Goal: Task Accomplishment & Management: Use online tool/utility

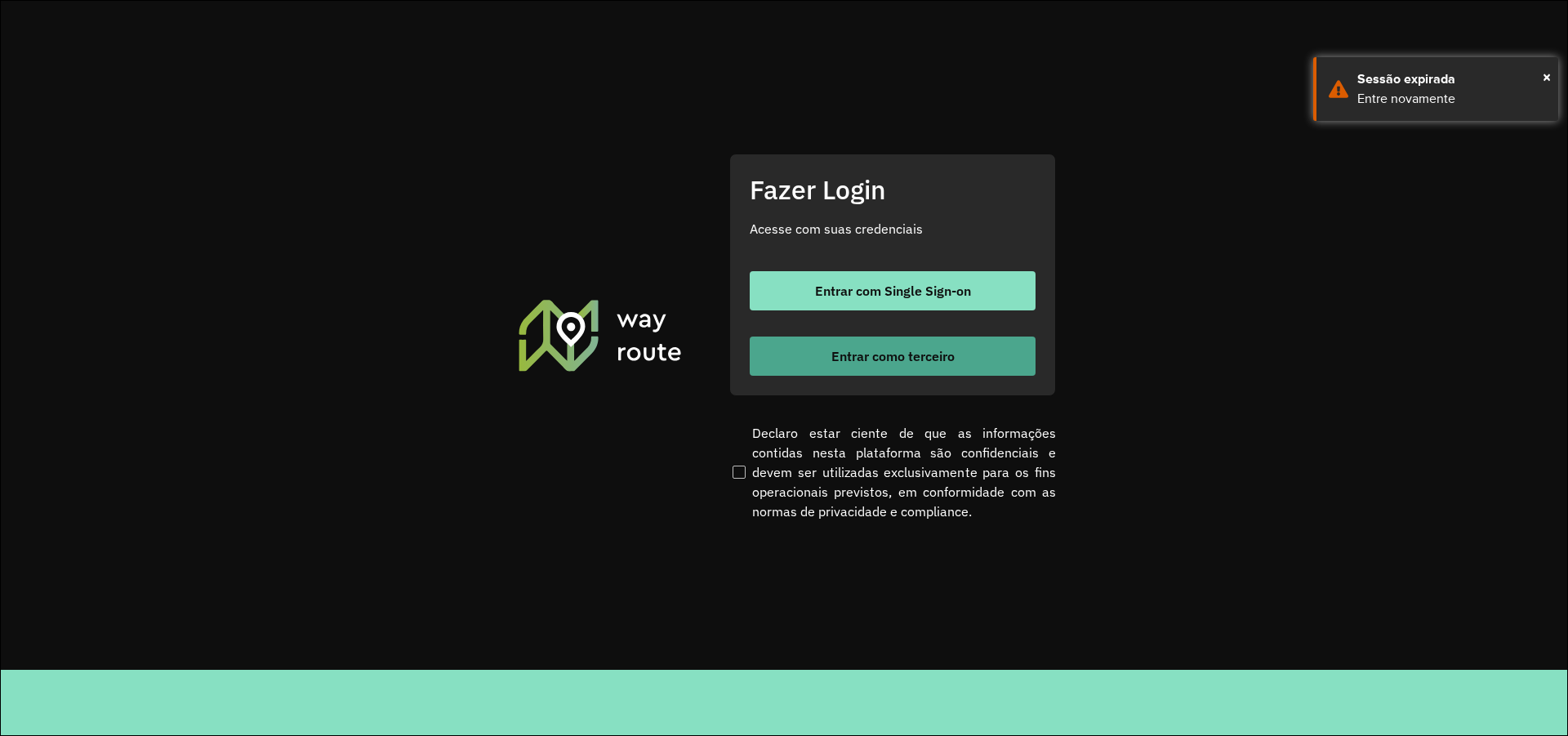
click at [834, 353] on span "Entrar como terceiro" at bounding box center [894, 356] width 124 height 13
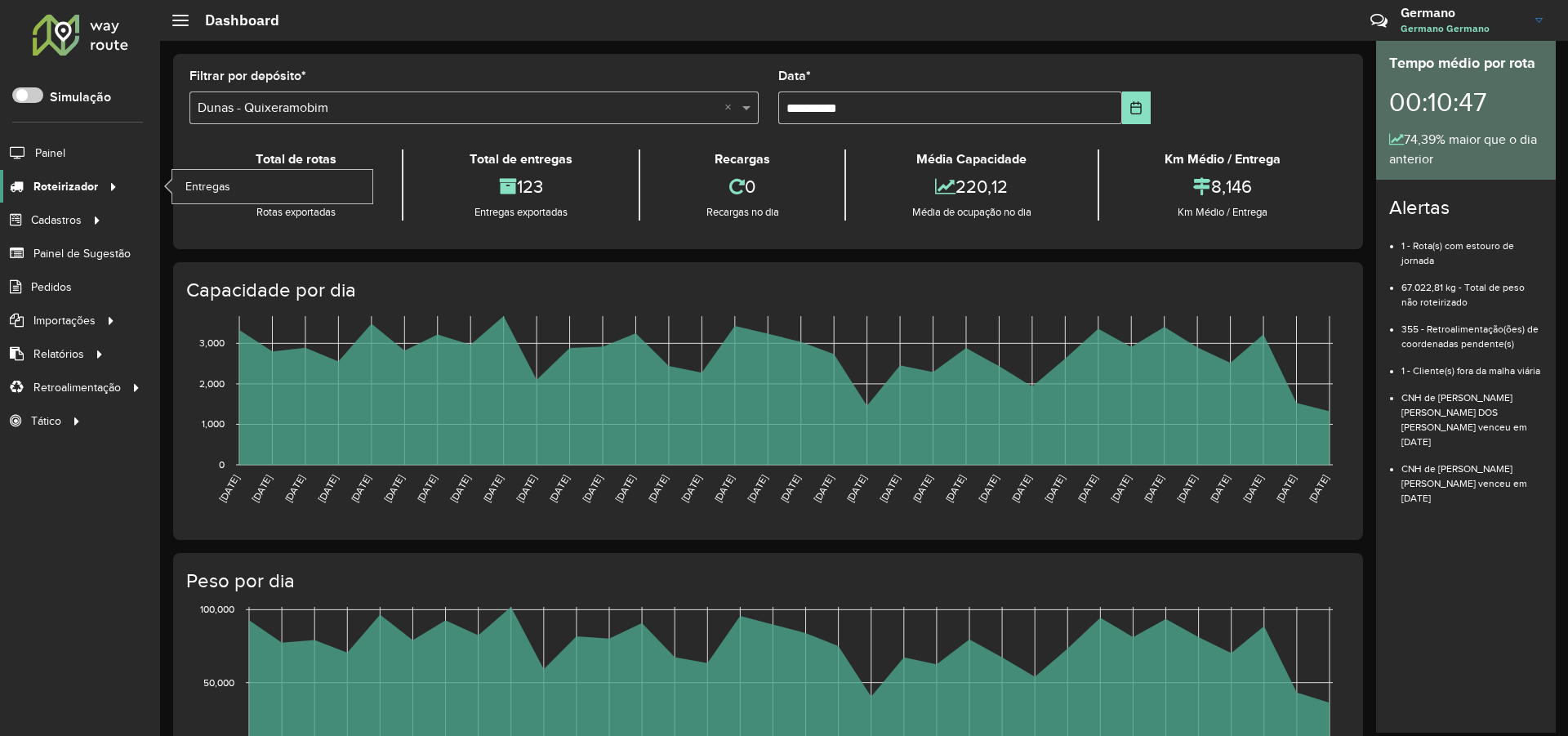
click at [87, 183] on span "Roteirizador" at bounding box center [65, 187] width 64 height 17
click at [288, 177] on link "Entregas" at bounding box center [272, 186] width 200 height 33
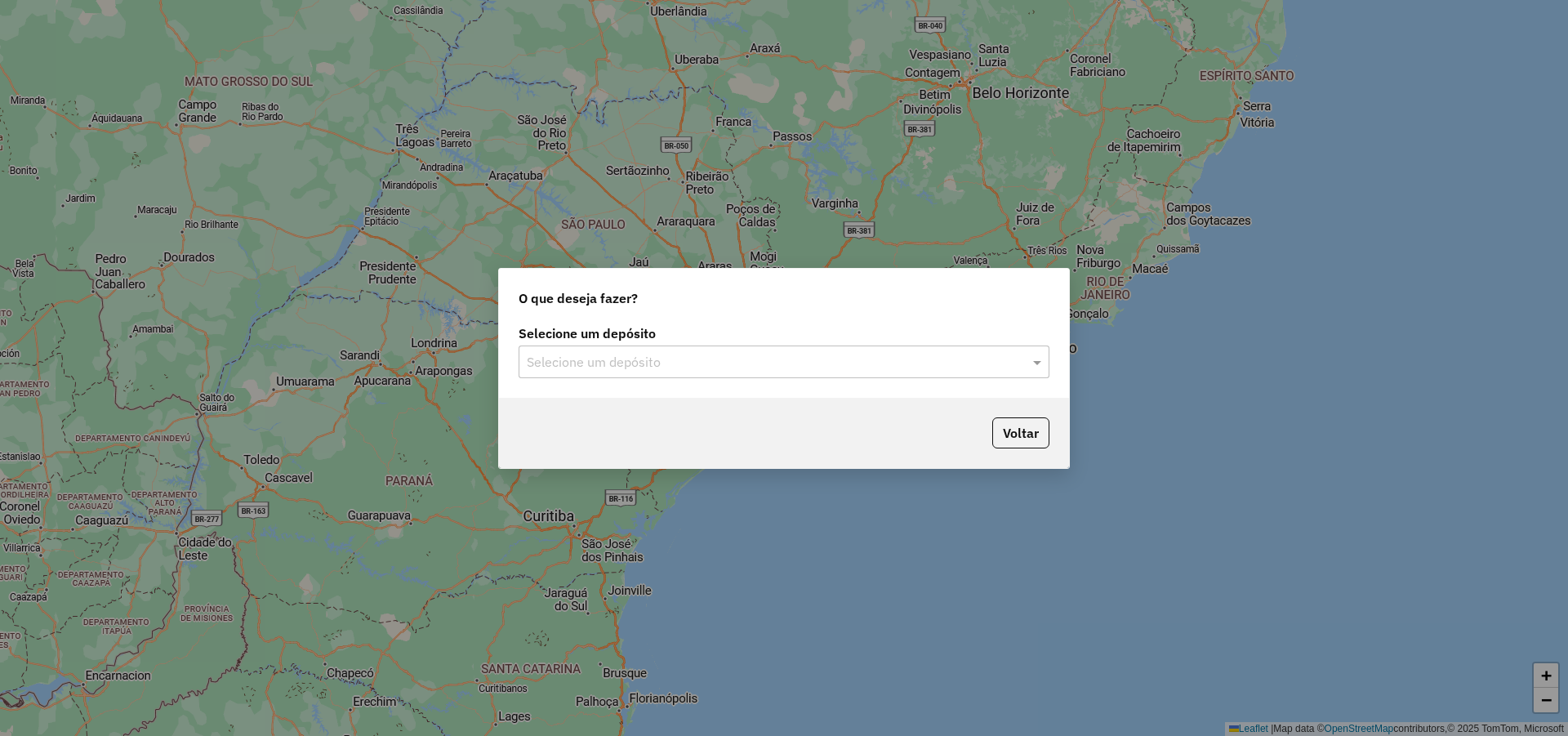
click at [675, 381] on div "Selecione um depósito Selecione um depósito" at bounding box center [784, 359] width 570 height 77
click at [685, 357] on input "text" at bounding box center [767, 363] width 482 height 20
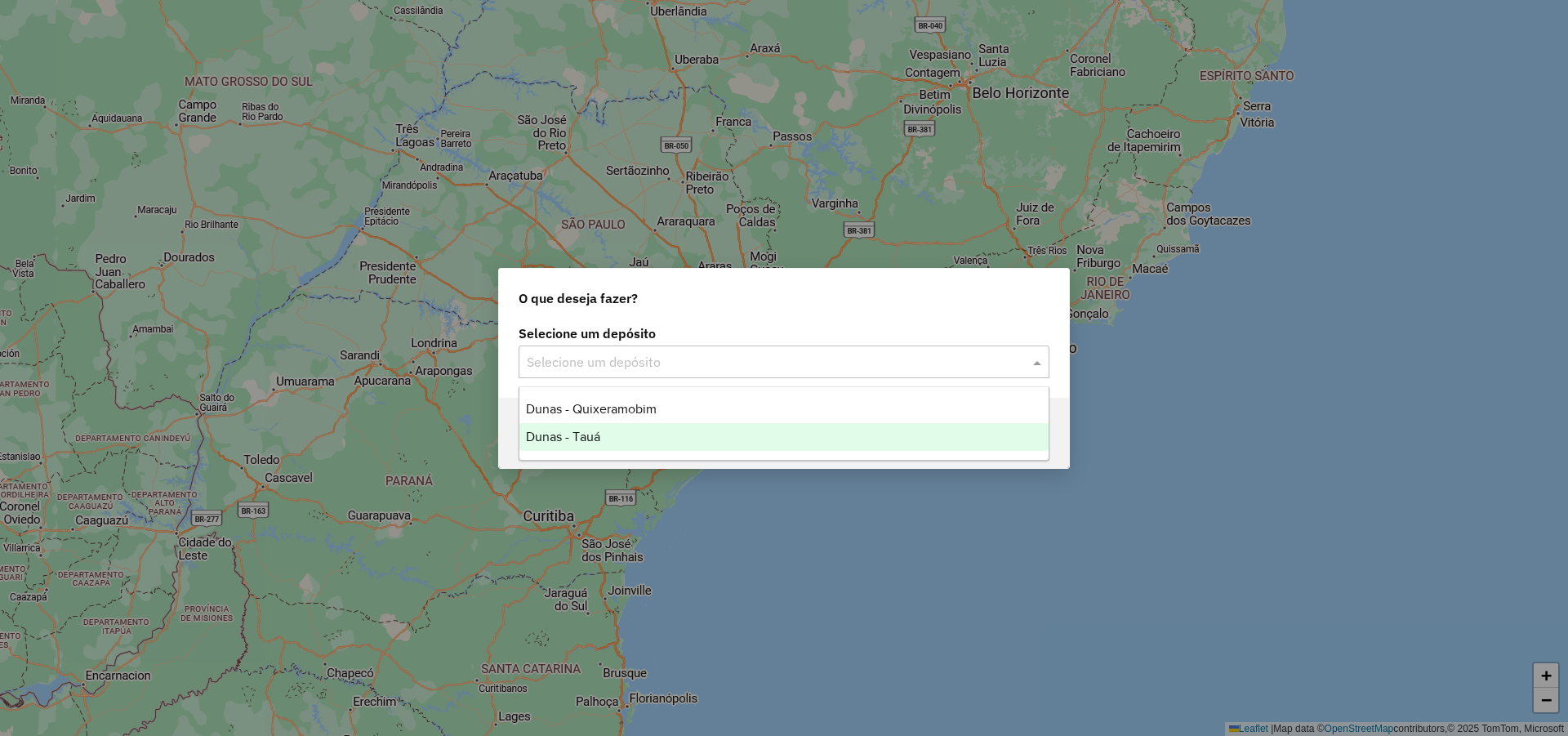
click at [612, 440] on div "Dunas - Tauá" at bounding box center [784, 437] width 529 height 28
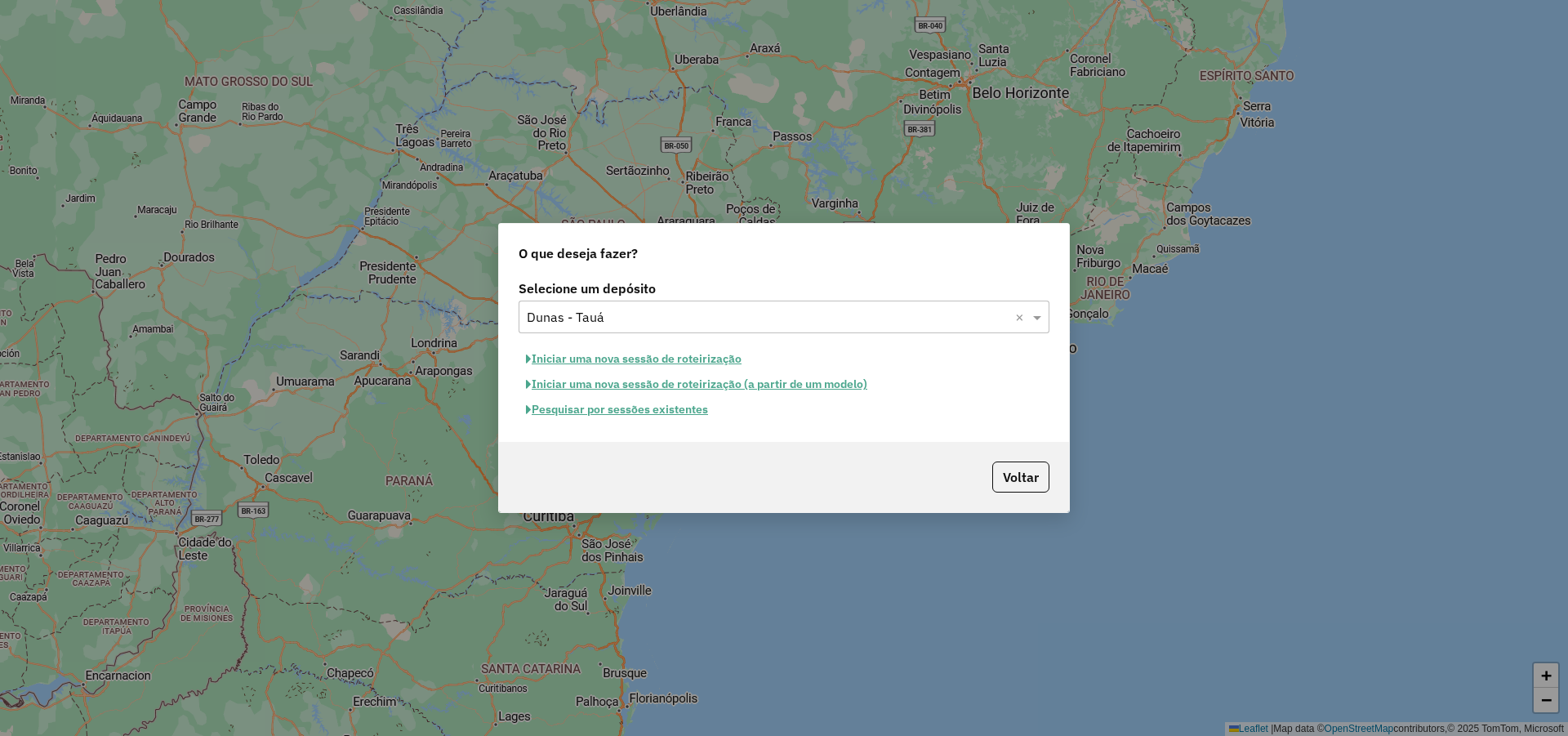
click at [683, 411] on button "Pesquisar por sessões existentes" at bounding box center [617, 409] width 197 height 25
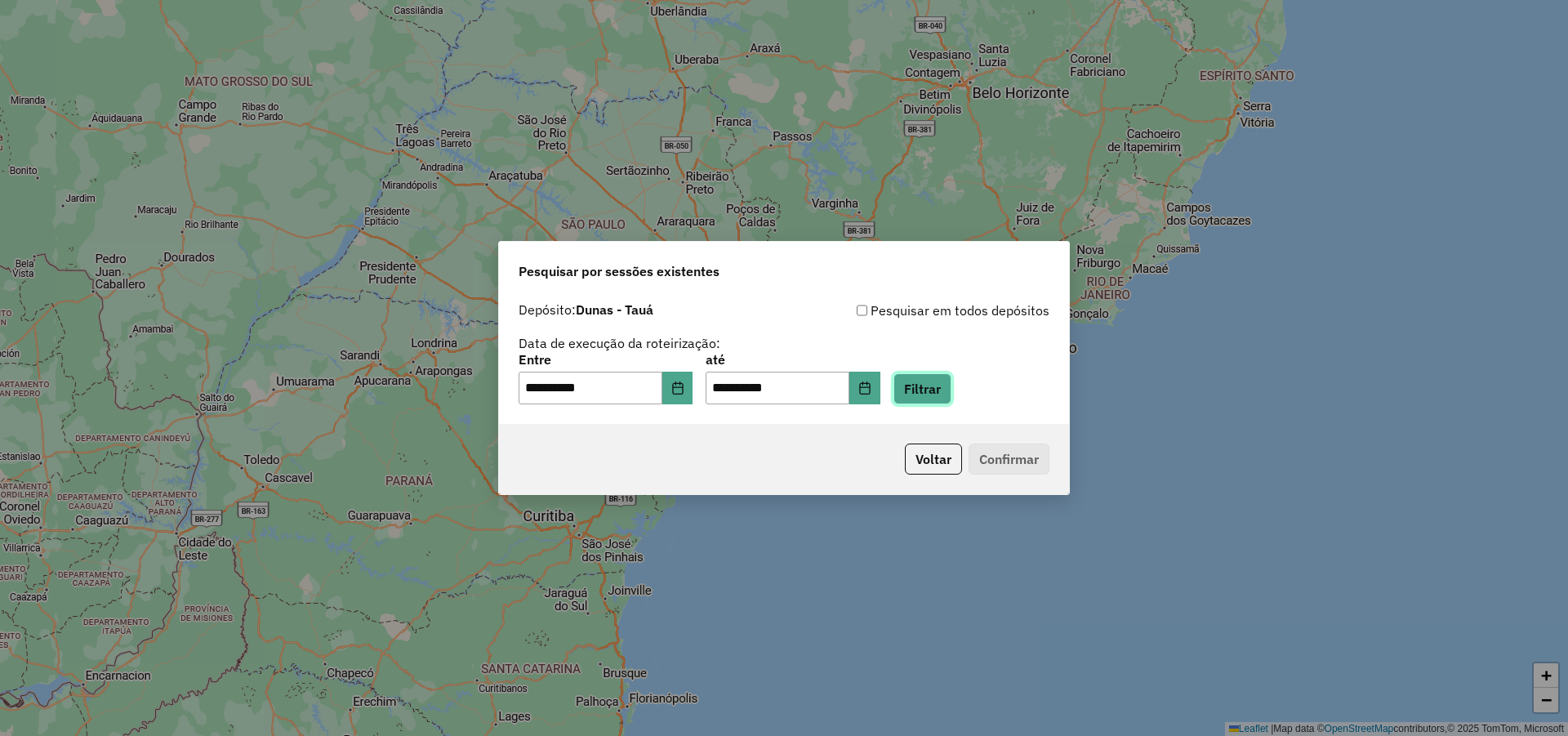
click at [952, 386] on button "Filtrar" at bounding box center [922, 389] width 58 height 31
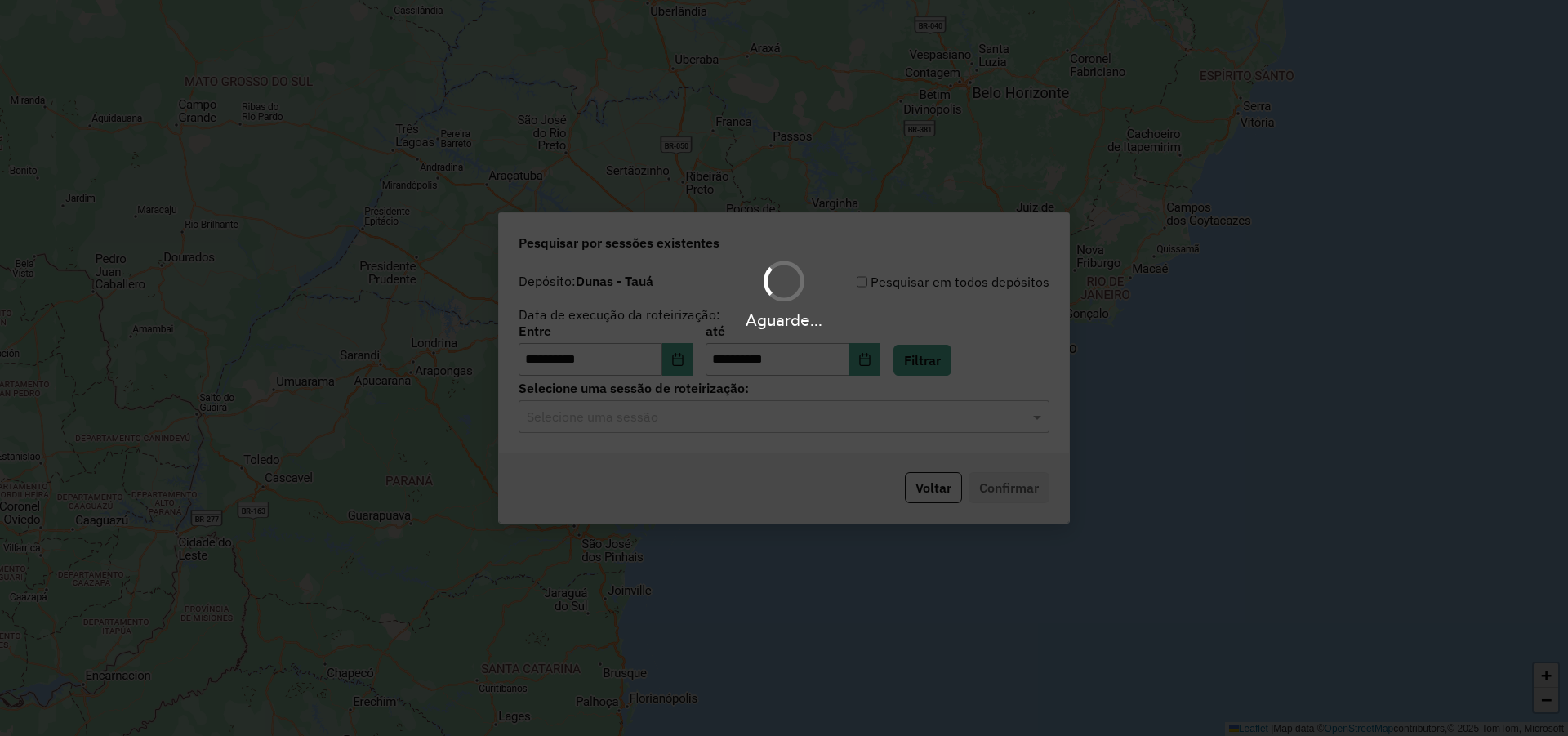
click at [1000, 422] on input "text" at bounding box center [767, 417] width 482 height 20
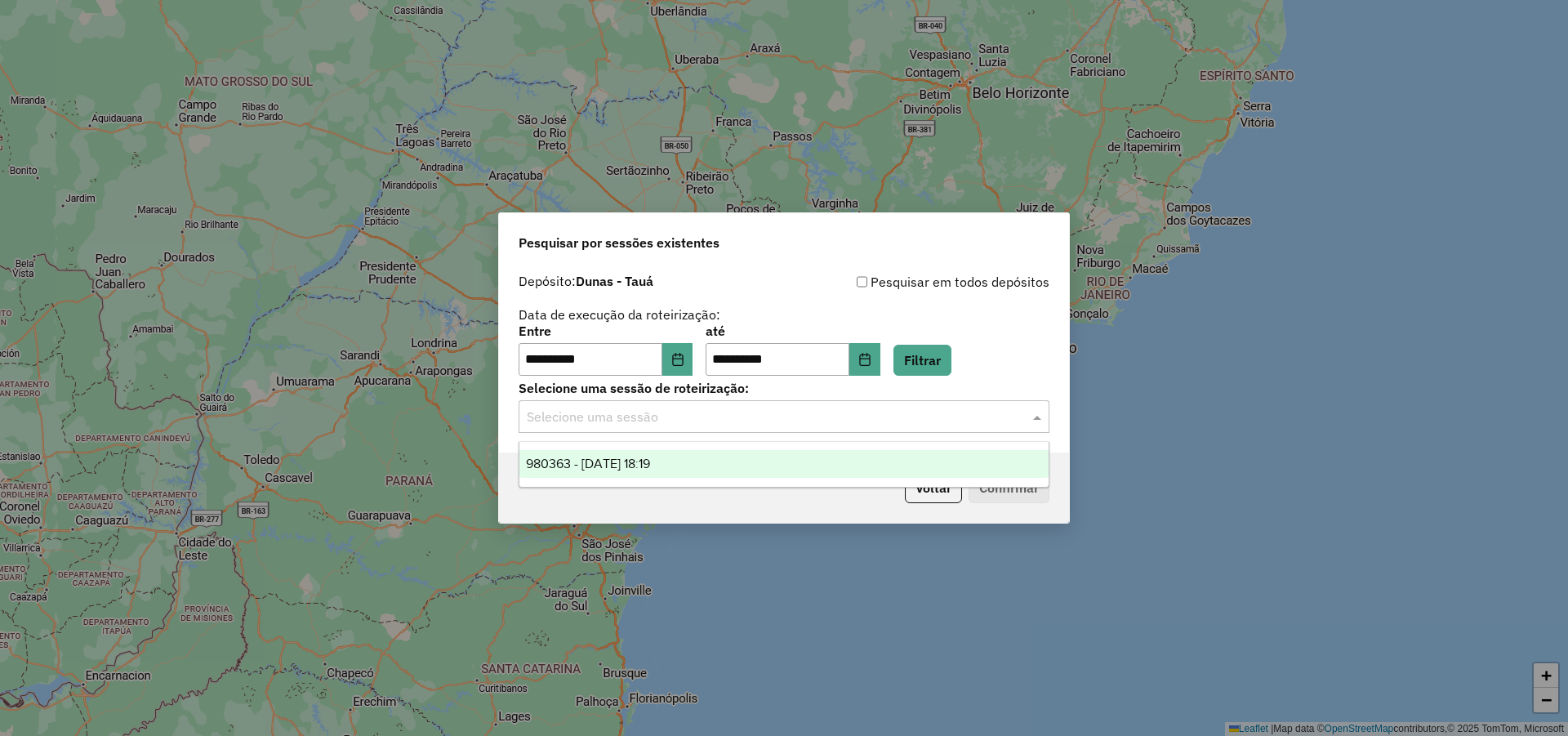
click at [692, 452] on div "980363 - 16/08/2025 18:19" at bounding box center [784, 464] width 529 height 28
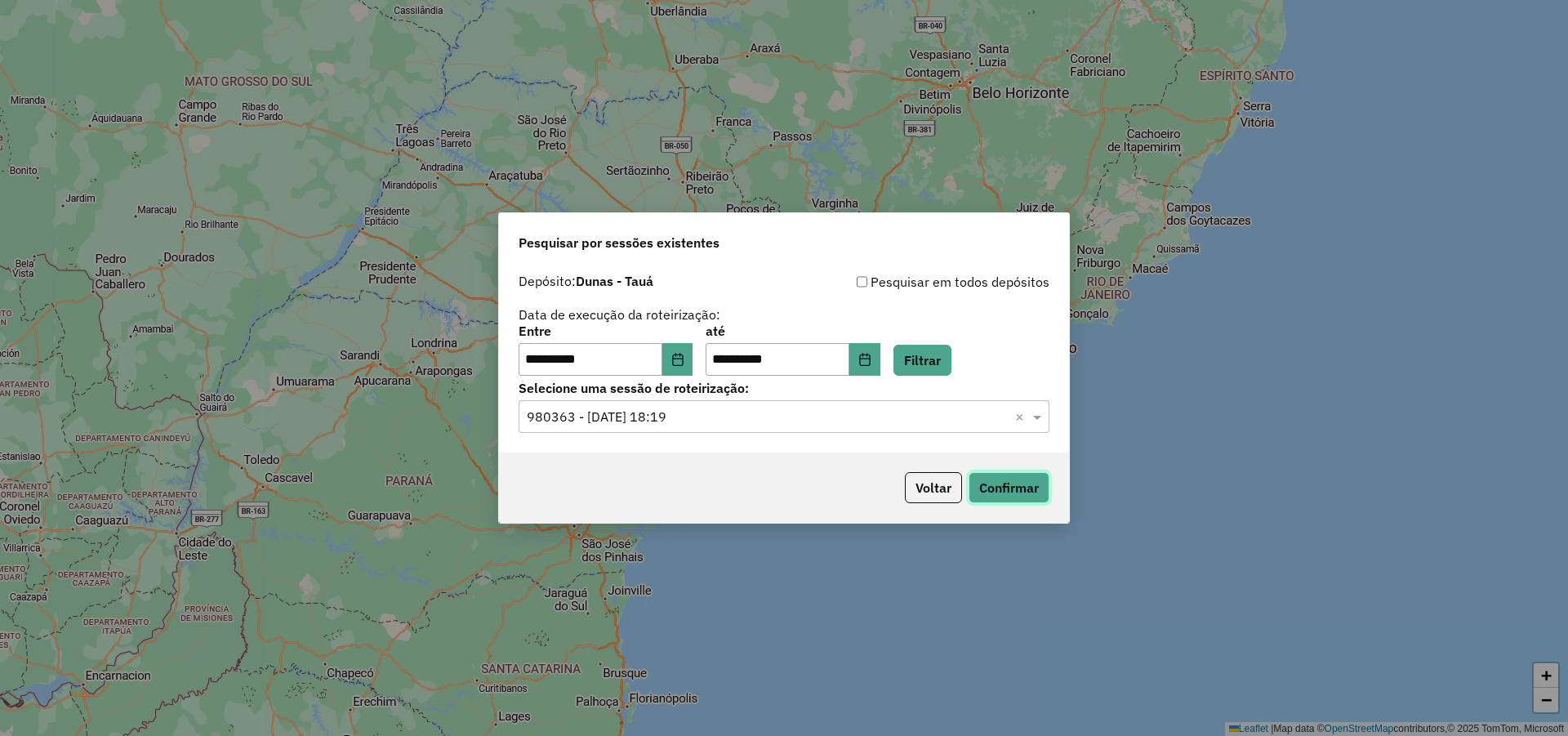
click at [1007, 492] on button "Confirmar" at bounding box center [1008, 488] width 81 height 31
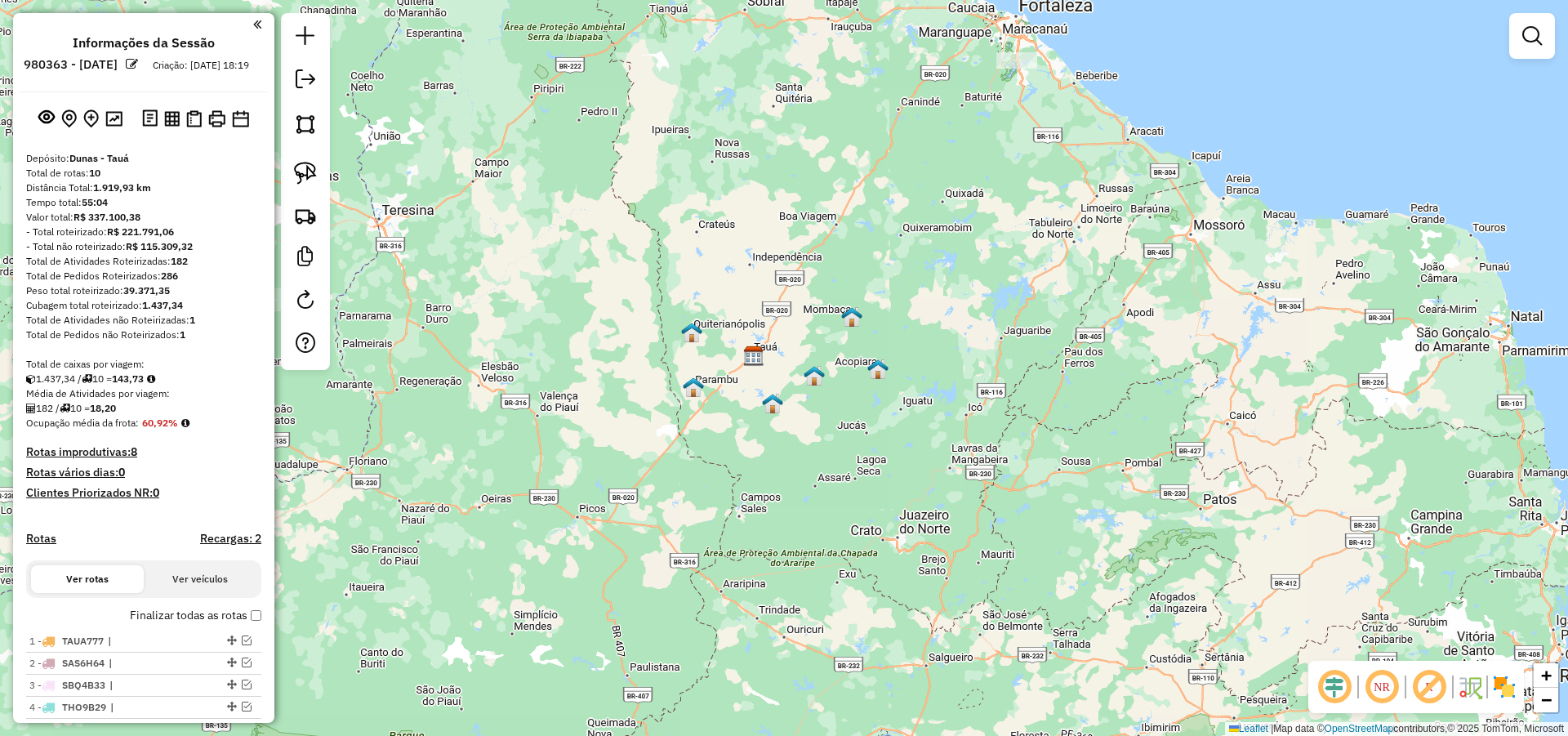
click at [539, 361] on div "Janela de atendimento Grade de atendimento Capacidade Transportadoras Veículos …" at bounding box center [784, 368] width 1568 height 736
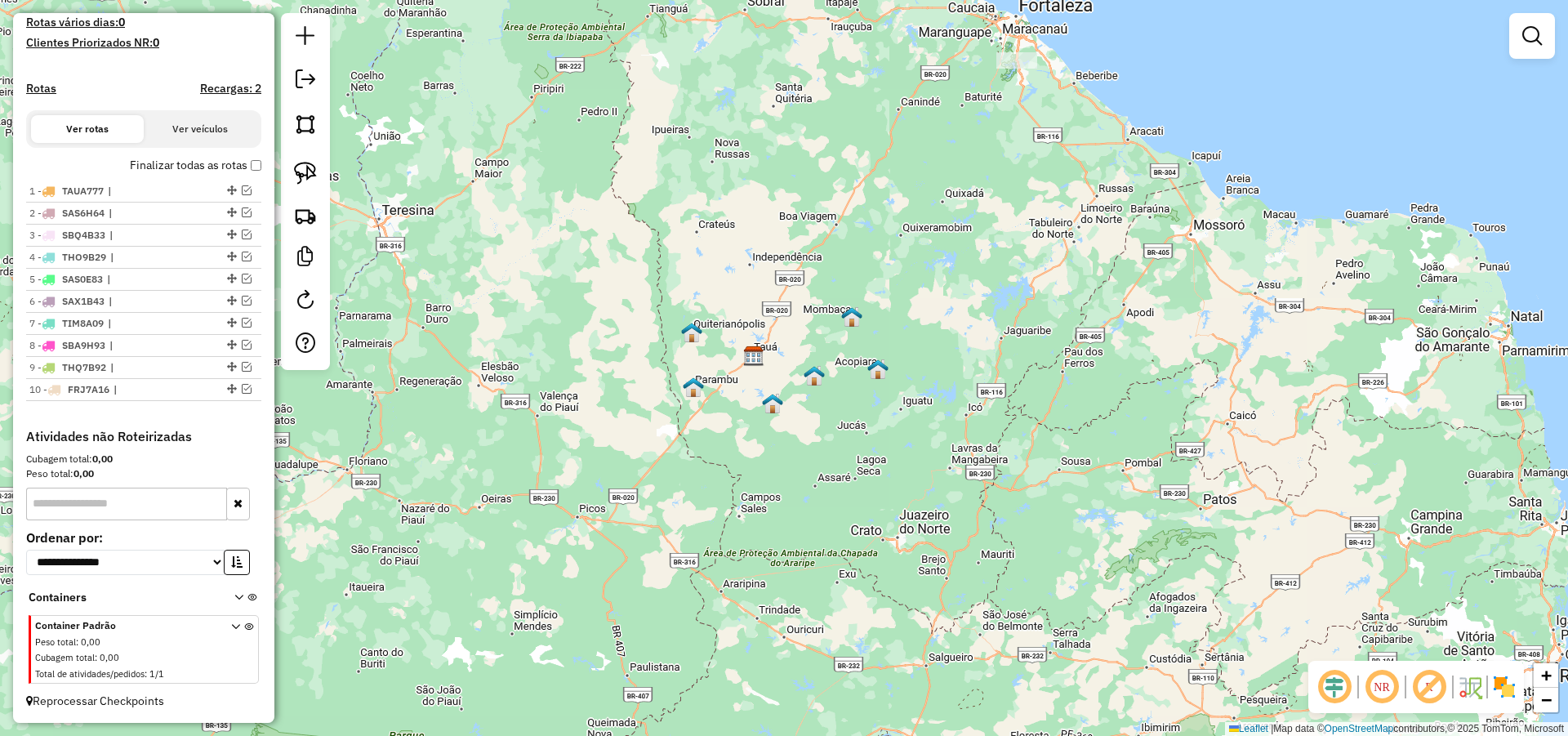
scroll to position [366, 0]
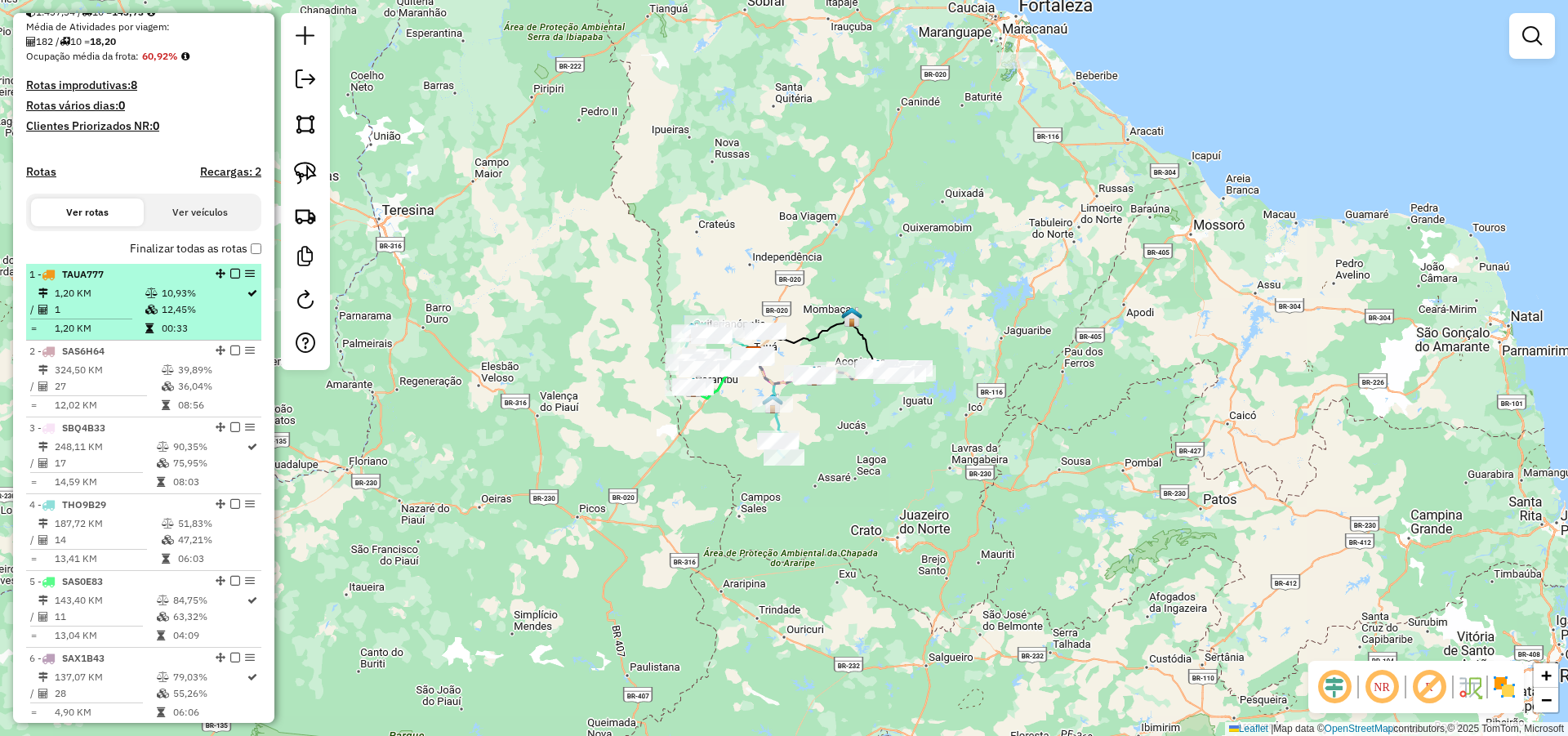
click at [231, 278] on em at bounding box center [235, 273] width 10 height 10
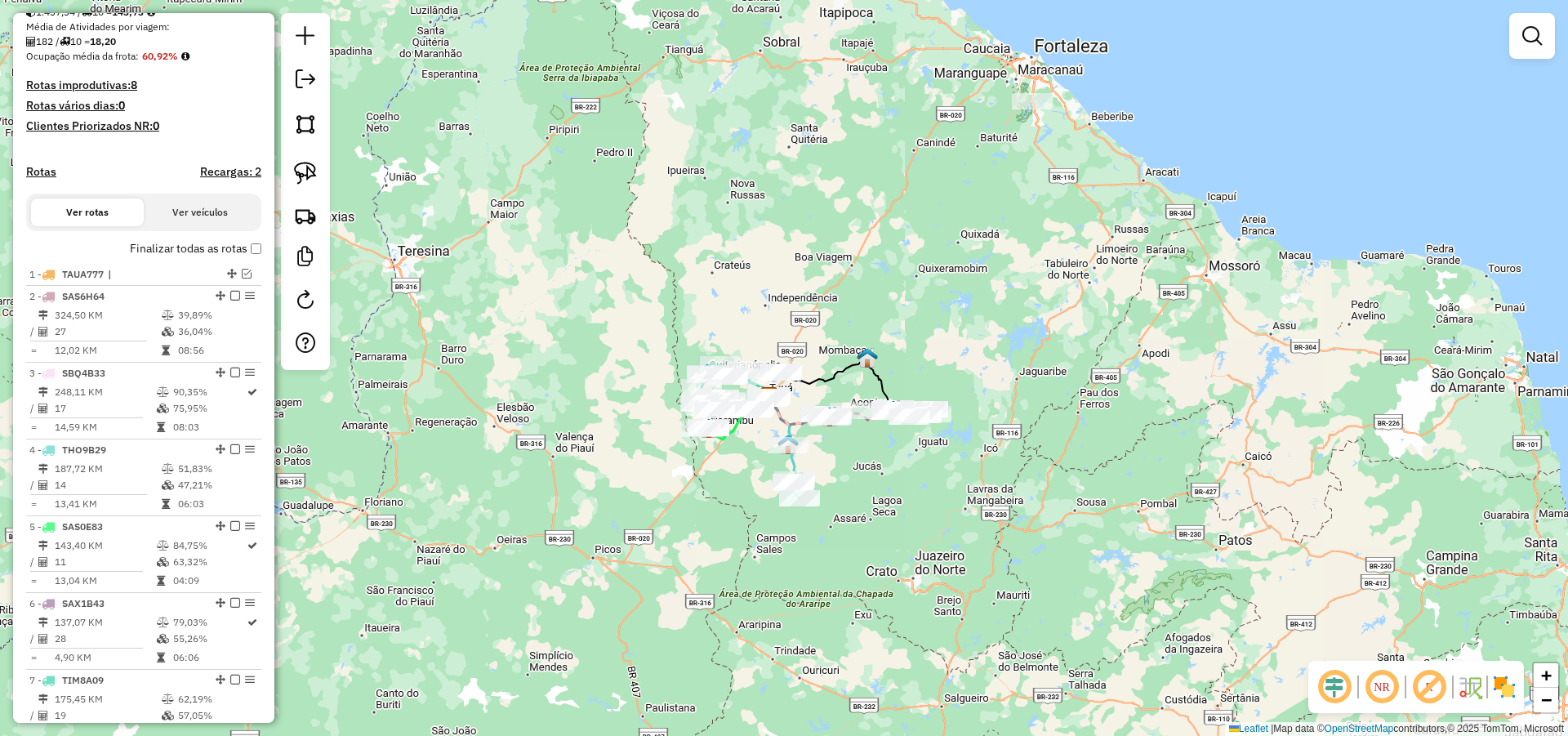
drag, startPoint x: 771, startPoint y: 199, endPoint x: 793, endPoint y: 240, distance: 46.5
click at [792, 239] on div "Janela de atendimento Grade de atendimento Capacidade Transportadoras Veículos …" at bounding box center [784, 368] width 1568 height 736
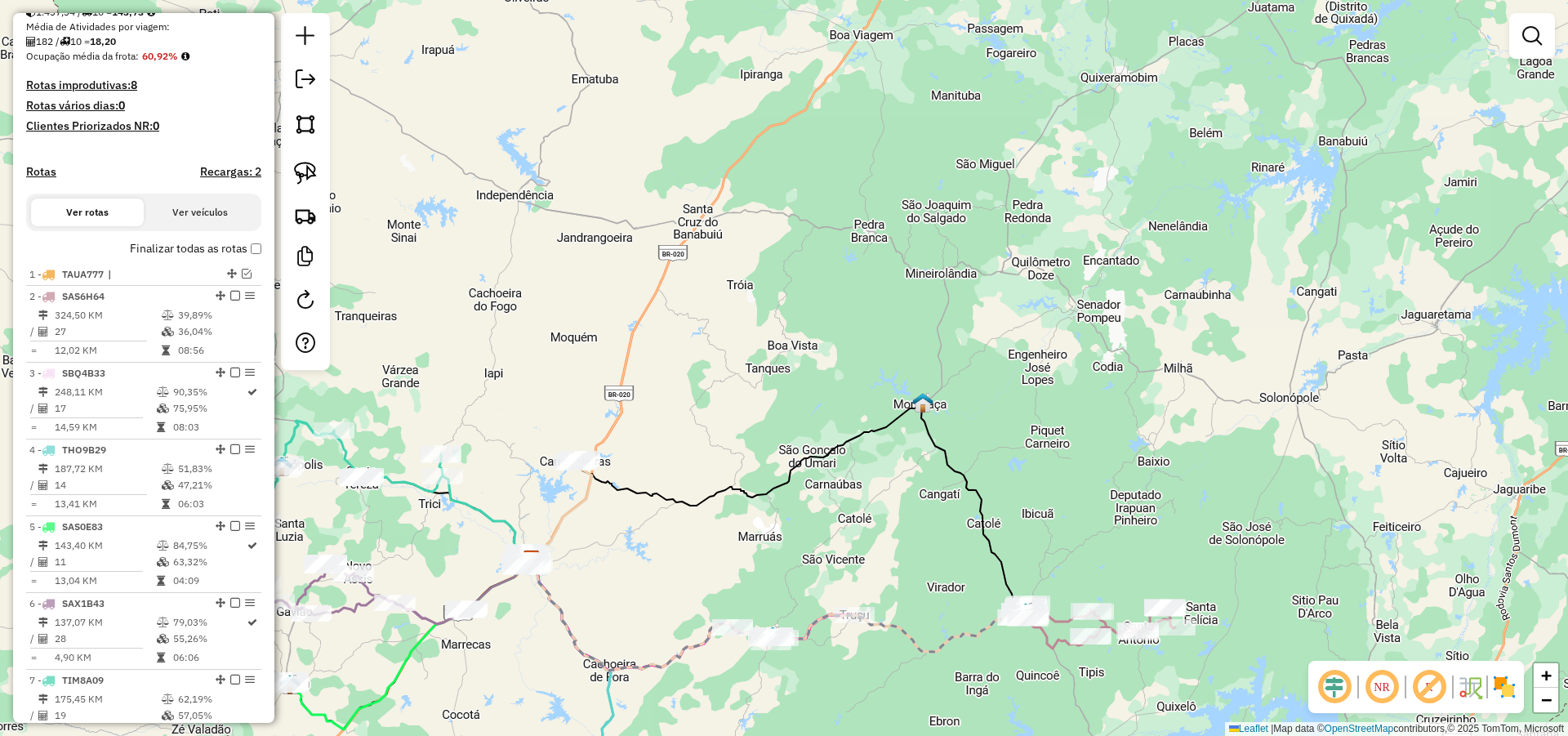
drag, startPoint x: 836, startPoint y: 397, endPoint x: 906, endPoint y: 278, distance: 138.1
click at [904, 279] on div "Janela de atendimento Grade de atendimento Capacidade Transportadoras Veículos …" at bounding box center [784, 368] width 1568 height 736
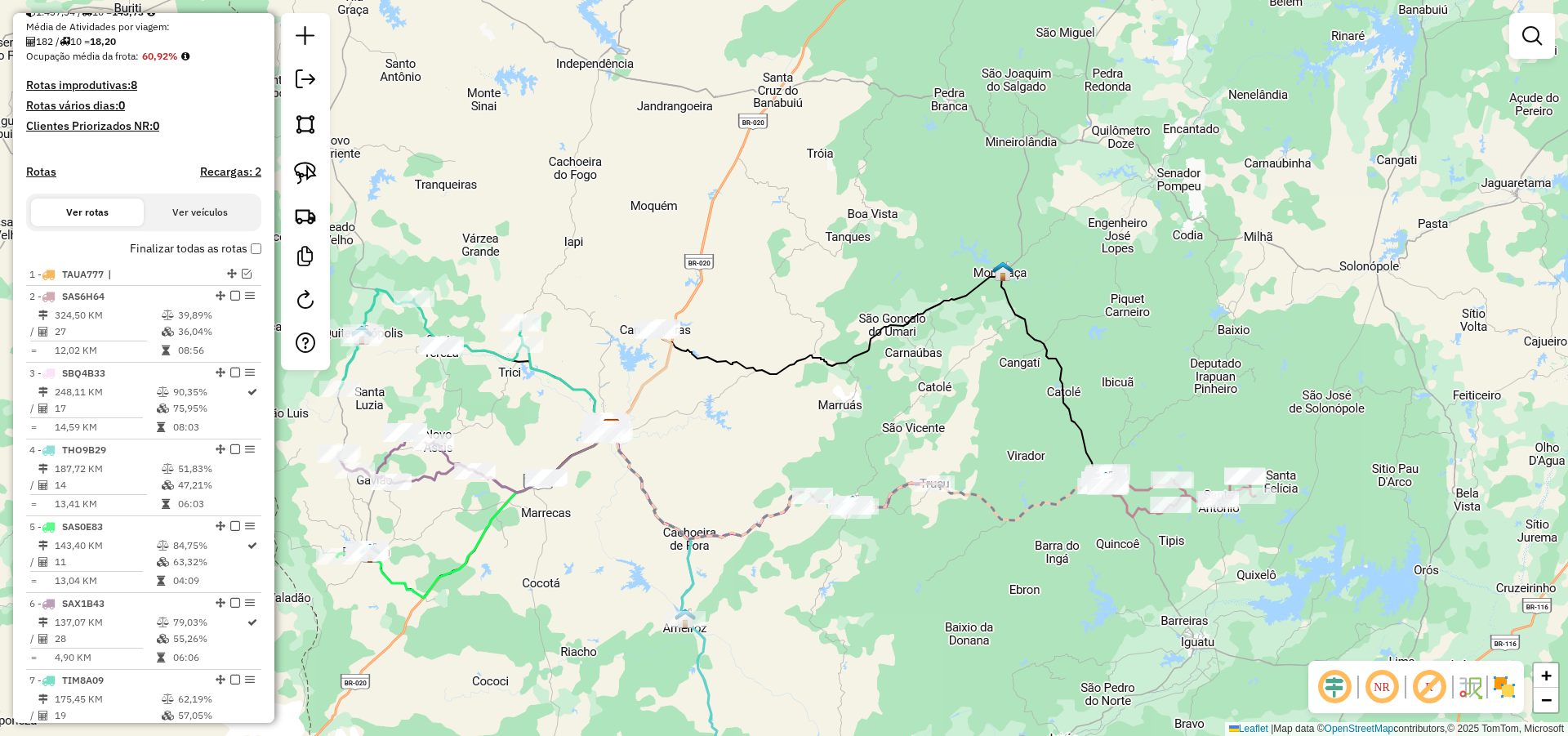
drag, startPoint x: 767, startPoint y: 373, endPoint x: 814, endPoint y: 321, distance: 70.1
click at [812, 323] on icon at bounding box center [881, 377] width 450 height 206
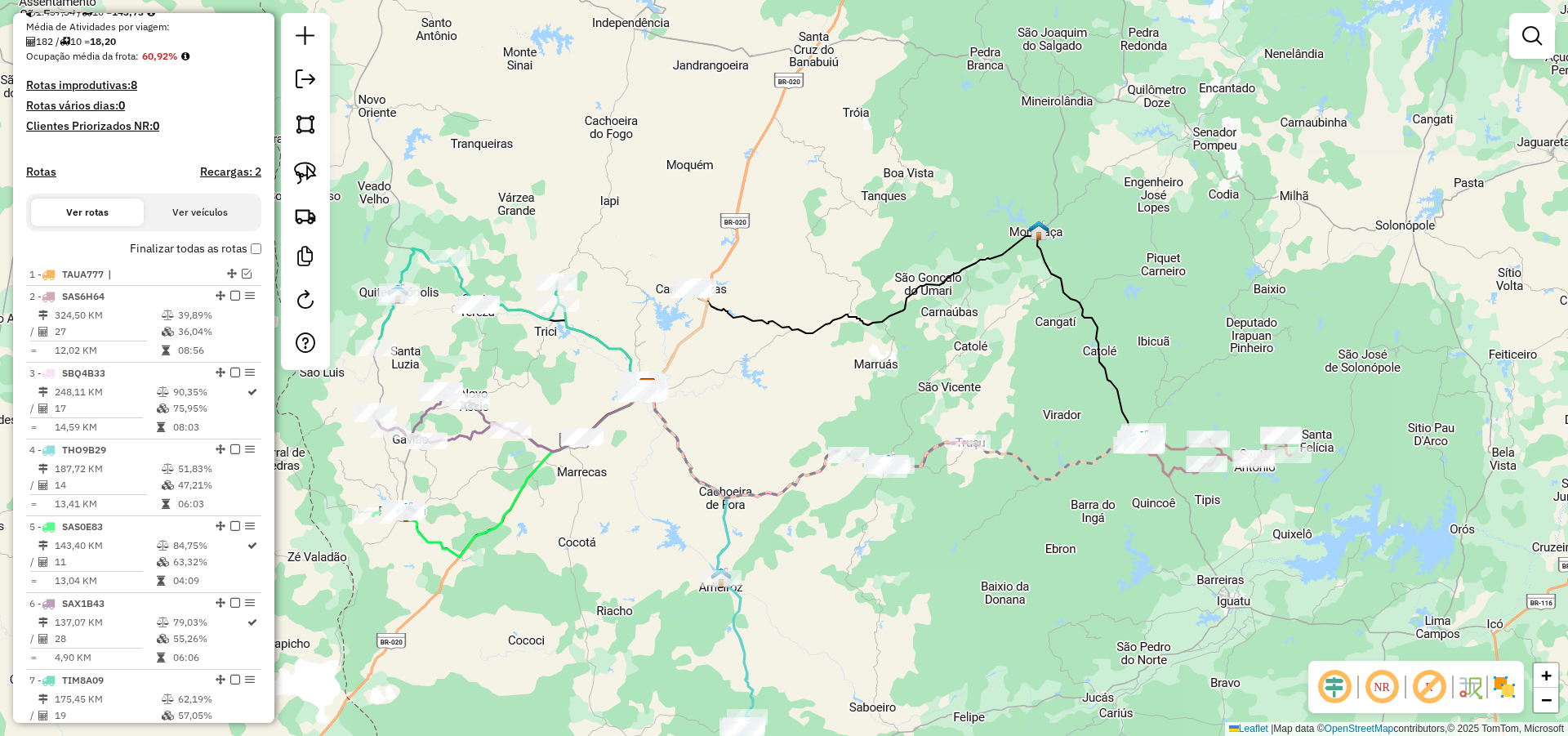
drag, startPoint x: 806, startPoint y: 336, endPoint x: 877, endPoint y: 293, distance: 83.0
click at [866, 298] on div "Janela de atendimento Grade de atendimento Capacidade Transportadoras Veículos …" at bounding box center [784, 368] width 1568 height 736
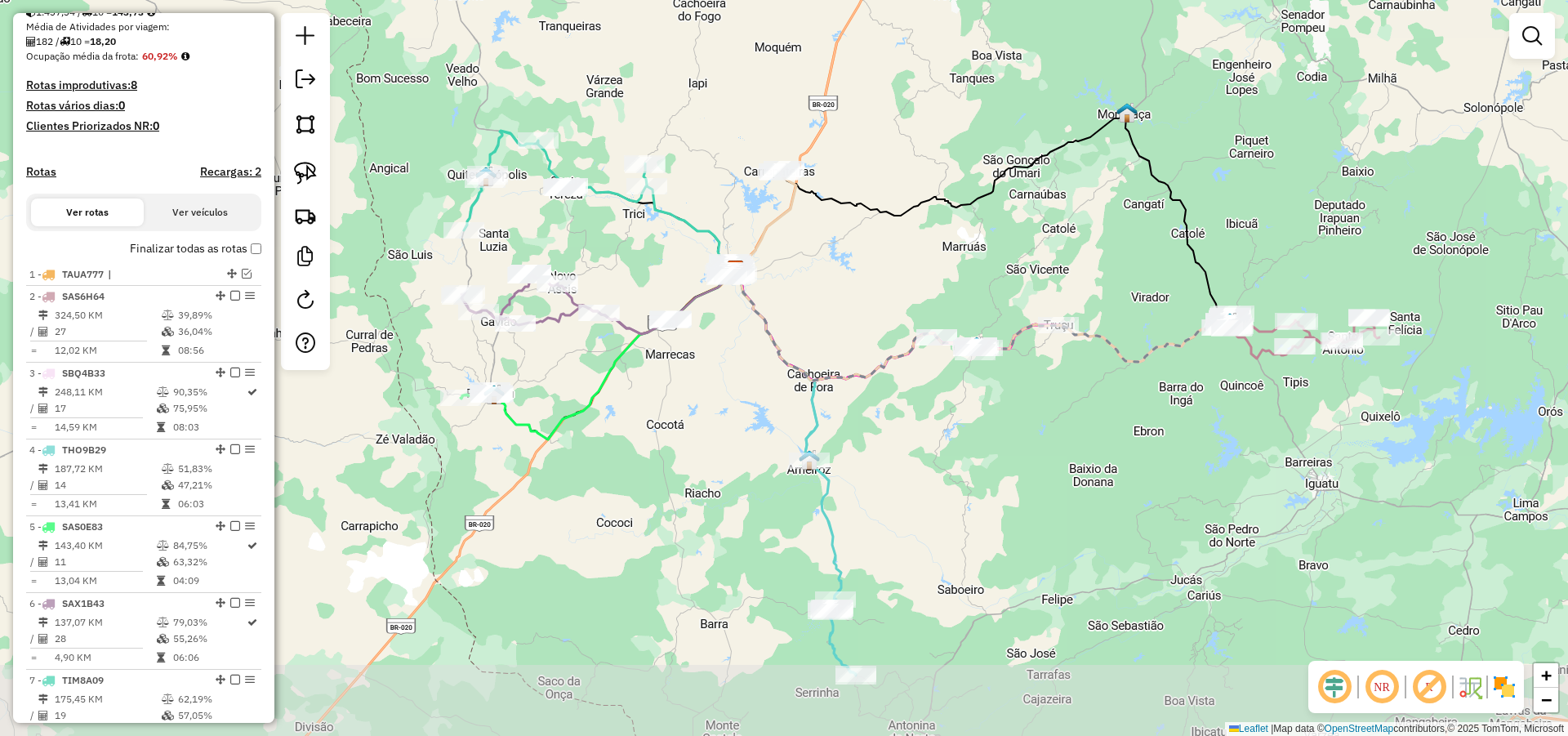
drag, startPoint x: 1126, startPoint y: 421, endPoint x: 1137, endPoint y: 368, distance: 54.1
click at [1136, 370] on div "Janela de atendimento Grade de atendimento Capacidade Transportadoras Veículos …" at bounding box center [784, 368] width 1568 height 736
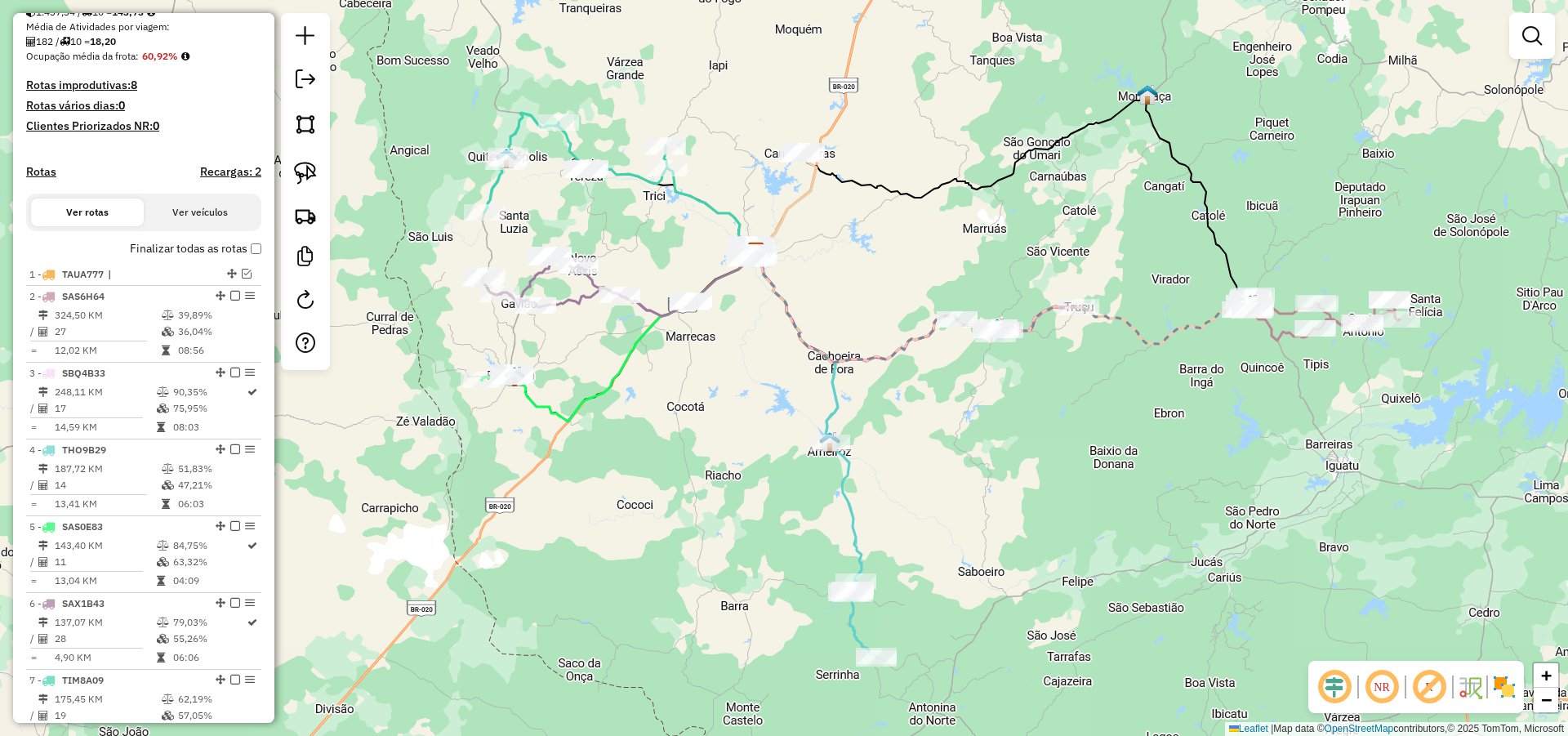
drag, startPoint x: 924, startPoint y: 432, endPoint x: 941, endPoint y: 427, distance: 17.7
click at [941, 427] on div "Janela de atendimento Grade de atendimento Capacidade Transportadoras Veículos …" at bounding box center [784, 368] width 1568 height 736
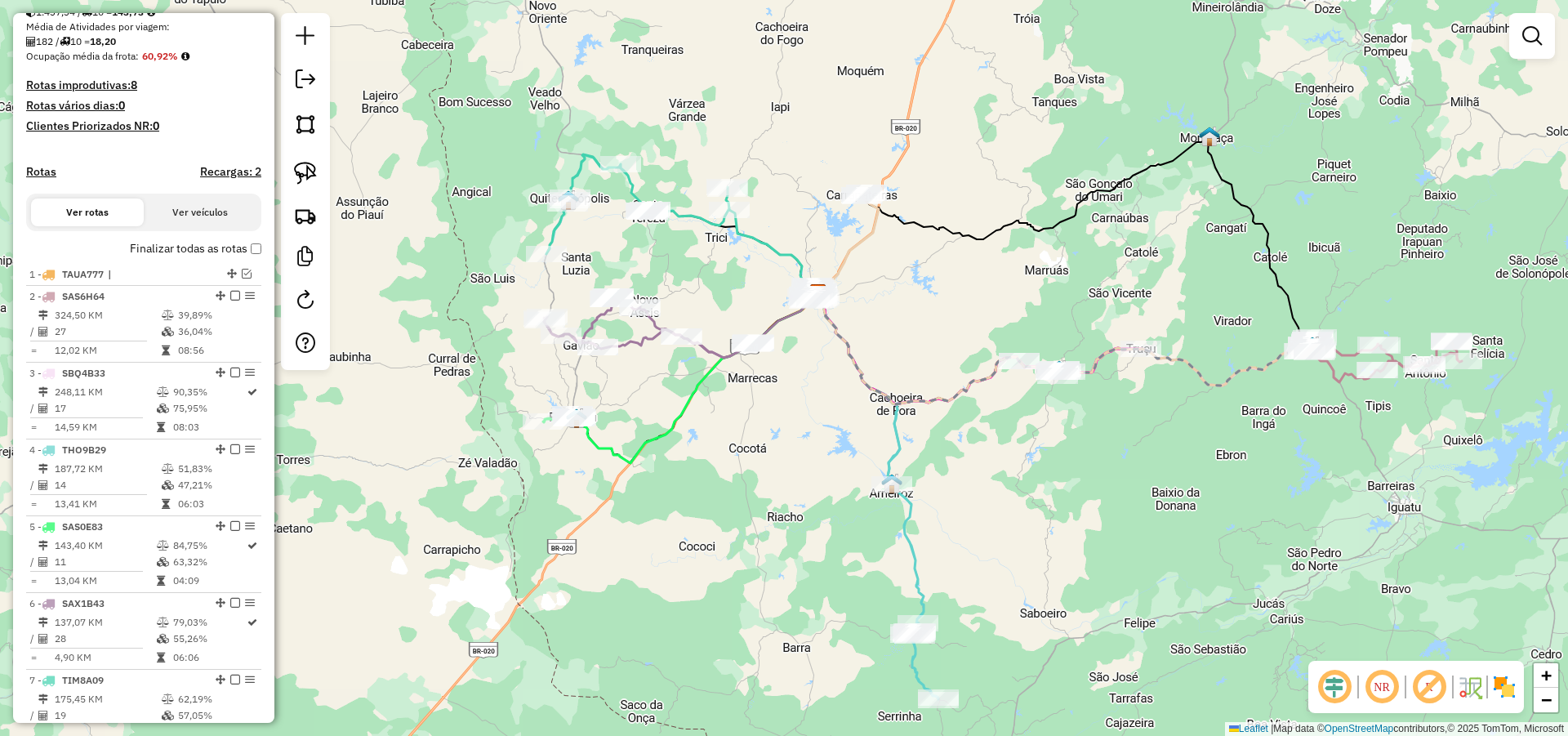
click at [974, 375] on icon at bounding box center [1065, 349] width 496 height 110
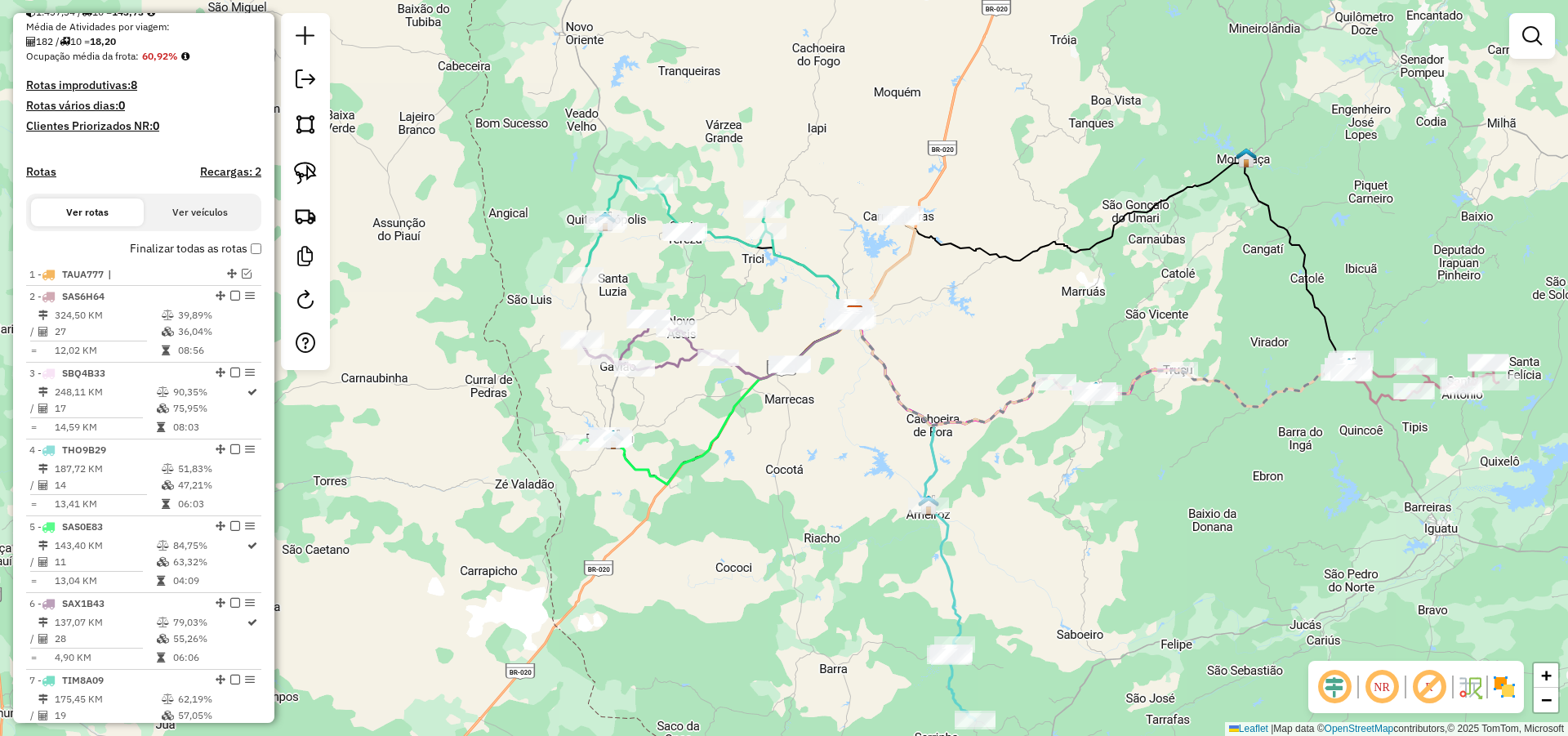
drag, startPoint x: 951, startPoint y: 353, endPoint x: 964, endPoint y: 366, distance: 18.4
click at [964, 366] on div "Janela de atendimento Grade de atendimento Capacidade Transportadoras Veículos …" at bounding box center [784, 368] width 1568 height 736
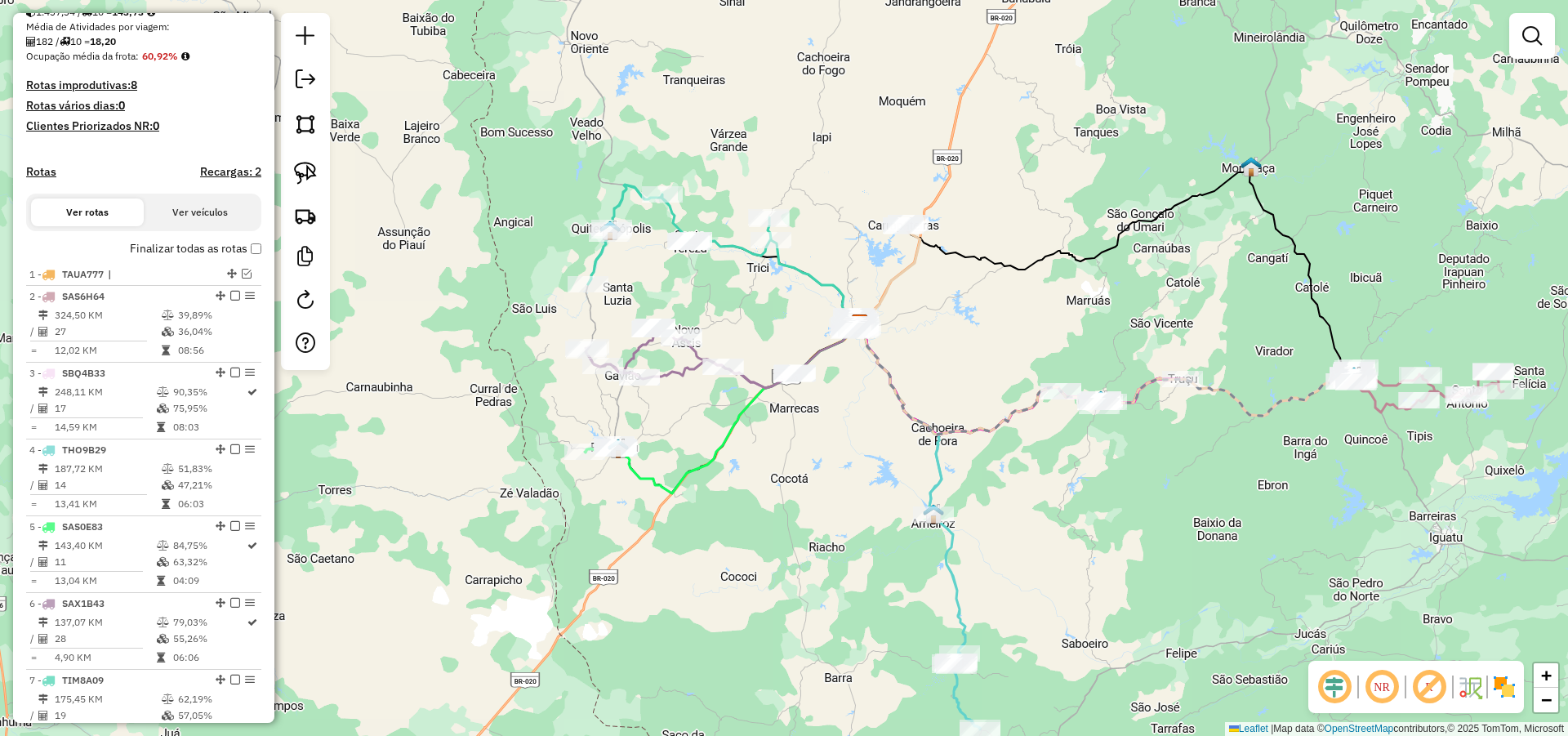
click at [952, 346] on div "Janela de atendimento Grade de atendimento Capacidade Transportadoras Veículos …" at bounding box center [784, 368] width 1568 height 736
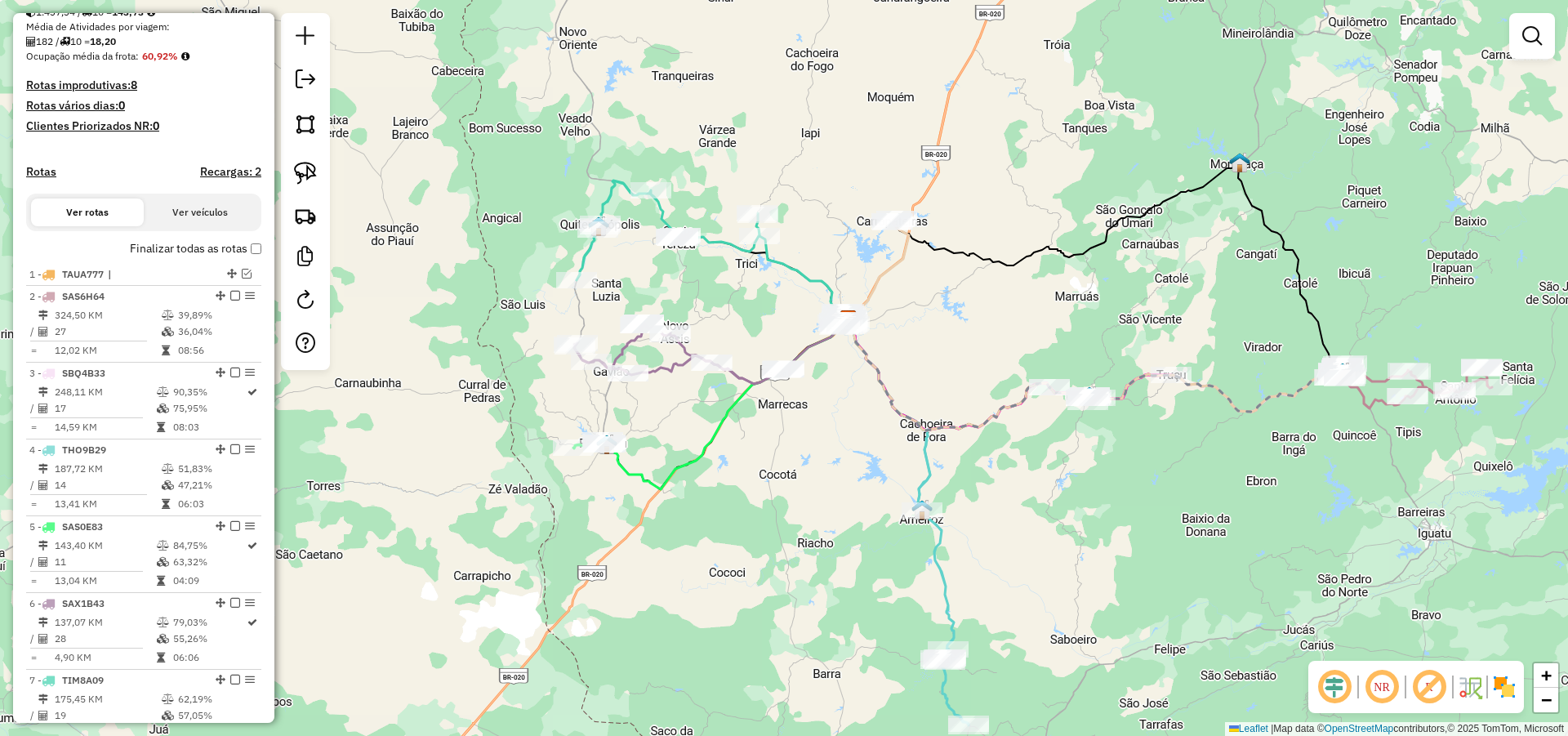
drag, startPoint x: 948, startPoint y: 370, endPoint x: 909, endPoint y: 346, distance: 45.8
click at [911, 349] on div "Janela de atendimento Grade de atendimento Capacidade Transportadoras Veículos …" at bounding box center [784, 368] width 1568 height 736
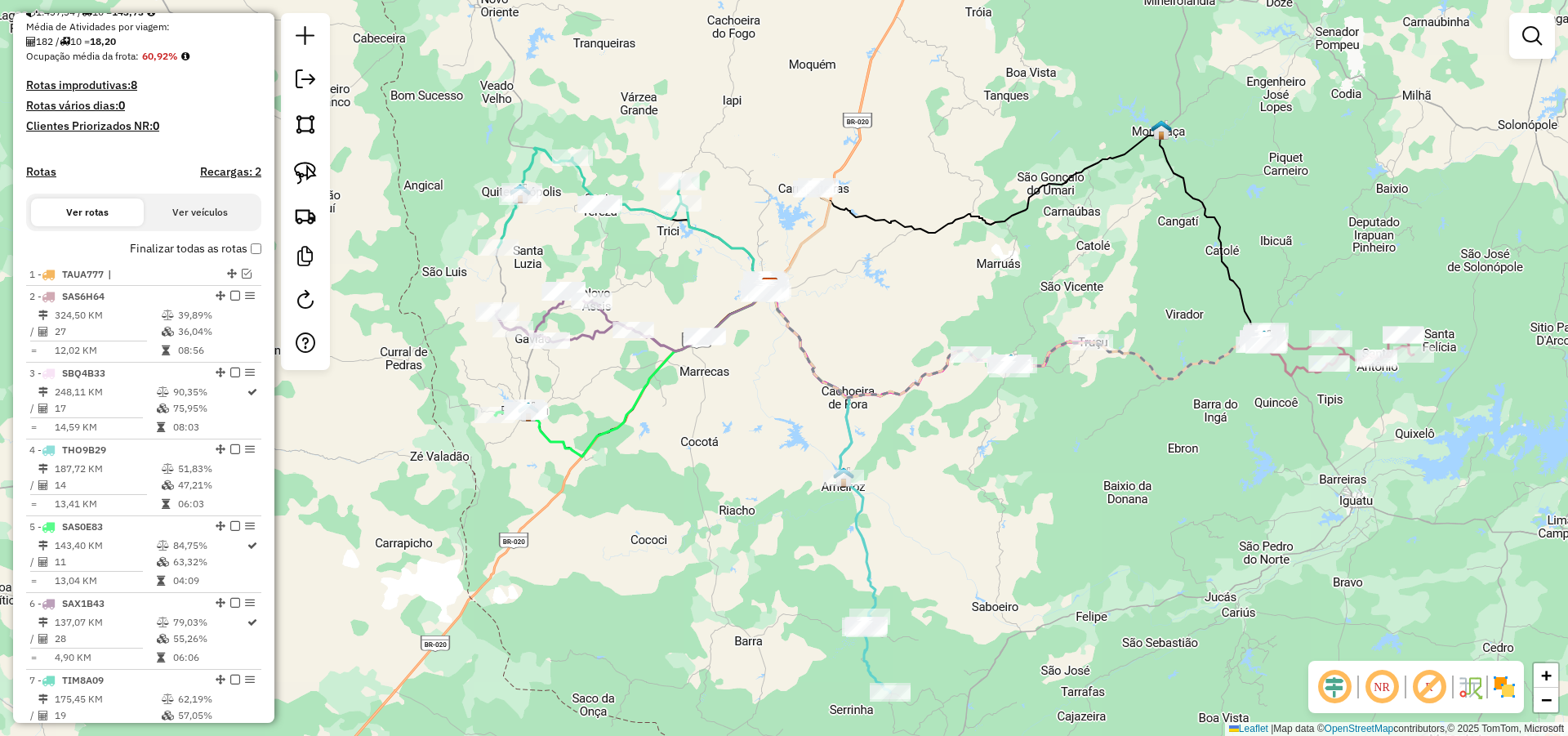
drag, startPoint x: 1044, startPoint y: 474, endPoint x: 998, endPoint y: 462, distance: 47.5
click at [998, 462] on div "Janela de atendimento Grade de atendimento Capacidade Transportadoras Veículos …" at bounding box center [784, 368] width 1568 height 736
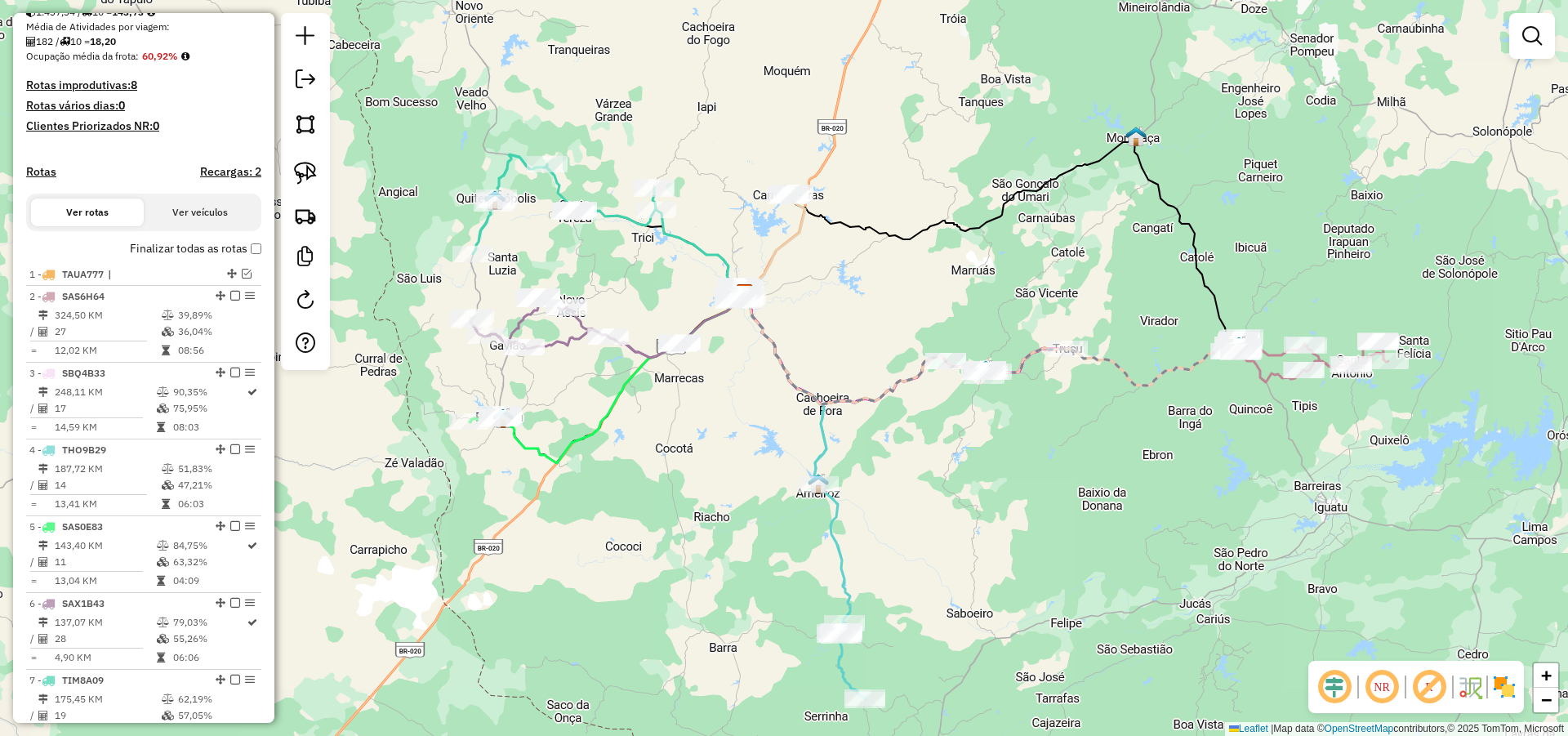
drag, startPoint x: 998, startPoint y: 472, endPoint x: 968, endPoint y: 484, distance: 32.3
click at [968, 484] on div "Janela de atendimento Grade de atendimento Capacidade Transportadoras Veículos …" at bounding box center [784, 368] width 1568 height 736
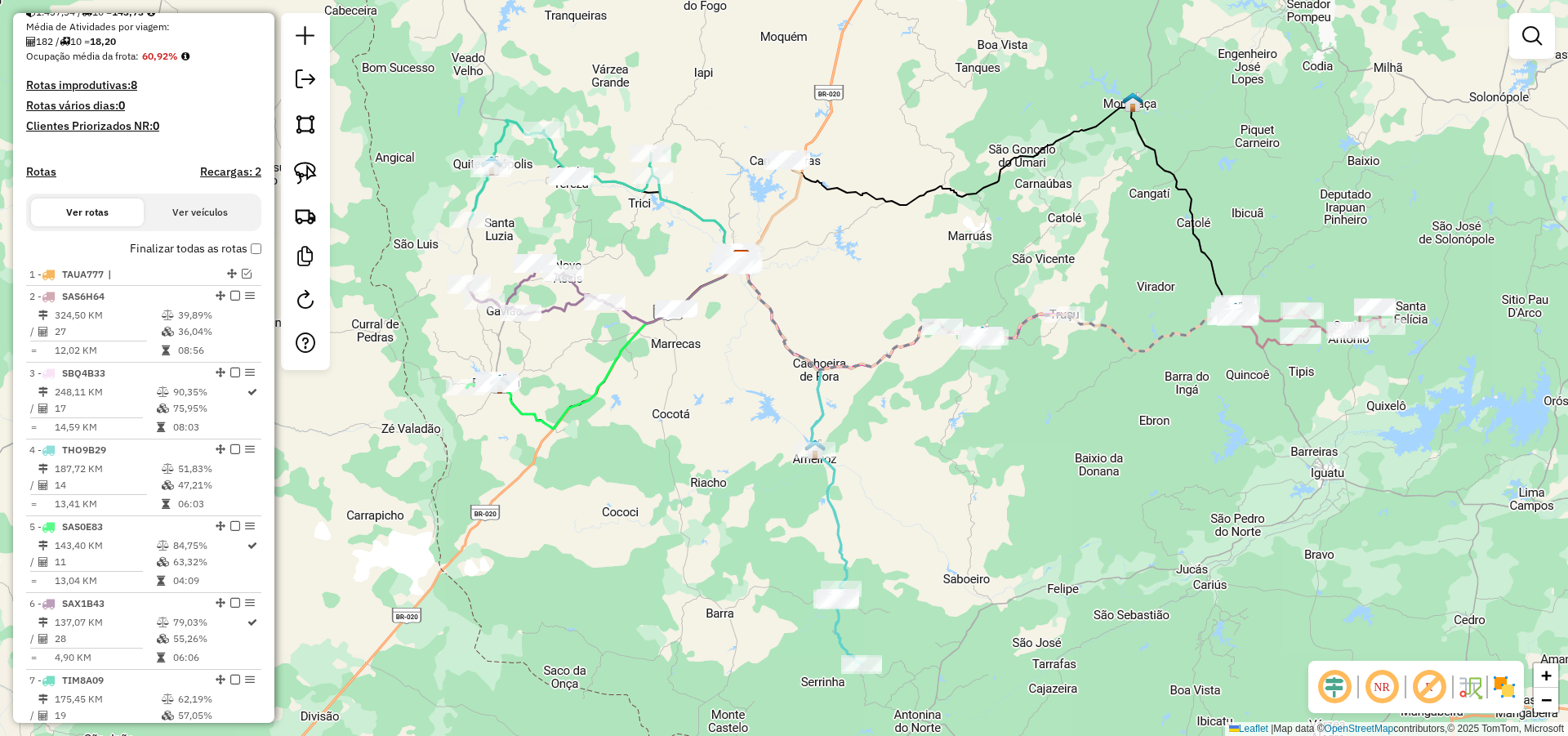
drag, startPoint x: 956, startPoint y: 438, endPoint x: 953, endPoint y: 362, distance: 76.1
click at [953, 365] on div "Janela de atendimento Grade de atendimento Capacidade Transportadoras Veículos …" at bounding box center [784, 368] width 1568 height 736
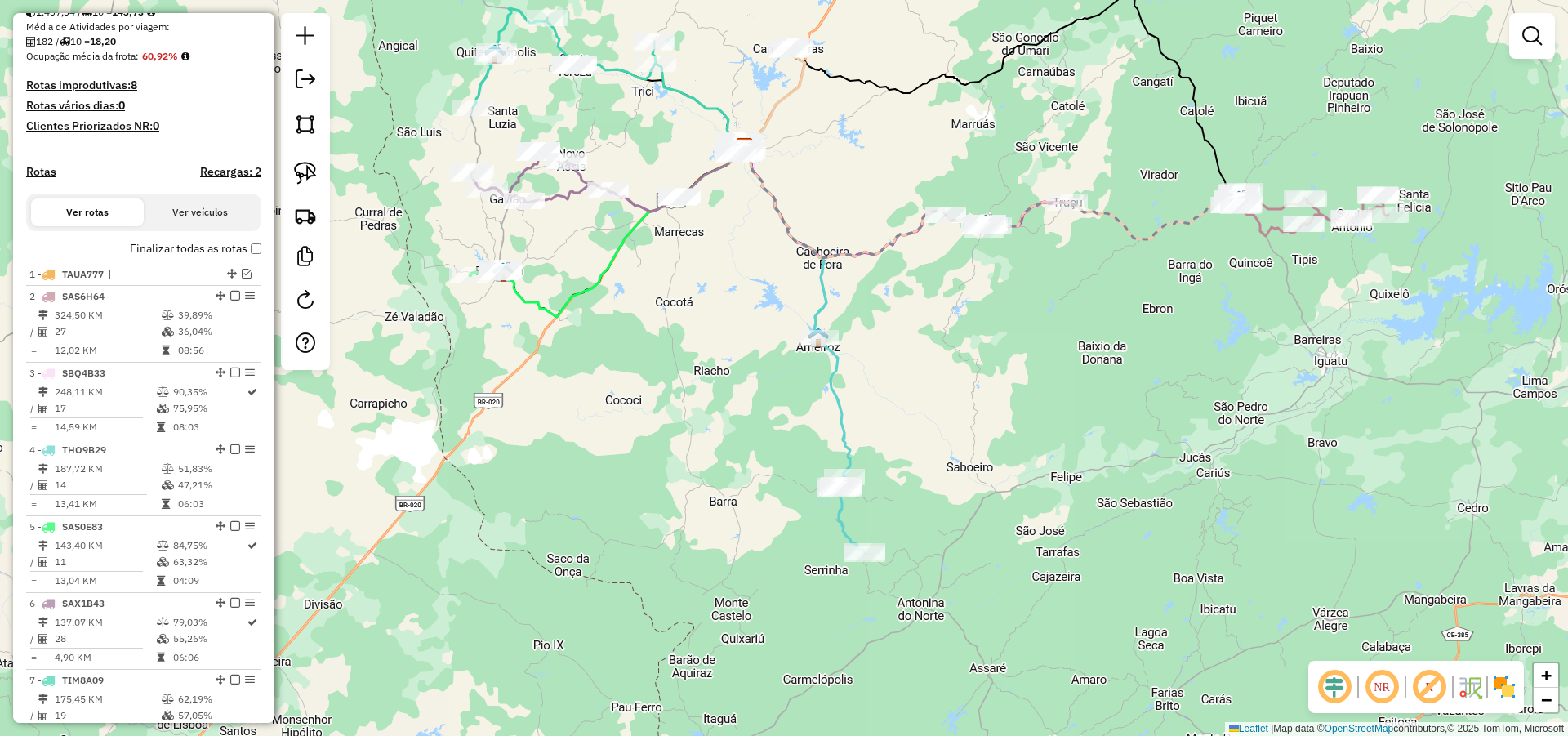
click at [911, 427] on div "Janela de atendimento Grade de atendimento Capacidade Transportadoras Veículos …" at bounding box center [784, 368] width 1568 height 736
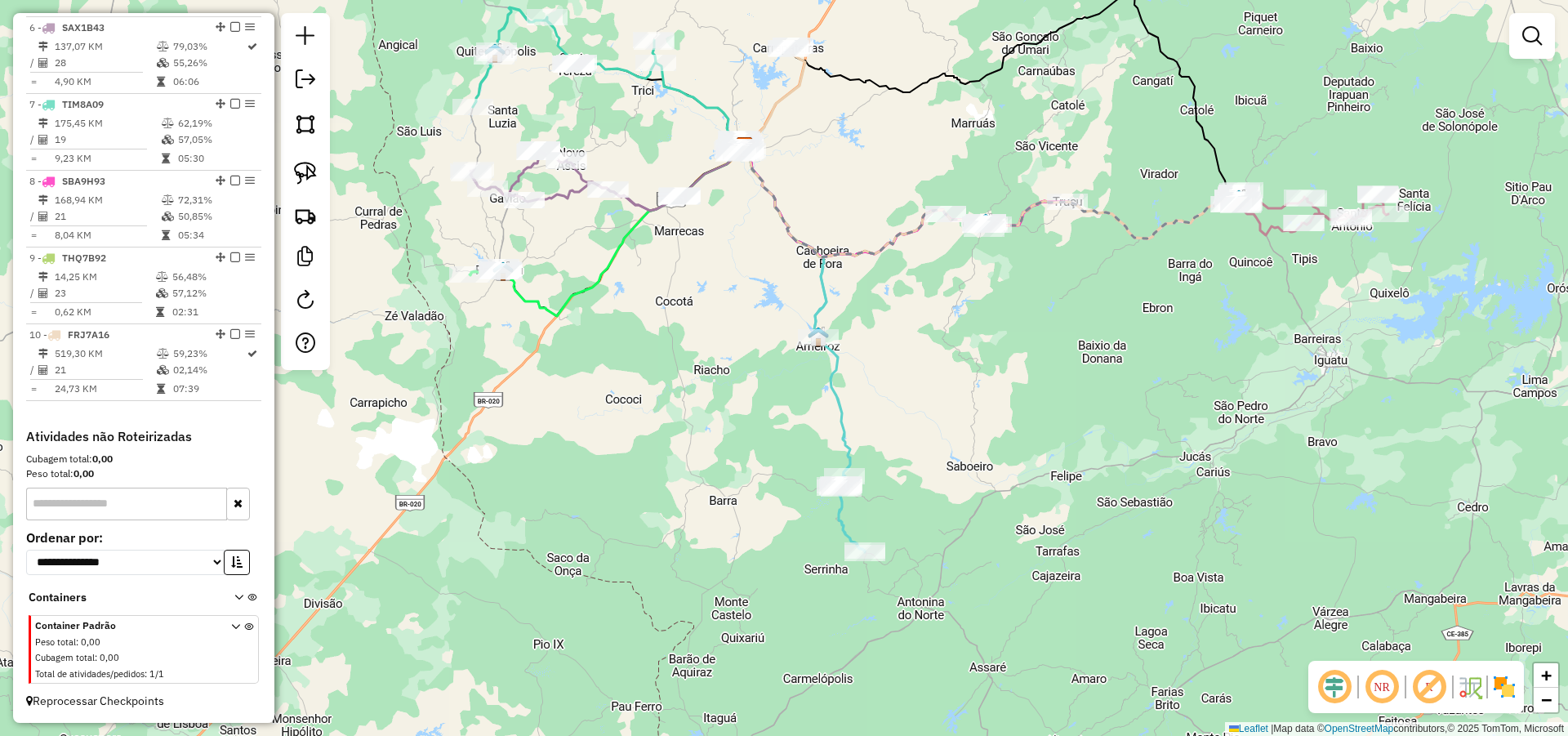
scroll to position [957, 0]
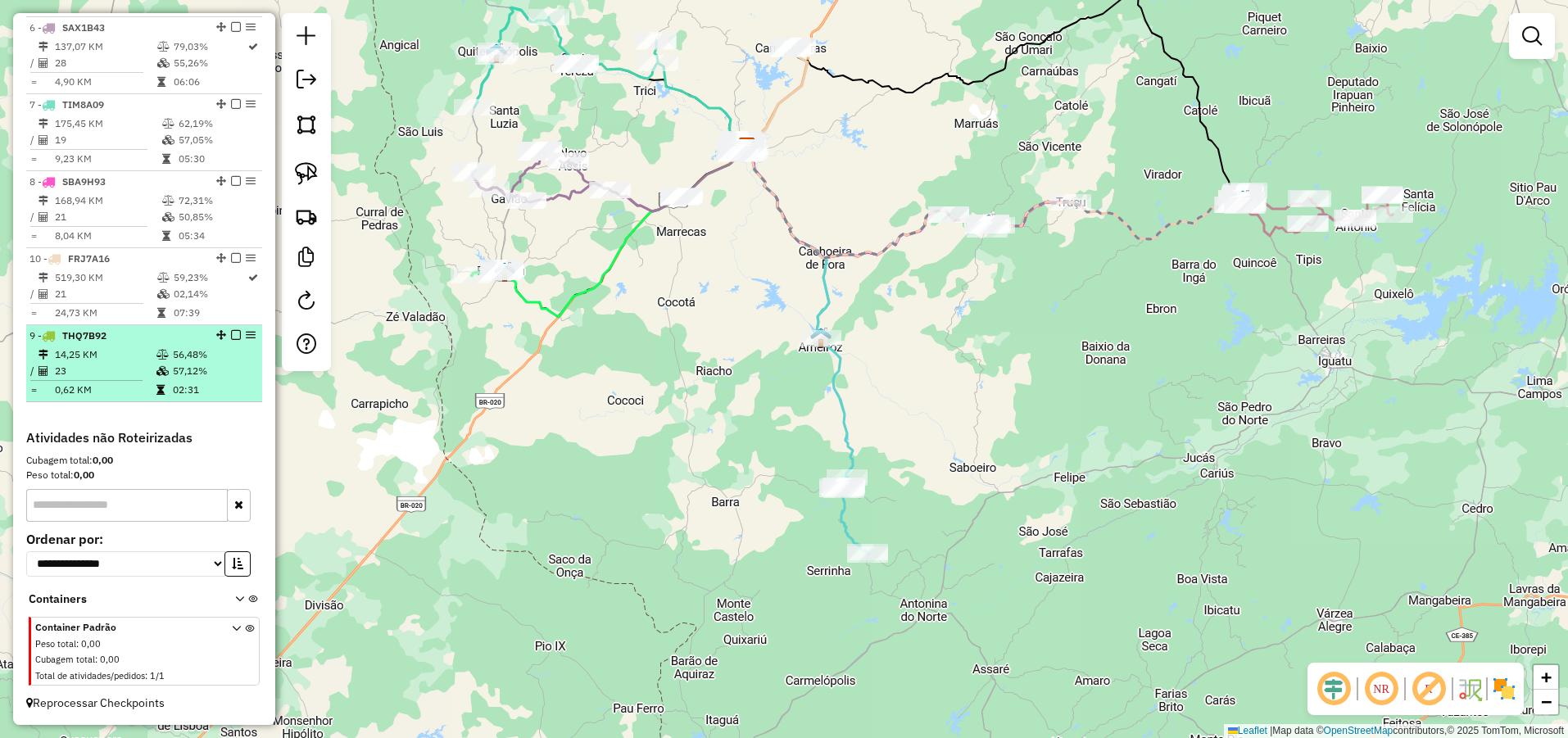
drag, startPoint x: 214, startPoint y: 255, endPoint x: 203, endPoint y: 374, distance: 119.5
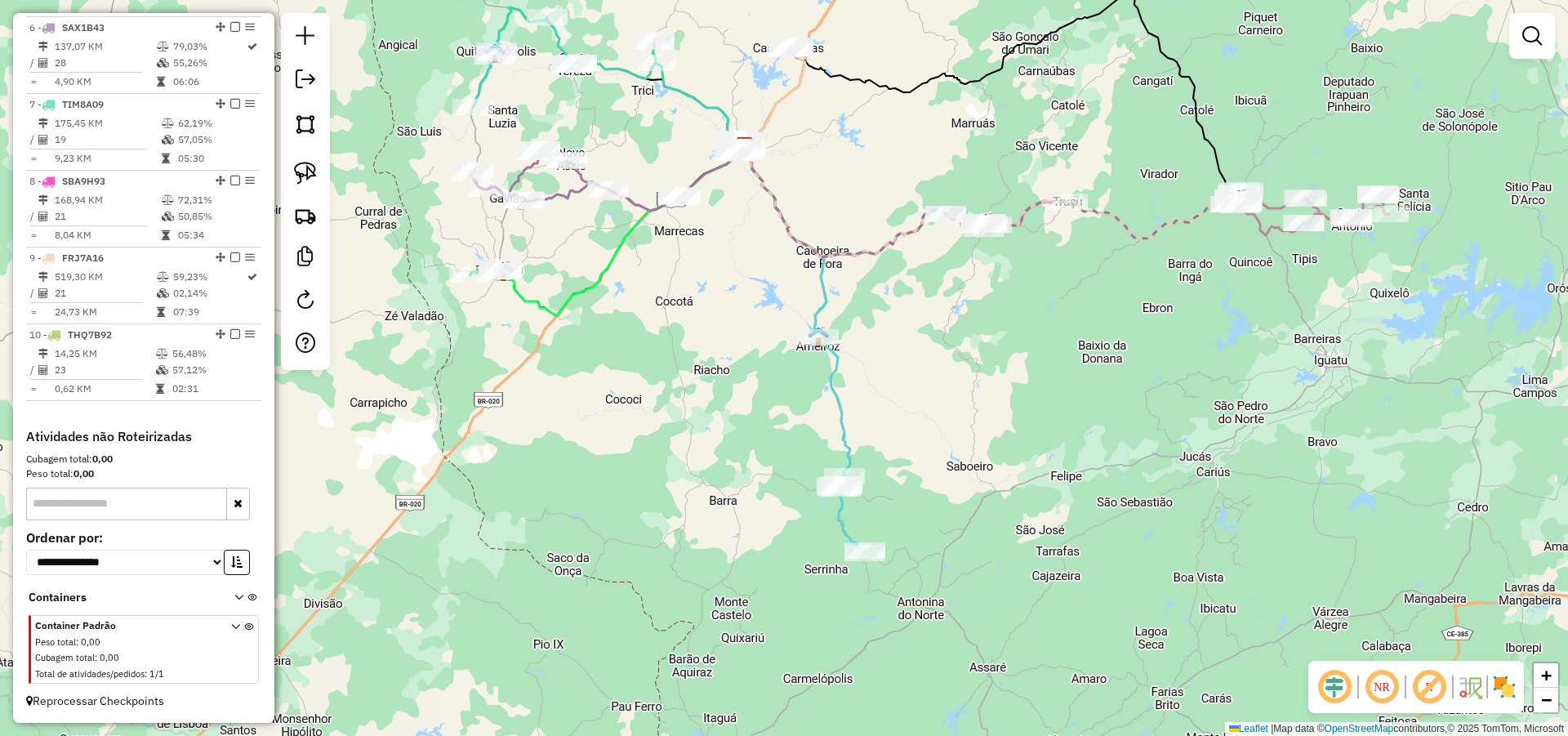
click at [747, 398] on div "Janela de atendimento Grade de atendimento Capacidade Transportadoras Veículos …" at bounding box center [784, 368] width 1568 height 736
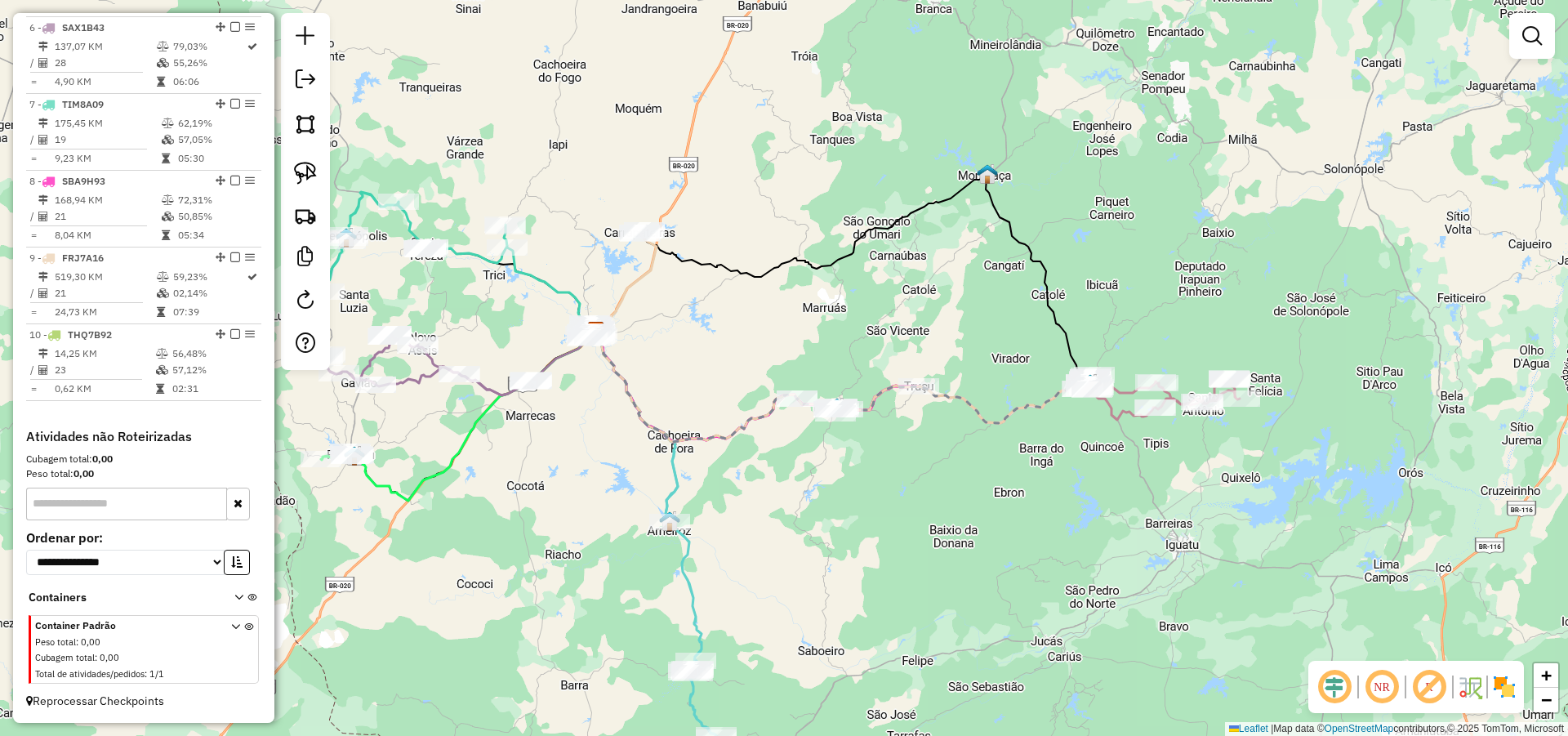
drag, startPoint x: 932, startPoint y: 355, endPoint x: 783, endPoint y: 539, distance: 236.8
click at [783, 539] on div "Janela de atendimento Grade de atendimento Capacidade Transportadoras Veículos …" at bounding box center [784, 368] width 1568 height 736
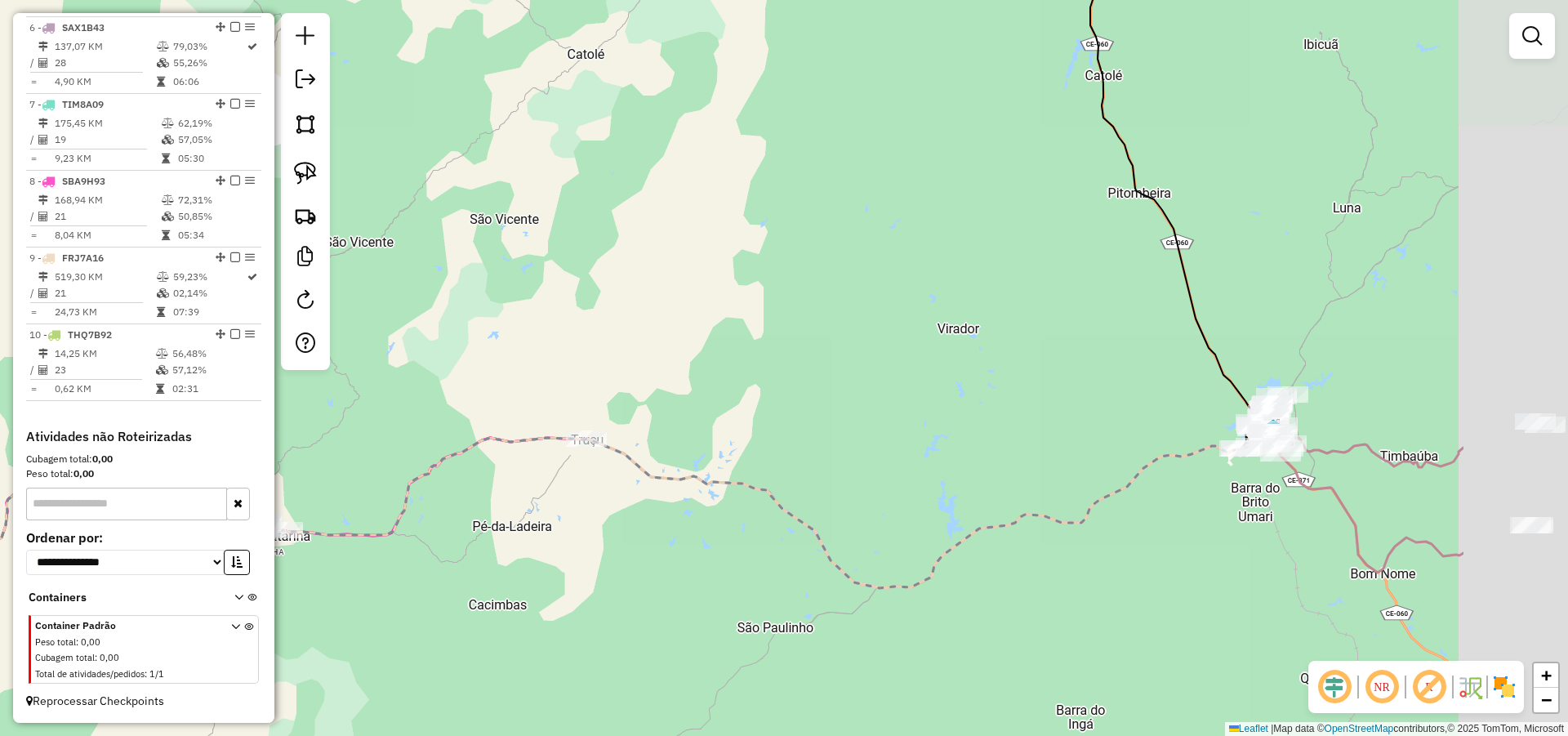
drag, startPoint x: 1189, startPoint y: 326, endPoint x: 936, endPoint y: 257, distance: 262.2
click at [948, 258] on div "Janela de atendimento Grade de atendimento Capacidade Transportadoras Veículos …" at bounding box center [784, 368] width 1568 height 736
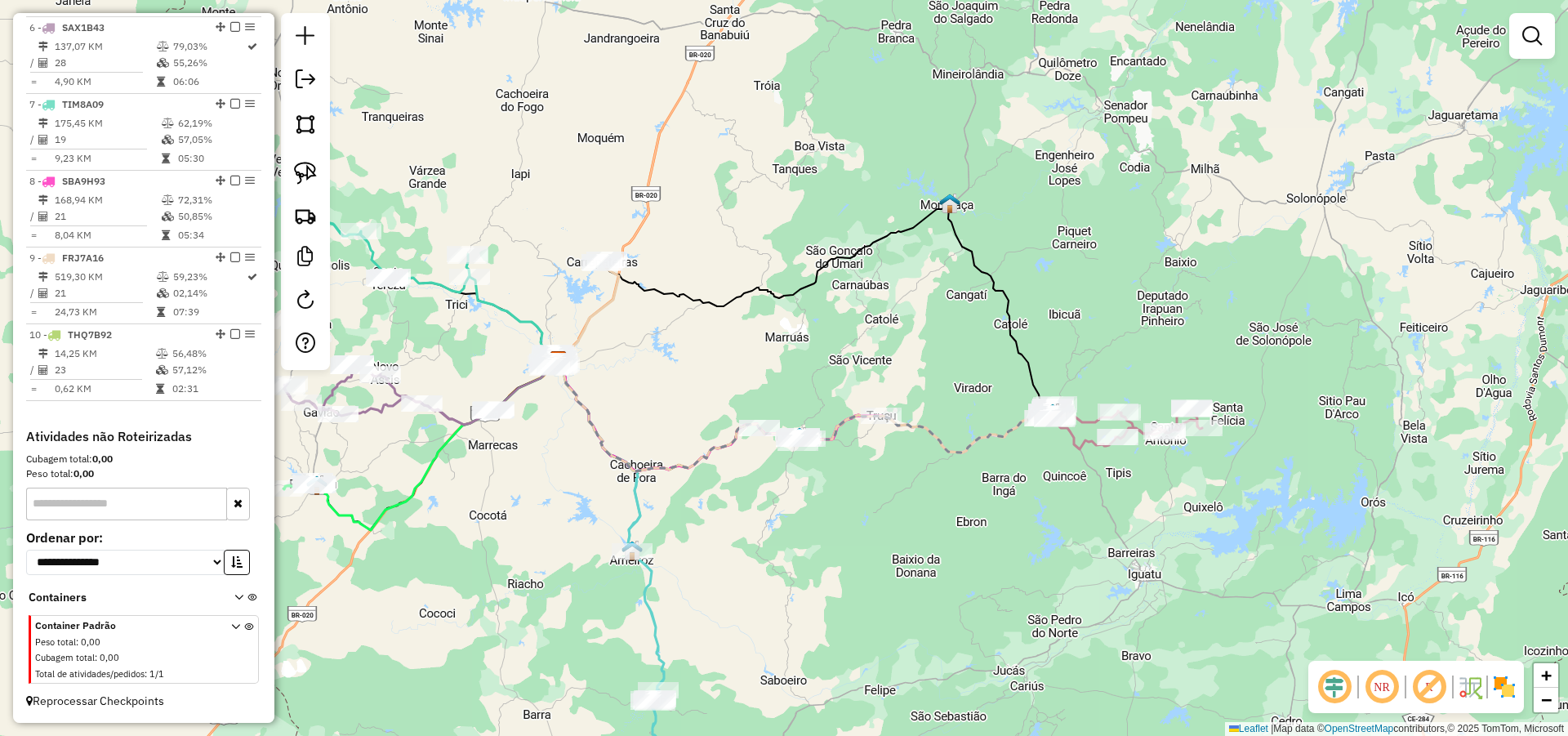
drag, startPoint x: 973, startPoint y: 331, endPoint x: 942, endPoint y: 398, distance: 73.8
click at [943, 398] on div "Janela de atendimento Grade de atendimento Capacidade Transportadoras Veículos …" at bounding box center [784, 368] width 1568 height 736
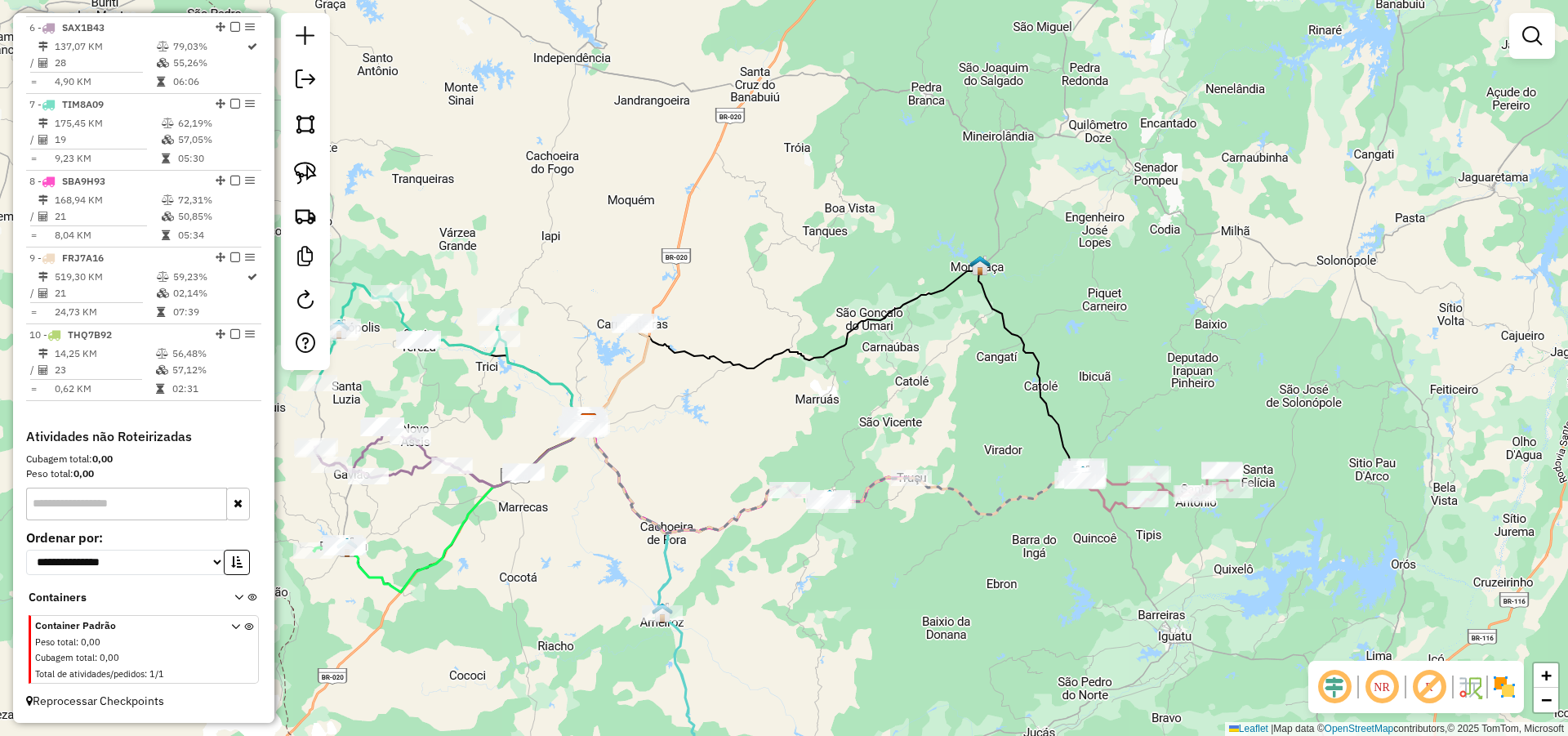
drag, startPoint x: 645, startPoint y: 386, endPoint x: 747, endPoint y: 393, distance: 102.2
click at [736, 393] on div "Janela de atendimento Grade de atendimento Capacidade Transportadoras Veículos …" at bounding box center [784, 368] width 1568 height 736
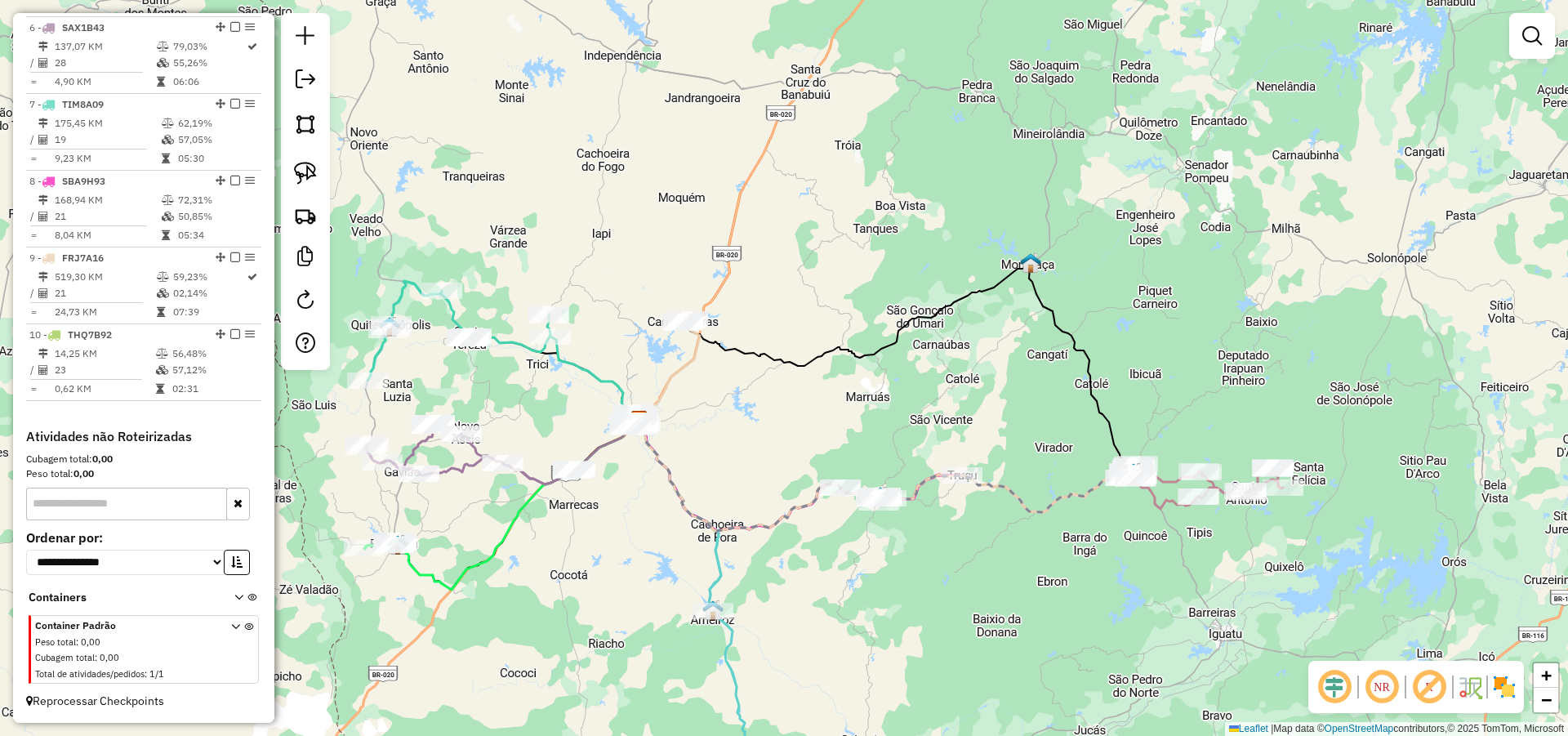
drag, startPoint x: 712, startPoint y: 397, endPoint x: 744, endPoint y: 365, distance: 45.3
click at [743, 365] on div "Janela de atendimento Grade de atendimento Capacidade Transportadoras Veículos …" at bounding box center [784, 368] width 1568 height 736
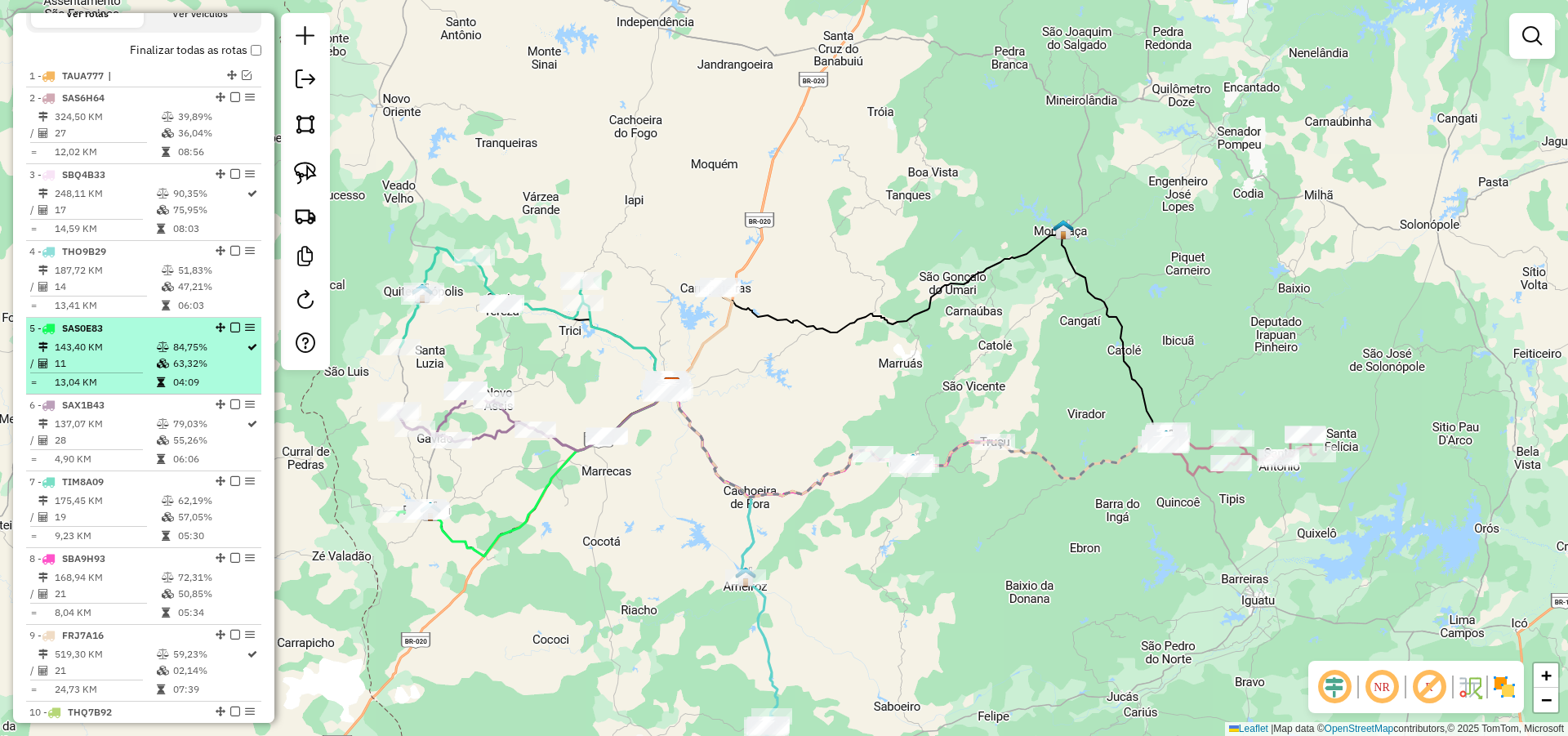
scroll to position [663, 0]
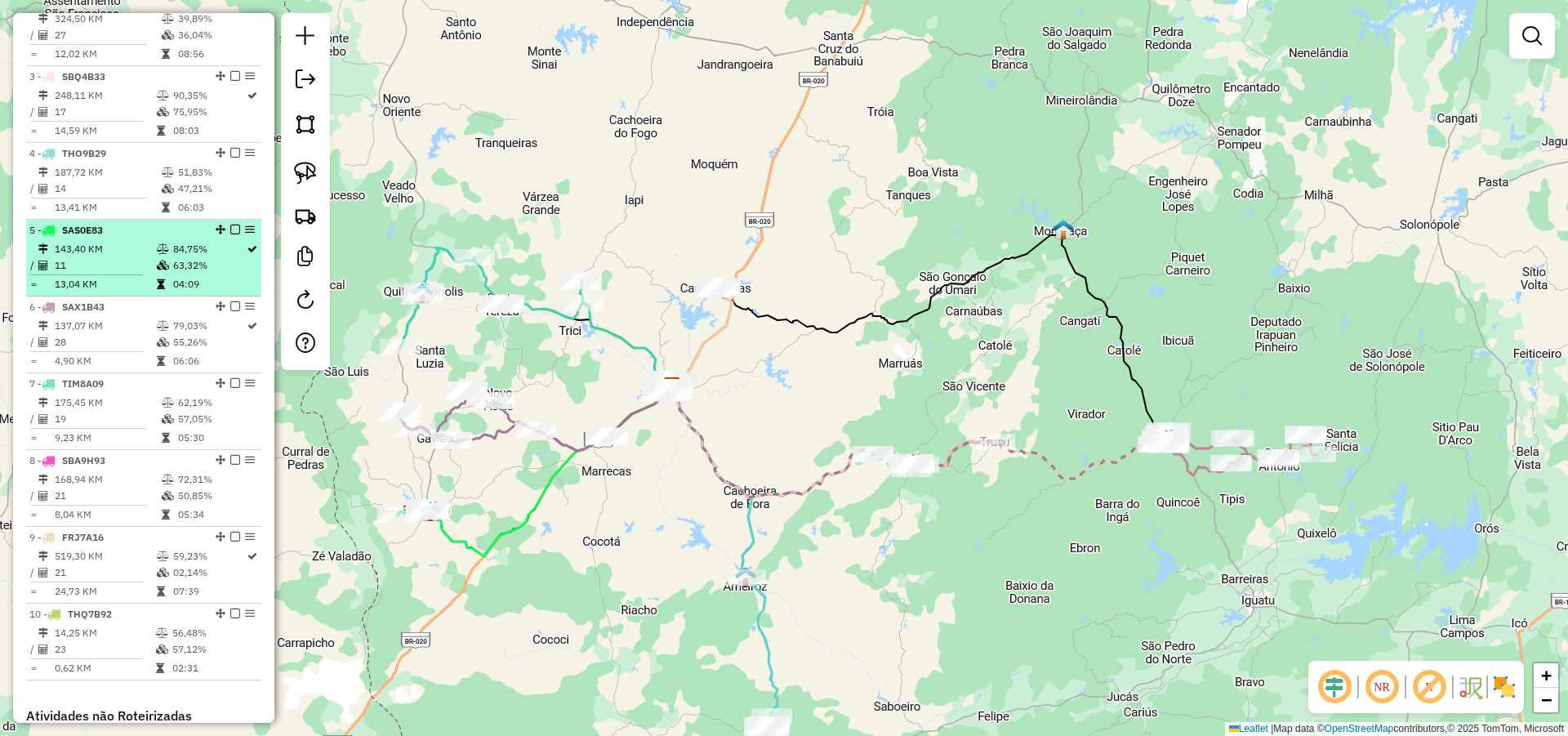
click at [117, 273] on td "11" at bounding box center [104, 265] width 102 height 17
select select "**********"
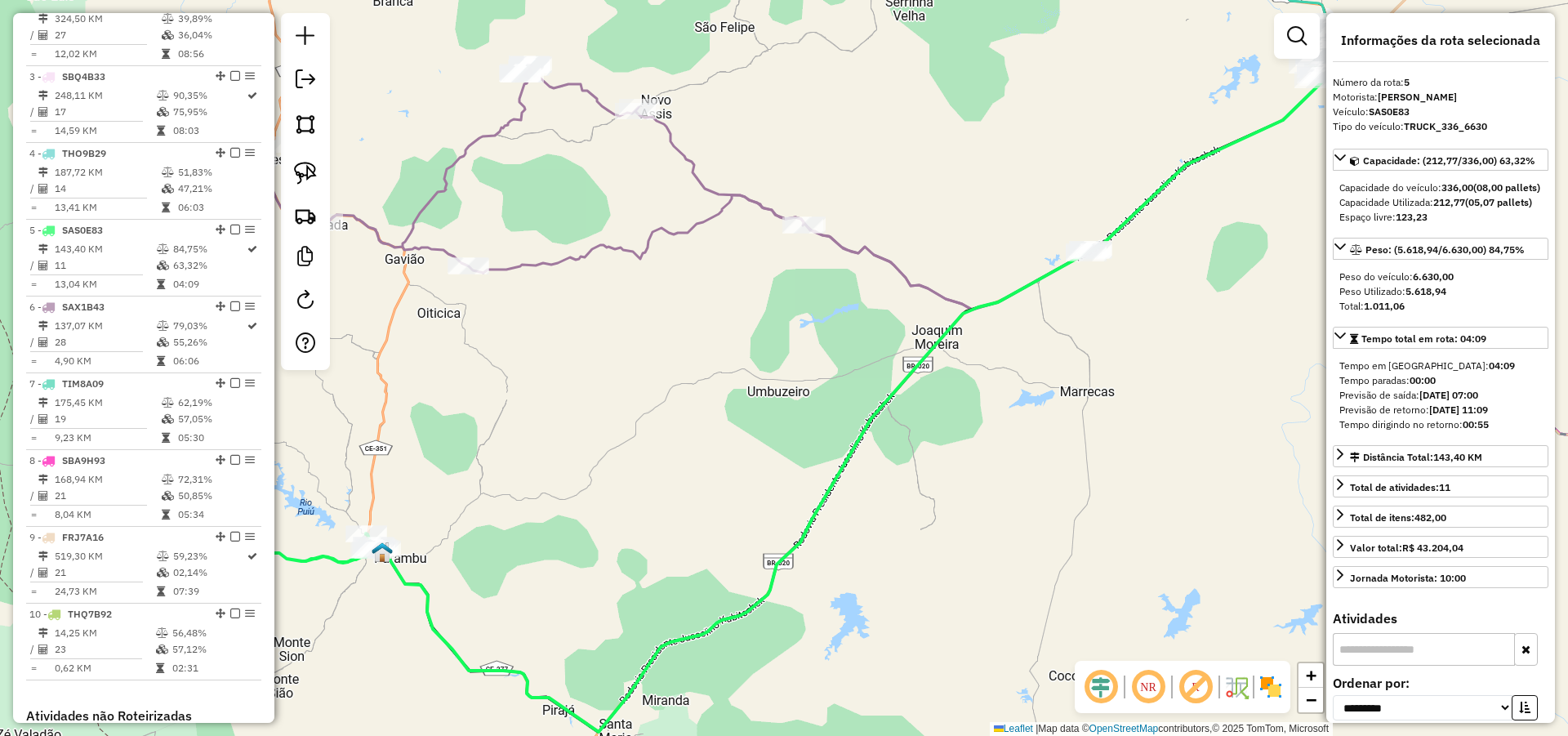
drag, startPoint x: 585, startPoint y: 344, endPoint x: 629, endPoint y: 384, distance: 59.5
click at [620, 379] on div "Janela de atendimento Grade de atendimento Capacidade Transportadoras Veículos …" at bounding box center [784, 368] width 1568 height 736
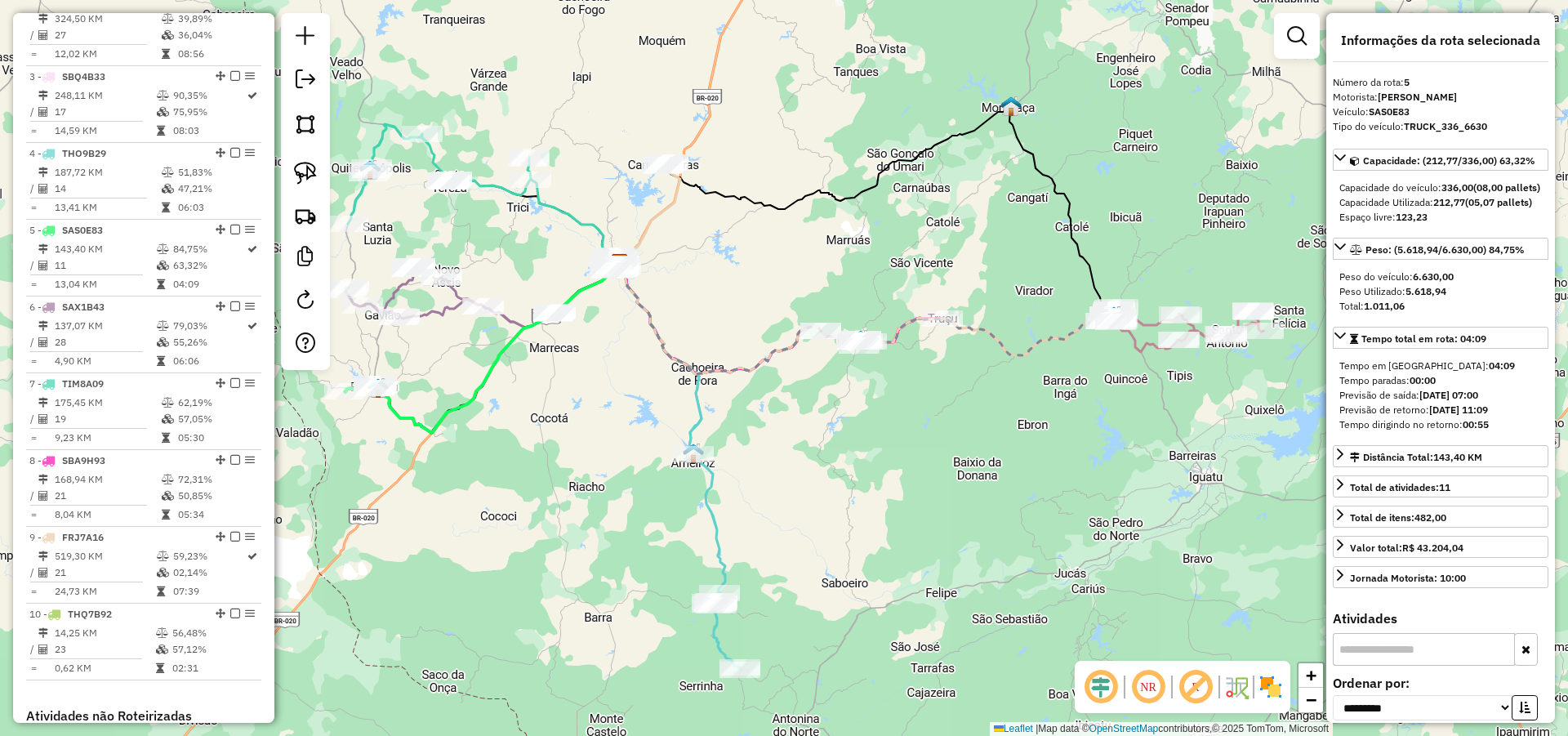
drag, startPoint x: 824, startPoint y: 369, endPoint x: 670, endPoint y: 385, distance: 154.8
click at [675, 367] on icon at bounding box center [867, 318] width 496 height 110
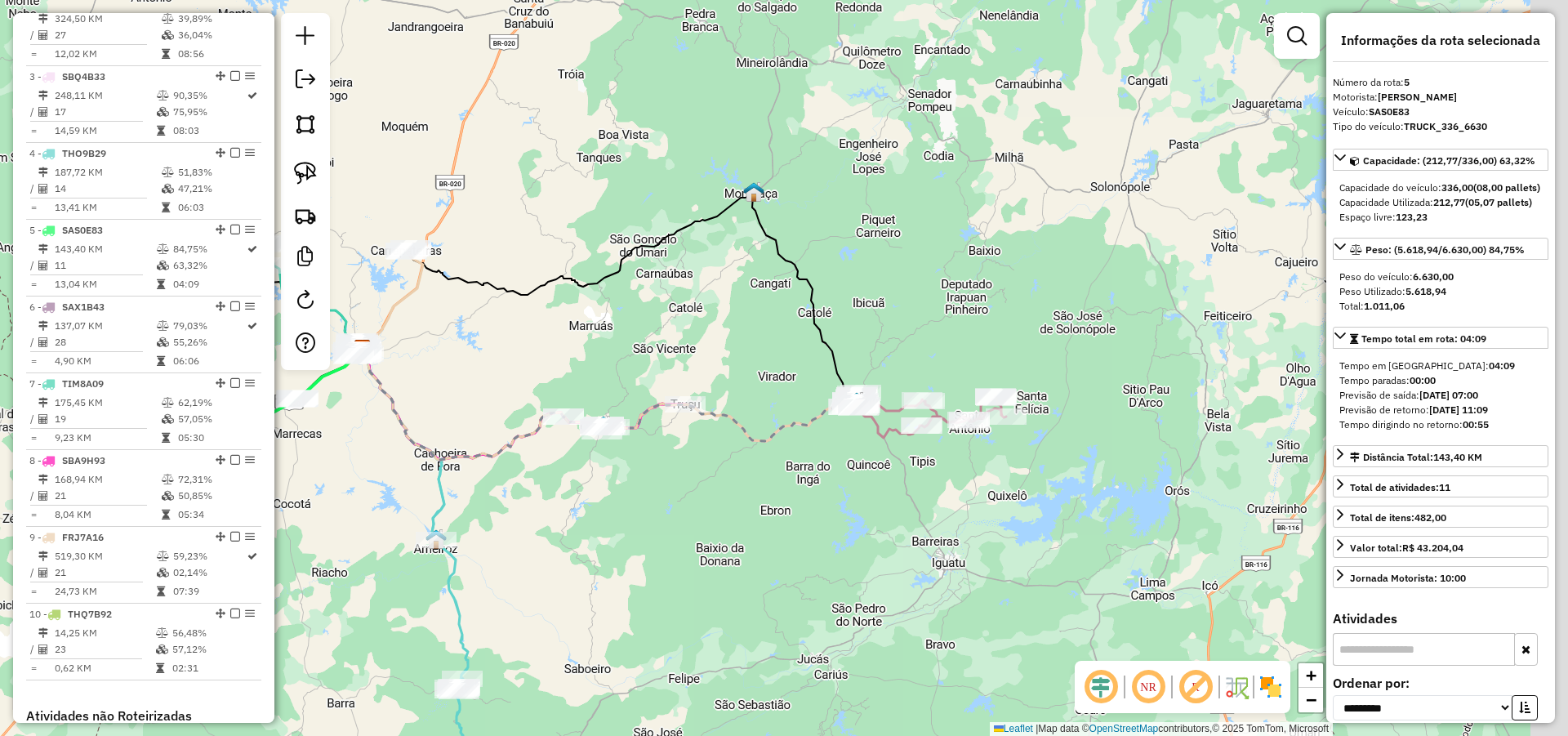
drag, startPoint x: 867, startPoint y: 506, endPoint x: 765, endPoint y: 570, distance: 120.4
click at [767, 565] on div "Janela de atendimento Grade de atendimento Capacidade Transportadoras Veículos …" at bounding box center [784, 368] width 1568 height 736
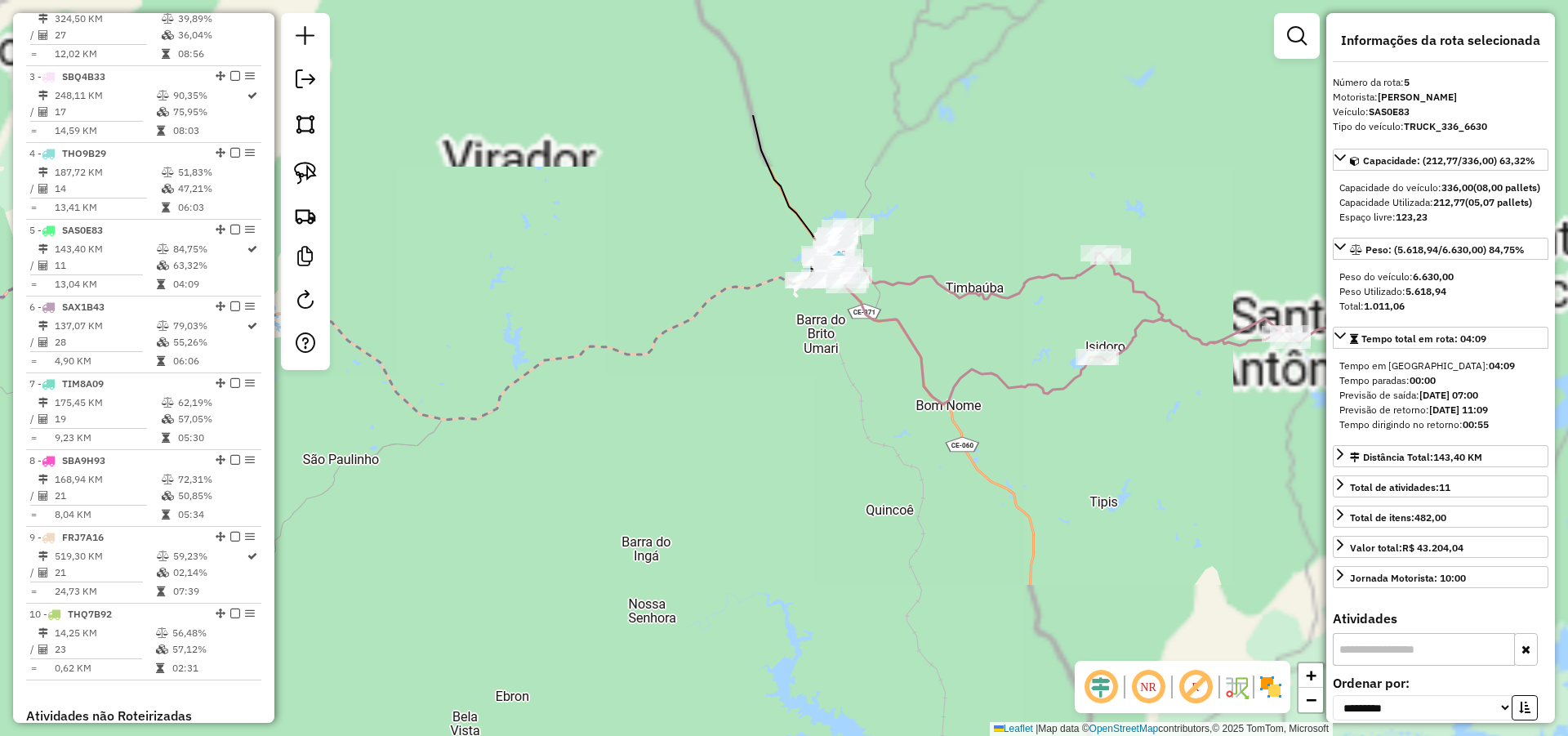
drag, startPoint x: 719, startPoint y: 613, endPoint x: 708, endPoint y: 646, distance: 34.8
click at [710, 639] on div "Janela de atendimento Grade de atendimento Capacidade Transportadoras Veículos …" at bounding box center [784, 368] width 1568 height 736
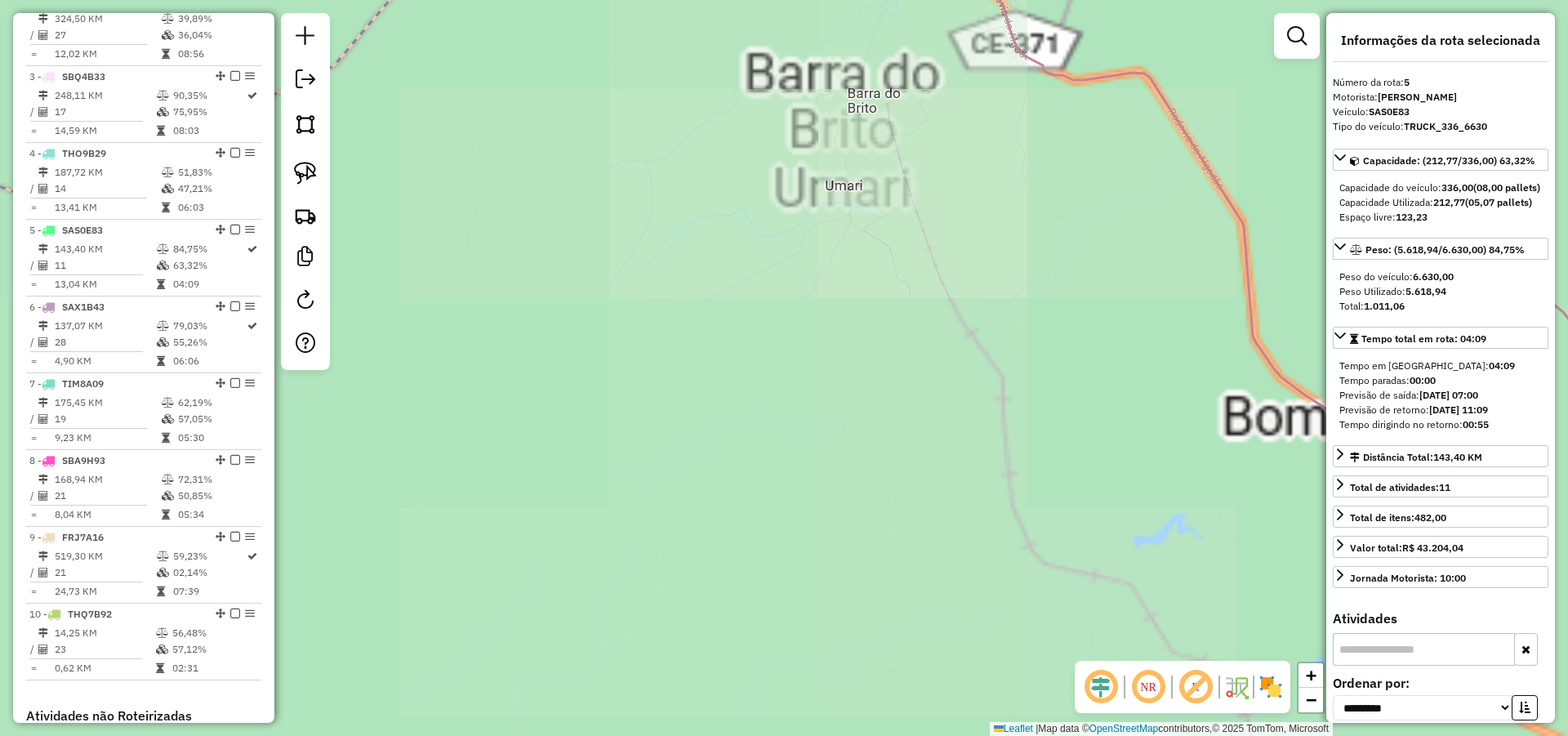
drag, startPoint x: 847, startPoint y: 375, endPoint x: 732, endPoint y: 646, distance: 294.4
click at [725, 643] on div "Janela de atendimento Grade de atendimento Capacidade Transportadoras Veículos …" at bounding box center [784, 368] width 1568 height 736
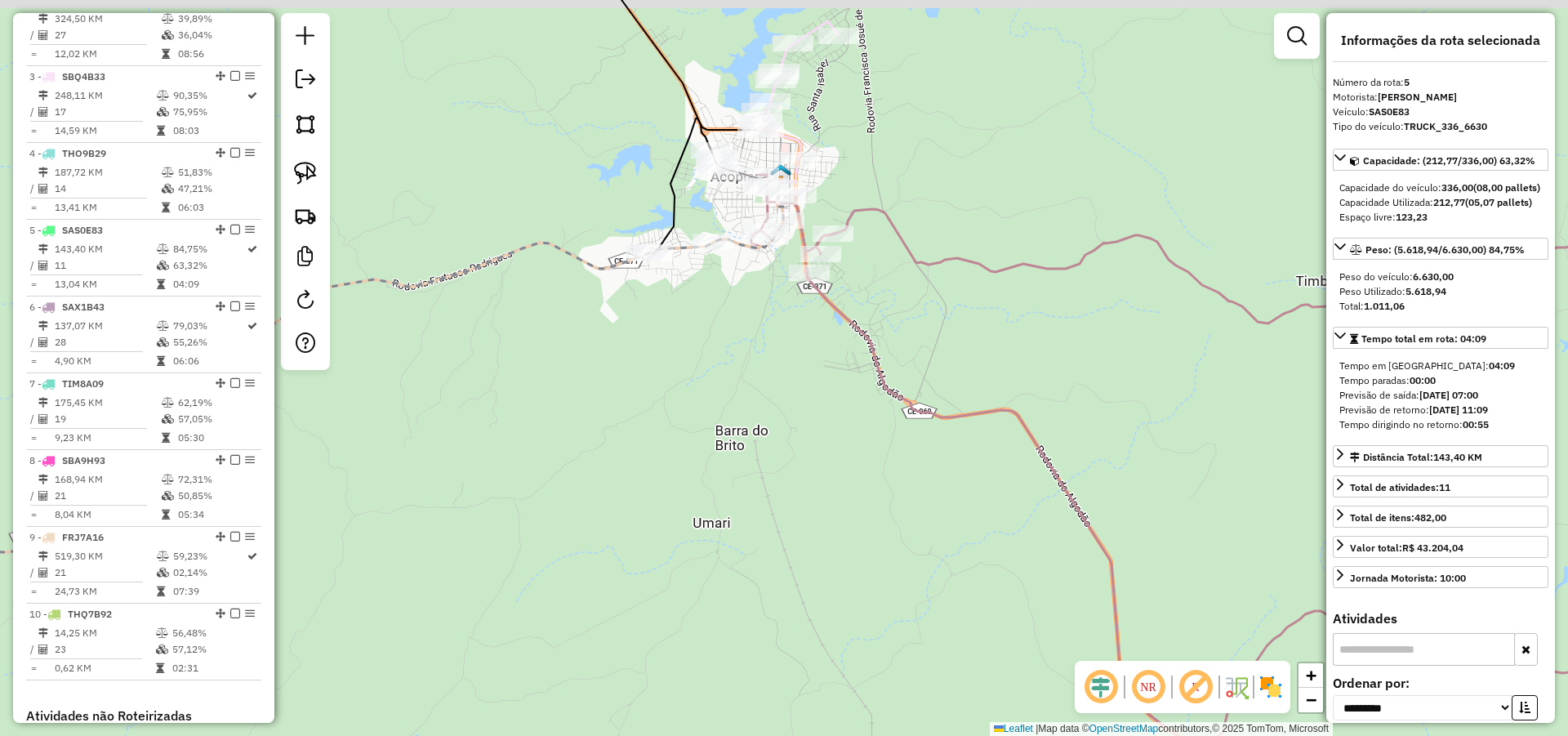
drag, startPoint x: 739, startPoint y: 478, endPoint x: 726, endPoint y: 591, distance: 113.7
click at [726, 570] on div "Janela de atendimento Grade de atendimento Capacidade Transportadoras Veículos …" at bounding box center [784, 368] width 1568 height 736
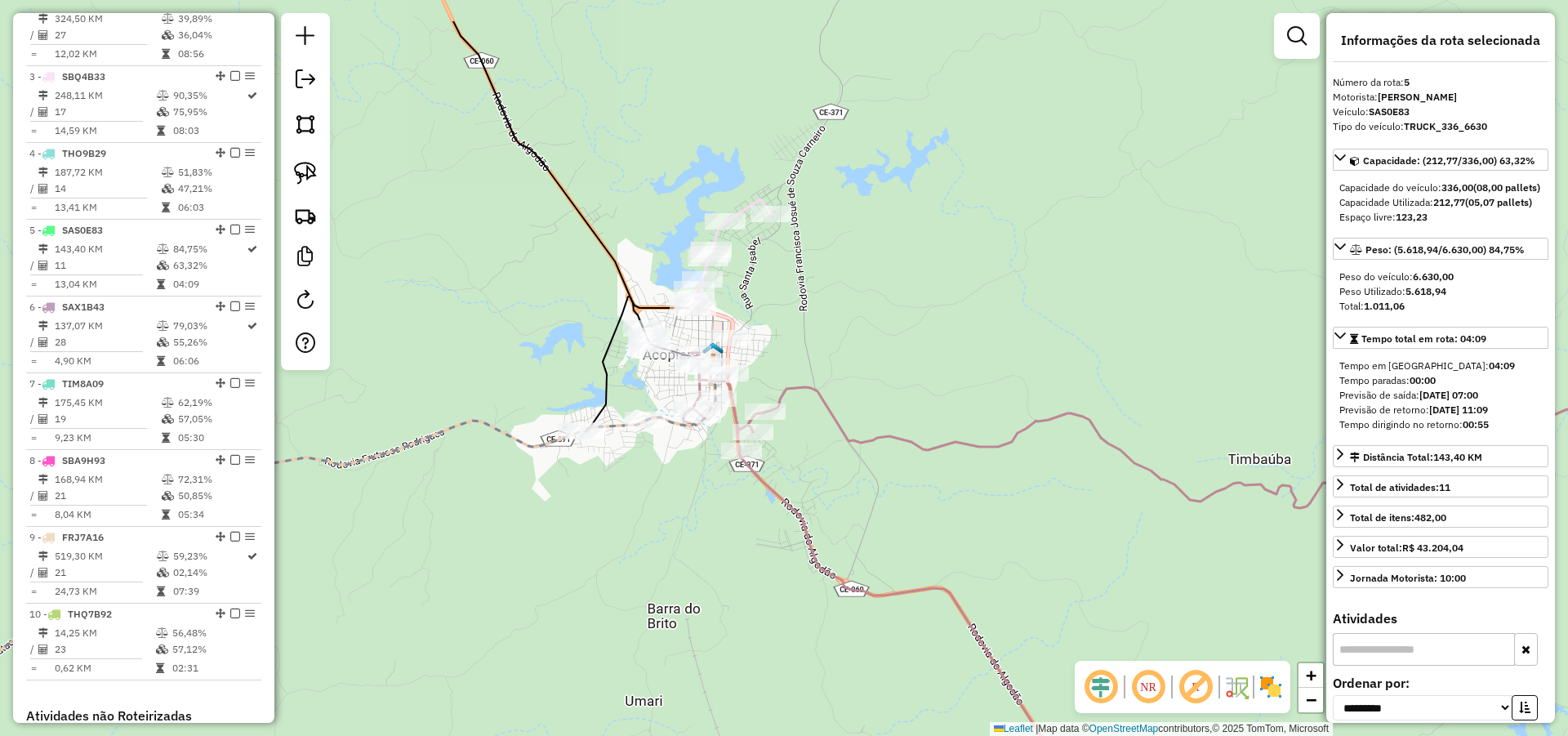
drag, startPoint x: 734, startPoint y: 419, endPoint x: 677, endPoint y: 512, distance: 109.1
click at [677, 512] on div "Janela de atendimento Grade de atendimento Capacidade Transportadoras Veículos …" at bounding box center [784, 368] width 1568 height 736
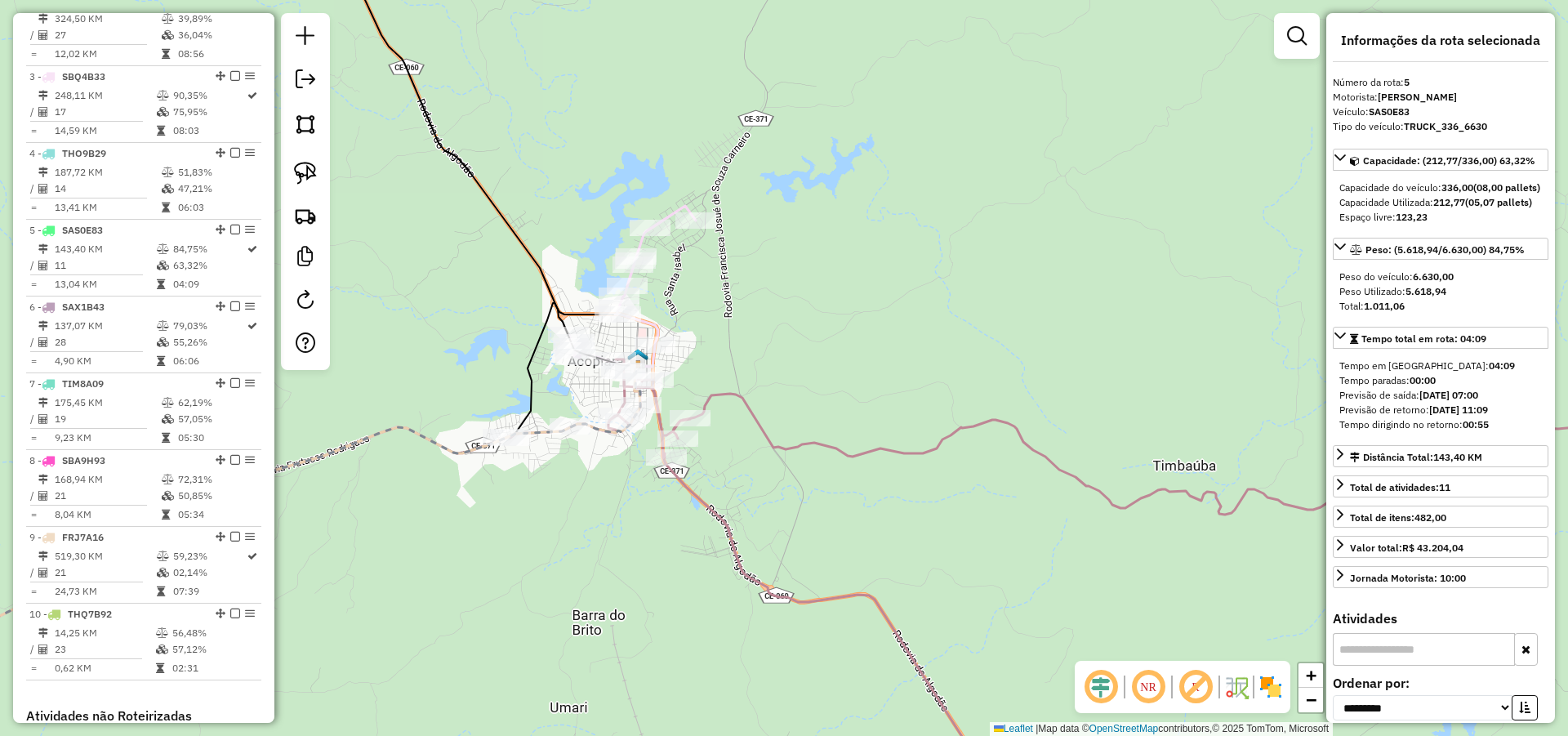
drag, startPoint x: 797, startPoint y: 527, endPoint x: 714, endPoint y: 526, distance: 83.0
click at [719, 530] on icon at bounding box center [1077, 586] width 1148 height 455
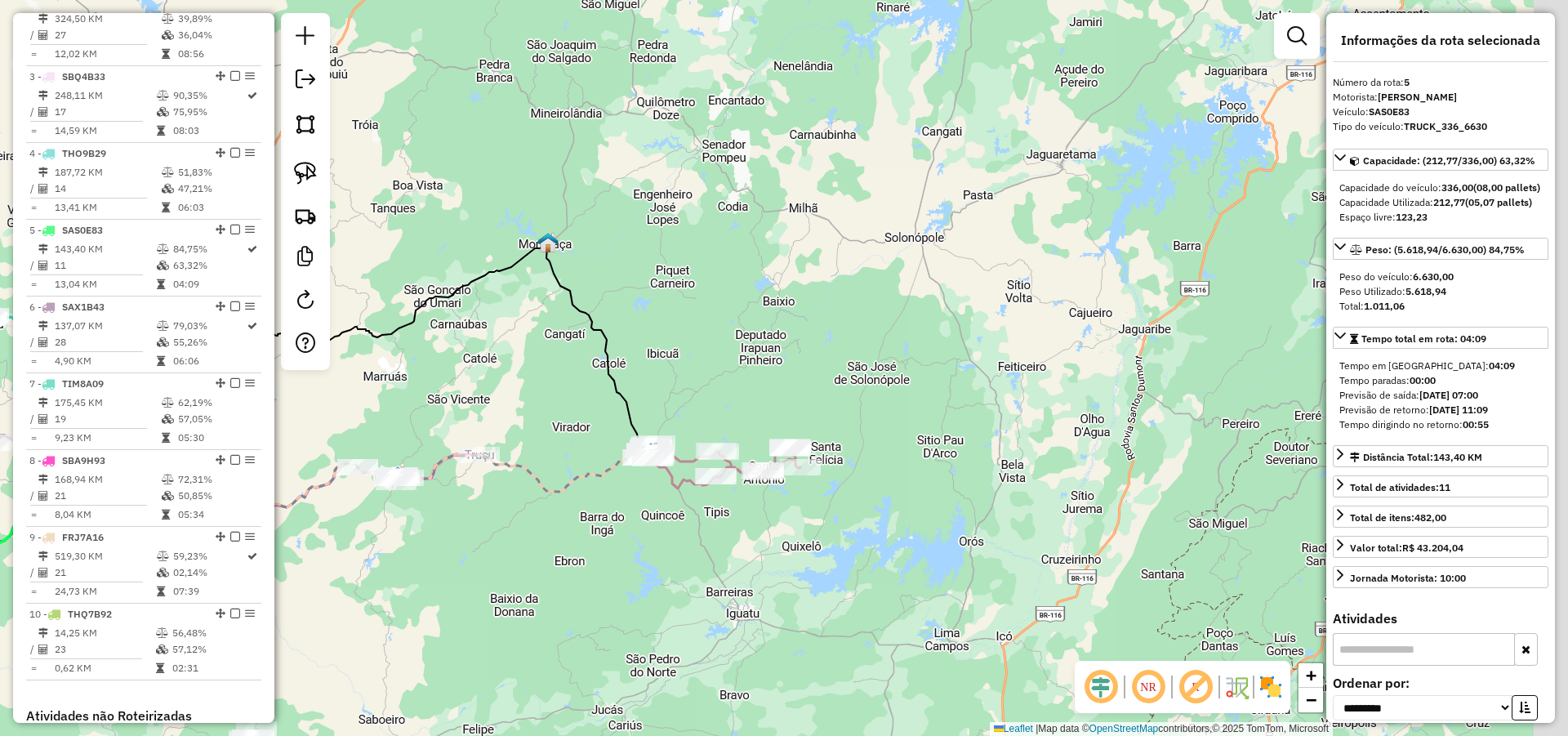
drag, startPoint x: 750, startPoint y: 577, endPoint x: 700, endPoint y: 528, distance: 70.0
click at [694, 531] on div "Janela de atendimento Grade de atendimento Capacidade Transportadoras Veículos …" at bounding box center [784, 368] width 1568 height 736
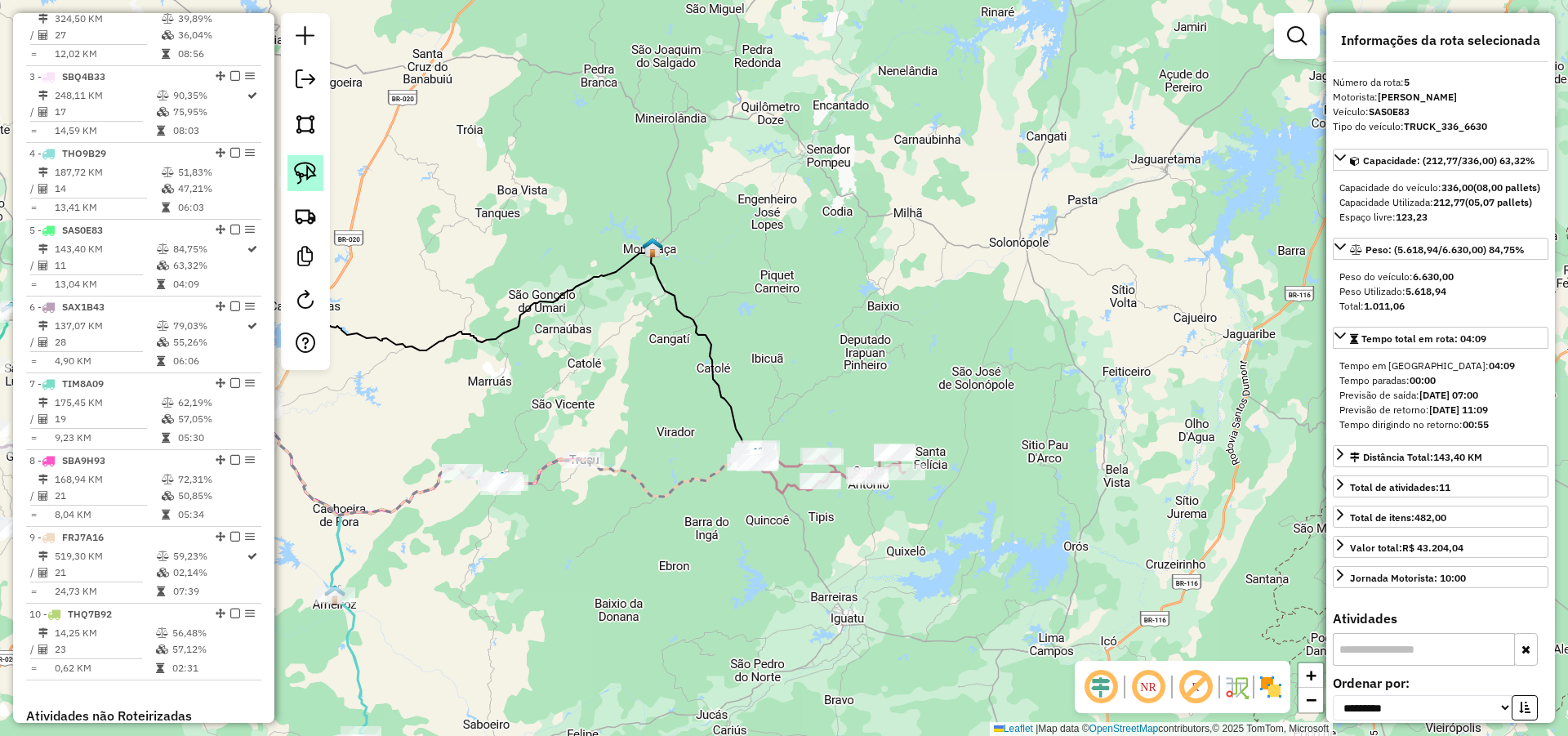
click at [307, 174] on img at bounding box center [305, 173] width 23 height 23
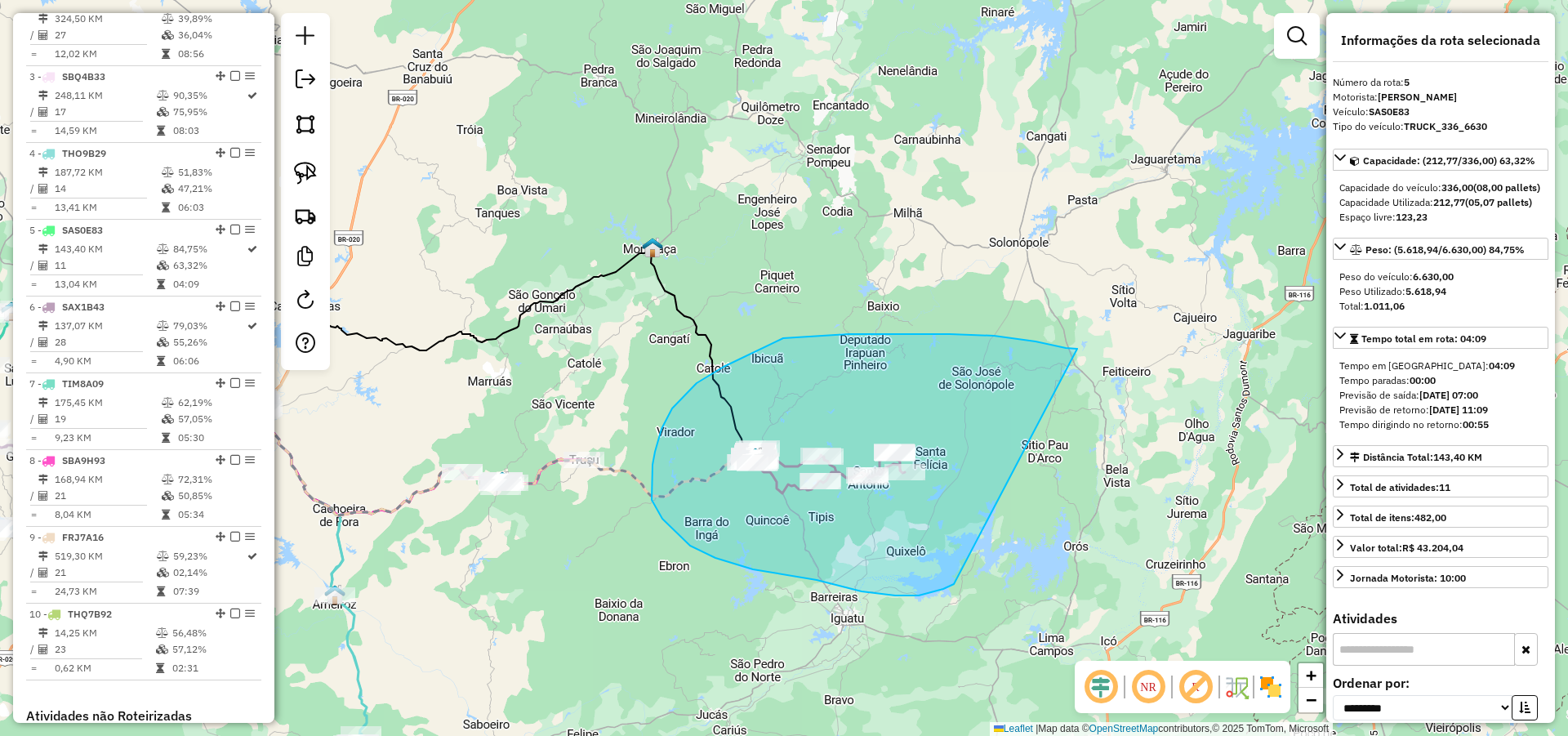
drag, startPoint x: 872, startPoint y: 334, endPoint x: 965, endPoint y: 572, distance: 255.5
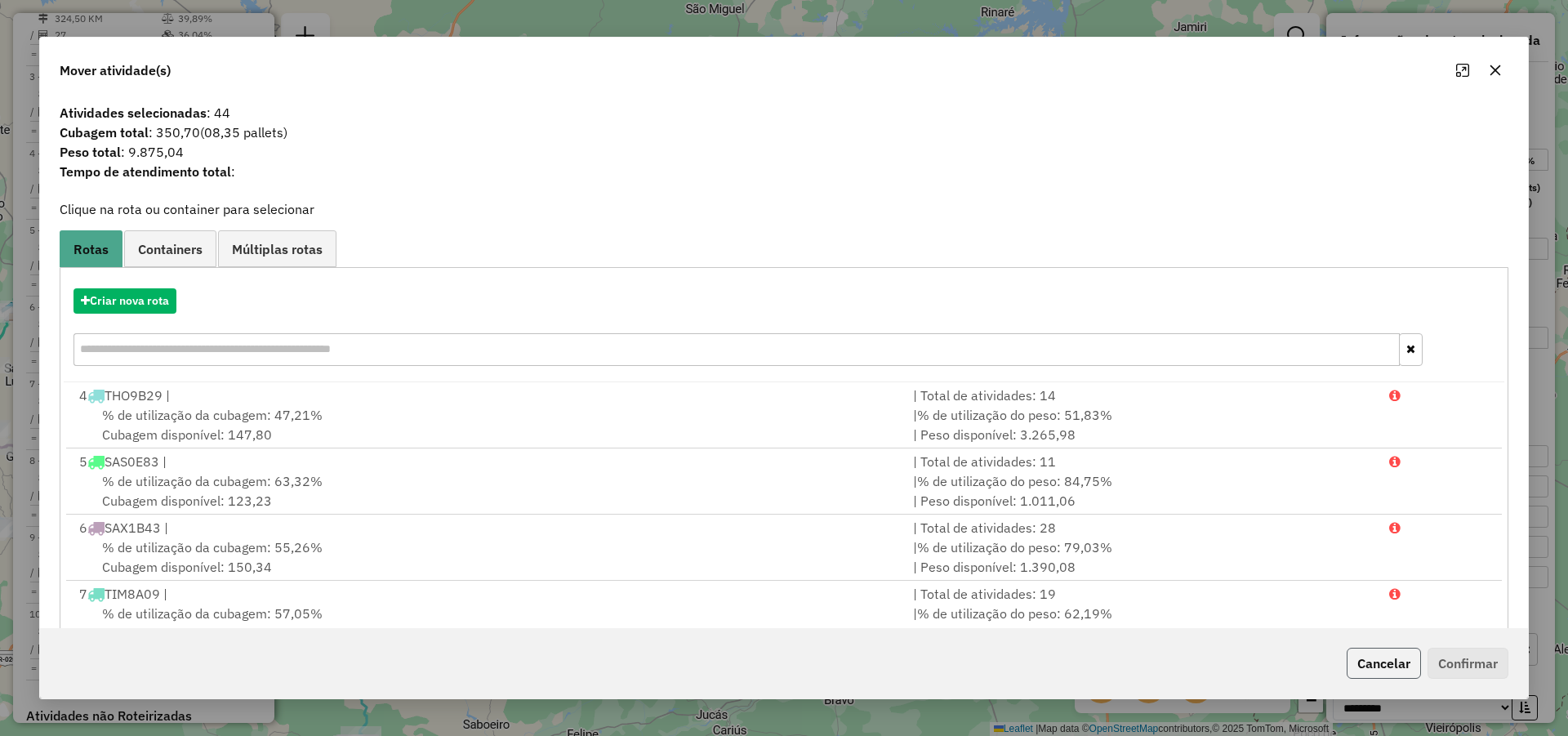
click at [1395, 657] on button "Cancelar" at bounding box center [1384, 663] width 74 height 31
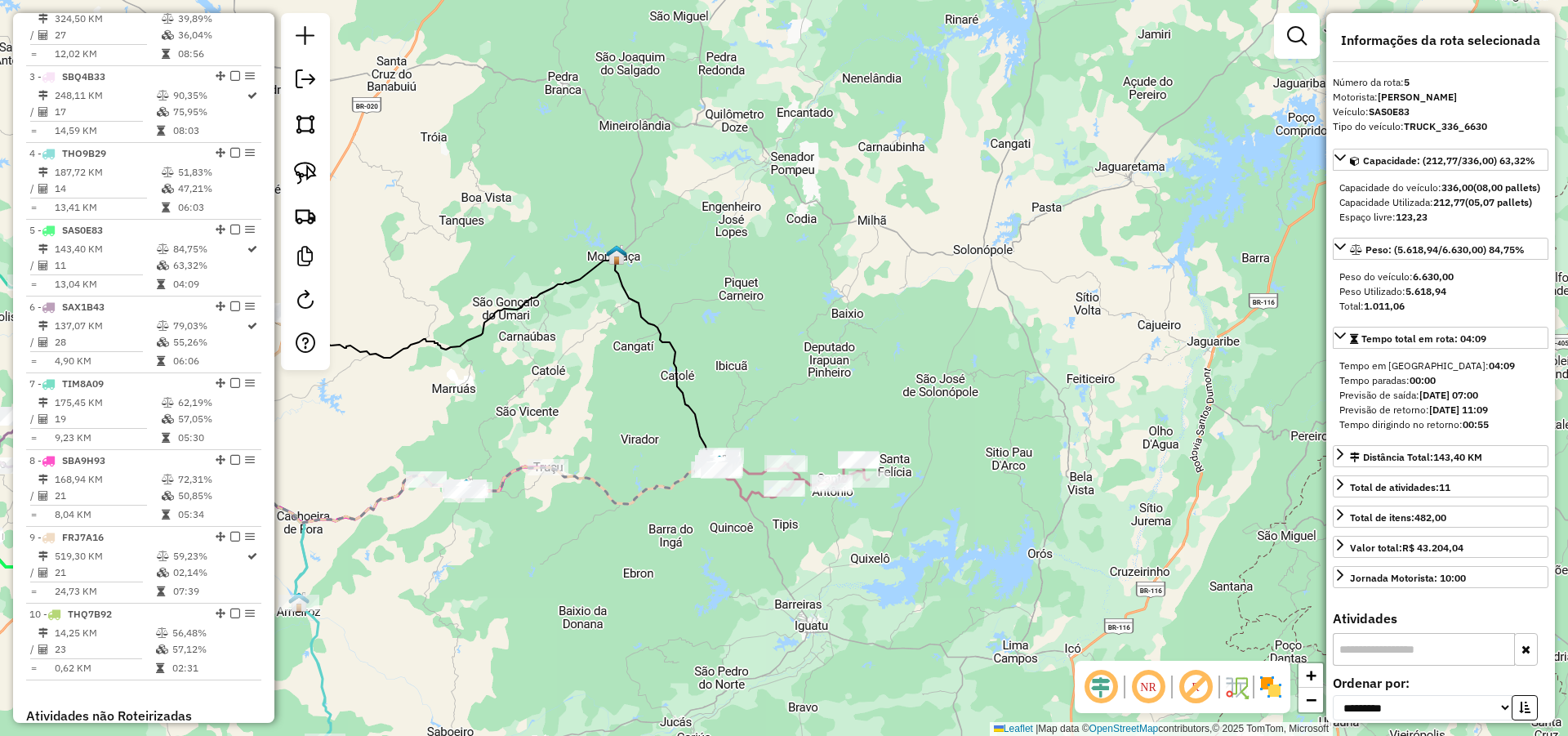
drag, startPoint x: 1067, startPoint y: 420, endPoint x: 991, endPoint y: 419, distance: 76.0
click at [1013, 406] on div "Janela de atendimento Grade de atendimento Capacidade Transportadoras Veículos …" at bounding box center [784, 368] width 1568 height 736
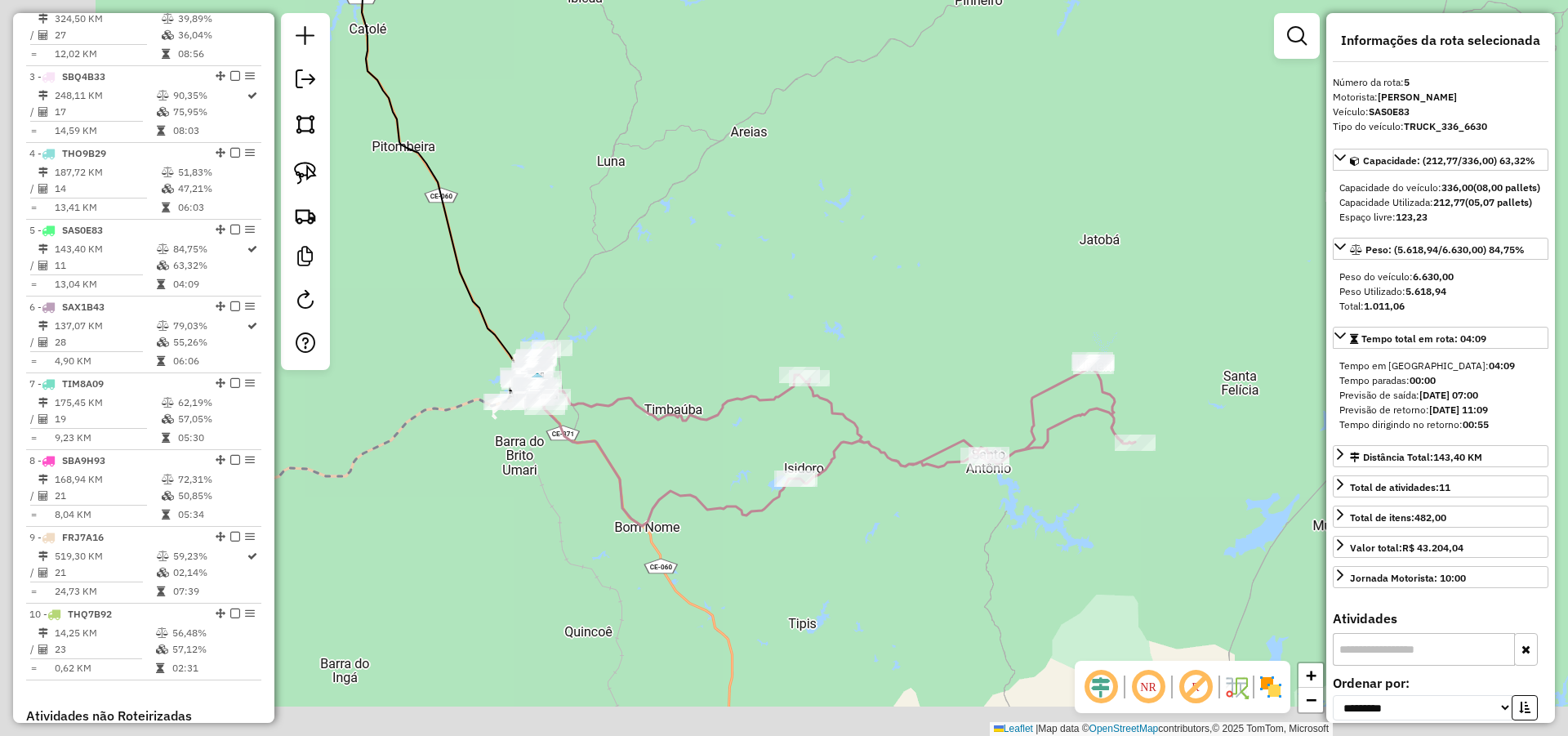
drag, startPoint x: 594, startPoint y: 474, endPoint x: 694, endPoint y: 442, distance: 105.0
click at [693, 442] on div "Janela de atendimento Grade de atendimento Capacidade Transportadoras Veículos …" at bounding box center [784, 368] width 1568 height 736
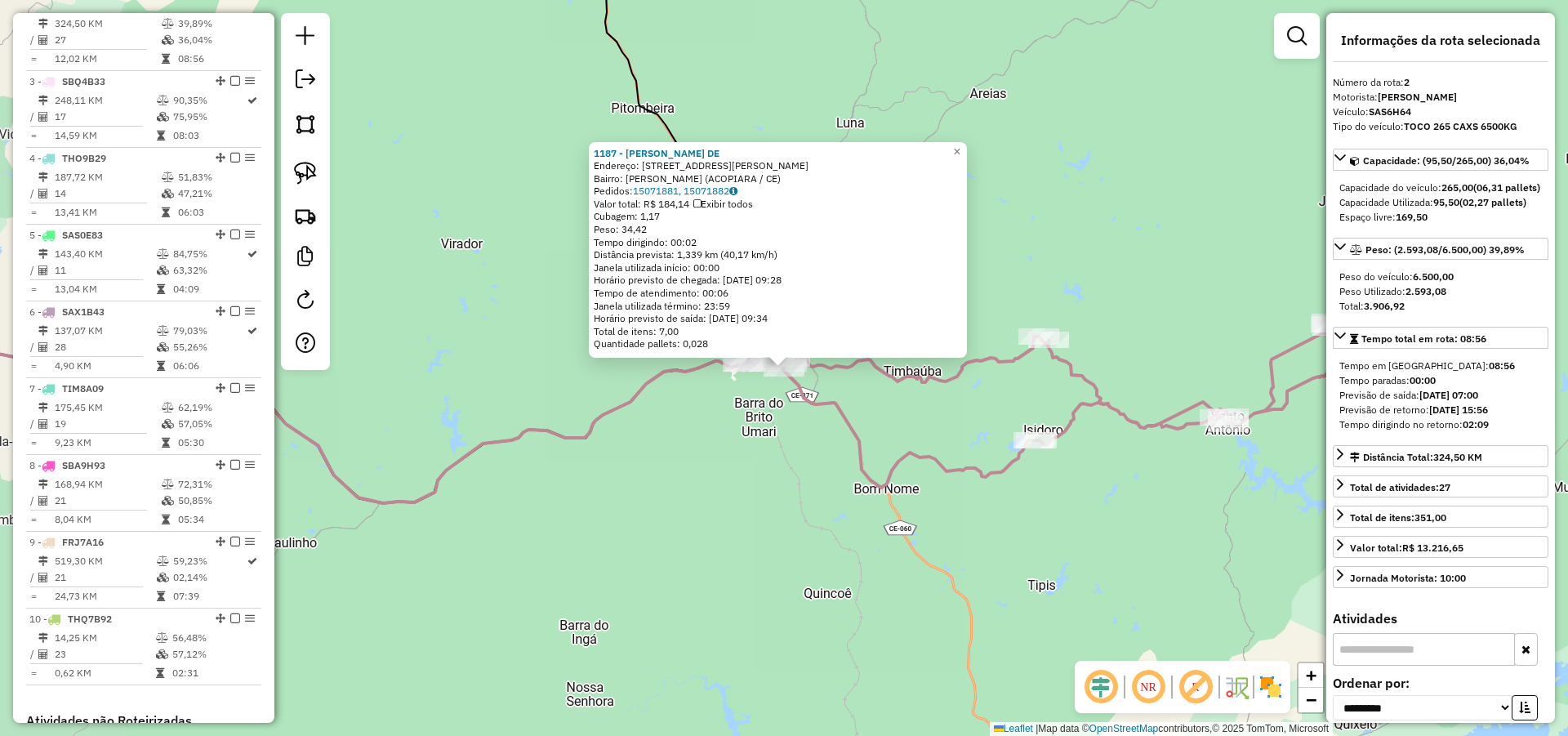
scroll to position [654, 0]
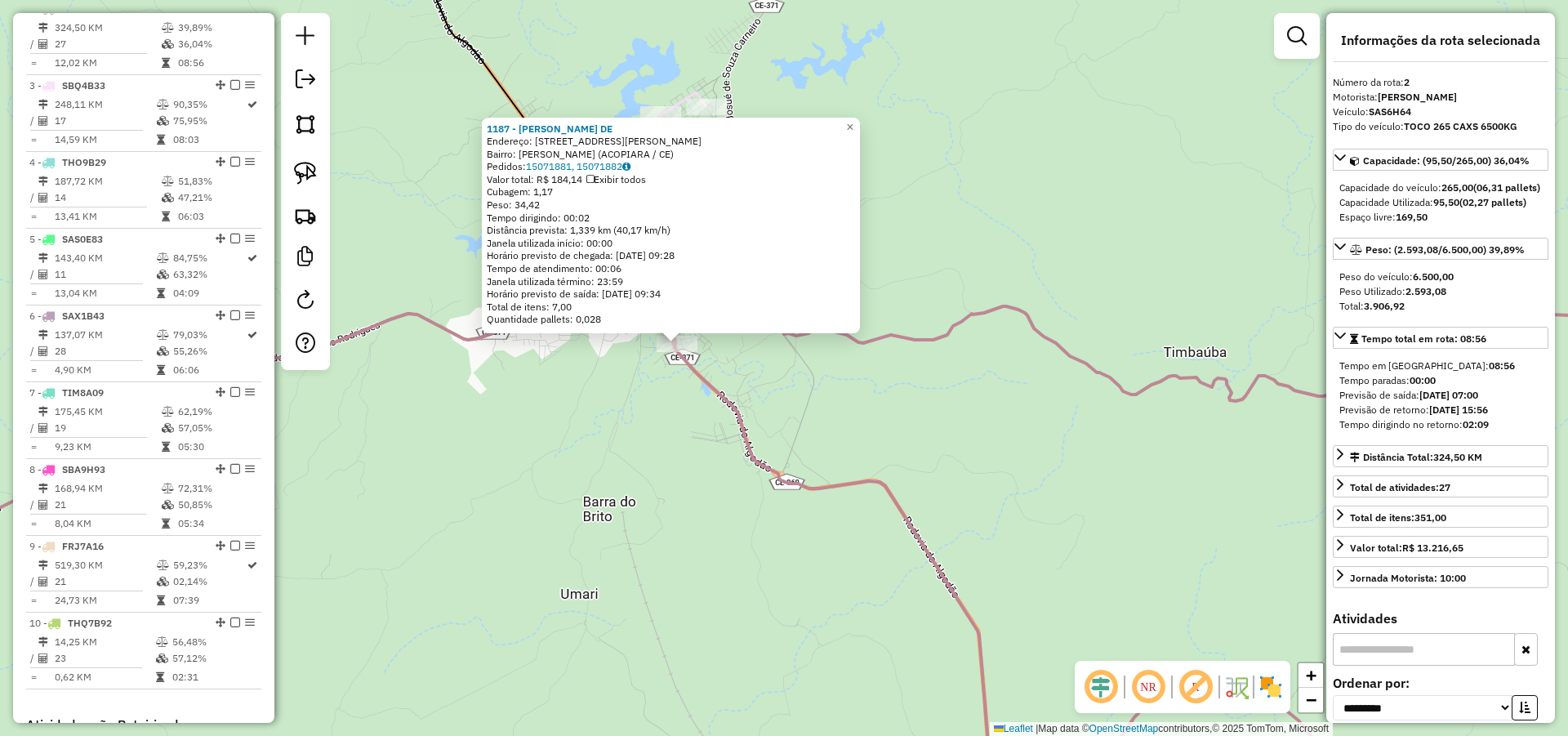
drag, startPoint x: 820, startPoint y: 390, endPoint x: 843, endPoint y: 435, distance: 50.5
click at [843, 435] on div "1187 - FRANCISCO CLEITON DE Endereço: AV FRANCISCO ALVES MOREIRA 146 Bairro: Mo…" at bounding box center [784, 368] width 1568 height 736
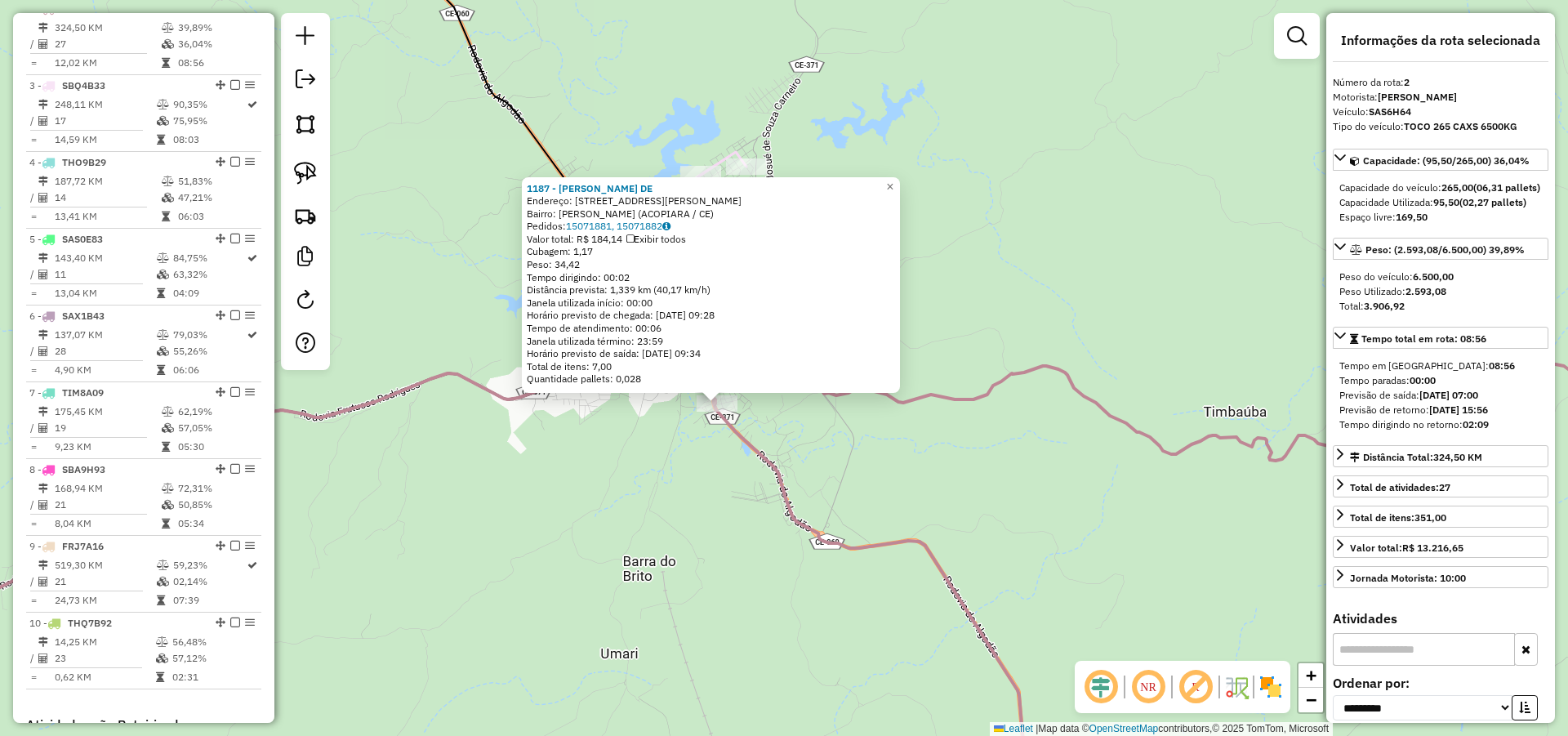
click at [841, 474] on div "1187 - FRANCISCO CLEITON DE Endereço: AV FRANCISCO ALVES MOREIRA 146 Bairro: Mo…" at bounding box center [784, 368] width 1568 height 736
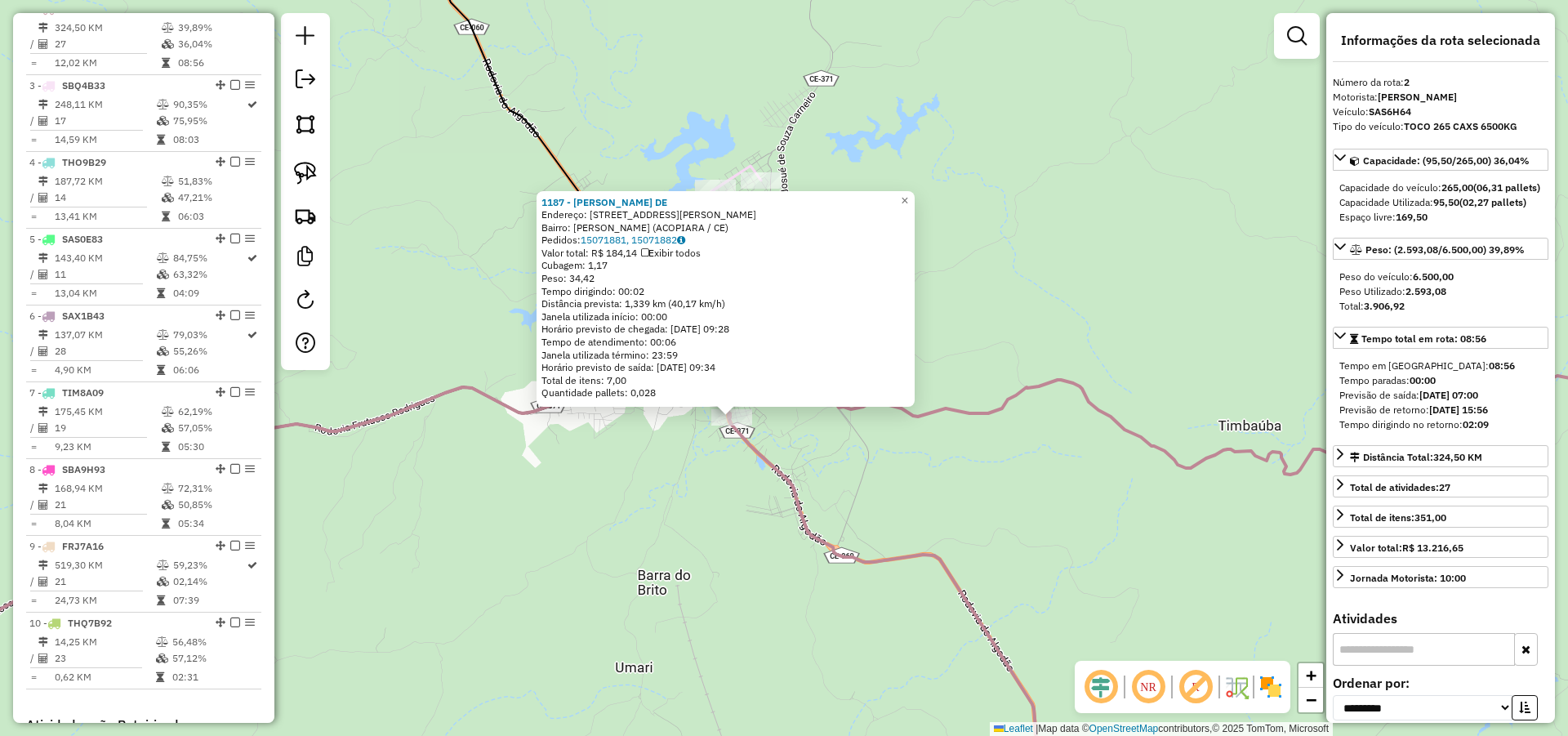
click at [828, 424] on div "Rota 2 - Placa SAS6H64 1187 - FRANCISCO CLEITON DE 1187 - FRANCISCO CLEITON DE …" at bounding box center [784, 368] width 1568 height 736
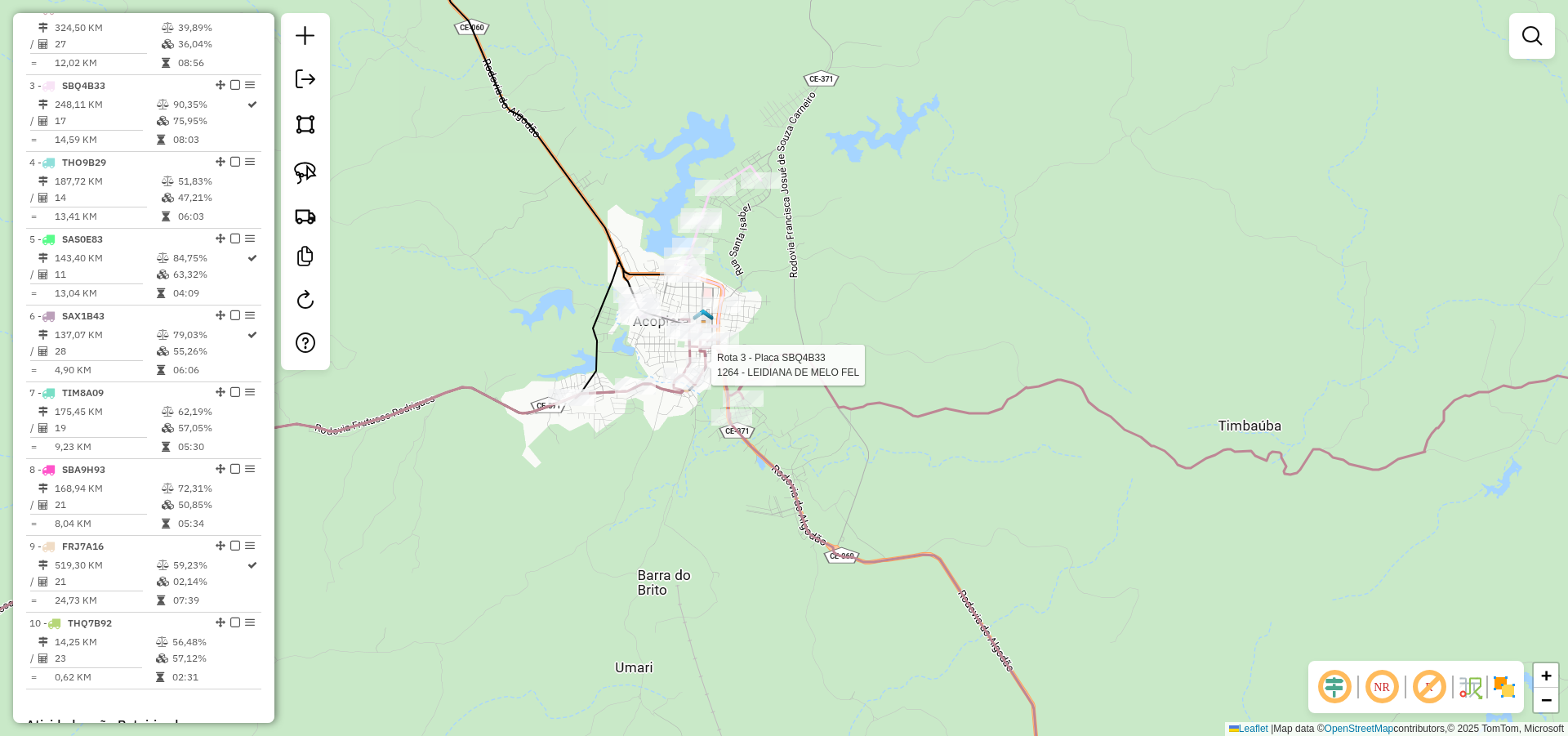
select select "**********"
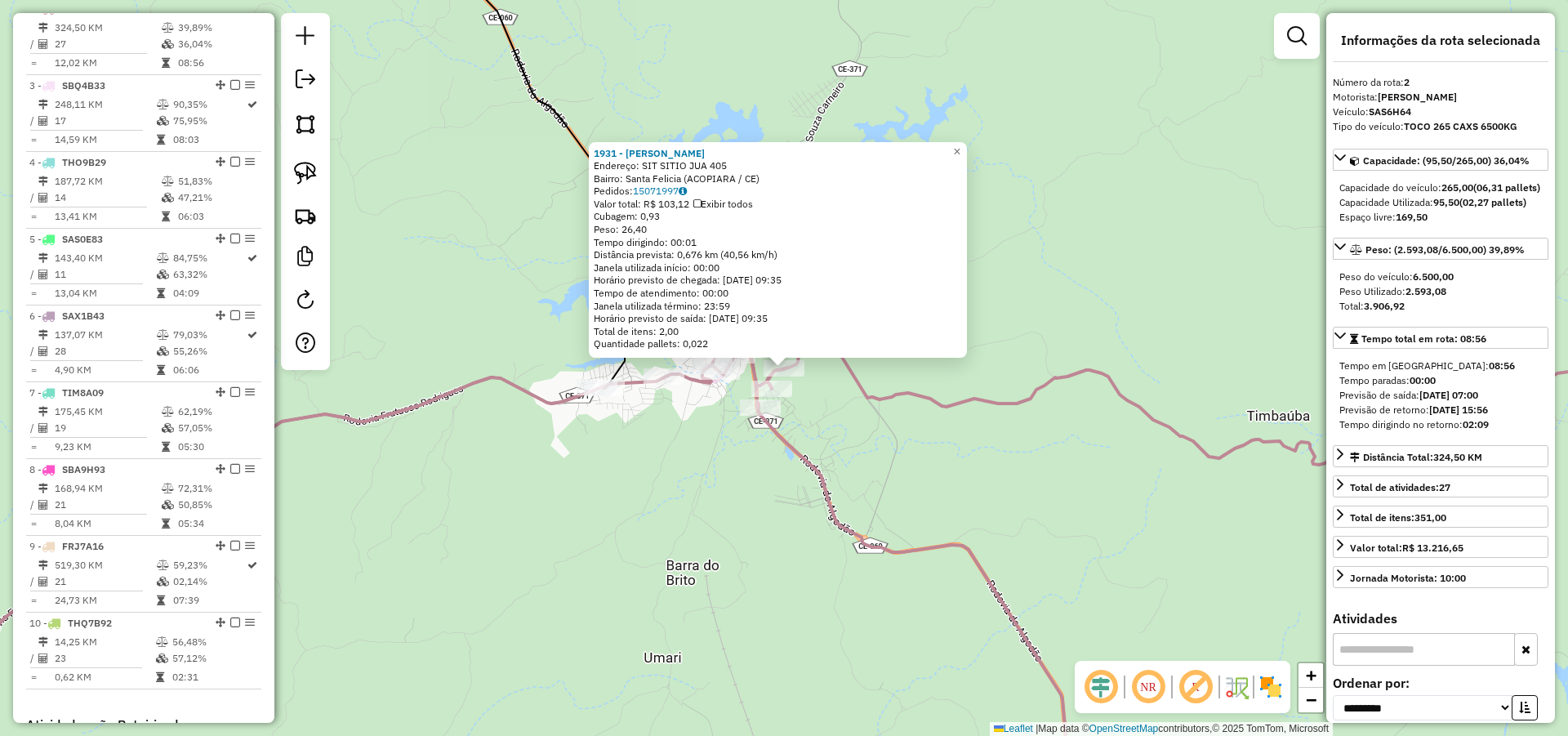
click at [906, 465] on div "1931 - GEREMIAS ALVES DE AL Endereço: SIT SITIO JUA 405 Bairro: Santa Felicia (…" at bounding box center [784, 368] width 1568 height 736
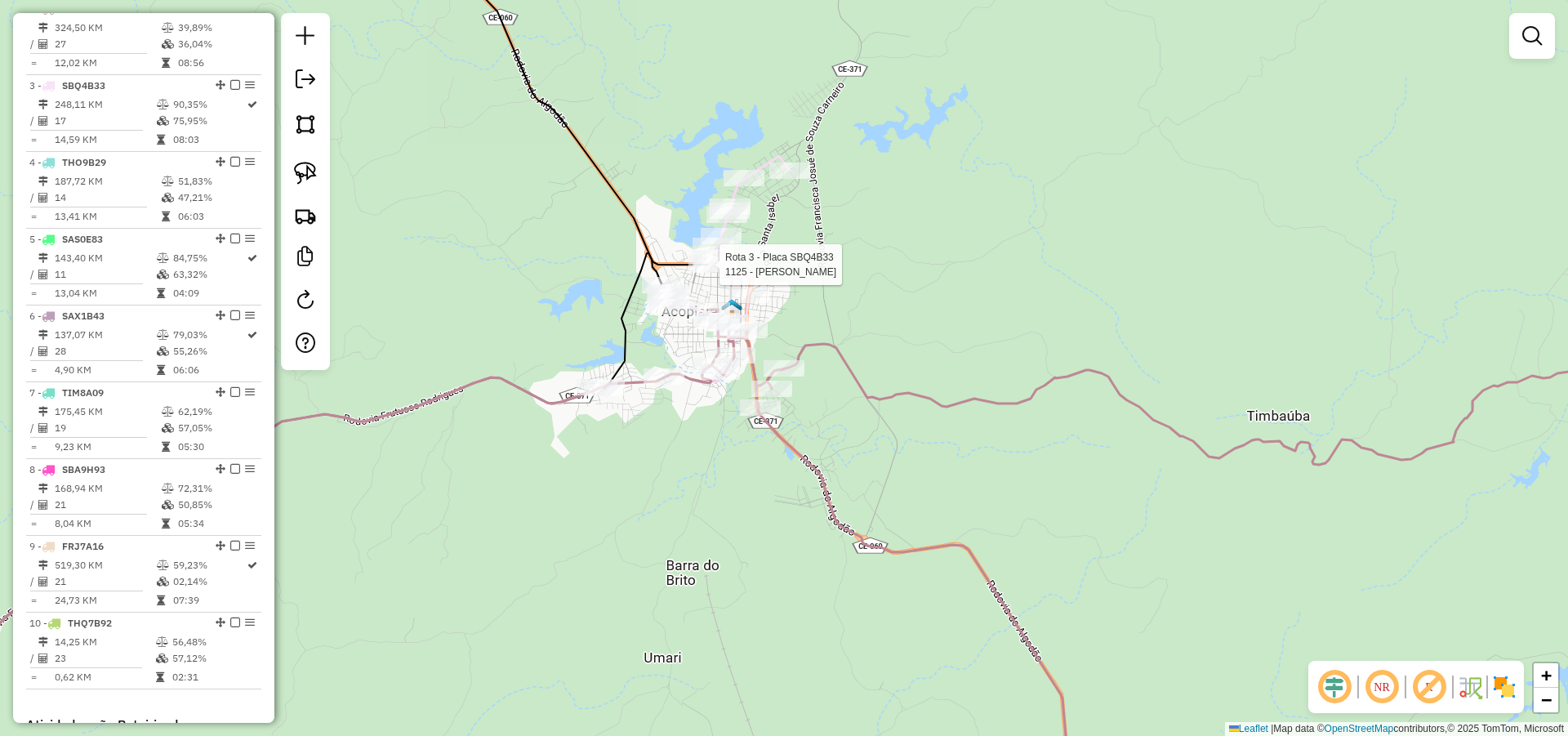
select select "**********"
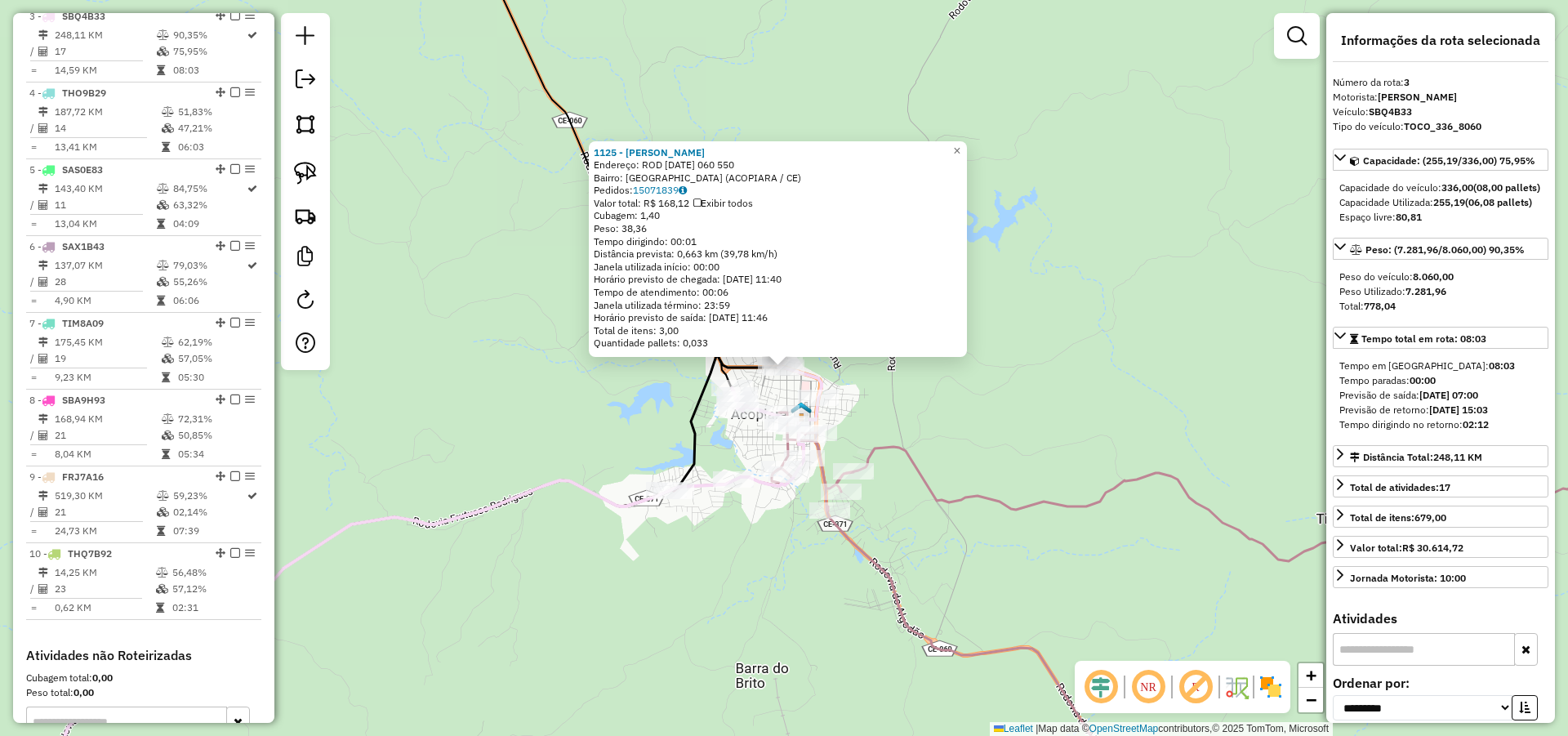
scroll to position [731, 0]
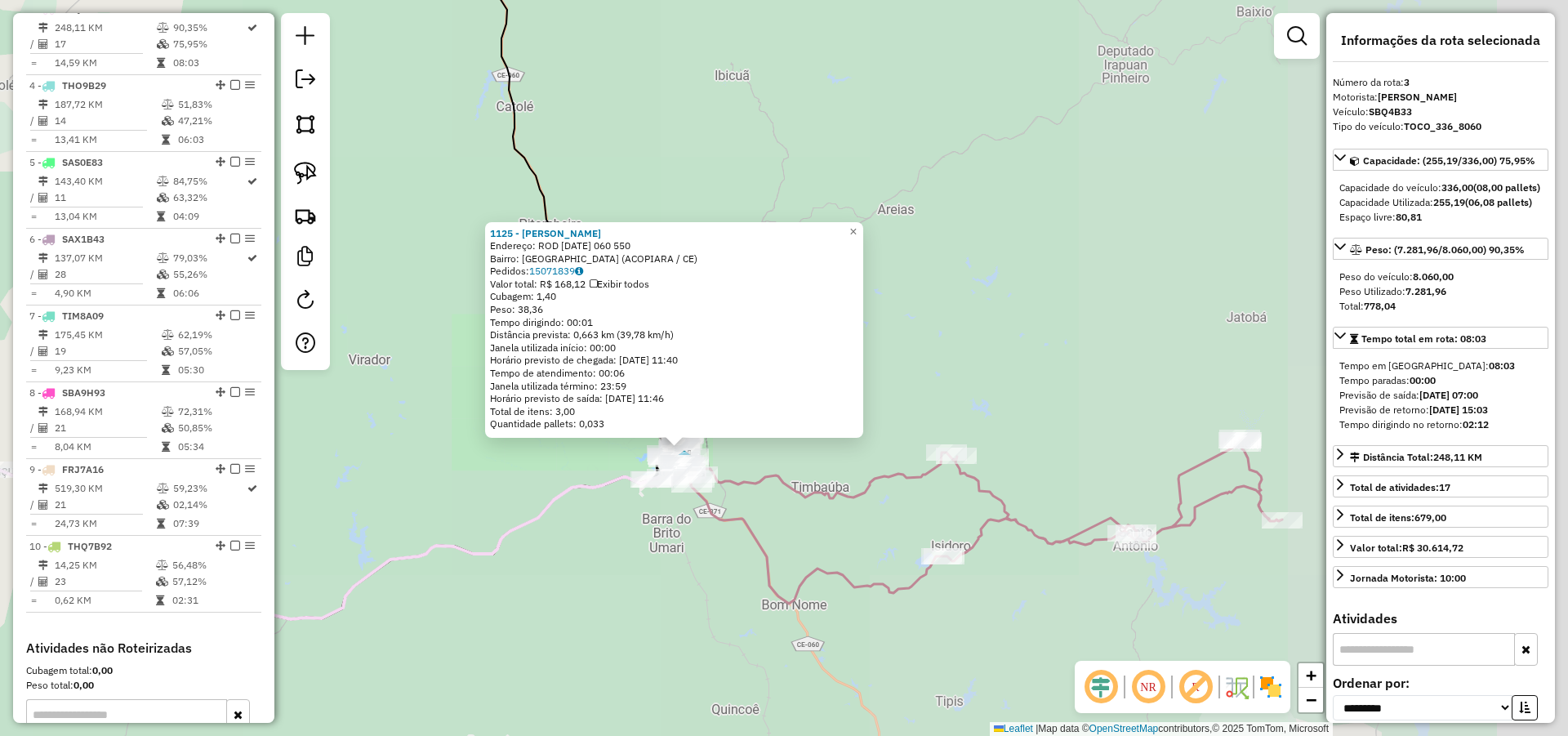
drag, startPoint x: 1113, startPoint y: 498, endPoint x: 831, endPoint y: 487, distance: 282.2
click at [831, 487] on icon at bounding box center [967, 520] width 632 height 166
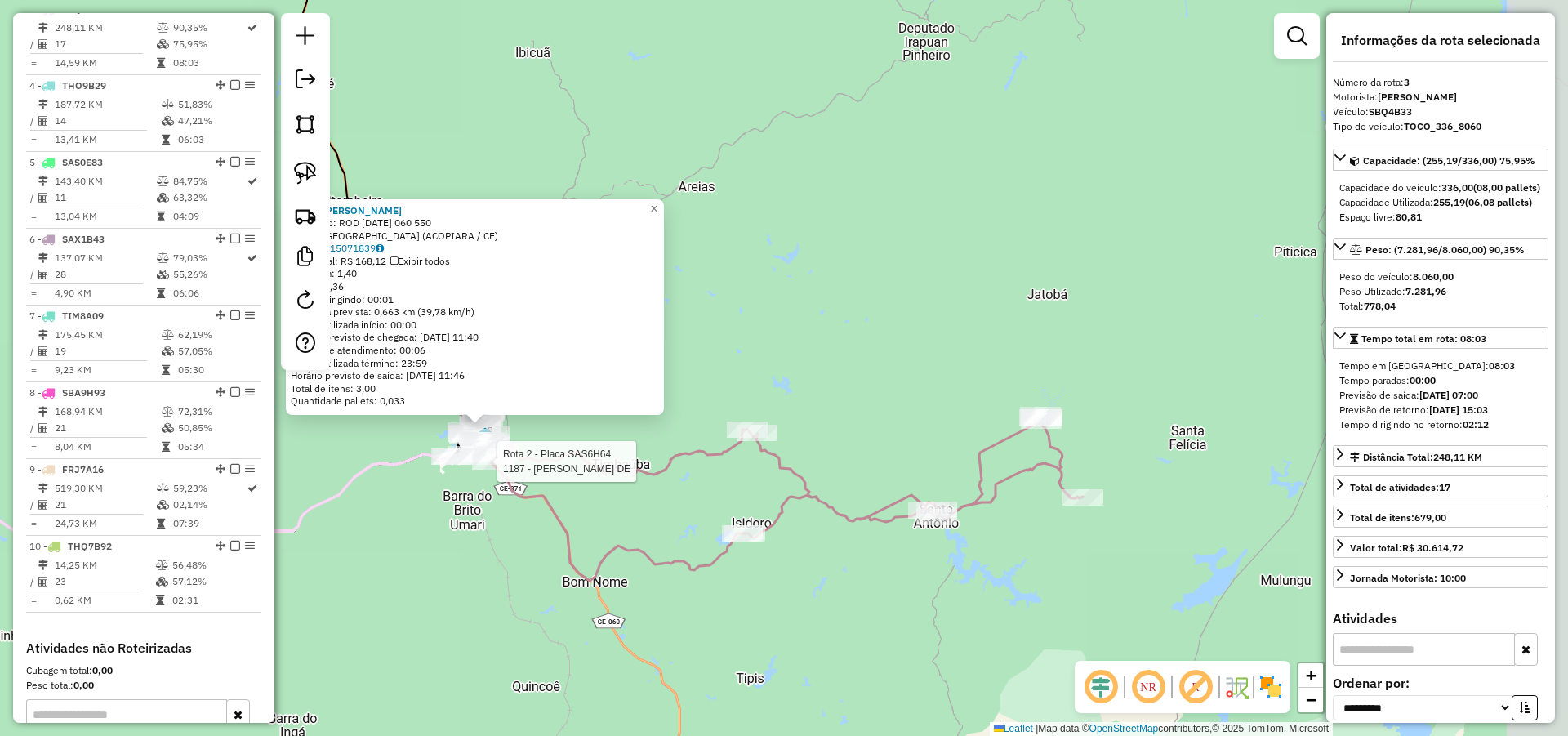
drag, startPoint x: 1156, startPoint y: 536, endPoint x: 962, endPoint y: 513, distance: 195.4
click at [956, 513] on icon at bounding box center [767, 498] width 632 height 166
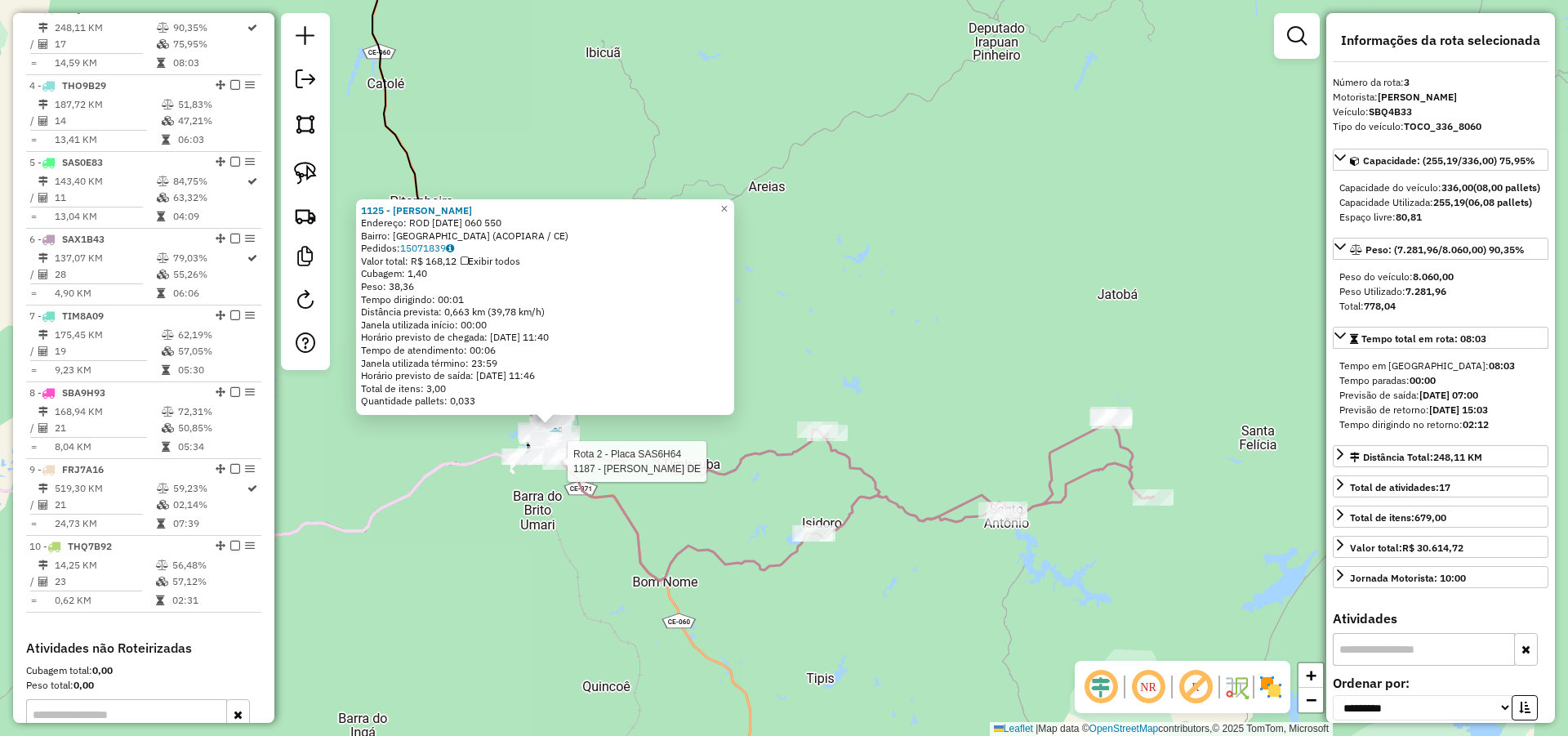
drag, startPoint x: 811, startPoint y: 582, endPoint x: 904, endPoint y: 578, distance: 93.1
click at [900, 578] on div "Rota 2 - Placa SAS6H64 1187 - FRANCISCO CLEITON DE 1125 - LENIVAL AVERINO SILV …" at bounding box center [784, 368] width 1568 height 736
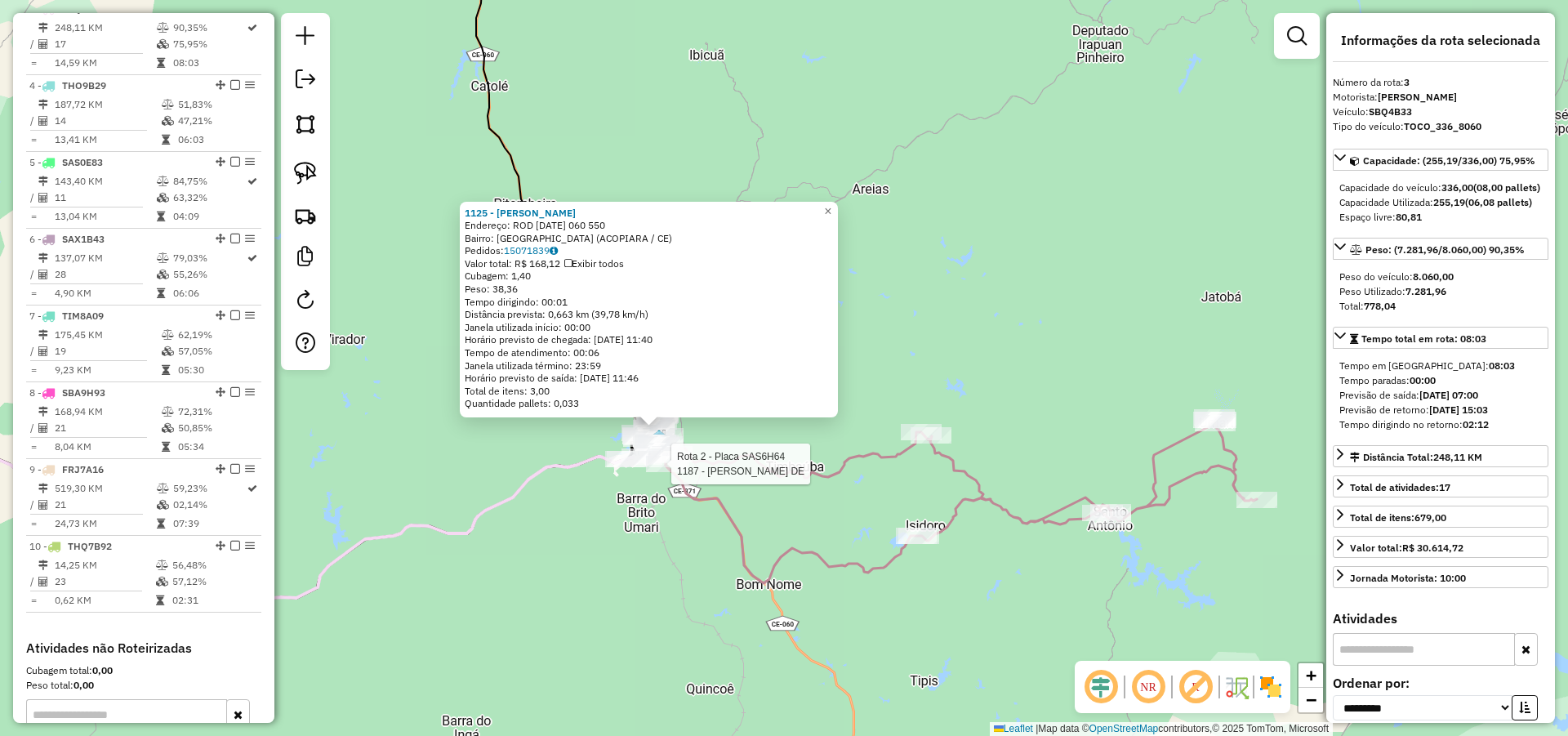
drag, startPoint x: 671, startPoint y: 513, endPoint x: 735, endPoint y: 521, distance: 64.5
click at [735, 521] on icon at bounding box center [941, 500] width 632 height 166
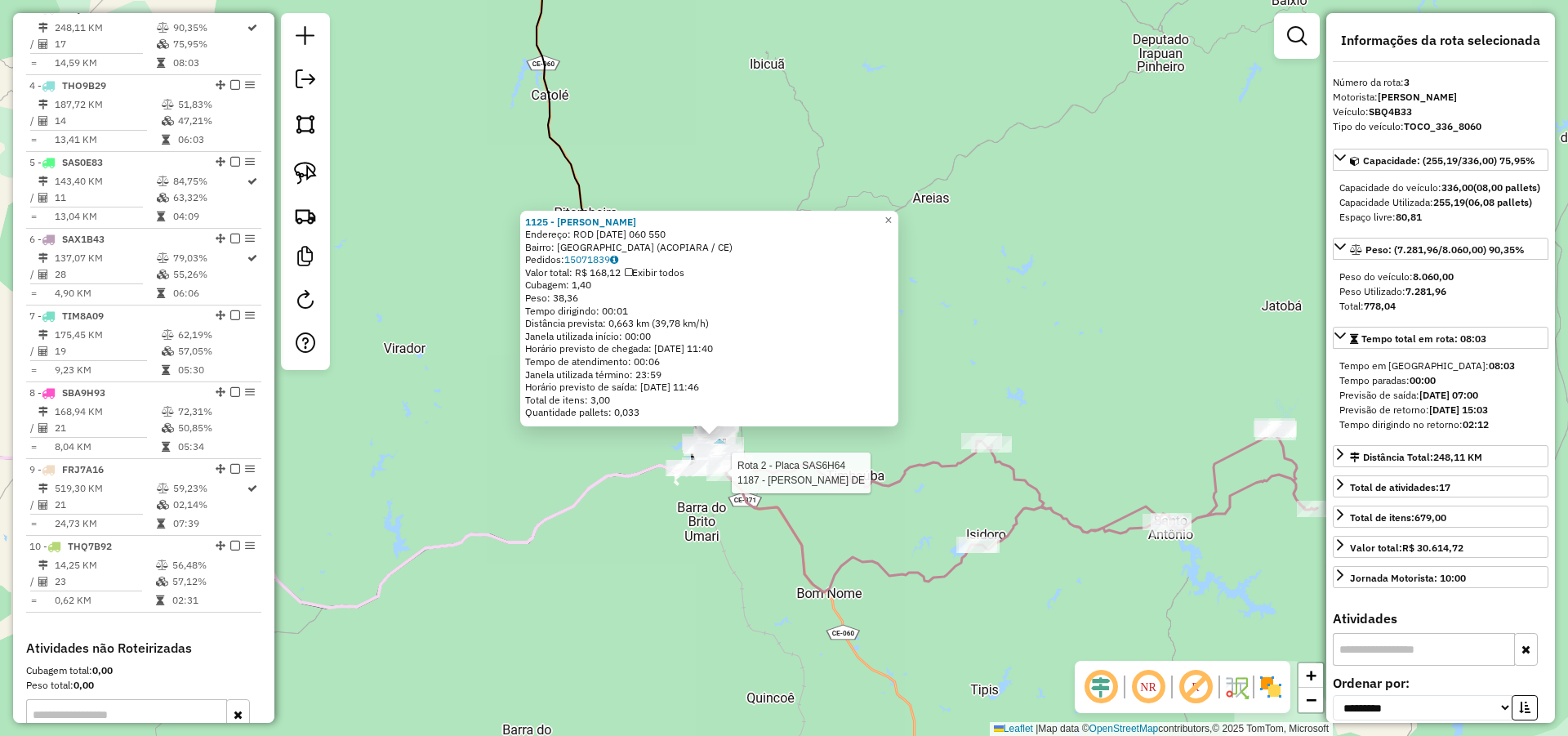
drag, startPoint x: 785, startPoint y: 526, endPoint x: 914, endPoint y: 539, distance: 129.7
click at [834, 527] on icon at bounding box center [1002, 509] width 632 height 166
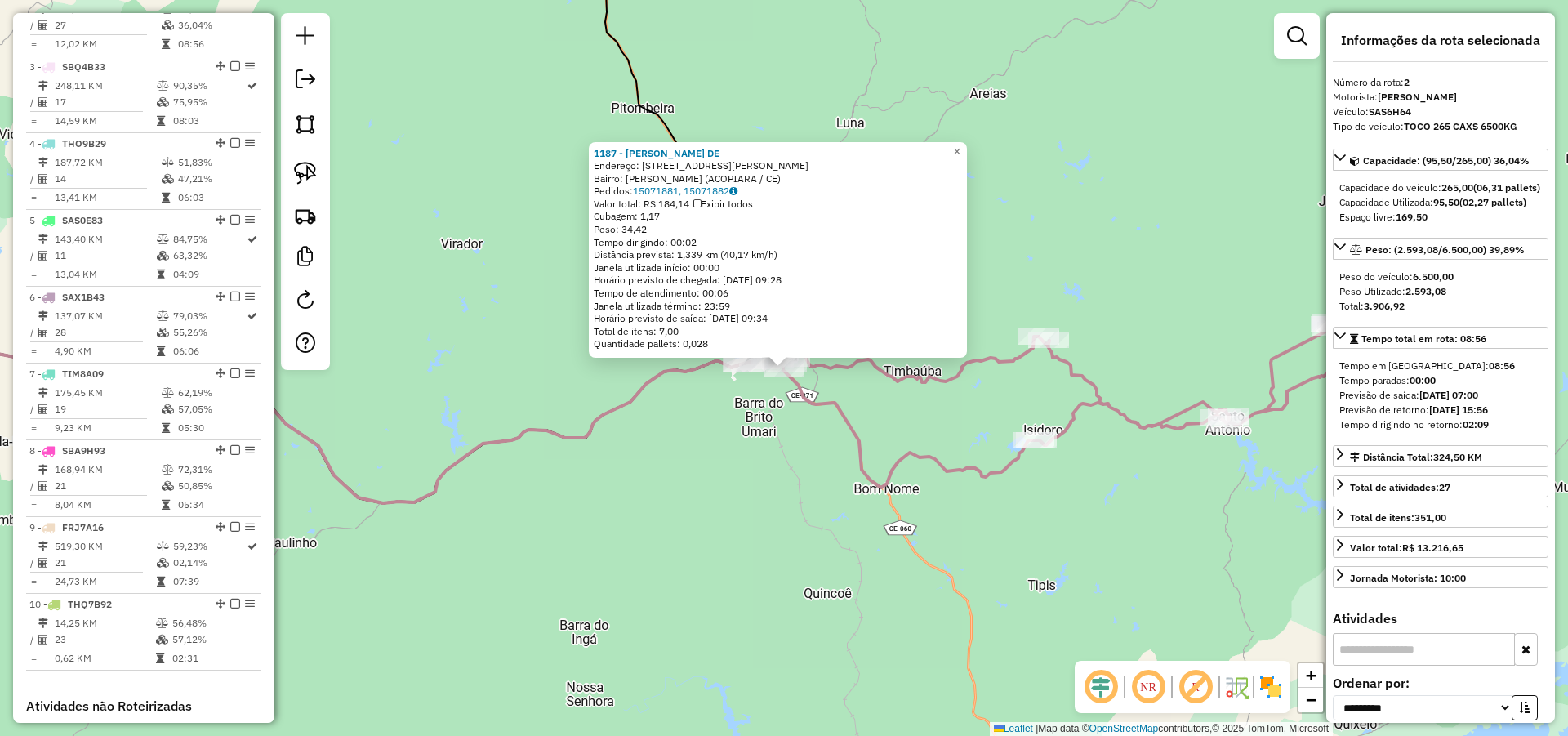
scroll to position [654, 0]
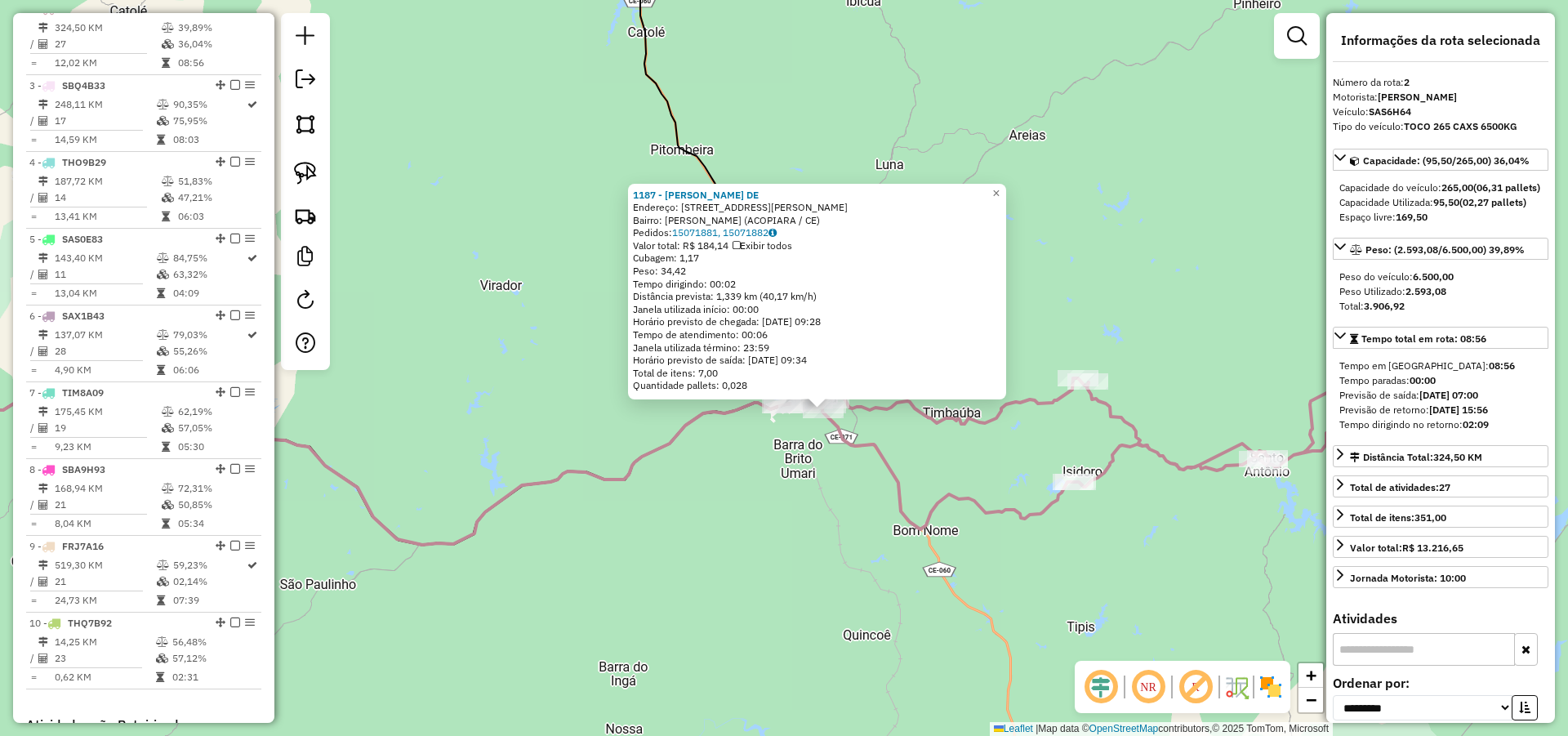
drag, startPoint x: 836, startPoint y: 411, endPoint x: 885, endPoint y: 460, distance: 69.3
click at [881, 458] on icon at bounding box center [1098, 446] width 632 height 166
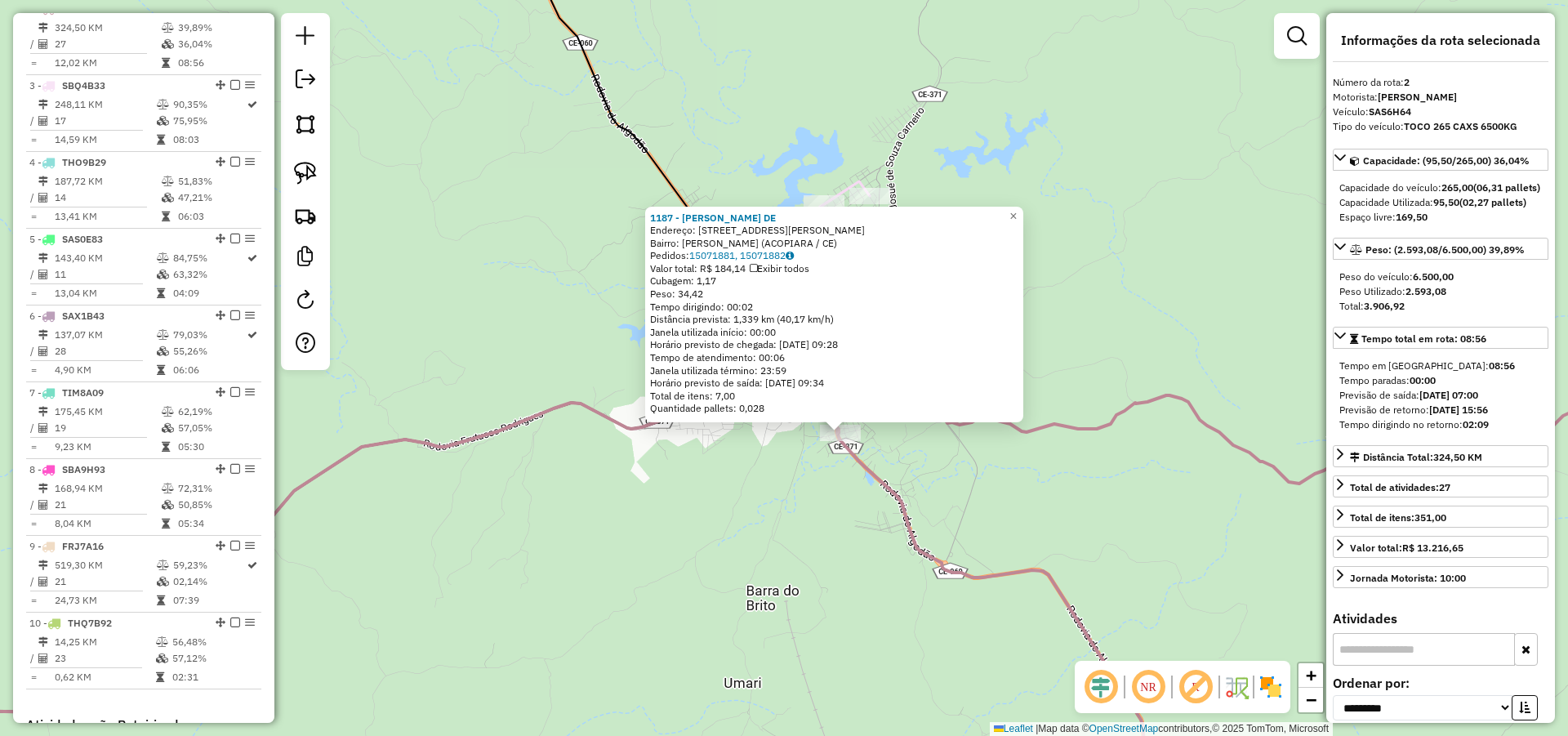
click at [901, 448] on div "1187 - FRANCISCO CLEITON DE Endereço: AV FRANCISCO ALVES MOREIRA 146 Bairro: Mo…" at bounding box center [784, 368] width 1568 height 736
click at [1030, 478] on div "1187 - FRANCISCO CLEITON DE Endereço: AV FRANCISCO ALVES MOREIRA 146 Bairro: Mo…" at bounding box center [784, 368] width 1568 height 736
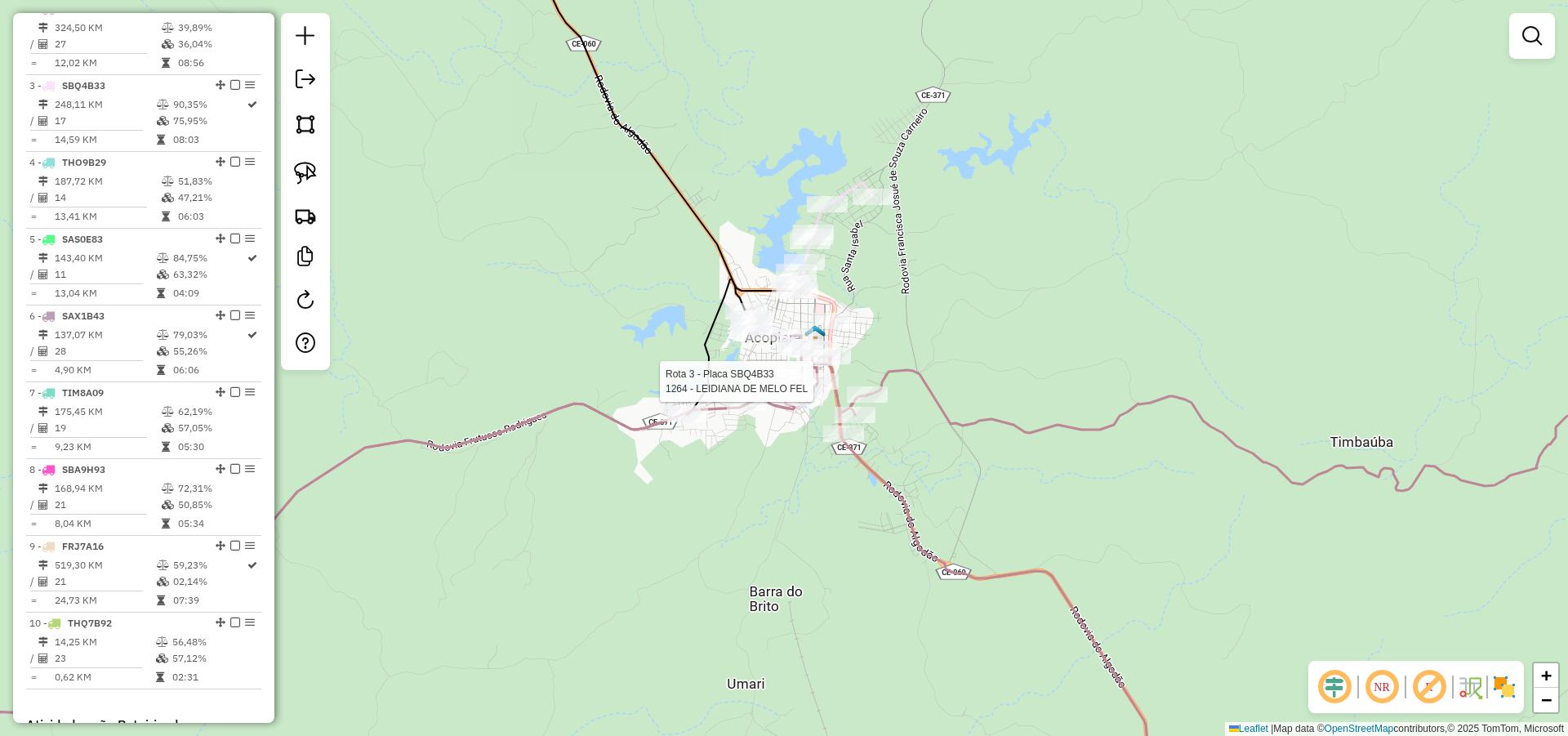
select select "**********"
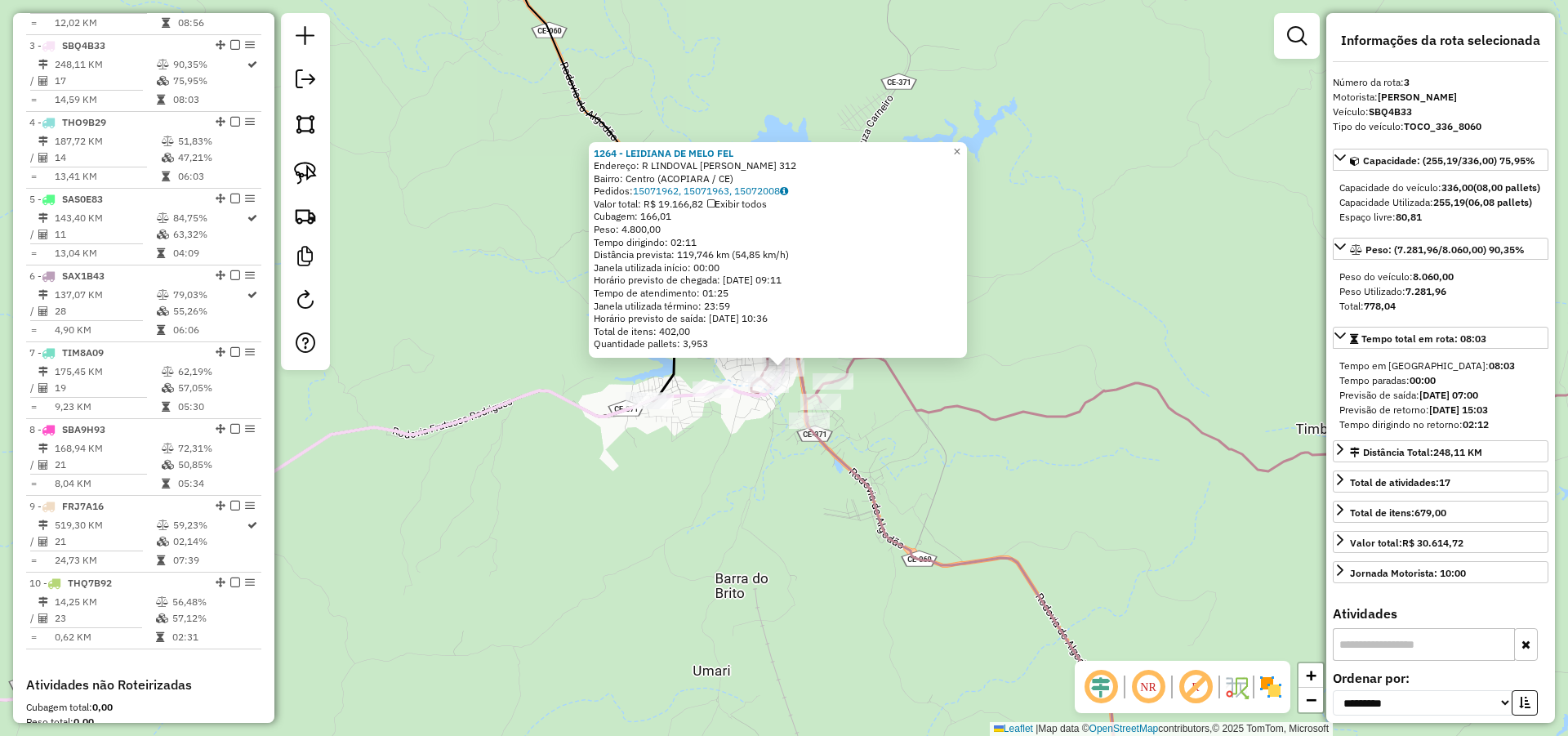
scroll to position [731, 0]
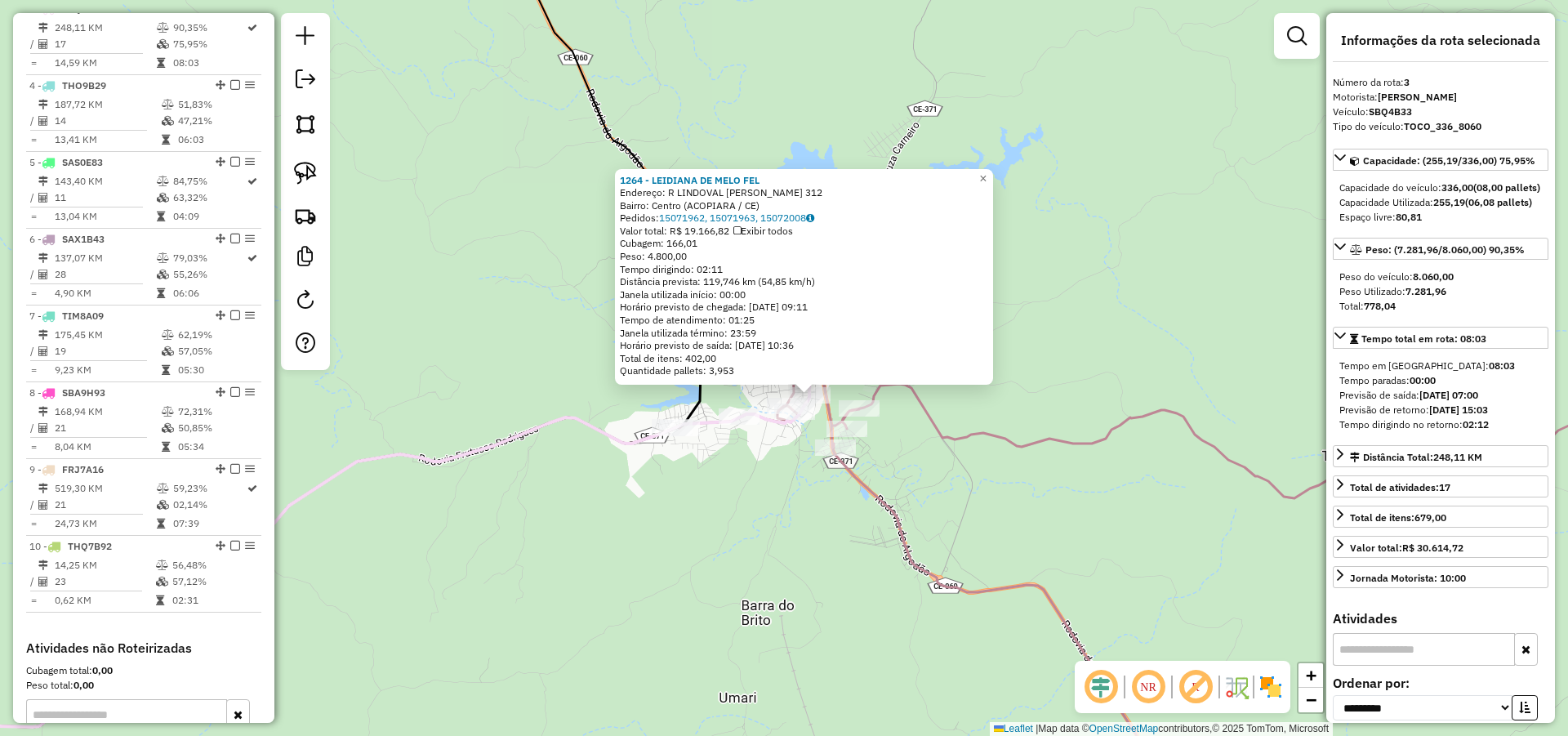
drag, startPoint x: 890, startPoint y: 438, endPoint x: 912, endPoint y: 463, distance: 33.3
click at [912, 463] on div "1264 - LEIDIANA DE MELO FEL Endereço: R LINDOVAL JOSE DE LIMA 312 Bairro: Centr…" at bounding box center [784, 368] width 1568 height 736
click at [741, 477] on div "1264 - LEIDIANA DE MELO FEL Endereço: R LINDOVAL JOSE DE LIMA 312 Bairro: Centr…" at bounding box center [784, 368] width 1568 height 736
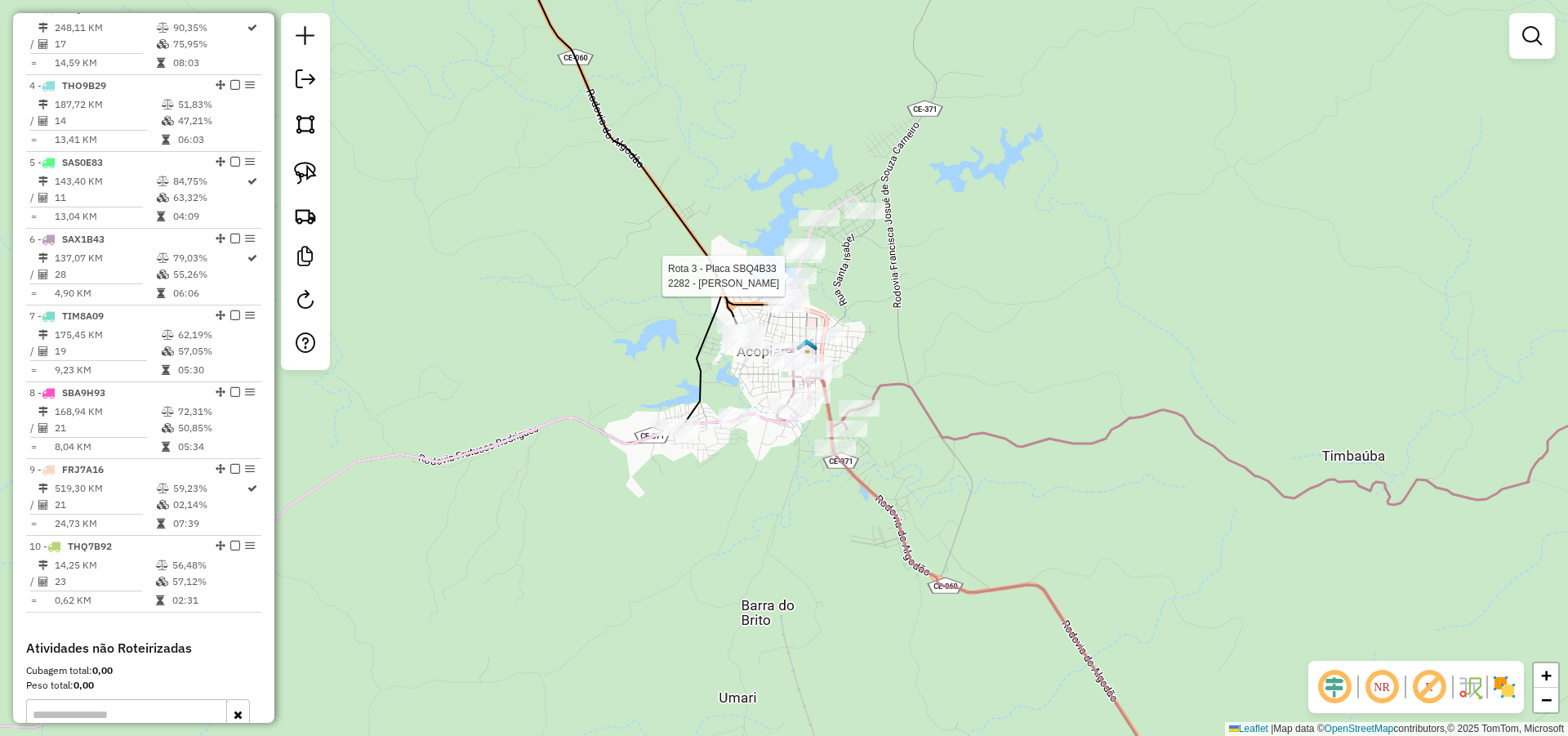
select select "**********"
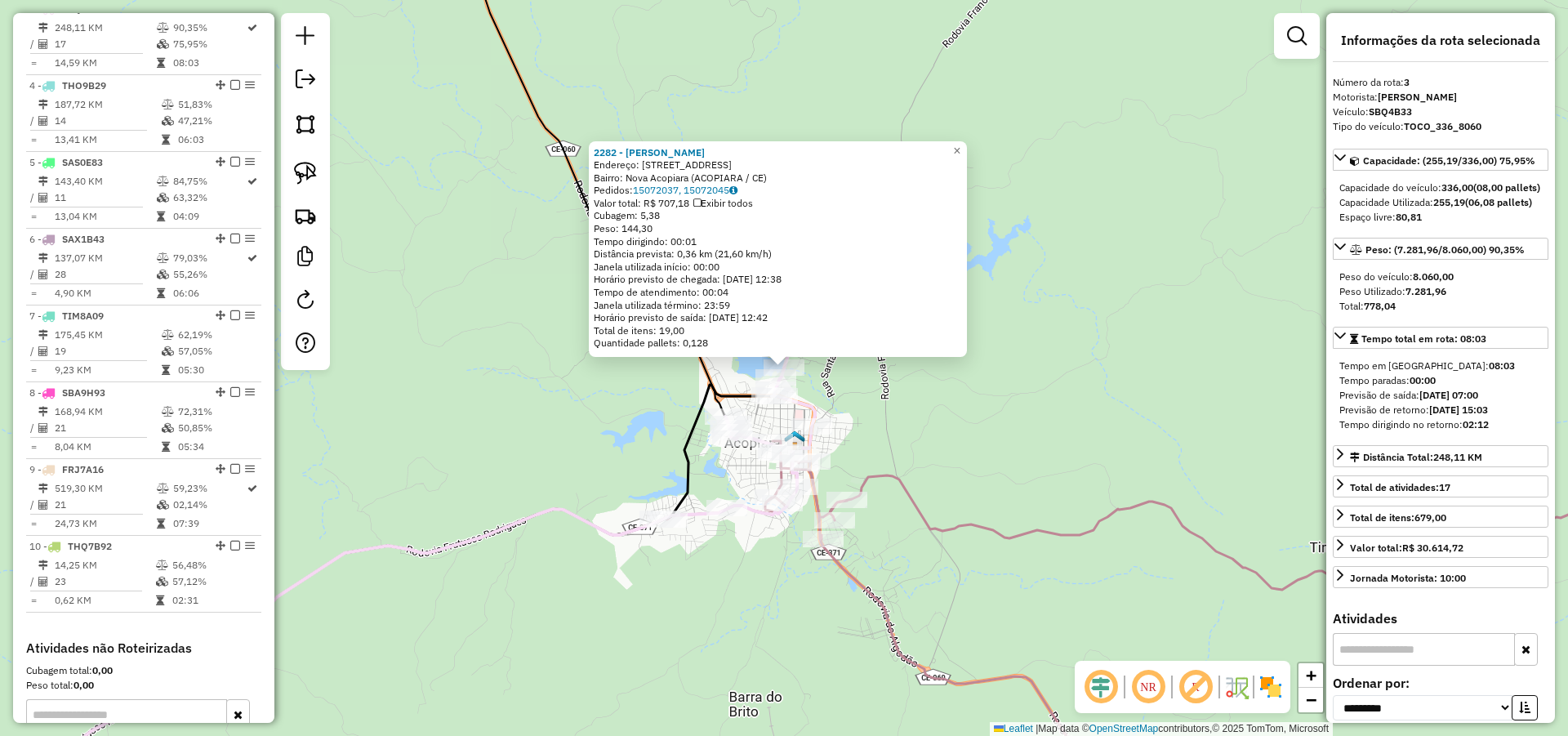
drag, startPoint x: 565, startPoint y: 470, endPoint x: 539, endPoint y: 458, distance: 28.6
click at [565, 468] on div "2282 - ADRIANA BORGES Endereço: AV Avenida Lima Diniz 1140 Bairro: Nova Acopiar…" at bounding box center [784, 368] width 1568 height 736
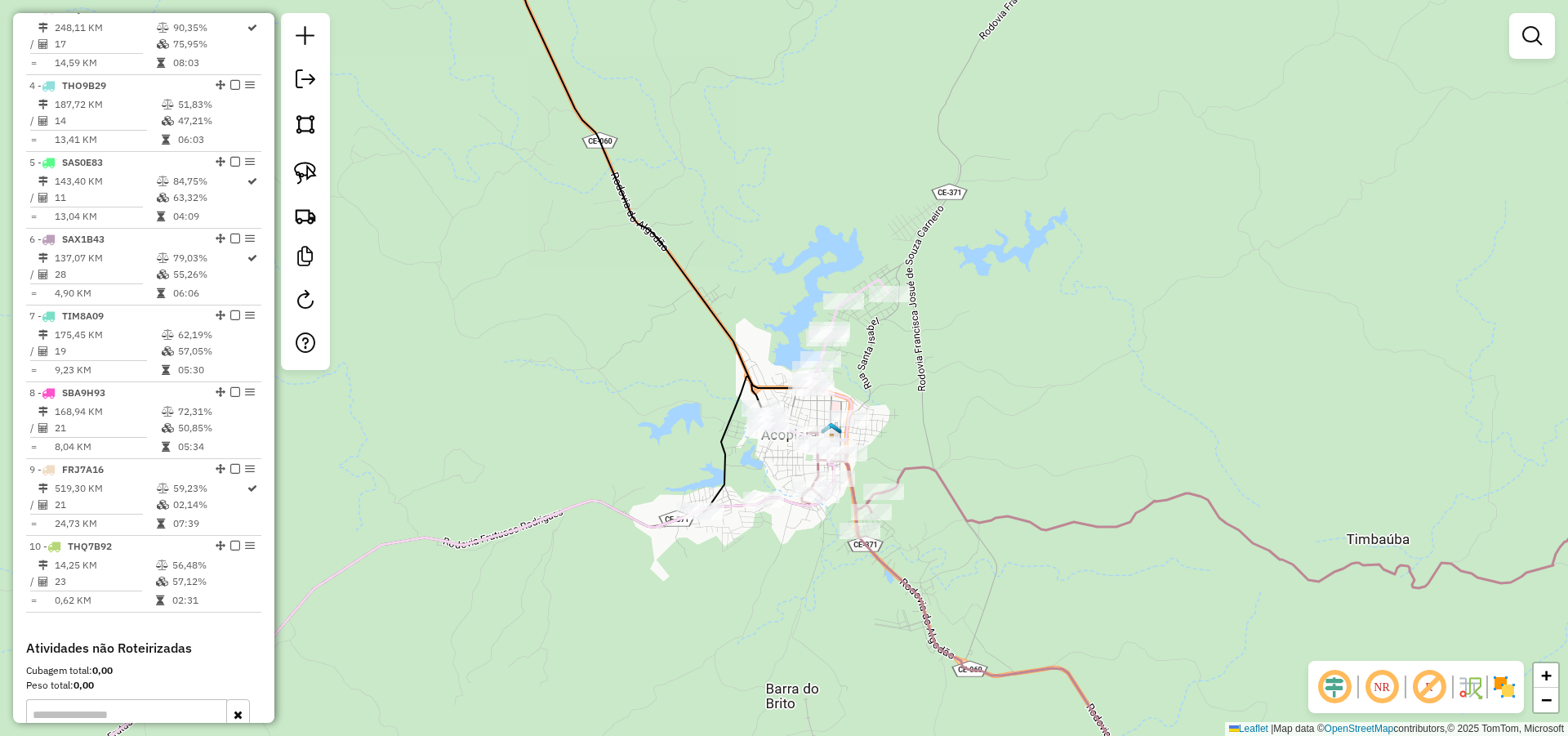
drag, startPoint x: 532, startPoint y: 459, endPoint x: 906, endPoint y: 303, distance: 405.2
click at [907, 306] on div "Janela de atendimento Grade de atendimento Capacidade Transportadoras Veículos …" at bounding box center [784, 368] width 1568 height 736
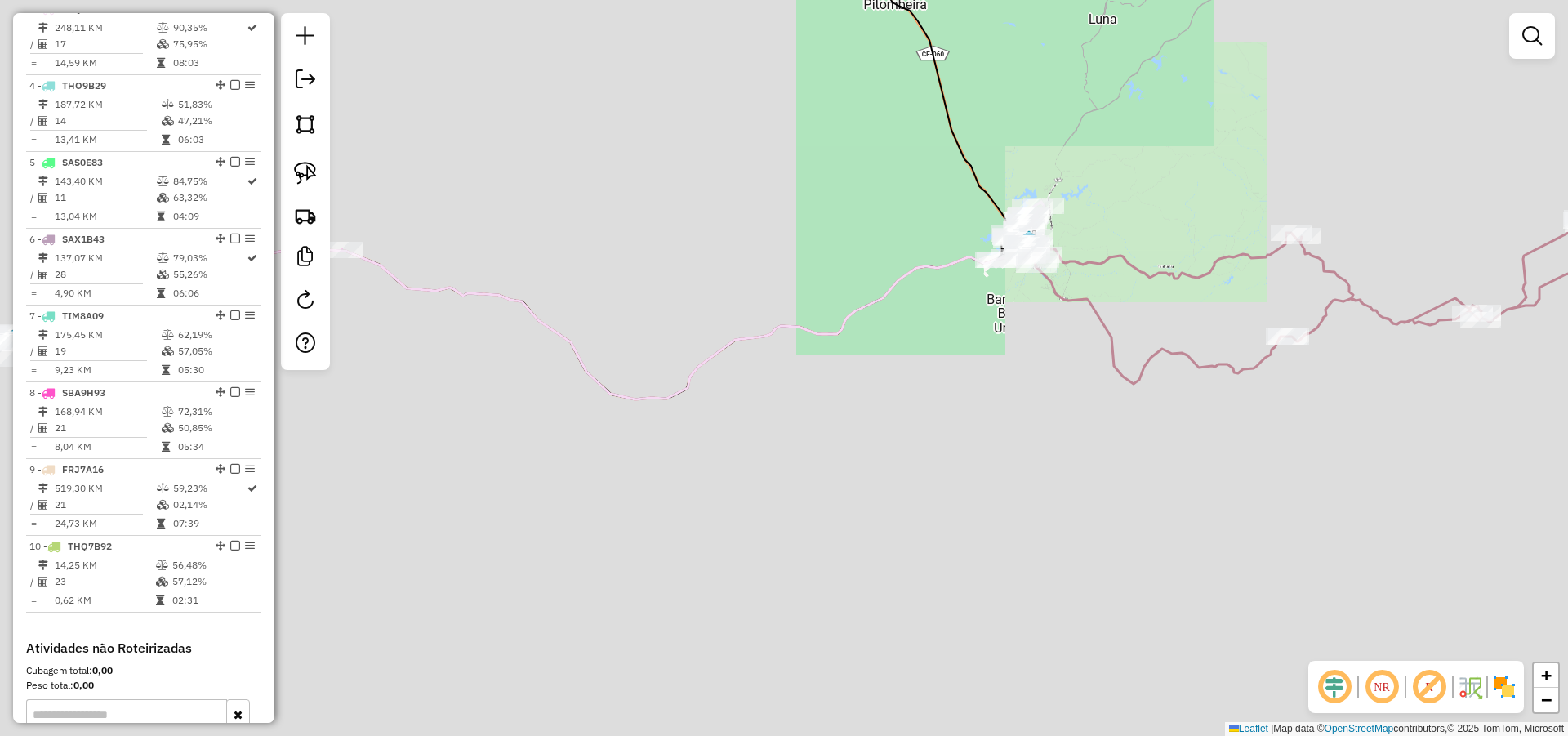
drag, startPoint x: 689, startPoint y: 470, endPoint x: 925, endPoint y: 229, distance: 337.3
click at [982, 204] on div "Janela de atendimento Grade de atendimento Capacidade Transportadoras Veículos …" at bounding box center [784, 368] width 1568 height 736
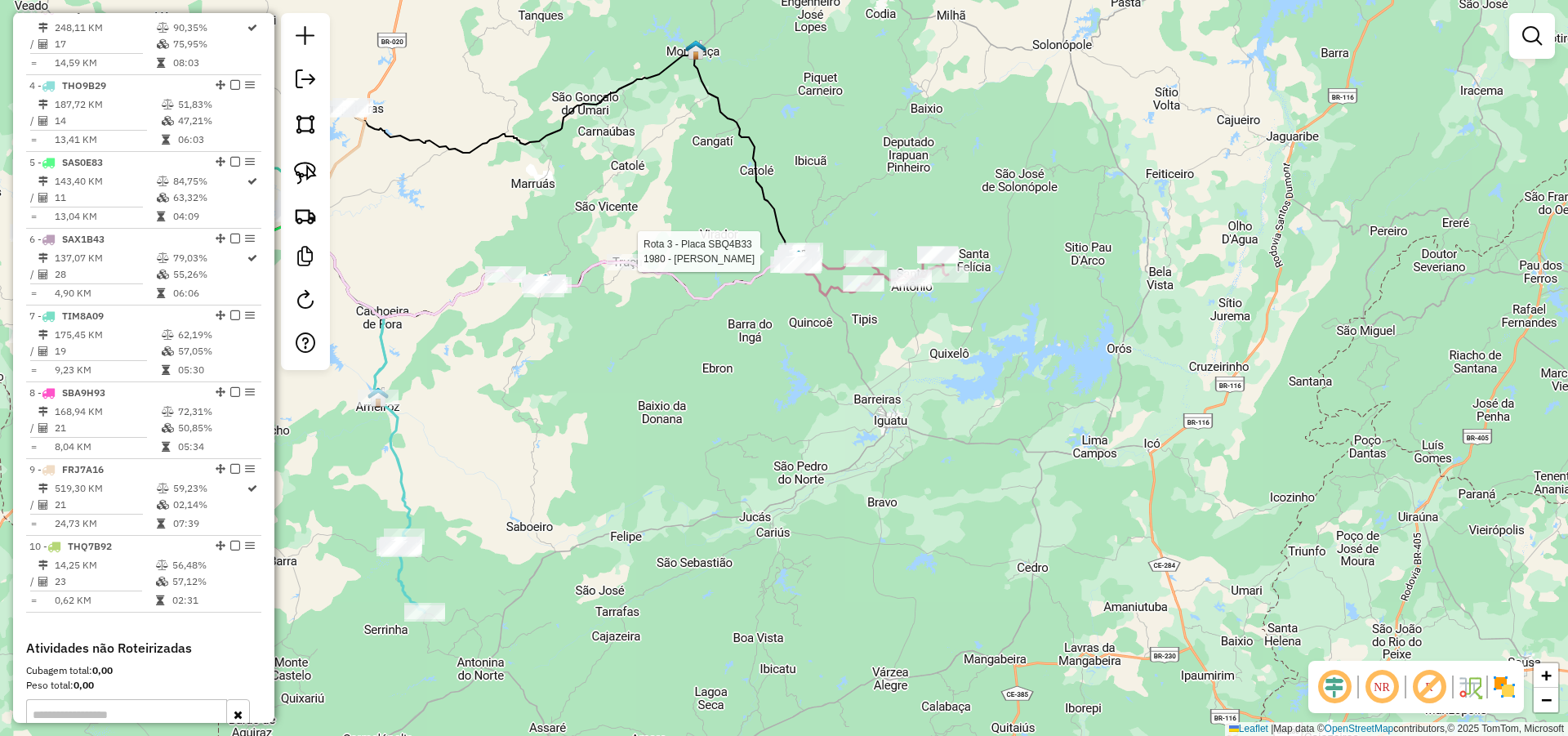
drag, startPoint x: 630, startPoint y: 334, endPoint x: 683, endPoint y: 359, distance: 58.6
click at [712, 375] on div "Rota 3 - Placa SBQ4B33 1980 - THALITA PEREIRA NUNE Janela de atendimento Grade …" at bounding box center [784, 368] width 1568 height 736
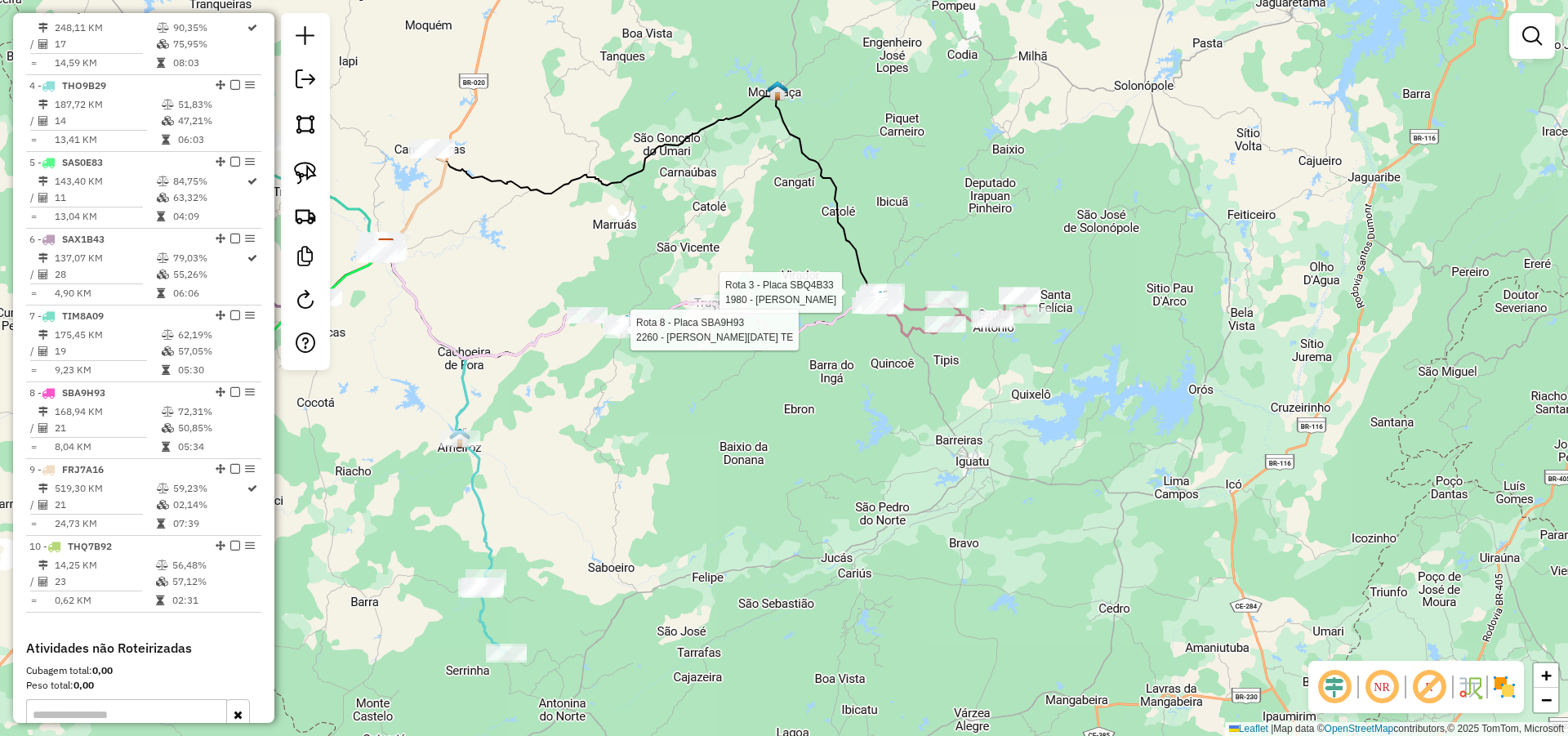
select select "**********"
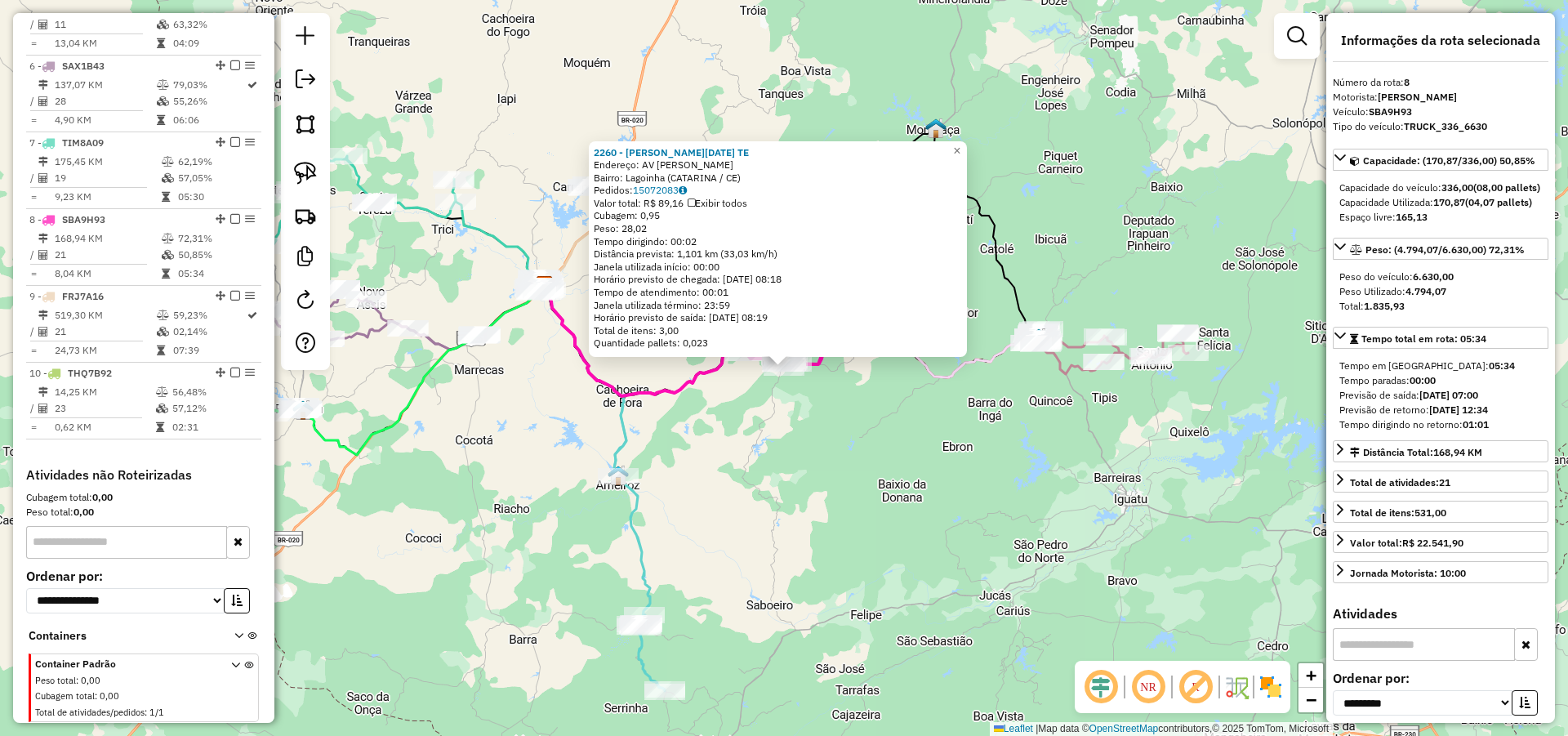
scroll to position [957, 0]
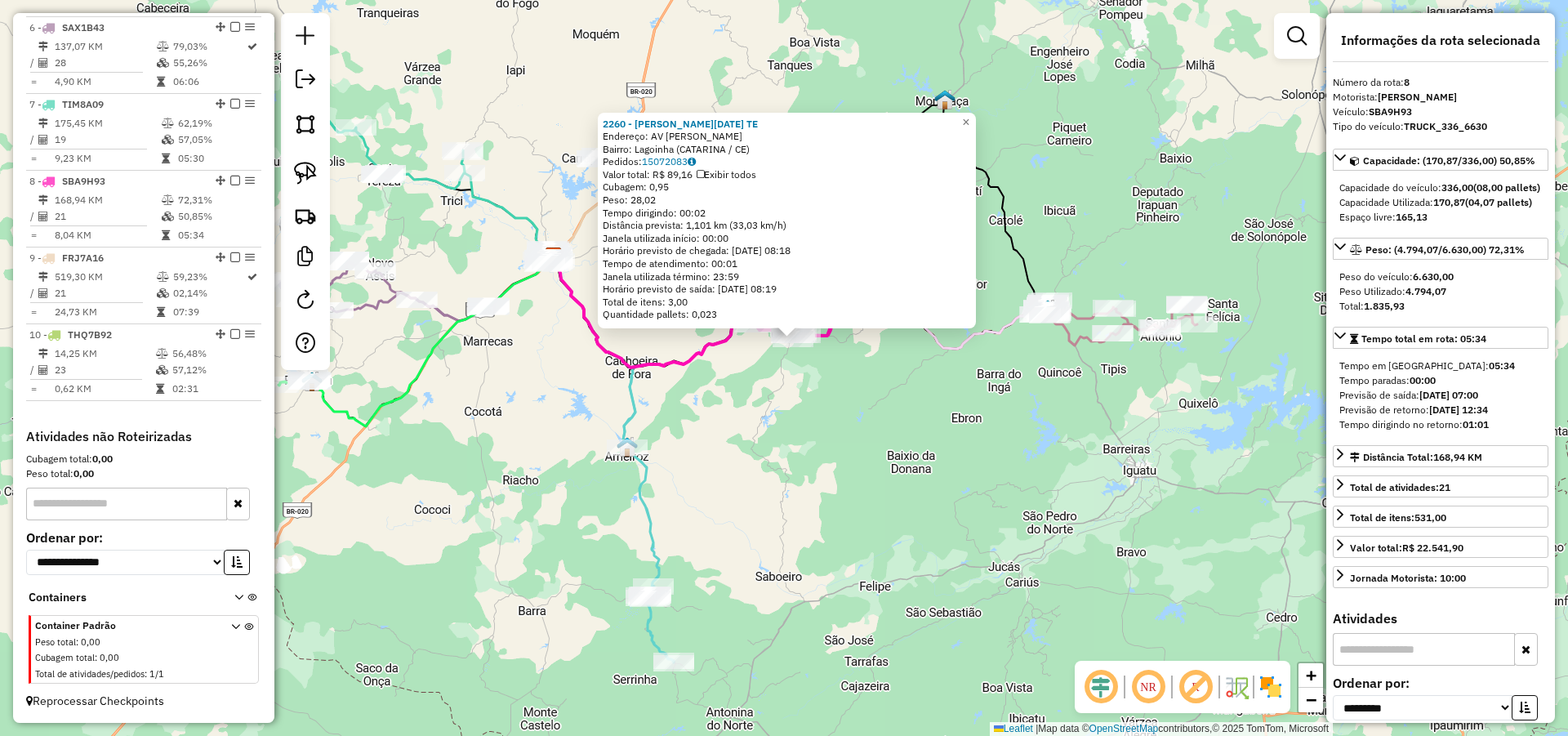
drag, startPoint x: 759, startPoint y: 439, endPoint x: 754, endPoint y: 491, distance: 52.2
click at [764, 418] on div "2260 - MARIA LUCIA ALVES TE Endereço: AV ANTONIO AMANCIO RODRIGUES SN Bairro: L…" at bounding box center [784, 368] width 1568 height 736
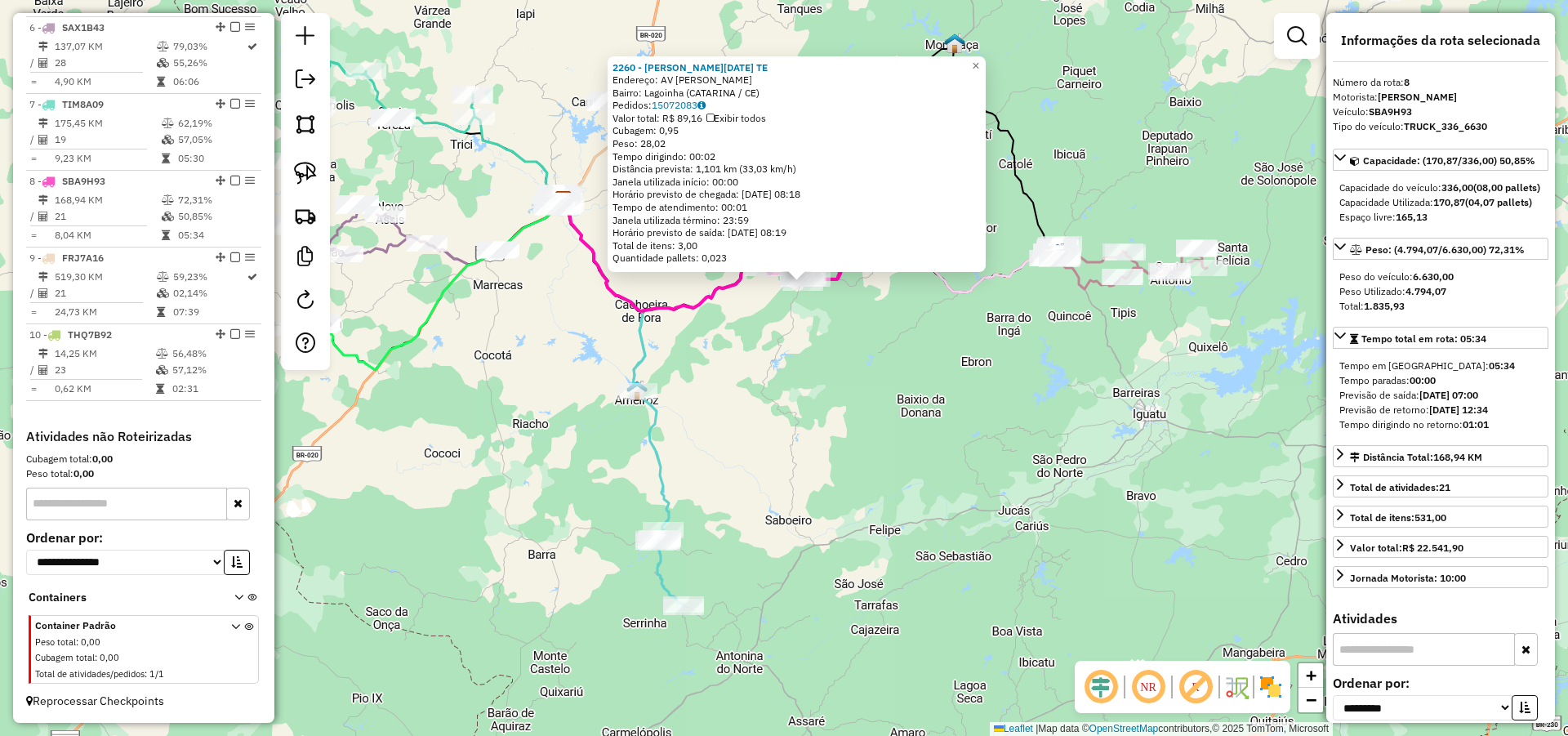
drag, startPoint x: 754, startPoint y: 452, endPoint x: 770, endPoint y: 400, distance: 54.4
click at [766, 406] on div "2260 - MARIA LUCIA ALVES TE Endereço: AV ANTONIO AMANCIO RODRIGUES SN Bairro: L…" at bounding box center [784, 368] width 1568 height 736
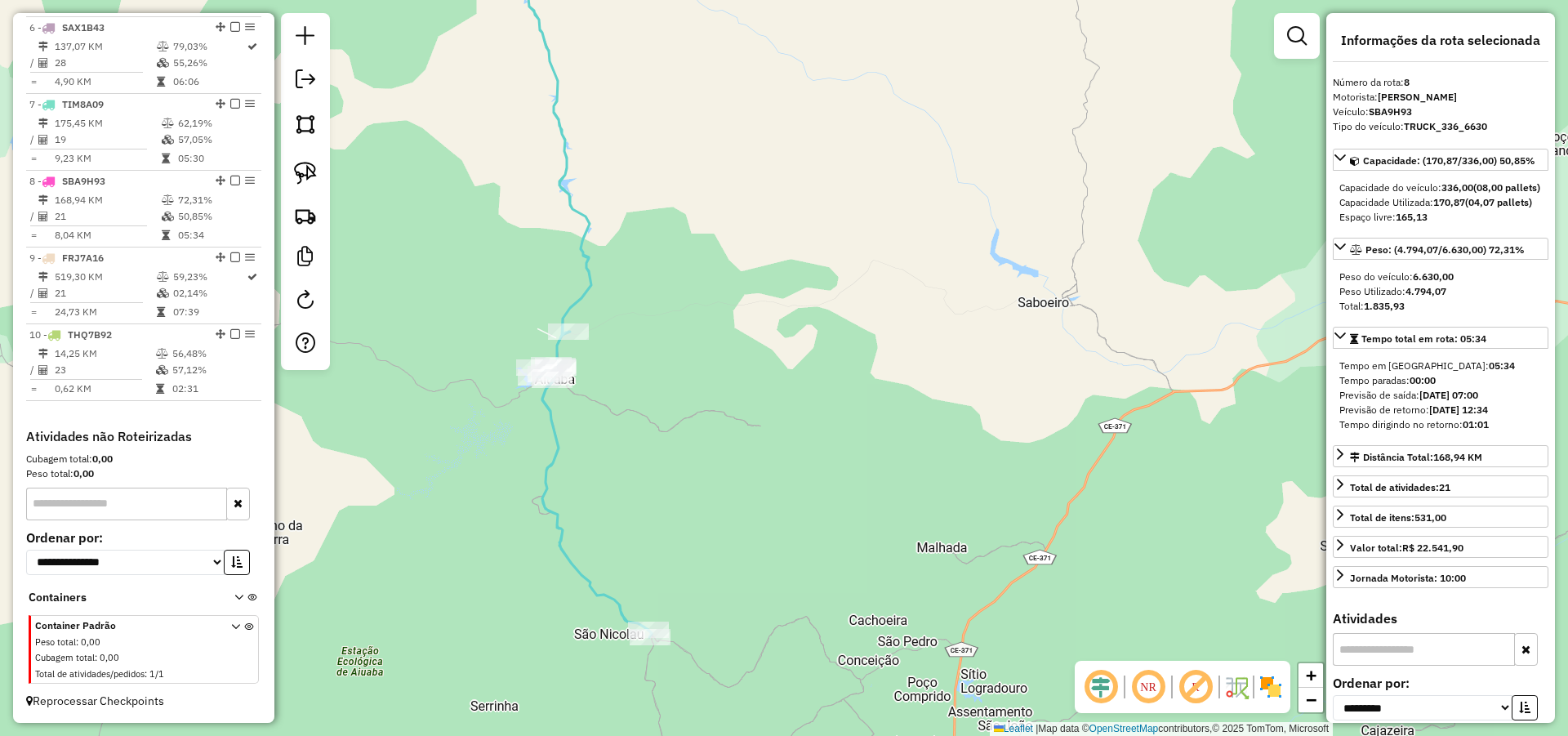
drag, startPoint x: 720, startPoint y: 500, endPoint x: 821, endPoint y: 622, distance: 158.4
click at [817, 622] on div "2260 - MARIA LUCIA ALVES TE Endereço: AV ANTONIO AMANCIO RODRIGUES SN Bairro: L…" at bounding box center [784, 368] width 1568 height 736
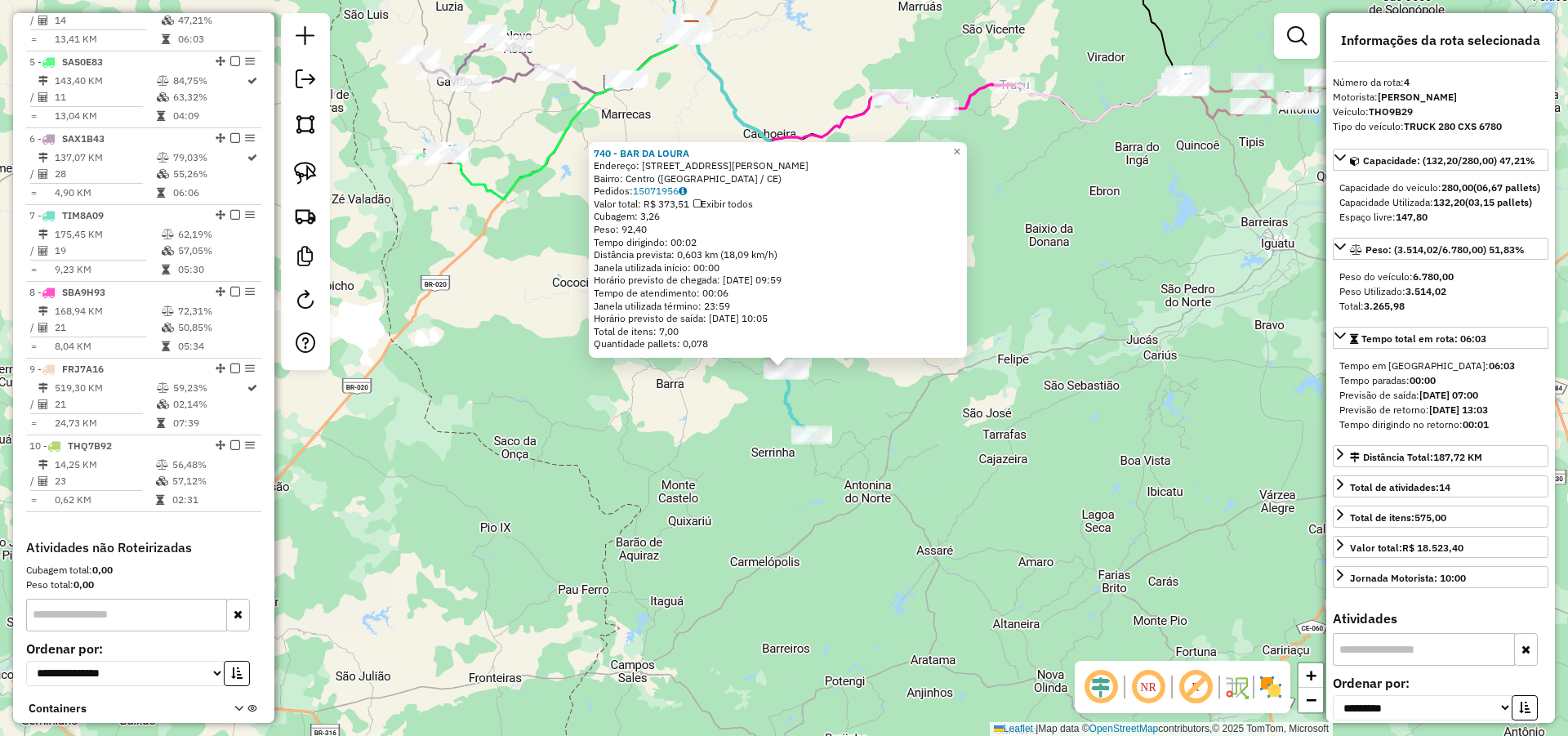
scroll to position [807, 0]
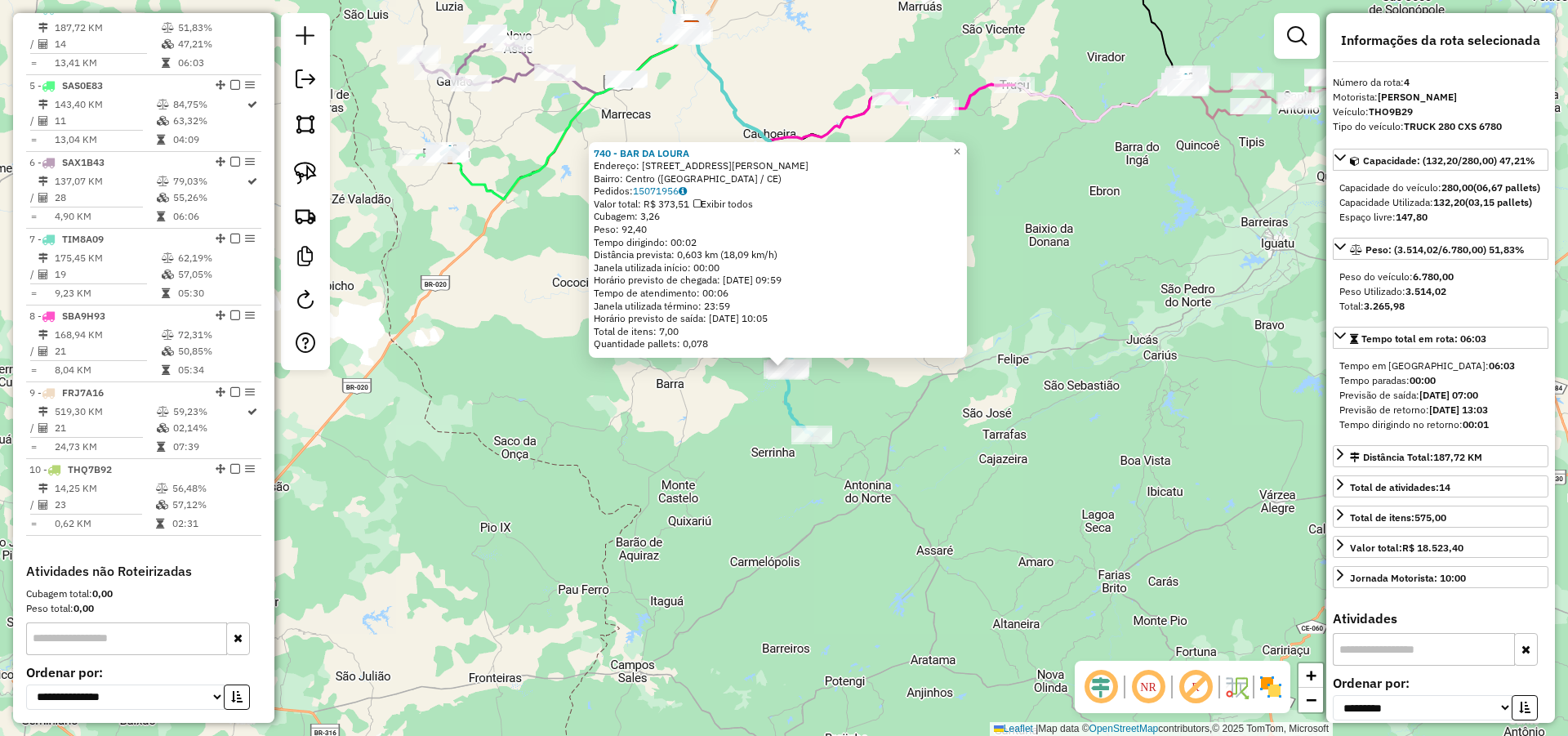
click at [731, 82] on icon at bounding box center [751, 234] width 121 height 404
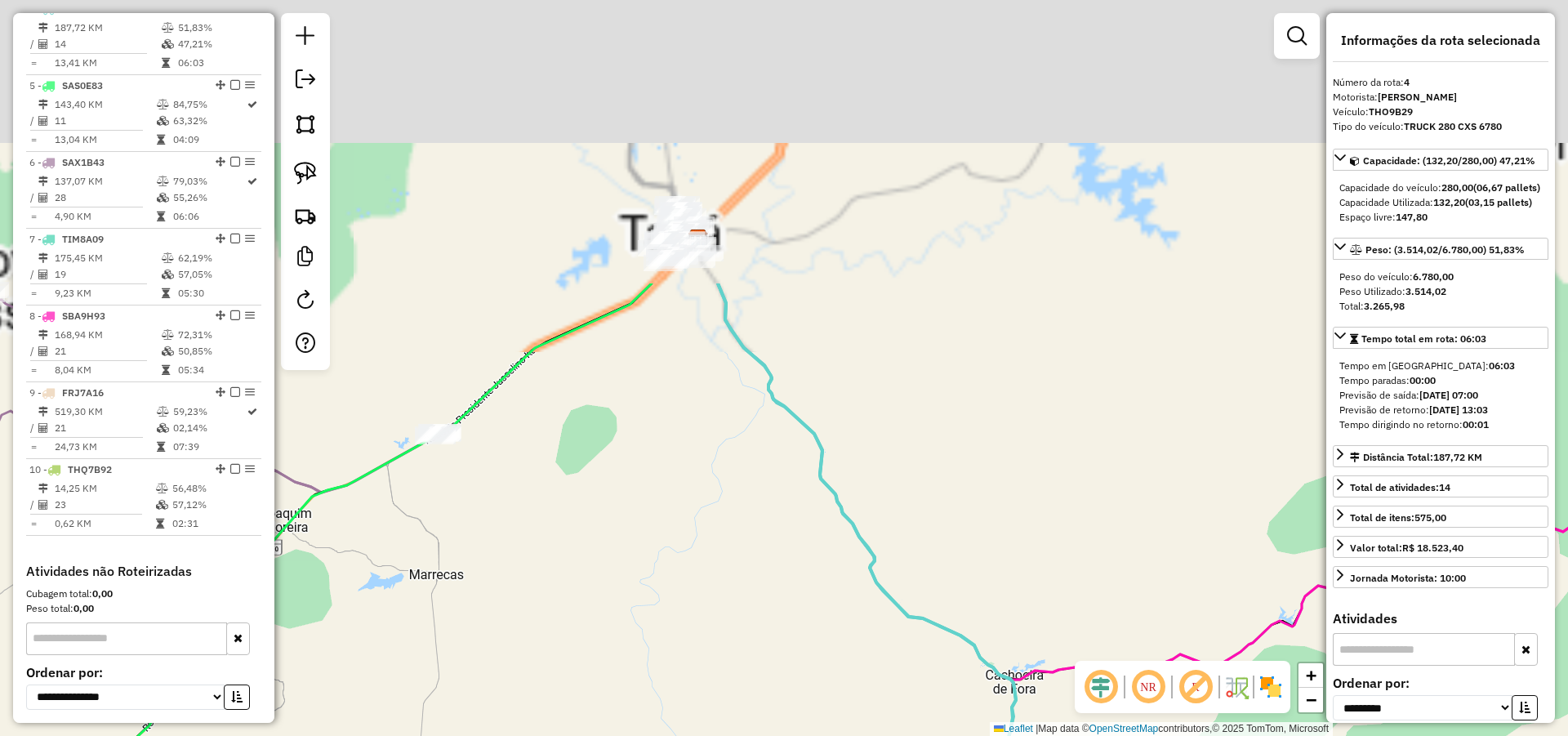
drag, startPoint x: 700, startPoint y: 452, endPoint x: 739, endPoint y: 525, distance: 82.8
click at [739, 525] on div "Janela de atendimento Grade de atendimento Capacidade Transportadoras Veículos …" at bounding box center [784, 368] width 1568 height 736
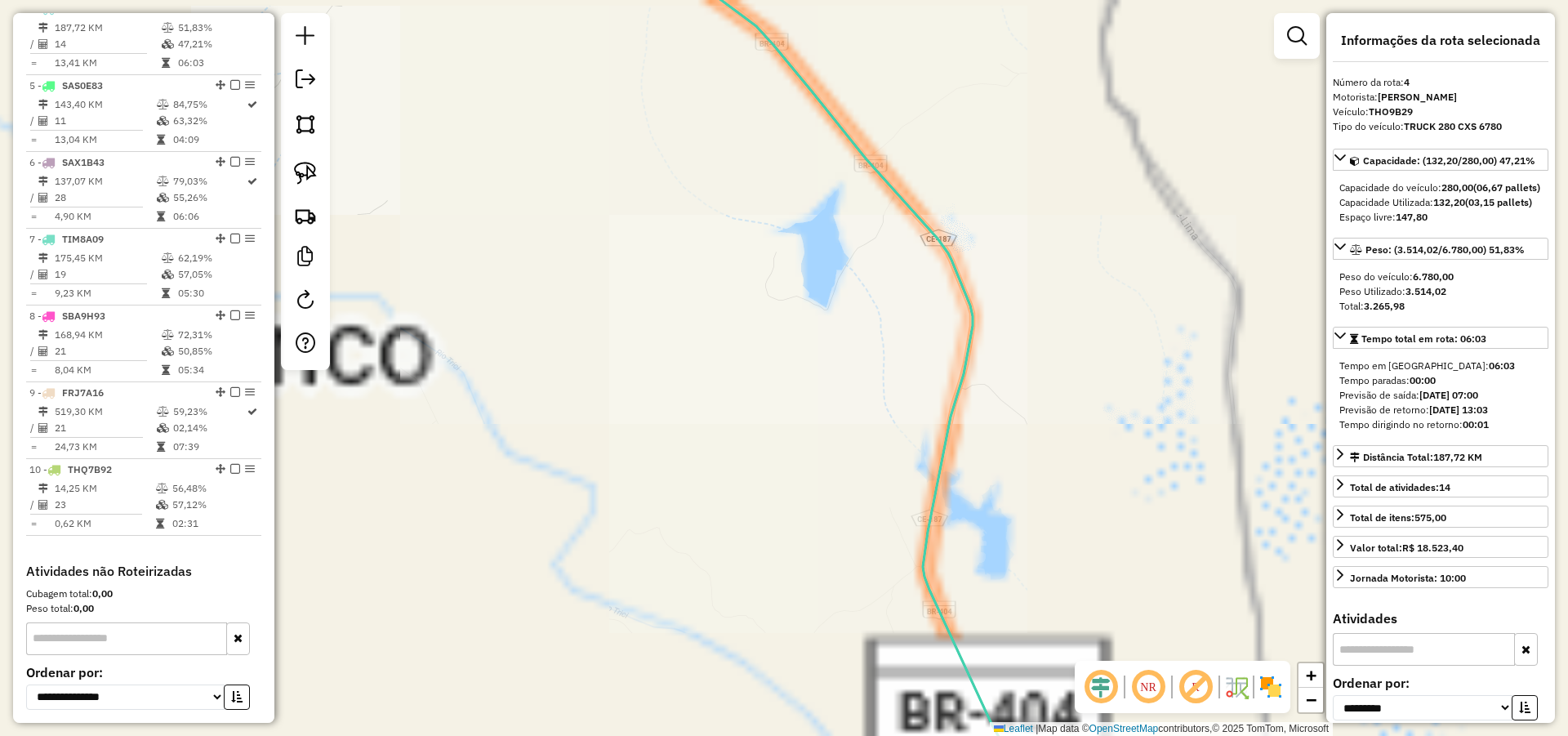
click at [861, 189] on div "Janela de atendimento Grade de atendimento Capacidade Transportadoras Veículos …" at bounding box center [784, 368] width 1568 height 736
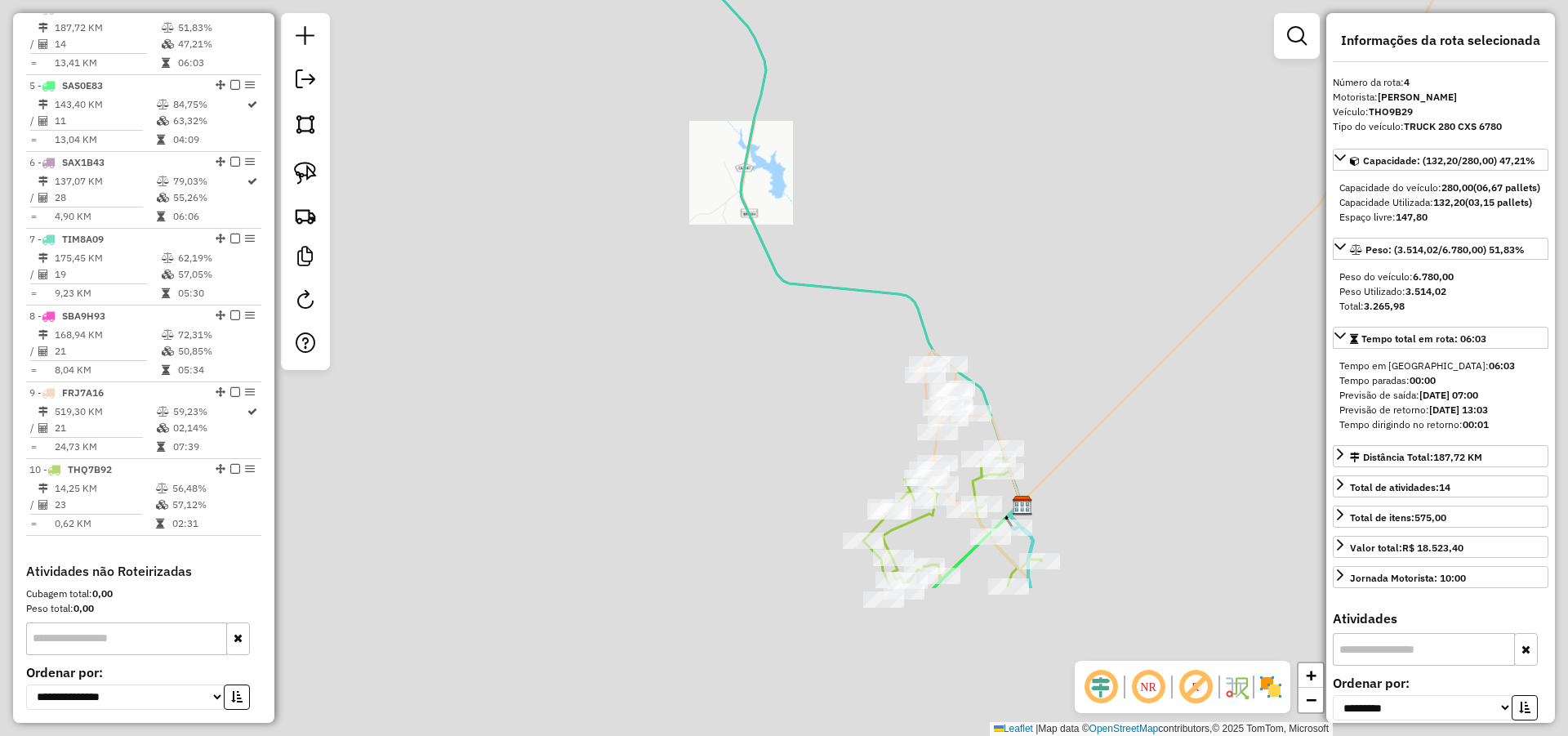
drag, startPoint x: 876, startPoint y: 298, endPoint x: 833, endPoint y: 246, distance: 67.5
click at [837, 249] on icon at bounding box center [608, 104] width 824 height 798
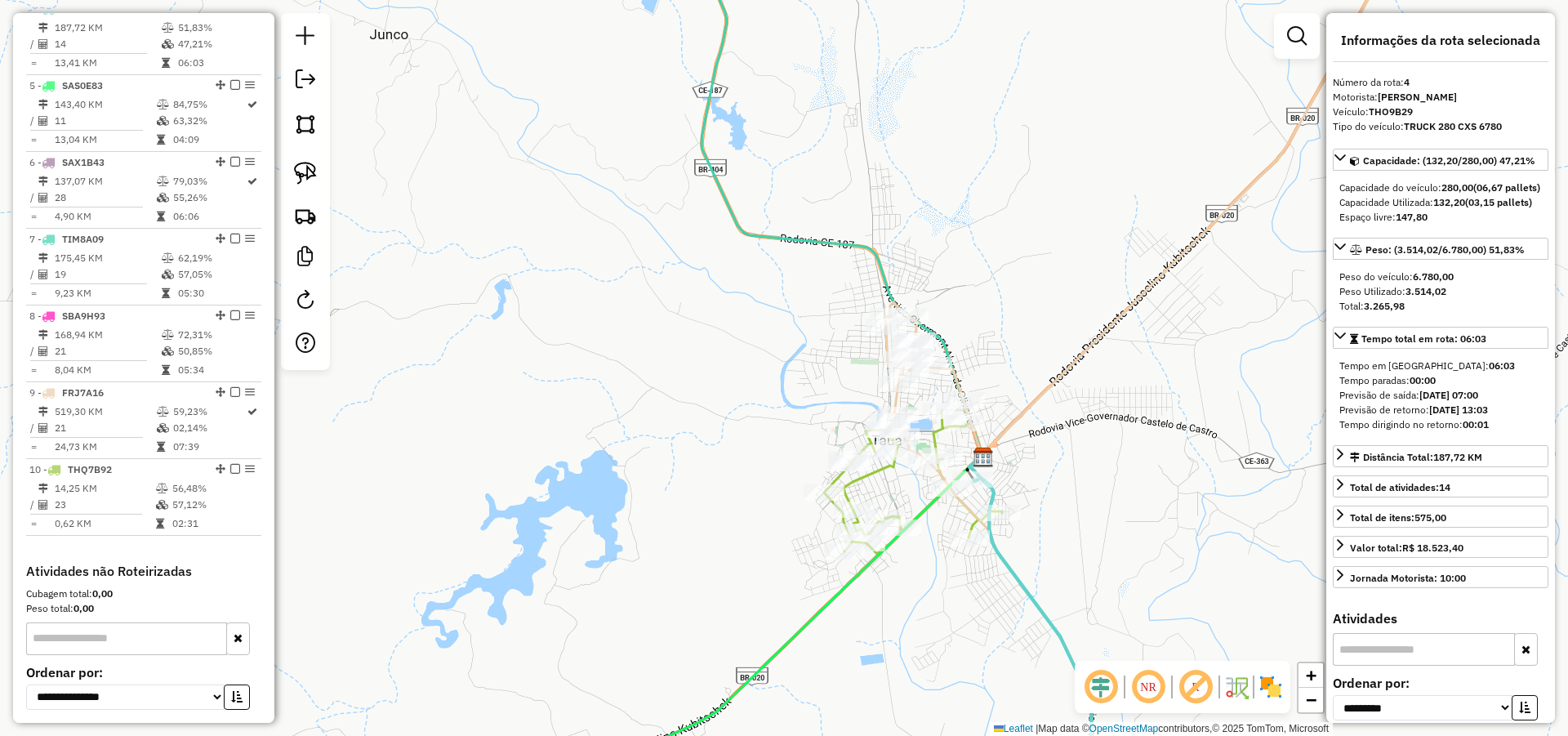
drag, startPoint x: 999, startPoint y: 430, endPoint x: 915, endPoint y: 385, distance: 95.3
click at [975, 397] on div "Rota 10 - Placa THQ7B92 2255 - FRANCISCO BATISTA DU Janela de atendimento Grade…" at bounding box center [784, 368] width 1568 height 736
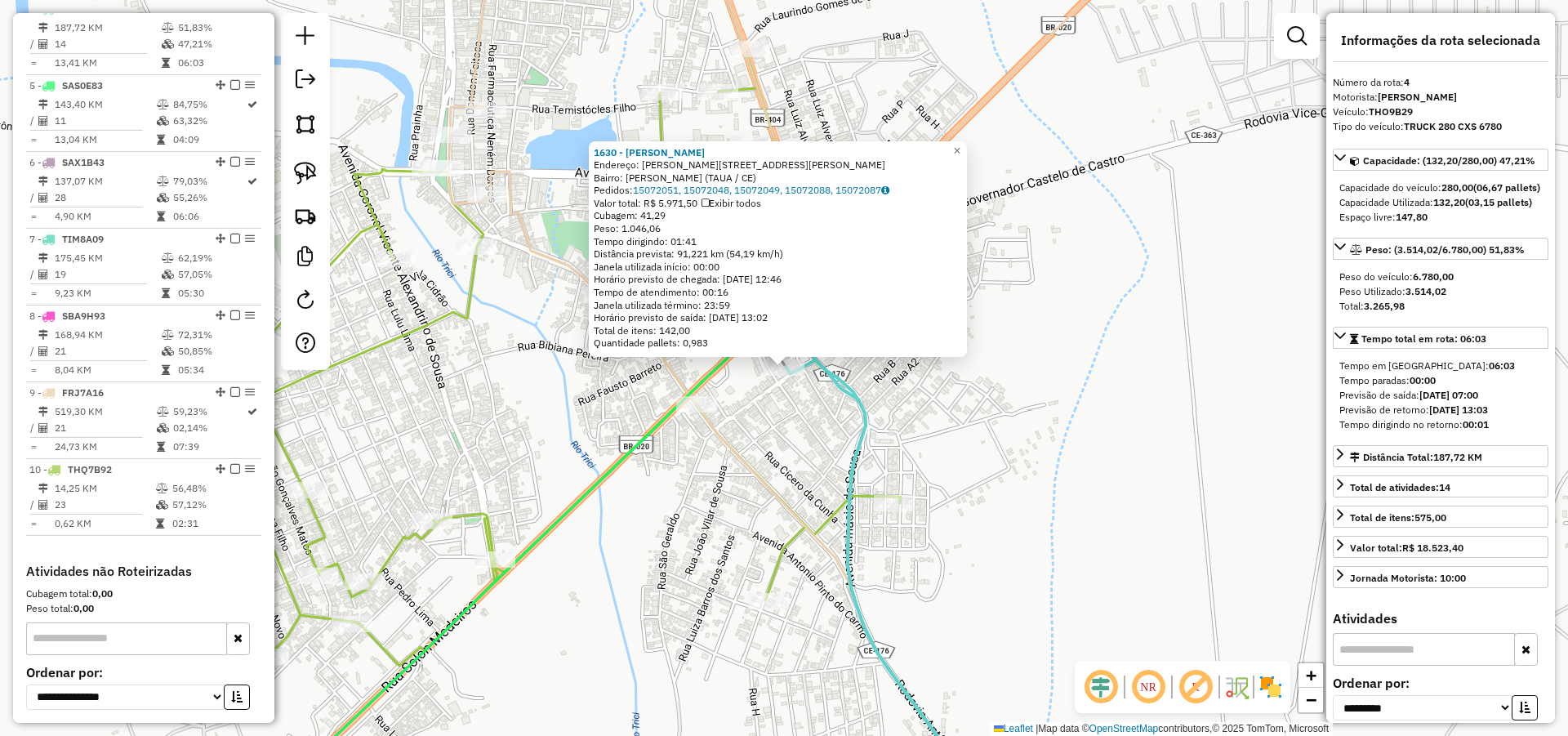
click at [982, 408] on div "1630 - MARIA GRAZIELI RODRI Endereço: R Bezerra e sousa 284 Bairro: Manoel Alve…" at bounding box center [784, 368] width 1568 height 736
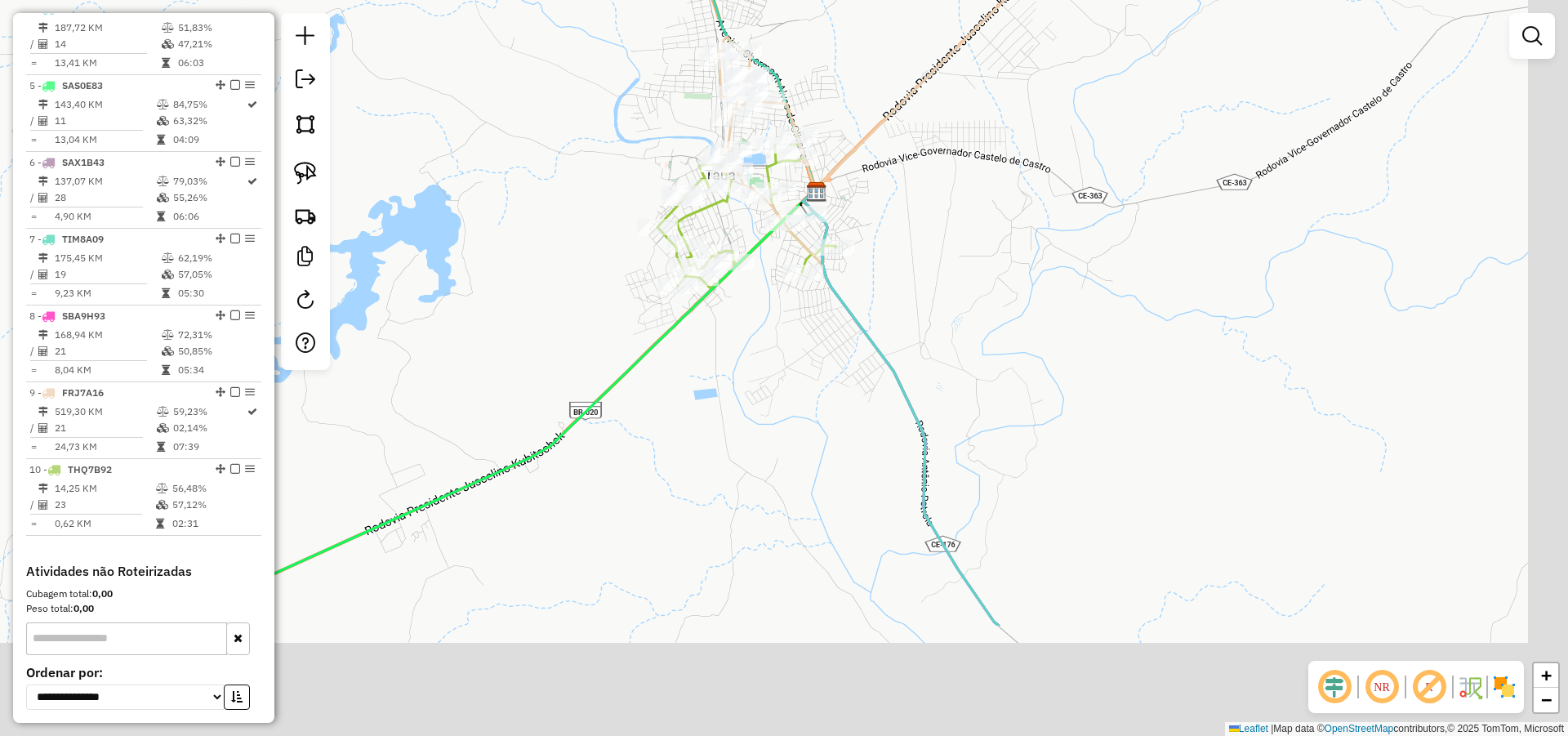
drag, startPoint x: 1097, startPoint y: 516, endPoint x: 872, endPoint y: 191, distance: 395.3
click at [880, 201] on div "Janela de atendimento Grade de atendimento Capacidade Transportadoras Veículos …" at bounding box center [784, 368] width 1568 height 736
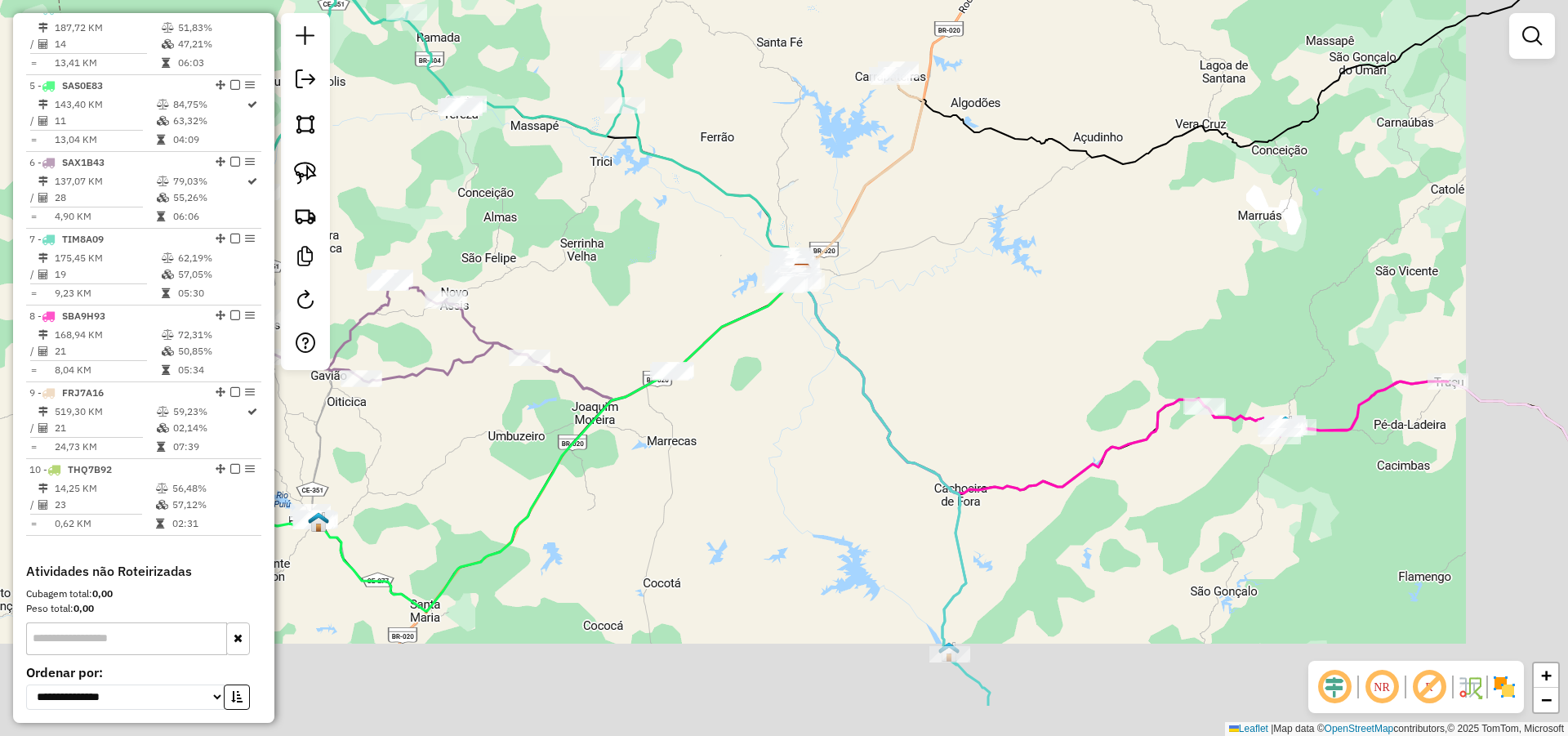
drag, startPoint x: 943, startPoint y: 438, endPoint x: 767, endPoint y: 265, distance: 246.8
click at [774, 275] on div "Janela de atendimento Grade de atendimento Capacidade Transportadoras Veículos …" at bounding box center [784, 368] width 1568 height 736
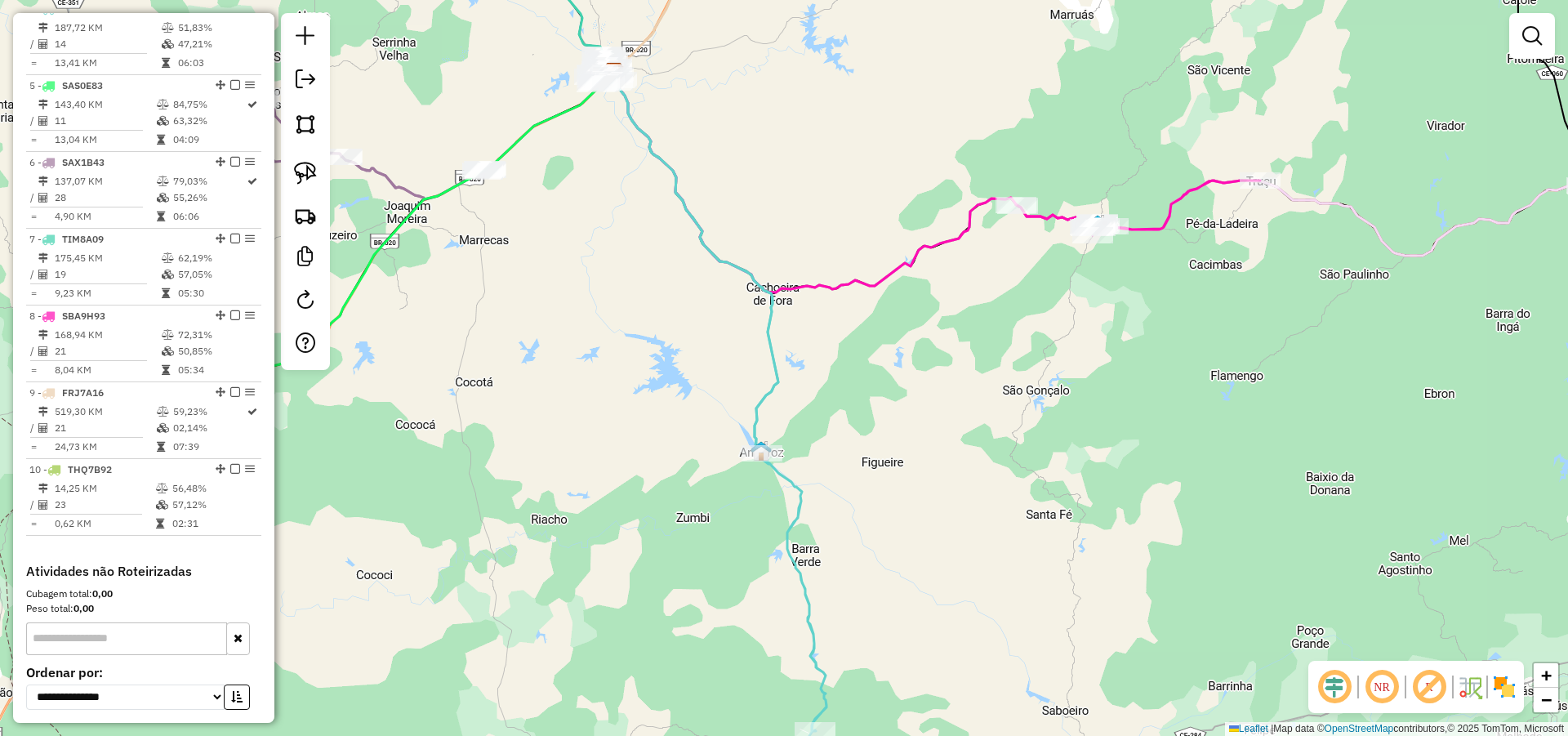
drag, startPoint x: 835, startPoint y: 419, endPoint x: 789, endPoint y: 316, distance: 112.8
click at [791, 319] on div "Janela de atendimento Grade de atendimento Capacidade Transportadoras Veículos …" at bounding box center [784, 368] width 1568 height 736
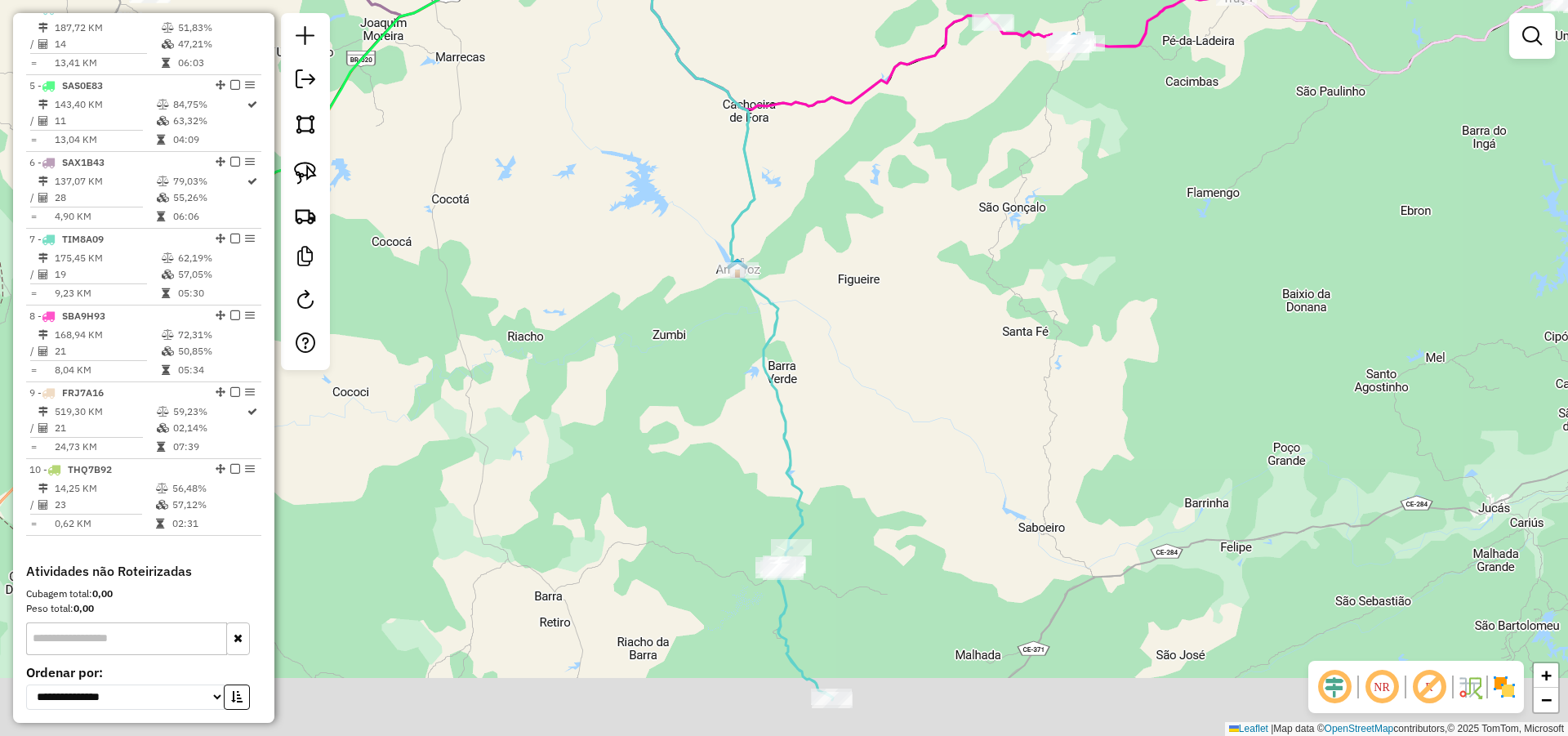
drag, startPoint x: 833, startPoint y: 445, endPoint x: 864, endPoint y: 347, distance: 102.8
click at [862, 348] on div "Janela de atendimento Grade de atendimento Capacidade Transportadoras Veículos …" at bounding box center [784, 368] width 1568 height 736
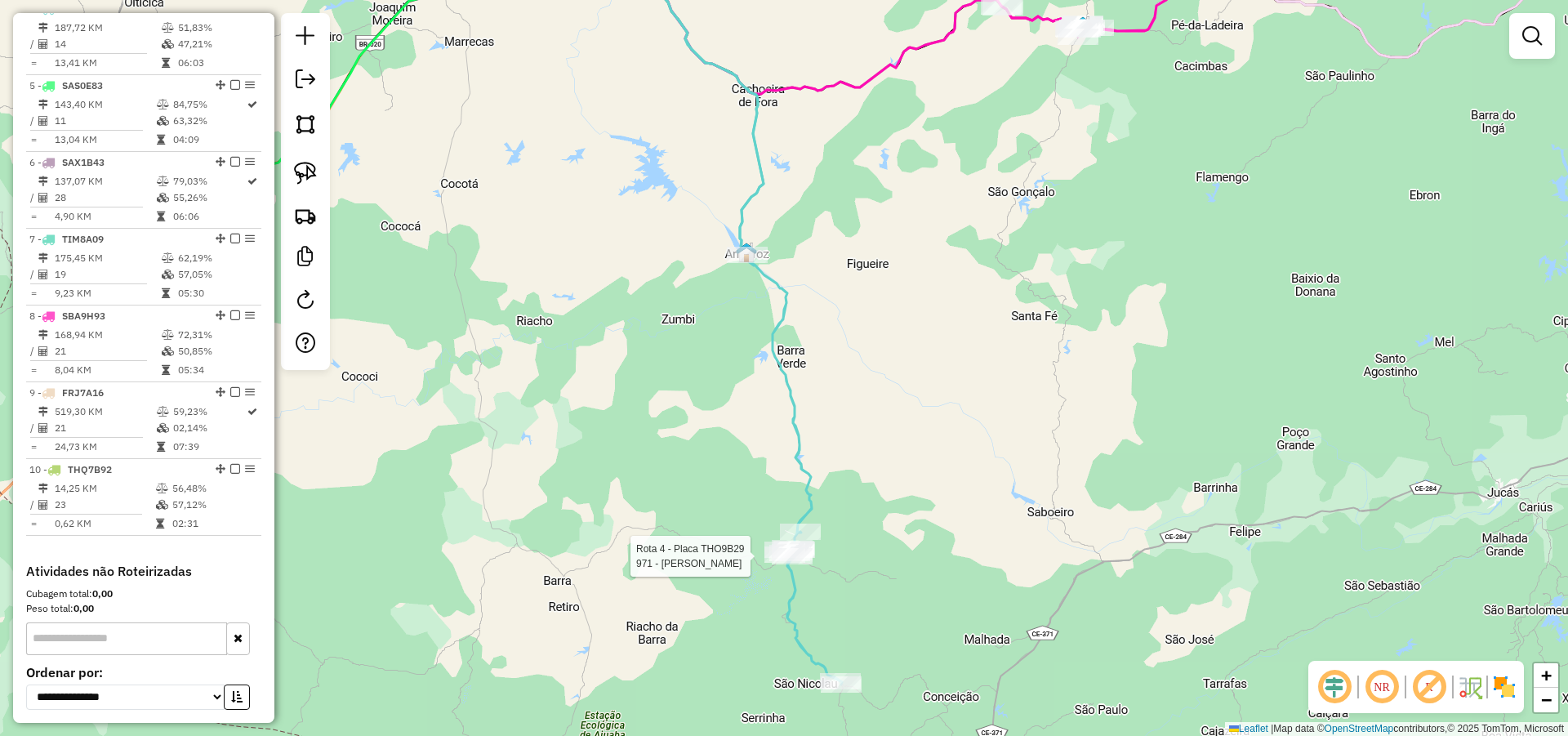
select select "**********"
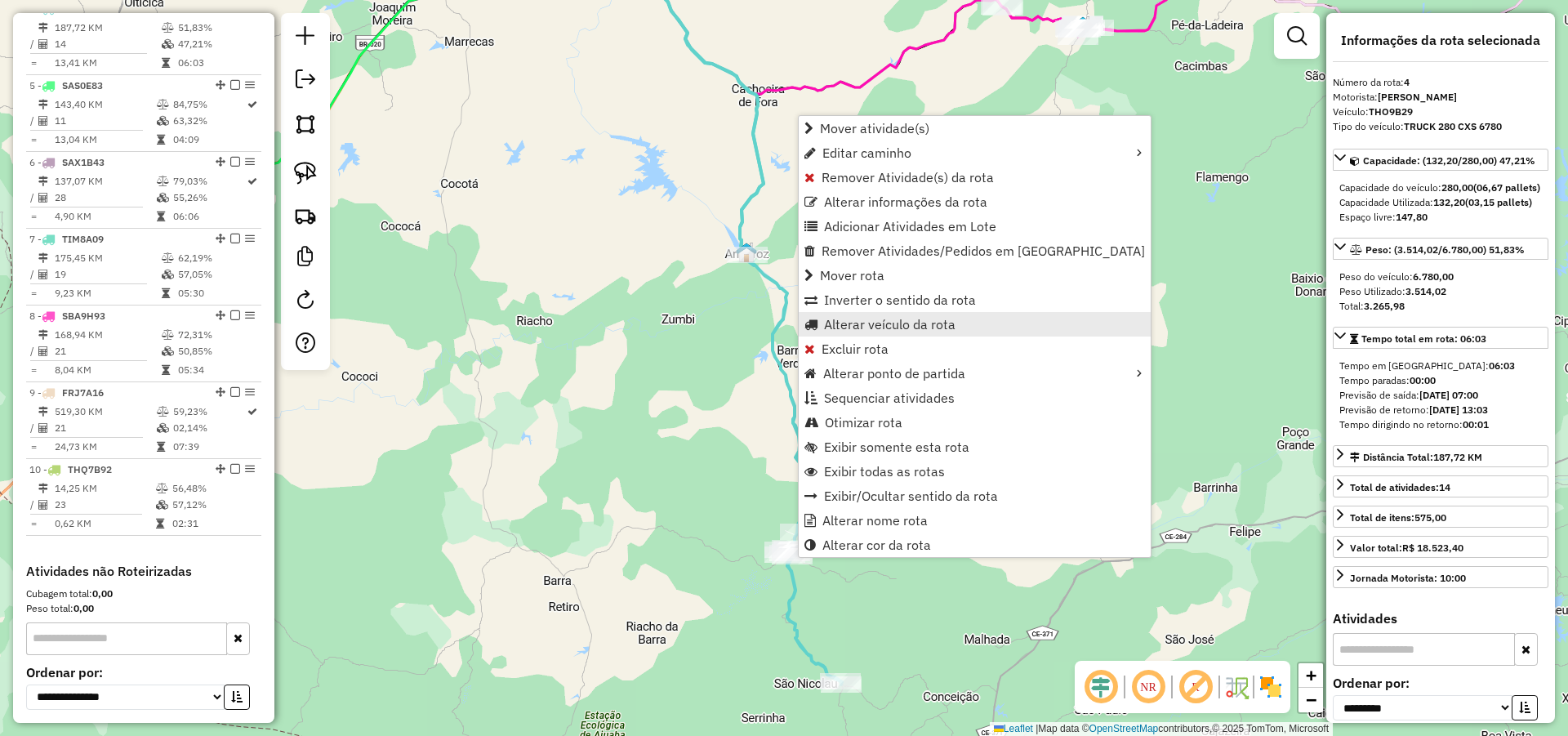
click at [870, 319] on span "Alterar veículo da rota" at bounding box center [889, 324] width 131 height 13
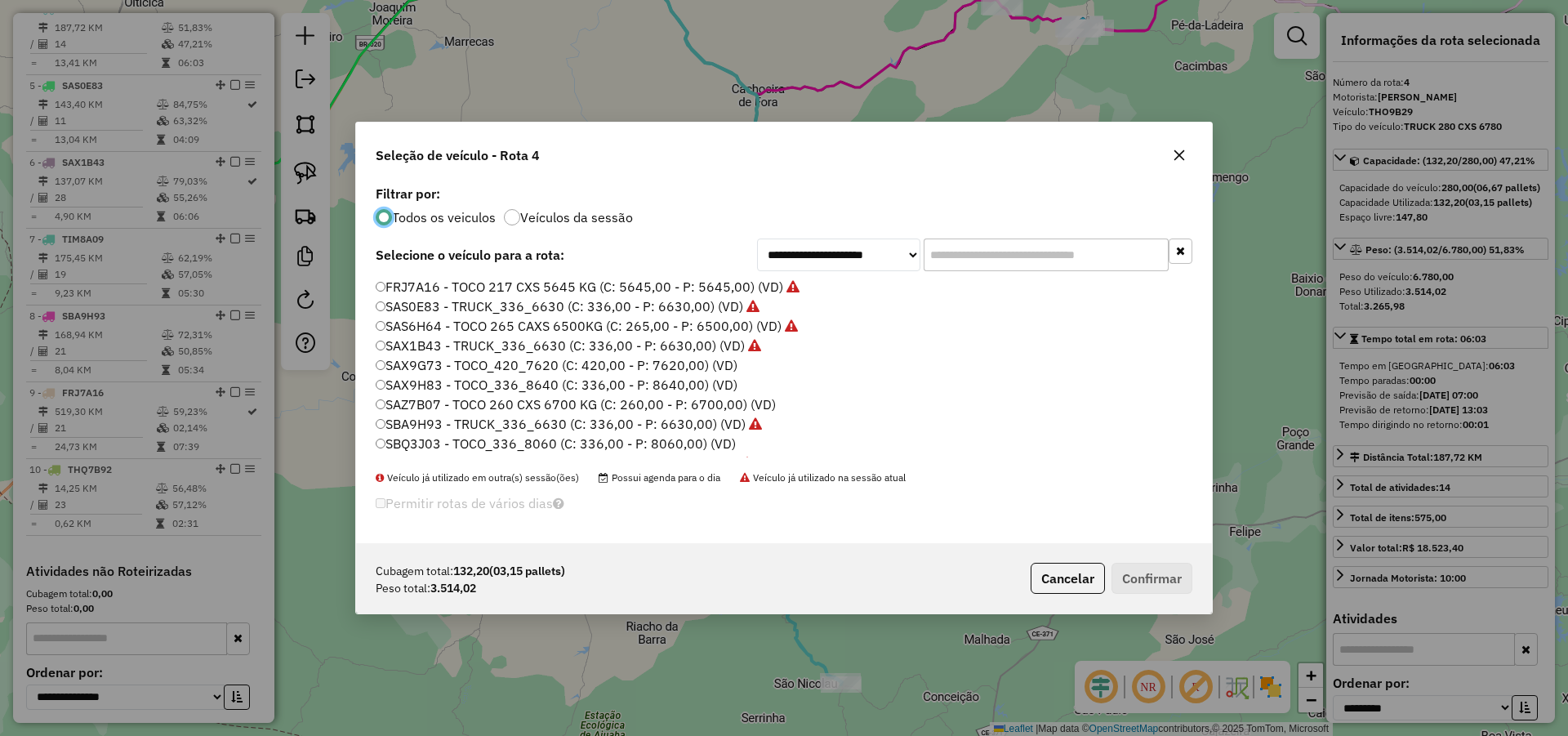
scroll to position [9, 5]
click at [966, 266] on input "text" at bounding box center [1047, 255] width 245 height 33
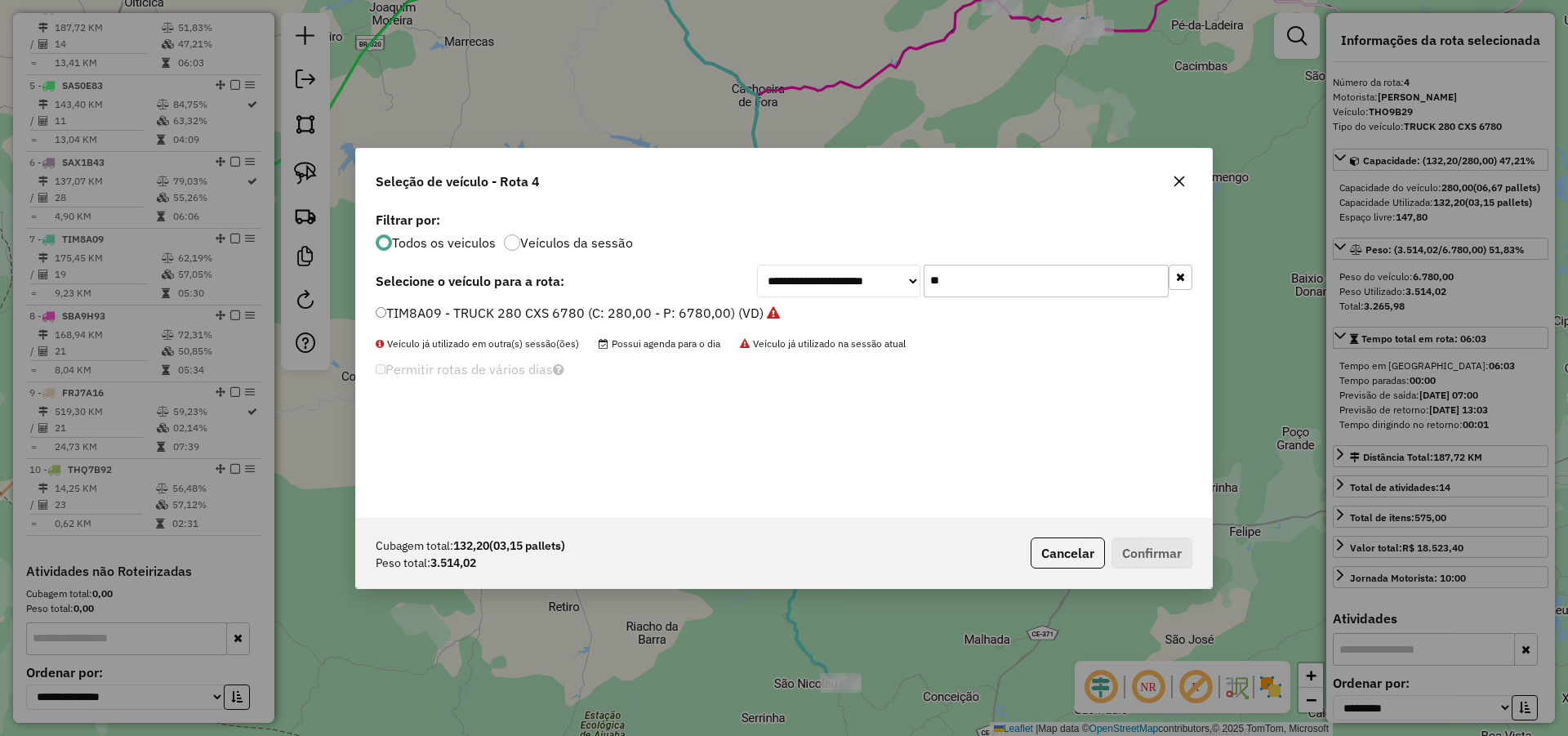
type input "**"
click at [700, 308] on label "TIM8A09 - TRUCK 280 CXS 6780 (C: 280,00 - P: 6780,00) (VD)" at bounding box center [578, 312] width 405 height 20
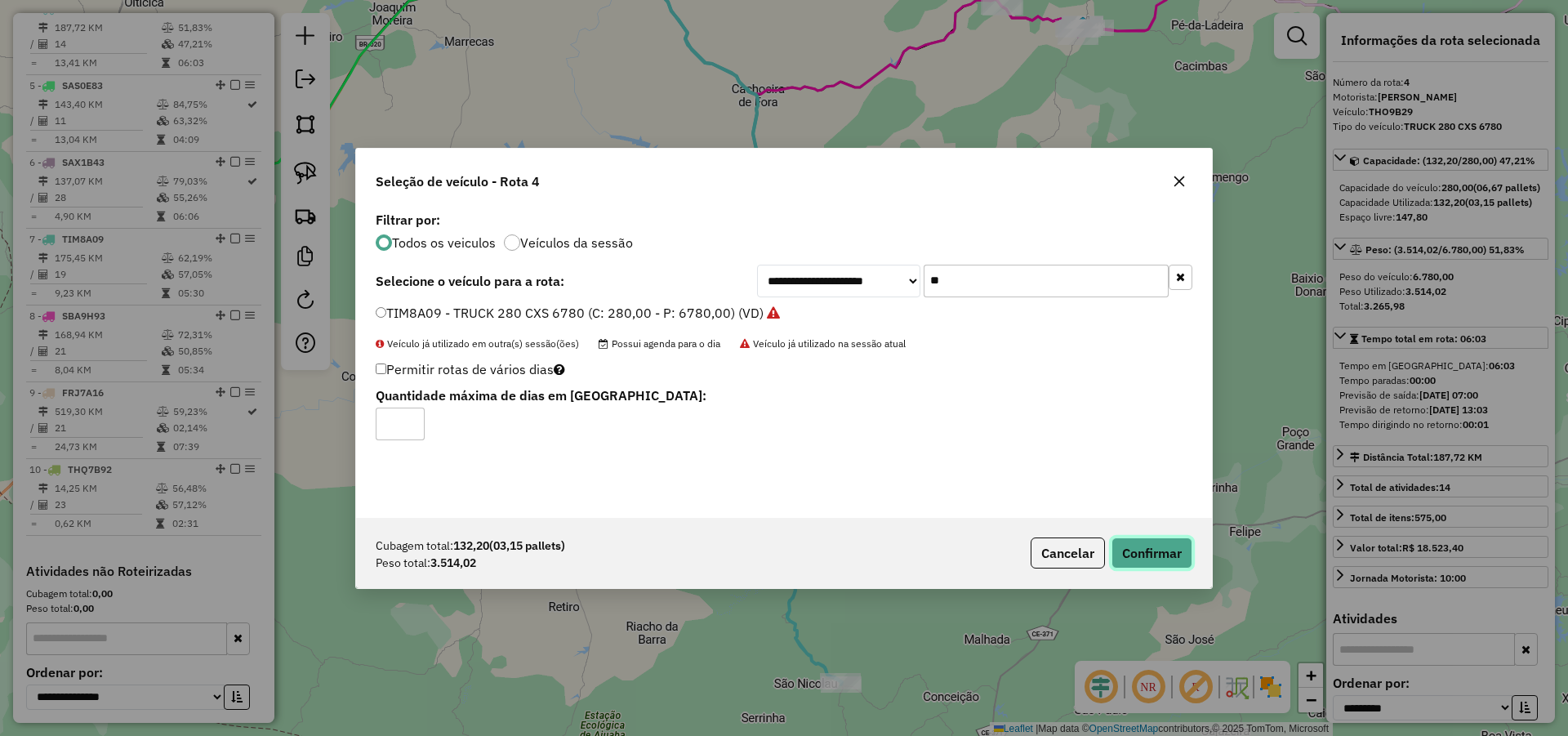
click at [1171, 565] on button "Confirmar" at bounding box center [1152, 553] width 81 height 31
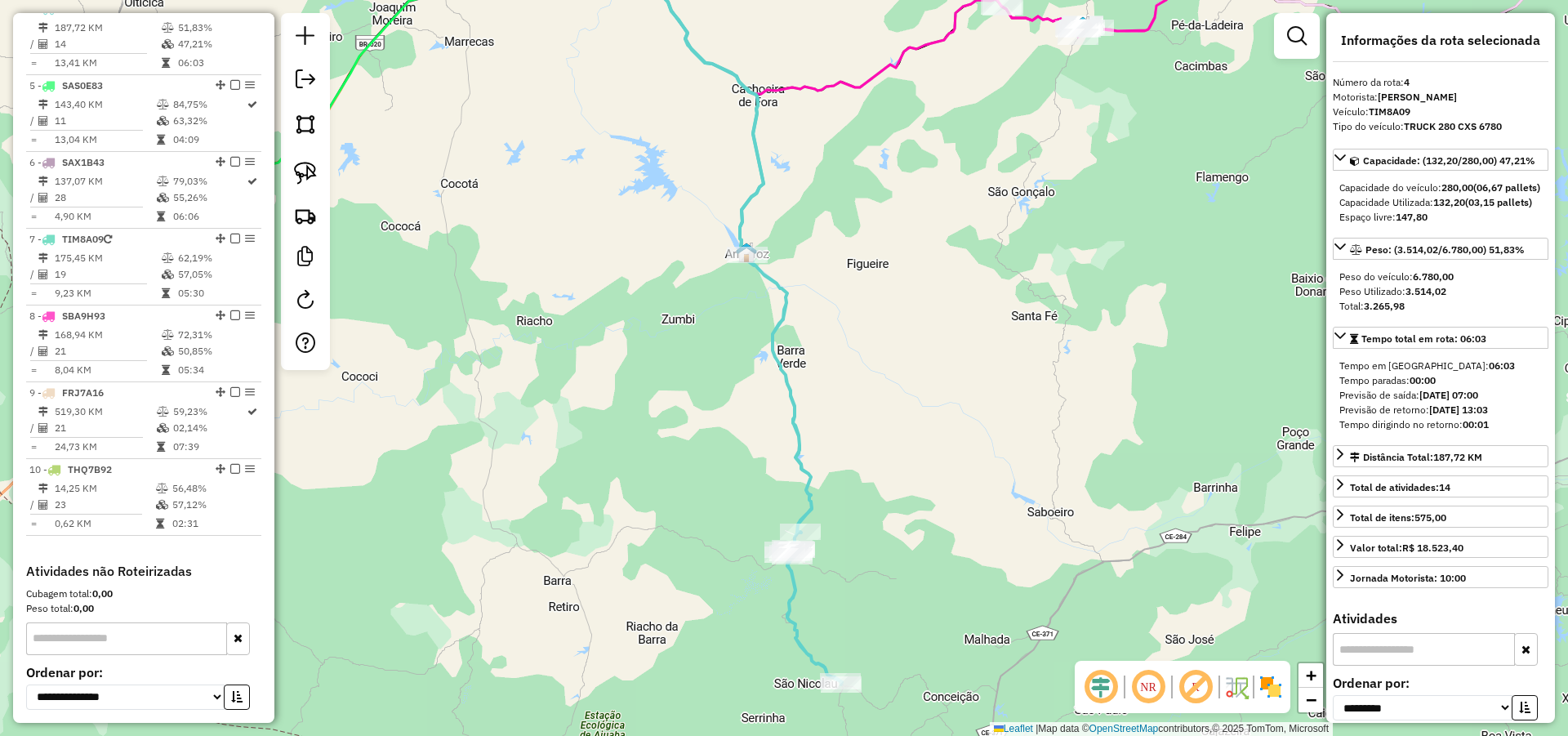
drag, startPoint x: 643, startPoint y: 360, endPoint x: 880, endPoint y: 488, distance: 269.4
click at [873, 487] on div "Janela de atendimento Grade de atendimento Capacidade Transportadoras Veículos …" at bounding box center [784, 368] width 1568 height 736
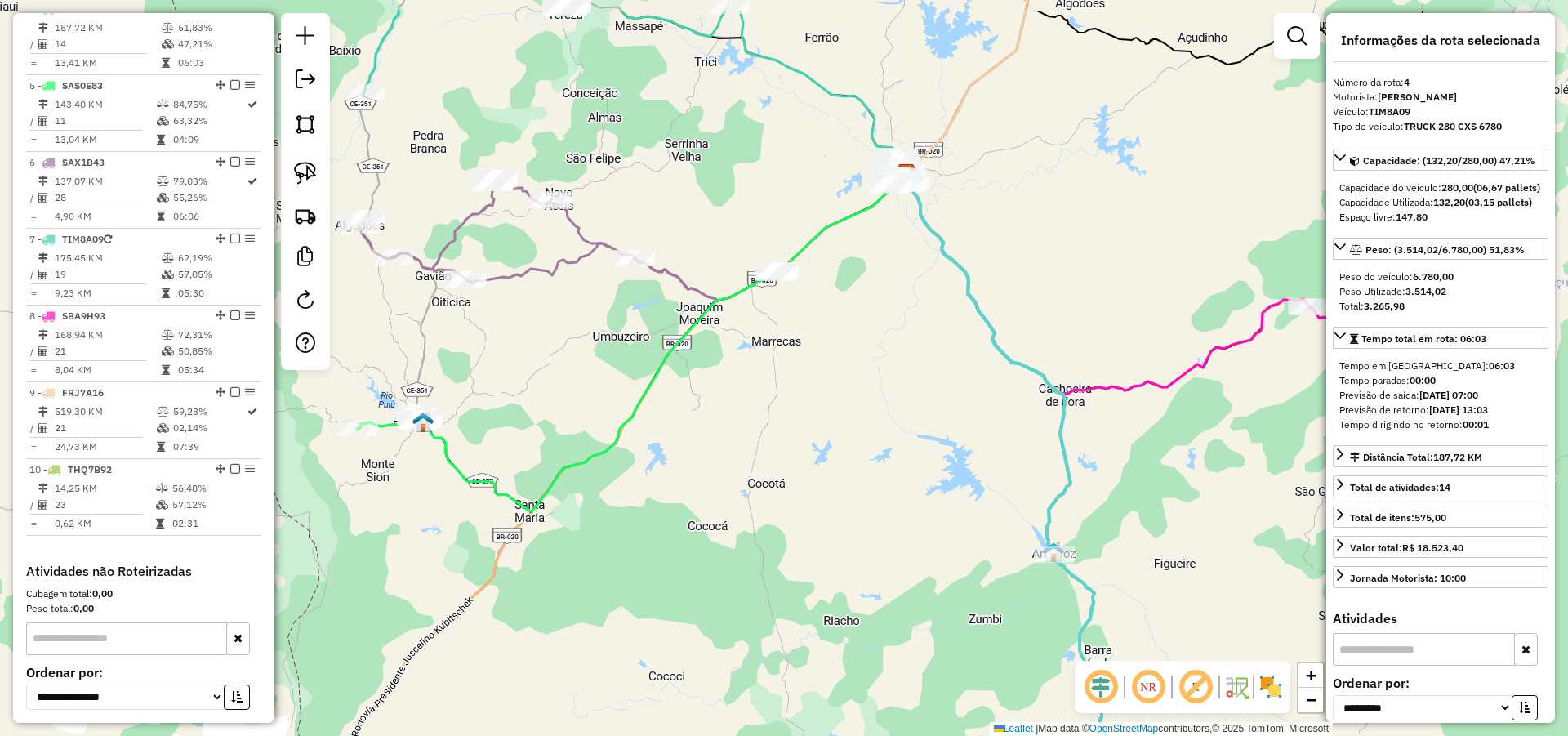
drag, startPoint x: 870, startPoint y: 354, endPoint x: 781, endPoint y: 434, distance: 119.7
click at [781, 434] on div "Janela de atendimento Grade de atendimento Capacidade Transportadoras Veículos …" at bounding box center [784, 368] width 1568 height 736
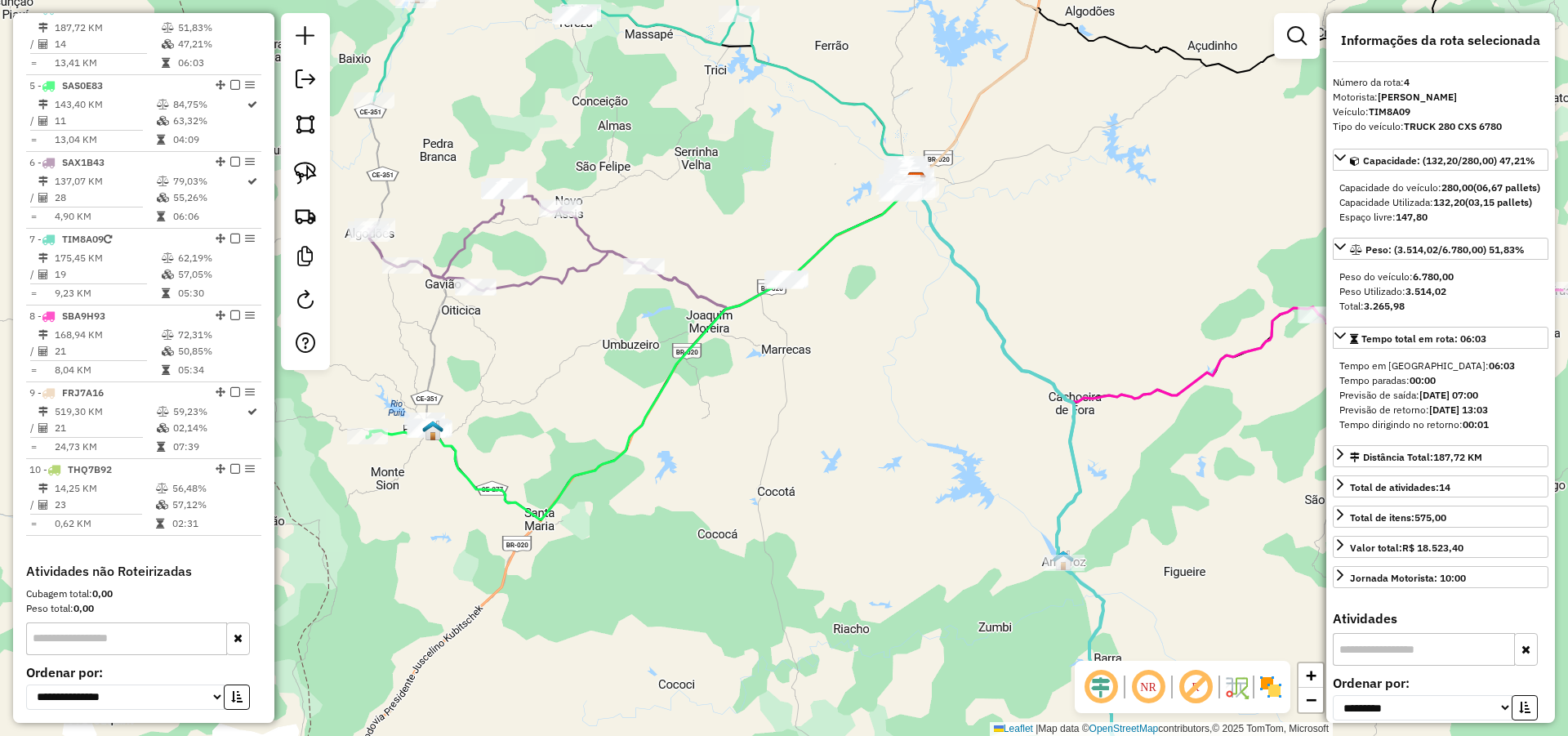
drag, startPoint x: 670, startPoint y: 456, endPoint x: 716, endPoint y: 503, distance: 65.8
click at [716, 503] on div "Janela de atendimento Grade de atendimento Capacidade Transportadoras Veículos …" at bounding box center [784, 368] width 1568 height 736
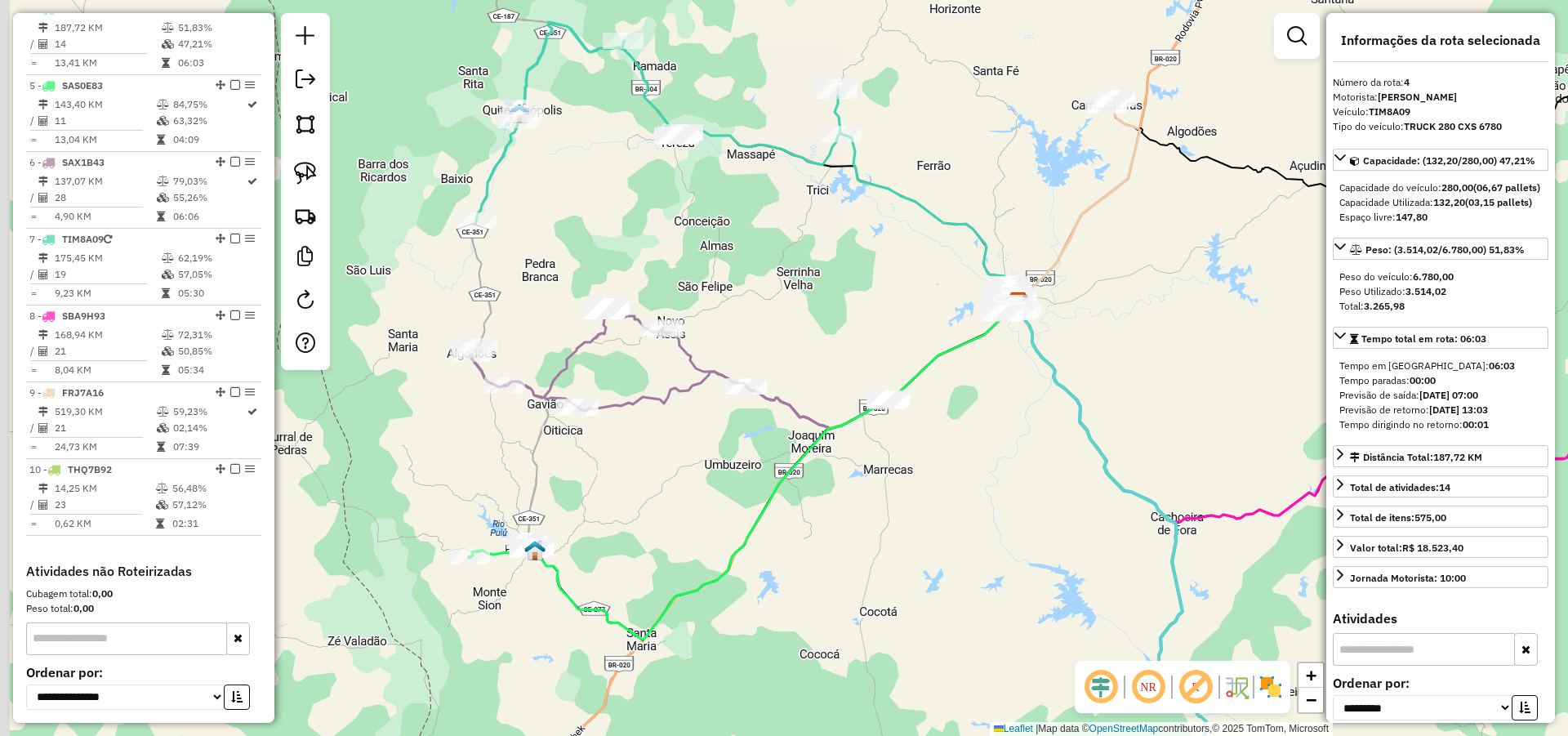
drag, startPoint x: 627, startPoint y: 450, endPoint x: 714, endPoint y: 529, distance: 117.5
click at [675, 530] on div "Janela de atendimento Grade de atendimento Capacidade Transportadoras Veículos …" at bounding box center [784, 368] width 1568 height 736
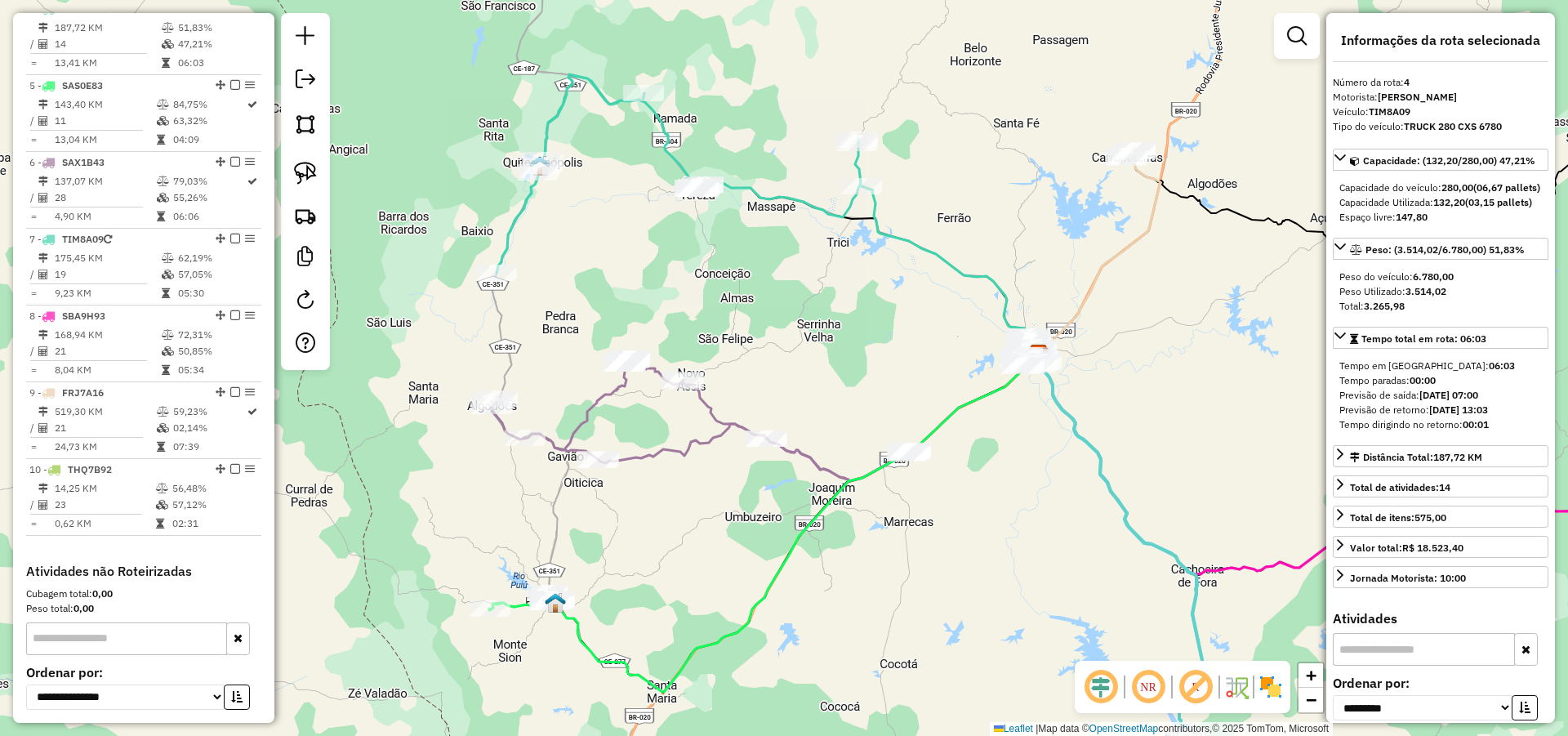
drag, startPoint x: 821, startPoint y: 246, endPoint x: 834, endPoint y: 231, distance: 19.8
click at [842, 224] on div "Janela de atendimento Grade de atendimento Capacidade Transportadoras Veículos …" at bounding box center [784, 368] width 1568 height 736
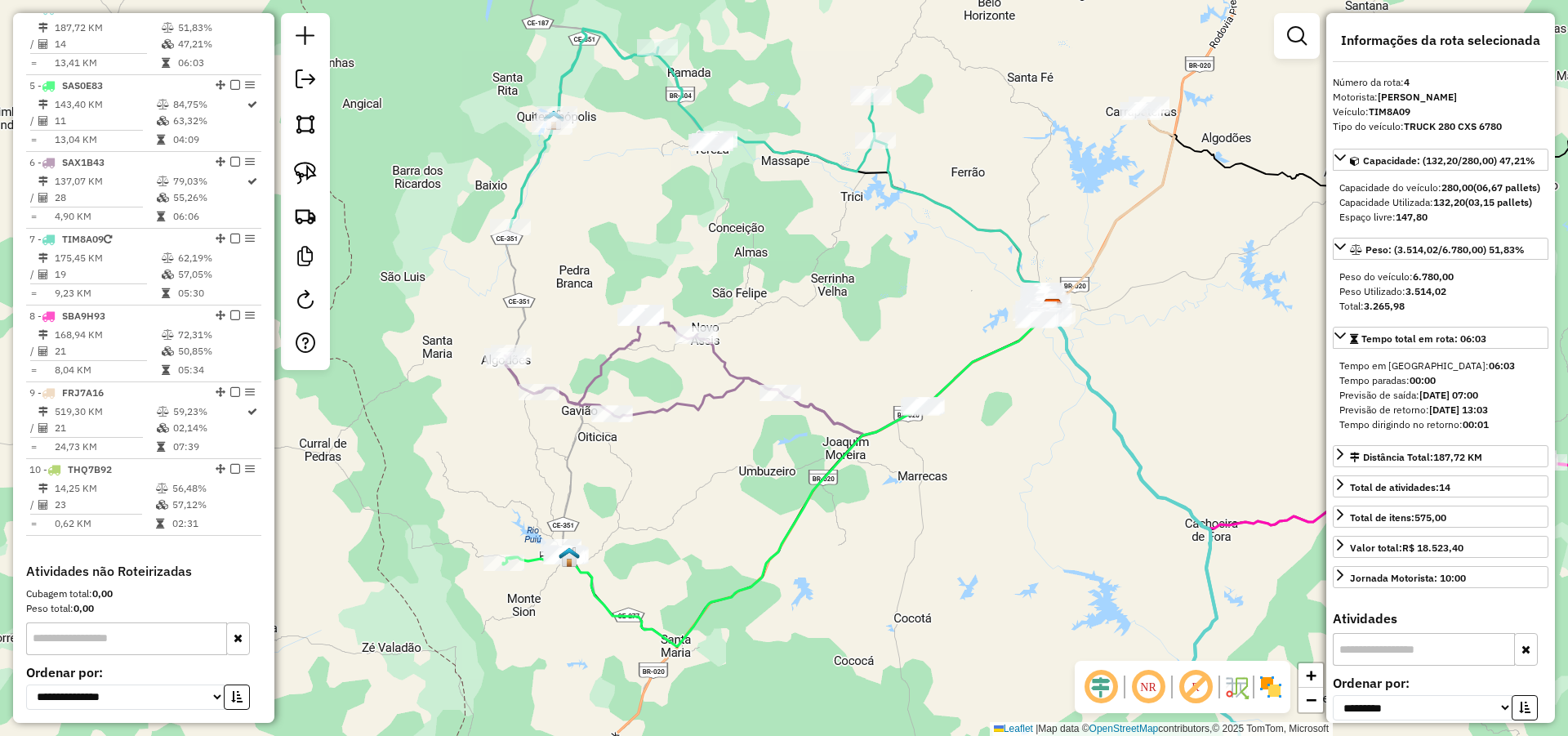
drag, startPoint x: 714, startPoint y: 479, endPoint x: 707, endPoint y: 472, distance: 9.9
click at [713, 472] on div "Janela de atendimento Grade de atendimento Capacidade Transportadoras Veículos …" at bounding box center [784, 368] width 1568 height 736
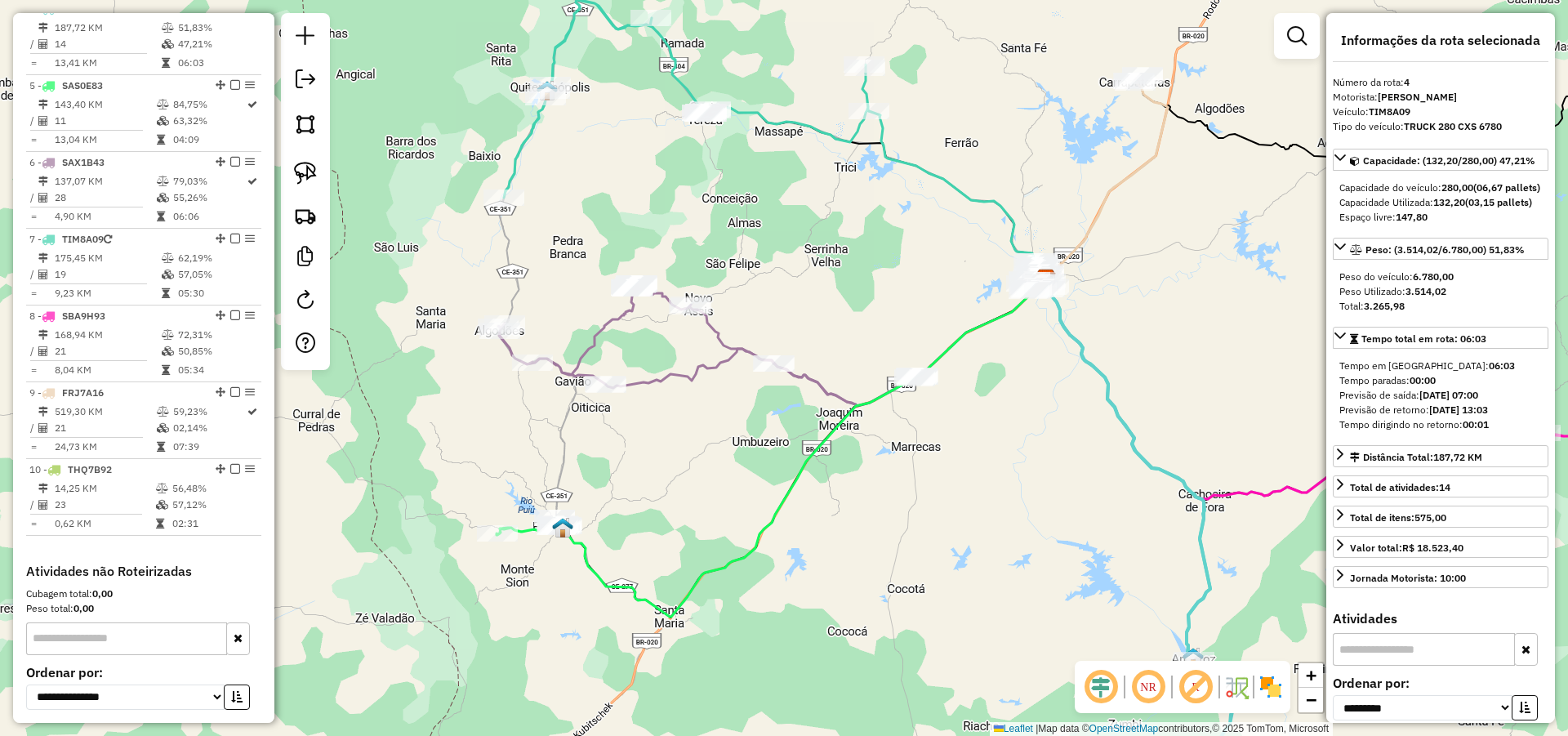
drag, startPoint x: 660, startPoint y: 478, endPoint x: 699, endPoint y: 468, distance: 40.3
click at [664, 472] on div "Janela de atendimento Grade de atendimento Capacidade Transportadoras Veículos …" at bounding box center [784, 368] width 1568 height 736
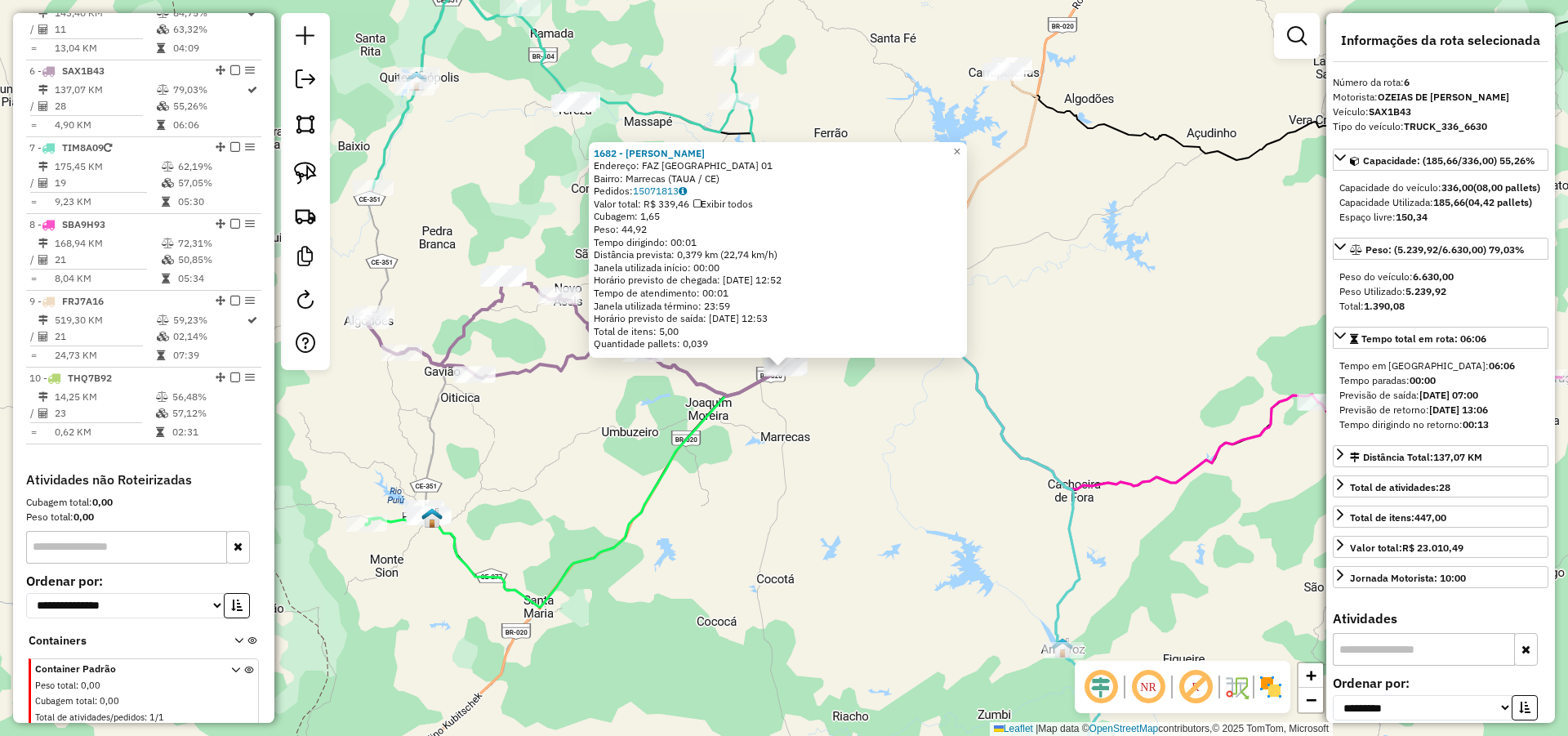
scroll to position [957, 0]
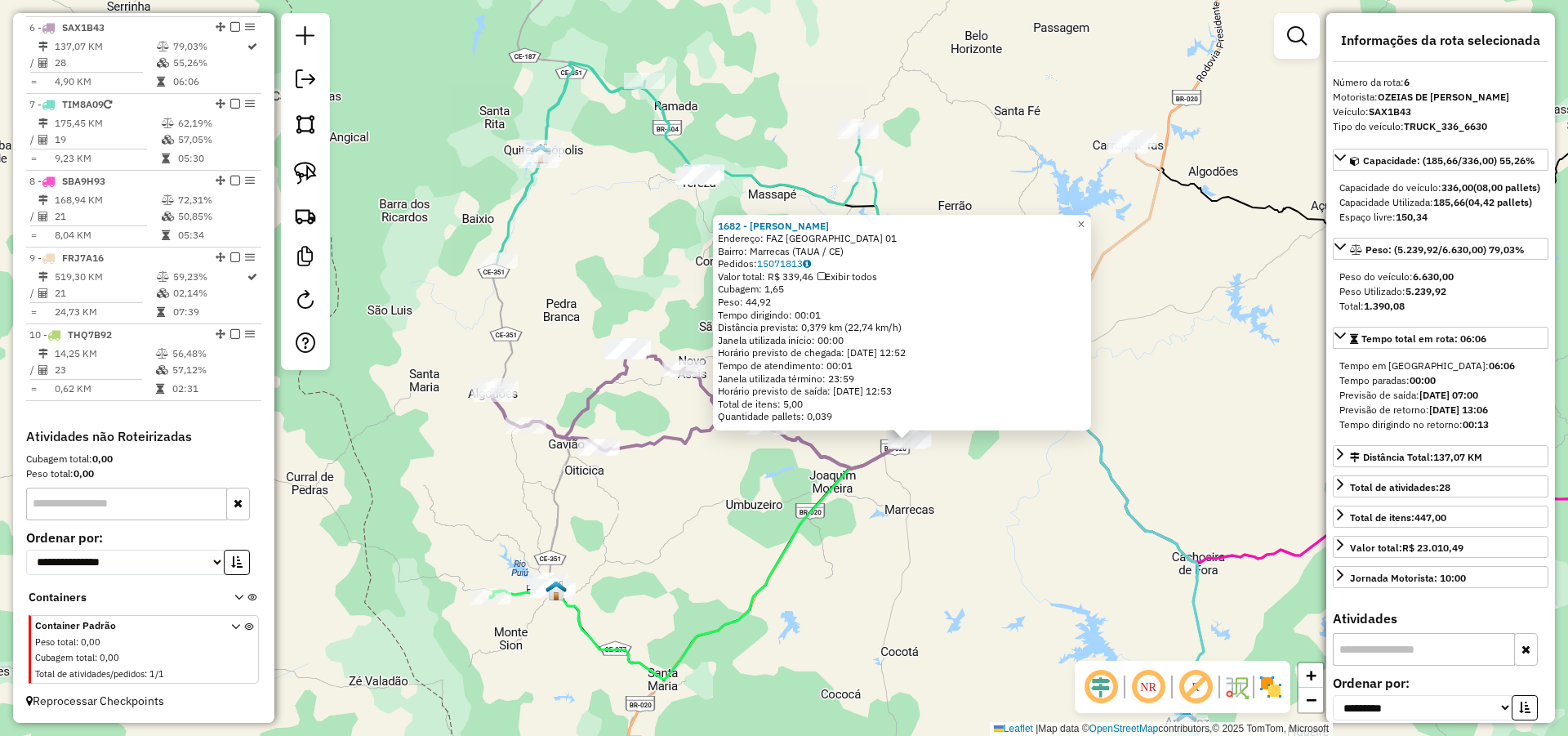
drag, startPoint x: 708, startPoint y: 553, endPoint x: 823, endPoint y: 621, distance: 133.6
click at [823, 621] on div "1682 - ANTONIO JAIR ALVES D Endereço: FAZ FAZENDA CASTELO 01 Bairro: Marrecas (…" at bounding box center [784, 368] width 1568 height 736
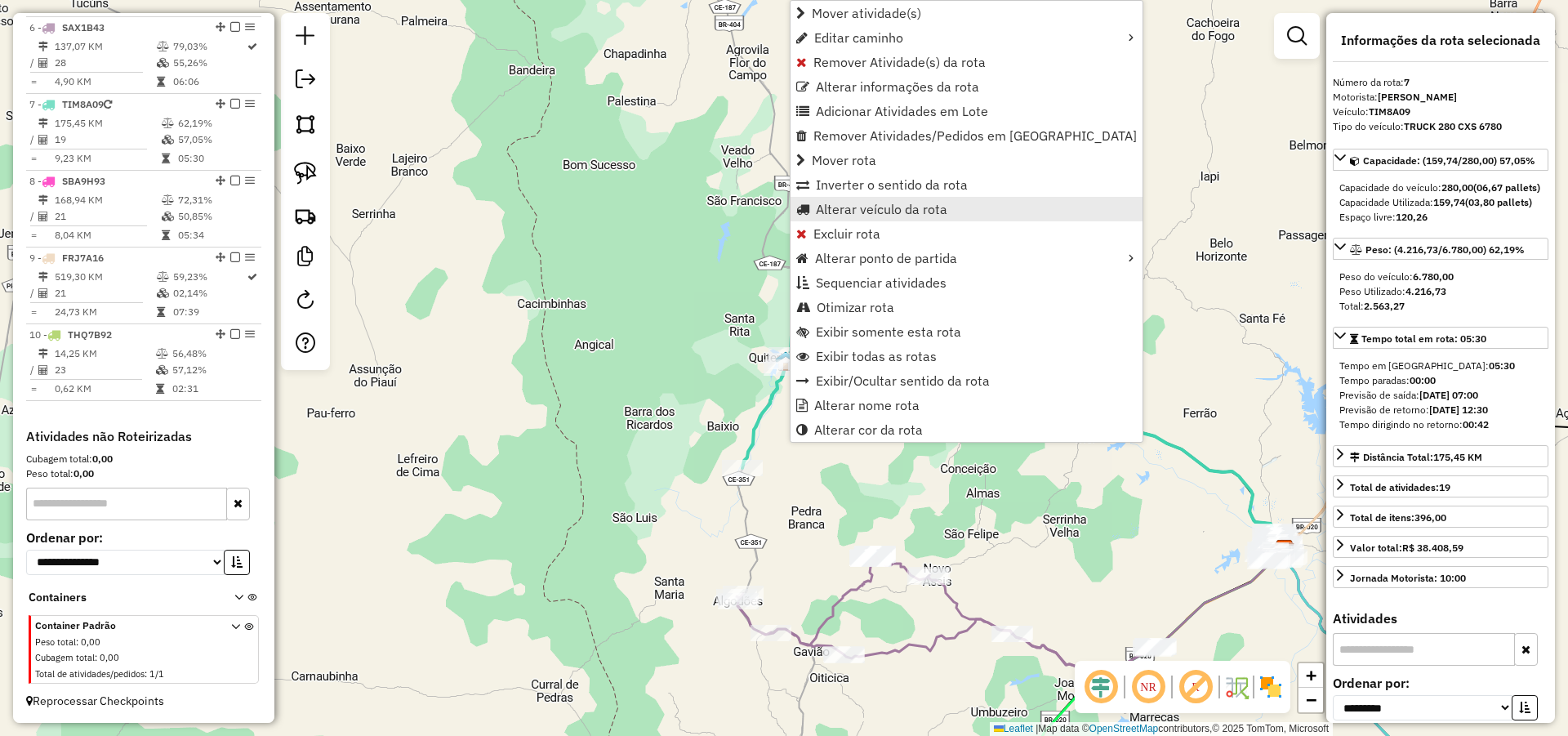
click at [888, 211] on span "Alterar veículo da rota" at bounding box center [881, 209] width 131 height 13
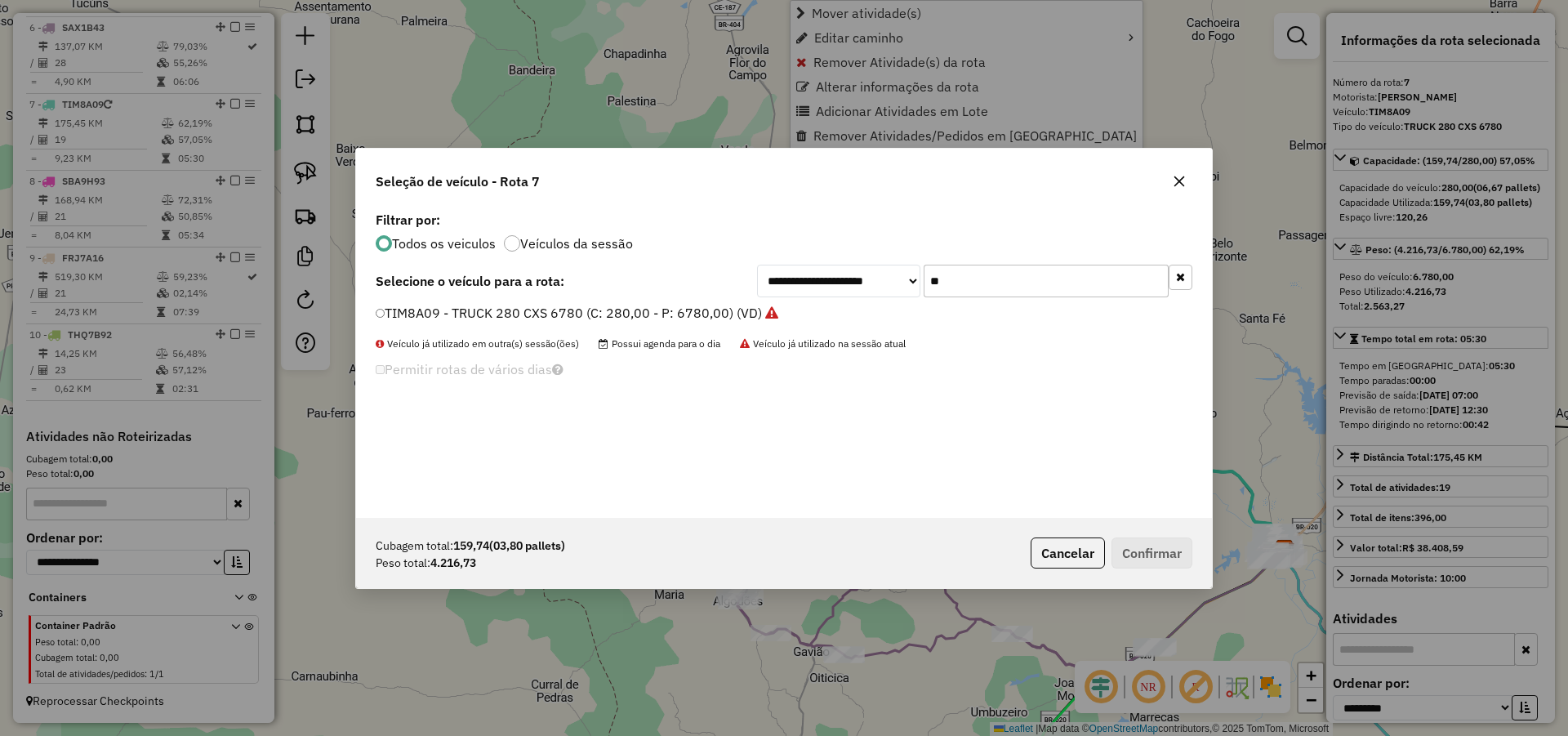
scroll to position [9, 5]
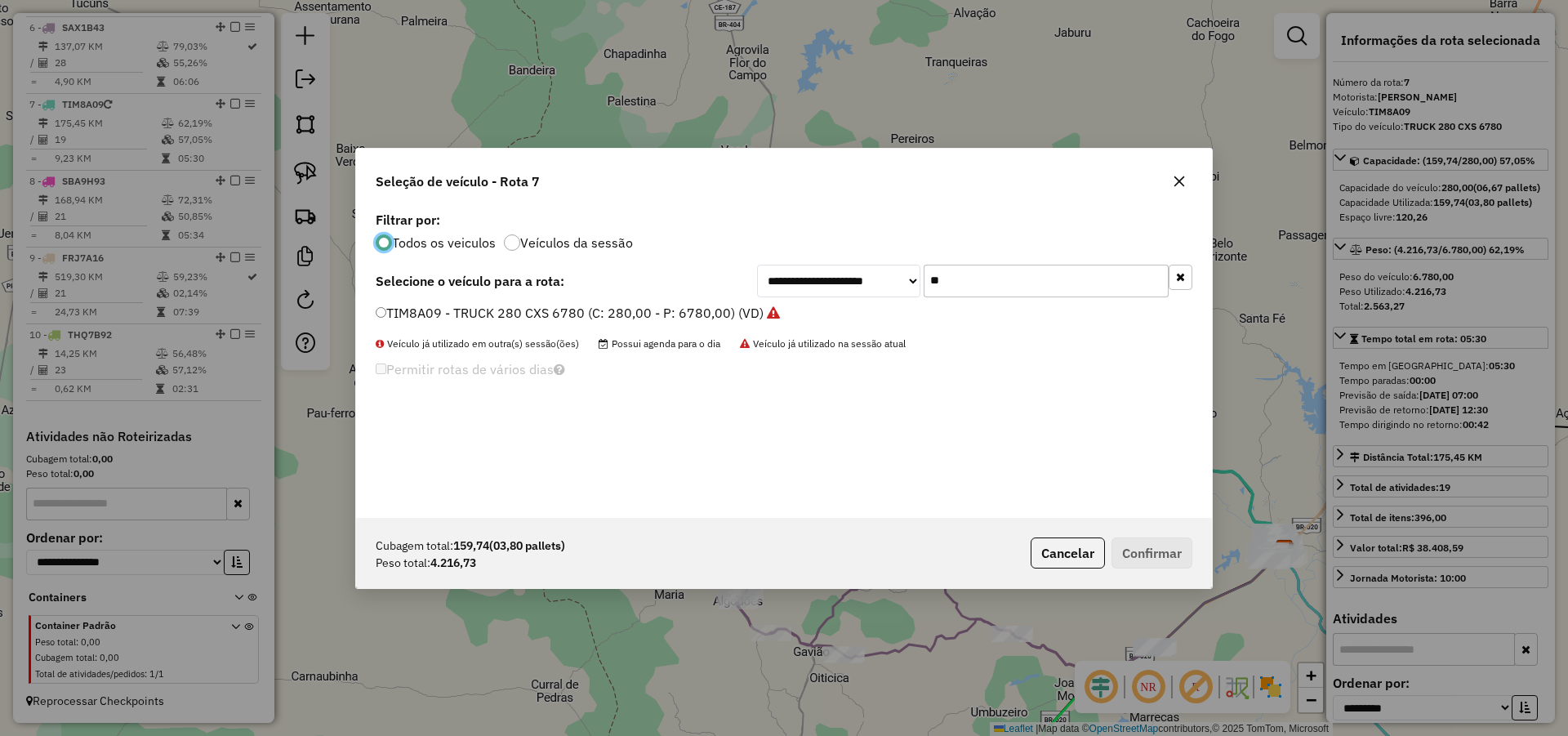
click at [959, 279] on input "**" at bounding box center [1047, 281] width 245 height 33
type input "**"
click at [607, 310] on label "THO9B29 - TRUCK 280 CXS 6780 (C: 280,00 - P: 6780,00) (VD)" at bounding box center [571, 312] width 391 height 20
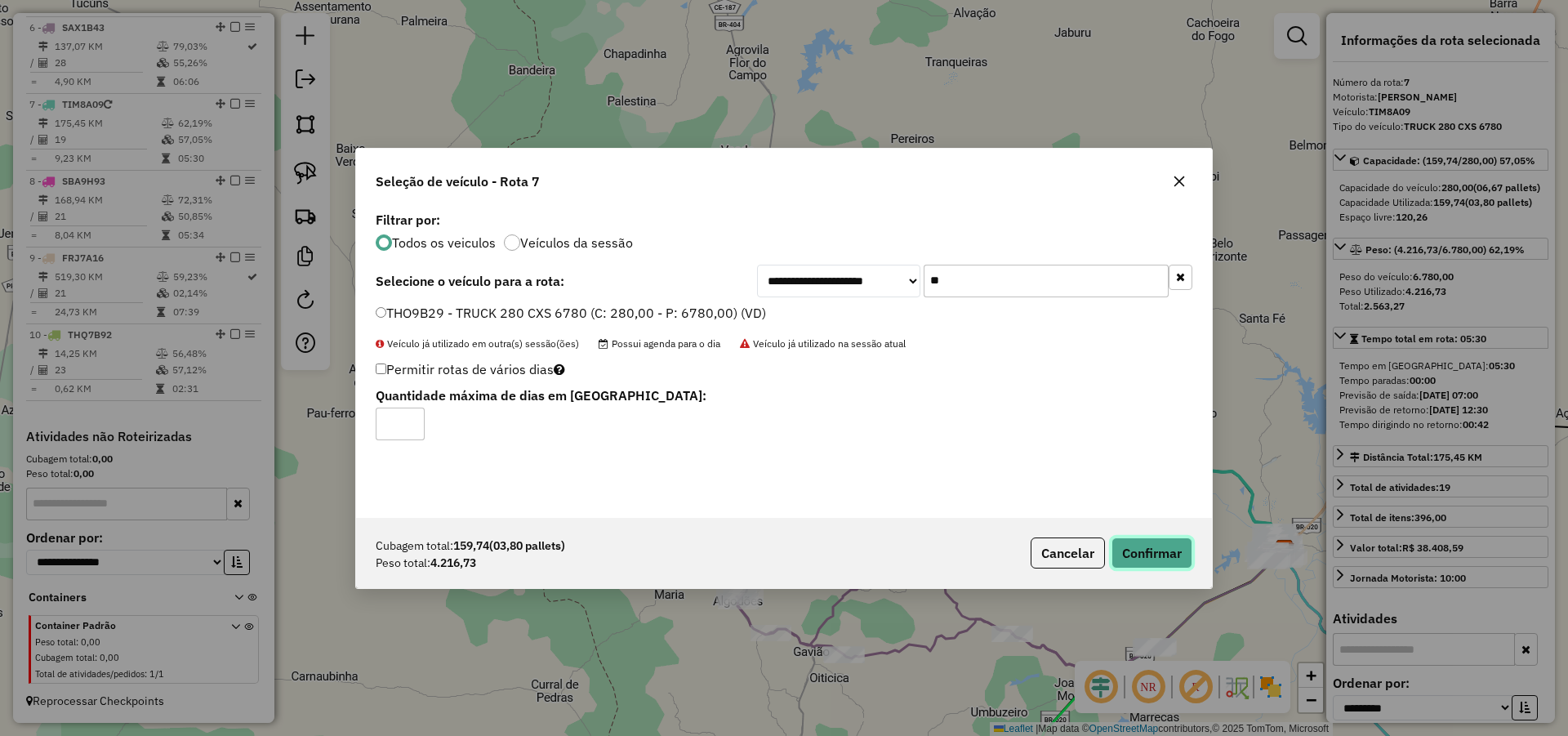
click at [1167, 556] on button "Confirmar" at bounding box center [1152, 553] width 81 height 31
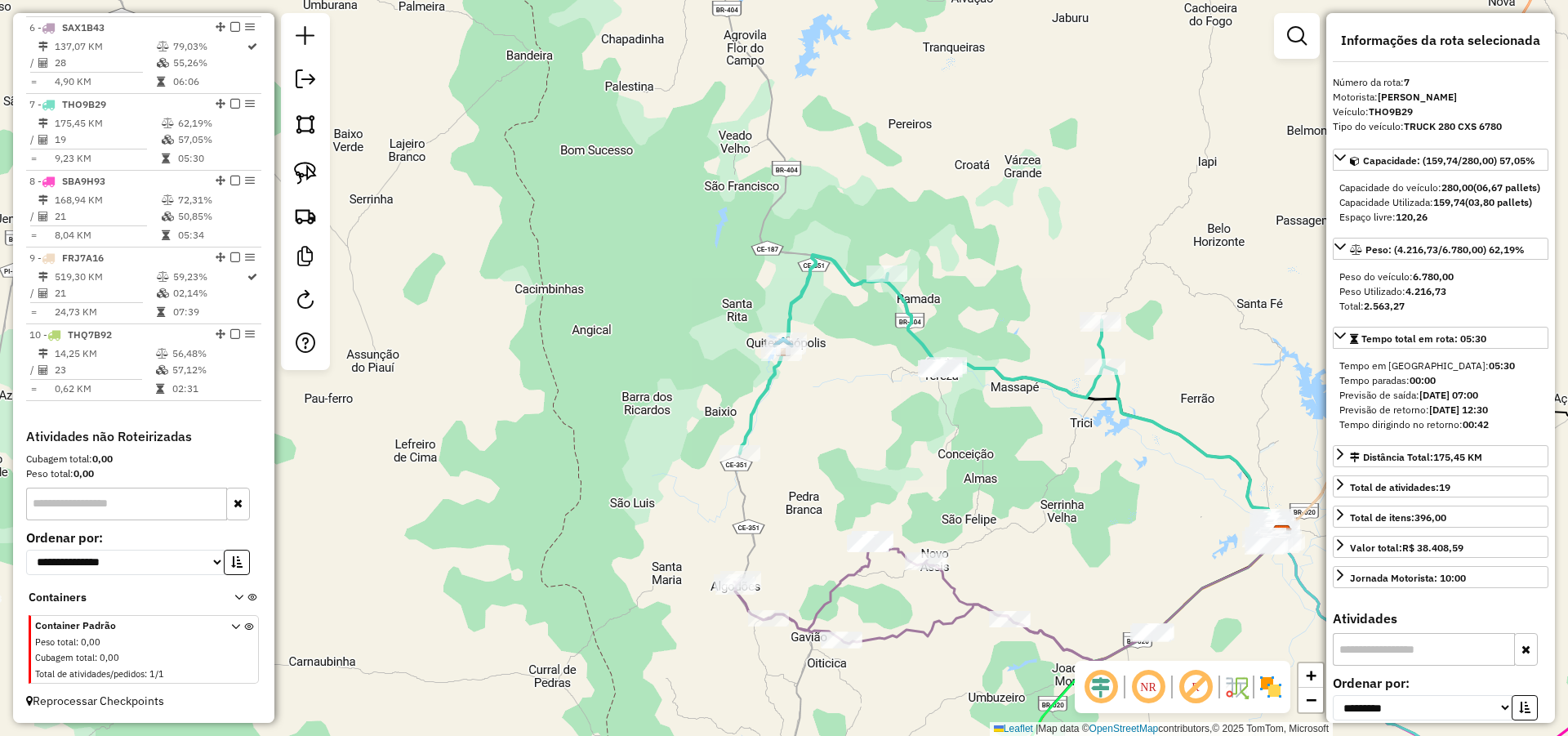
drag, startPoint x: 1027, startPoint y: 506, endPoint x: 1027, endPoint y: 441, distance: 65.0
click at [1027, 443] on div "Janela de atendimento Grade de atendimento Capacidade Transportadoras Veículos …" at bounding box center [784, 368] width 1568 height 736
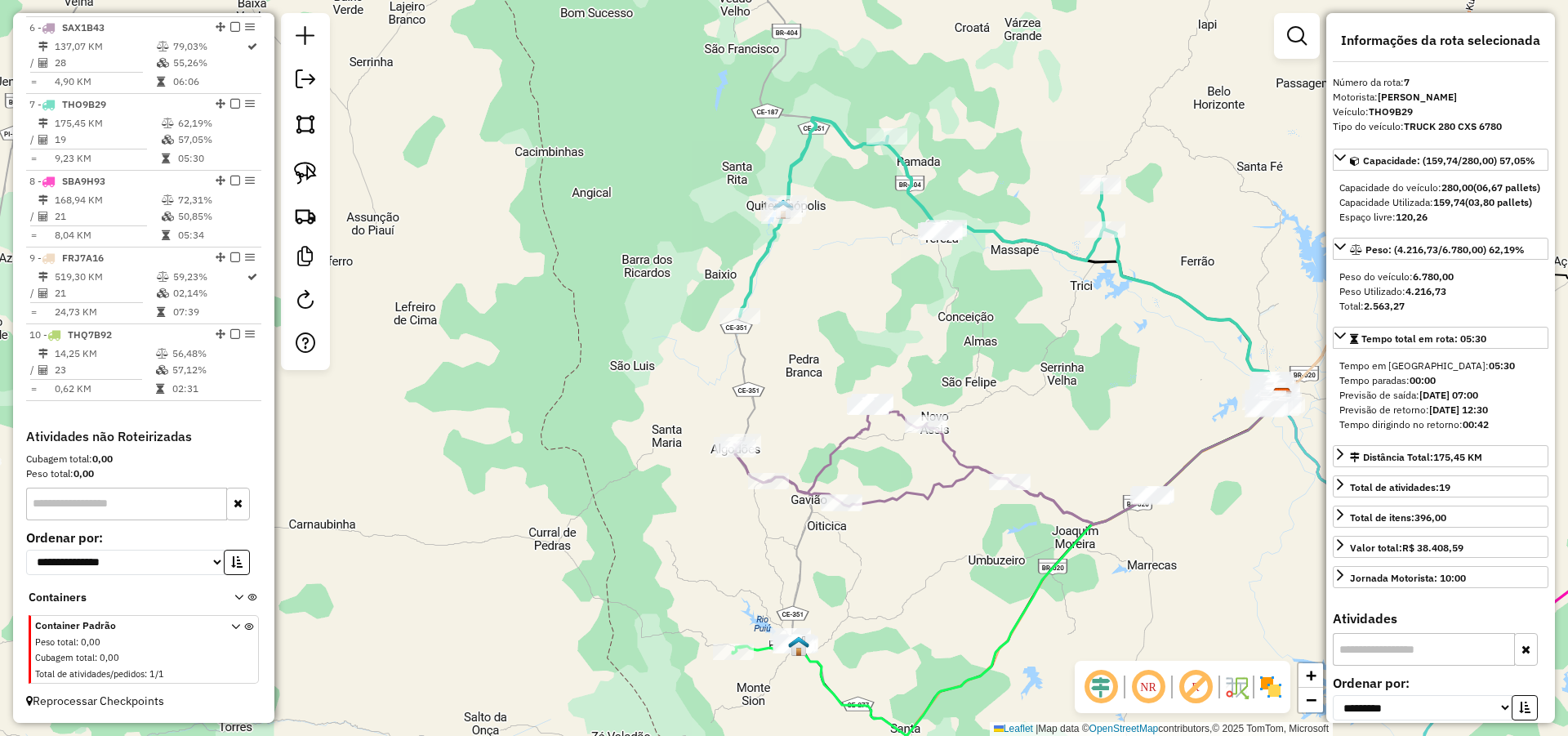
drag, startPoint x: 1022, startPoint y: 489, endPoint x: 990, endPoint y: 443, distance: 56.0
click at [1022, 395] on div "Janela de atendimento Grade de atendimento Capacidade Transportadoras Veículos …" at bounding box center [784, 368] width 1568 height 736
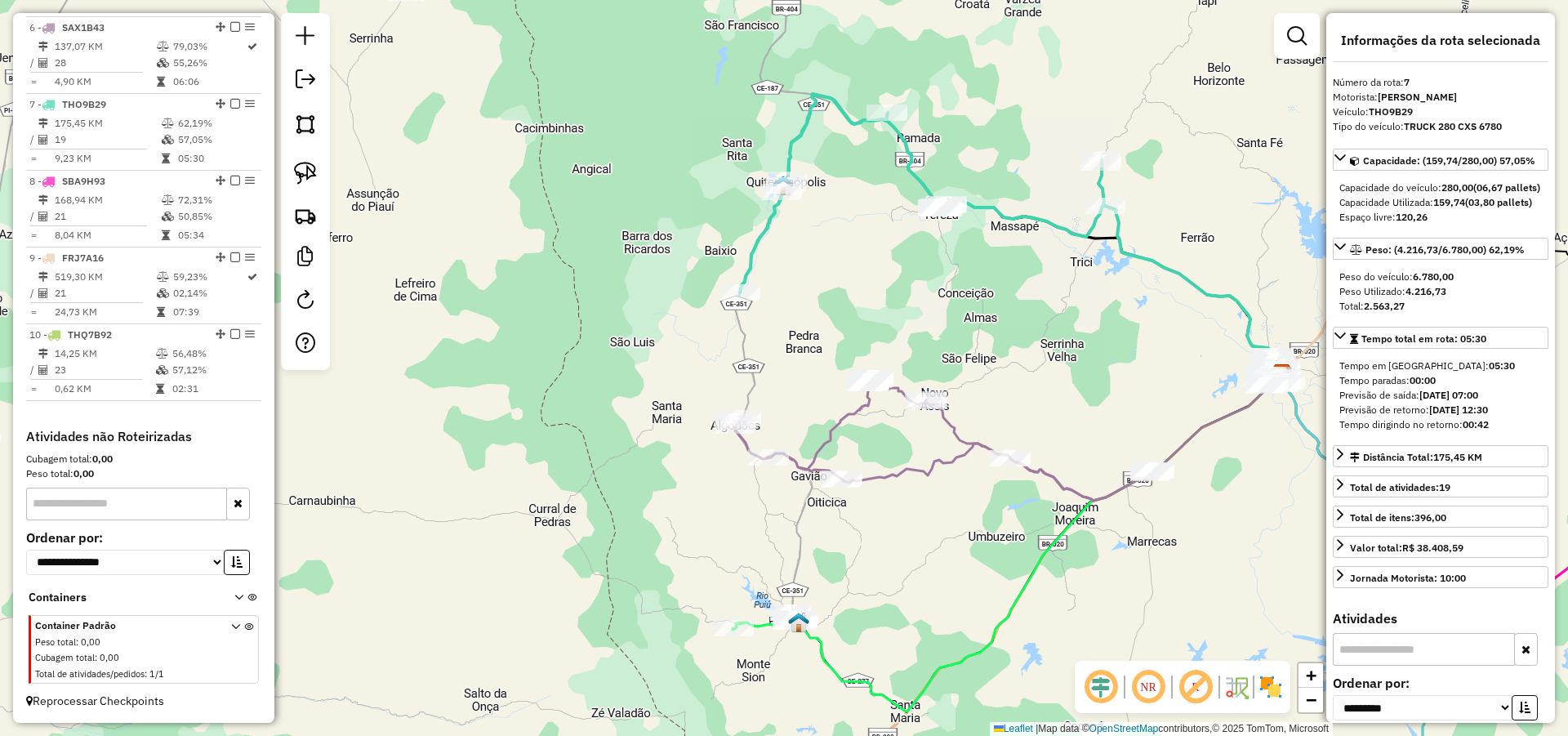
drag, startPoint x: 880, startPoint y: 590, endPoint x: 880, endPoint y: 545, distance: 45.0
click at [880, 545] on div "Janela de atendimento Grade de atendimento Capacidade Transportadoras Veículos …" at bounding box center [784, 368] width 1568 height 736
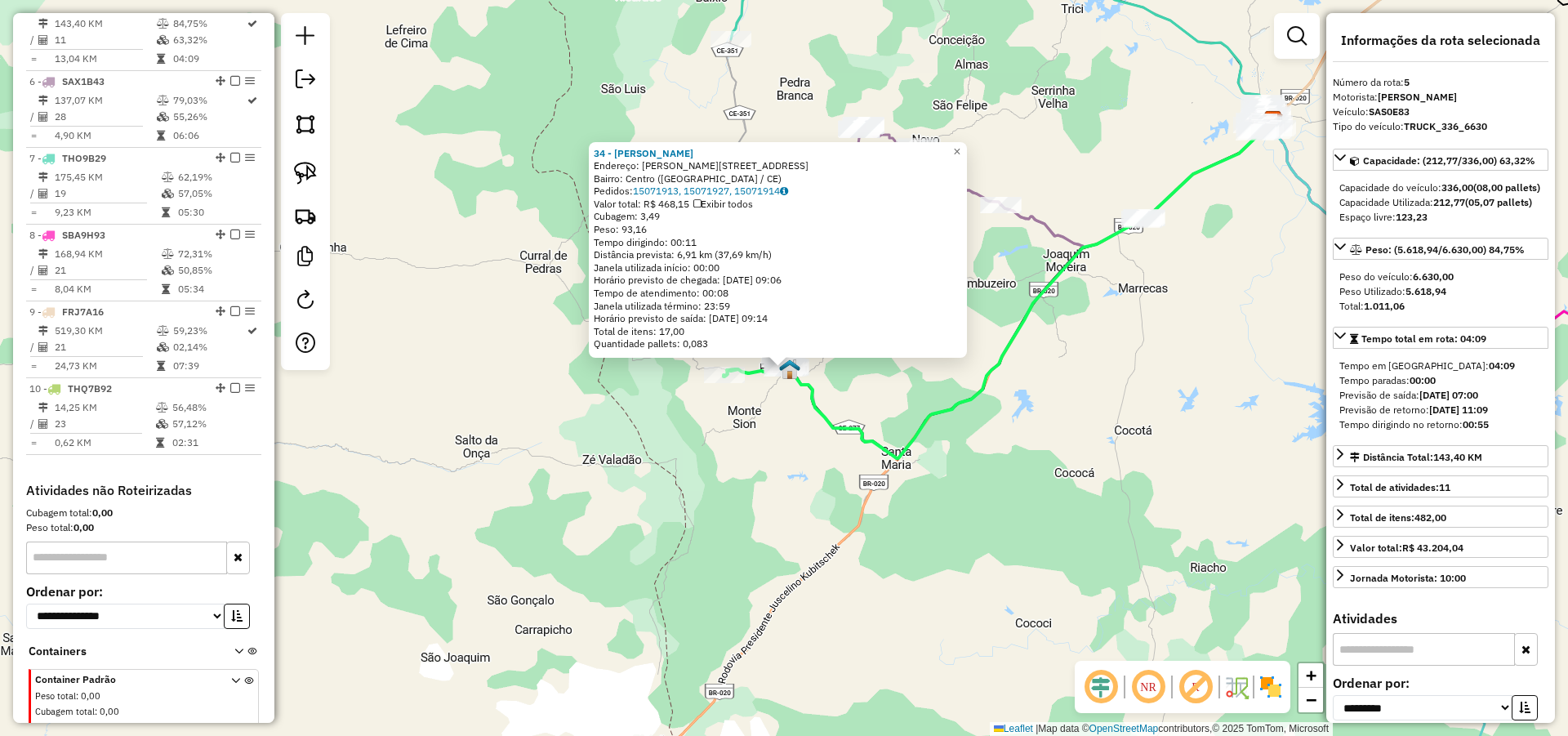
scroll to position [885, 0]
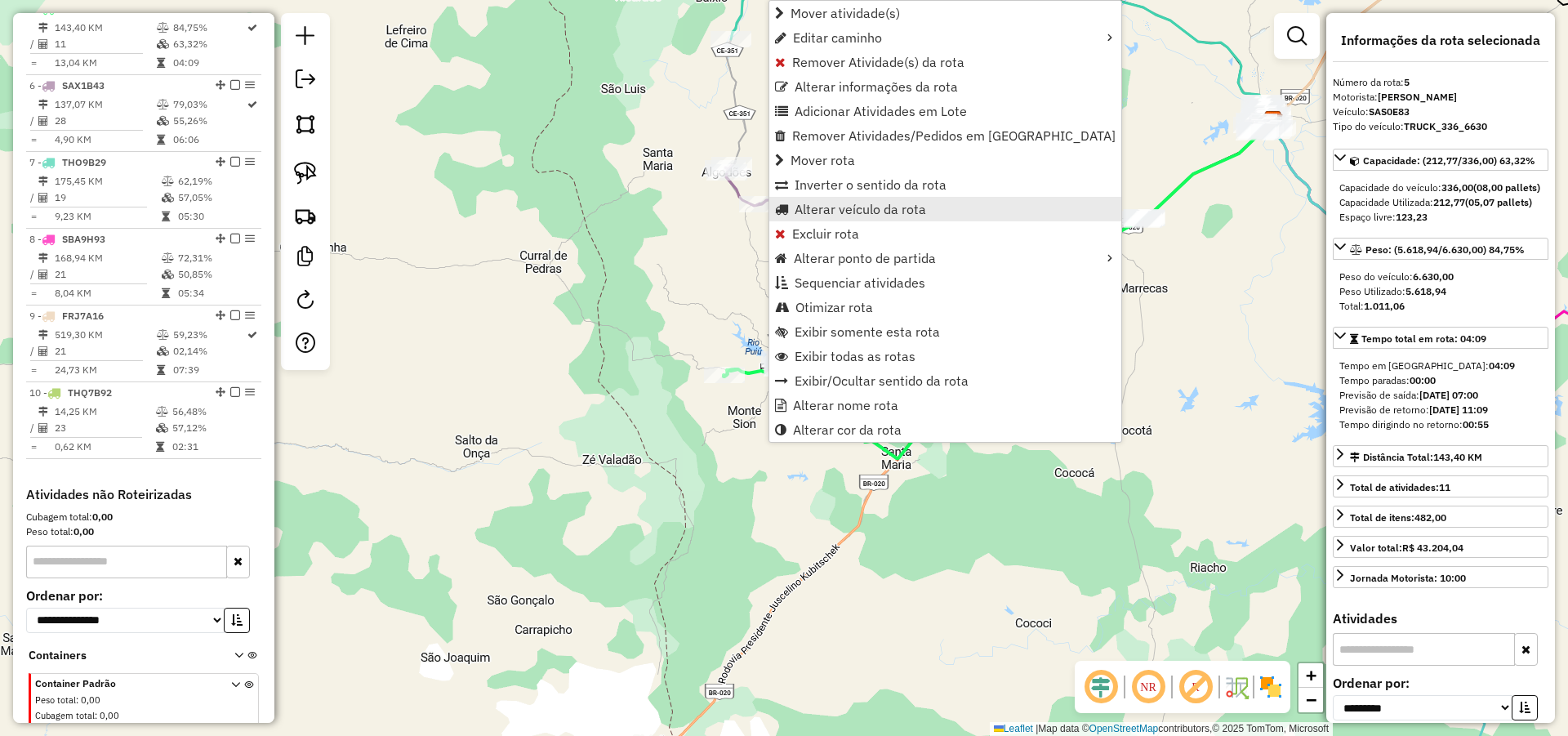
click at [838, 212] on span "Alterar veículo da rota" at bounding box center [860, 209] width 131 height 13
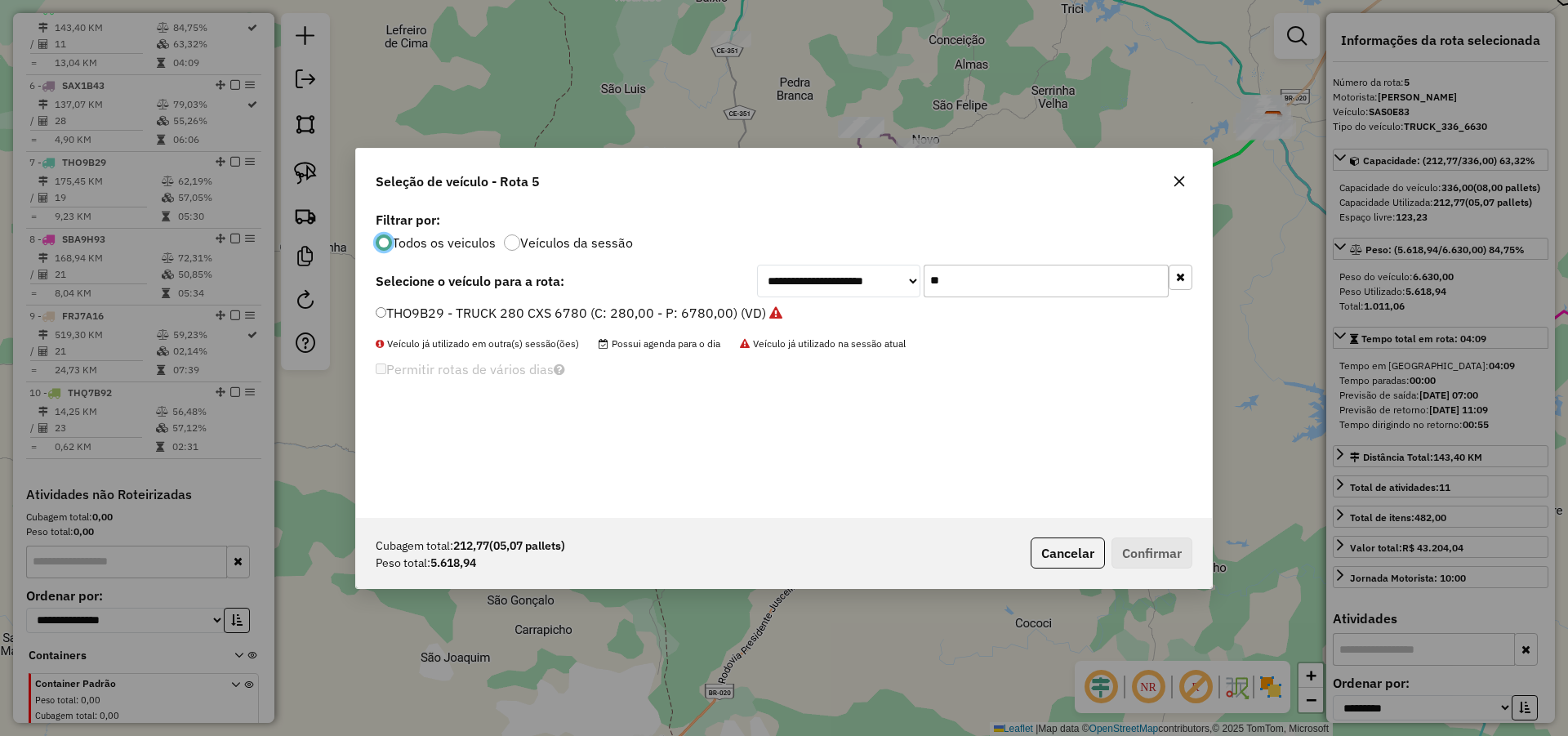
scroll to position [9, 5]
click at [1004, 286] on input "**" at bounding box center [1047, 281] width 245 height 33
type input "**"
click at [695, 316] on label "SAX9G73 - TOCO_420_7620 (C: 420,00 - P: 7620,00) (VD)" at bounding box center [557, 312] width 363 height 20
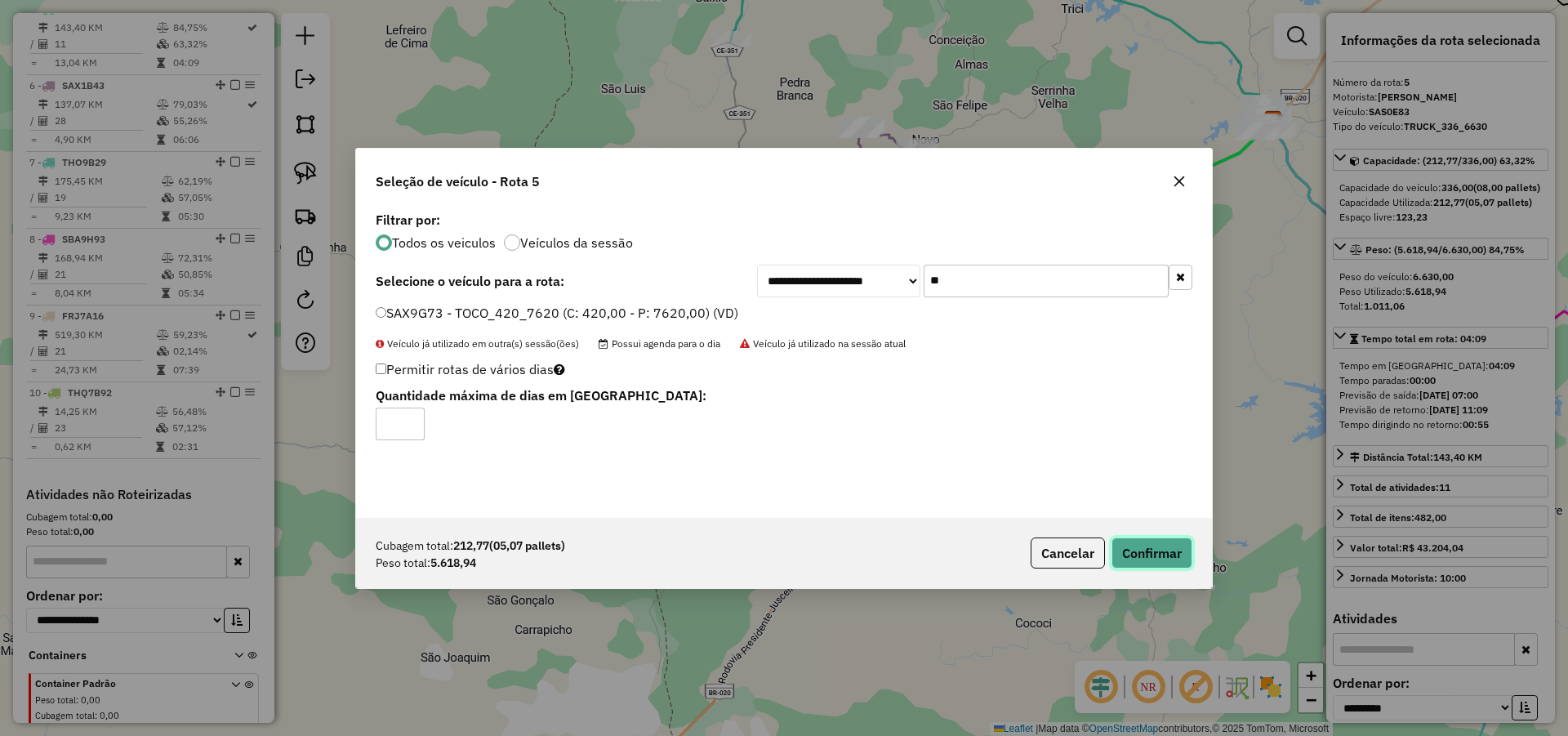
click at [1142, 545] on button "Confirmar" at bounding box center [1152, 553] width 81 height 31
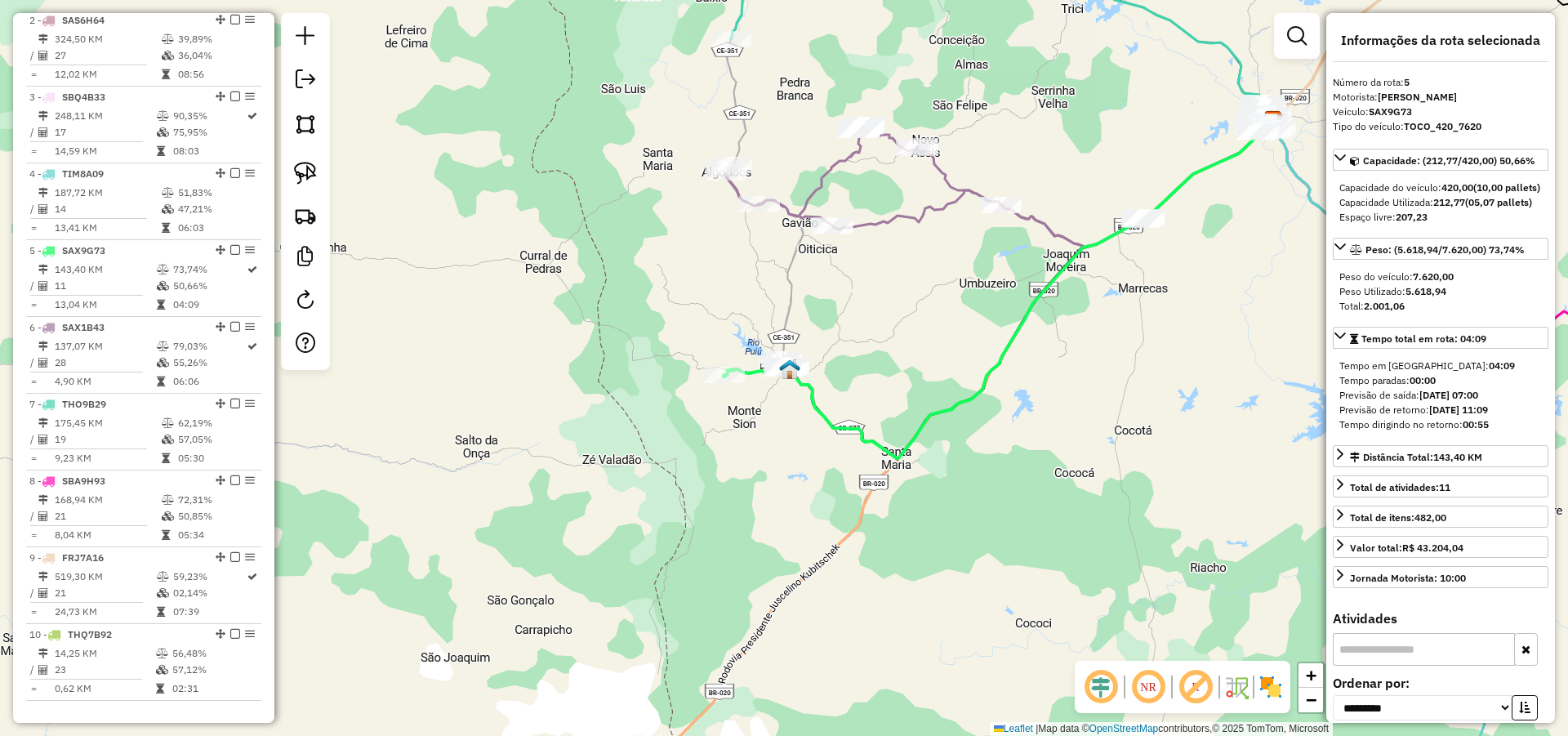
scroll to position [688, 0]
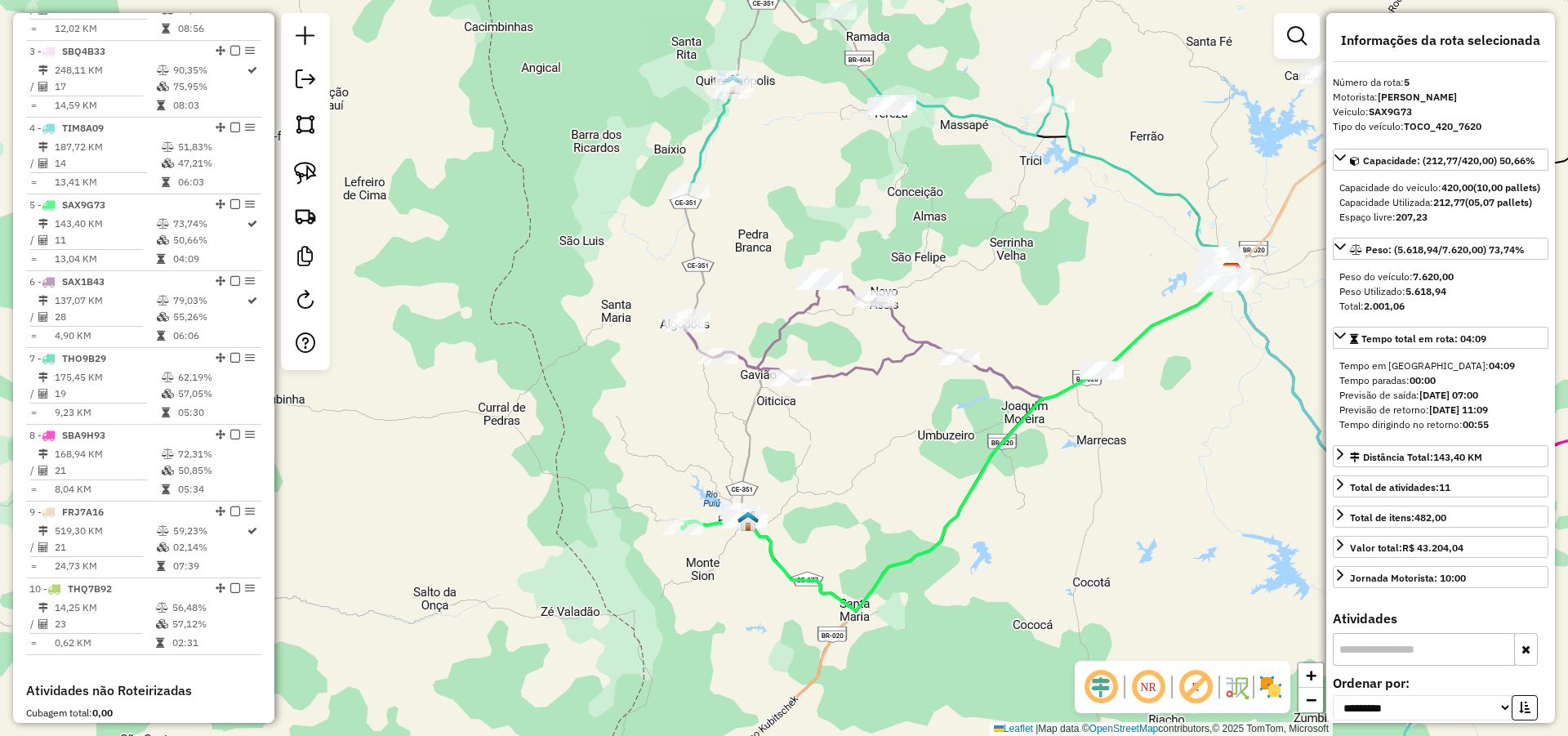
drag, startPoint x: 857, startPoint y: 315, endPoint x: 820, endPoint y: 446, distance: 136.1
click at [820, 445] on div "Janela de atendimento Grade de atendimento Capacidade Transportadoras Veículos …" at bounding box center [784, 368] width 1568 height 736
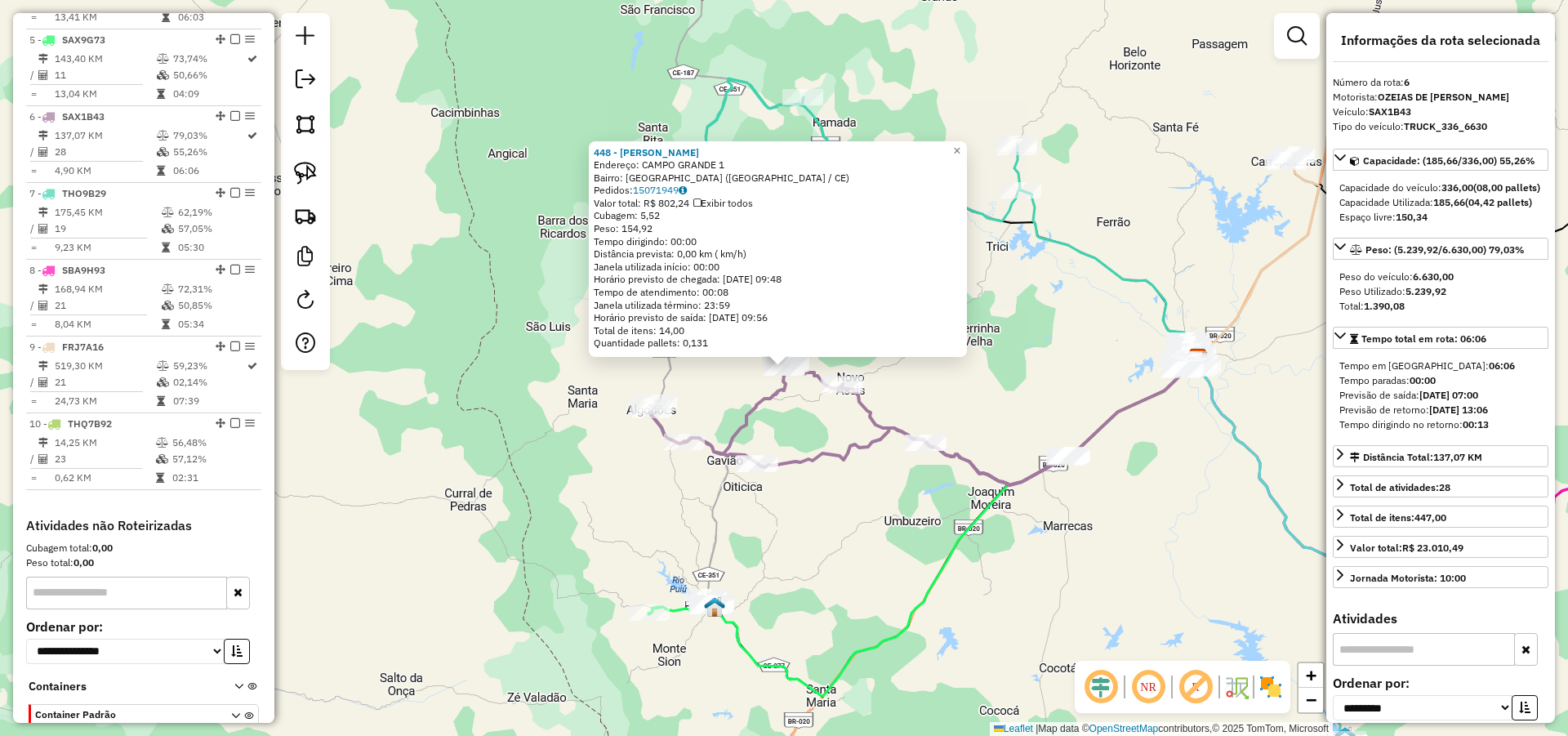
scroll to position [957, 0]
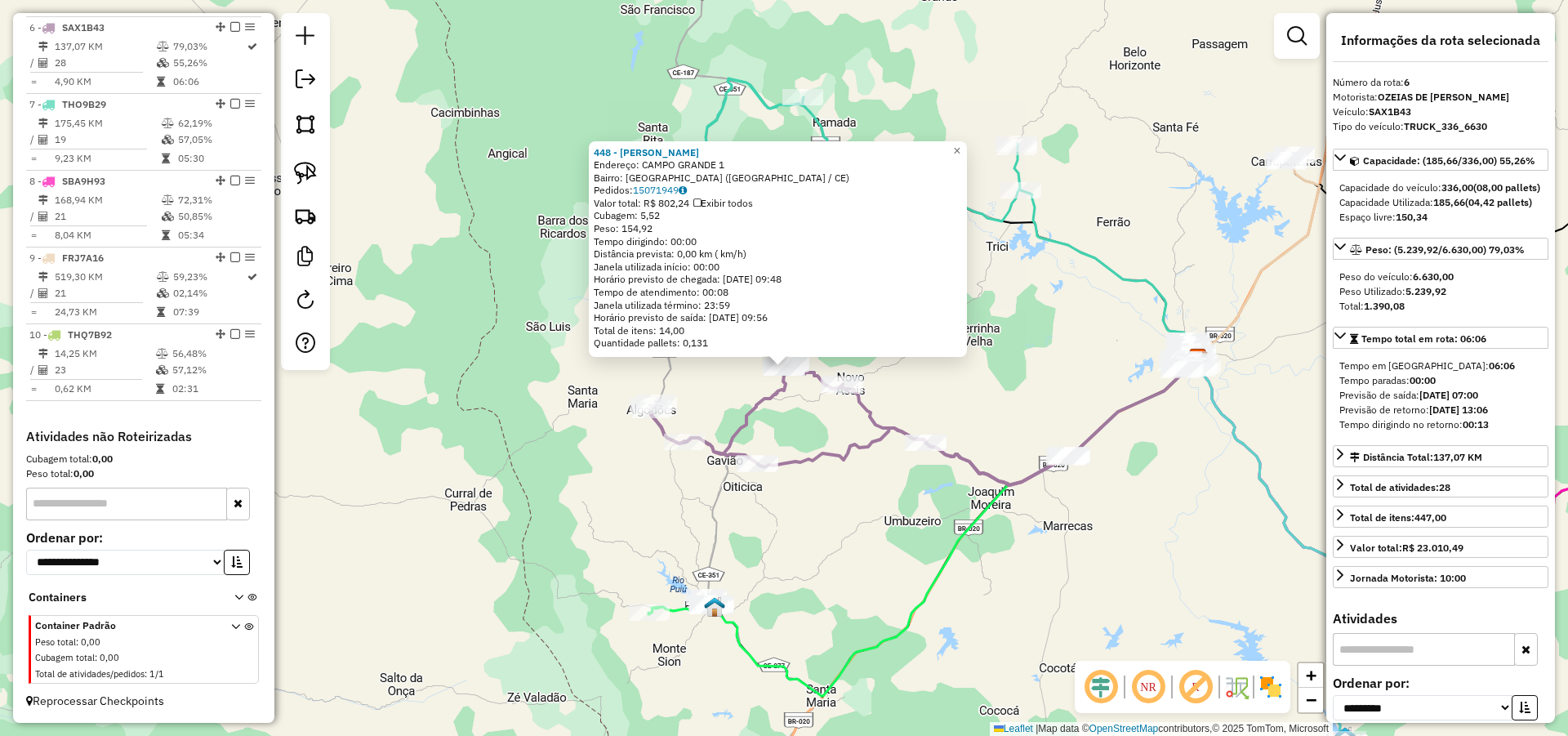
click at [829, 493] on div "448 - MERCADINHO PAULO Endereço: CAMPO GRANDE 1 Bairro: Campo Grande (PARAMBU /…" at bounding box center [784, 368] width 1568 height 736
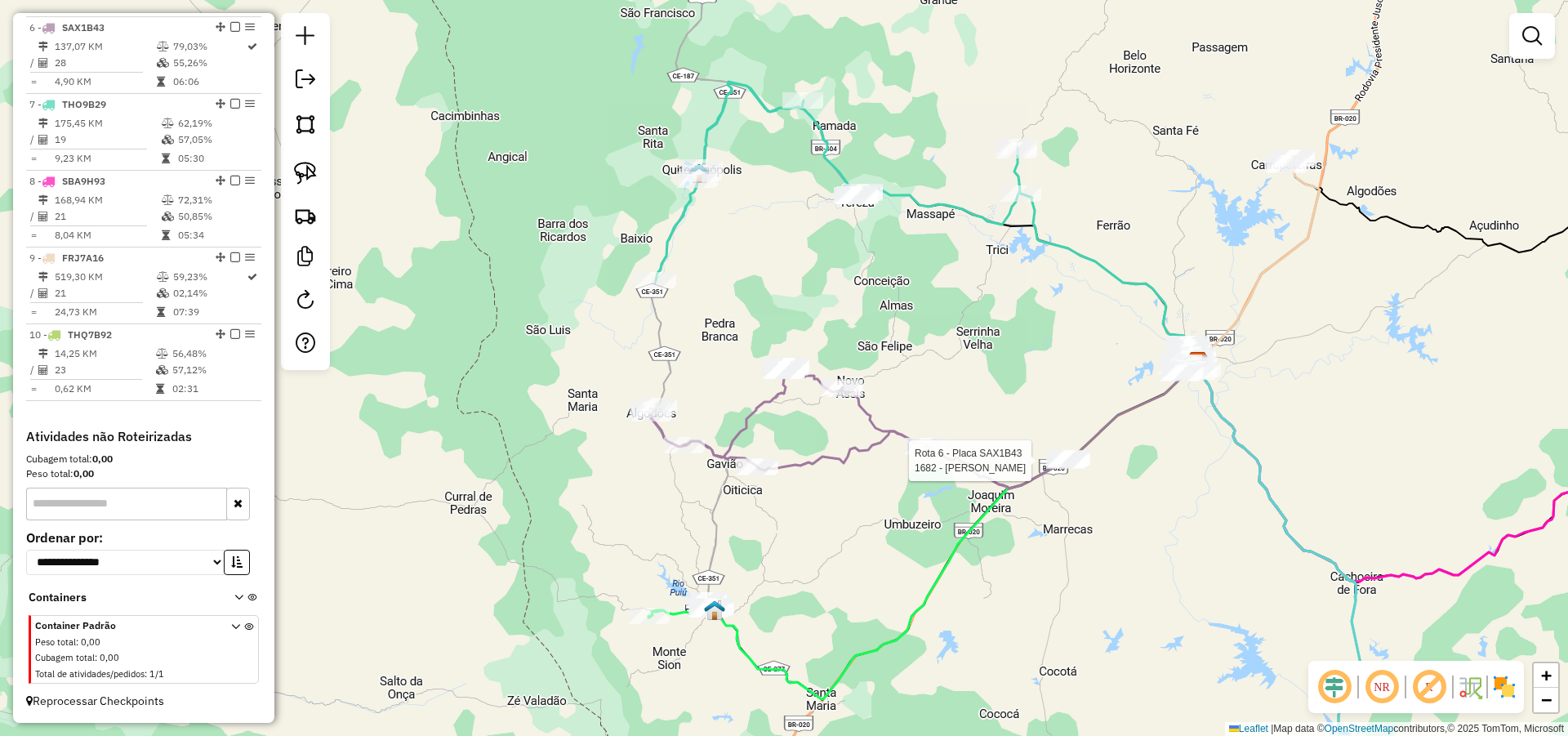
select select "**********"
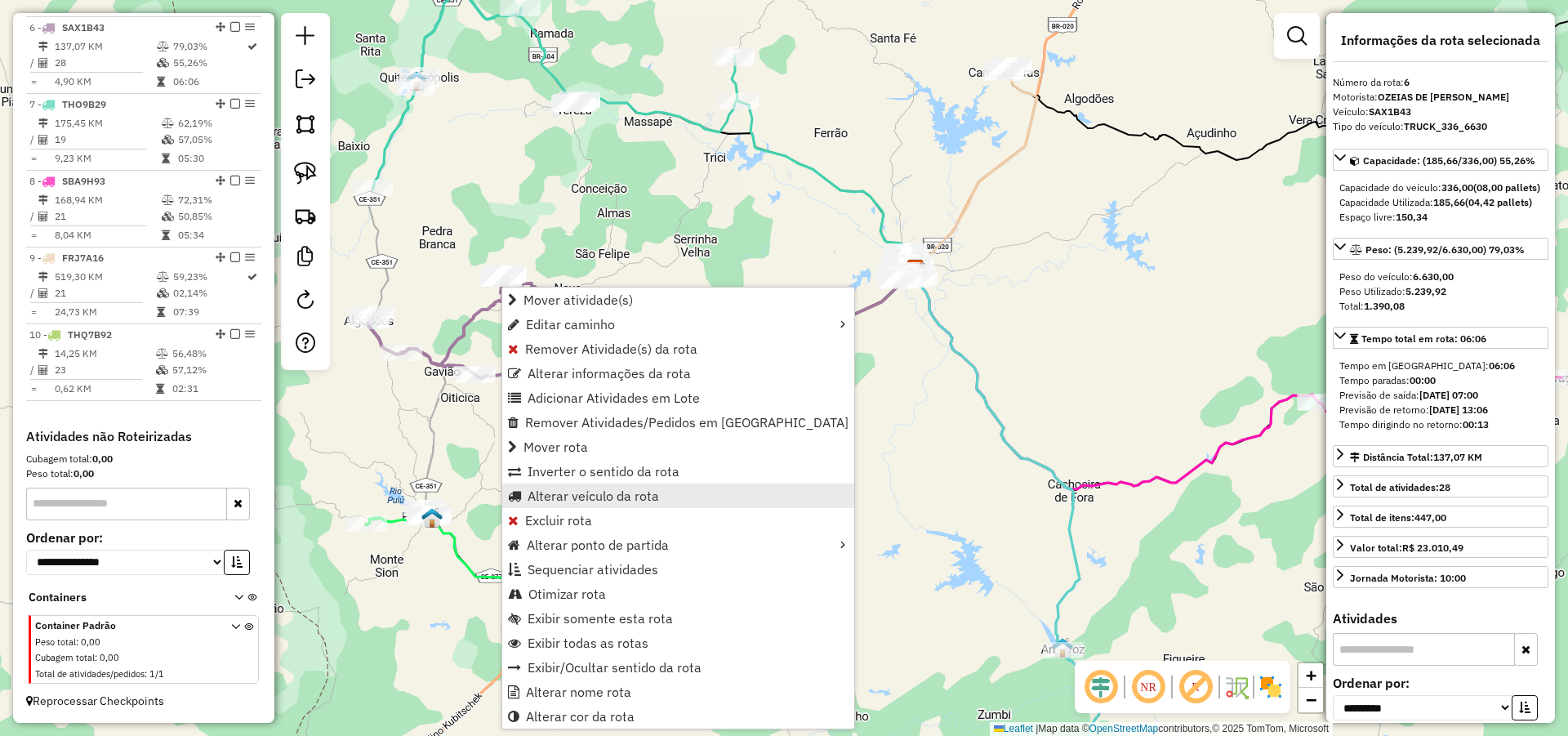
click at [566, 493] on span "Alterar veículo da rota" at bounding box center [593, 495] width 131 height 13
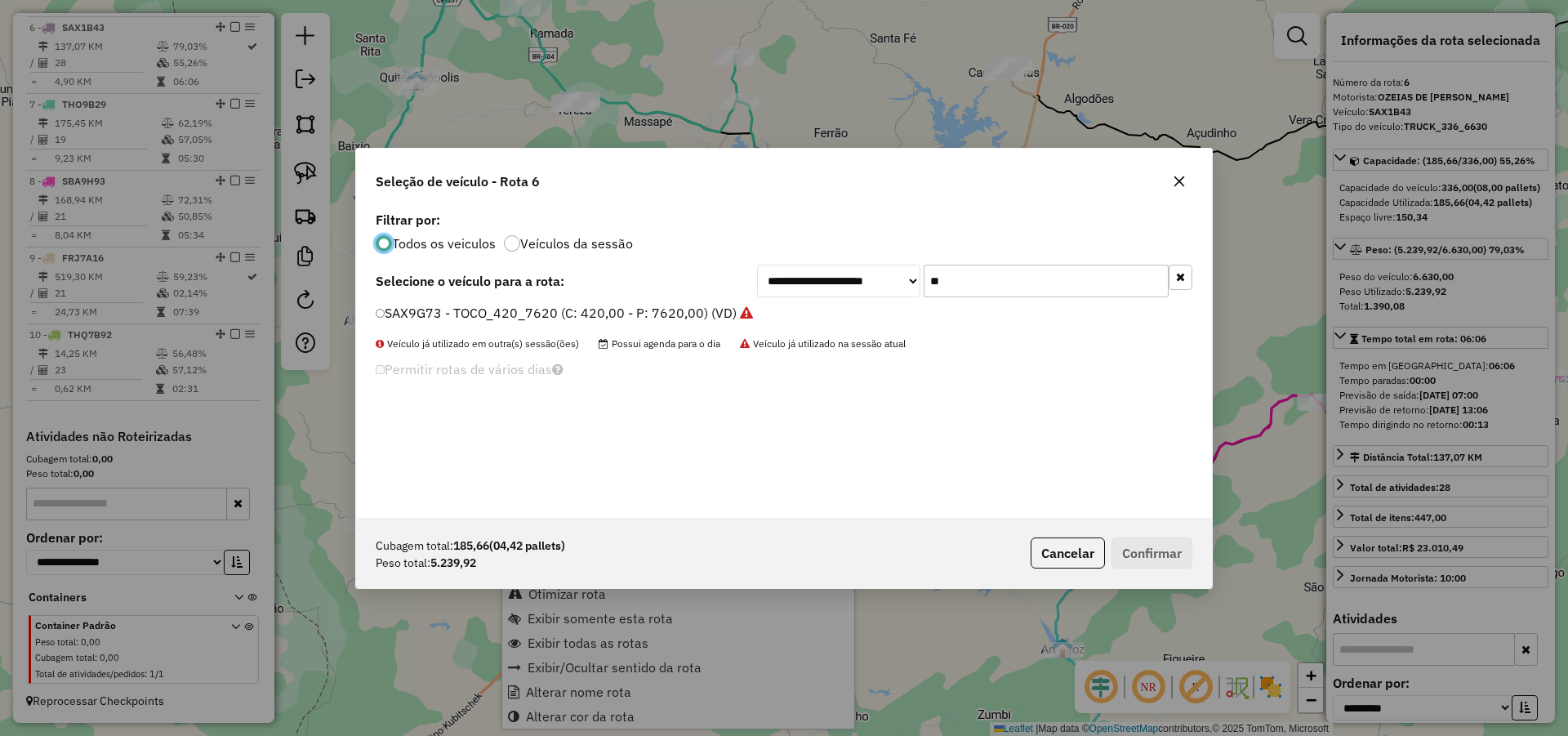
scroll to position [9, 5]
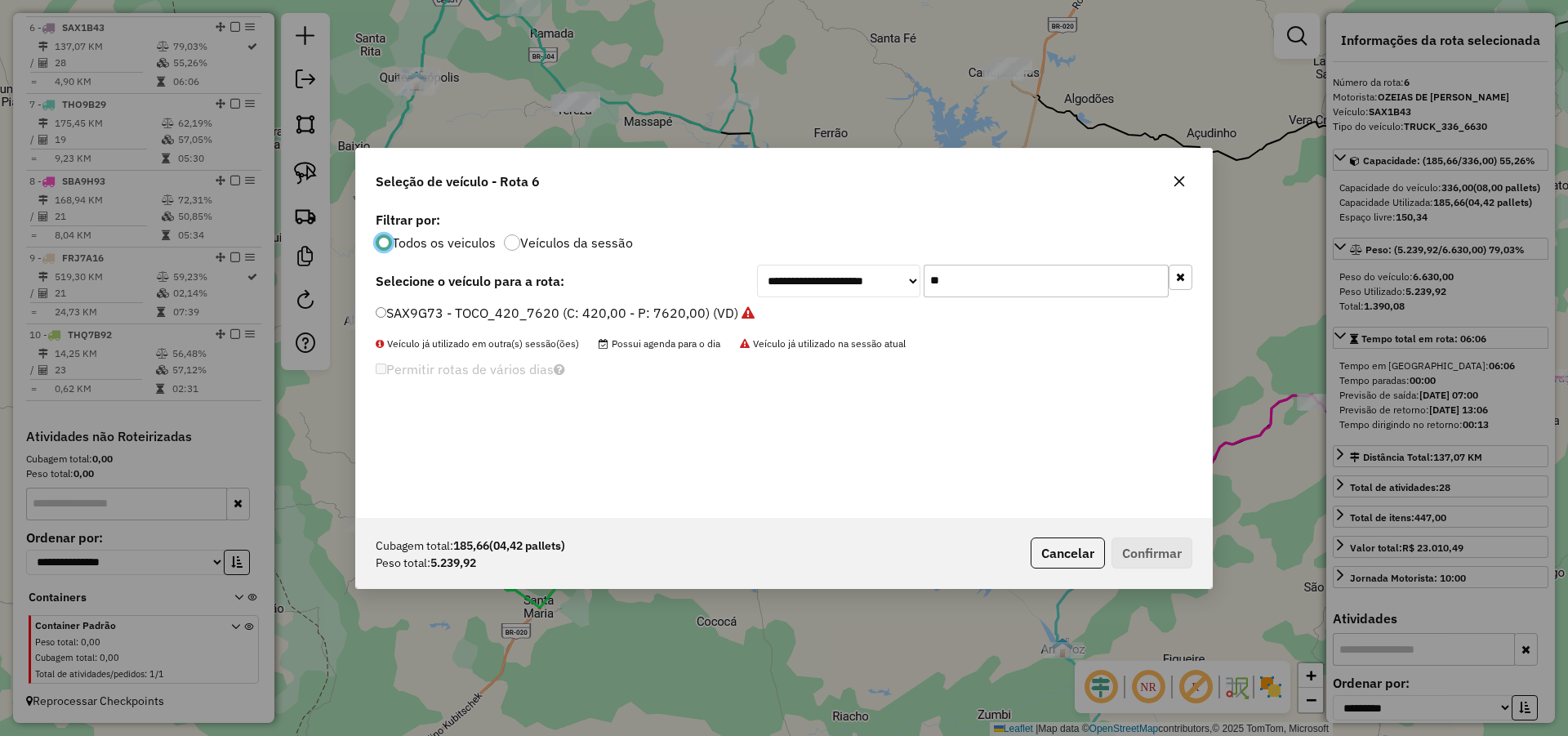
click at [1005, 292] on input "**" at bounding box center [1047, 281] width 245 height 33
click at [1004, 292] on input "**" at bounding box center [1047, 281] width 245 height 33
type input "**"
click at [693, 276] on div "**********" at bounding box center [784, 281] width 817 height 33
click at [694, 306] on label "FRJ7A16 - TOCO 217 CXS 5645 KG (C: 5645,00 - P: 5645,00) (VD)" at bounding box center [588, 312] width 425 height 20
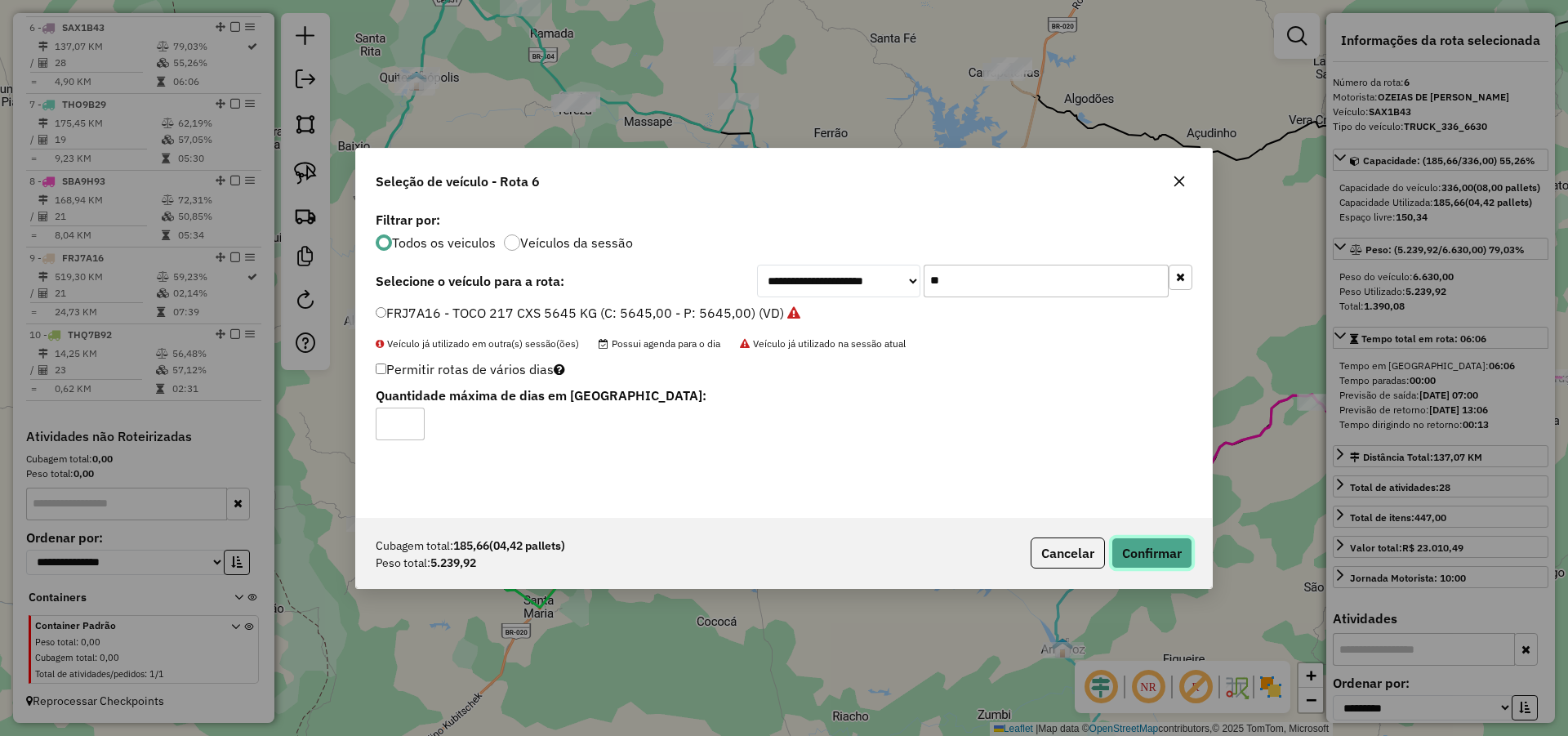
click at [1164, 546] on button "Confirmar" at bounding box center [1152, 553] width 81 height 31
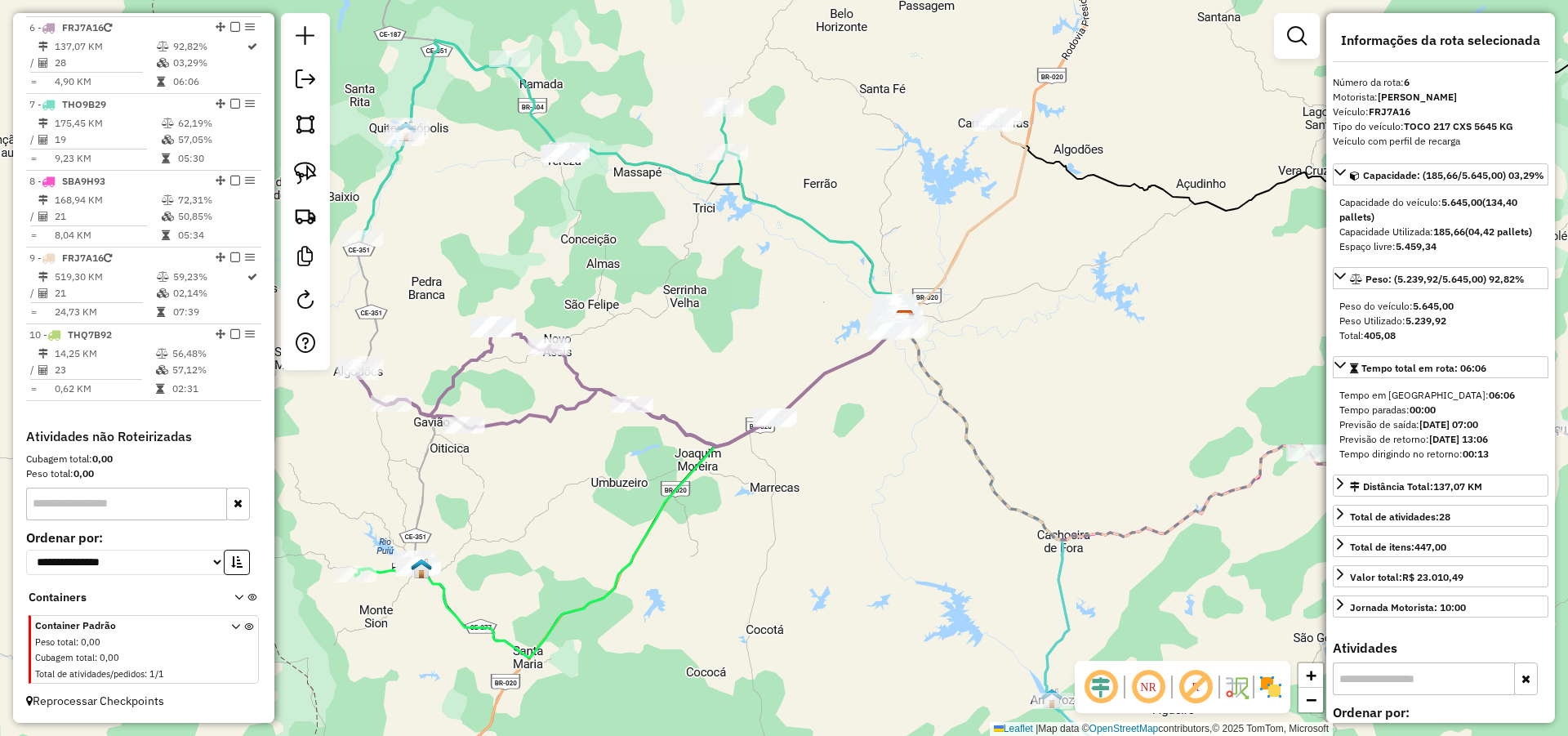
drag, startPoint x: 895, startPoint y: 405, endPoint x: 884, endPoint y: 453, distance: 49.2
click at [893, 445] on div "Janela de atendimento Grade de atendimento Capacidade Transportadoras Veículos …" at bounding box center [784, 368] width 1568 height 736
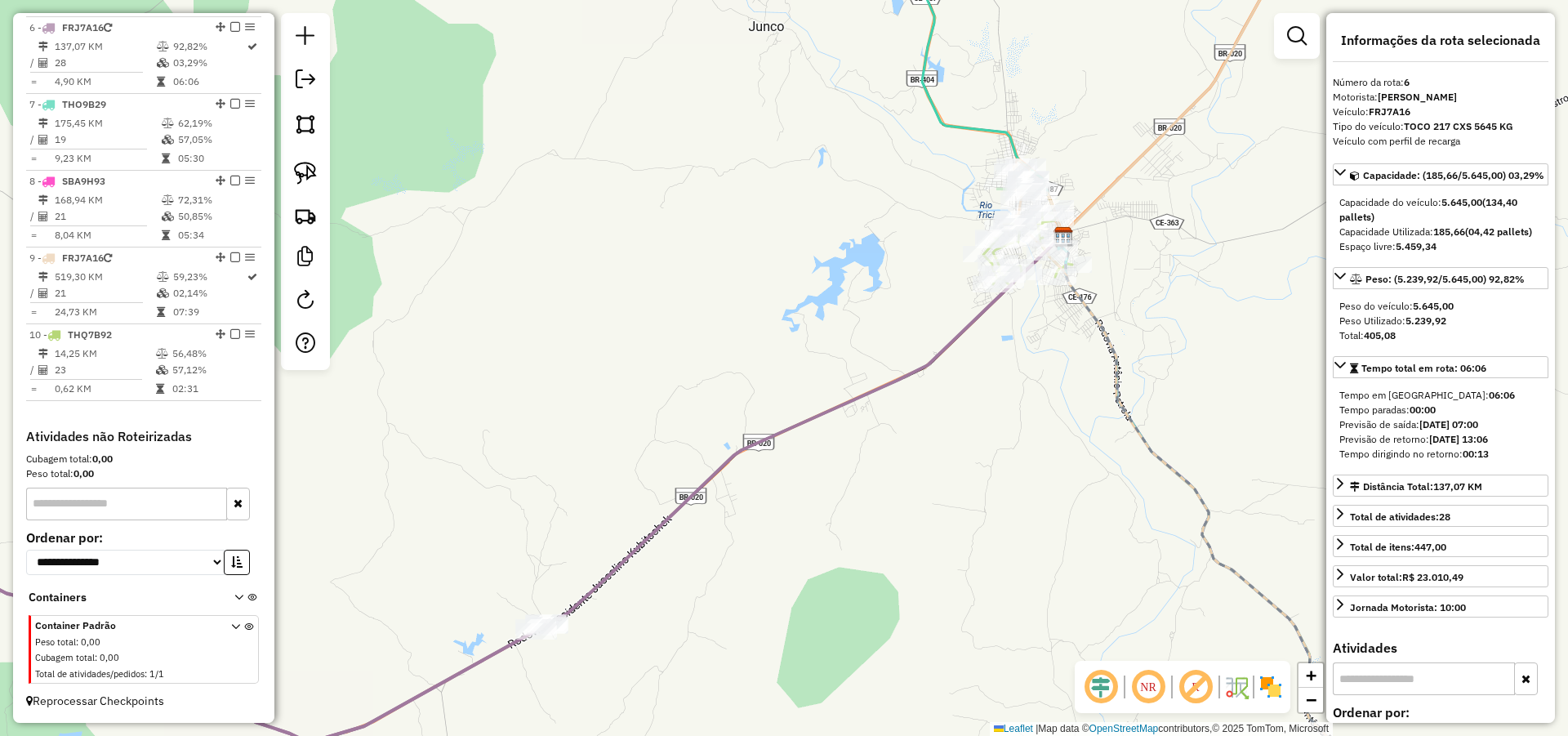
drag, startPoint x: 977, startPoint y: 291, endPoint x: 1007, endPoint y: 291, distance: 30.0
click at [1015, 291] on div "Janela de atendimento Grade de atendimento Capacidade Transportadoras Veículos …" at bounding box center [784, 368] width 1568 height 736
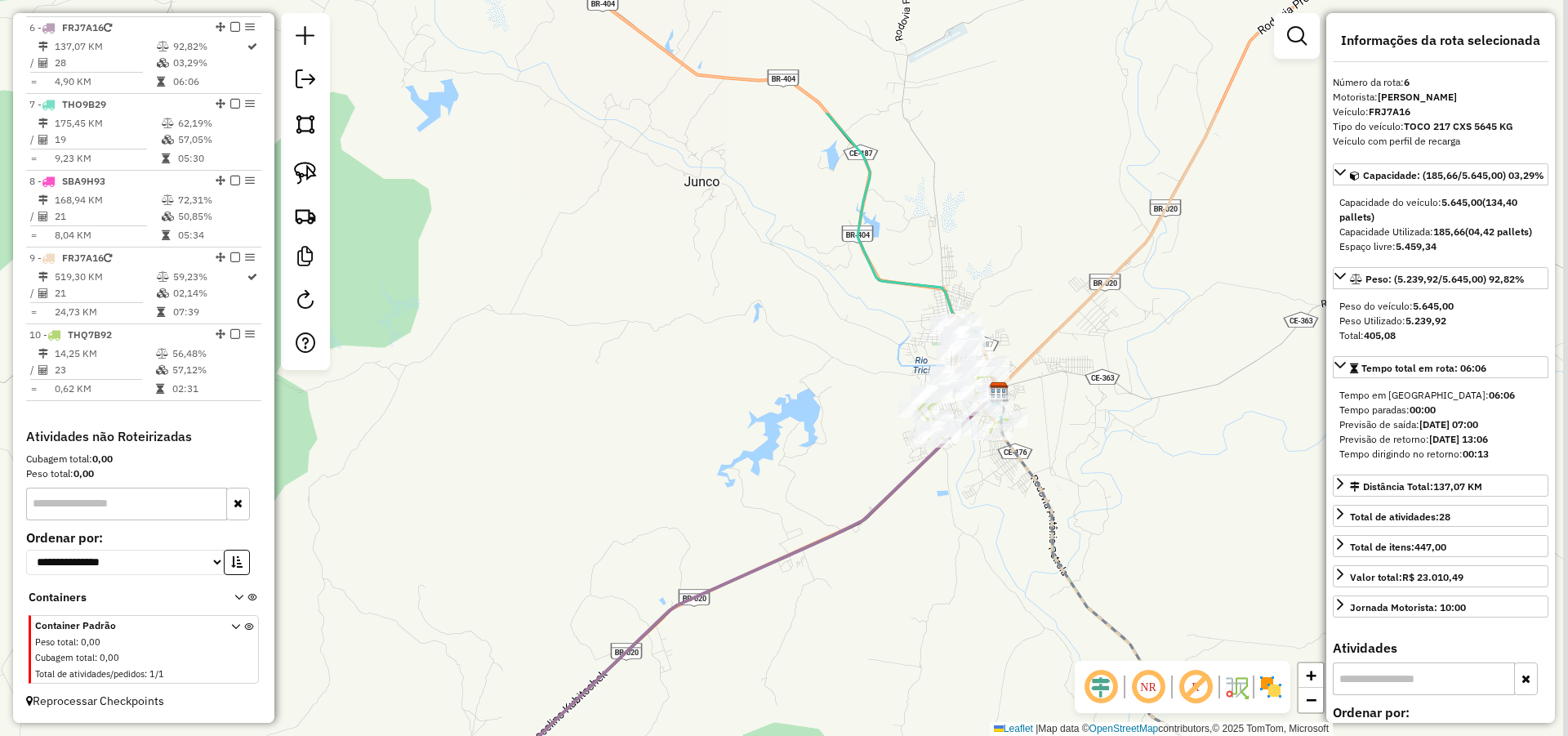
drag, startPoint x: 950, startPoint y: 585, endPoint x: 926, endPoint y: 661, distance: 79.7
click at [926, 661] on div "Janela de atendimento Grade de atendimento Capacidade Transportadoras Veículos …" at bounding box center [784, 368] width 1568 height 736
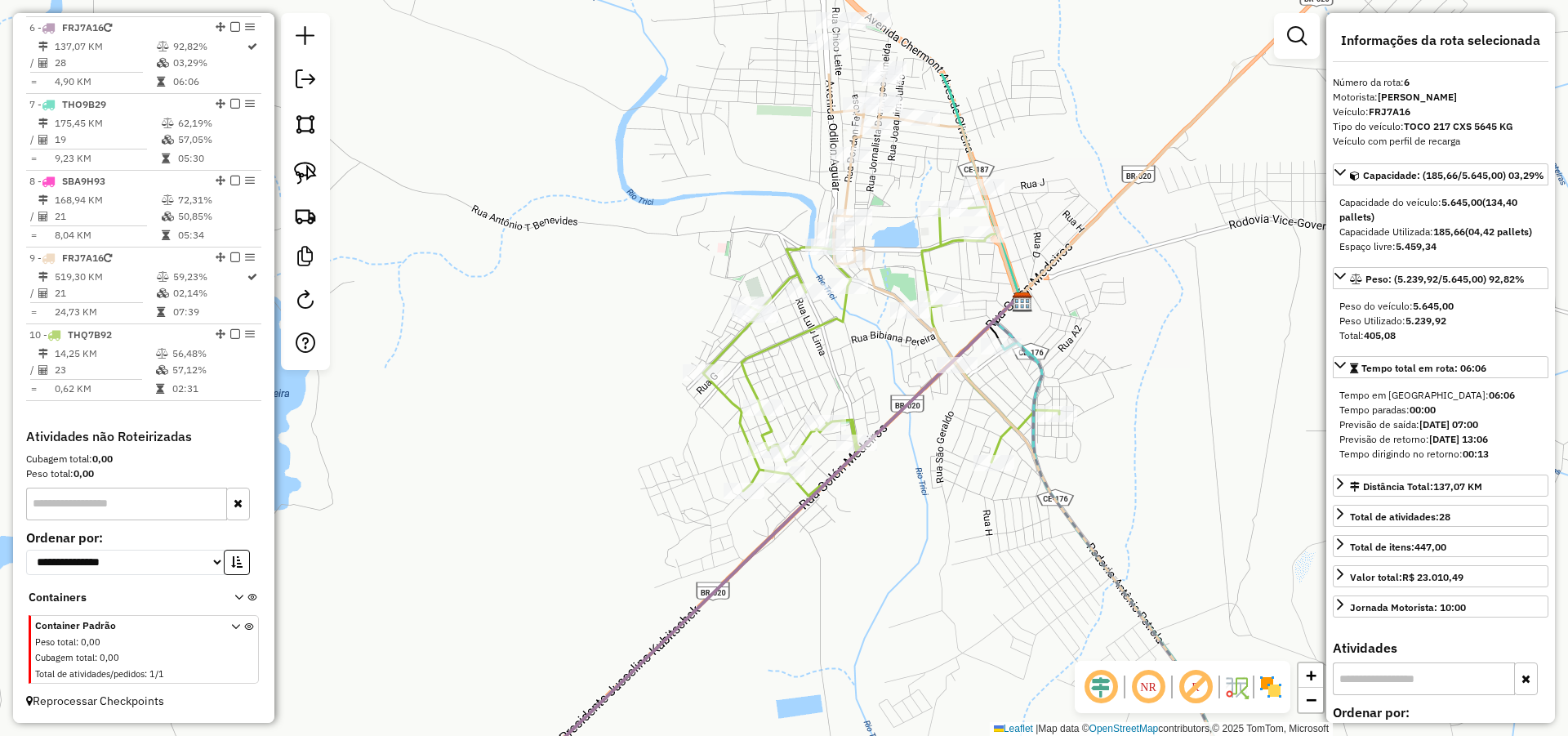
drag, startPoint x: 959, startPoint y: 487, endPoint x: 958, endPoint y: 588, distance: 101.0
click at [958, 588] on div "Janela de atendimento Grade de atendimento Capacidade Transportadoras Veículos …" at bounding box center [784, 368] width 1568 height 736
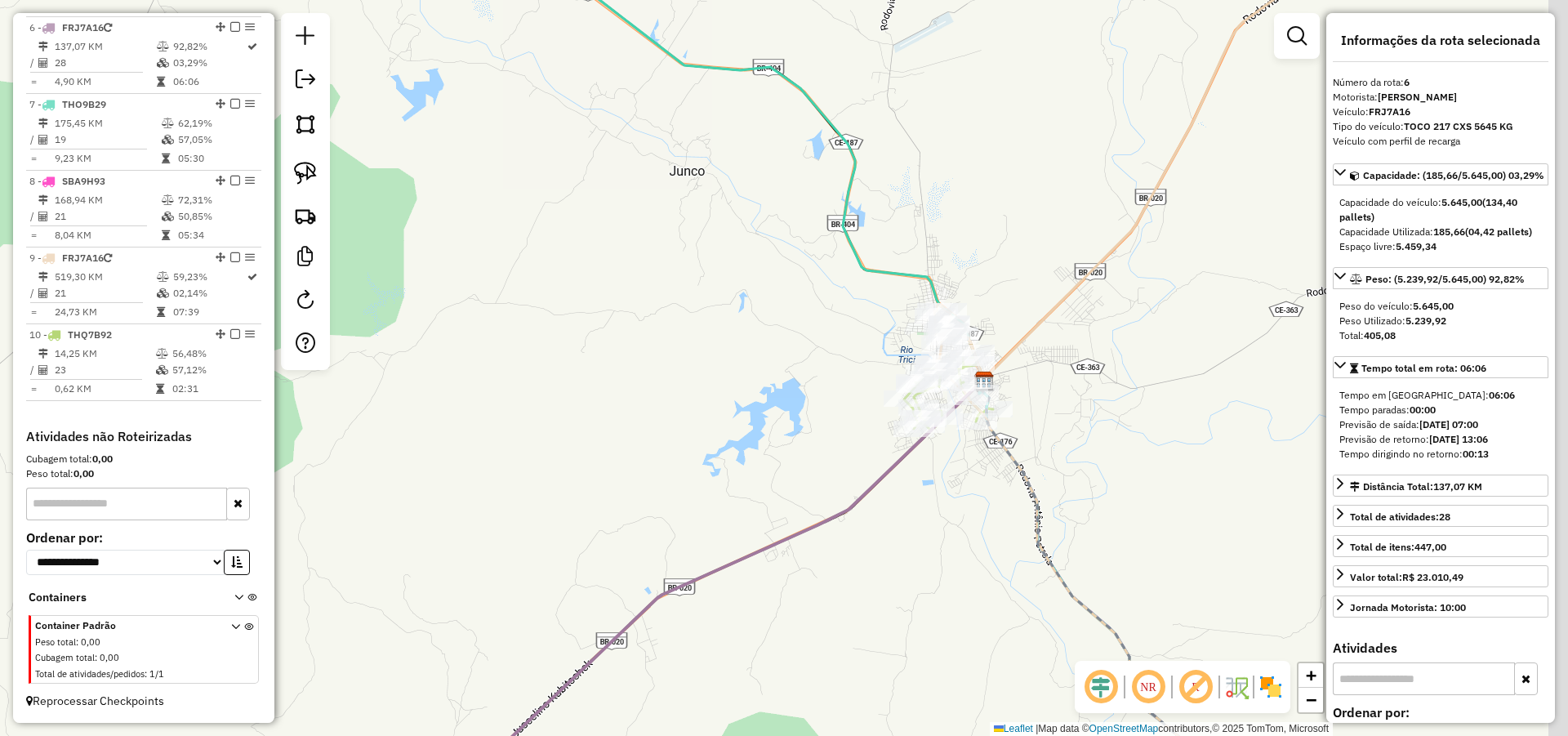
drag, startPoint x: 1136, startPoint y: 445, endPoint x: 1023, endPoint y: 366, distance: 137.9
click at [1035, 370] on div "Janela de atendimento Grade de atendimento Capacidade Transportadoras Veículos …" at bounding box center [784, 368] width 1568 height 736
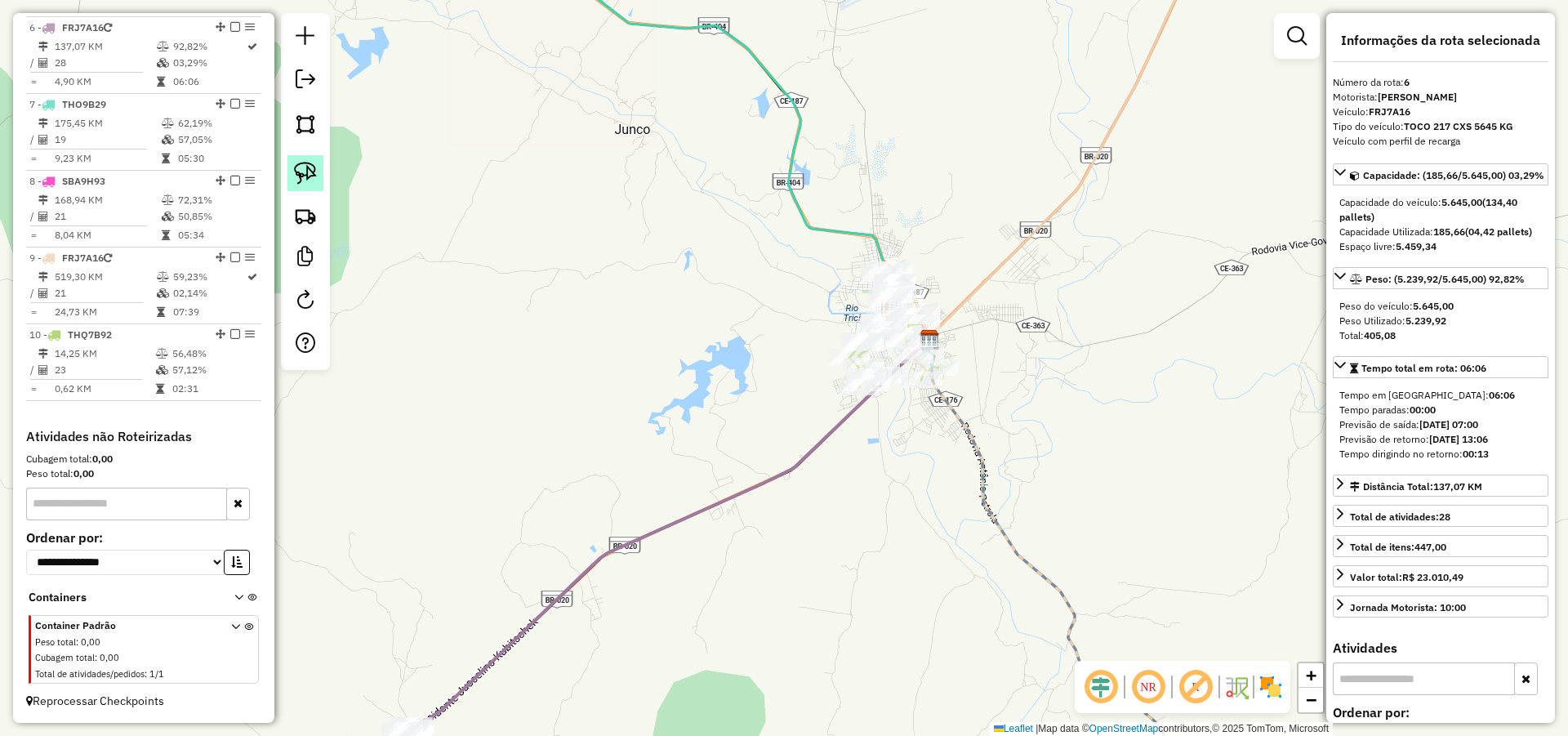
click at [312, 169] on img at bounding box center [305, 173] width 23 height 23
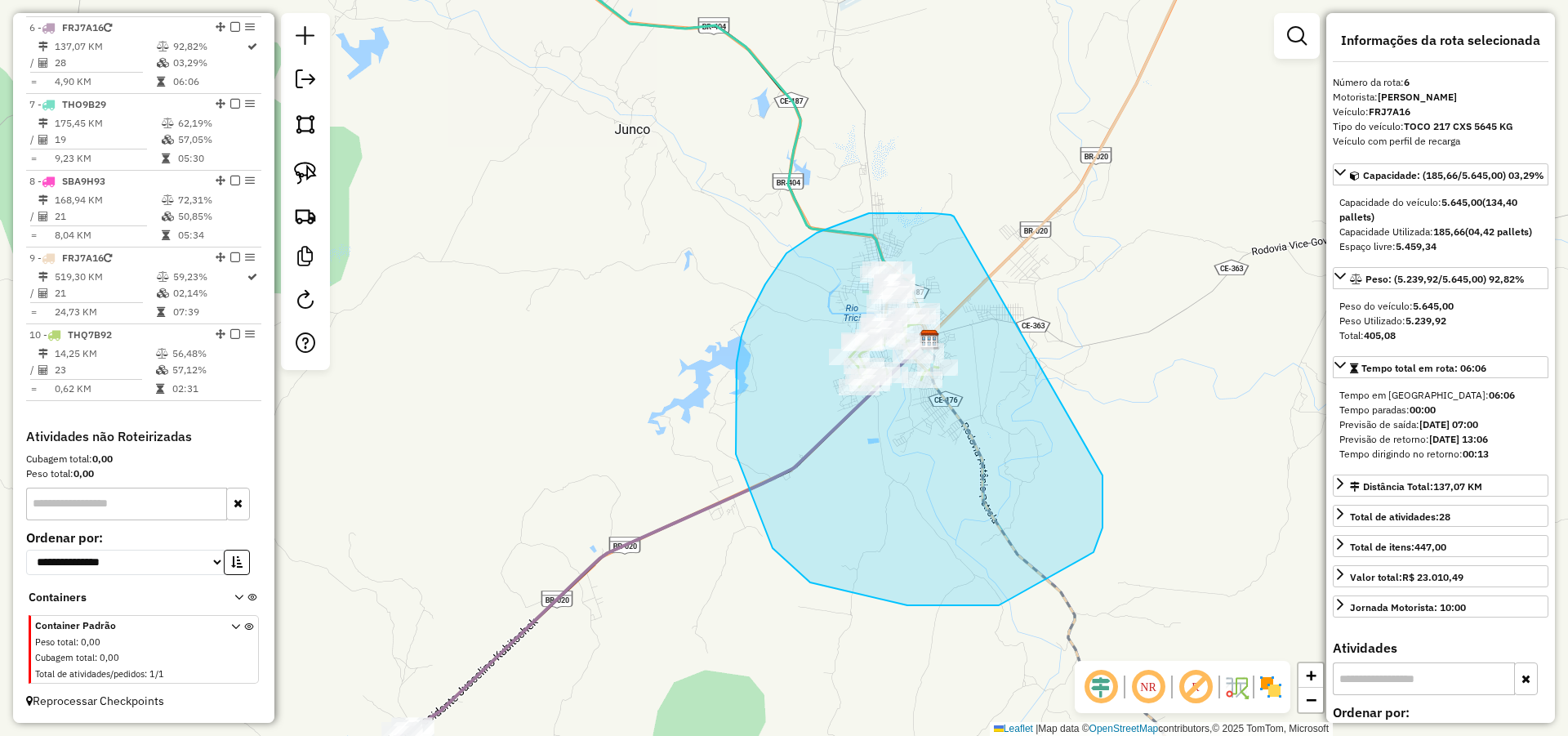
drag, startPoint x: 948, startPoint y: 215, endPoint x: 1102, endPoint y: 471, distance: 298.8
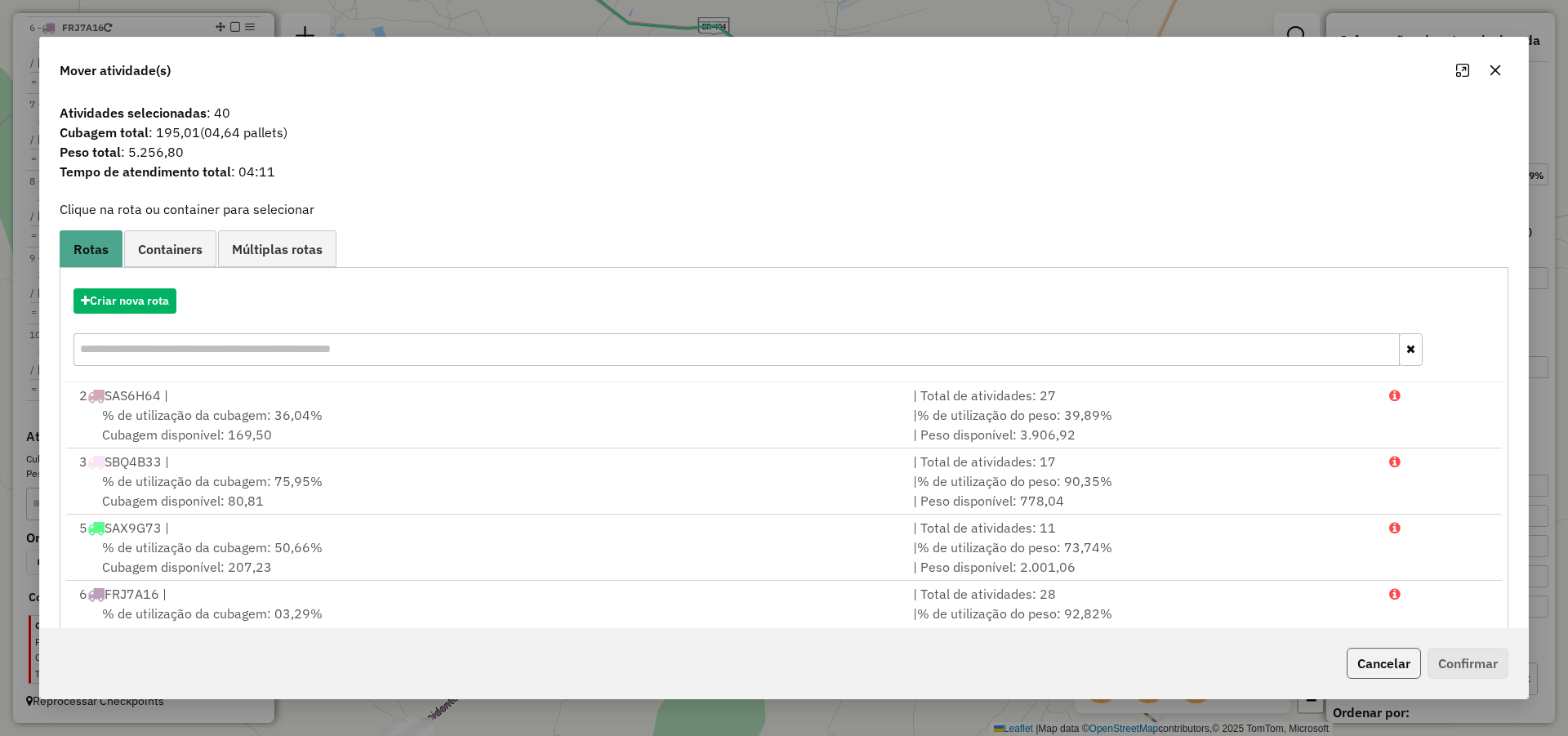
click at [1391, 659] on button "Cancelar" at bounding box center [1384, 663] width 74 height 31
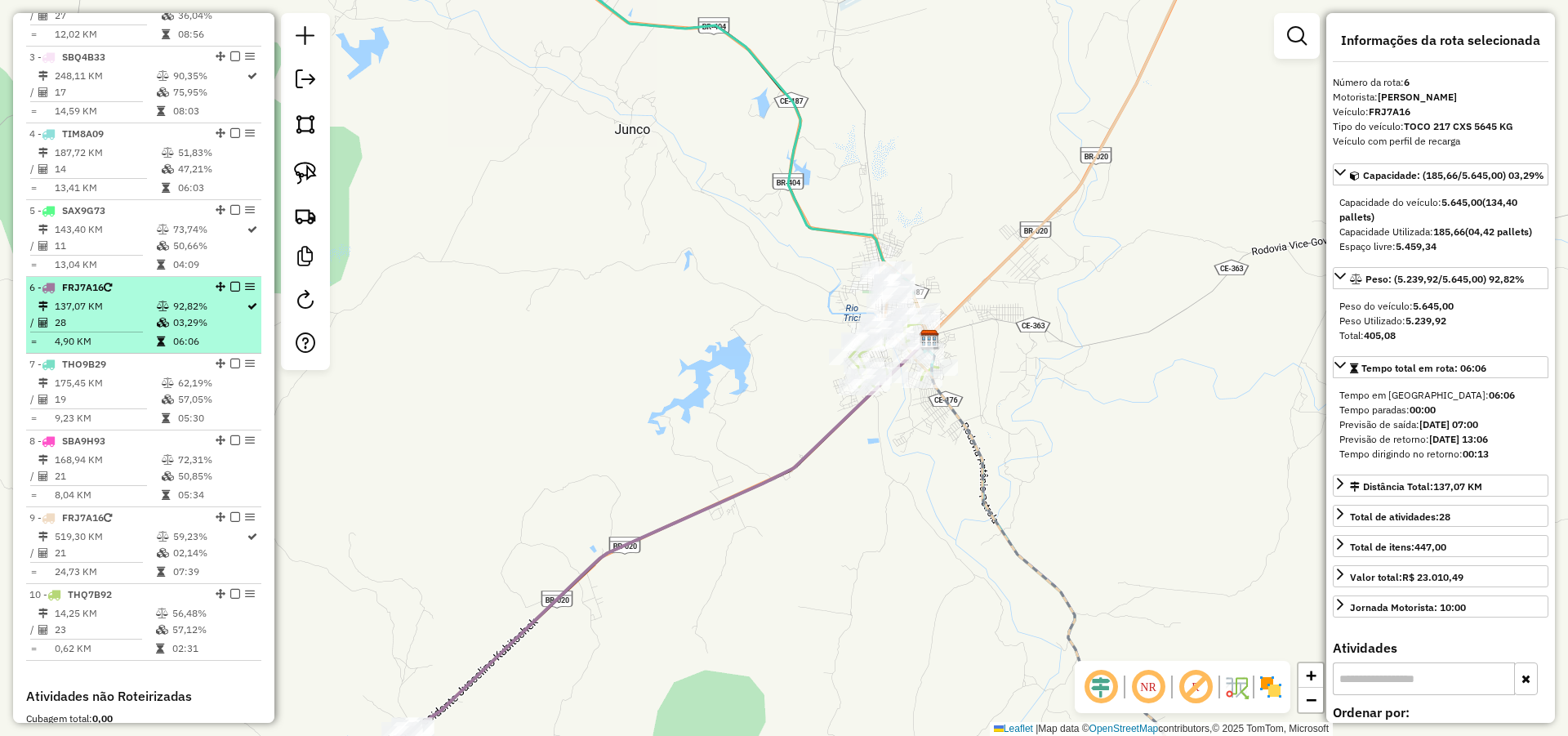
scroll to position [663, 0]
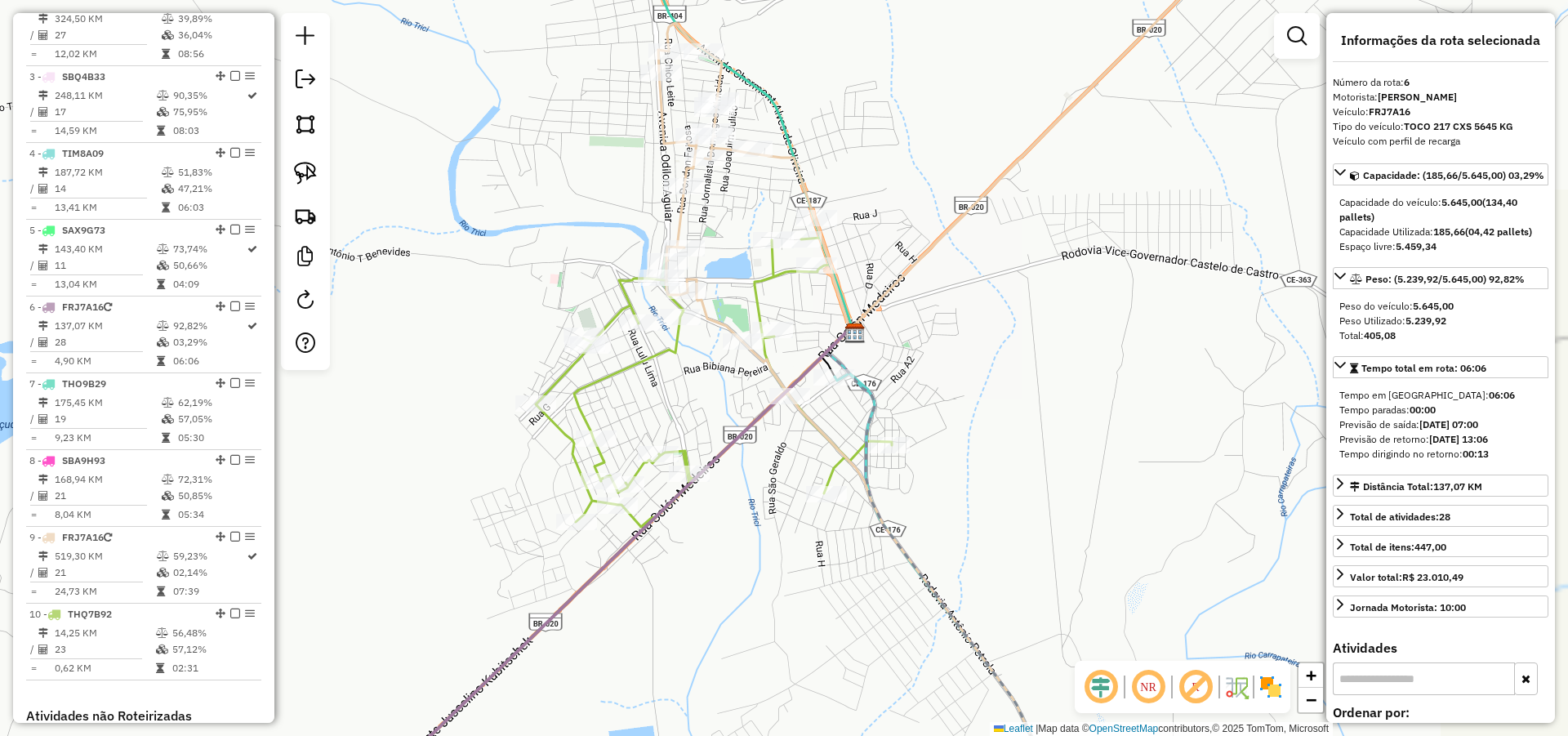
drag, startPoint x: 979, startPoint y: 359, endPoint x: 901, endPoint y: 338, distance: 80.8
click at [988, 342] on div "Janela de atendimento Grade de atendimento Capacidade Transportadoras Veículos …" at bounding box center [784, 368] width 1568 height 736
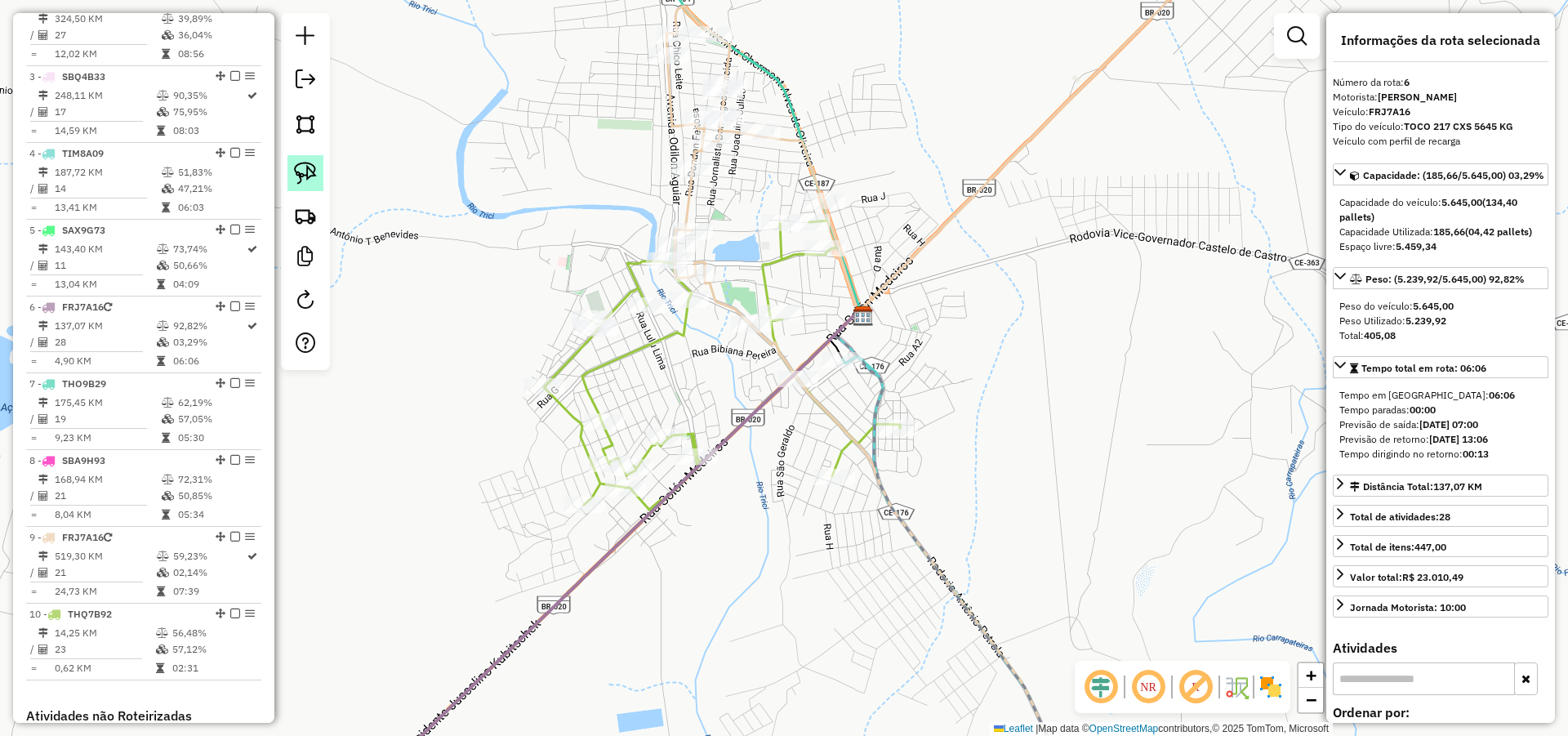
click at [304, 167] on img at bounding box center [305, 173] width 23 height 23
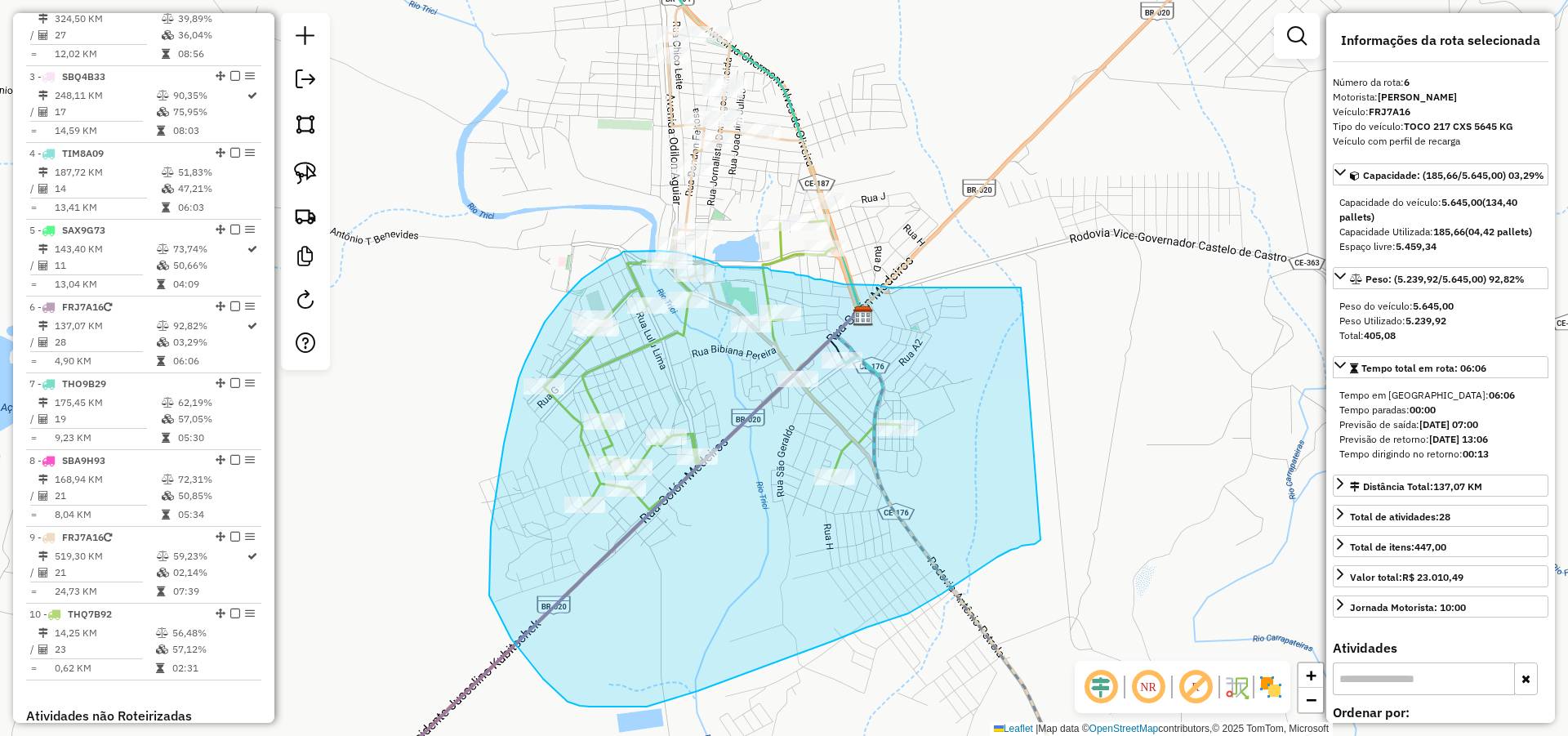
drag, startPoint x: 1001, startPoint y: 287, endPoint x: 1043, endPoint y: 539, distance: 255.5
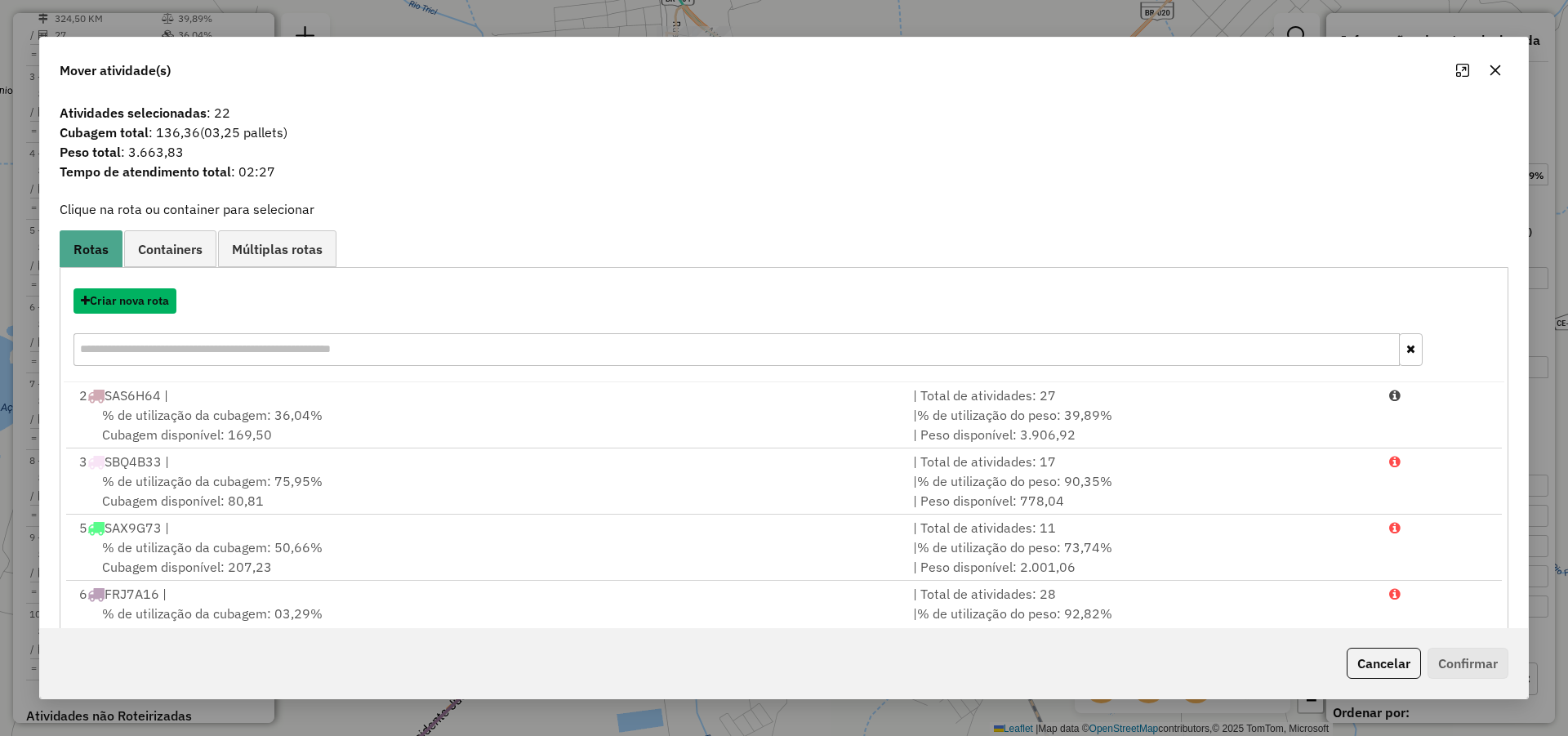
click at [153, 302] on button "Criar nova rota" at bounding box center [124, 300] width 103 height 25
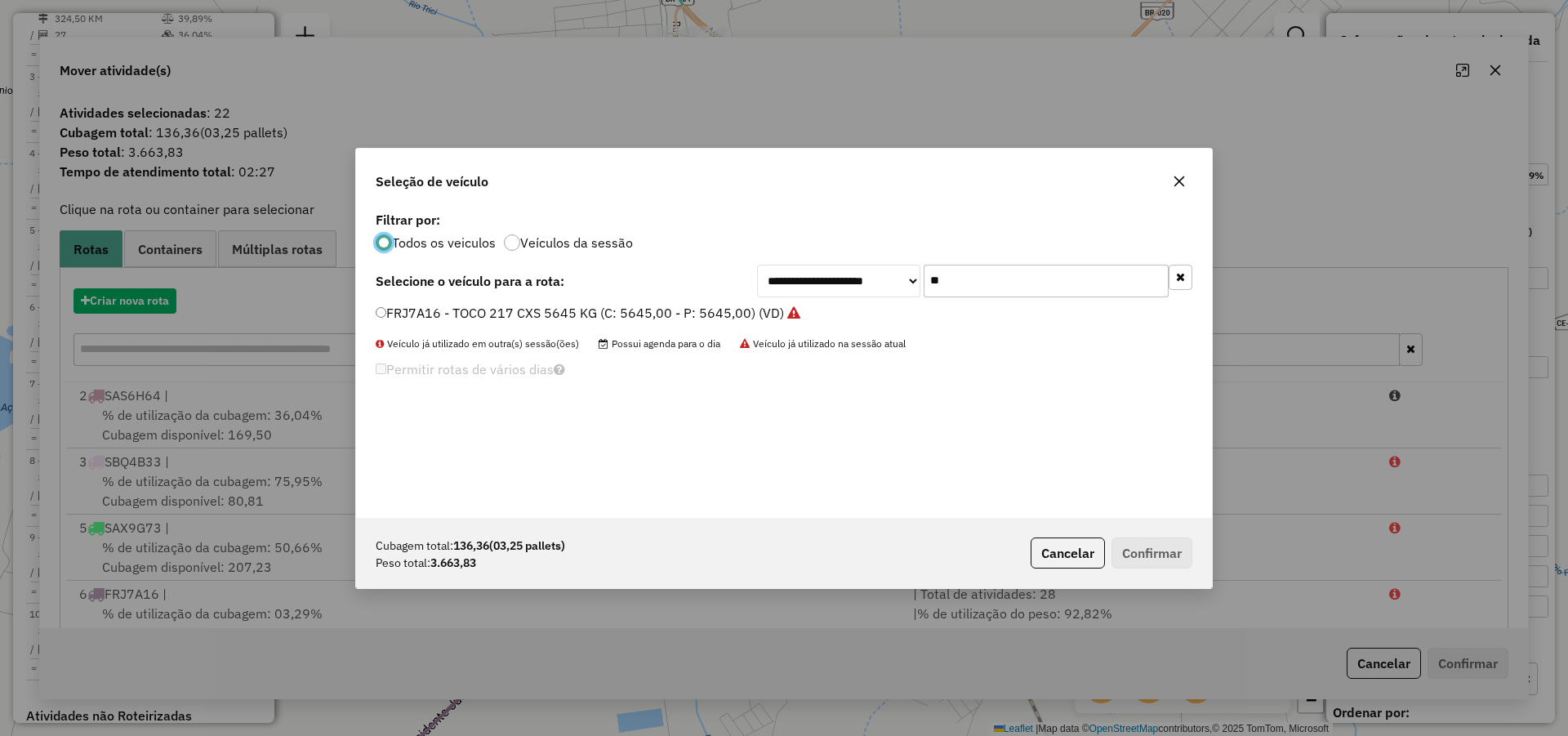
scroll to position [9, 5]
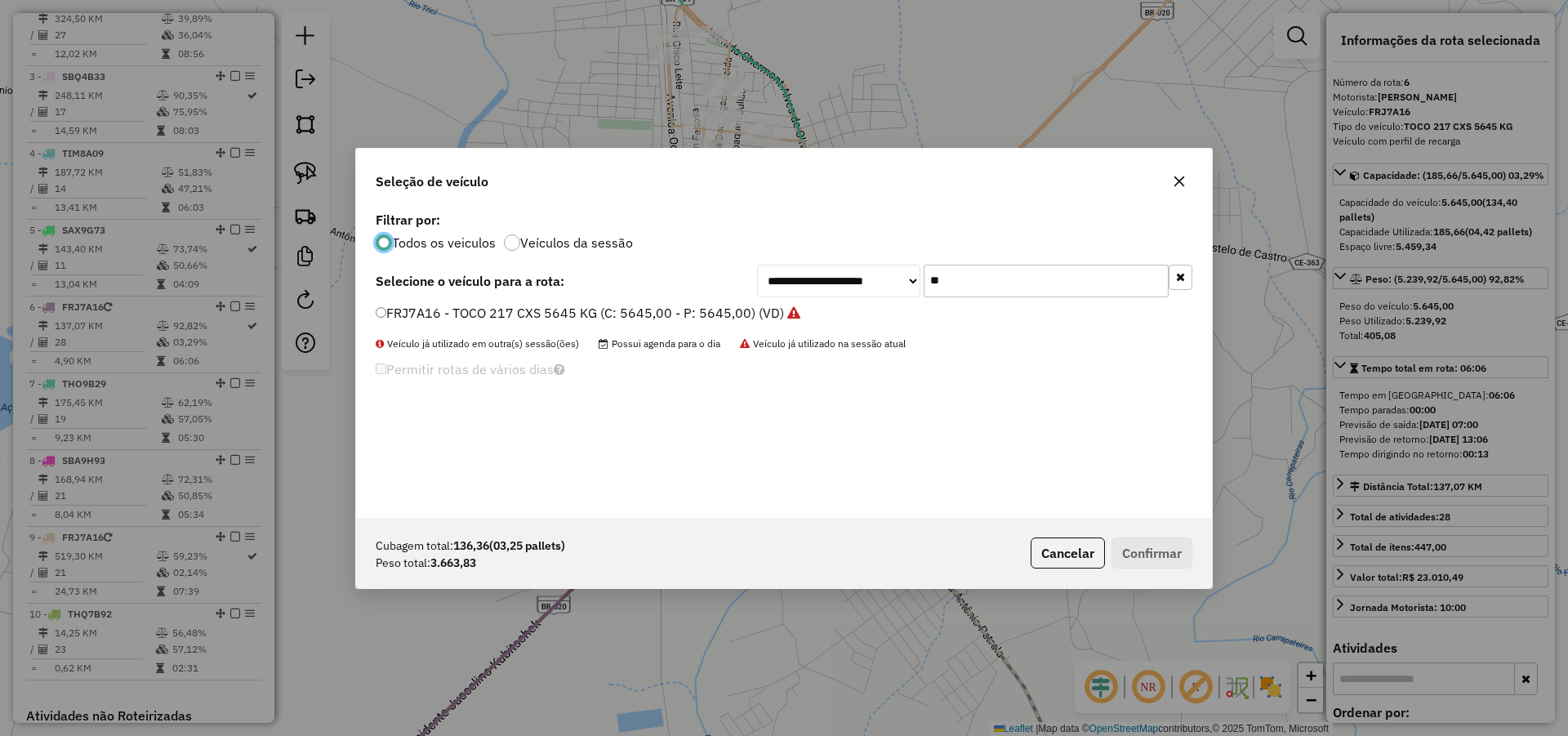
click at [1002, 288] on input "**" at bounding box center [1047, 281] width 245 height 33
type input "**"
click at [657, 313] on label "SAX1B43 - TRUCK_336_6630 (C: 336,00 - P: 6630,00) (VD)" at bounding box center [560, 312] width 370 height 20
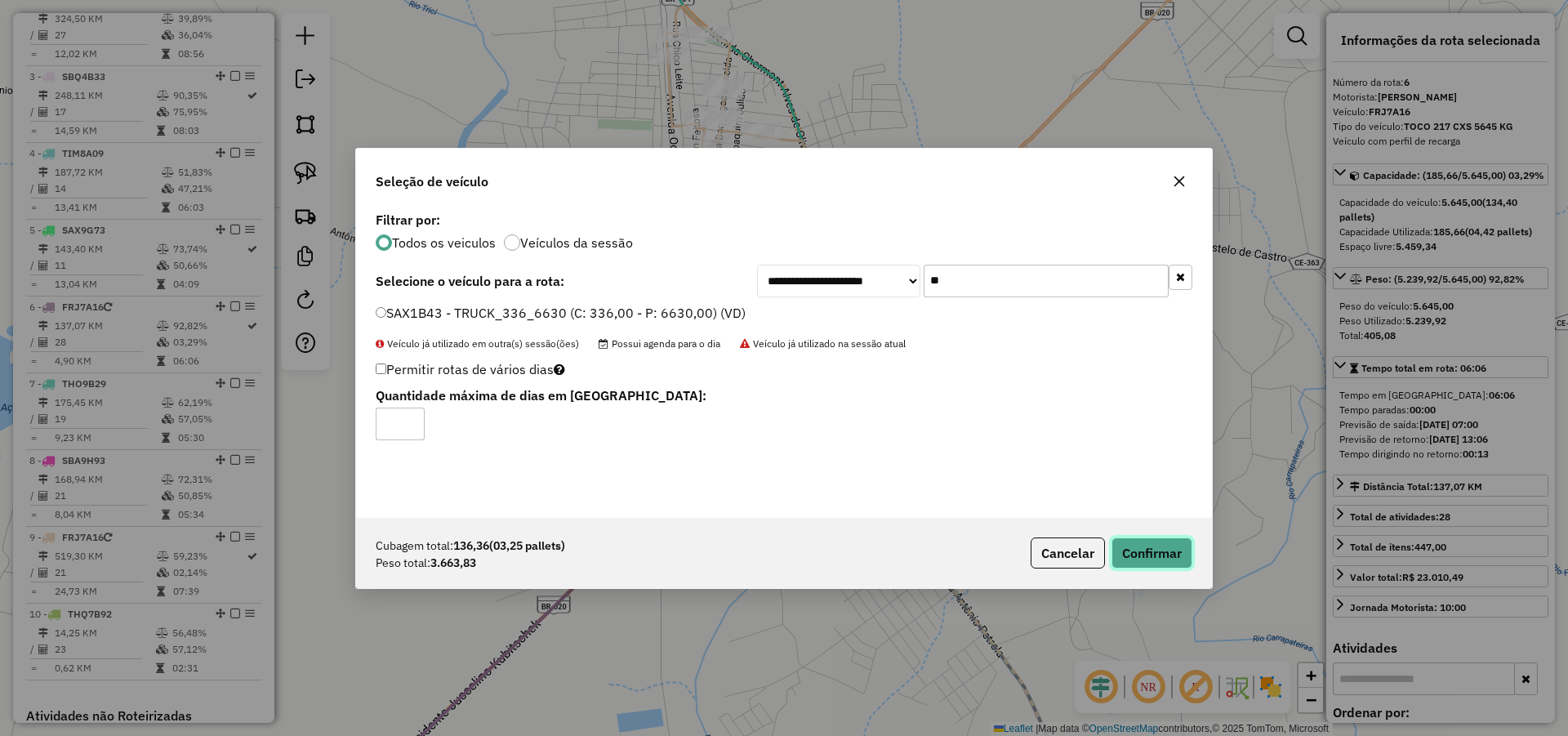
click at [1129, 538] on button "Confirmar" at bounding box center [1152, 553] width 81 height 31
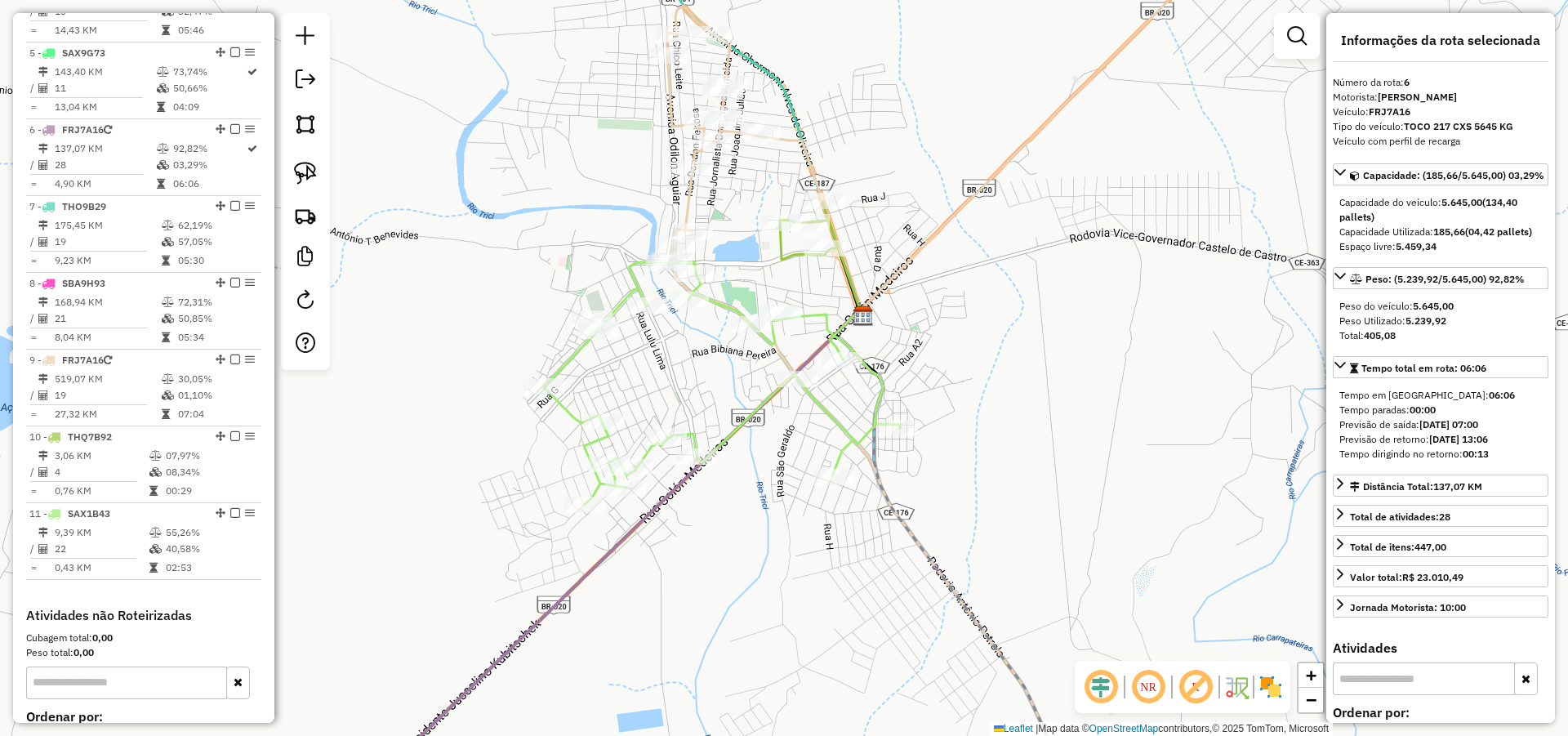
scroll to position [961, 0]
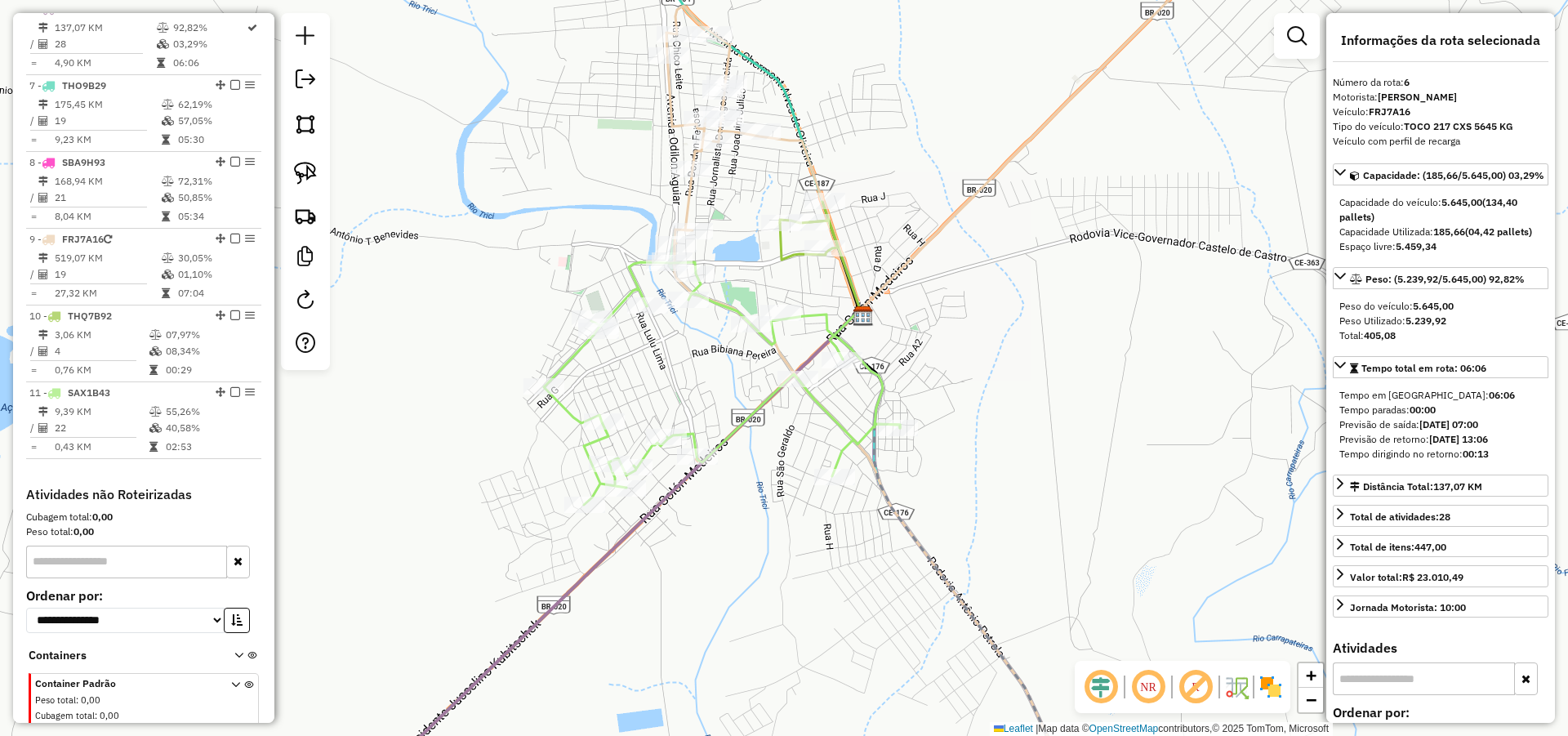
click at [1018, 217] on div "Janela de atendimento Grade de atendimento Capacidade Transportadoras Veículos …" at bounding box center [784, 368] width 1568 height 736
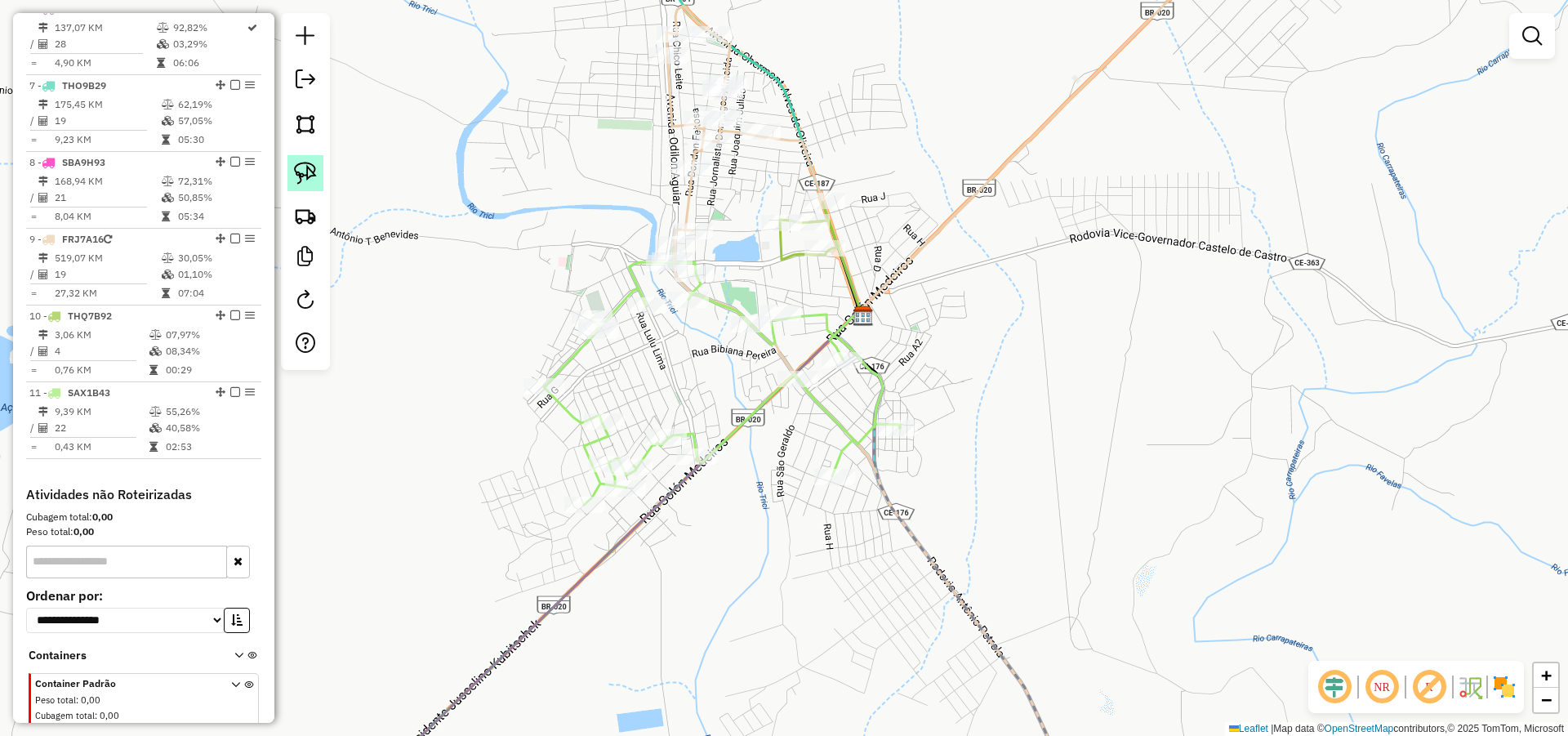
click at [321, 162] on link at bounding box center [305, 172] width 36 height 36
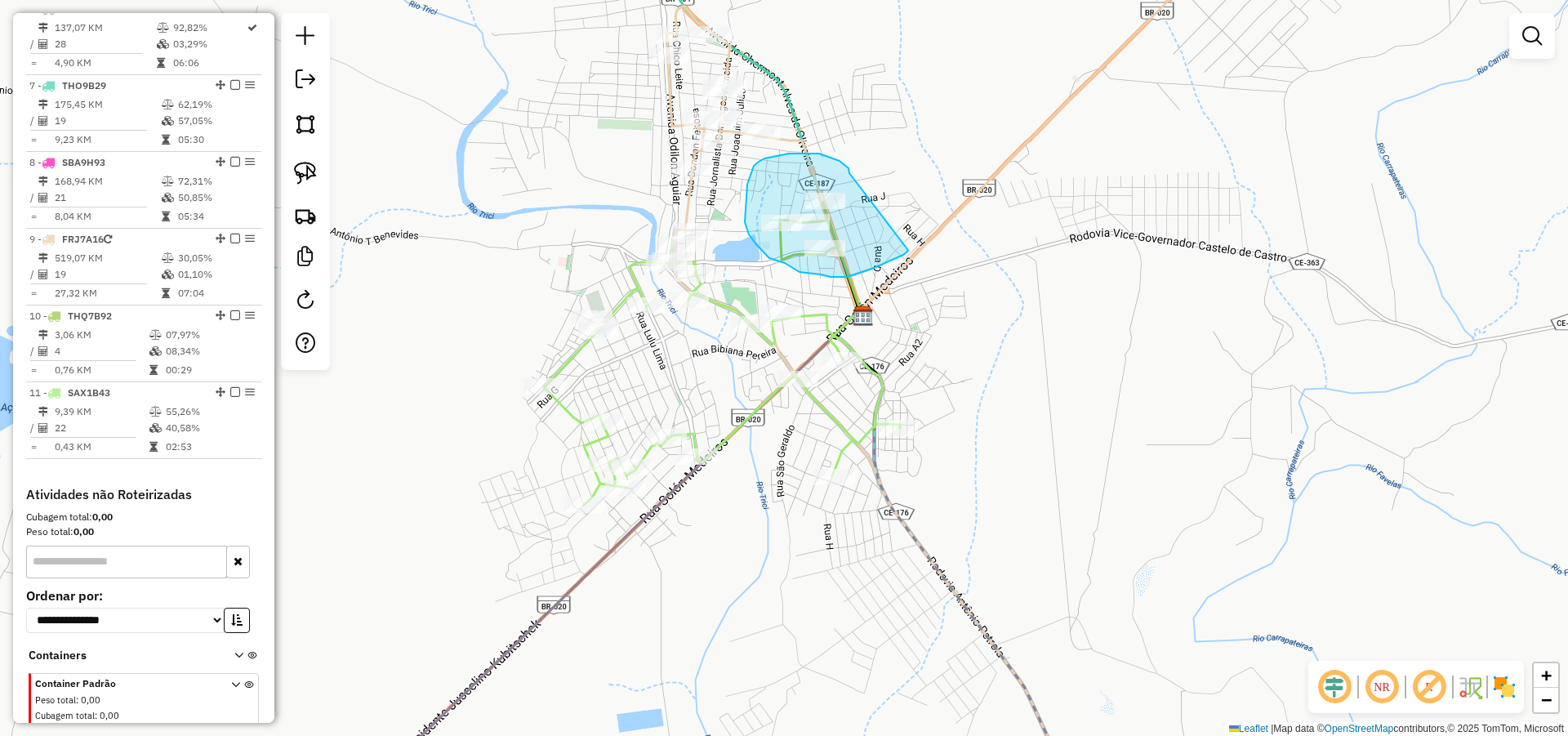
drag, startPoint x: 849, startPoint y: 173, endPoint x: 907, endPoint y: 243, distance: 90.9
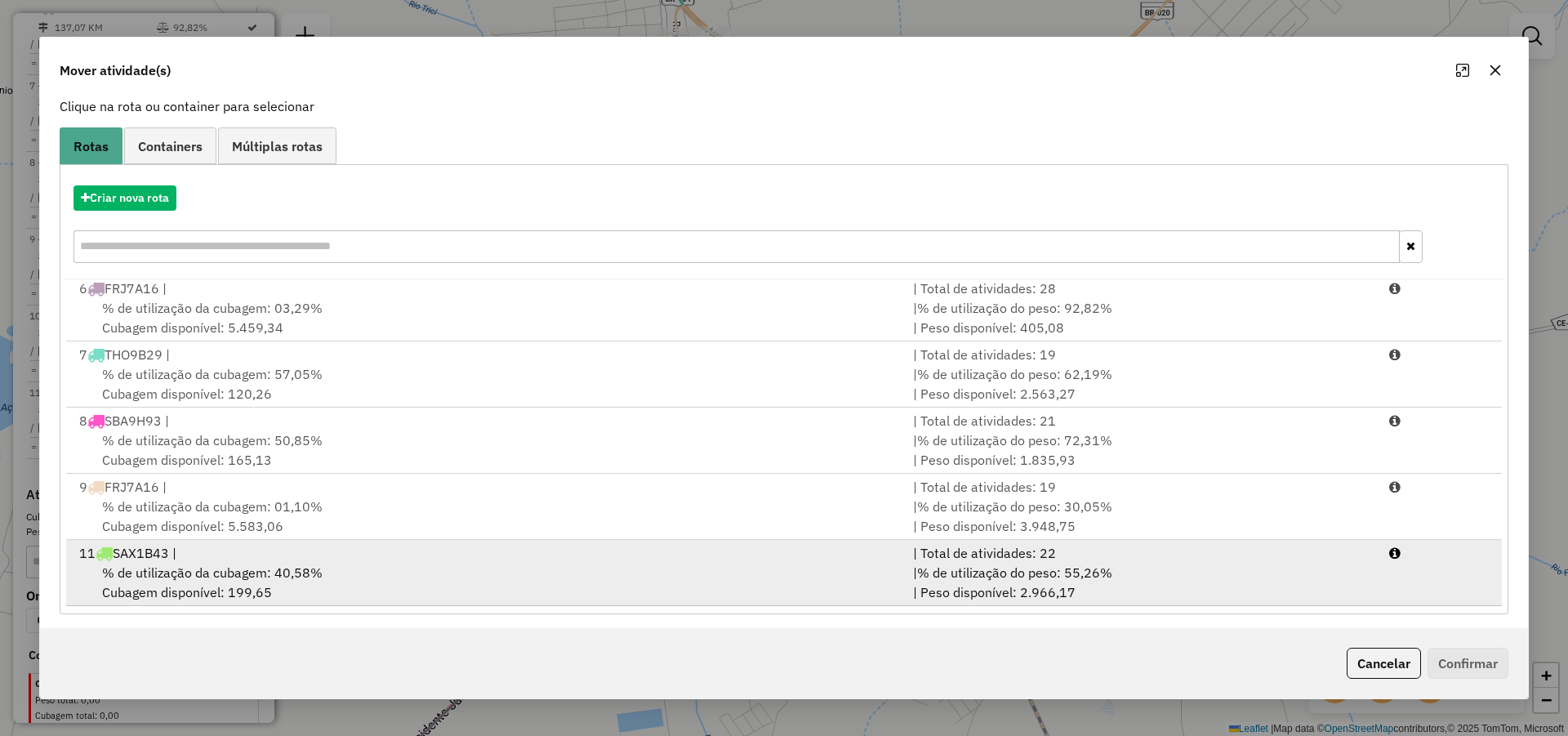
scroll to position [109, 0]
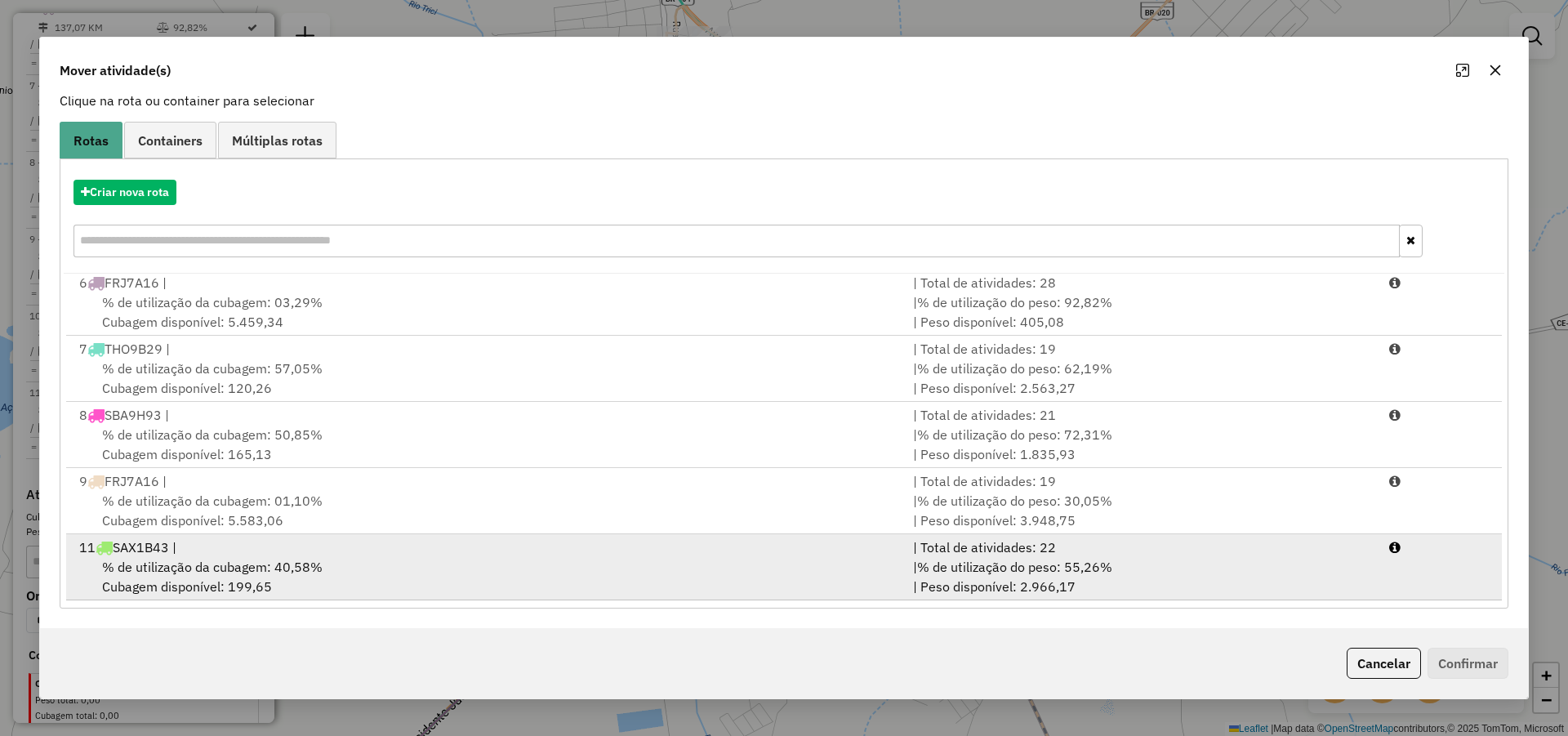
drag, startPoint x: 341, startPoint y: 559, endPoint x: 396, endPoint y: 577, distance: 57.9
click at [341, 563] on div "% de utilização da cubagem: 40,58% Cubagem disponível: 199,65" at bounding box center [486, 576] width 834 height 39
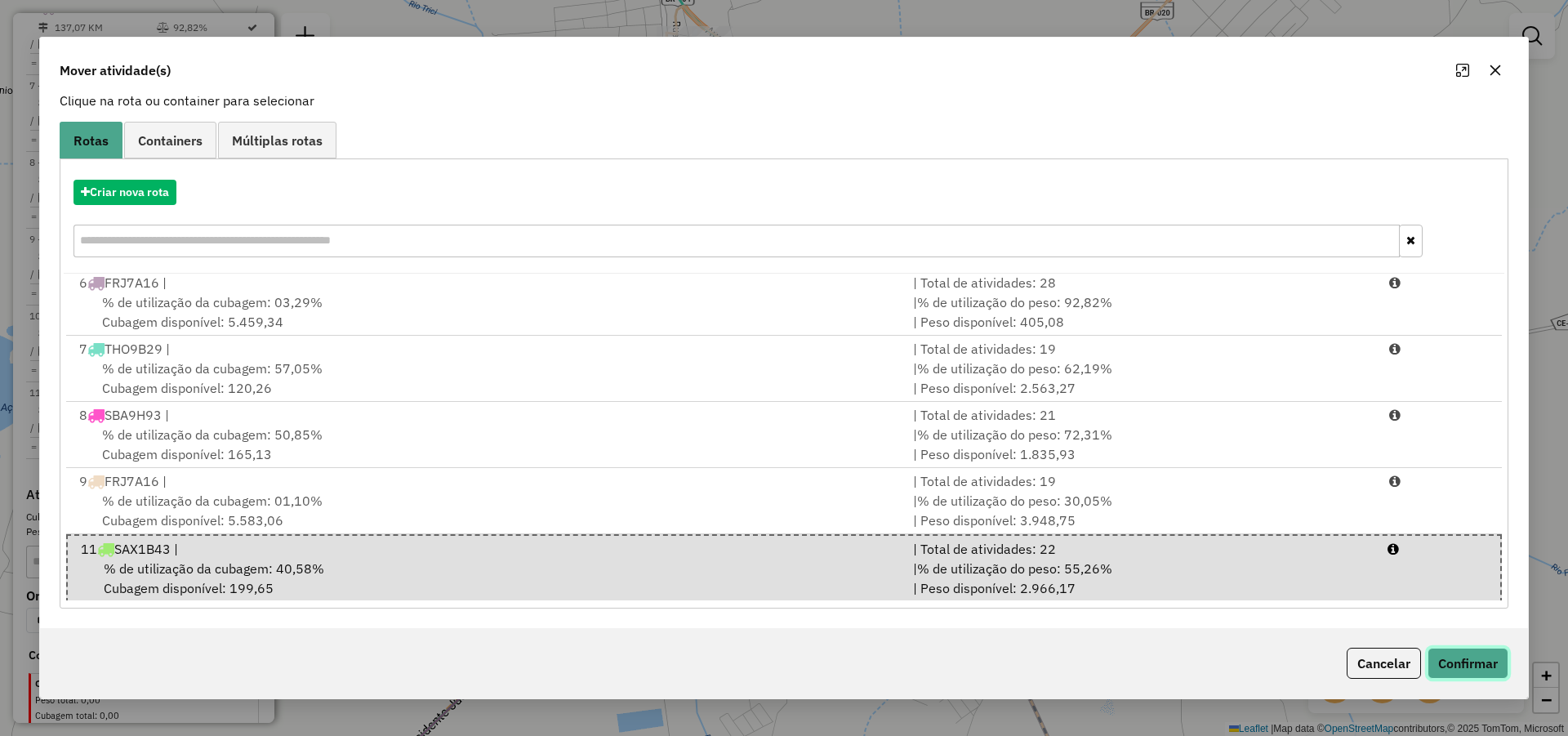
click at [1464, 669] on button "Confirmar" at bounding box center [1468, 663] width 81 height 31
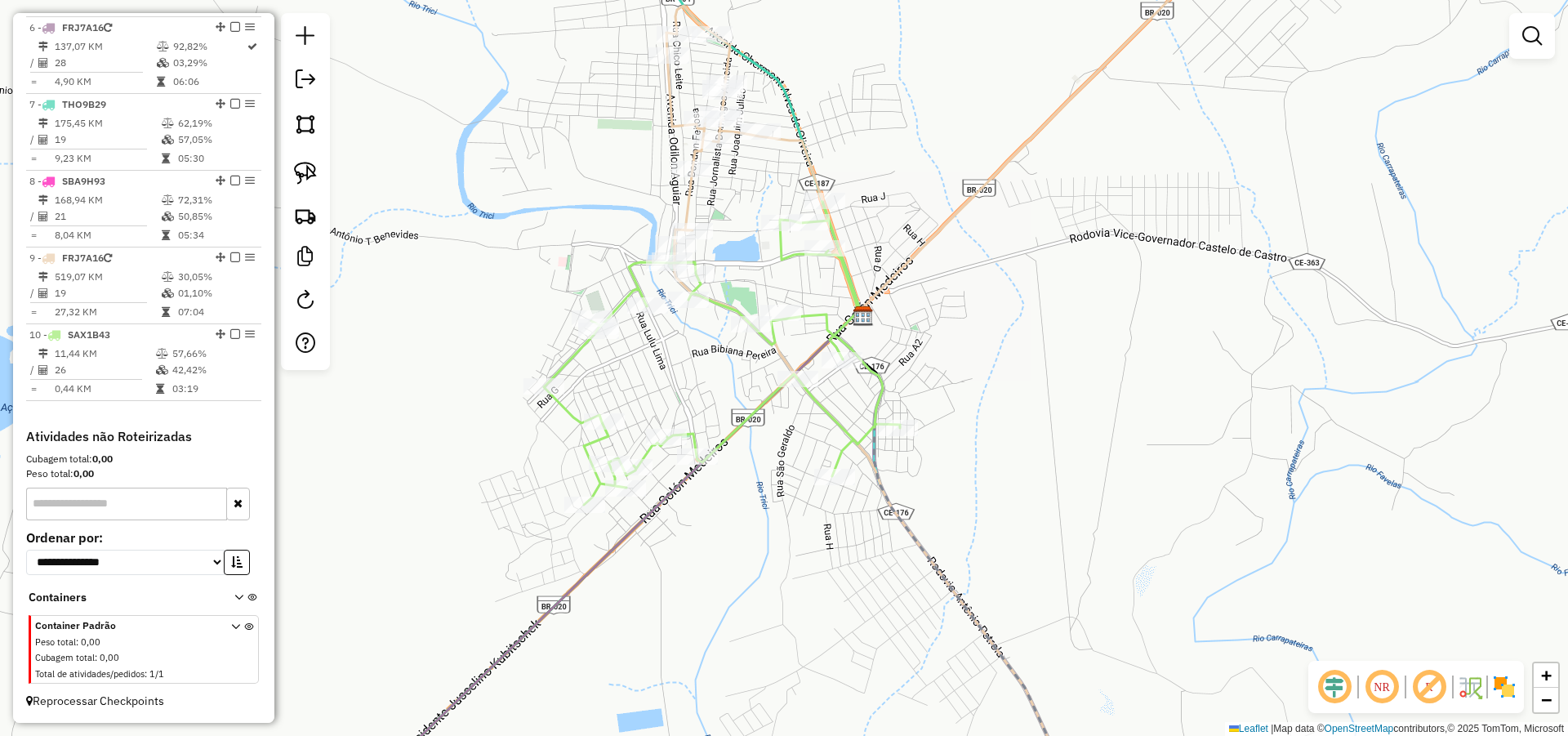
scroll to position [0, 0]
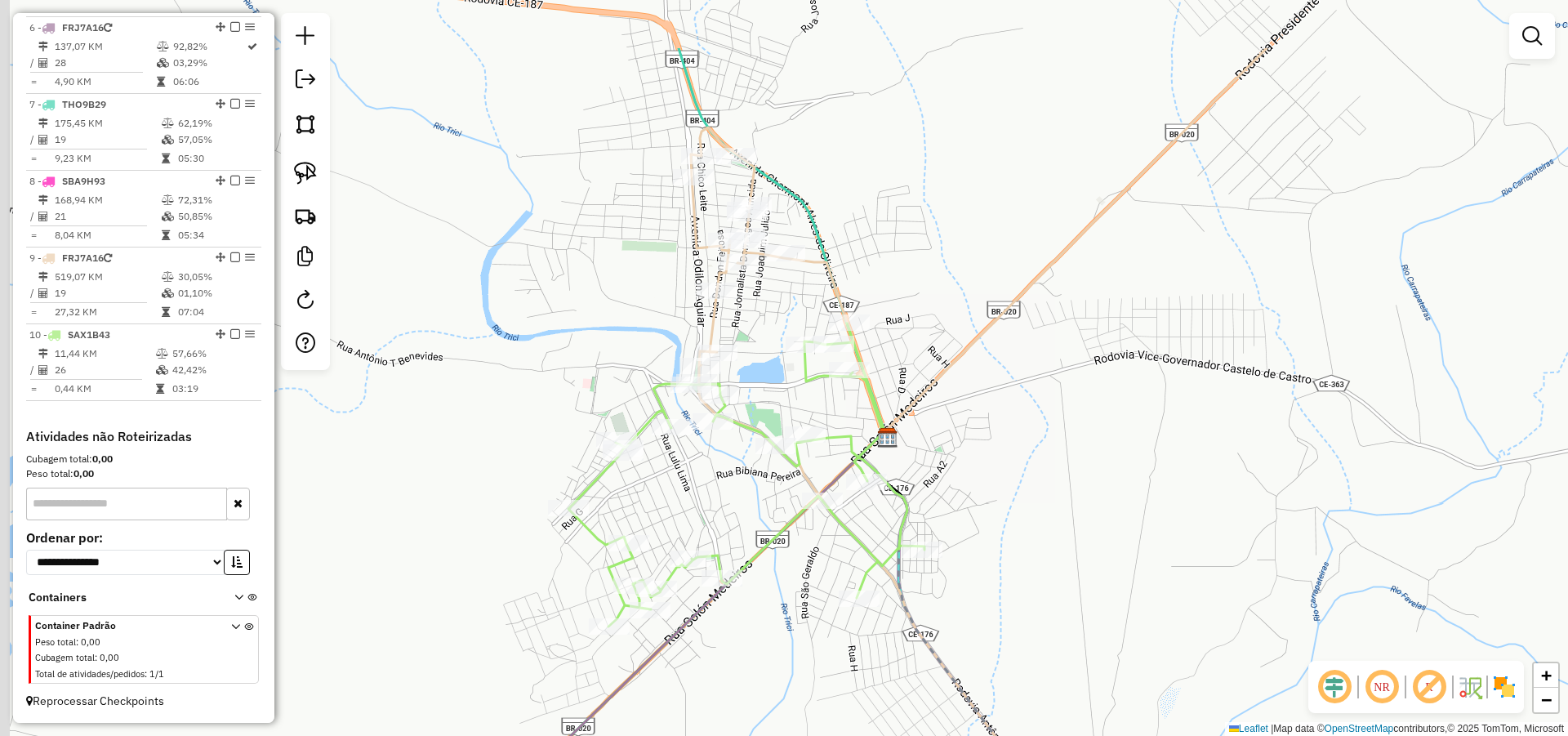
drag, startPoint x: 959, startPoint y: 264, endPoint x: 978, endPoint y: 354, distance: 92.0
click at [978, 354] on icon at bounding box center [979, 240] width 576 height 385
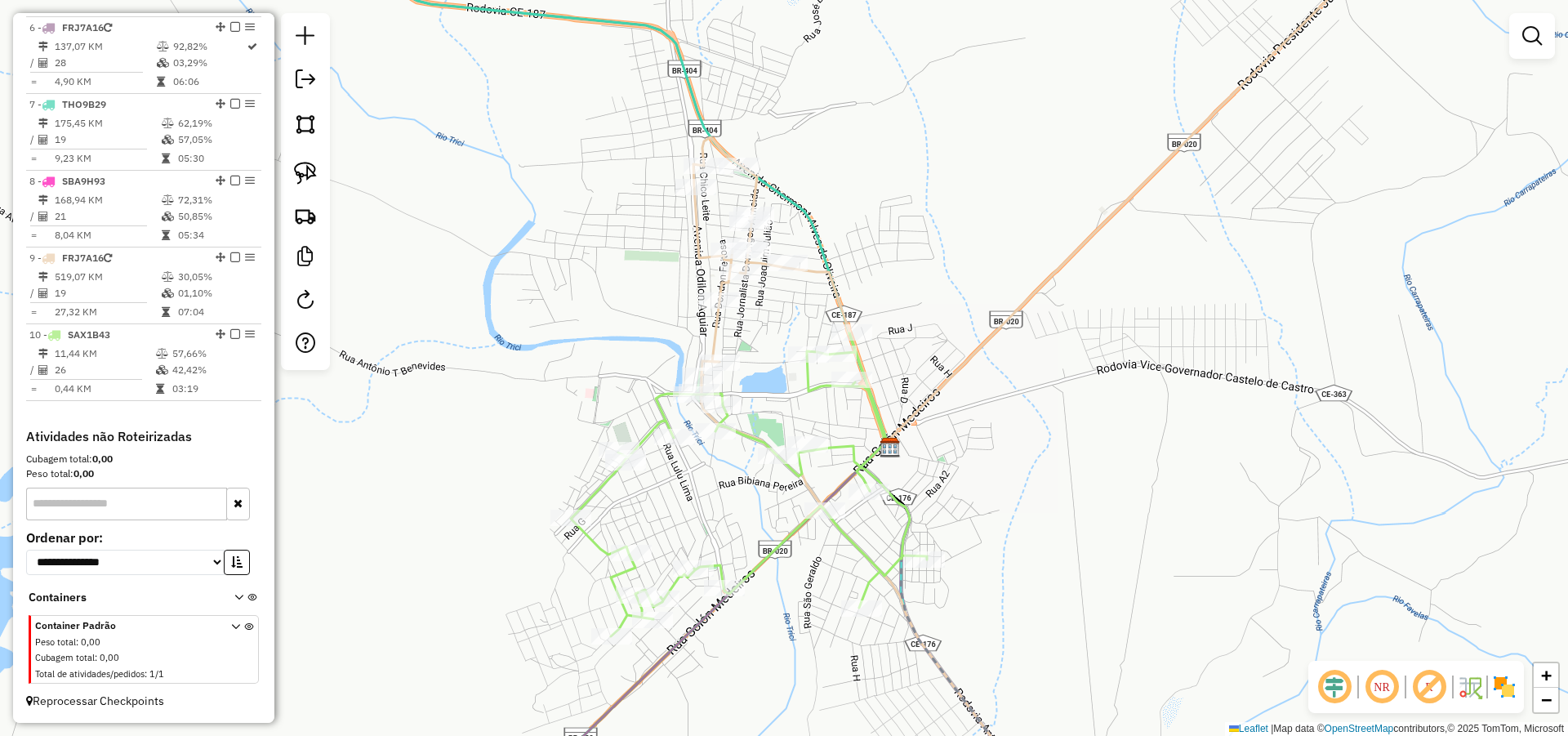
drag, startPoint x: 302, startPoint y: 166, endPoint x: 504, endPoint y: 192, distance: 203.7
click at [302, 166] on img at bounding box center [305, 173] width 23 height 23
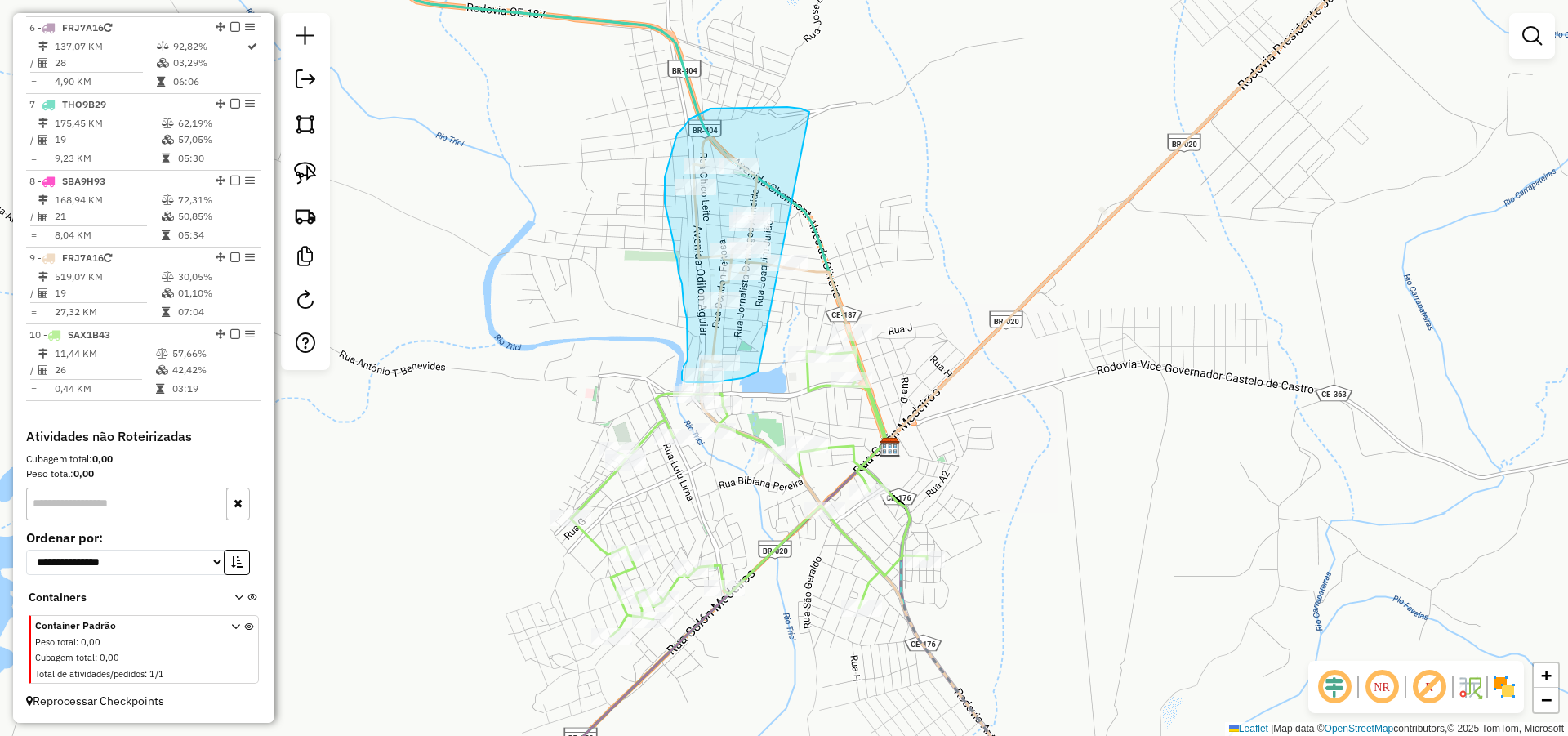
drag, startPoint x: 801, startPoint y: 109, endPoint x: 759, endPoint y: 371, distance: 265.3
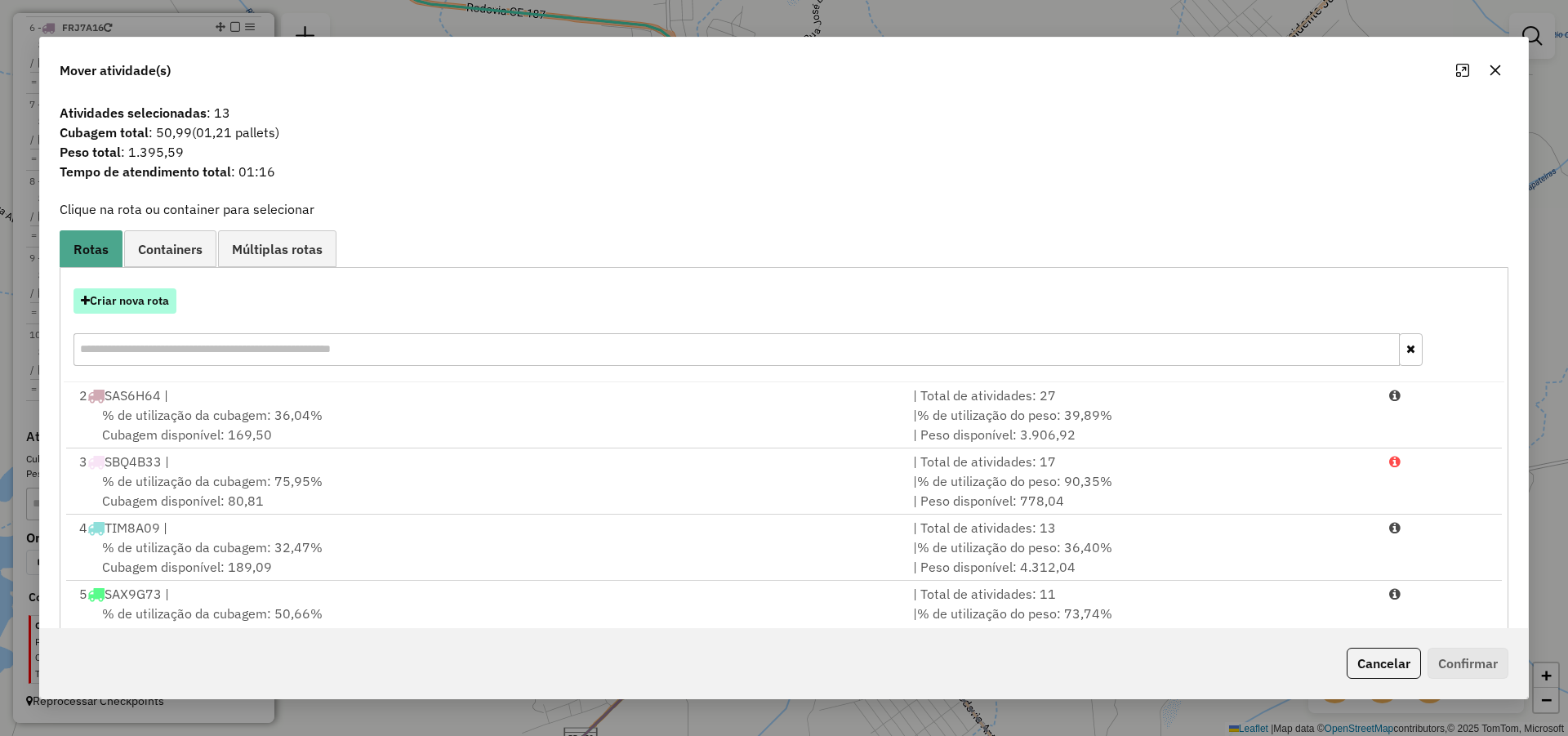
click at [155, 297] on button "Criar nova rota" at bounding box center [124, 300] width 103 height 25
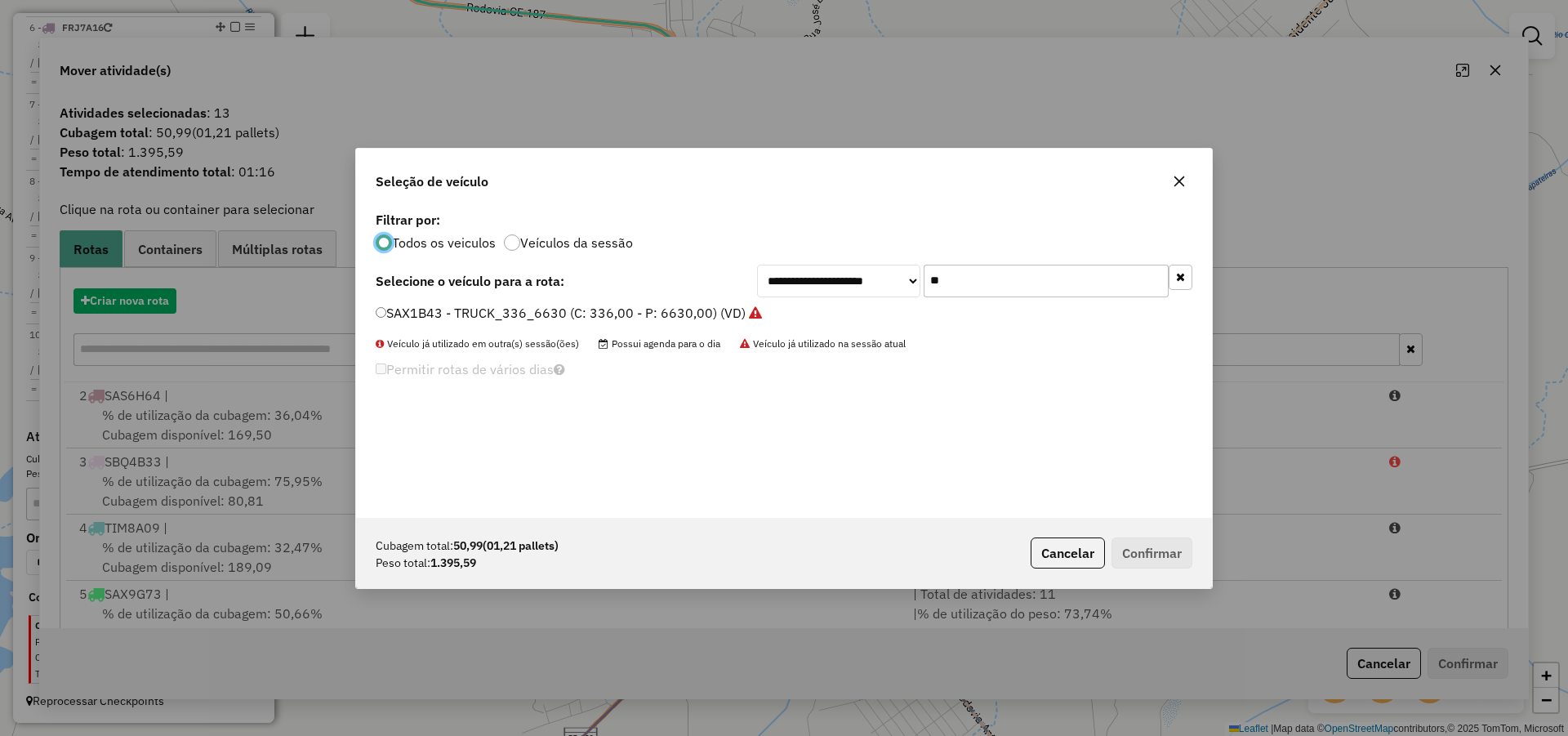
scroll to position [9, 5]
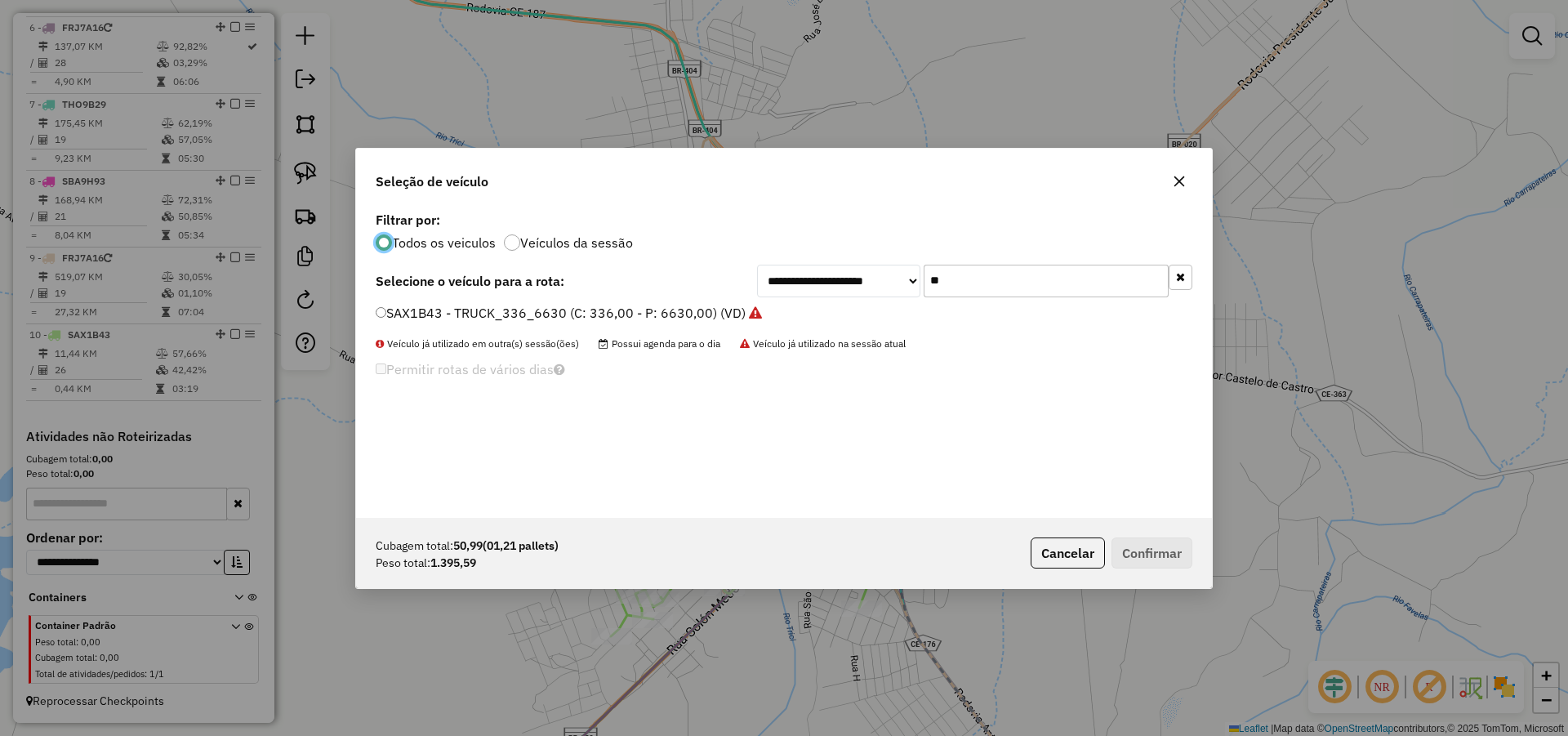
click at [1022, 288] on input "**" at bounding box center [1047, 281] width 245 height 33
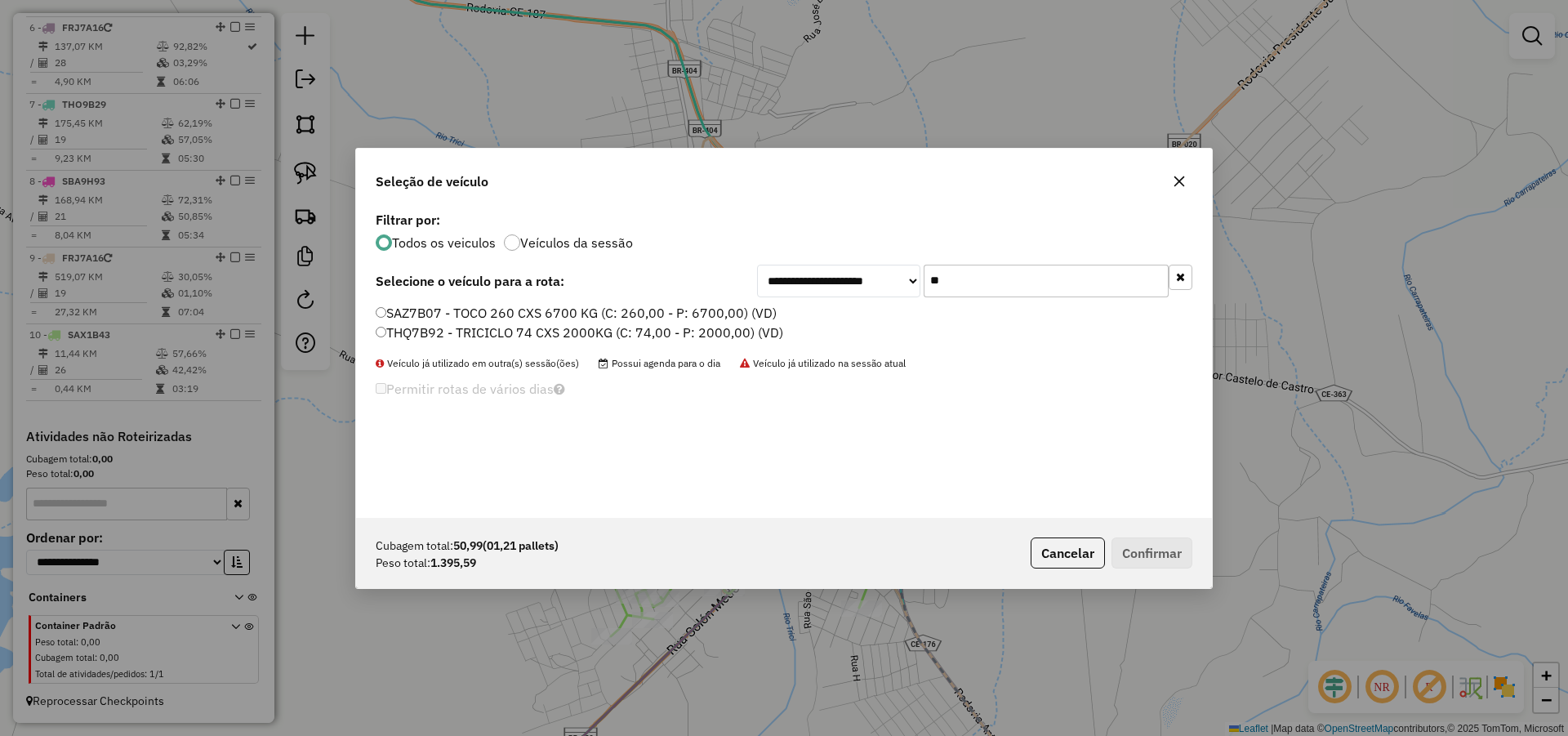
type input "**"
click at [562, 324] on label "THQ7B92 - TRICICLO 74 CXS 2000KG (C: 74,00 - P: 2000,00) (VD)" at bounding box center [580, 332] width 407 height 20
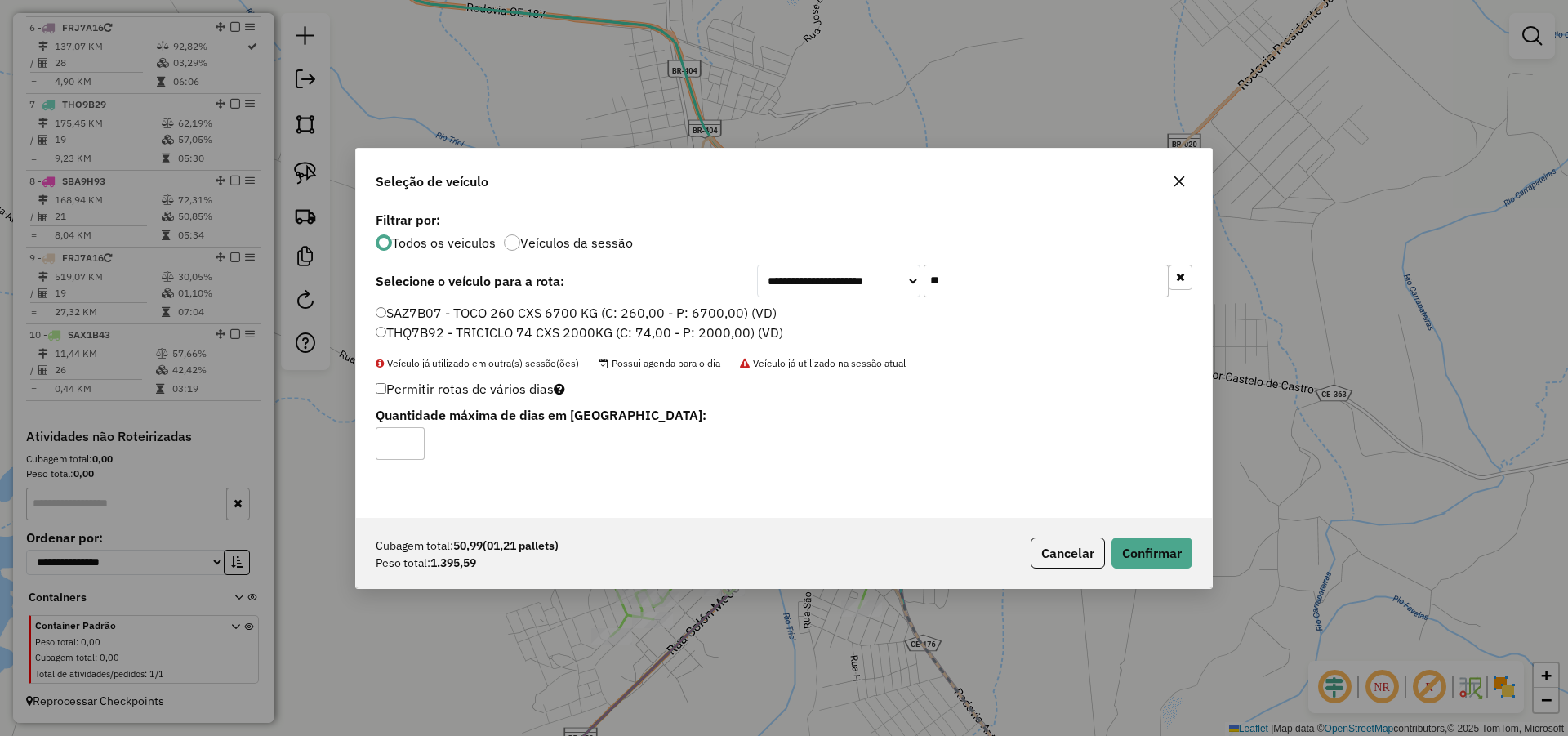
click at [590, 313] on label "SAZ7B07 - TOCO 260 CXS 6700 KG (C: 260,00 - P: 6700,00) (VD)" at bounding box center [576, 312] width 401 height 20
click at [1176, 553] on button "Confirmar" at bounding box center [1152, 553] width 81 height 31
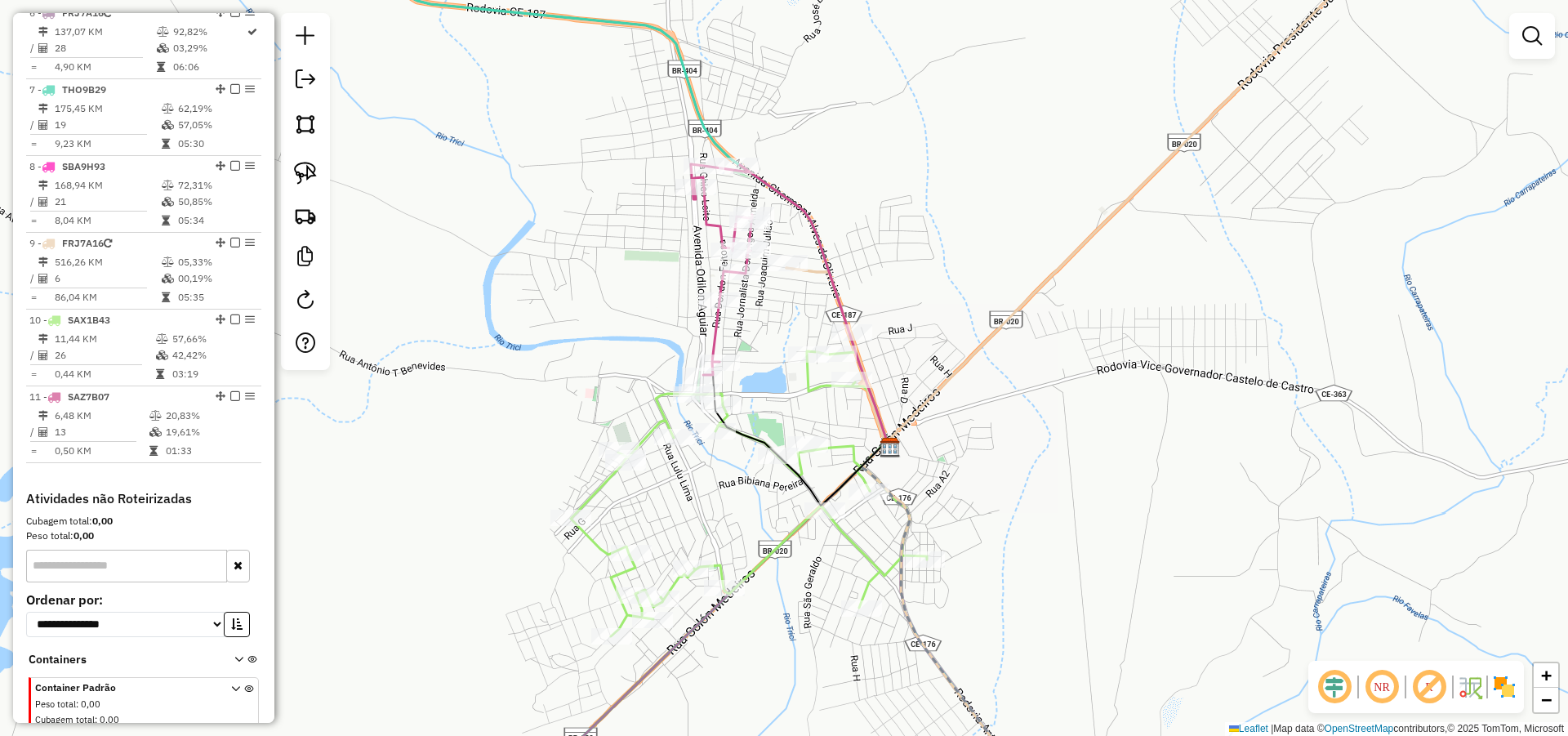
scroll to position [961, 0]
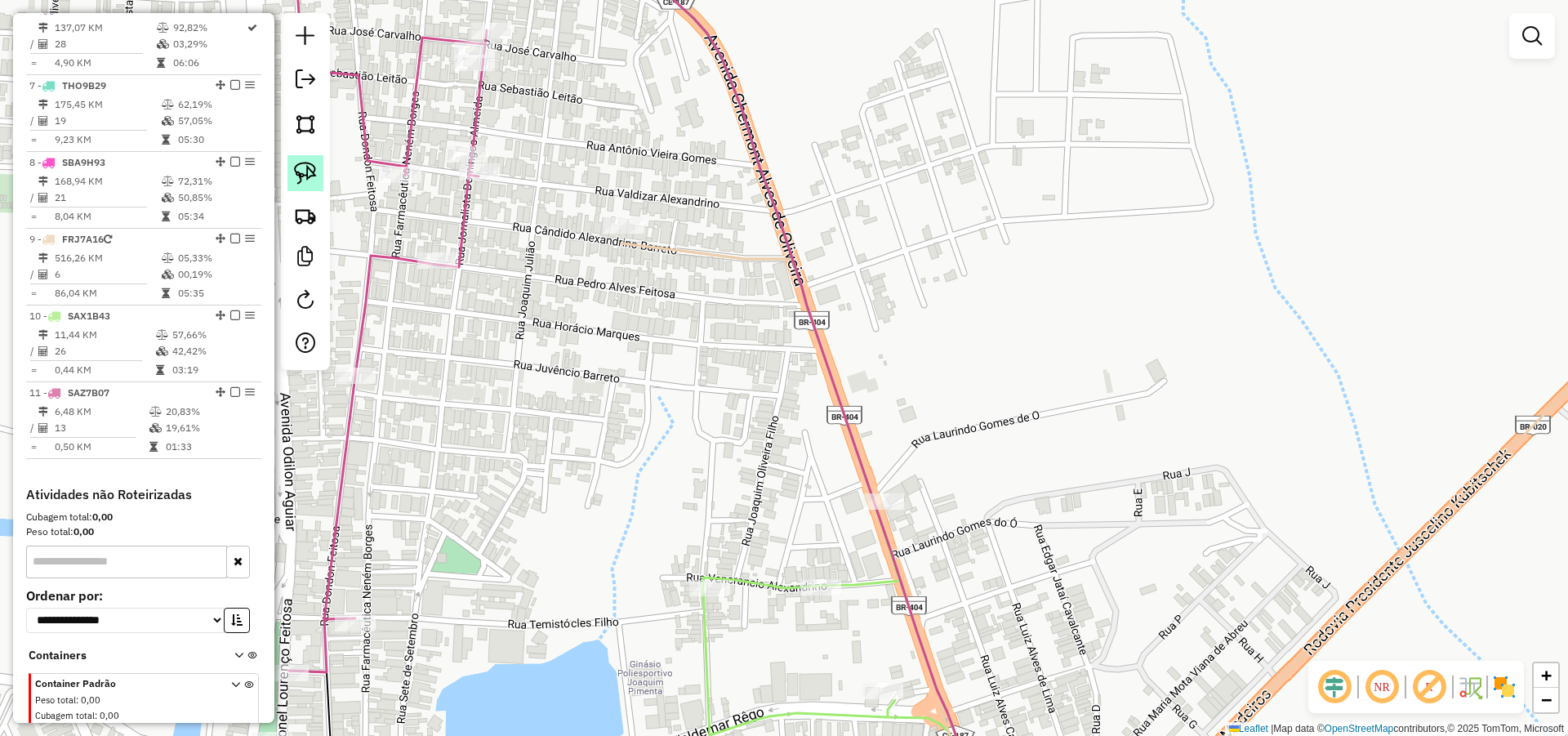
click at [312, 170] on img at bounding box center [305, 173] width 23 height 23
drag, startPoint x: 647, startPoint y: 171, endPoint x: 660, endPoint y: 278, distance: 107.8
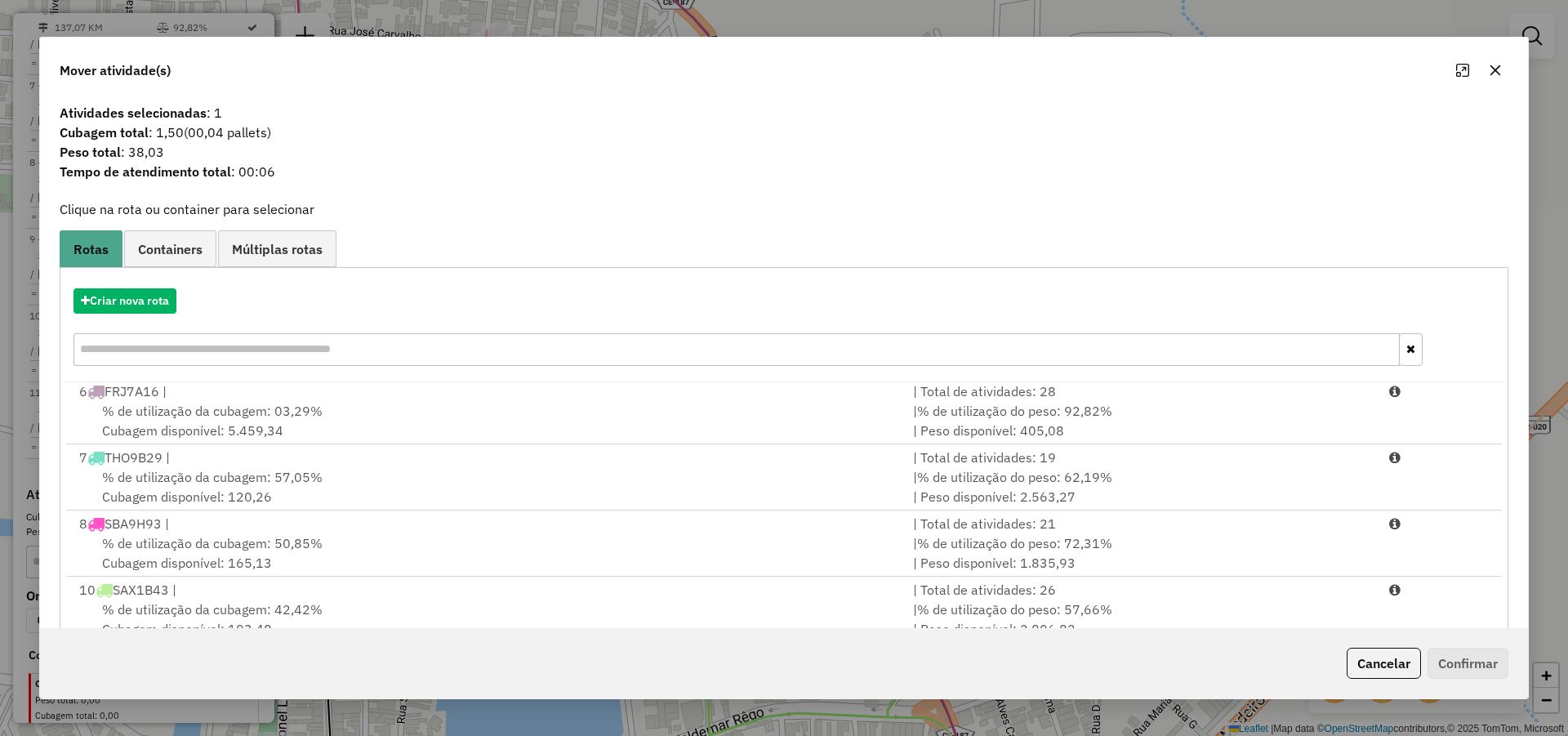
scroll to position [109, 0]
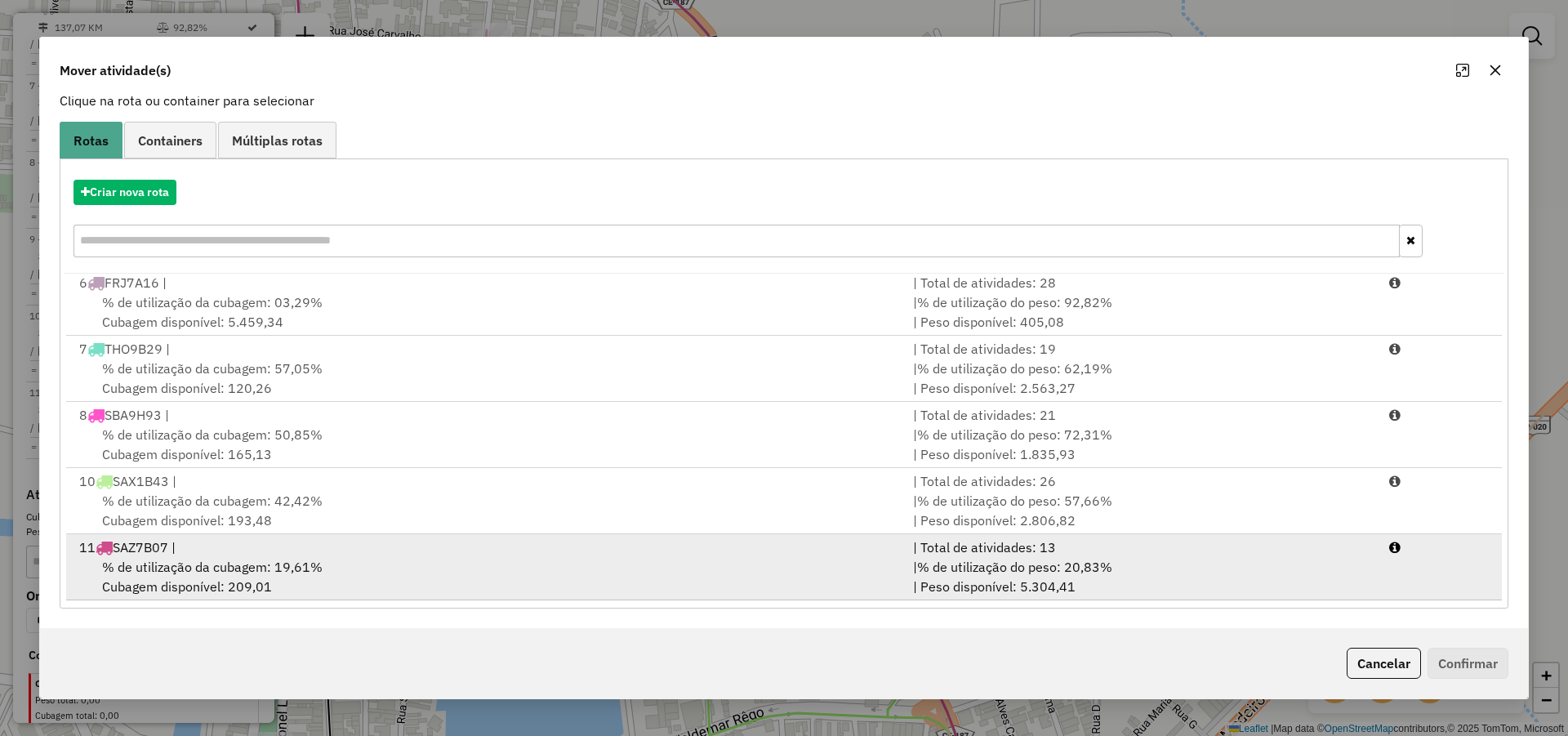
click at [553, 552] on div "11 SAZ7B07 |" at bounding box center [486, 547] width 834 height 20
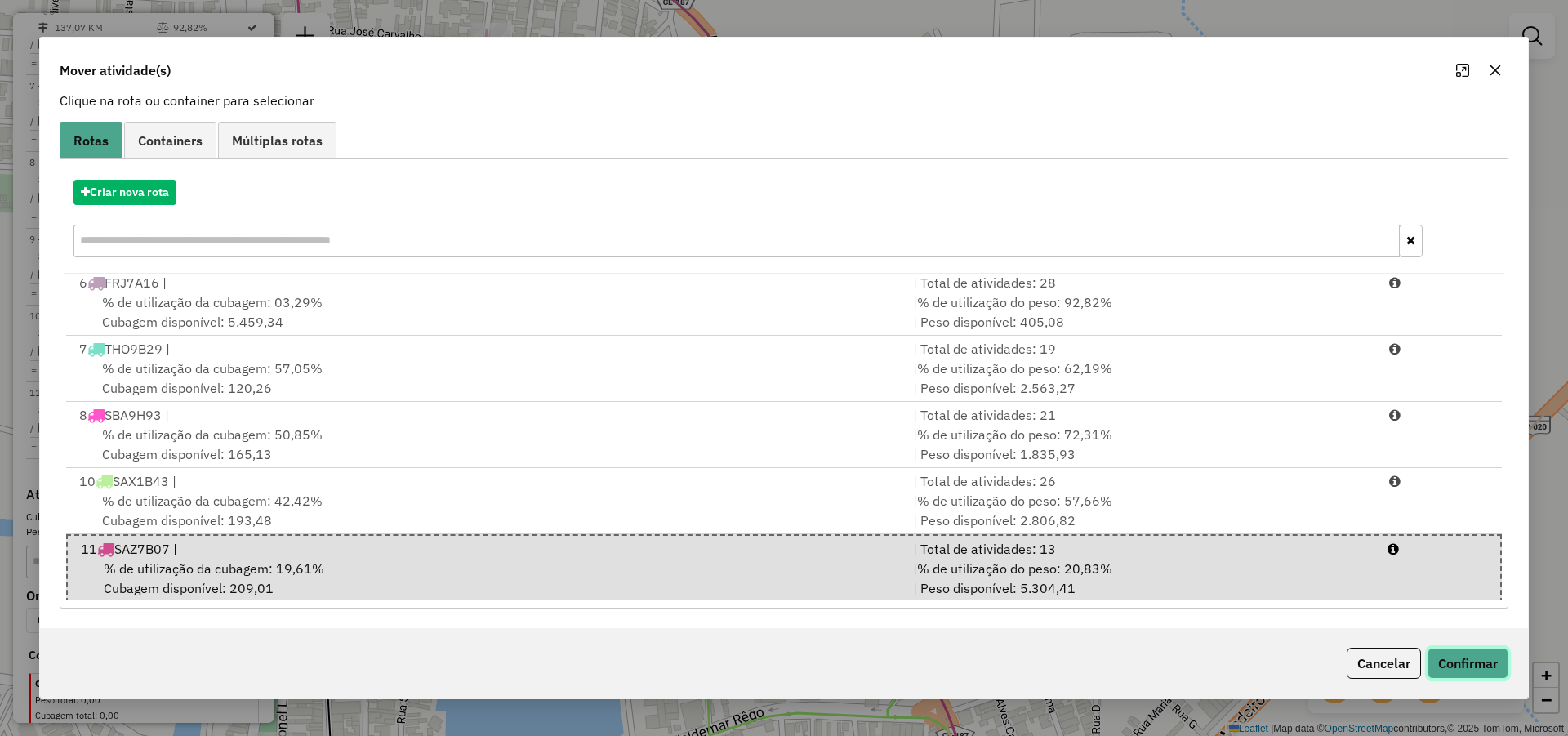
click at [1471, 653] on button "Confirmar" at bounding box center [1468, 663] width 81 height 31
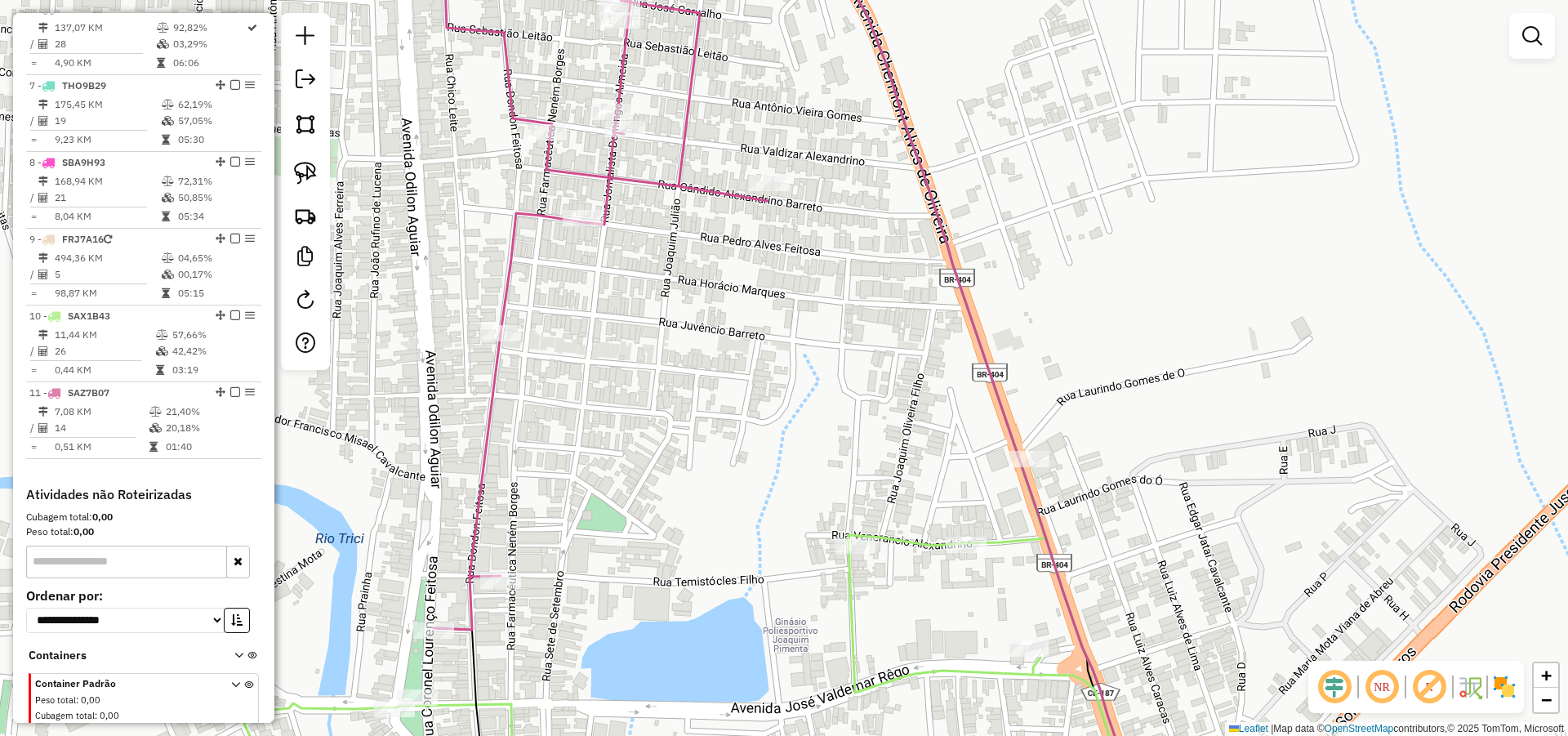
drag, startPoint x: 778, startPoint y: 315, endPoint x: 830, endPoint y: 284, distance: 60.5
click at [817, 291] on div "Janela de atendimento Grade de atendimento Capacidade Transportadoras Veículos …" at bounding box center [784, 368] width 1568 height 736
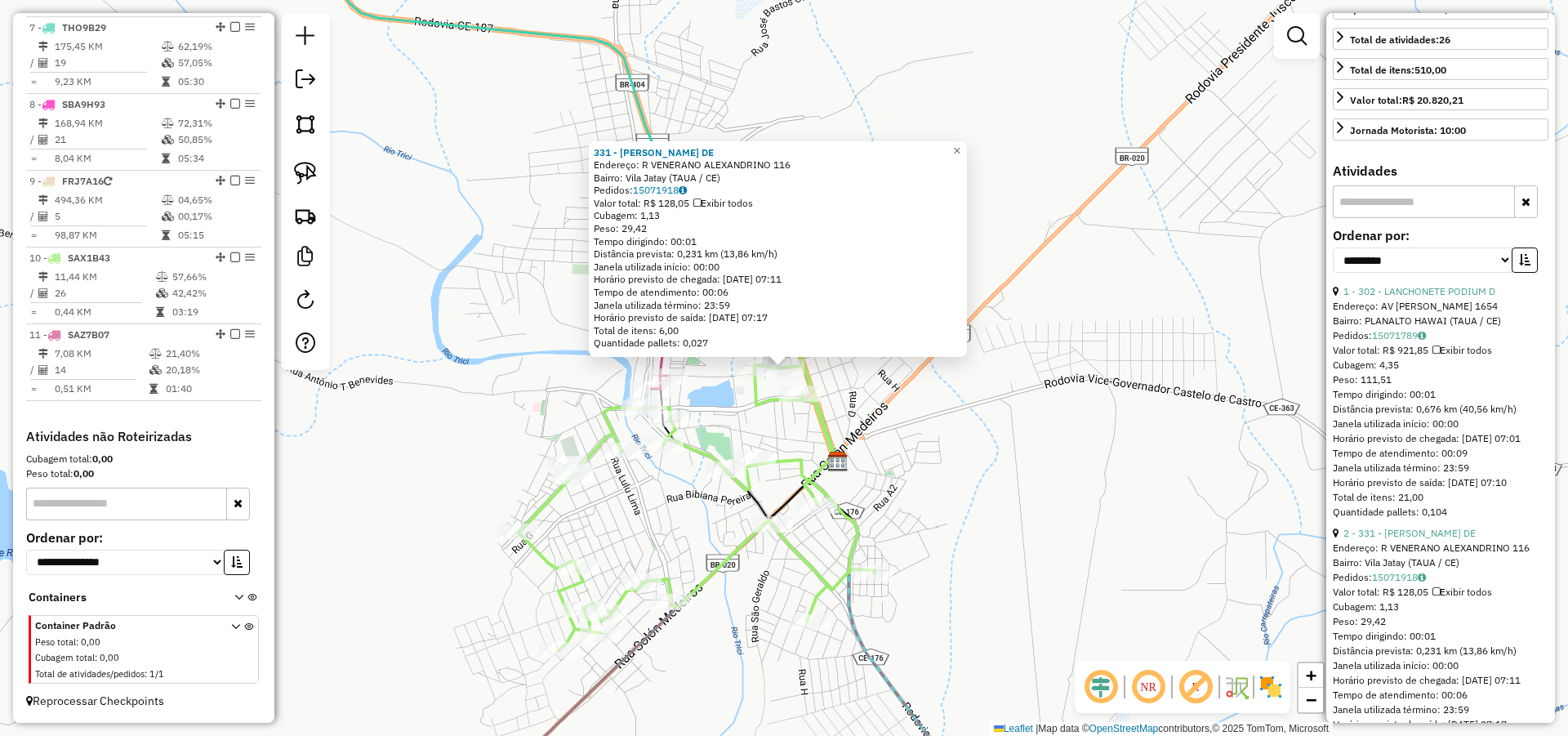
scroll to position [490, 0]
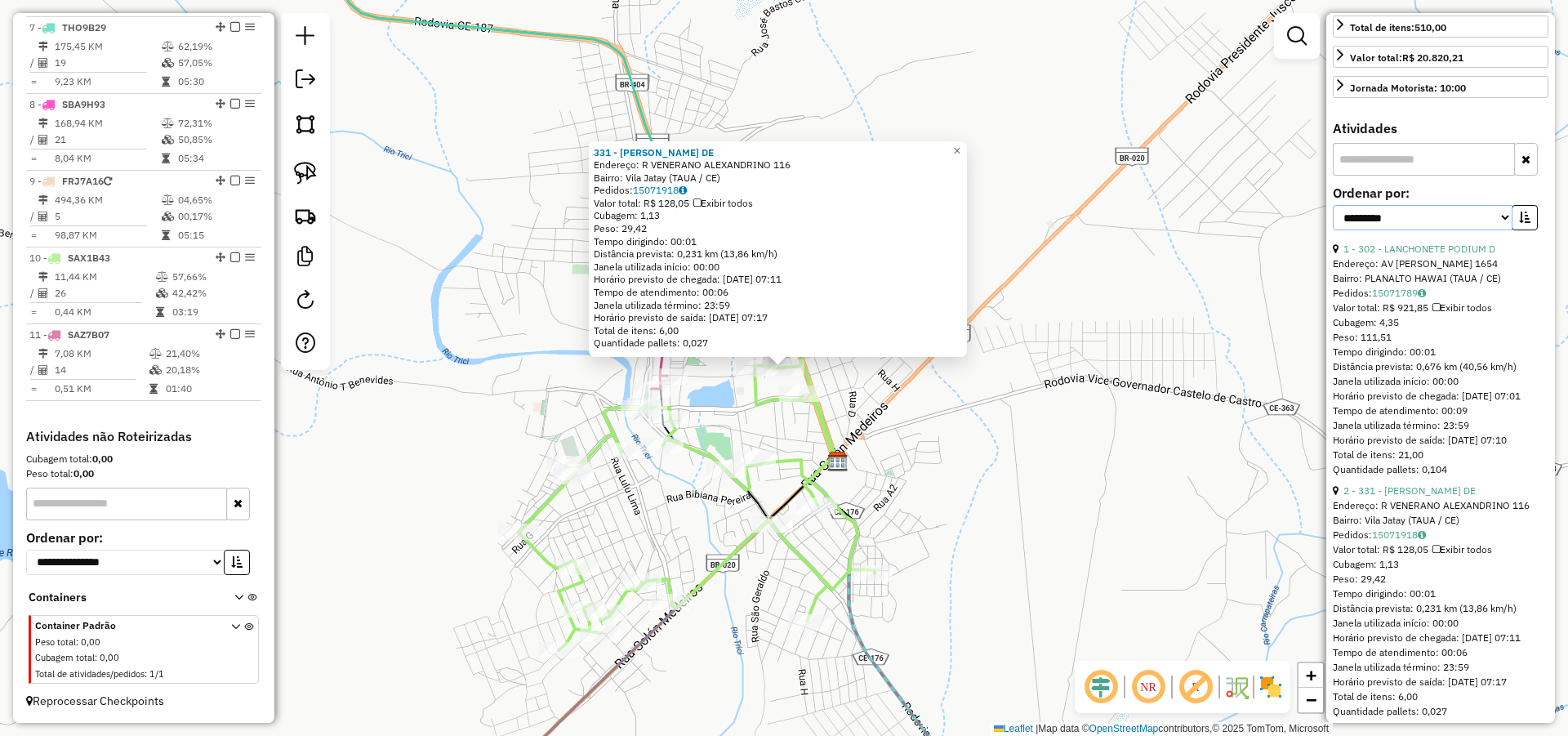
click at [1476, 231] on select "**********" at bounding box center [1423, 217] width 180 height 25
select select "*********"
click at [1333, 231] on select "**********" at bounding box center [1423, 217] width 180 height 25
click at [1527, 231] on button "button" at bounding box center [1524, 217] width 26 height 25
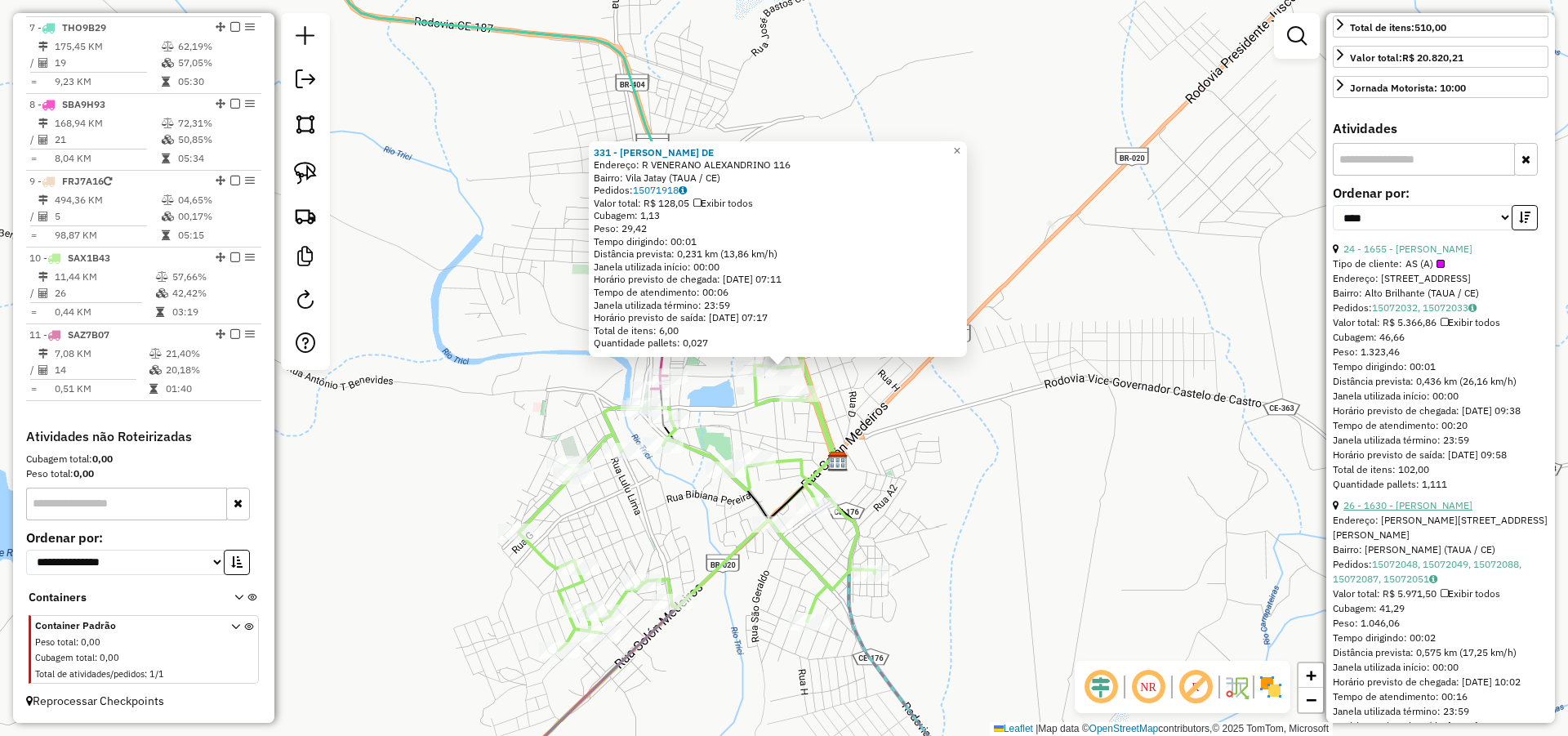
click at [1431, 512] on link "26 - 1630 - MARIA GRAZIELI RODRI" at bounding box center [1408, 505] width 129 height 12
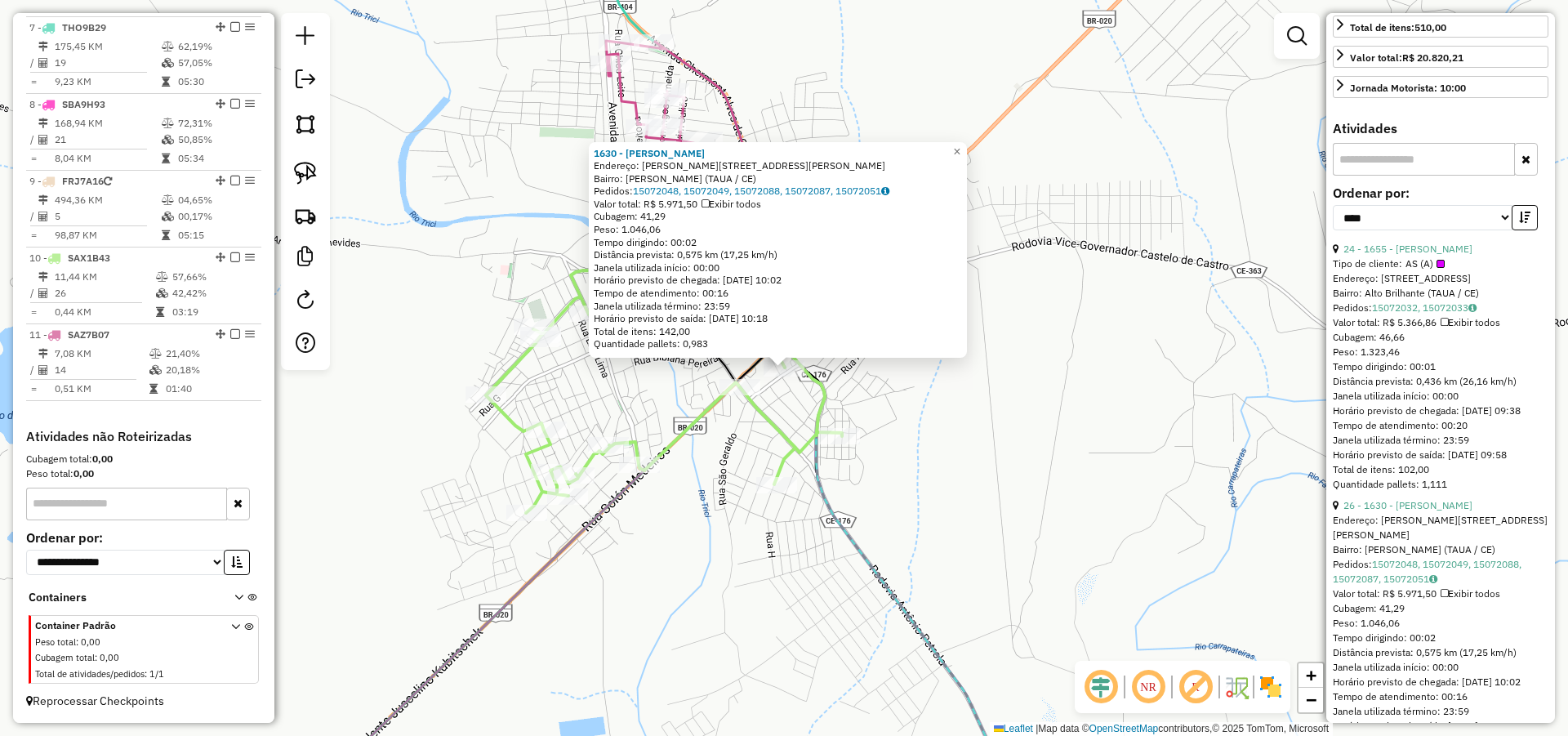
click at [931, 412] on div "1630 - MARIA GRAZIELI RODRI Endereço: R Bezerra e sousa 284 Bairro: Manoel Alve…" at bounding box center [784, 368] width 1568 height 736
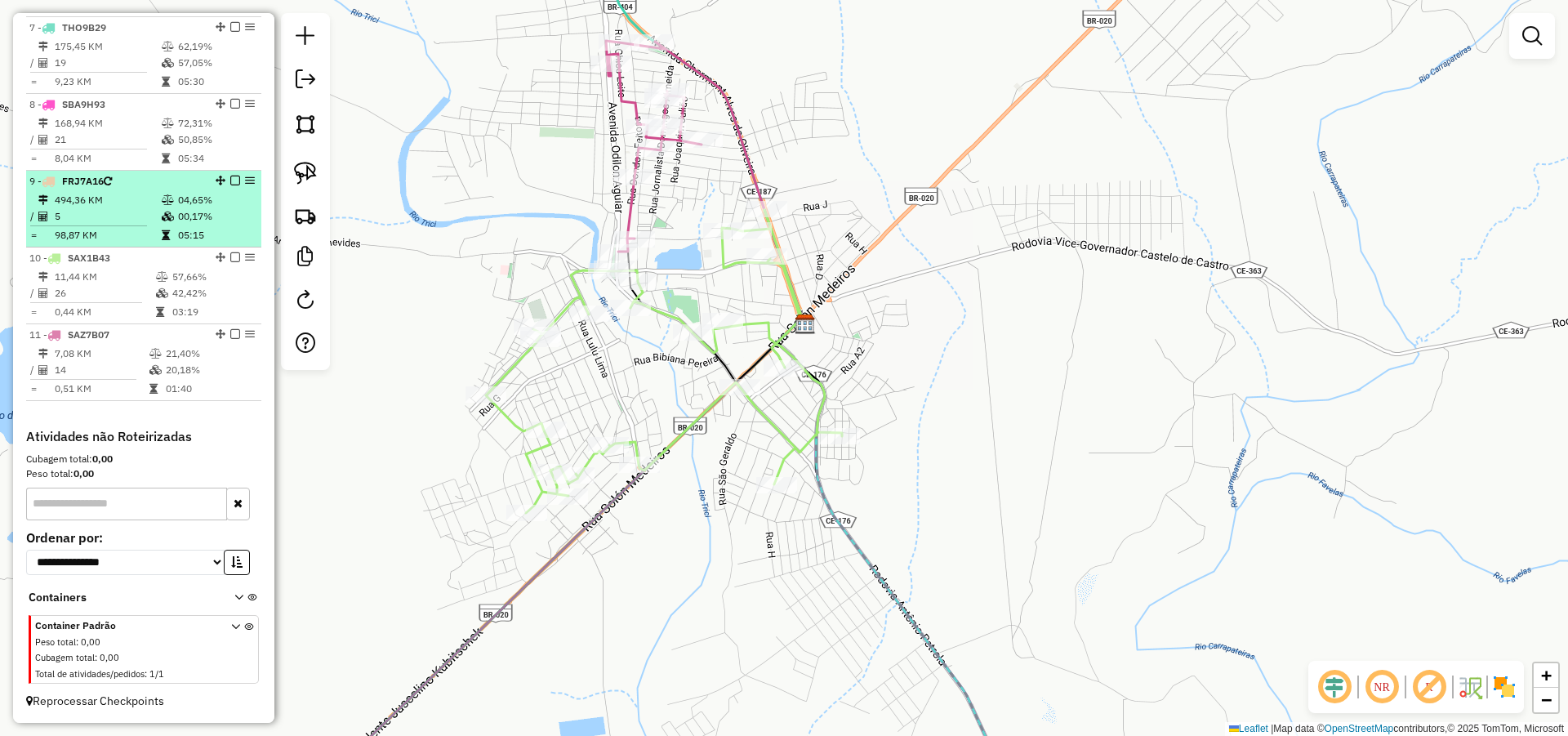
click at [113, 207] on td "494,36 KM" at bounding box center [107, 200] width 107 height 17
select select "*********"
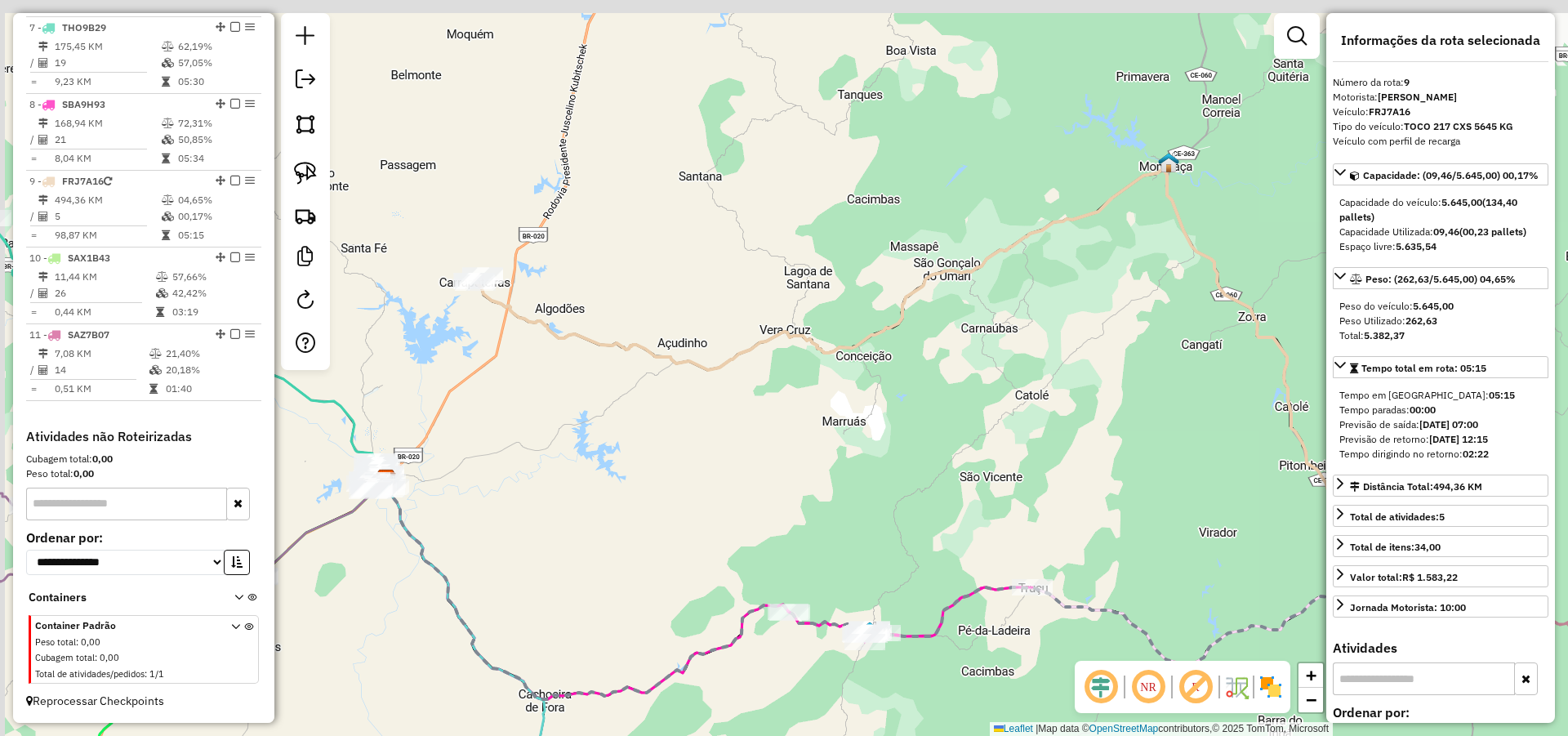
drag, startPoint x: 564, startPoint y: 291, endPoint x: 841, endPoint y: 410, distance: 301.5
click at [839, 410] on icon at bounding box center [924, 376] width 901 height 415
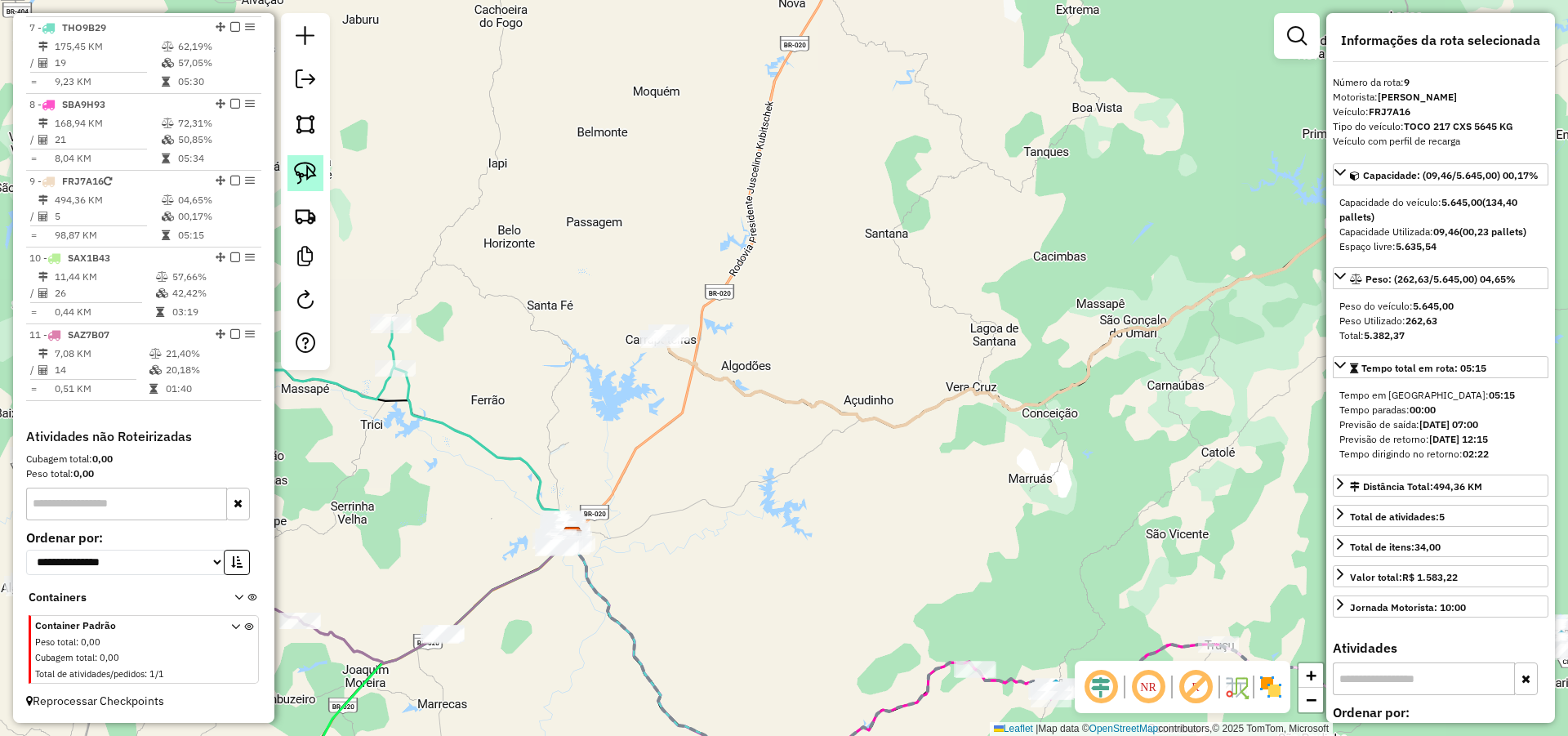
click at [299, 168] on img at bounding box center [305, 173] width 23 height 23
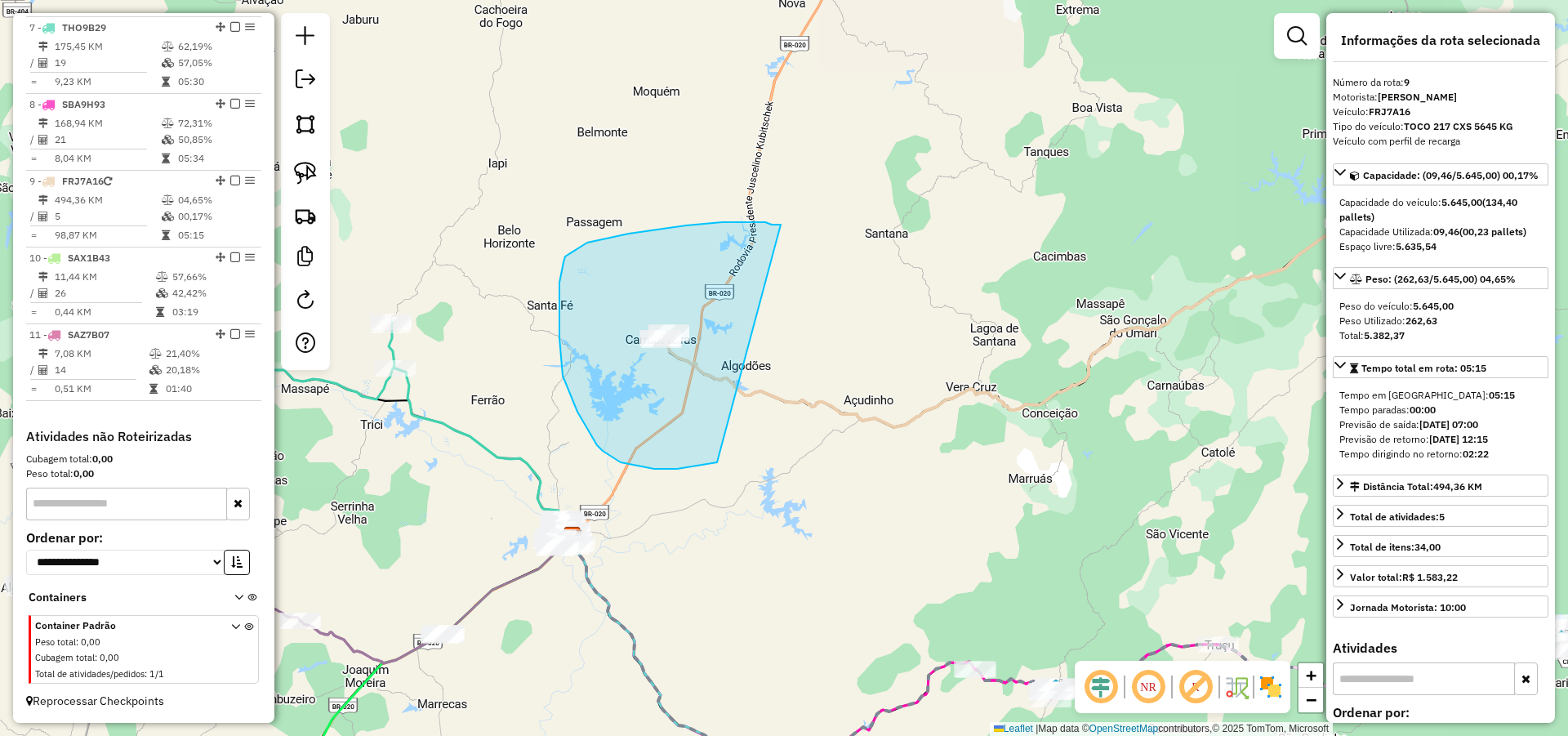
drag, startPoint x: 772, startPoint y: 224, endPoint x: 801, endPoint y: 389, distance: 167.5
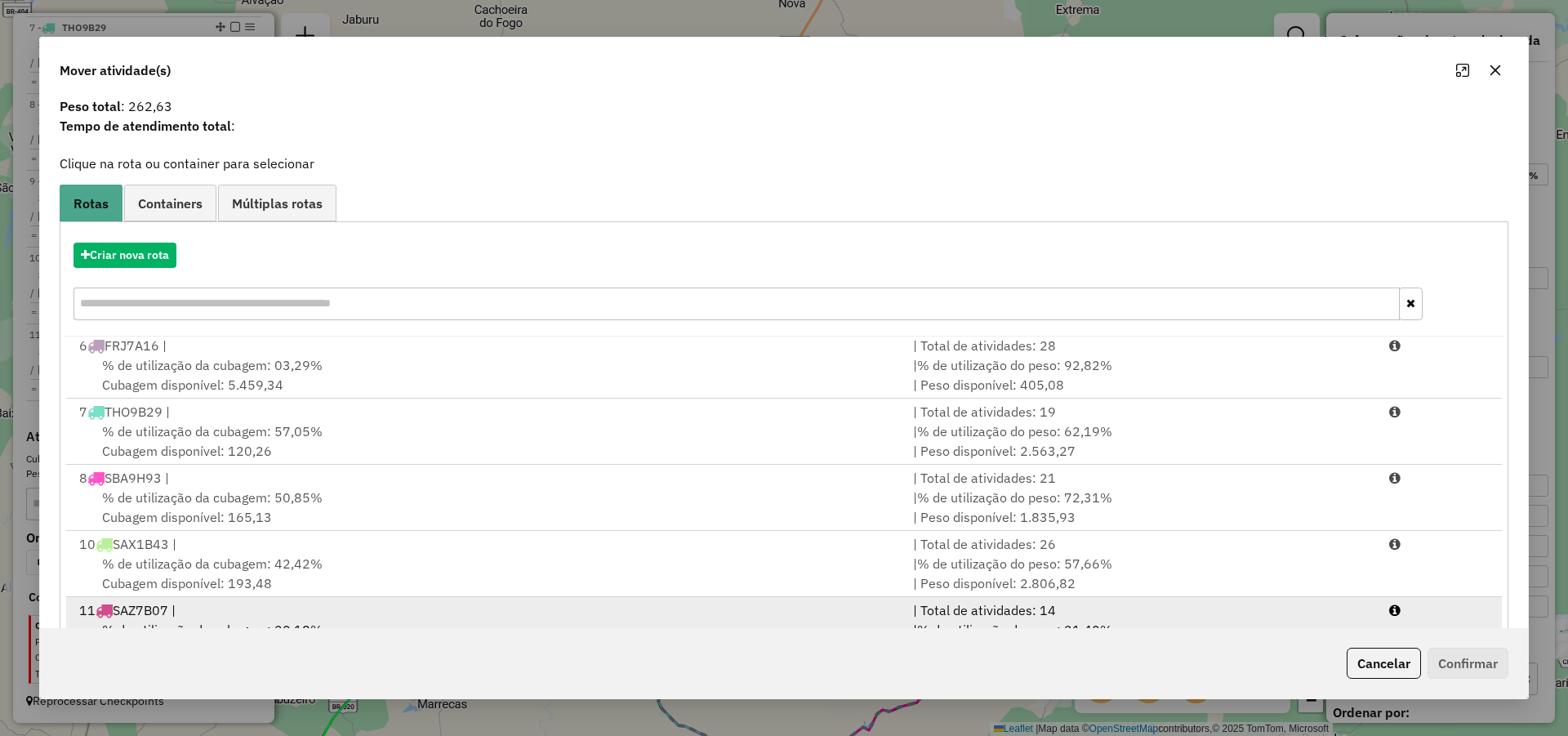
scroll to position [109, 0]
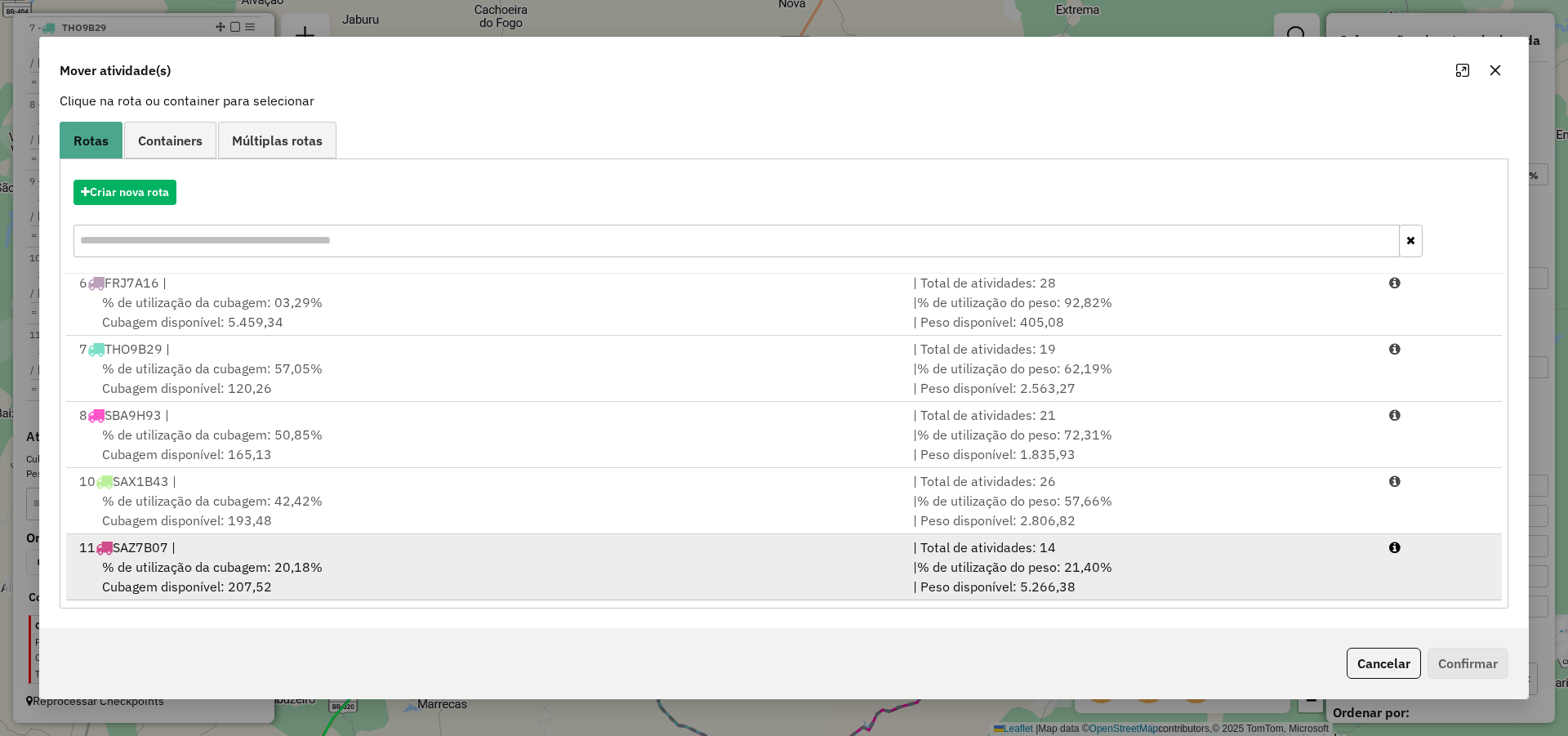
click at [432, 570] on div "% de utilização da cubagem: 20,18% Cubagem disponível: 207,52" at bounding box center [486, 576] width 834 height 39
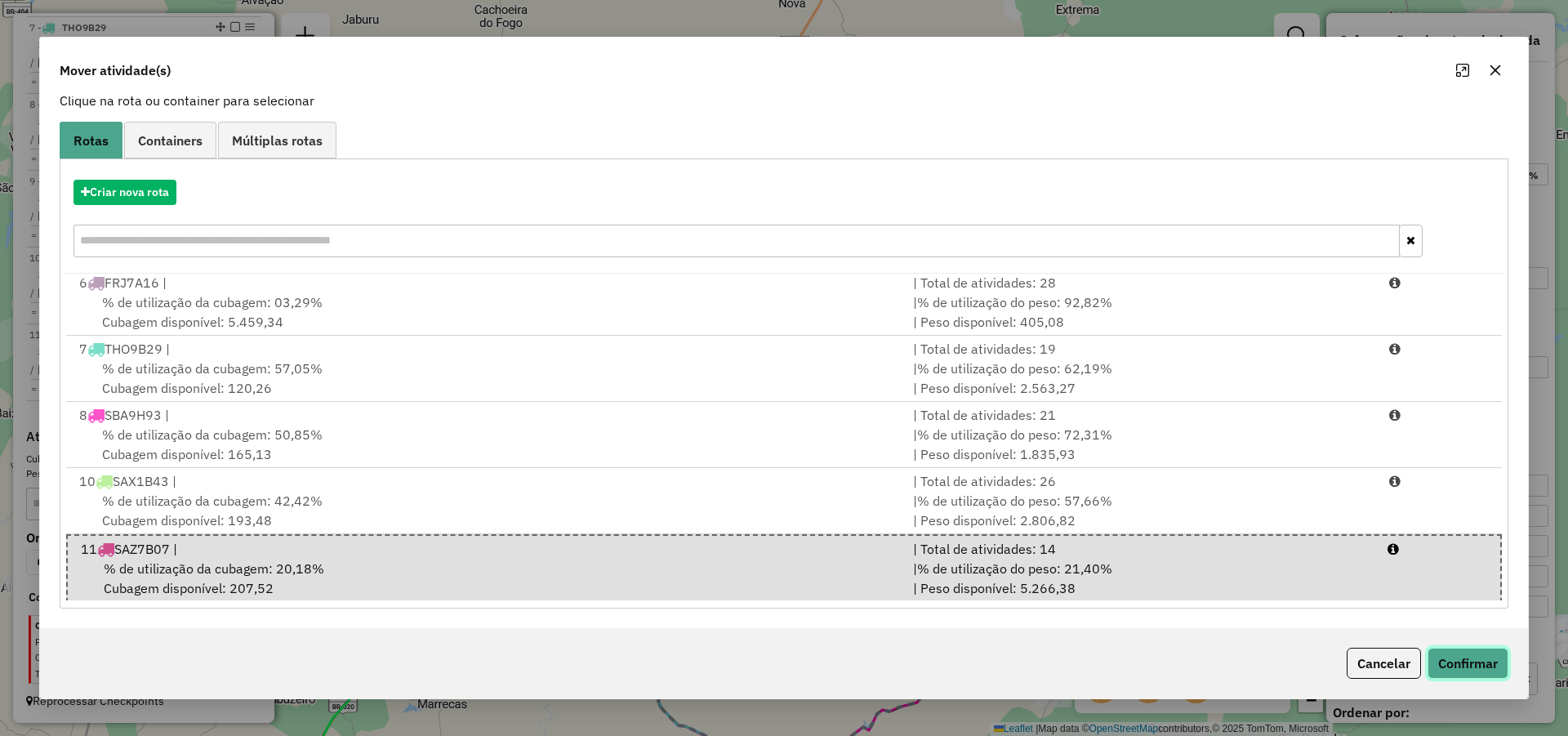
click at [1450, 664] on button "Confirmar" at bounding box center [1468, 663] width 81 height 31
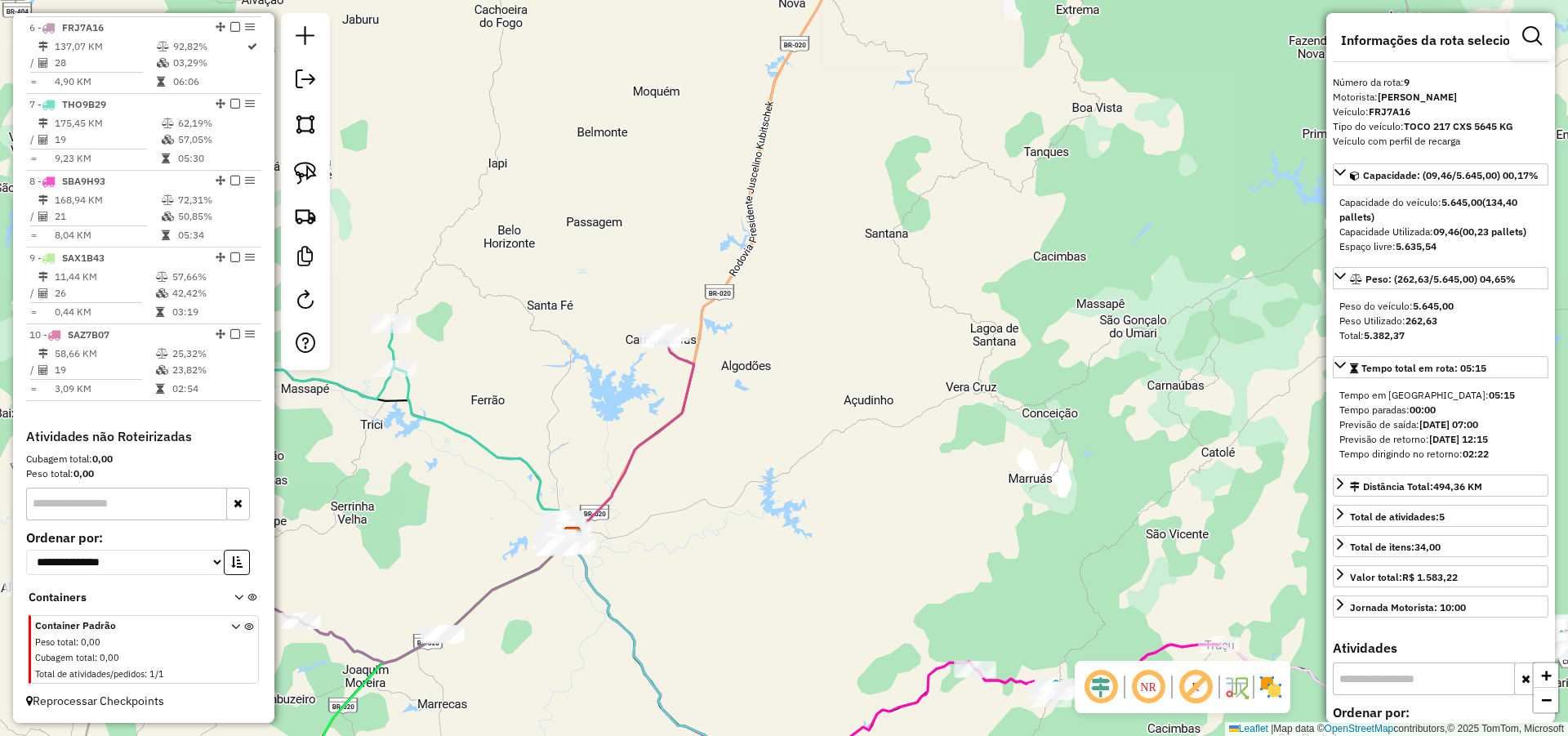
scroll to position [0, 0]
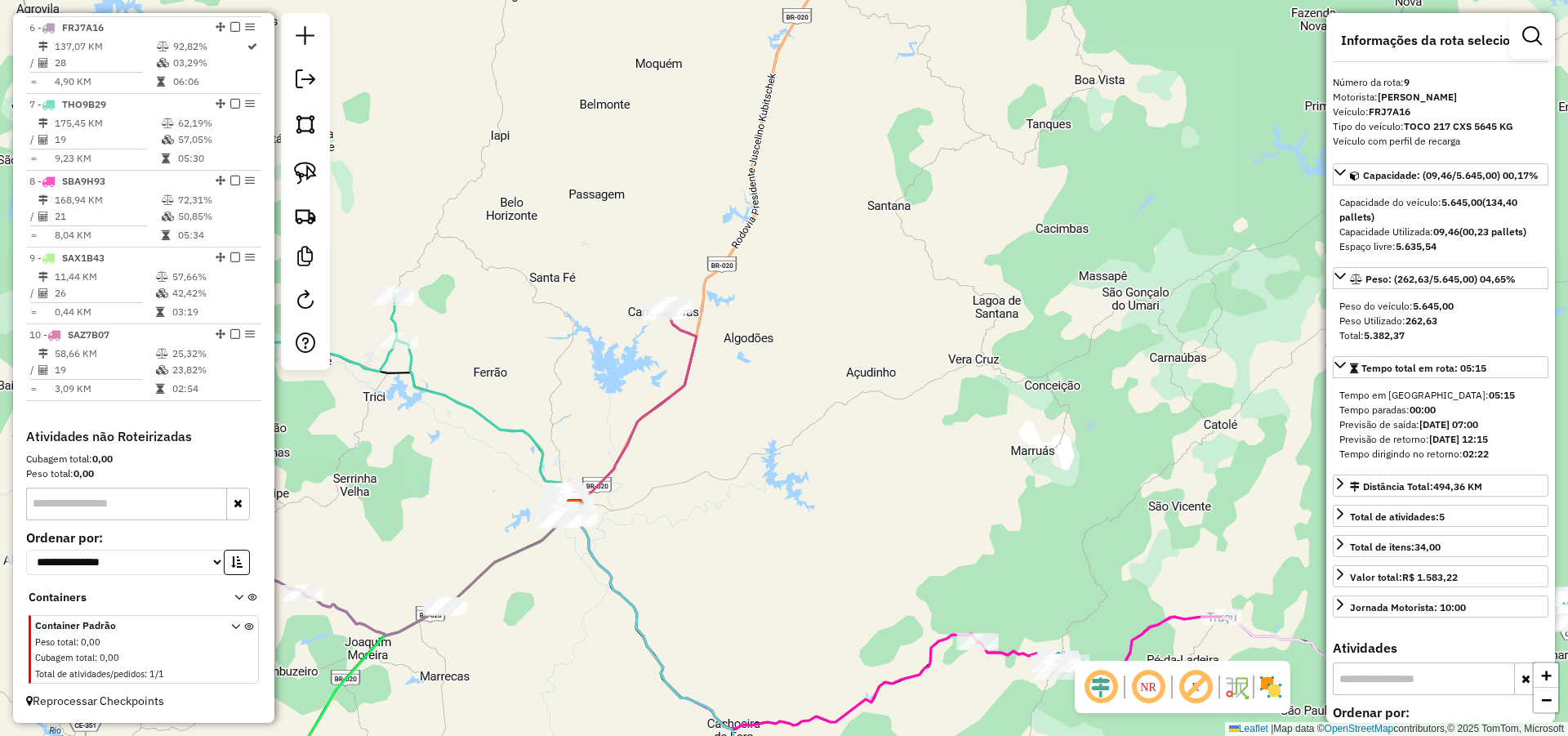
drag, startPoint x: 701, startPoint y: 531, endPoint x: 740, endPoint y: 234, distance: 299.5
click at [715, 271] on div "Janela de atendimento Grade de atendimento Capacidade Transportadoras Veículos …" at bounding box center [784, 368] width 1568 height 736
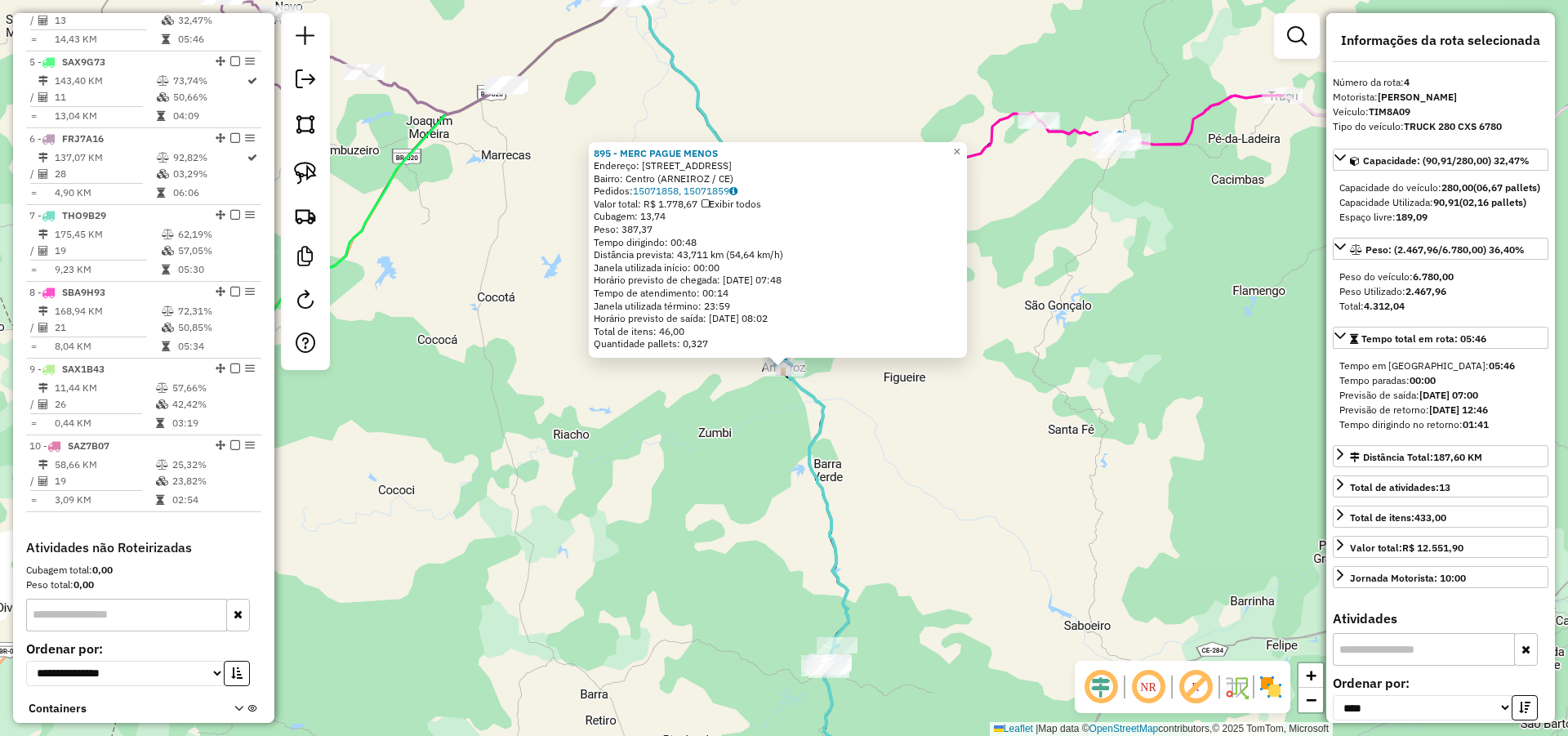
scroll to position [807, 0]
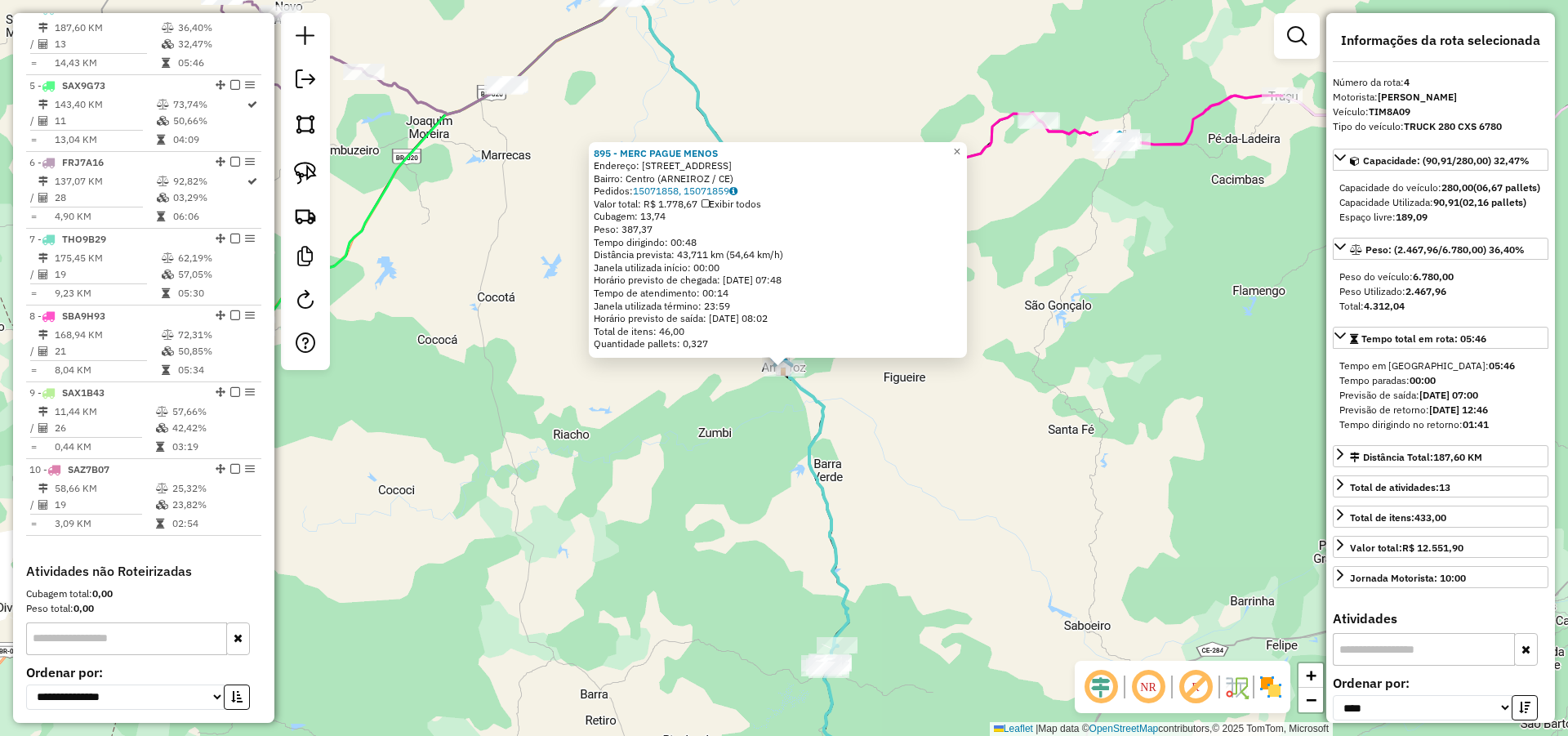
click at [566, 223] on div "895 - MERC PAGUE MENOS Endereço: R DUQUE DE CAXIAS 96 Bairro: Centro (ARNEIROZ …" at bounding box center [784, 368] width 1568 height 736
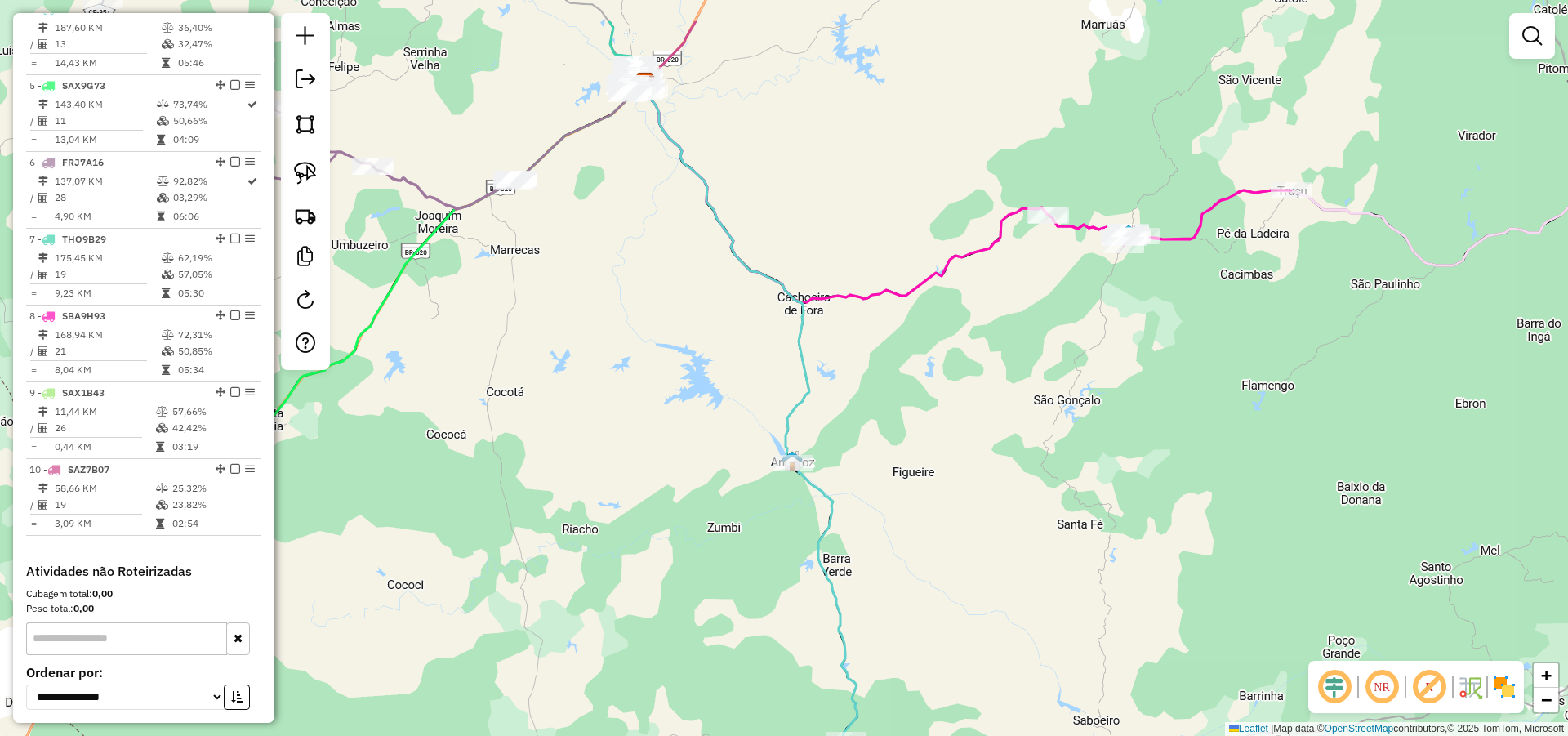
drag, startPoint x: 633, startPoint y: 65, endPoint x: 694, endPoint y: 509, distance: 448.2
click at [687, 501] on div "Janela de atendimento Grade de atendimento Capacidade Transportadoras Veículos …" at bounding box center [784, 368] width 1568 height 736
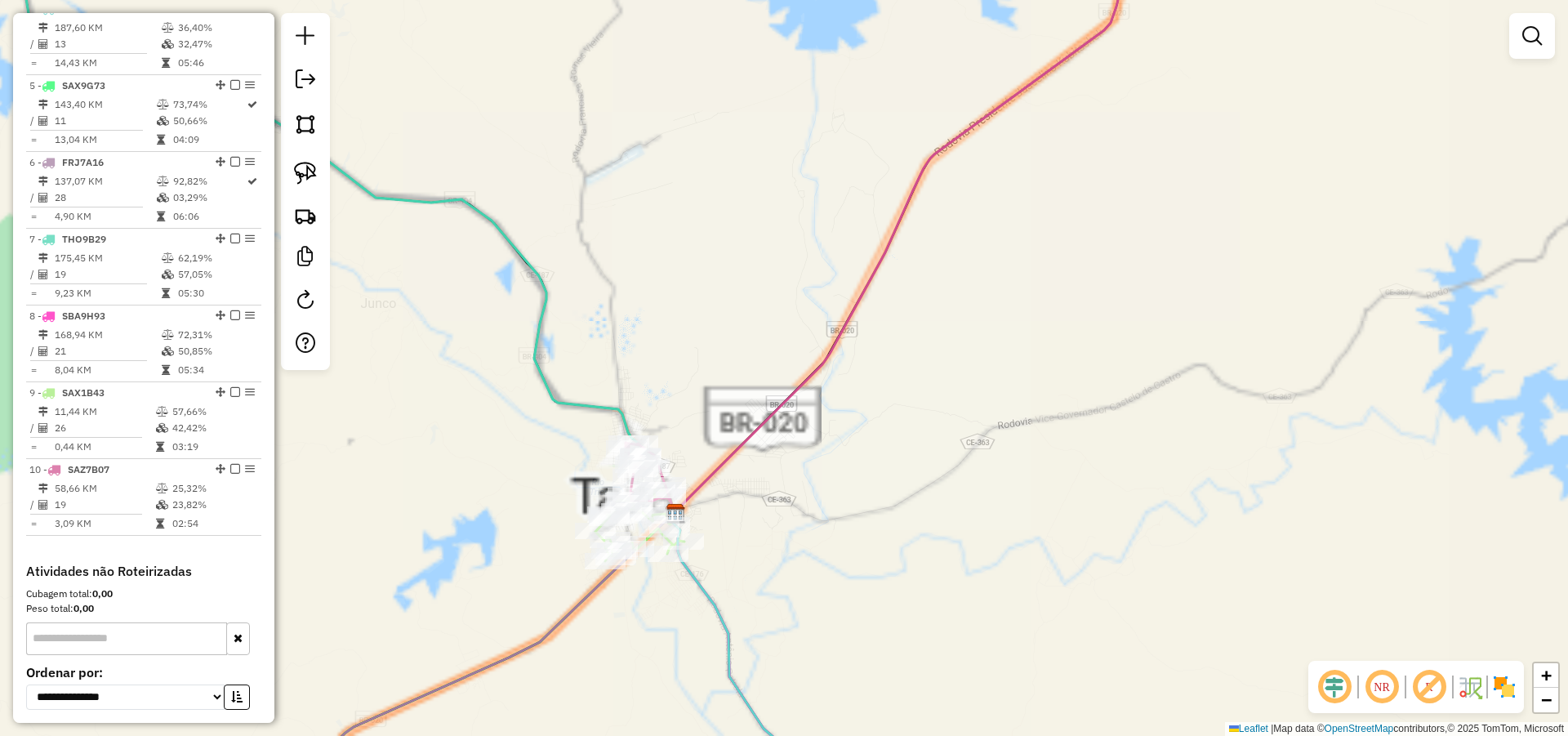
click at [918, 383] on div "Janela de atendimento Grade de atendimento Capacidade Transportadoras Veículos …" at bounding box center [784, 368] width 1568 height 736
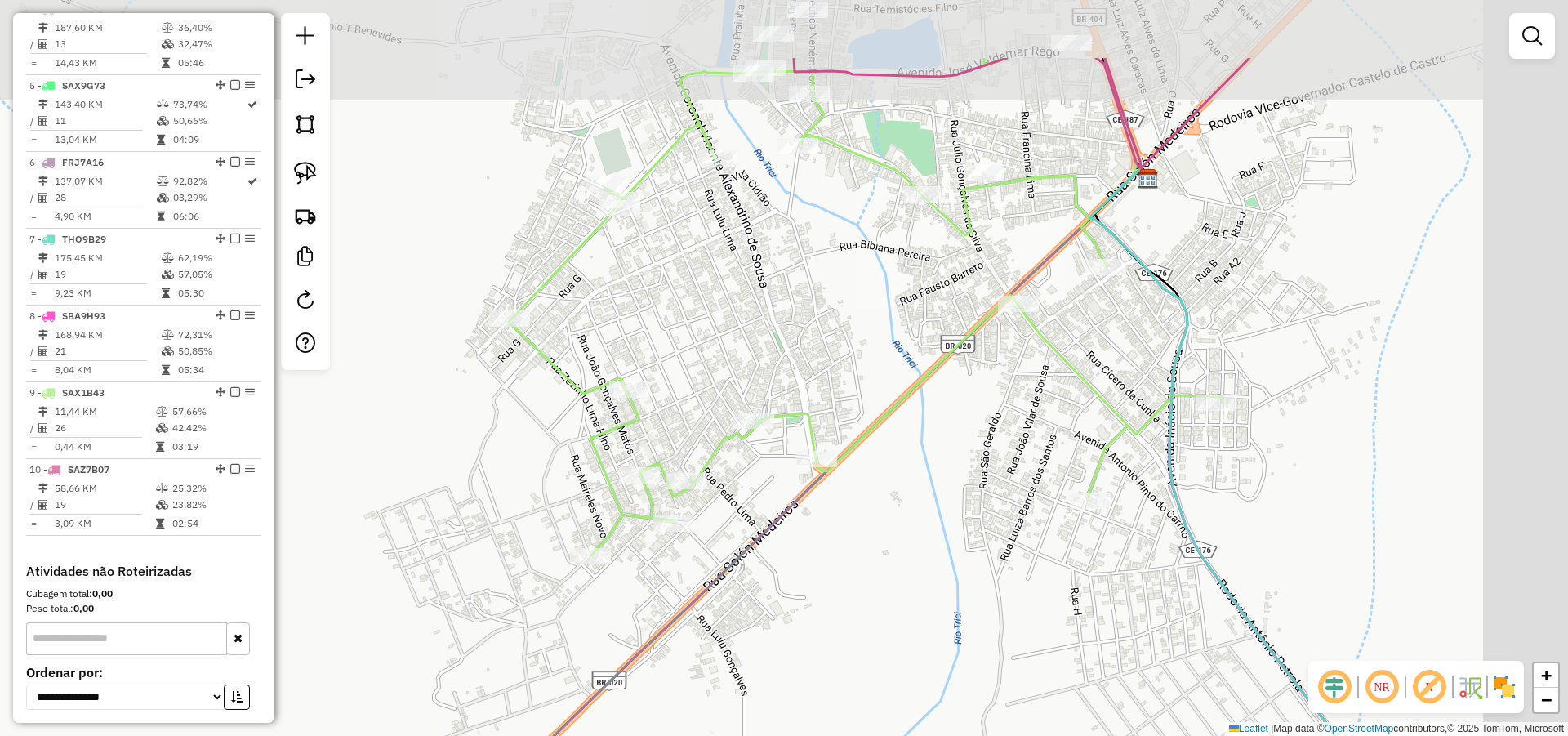
drag, startPoint x: 1167, startPoint y: 463, endPoint x: 1038, endPoint y: 459, distance: 129.1
click at [1046, 498] on icon at bounding box center [866, 307] width 714 height 498
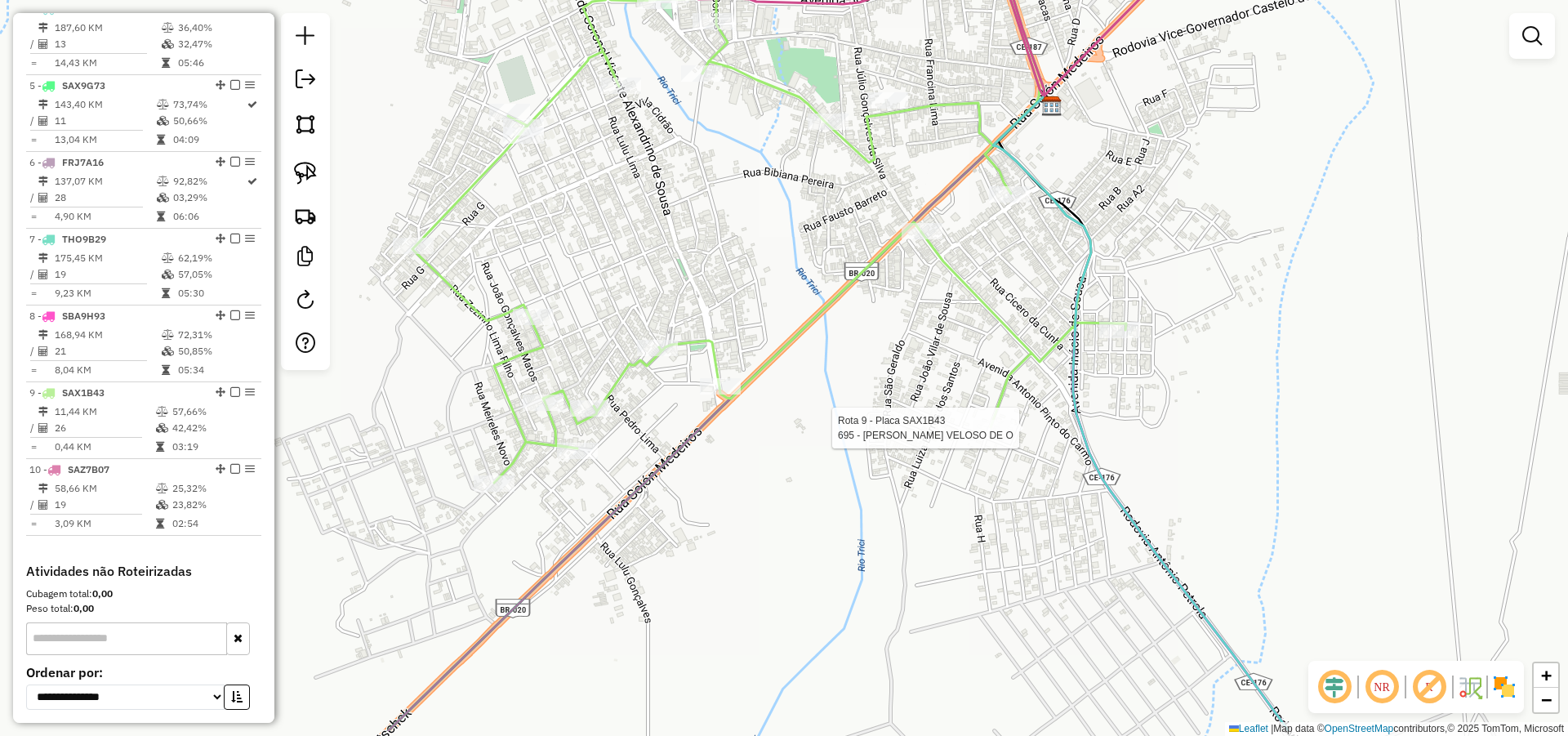
drag, startPoint x: 1076, startPoint y: 428, endPoint x: 1065, endPoint y: 418, distance: 14.9
click at [1075, 417] on icon at bounding box center [1141, 414] width 296 height 633
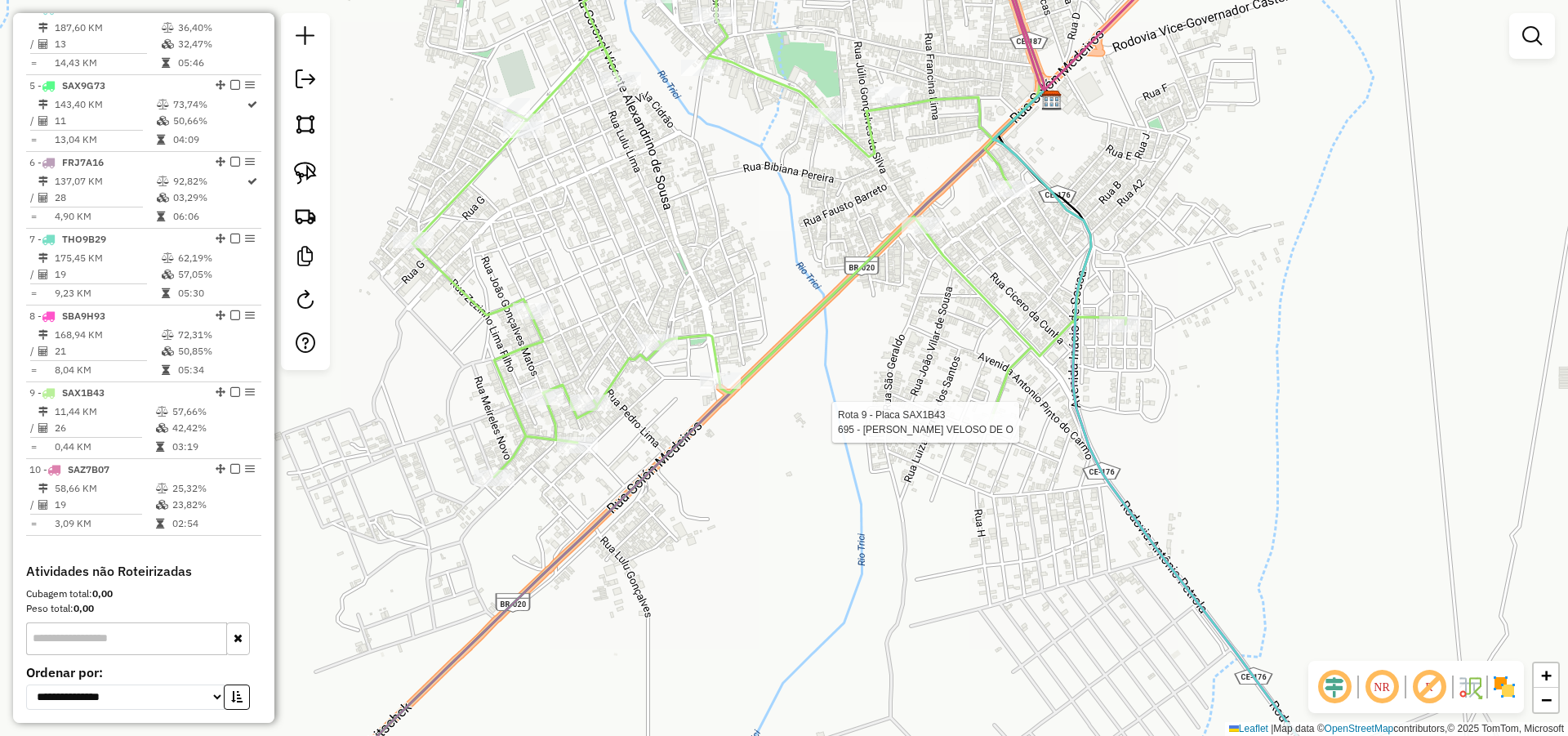
select select "*********"
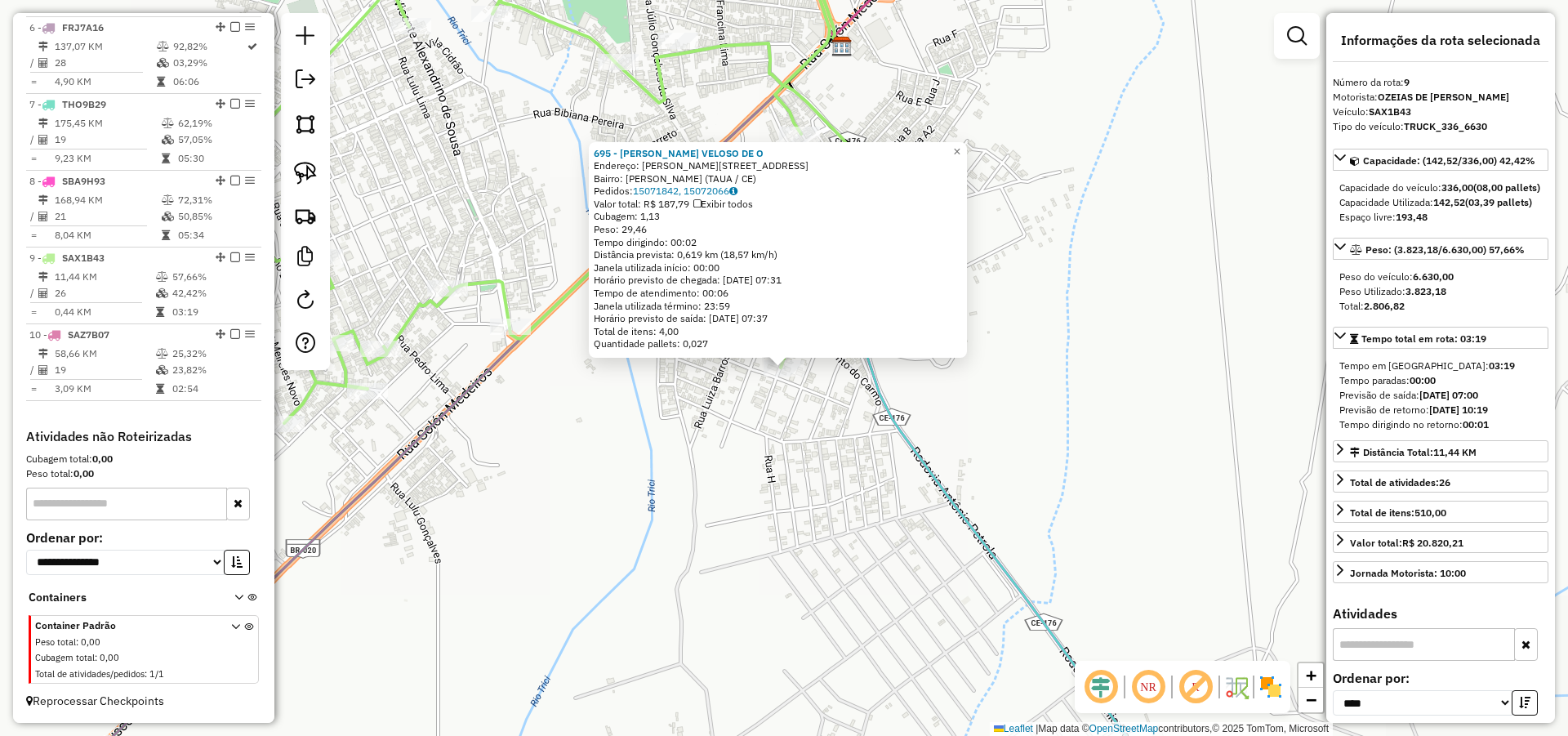
scroll to position [957, 0]
click at [904, 432] on icon at bounding box center [978, 423] width 391 height 772
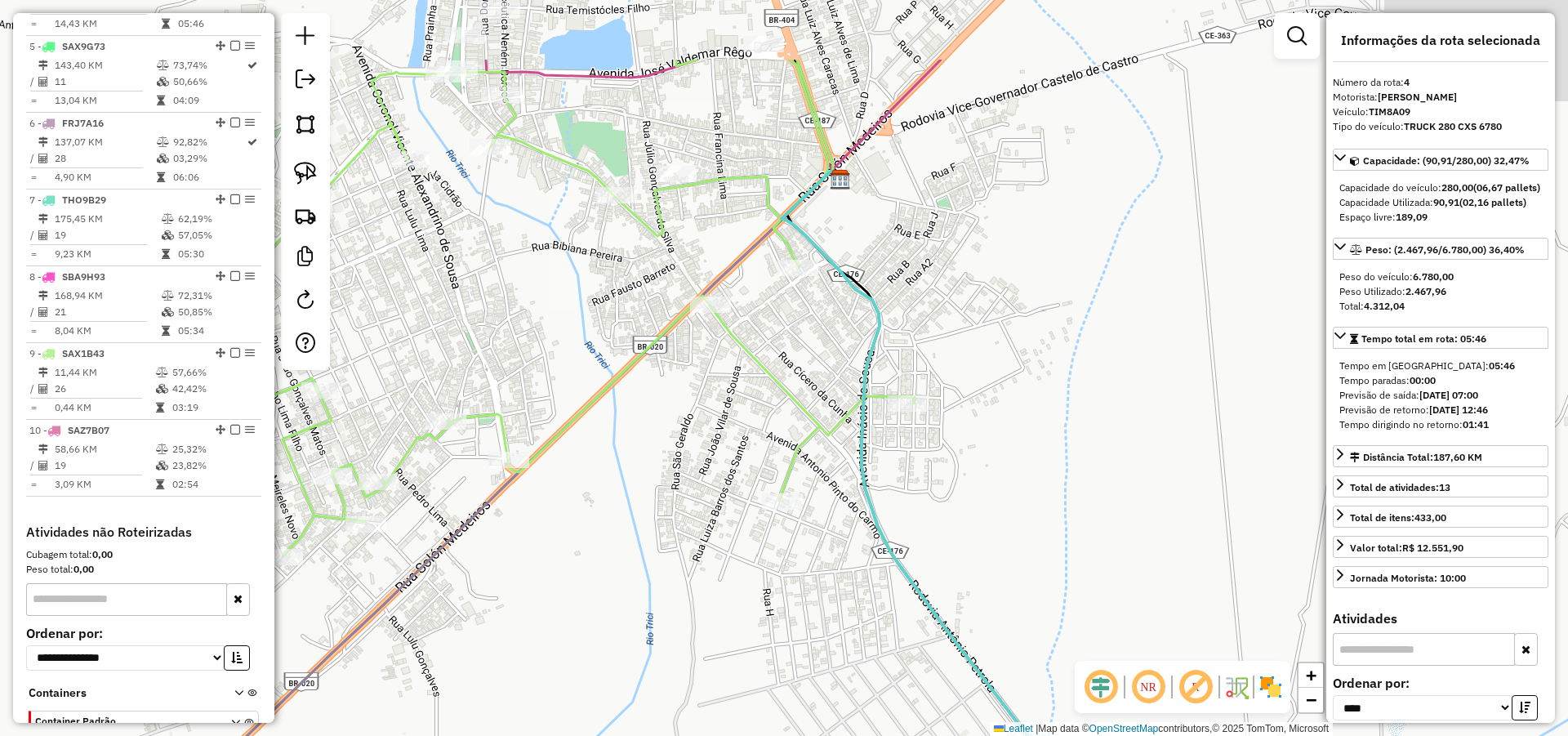
drag, startPoint x: 1002, startPoint y: 456, endPoint x: 1004, endPoint y: 493, distance: 37.1
click at [1004, 493] on div "Janela de atendimento Grade de atendimento Capacidade Transportadoras Veículos …" at bounding box center [784, 368] width 1568 height 736
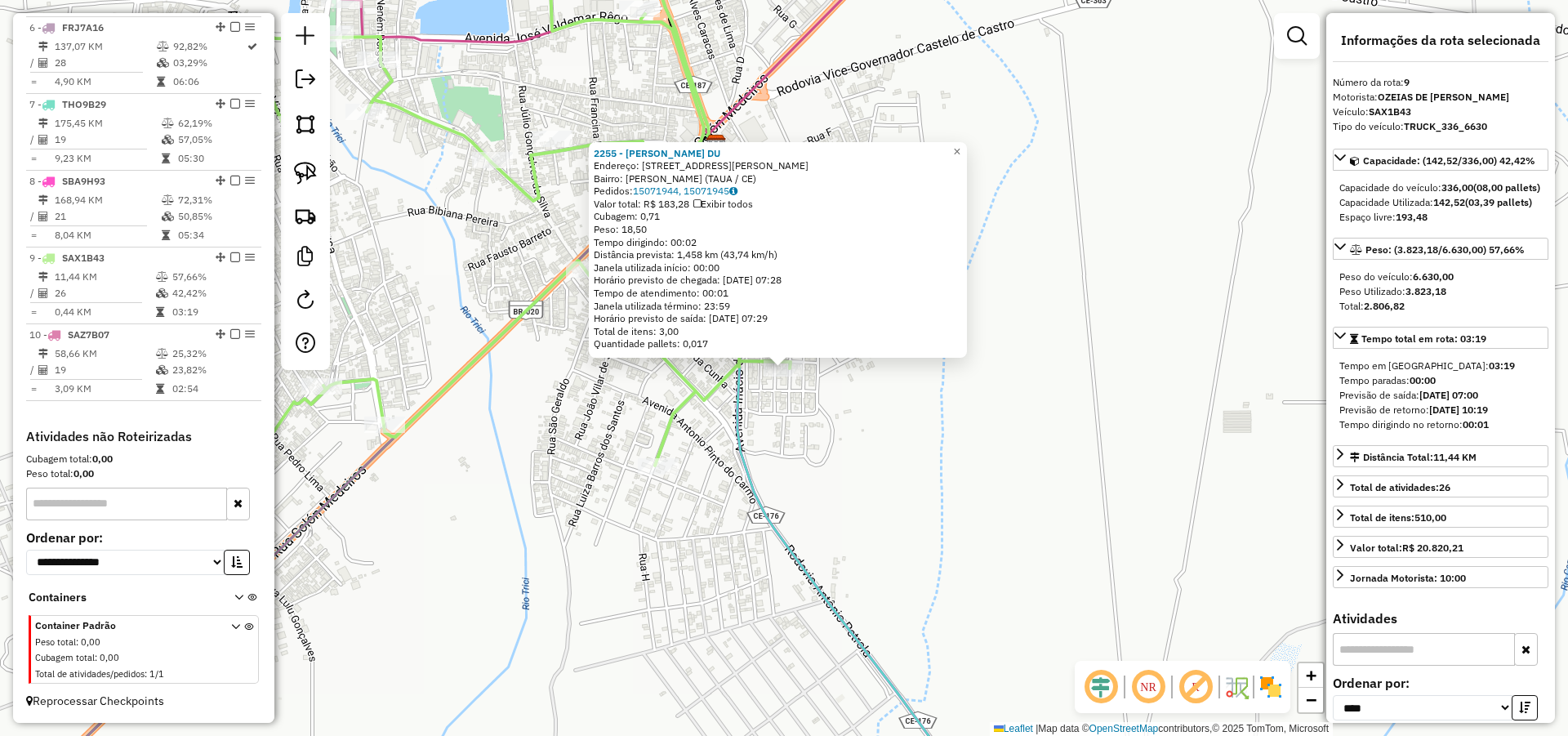
click at [848, 443] on div "2255 - FRANCISCO BATISTA DU Endereço: R Rua Projetada Sessenta e Oito 2 Bairro:…" at bounding box center [784, 368] width 1568 height 736
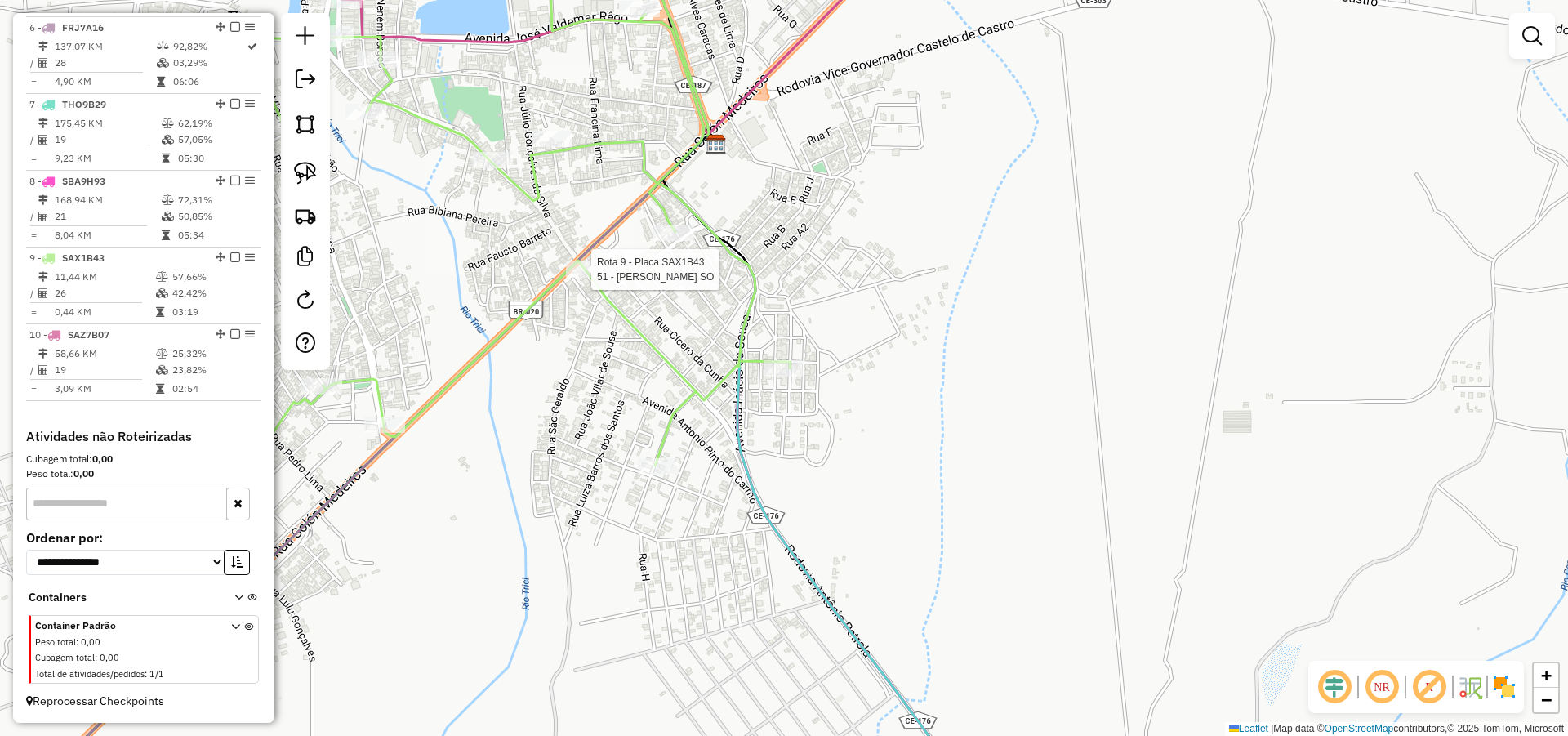
select select "*********"
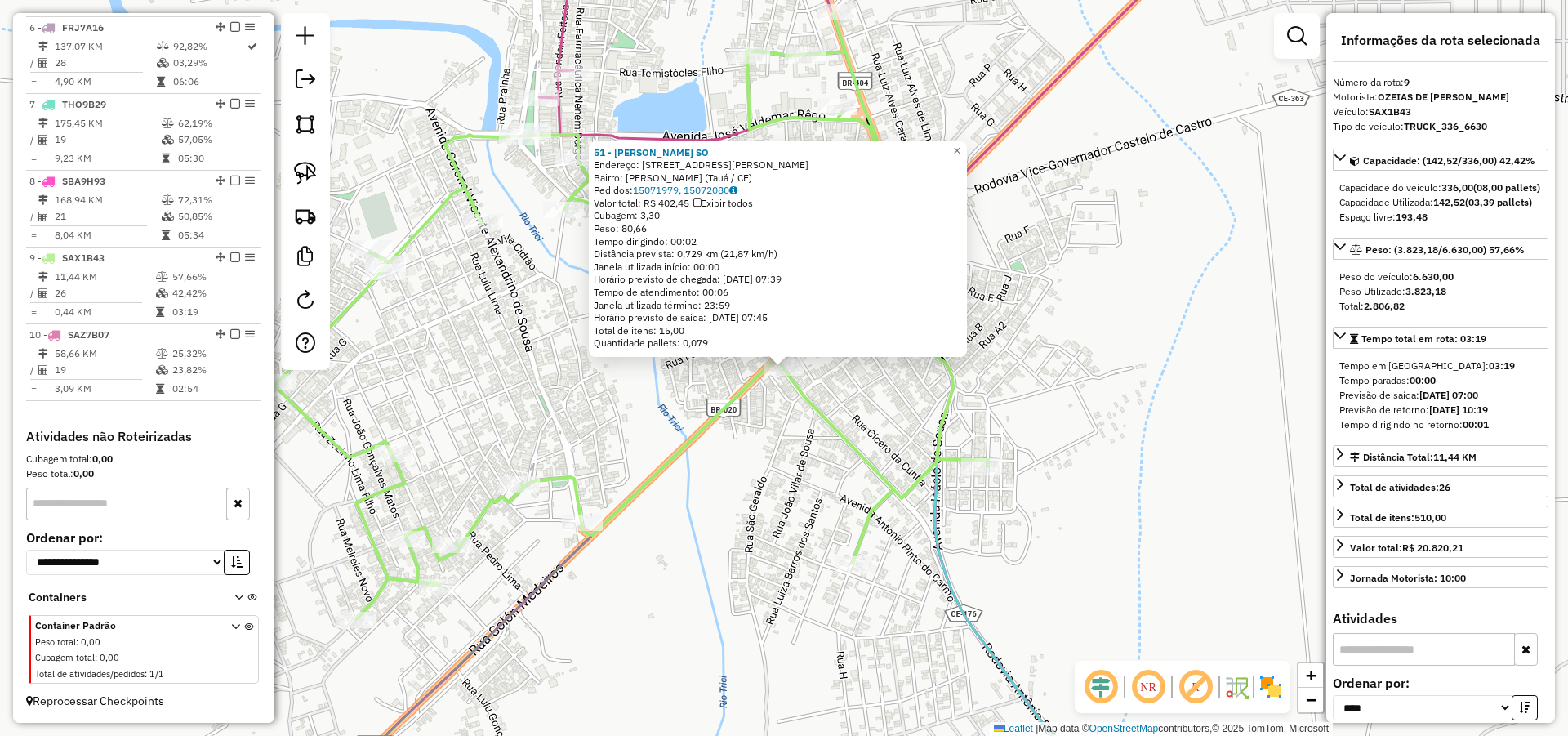
drag, startPoint x: 1106, startPoint y: 373, endPoint x: 1028, endPoint y: 372, distance: 78.0
click at [1106, 372] on div "51 - ANTONIO GONCALVES SO Endereço: Rua Júlio Gonçalves da Silva, 705 Bairro: M…" at bounding box center [784, 368] width 1568 height 736
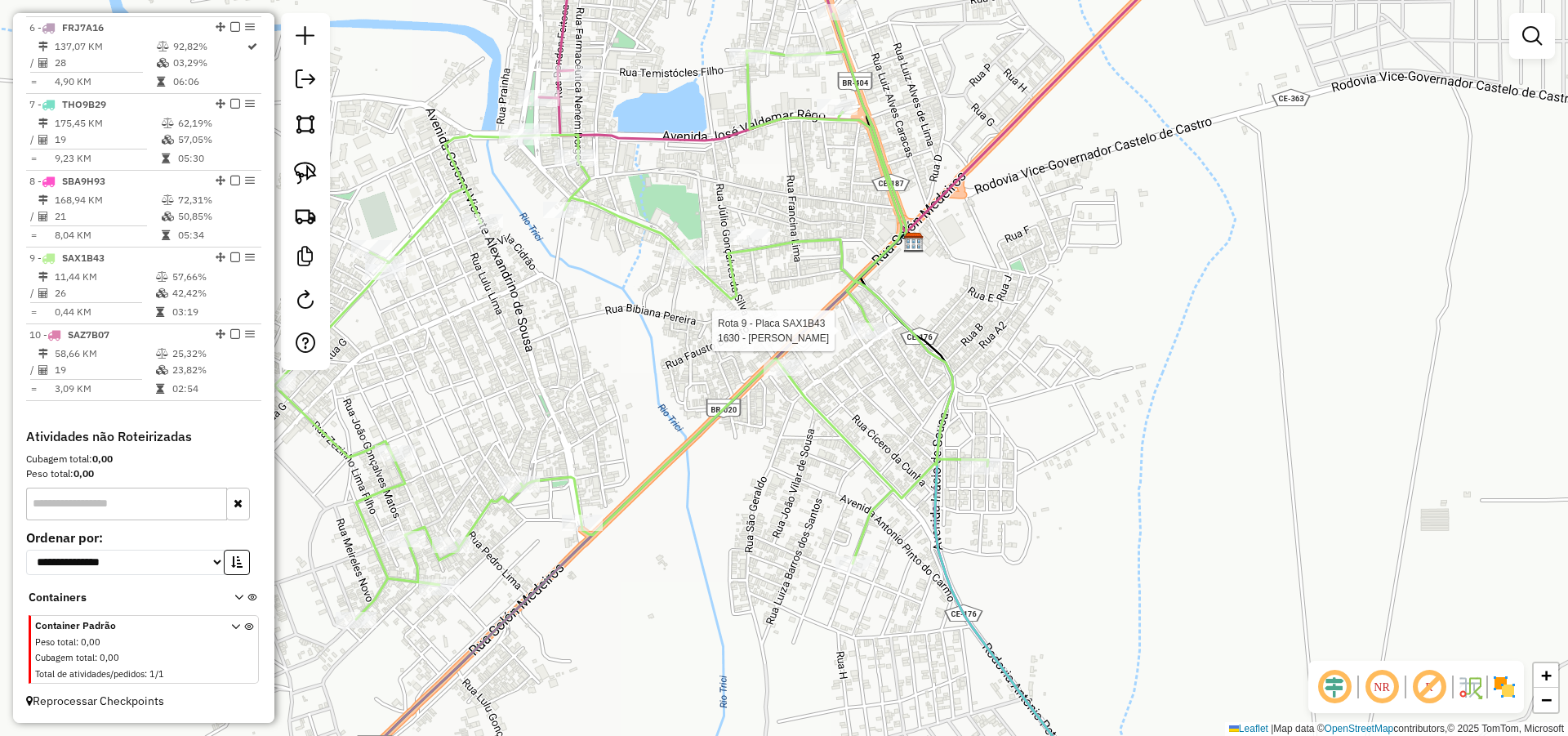
select select "*********"
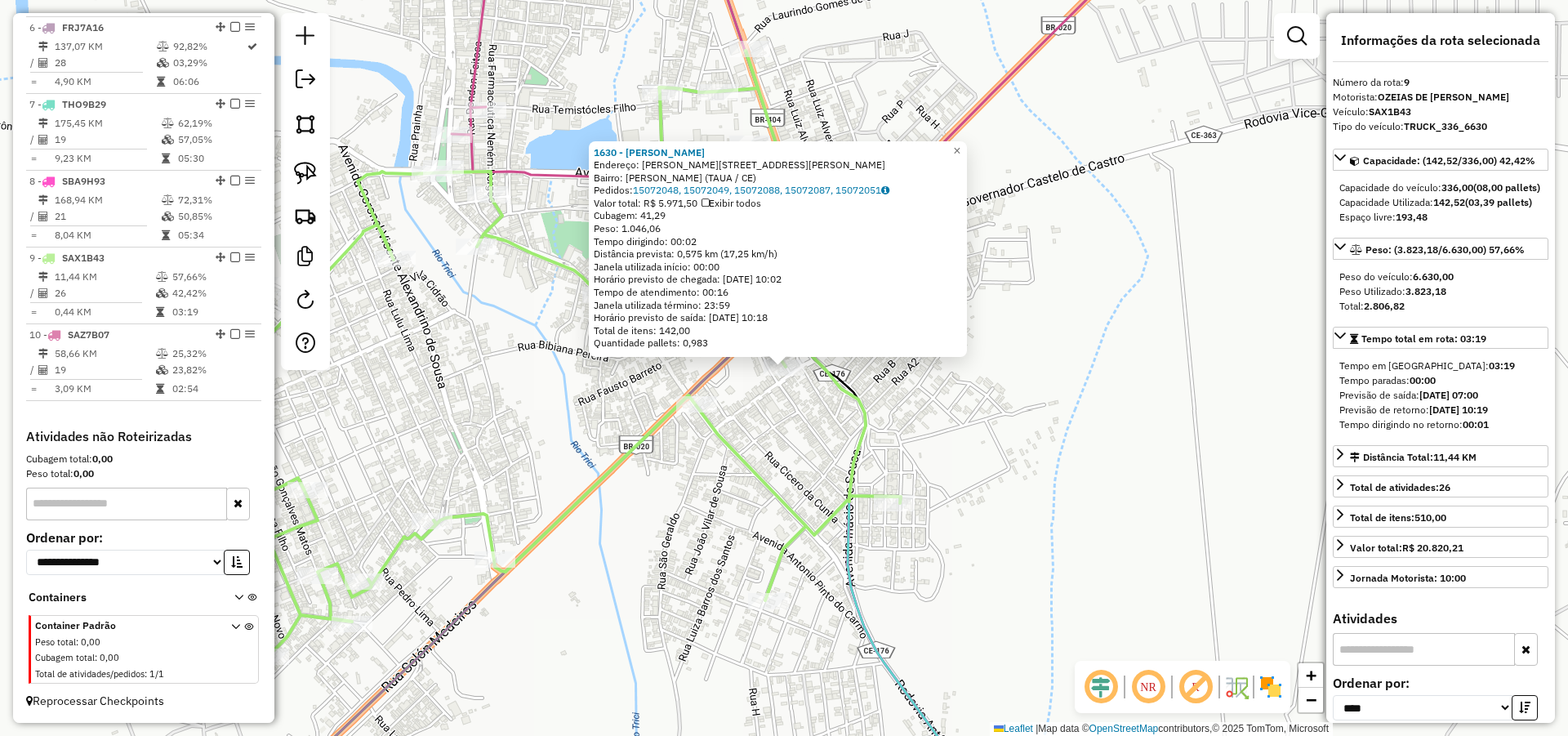
drag, startPoint x: 1014, startPoint y: 369, endPoint x: 959, endPoint y: 365, distance: 55.1
click at [1014, 370] on div "1630 - MARIA GRAZIELI RODRI Endereço: R Bezerra e sousa 284 Bairro: Manoel Alve…" at bounding box center [784, 368] width 1568 height 736
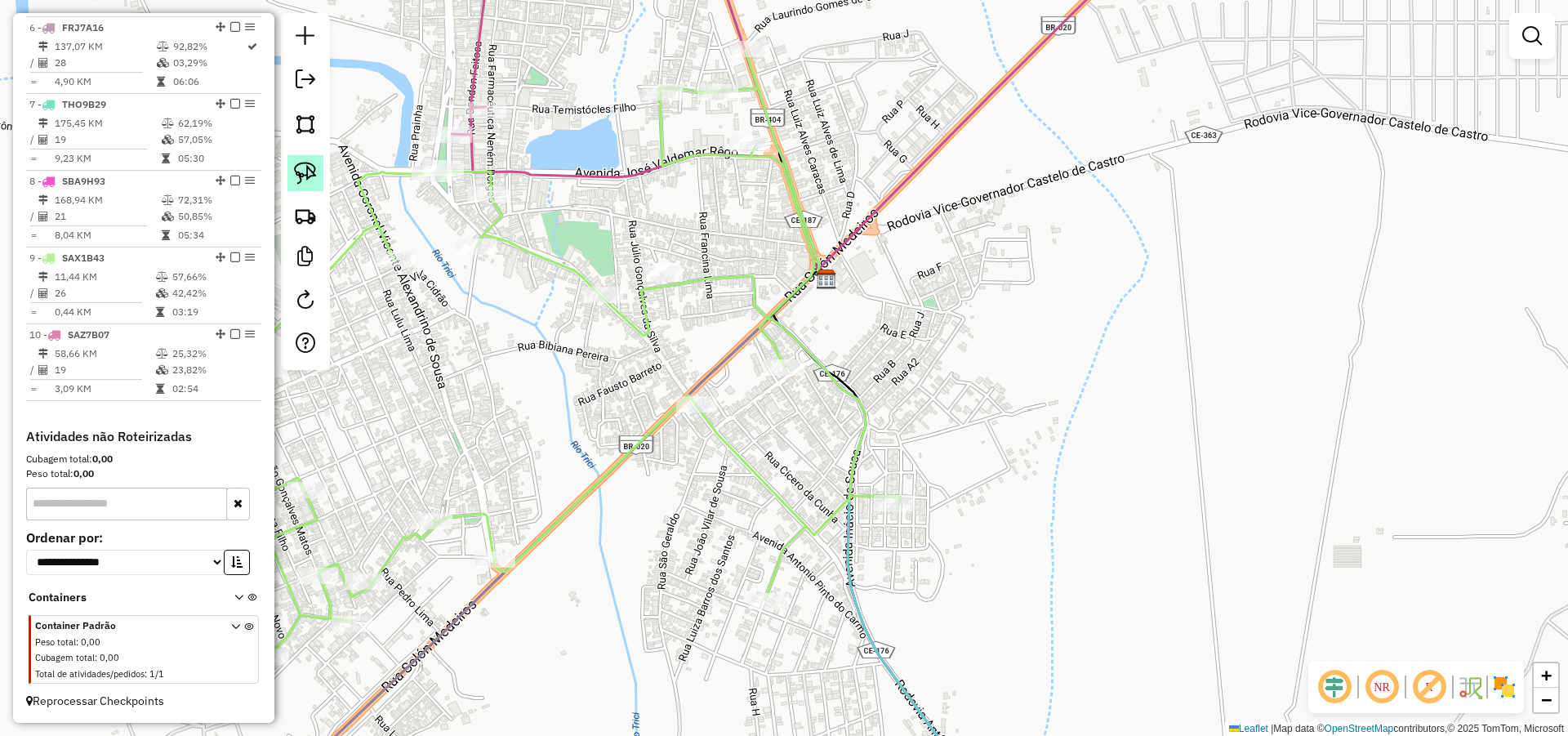
drag, startPoint x: 305, startPoint y: 168, endPoint x: 429, endPoint y: 208, distance: 130.3
click at [306, 167] on img at bounding box center [305, 173] width 23 height 23
drag, startPoint x: 904, startPoint y: 345, endPoint x: 776, endPoint y: 406, distance: 141.8
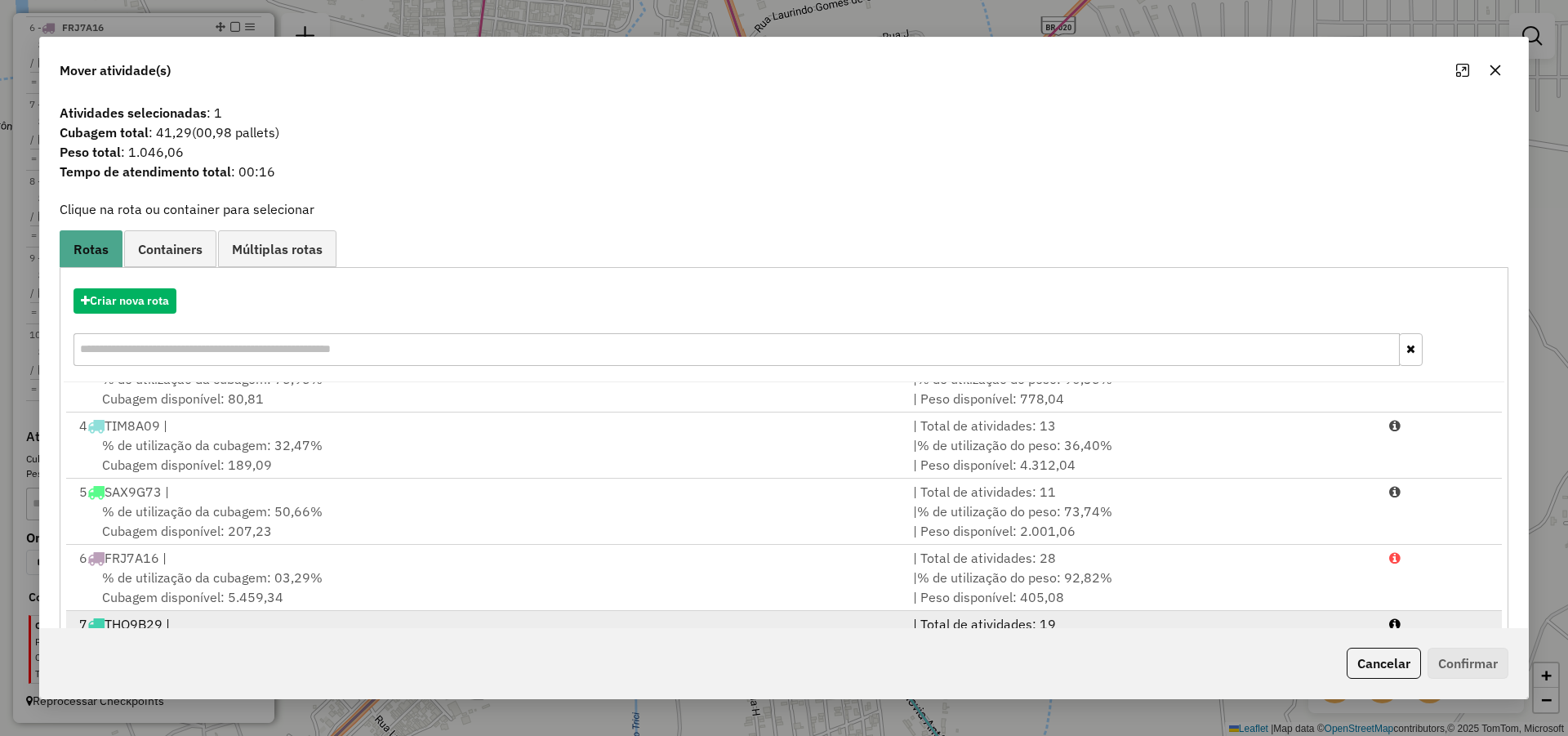
scroll to position [7, 0]
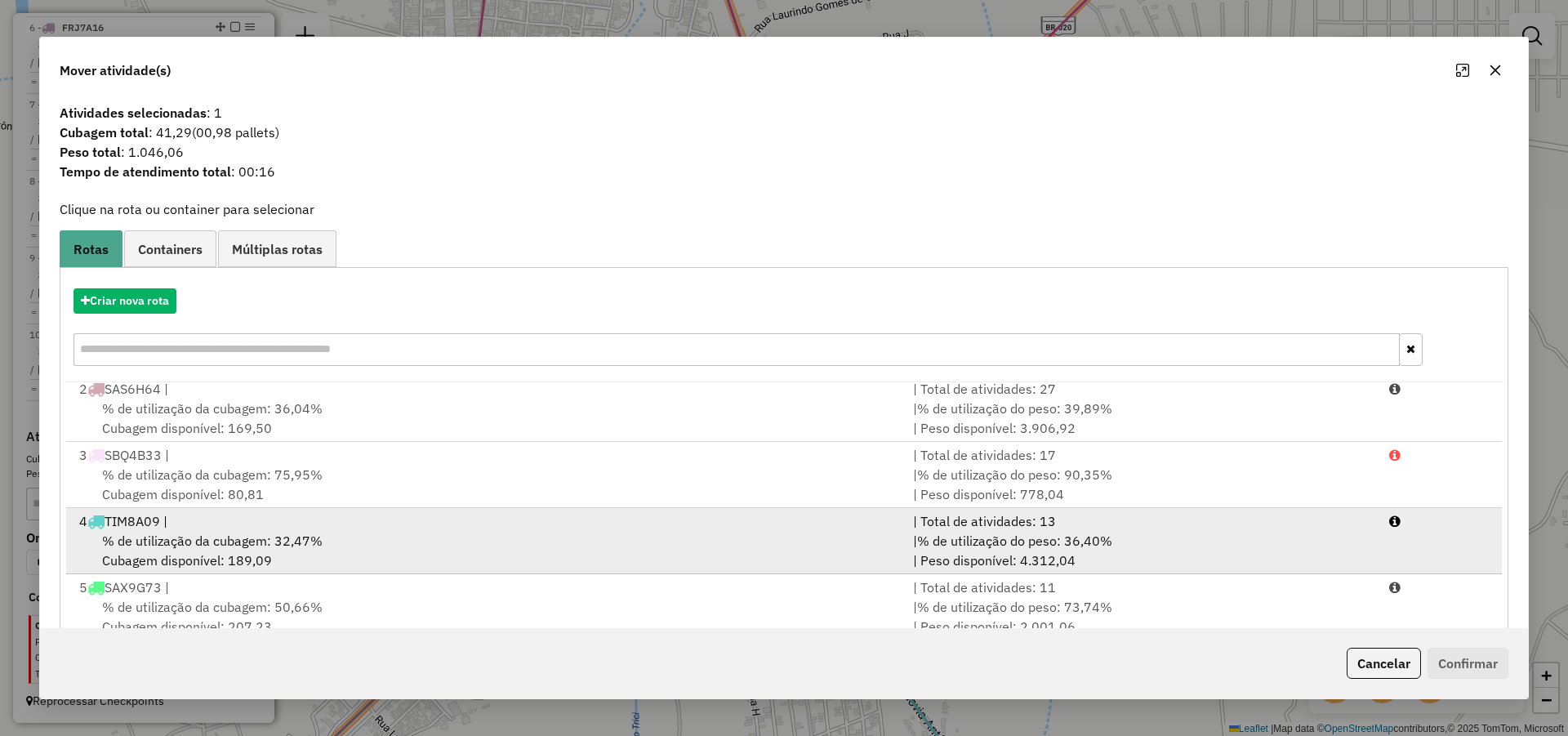
click at [257, 524] on div "4 TIM8A09 |" at bounding box center [486, 521] width 834 height 20
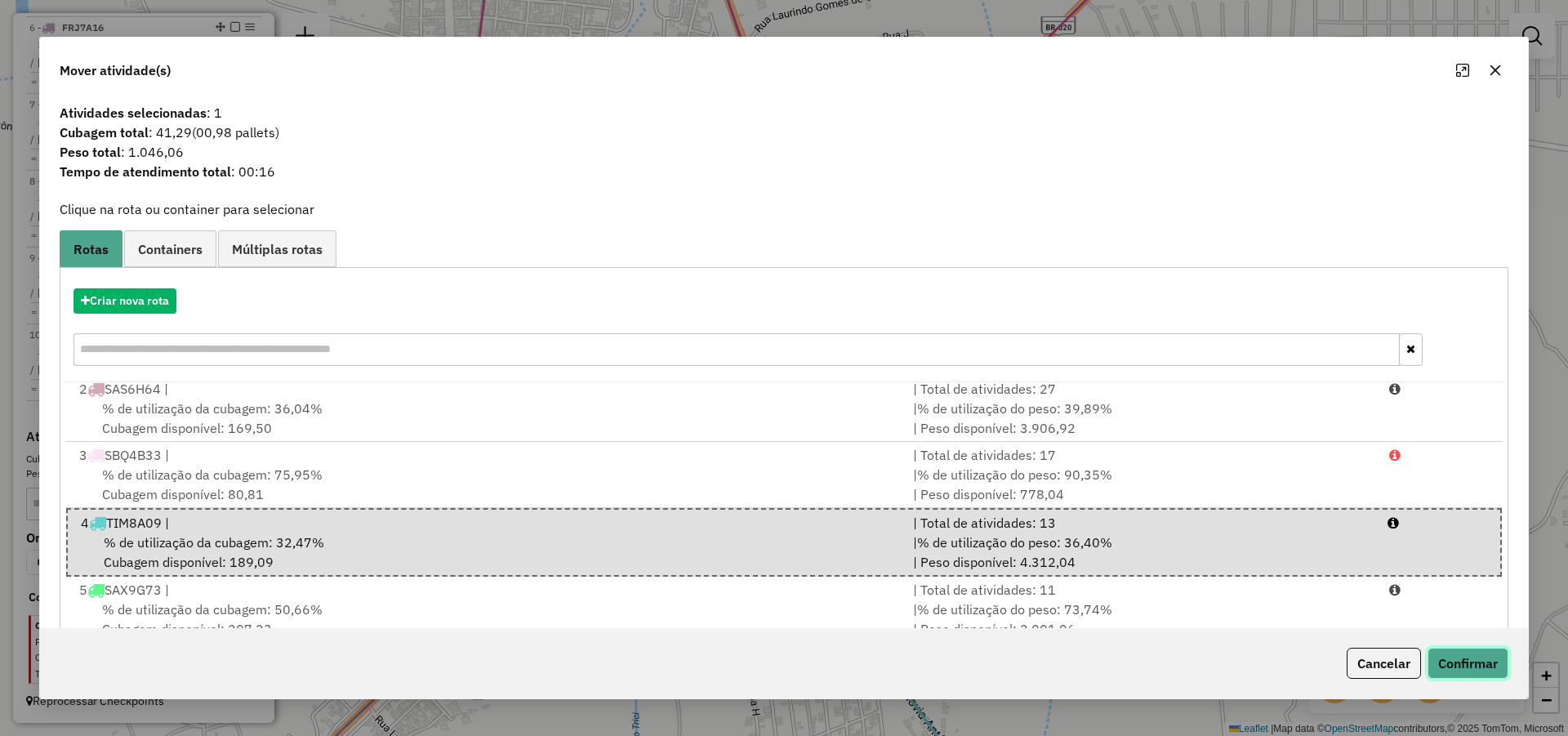
click at [1473, 669] on button "Confirmar" at bounding box center [1468, 663] width 81 height 31
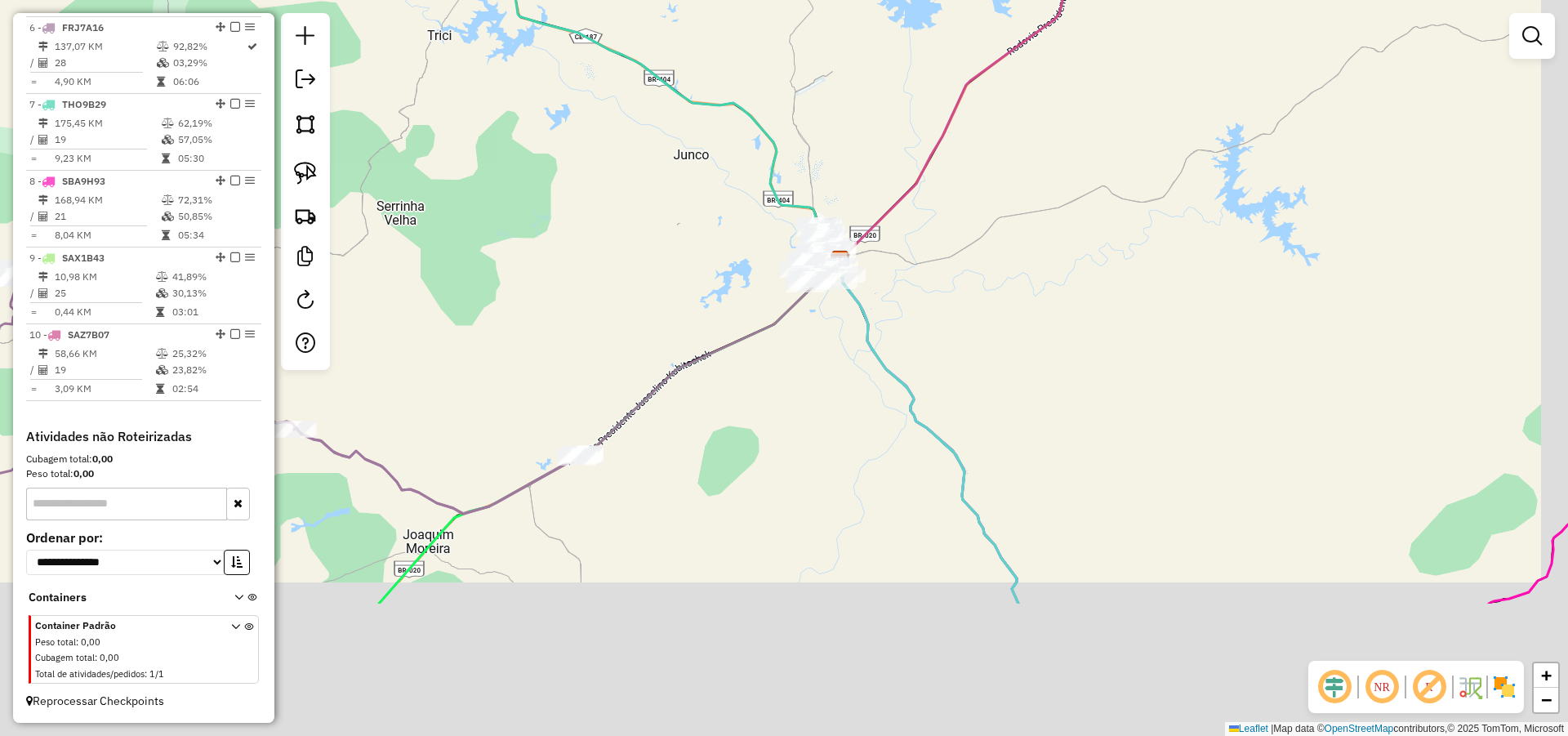
drag, startPoint x: 1069, startPoint y: 363, endPoint x: 918, endPoint y: 110, distance: 294.6
click at [955, 144] on div "Janela de atendimento Grade de atendimento Capacidade Transportadoras Veículos …" at bounding box center [784, 368] width 1568 height 736
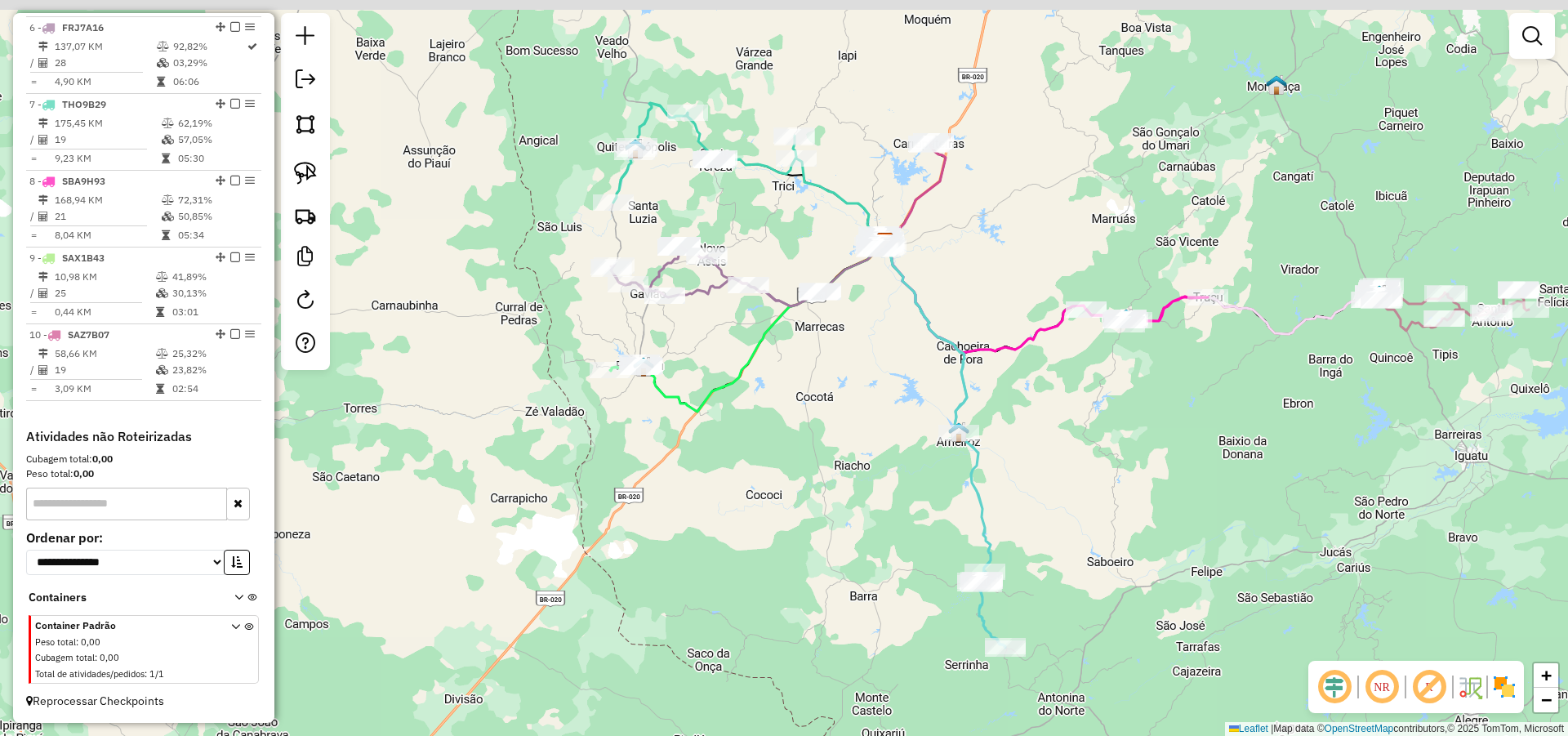
drag, startPoint x: 968, startPoint y: 288, endPoint x: 980, endPoint y: 368, distance: 80.9
click at [988, 366] on div "Janela de atendimento Grade de atendimento Capacidade Transportadoras Veículos …" at bounding box center [784, 368] width 1568 height 736
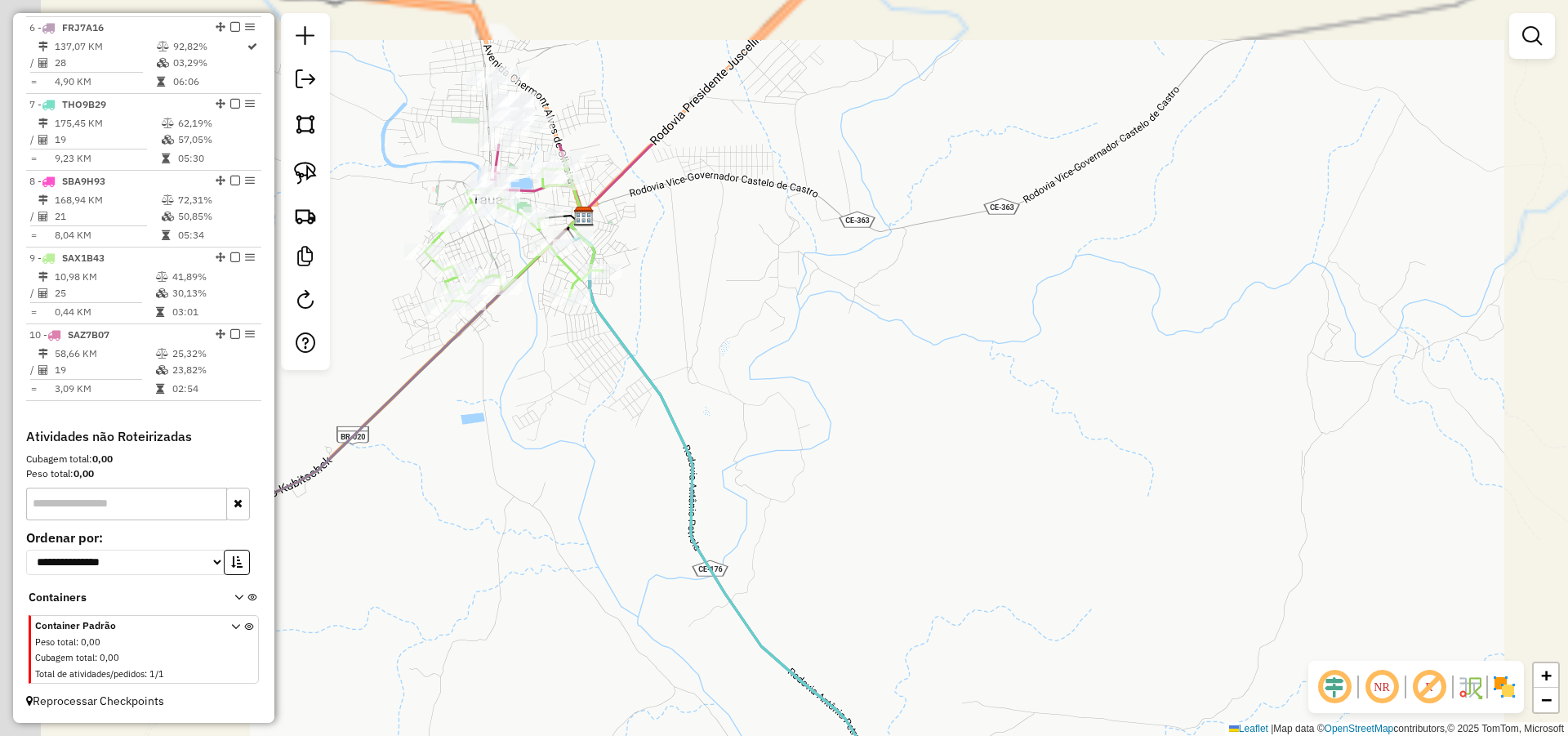
drag, startPoint x: 879, startPoint y: 393, endPoint x: 934, endPoint y: 390, distance: 55.1
click at [941, 405] on div "Janela de atendimento Grade de atendimento Capacidade Transportadoras Veículos …" at bounding box center [784, 368] width 1568 height 736
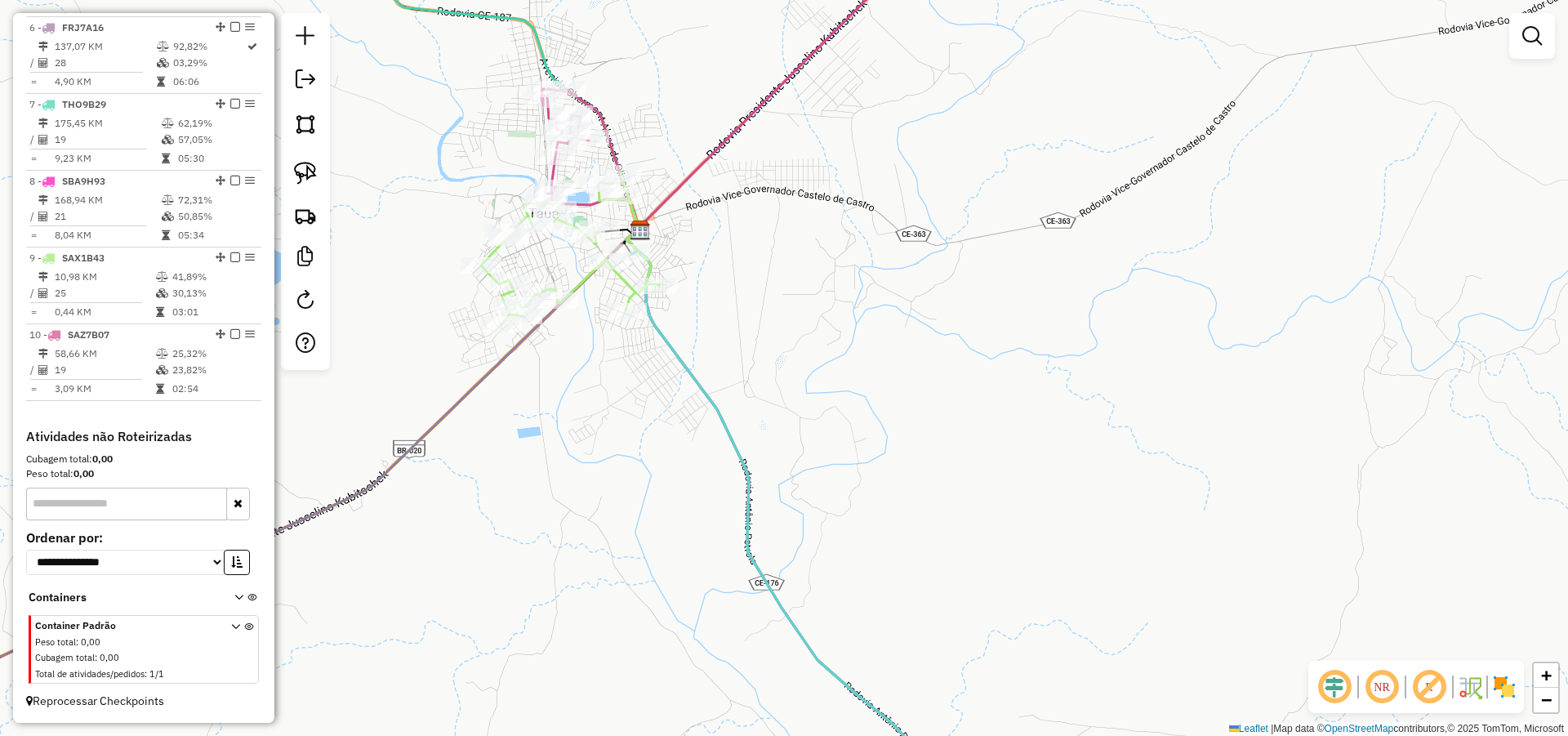
drag, startPoint x: 749, startPoint y: 259, endPoint x: 967, endPoint y: 375, distance: 246.9
click at [967, 375] on div "Janela de atendimento Grade de atendimento Capacidade Transportadoras Veículos …" at bounding box center [784, 368] width 1568 height 736
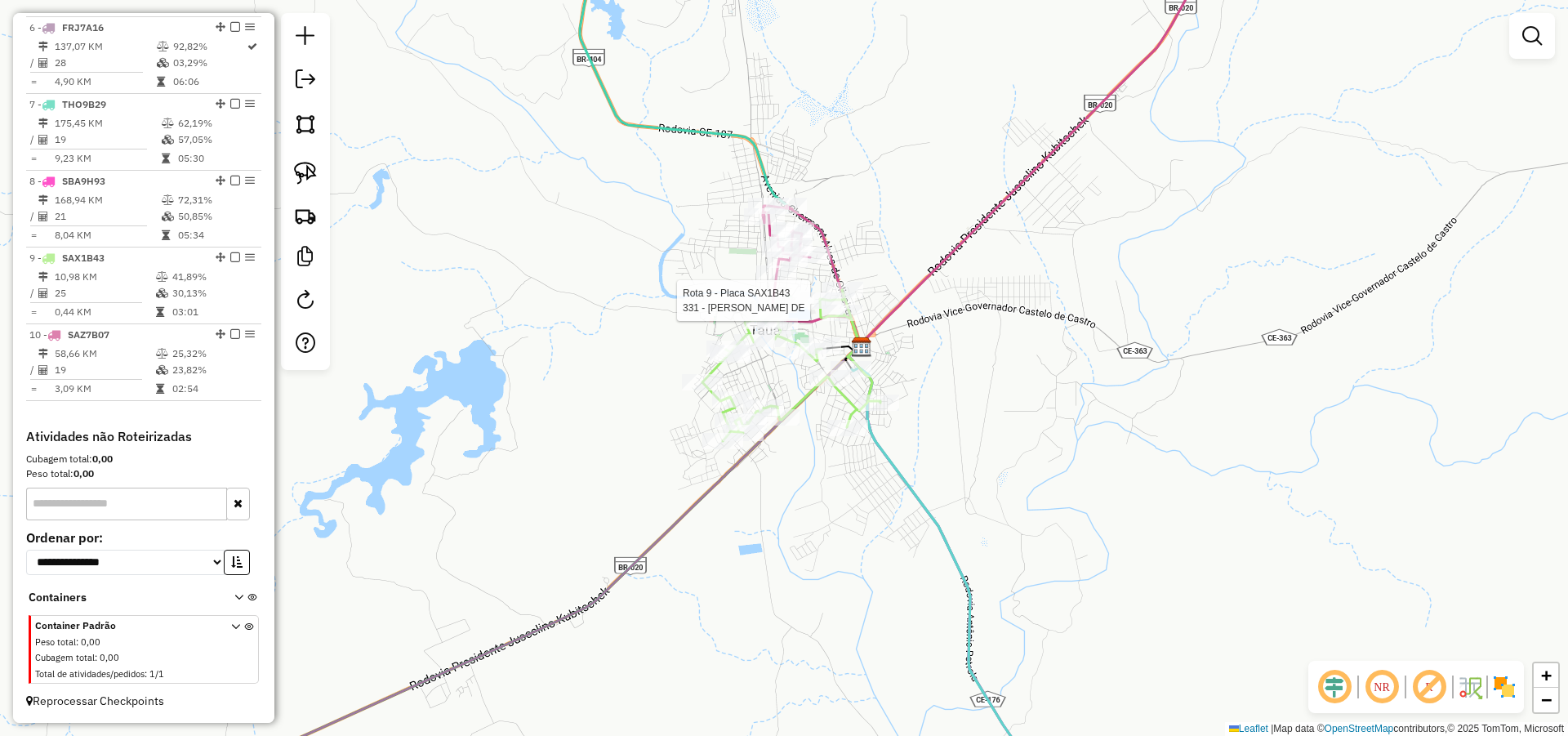
select select "*********"
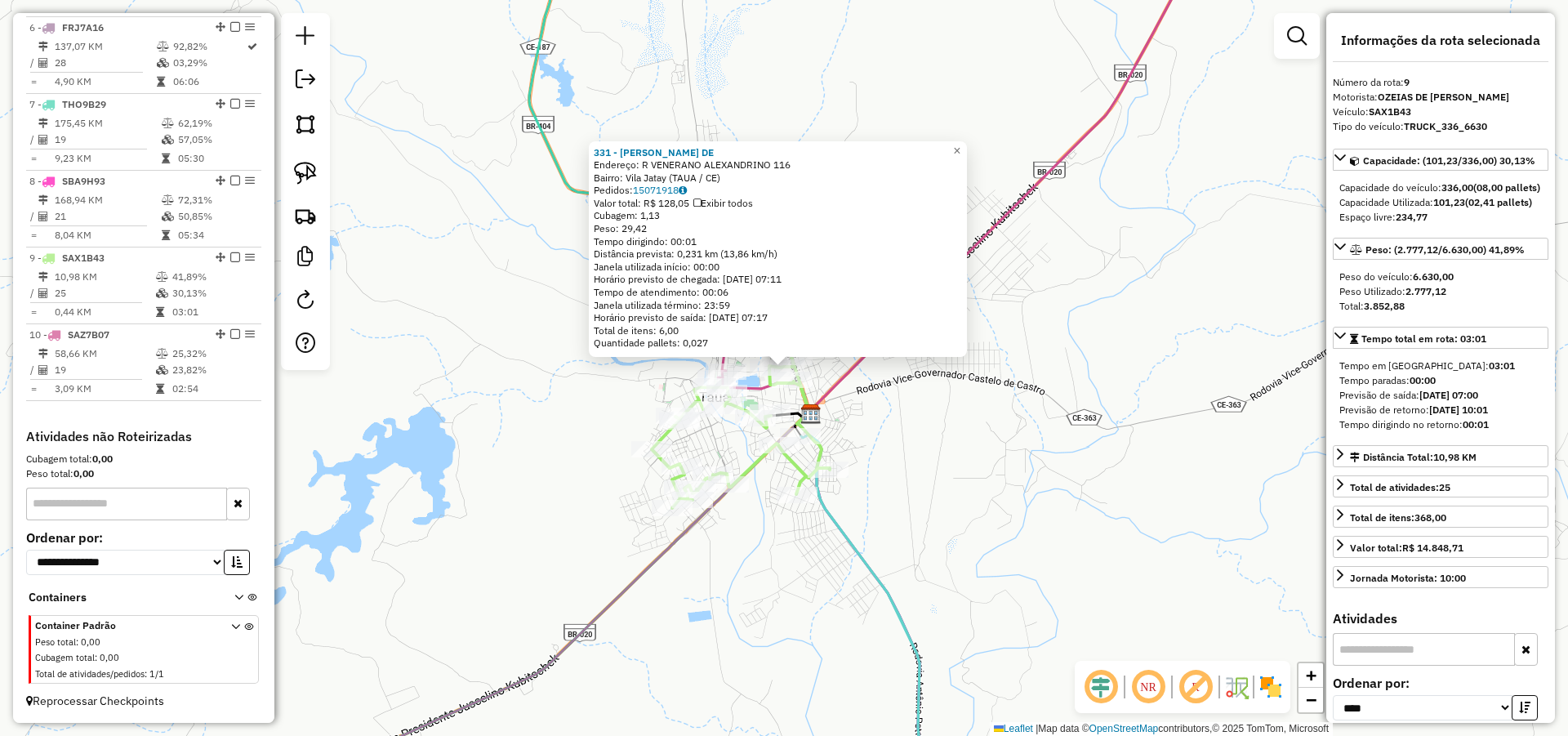
click at [1018, 477] on div "331 - EMANUELA MARTINS DE Endereço: R VENERANO ALEXANDRINO 116 Bairro: Vila Jat…" at bounding box center [784, 368] width 1568 height 736
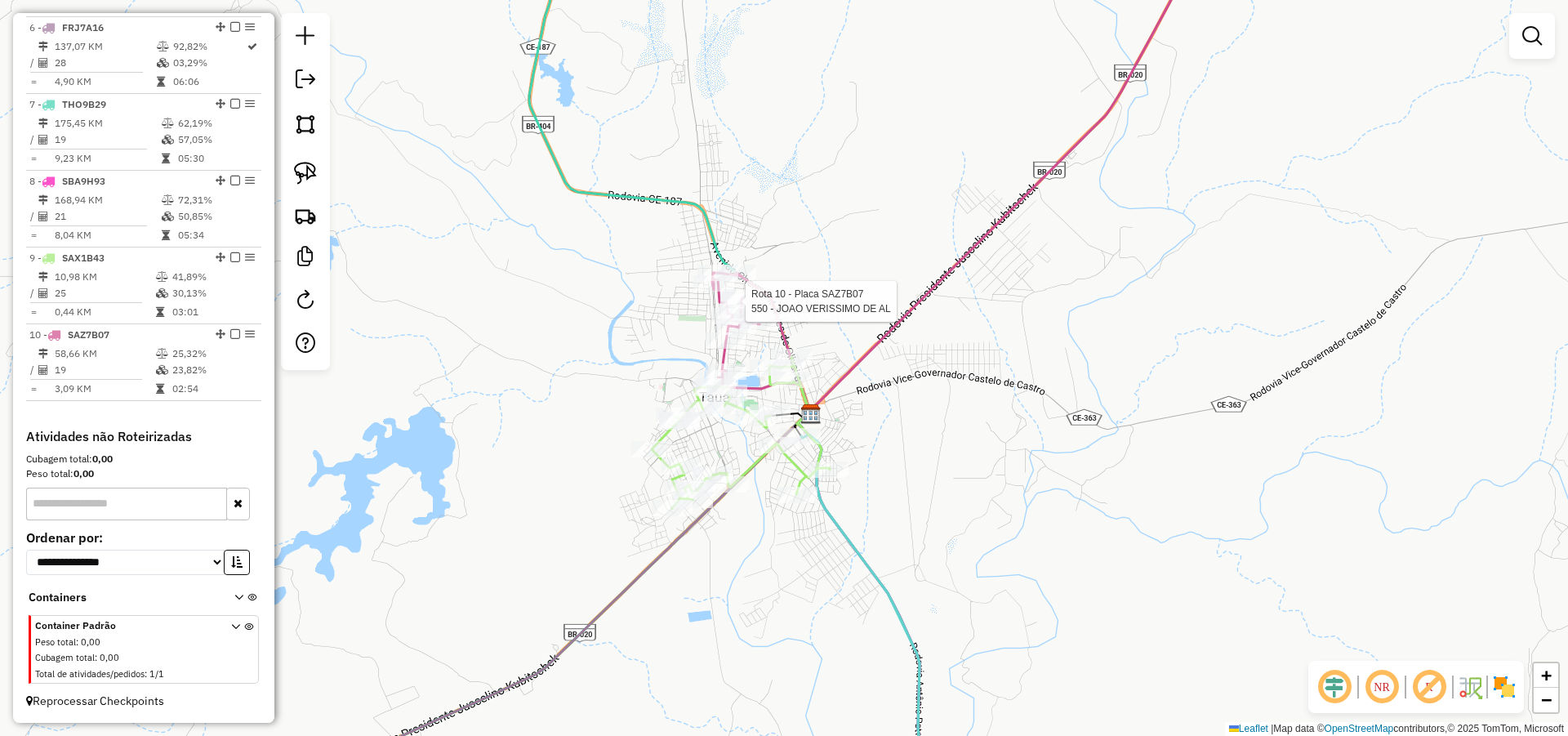
select select "*********"
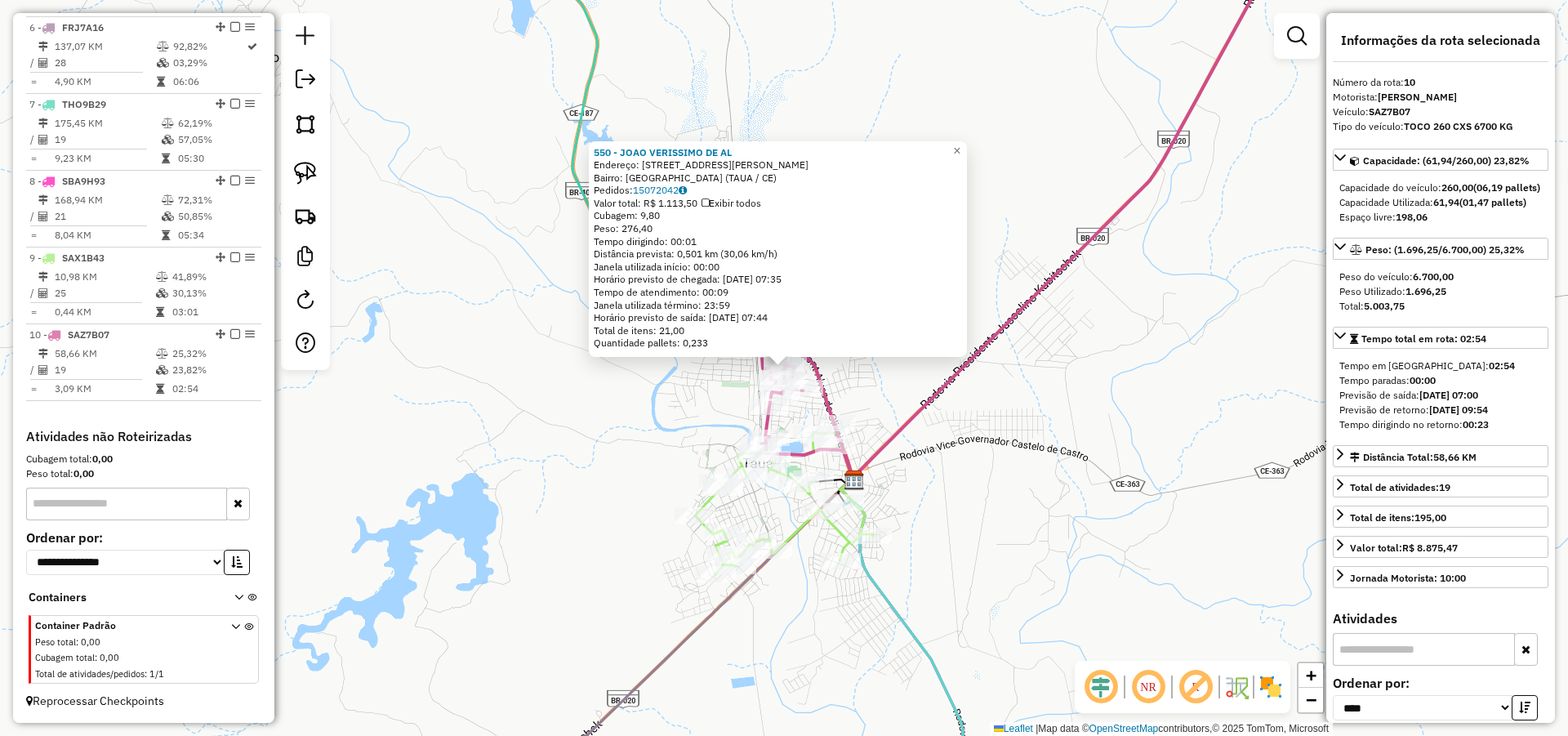
click at [1038, 490] on div "550 - JOAO VERISSIMO DE AL Endereço: R JORNALISTA DOMINGOS ALMEIDA 177 Bairro: …" at bounding box center [784, 368] width 1568 height 736
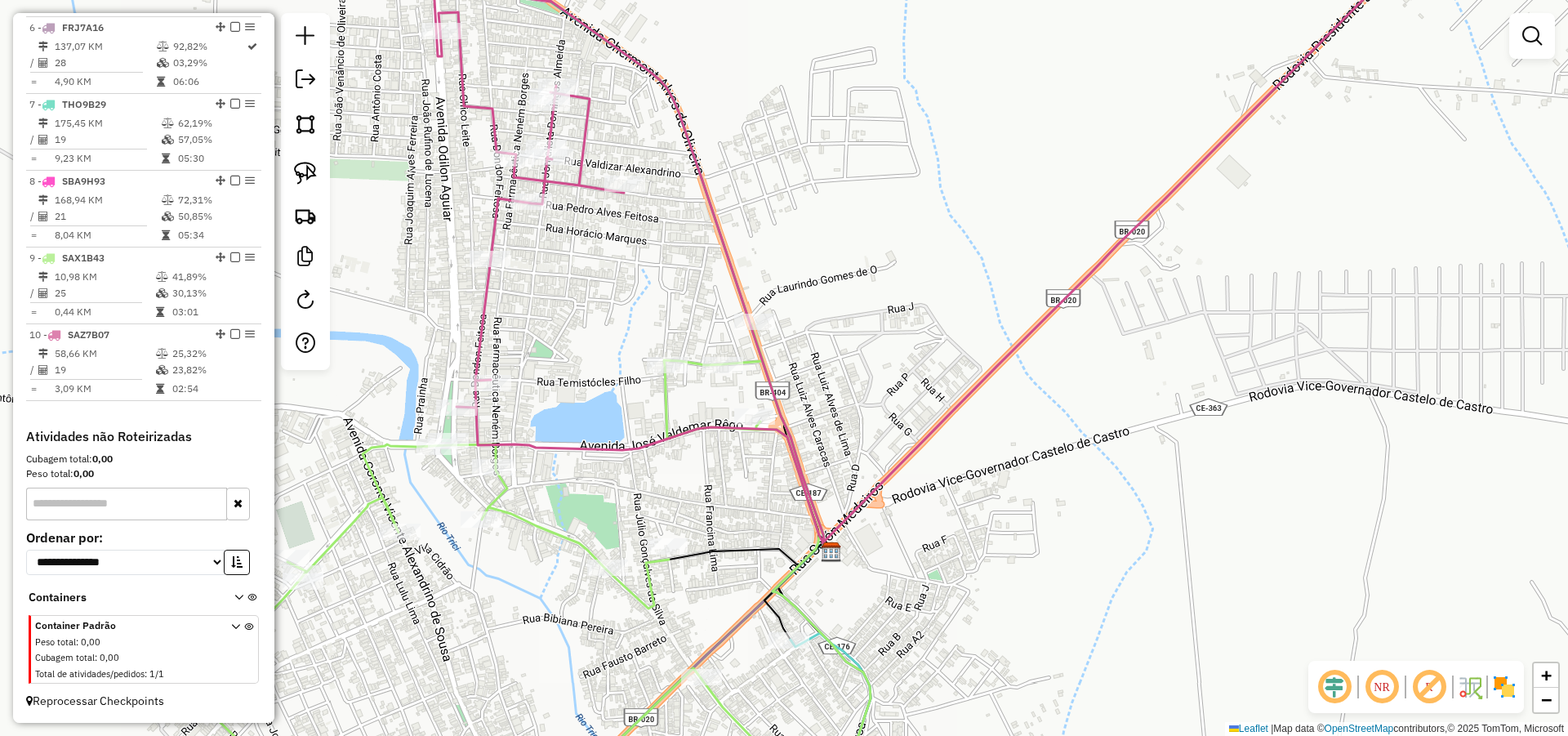
drag, startPoint x: 879, startPoint y: 384, endPoint x: 650, endPoint y: 405, distance: 230.0
click at [883, 372] on div "Janela de atendimento Grade de atendimento Capacidade Transportadoras Veículos …" at bounding box center [784, 368] width 1568 height 736
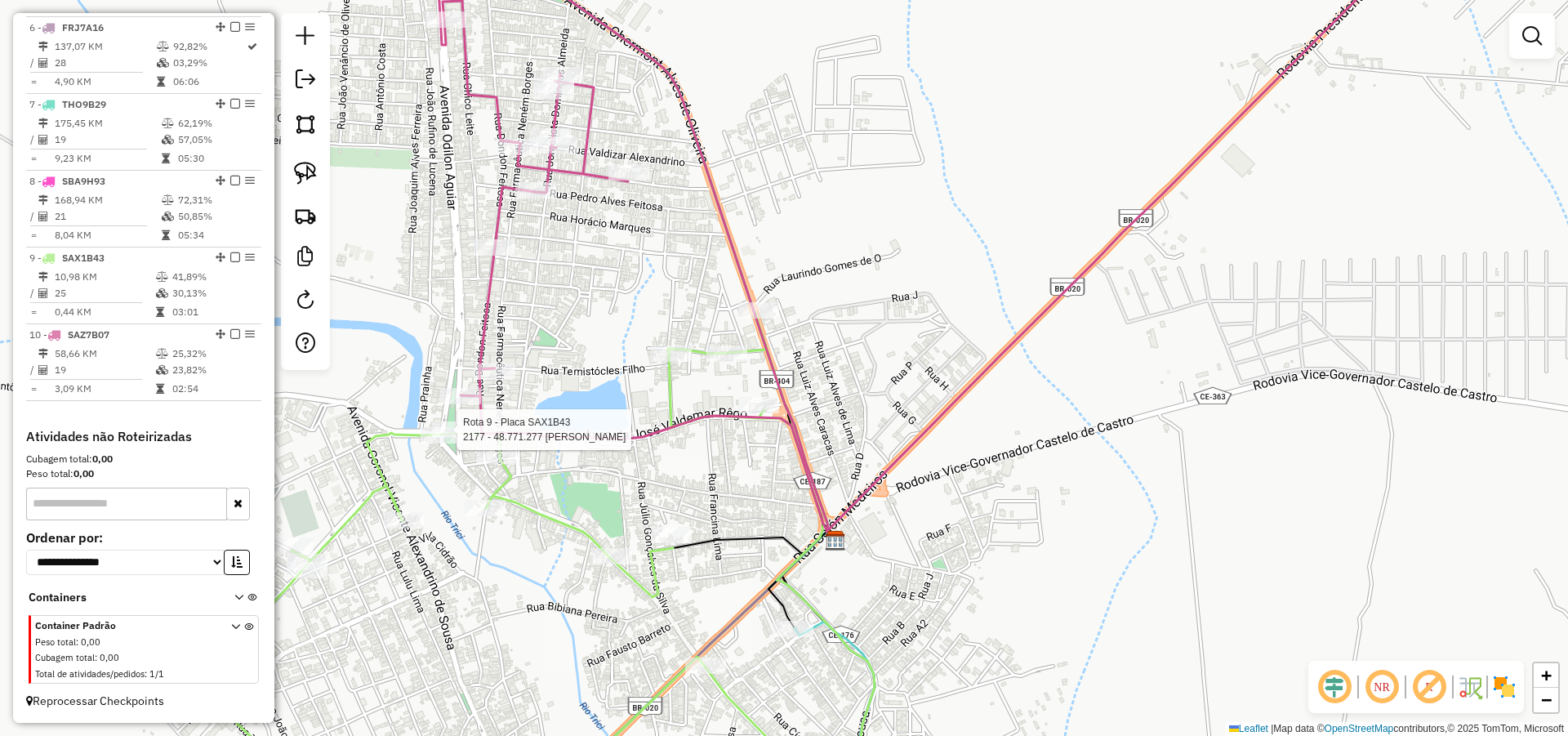
select select "*********"
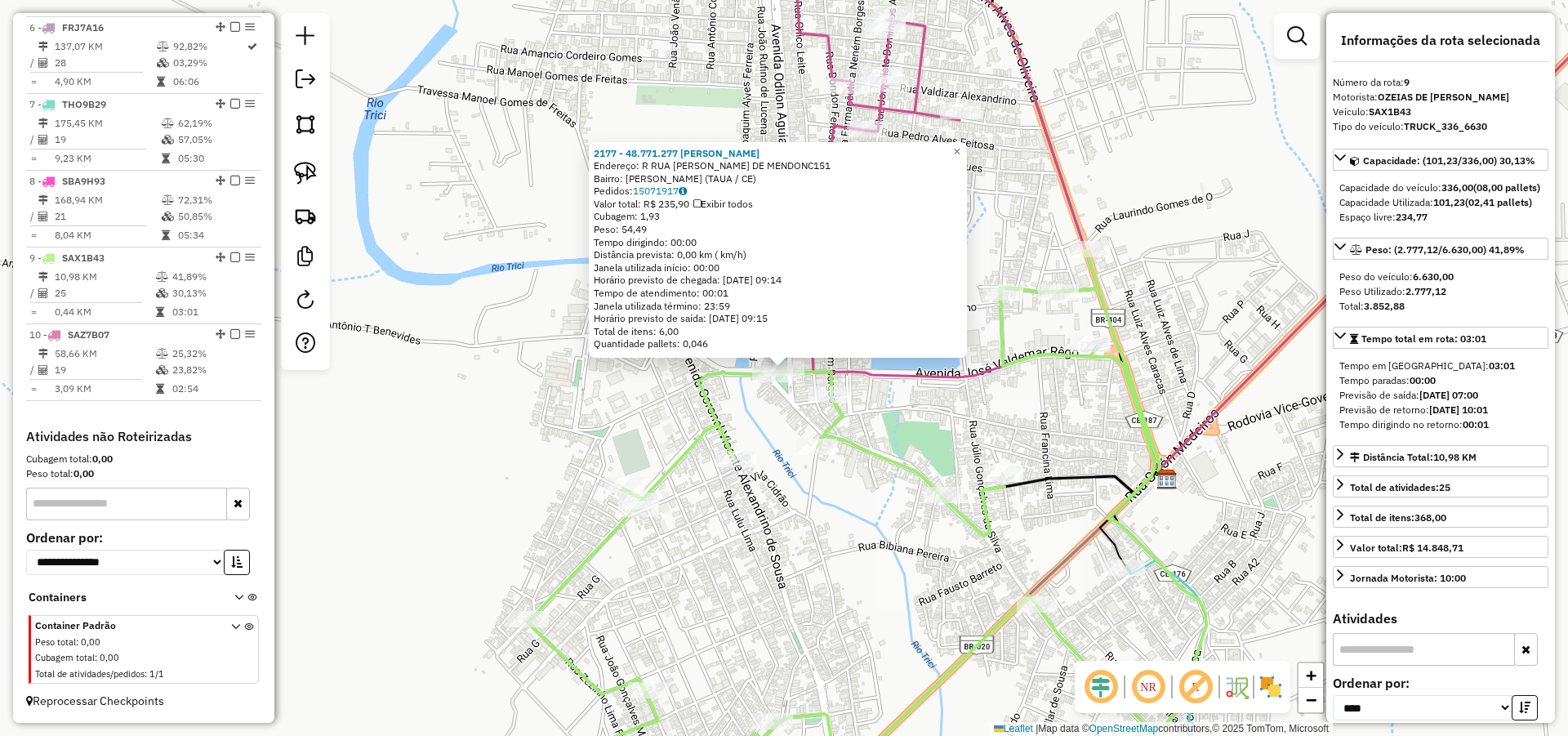
click at [1169, 233] on div "2177 - 48.771.277 ANTONIO R Endereço: R RUA VALDEMAR GUEDES DE MENDONC151 Bairr…" at bounding box center [784, 368] width 1568 height 736
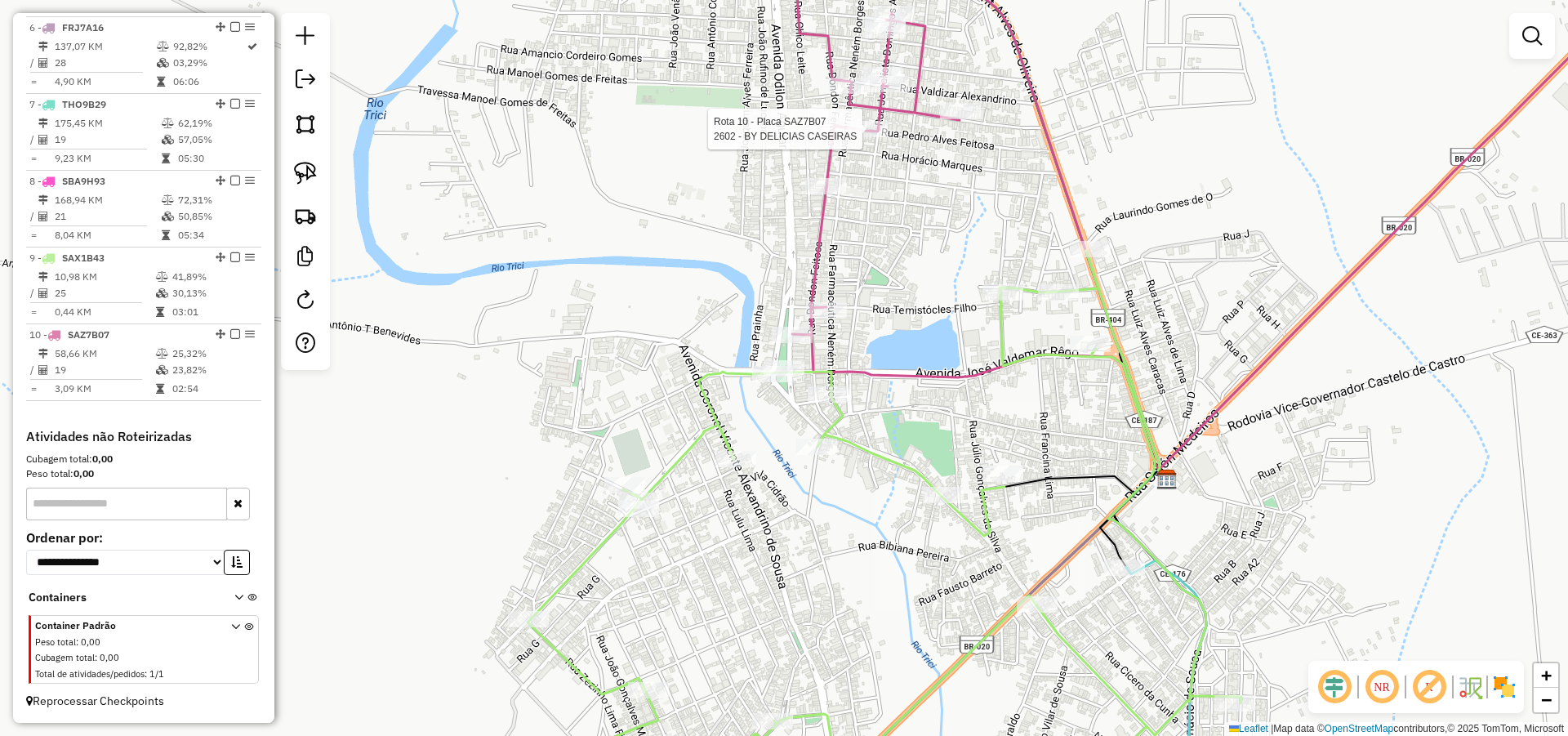
select select "*********"
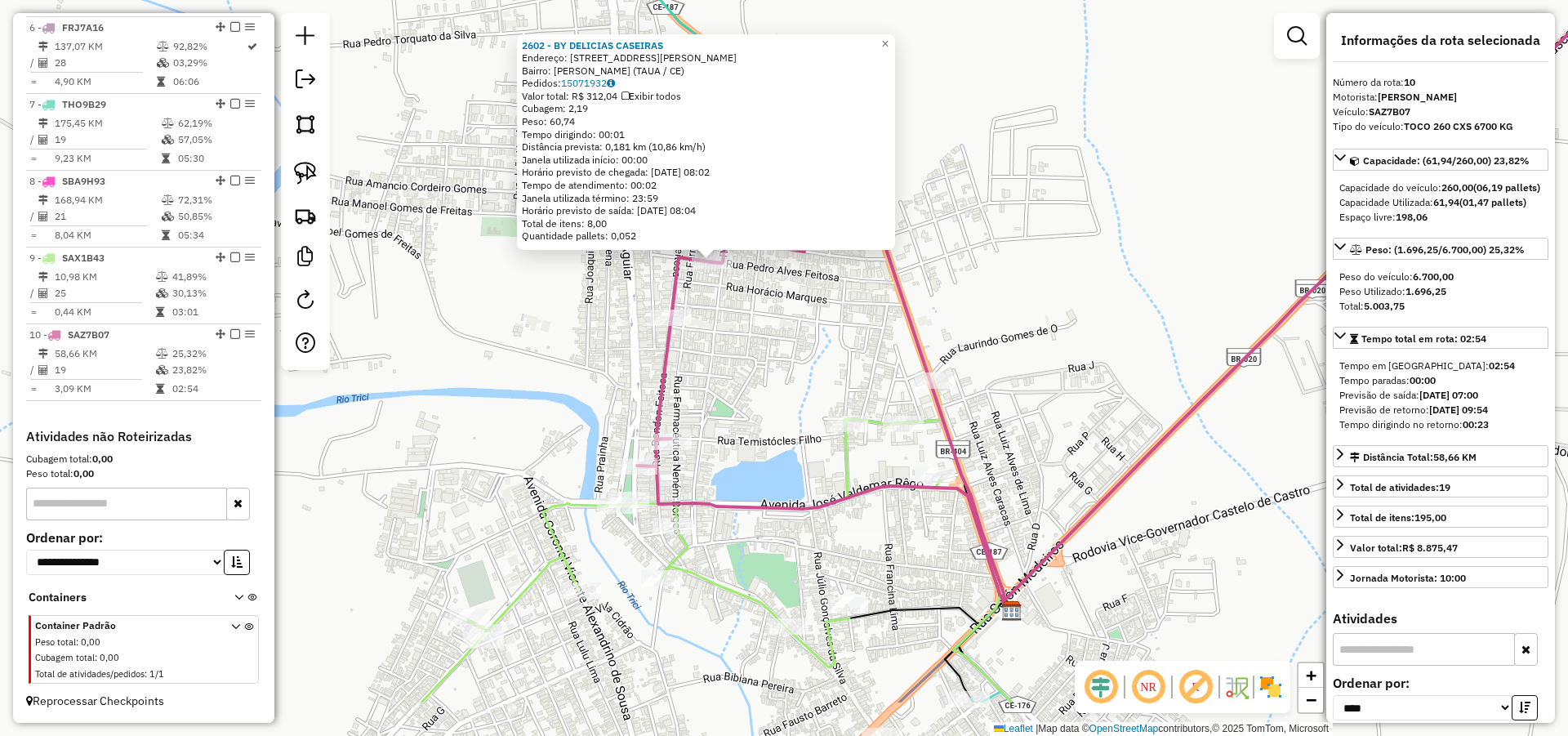
drag, startPoint x: 1112, startPoint y: 398, endPoint x: 1000, endPoint y: 202, distance: 225.7
click at [1006, 208] on div "2602 - BY DELICIAS CASEIRAS Endereço: RUA PEDRO ALVES FEITOSA 110 Bairro: Jose …" at bounding box center [784, 368] width 1568 height 736
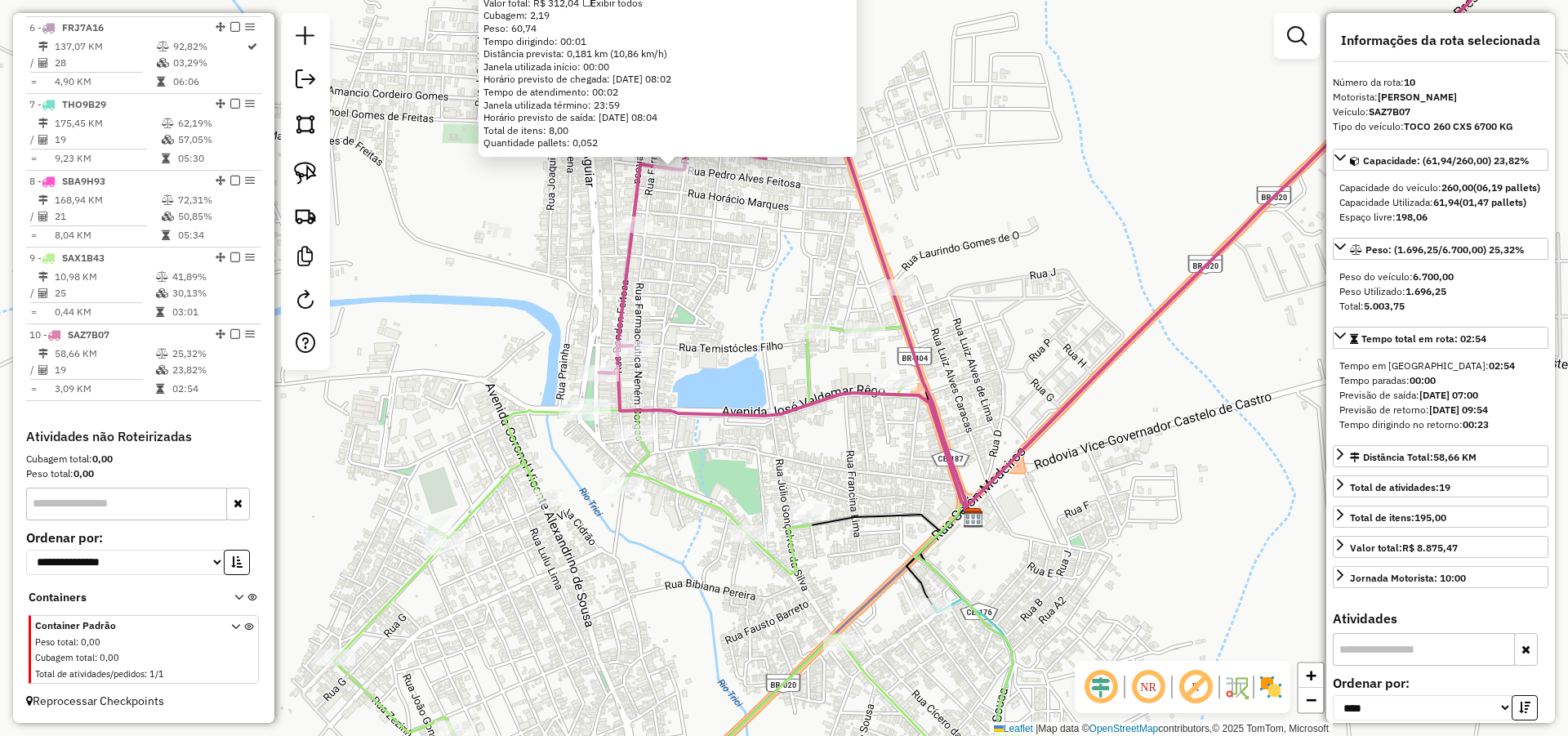
drag, startPoint x: 995, startPoint y: 246, endPoint x: 966, endPoint y: 251, distance: 29.4
click at [994, 246] on div "2602 - BY DELICIAS CASEIRAS Endereço: RUA PEDRO ALVES FEITOSA 110 Bairro: Jose …" at bounding box center [784, 368] width 1568 height 736
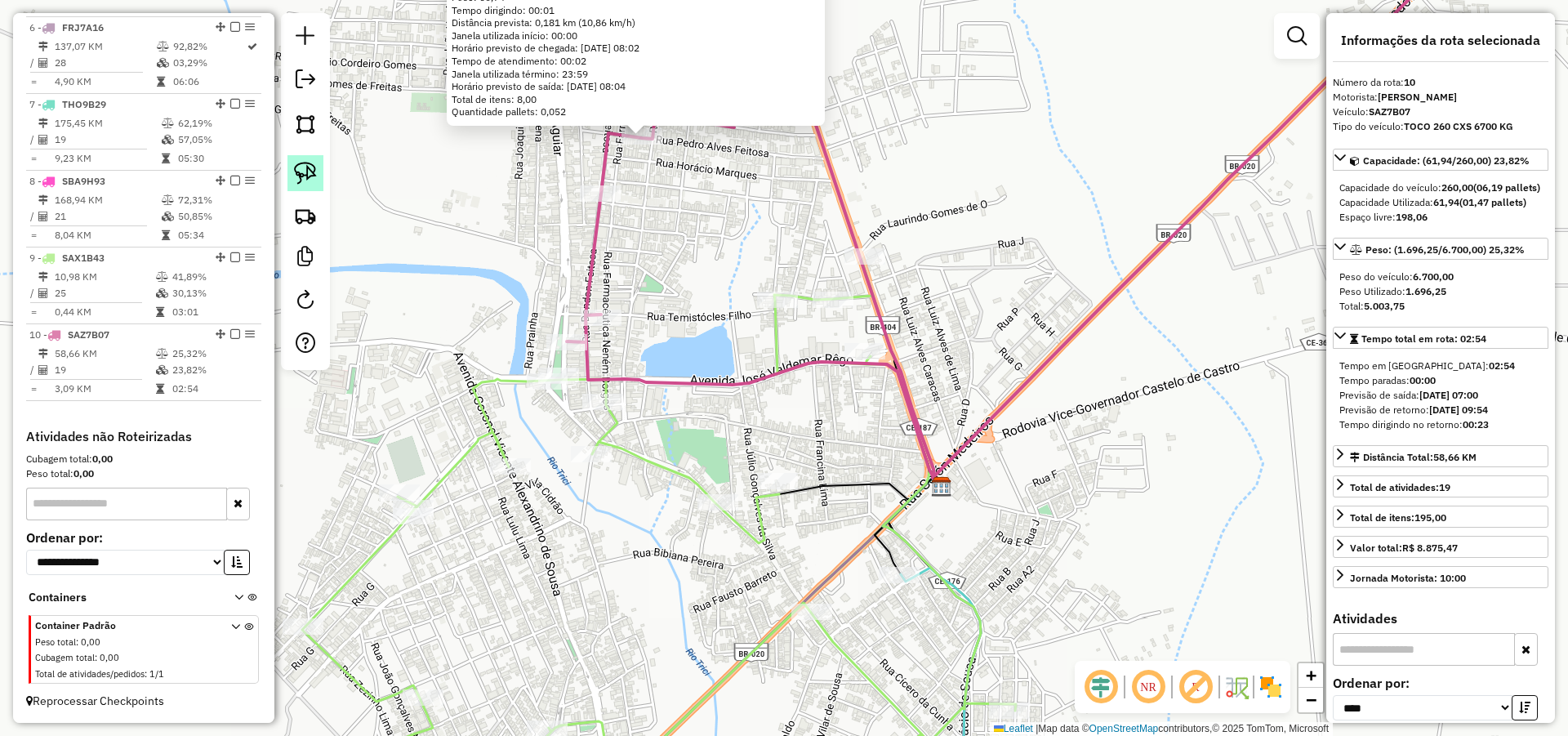
click at [304, 155] on link at bounding box center [305, 172] width 36 height 36
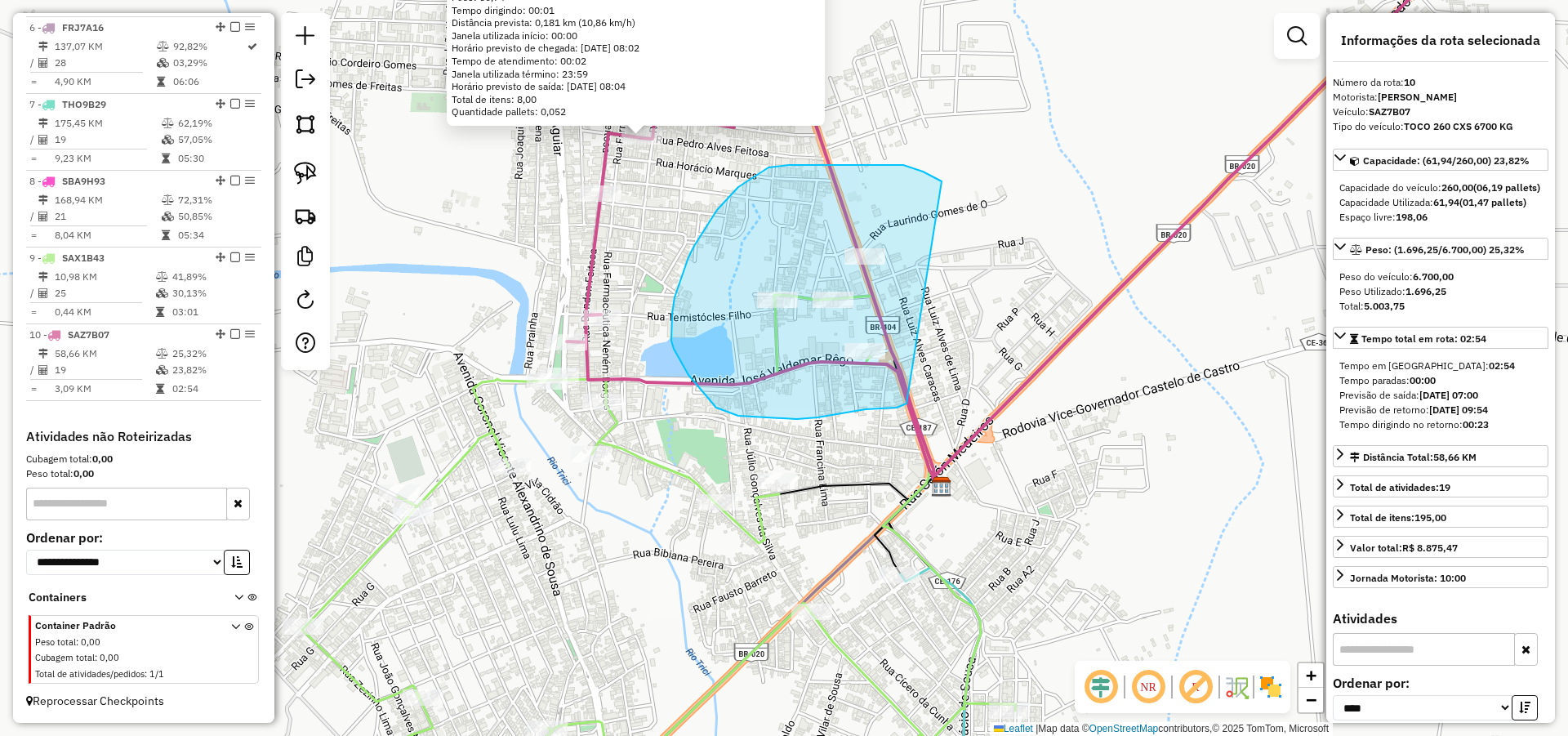
drag, startPoint x: 903, startPoint y: 165, endPoint x: 908, endPoint y: 403, distance: 238.1
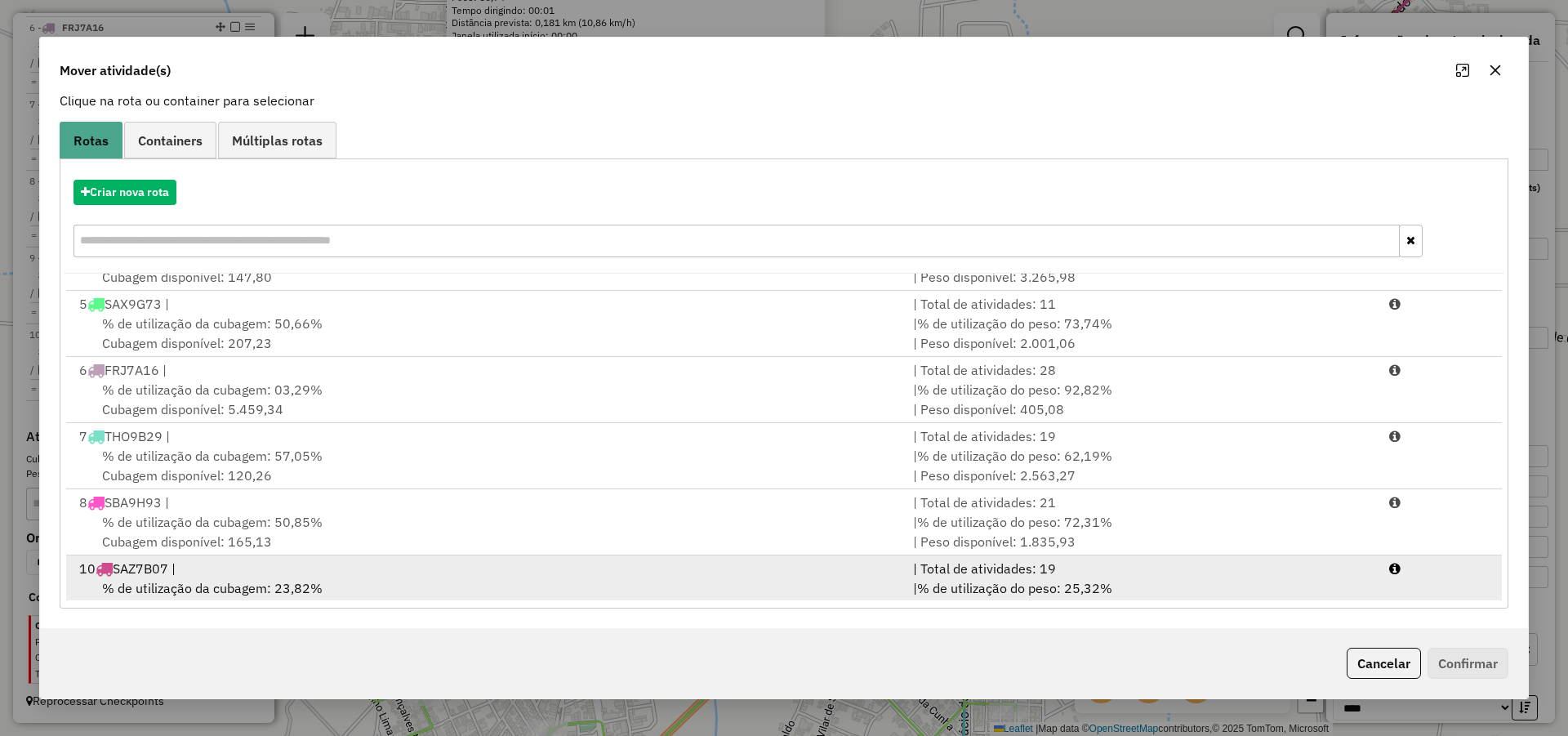
scroll to position [203, 0]
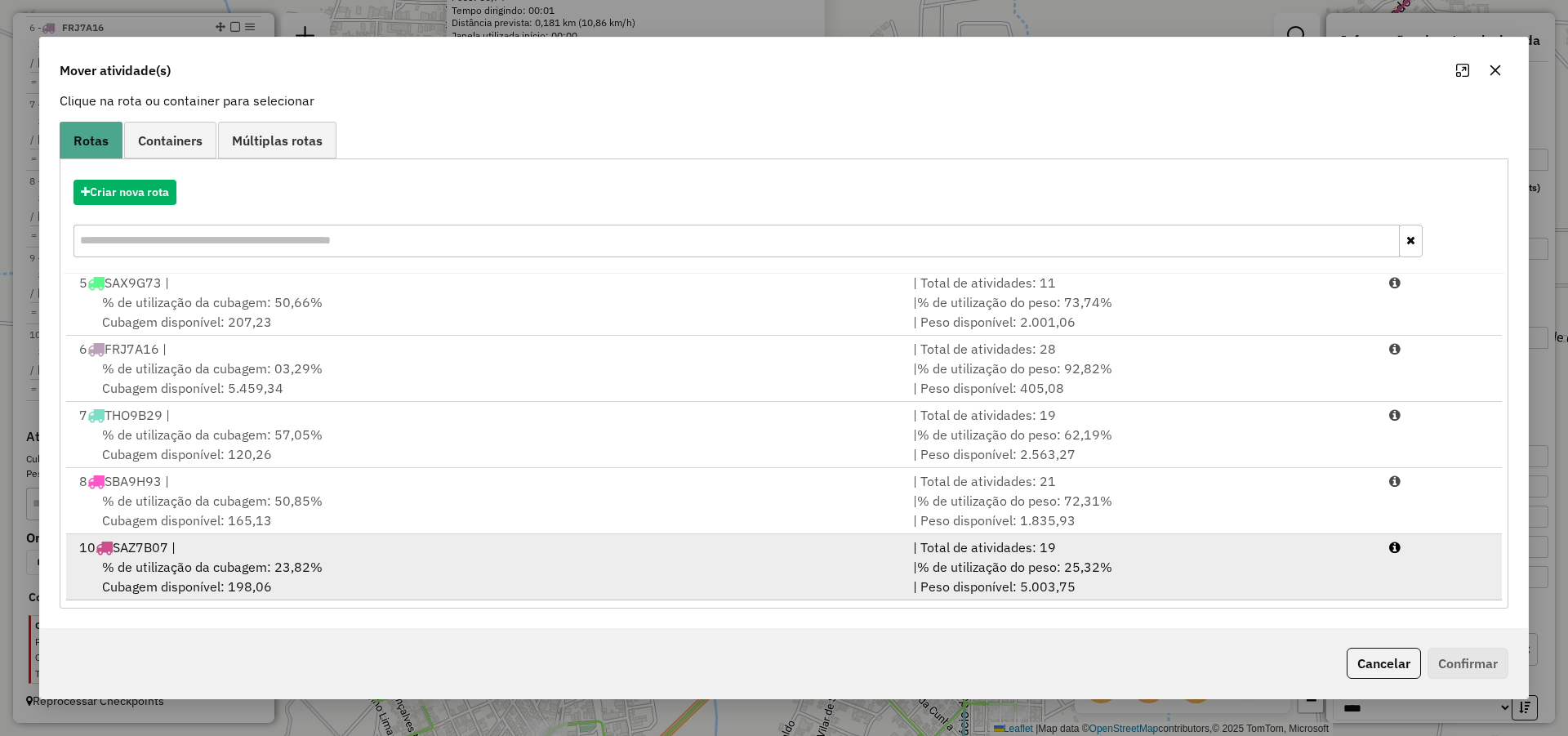
click at [398, 565] on div "% de utilização da cubagem: 23,82% Cubagem disponível: 198,06" at bounding box center [486, 576] width 834 height 39
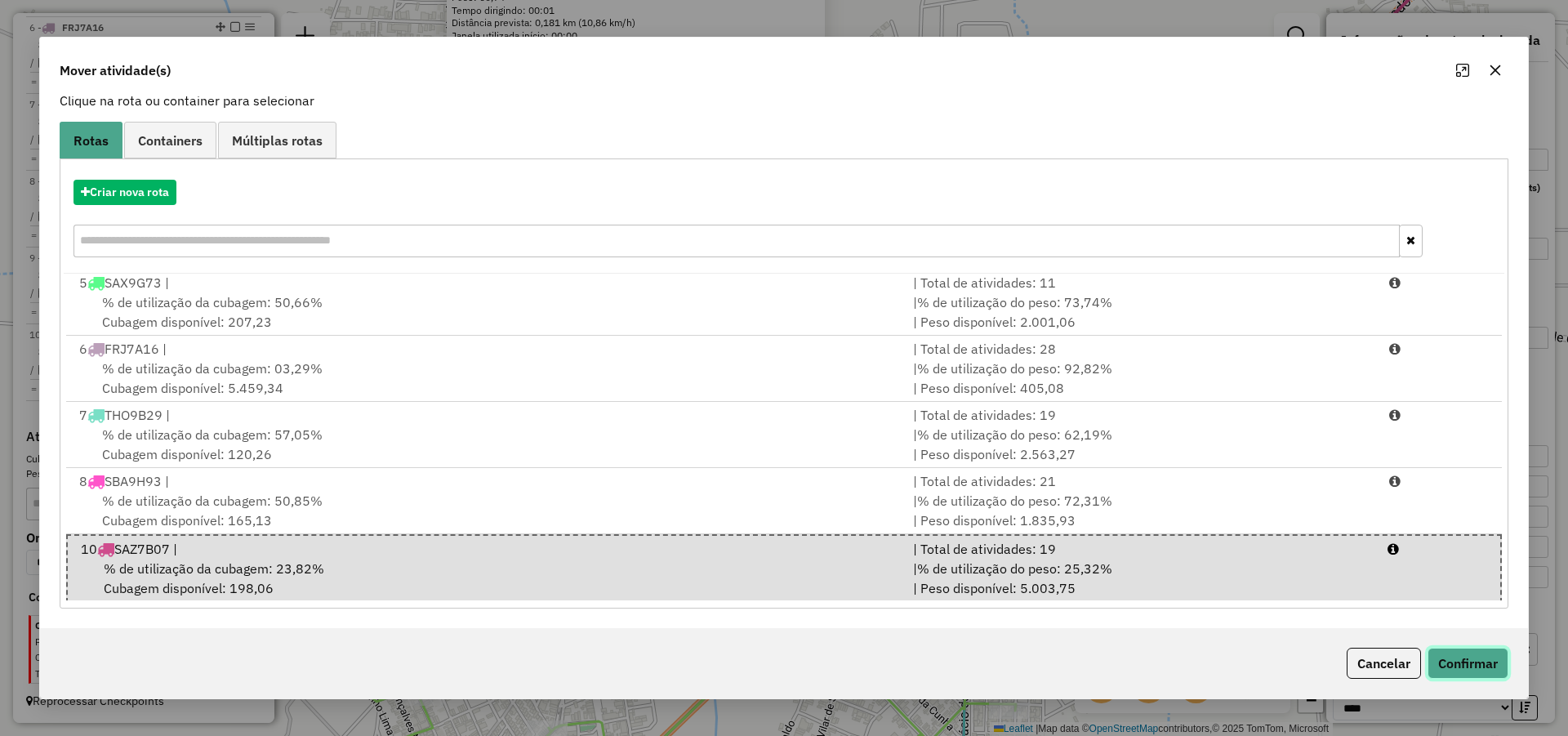
click at [1463, 657] on button "Confirmar" at bounding box center [1468, 663] width 81 height 31
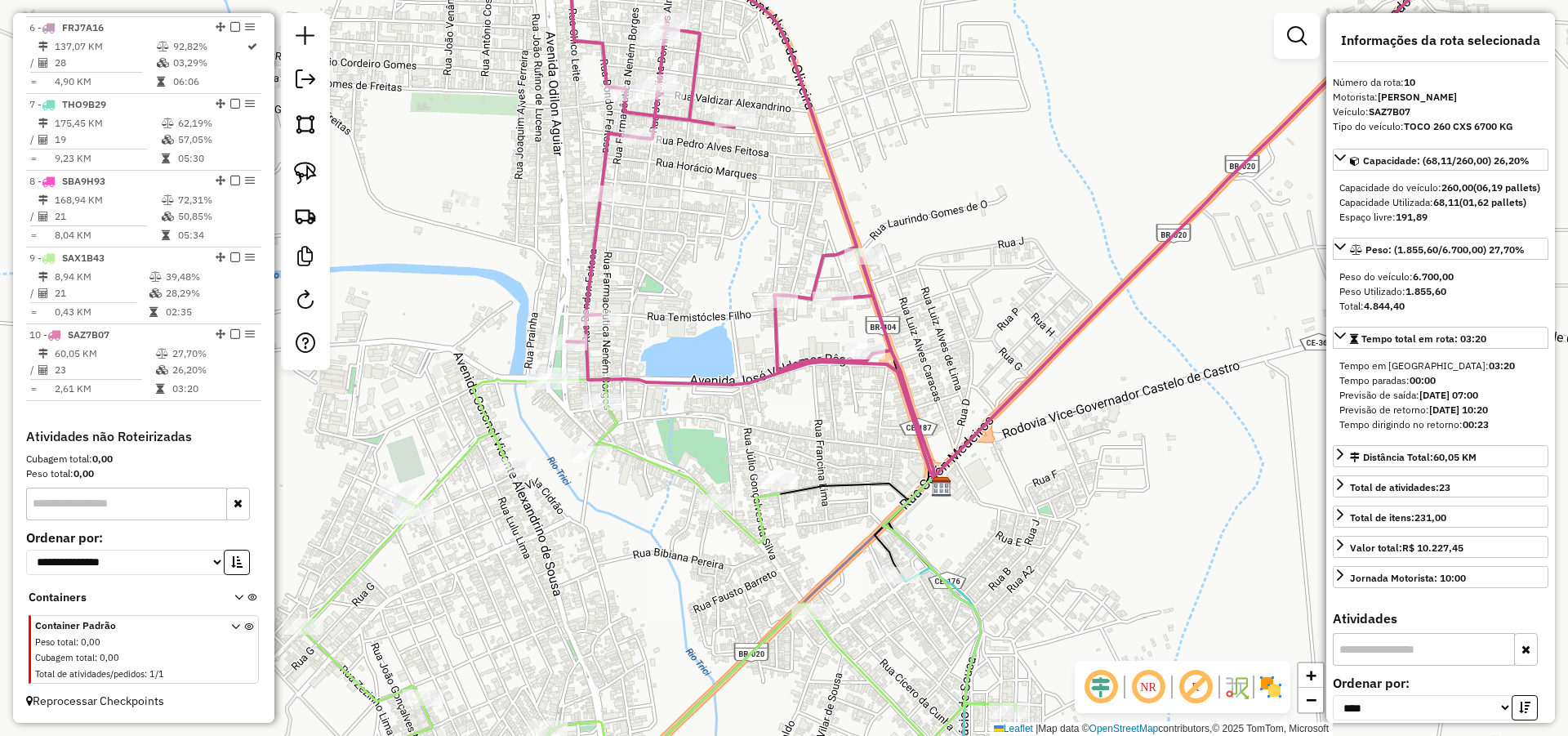
scroll to position [0, 0]
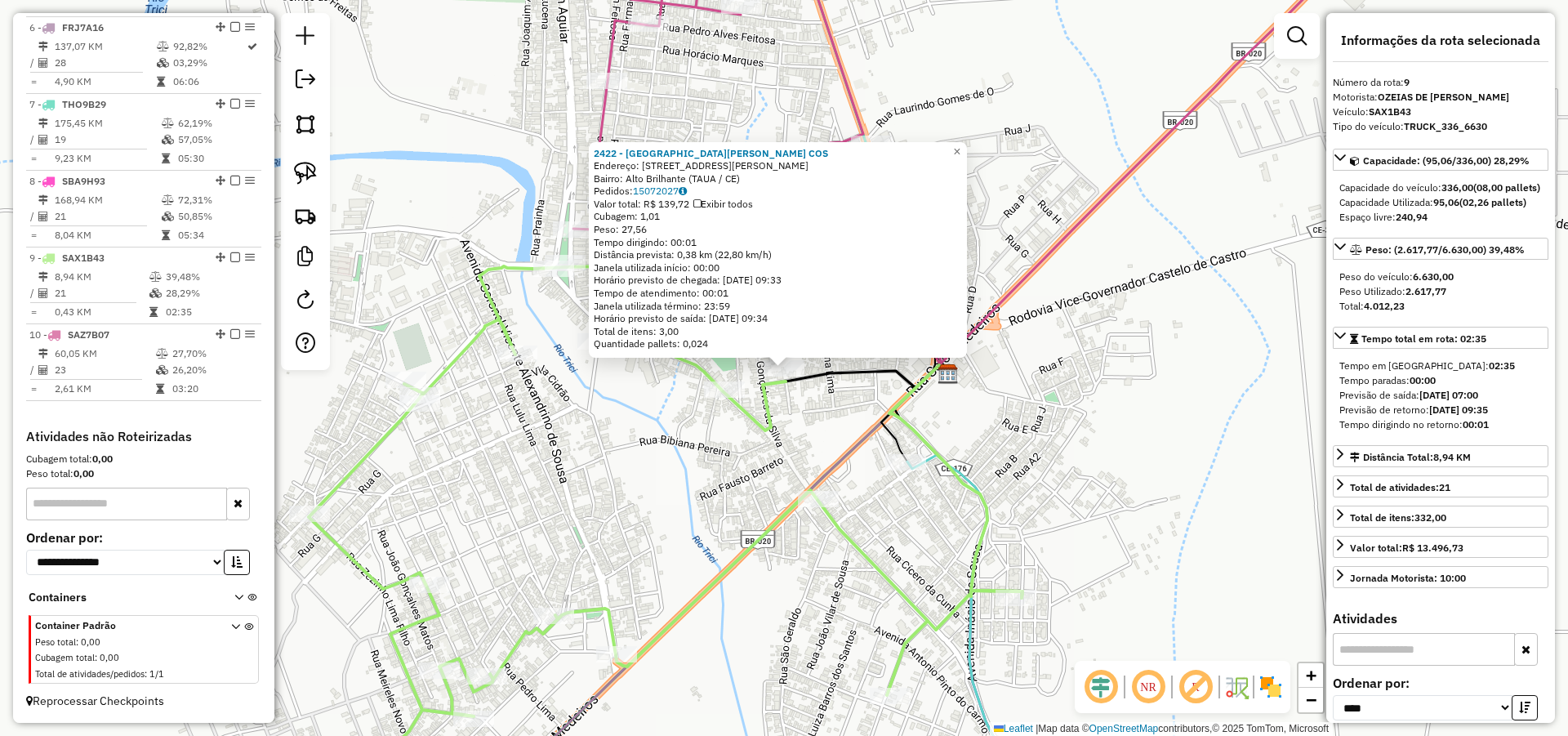
click at [1215, 438] on div "2422 - SEBASTIAO ROZENO COS Endereço: R Rua Joaquim de Souza Felix 55 Bairro: A…" at bounding box center [784, 368] width 1568 height 736
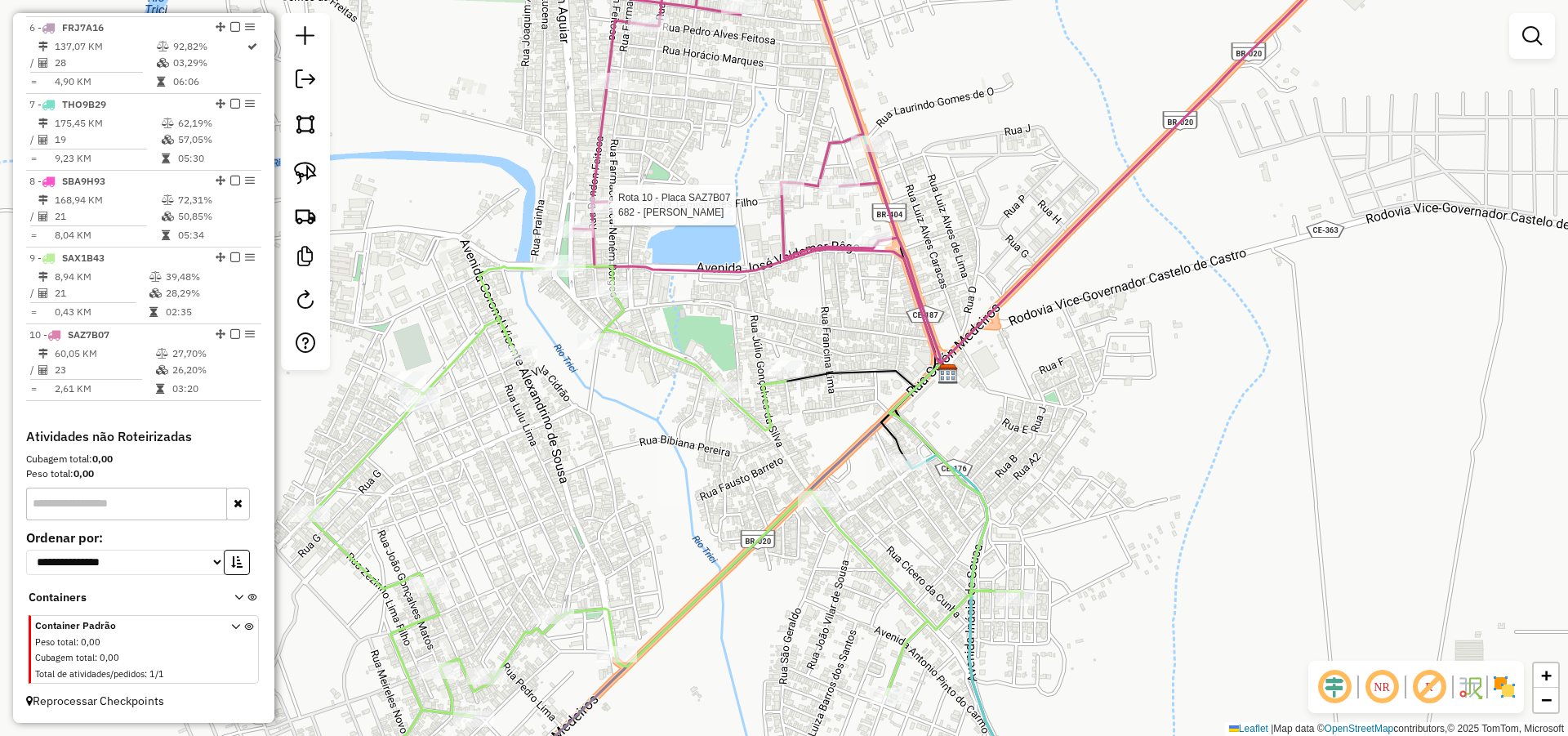
select select "*********"
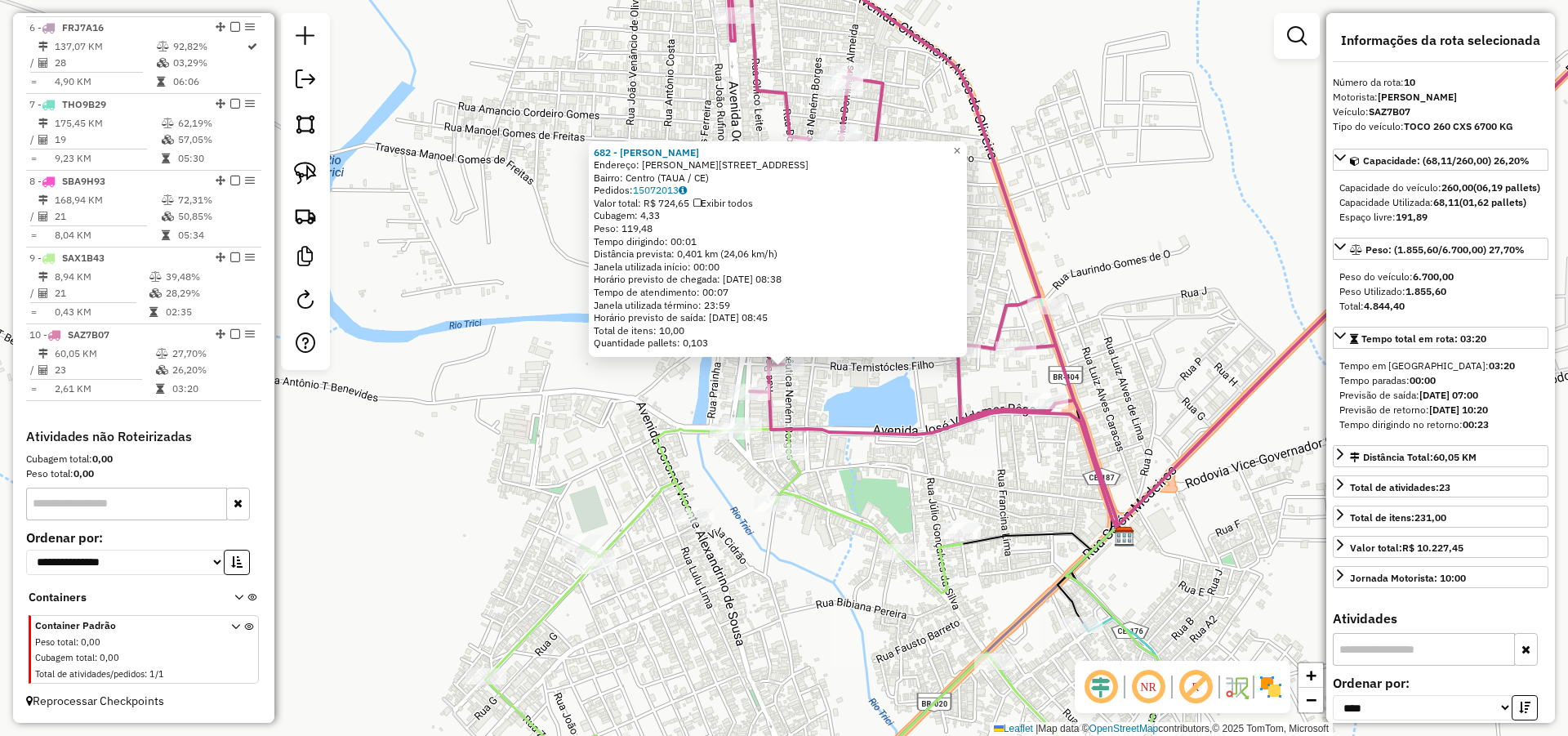
click at [1202, 438] on icon at bounding box center [1220, 227] width 988 height 600
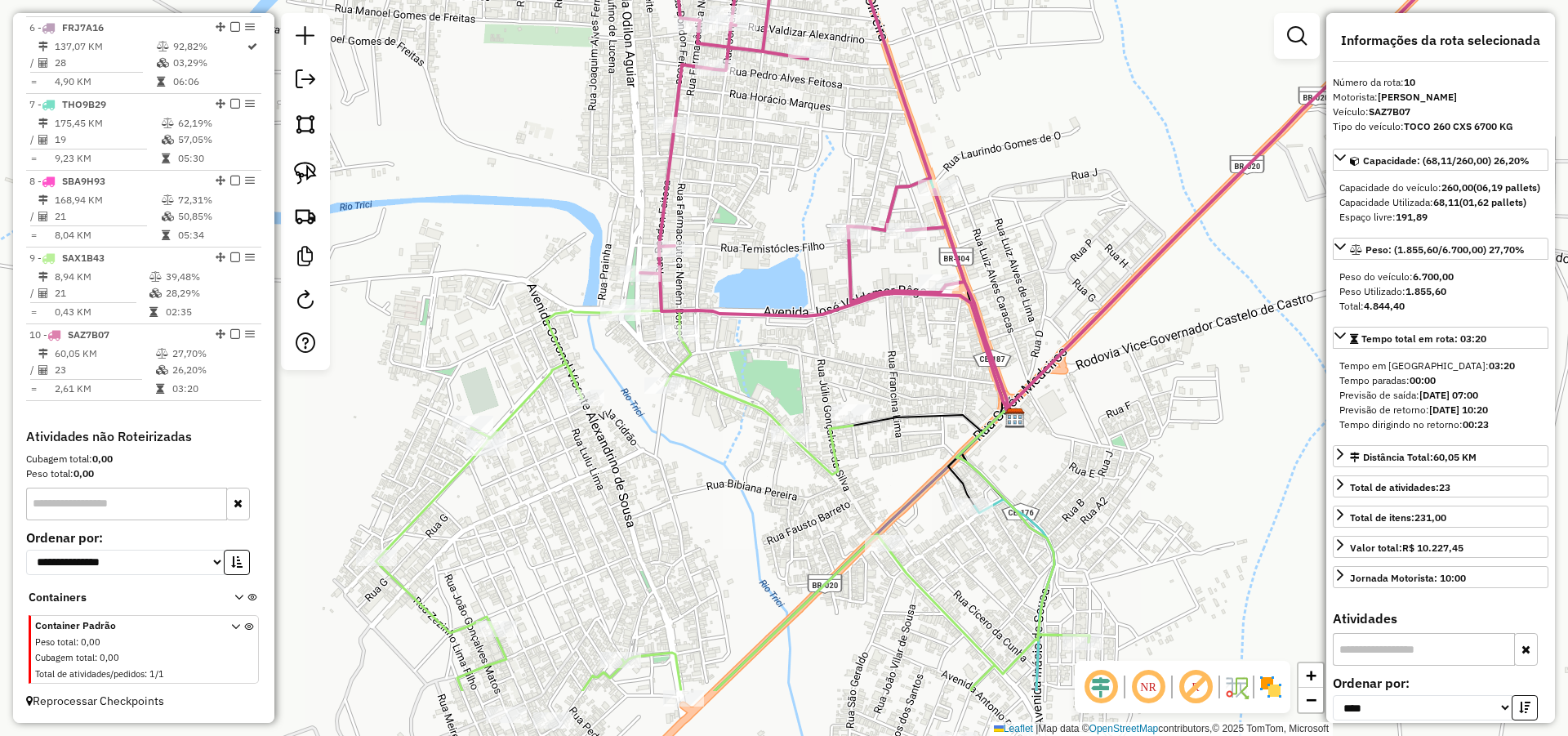
drag, startPoint x: 1153, startPoint y: 437, endPoint x: 1044, endPoint y: 311, distance: 166.6
click at [1045, 313] on div "Janela de atendimento Grade de atendimento Capacidade Transportadoras Veículos …" at bounding box center [784, 368] width 1568 height 736
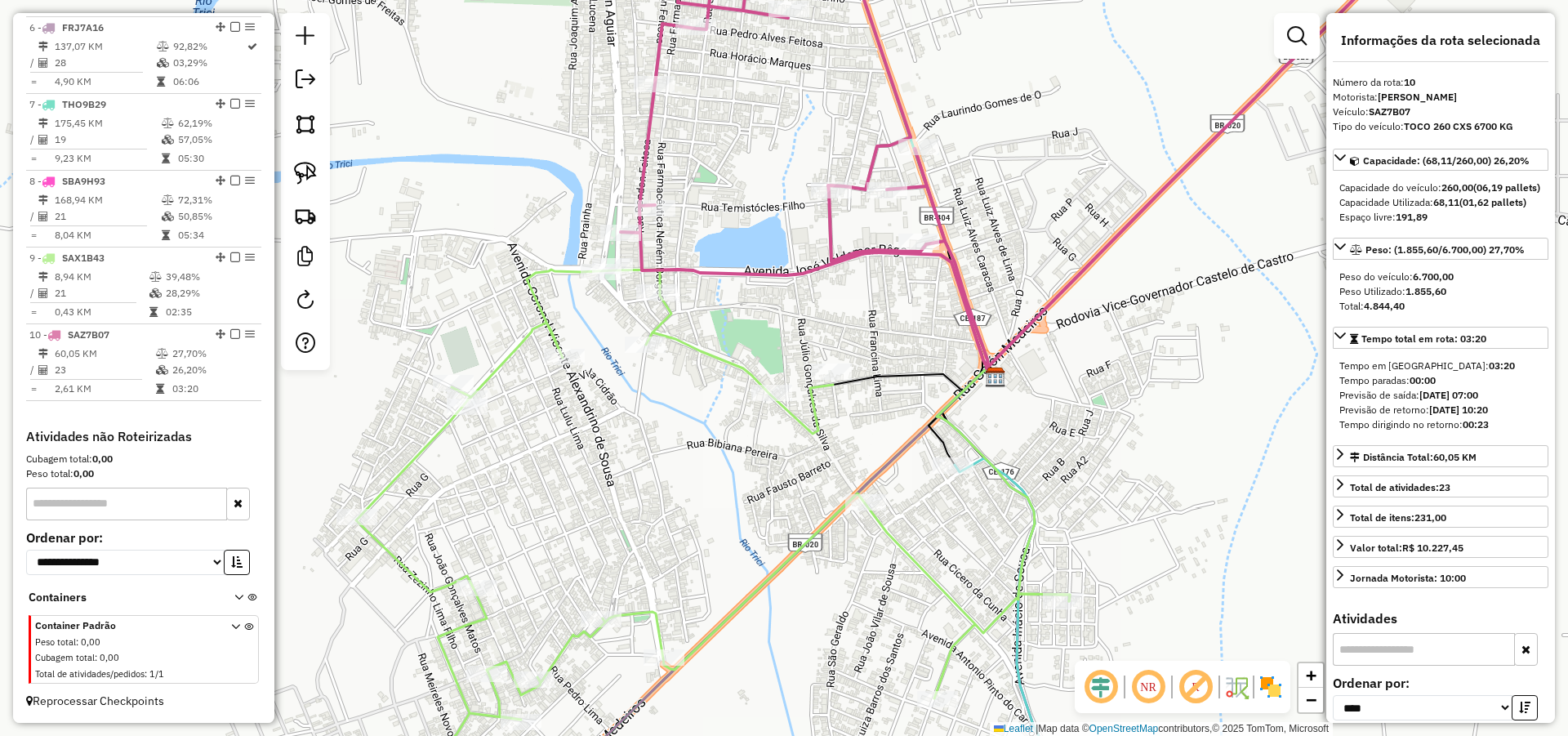
drag, startPoint x: 956, startPoint y: 339, endPoint x: 922, endPoint y: 253, distance: 92.5
click at [929, 254] on div "Janela de atendimento Grade de atendimento Capacidade Transportadoras Veículos …" at bounding box center [784, 368] width 1568 height 736
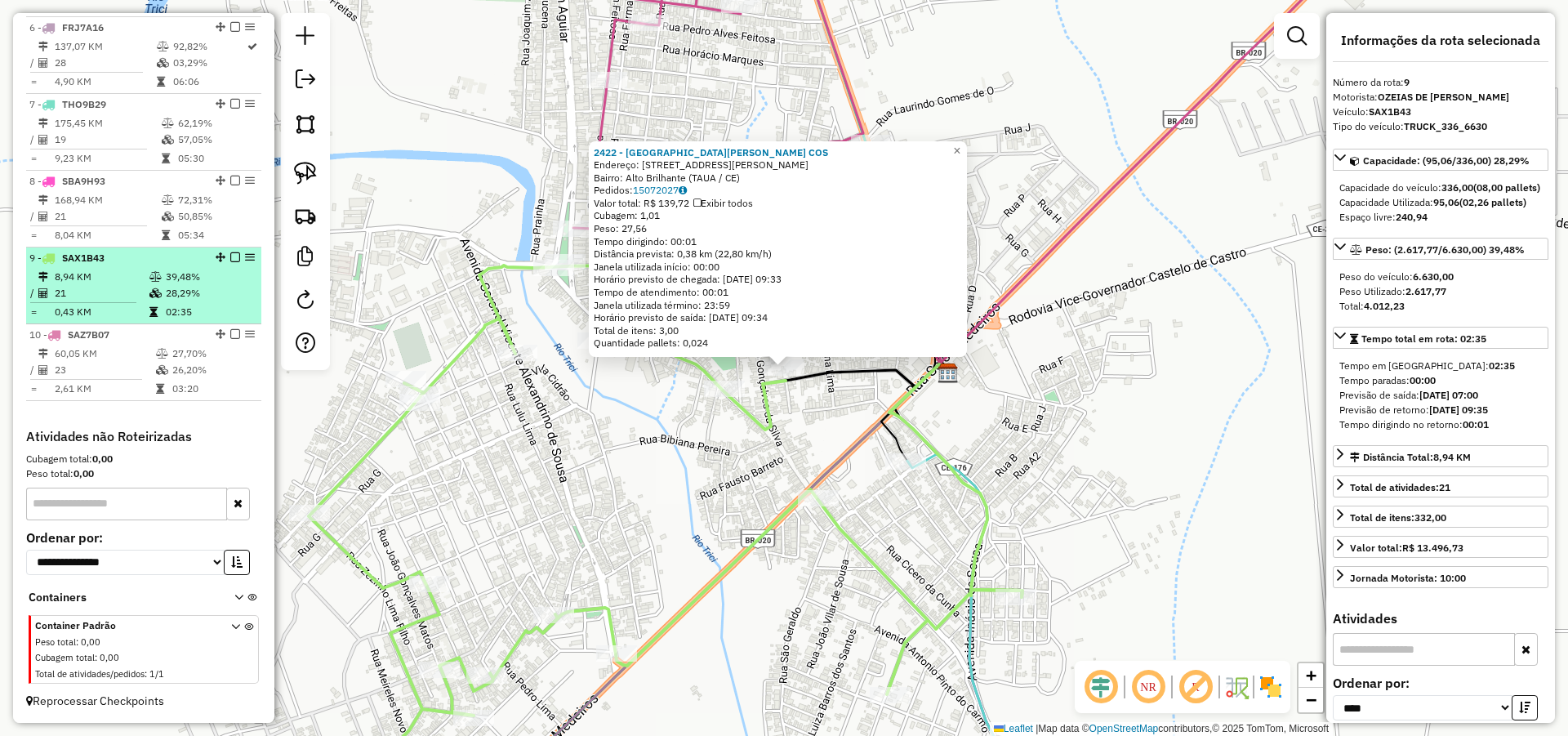
click at [143, 276] on td "8,94 KM" at bounding box center [101, 277] width 95 height 17
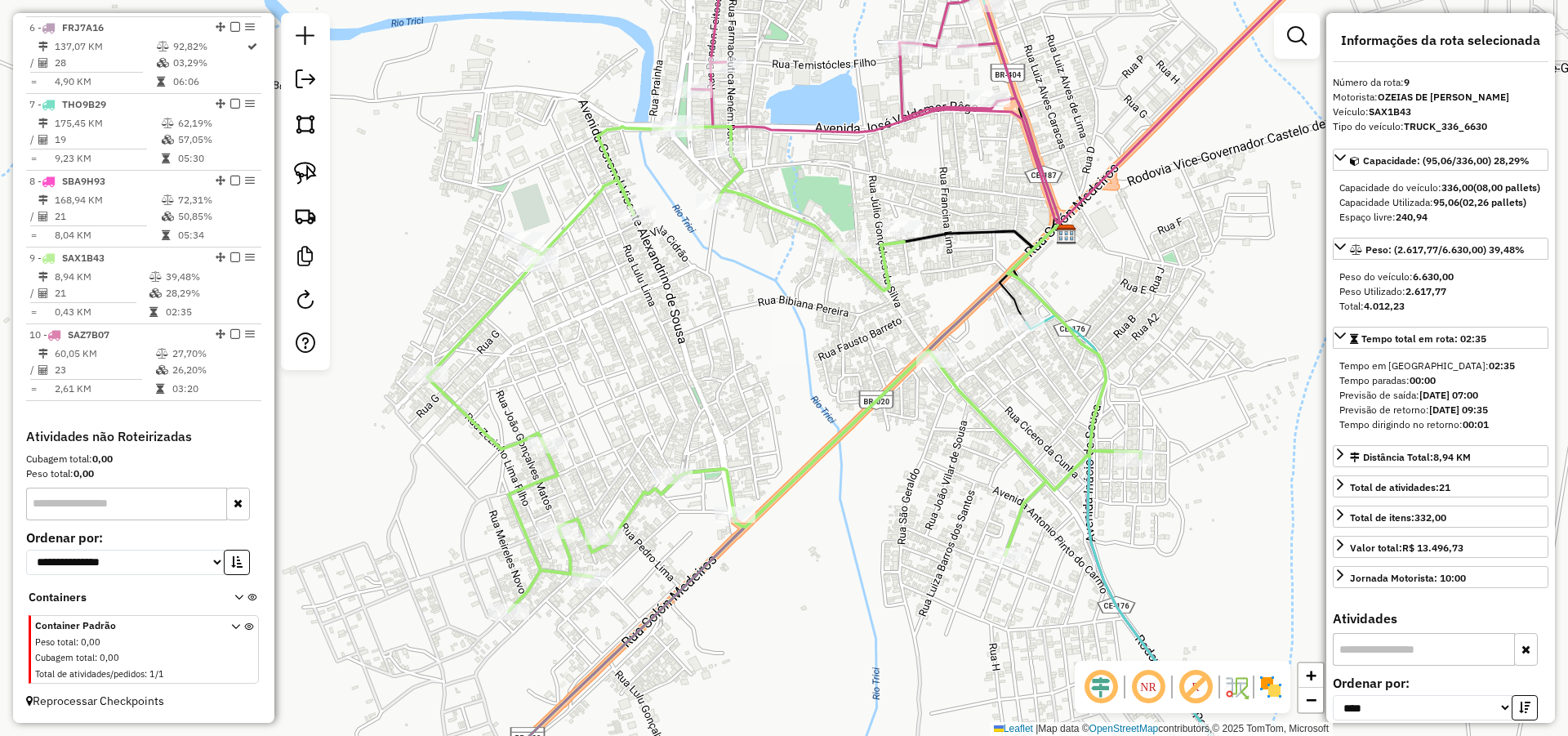
click at [1156, 328] on div "Janela de atendimento Grade de atendimento Capacidade Transportadoras Veículos …" at bounding box center [784, 368] width 1568 height 736
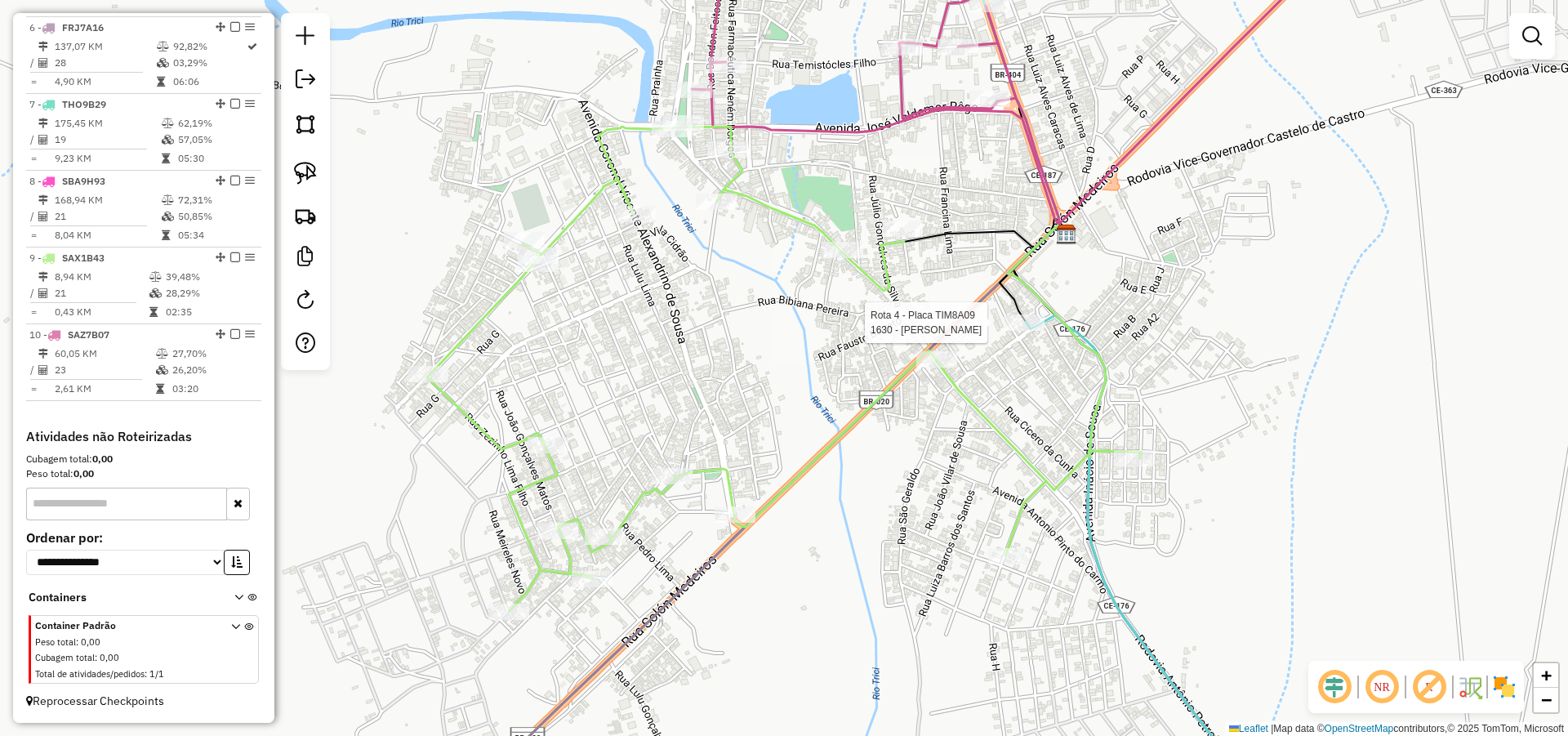
select select "*********"
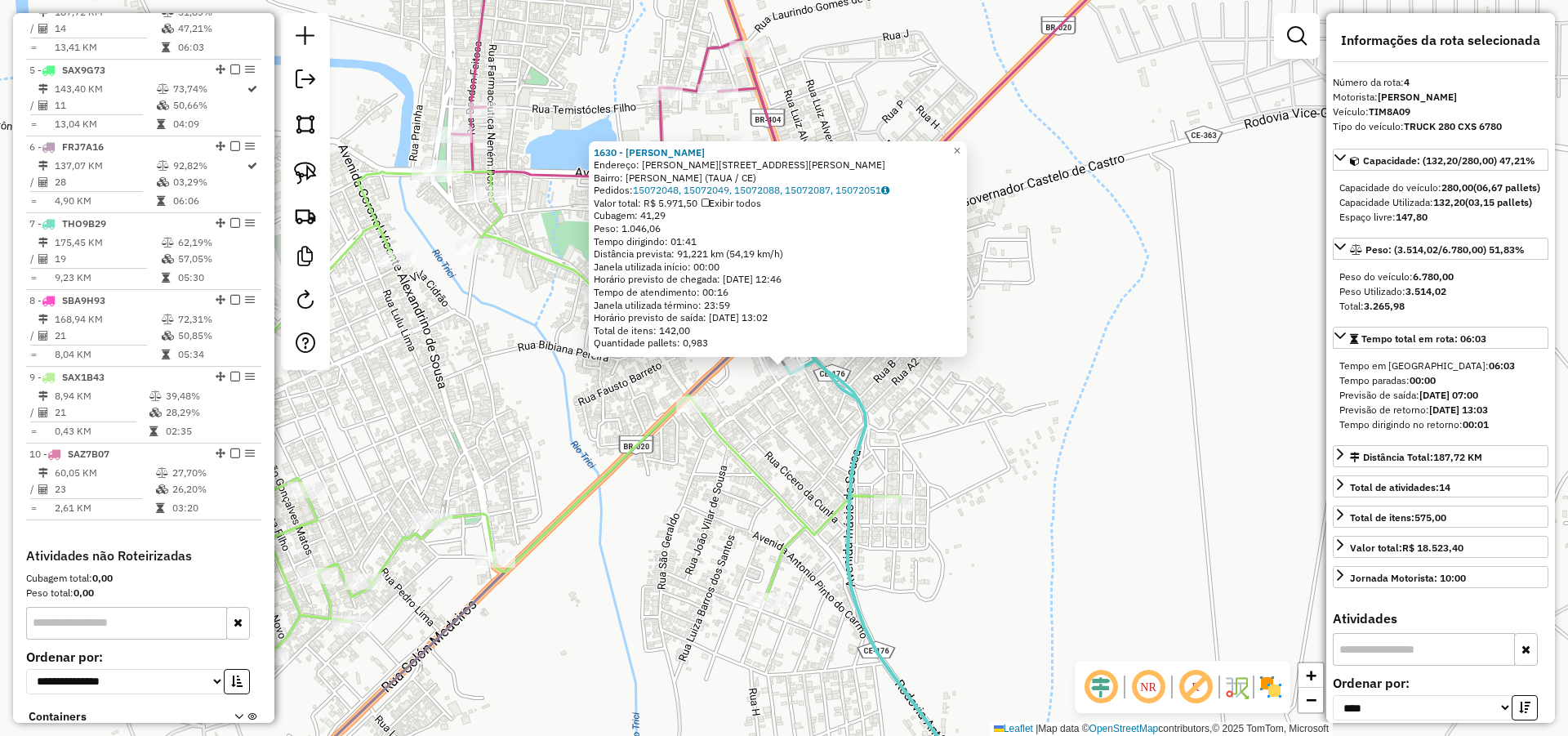
scroll to position [807, 0]
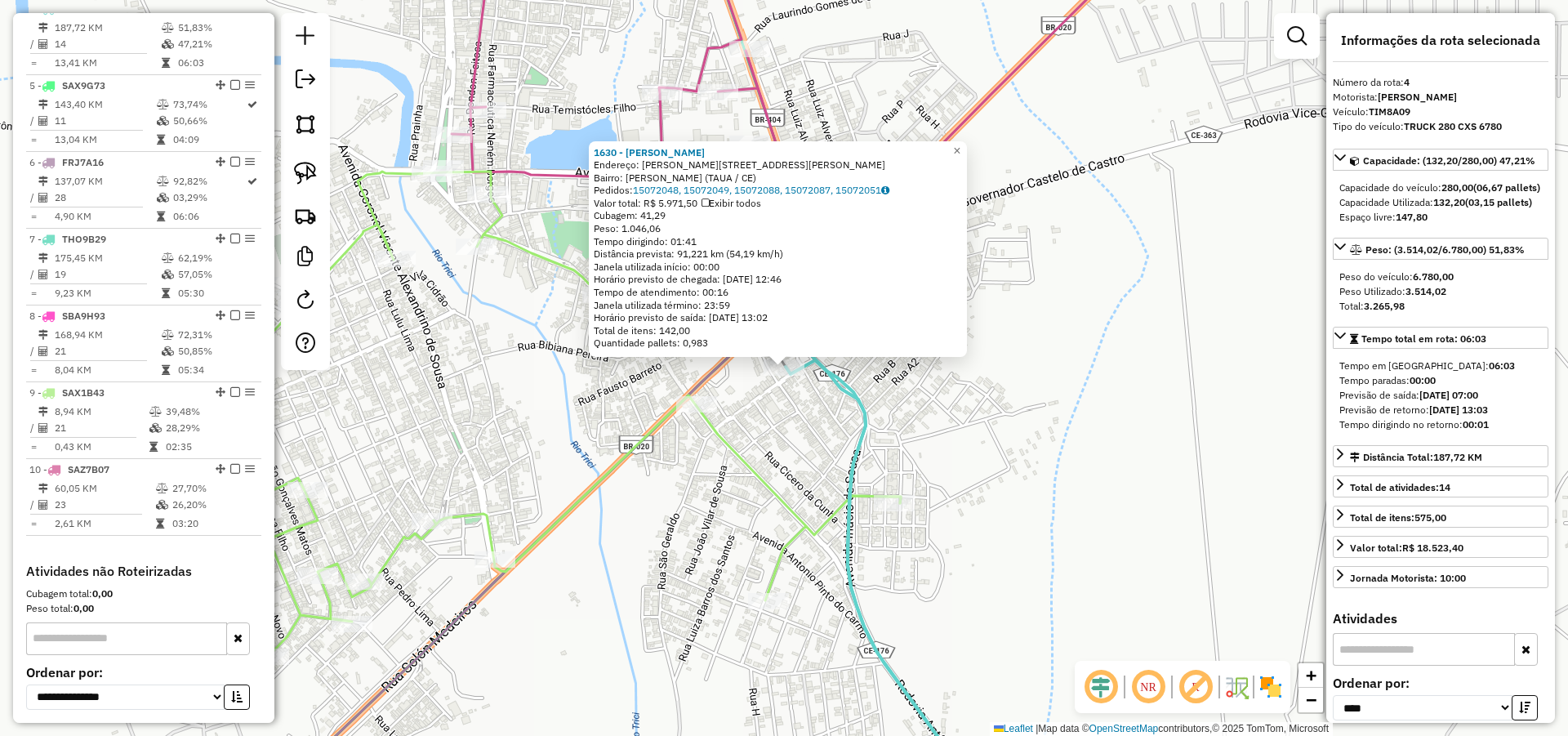
click at [1090, 392] on div "1630 - MARIA GRAZIELI RODRI Endereço: R Bezerra e sousa 284 Bairro: Manoel Alve…" at bounding box center [784, 368] width 1568 height 736
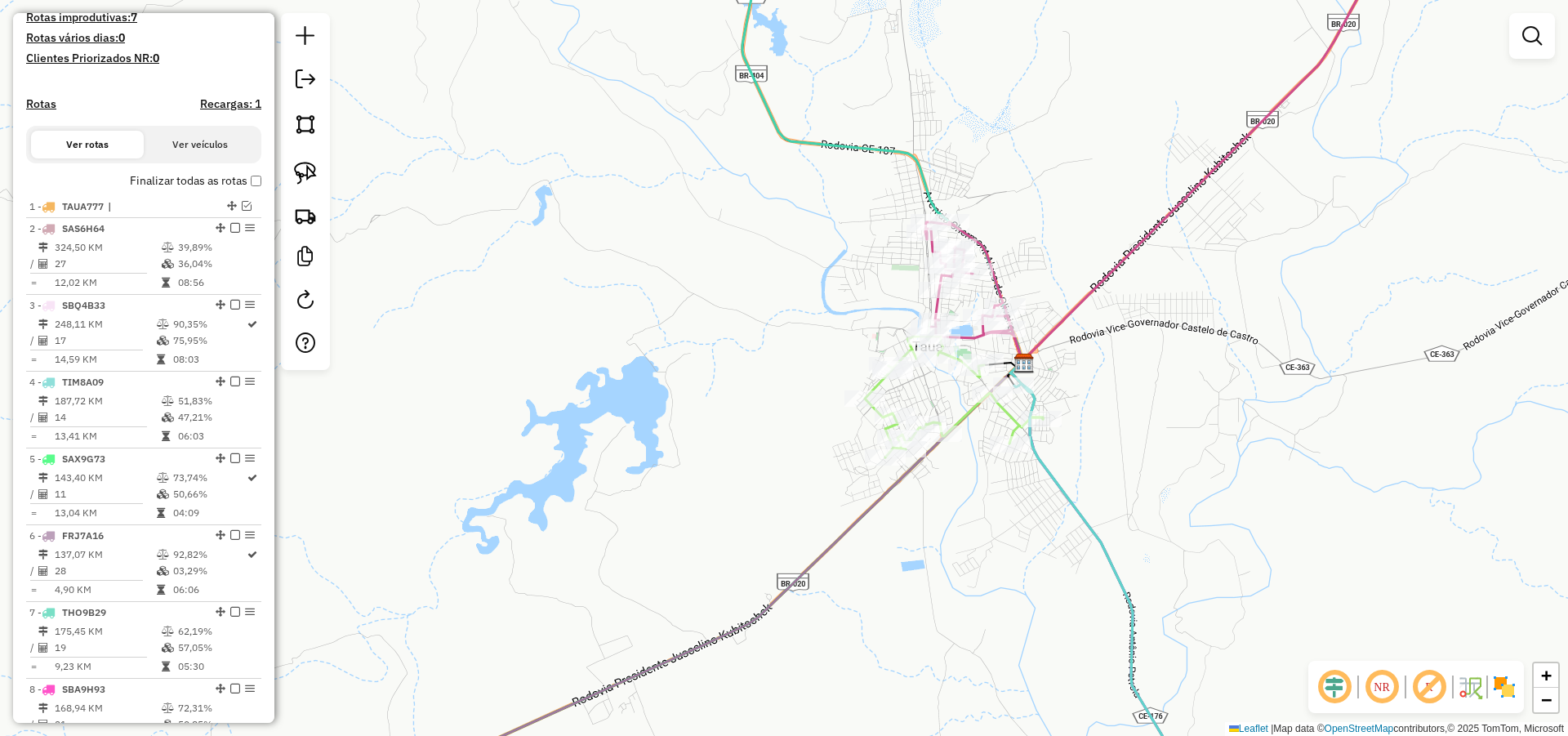
scroll to position [416, 0]
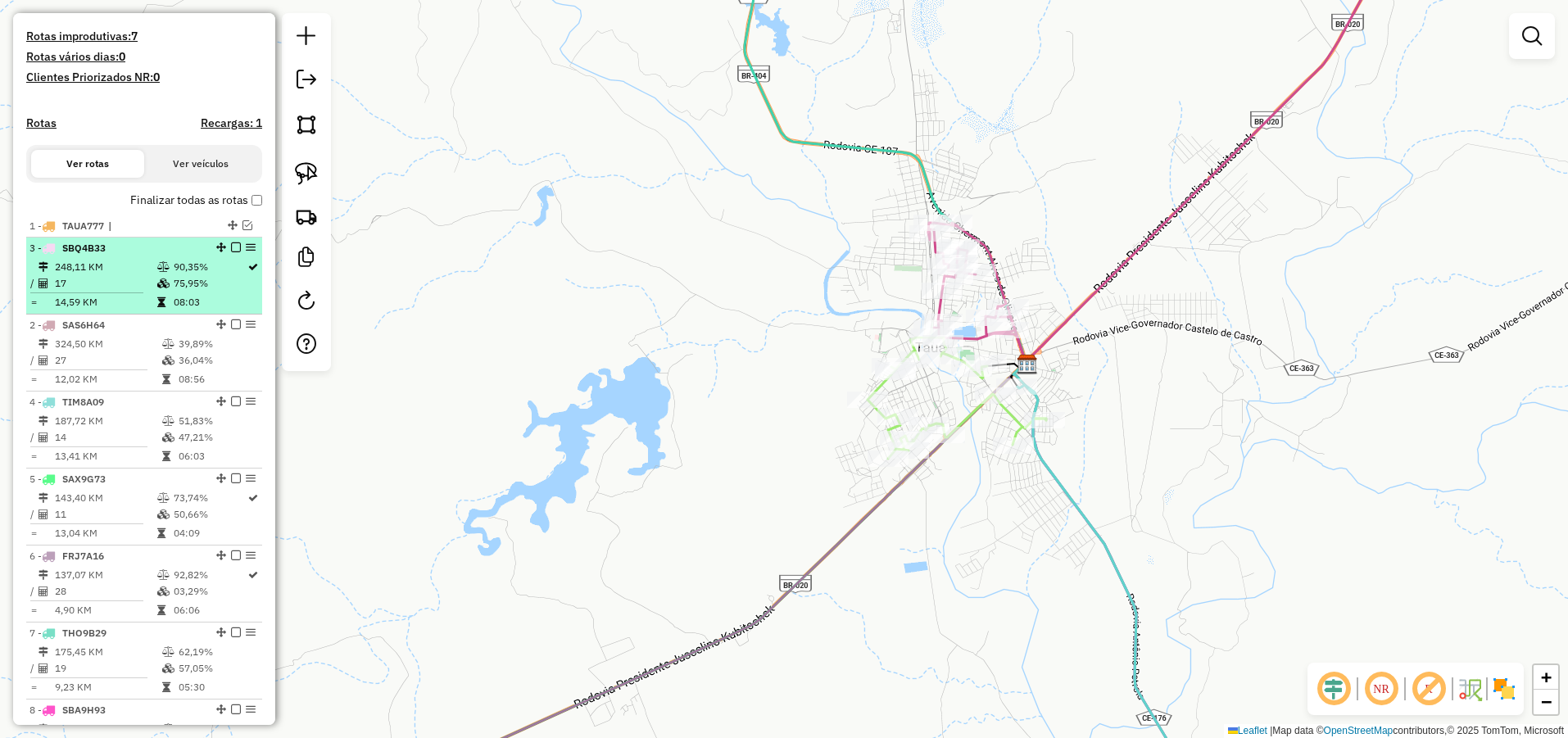
drag, startPoint x: 219, startPoint y: 338, endPoint x: 222, endPoint y: 260, distance: 78.1
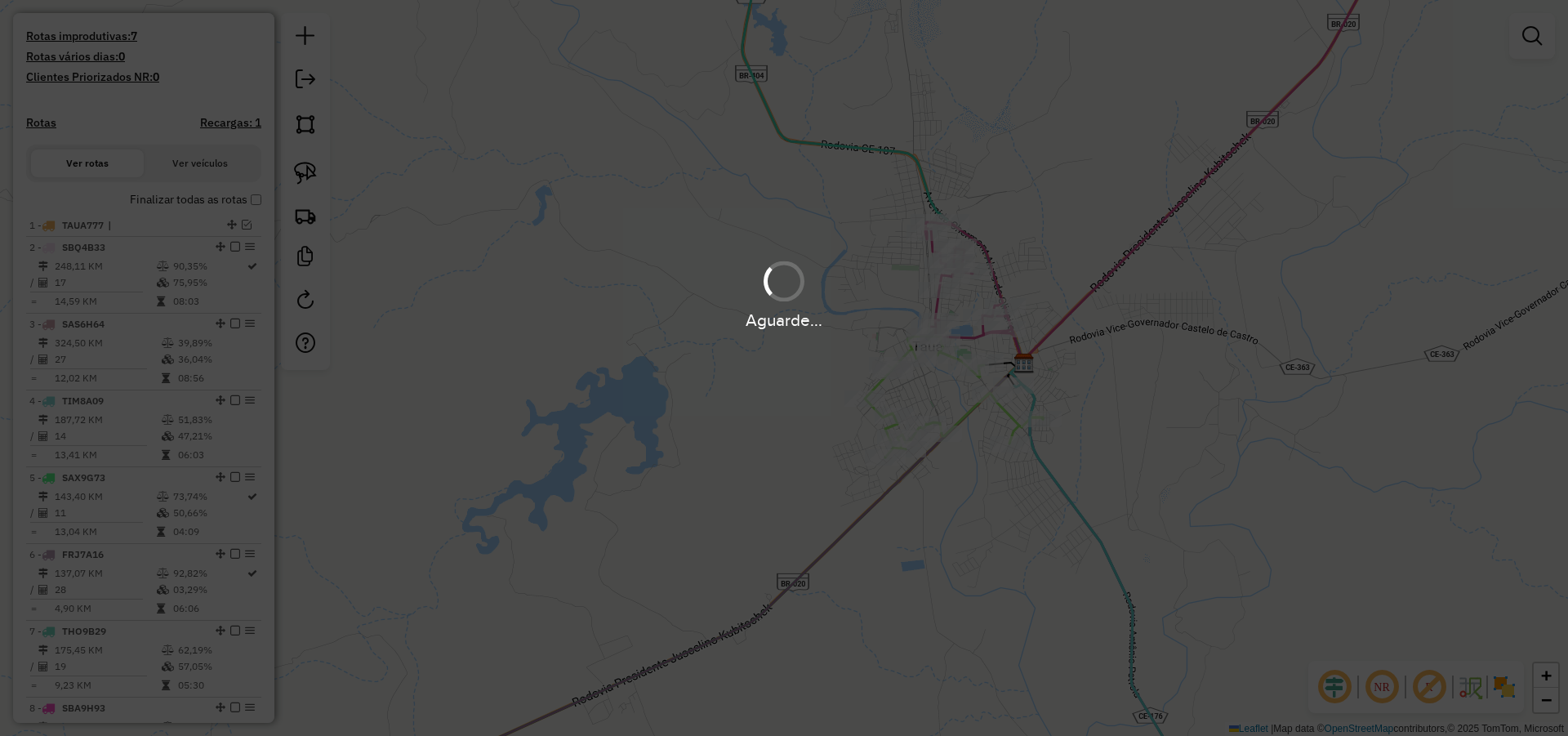
click at [510, 337] on div "Aguarde..." at bounding box center [784, 368] width 1568 height 736
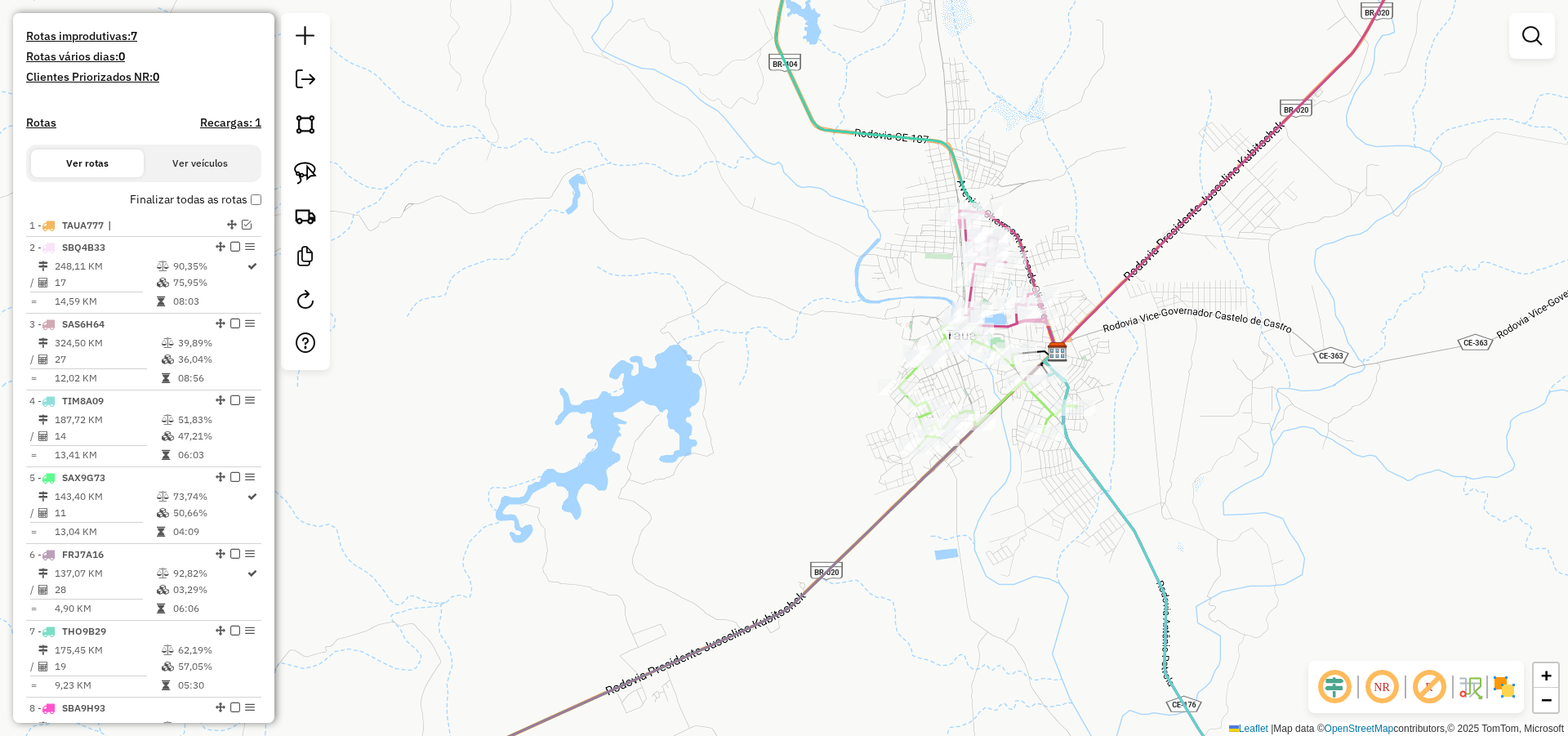
drag, startPoint x: 483, startPoint y: 400, endPoint x: 781, endPoint y: 238, distance: 339.2
click at [776, 228] on div "Janela de atendimento Grade de atendimento Capacidade Transportadoras Veículos …" at bounding box center [784, 368] width 1568 height 736
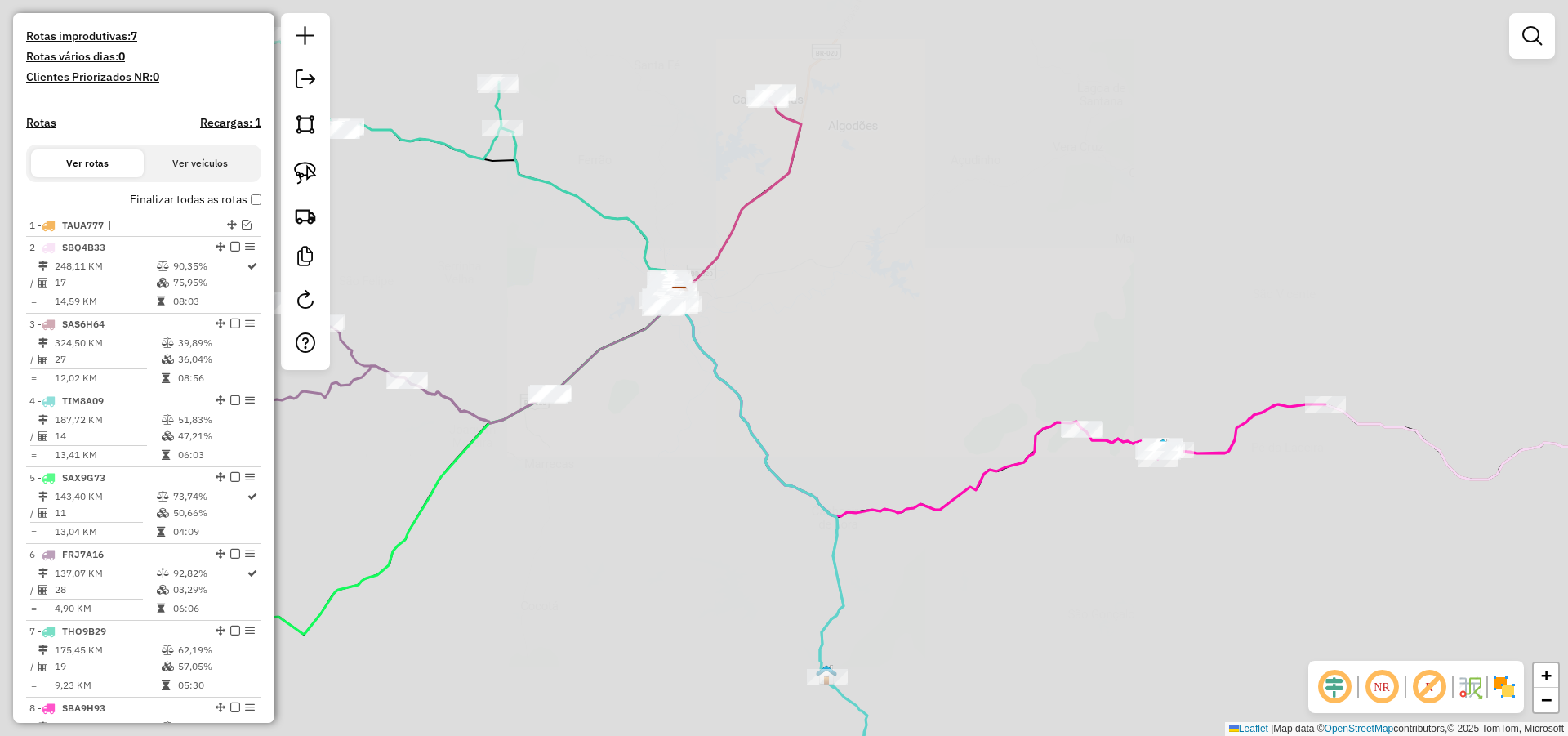
drag, startPoint x: 648, startPoint y: 345, endPoint x: 826, endPoint y: 294, distance: 185.2
click at [833, 293] on div "Janela de atendimento Grade de atendimento Capacidade Transportadoras Veículos …" at bounding box center [784, 368] width 1568 height 736
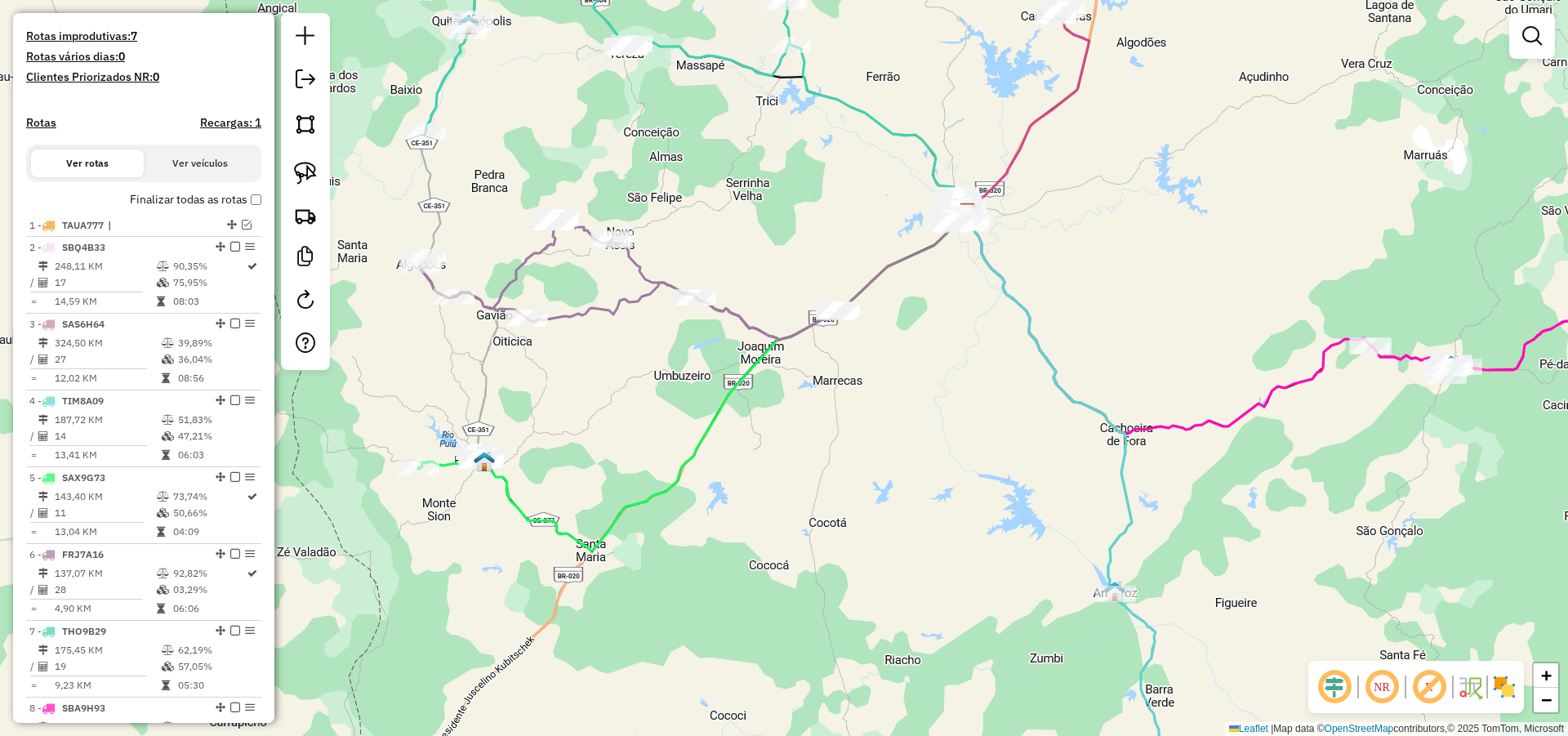
click at [474, 454] on img at bounding box center [484, 461] width 21 height 21
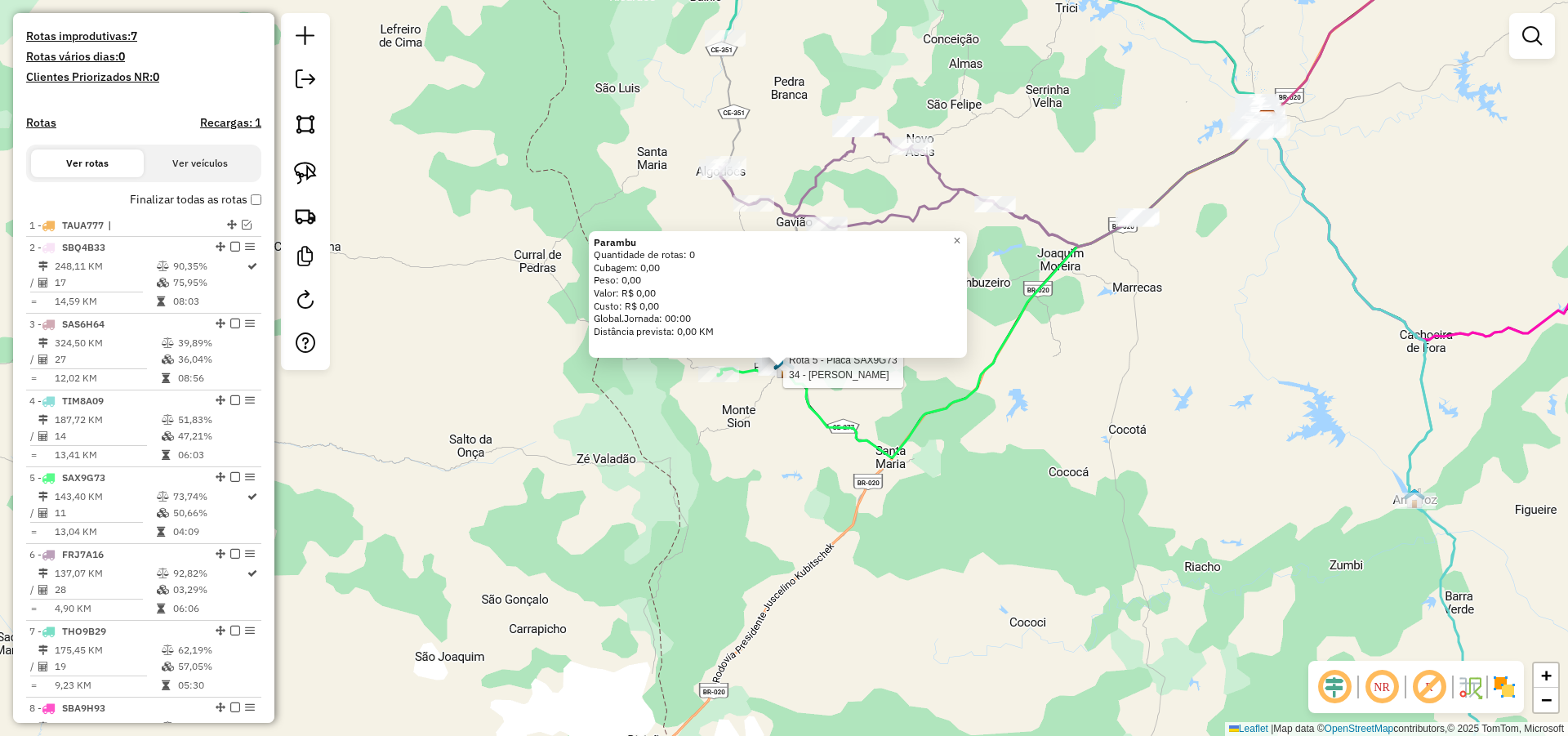
select select "*********"
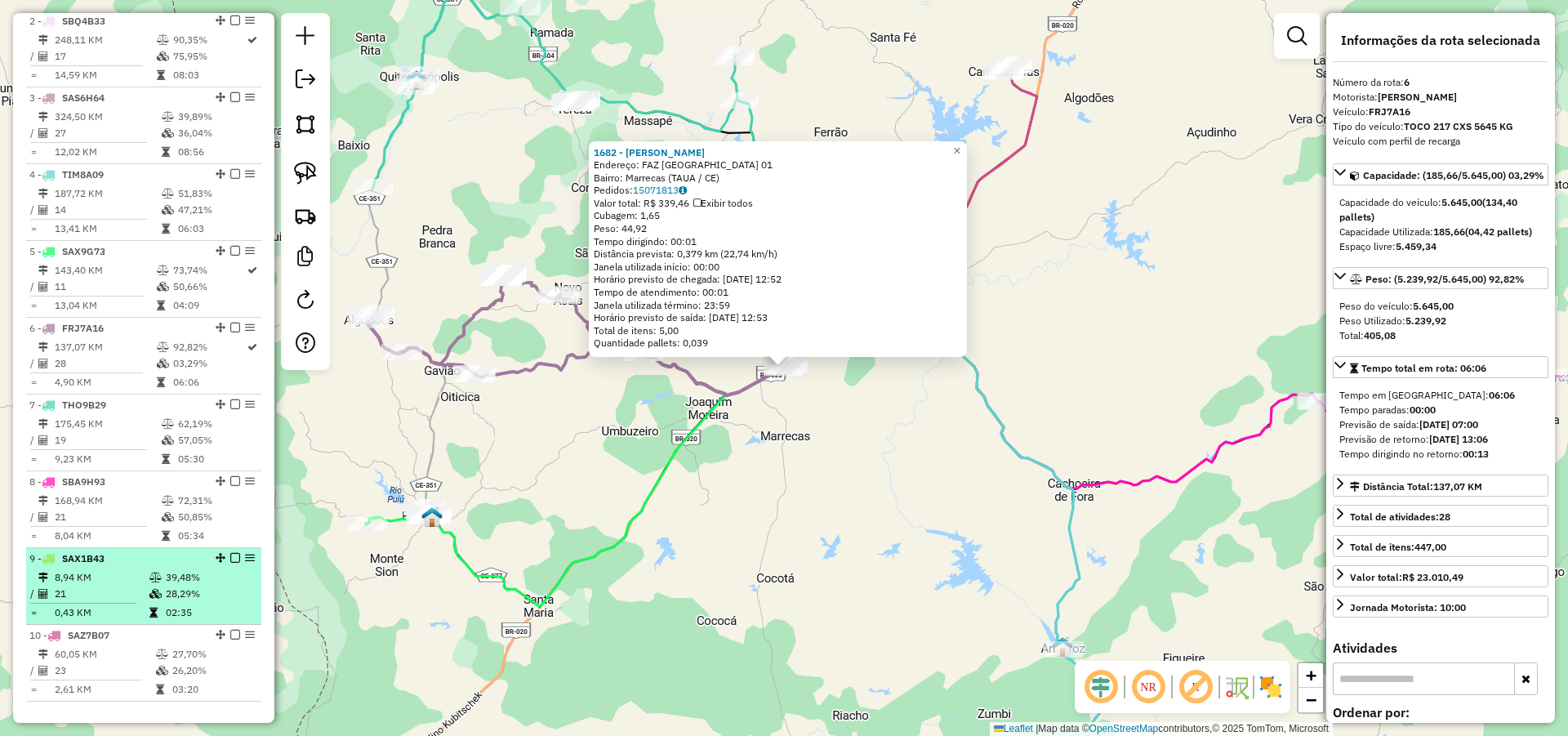
scroll to position [663, 0]
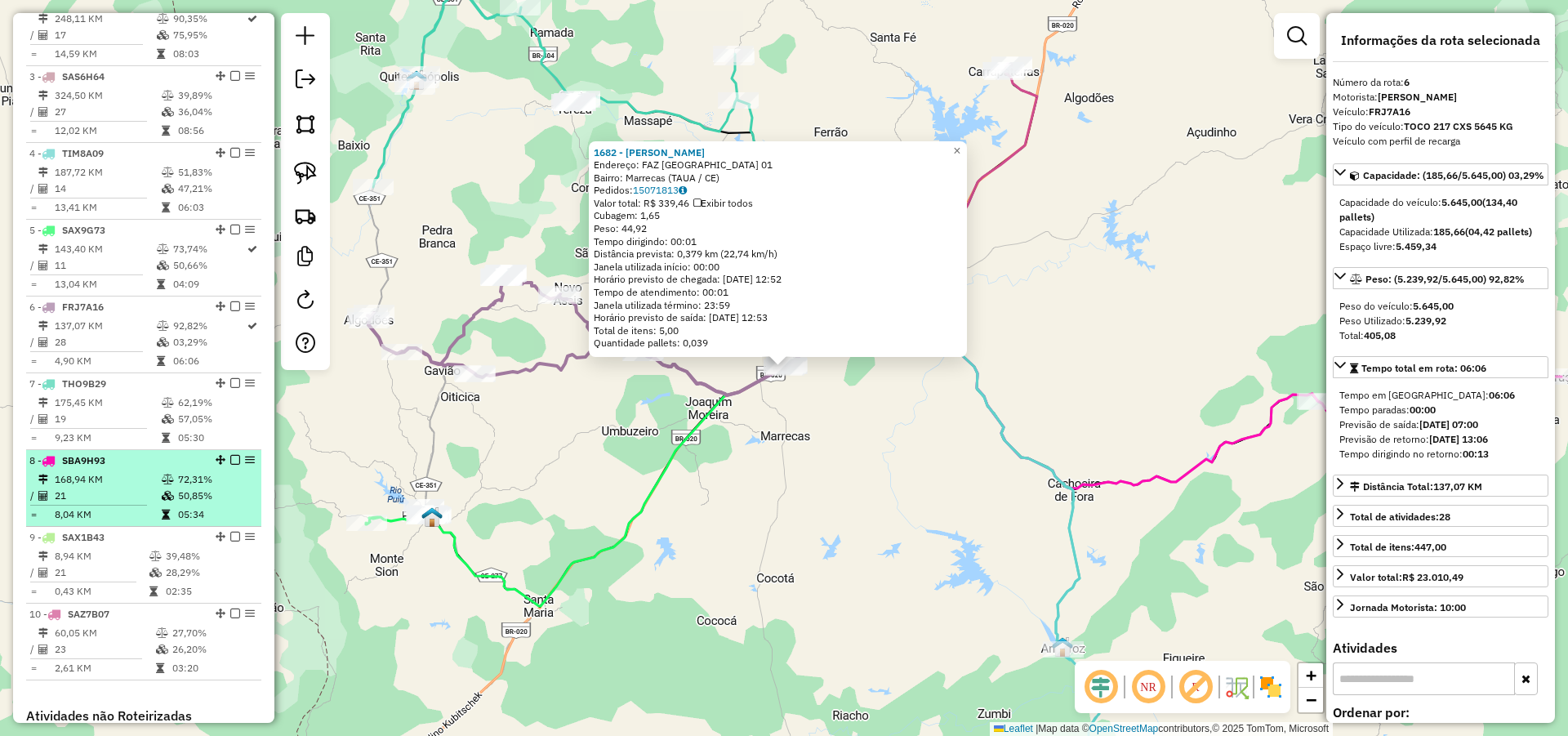
click at [133, 468] on div "8 - SBA9H93" at bounding box center [116, 460] width 173 height 15
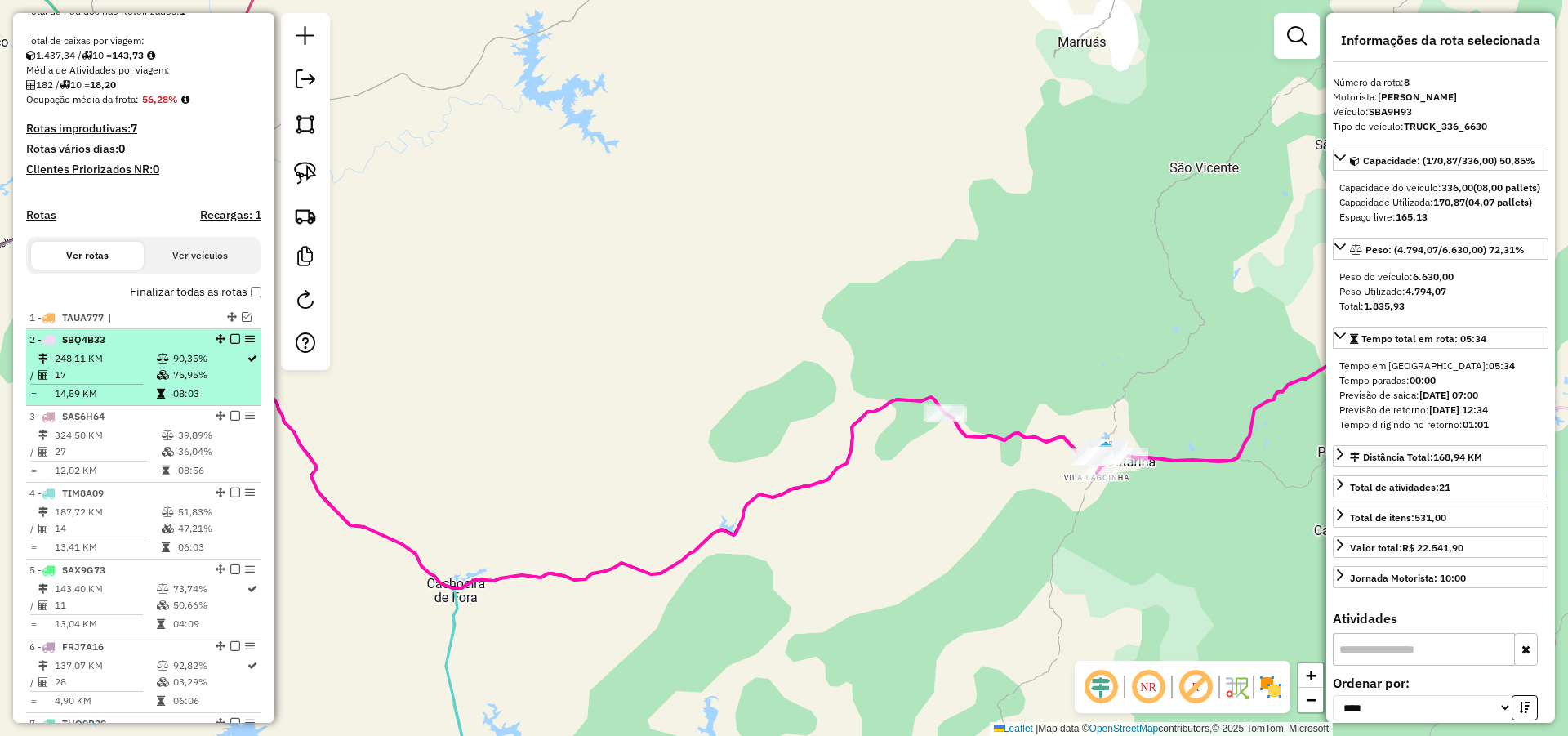
scroll to position [369, 0]
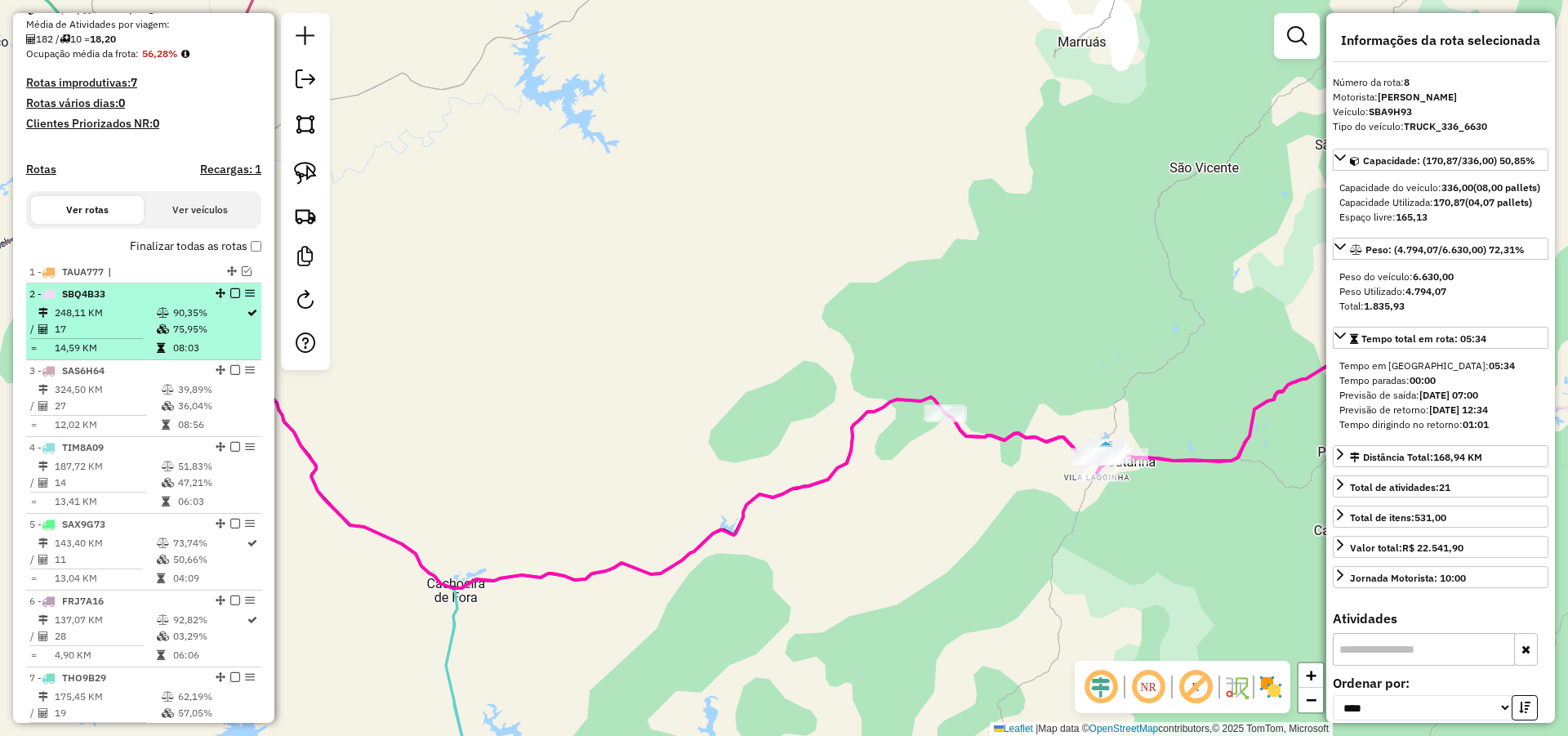
click at [157, 318] on icon at bounding box center [163, 312] width 12 height 10
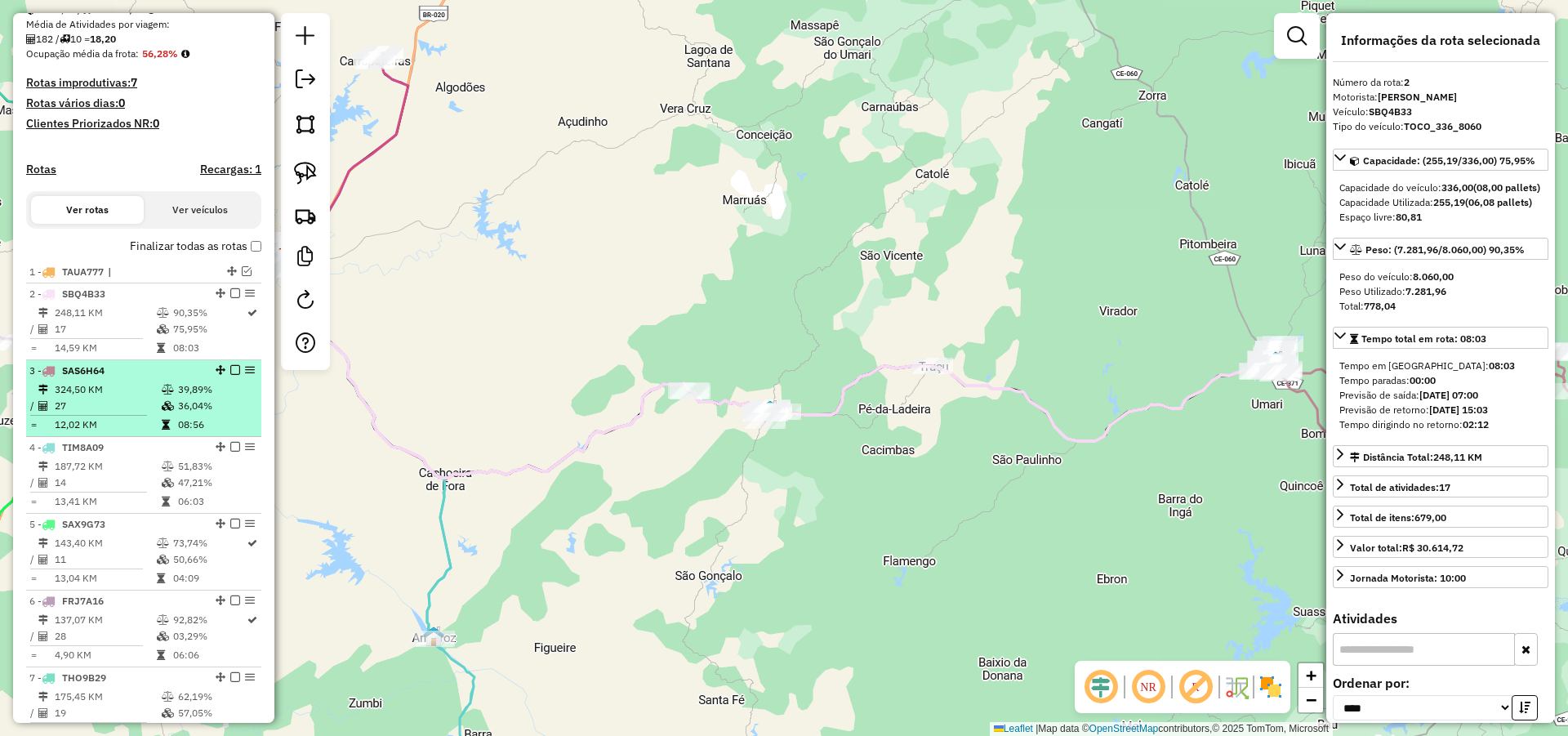
click at [137, 398] on td "324,50 KM" at bounding box center [107, 389] width 107 height 17
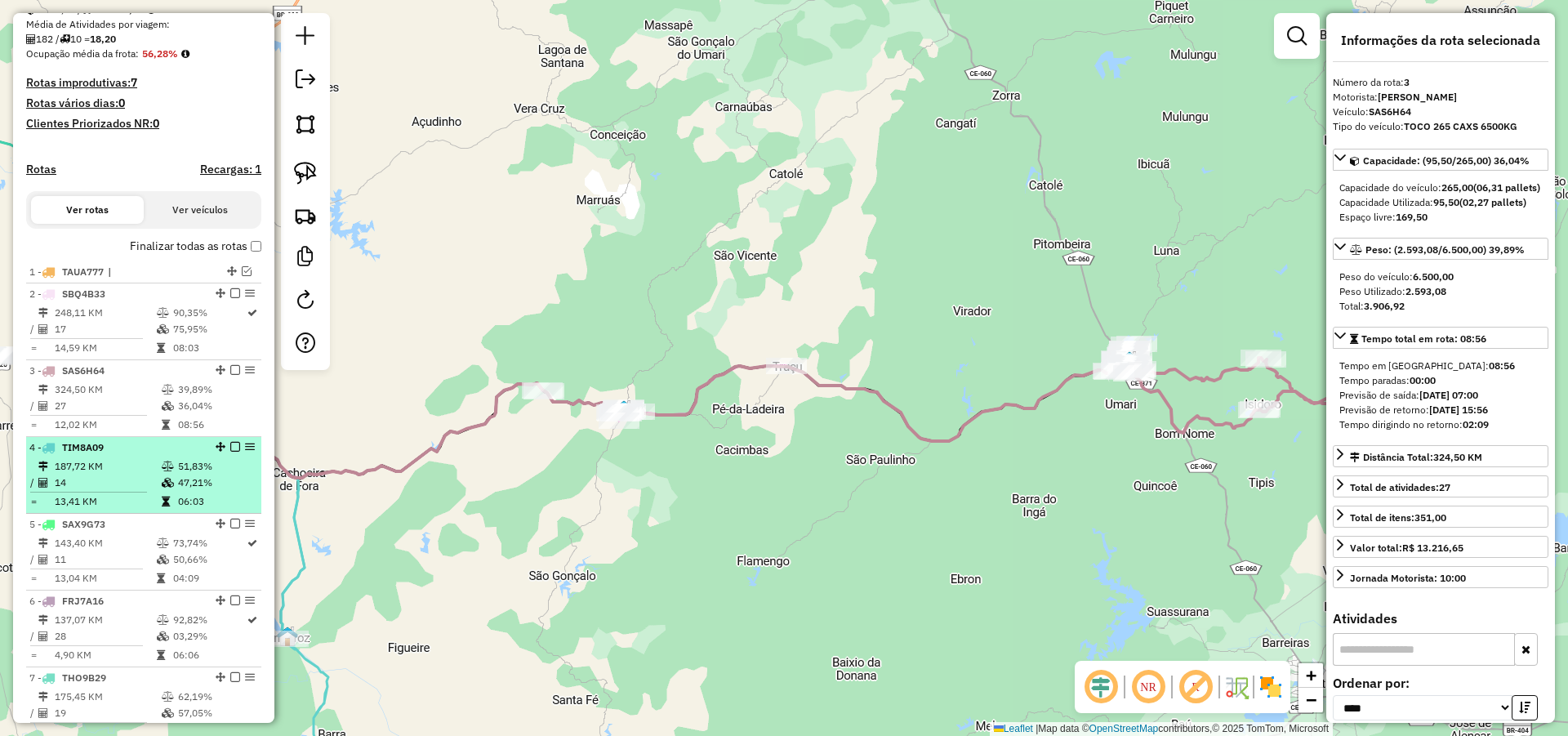
click at [123, 474] on td "187,72 KM" at bounding box center [107, 466] width 107 height 17
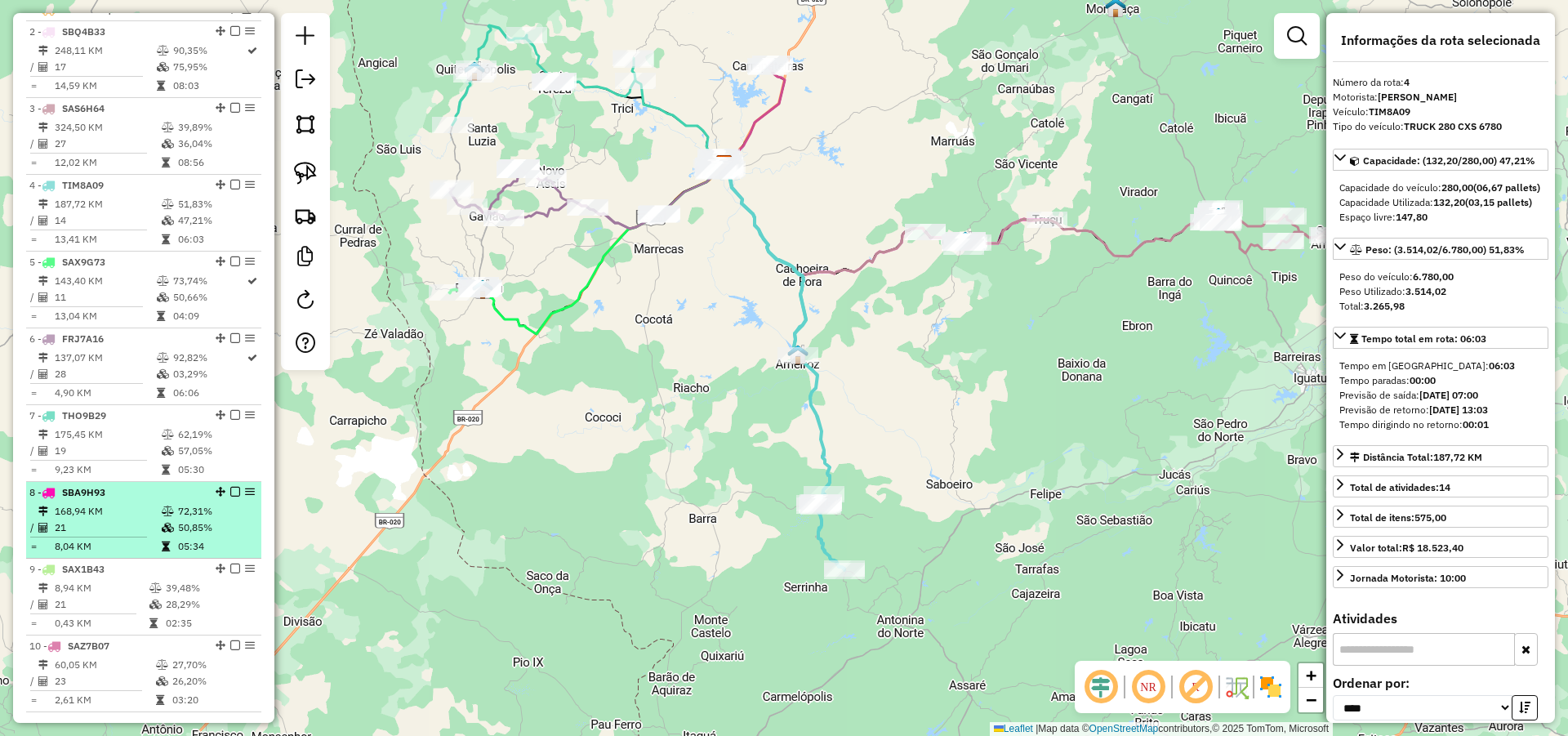
scroll to position [663, 0]
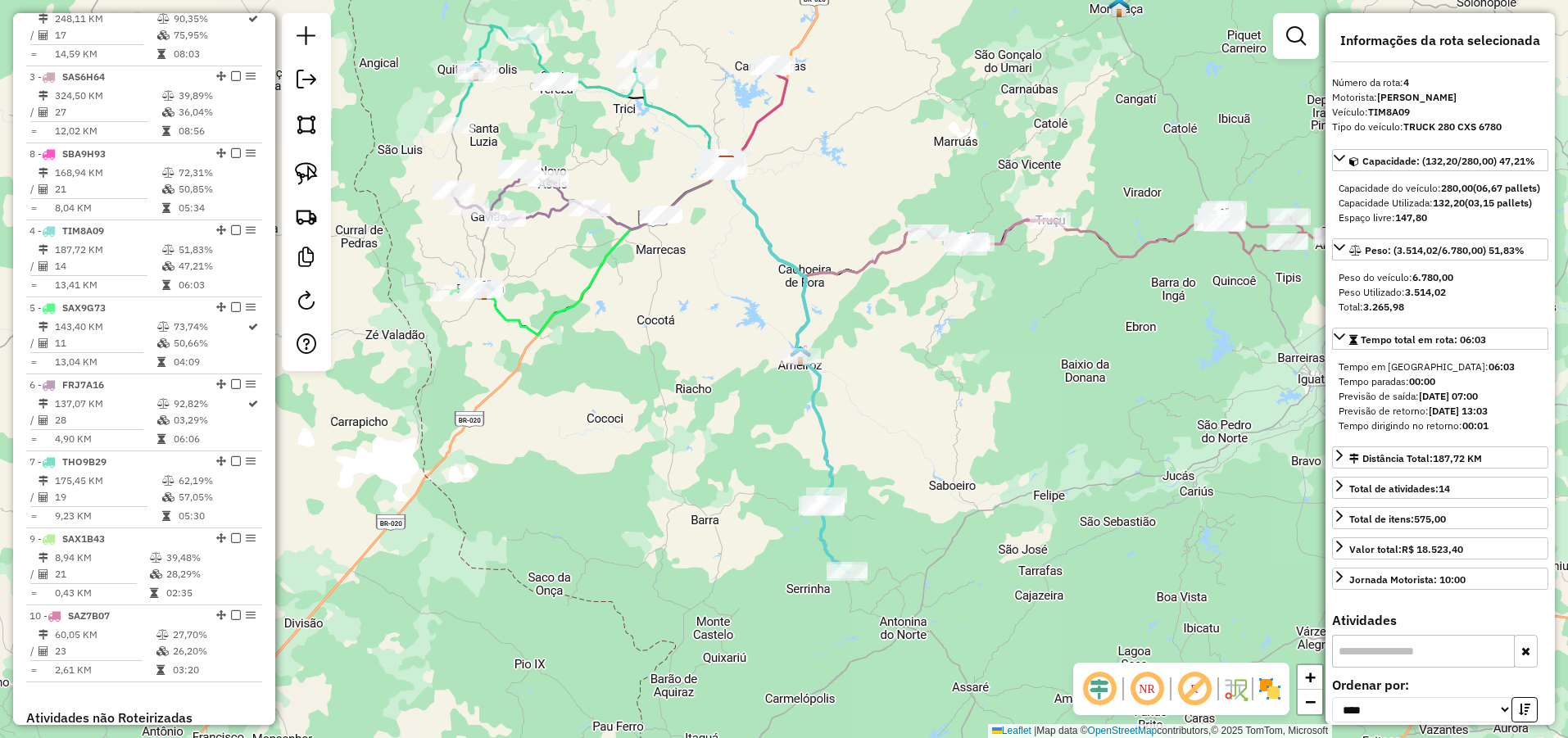
drag, startPoint x: 216, startPoint y: 475, endPoint x: 185, endPoint y: 211, distance: 265.8
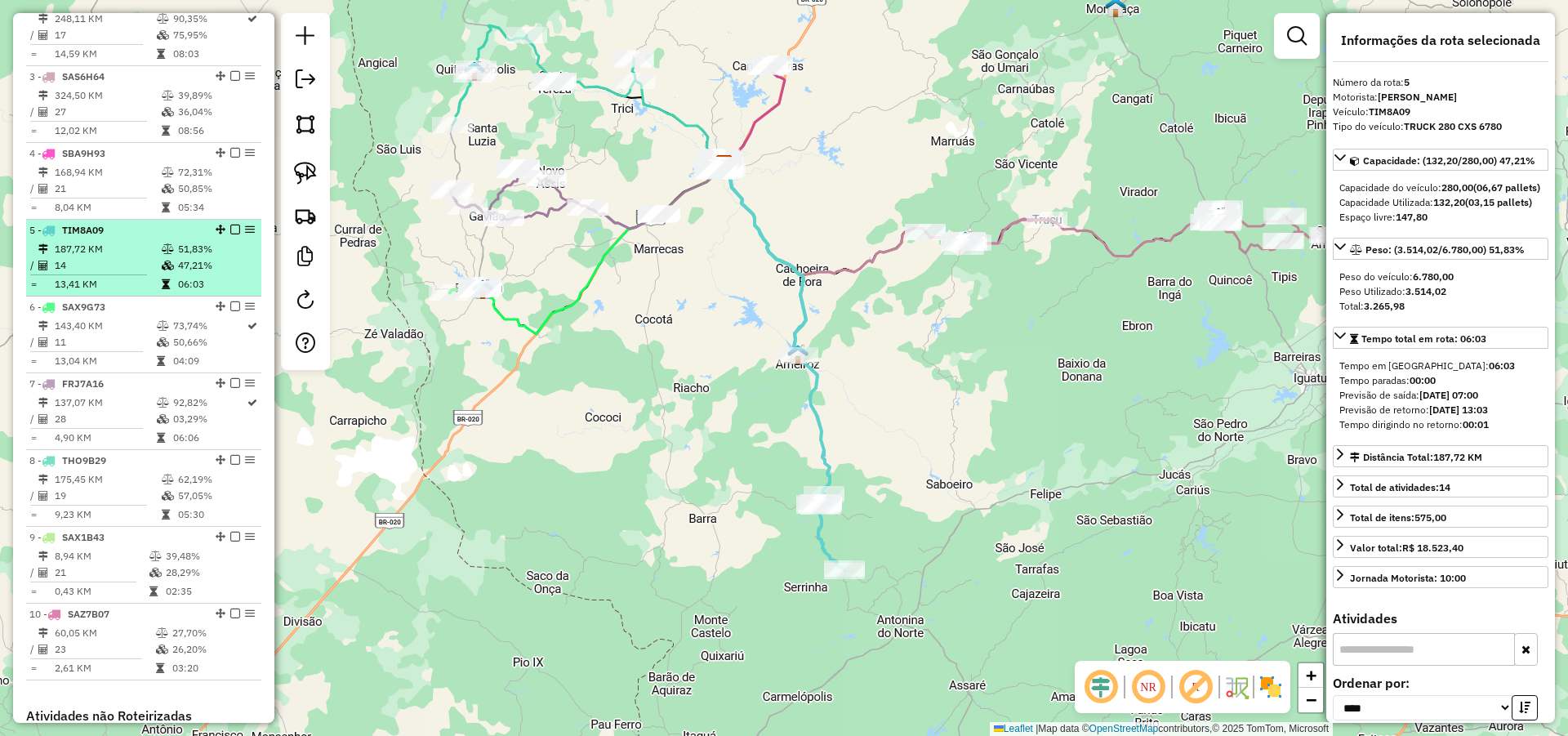
click at [140, 258] on td "187,72 KM" at bounding box center [107, 249] width 107 height 17
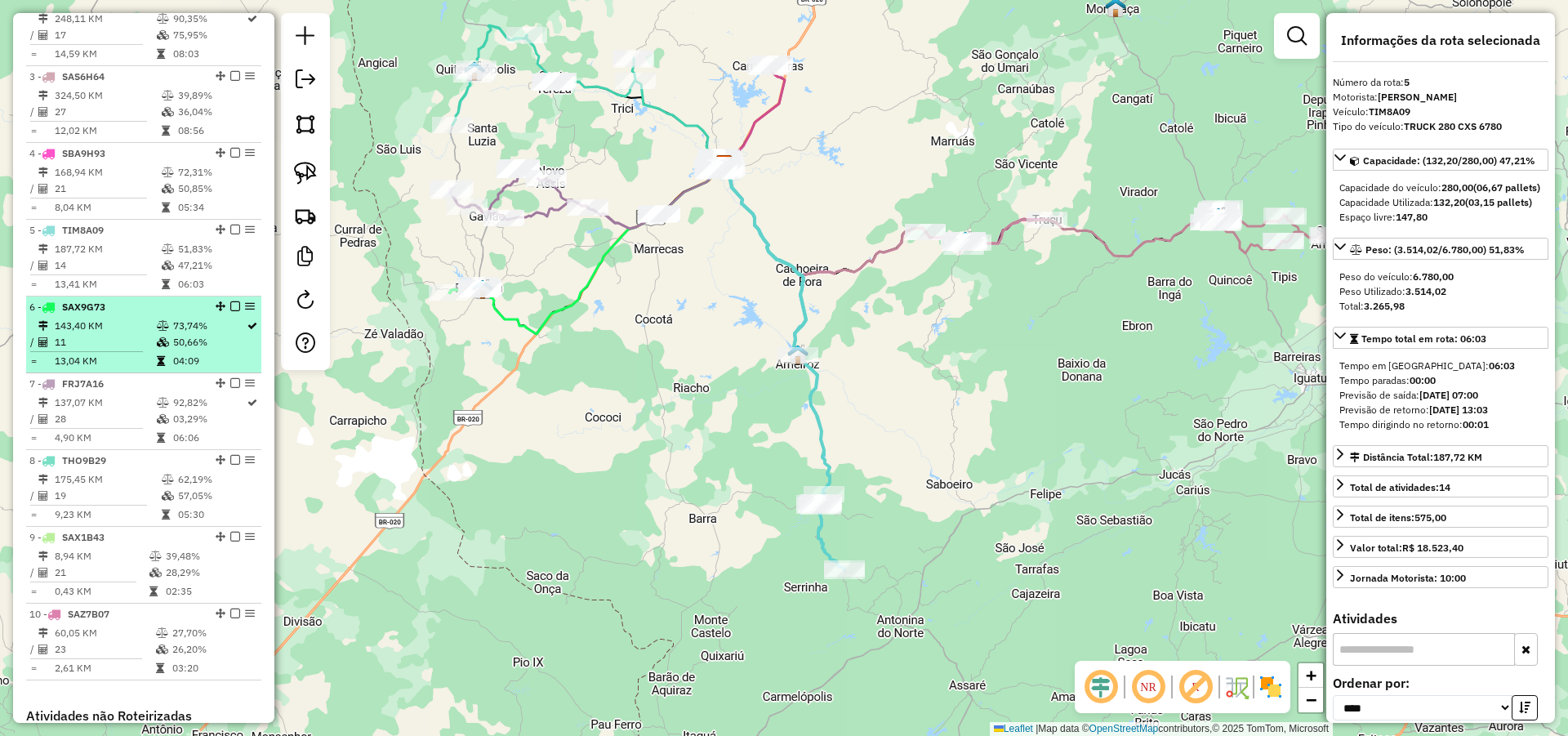
click at [151, 334] on td "143,40 KM" at bounding box center [104, 325] width 102 height 17
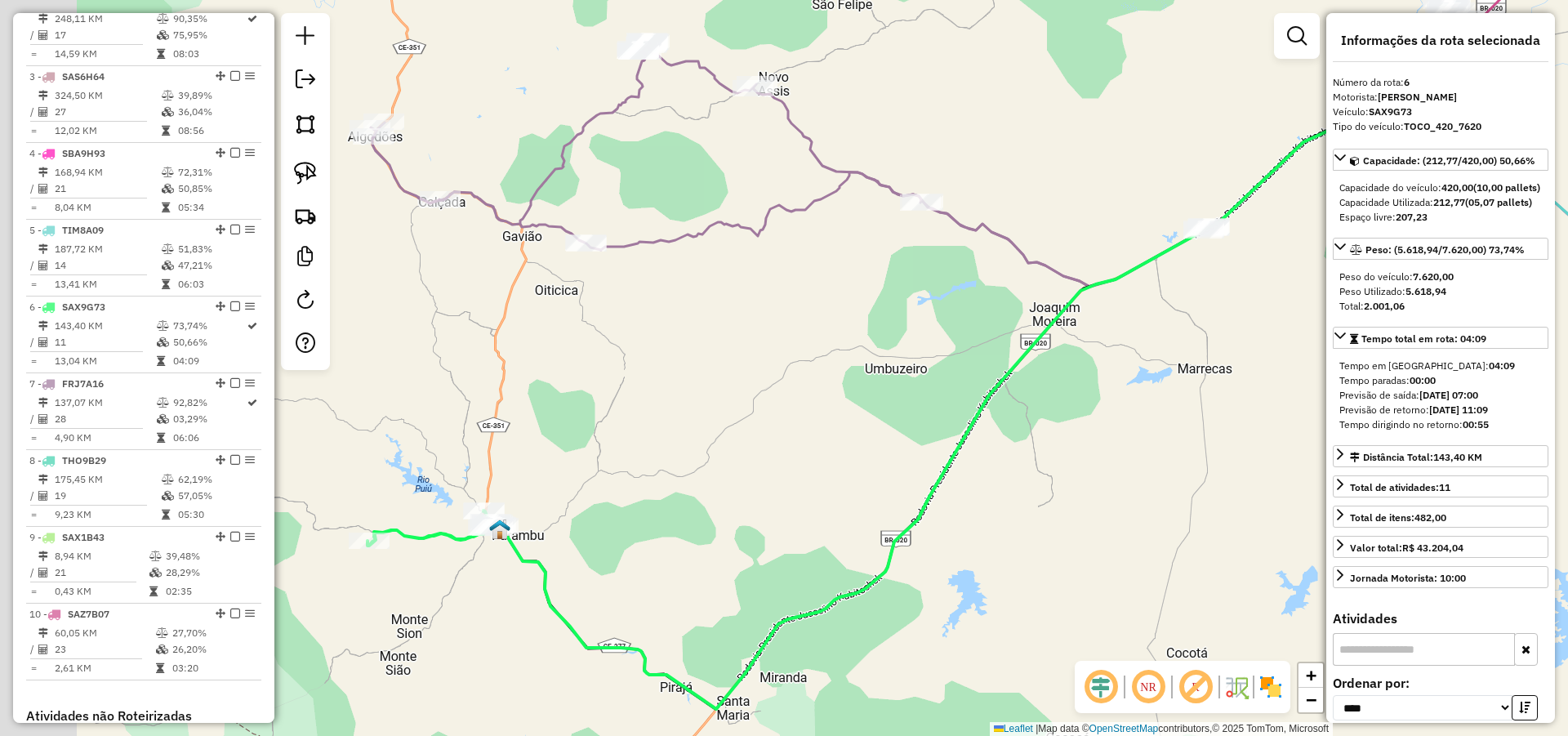
drag, startPoint x: 838, startPoint y: 416, endPoint x: 884, endPoint y: 405, distance: 47.3
click at [884, 405] on div "Janela de atendimento Grade de atendimento Capacidade Transportadoras Veículos …" at bounding box center [784, 368] width 1568 height 736
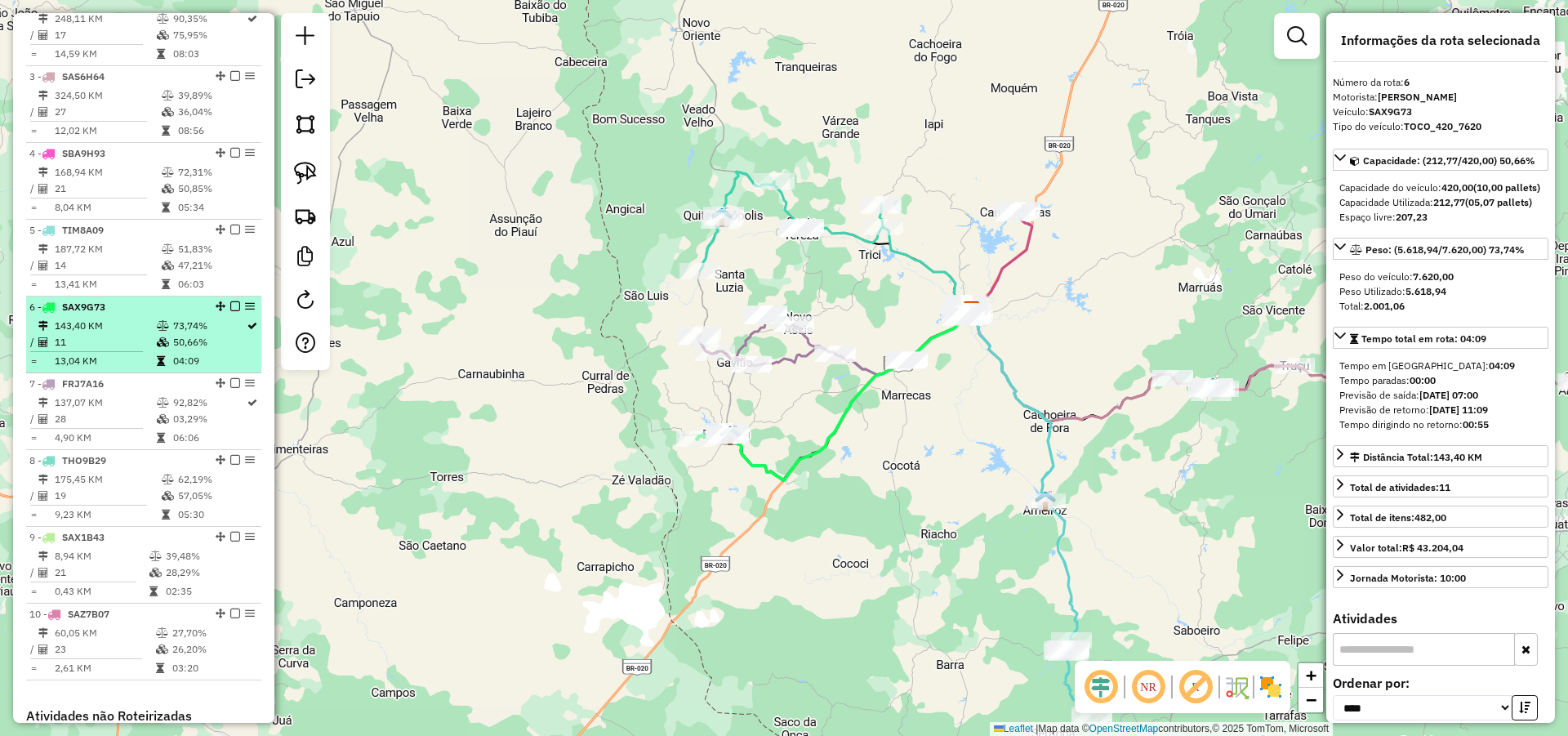
click at [130, 334] on td "143,40 KM" at bounding box center [104, 325] width 102 height 17
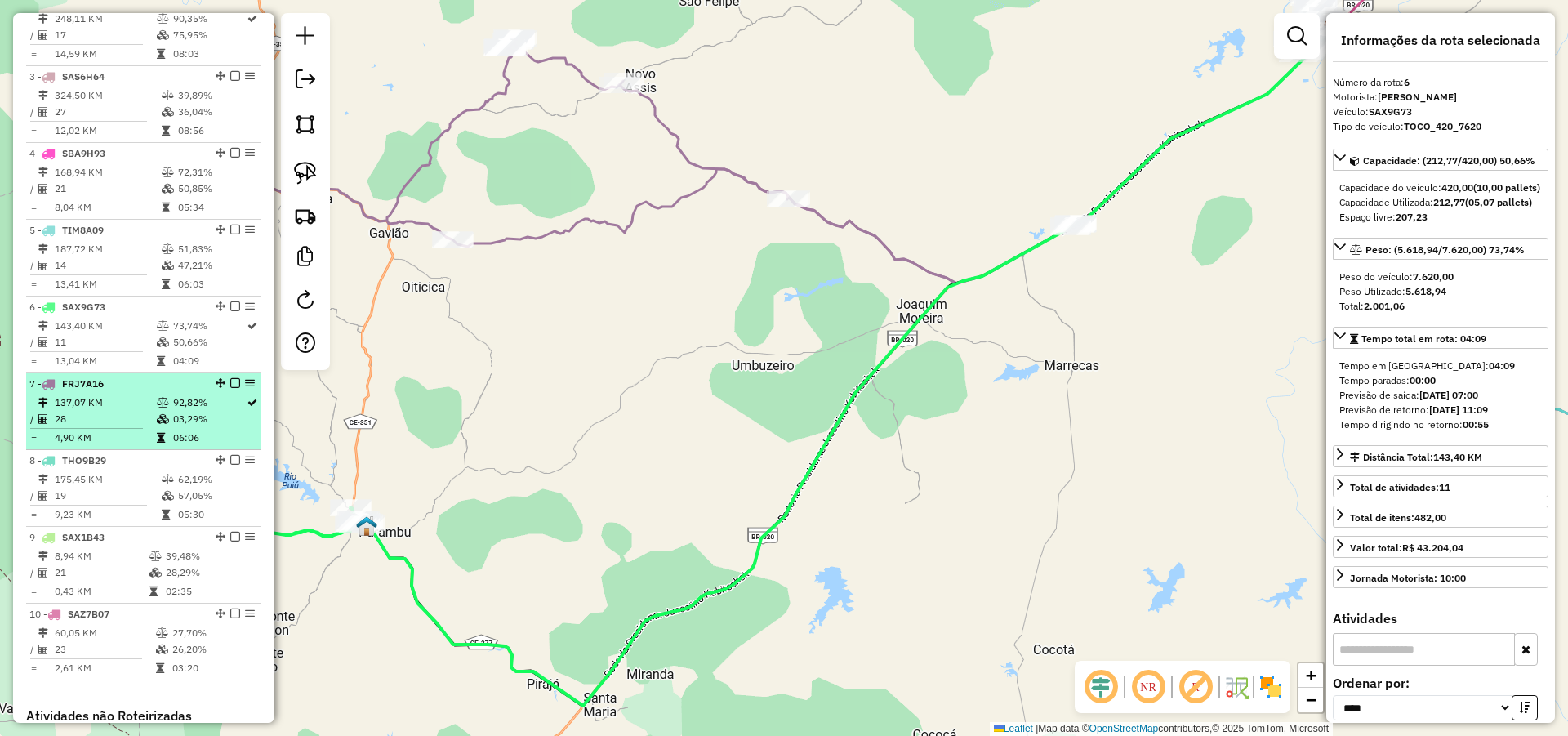
click at [113, 391] on div "7 - FRJ7A16" at bounding box center [116, 384] width 173 height 15
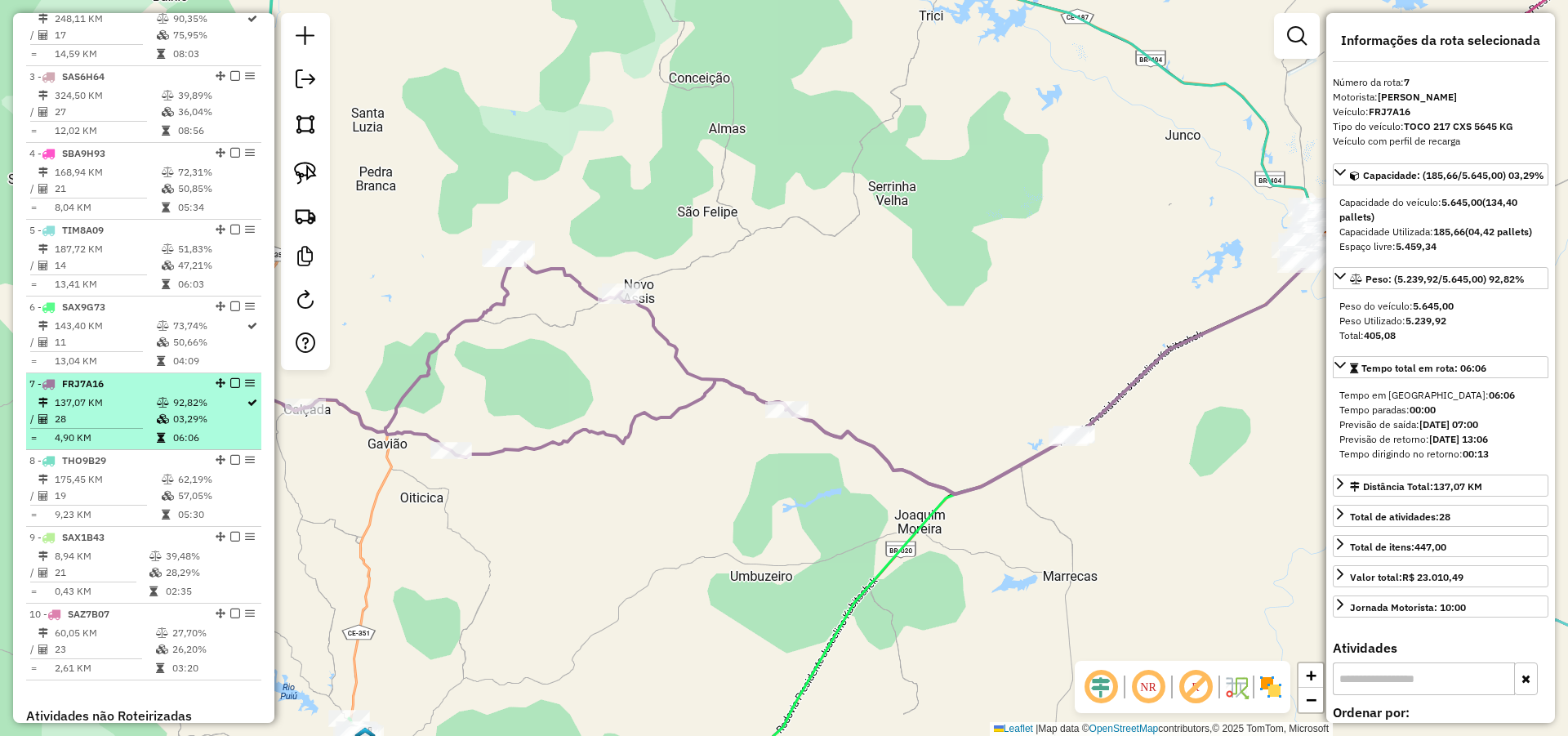
scroll to position [761, 0]
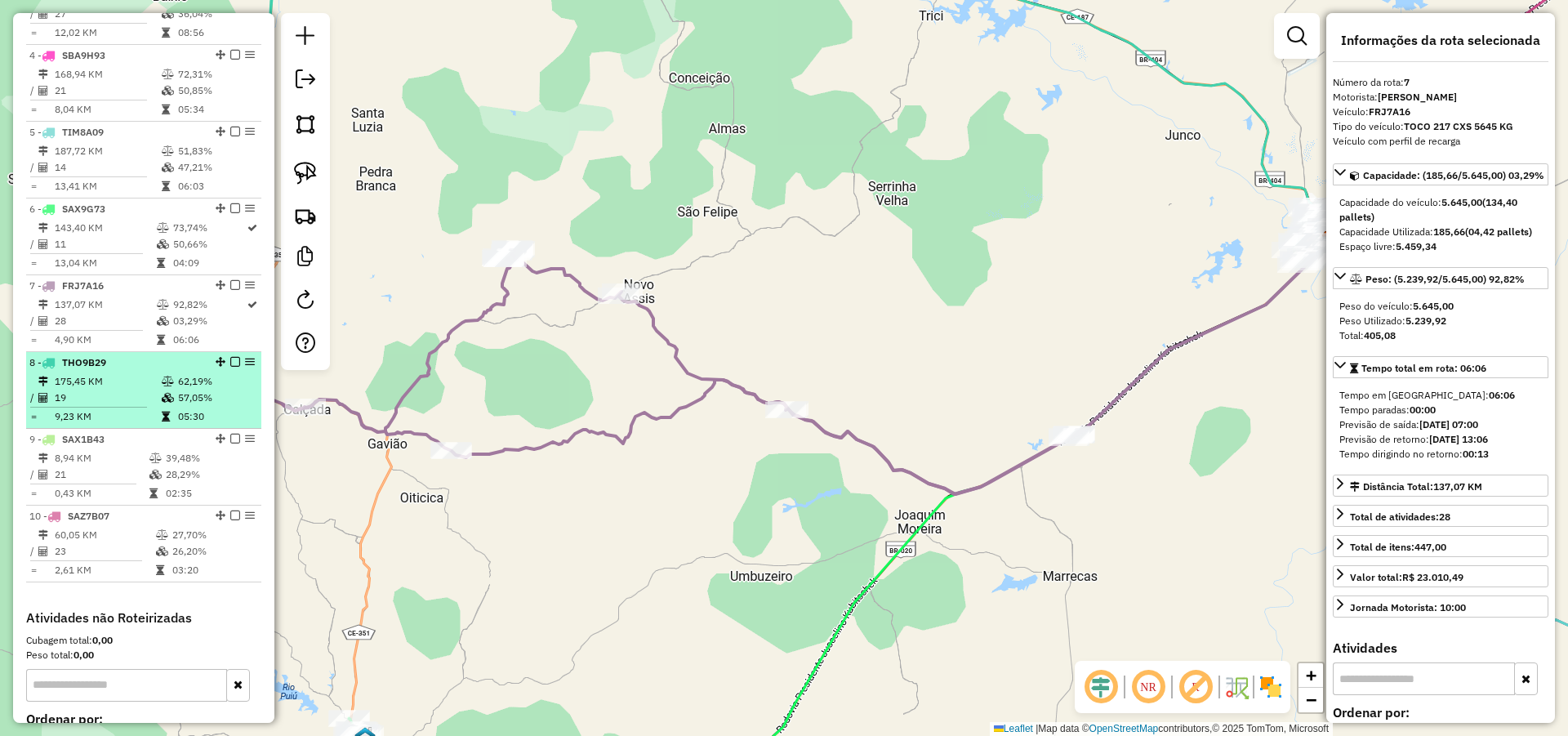
click at [131, 390] on td "175,45 KM" at bounding box center [107, 381] width 107 height 17
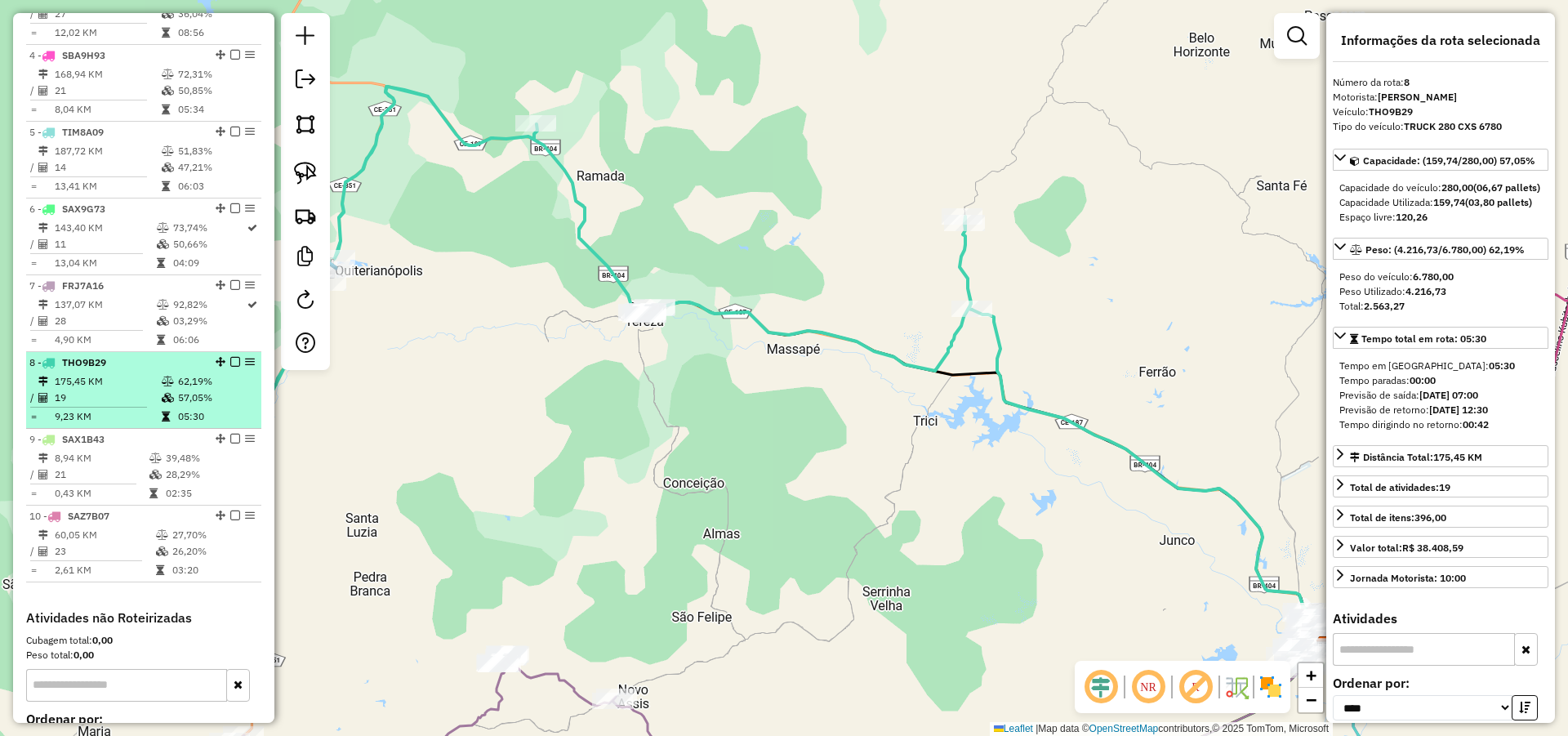
scroll to position [859, 0]
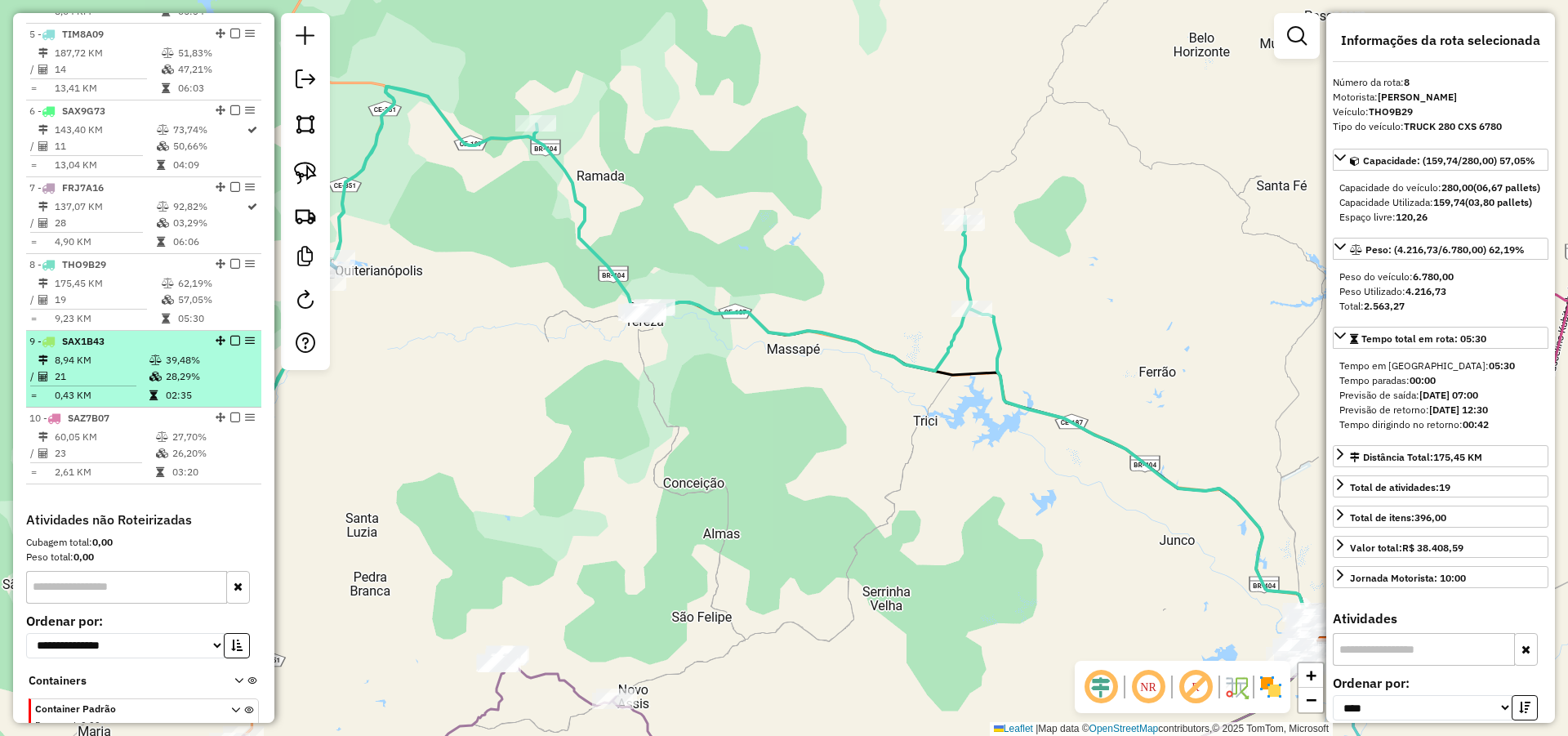
click at [150, 349] on div "9 - SAX1B43" at bounding box center [116, 341] width 173 height 15
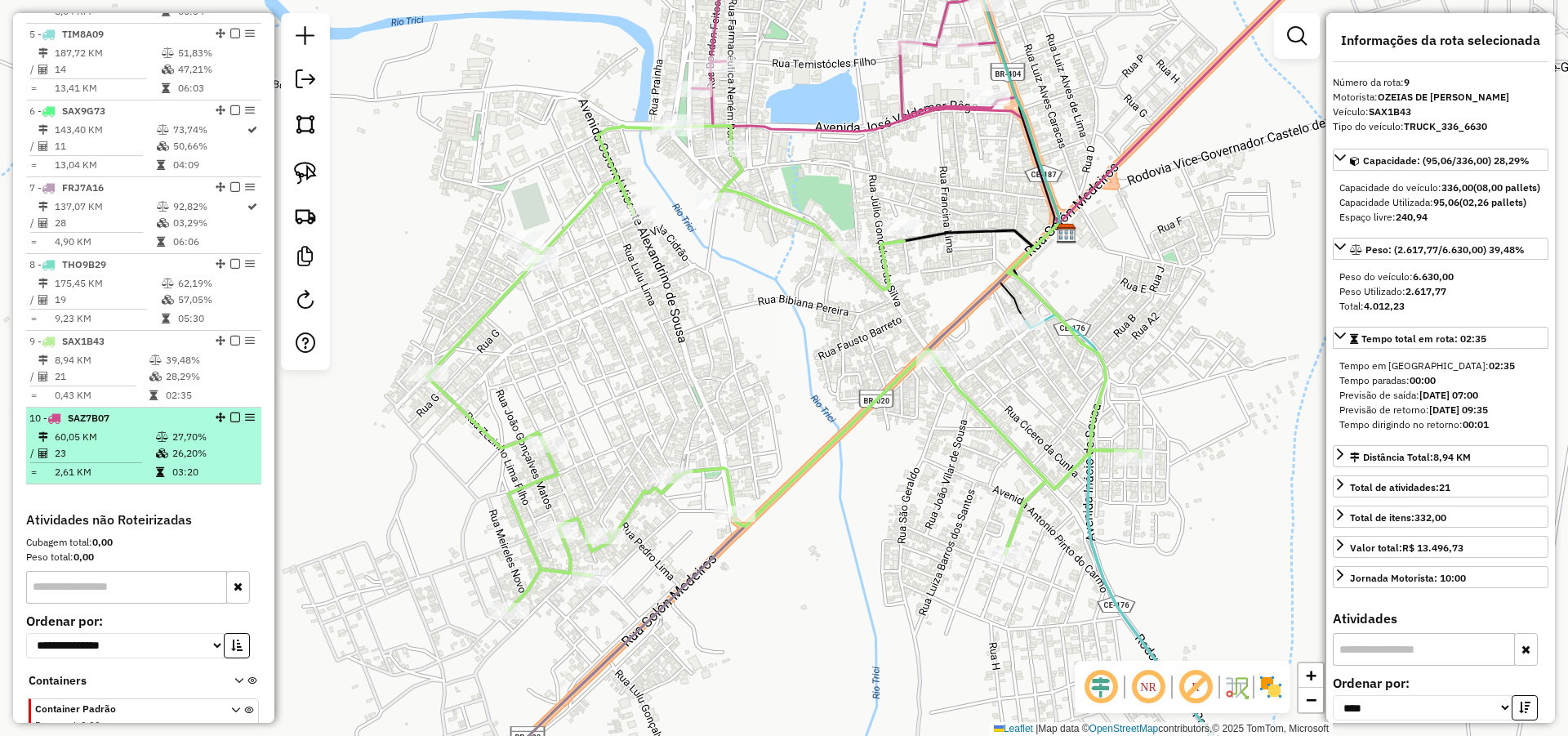
click at [138, 425] on div "10 - SAZ7B07" at bounding box center [116, 418] width 173 height 15
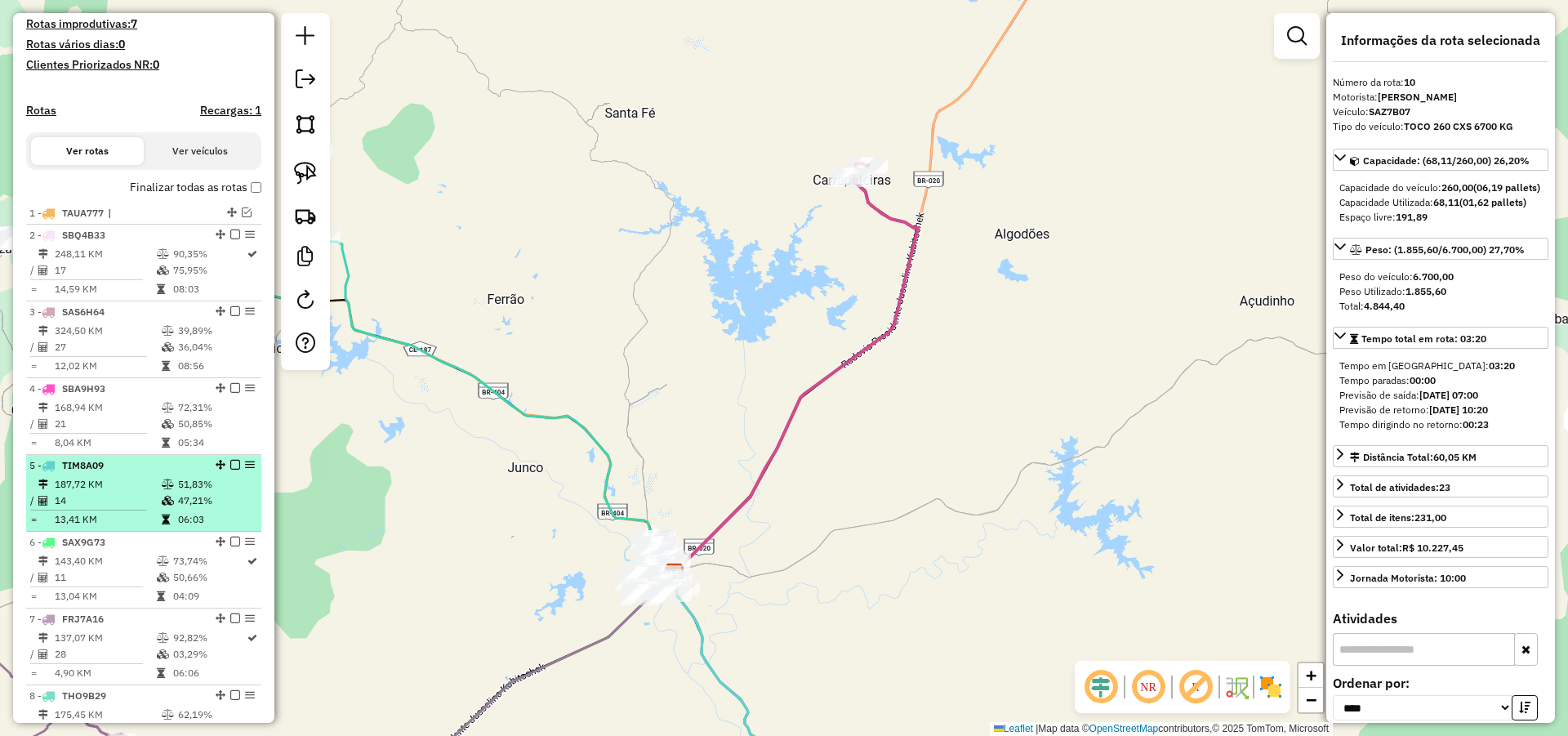
scroll to position [369, 0]
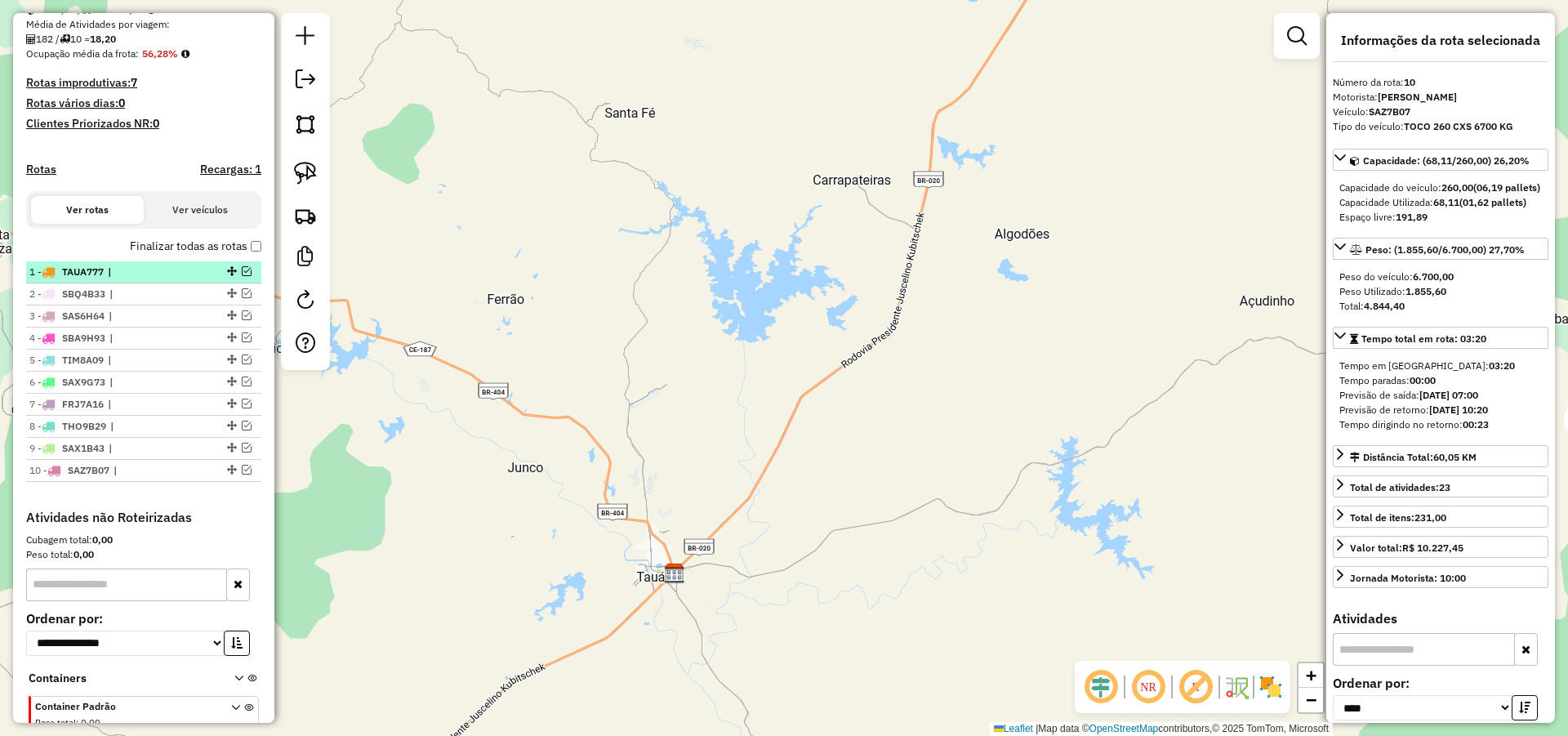
click at [246, 276] on em at bounding box center [246, 271] width 10 height 10
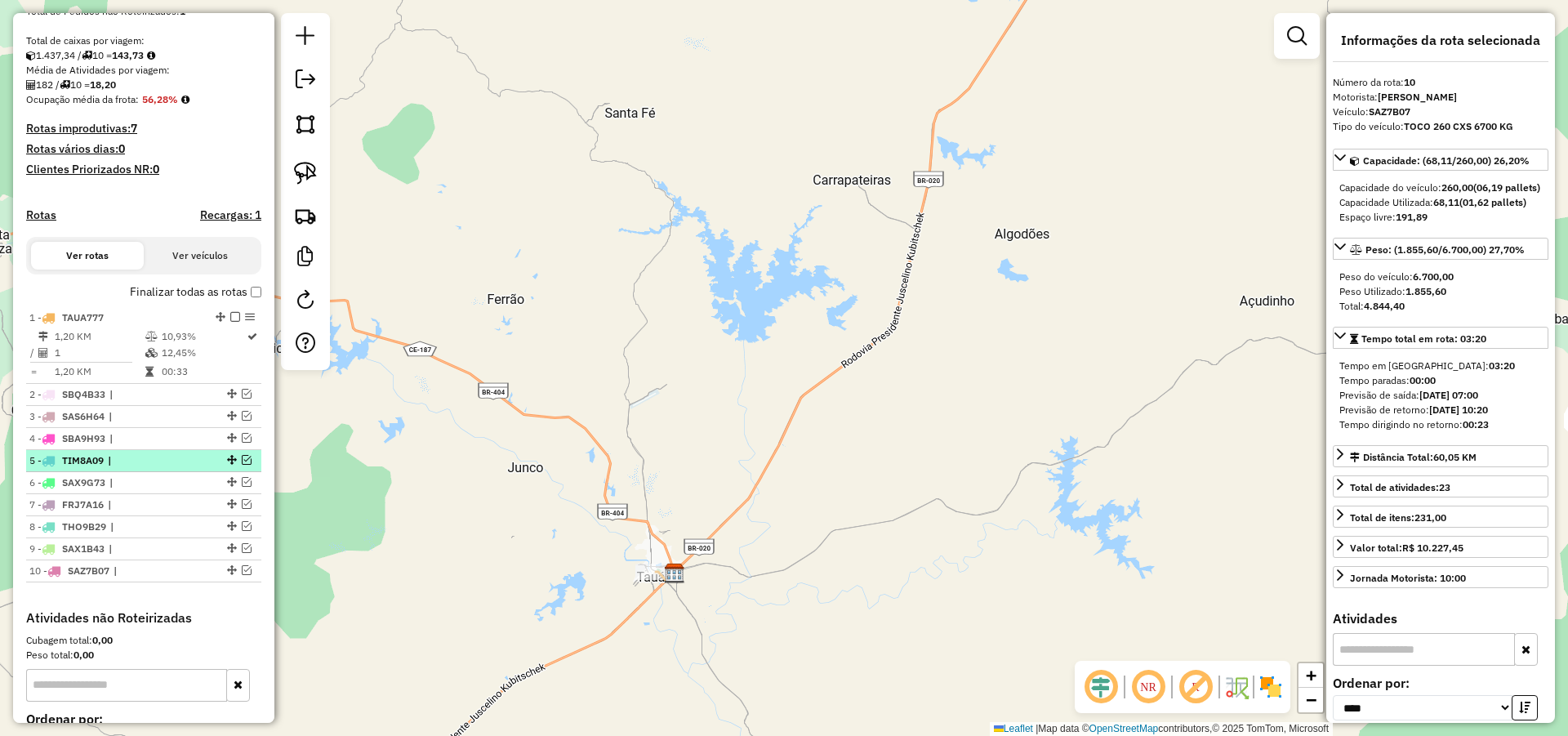
scroll to position [225, 0]
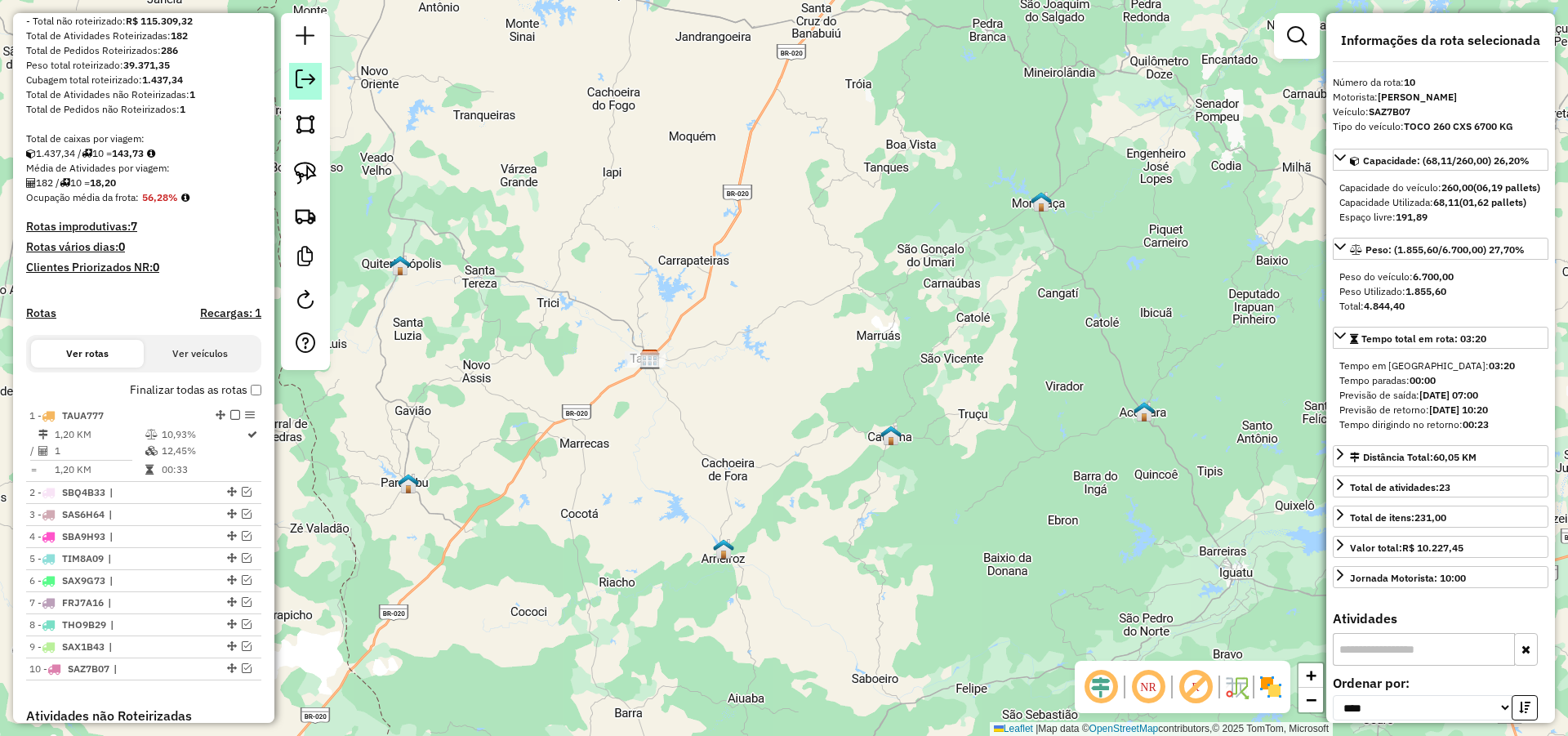
click at [310, 76] on em at bounding box center [305, 79] width 20 height 20
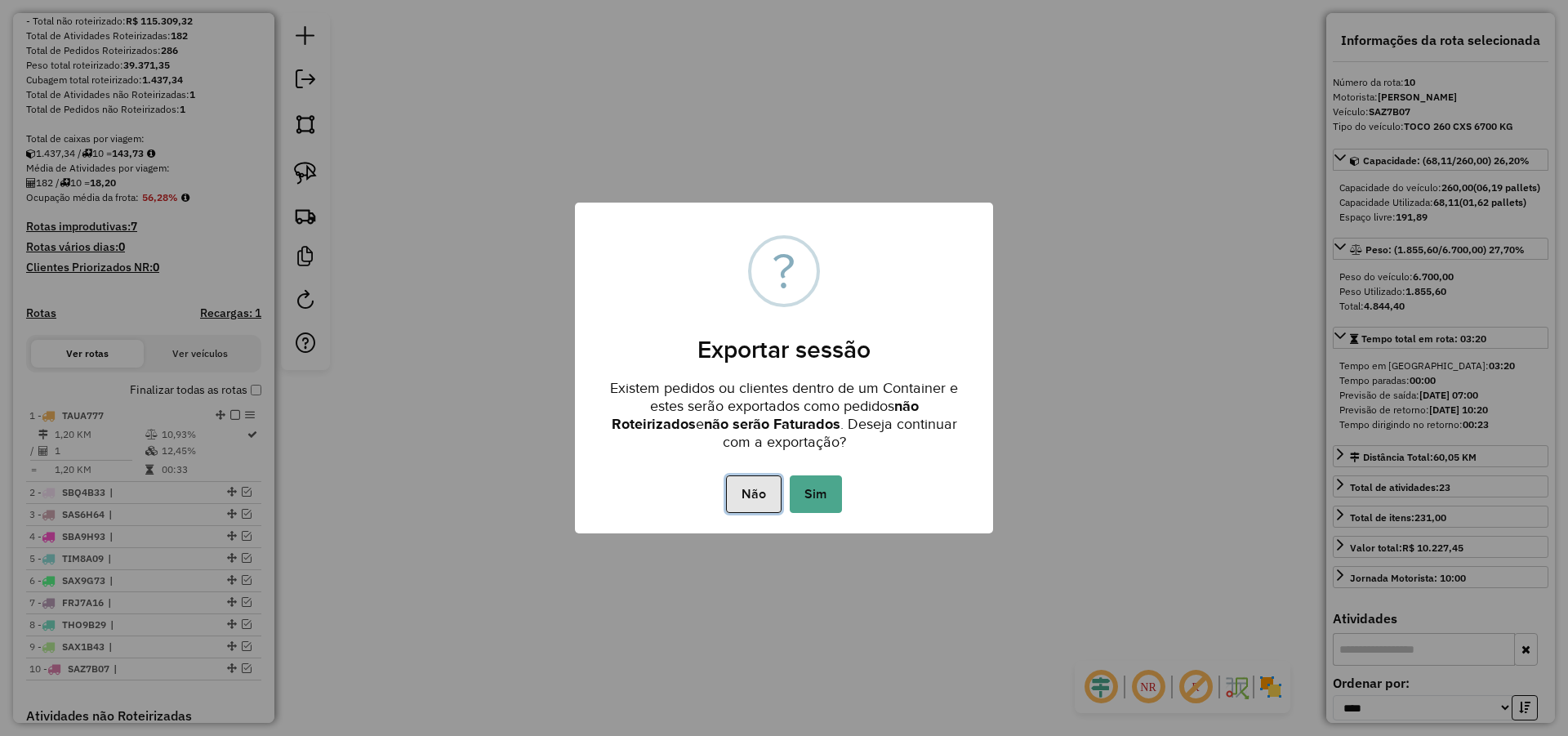
click at [771, 489] on button "Não" at bounding box center [753, 493] width 55 height 37
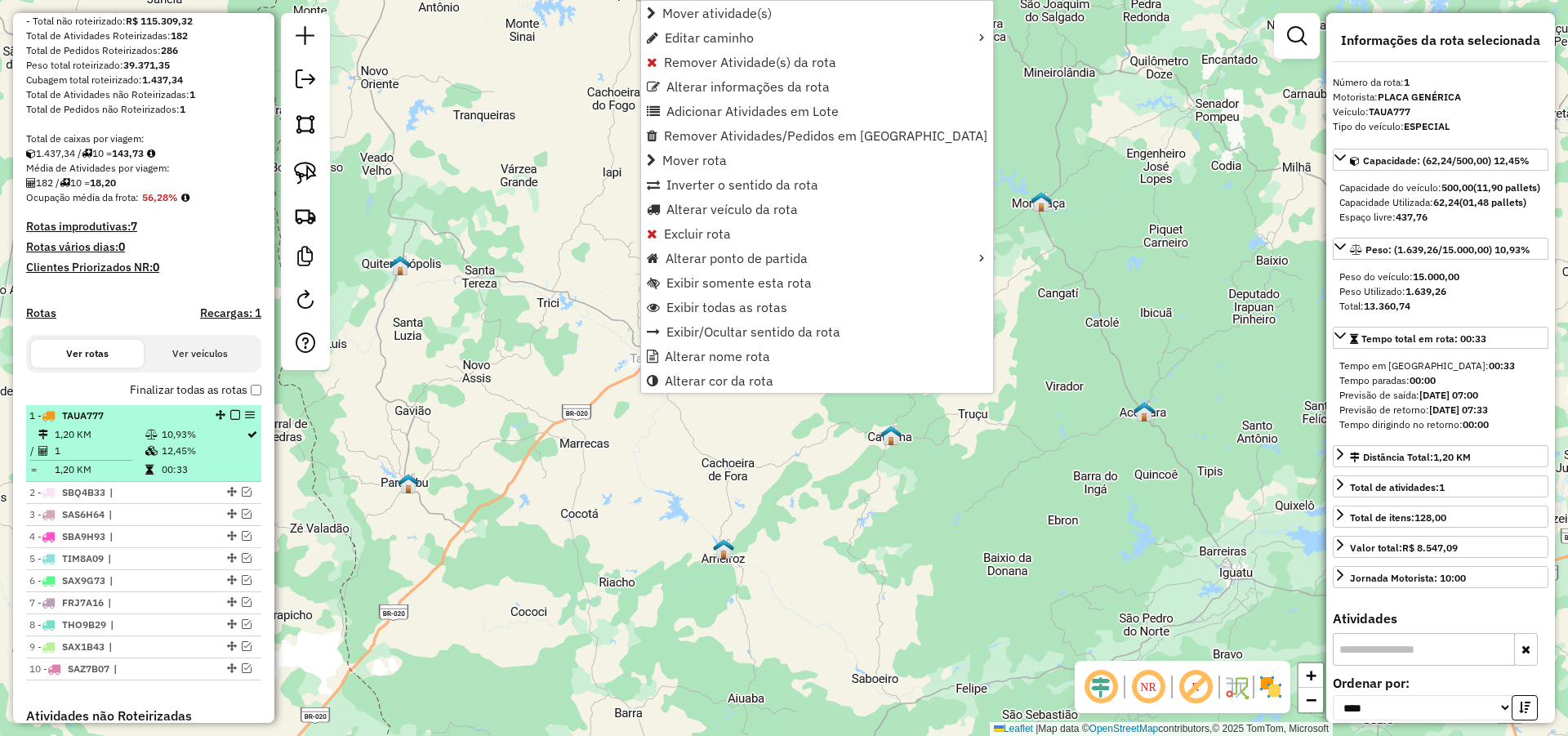
scroll to position [519, 0]
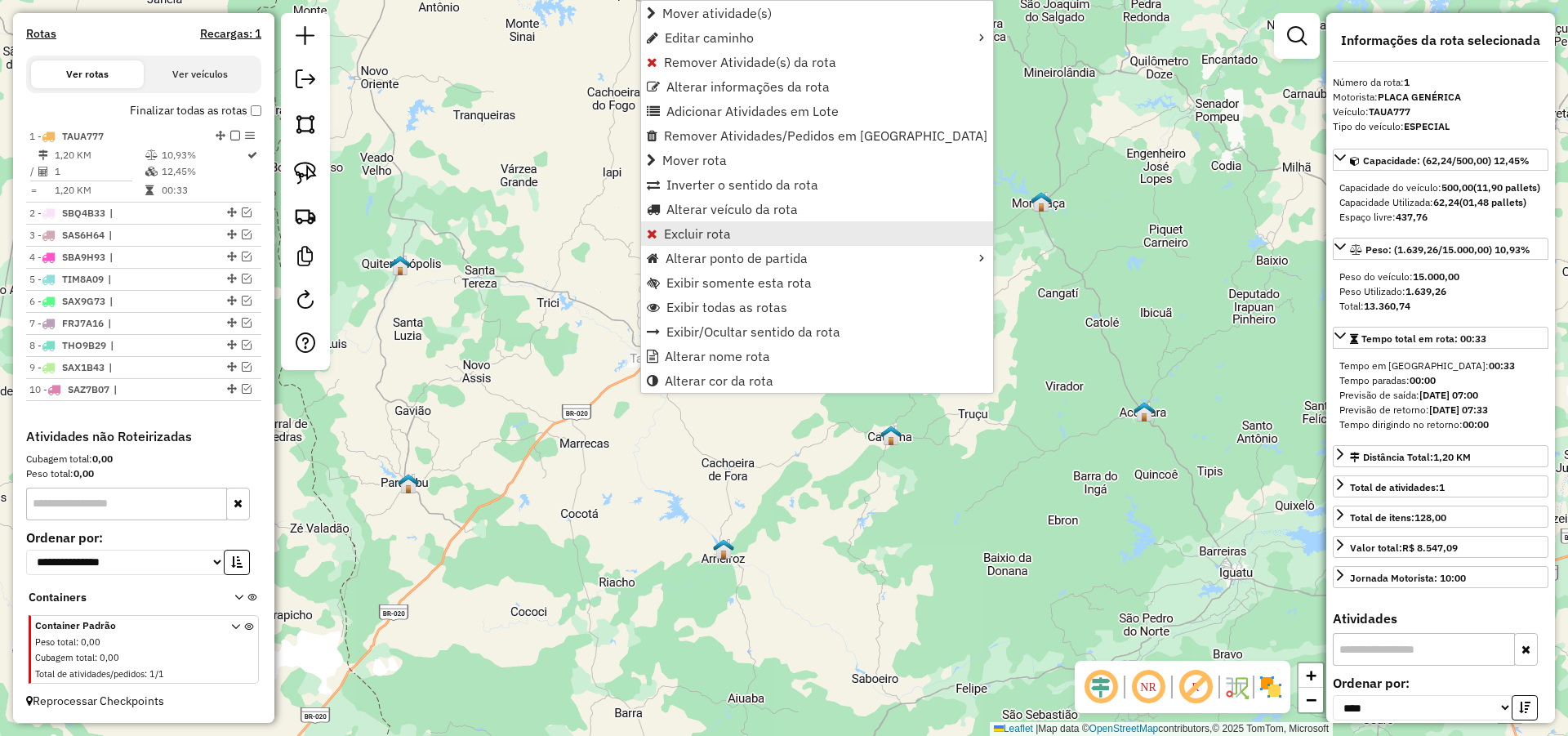
click at [716, 229] on span "Excluir rota" at bounding box center [697, 233] width 67 height 13
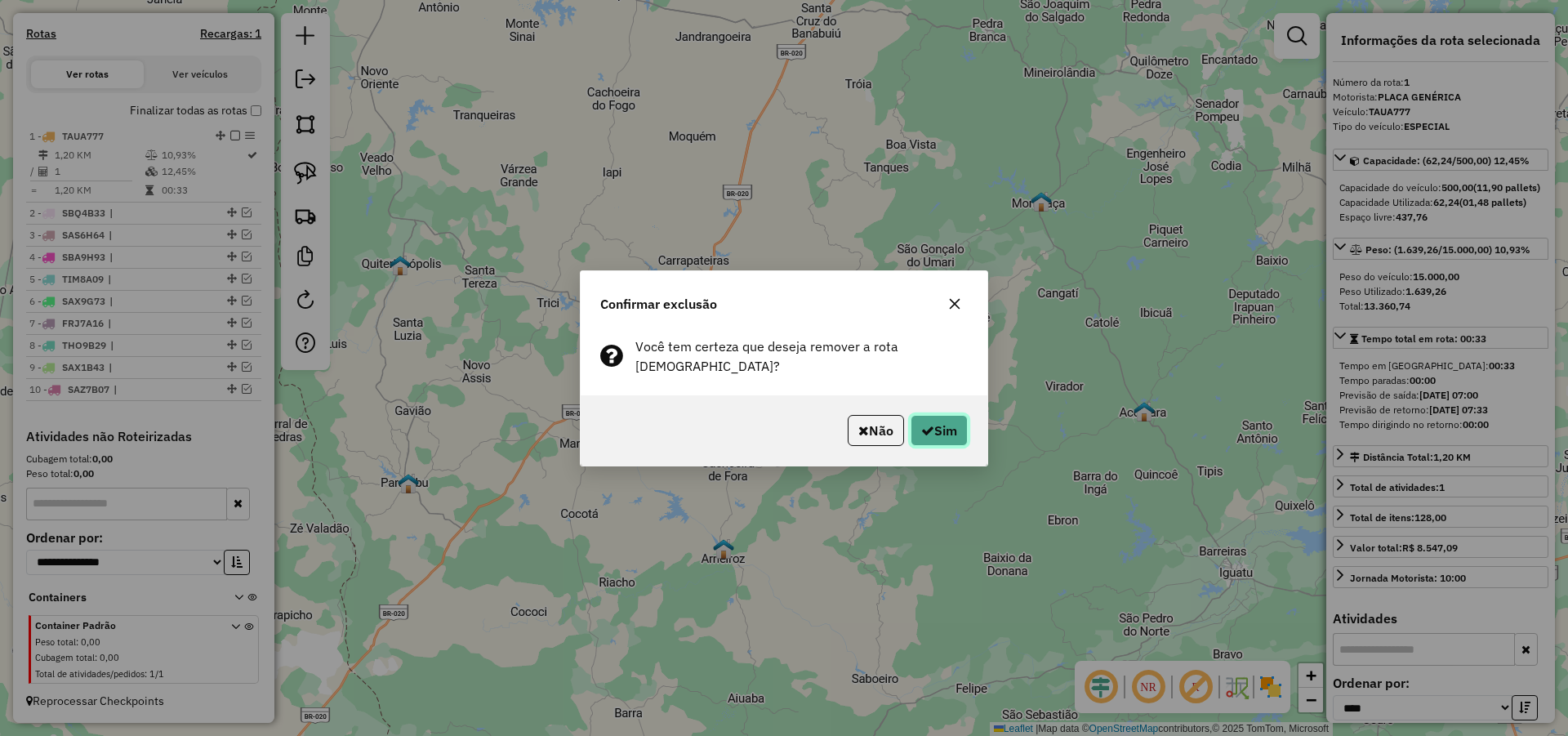
click at [955, 432] on button "Sim" at bounding box center [940, 431] width 57 height 31
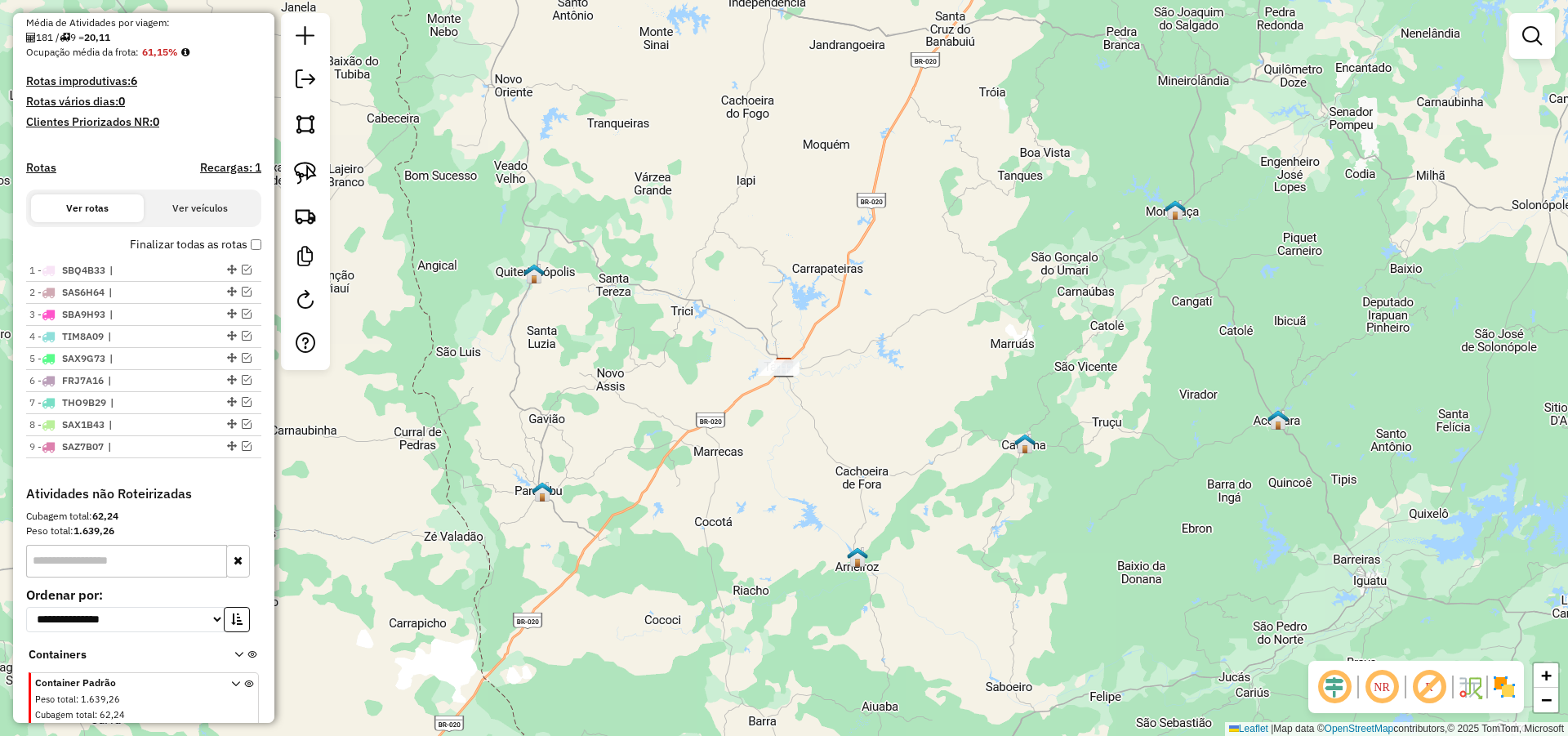
scroll to position [345, 0]
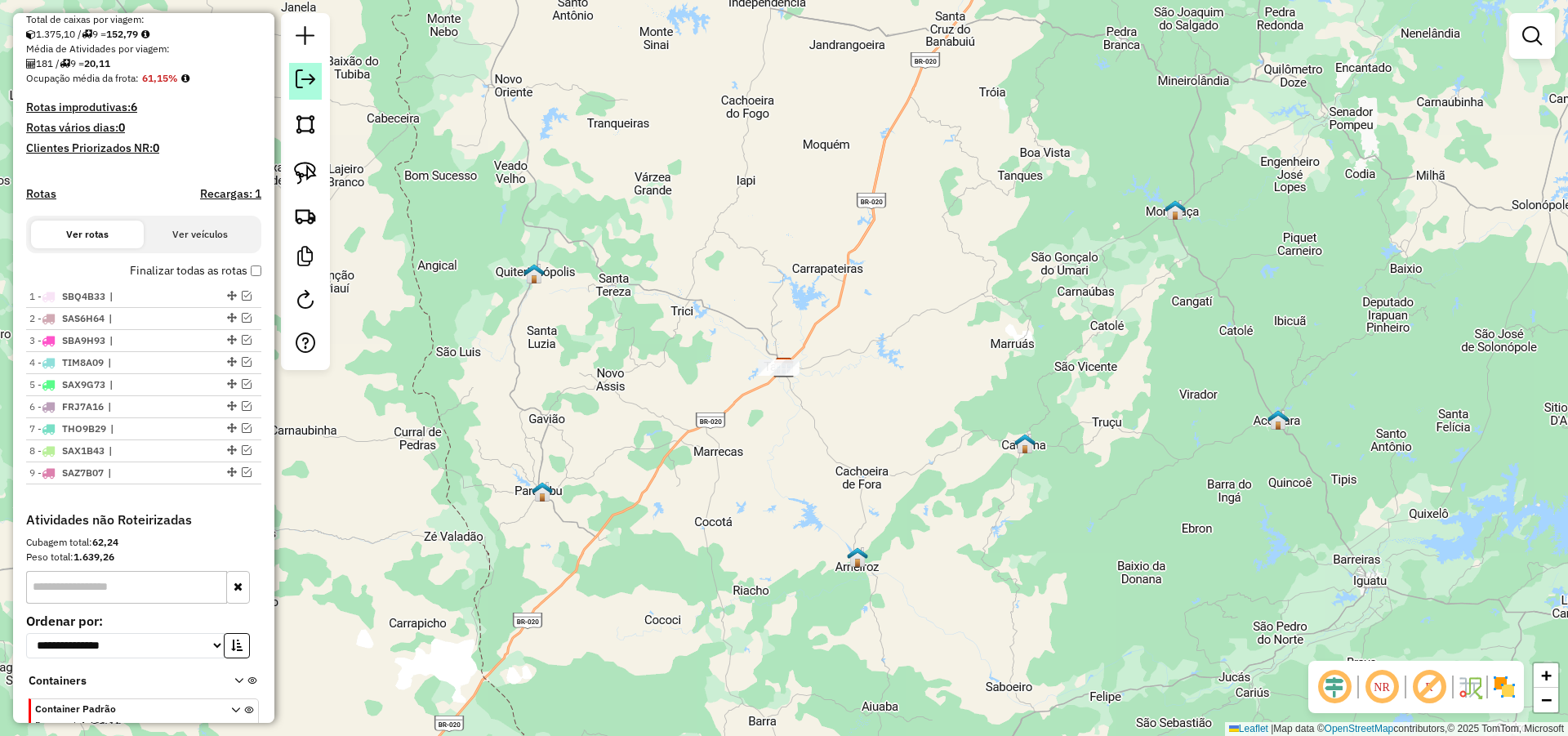
click at [312, 79] on em at bounding box center [305, 79] width 20 height 20
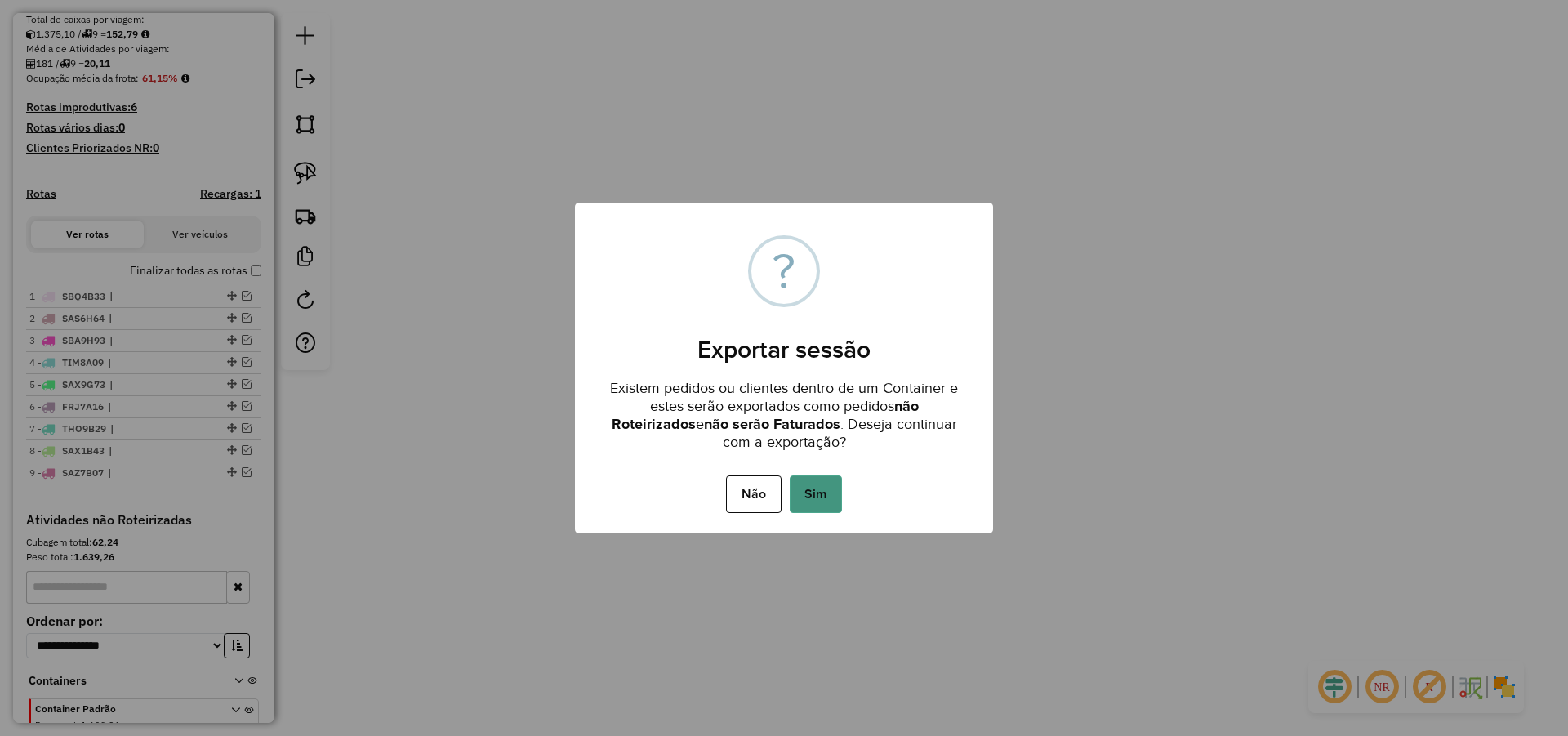
click at [827, 489] on button "Sim" at bounding box center [816, 493] width 52 height 37
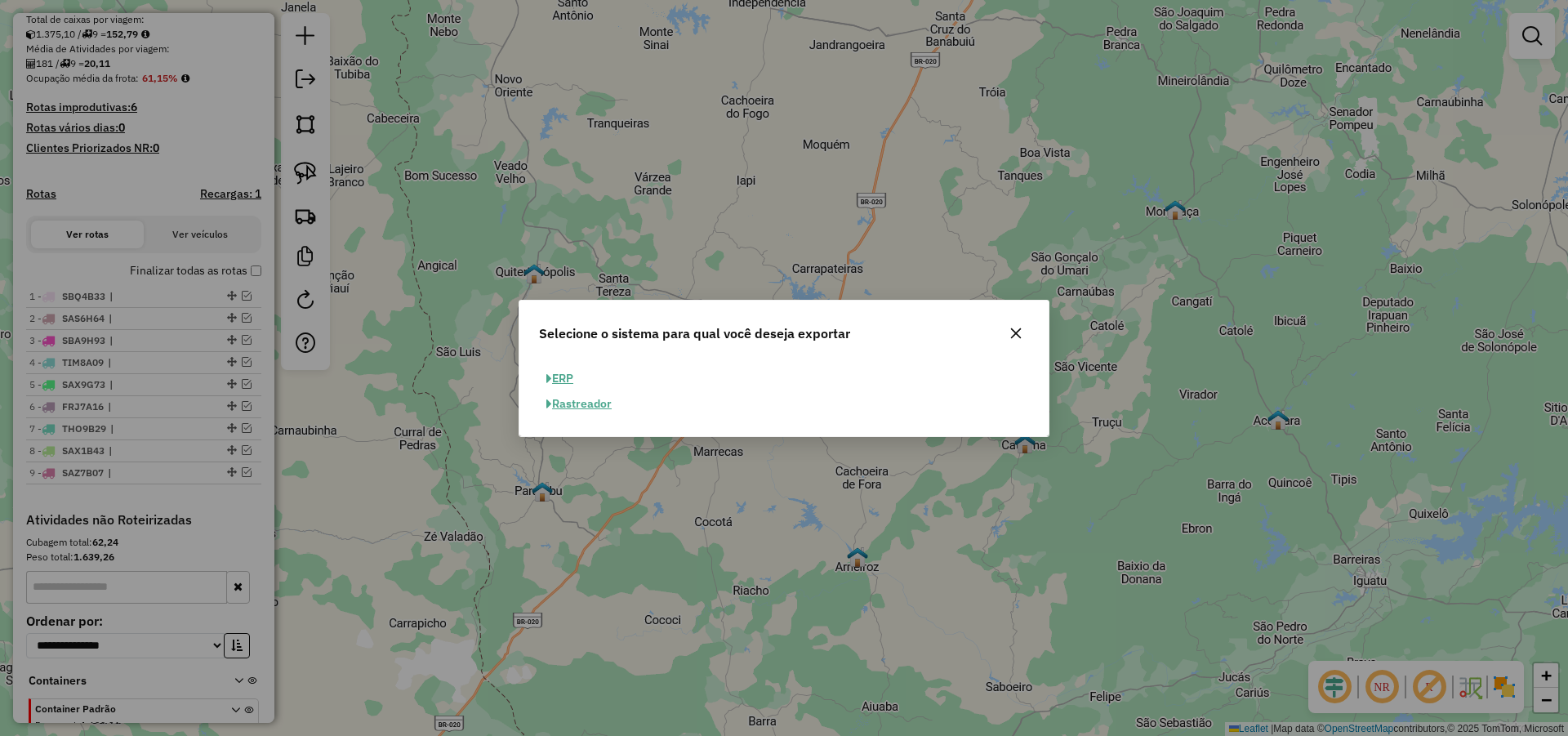
click at [570, 378] on button "ERP" at bounding box center [560, 378] width 42 height 25
select select "**"
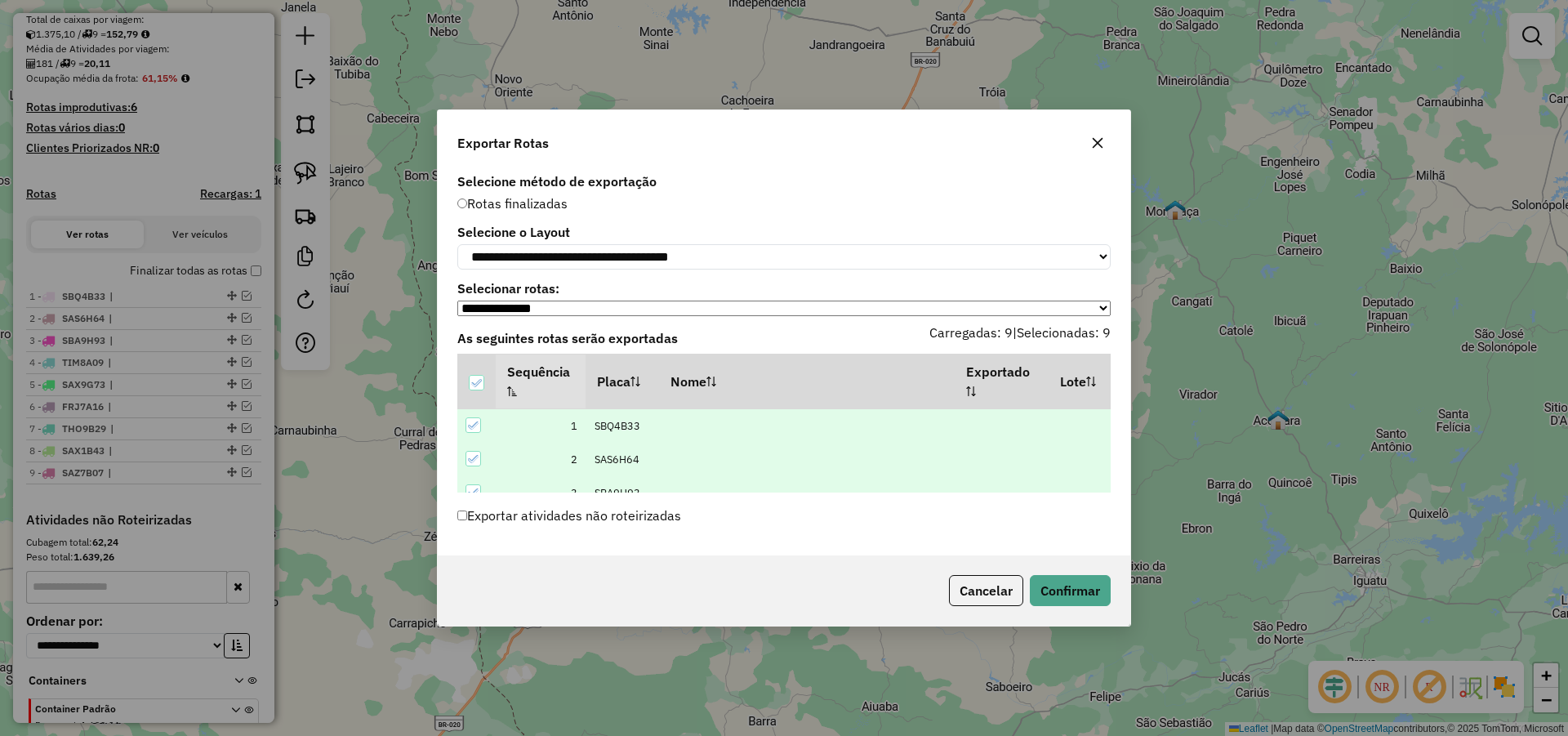
click at [579, 517] on label "Exportar atividades não roteirizadas" at bounding box center [569, 515] width 224 height 31
click at [1072, 592] on button "Confirmar" at bounding box center [1070, 591] width 81 height 31
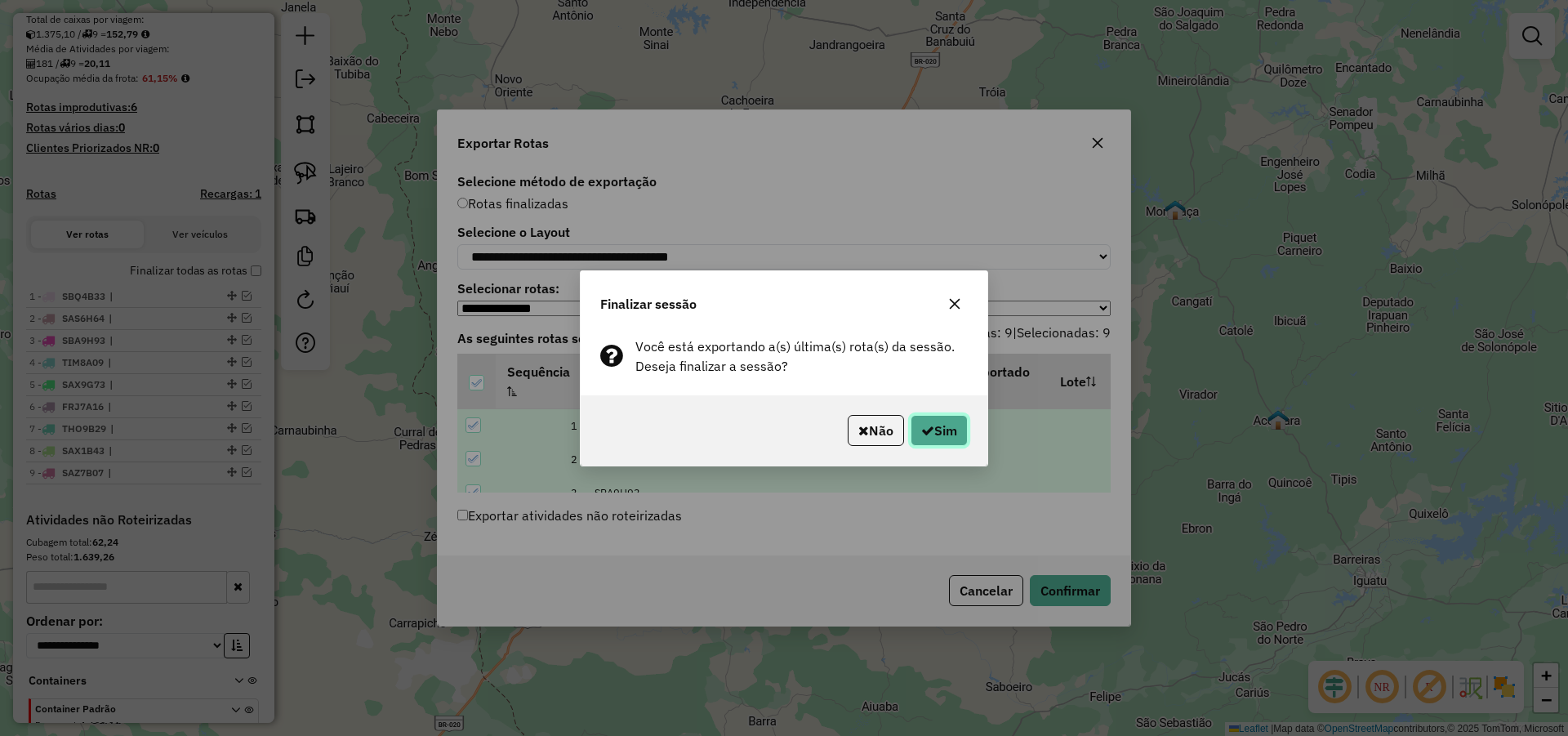
click at [948, 431] on button "Sim" at bounding box center [940, 431] width 57 height 31
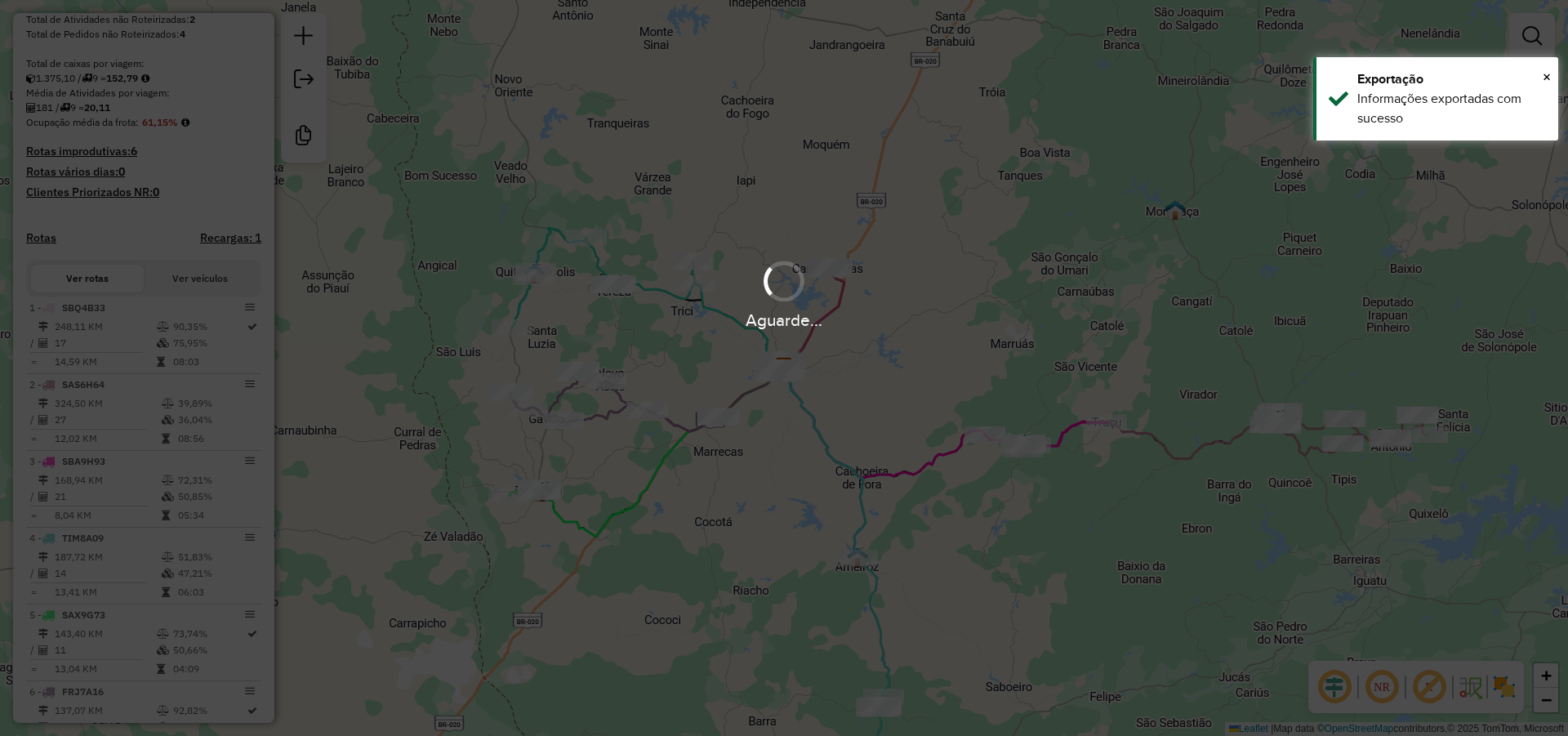
scroll to position [389, 0]
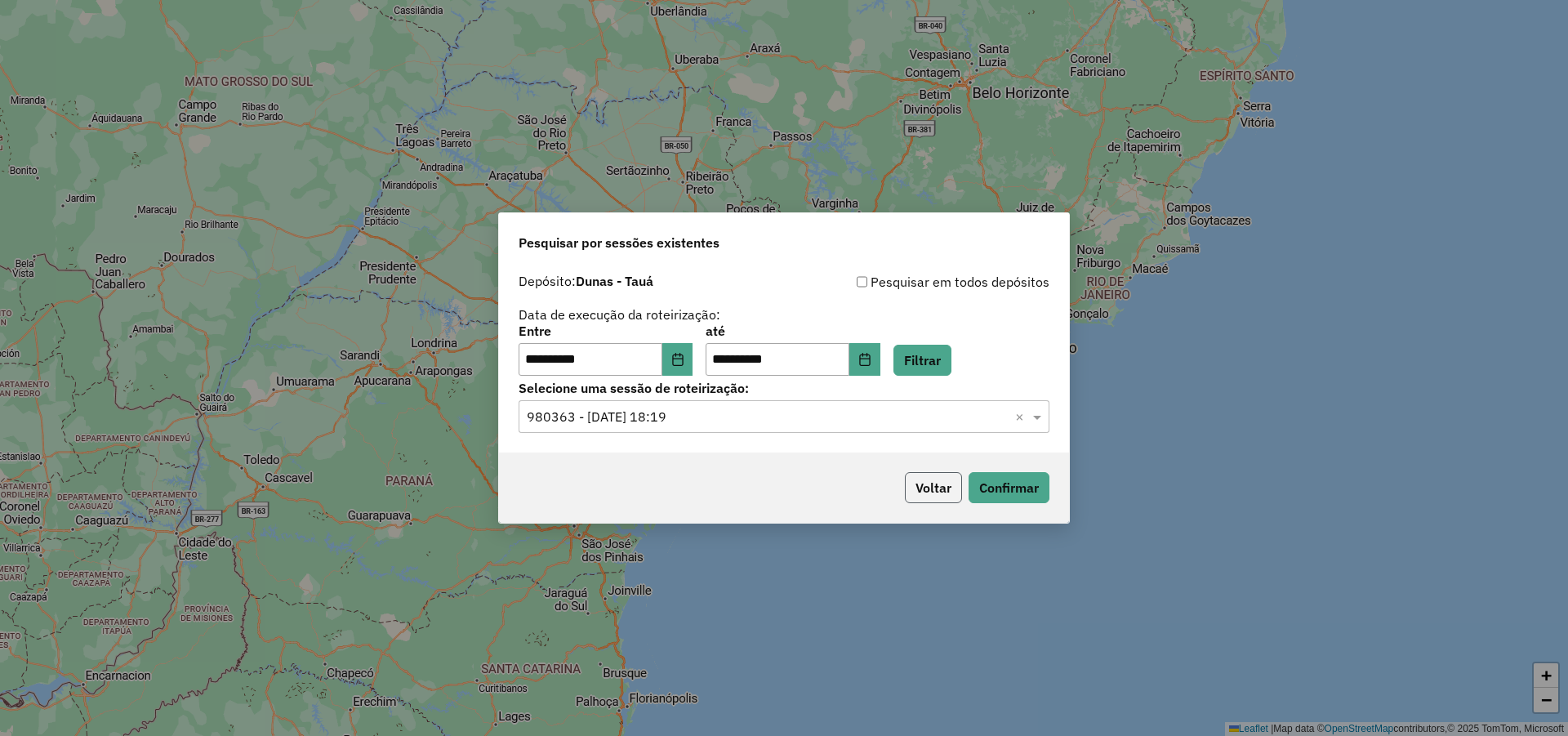
click at [948, 475] on button "Voltar" at bounding box center [934, 488] width 57 height 31
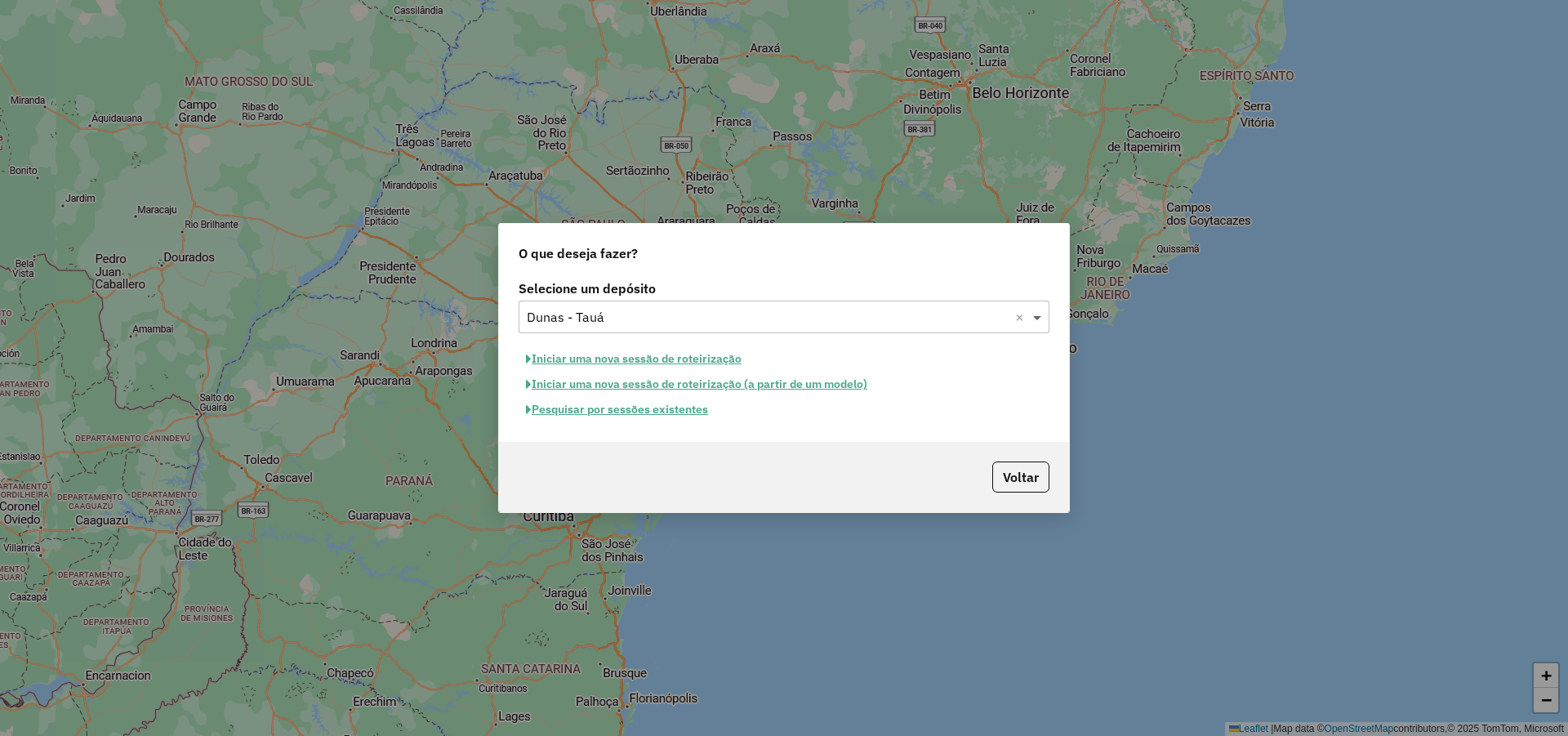
click at [1037, 319] on span at bounding box center [1039, 317] width 20 height 20
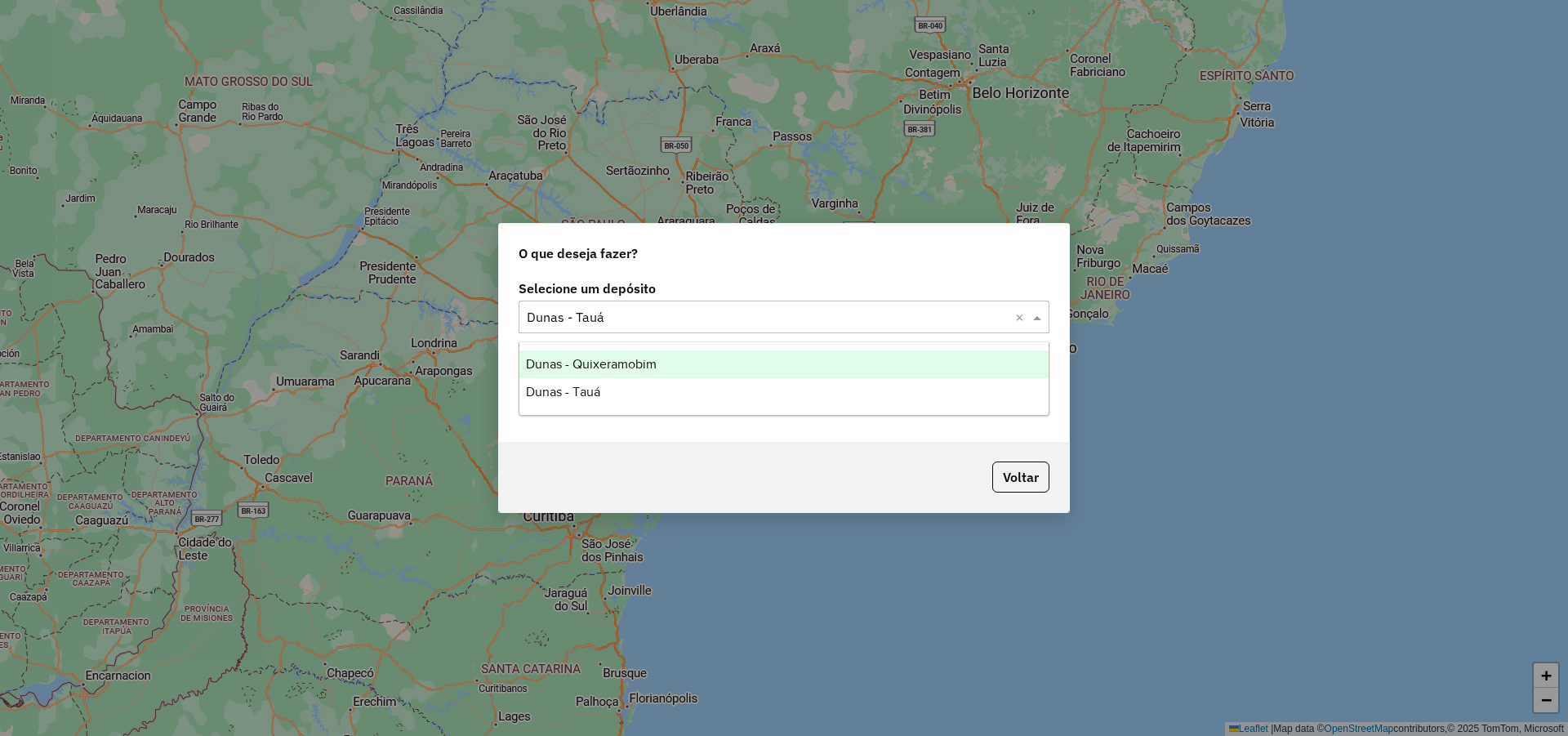
click at [673, 360] on div "Dunas - Quixeramobim" at bounding box center [784, 365] width 529 height 28
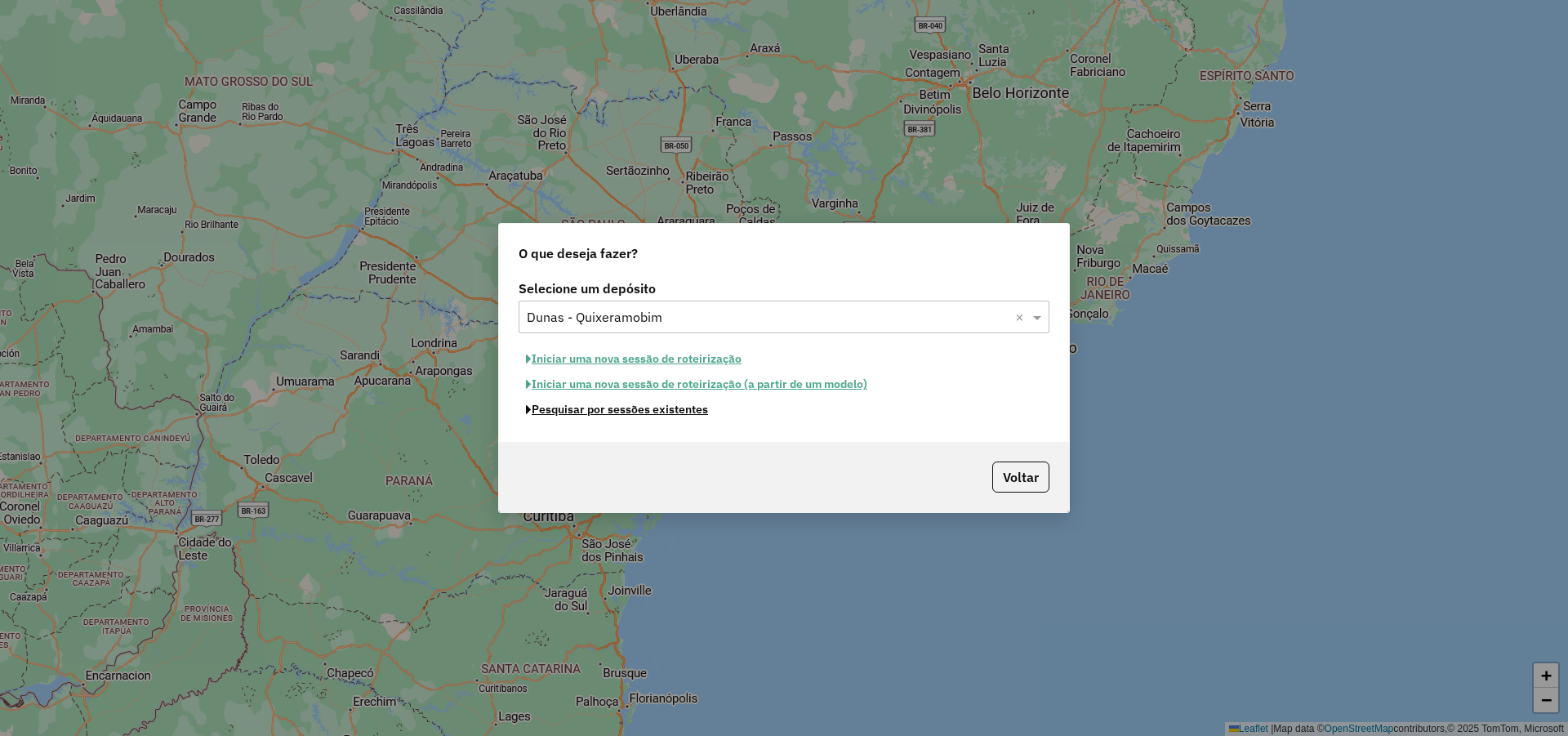
click at [676, 417] on button "Pesquisar por sessões existentes" at bounding box center [617, 409] width 197 height 25
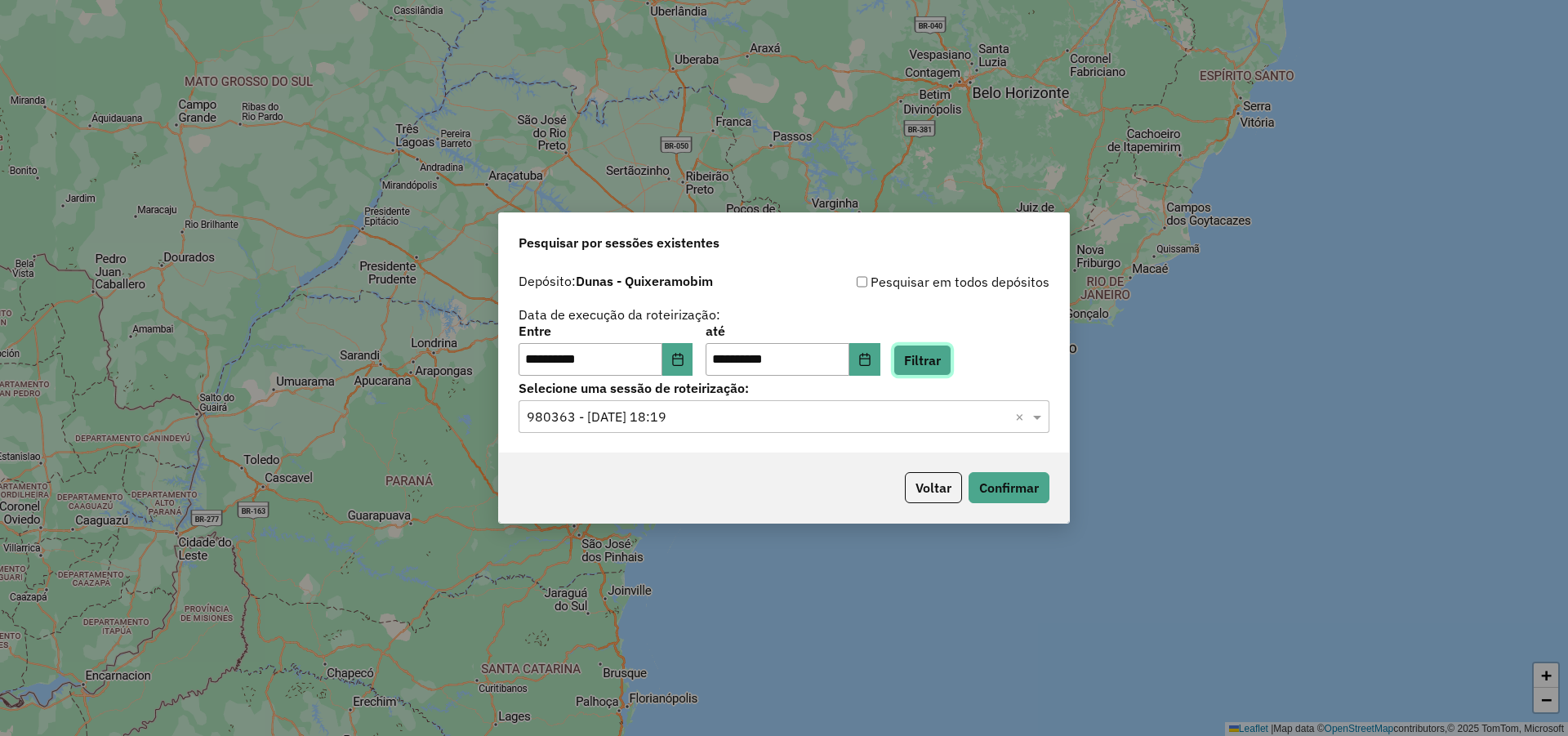
click at [952, 365] on button "Filtrar" at bounding box center [922, 360] width 58 height 31
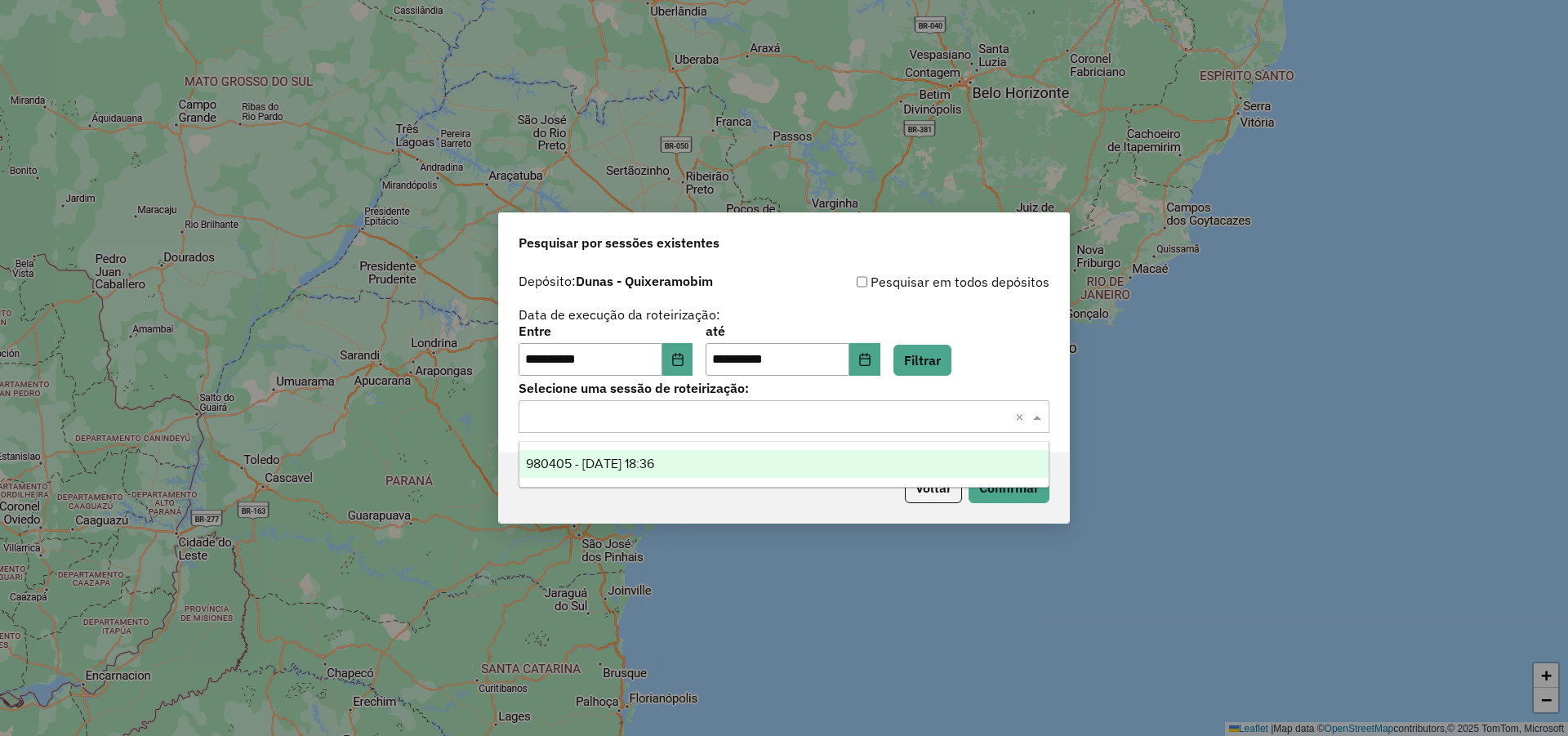
click at [1040, 411] on span at bounding box center [1039, 416] width 20 height 20
click at [826, 452] on div "980405 - [DATE] 18:36" at bounding box center [784, 464] width 529 height 28
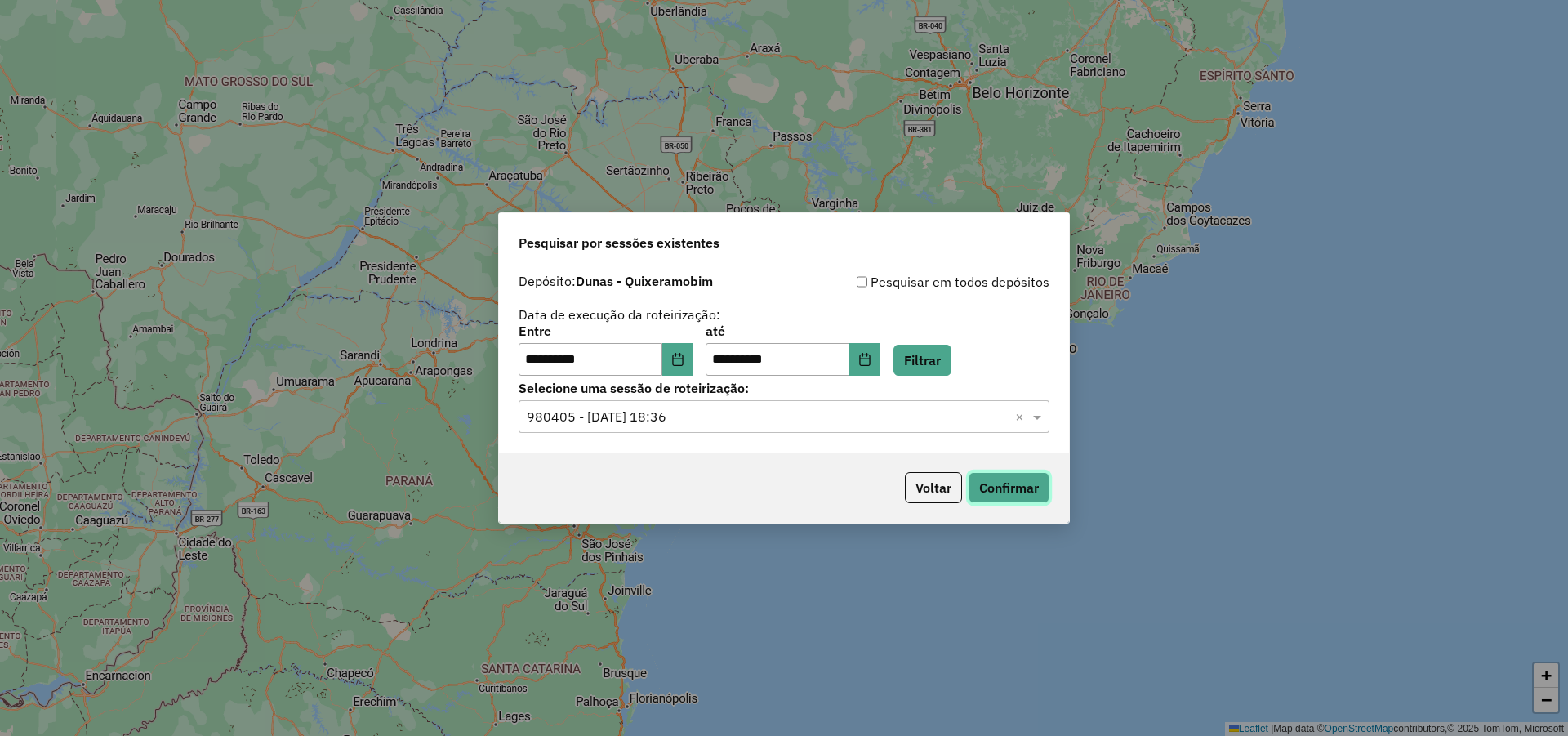
click at [1011, 485] on button "Confirmar" at bounding box center [1008, 488] width 81 height 31
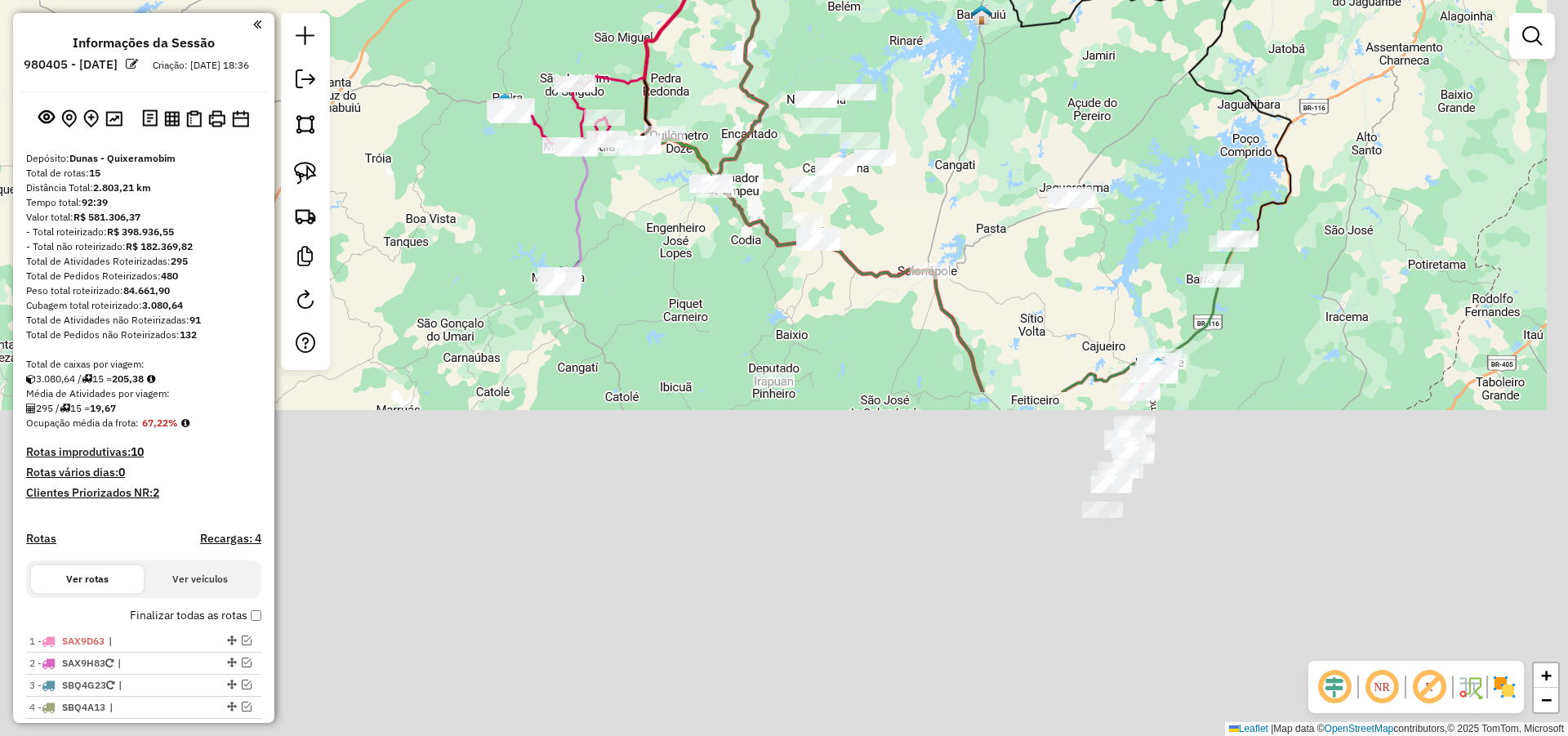
drag, startPoint x: 1027, startPoint y: 193, endPoint x: 1022, endPoint y: 17, distance: 176.1
click at [1023, 17] on div "Janela de atendimento Grade de atendimento Capacidade Transportadoras Veículos …" at bounding box center [784, 368] width 1568 height 736
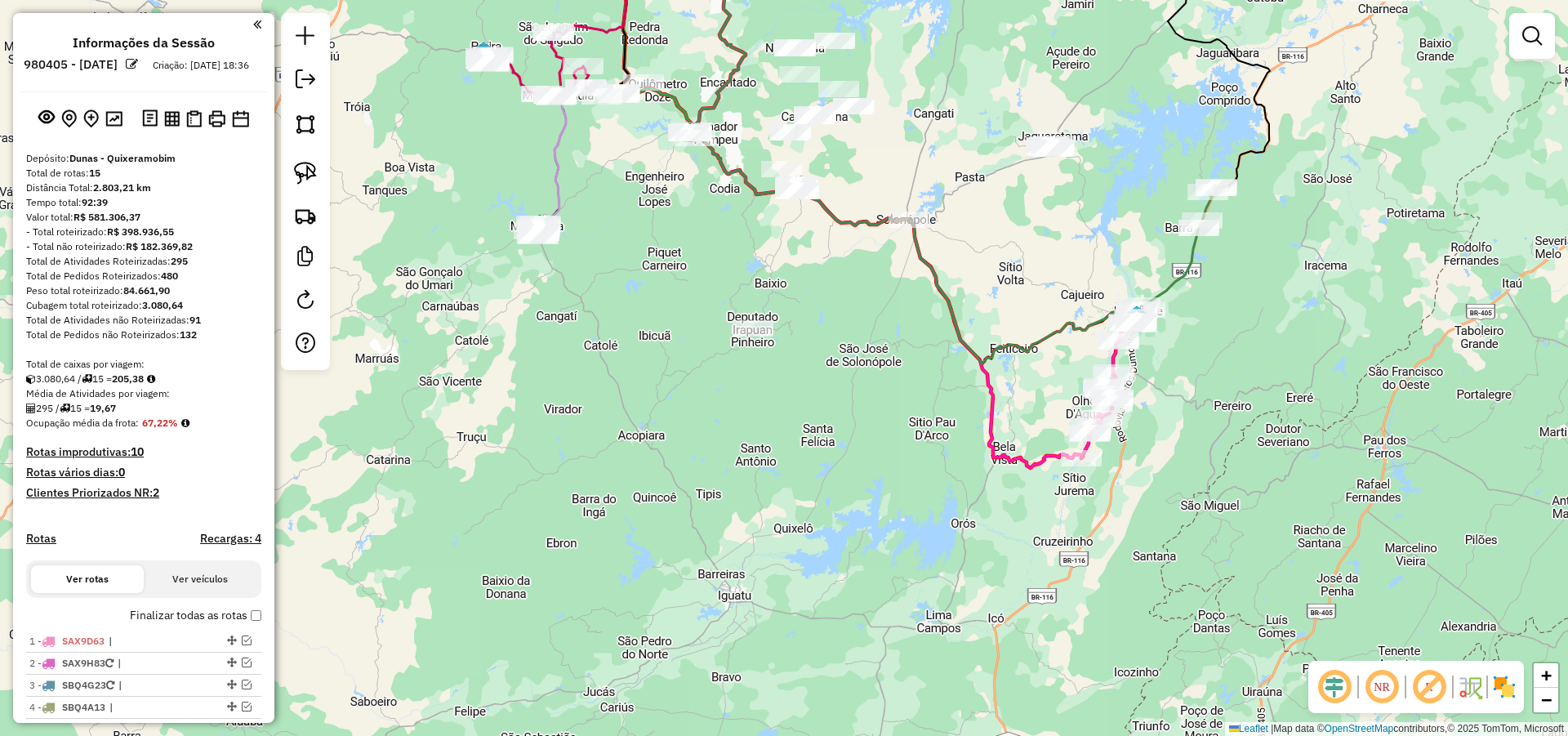
drag, startPoint x: 1241, startPoint y: 244, endPoint x: 1235, endPoint y: 258, distance: 15.2
click at [1235, 258] on div "Janela de atendimento Grade de atendimento Capacidade Transportadoras Veículos …" at bounding box center [784, 368] width 1568 height 736
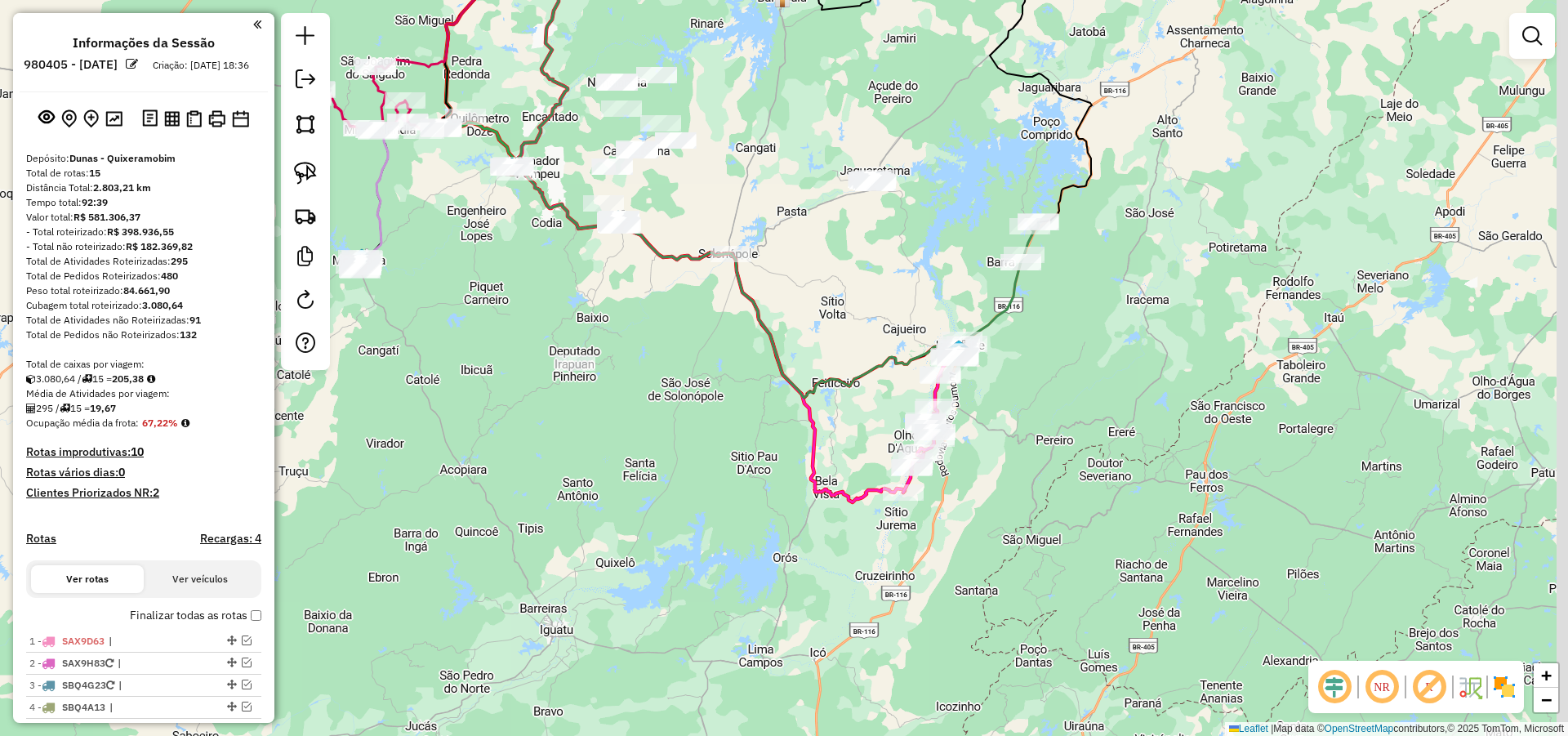
drag, startPoint x: 1322, startPoint y: 259, endPoint x: 1153, endPoint y: 313, distance: 177.4
click at [1179, 299] on div "Janela de atendimento Grade de atendimento Capacidade Transportadoras Veículos …" at bounding box center [784, 368] width 1568 height 736
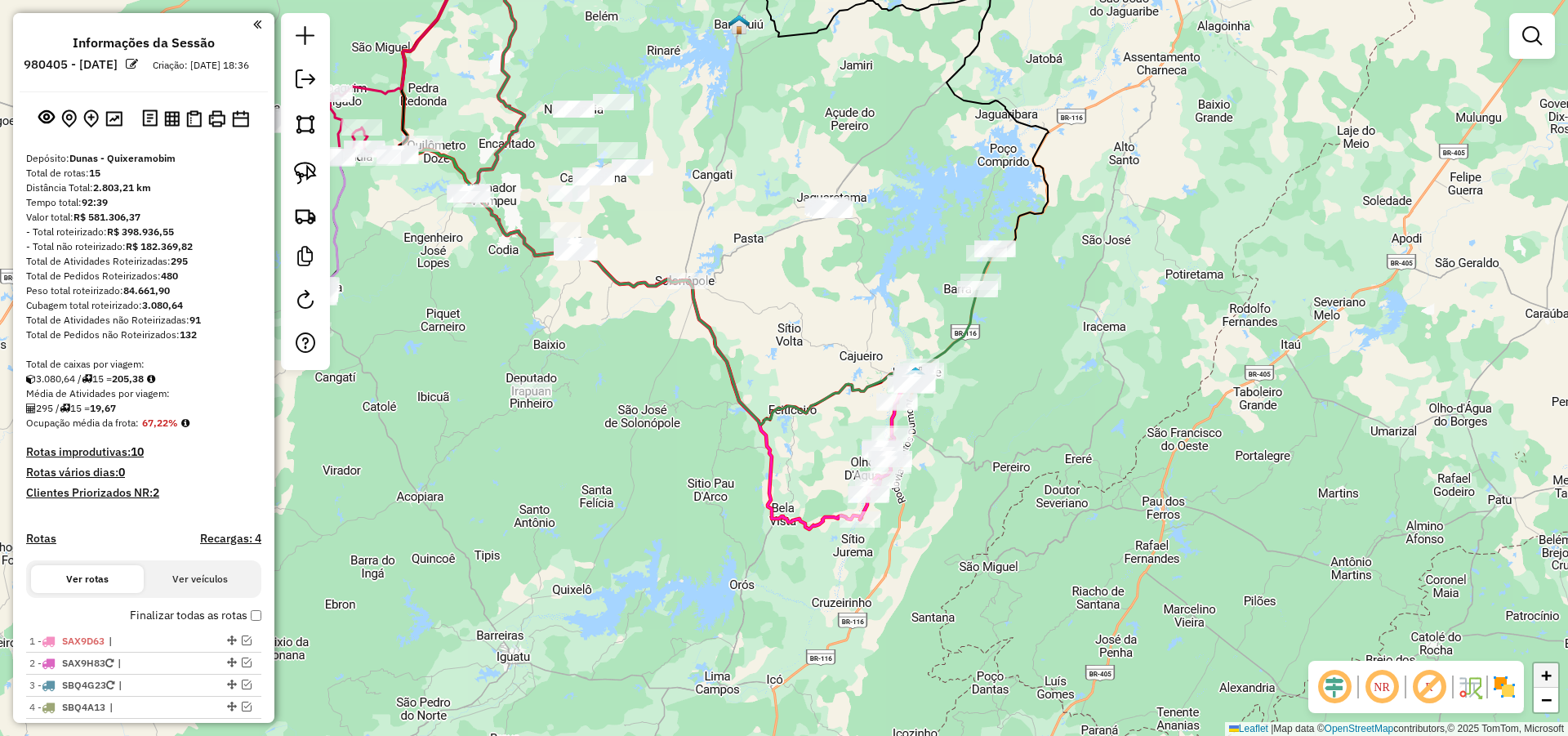
click at [1549, 672] on span "+" at bounding box center [1546, 674] width 10 height 20
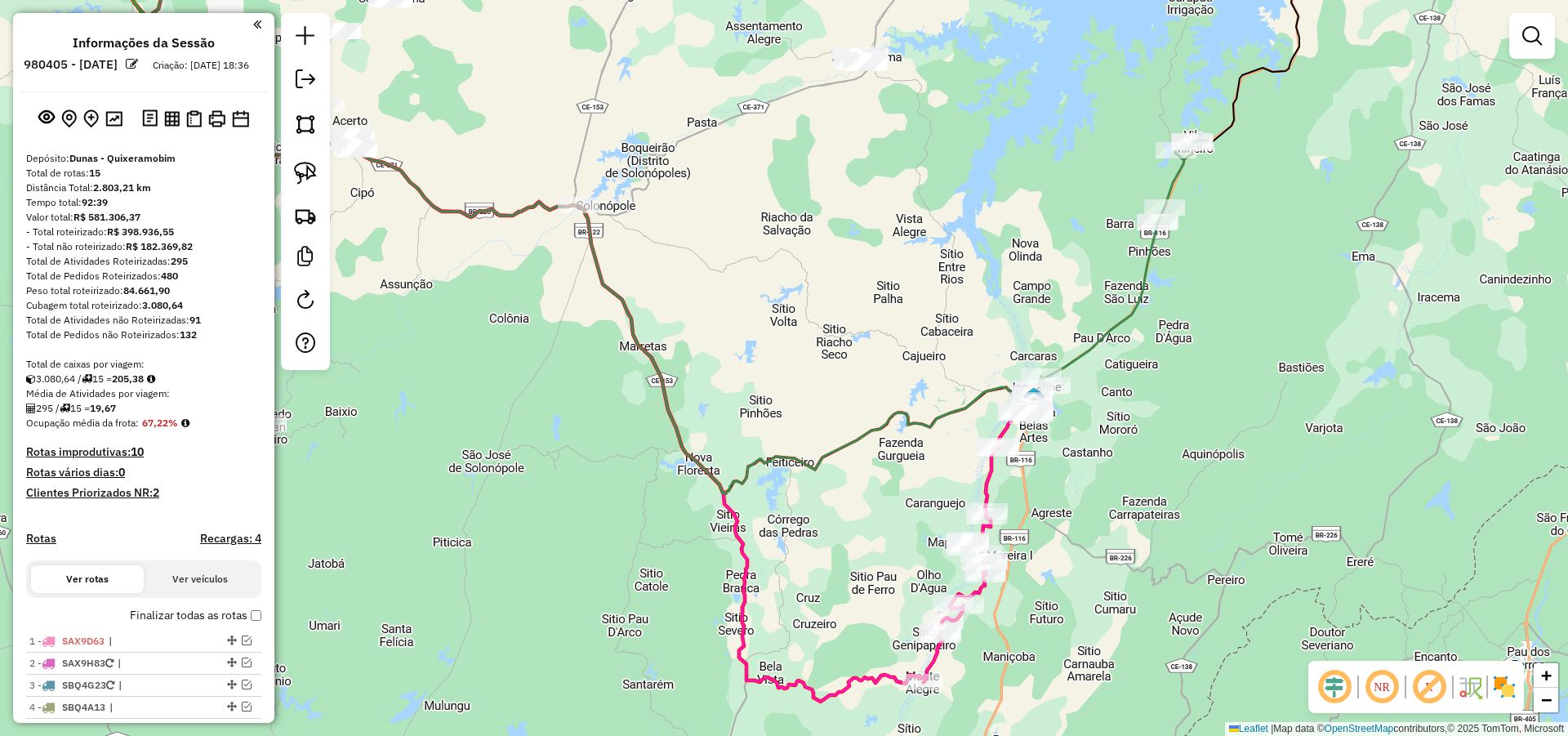
drag, startPoint x: 1326, startPoint y: 390, endPoint x: 1303, endPoint y: 413, distance: 32.5
click at [1303, 413] on div "Janela de atendimento Grade de atendimento Capacidade Transportadoras Veículos …" at bounding box center [784, 368] width 1568 height 736
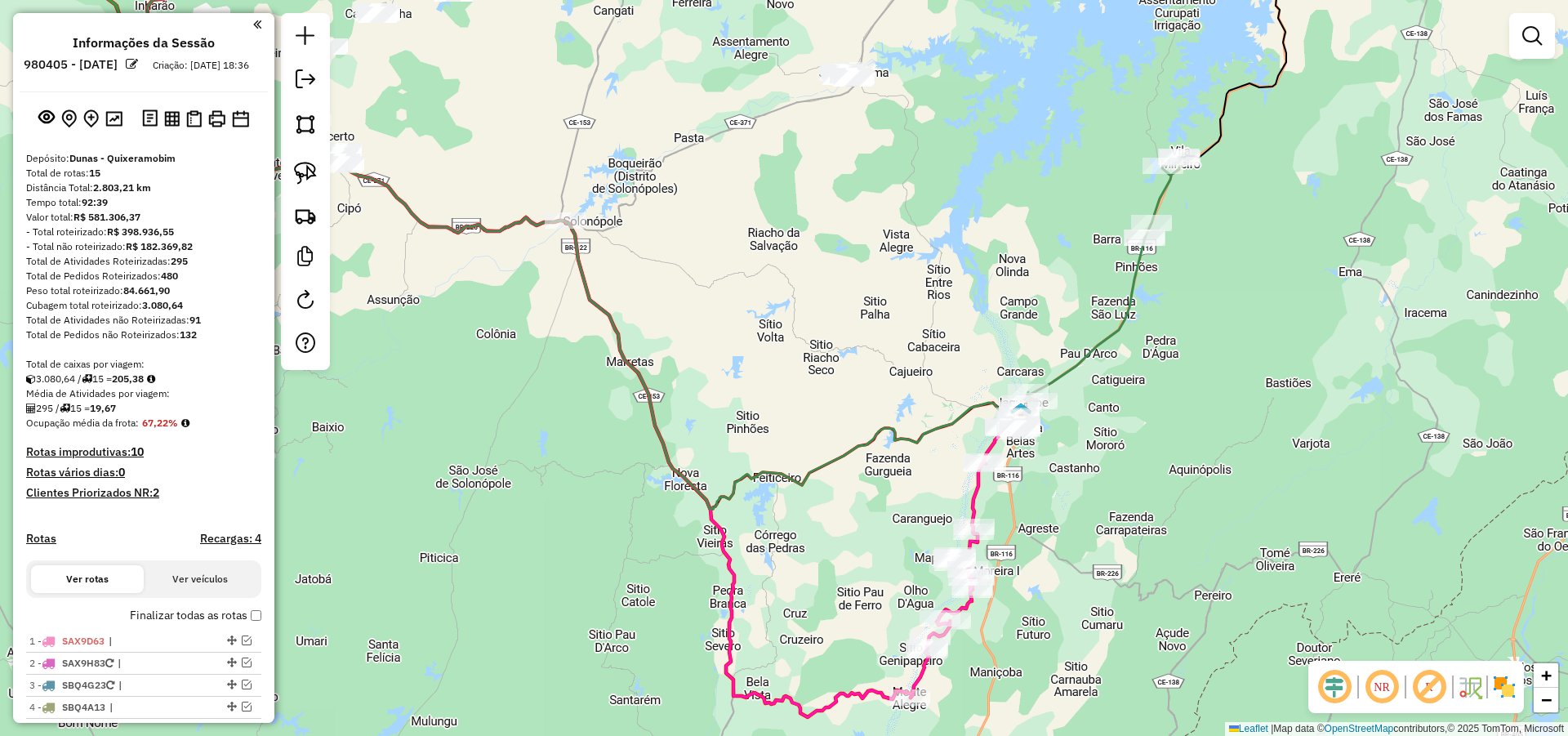
click at [1223, 454] on div "Janela de atendimento Grade de atendimento Capacidade Transportadoras Veículos …" at bounding box center [784, 368] width 1568 height 736
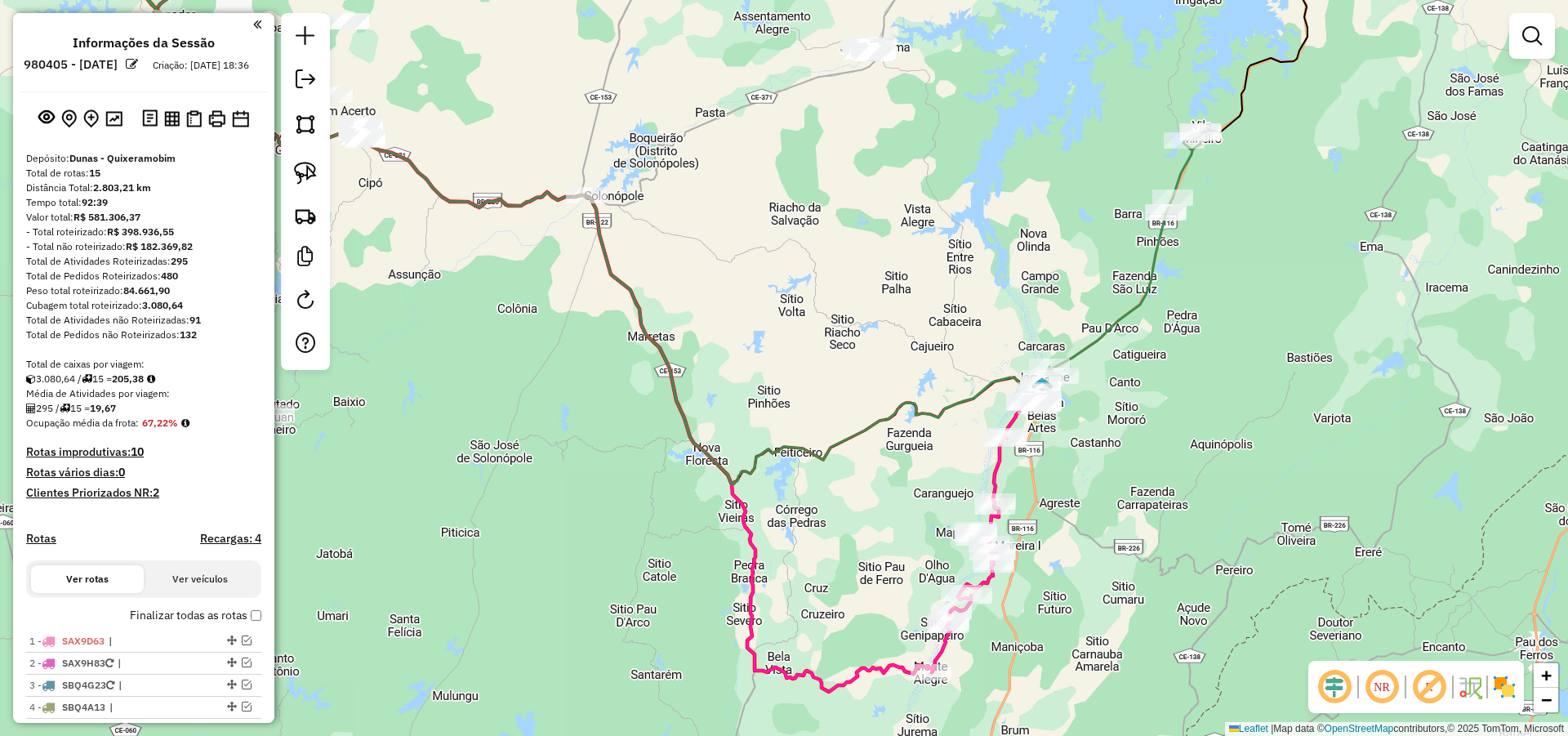
drag, startPoint x: 1210, startPoint y: 428, endPoint x: 1218, endPoint y: 419, distance: 12.0
click at [1219, 415] on div "Janela de atendimento Grade de atendimento Capacidade Transportadoras Veículos …" at bounding box center [784, 368] width 1568 height 736
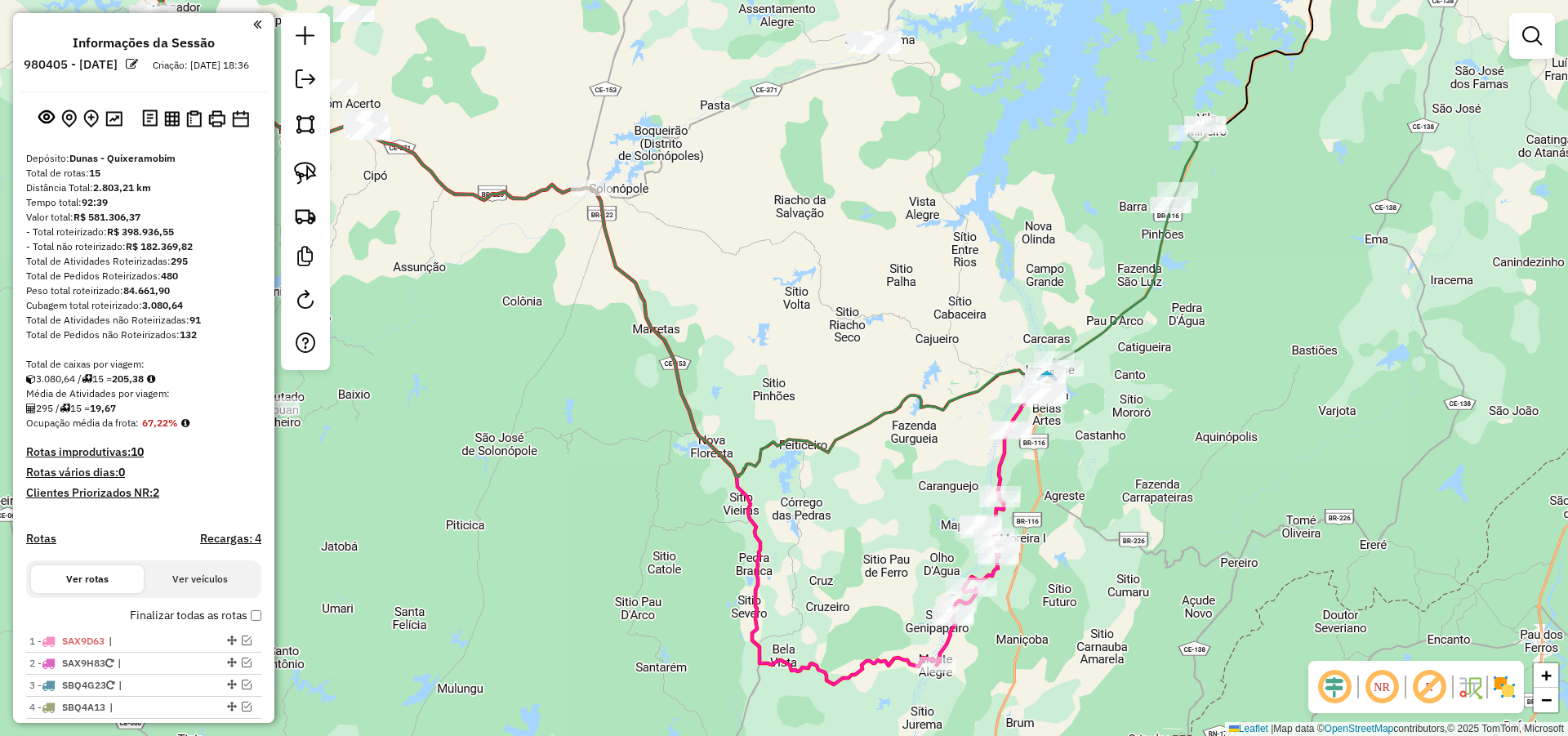
click at [1203, 446] on div "Janela de atendimento Grade de atendimento Capacidade Transportadoras Veículos …" at bounding box center [784, 368] width 1568 height 736
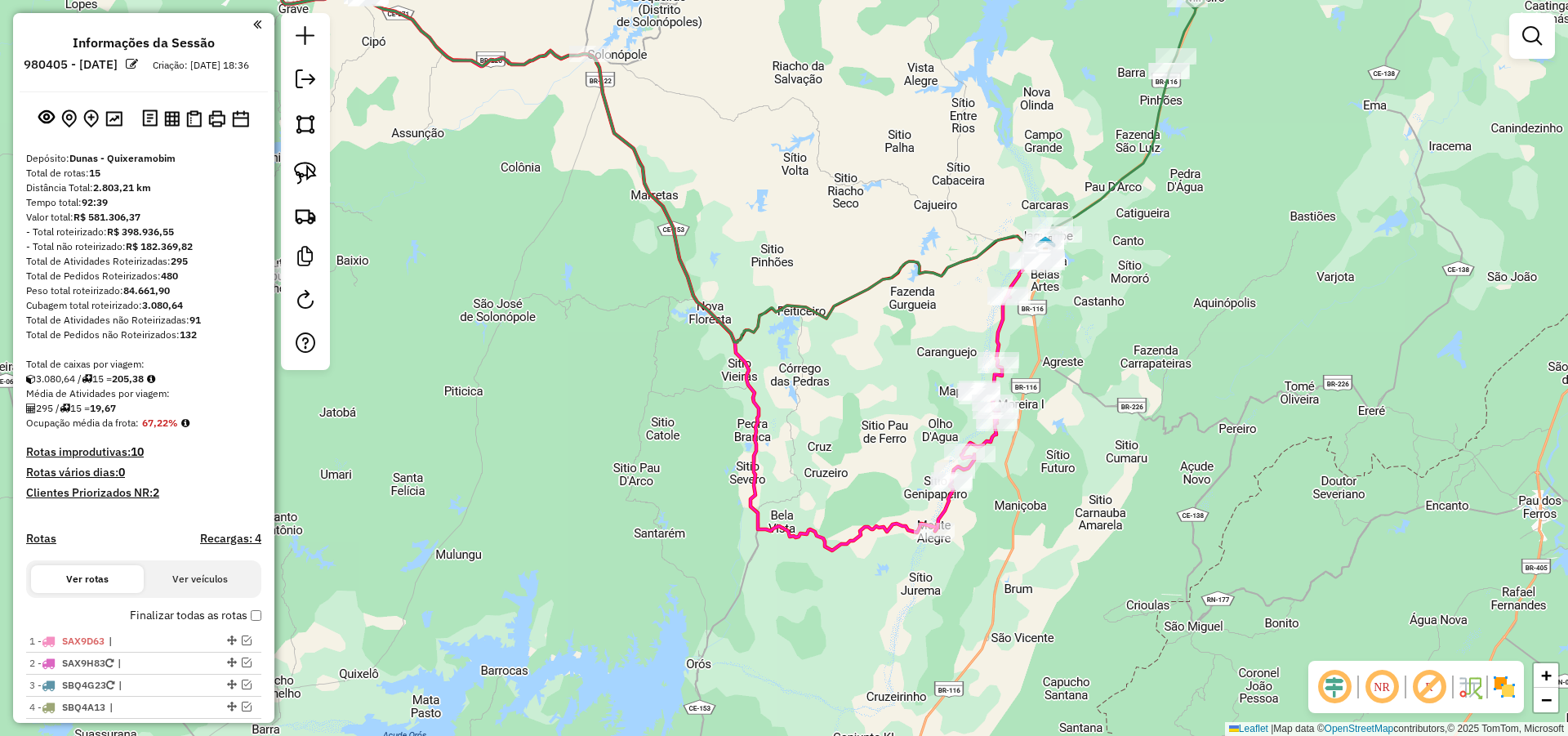
drag, startPoint x: 800, startPoint y: 559, endPoint x: 793, endPoint y: 447, distance: 112.2
click at [798, 441] on div "Janela de atendimento Grade de atendimento Capacidade Transportadoras Veículos …" at bounding box center [784, 368] width 1568 height 736
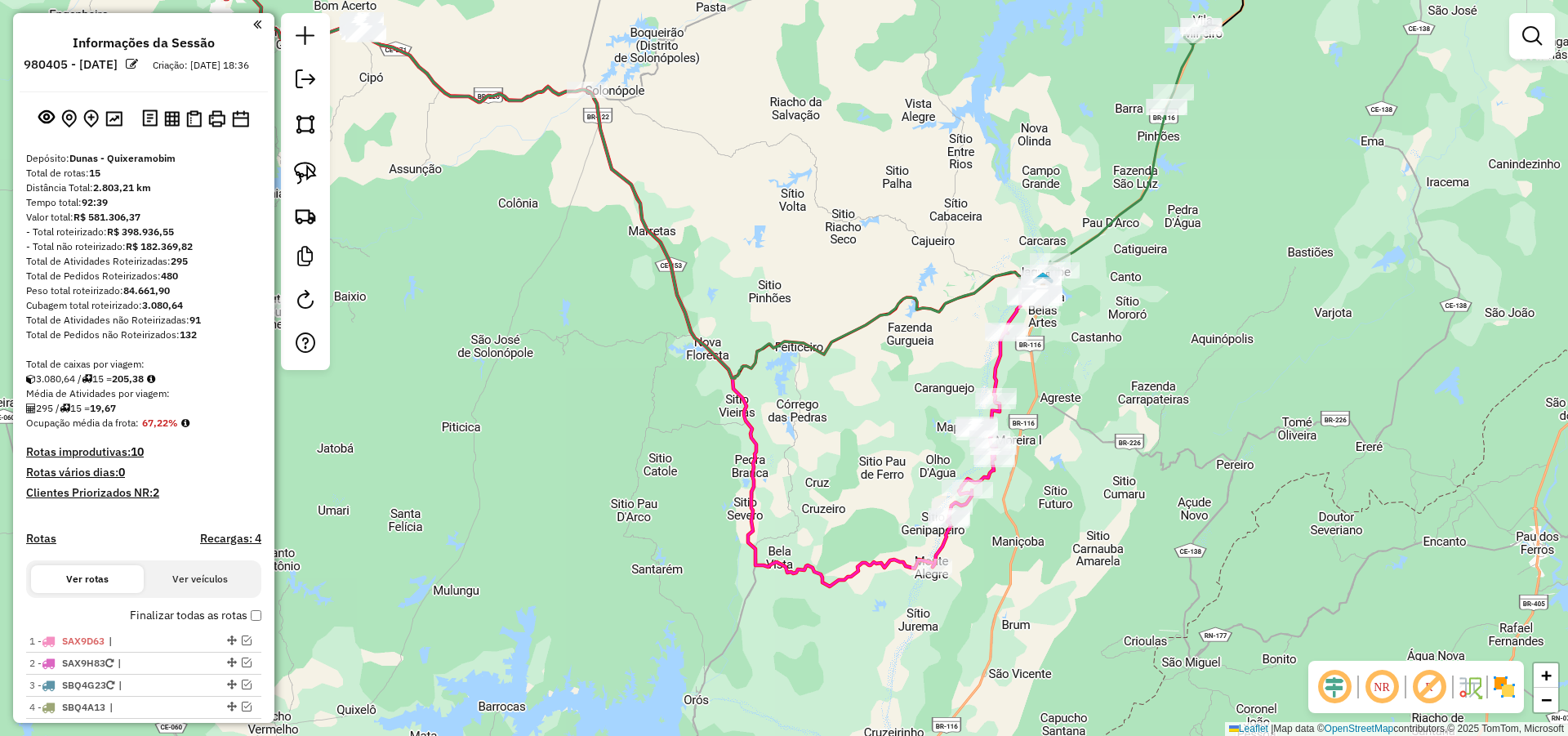
drag, startPoint x: 1129, startPoint y: 329, endPoint x: 1128, endPoint y: 357, distance: 28.0
click at [1128, 357] on div "Janela de atendimento Grade de atendimento Capacidade Transportadoras Veículos …" at bounding box center [784, 368] width 1568 height 736
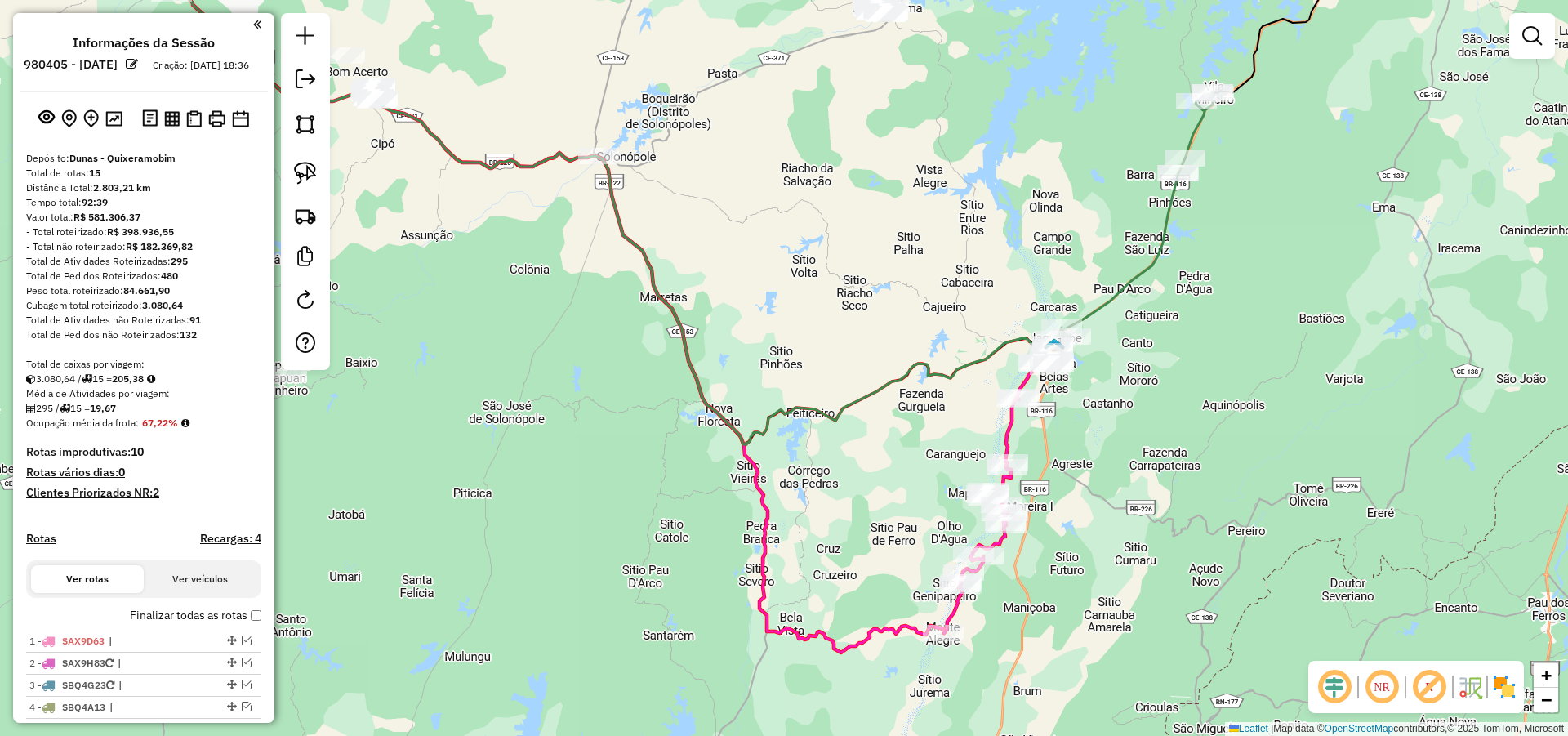
drag, startPoint x: 832, startPoint y: 281, endPoint x: 836, endPoint y: 348, distance: 67.1
click at [836, 348] on div "Janela de atendimento Grade de atendimento Capacidade Transportadoras Veículos …" at bounding box center [784, 368] width 1568 height 736
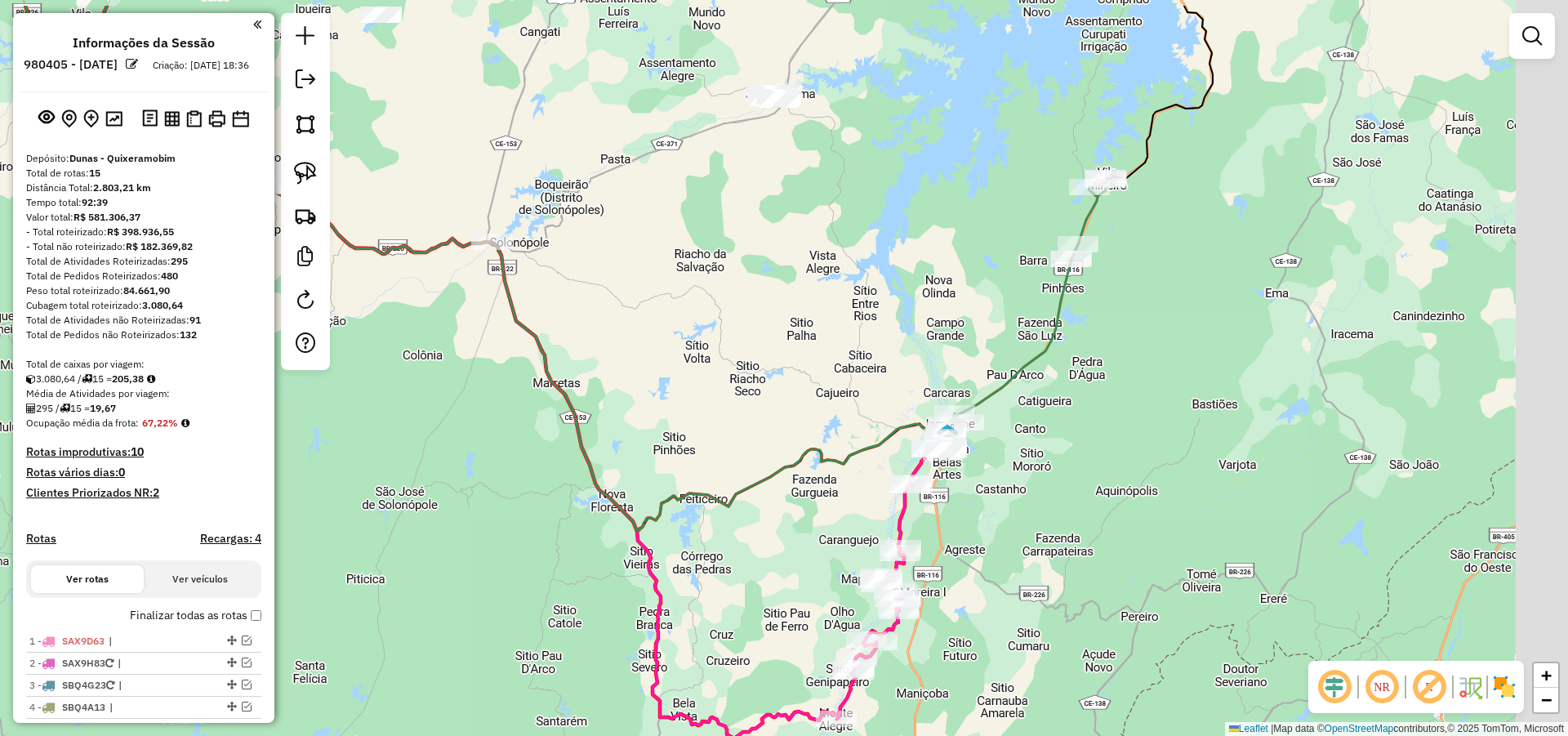
drag, startPoint x: 836, startPoint y: 273, endPoint x: 729, endPoint y: 353, distance: 133.6
click at [731, 353] on div "Janela de atendimento Grade de atendimento Capacidade Transportadoras Veículos …" at bounding box center [784, 368] width 1568 height 736
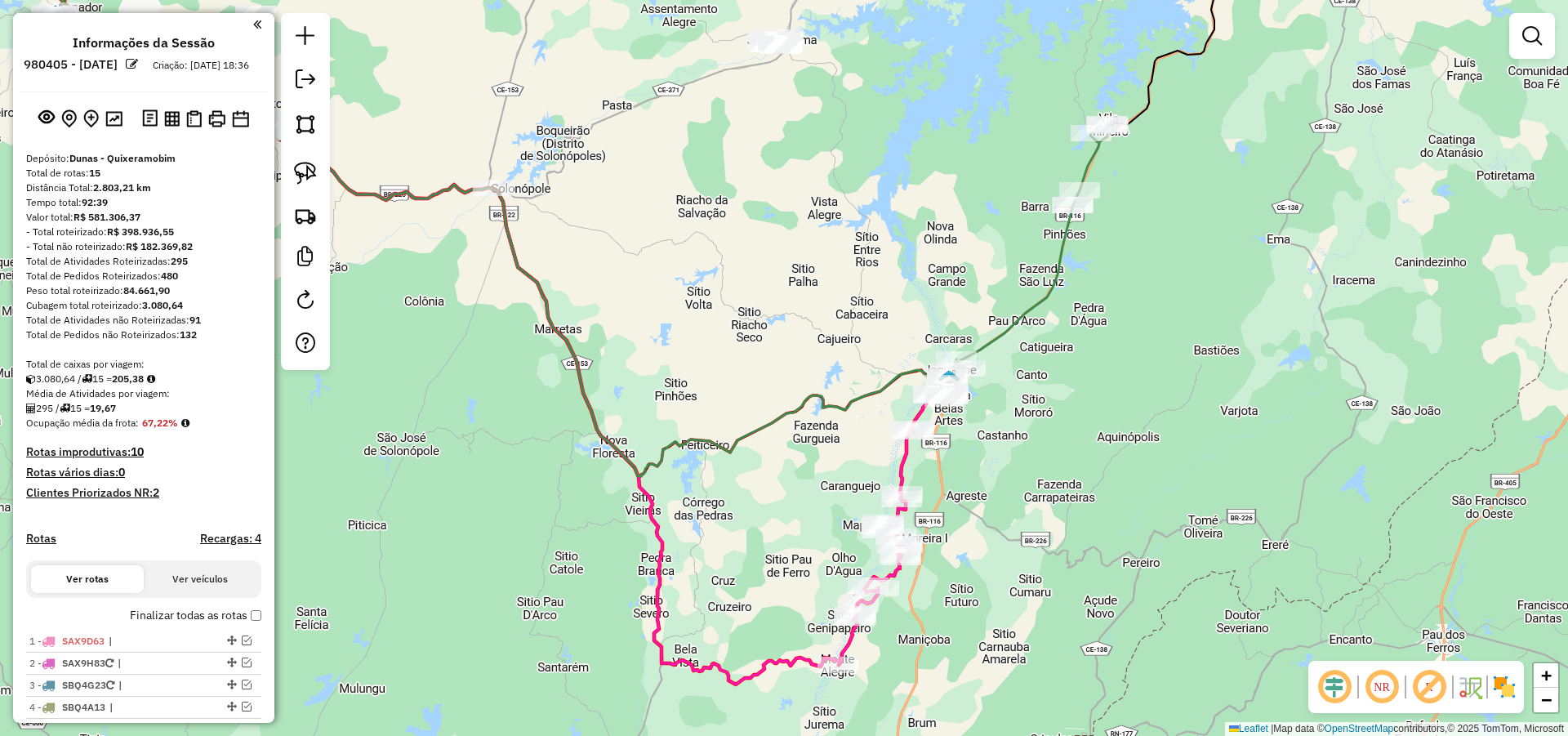
drag, startPoint x: 828, startPoint y: 334, endPoint x: 831, endPoint y: 280, distance: 54.1
click at [831, 280] on div "Janela de atendimento Grade de atendimento Capacidade Transportadoras Veículos …" at bounding box center [784, 368] width 1568 height 736
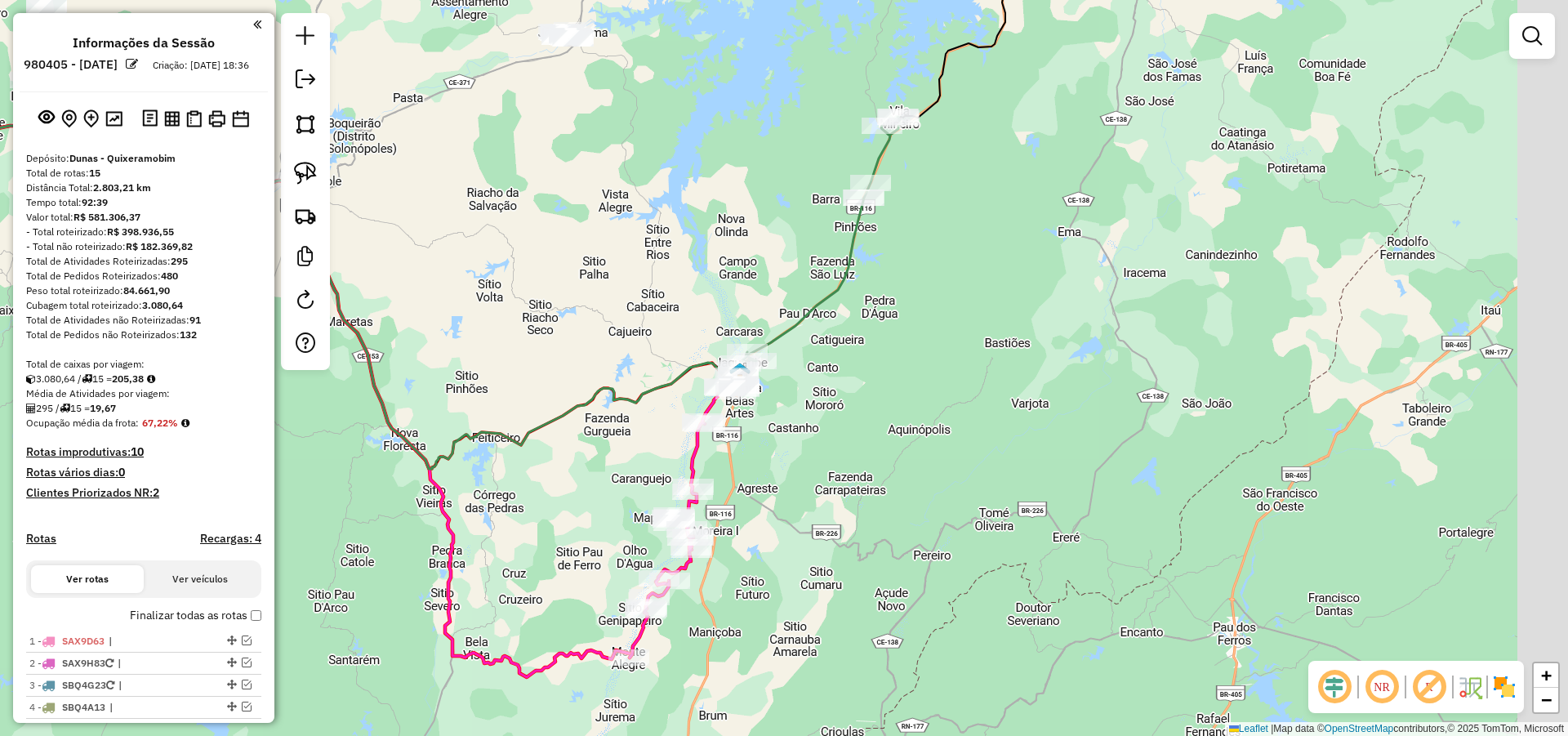
drag, startPoint x: 932, startPoint y: 312, endPoint x: 704, endPoint y: 321, distance: 228.2
click at [720, 304] on div "Janela de atendimento Grade de atendimento Capacidade Transportadoras Veículos …" at bounding box center [784, 368] width 1568 height 736
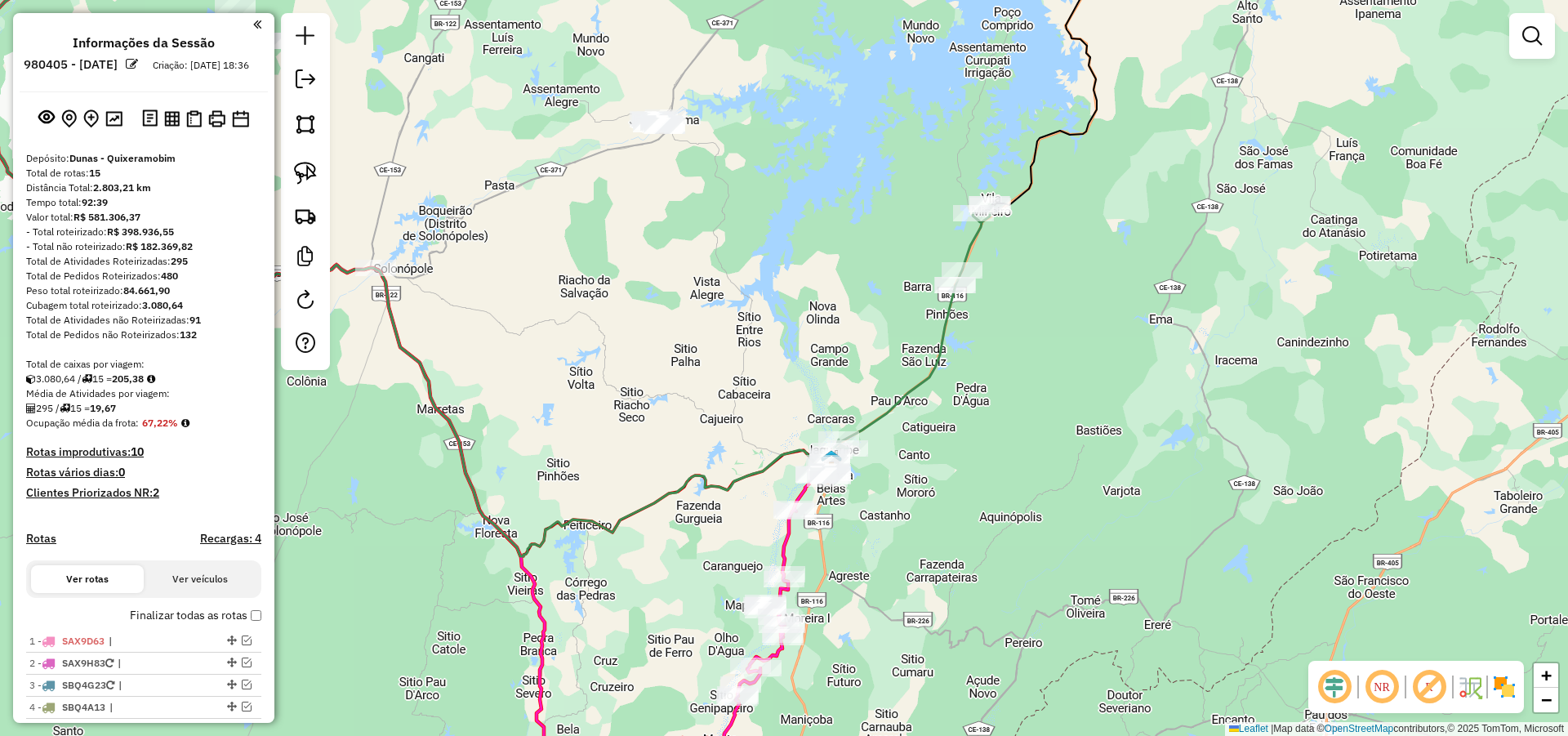
drag, startPoint x: 819, startPoint y: 330, endPoint x: 855, endPoint y: 351, distance: 41.7
click at [843, 348] on div "Janela de atendimento Grade de atendimento Capacidade Transportadoras Veículos …" at bounding box center [784, 368] width 1568 height 736
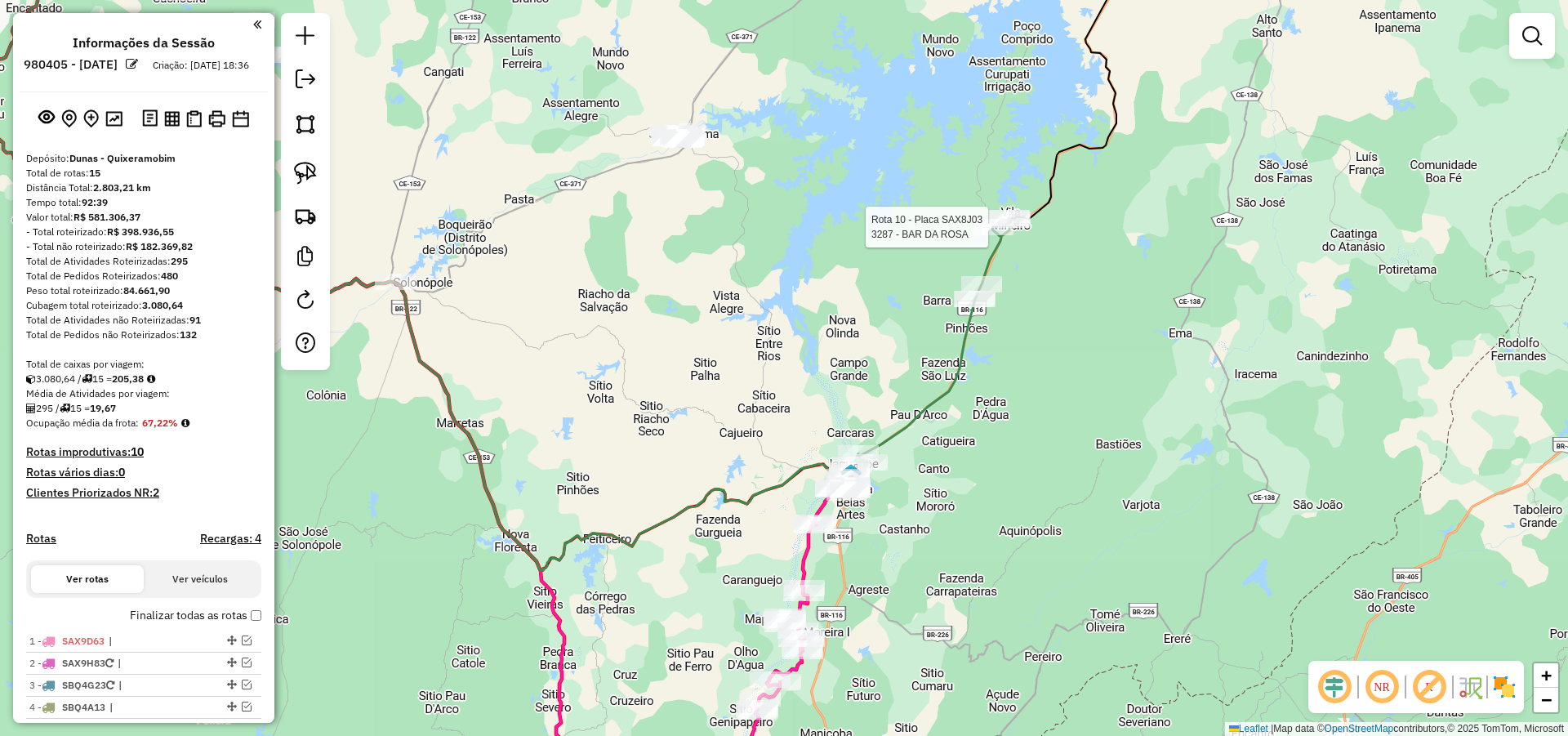
select select "**********"
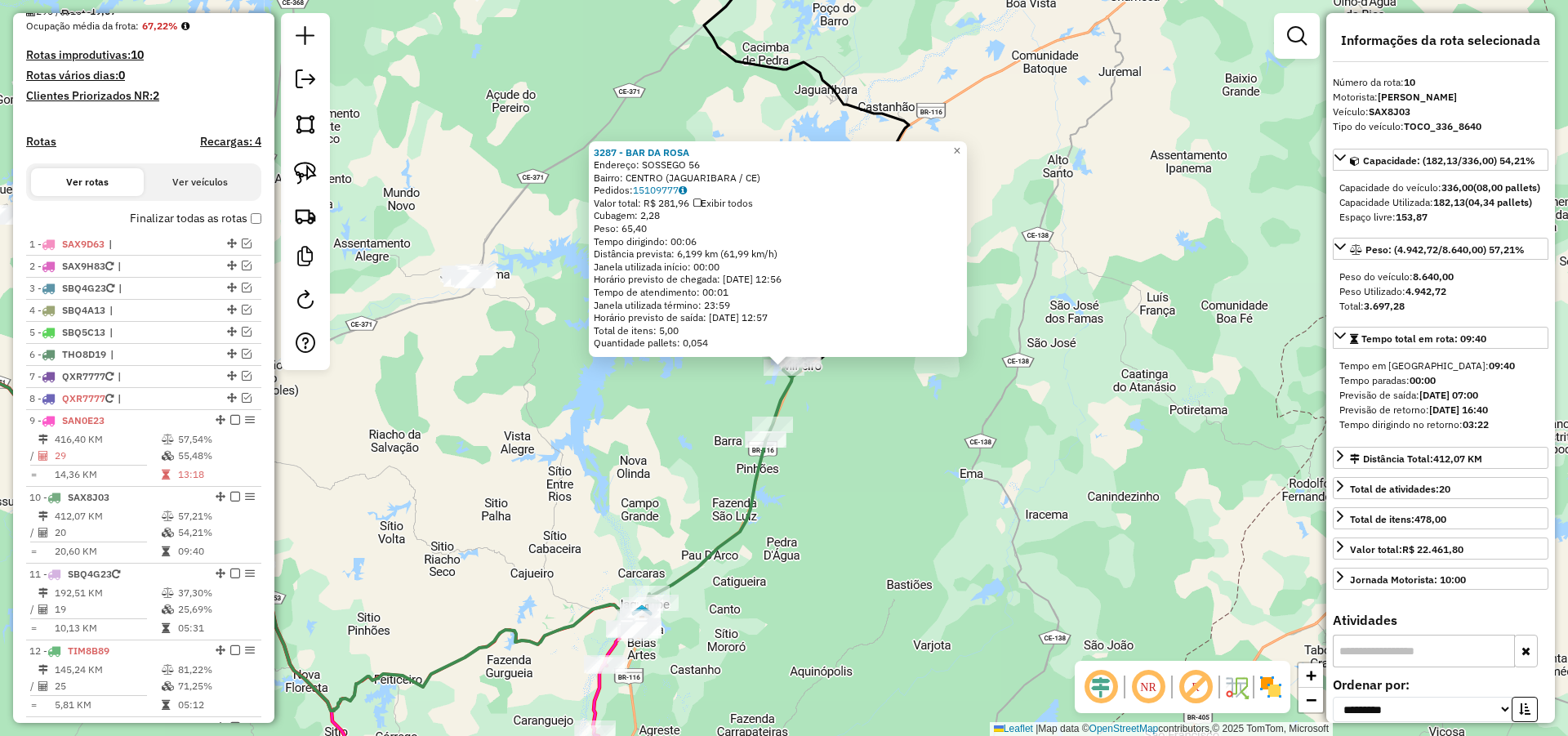
scroll to position [886, 0]
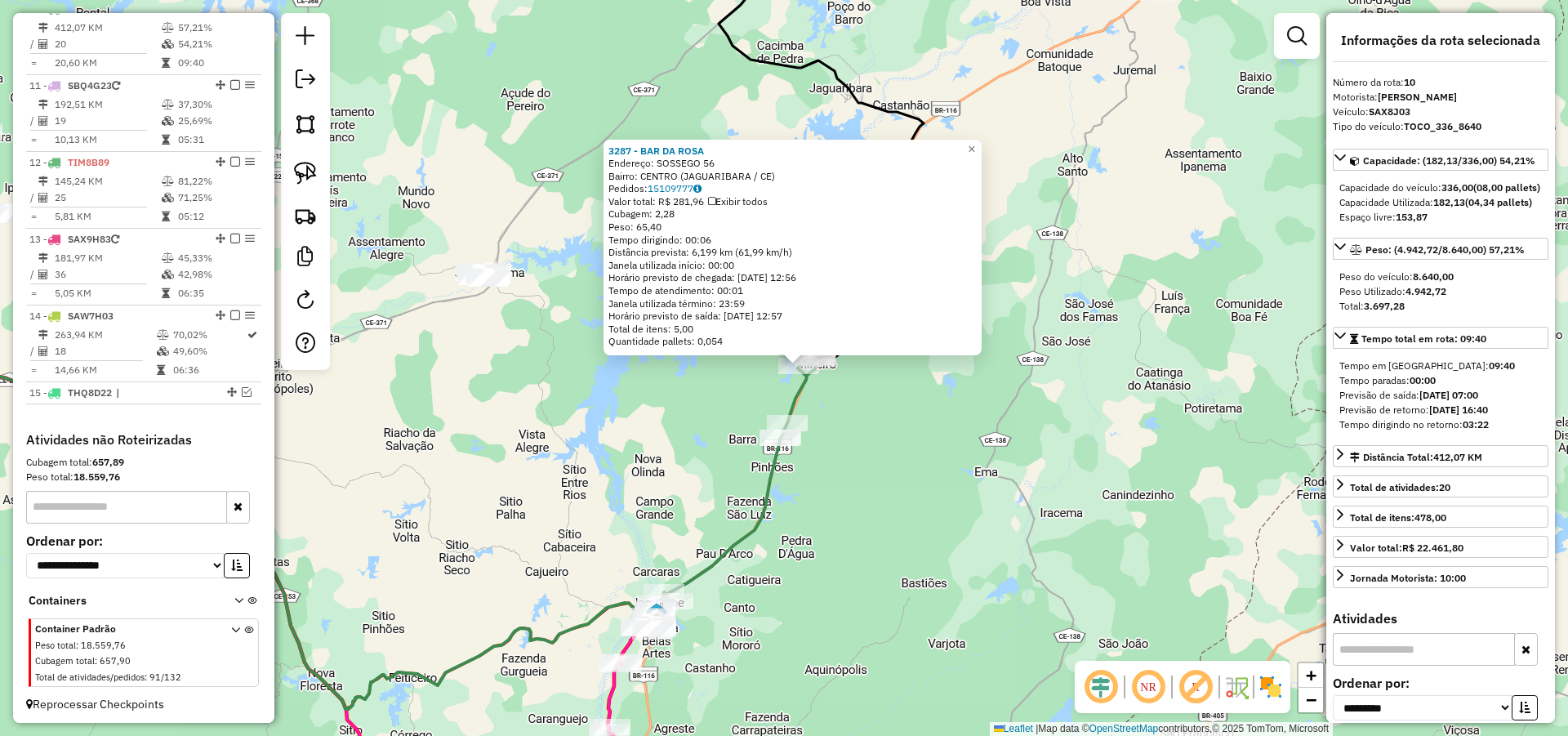
drag, startPoint x: 842, startPoint y: 431, endPoint x: 855, endPoint y: 429, distance: 13.2
click at [855, 429] on div "3287 - BAR DA ROSA Endereço: SOSSEGO 56 Bairro: CENTRO (JAGUARIBARA / CE) Pedid…" at bounding box center [784, 368] width 1568 height 736
drag, startPoint x: 832, startPoint y: 406, endPoint x: 865, endPoint y: 415, distance: 34.2
click at [865, 415] on div "3287 - BAR DA ROSA Endereço: SOSSEGO 56 Bairro: CENTRO (JAGUARIBARA / CE) Pedid…" at bounding box center [784, 368] width 1568 height 736
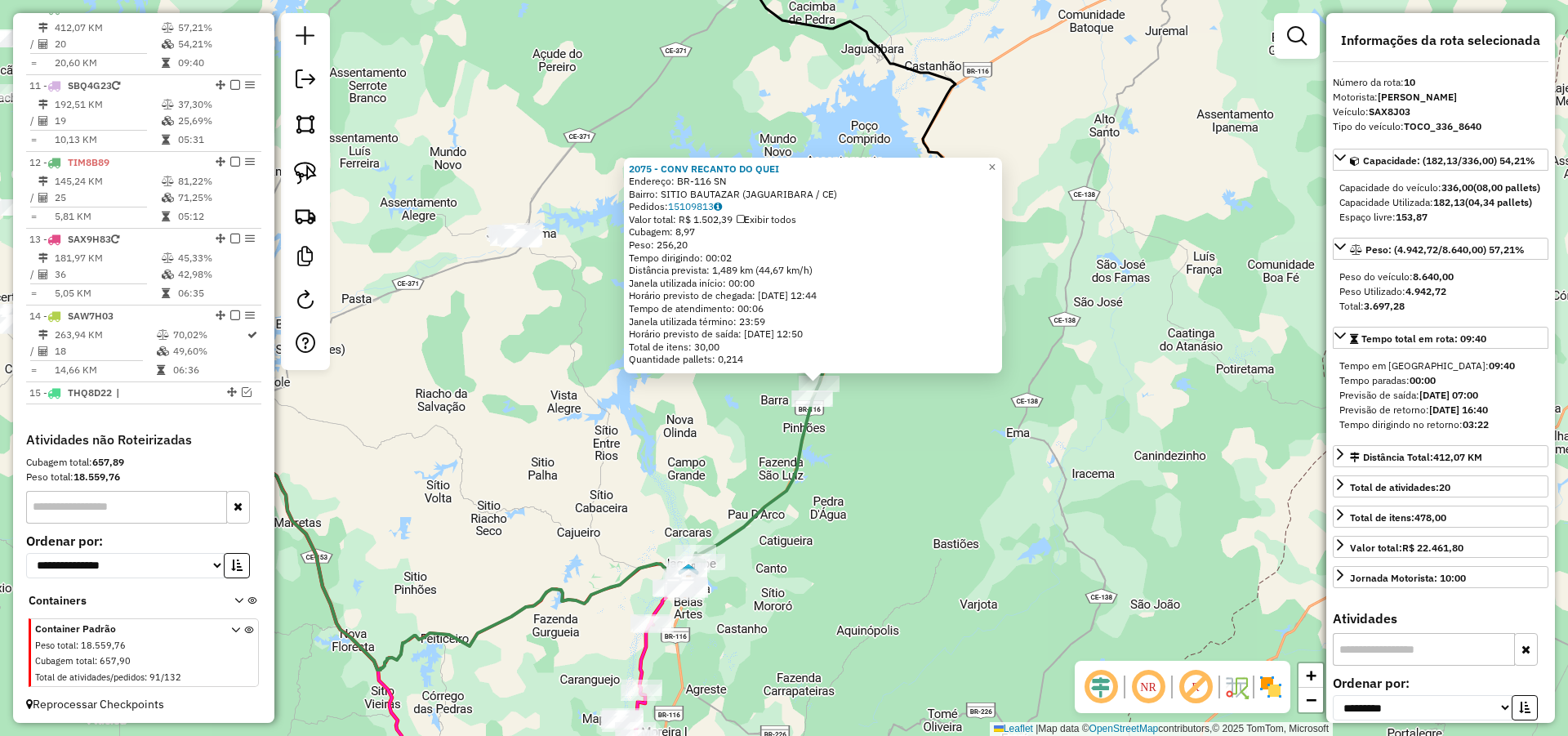
drag, startPoint x: 912, startPoint y: 431, endPoint x: 957, endPoint y: 446, distance: 47.4
click at [956, 446] on div "2075 - CONV RECANTO DO QUEI Endereço: BR-116 SN Bairro: SITIO BAUTAZAR (JAGUARI…" at bounding box center [784, 368] width 1568 height 736
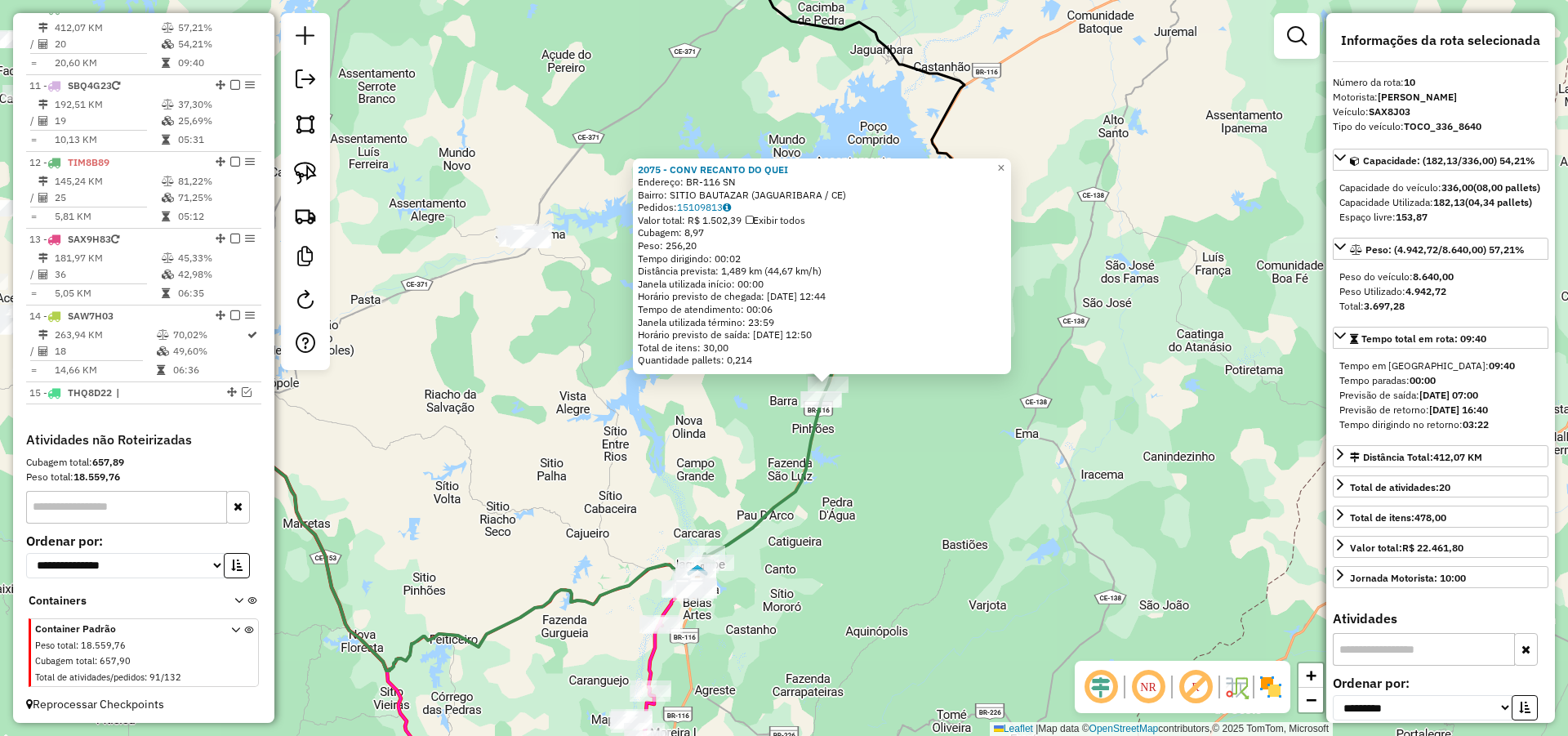
click at [941, 442] on div "2075 - CONV RECANTO DO QUEI Endereço: BR-116 SN Bairro: SITIO BAUTAZAR (JAGUARI…" at bounding box center [784, 368] width 1568 height 736
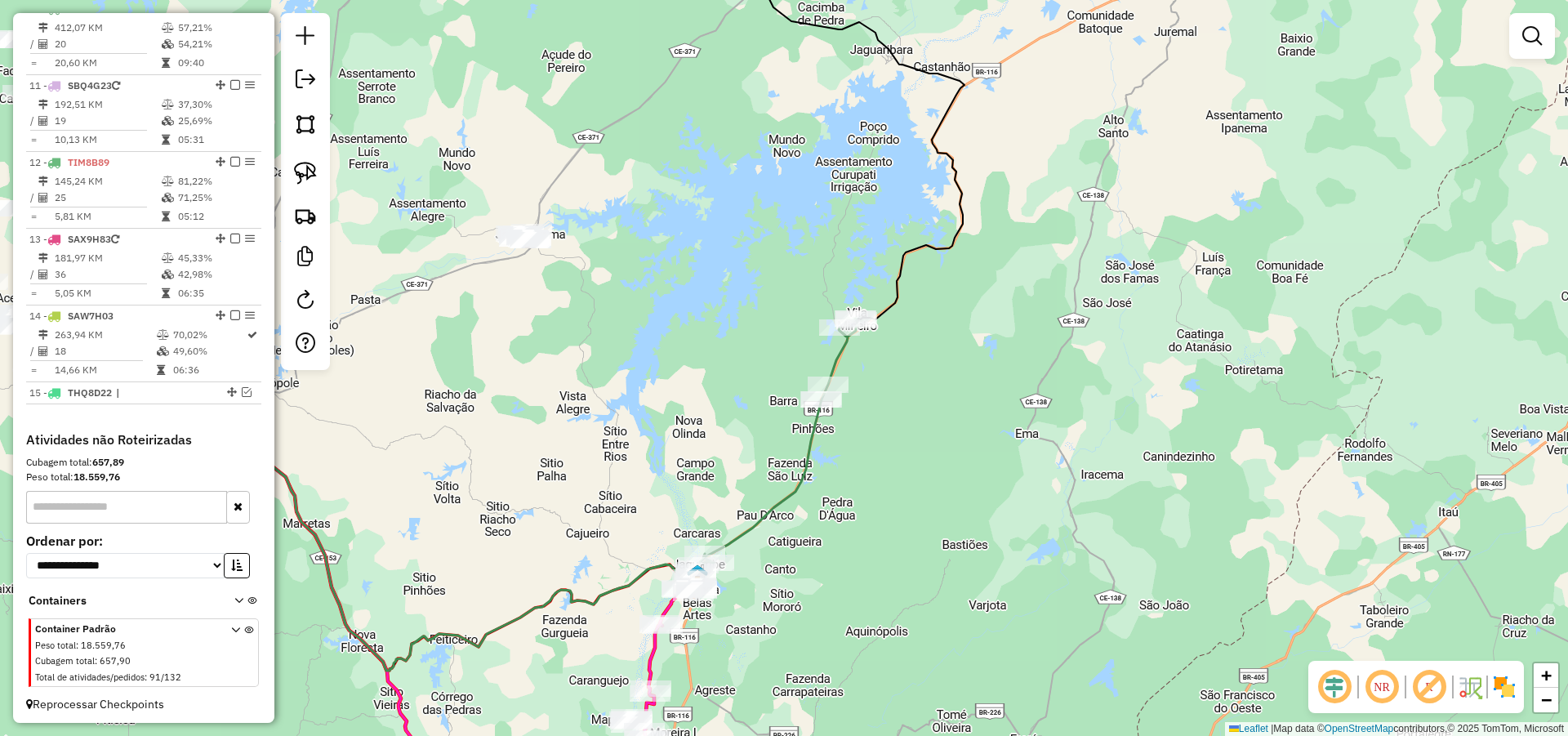
drag, startPoint x: 952, startPoint y: 432, endPoint x: 990, endPoint y: 392, distance: 55.2
click at [987, 393] on div "Janela de atendimento Grade de atendimento Capacidade Transportadoras Veículos …" at bounding box center [784, 368] width 1568 height 736
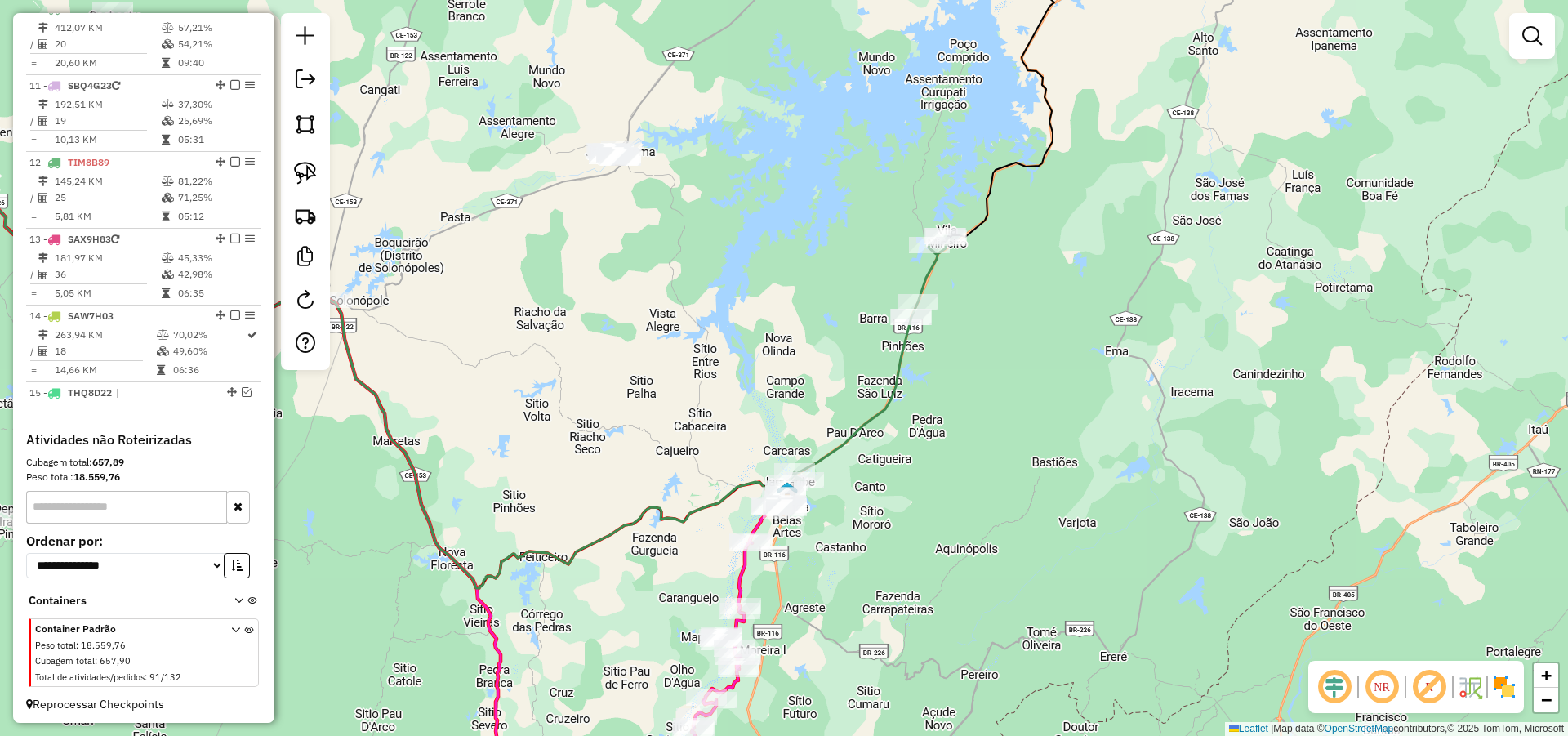
drag, startPoint x: 885, startPoint y: 486, endPoint x: 912, endPoint y: 461, distance: 36.8
click at [910, 463] on div "Janela de atendimento Grade de atendimento Capacidade Transportadoras Veículos …" at bounding box center [784, 368] width 1568 height 736
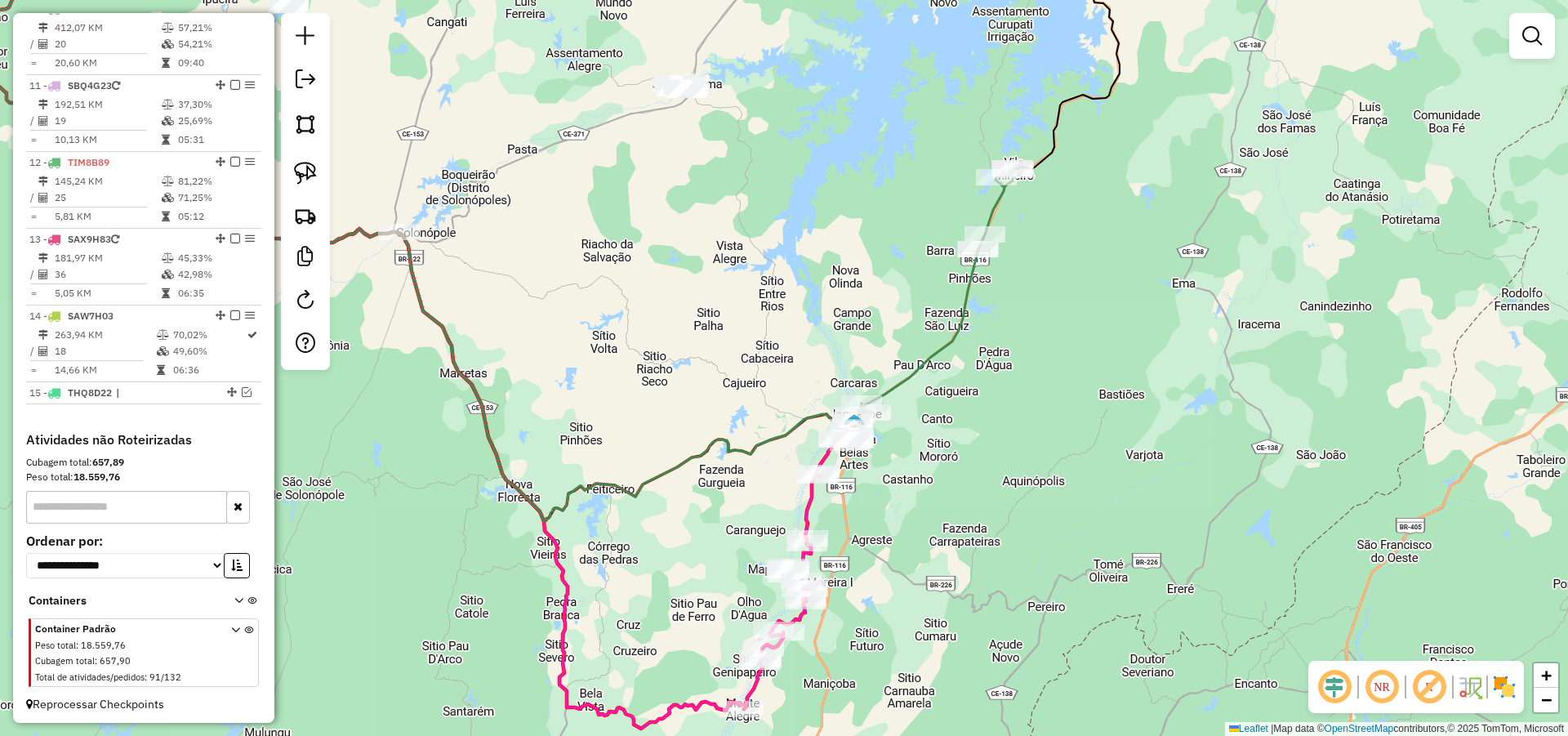
drag, startPoint x: 881, startPoint y: 472, endPoint x: 908, endPoint y: 436, distance: 45.0
click at [908, 436] on div "Janela de atendimento Grade de atendimento Capacidade Transportadoras Veículos …" at bounding box center [784, 368] width 1568 height 736
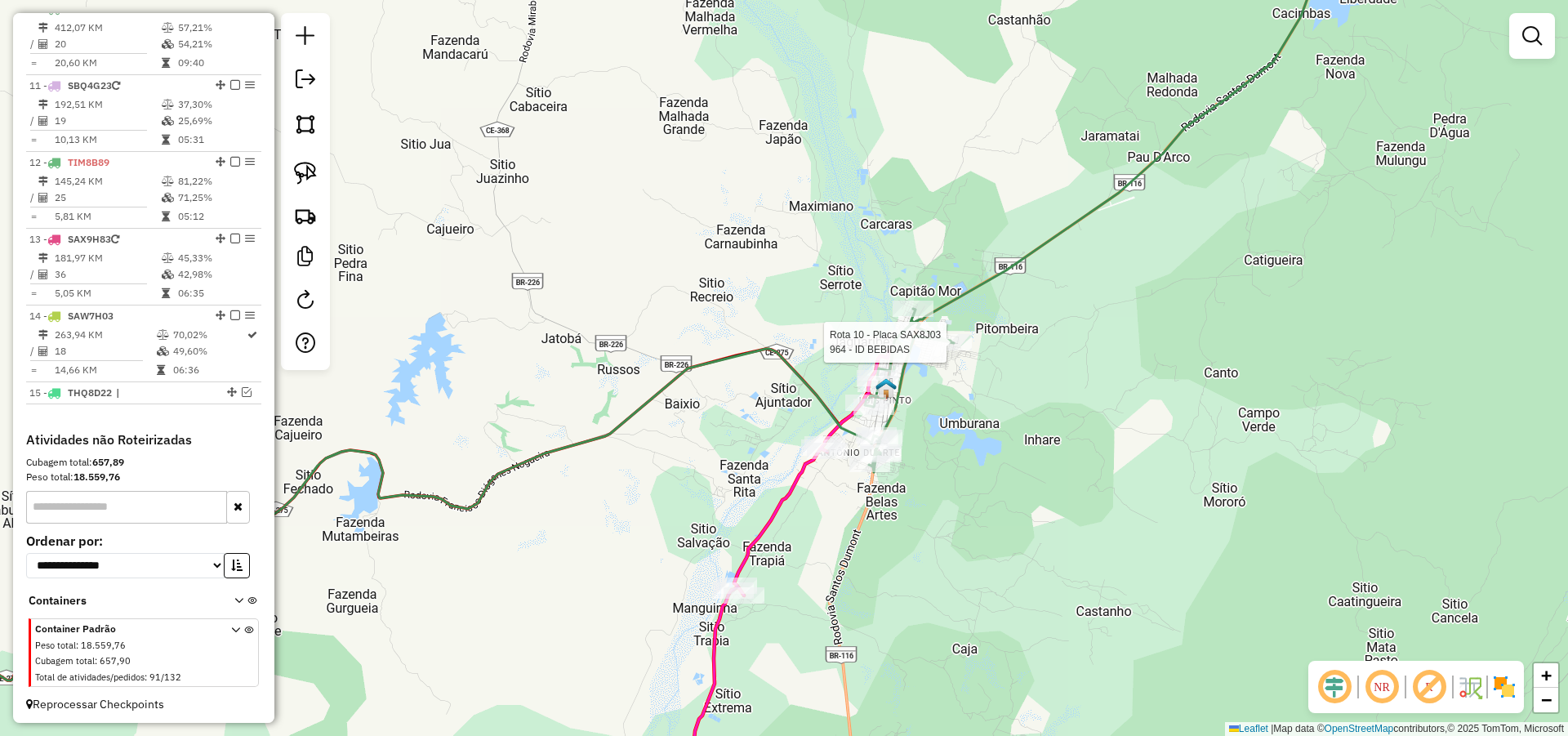
select select "**********"
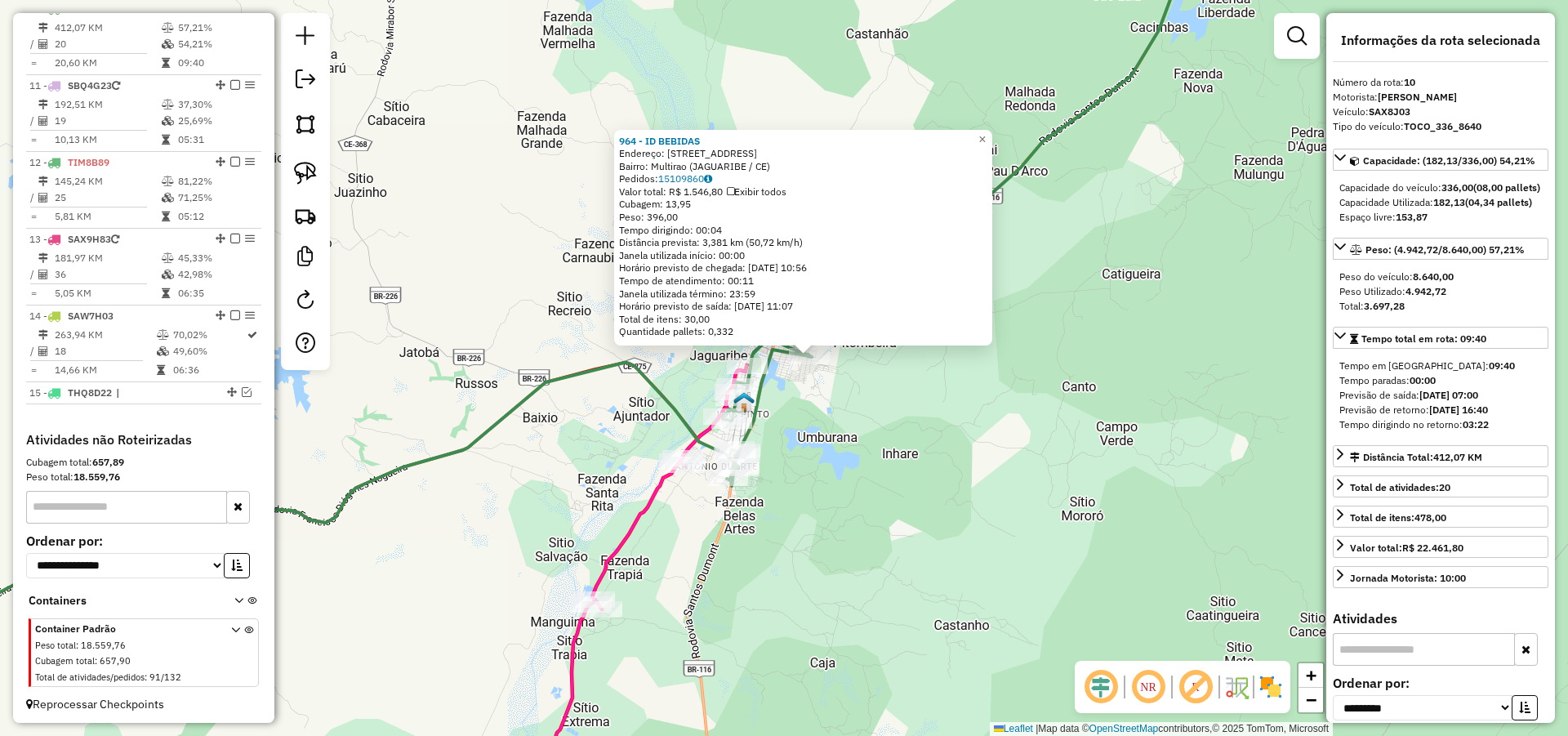
drag, startPoint x: 840, startPoint y: 422, endPoint x: 861, endPoint y: 413, distance: 22.8
click at [861, 413] on div "964 - ID BEBIDAS Endereço: AVENIDA ALOISIO DIOGENES 975 Bairro: Multirao (JAGUA…" at bounding box center [784, 368] width 1568 height 736
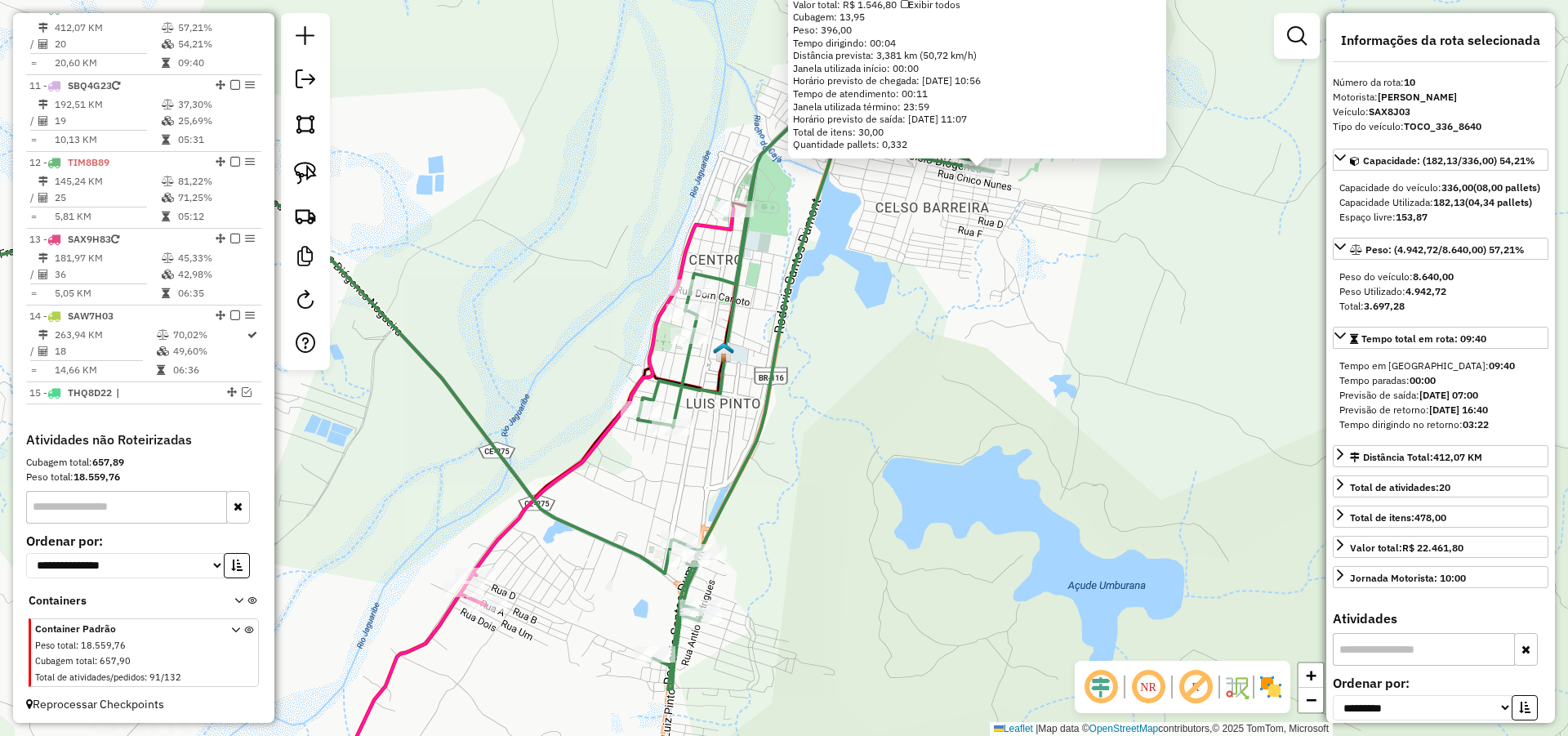
drag, startPoint x: 809, startPoint y: 385, endPoint x: 846, endPoint y: 407, distance: 43.0
click at [846, 407] on div "964 - ID BEBIDAS Endereço: AVENIDA ALOISIO DIOGENES 975 Bairro: Multirao (JAGUA…" at bounding box center [784, 368] width 1568 height 736
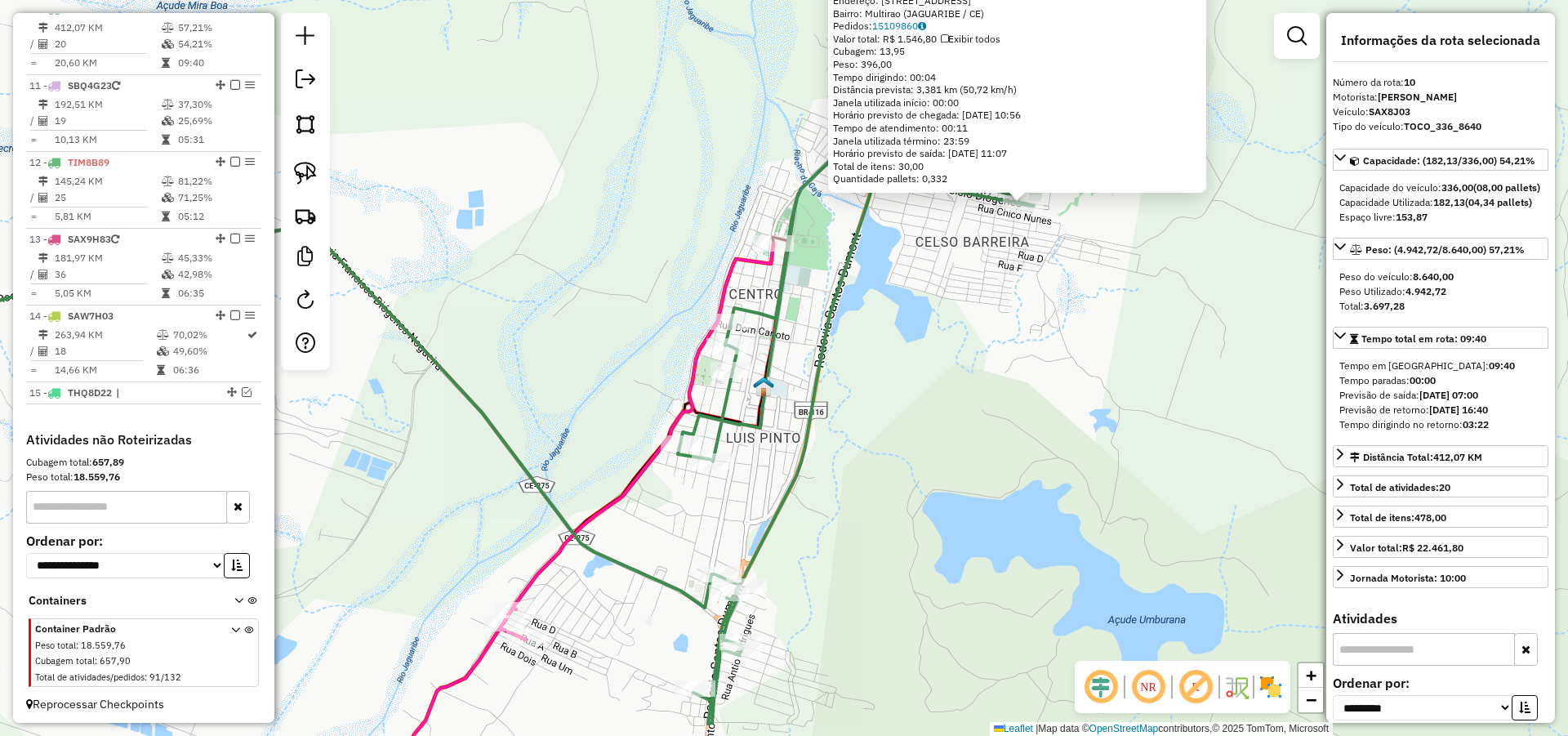
drag, startPoint x: 844, startPoint y: 365, endPoint x: 842, endPoint y: 399, distance: 34.1
click at [846, 393] on div "964 - ID BEBIDAS Endereço: AVENIDA ALOISIO DIOGENES 975 Bairro: Multirao (JAGUA…" at bounding box center [784, 368] width 1568 height 736
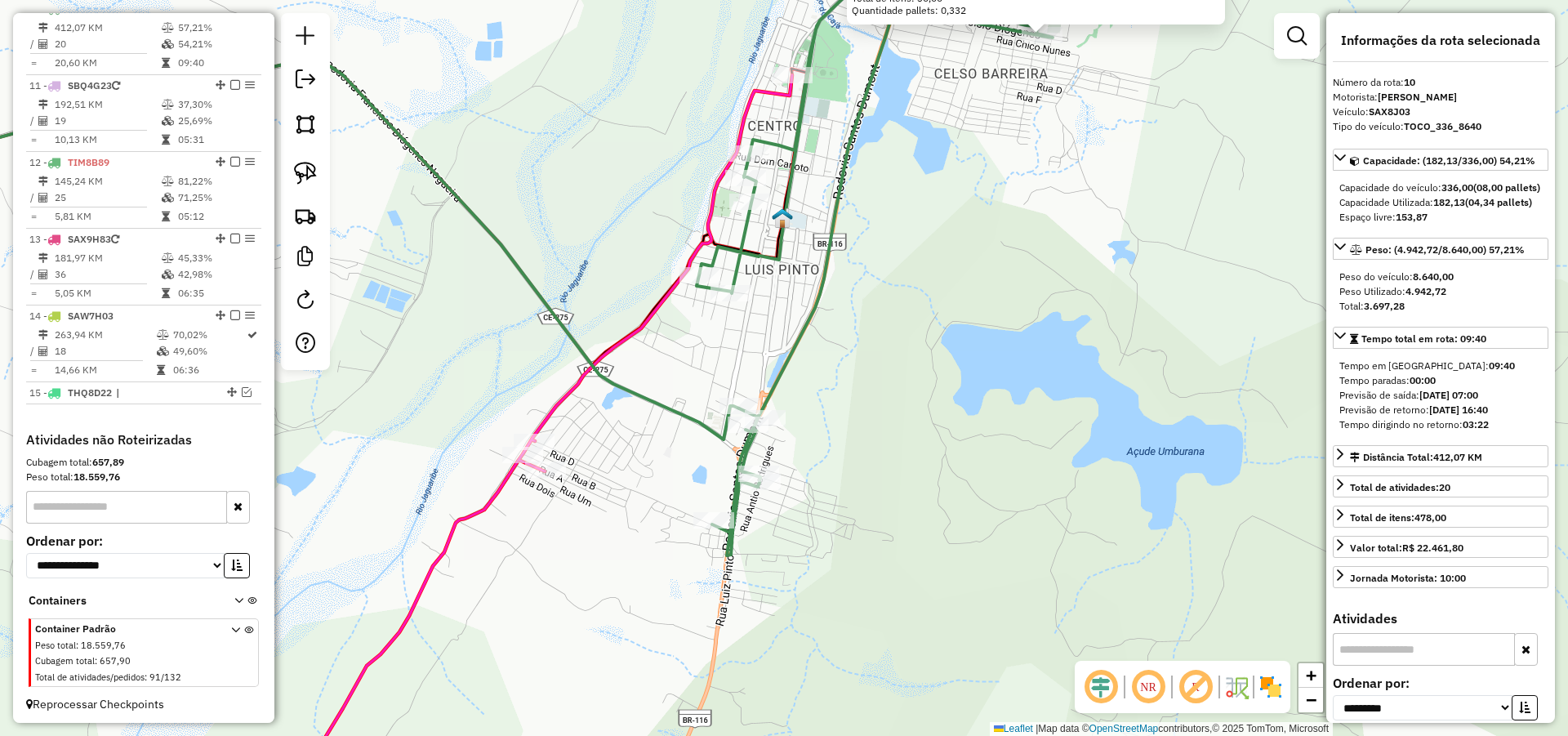
drag, startPoint x: 833, startPoint y: 405, endPoint x: 830, endPoint y: 380, distance: 25.2
click at [836, 388] on div "964 - ID BEBIDAS Endereço: AVENIDA ALOISIO DIOGENES 975 Bairro: Multirao (JAGUA…" at bounding box center [784, 368] width 1568 height 736
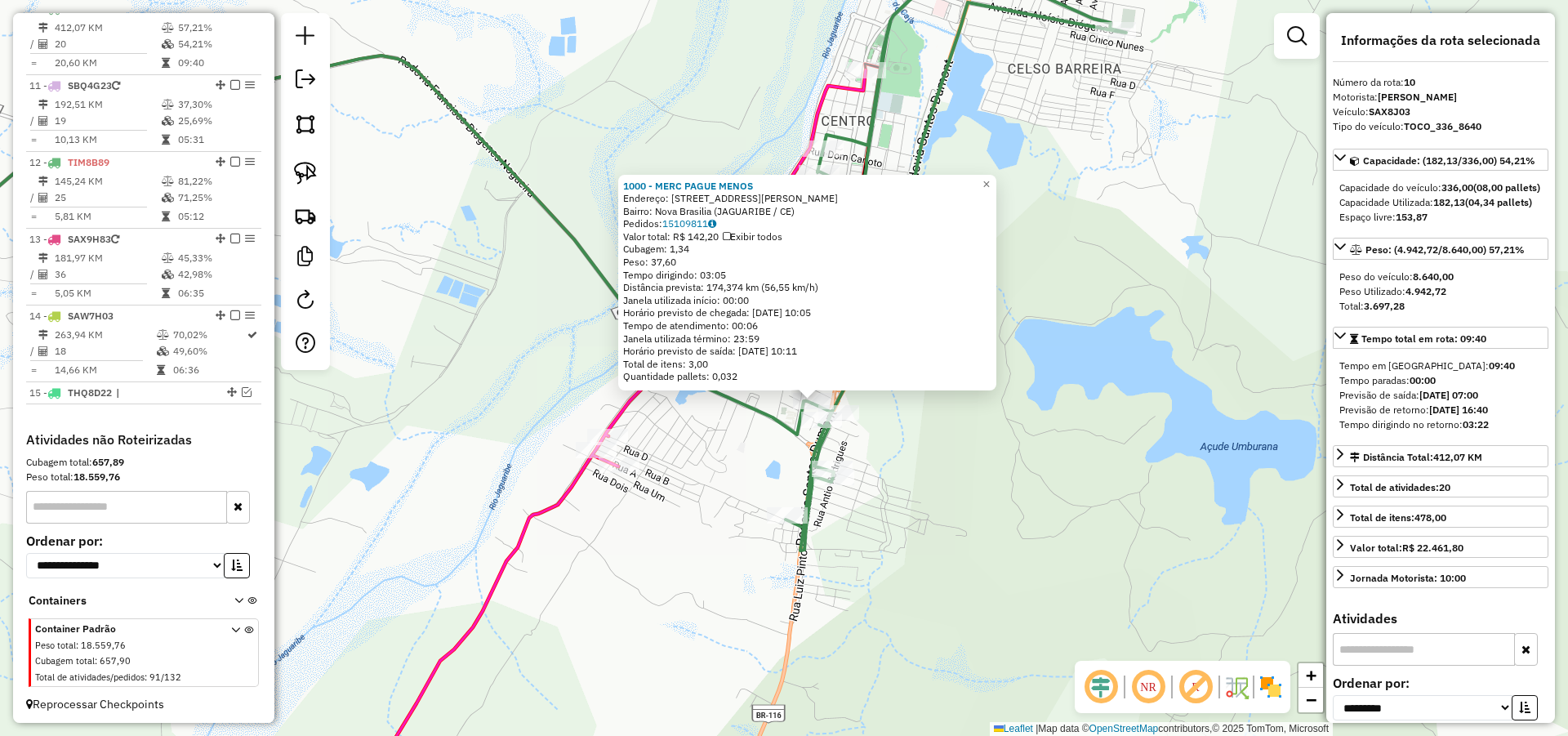
drag, startPoint x: 863, startPoint y: 406, endPoint x: 877, endPoint y: 414, distance: 16.1
click at [873, 411] on div "1000 - MERC PAGUE MENOS Endereço: R CAMILA DUARTE 501 Bairro: Nova Brasilia (JA…" at bounding box center [784, 368] width 1568 height 736
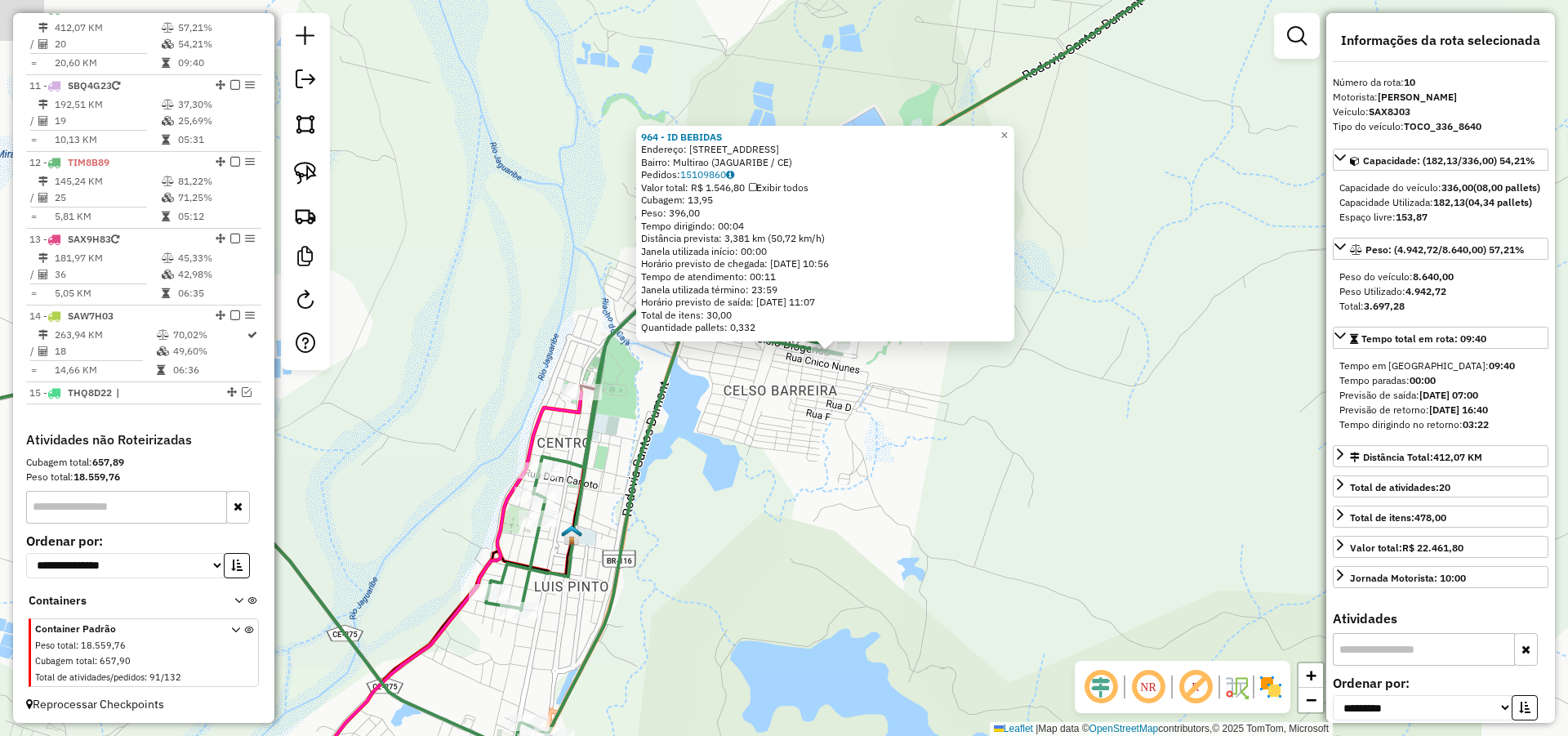
drag, startPoint x: 685, startPoint y: 452, endPoint x: 700, endPoint y: 443, distance: 17.5
click at [699, 444] on div "964 - ID BEBIDAS Endereço: AVENIDA ALOISIO DIOGENES 975 Bairro: Multirao (JAGUA…" at bounding box center [784, 368] width 1568 height 736
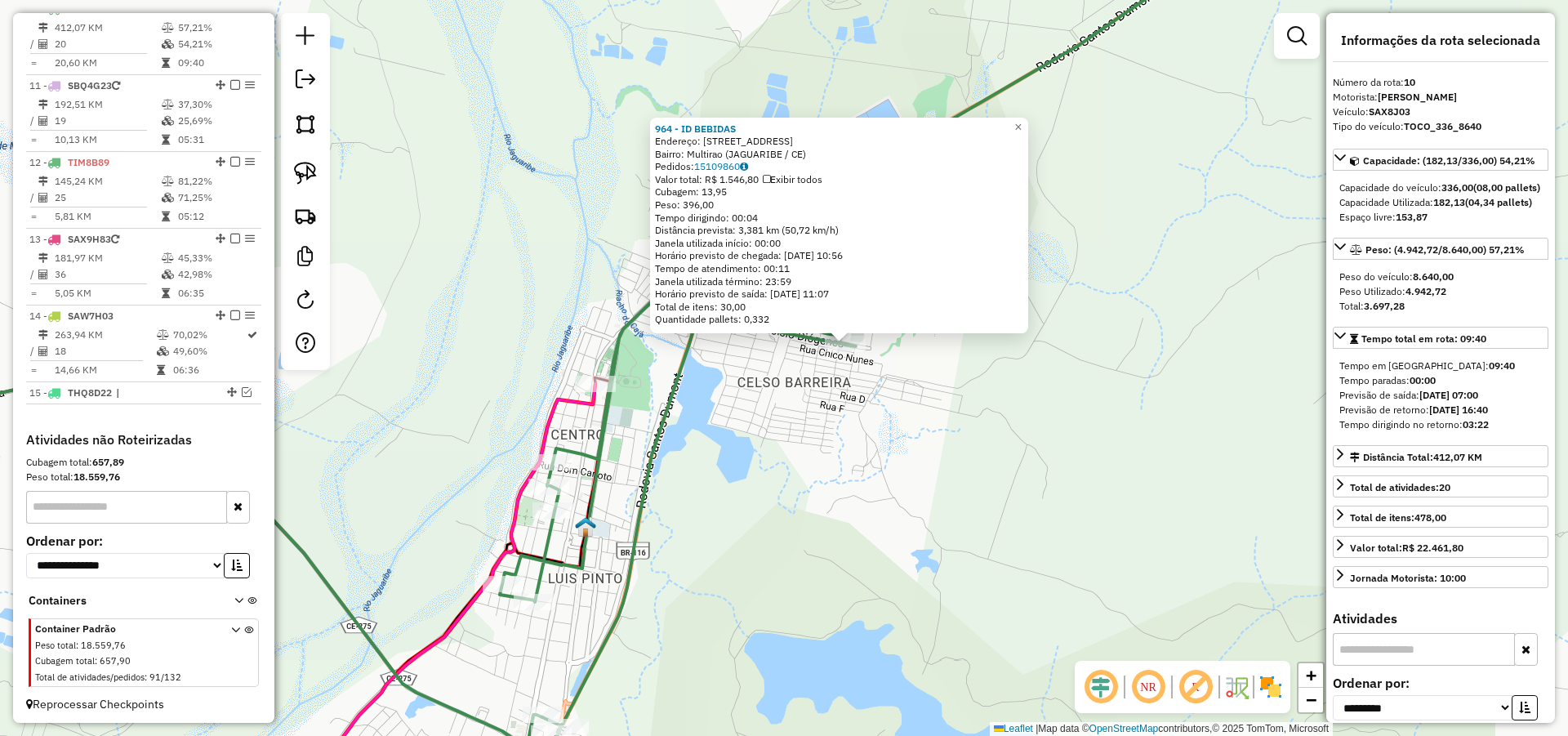
drag, startPoint x: 761, startPoint y: 472, endPoint x: 772, endPoint y: 471, distance: 11.0
click at [763, 471] on div "964 - ID BEBIDAS Endereço: AVENIDA ALOISIO DIOGENES 975 Bairro: Multirao (JAGUA…" at bounding box center [784, 368] width 1568 height 736
drag, startPoint x: 811, startPoint y: 493, endPoint x: 839, endPoint y: 477, distance: 32.2
click at [828, 480] on div "964 - ID BEBIDAS Endereço: AVENIDA ALOISIO DIOGENES 975 Bairro: Multirao (JAGUA…" at bounding box center [784, 368] width 1568 height 736
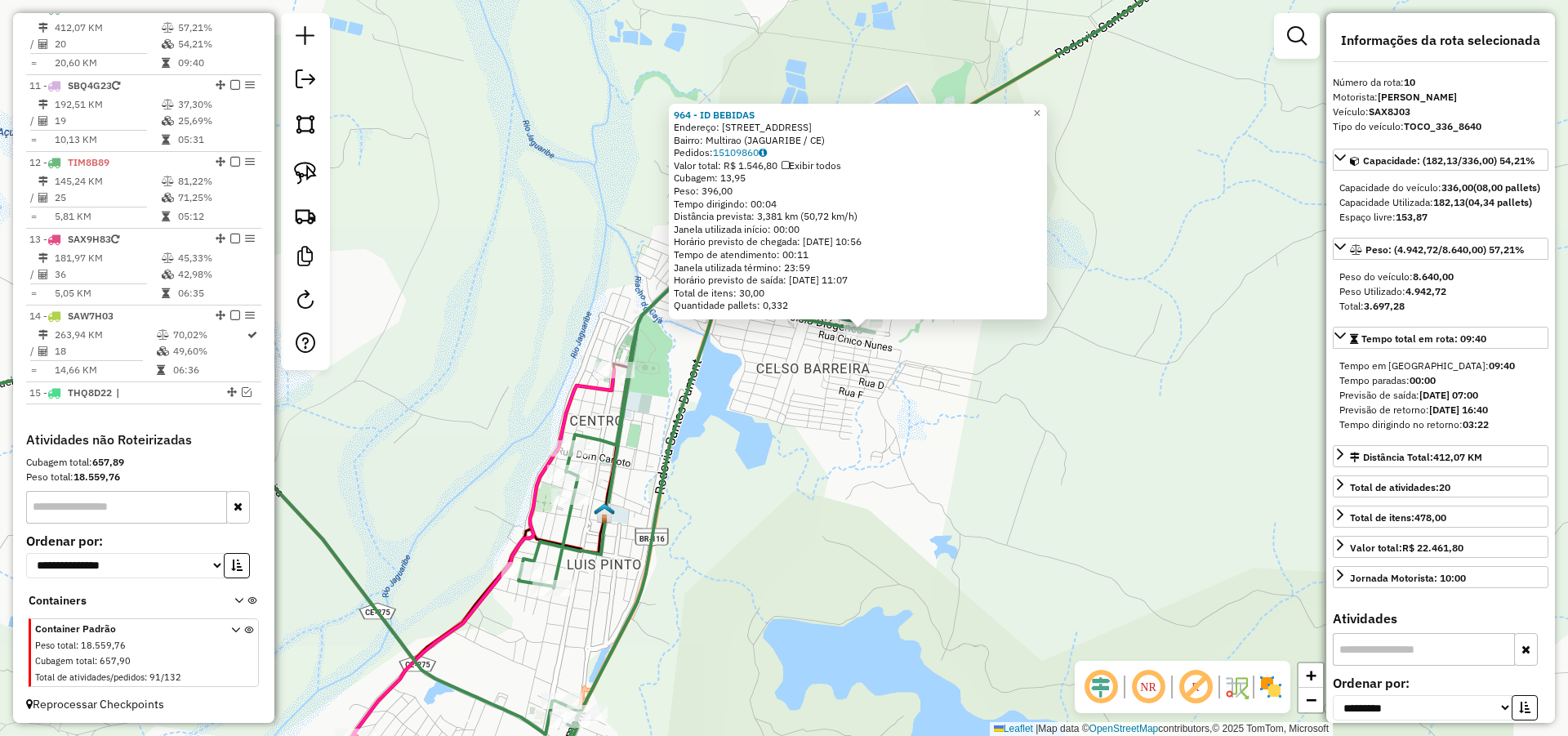
drag, startPoint x: 820, startPoint y: 445, endPoint x: 835, endPoint y: 456, distance: 18.6
click at [822, 445] on div "964 - ID BEBIDAS Endereço: AVENIDA ALOISIO DIOGENES 975 Bairro: Multirao (JAGUA…" at bounding box center [784, 368] width 1568 height 736
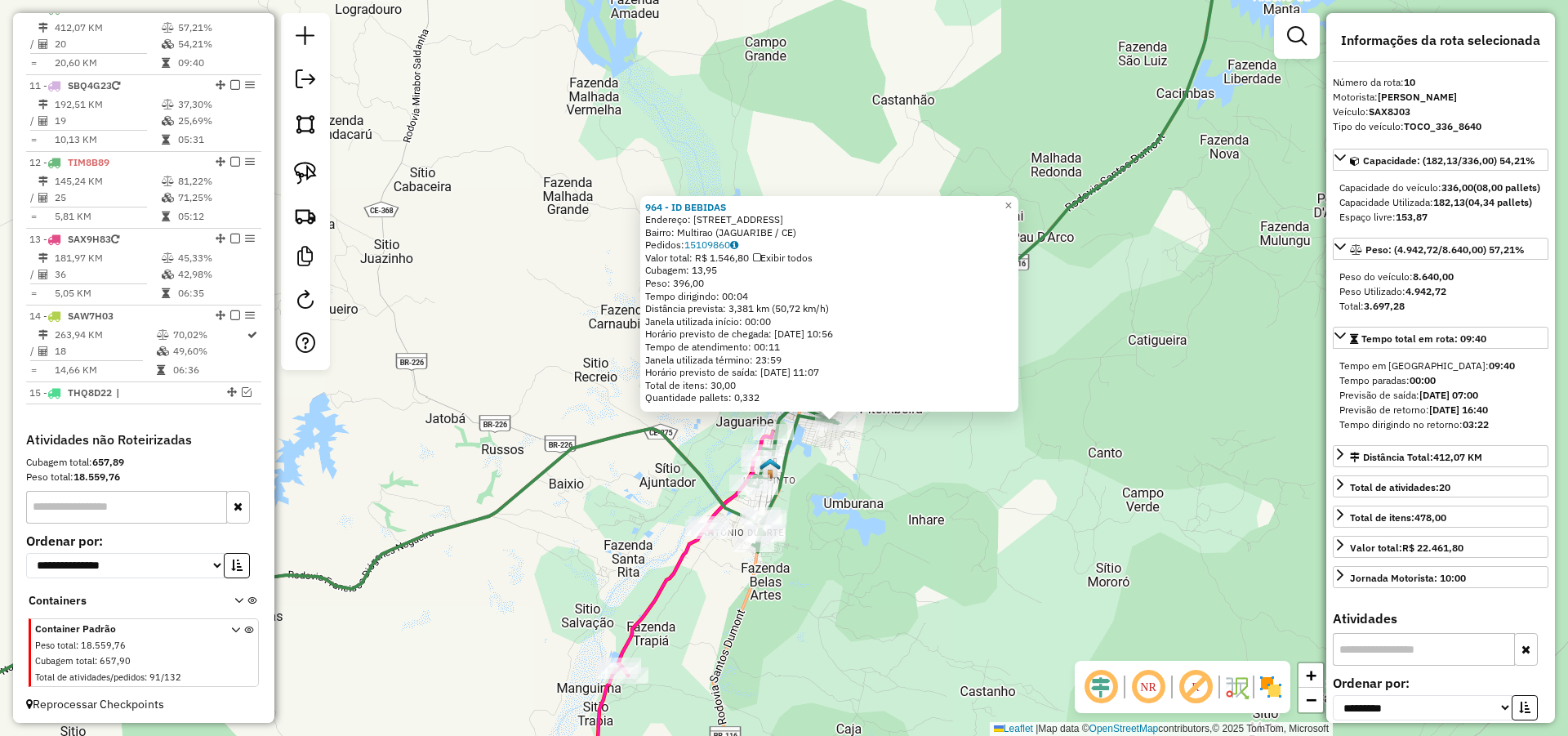
click at [812, 470] on div "964 - ID BEBIDAS Endereço: AVENIDA ALOISIO DIOGENES 975 Bairro: Multirao (JAGUA…" at bounding box center [784, 368] width 1568 height 736
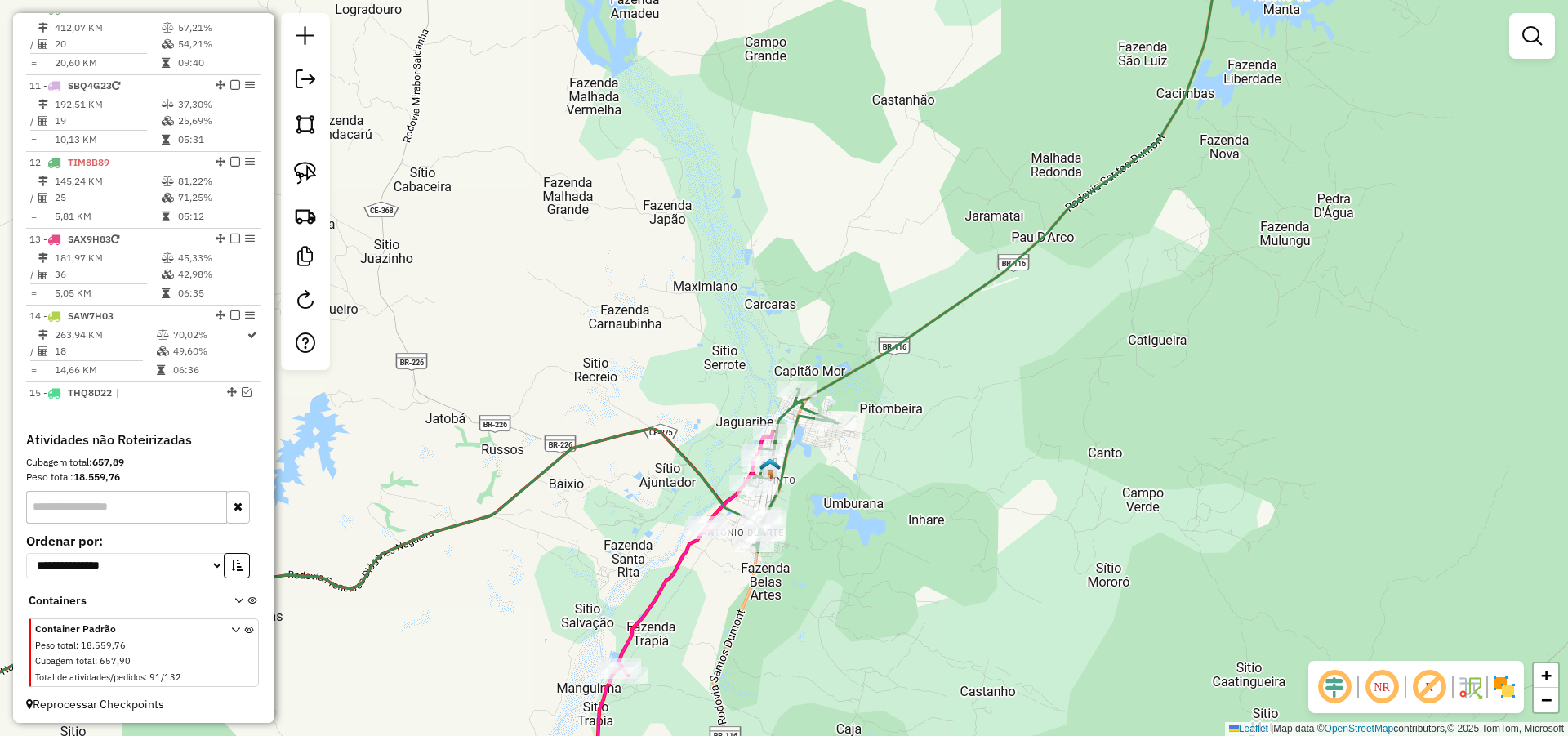
drag, startPoint x: 833, startPoint y: 492, endPoint x: 845, endPoint y: 493, distance: 12.0
click at [834, 492] on div "Janela de atendimento Grade de atendimento Capacidade Transportadoras Veículos …" at bounding box center [784, 368] width 1568 height 736
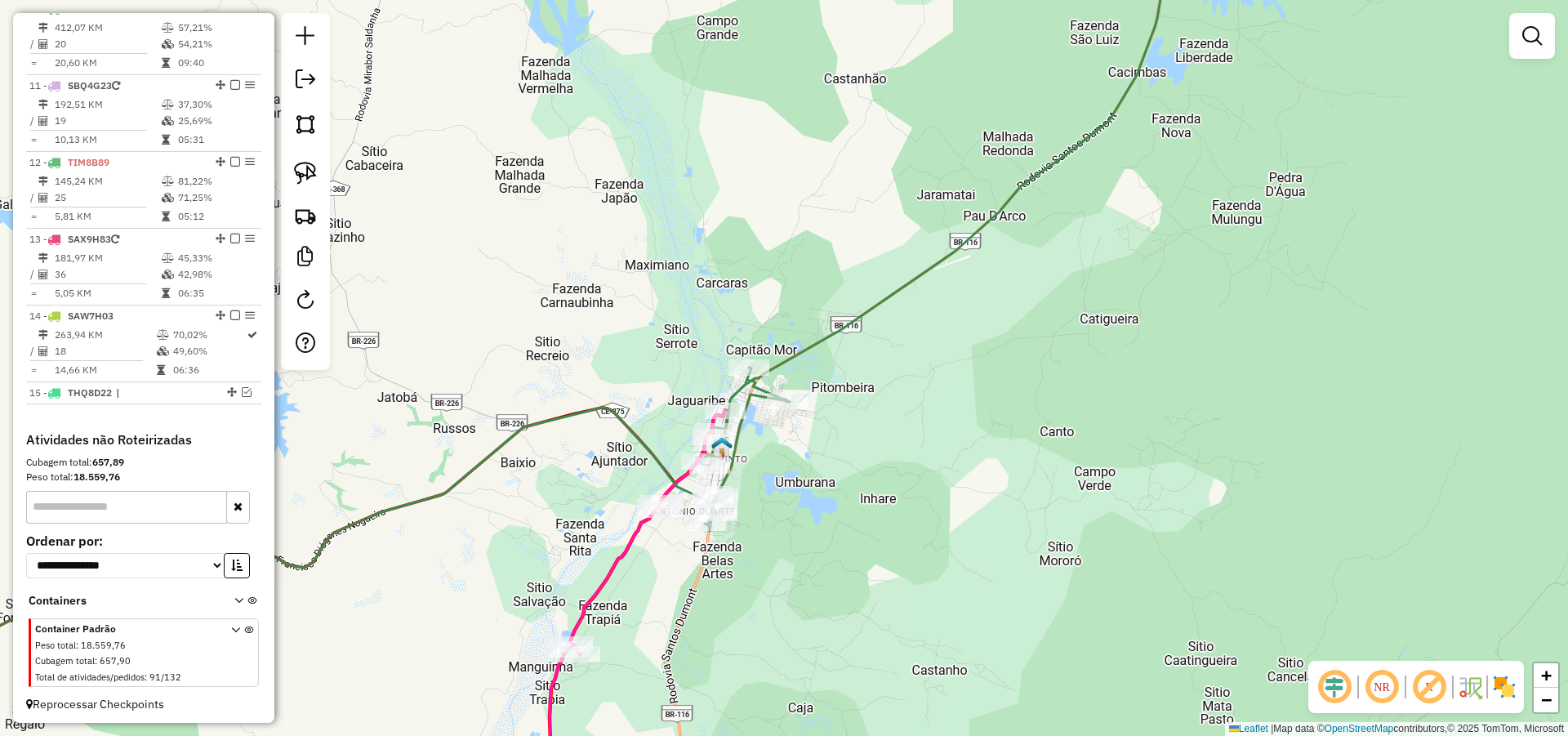
drag, startPoint x: 941, startPoint y: 463, endPoint x: 958, endPoint y: 470, distance: 18.4
click at [947, 466] on div "Janela de atendimento Grade de atendimento Capacidade Transportadoras Veículos …" at bounding box center [784, 368] width 1568 height 736
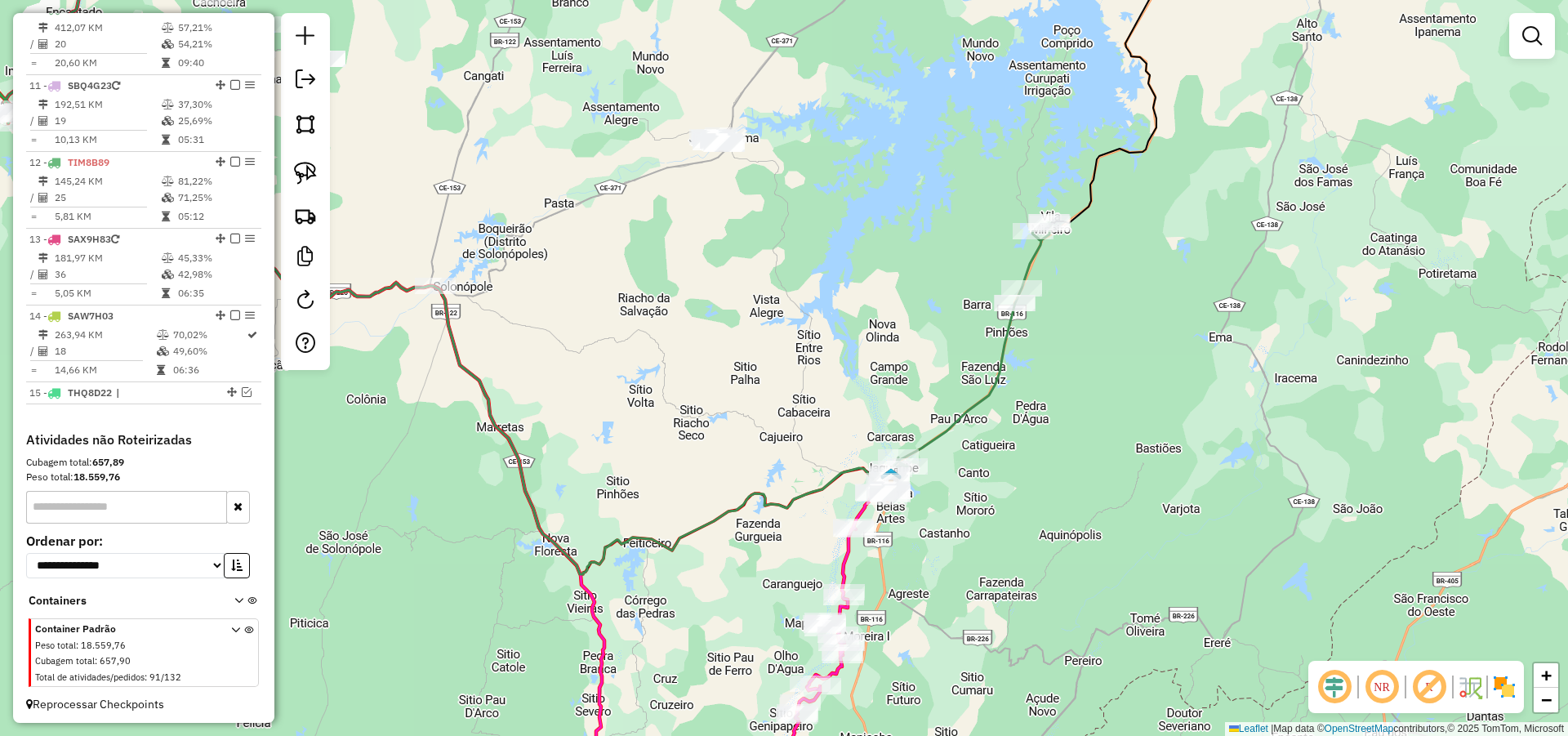
drag, startPoint x: 1018, startPoint y: 429, endPoint x: 966, endPoint y: 484, distance: 75.7
click at [966, 484] on div "Janela de atendimento Grade de atendimento Capacidade Transportadoras Veículos …" at bounding box center [784, 368] width 1568 height 736
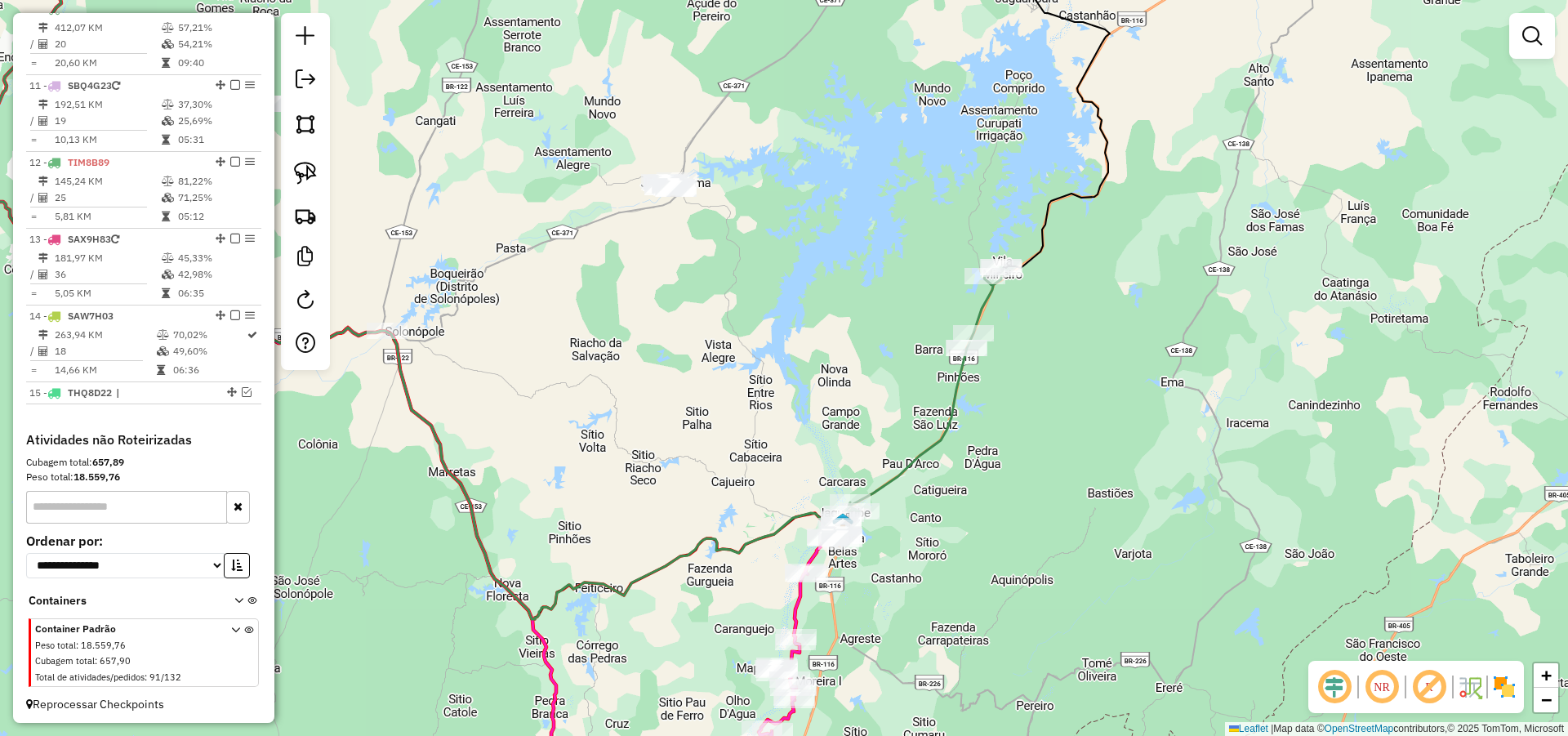
drag, startPoint x: 988, startPoint y: 476, endPoint x: 992, endPoint y: 446, distance: 30.3
click at [992, 448] on div "Janela de atendimento Grade de atendimento Capacidade Transportadoras Veículos …" at bounding box center [784, 368] width 1568 height 736
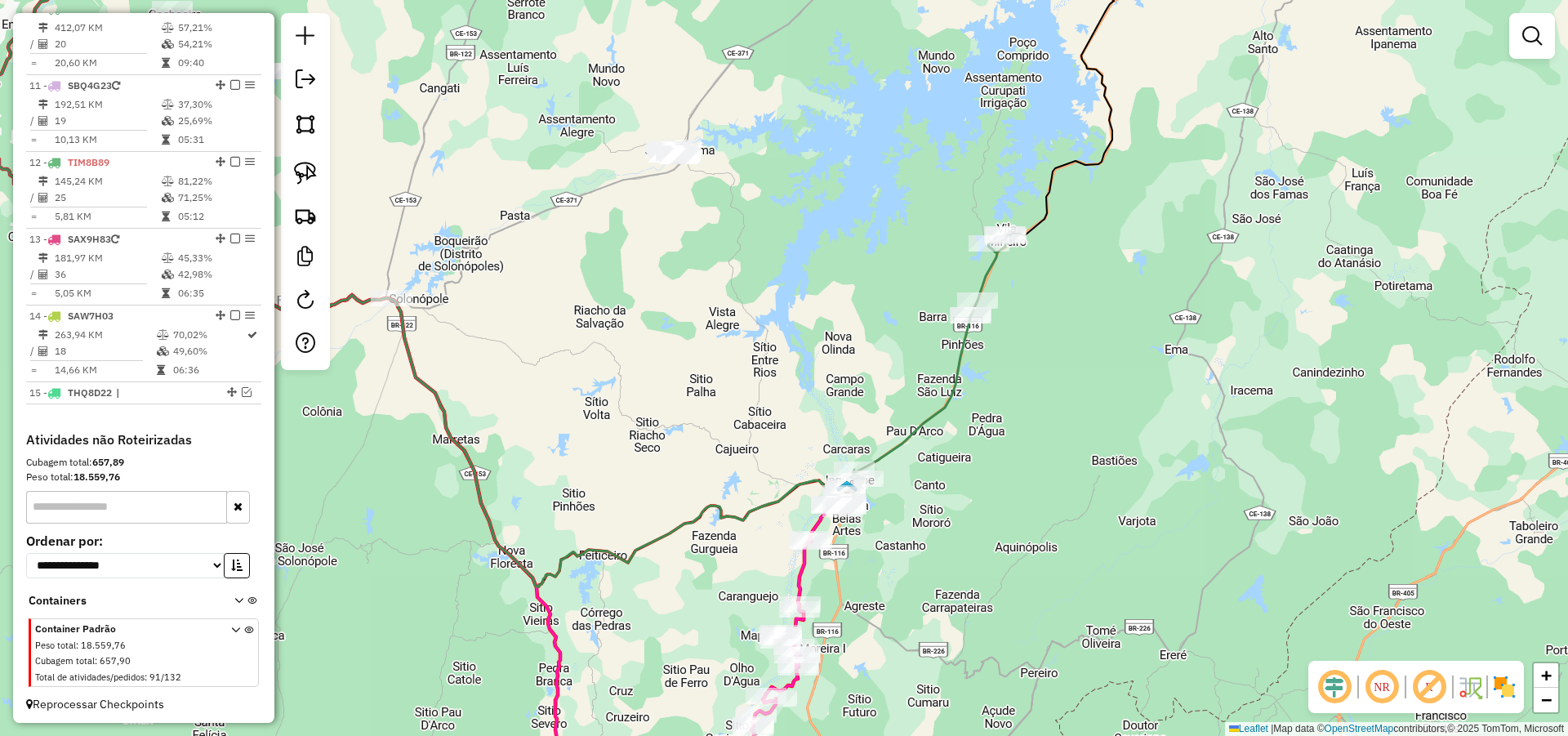
drag, startPoint x: 951, startPoint y: 531, endPoint x: 964, endPoint y: 457, distance: 75.1
click at [963, 458] on div "Janela de atendimento Grade de atendimento Capacidade Transportadoras Veículos …" at bounding box center [784, 368] width 1568 height 736
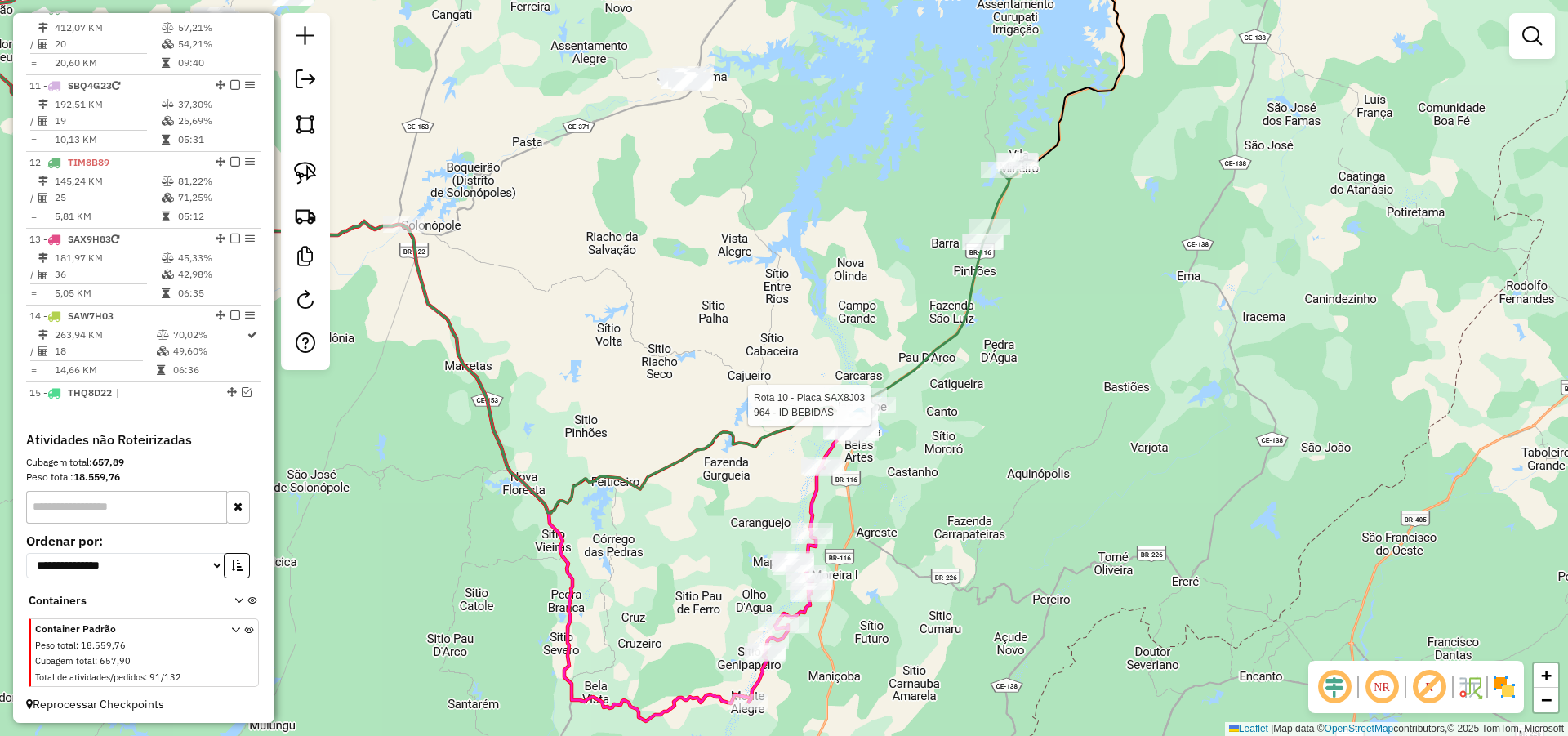
select select "**********"
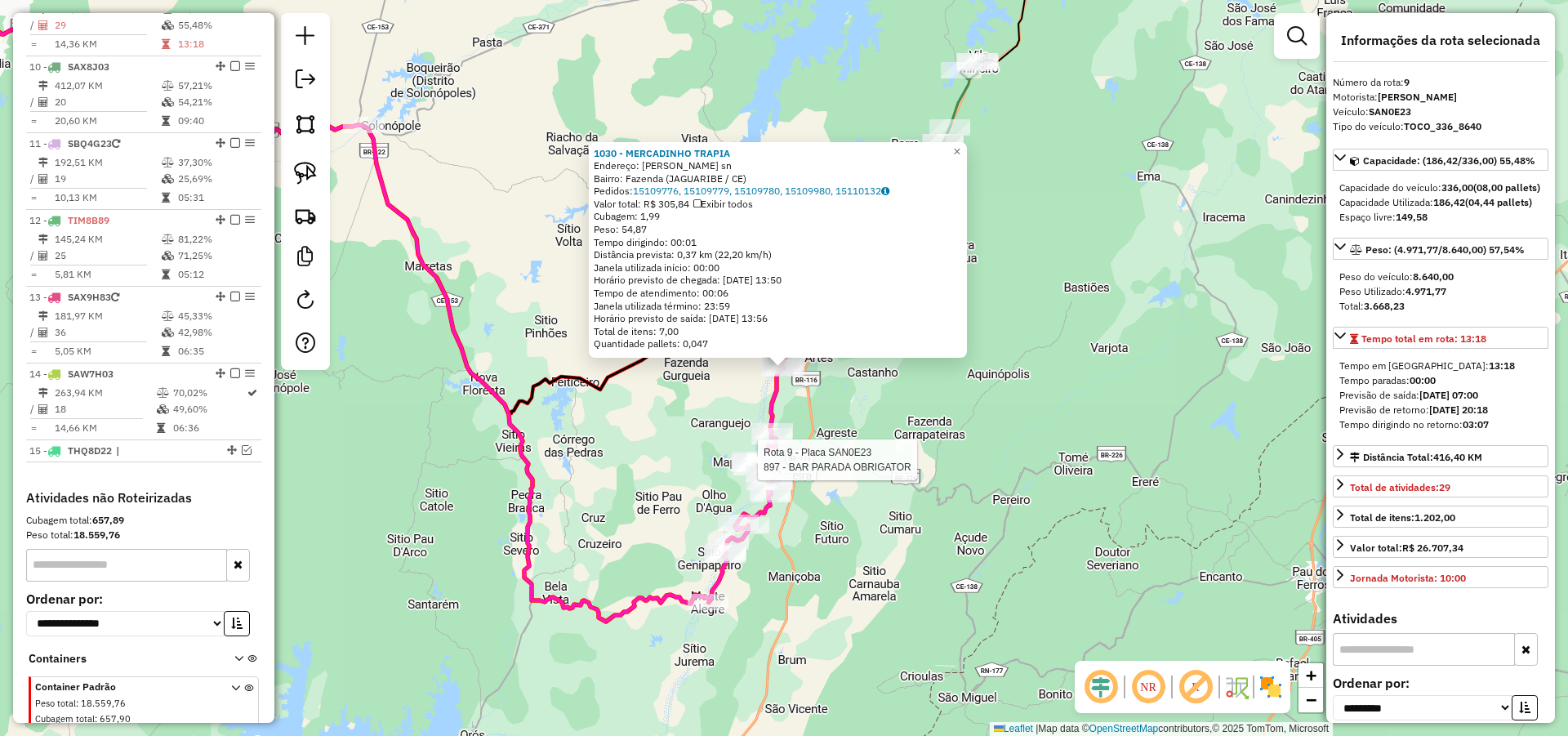
scroll to position [808, 0]
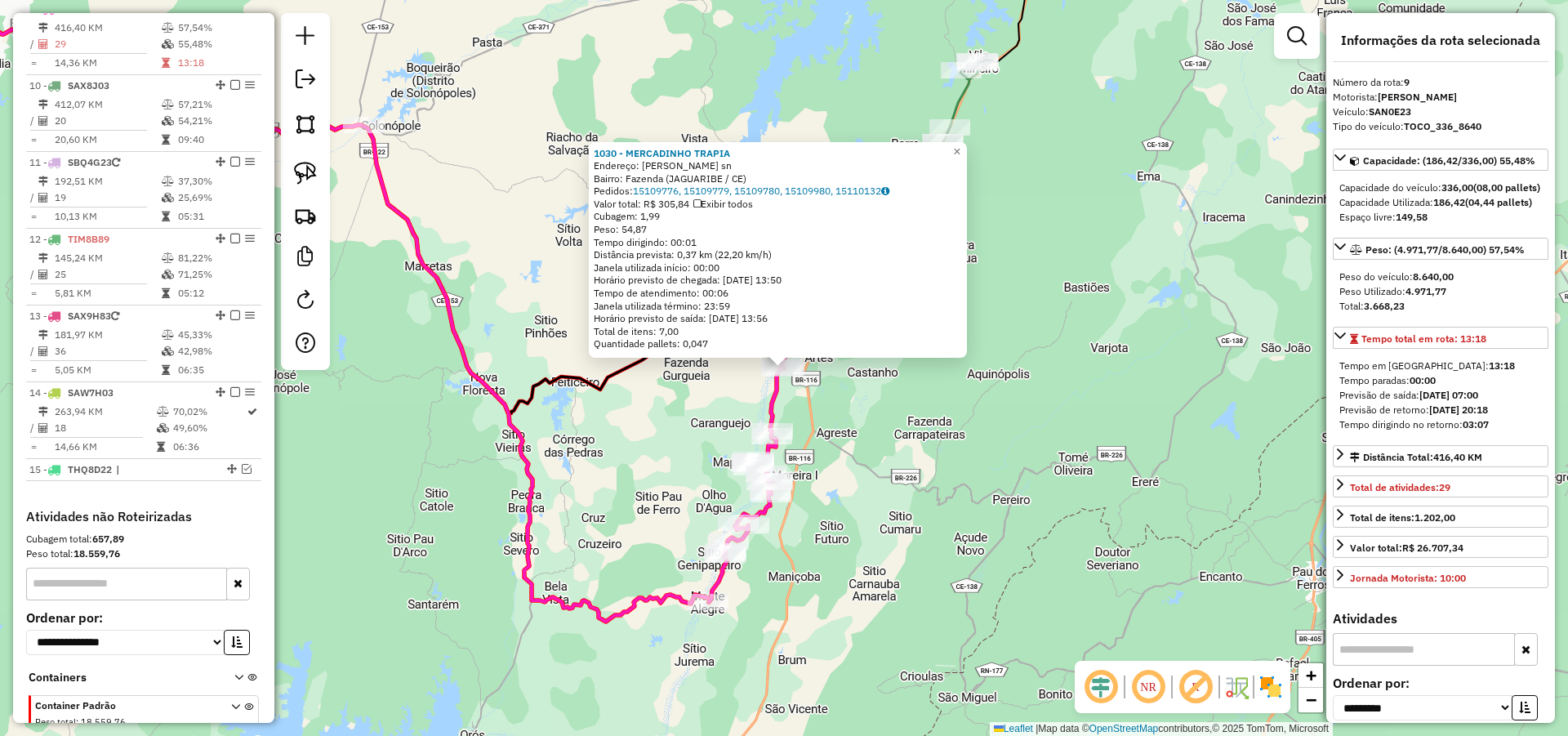
click at [882, 441] on div "1030 - MERCADINHO TRAPIA Endereço: CURRLIN TORRES sn Bairro: Fazenda (JAGUARIBE…" at bounding box center [784, 368] width 1568 height 736
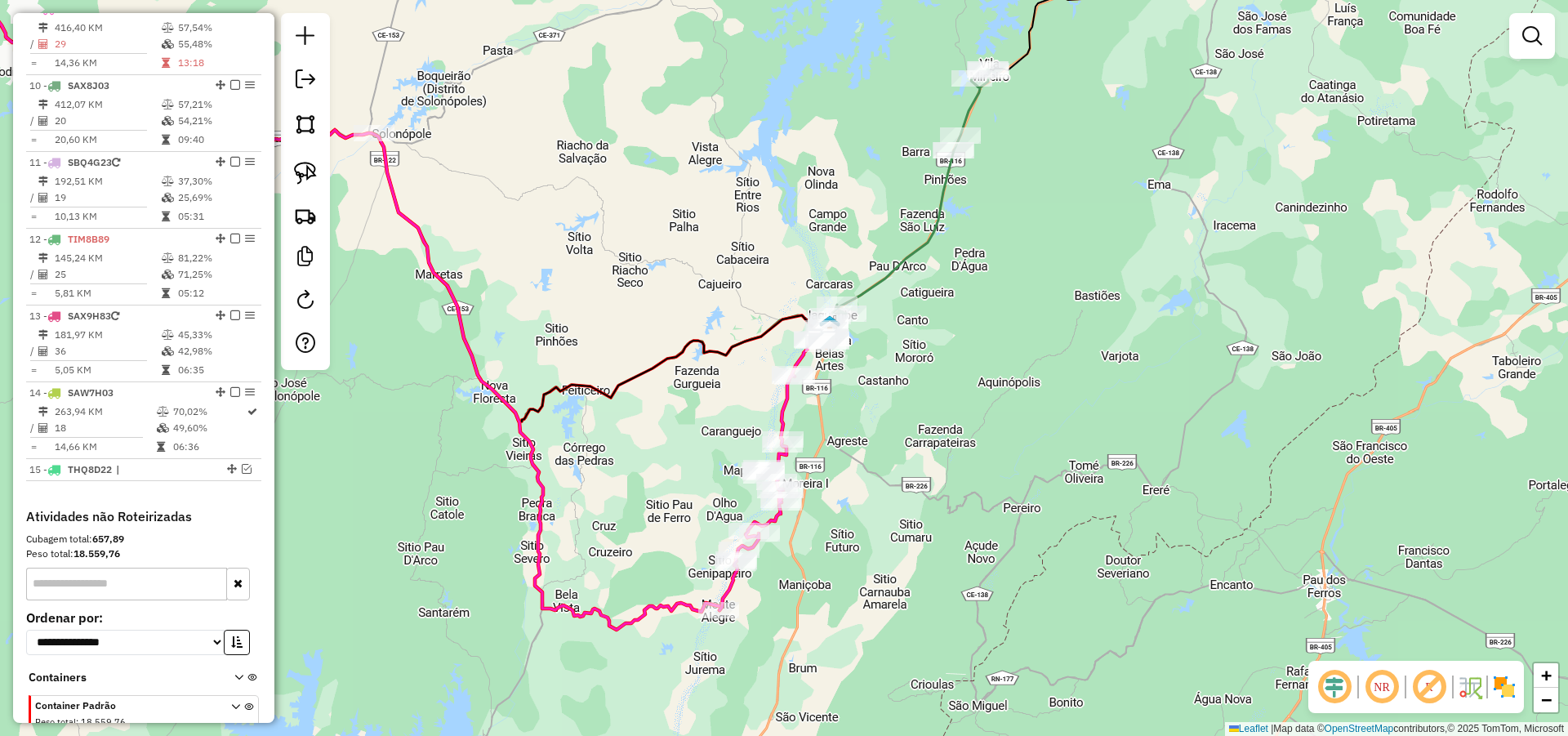
drag, startPoint x: 901, startPoint y: 438, endPoint x: 952, endPoint y: 484, distance: 68.7
click at [952, 484] on div "Janela de atendimento Grade de atendimento Capacidade Transportadoras Veículos …" at bounding box center [784, 368] width 1568 height 736
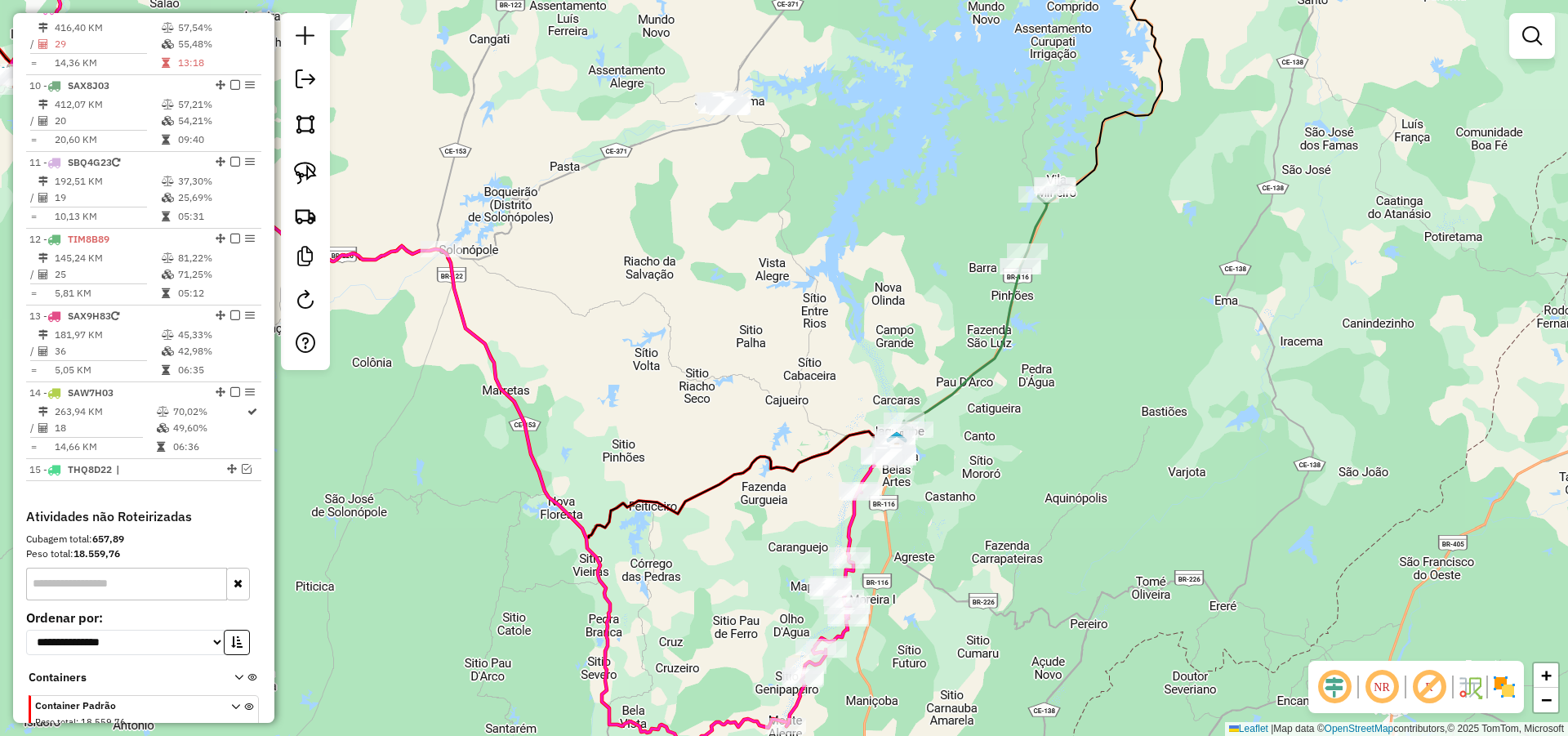
drag, startPoint x: 1010, startPoint y: 478, endPoint x: 1029, endPoint y: 546, distance: 70.6
click at [1025, 540] on div "Janela de atendimento Grade de atendimento Capacidade Transportadoras Veículos …" at bounding box center [784, 368] width 1568 height 736
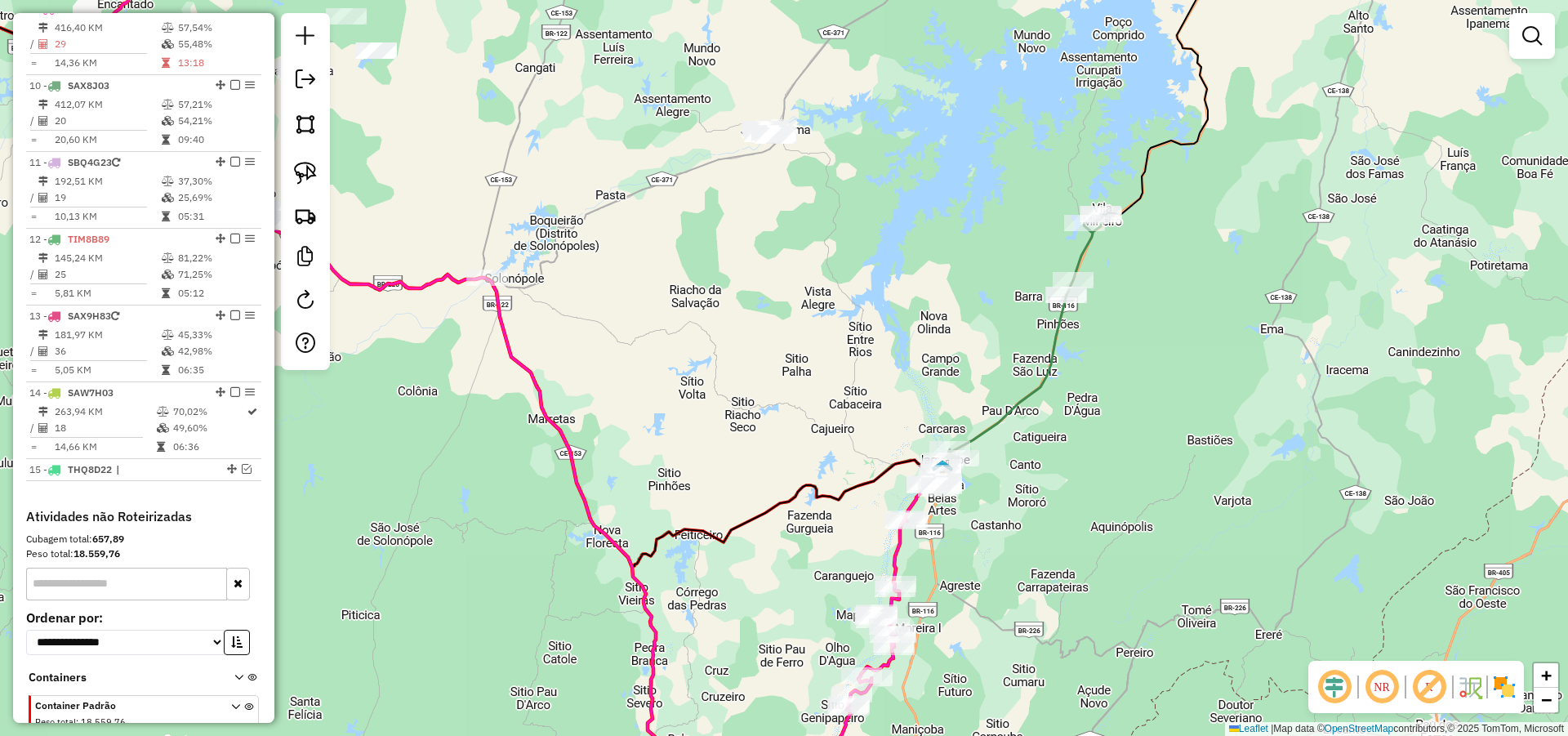
drag, startPoint x: 1080, startPoint y: 499, endPoint x: 1096, endPoint y: 465, distance: 37.6
click at [1099, 465] on div "Janela de atendimento Grade de atendimento Capacidade Transportadoras Veículos …" at bounding box center [784, 368] width 1568 height 736
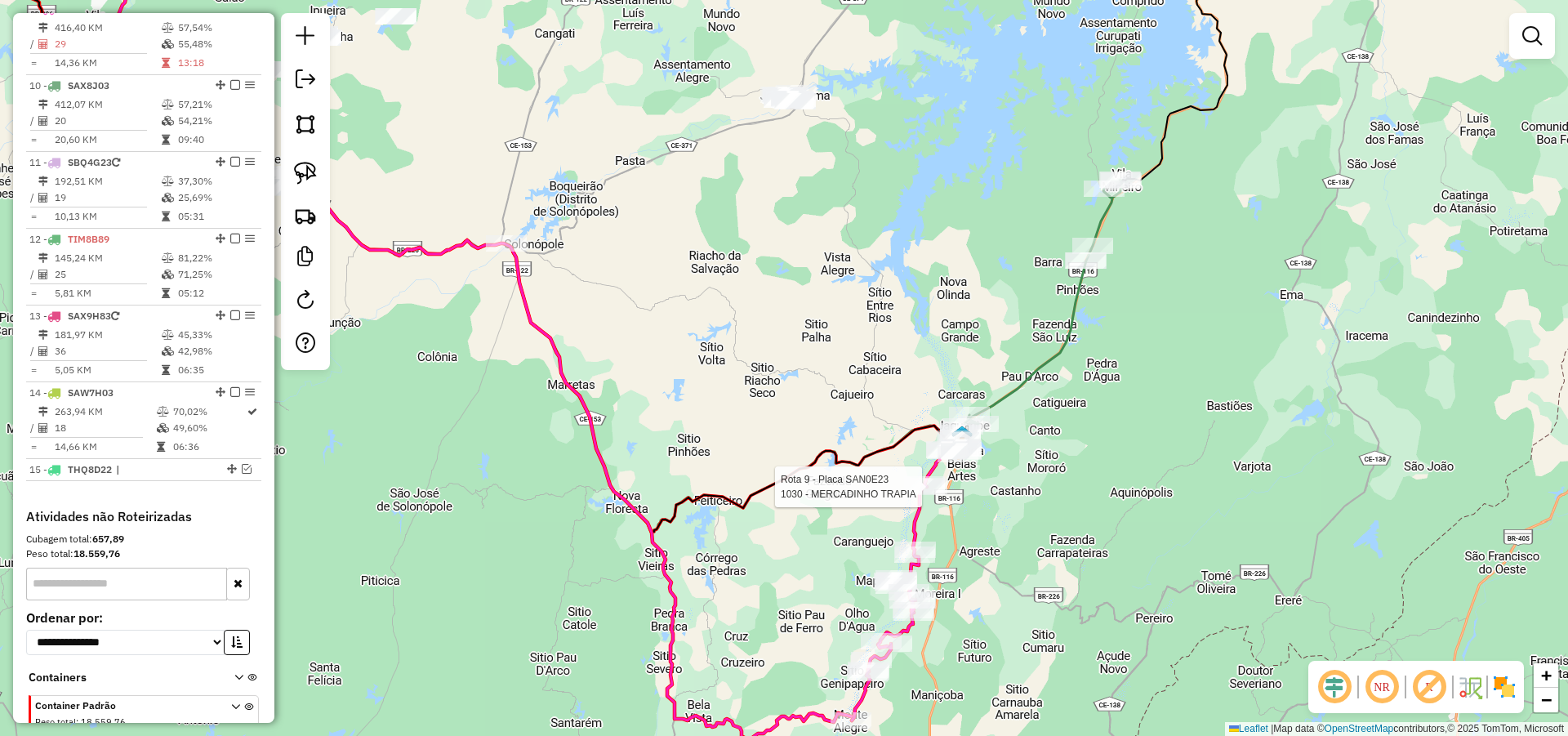
select select "**********"
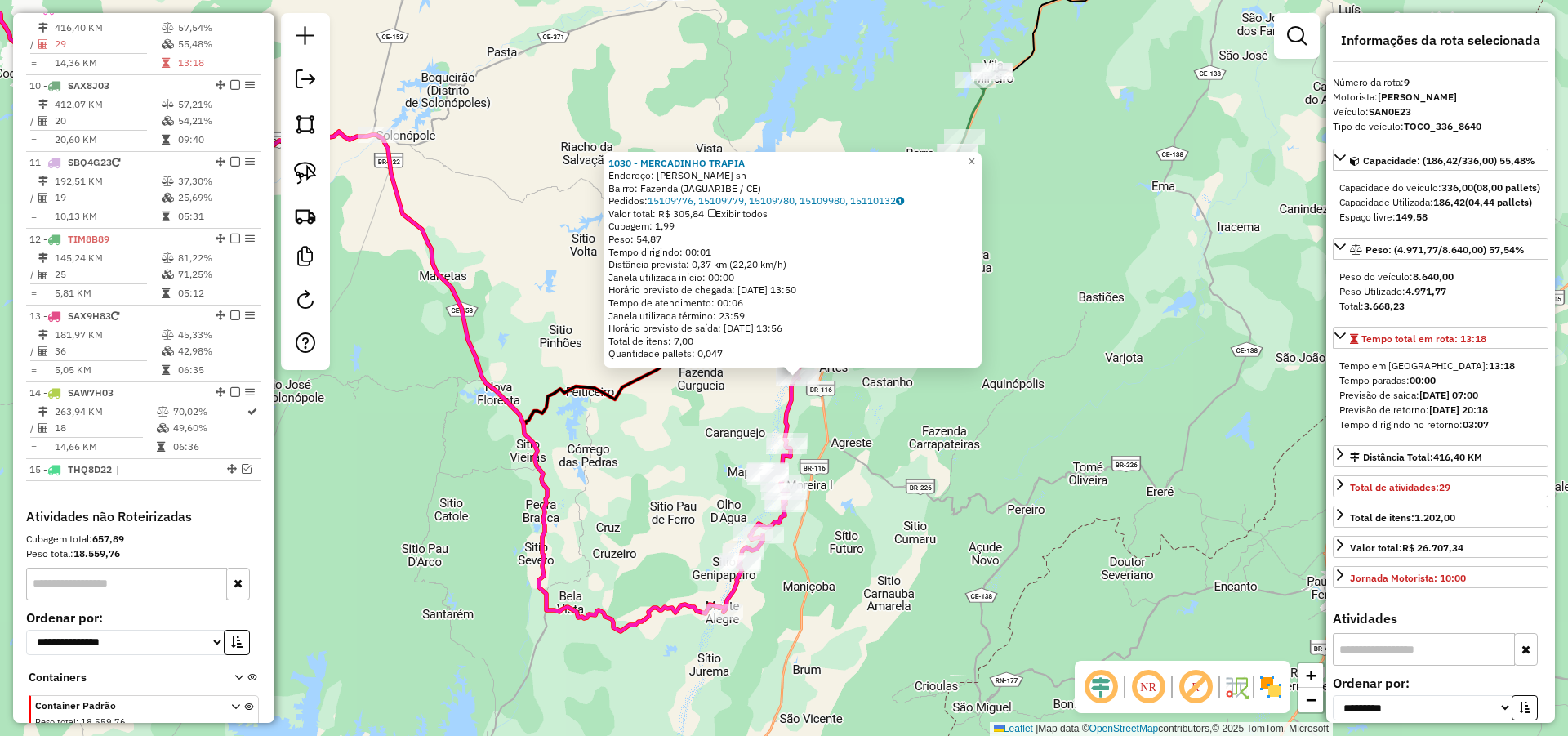
drag, startPoint x: 1061, startPoint y: 472, endPoint x: 1081, endPoint y: 472, distance: 20.0
click at [1072, 472] on div "1030 - MERCADINHO TRAPIA Endereço: CURRLIN TORRES sn Bairro: Fazenda (JAGUARIBE…" at bounding box center [784, 368] width 1568 height 736
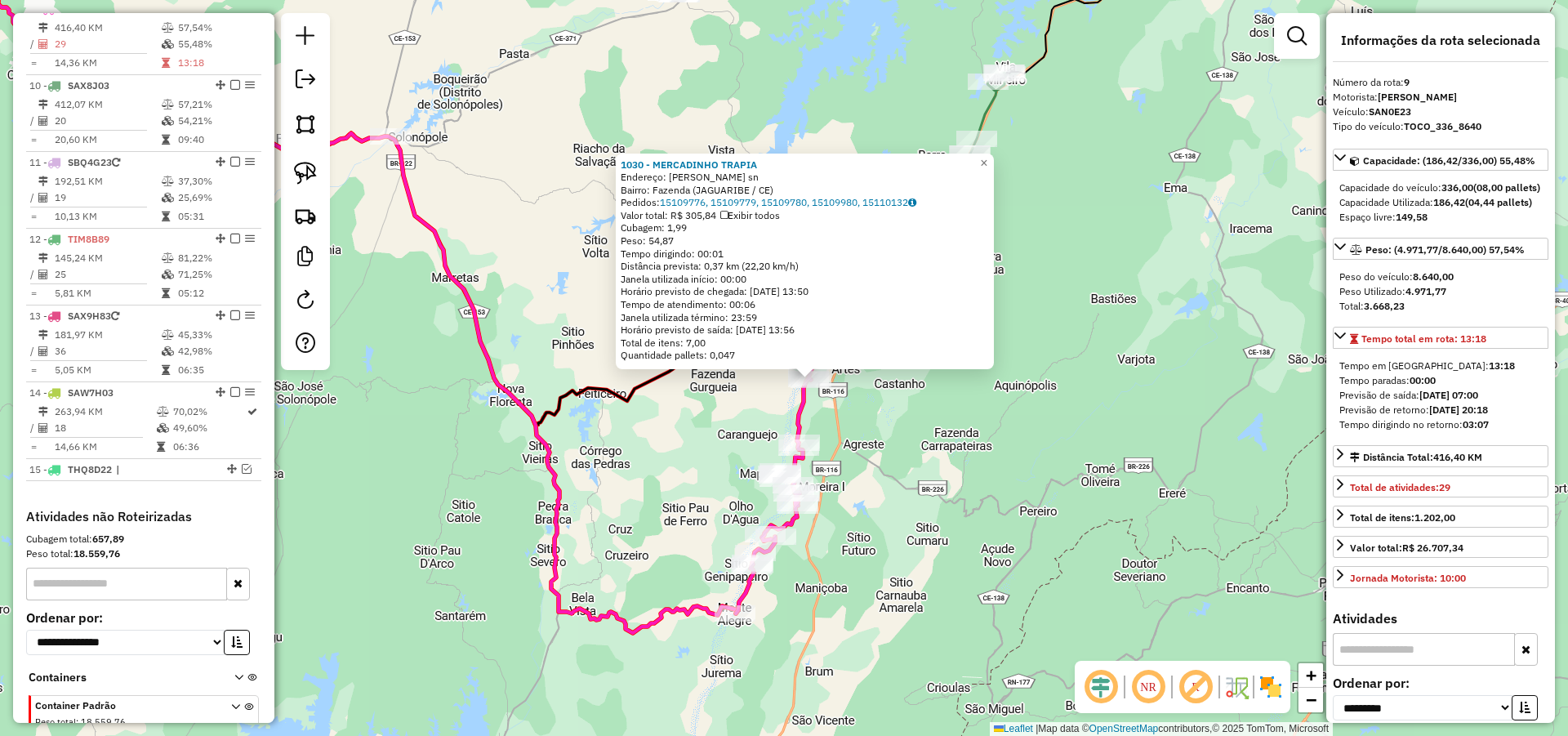
click at [1079, 467] on div "1030 - MERCADINHO TRAPIA Endereço: CURRLIN TORRES sn Bairro: Fazenda (JAGUARIBE…" at bounding box center [784, 368] width 1568 height 736
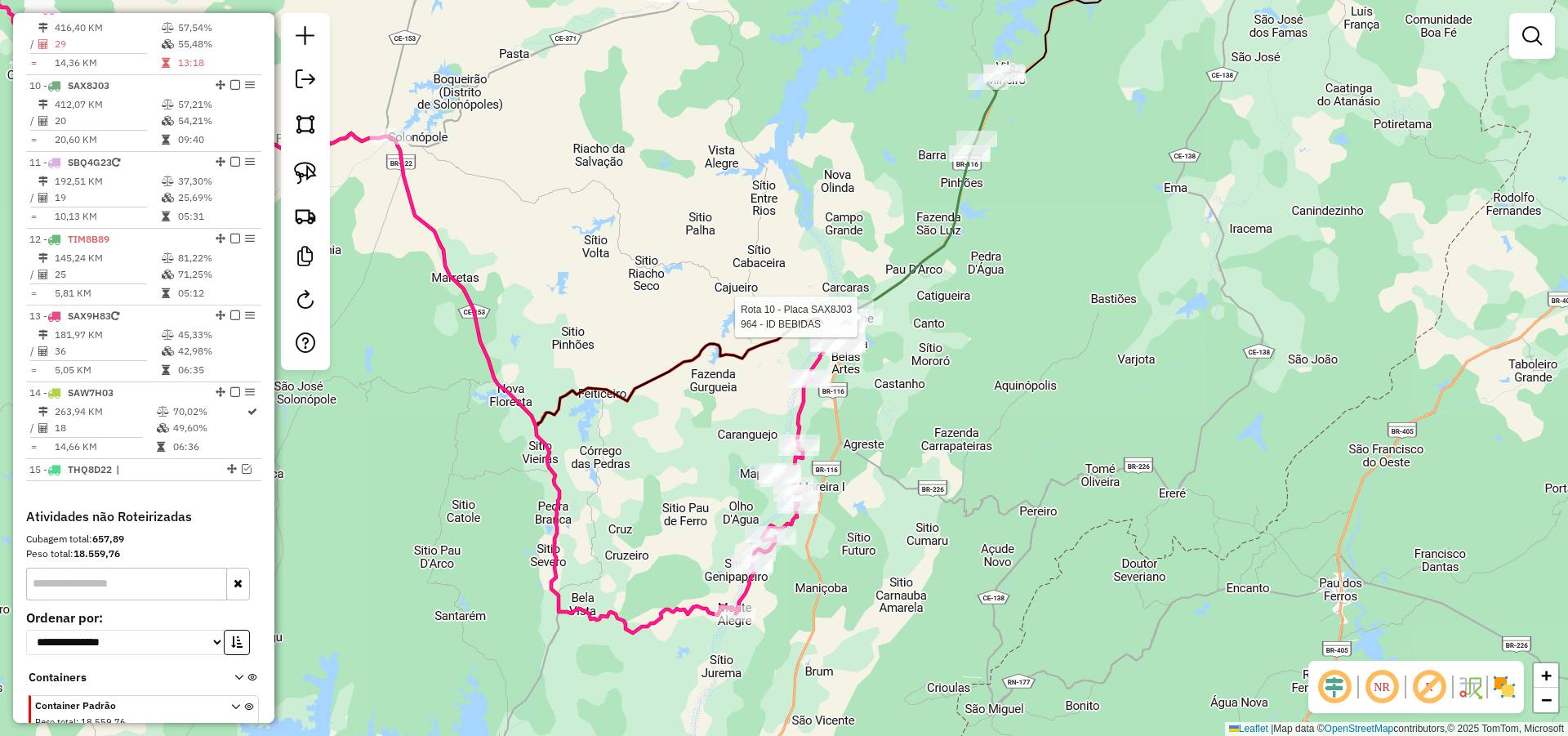
select select "**********"
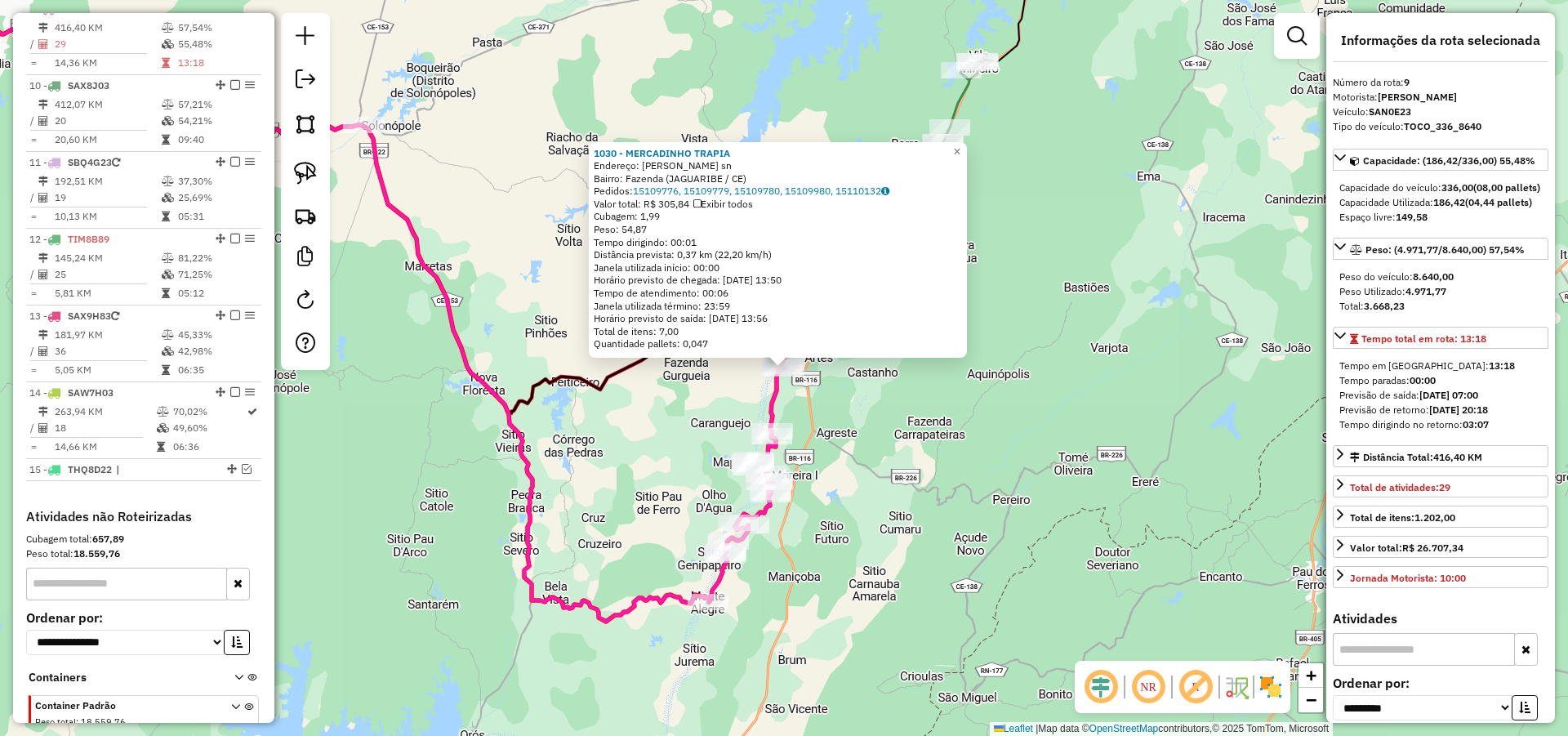
click at [881, 394] on div "1030 - MERCADINHO TRAPIA Endereço: CURRLIN TORRES sn Bairro: Fazenda (JAGUARIBE…" at bounding box center [784, 368] width 1568 height 736
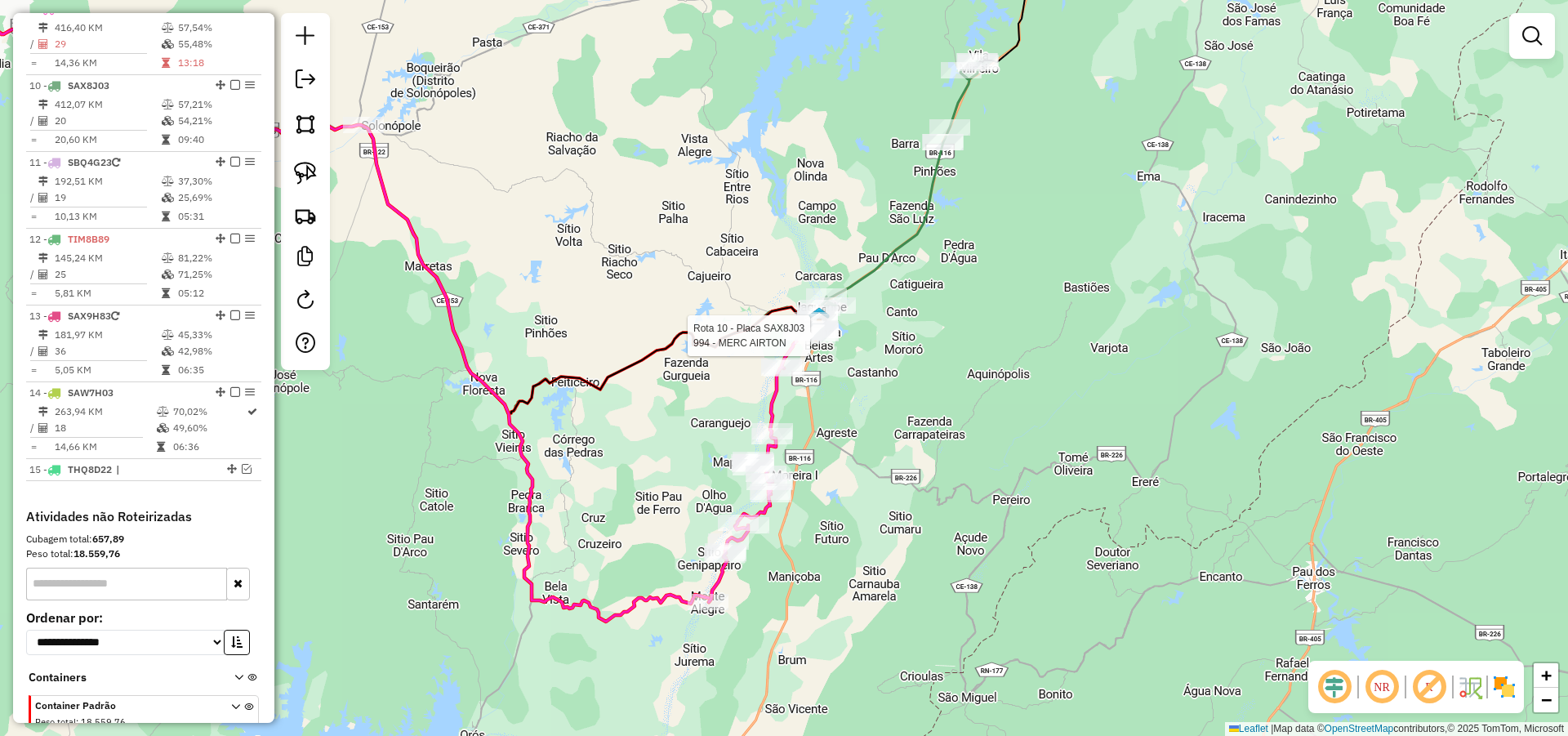
select select "**********"
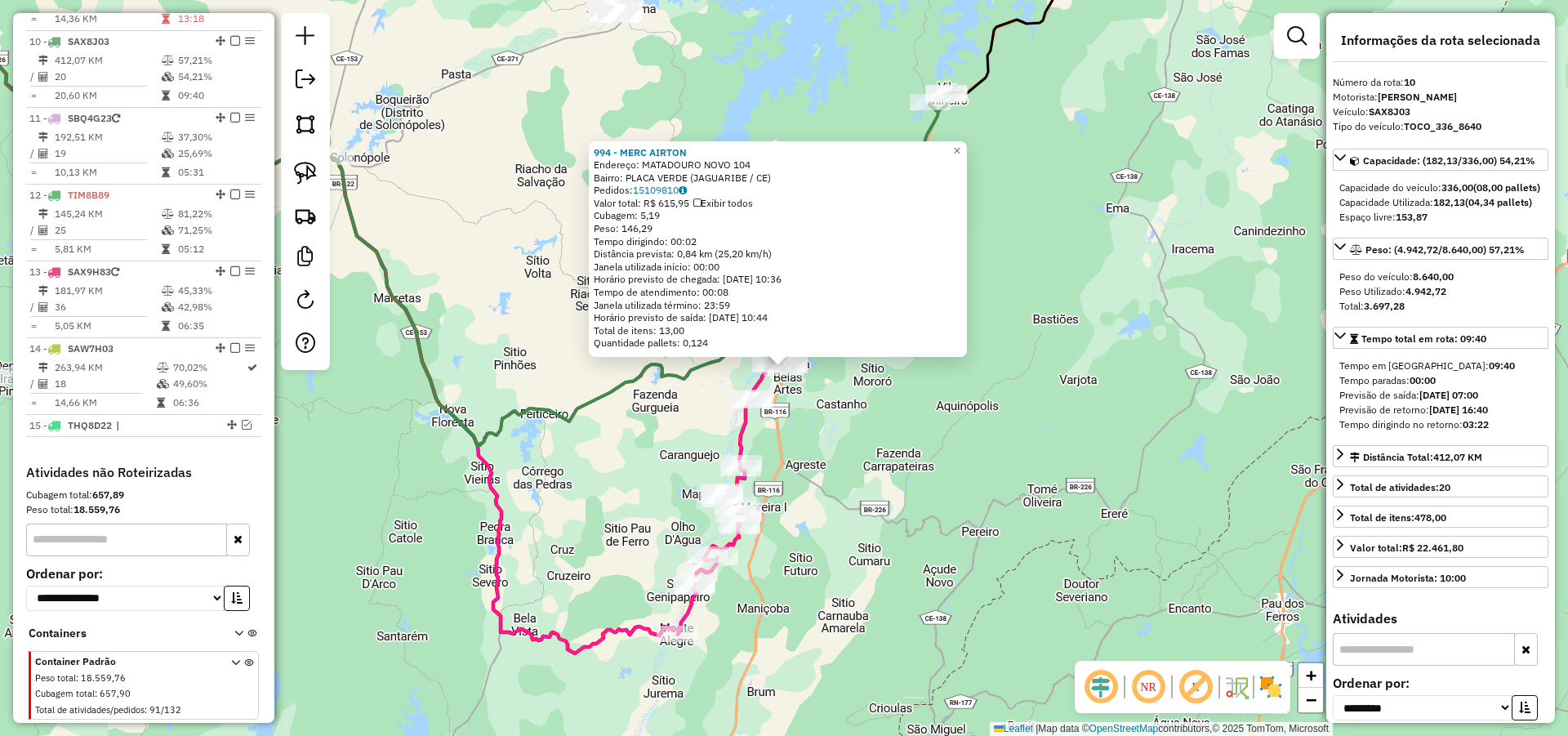
scroll to position [886, 0]
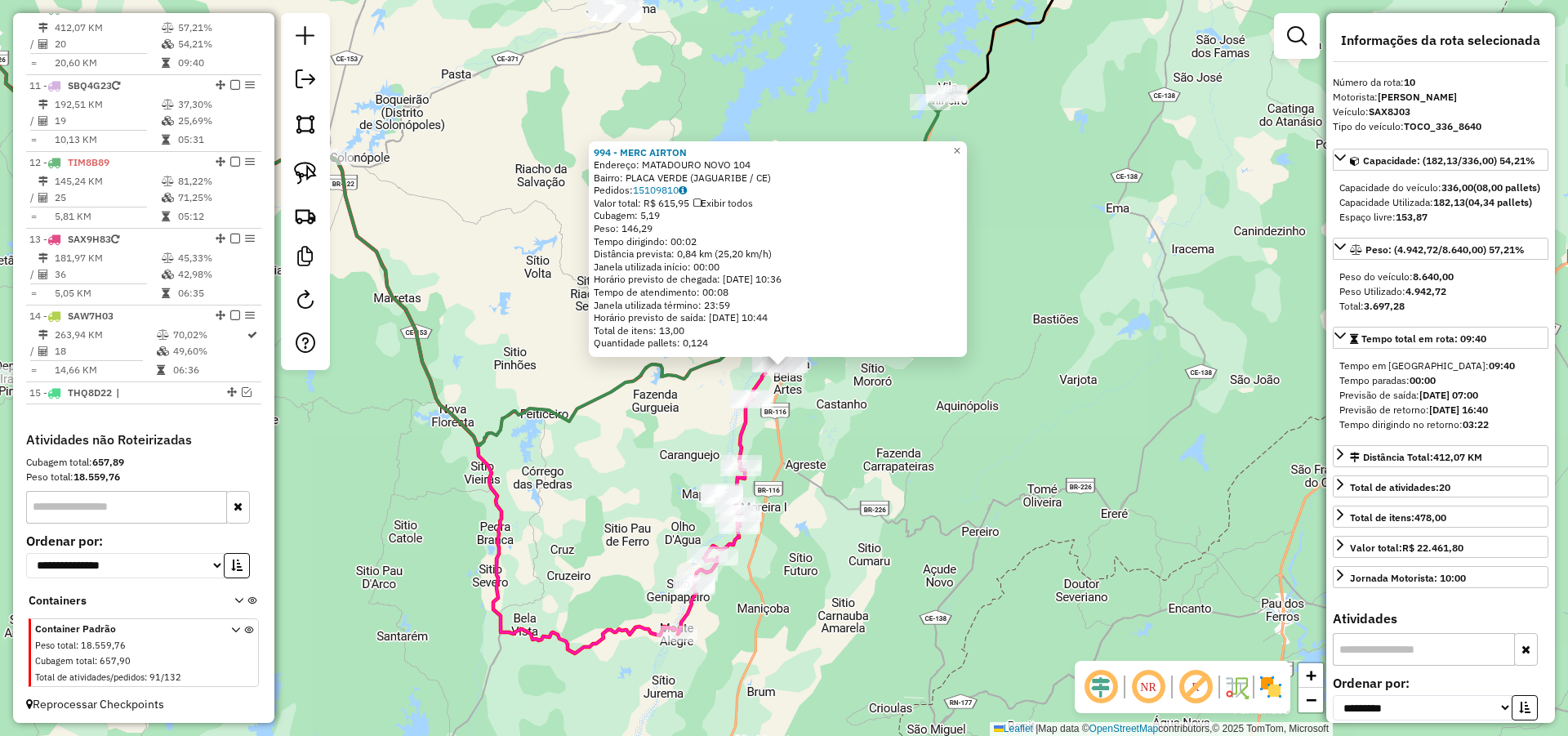
drag, startPoint x: 859, startPoint y: 434, endPoint x: 877, endPoint y: 405, distance: 34.1
click at [875, 406] on div "994 - MERC AIRTON Endereço: MATADOURO NOVO 104 Bairro: PLACA VERDE (JAGUARIBE /…" at bounding box center [784, 368] width 1568 height 736
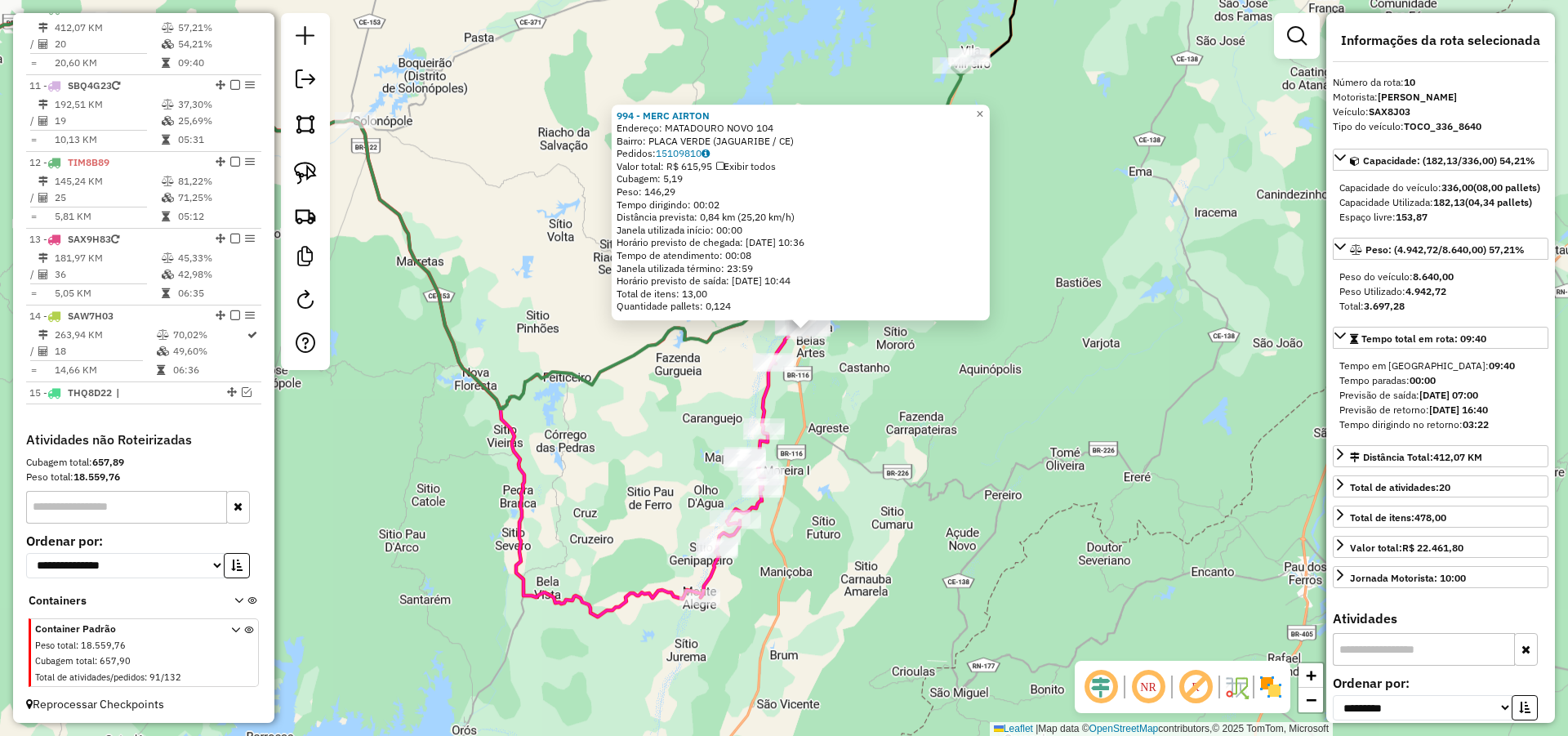
click at [866, 422] on div "994 - MERC AIRTON Endereço: MATADOURO NOVO 104 Bairro: PLACA VERDE (JAGUARIBE /…" at bounding box center [784, 368] width 1568 height 736
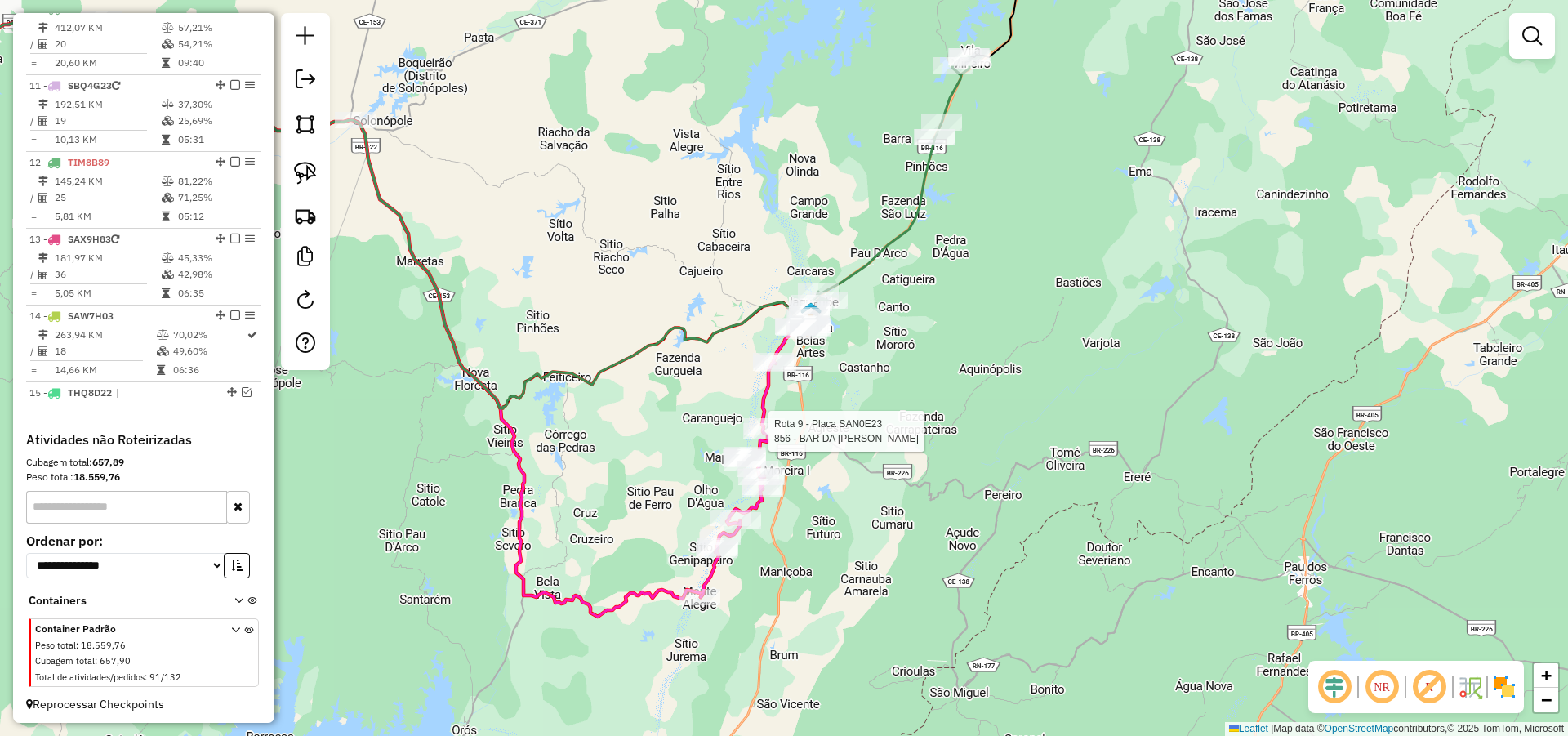
select select "**********"
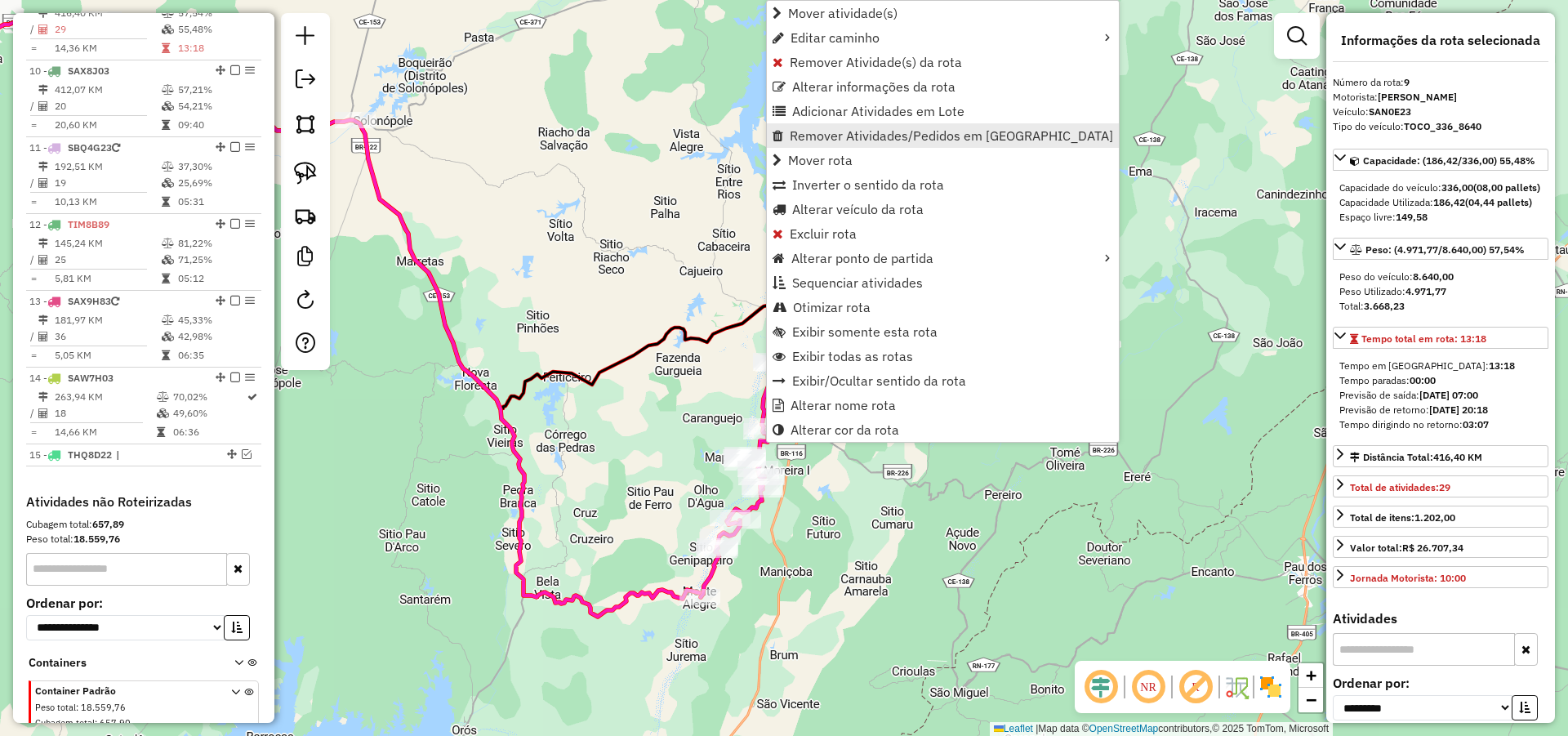
scroll to position [808, 0]
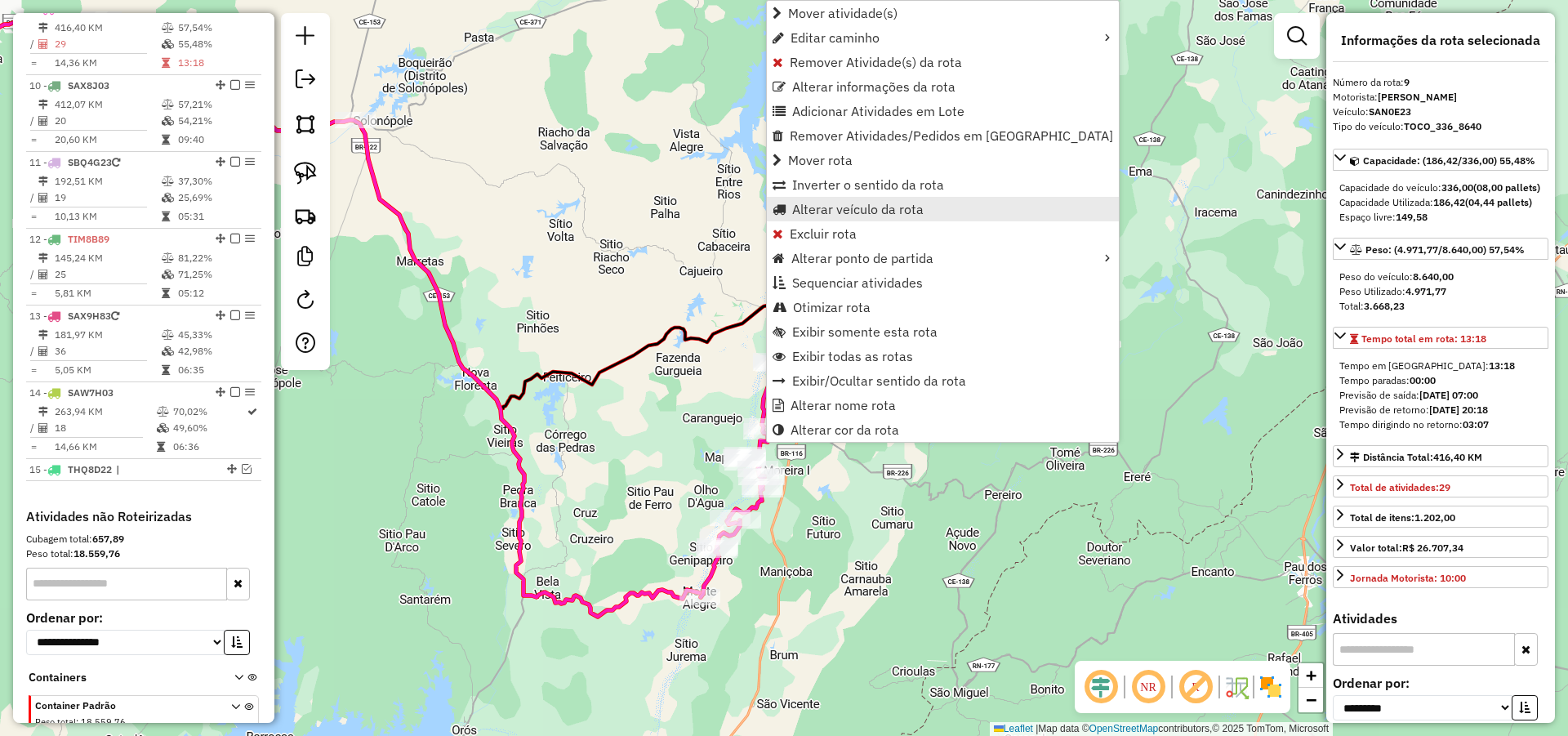
click at [833, 204] on span "Alterar veículo da rota" at bounding box center [858, 209] width 131 height 13
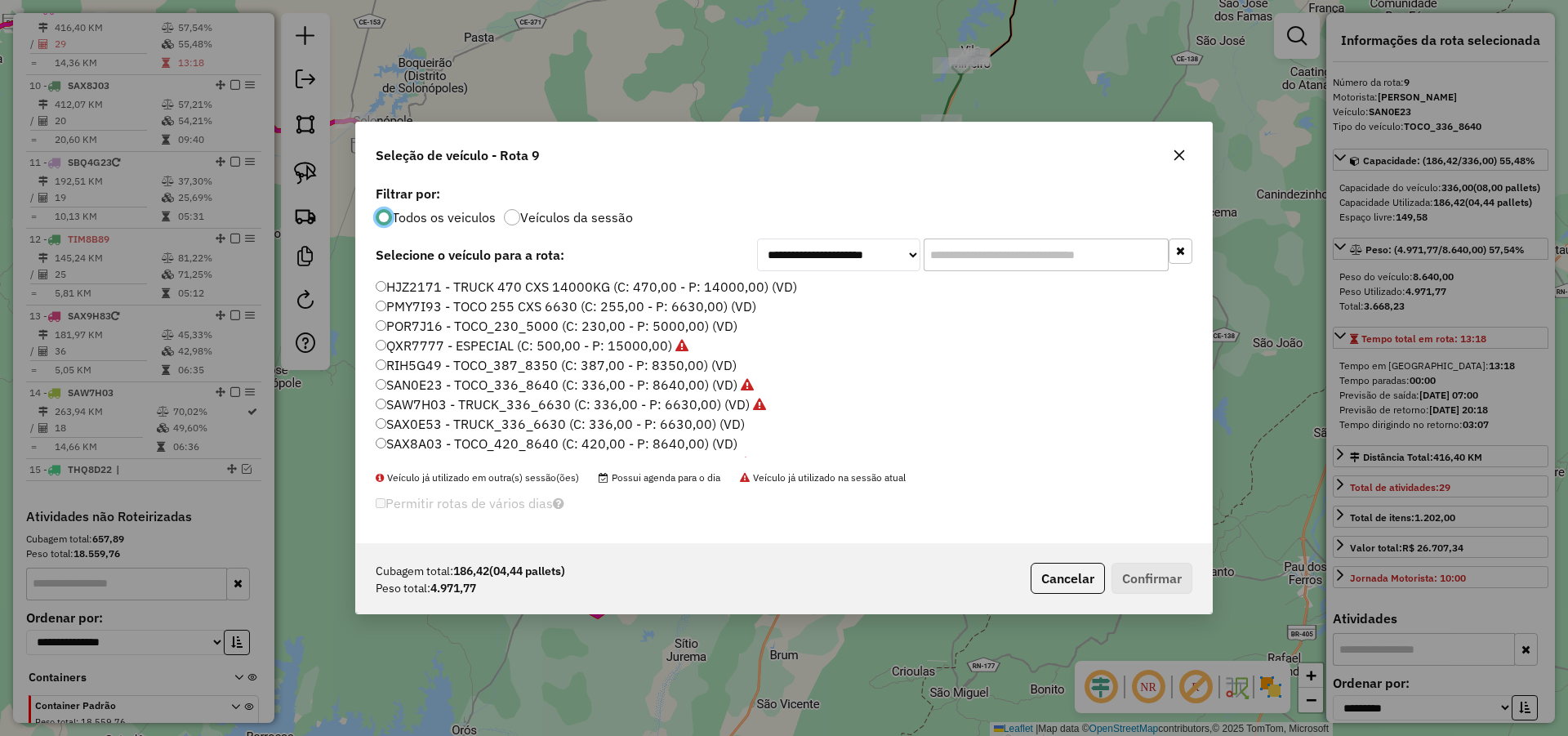
scroll to position [9, 5]
click at [965, 263] on input "text" at bounding box center [1047, 255] width 245 height 33
click at [1072, 575] on button "Cancelar" at bounding box center [1068, 579] width 74 height 31
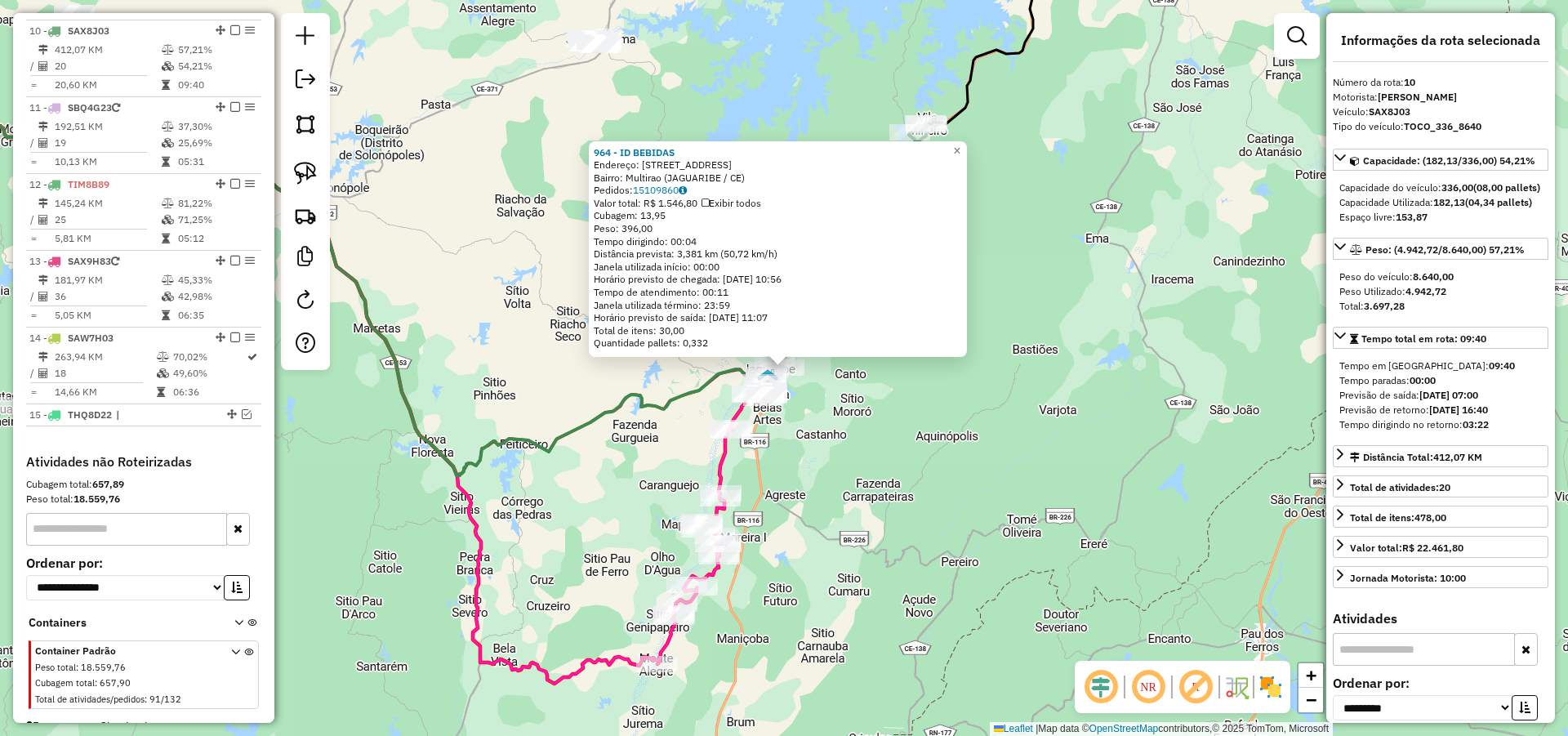
scroll to position [886, 0]
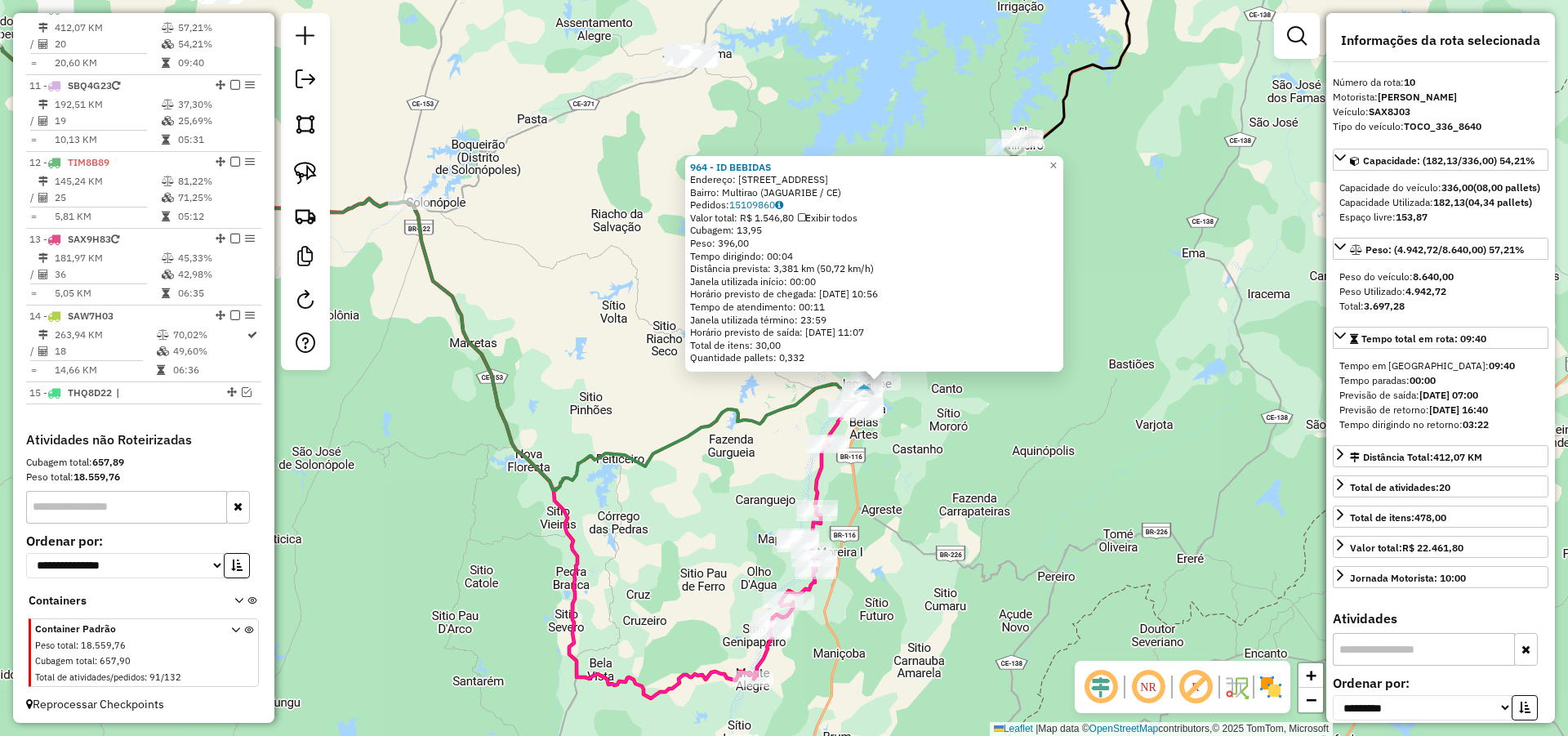
drag, startPoint x: 926, startPoint y: 478, endPoint x: 1007, endPoint y: 491, distance: 82.0
click at [993, 487] on div "964 - ID BEBIDAS Endereço: AVENIDA ALOISIO DIOGENES 975 Bairro: Multirao (JAGUA…" at bounding box center [784, 368] width 1568 height 736
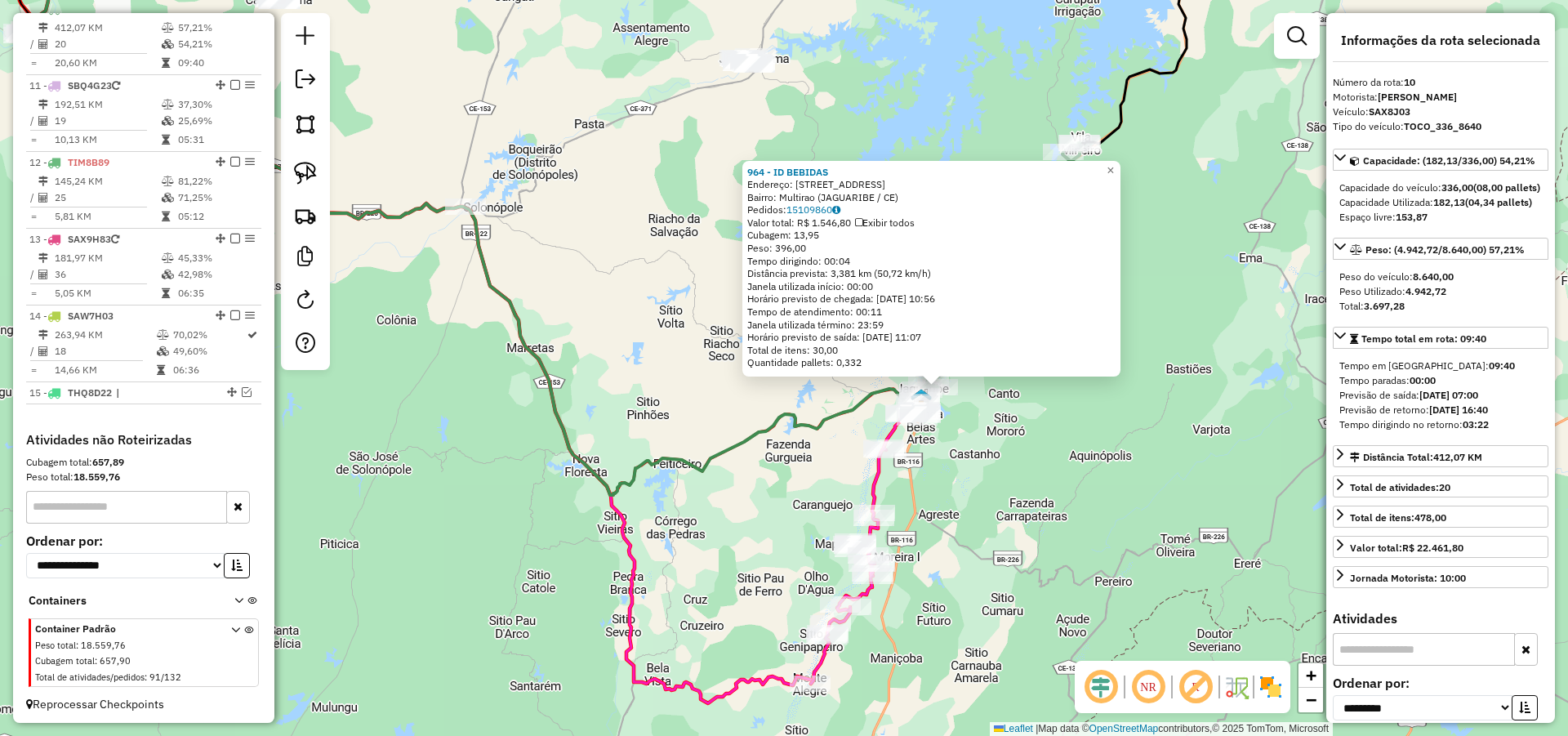
click at [543, 252] on div "964 - ID BEBIDAS Endereço: AVENIDA ALOISIO DIOGENES 975 Bairro: Multirao (JAGUA…" at bounding box center [784, 368] width 1568 height 736
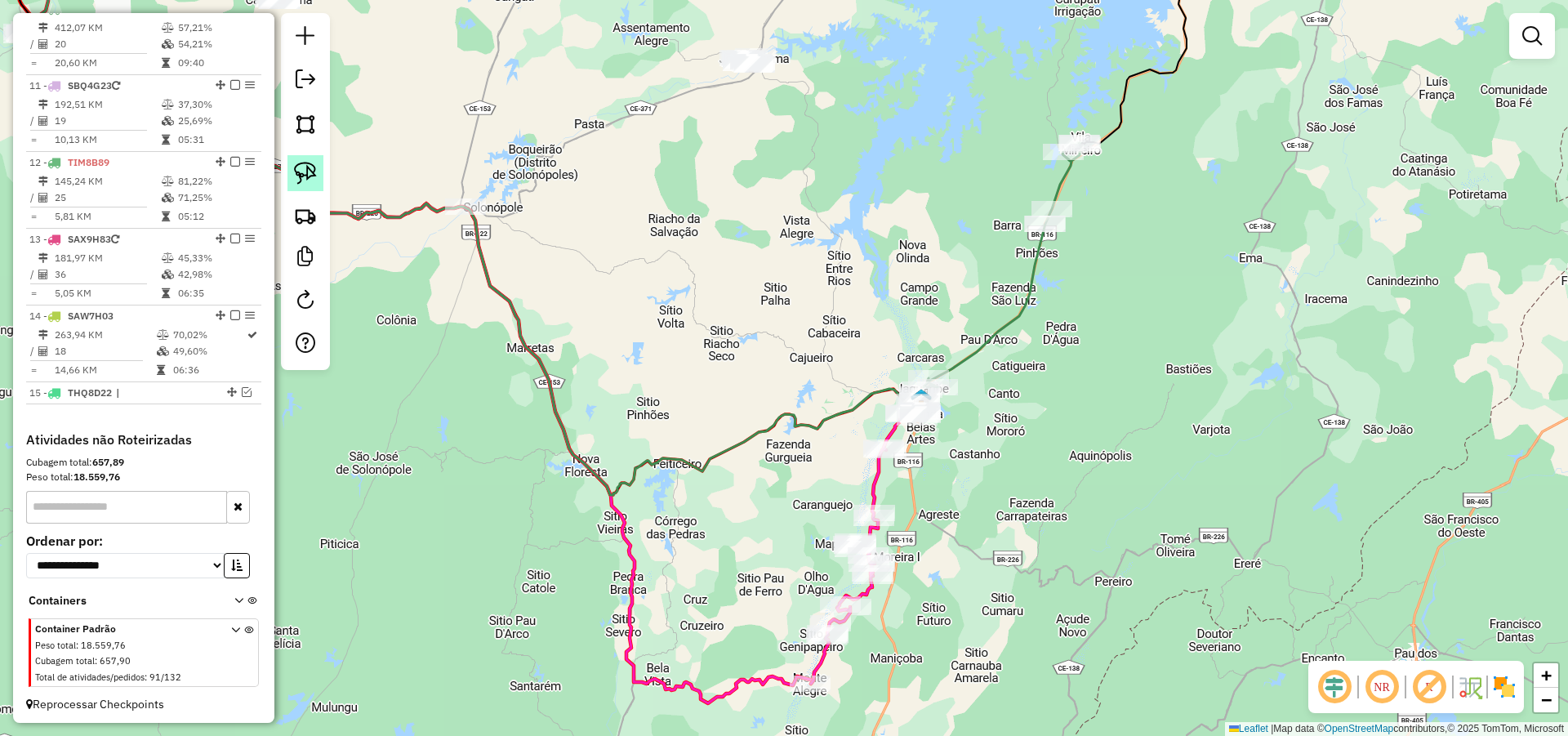
click at [319, 163] on link at bounding box center [305, 172] width 36 height 36
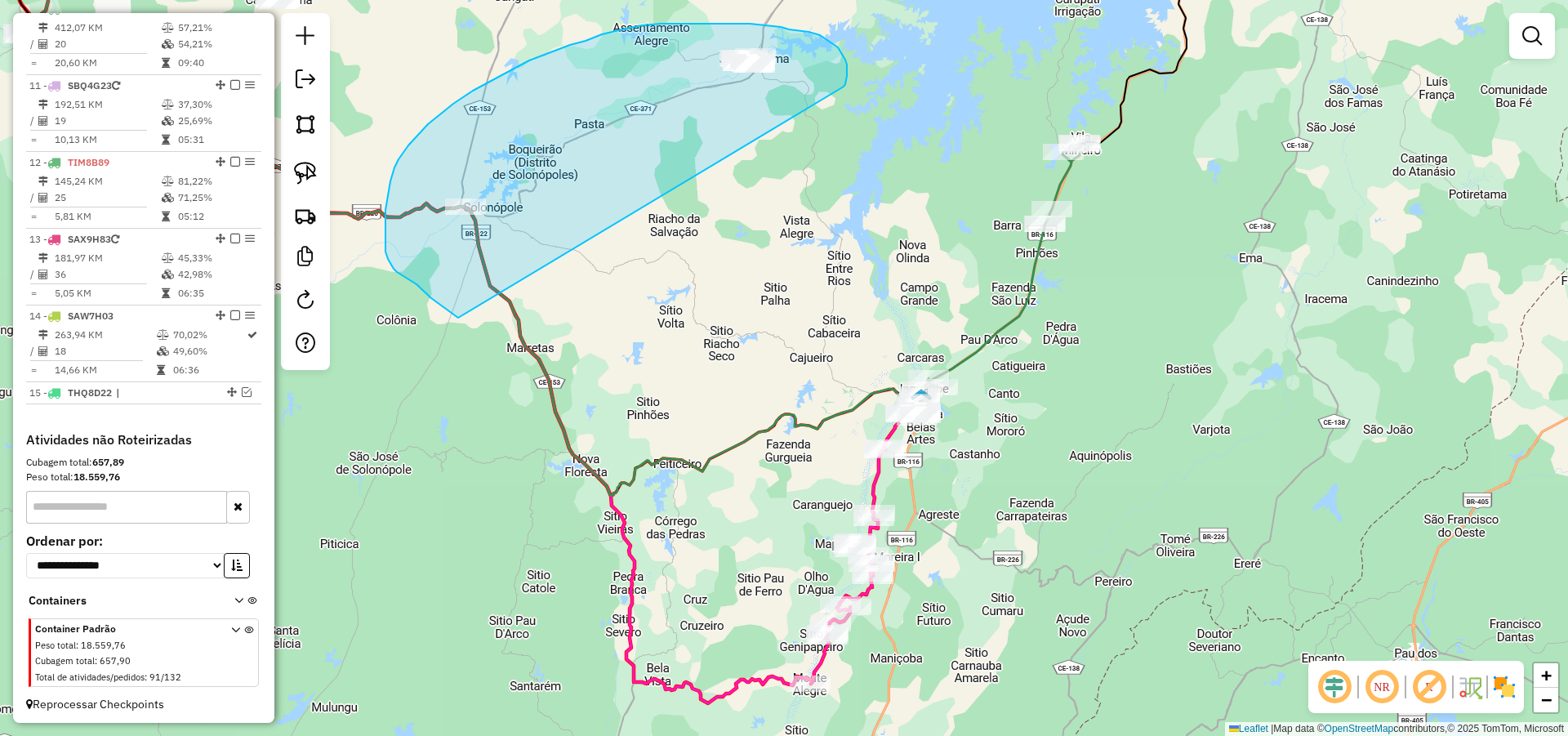
drag, startPoint x: 847, startPoint y: 69, endPoint x: 464, endPoint y: 318, distance: 456.8
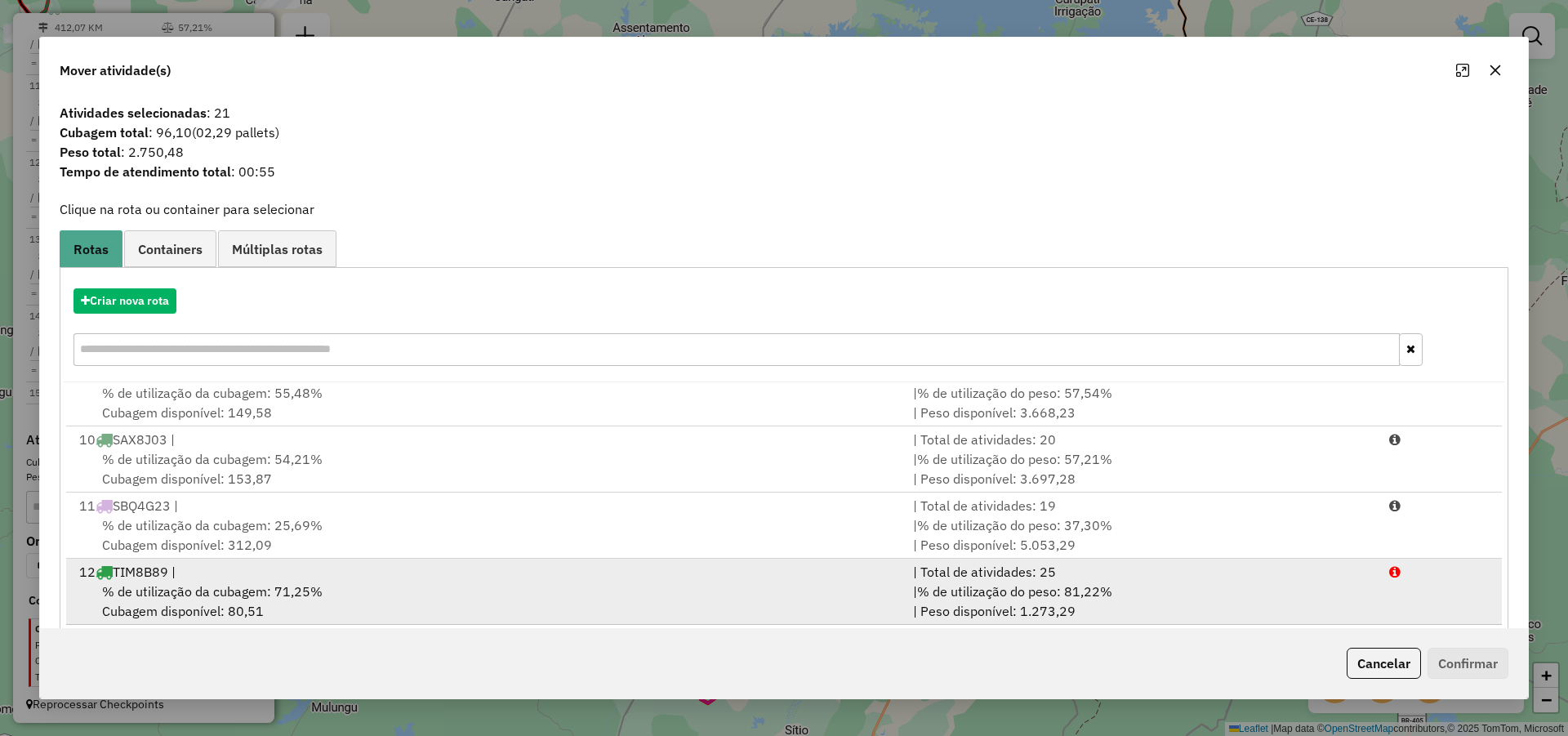
scroll to position [0, 0]
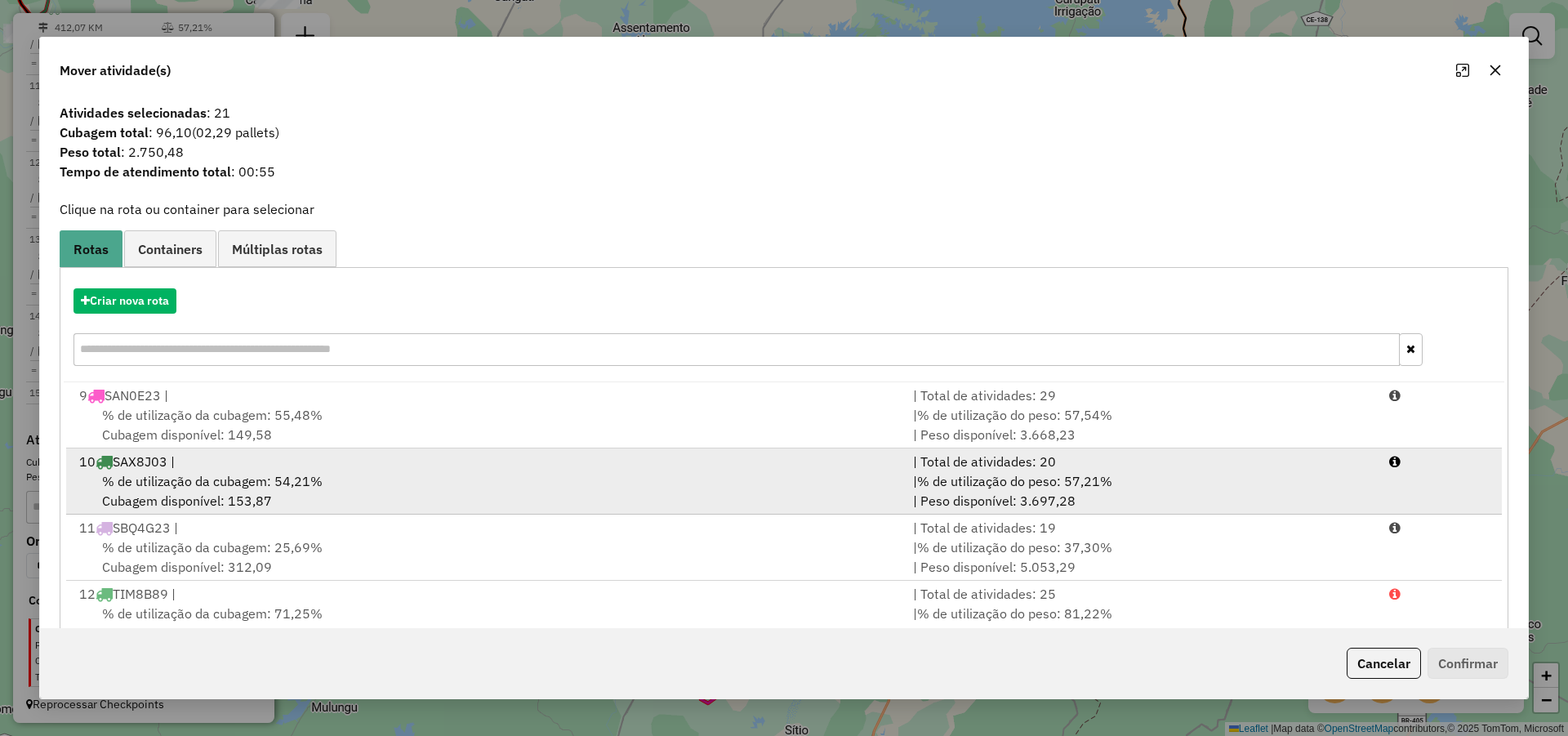
click at [358, 488] on div "% de utilização da cubagem: 54,21% Cubagem disponível: 153,87" at bounding box center [486, 491] width 834 height 39
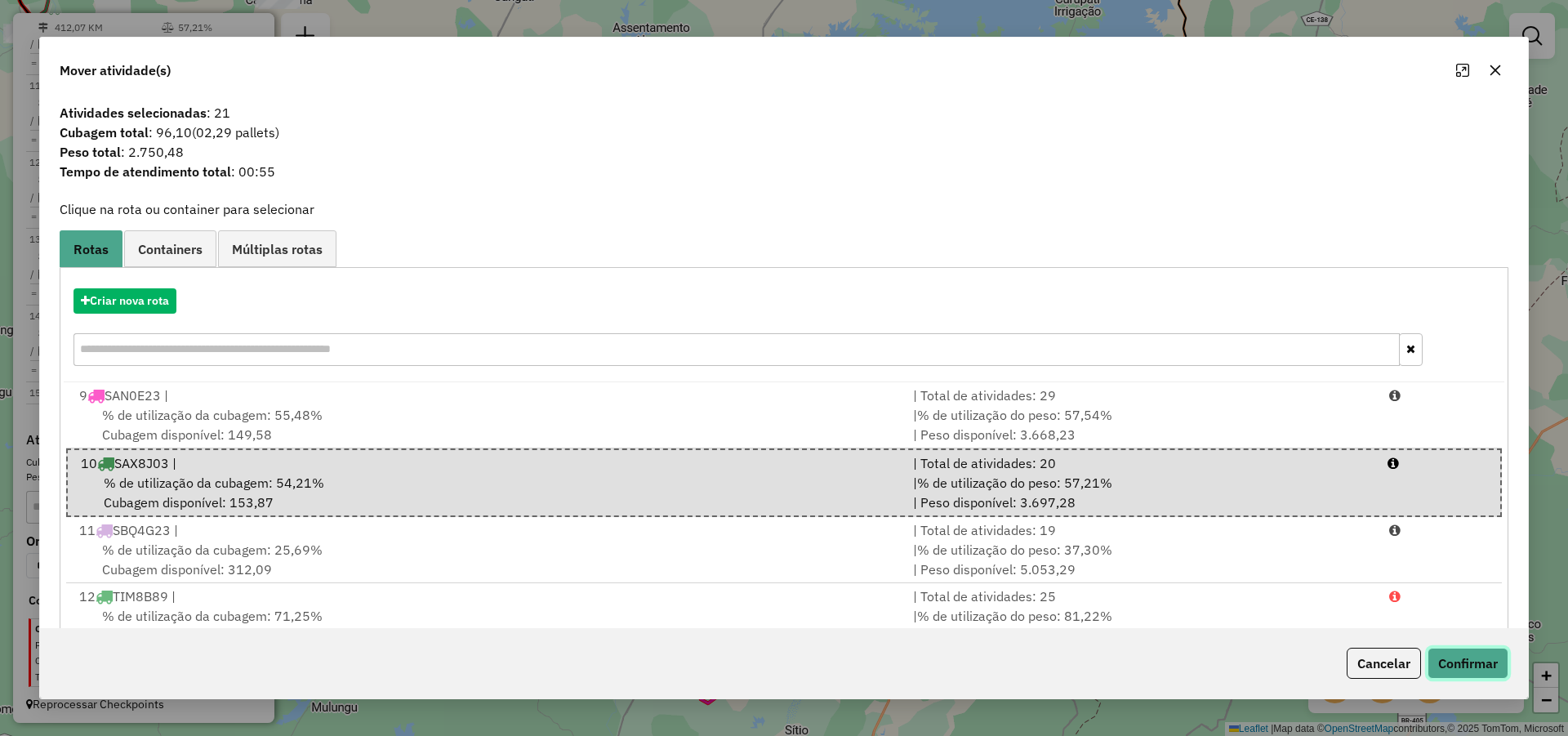
click at [1471, 669] on button "Confirmar" at bounding box center [1468, 663] width 81 height 31
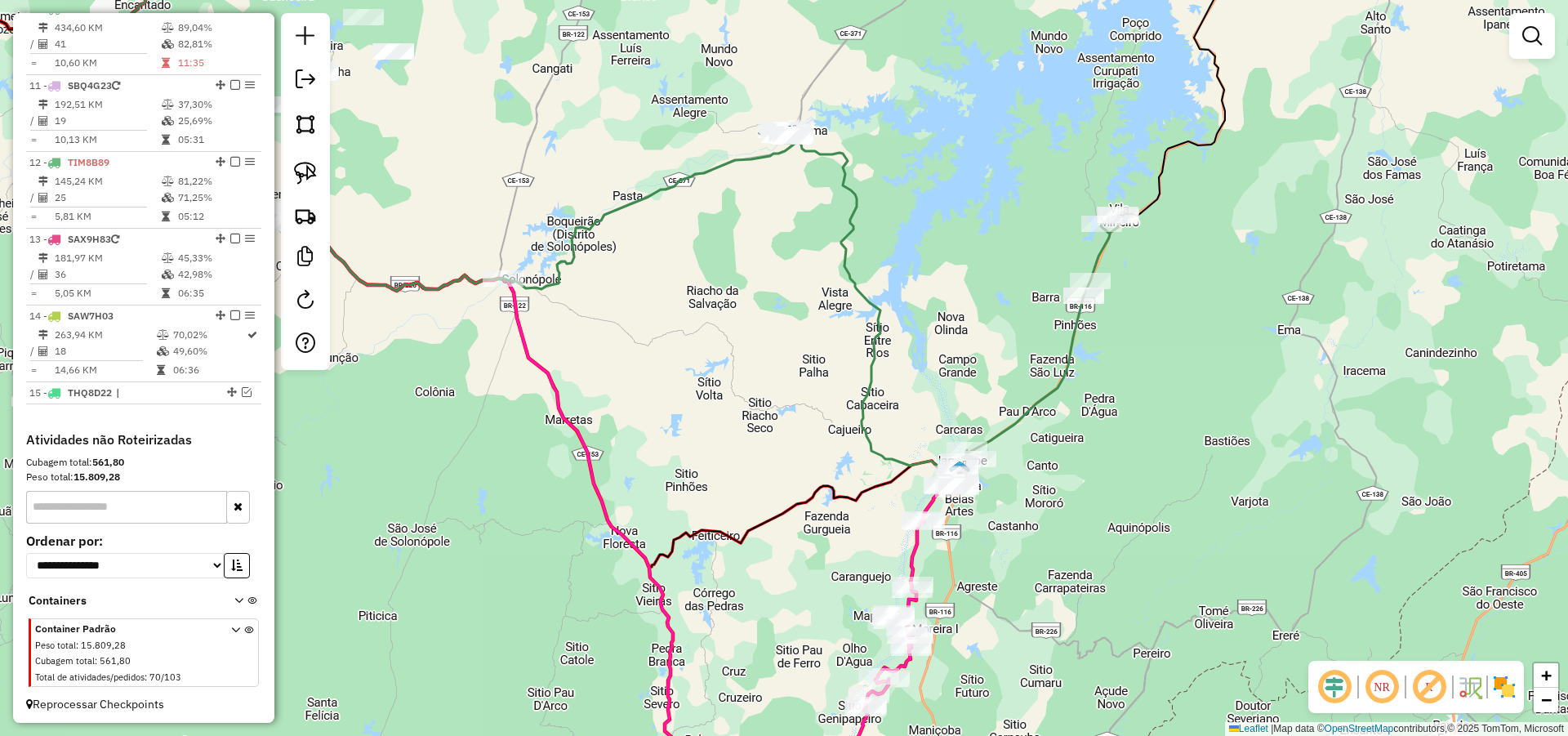
drag, startPoint x: 1176, startPoint y: 467, endPoint x: 1205, endPoint y: 524, distance: 64.0
click at [1205, 524] on div "Janela de atendimento Grade de atendimento Capacidade Transportadoras Veículos …" at bounding box center [784, 368] width 1568 height 736
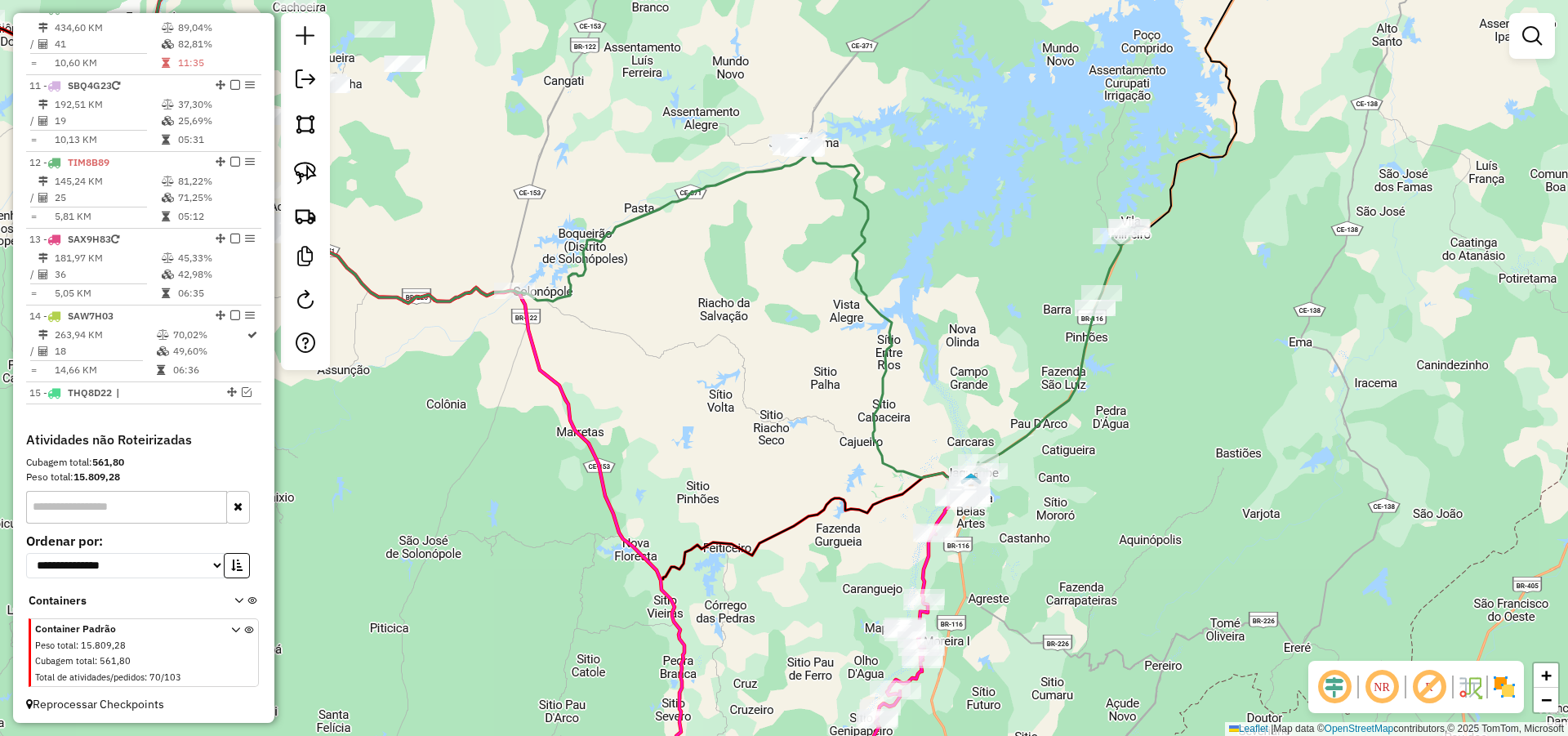
drag, startPoint x: 1232, startPoint y: 470, endPoint x: 1238, endPoint y: 485, distance: 16.2
click at [1238, 485] on div "Janela de atendimento Grade de atendimento Capacidade Transportadoras Veículos …" at bounding box center [784, 368] width 1568 height 736
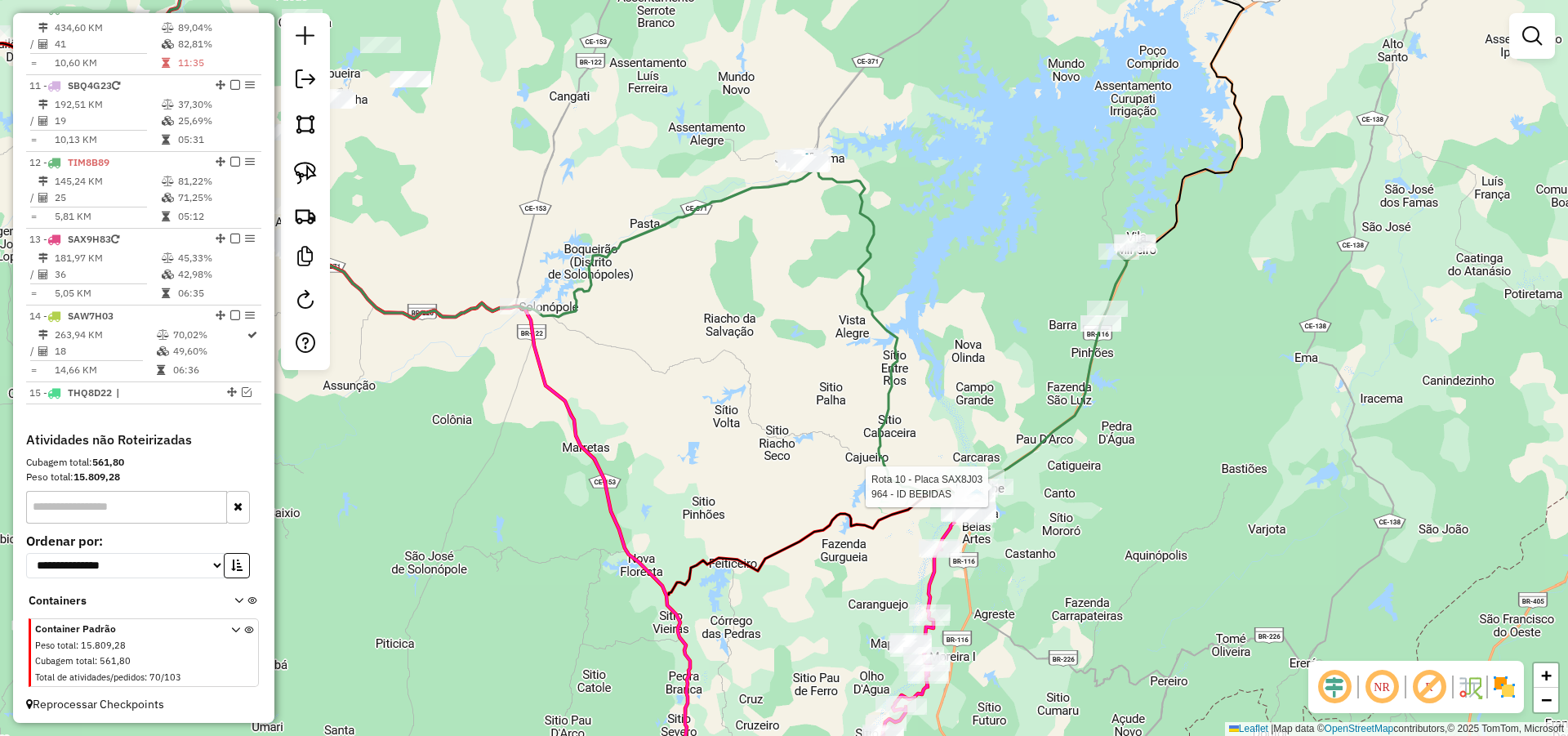
select select "**********"
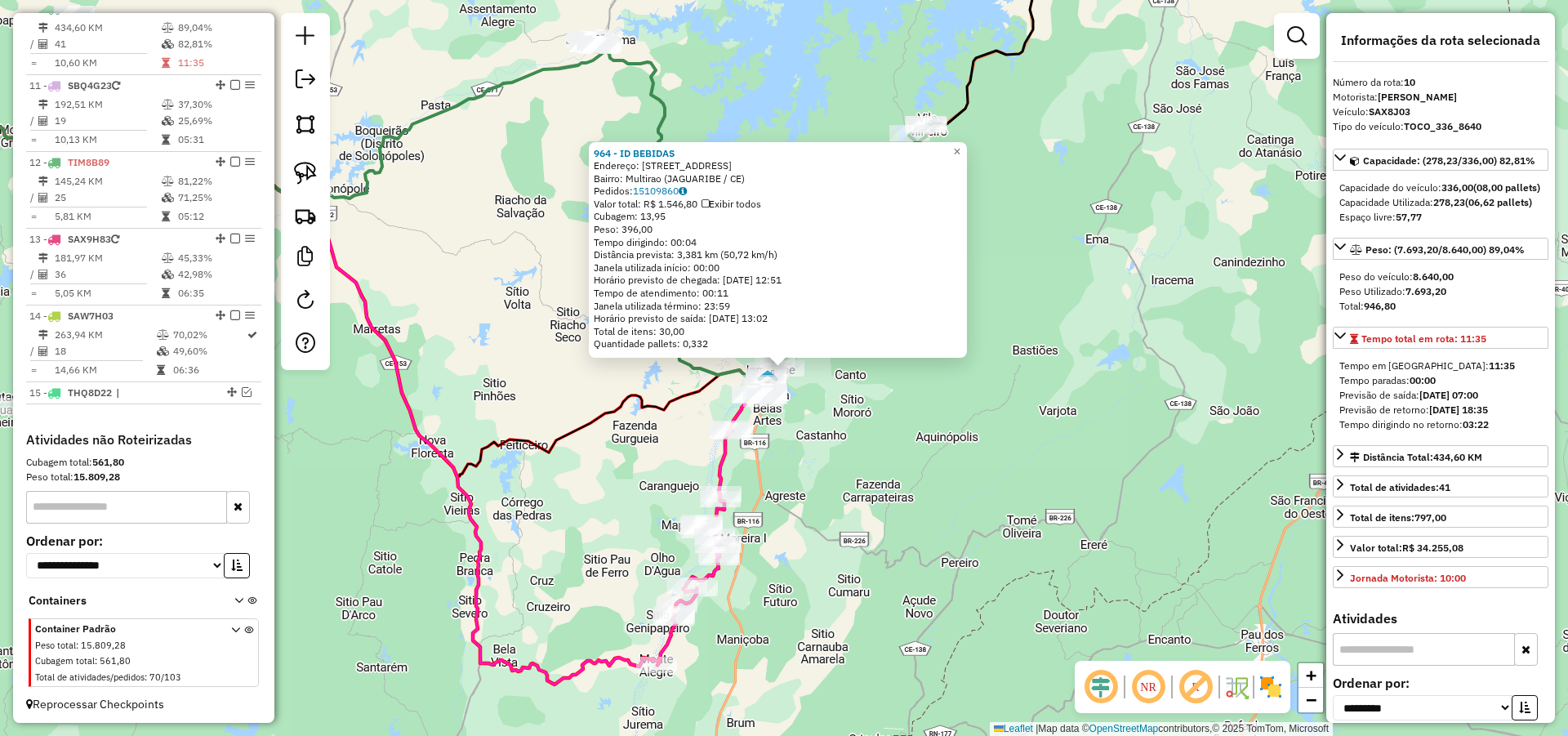
click at [981, 388] on div "964 - ID BEBIDAS Endereço: AVENIDA ALOISIO DIOGENES 975 Bairro: Multirao (JAGUA…" at bounding box center [784, 368] width 1568 height 736
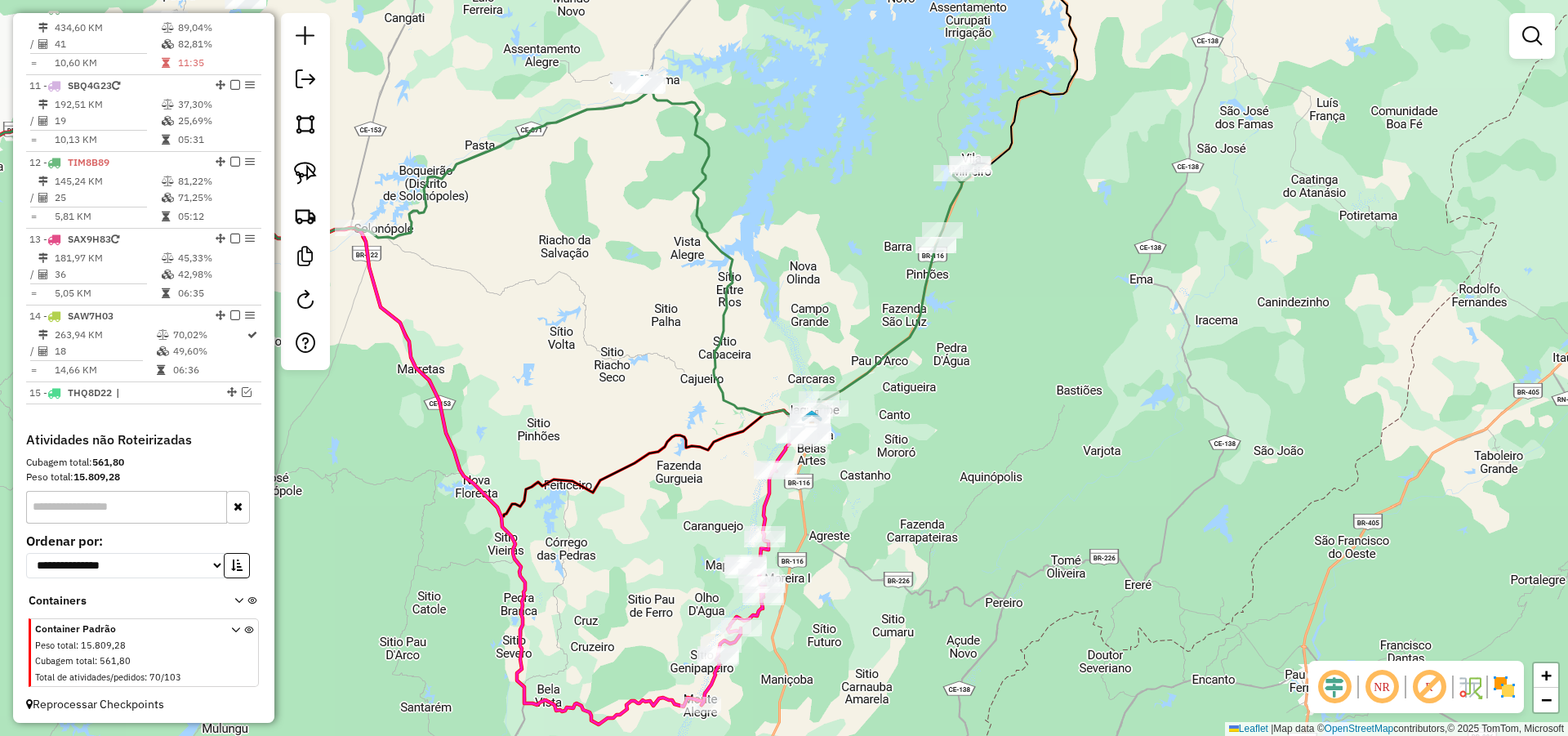
drag, startPoint x: 607, startPoint y: 184, endPoint x: 629, endPoint y: 191, distance: 23.1
click at [624, 191] on div "Janela de atendimento Grade de atendimento Capacidade Transportadoras Veículos …" at bounding box center [784, 368] width 1568 height 736
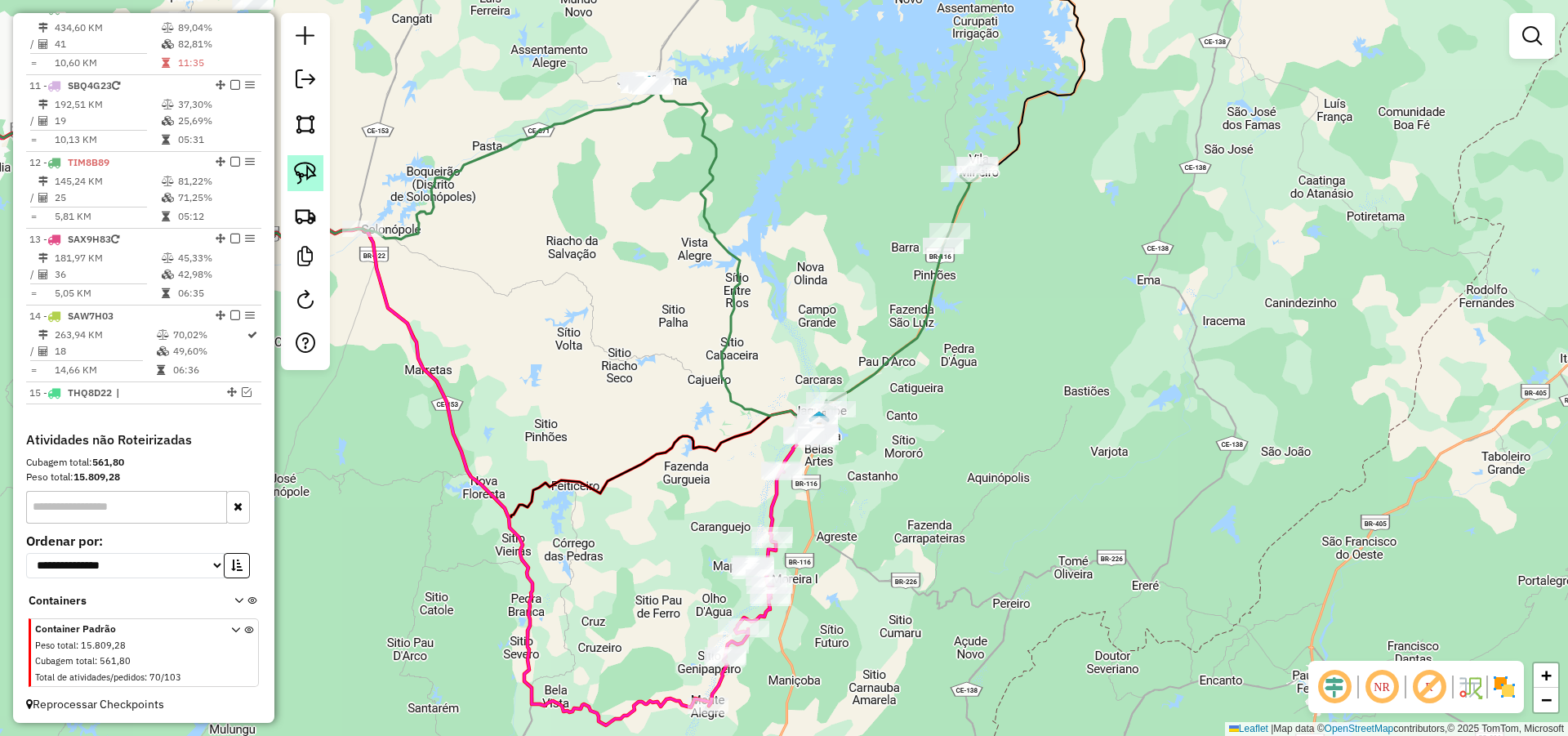
click at [319, 169] on link at bounding box center [305, 172] width 36 height 36
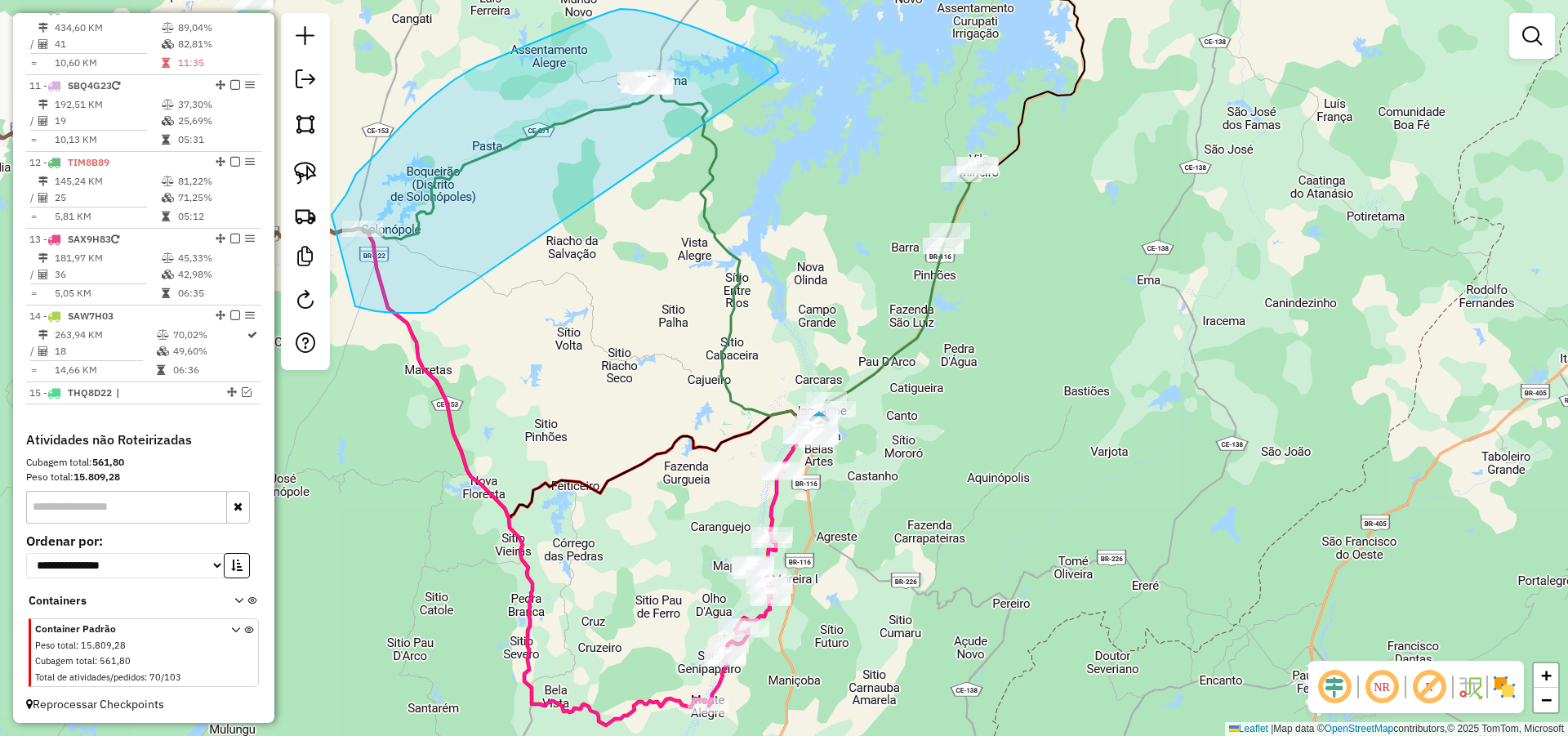
drag, startPoint x: 778, startPoint y: 70, endPoint x: 439, endPoint y: 305, distance: 412.5
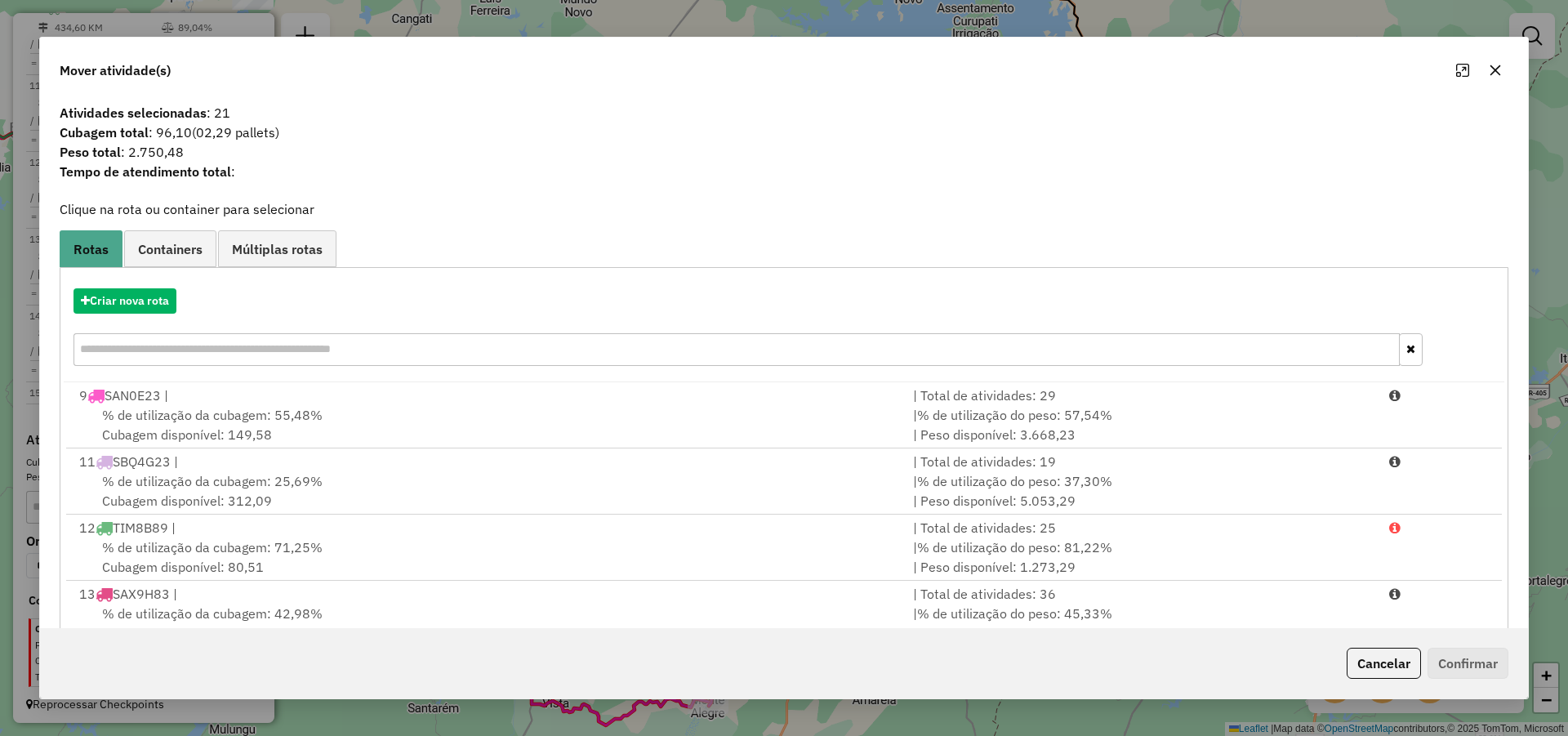
click at [1359, 657] on button "Cancelar" at bounding box center [1384, 663] width 74 height 31
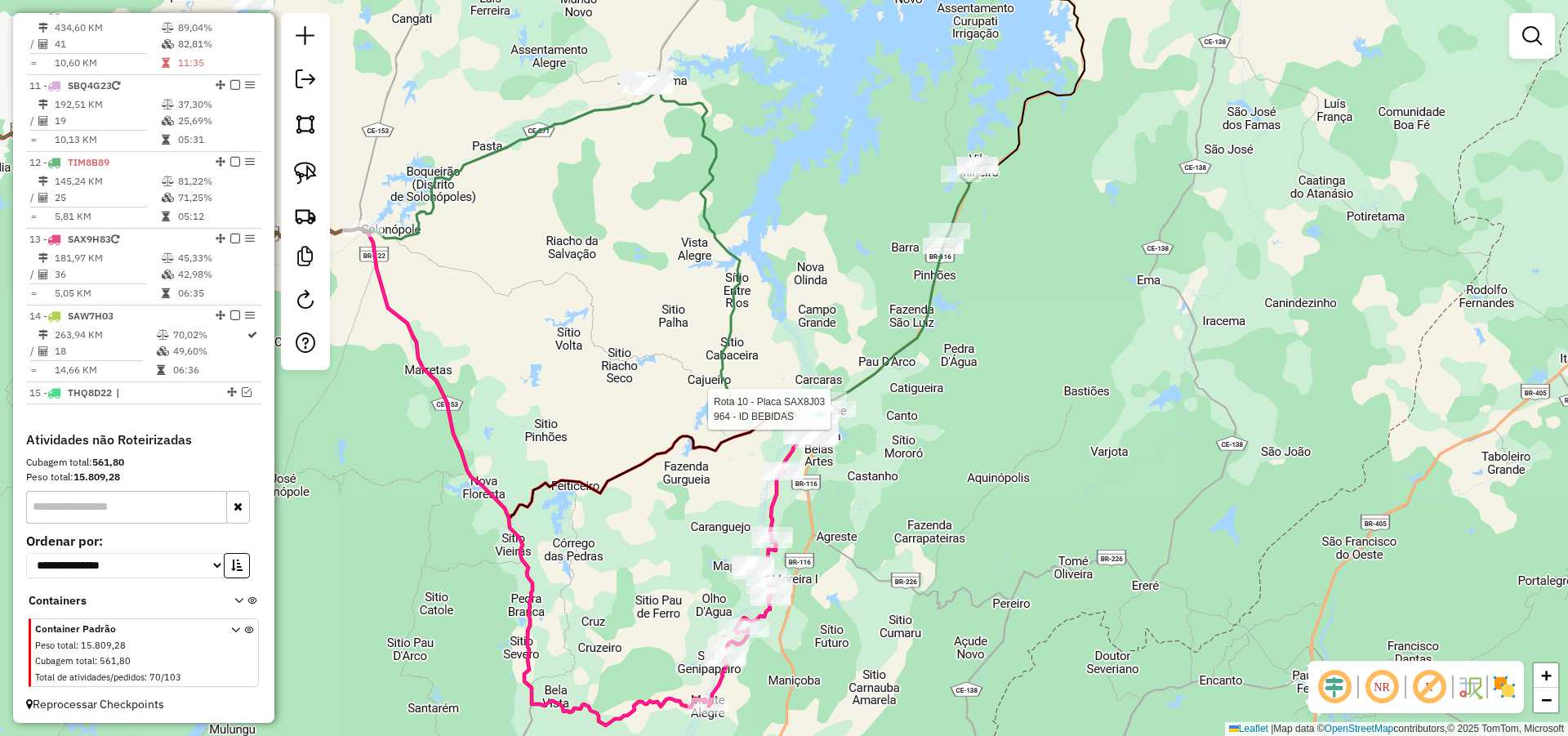
select select "**********"
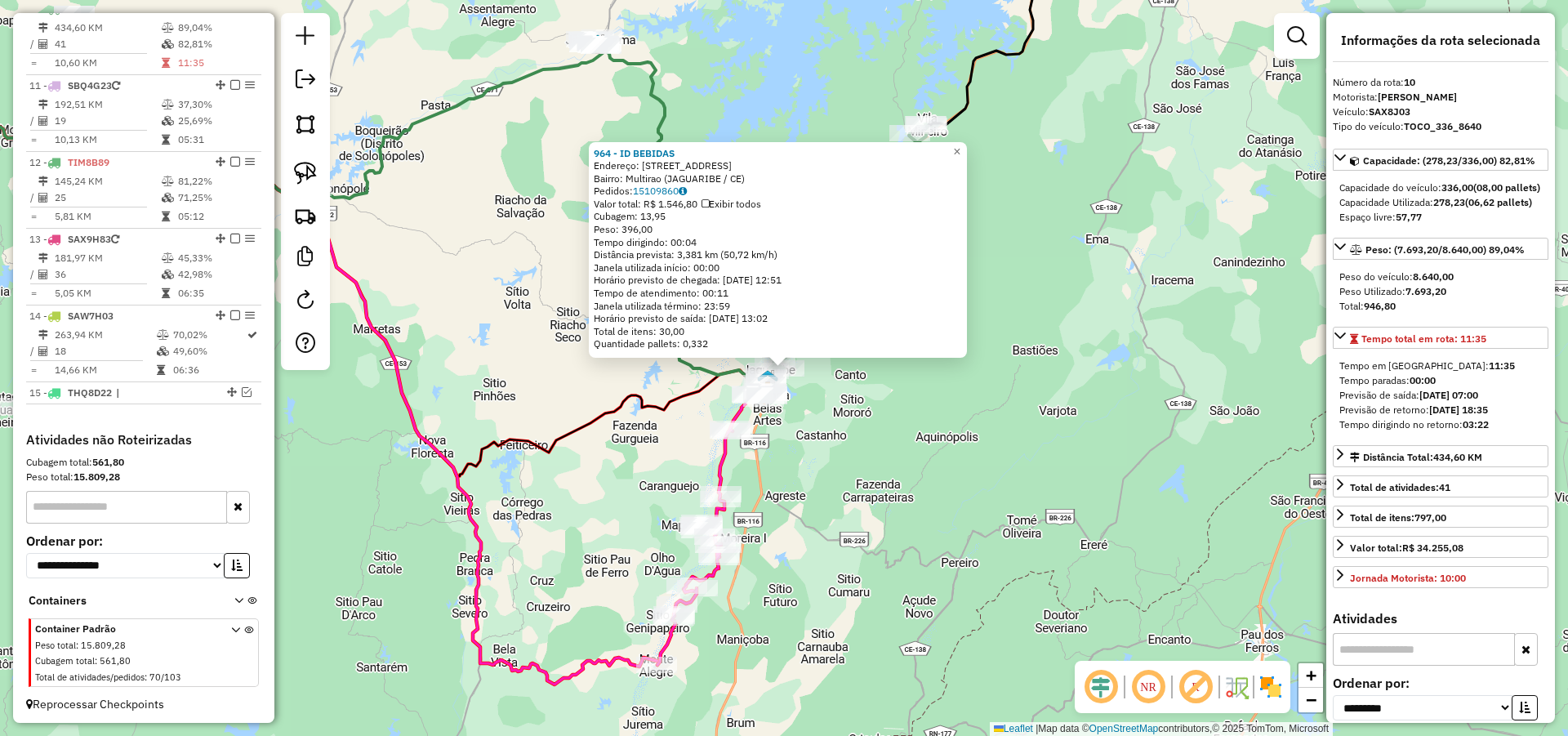
drag, startPoint x: 985, startPoint y: 450, endPoint x: 947, endPoint y: 456, distance: 38.5
click at [986, 451] on div "964 - ID BEBIDAS Endereço: AVENIDA ALOISIO DIOGENES 975 Bairro: Multirao (JAGUA…" at bounding box center [784, 368] width 1568 height 736
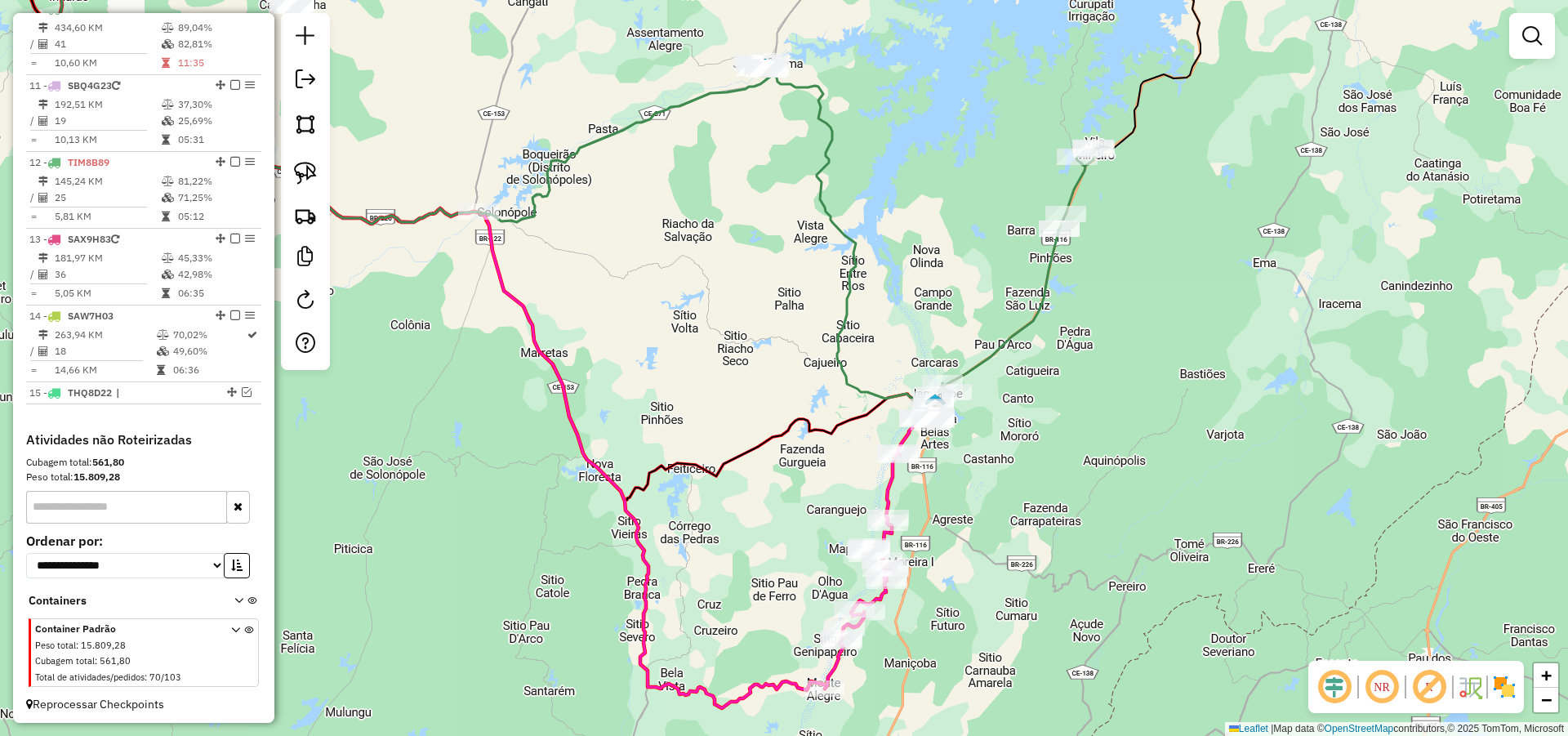
drag, startPoint x: 1033, startPoint y: 486, endPoint x: 1084, endPoint y: 490, distance: 51.2
click at [1121, 459] on div "Janela de atendimento Grade de atendimento Capacidade Transportadoras Veículos …" at bounding box center [784, 368] width 1568 height 736
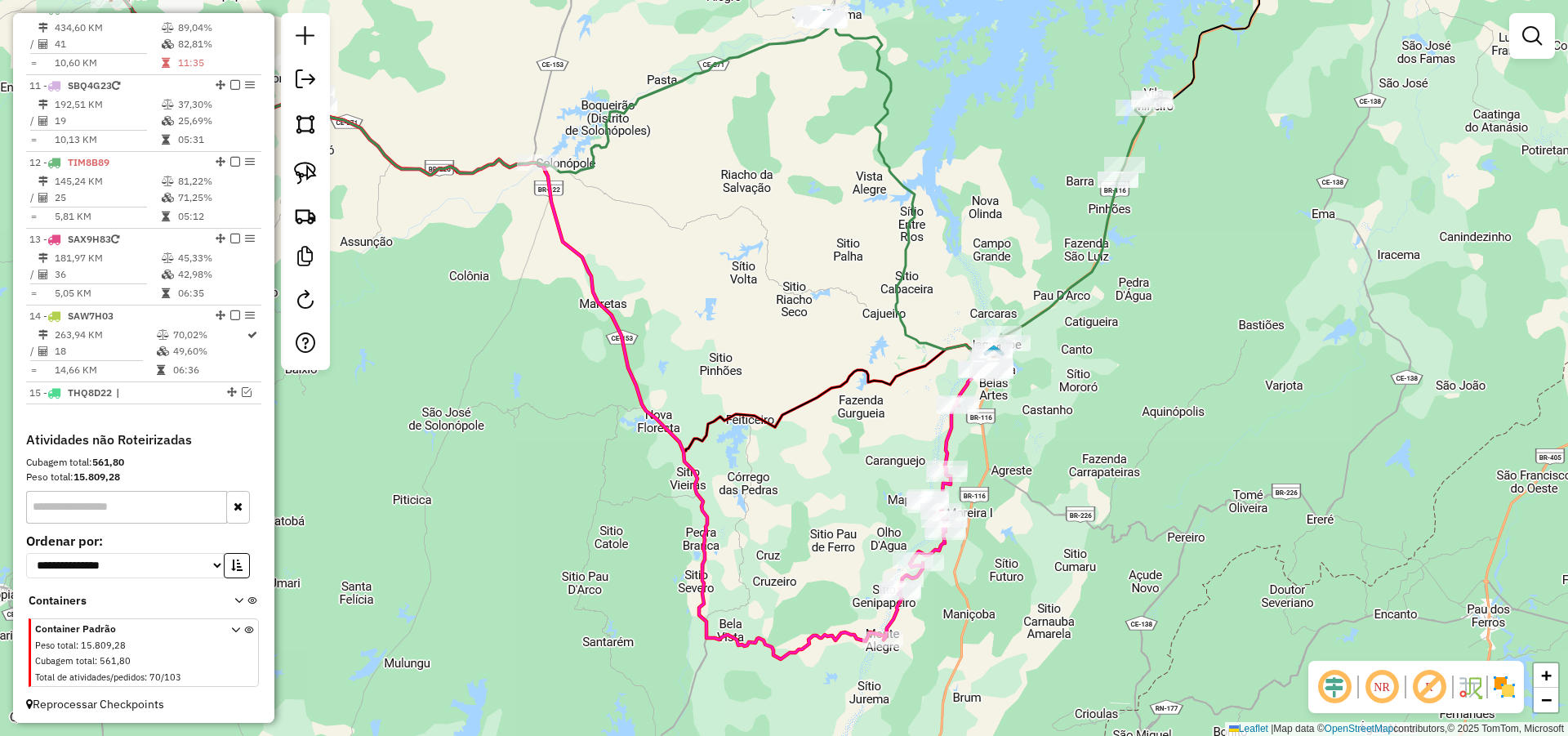
drag, startPoint x: 1095, startPoint y: 472, endPoint x: 1096, endPoint y: 459, distance: 13.0
click at [1097, 466] on div "Janela de atendimento Grade de atendimento Capacidade Transportadoras Veículos …" at bounding box center [784, 368] width 1568 height 736
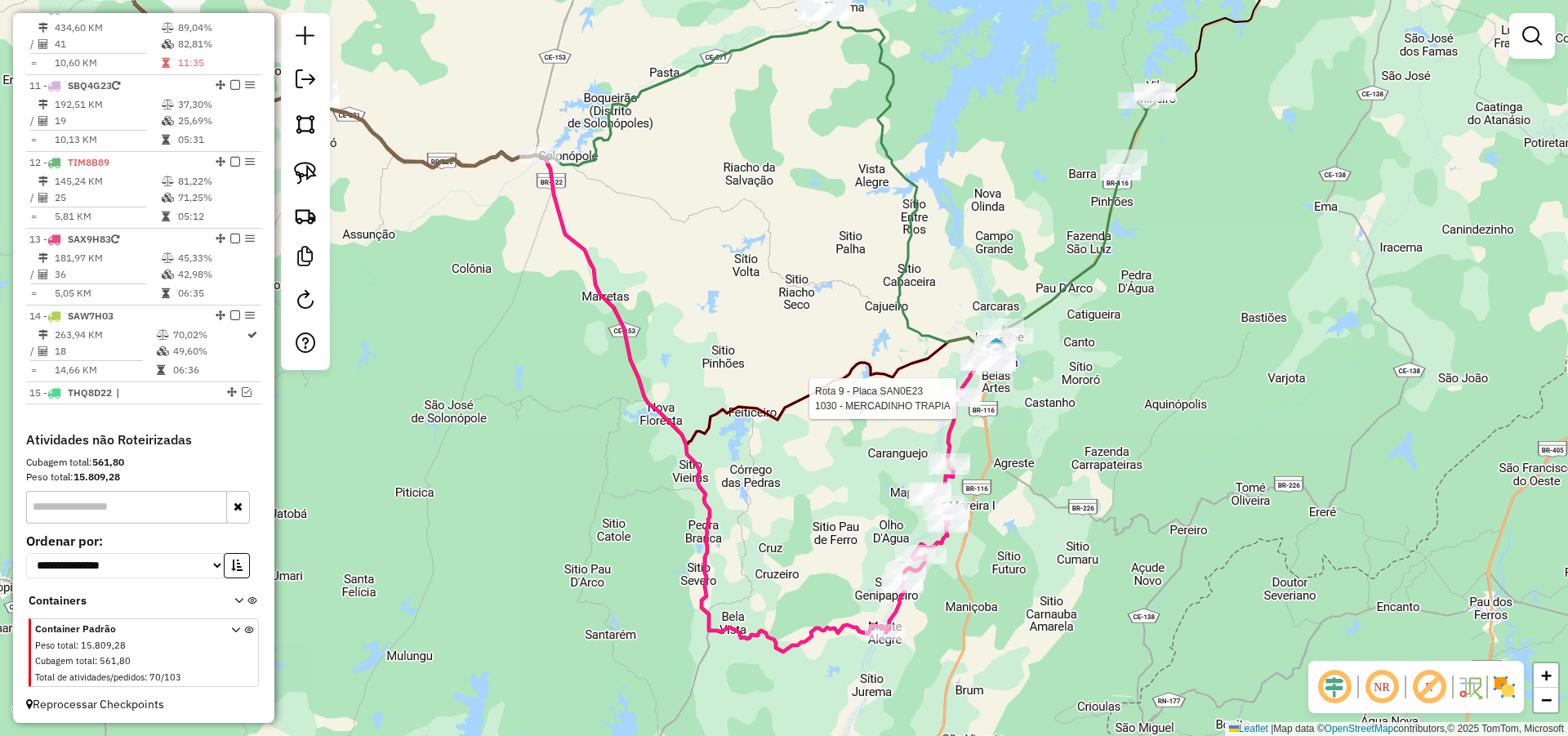
select select "**********"
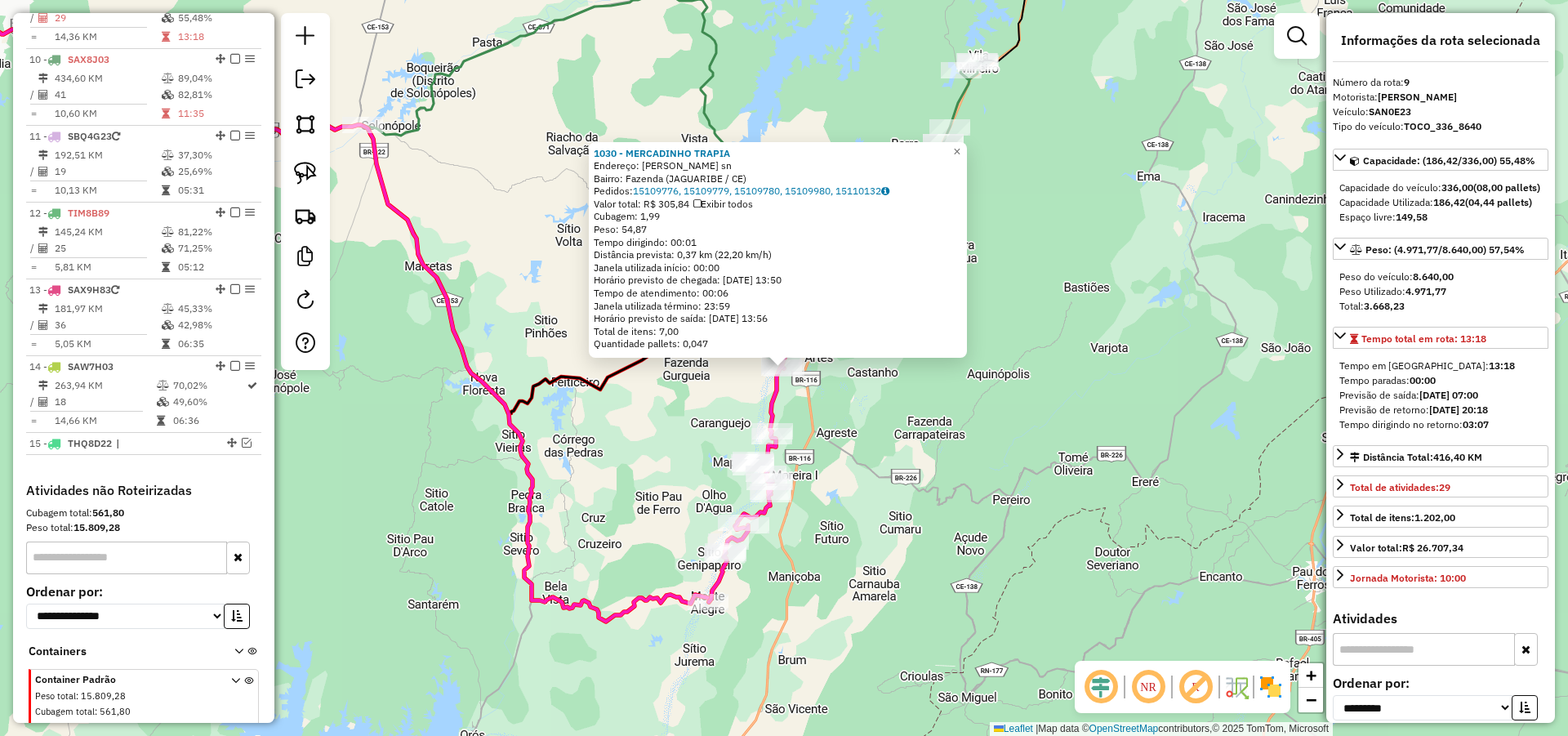
scroll to position [808, 0]
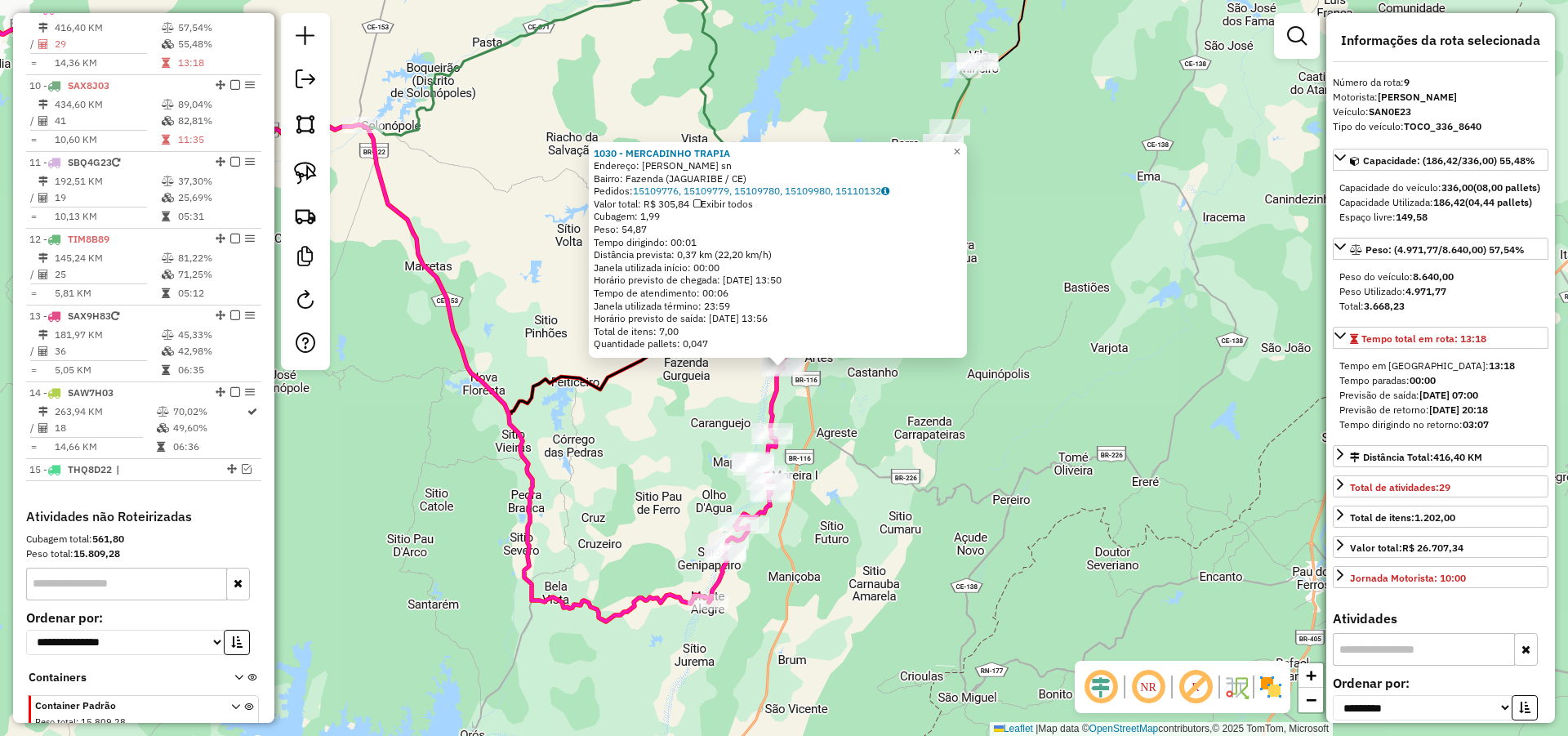
click at [1429, 298] on strong "4.971,77" at bounding box center [1425, 291] width 41 height 12
click at [915, 435] on div "1030 - MERCADINHO TRAPIA Endereço: CURRLIN TORRES sn Bairro: Fazenda (JAGUARIBE…" at bounding box center [784, 368] width 1568 height 736
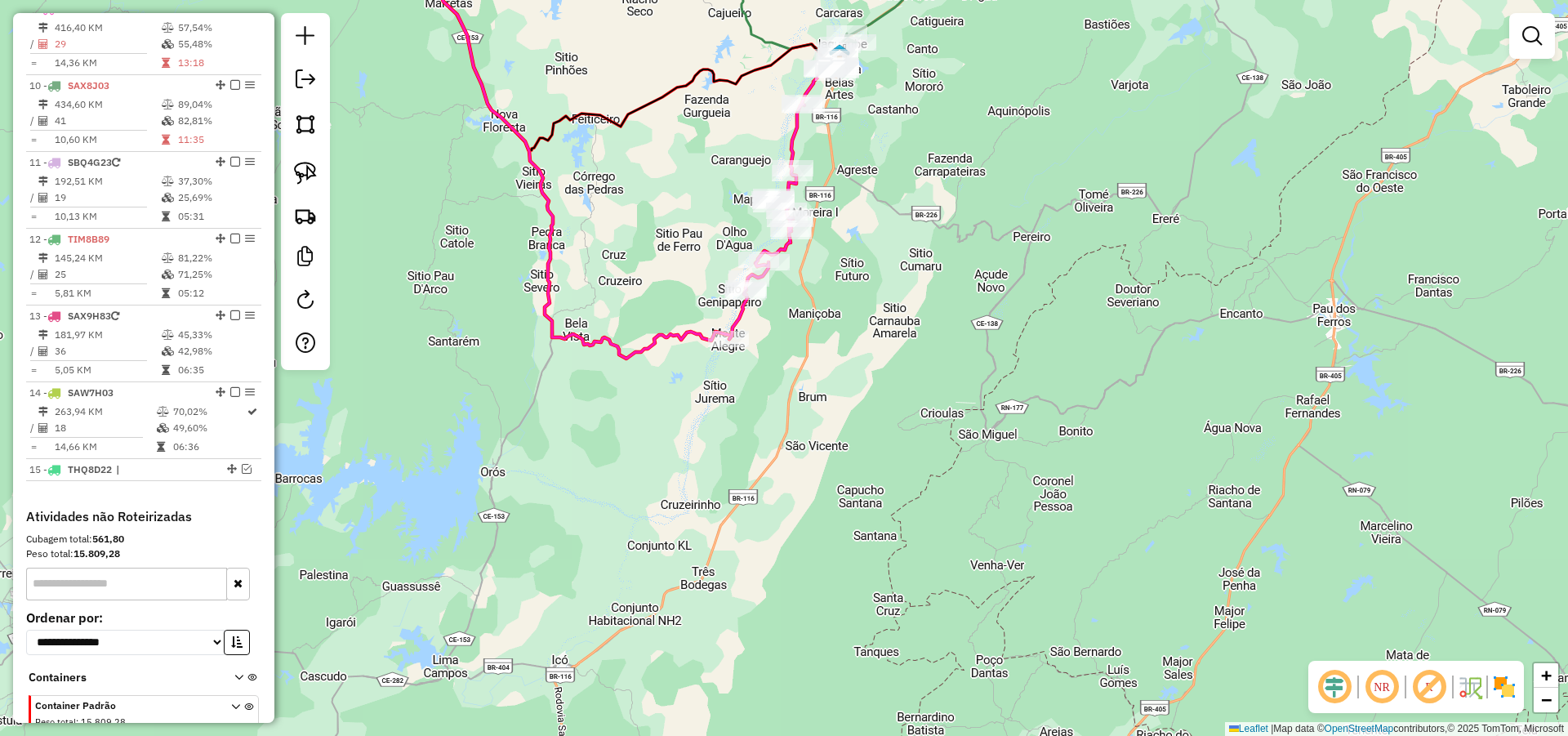
drag, startPoint x: 1023, startPoint y: 196, endPoint x: 1115, endPoint y: 313, distance: 148.8
click at [1114, 311] on div "Janela de atendimento Grade de atendimento Capacidade Transportadoras Veículos …" at bounding box center [784, 368] width 1568 height 736
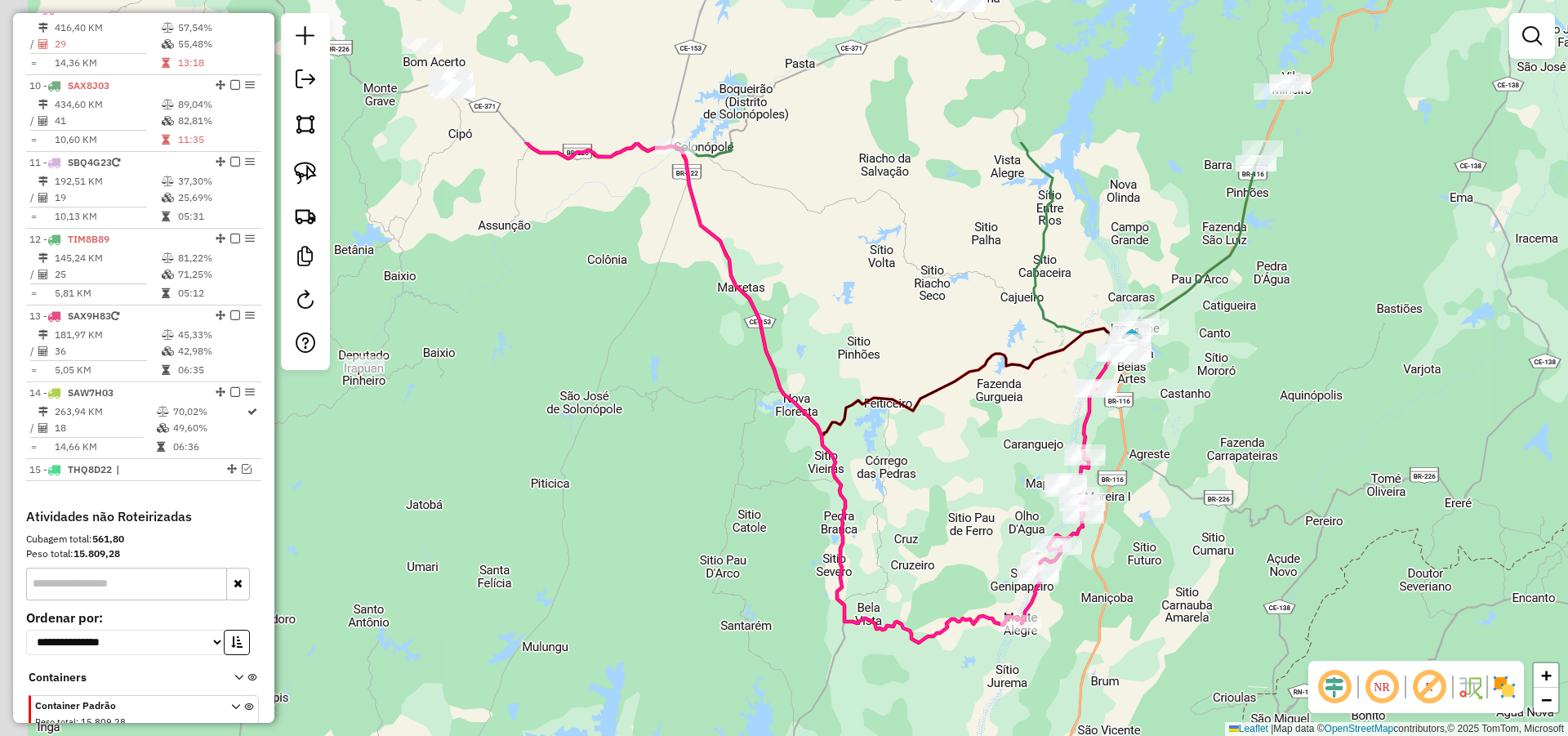
drag, startPoint x: 946, startPoint y: 418, endPoint x: 1114, endPoint y: 565, distance: 223.2
click at [1149, 639] on div "Janela de atendimento Grade de atendimento Capacidade Transportadoras Veículos …" at bounding box center [784, 368] width 1568 height 736
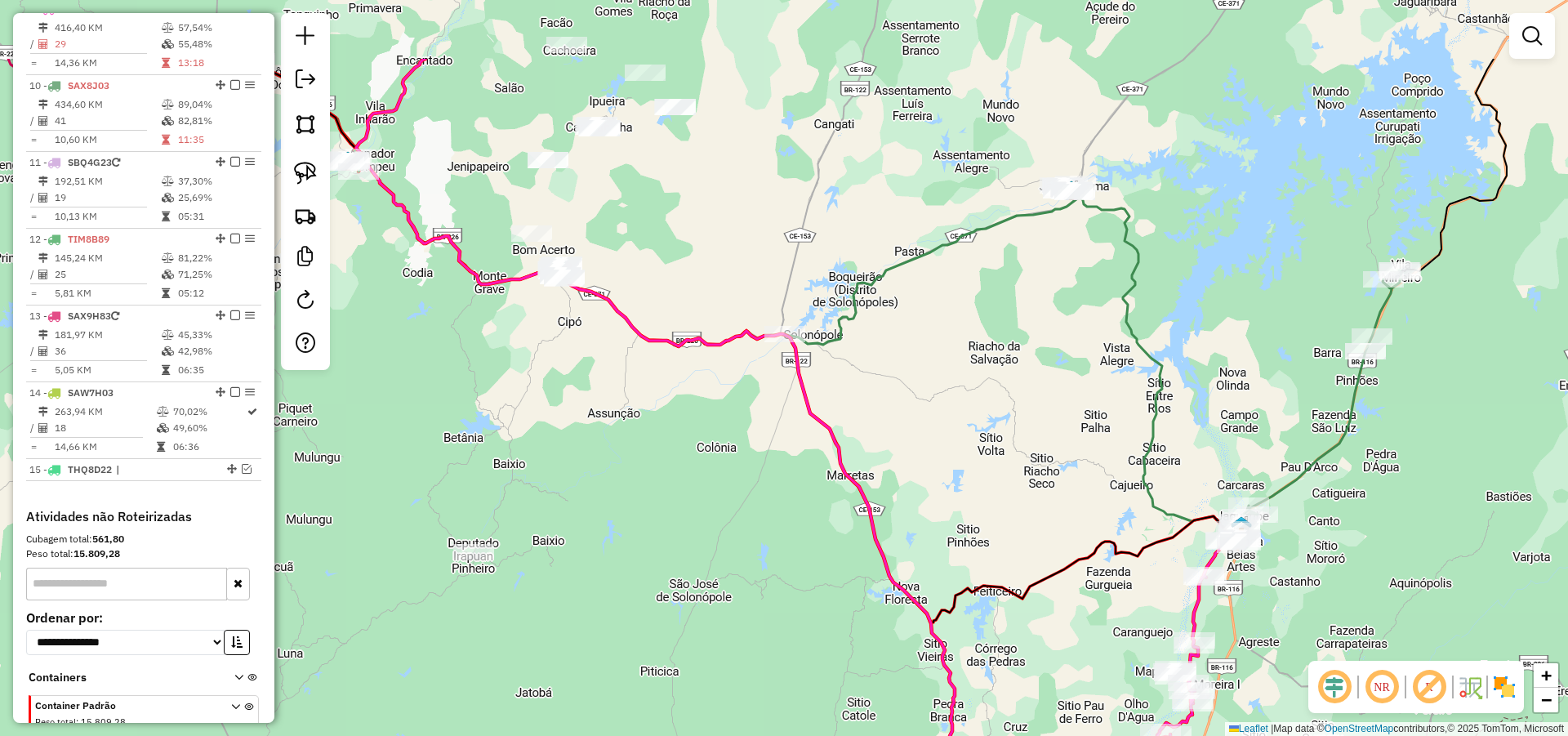
drag, startPoint x: 957, startPoint y: 358, endPoint x: 769, endPoint y: 350, distance: 188.2
click at [1065, 497] on div "Janela de atendimento Grade de atendimento Capacidade Transportadoras Veículos …" at bounding box center [784, 368] width 1568 height 736
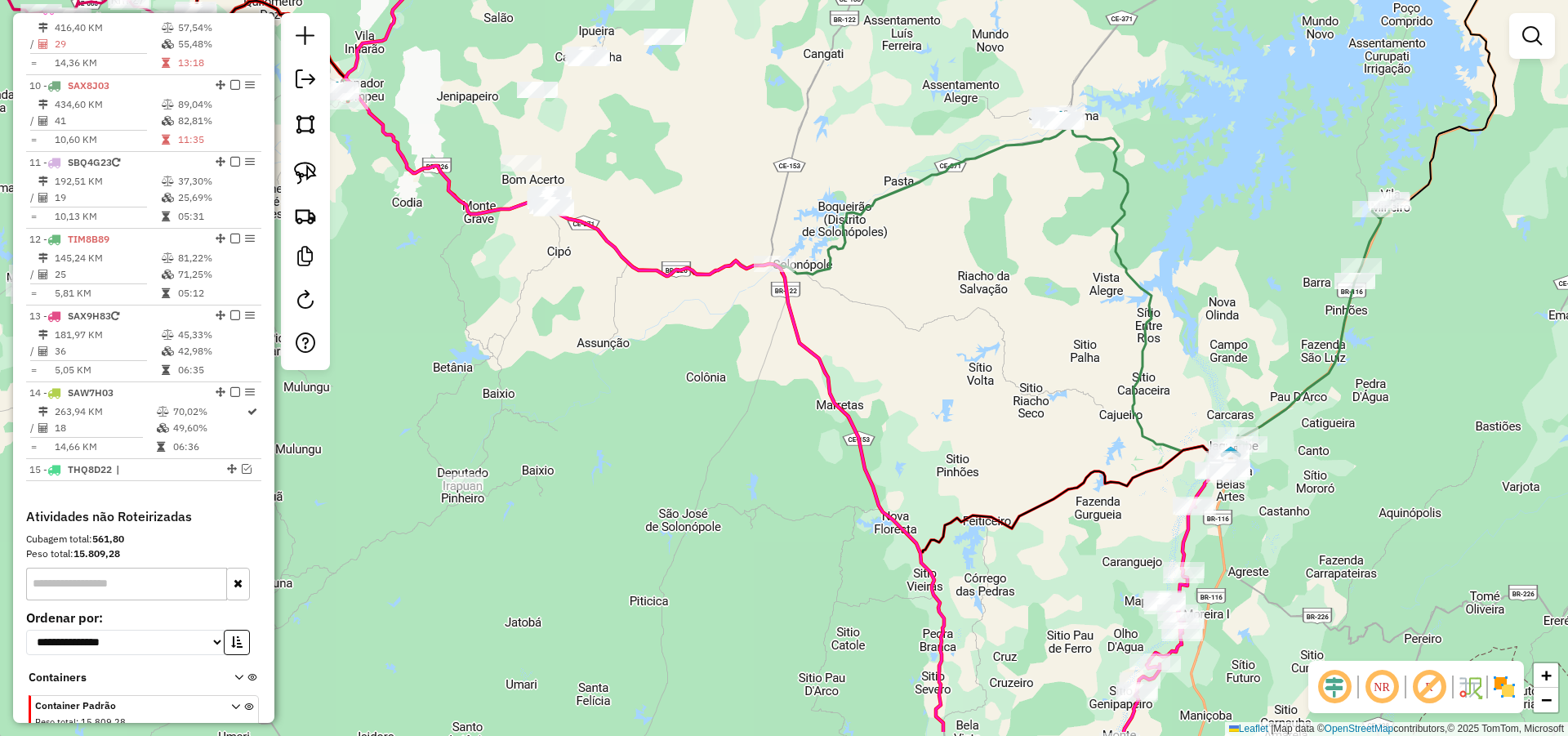
drag, startPoint x: 1012, startPoint y: 353, endPoint x: 1008, endPoint y: 304, distance: 49.2
click at [1002, 283] on div "Janela de atendimento Grade de atendimento Capacidade Transportadoras Veículos …" at bounding box center [784, 368] width 1568 height 736
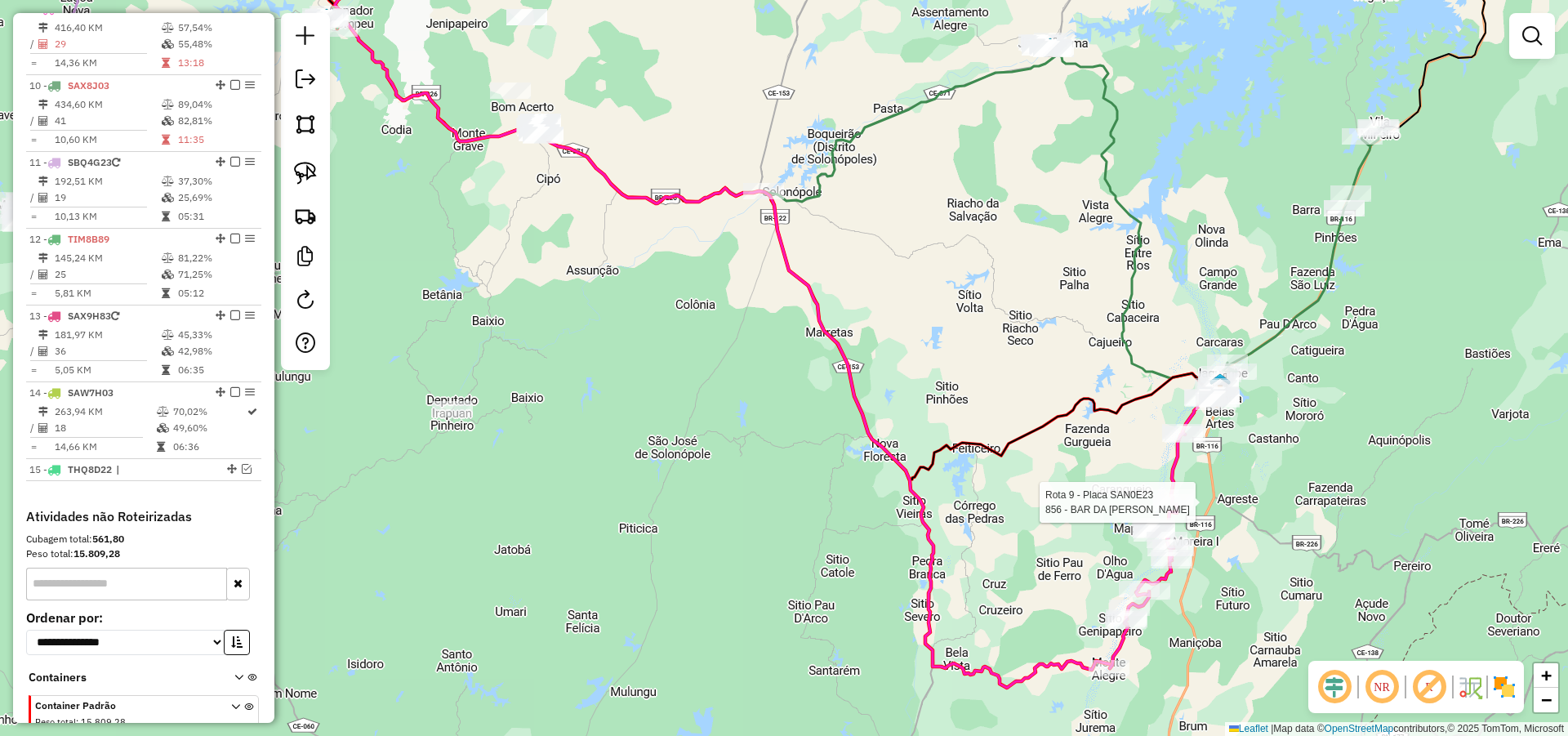
select select "**********"
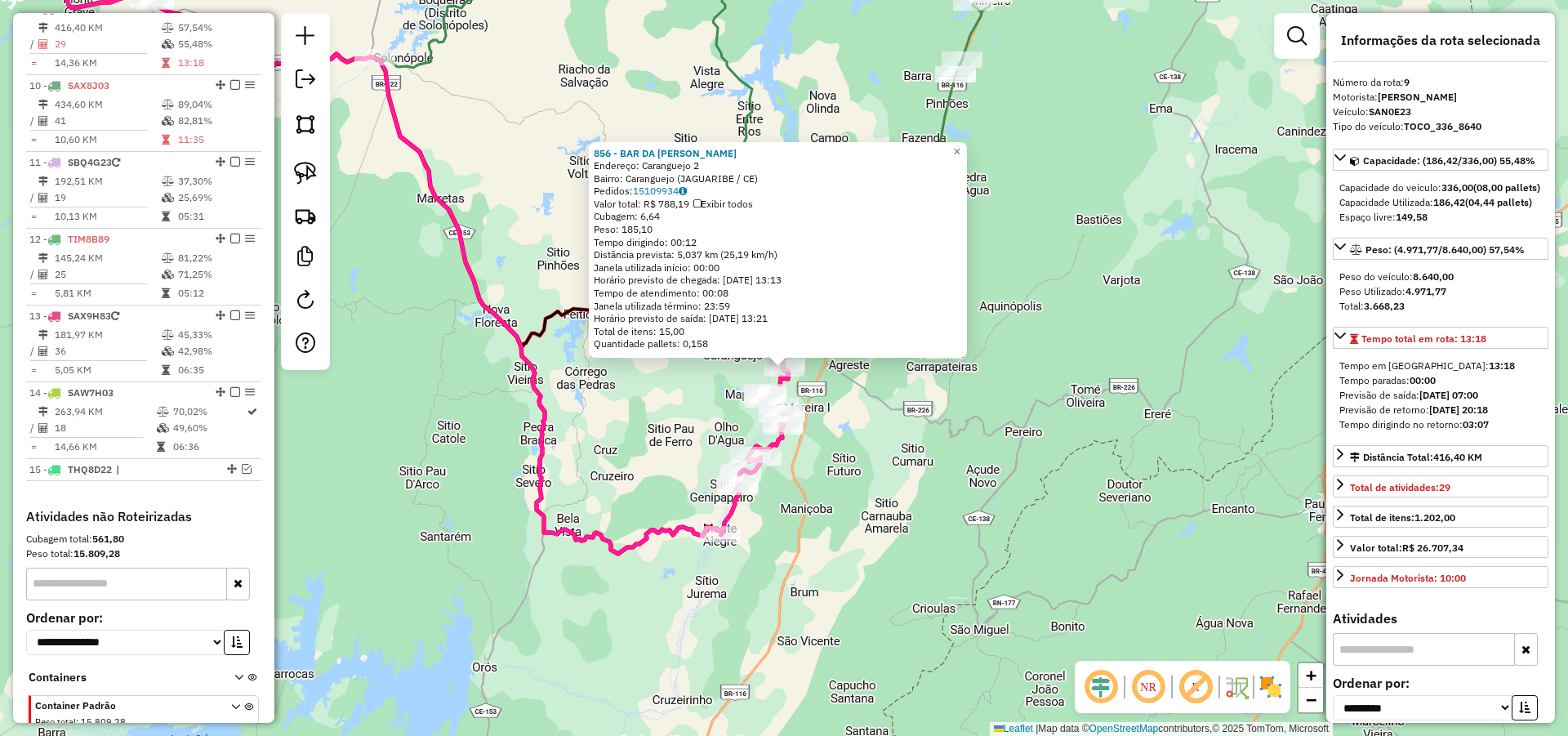
click at [1433, 299] on div "Peso Utilizado: 4.971,77" at bounding box center [1440, 291] width 203 height 15
click at [546, 425] on icon at bounding box center [353, 240] width 739 height 627
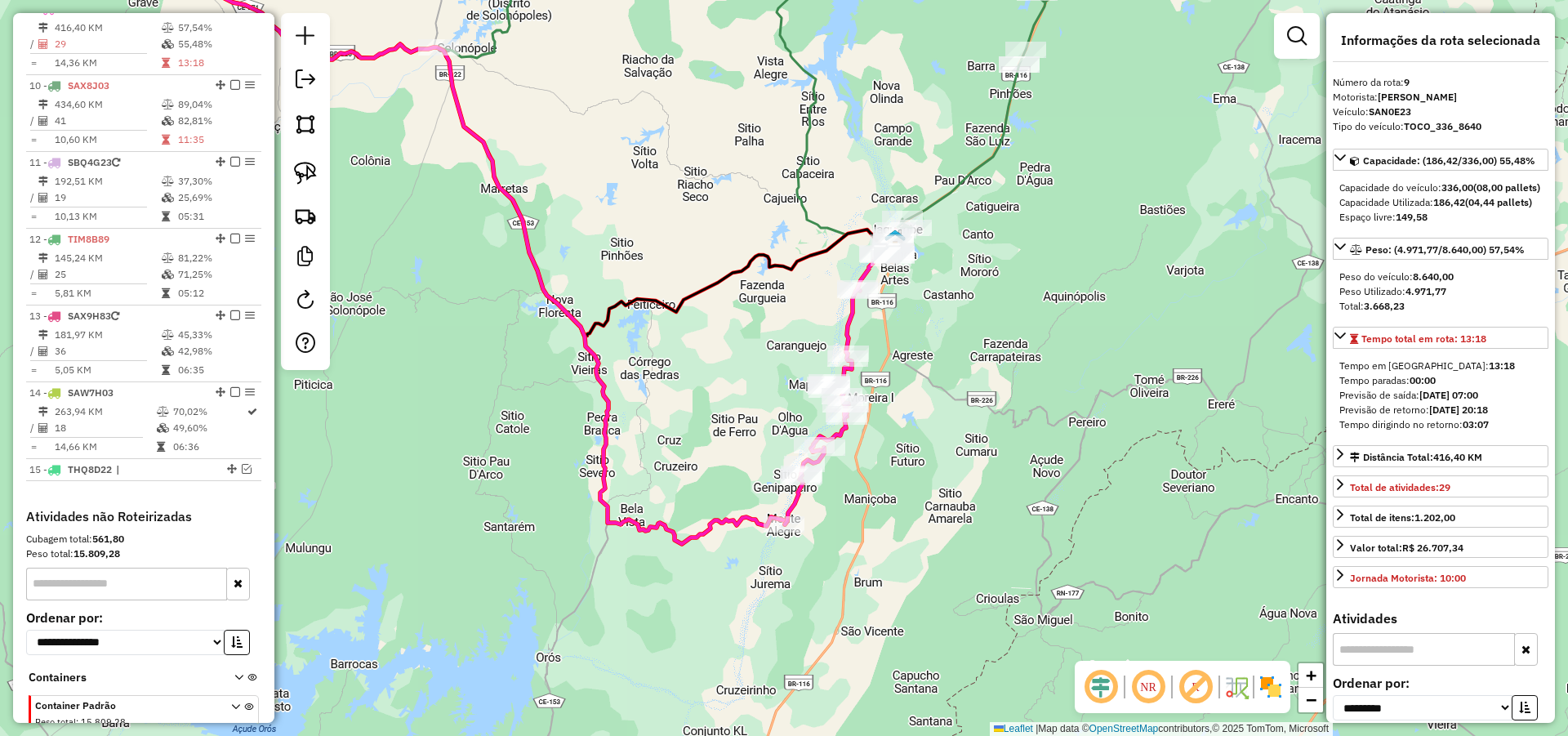
drag, startPoint x: 935, startPoint y: 507, endPoint x: 881, endPoint y: 506, distance: 54.0
click at [979, 499] on div "Janela de atendimento Grade de atendimento Capacidade Transportadoras Veículos …" at bounding box center [784, 368] width 1568 height 736
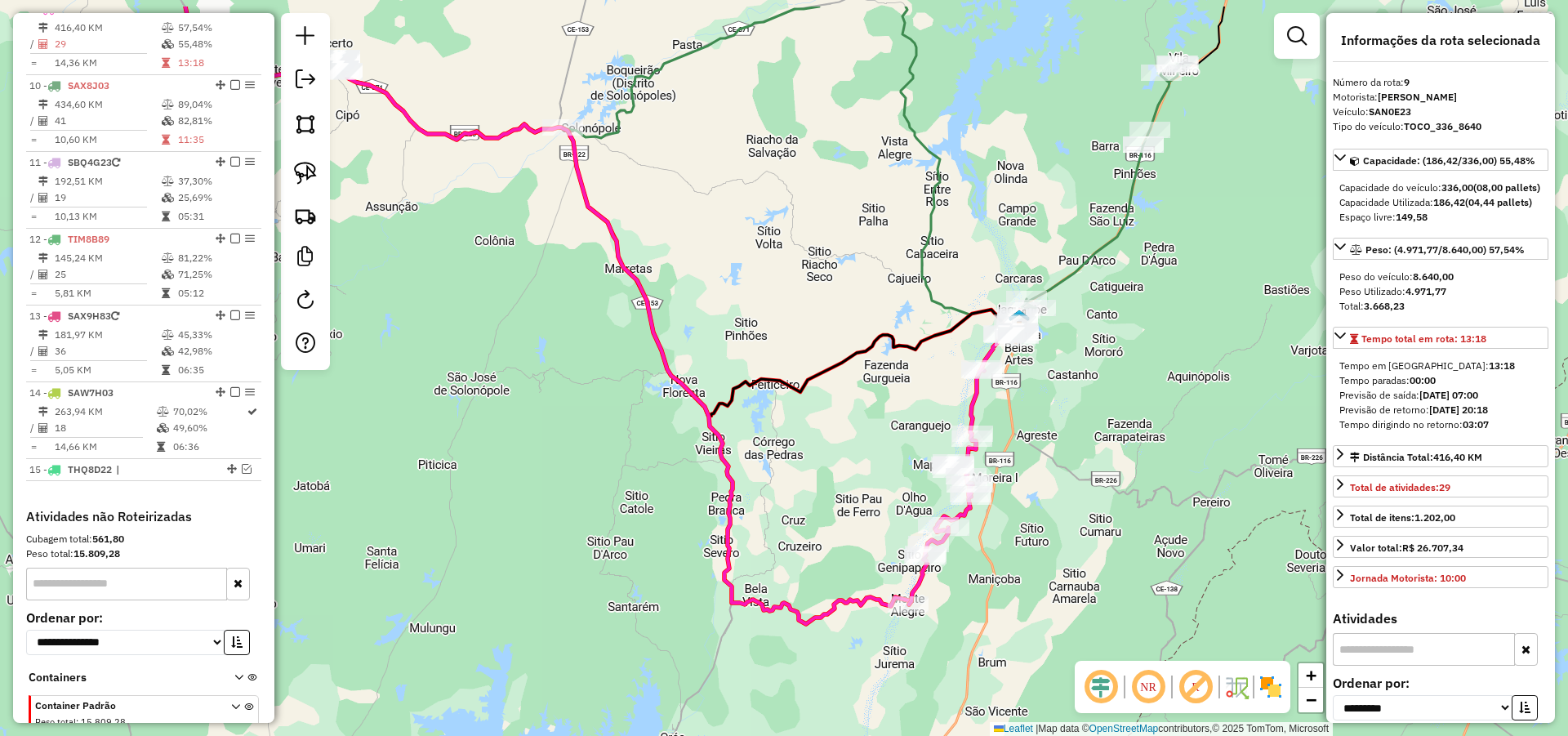
drag, startPoint x: 618, startPoint y: 418, endPoint x: 727, endPoint y: 485, distance: 127.9
click at [727, 485] on icon at bounding box center [548, 316] width 726 height 618
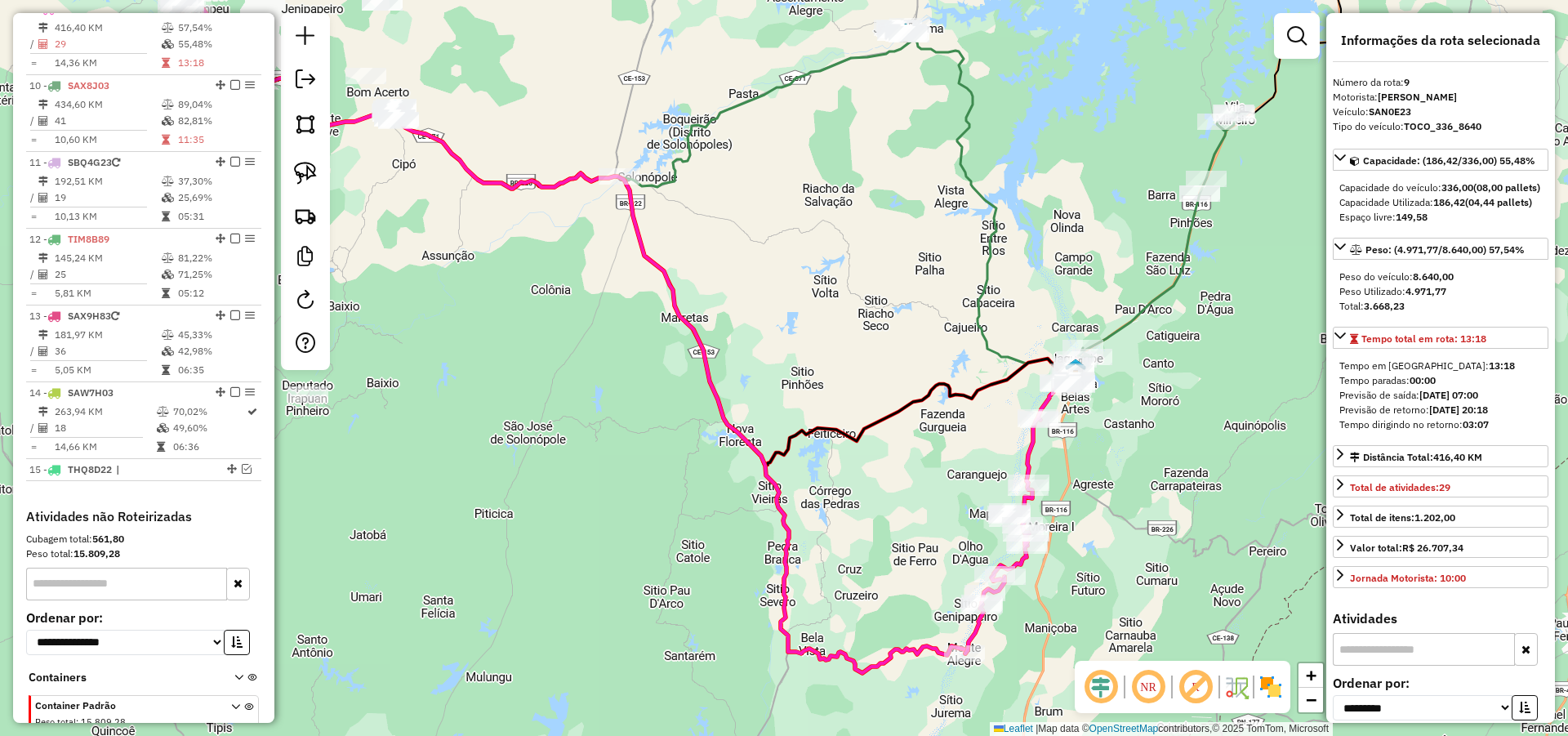
drag, startPoint x: 586, startPoint y: 413, endPoint x: 646, endPoint y: 459, distance: 75.6
click at [646, 459] on div "Janela de atendimento Grade de atendimento Capacidade Transportadoras Veículos …" at bounding box center [784, 368] width 1568 height 736
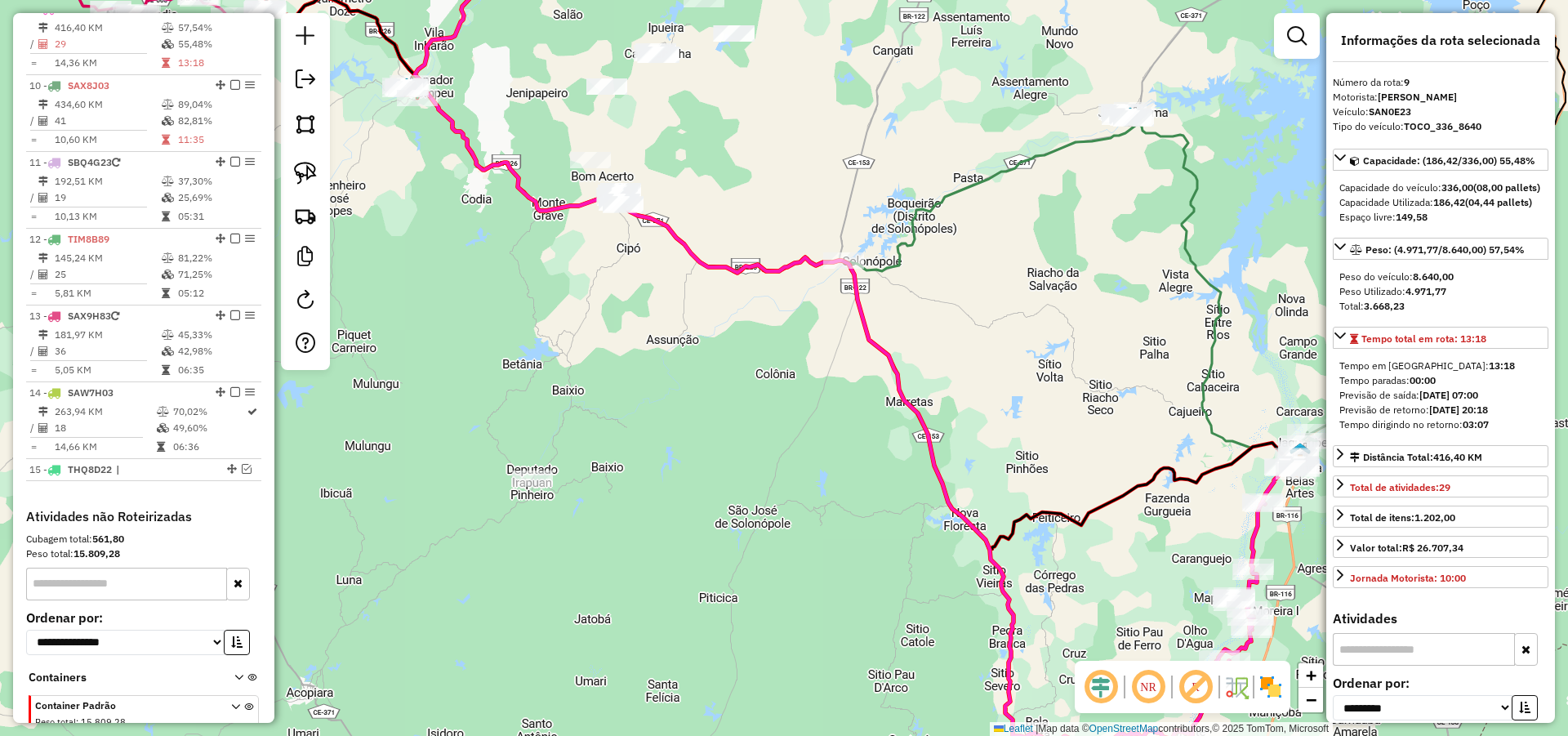
drag, startPoint x: 704, startPoint y: 458, endPoint x: 746, endPoint y: 447, distance: 43.4
click at [747, 458] on div "Janela de atendimento Grade de atendimento Capacidade Transportadoras Veículos …" at bounding box center [784, 368] width 1568 height 736
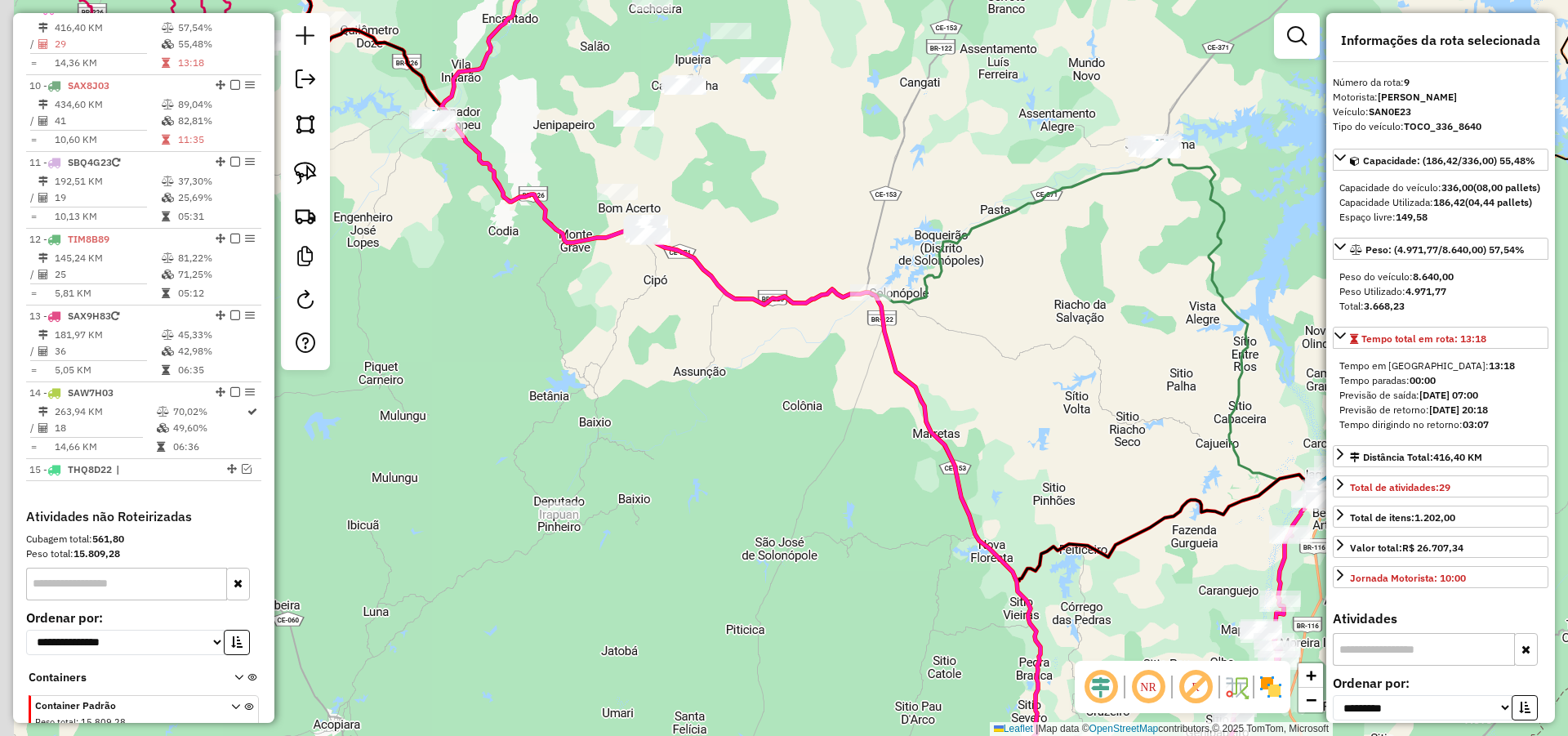
drag, startPoint x: 641, startPoint y: 404, endPoint x: 720, endPoint y: 557, distance: 172.2
click at [710, 559] on div "Janela de atendimento Grade de atendimento Capacidade Transportadoras Veículos …" at bounding box center [784, 368] width 1568 height 736
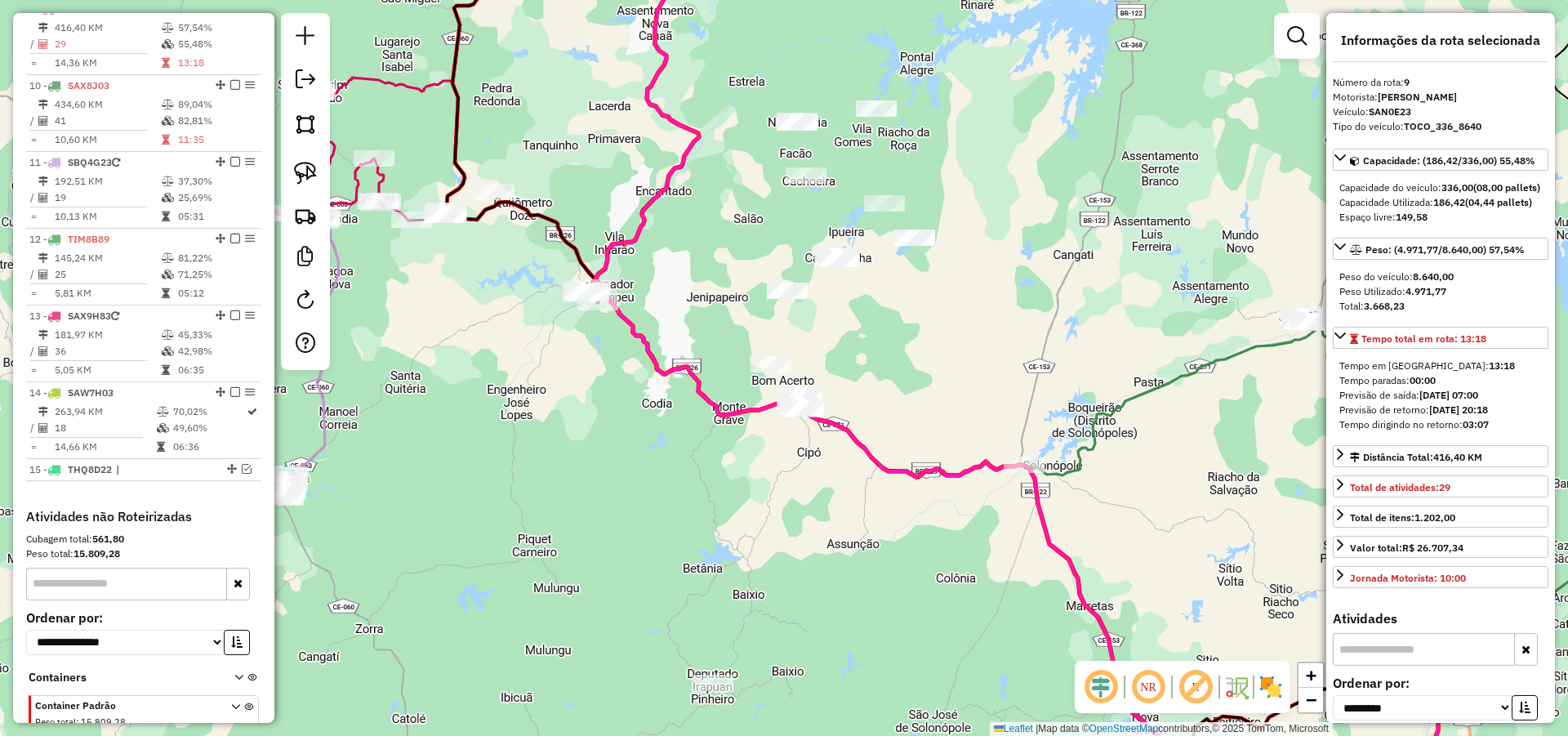
drag, startPoint x: 710, startPoint y: 486, endPoint x: 718, endPoint y: 485, distance: 8.1
click at [718, 485] on div "Janela de atendimento Grade de atendimento Capacidade Transportadoras Veículos …" at bounding box center [784, 368] width 1568 height 736
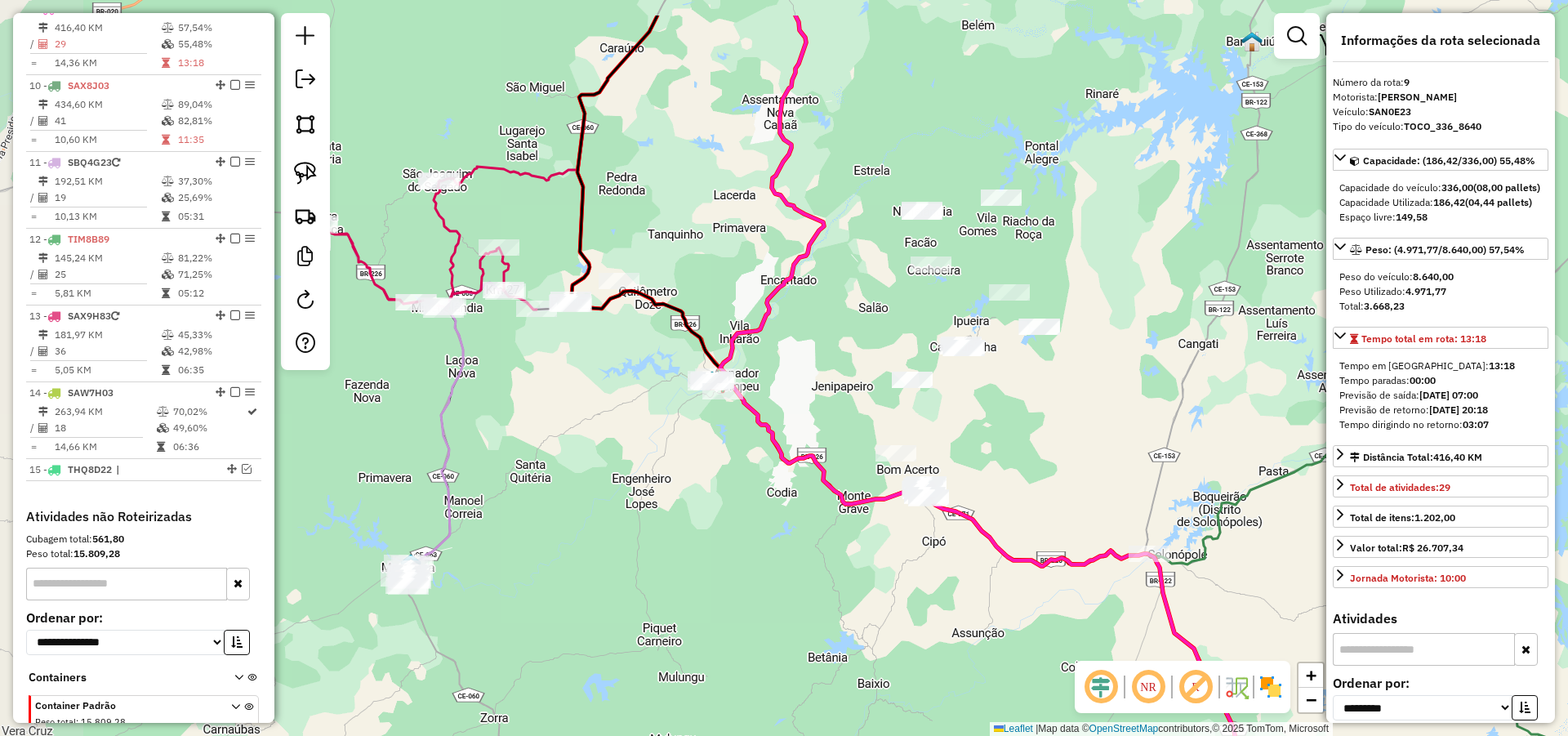
drag, startPoint x: 659, startPoint y: 516, endPoint x: 722, endPoint y: 525, distance: 63.6
click at [722, 525] on div "Janela de atendimento Grade de atendimento Capacidade Transportadoras Veículos …" at bounding box center [784, 368] width 1568 height 736
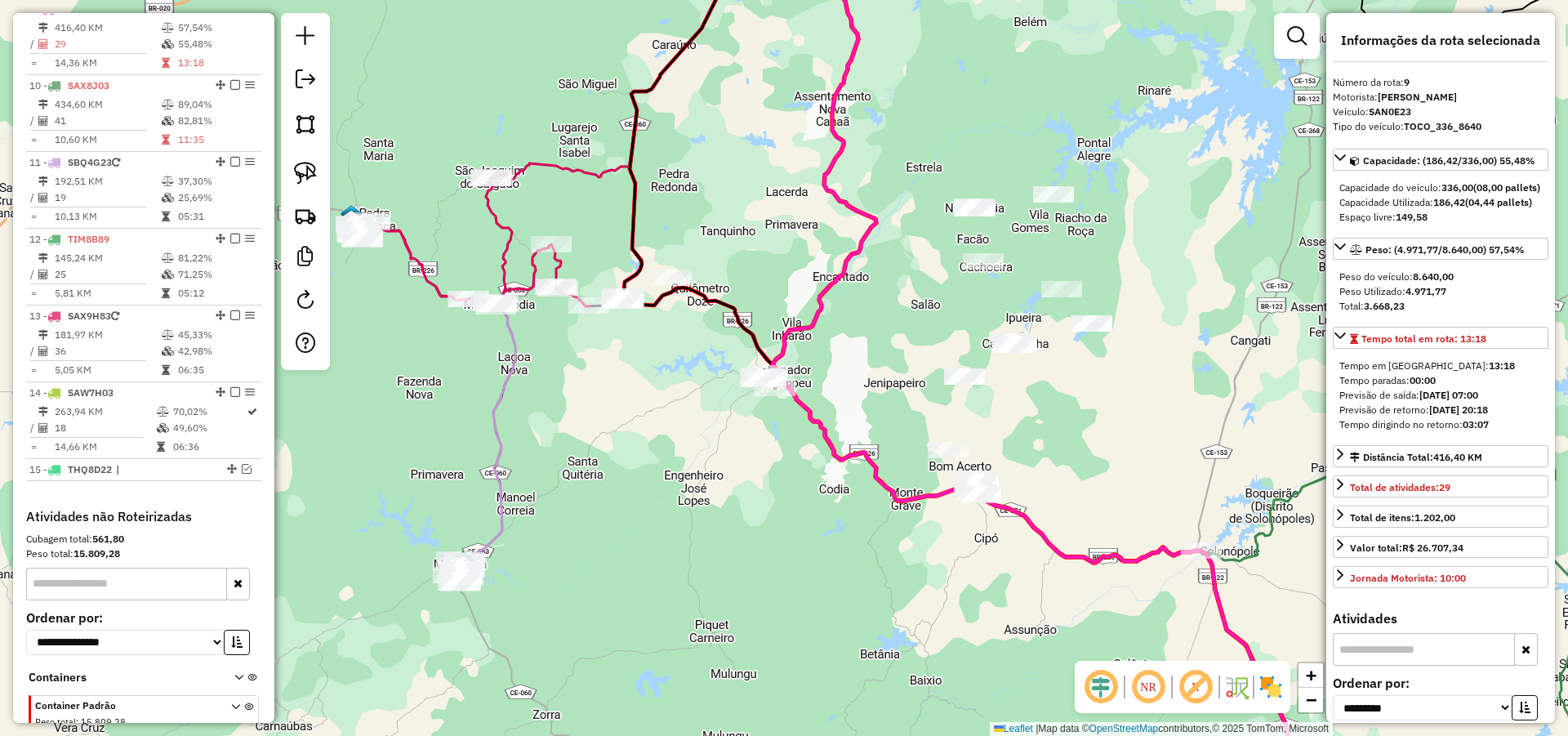
drag, startPoint x: 547, startPoint y: 452, endPoint x: 581, endPoint y: 453, distance: 34.0
click at [578, 454] on div "Janela de atendimento Grade de atendimento Capacidade Transportadoras Veículos …" at bounding box center [784, 368] width 1568 height 736
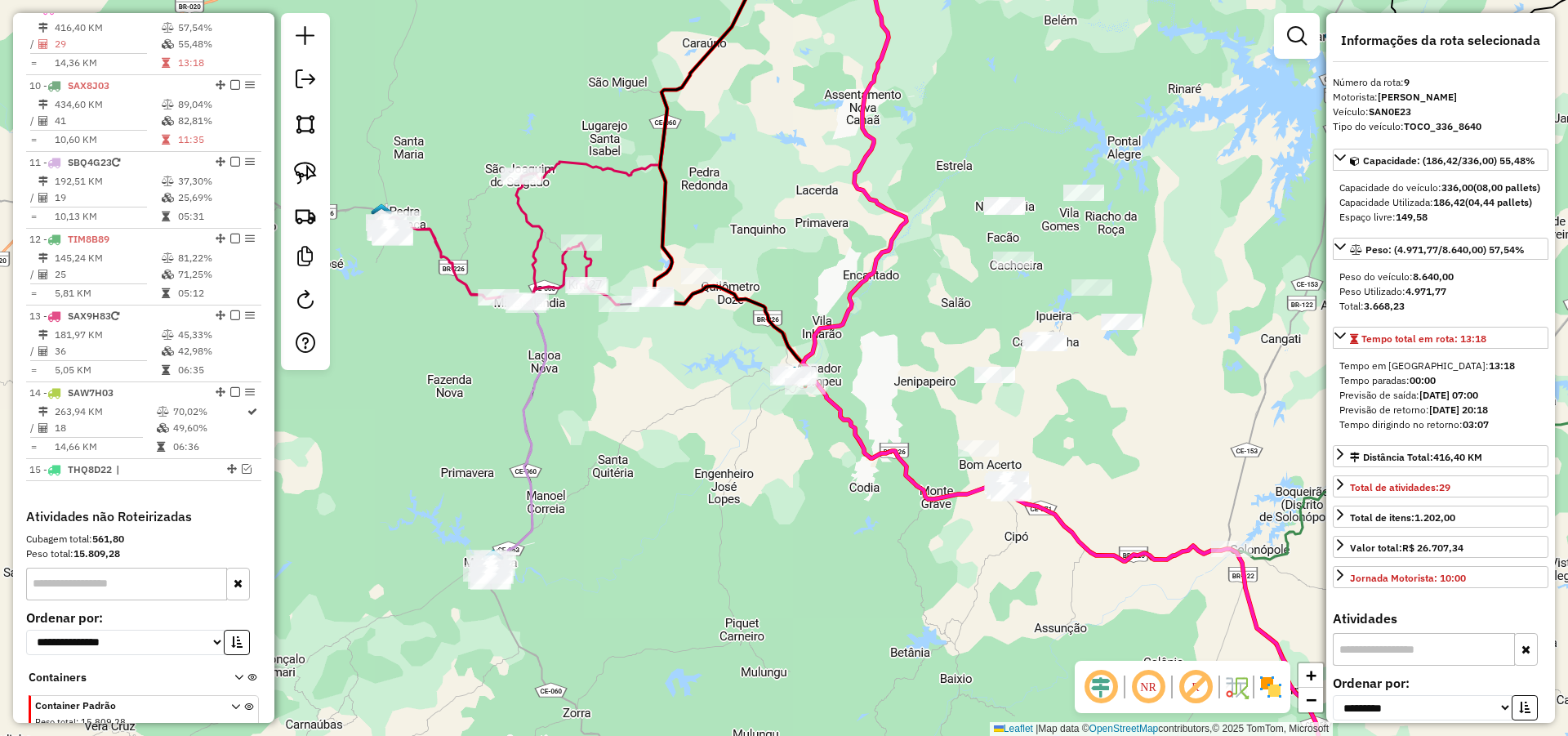
drag, startPoint x: 620, startPoint y: 450, endPoint x: 640, endPoint y: 448, distance: 20.1
click at [640, 448] on div "Janela de atendimento Grade de atendimento Capacidade Transportadoras Veículos …" at bounding box center [784, 368] width 1568 height 736
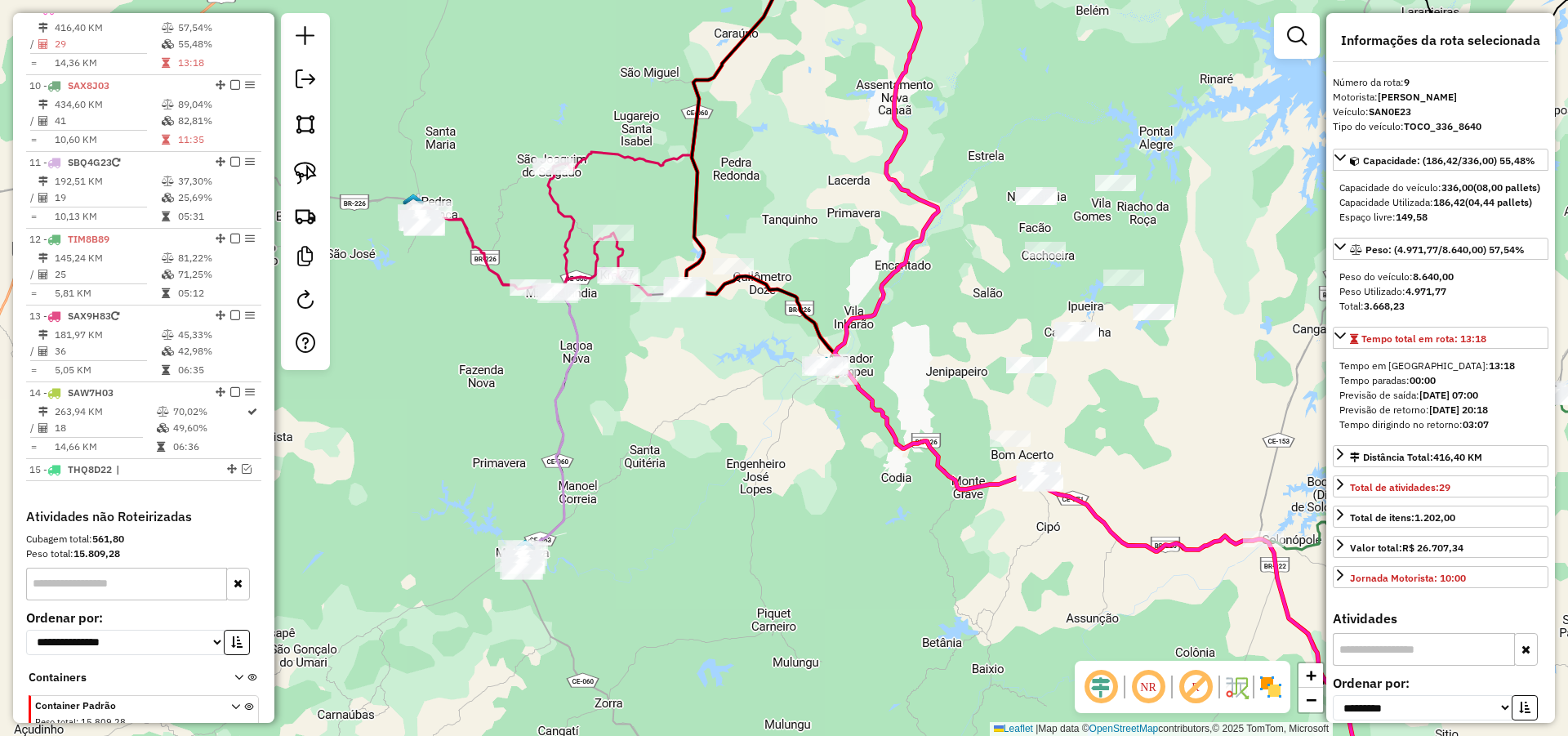
drag, startPoint x: 667, startPoint y: 441, endPoint x: 697, endPoint y: 432, distance: 31.3
click at [694, 432] on div "Janela de atendimento Grade de atendimento Capacidade Transportadoras Veículos …" at bounding box center [784, 368] width 1568 height 736
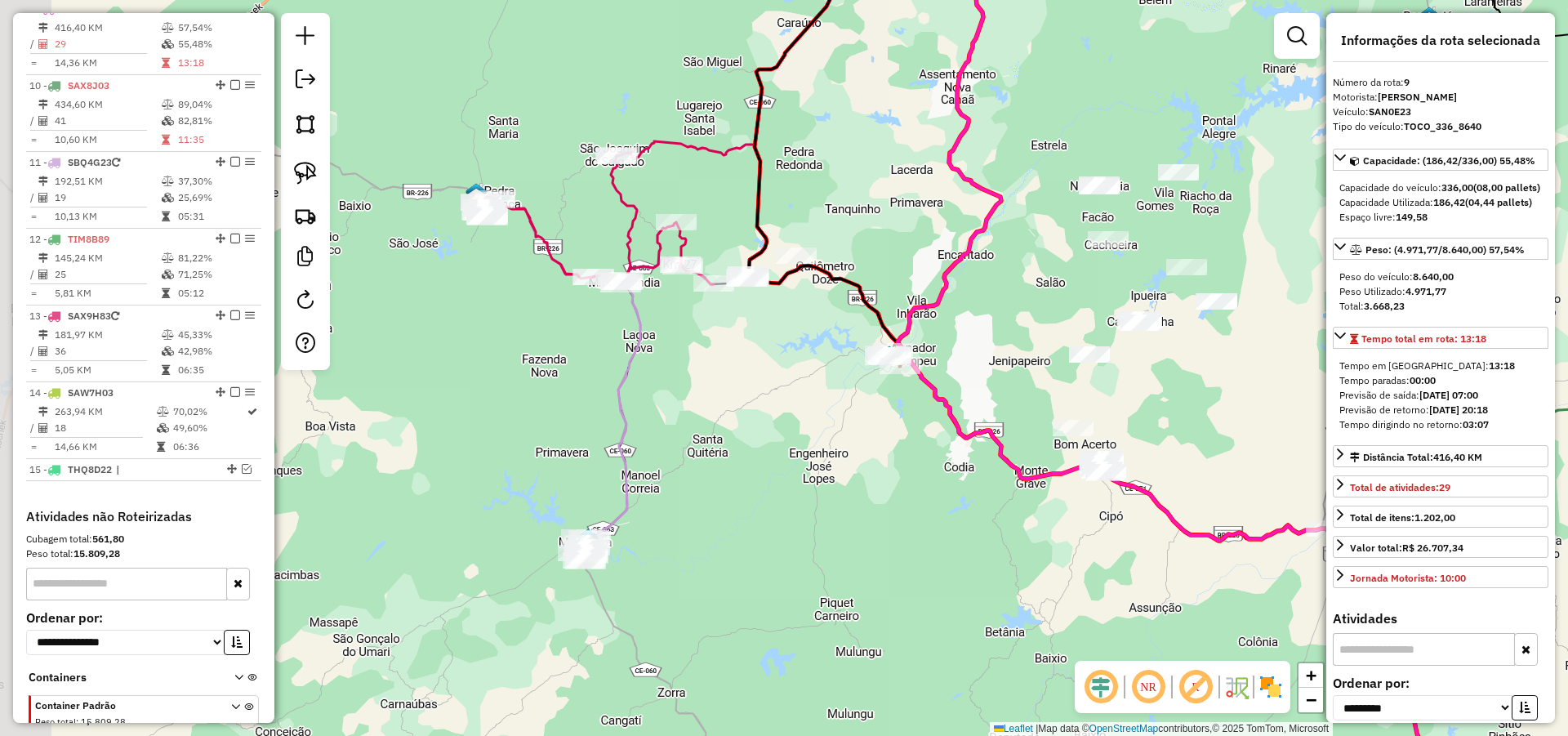
drag, startPoint x: 680, startPoint y: 360, endPoint x: 686, endPoint y: 373, distance: 14.3
click at [709, 345] on div "Janela de atendimento Grade de atendimento Capacidade Transportadoras Veículos …" at bounding box center [784, 368] width 1568 height 736
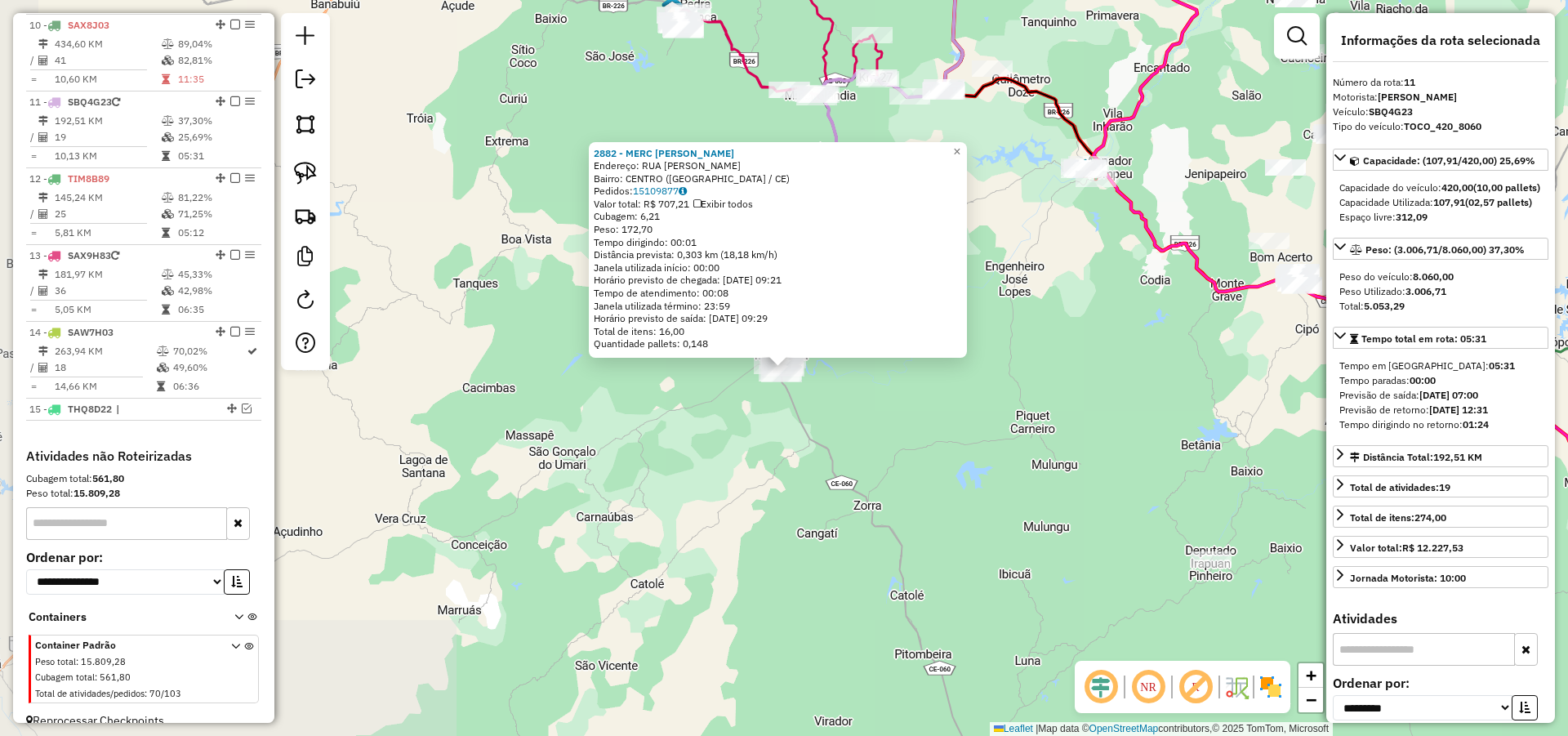
scroll to position [903, 0]
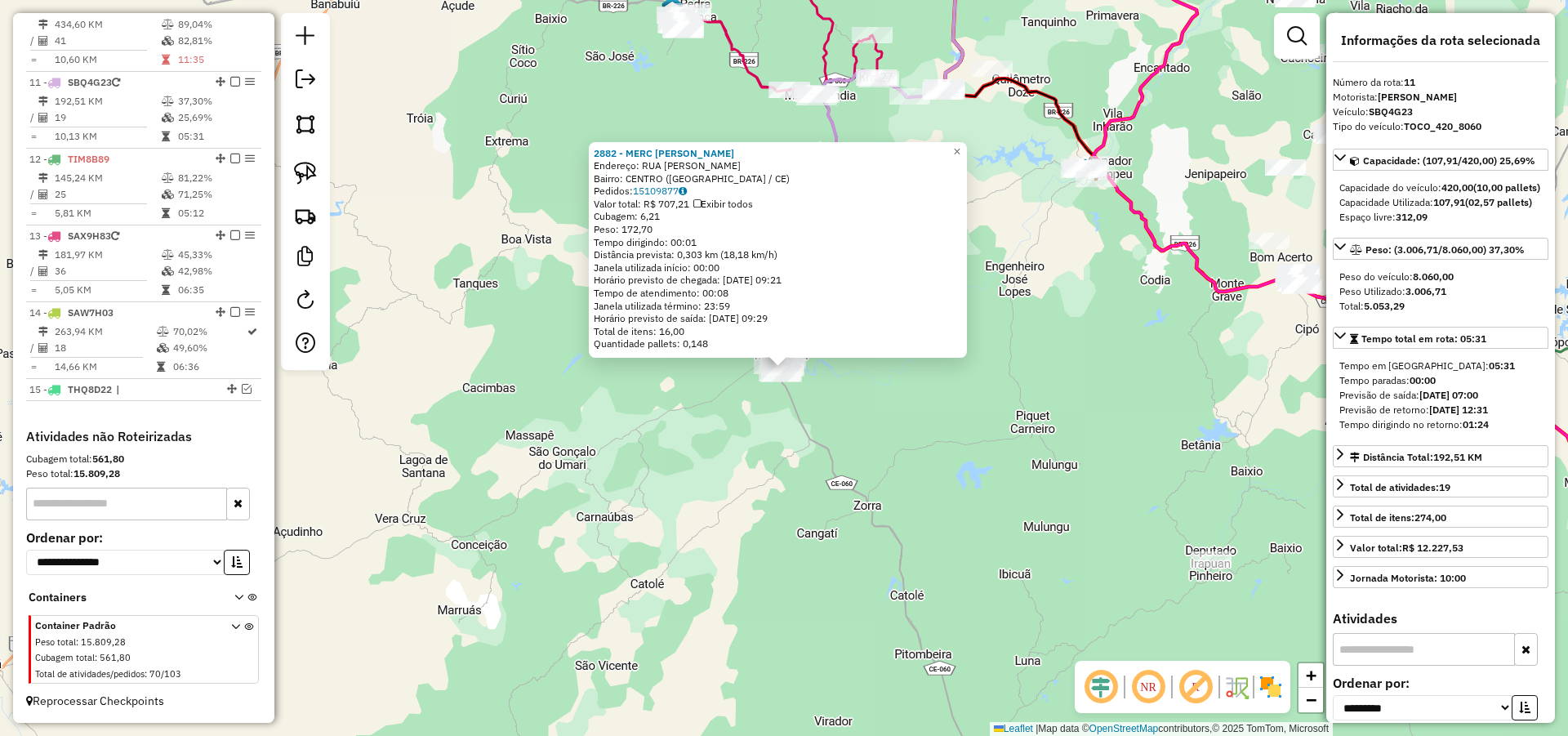
click at [871, 404] on div "2882 - MERC GERLANIO MOMBA Endereço: RUA GENEROSA DE ALMEIDA Bairro: CENTRO (MO…" at bounding box center [784, 368] width 1568 height 736
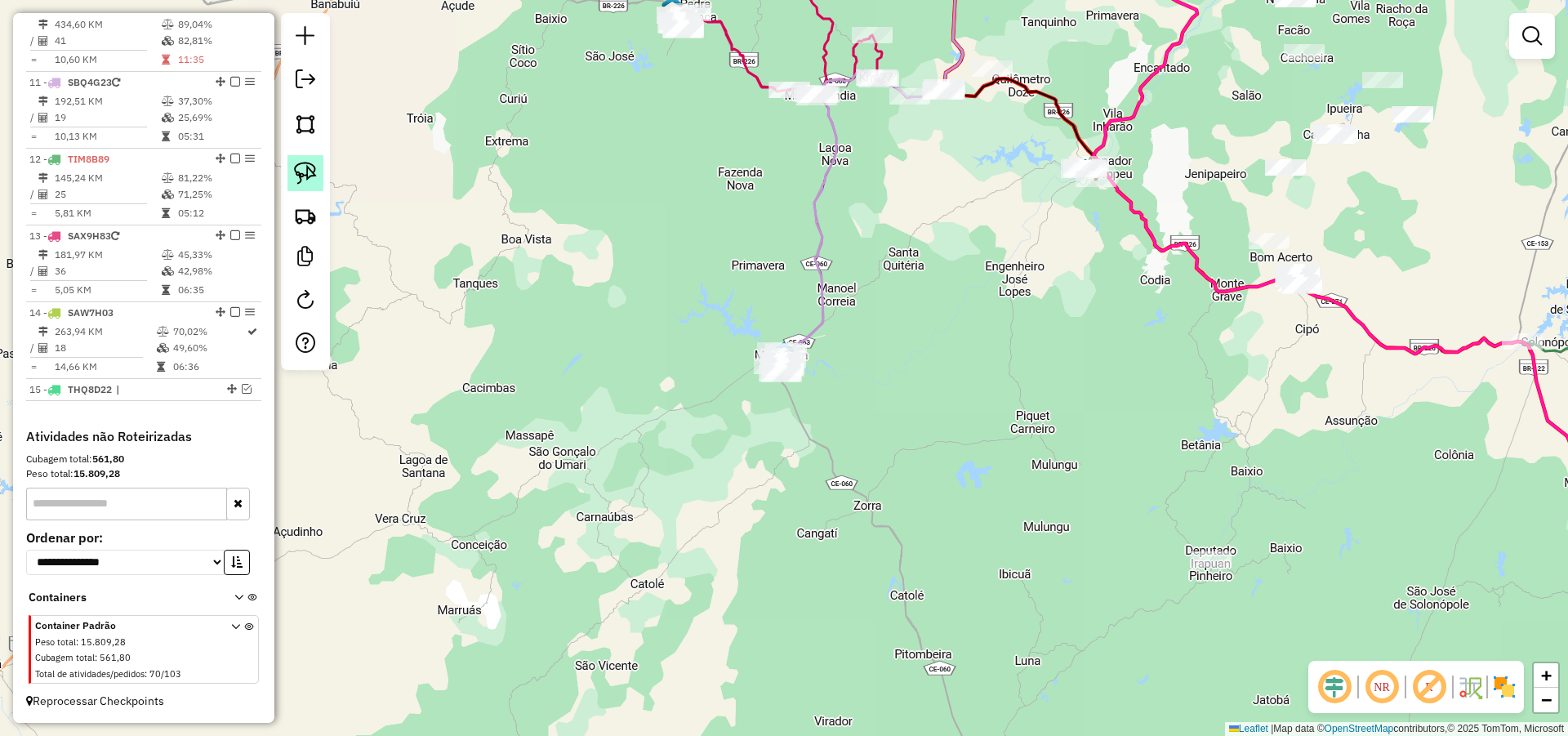
click at [310, 169] on img at bounding box center [305, 173] width 23 height 23
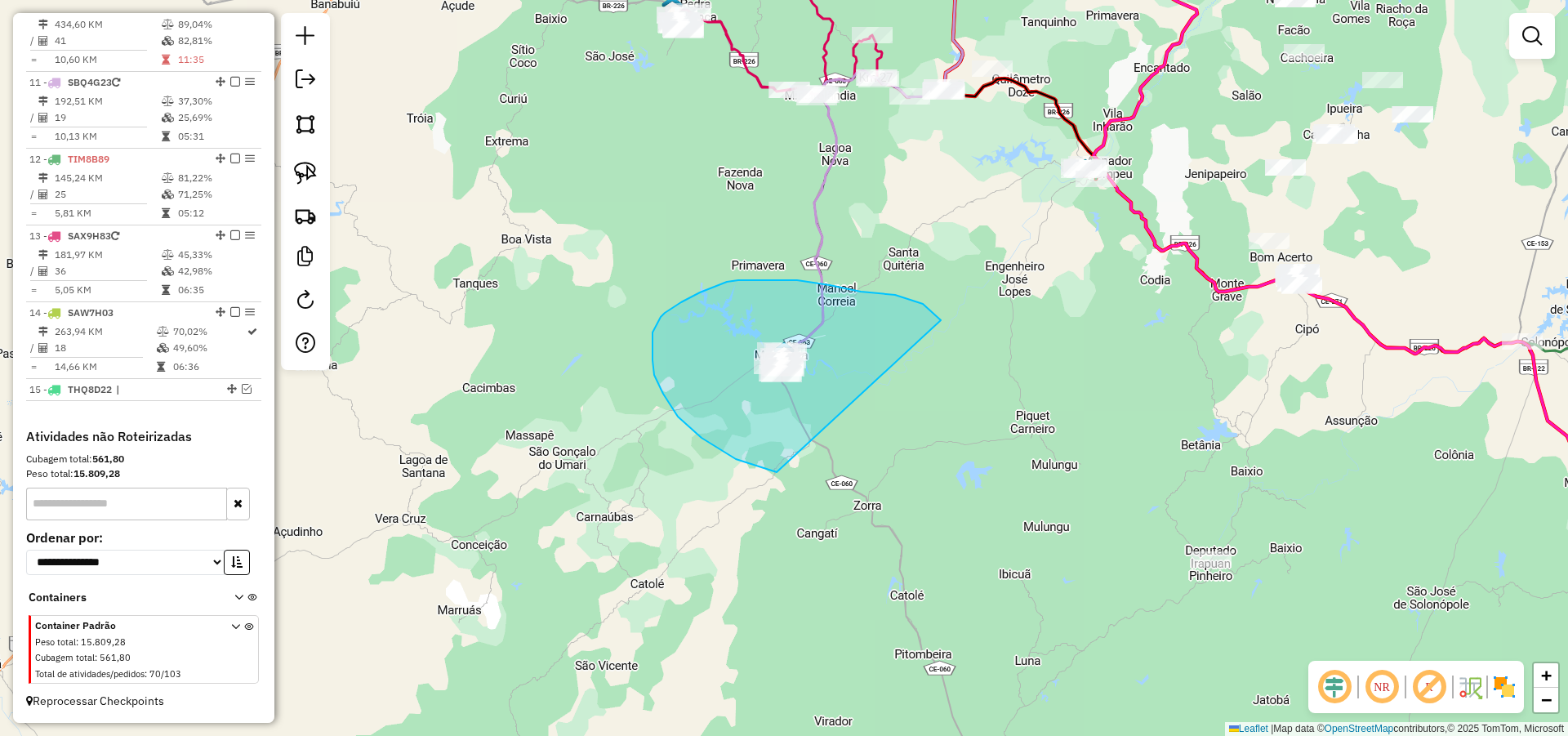
drag, startPoint x: 797, startPoint y: 280, endPoint x: 914, endPoint y: 454, distance: 209.7
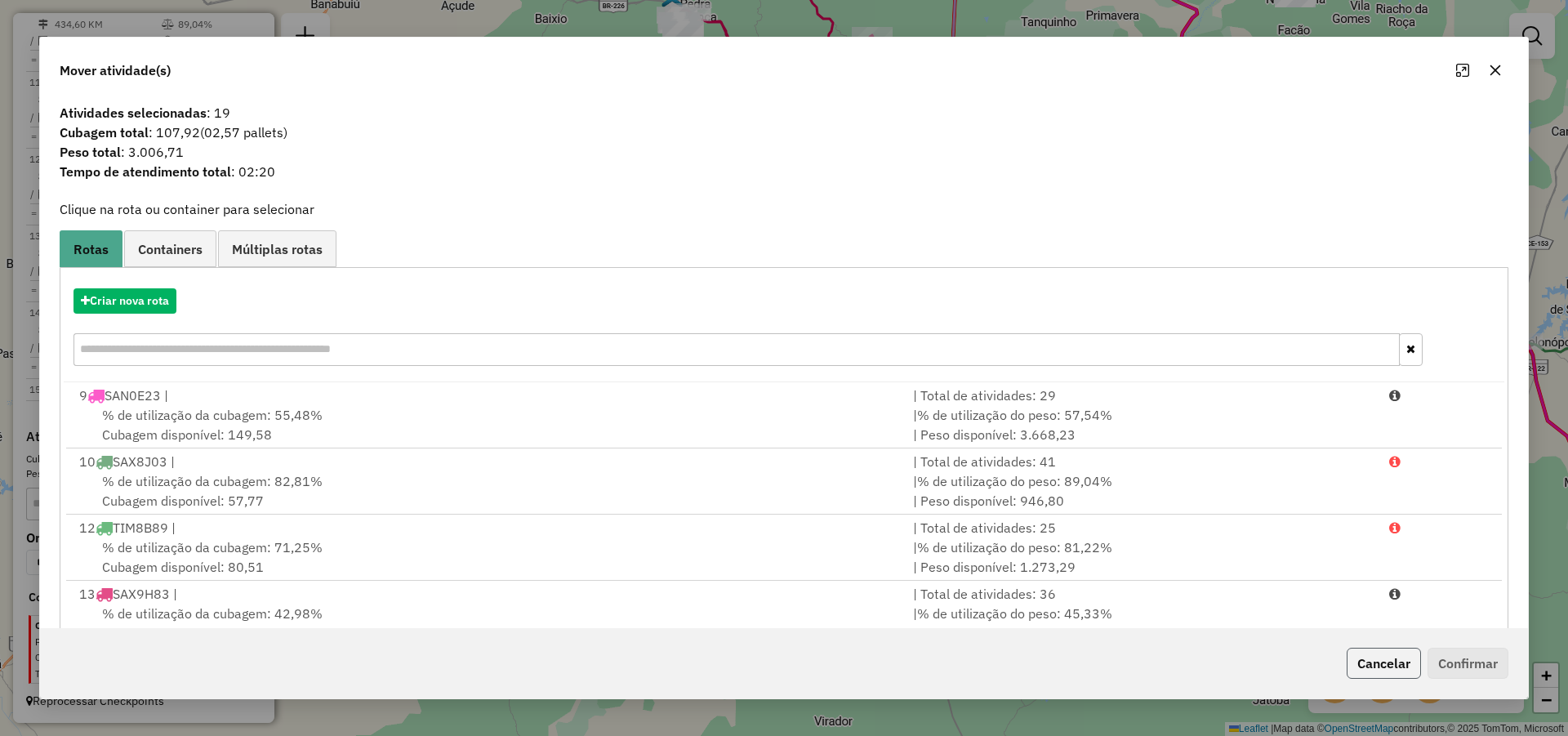
click at [1382, 664] on button "Cancelar" at bounding box center [1384, 663] width 74 height 31
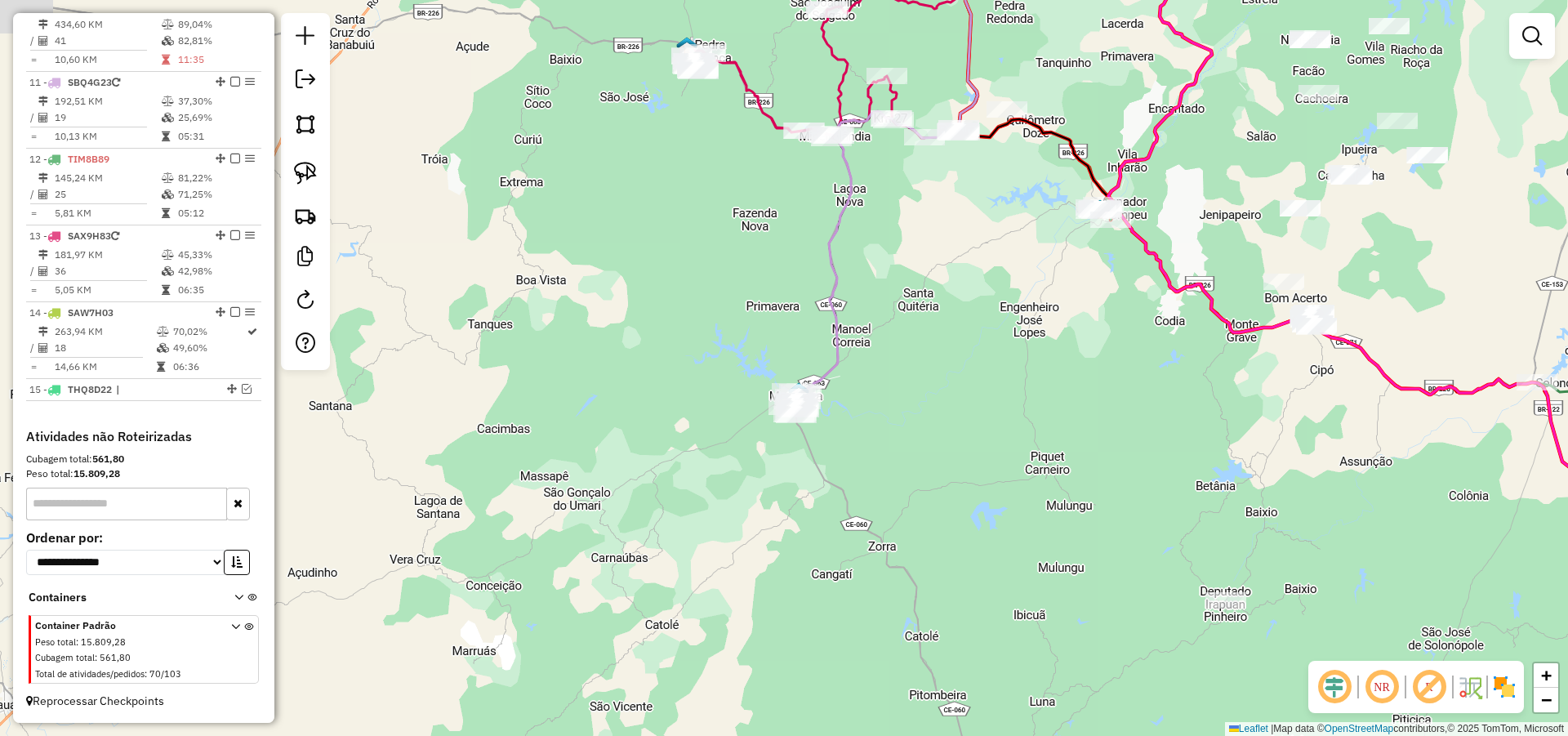
drag, startPoint x: 981, startPoint y: 433, endPoint x: 1071, endPoint y: 649, distance: 234.0
click at [1072, 651] on div "Janela de atendimento Grade de atendimento Capacidade Transportadoras Veículos …" at bounding box center [784, 368] width 1568 height 736
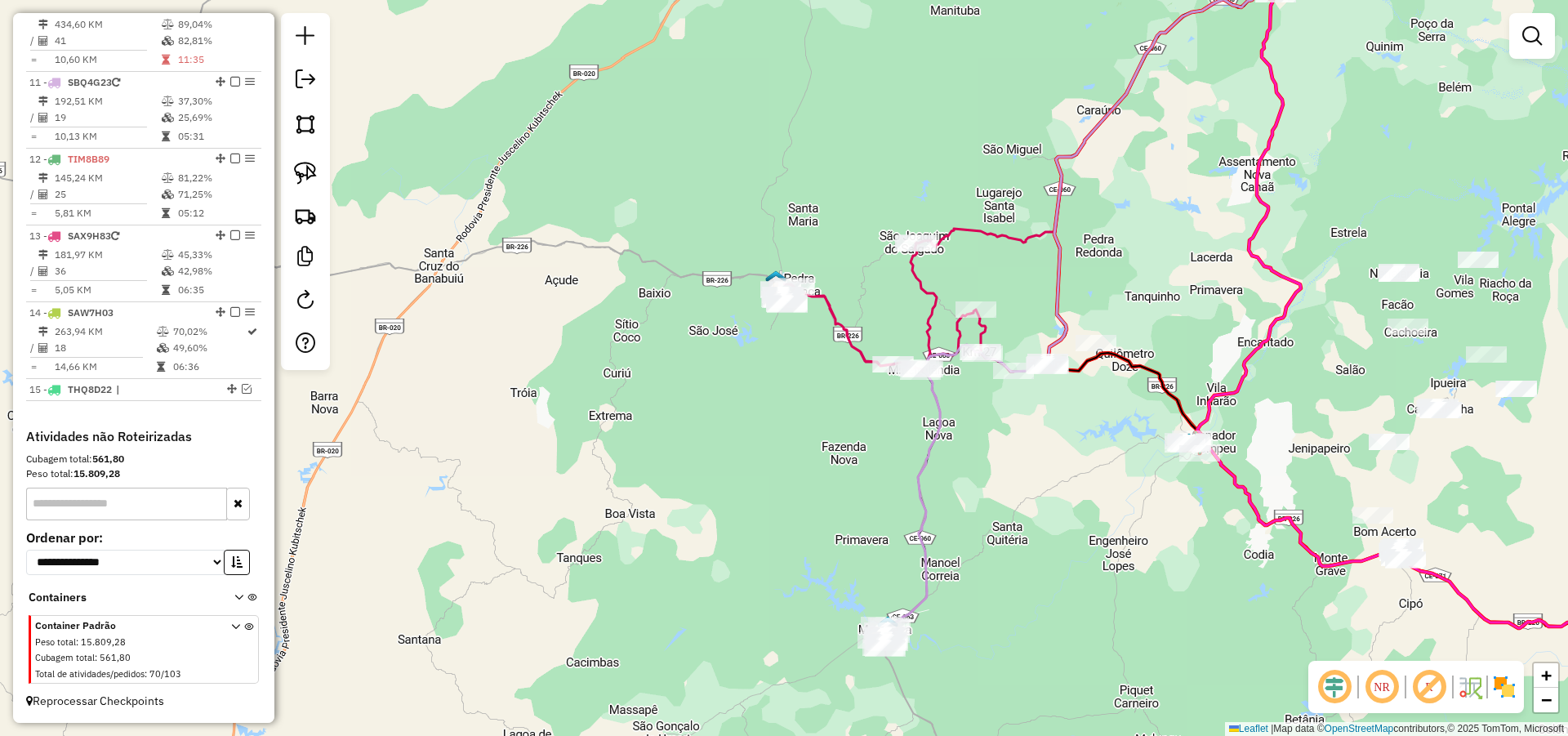
drag, startPoint x: 1008, startPoint y: 512, endPoint x: 935, endPoint y: 496, distance: 74.7
click at [1002, 530] on div "Janela de atendimento Grade de atendimento Capacidade Transportadoras Veículos …" at bounding box center [784, 368] width 1568 height 736
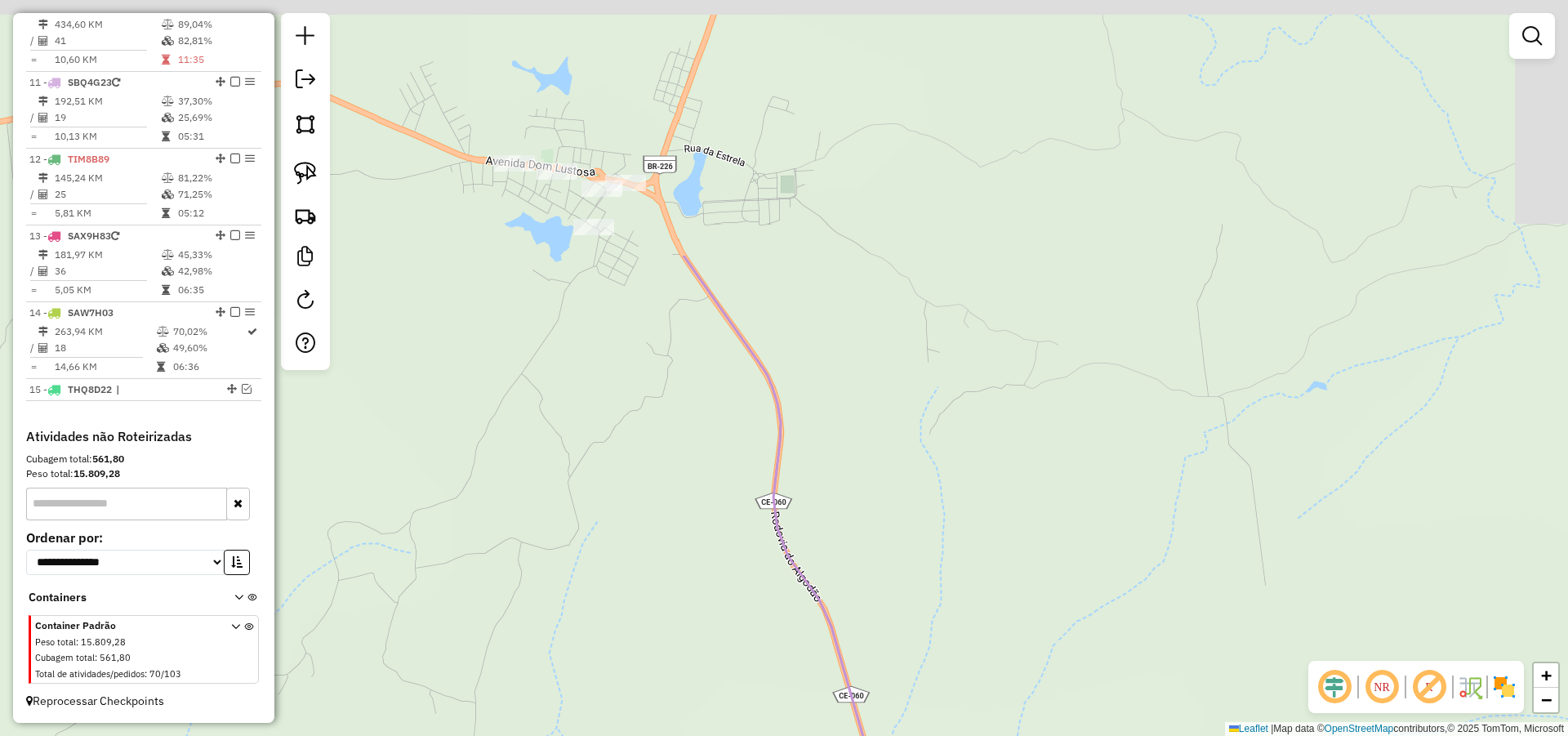
drag, startPoint x: 899, startPoint y: 270, endPoint x: 1037, endPoint y: 595, distance: 353.1
click at [1037, 595] on div "Janela de atendimento Grade de atendimento Capacidade Transportadoras Veículos …" at bounding box center [784, 368] width 1568 height 736
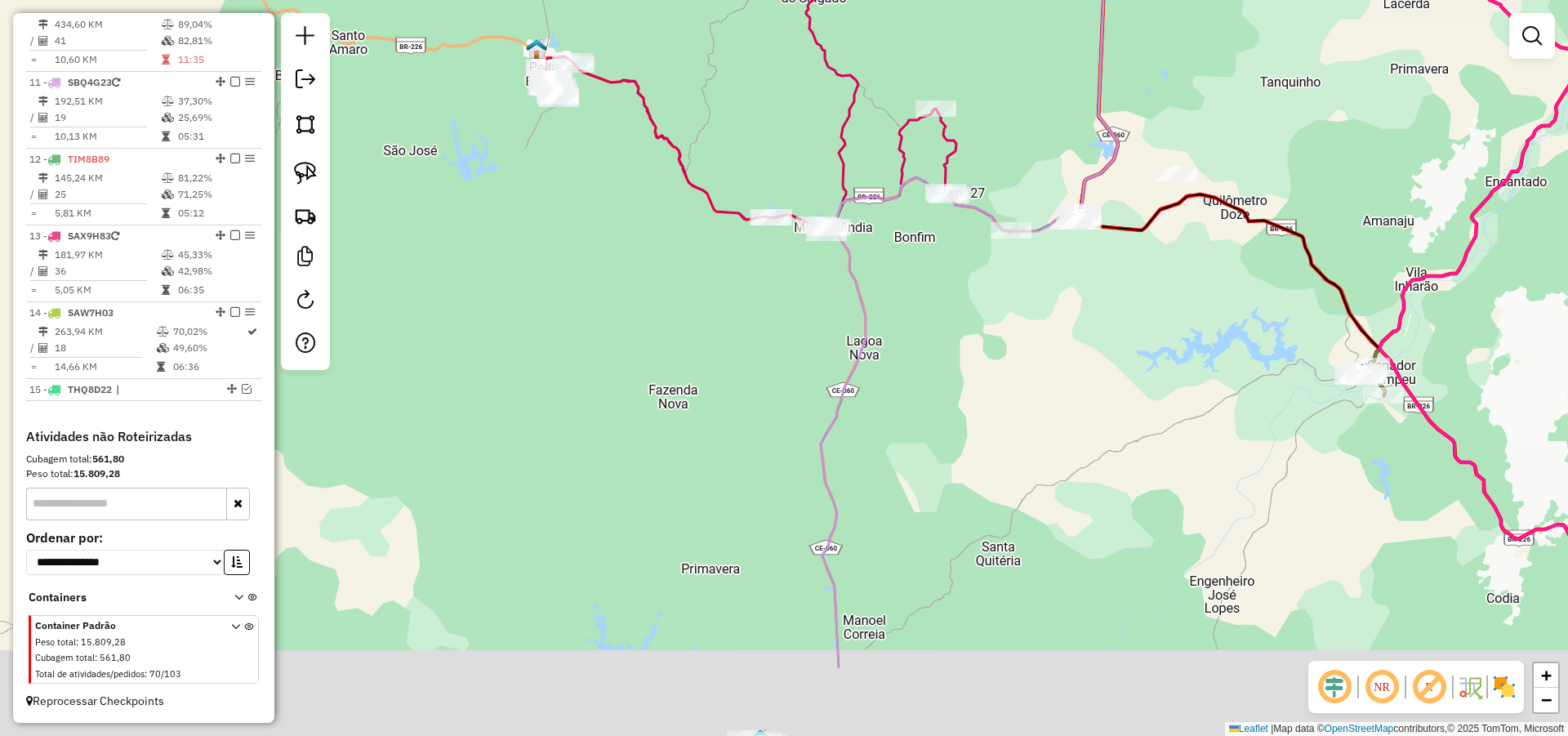
drag, startPoint x: 992, startPoint y: 373, endPoint x: 950, endPoint y: 246, distance: 133.8
click at [960, 275] on div "Janela de atendimento Grade de atendimento Capacidade Transportadoras Veículos …" at bounding box center [784, 368] width 1568 height 736
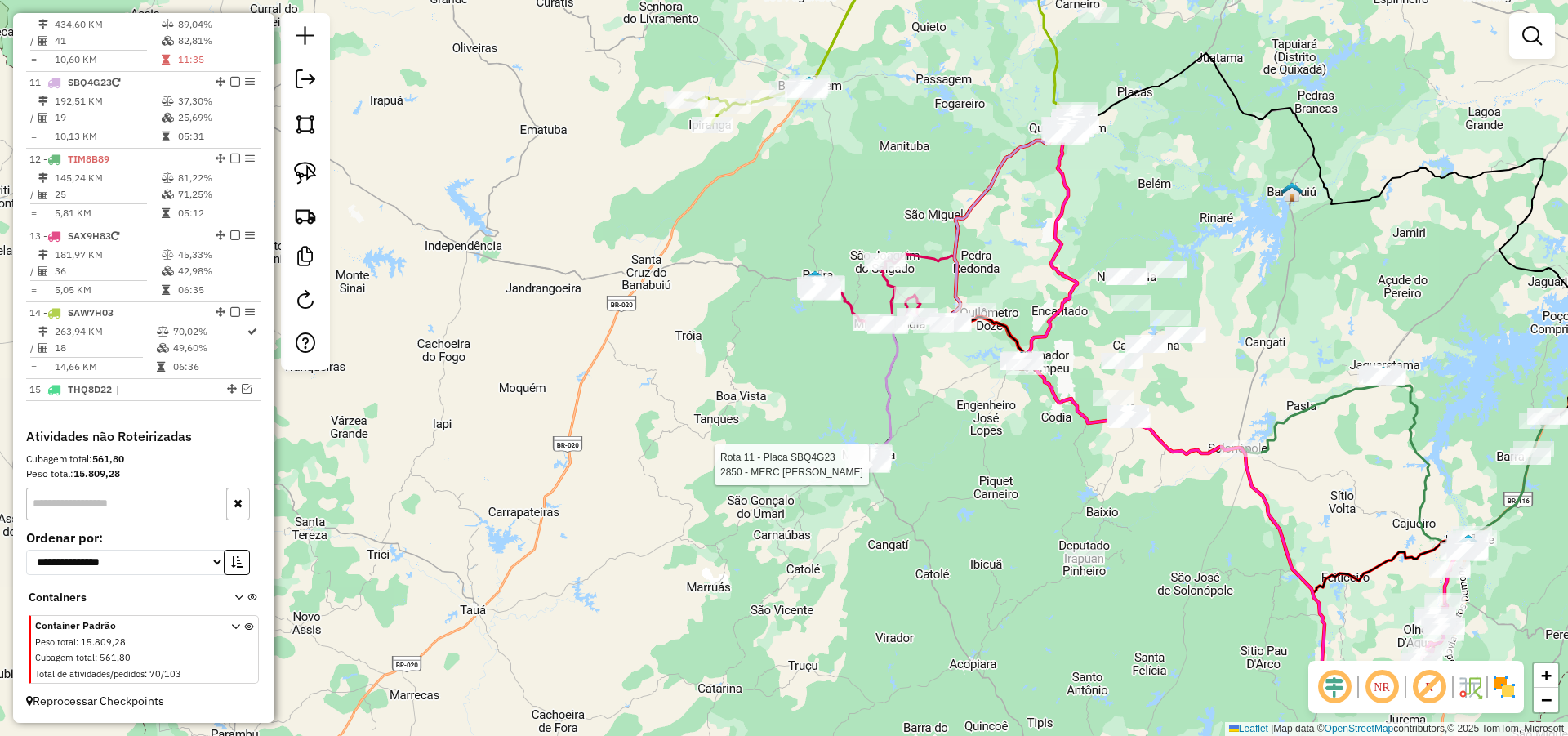
select select "**********"
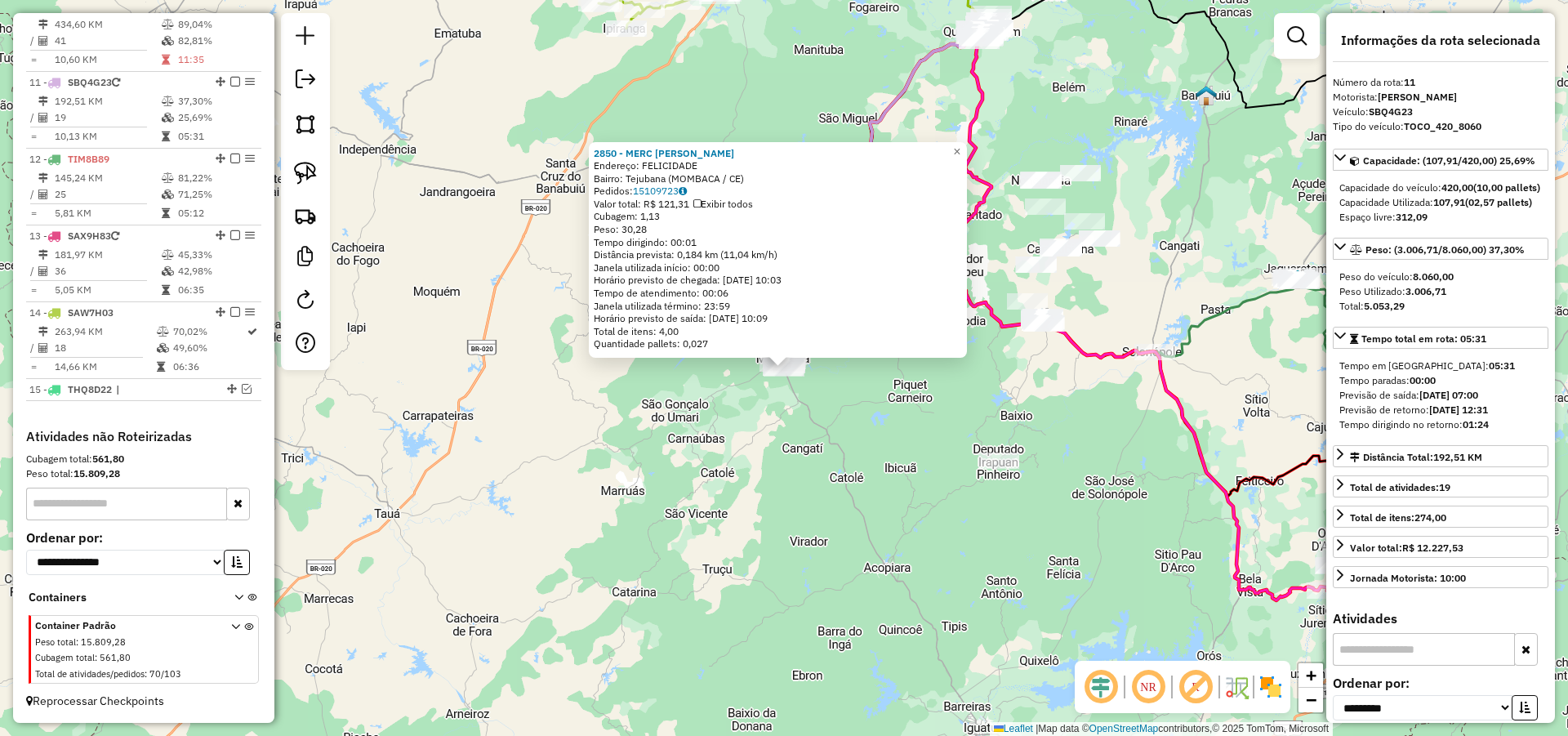
click at [1060, 446] on div "2850 - MERC AVO DOMINGOS Endereço: FELICIDADE Bairro: Tejubana (MOMBACA / CE) P…" at bounding box center [784, 368] width 1568 height 736
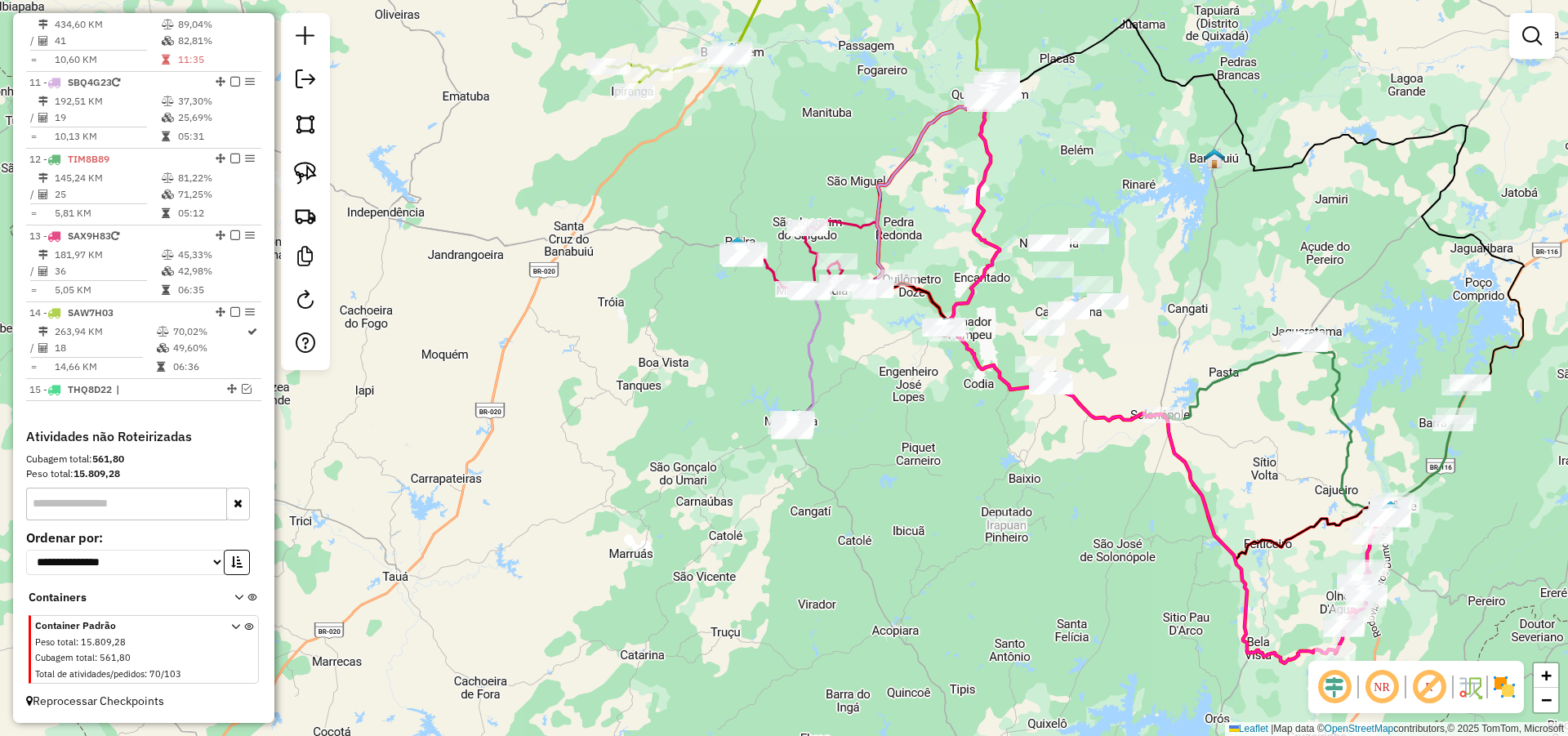
drag, startPoint x: 886, startPoint y: 443, endPoint x: 888, endPoint y: 497, distance: 54.0
click at [889, 500] on div "Janela de atendimento Grade de atendimento Capacidade Transportadoras Veículos …" at bounding box center [784, 368] width 1568 height 736
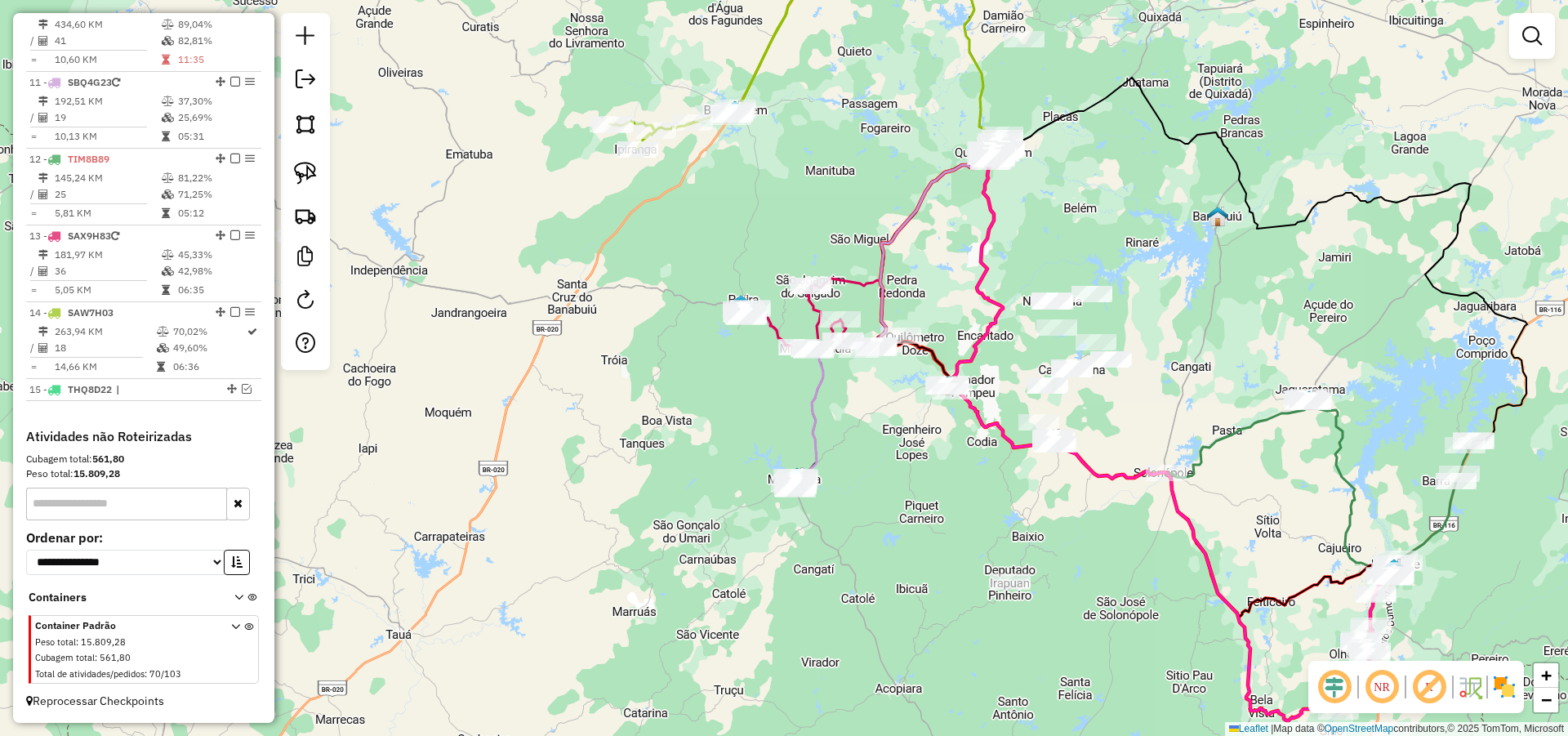
click at [874, 395] on div "Janela de atendimento Grade de atendimento Capacidade Transportadoras Veículos …" at bounding box center [784, 368] width 1568 height 736
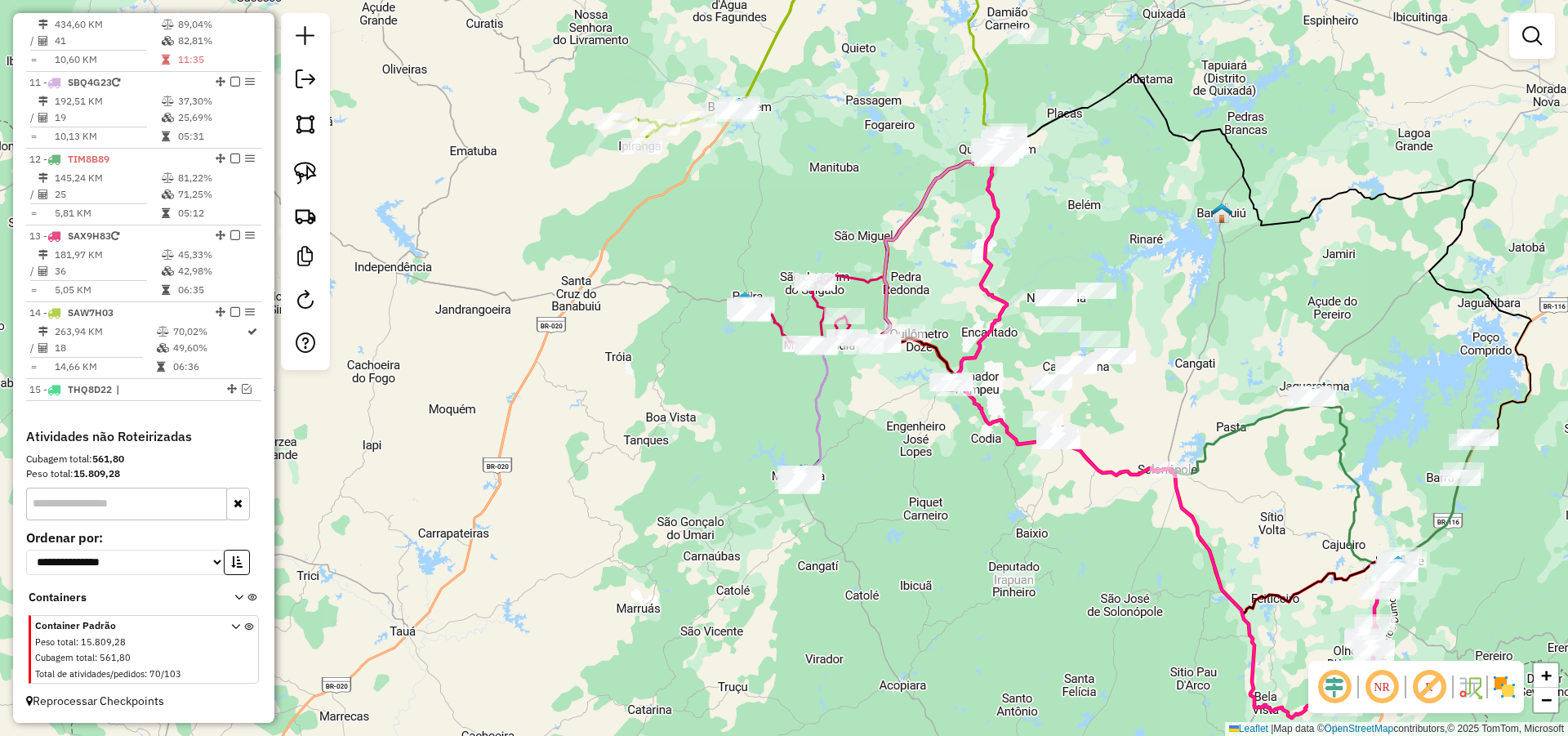
drag, startPoint x: 863, startPoint y: 436, endPoint x: 868, endPoint y: 422, distance: 14.9
click at [868, 424] on div "Janela de atendimento Grade de atendimento Capacidade Transportadoras Veículos …" at bounding box center [784, 368] width 1568 height 736
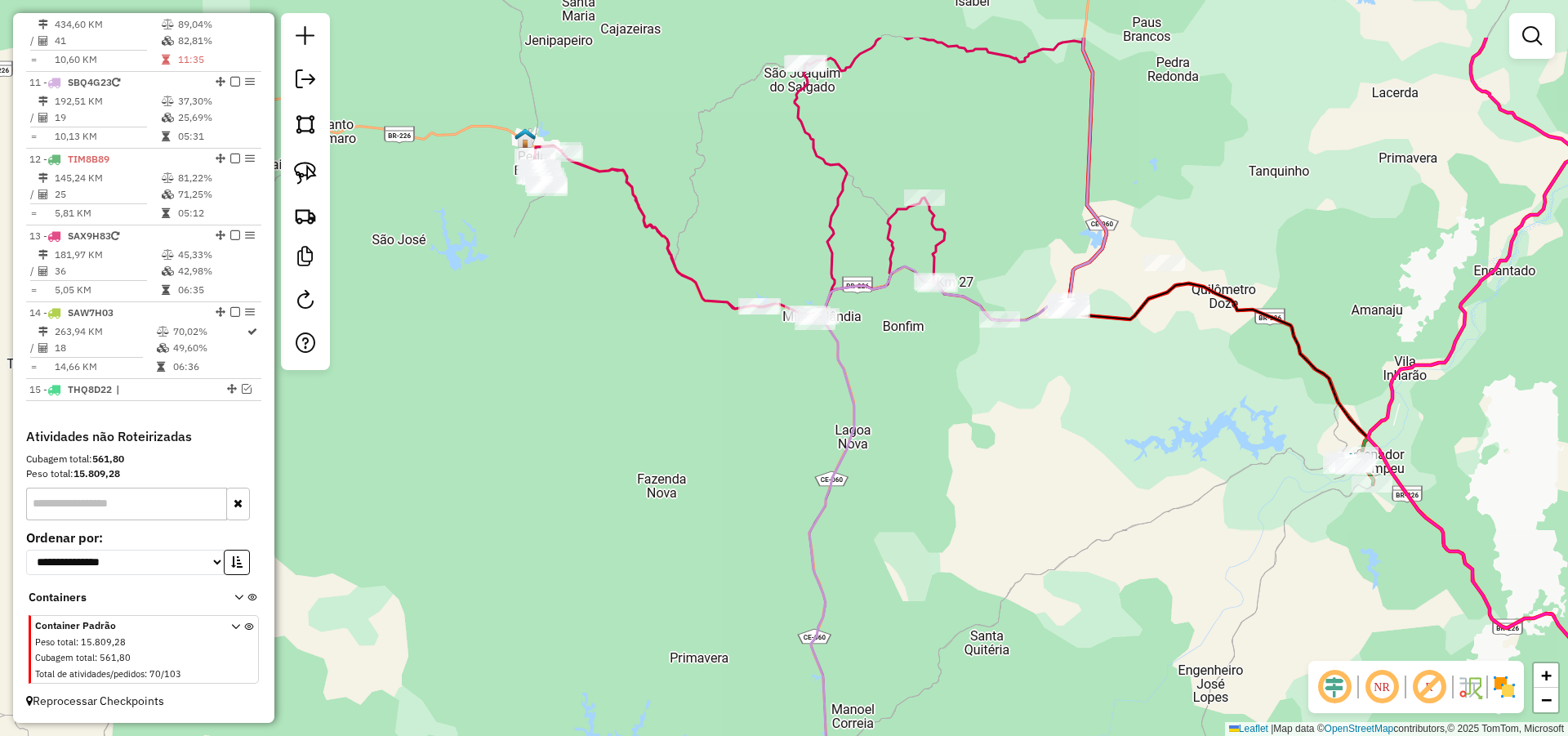
drag, startPoint x: 997, startPoint y: 408, endPoint x: 1025, endPoint y: 465, distance: 63.5
click at [1022, 475] on div "Janela de atendimento Grade de atendimento Capacidade Transportadoras Veículos …" at bounding box center [784, 368] width 1568 height 736
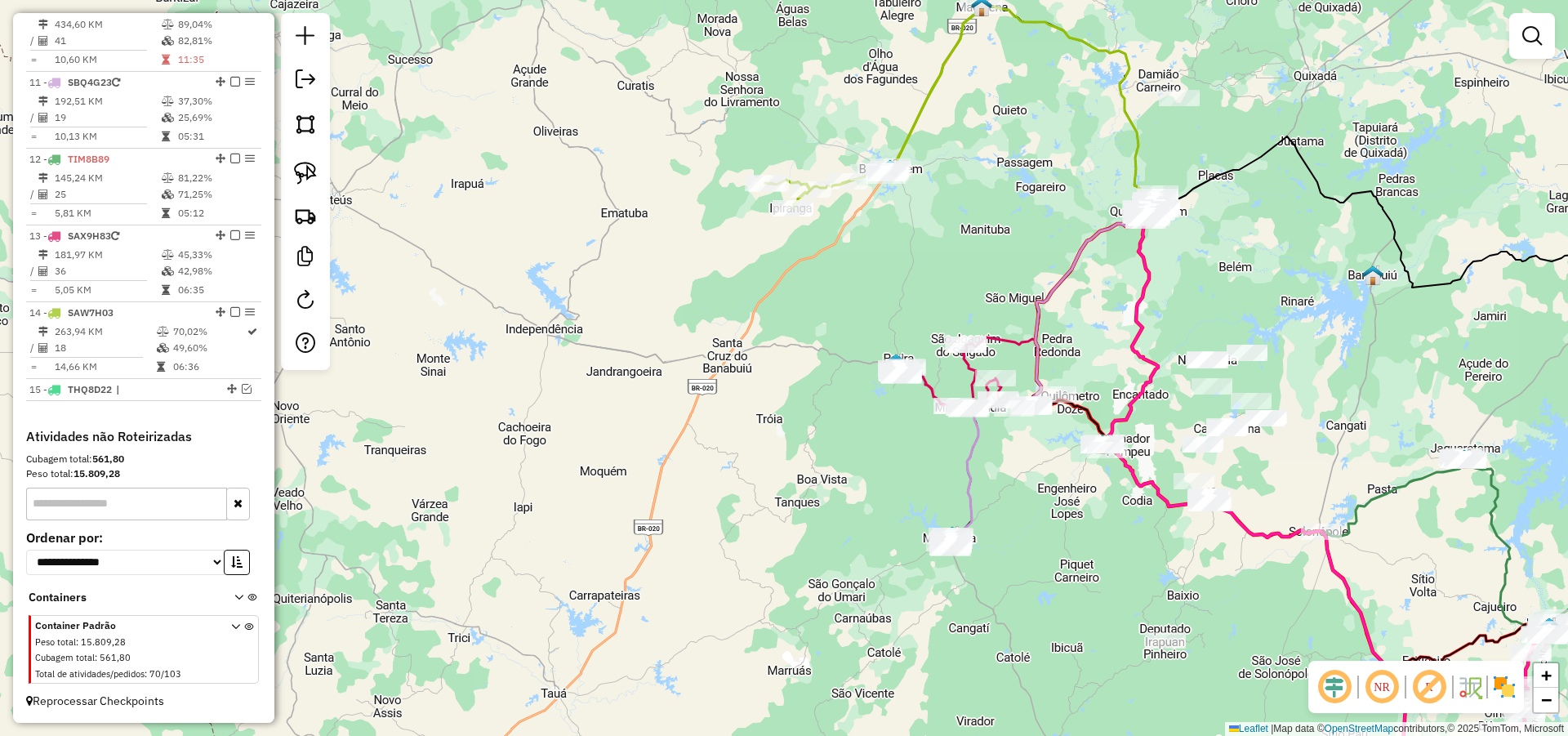
click at [1022, 446] on div "Janela de atendimento Grade de atendimento Capacidade Transportadoras Veículos …" at bounding box center [784, 368] width 1568 height 736
click at [1551, 677] on span "+" at bounding box center [1546, 674] width 10 height 20
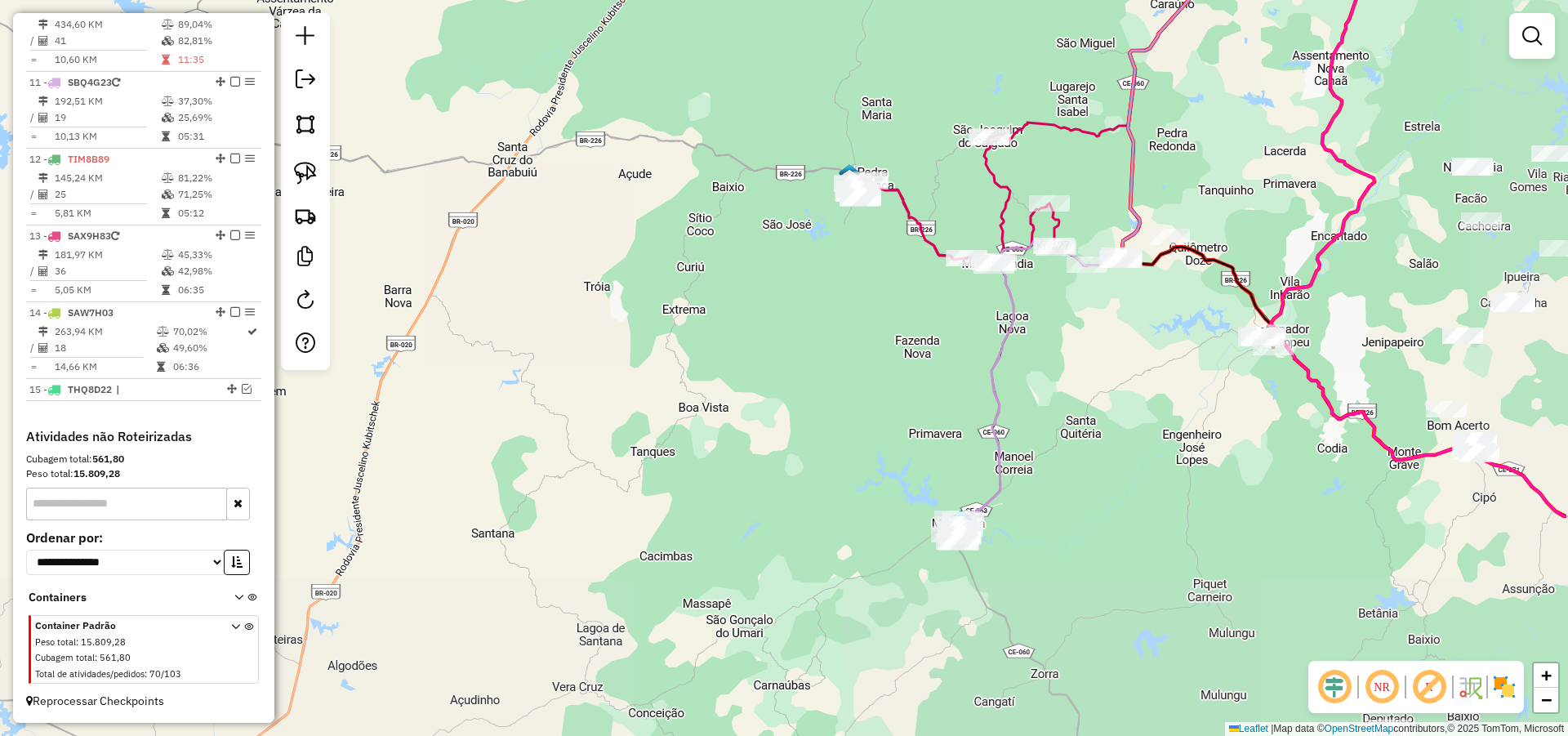
drag, startPoint x: 1207, startPoint y: 534, endPoint x: 1066, endPoint y: 406, distance: 190.4
click at [1067, 407] on div "Janela de atendimento Grade de atendimento Capacidade Transportadoras Veículos …" at bounding box center [784, 368] width 1568 height 736
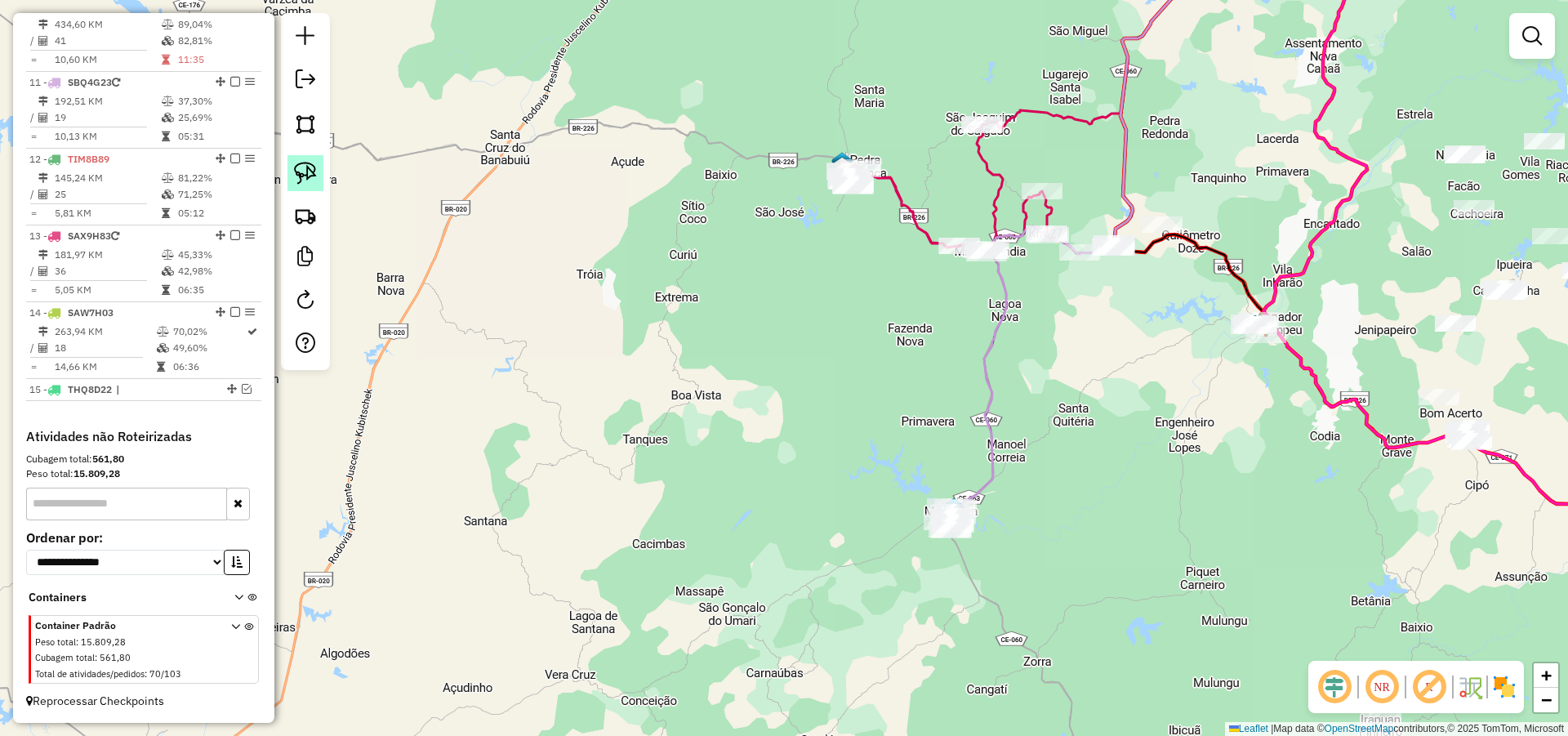
click at [313, 166] on img at bounding box center [305, 173] width 23 height 23
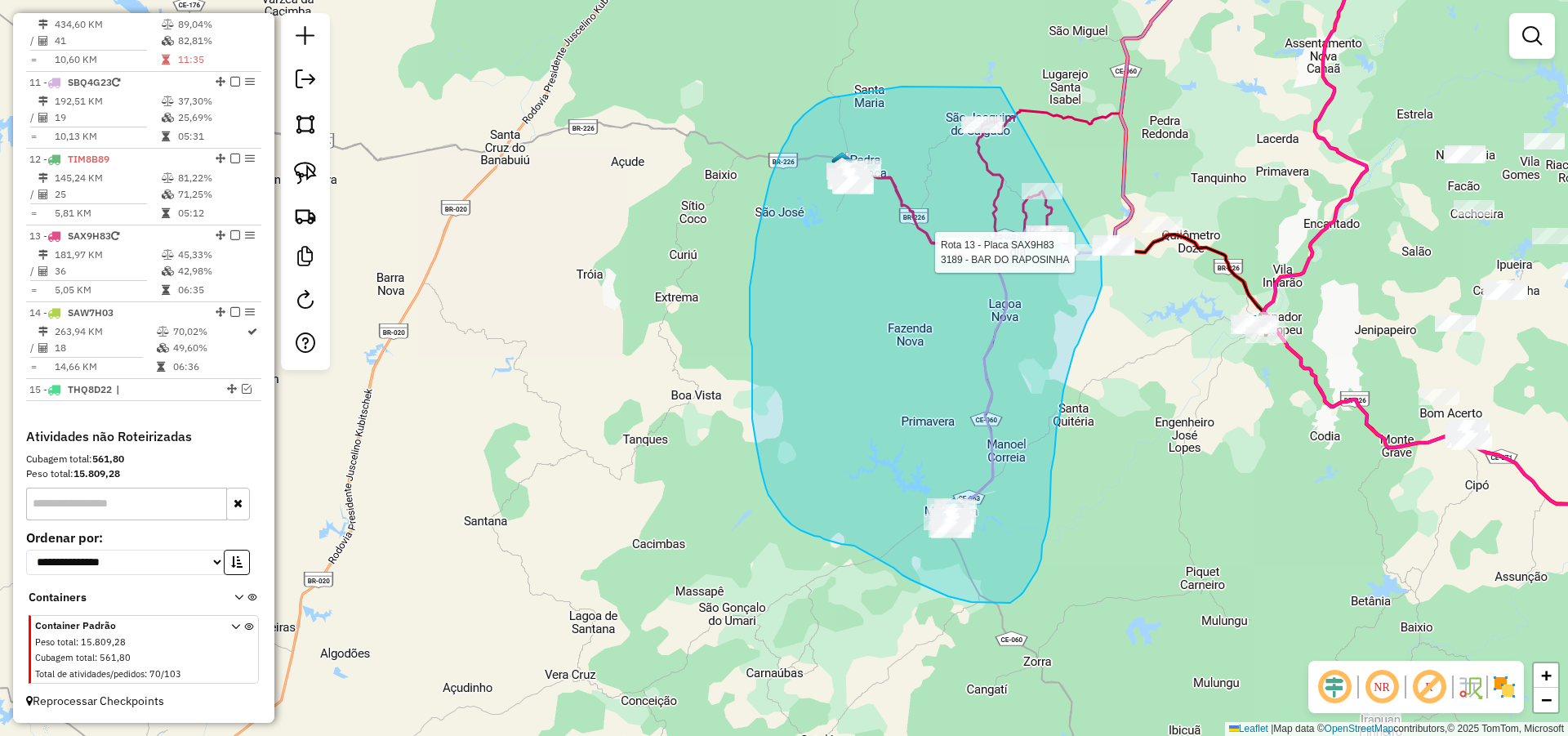
click at [1090, 246] on div "Rota 13 - Placa SAX9H83 3189 - BAR DO RAPOSINHA Janela de atendimento Grade de …" at bounding box center [784, 368] width 1568 height 736
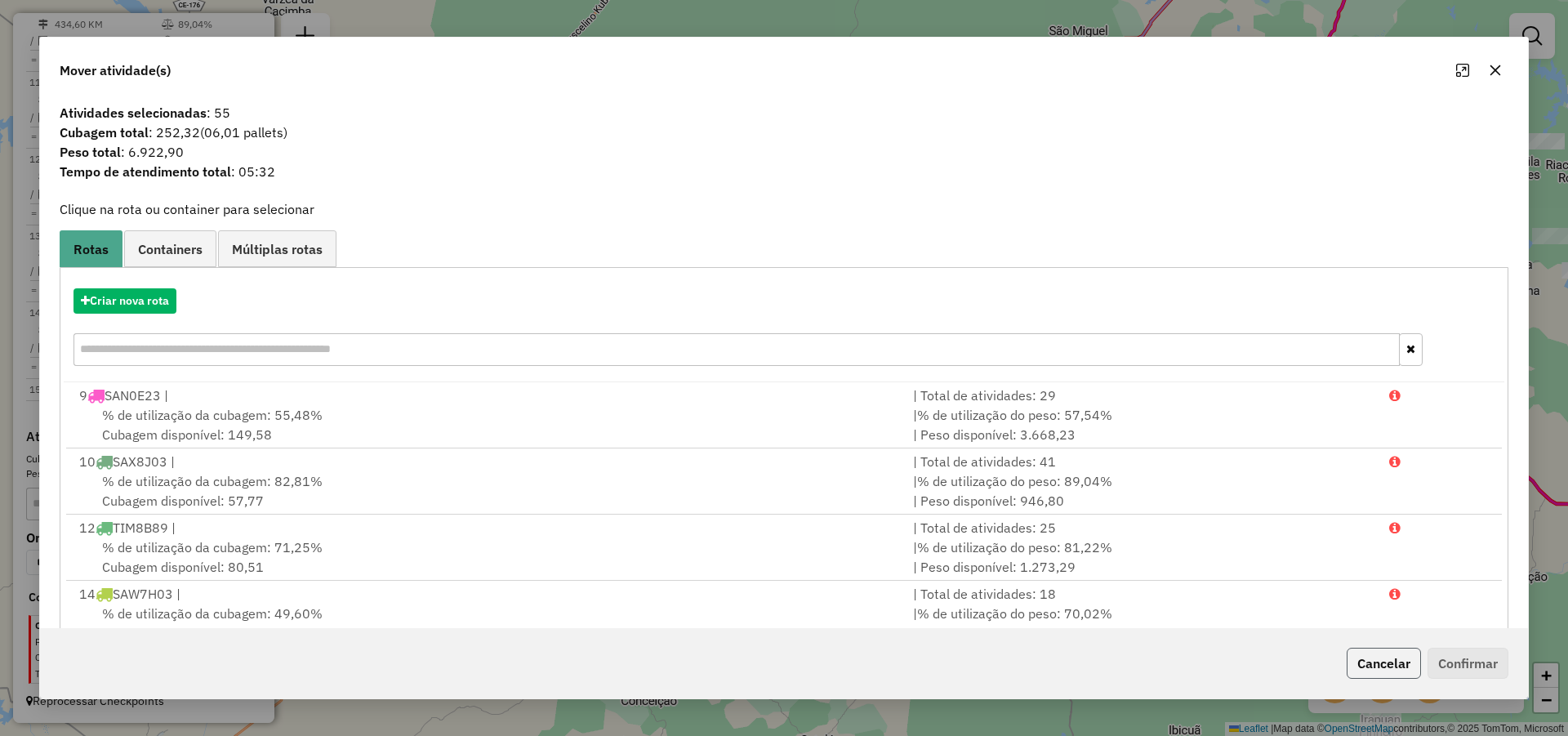
click at [1390, 669] on button "Cancelar" at bounding box center [1384, 663] width 74 height 31
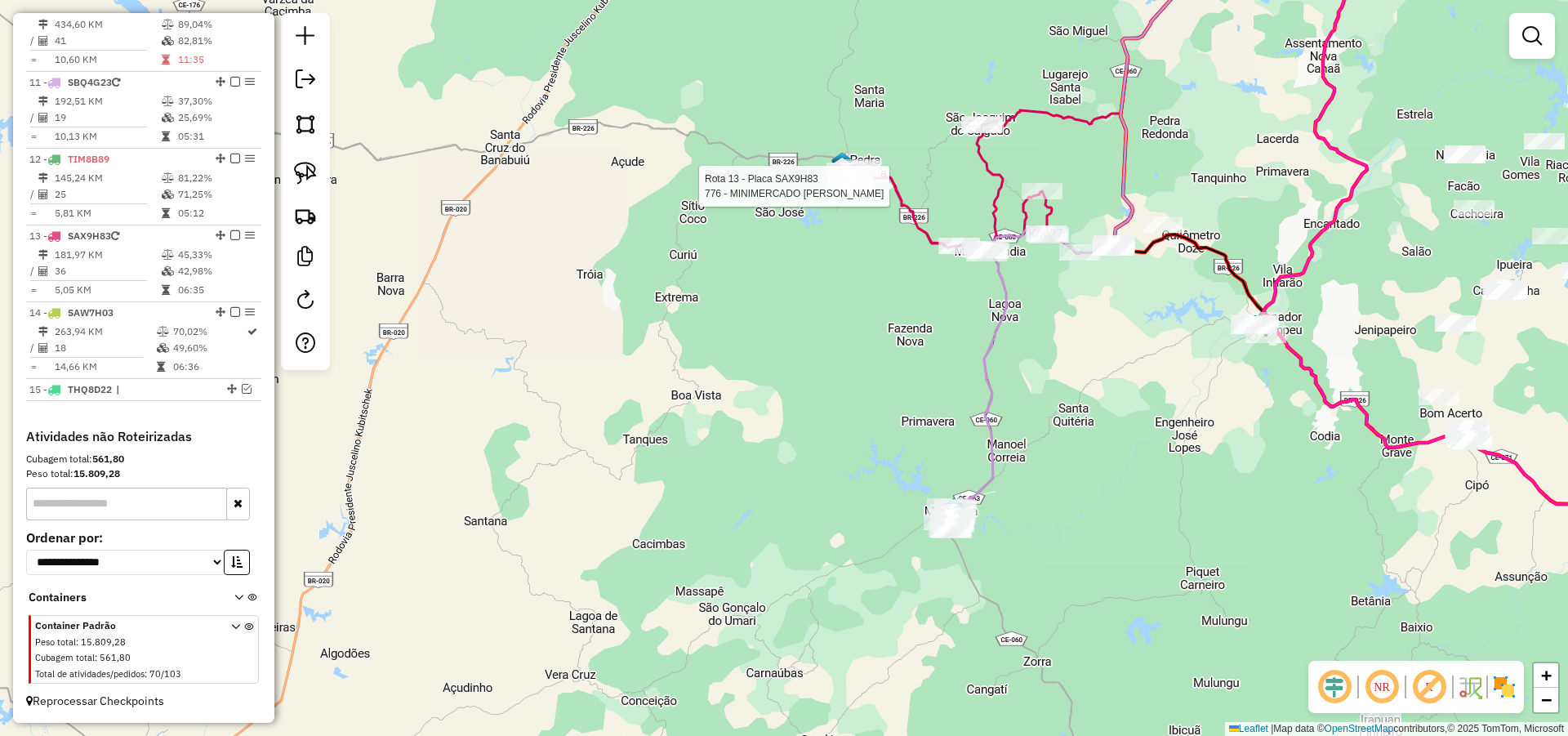
select select "**********"
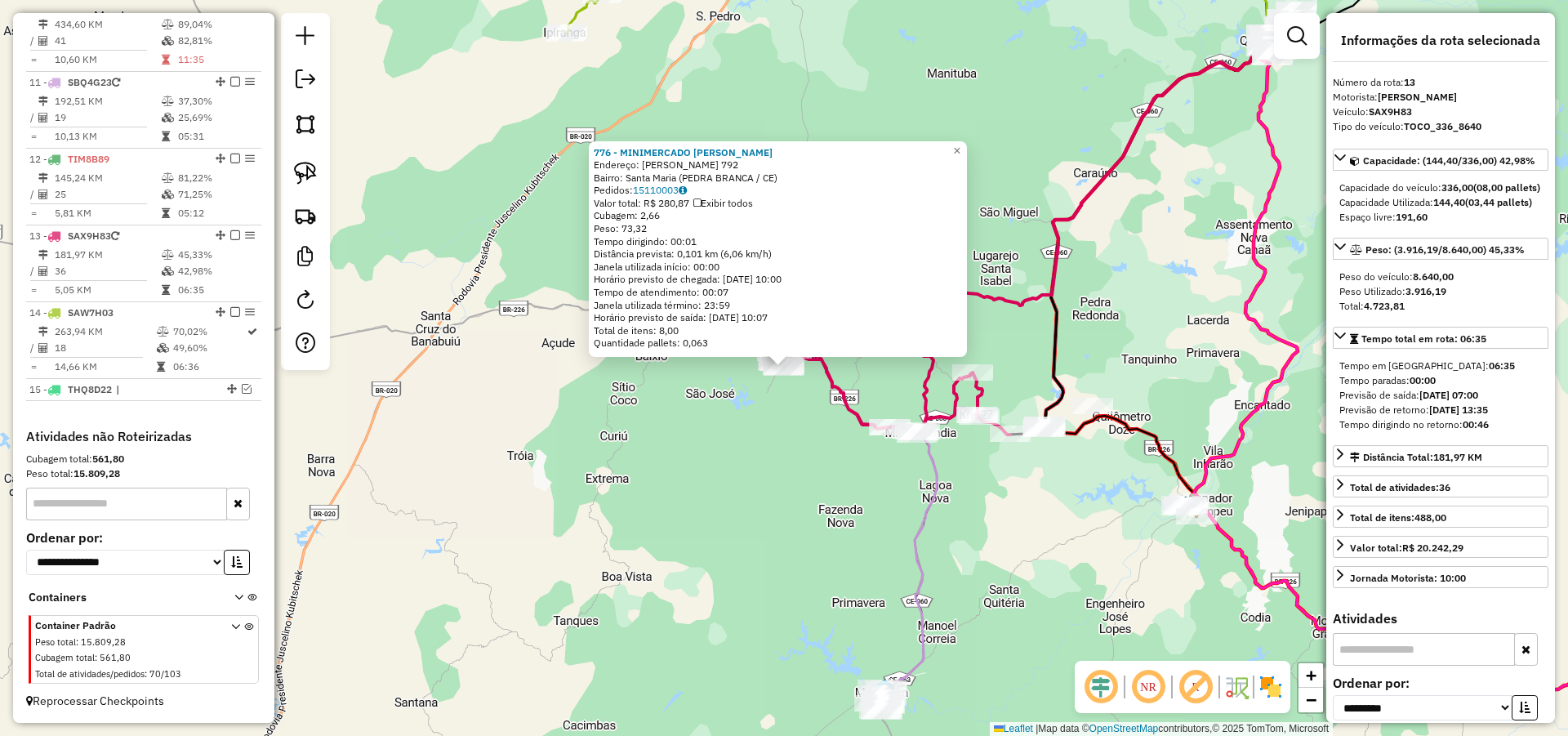
click at [1090, 585] on div "776 - MINIMERCADO MARIA P Endereço: CARMO MILEO 792 Bairro: Santa Maria (PEDRA …" at bounding box center [784, 368] width 1568 height 736
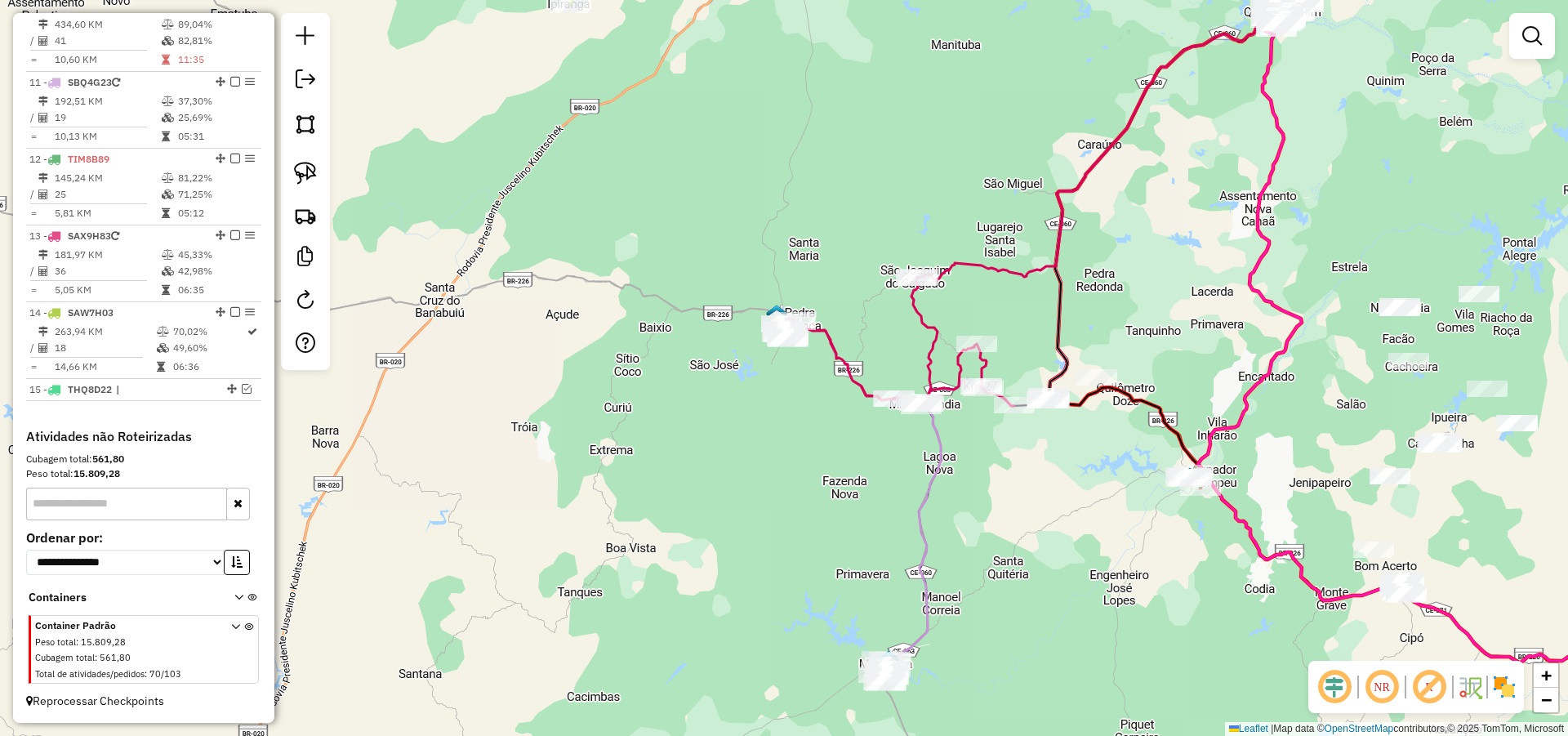
drag, startPoint x: 1069, startPoint y: 612, endPoint x: 1073, endPoint y: 584, distance: 28.3
click at [1073, 584] on div "Janela de atendimento Grade de atendimento Capacidade Transportadoras Veículos …" at bounding box center [784, 368] width 1568 height 736
drag, startPoint x: 966, startPoint y: 587, endPoint x: 972, endPoint y: 542, distance: 45.4
click at [972, 542] on div "Janela de atendimento Grade de atendimento Capacidade Transportadoras Veículos …" at bounding box center [784, 368] width 1568 height 736
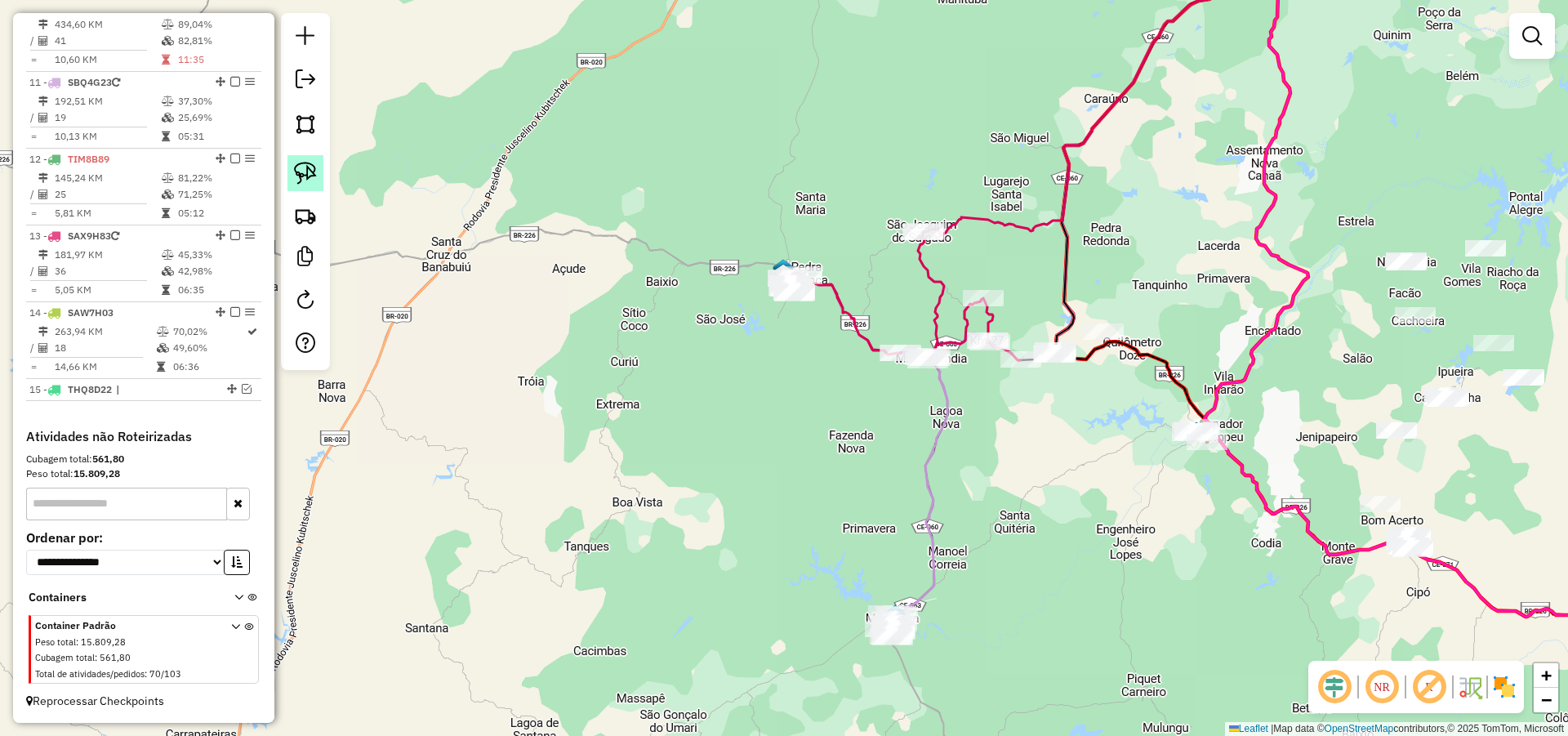
drag, startPoint x: 299, startPoint y: 164, endPoint x: 327, endPoint y: 181, distance: 32.8
click at [299, 164] on img at bounding box center [305, 173] width 23 height 23
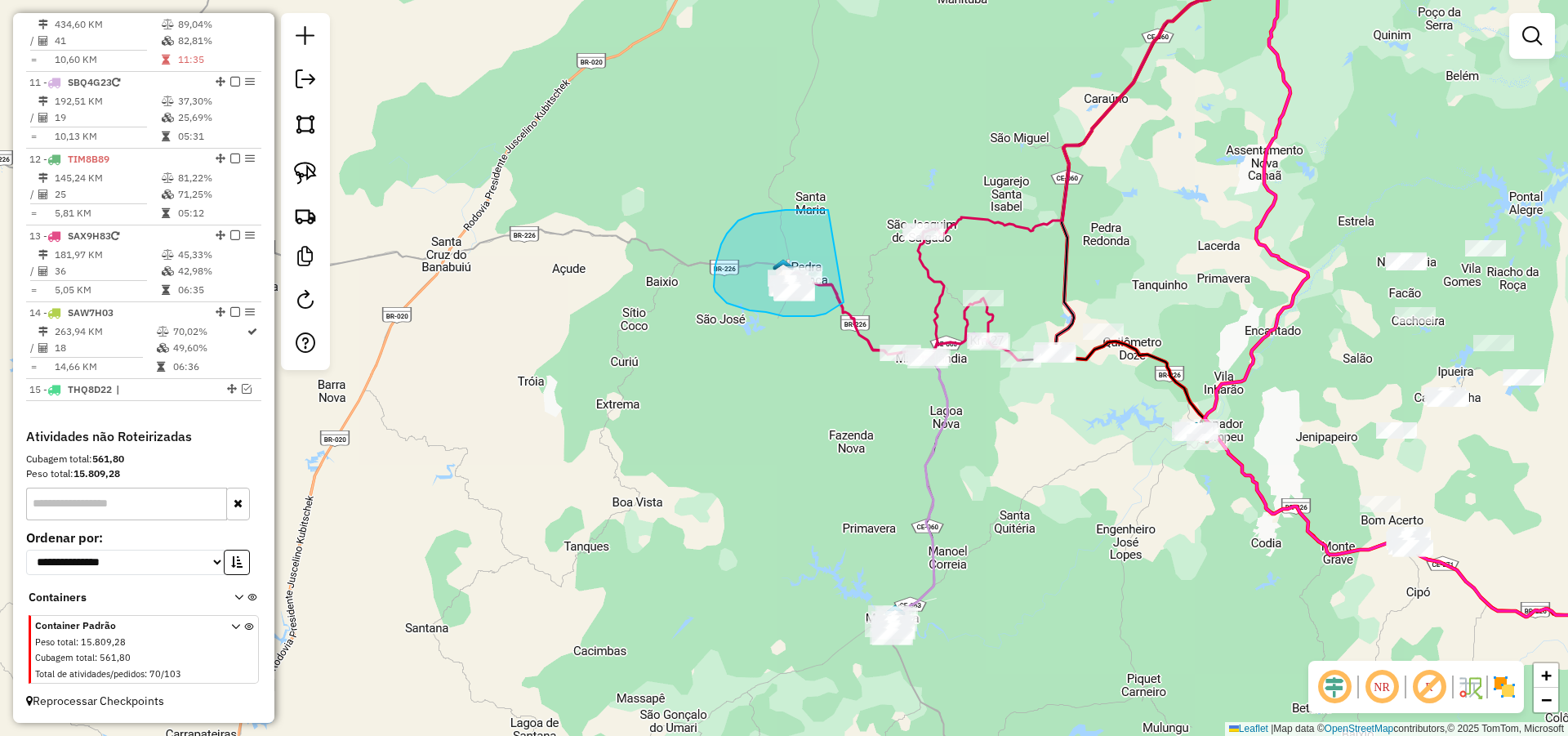
drag, startPoint x: 786, startPoint y: 210, endPoint x: 845, endPoint y: 301, distance: 108.5
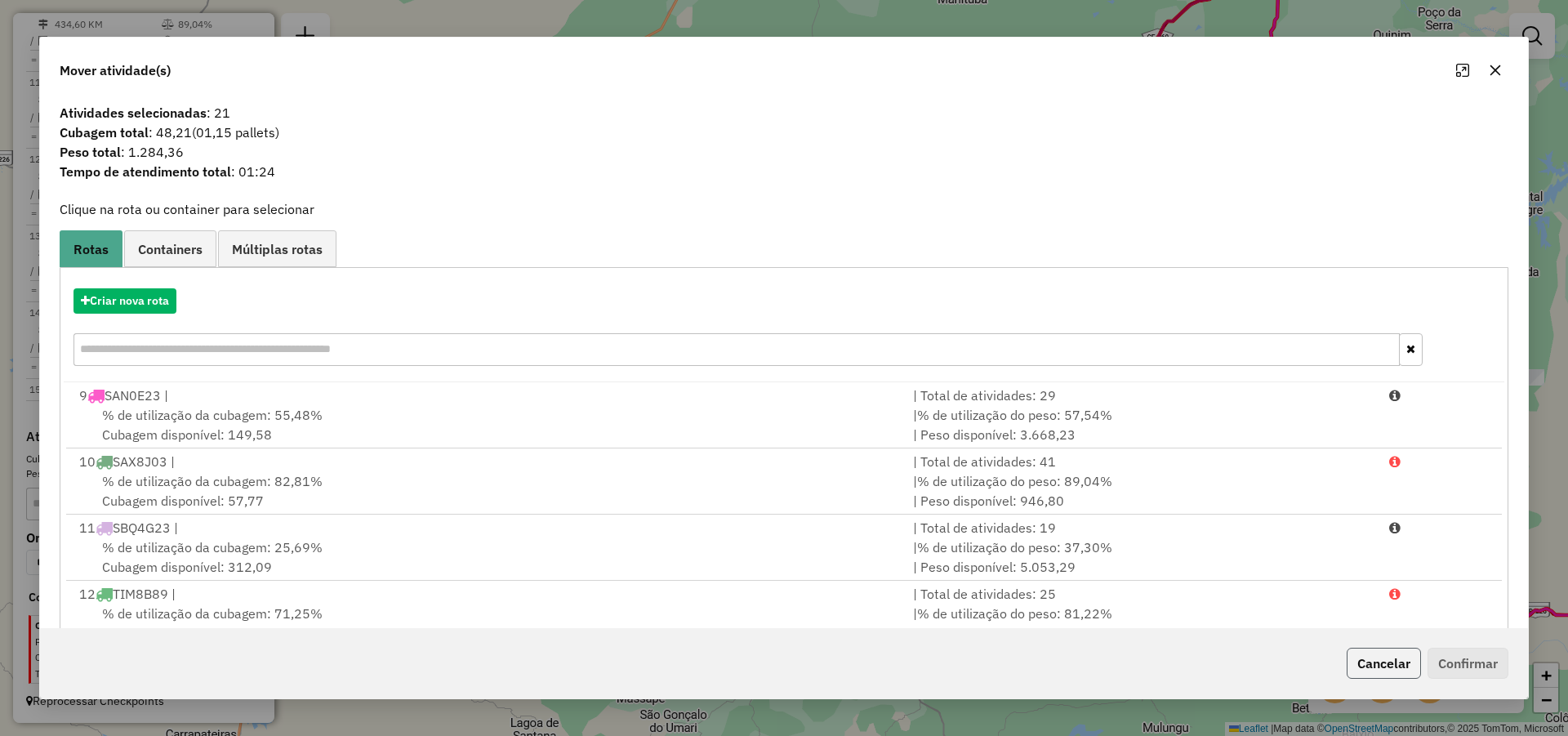
click at [1377, 660] on button "Cancelar" at bounding box center [1384, 663] width 74 height 31
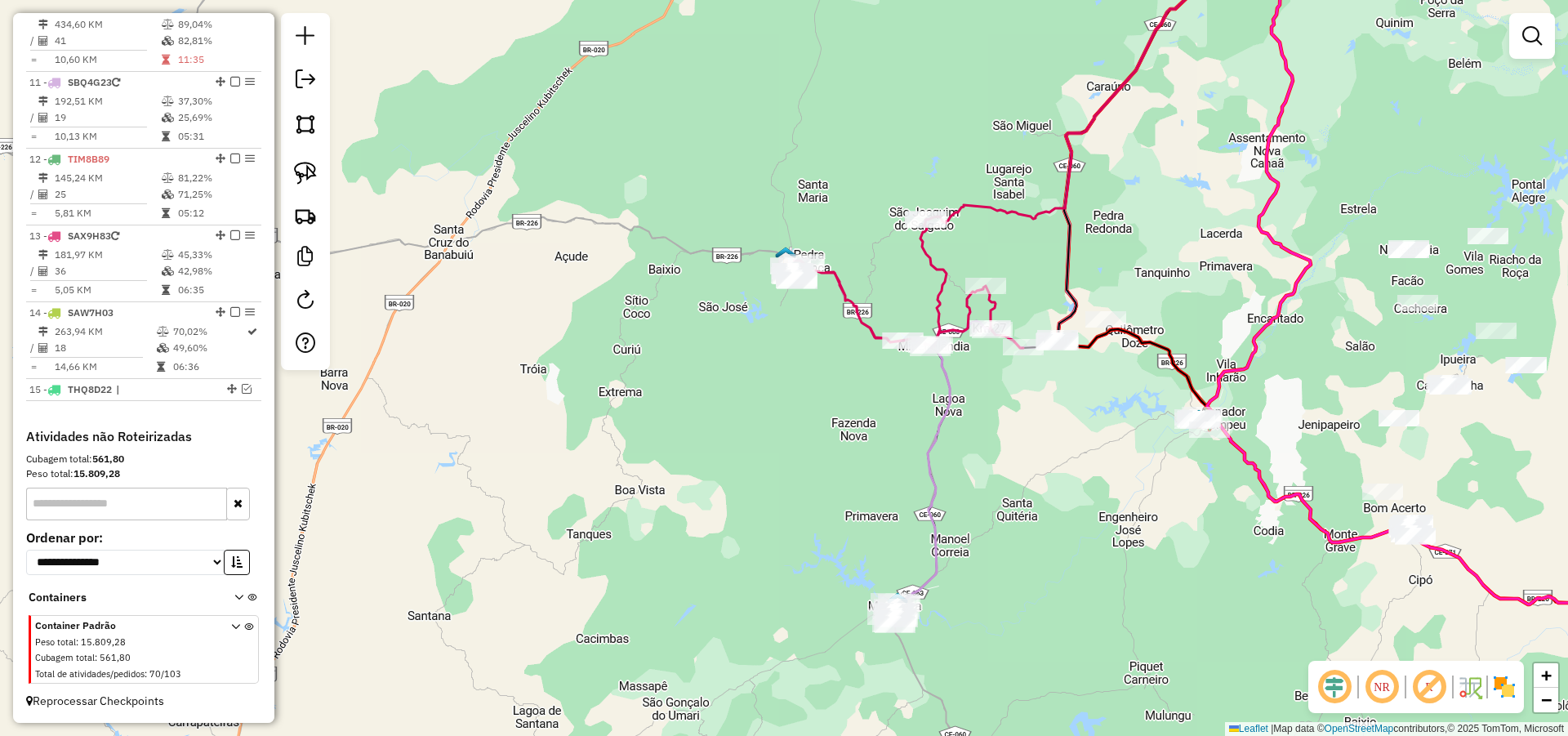
drag, startPoint x: 1027, startPoint y: 534, endPoint x: 1027, endPoint y: 512, distance: 22.0
click at [1027, 512] on div "Janela de atendimento Grade de atendimento Capacidade Transportadoras Veículos …" at bounding box center [784, 368] width 1568 height 736
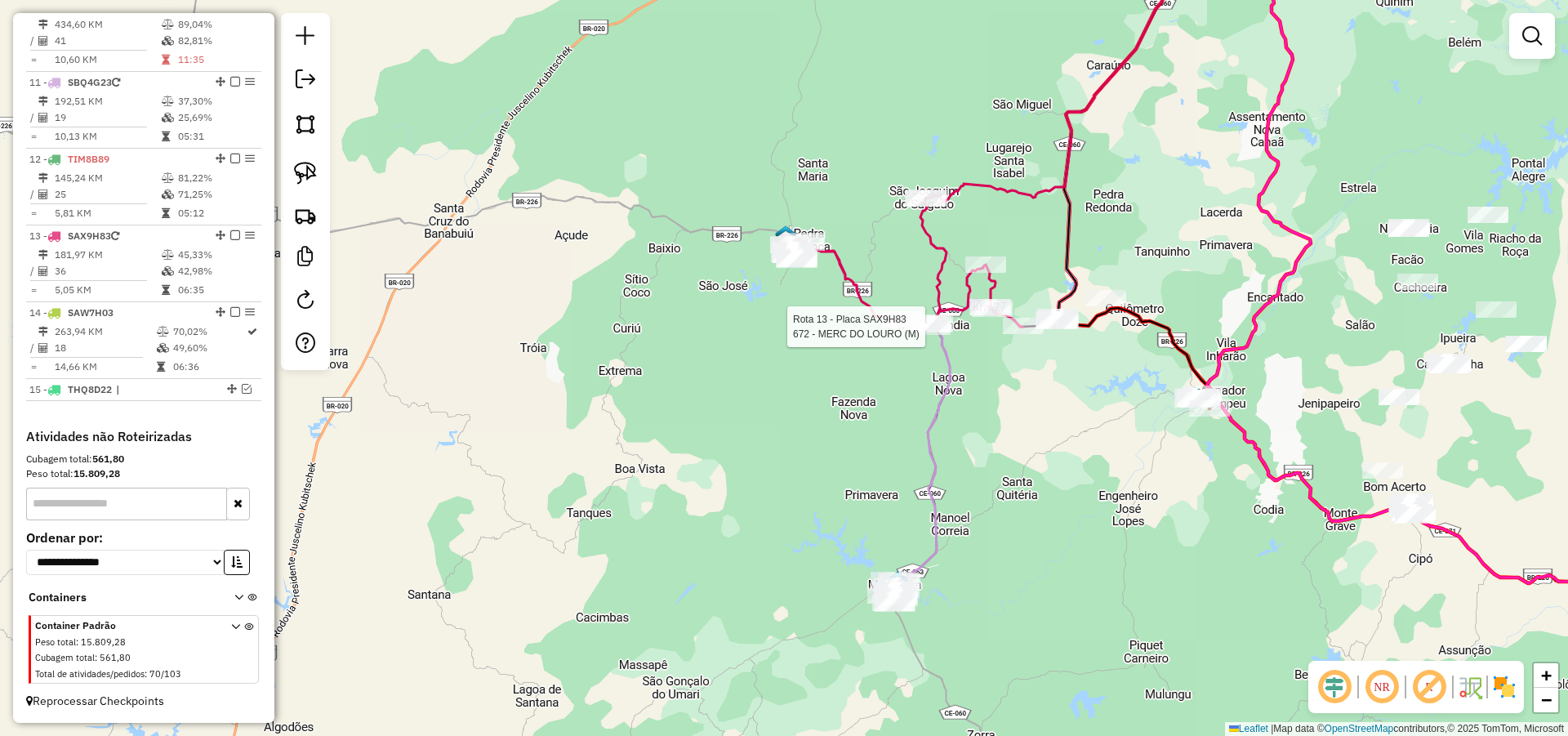
select select "**********"
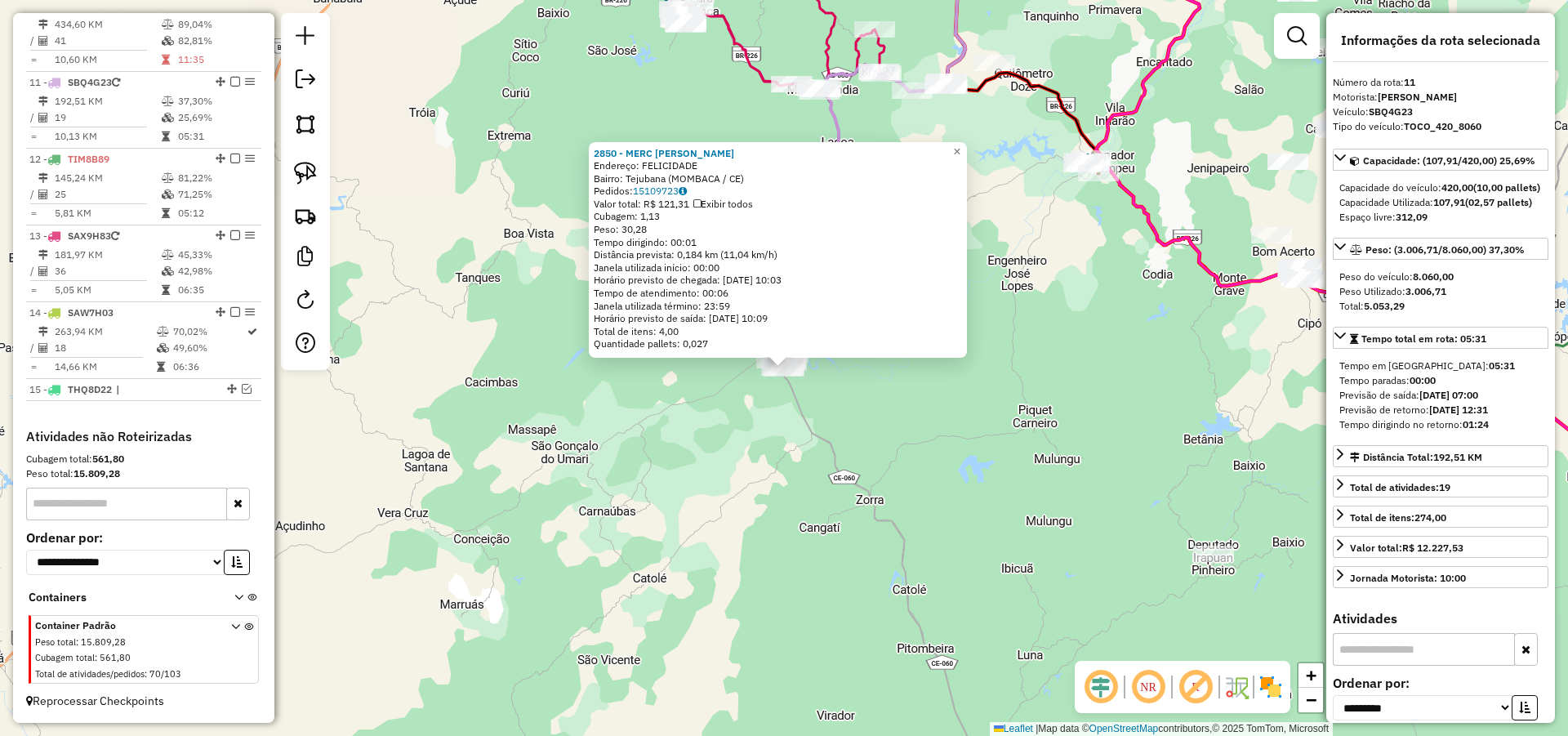
click at [943, 515] on div "2850 - MERC AVO DOMINGOS Endereço: FELICIDADE Bairro: Tejubana (MOMBACA / CE) P…" at bounding box center [784, 368] width 1568 height 736
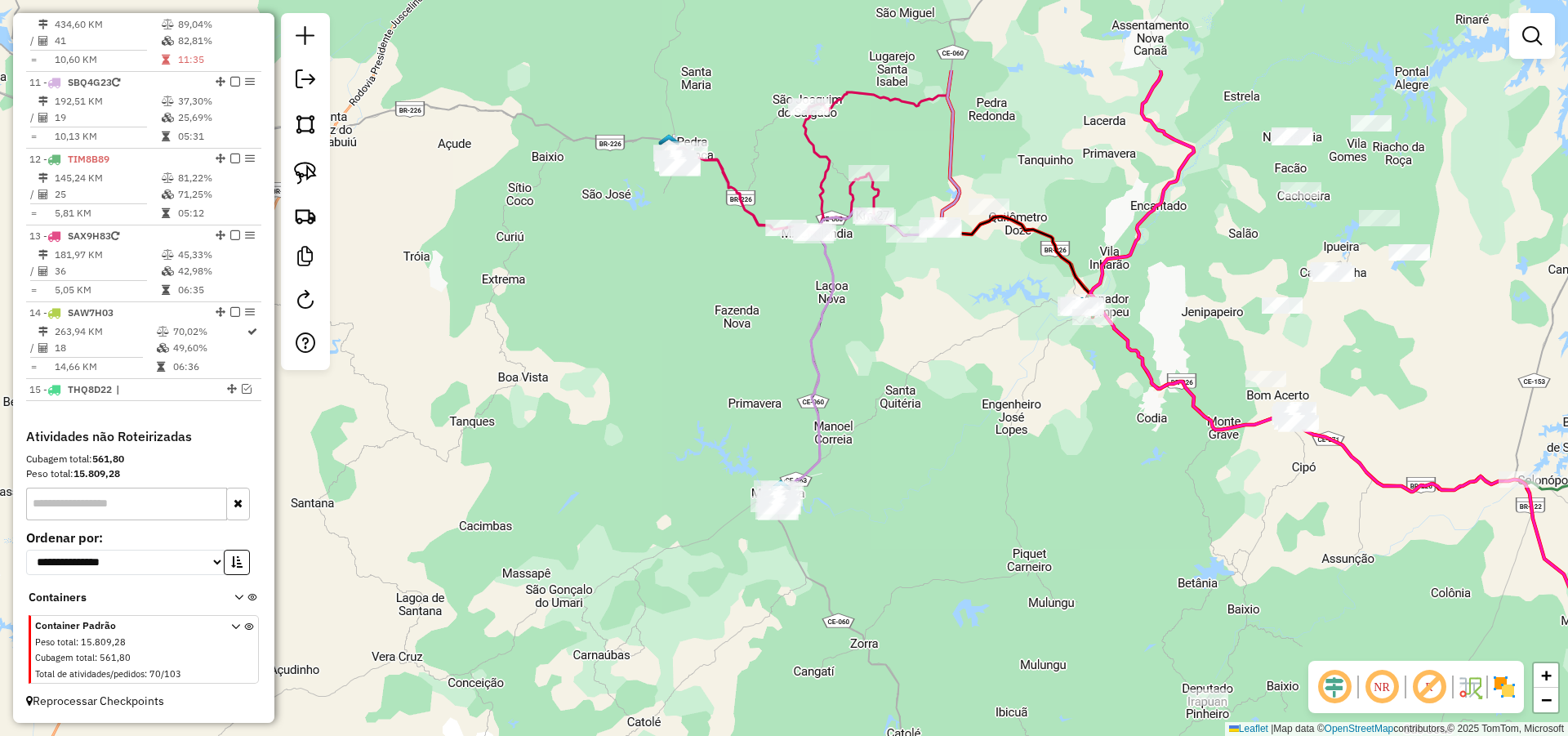
drag, startPoint x: 941, startPoint y: 536, endPoint x: 934, endPoint y: 560, distance: 25.0
click at [935, 565] on div "Janela de atendimento Grade de atendimento Capacidade Transportadoras Veículos …" at bounding box center [784, 368] width 1568 height 736
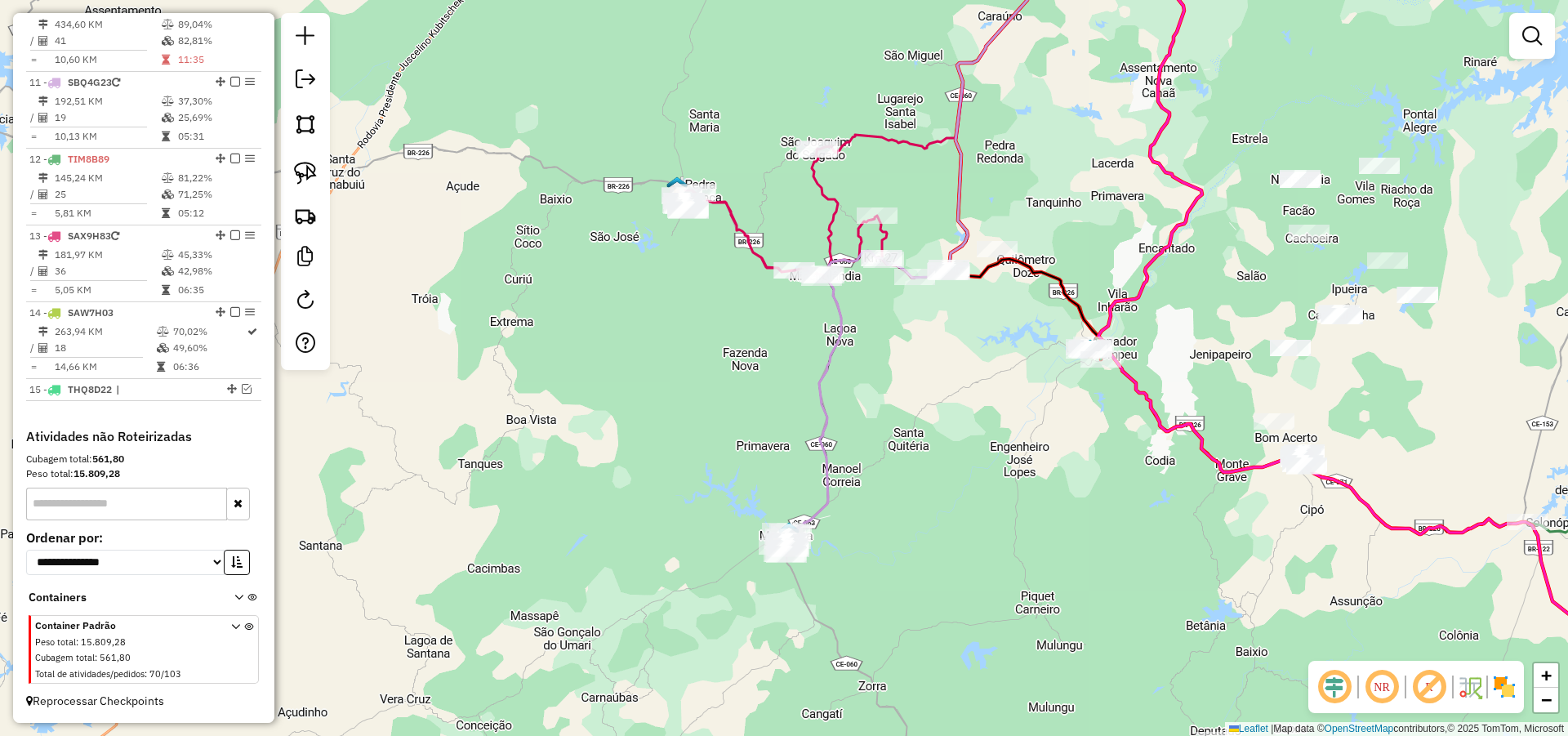
drag, startPoint x: 941, startPoint y: 391, endPoint x: 953, endPoint y: 446, distance: 56.3
click at [953, 446] on div "Janela de atendimento Grade de atendimento Capacidade Transportadoras Veículos …" at bounding box center [784, 368] width 1568 height 736
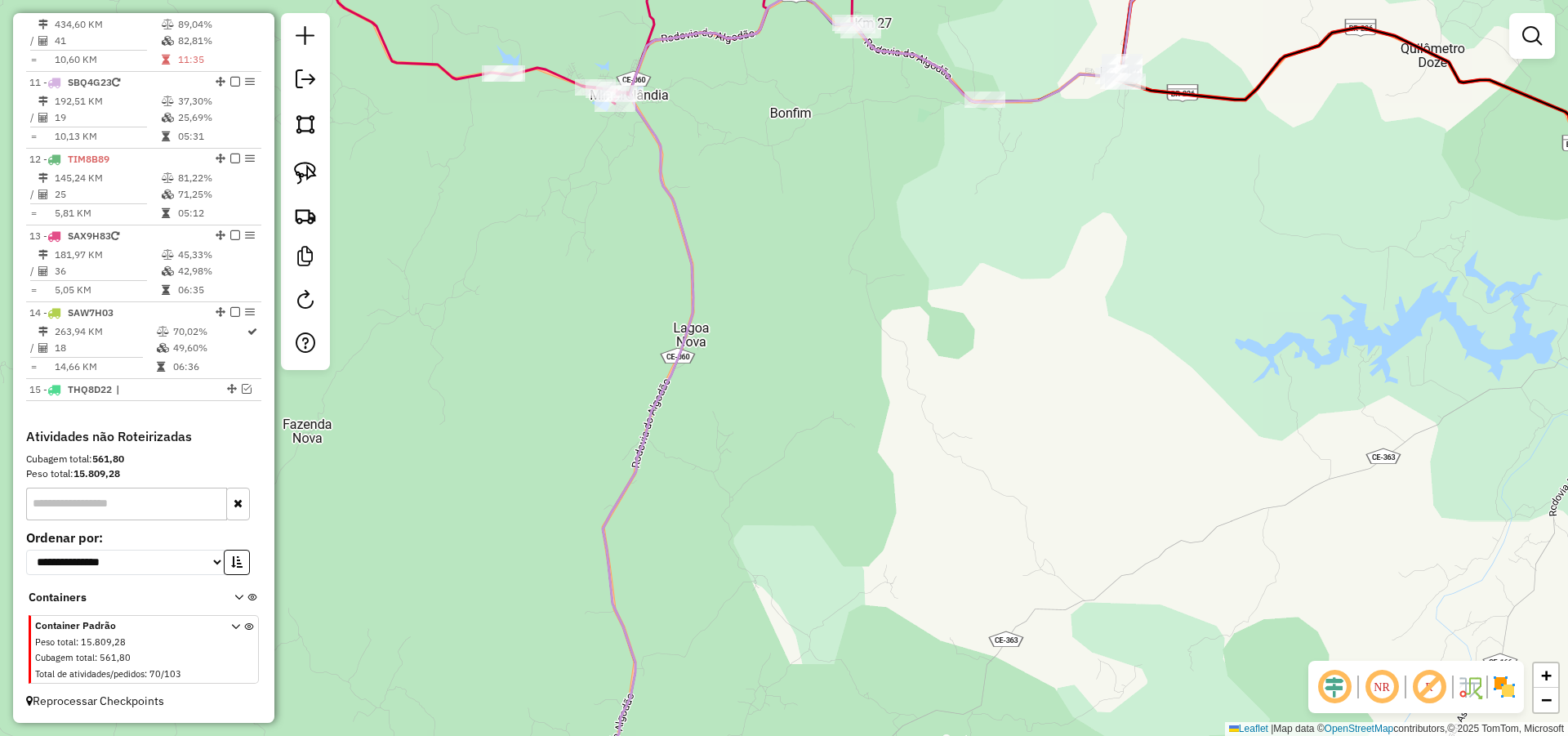
drag, startPoint x: 817, startPoint y: 268, endPoint x: 898, endPoint y: 431, distance: 182.0
click at [898, 431] on div "Janela de atendimento Grade de atendimento Capacidade Transportadoras Veículos …" at bounding box center [784, 368] width 1568 height 736
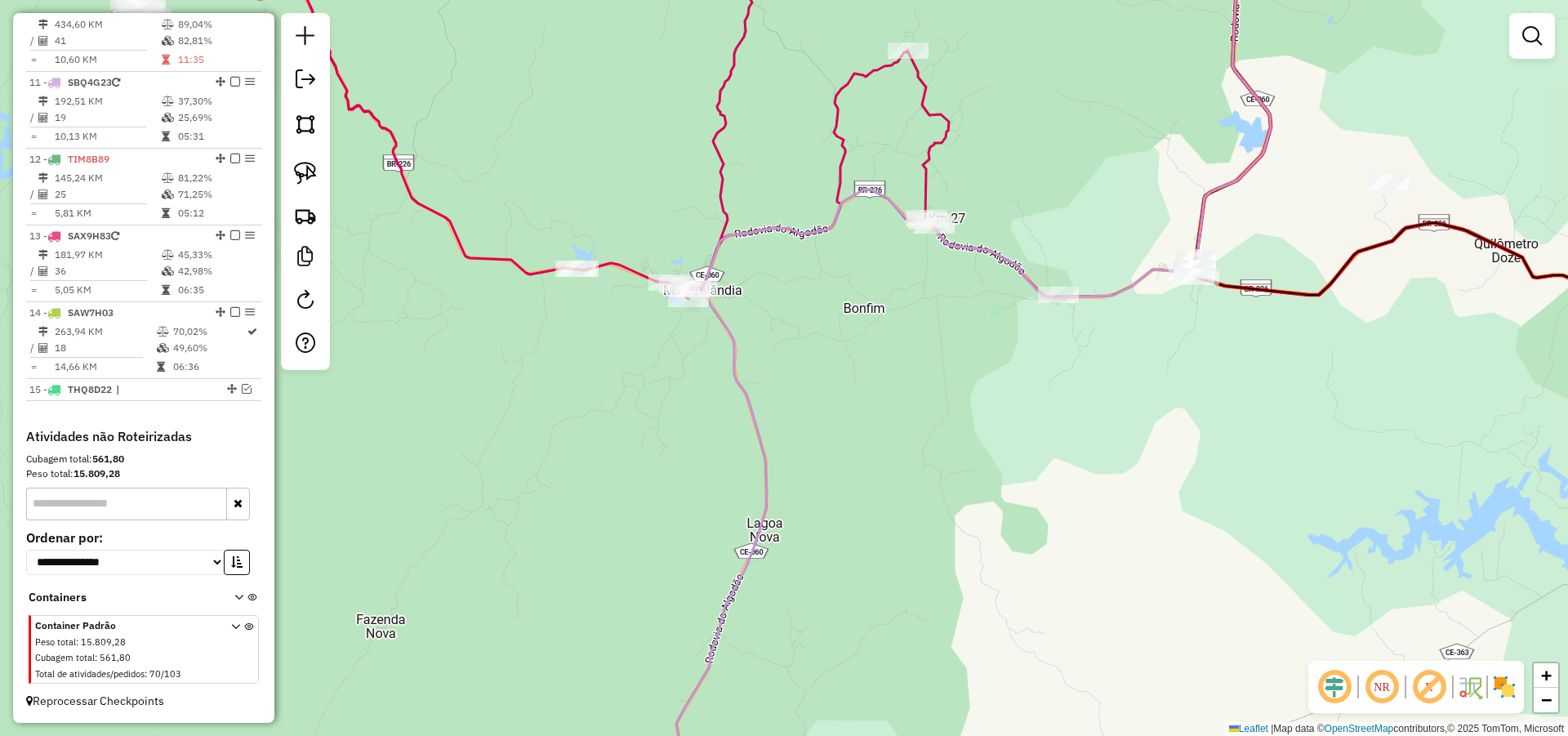
drag, startPoint x: 868, startPoint y: 383, endPoint x: 861, endPoint y: 392, distance: 11.4
click at [861, 392] on div "Janela de atendimento Grade de atendimento Capacidade Transportadoras Veículos …" at bounding box center [784, 368] width 1568 height 736
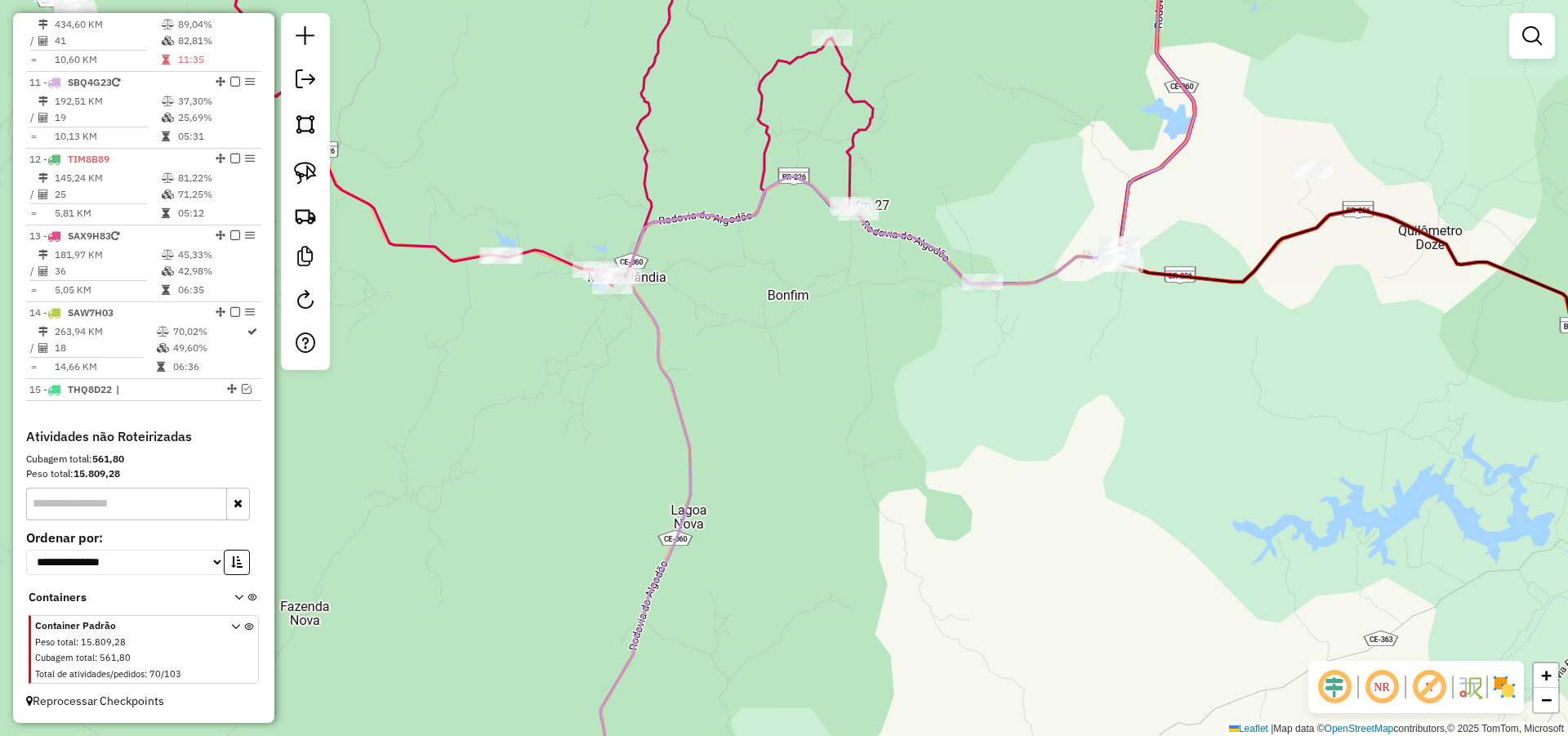
drag, startPoint x: 1134, startPoint y: 446, endPoint x: 999, endPoint y: 359, distance: 160.6
click at [1014, 420] on div "Janela de atendimento Grade de atendimento Capacidade Transportadoras Veículos …" at bounding box center [784, 368] width 1568 height 736
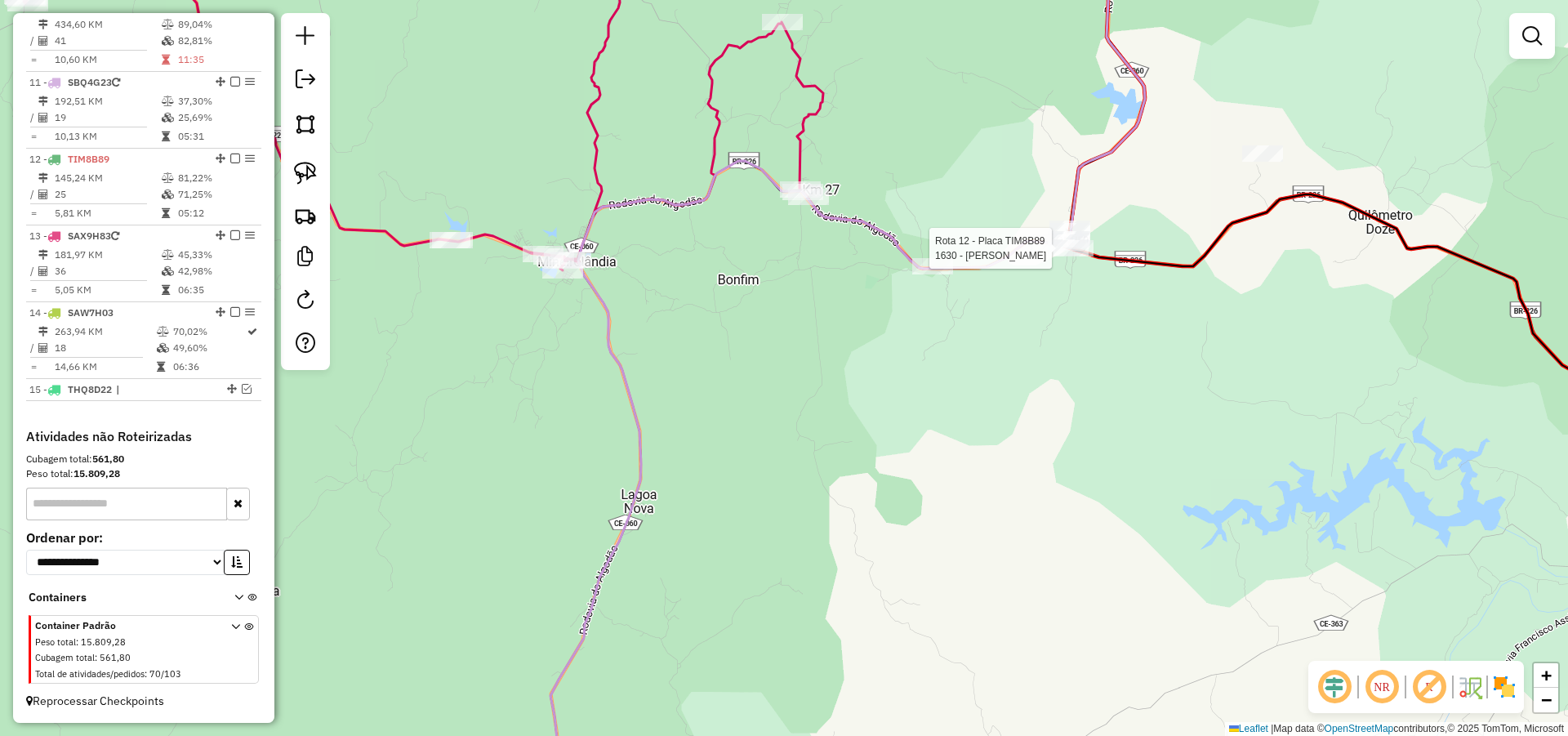
select select "**********"
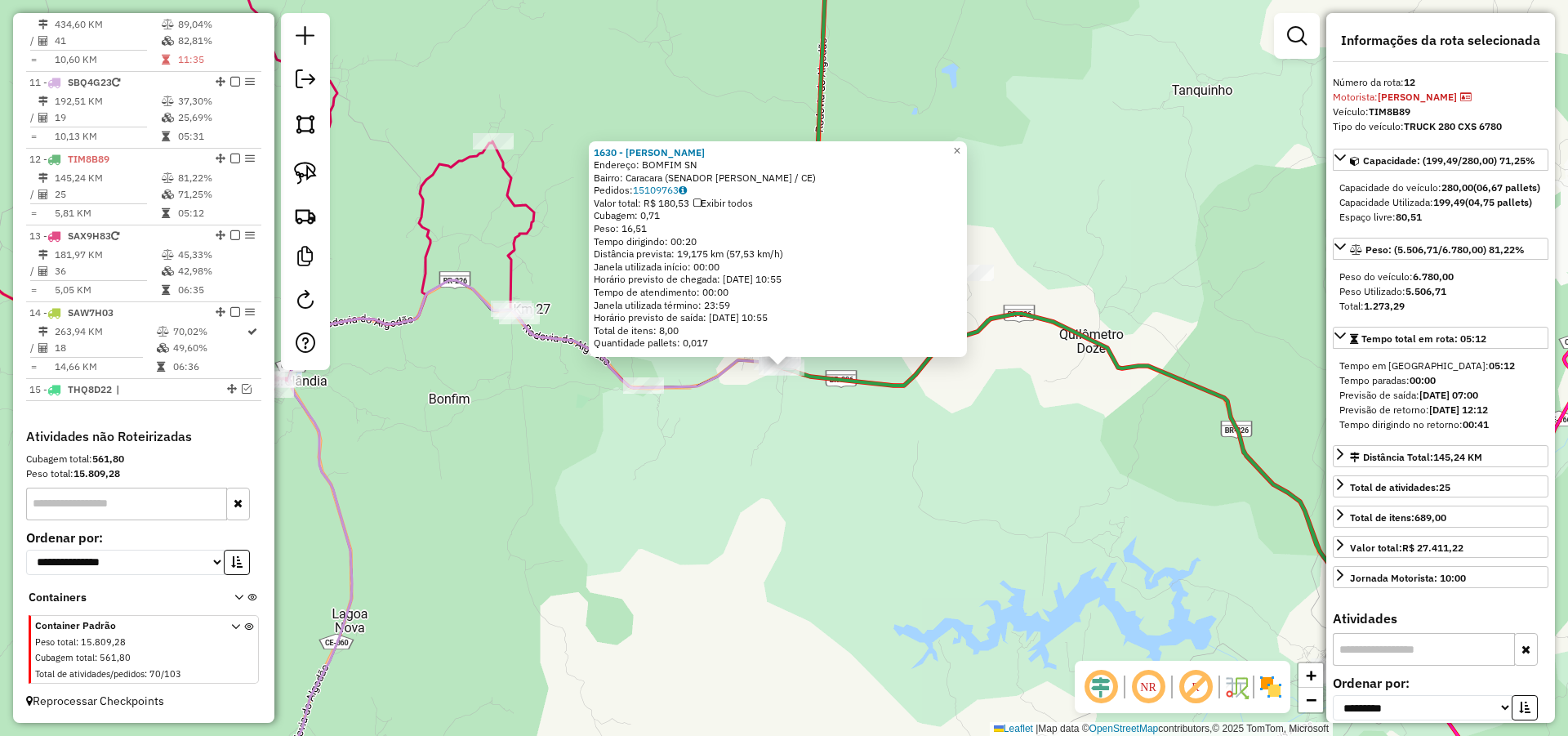
click at [937, 512] on div "1630 - MERCADINHO GABY Endereço: BOMFIM SN Bairro: Caracara (SENADOR POMPEU / C…" at bounding box center [784, 368] width 1568 height 736
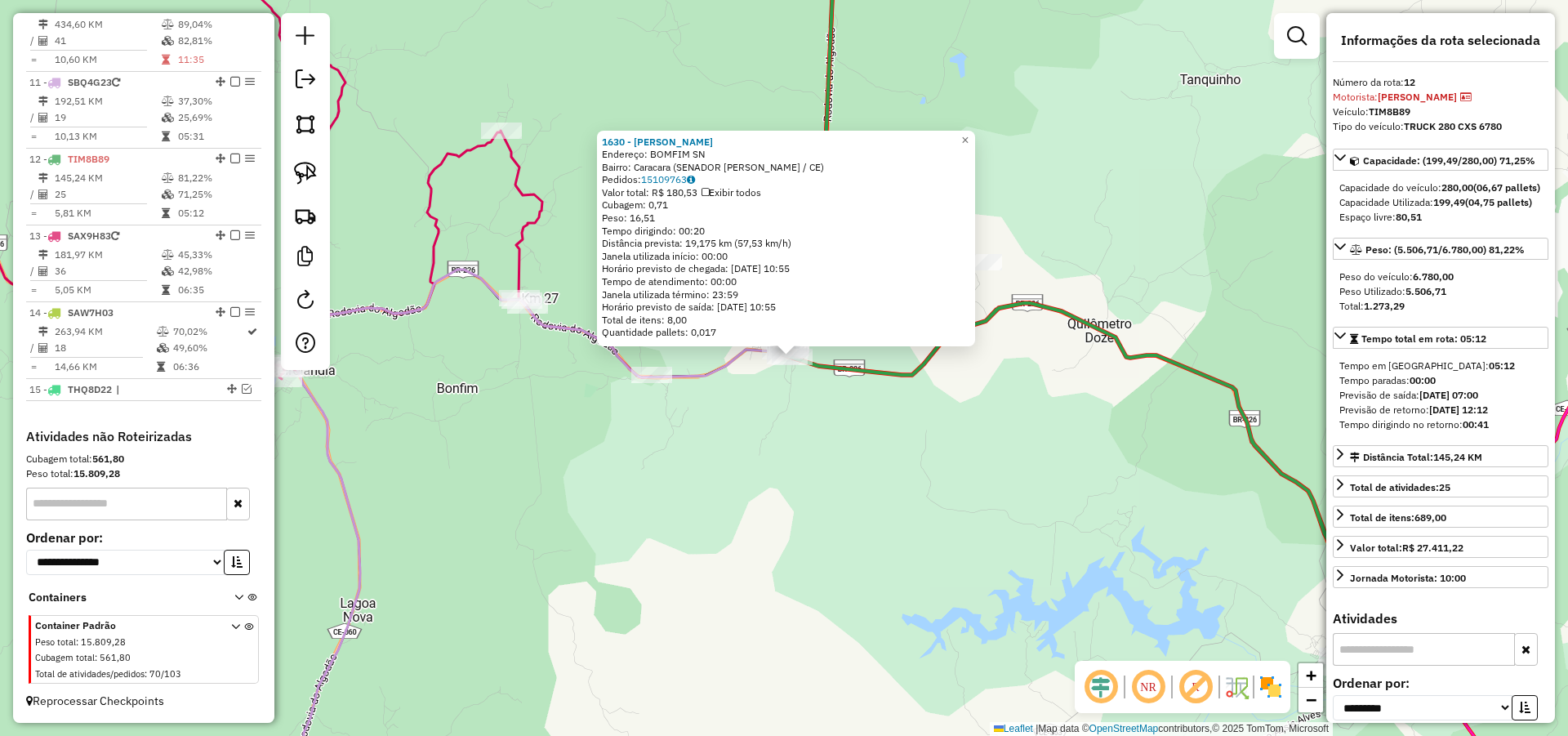
click at [1044, 473] on div "1630 - MERCADINHO GABY Endereço: BOMFIM SN Bairro: Caracara (SENADOR POMPEU / C…" at bounding box center [784, 368] width 1568 height 736
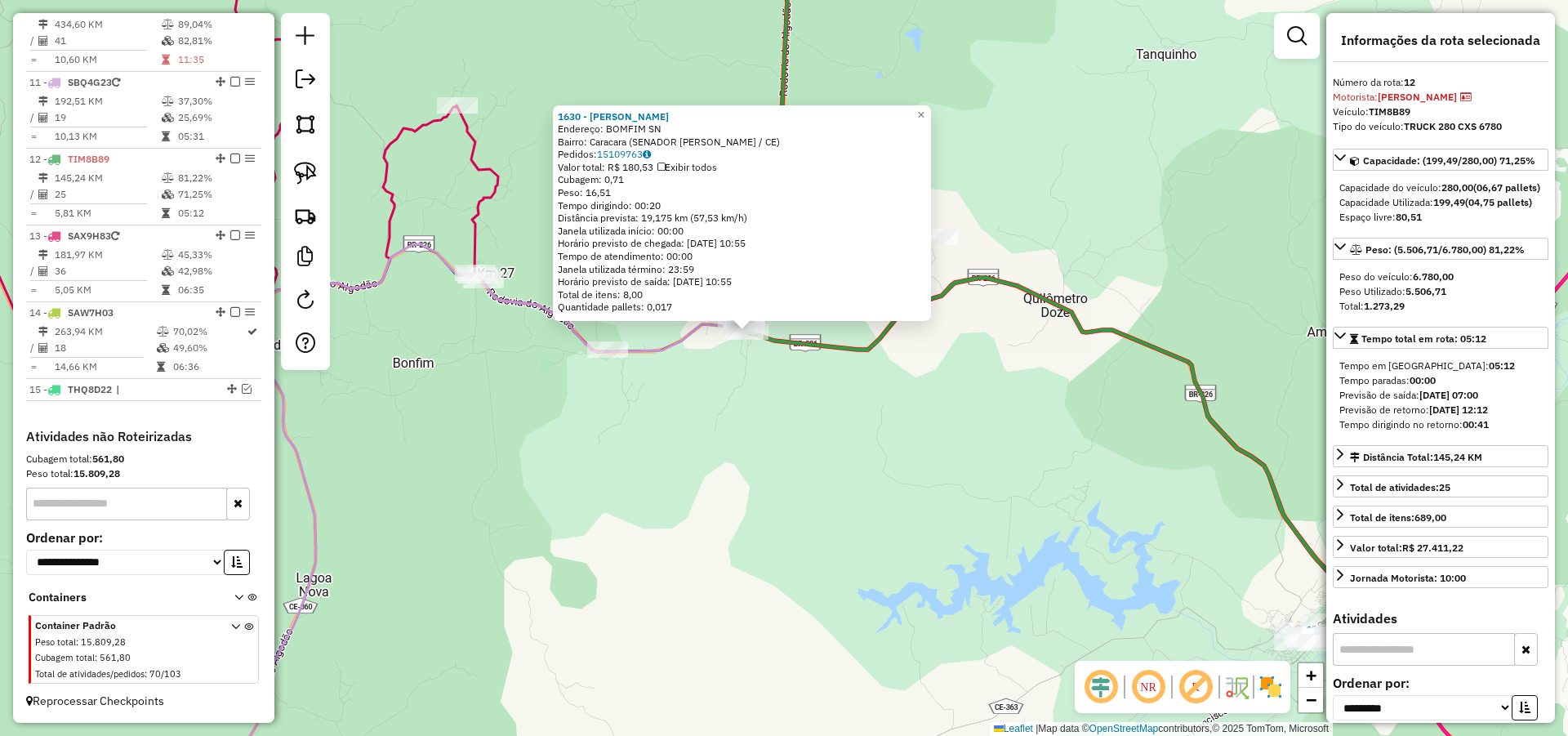
drag, startPoint x: 1072, startPoint y: 493, endPoint x: 1105, endPoint y: 545, distance: 61.6
click at [1072, 492] on div "1630 - MERCADINHO GABY Endereço: BOMFIM SN Bairro: Caracara (SENADOR POMPEU / C…" at bounding box center [784, 368] width 1568 height 736
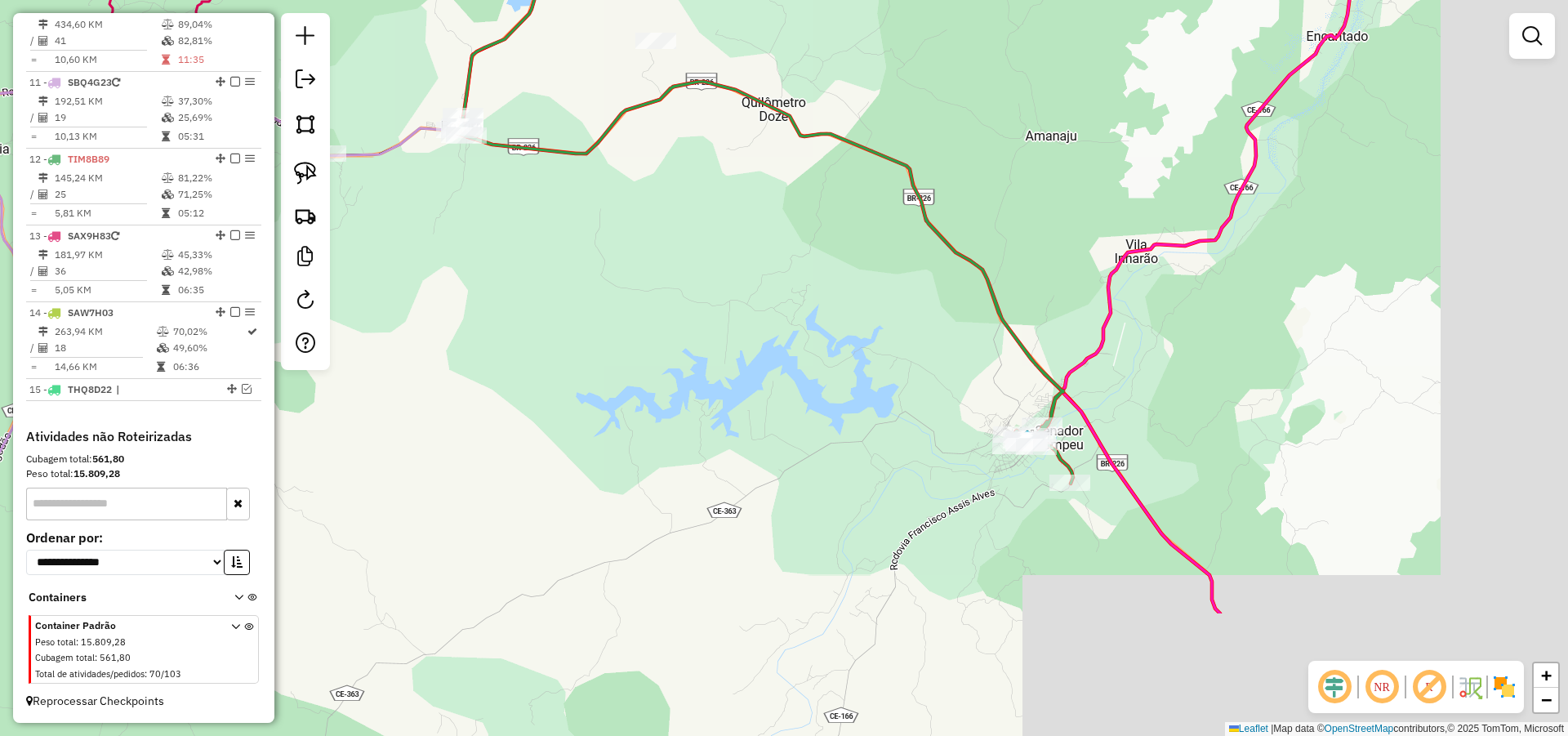
drag, startPoint x: 1116, startPoint y: 539, endPoint x: 795, endPoint y: 331, distance: 382.5
click at [835, 341] on div "Janela de atendimento Grade de atendimento Capacidade Transportadoras Veículos …" at bounding box center [784, 368] width 1568 height 736
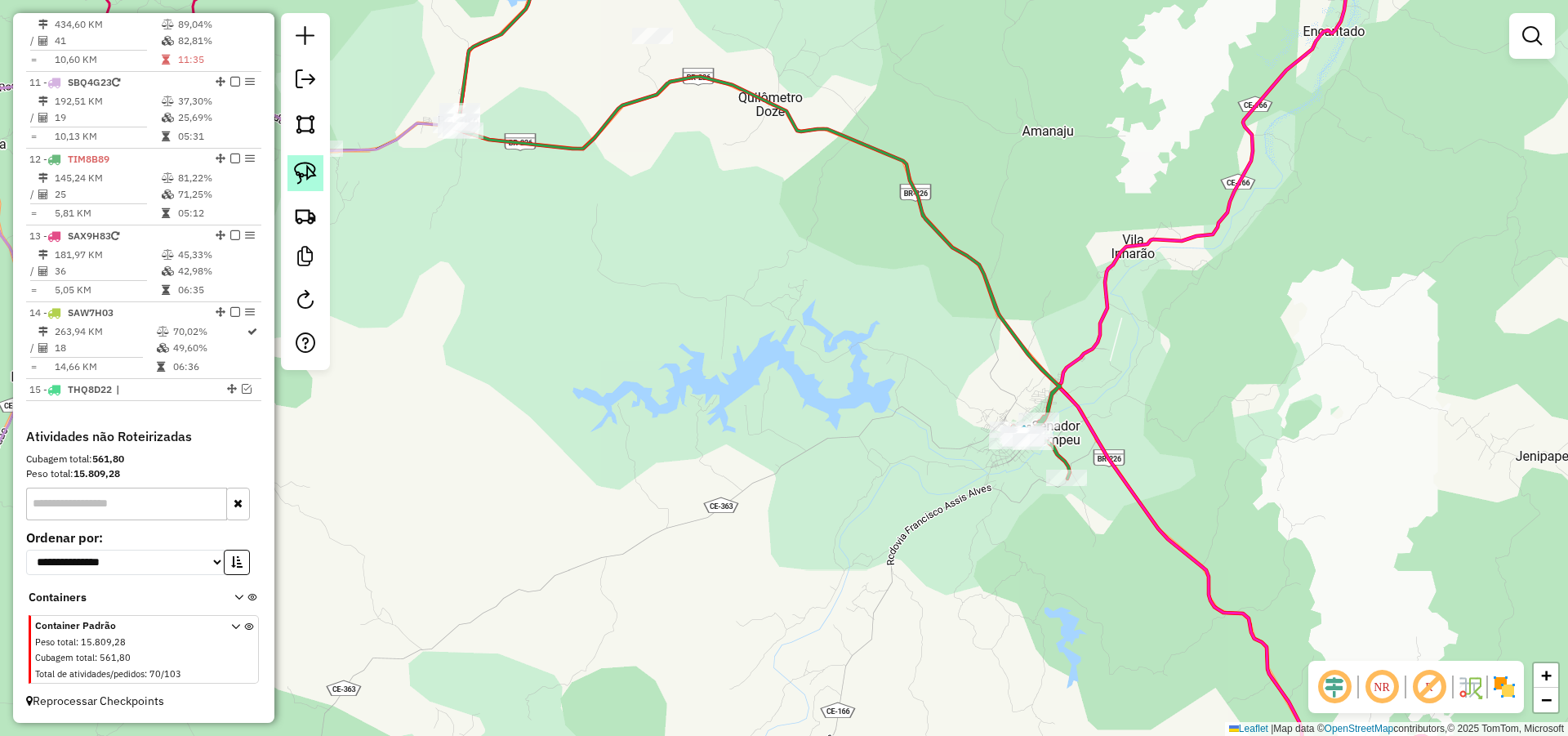
click at [300, 160] on link at bounding box center [305, 172] width 36 height 36
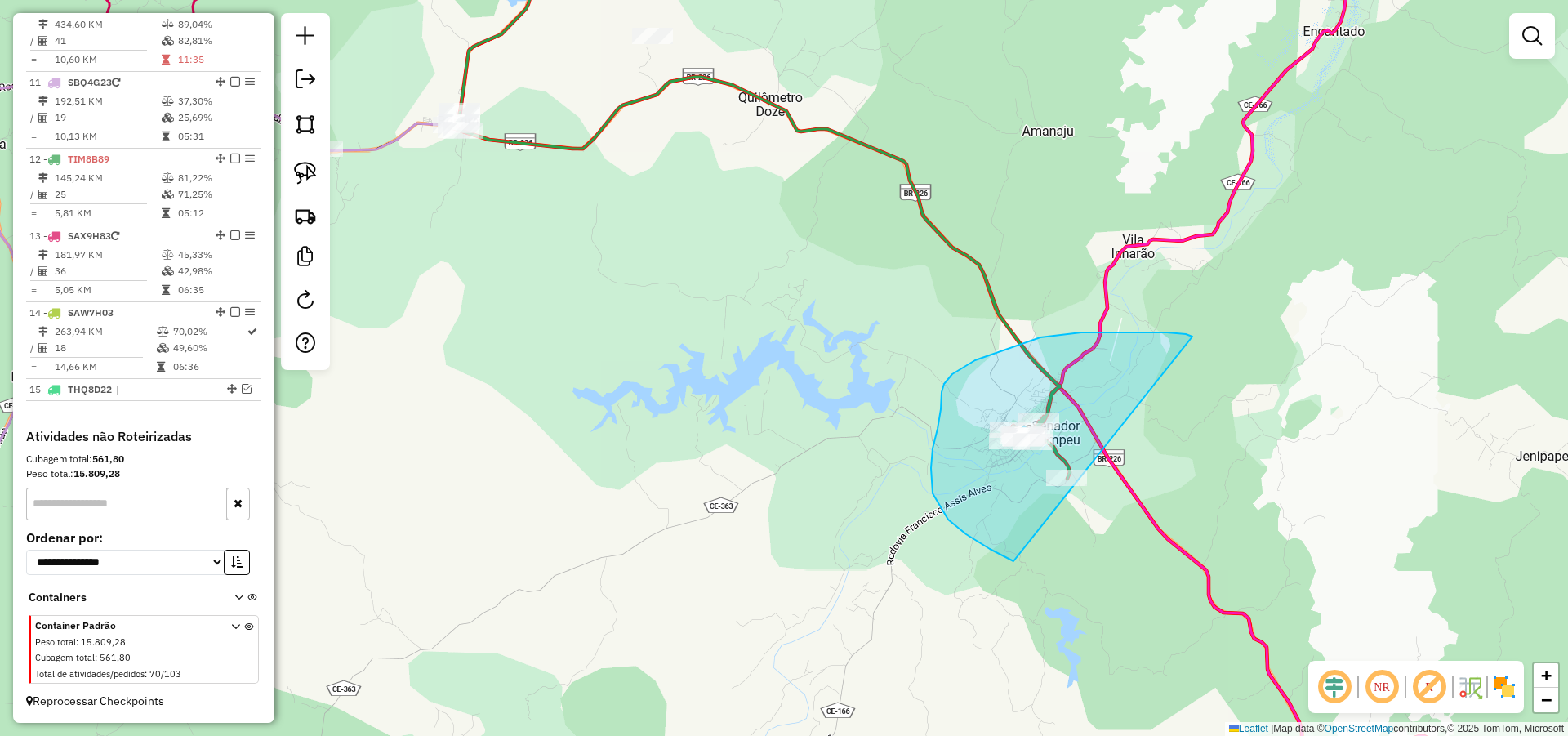
drag, startPoint x: 1082, startPoint y: 332, endPoint x: 1096, endPoint y: 559, distance: 227.4
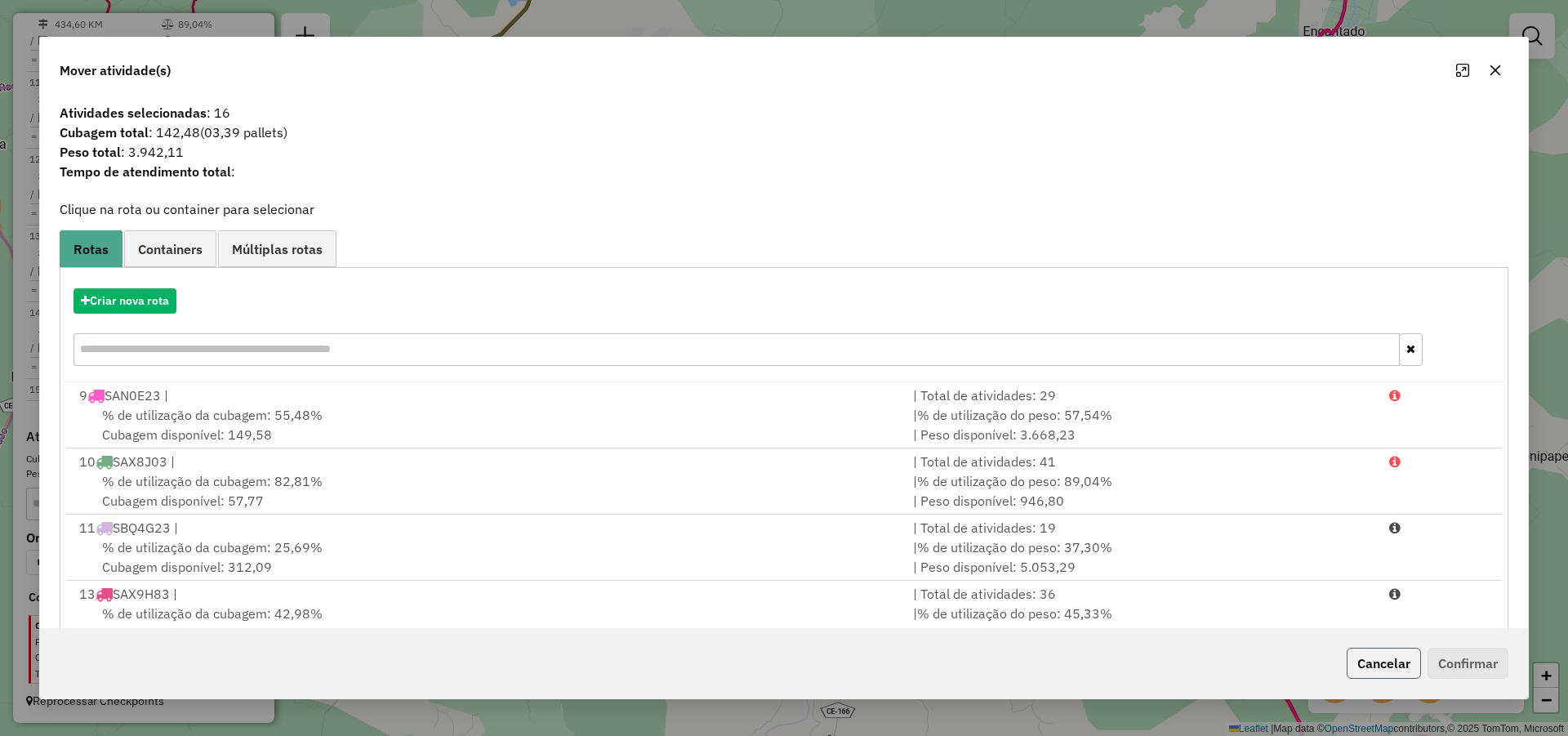
click at [1357, 656] on button "Cancelar" at bounding box center [1384, 663] width 74 height 31
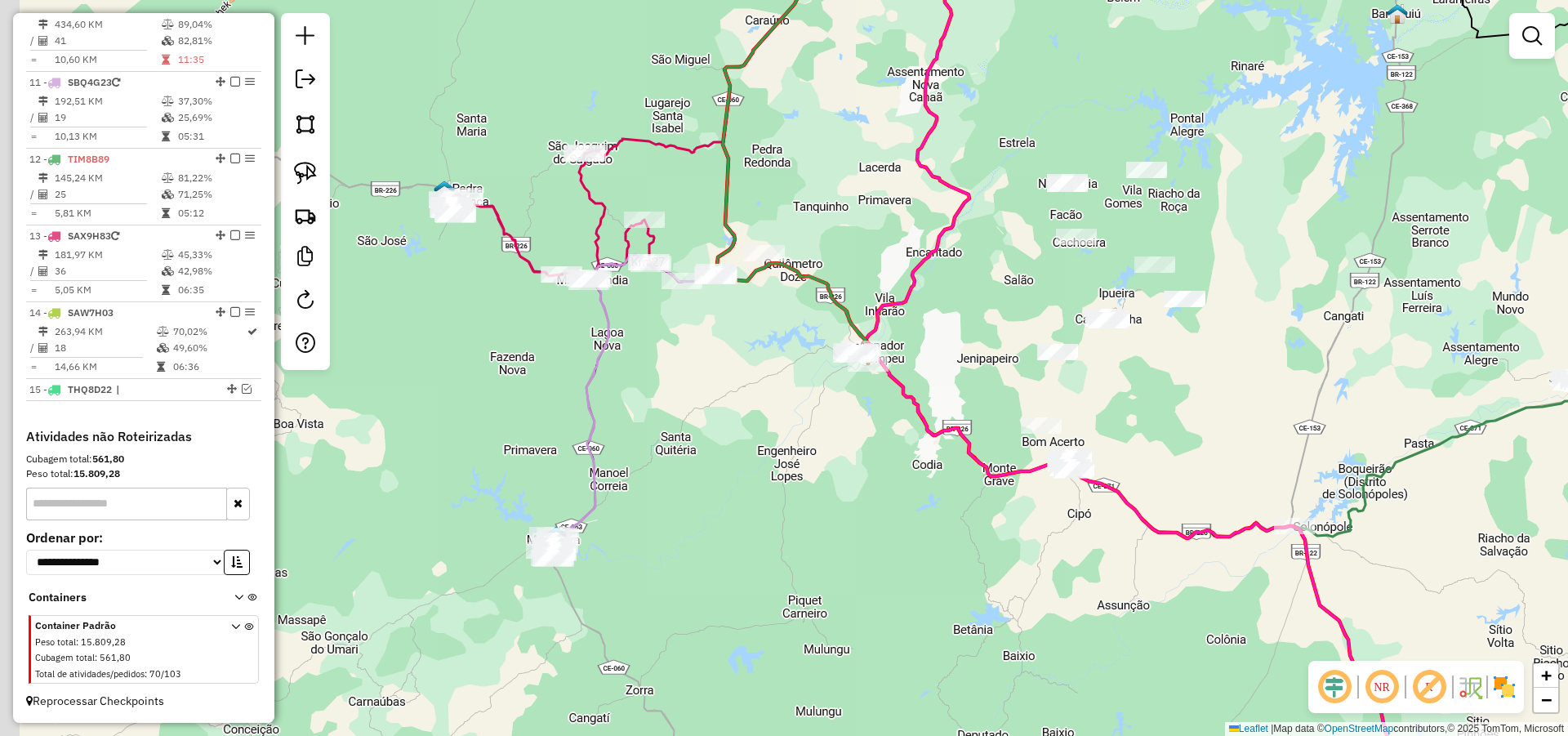
drag, startPoint x: 700, startPoint y: 331, endPoint x: 790, endPoint y: 334, distance: 90.0
click at [790, 334] on div "Janela de atendimento Grade de atendimento Capacidade Transportadoras Veículos …" at bounding box center [784, 368] width 1568 height 736
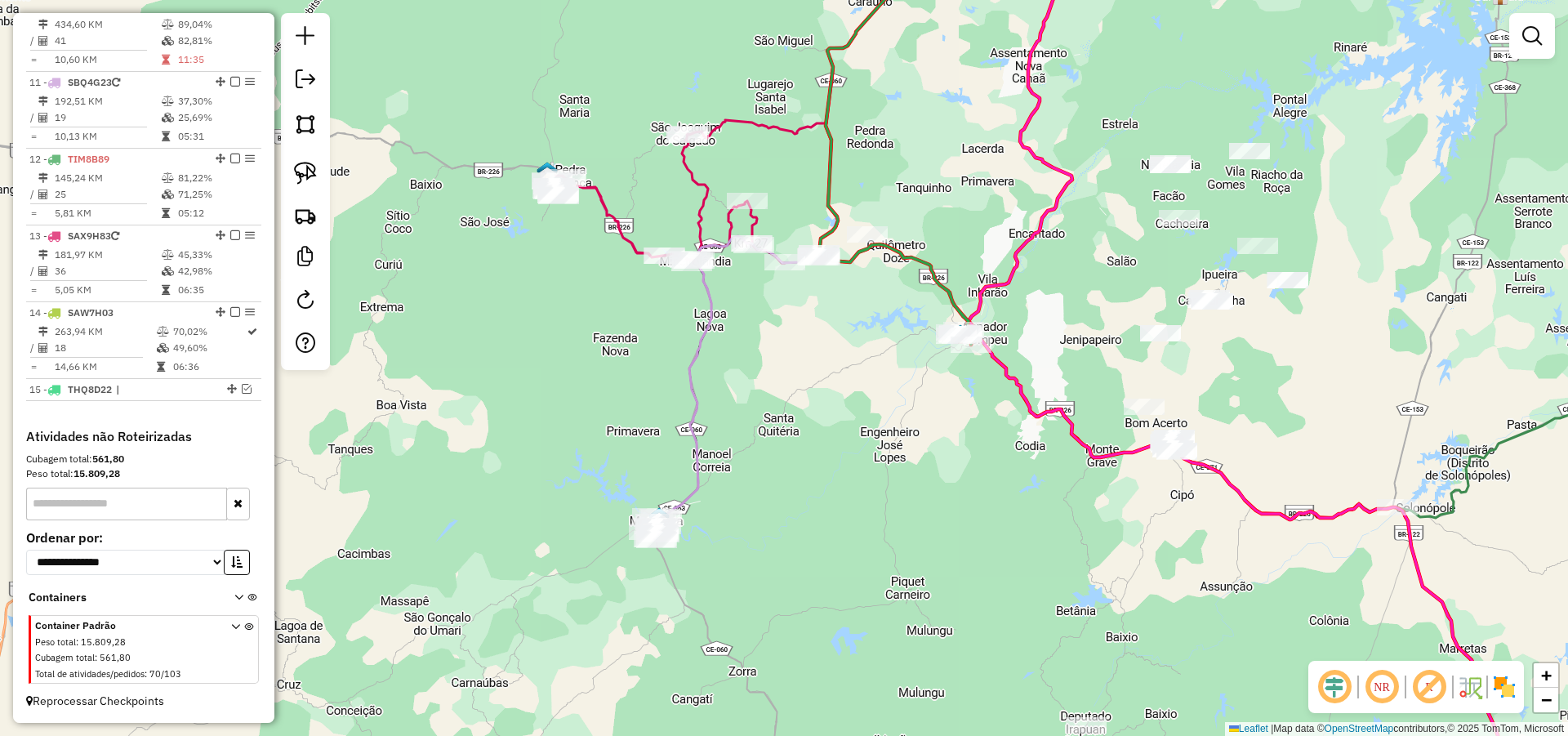
drag, startPoint x: 810, startPoint y: 325, endPoint x: 848, endPoint y: 313, distance: 39.8
click at [845, 312] on div "Janela de atendimento Grade de atendimento Capacidade Transportadoras Veículos …" at bounding box center [784, 368] width 1568 height 736
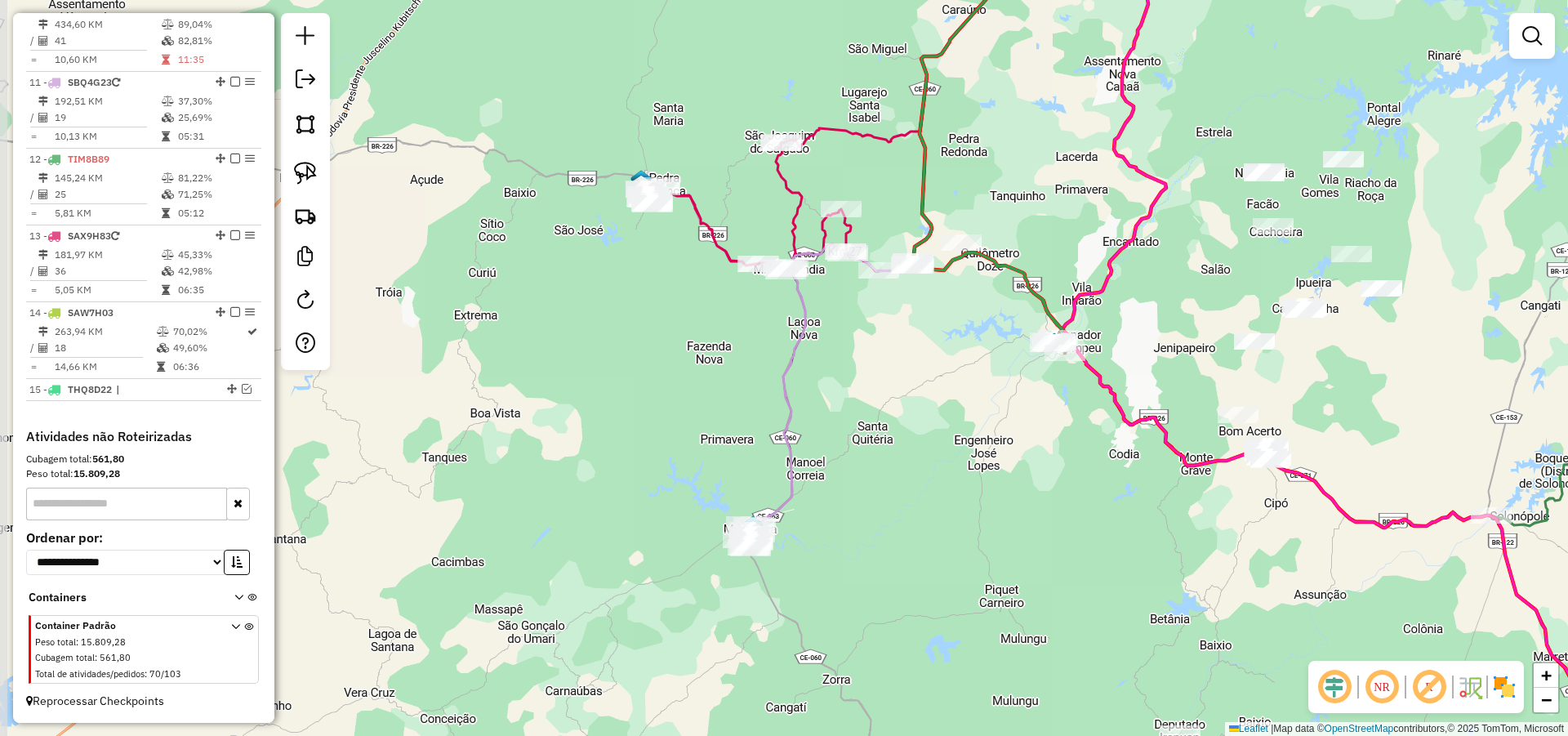
drag, startPoint x: 803, startPoint y: 370, endPoint x: 886, endPoint y: 380, distance: 83.6
click at [886, 380] on div "Janela de atendimento Grade de atendimento Capacidade Transportadoras Veículos …" at bounding box center [784, 368] width 1568 height 736
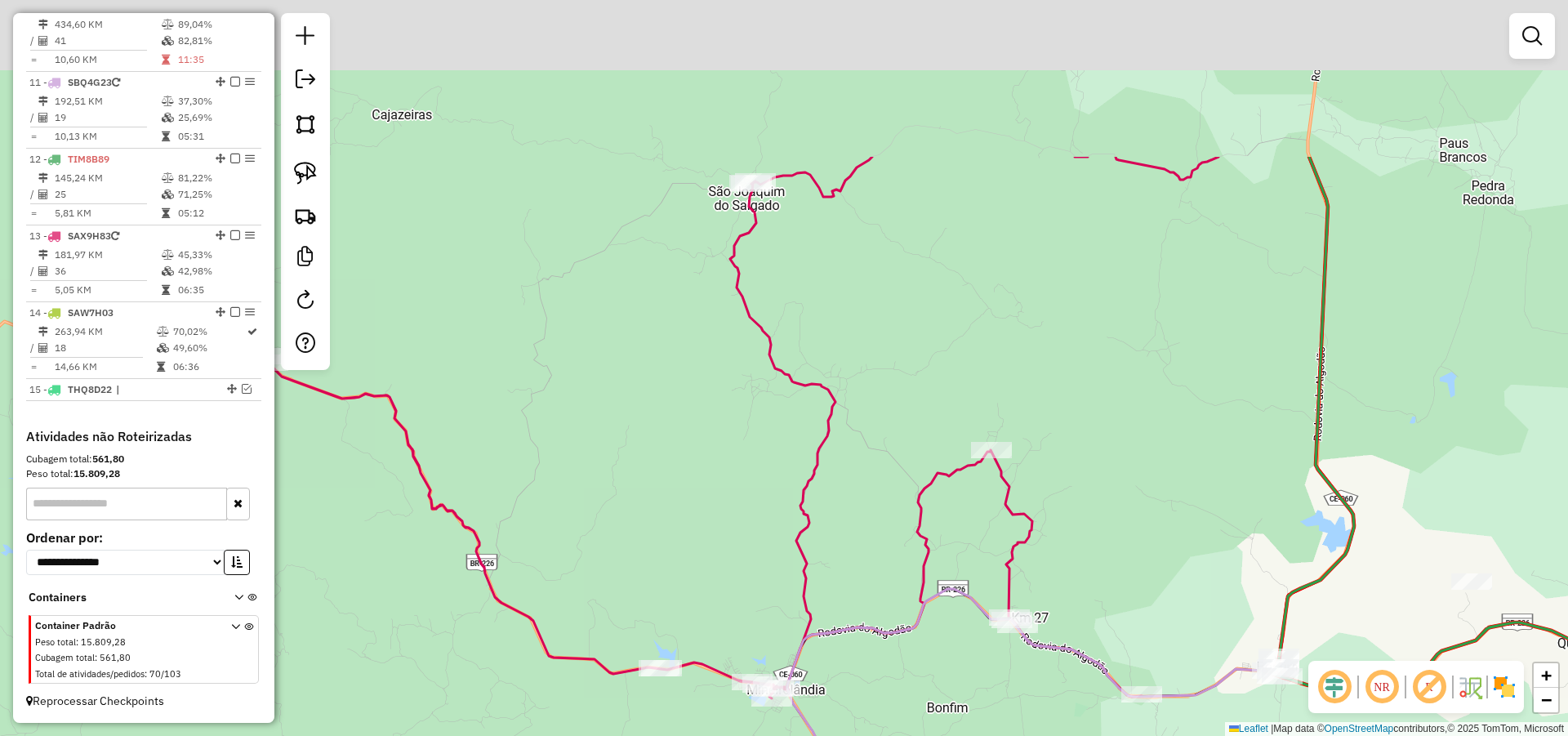
drag, startPoint x: 875, startPoint y: 204, endPoint x: 889, endPoint y: 342, distance: 138.7
click at [889, 342] on div "Janela de atendimento Grade de atendimento Capacidade Transportadoras Veículos …" at bounding box center [784, 368] width 1568 height 736
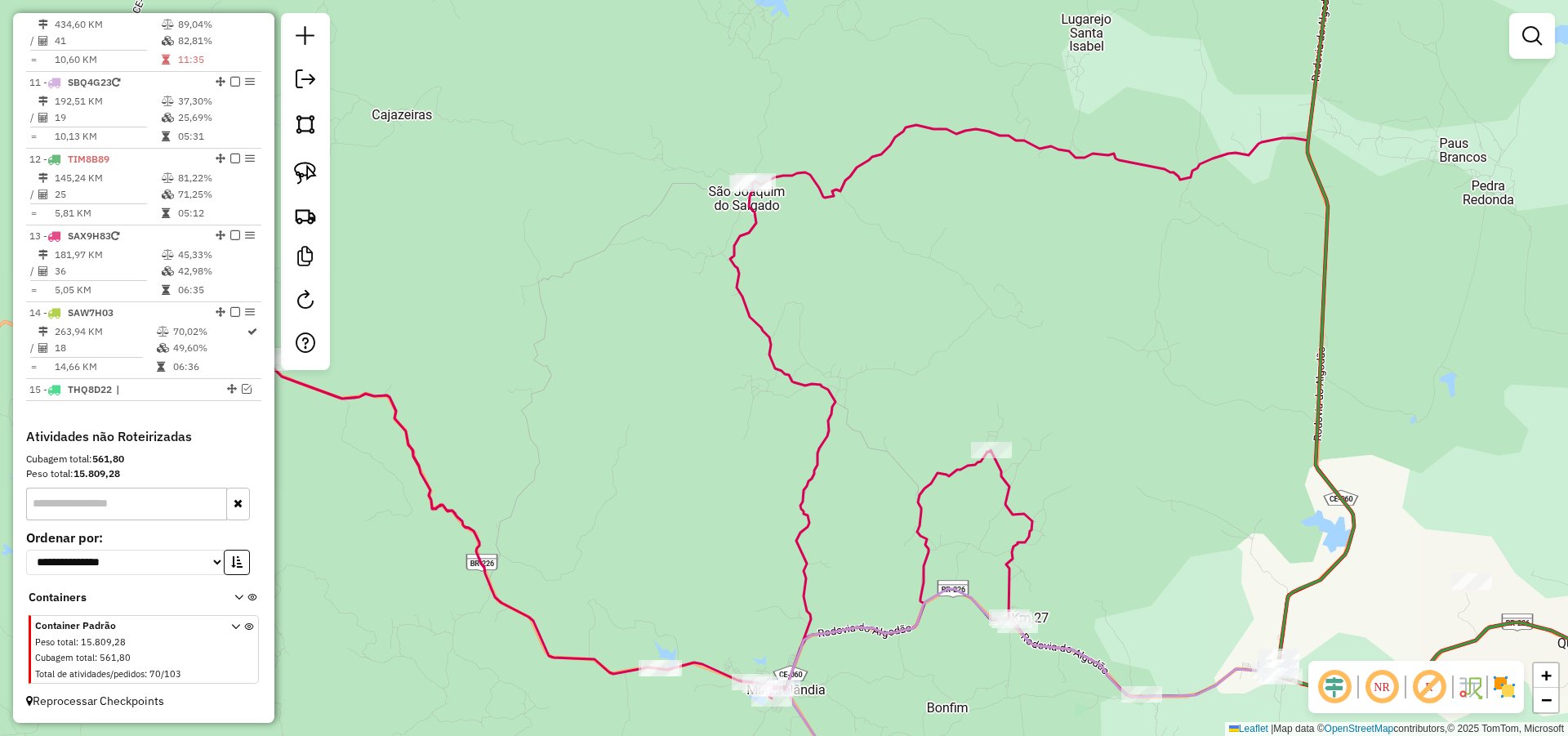
click at [717, 211] on div "Rota 13 - Placa SAX9H83 562 - BAR DO TERCEIRAO Janela de atendimento Grade de a…" at bounding box center [784, 368] width 1568 height 736
click at [314, 173] on img at bounding box center [305, 173] width 23 height 23
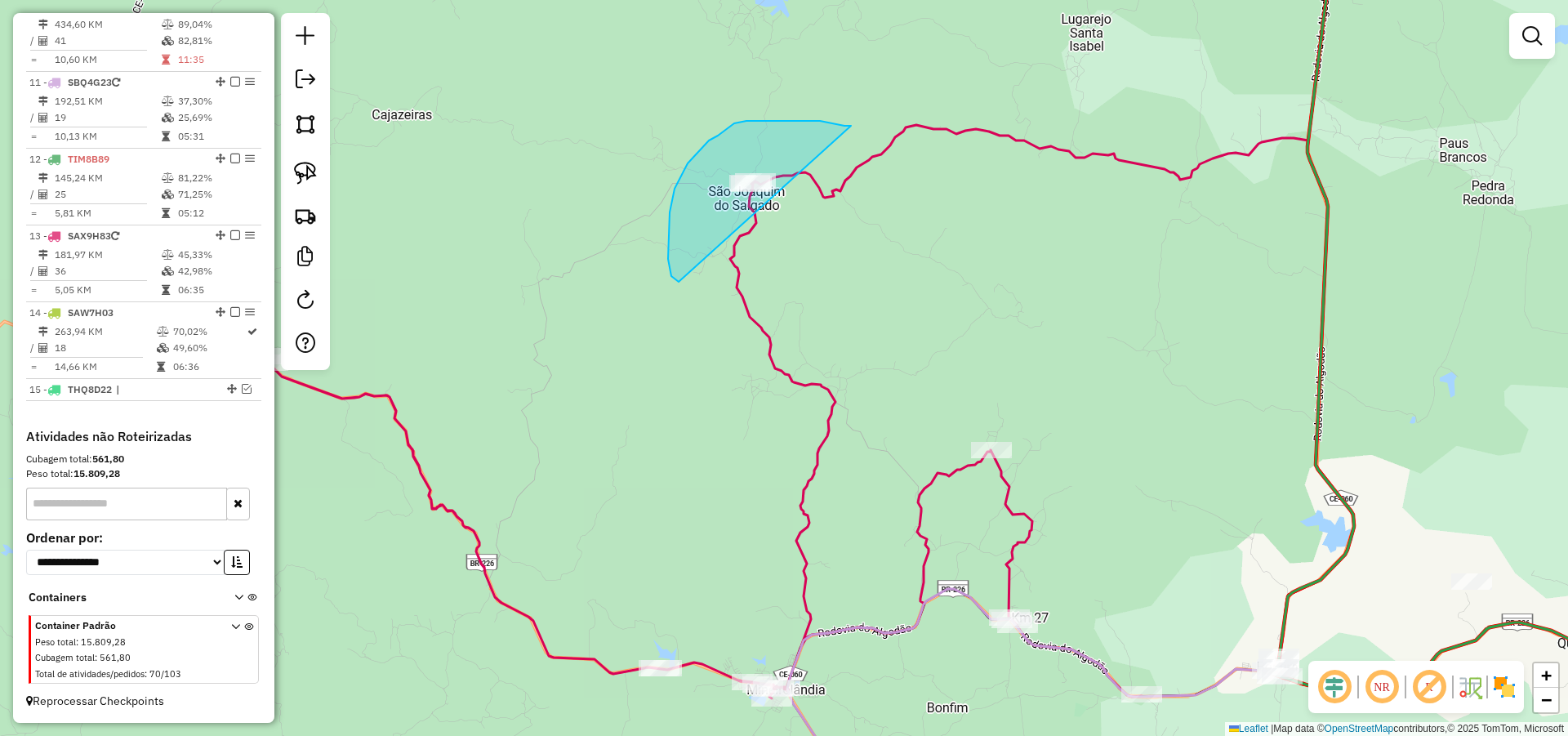
drag, startPoint x: 777, startPoint y: 121, endPoint x: 828, endPoint y: 241, distance: 130.4
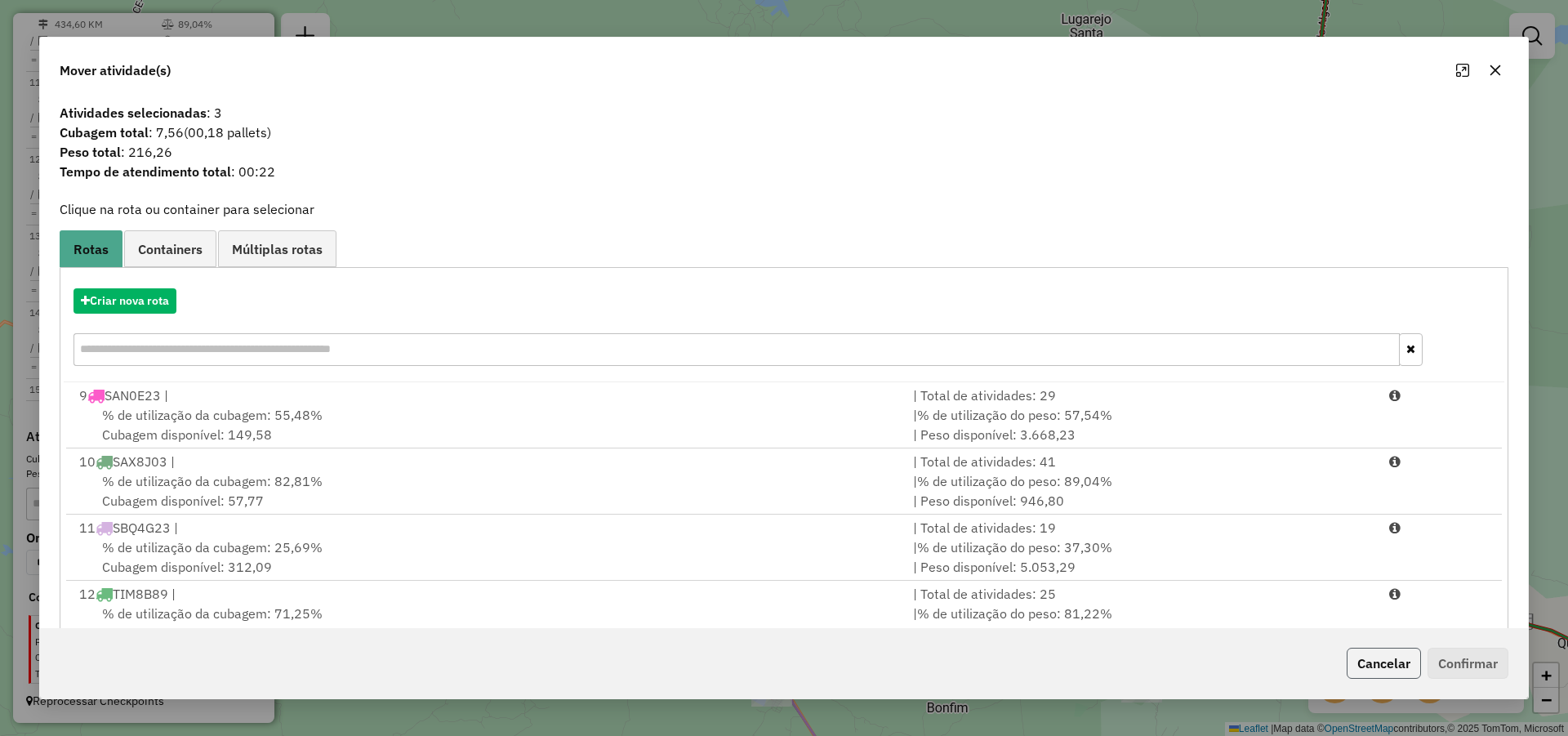
click at [1384, 660] on button "Cancelar" at bounding box center [1384, 663] width 74 height 31
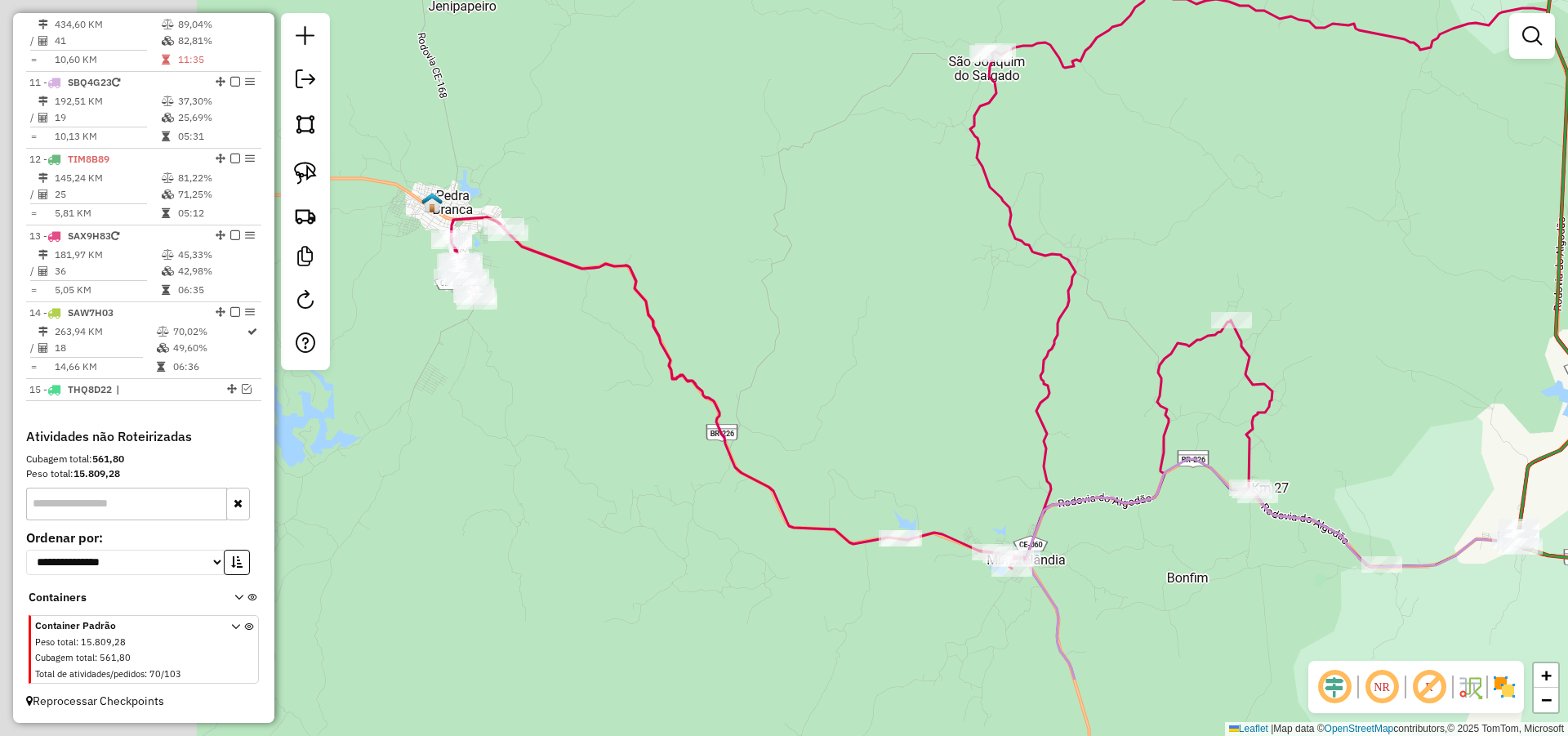
drag, startPoint x: 1035, startPoint y: 364, endPoint x: 1093, endPoint y: 314, distance: 76.6
click at [1093, 314] on div "Janela de atendimento Grade de atendimento Capacidade Transportadoras Veículos …" at bounding box center [784, 368] width 1568 height 736
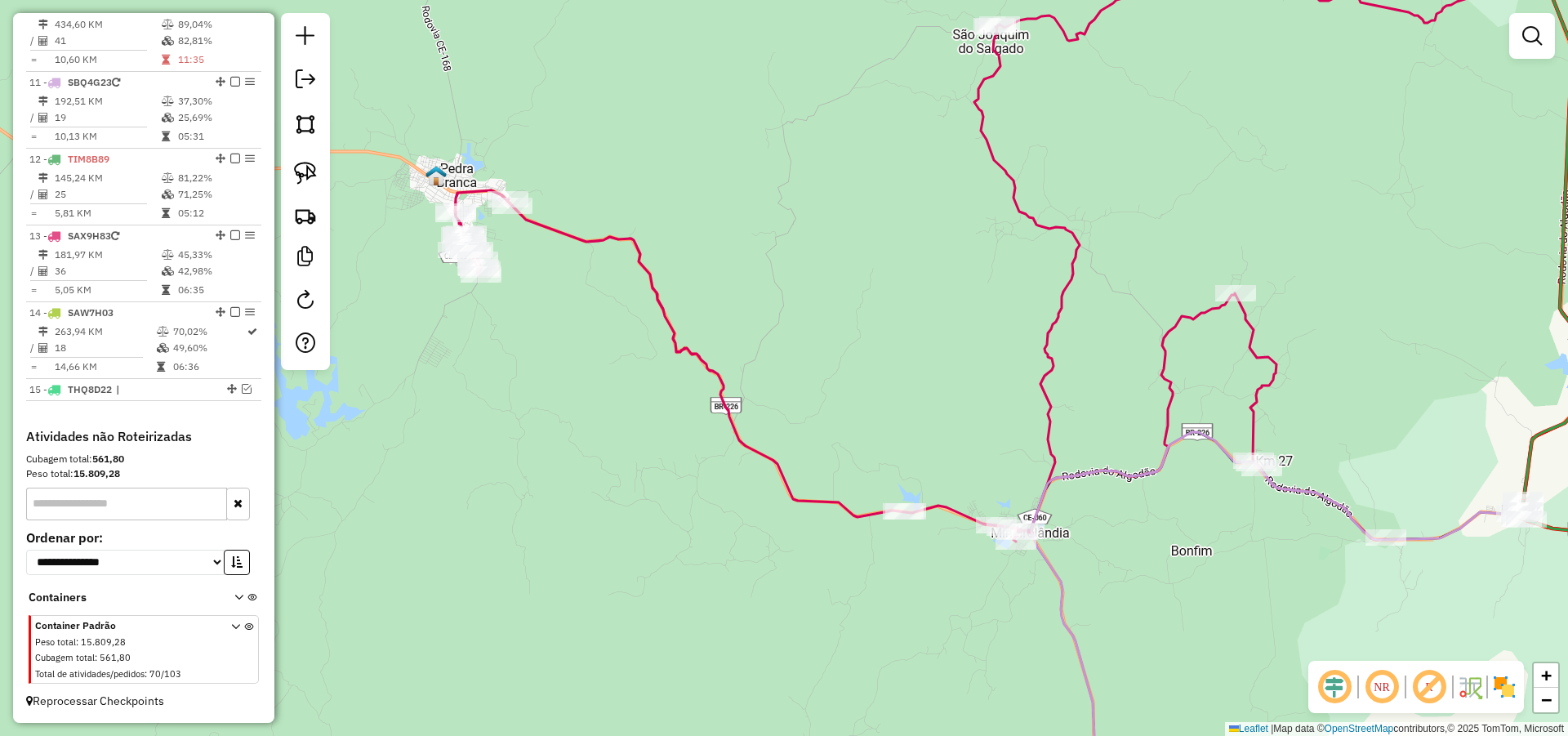
drag, startPoint x: 1126, startPoint y: 588, endPoint x: 1126, endPoint y: 569, distance: 19.0
click at [1126, 569] on div "Janela de atendimento Grade de atendimento Capacidade Transportadoras Veículos …" at bounding box center [784, 368] width 1568 height 736
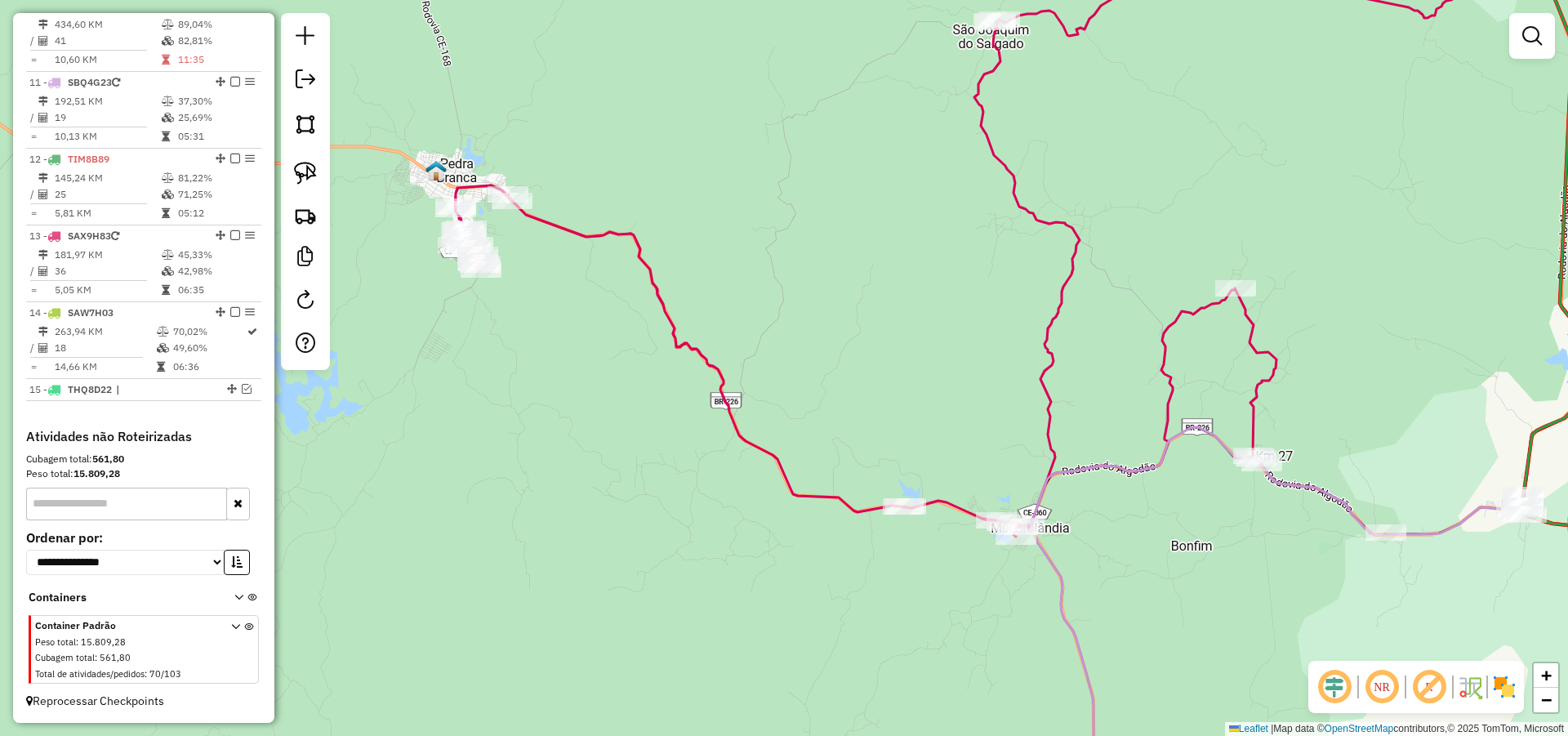
drag, startPoint x: 1201, startPoint y: 619, endPoint x: 1141, endPoint y: 543, distance: 96.8
click at [1185, 596] on div "Janela de atendimento Grade de atendimento Capacidade Transportadoras Veículos …" at bounding box center [784, 368] width 1568 height 736
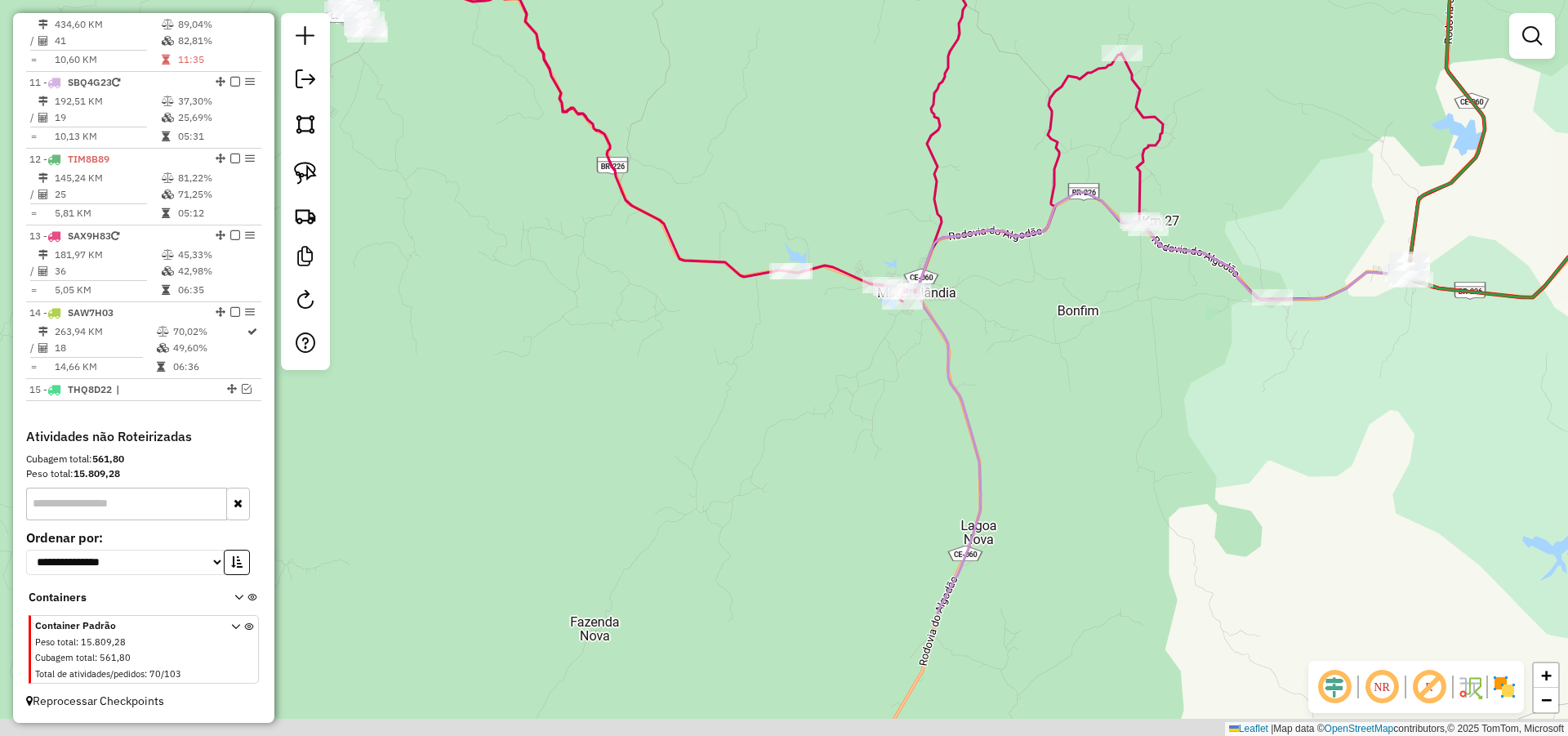
drag, startPoint x: 1026, startPoint y: 390, endPoint x: 995, endPoint y: 323, distance: 73.8
click at [998, 326] on div "Janela de atendimento Grade de atendimento Capacidade Transportadoras Veículos …" at bounding box center [784, 368] width 1568 height 736
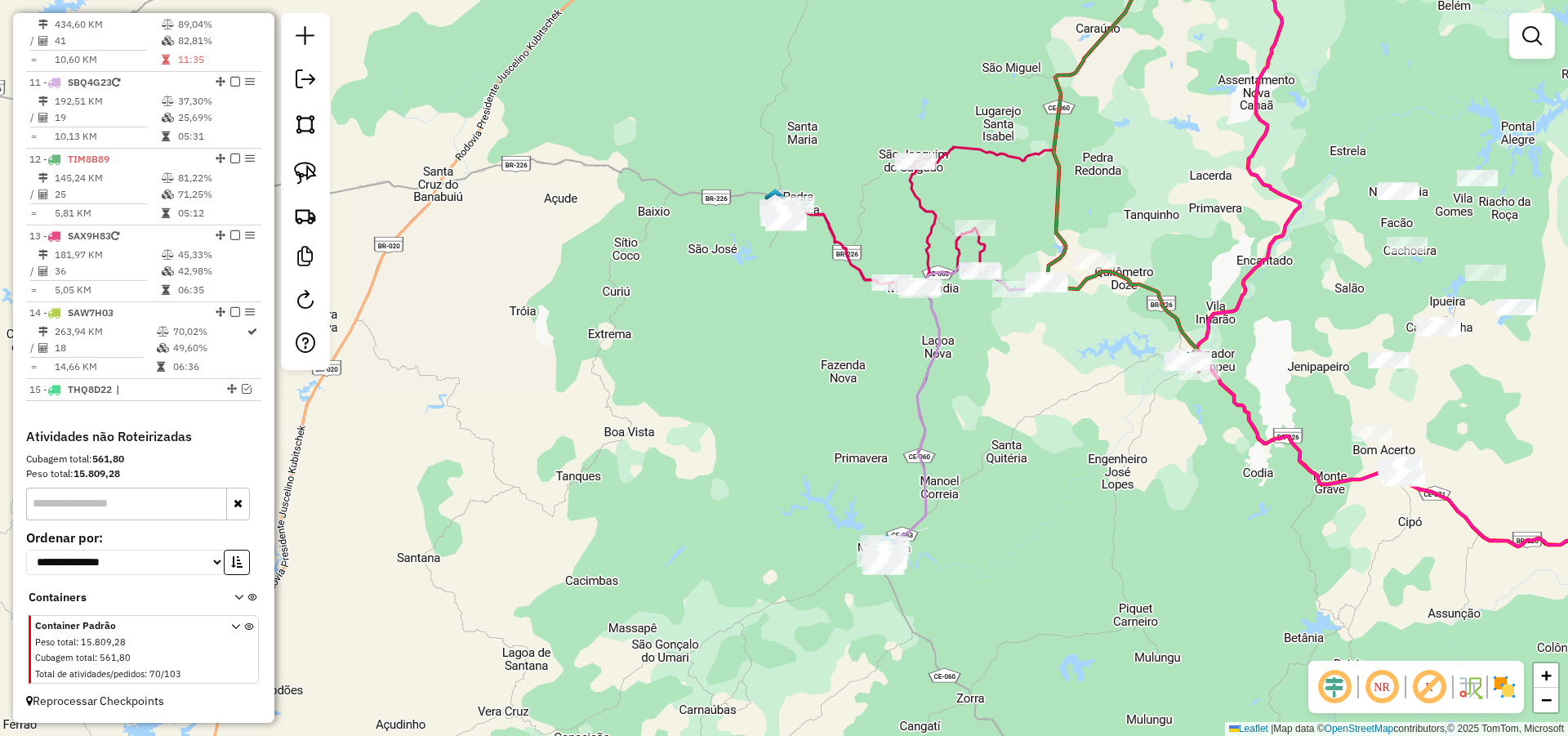
drag, startPoint x: 1045, startPoint y: 403, endPoint x: 980, endPoint y: 354, distance: 81.4
click at [988, 354] on div "Janela de atendimento Grade de atendimento Capacidade Transportadoras Veículos …" at bounding box center [784, 368] width 1568 height 736
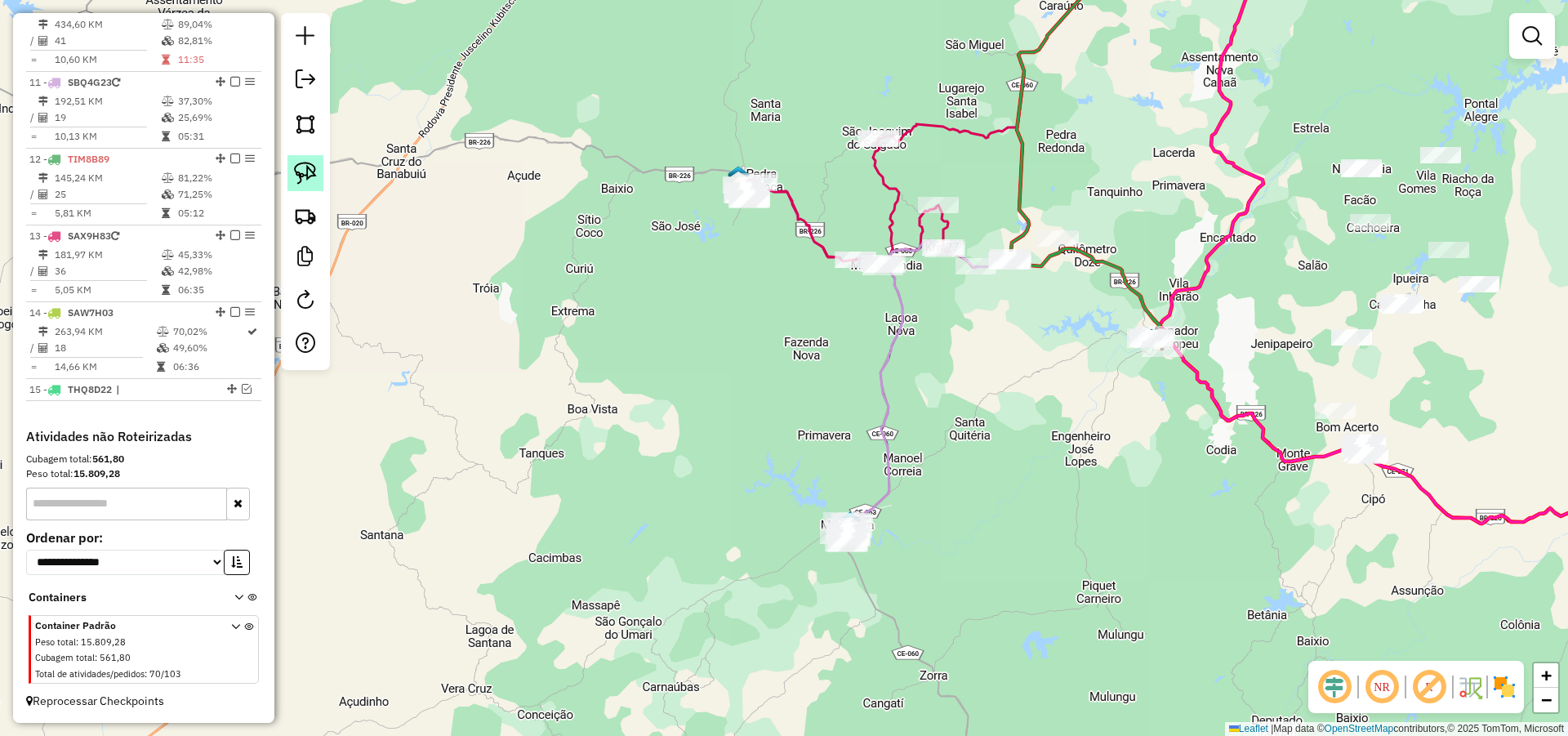
click at [311, 169] on img at bounding box center [305, 173] width 23 height 23
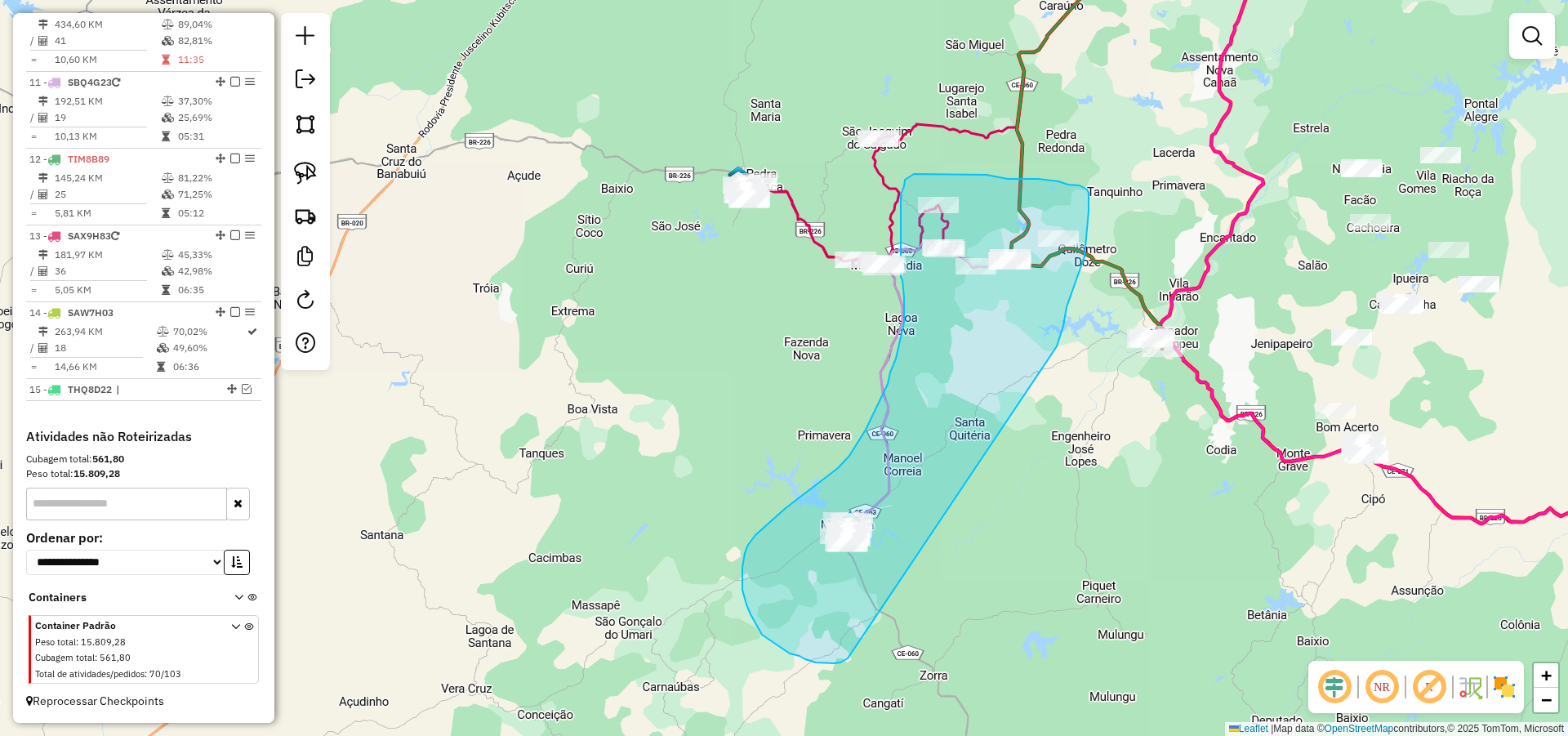
drag, startPoint x: 1066, startPoint y: 316, endPoint x: 868, endPoint y: 644, distance: 383.1
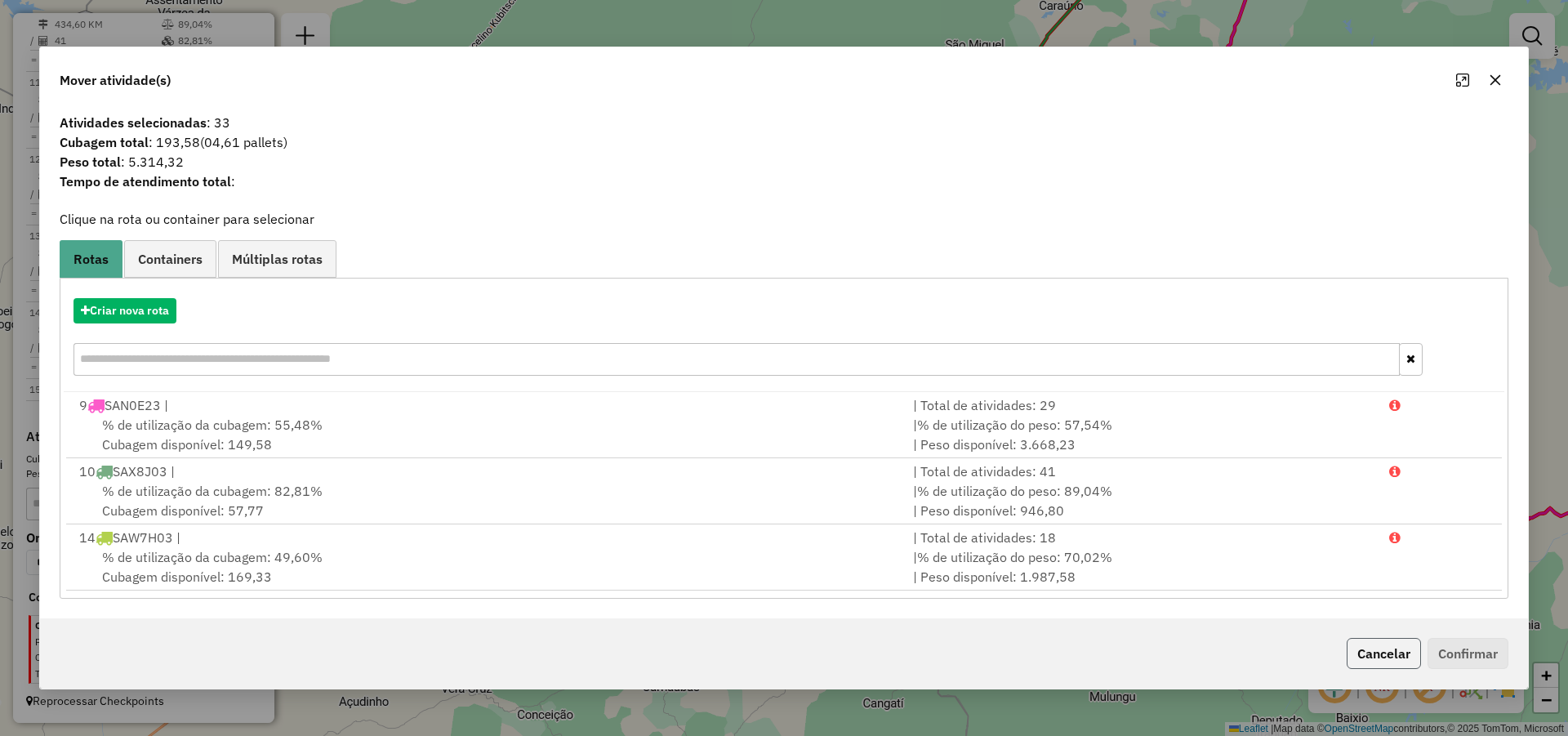
click at [1379, 645] on button "Cancelar" at bounding box center [1384, 653] width 74 height 31
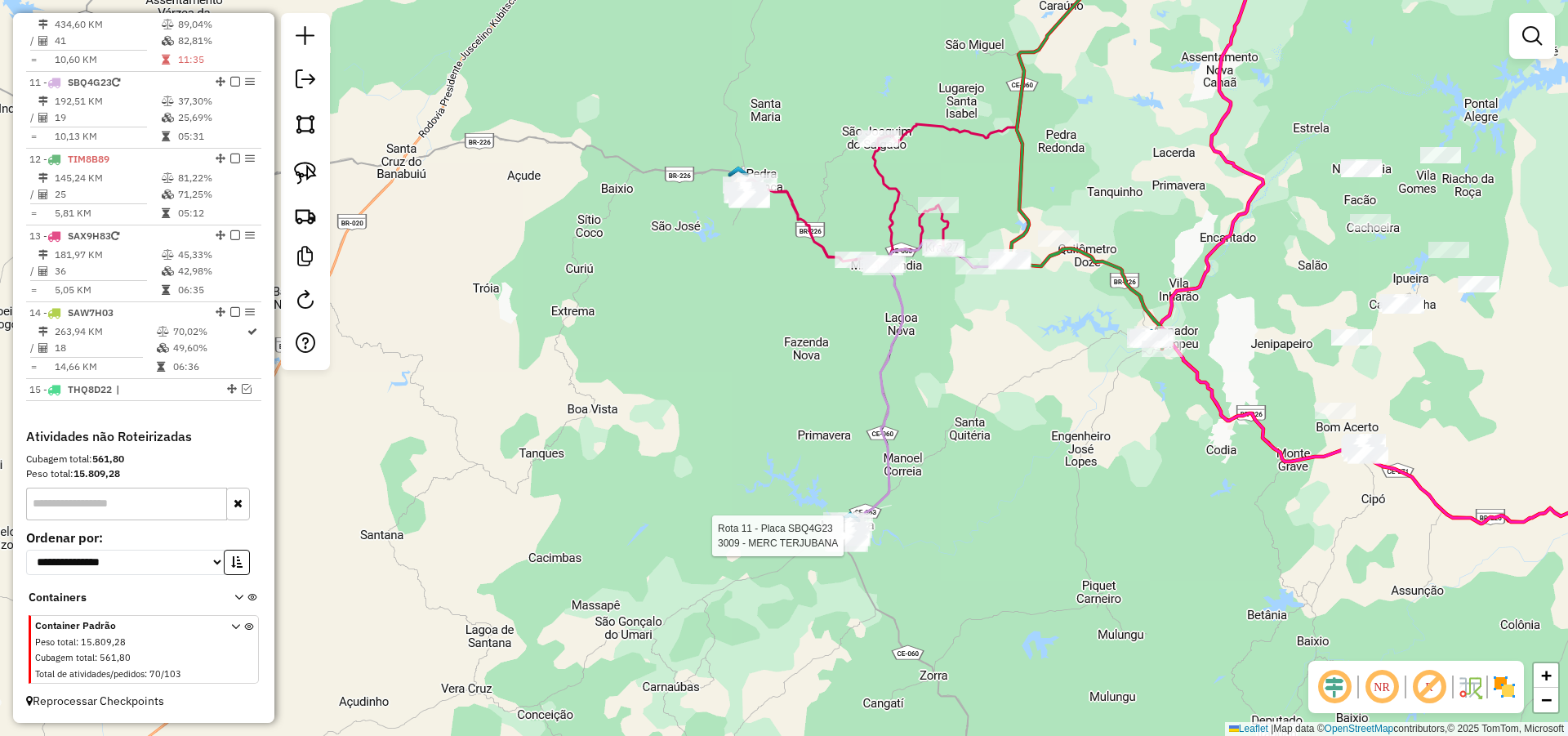
select select "**********"
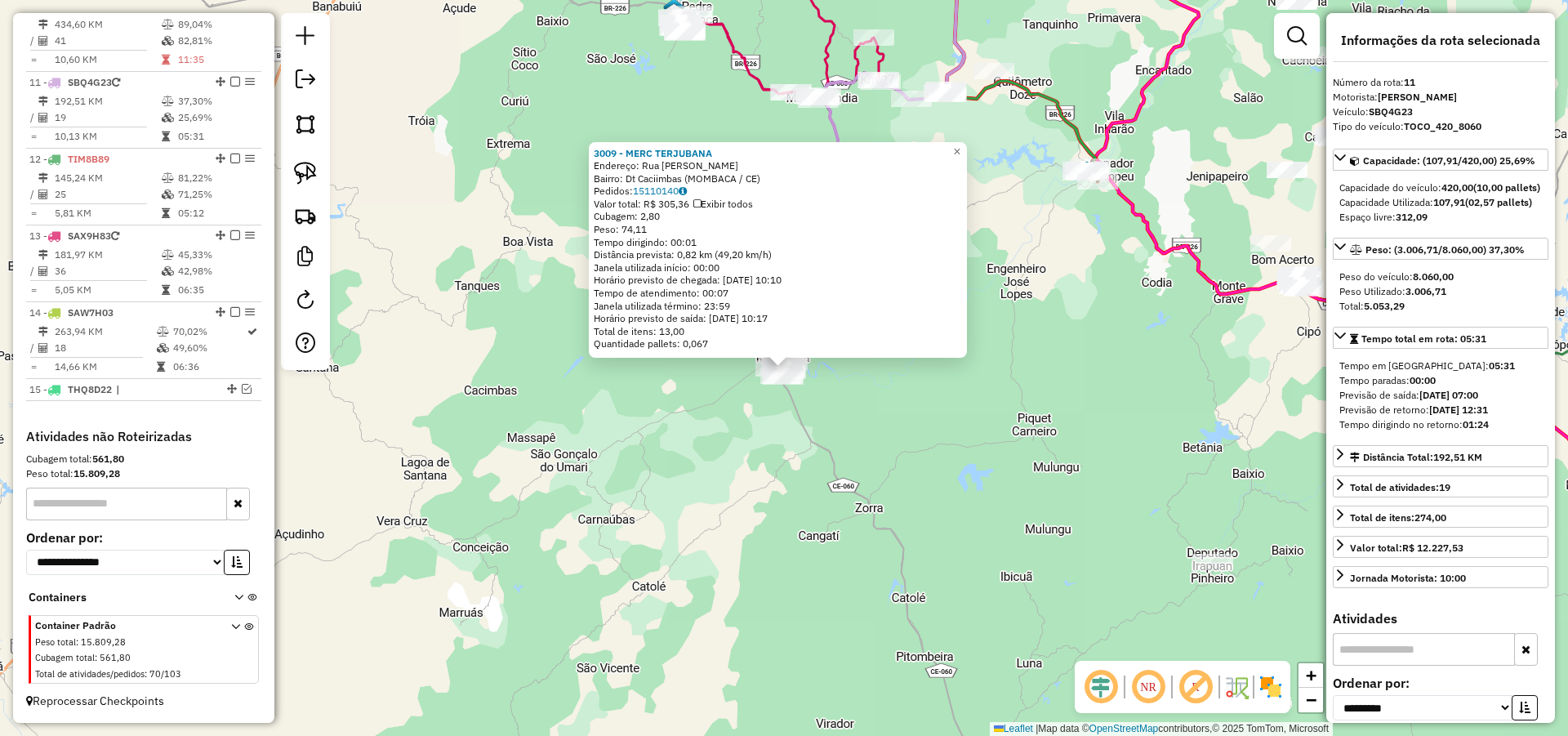
click at [974, 416] on div "3009 - MERC TERJUBANA Endereço: Rua Antonio Nonato de Carvalho Bairro: Dt Cacii…" at bounding box center [784, 368] width 1568 height 736
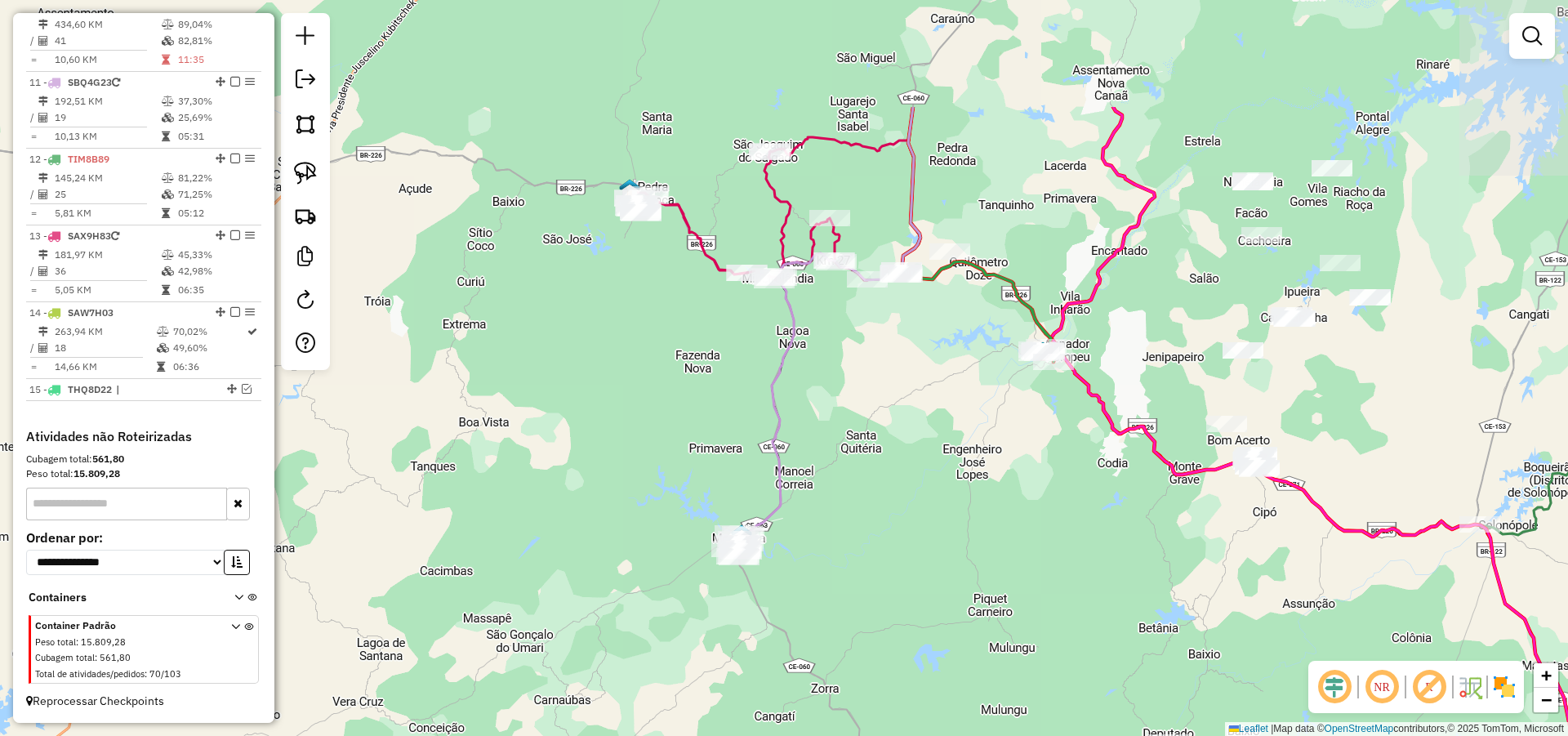
drag, startPoint x: 1034, startPoint y: 280, endPoint x: 982, endPoint y: 465, distance: 192.2
click at [989, 463] on div "Janela de atendimento Grade de atendimento Capacidade Transportadoras Veículos …" at bounding box center [784, 368] width 1568 height 736
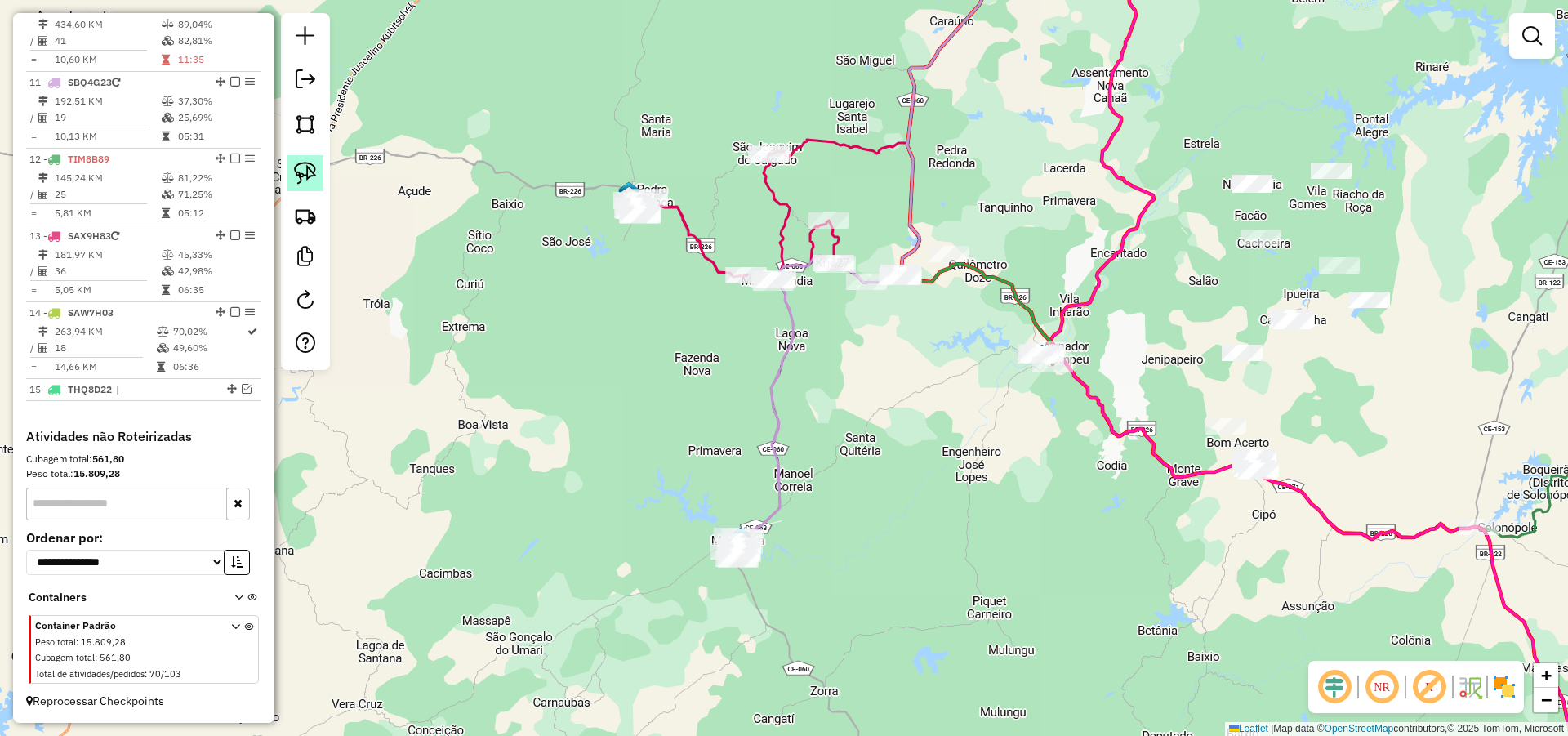
click at [299, 176] on img at bounding box center [305, 173] width 23 height 23
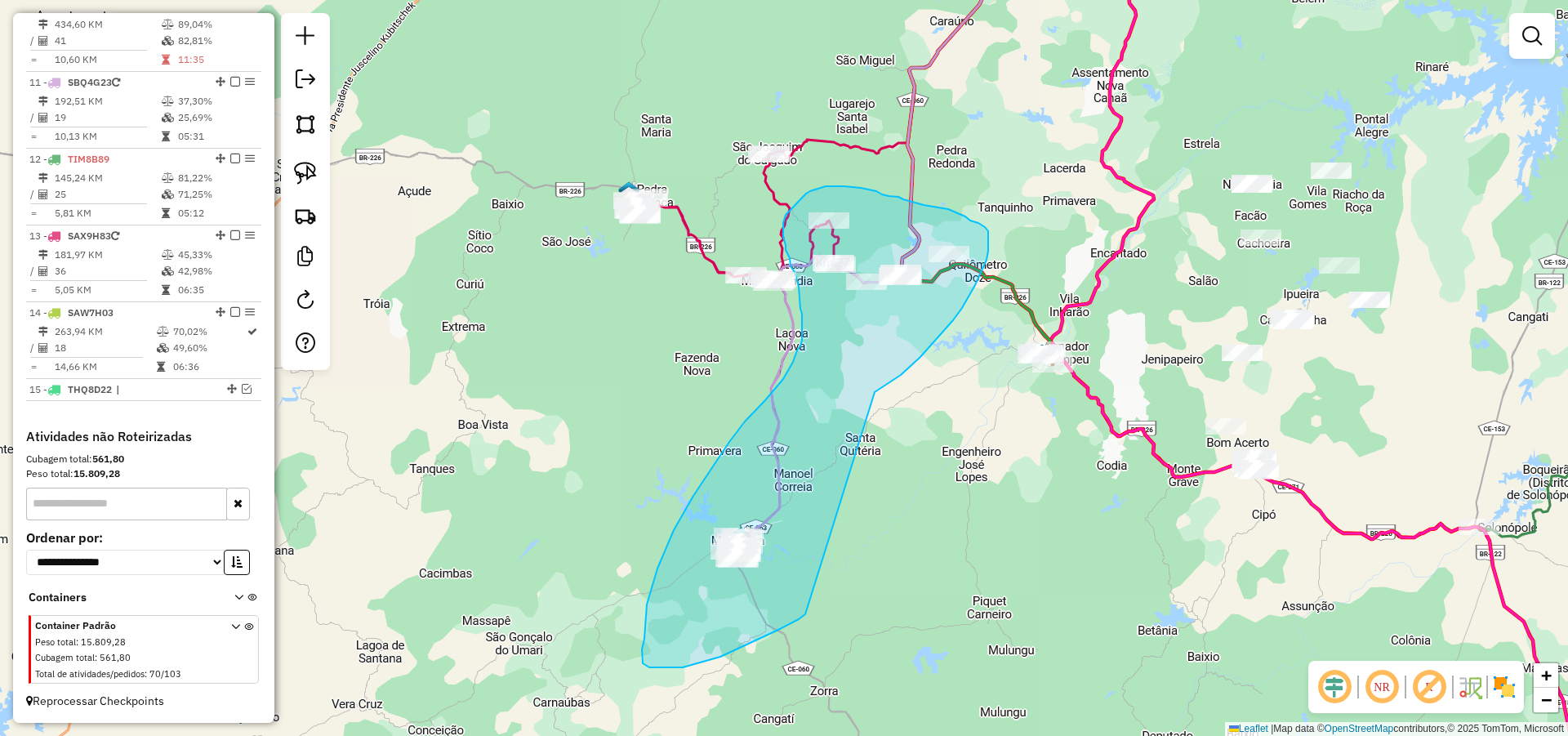
drag, startPoint x: 891, startPoint y: 381, endPoint x: 826, endPoint y: 599, distance: 227.5
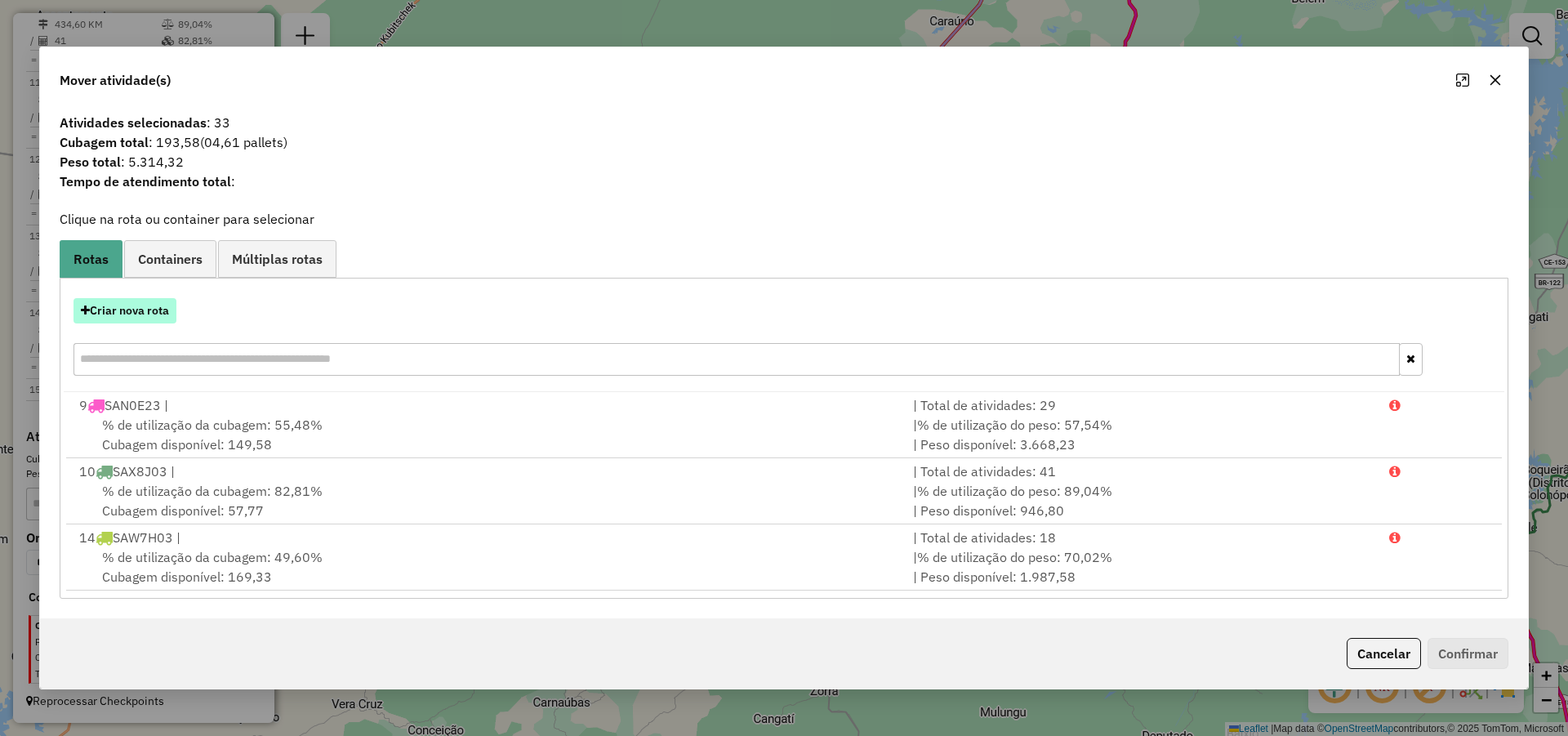
click at [141, 322] on button "Criar nova rota" at bounding box center [124, 311] width 103 height 25
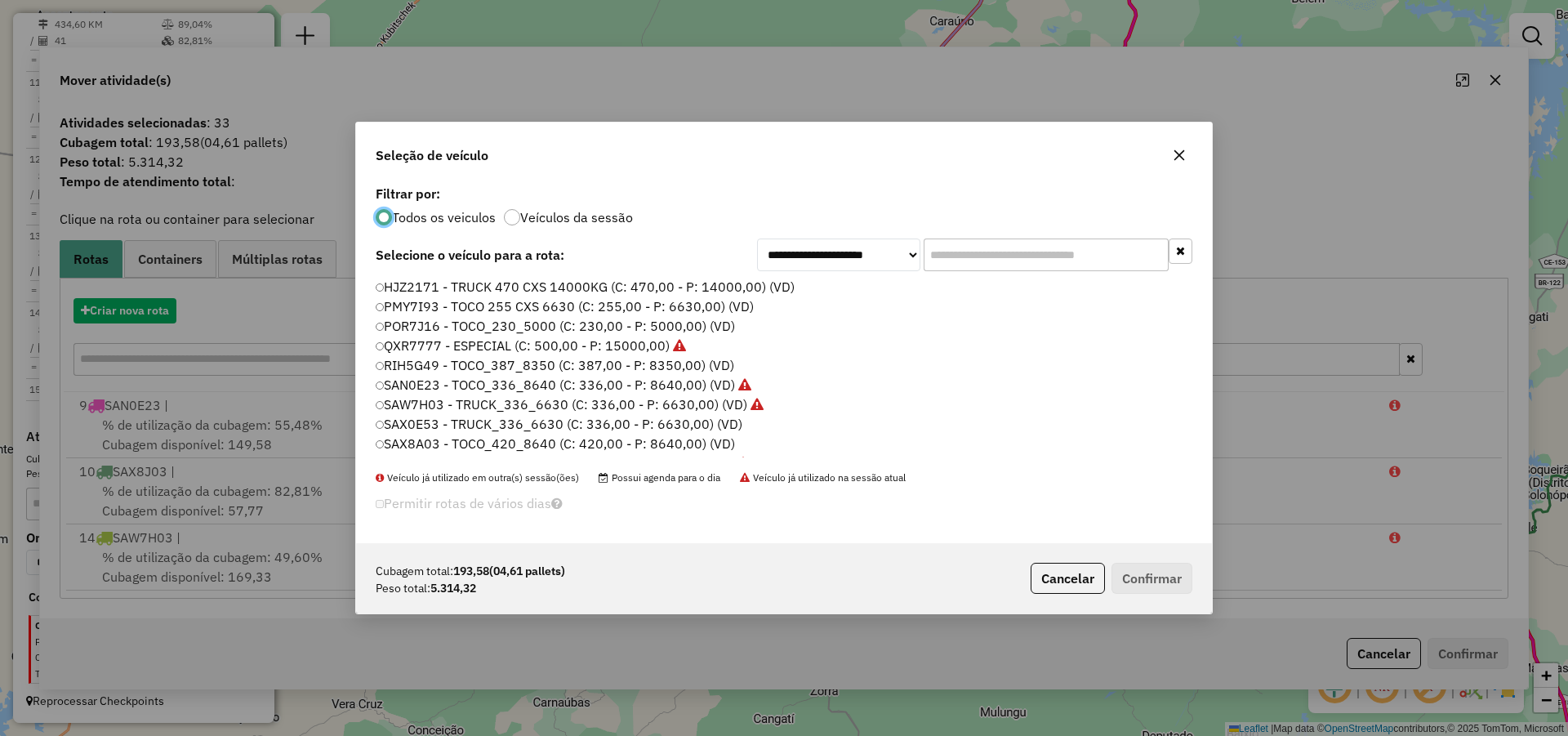
scroll to position [9, 5]
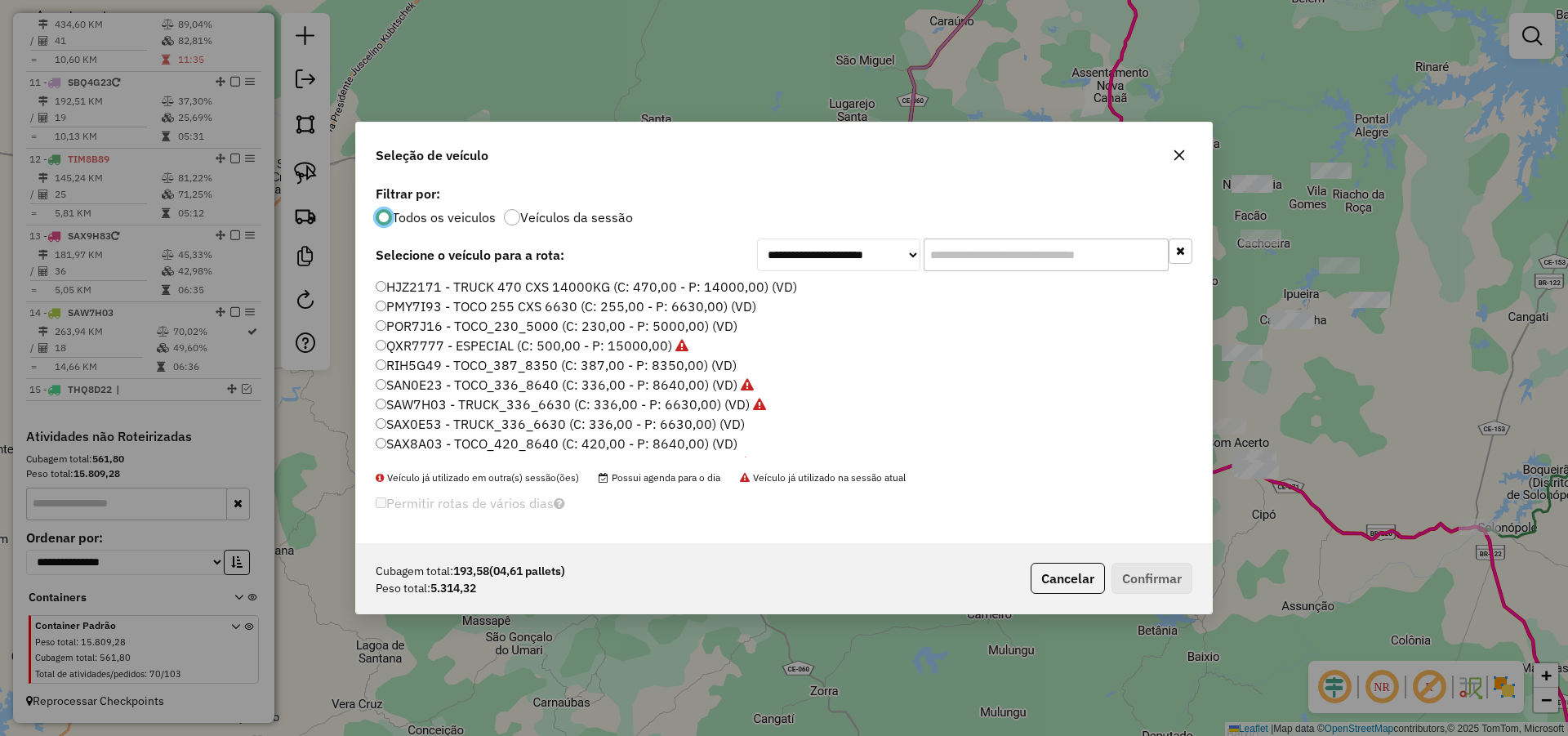
click at [996, 249] on input "text" at bounding box center [1047, 255] width 245 height 33
click at [991, 255] on input "text" at bounding box center [1047, 255] width 245 height 33
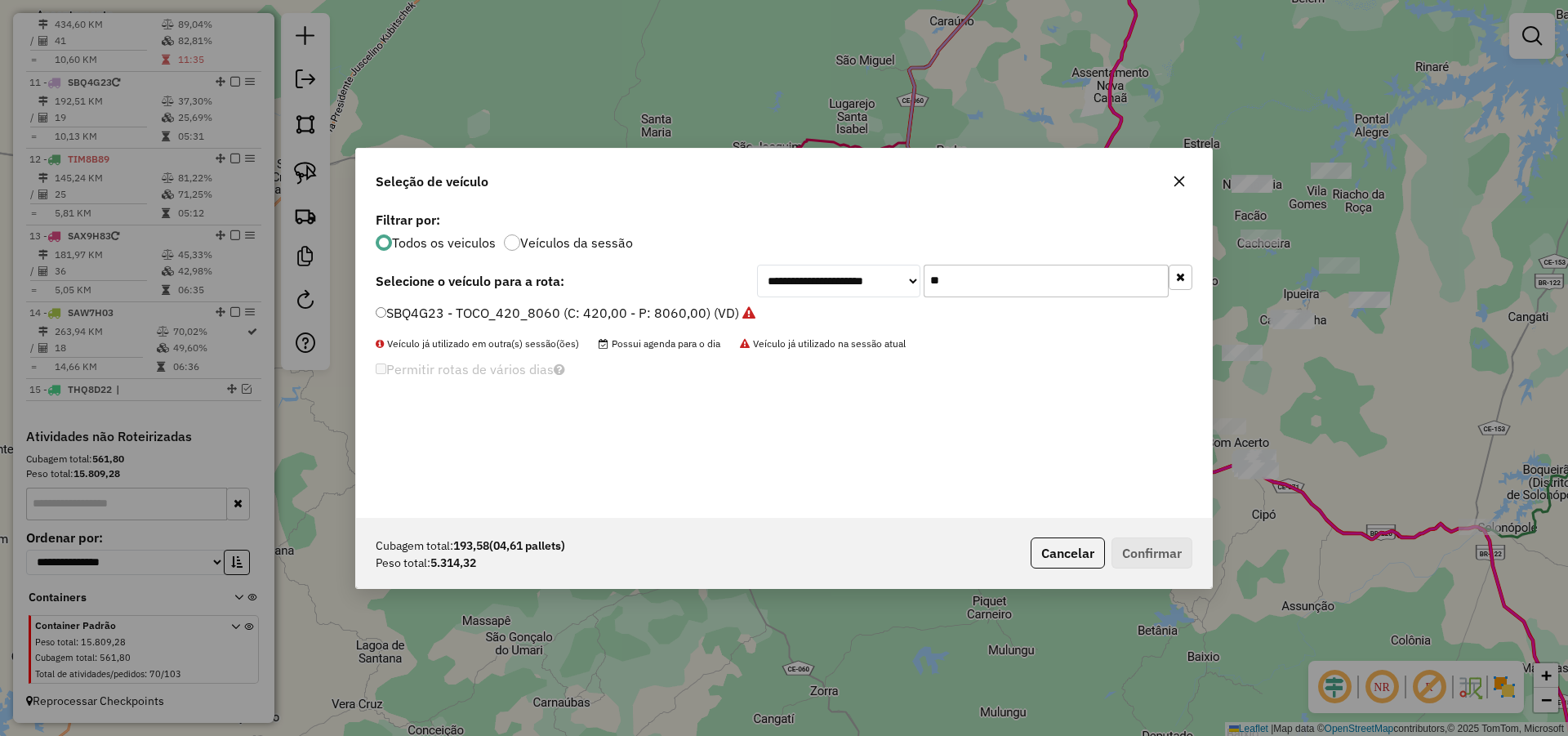
type input "**"
click at [673, 301] on div "**********" at bounding box center [784, 362] width 856 height 311
click at [672, 304] on label "SBQ4G23 - TOCO_420_8060 (C: 420,00 - P: 8060,00) (VD)" at bounding box center [566, 312] width 379 height 20
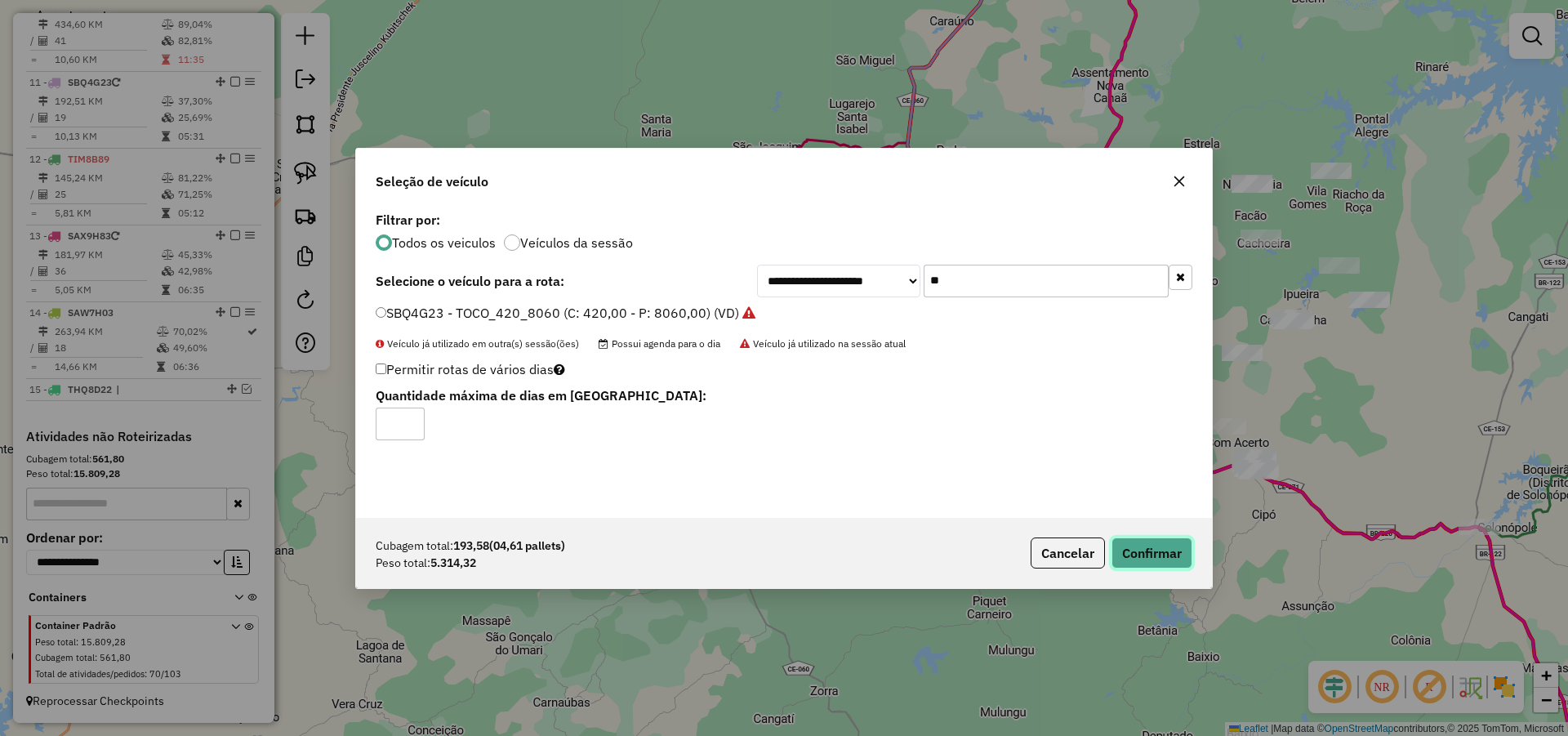
click at [1146, 549] on button "Confirmar" at bounding box center [1152, 553] width 81 height 31
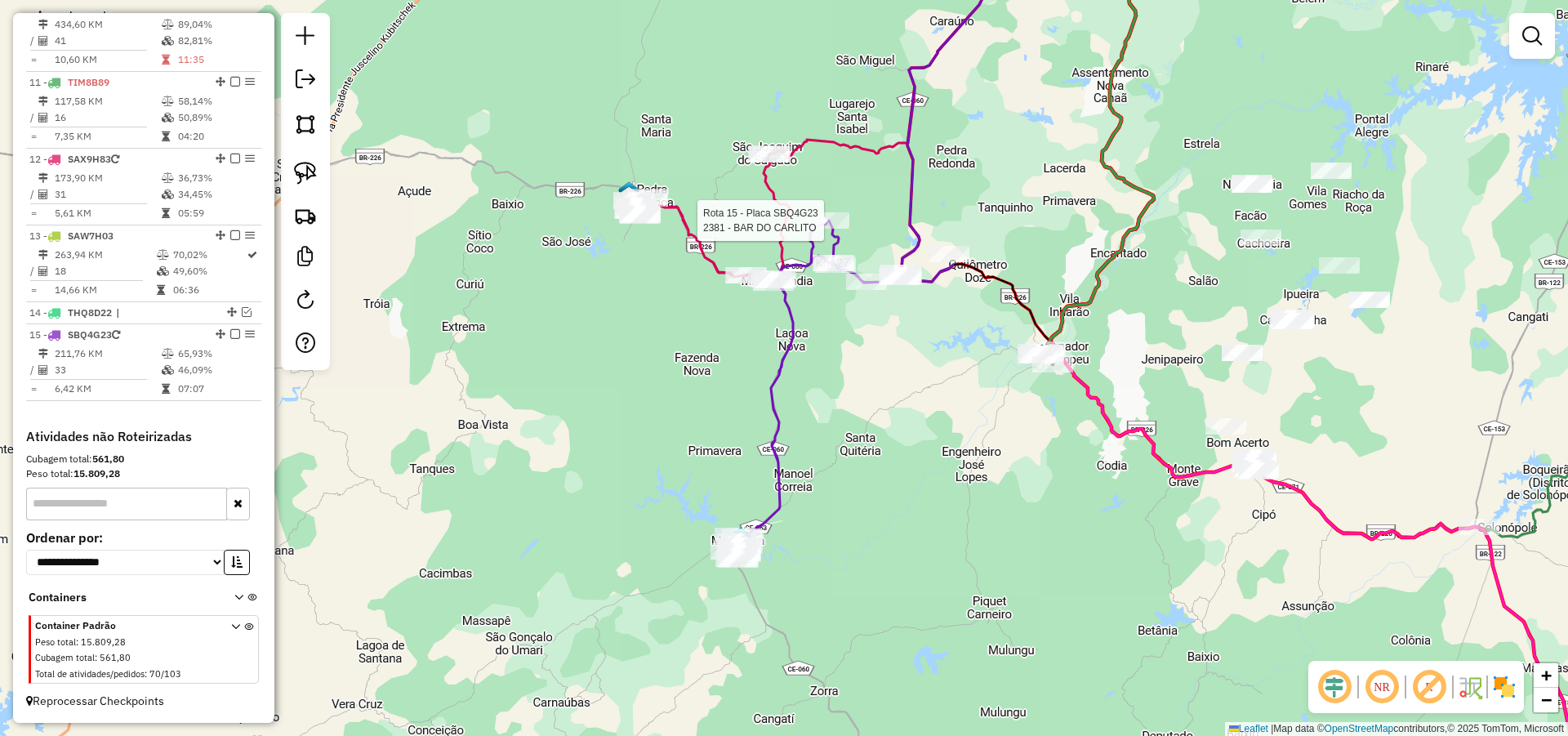
select select "**********"
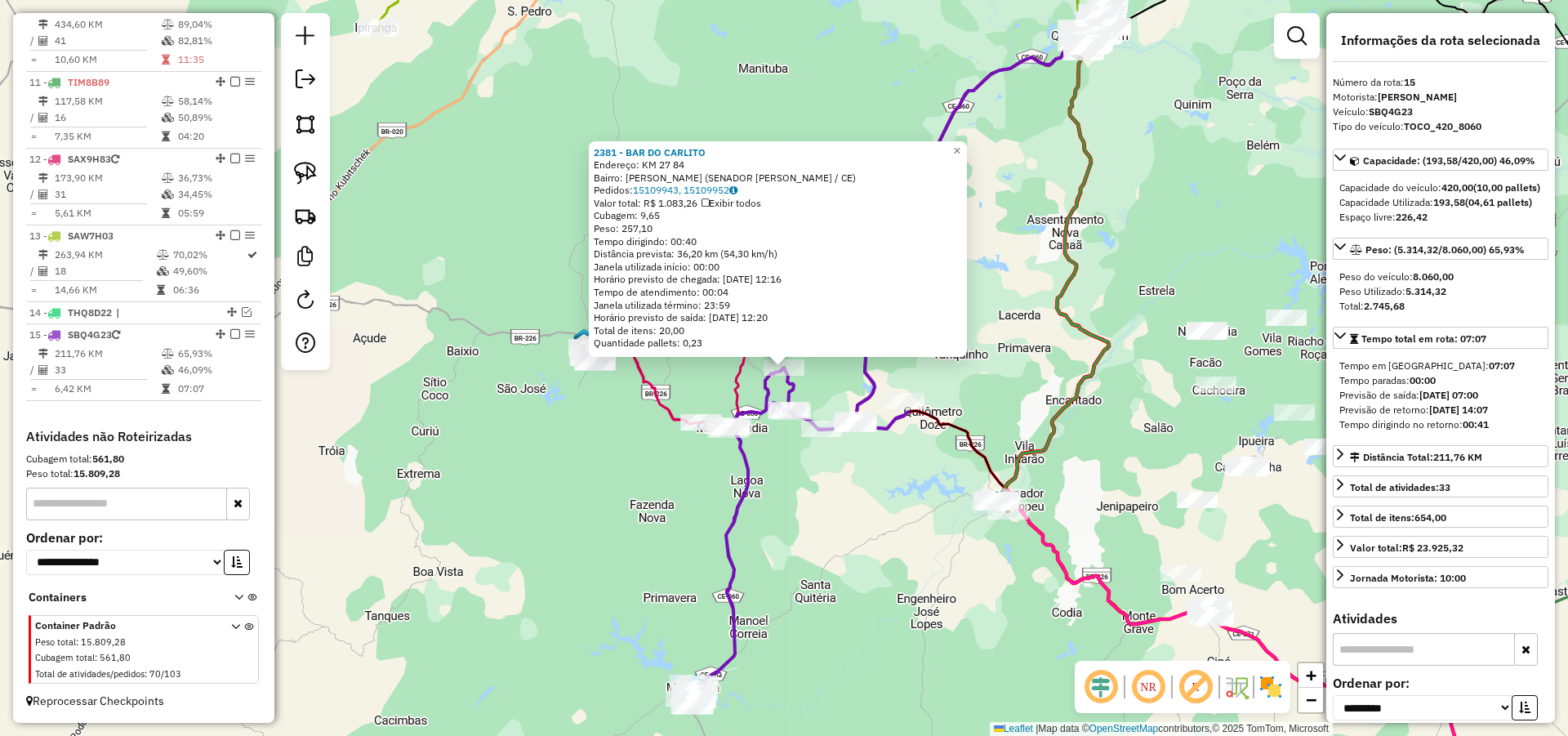
click at [868, 552] on div "2381 - BAR DO CARLITO Endereço: KM 27 84 Bairro: Dintrito De Bonfim (SENADOR PO…" at bounding box center [784, 368] width 1568 height 736
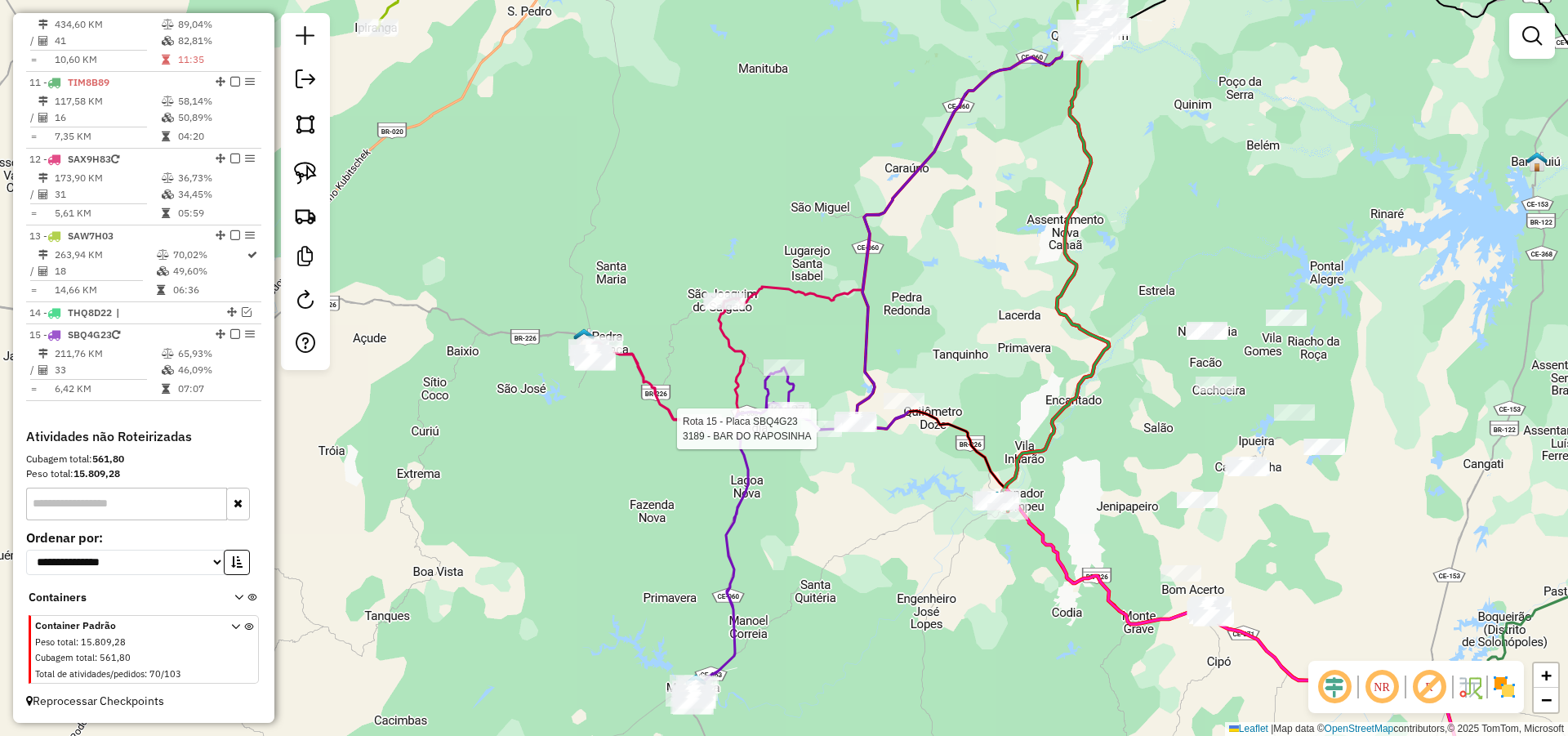
select select "**********"
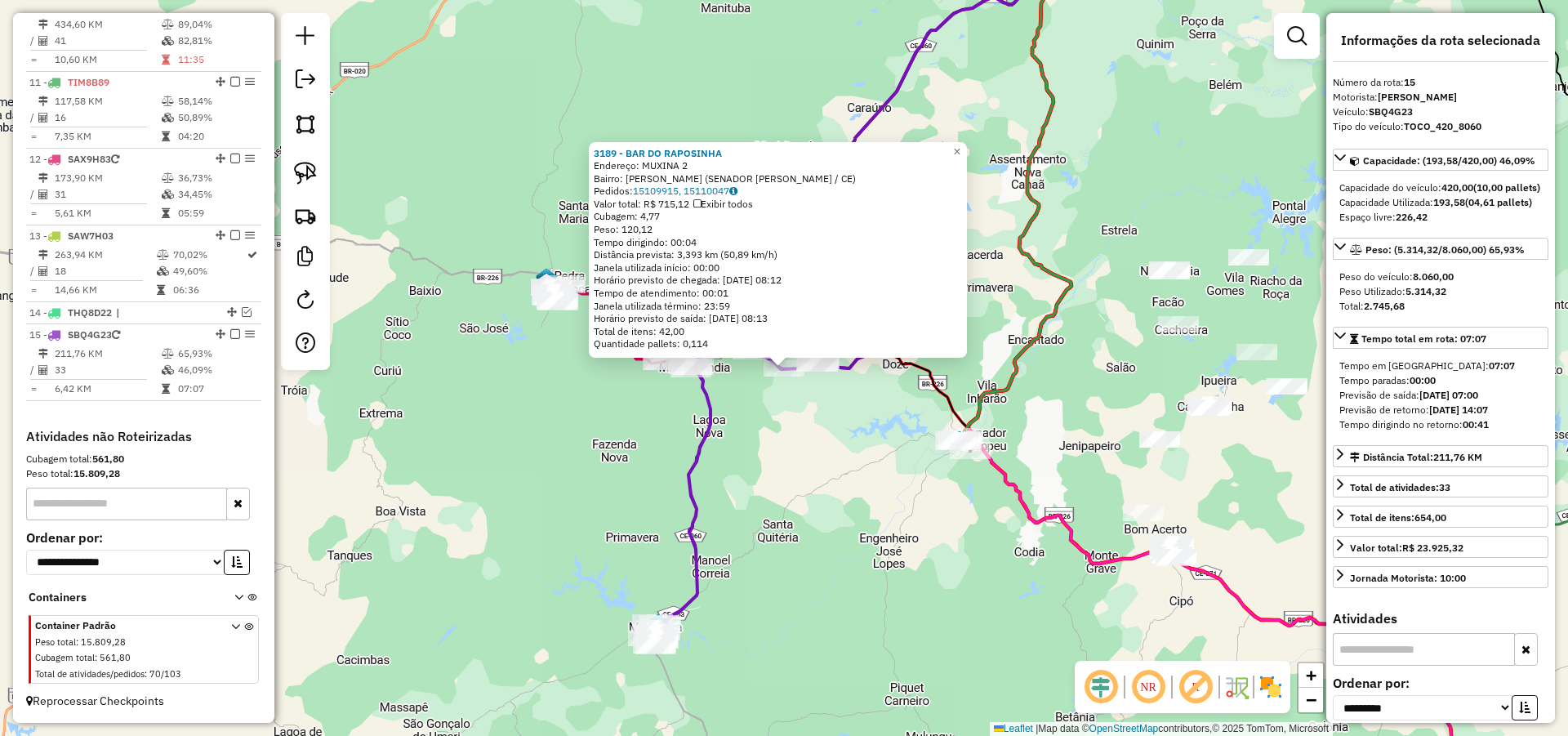
click at [809, 539] on div "3189 - BAR DO RAPOSINHA Endereço: MUXINA 2 Bairro: Dintrito De Bonfim (SENADOR …" at bounding box center [784, 368] width 1568 height 736
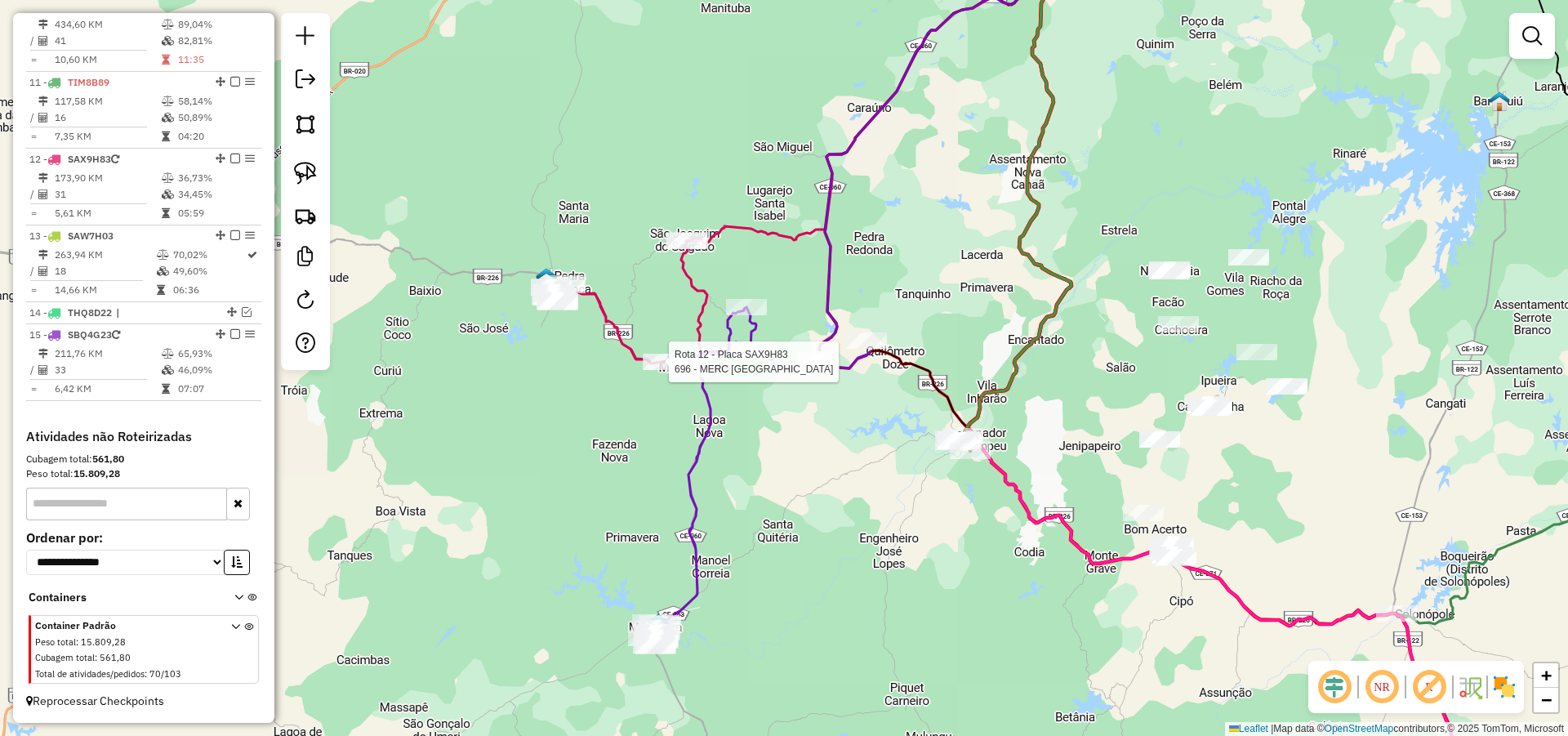
select select "**********"
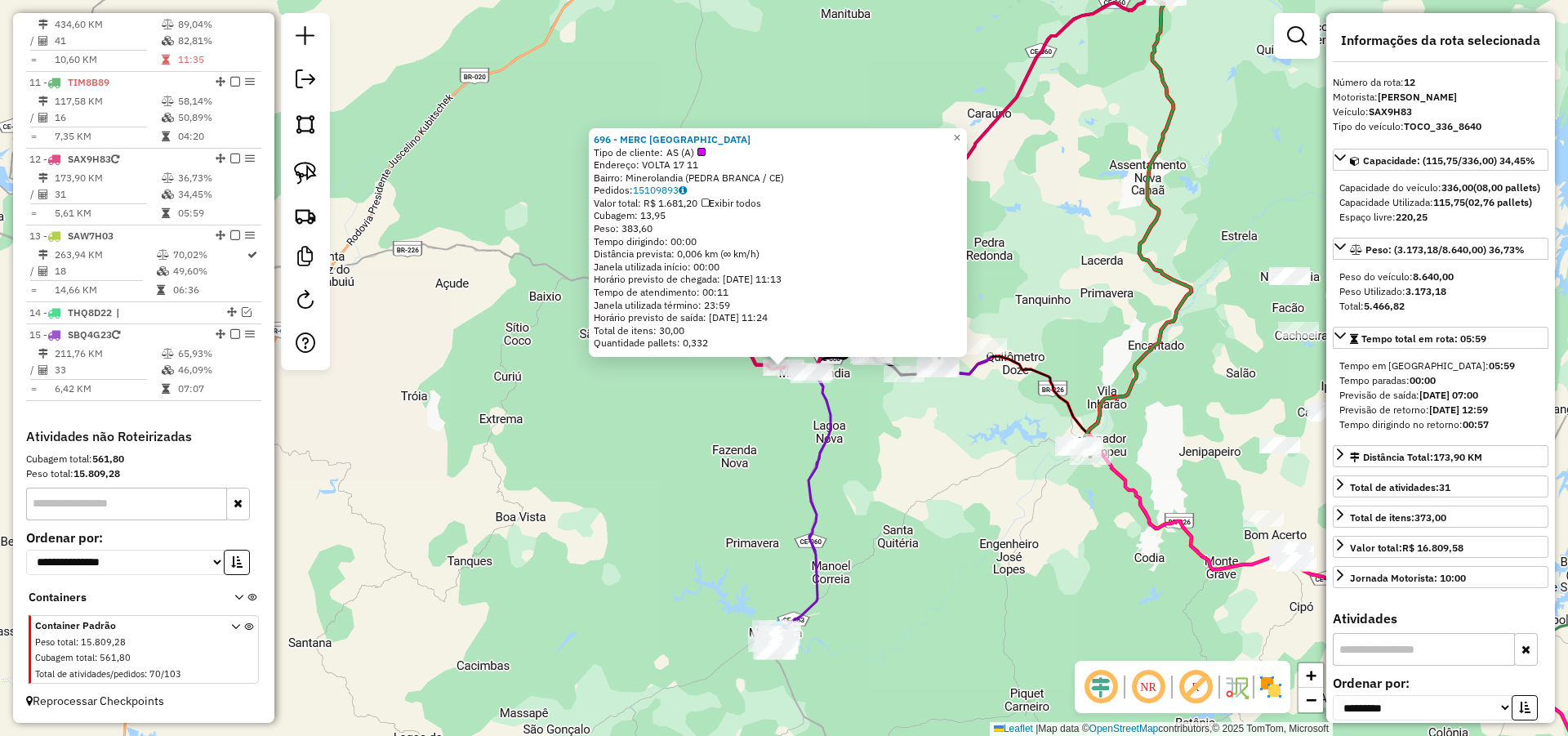
click at [994, 536] on div "696 - MERC SAO FRANCISCO Tipo de cliente: AS (A) Endereço: VOLTA 17 11 Bairro: …" at bounding box center [784, 368] width 1568 height 736
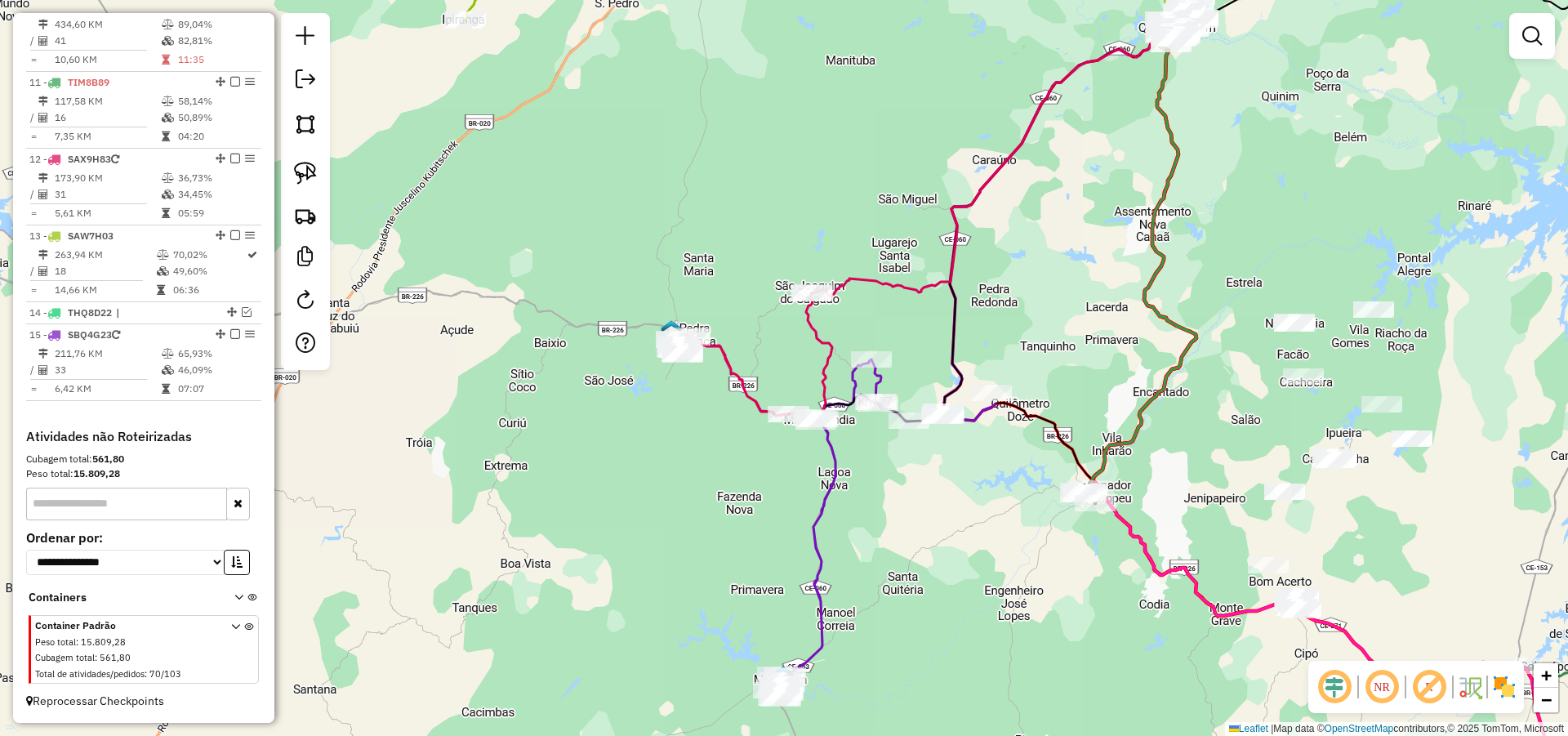
drag, startPoint x: 1031, startPoint y: 318, endPoint x: 952, endPoint y: 398, distance: 112.4
click at [1030, 378] on div "Janela de atendimento Grade de atendimento Capacidade Transportadoras Veículos …" at bounding box center [784, 368] width 1568 height 736
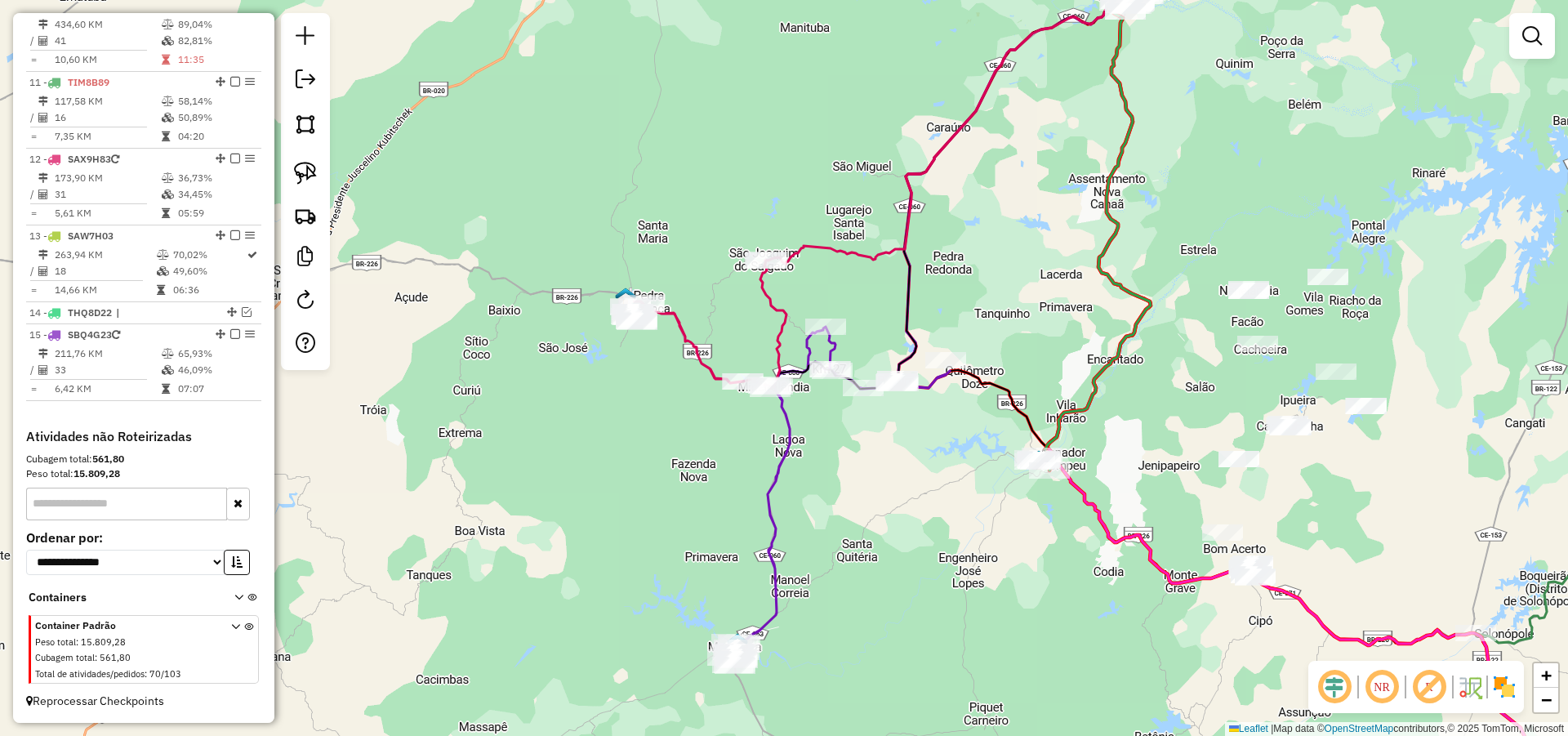
drag, startPoint x: 888, startPoint y: 466, endPoint x: 844, endPoint y: 414, distance: 68.1
click at [844, 414] on div "Janela de atendimento Grade de atendimento Capacidade Transportadoras Veículos …" at bounding box center [784, 368] width 1568 height 736
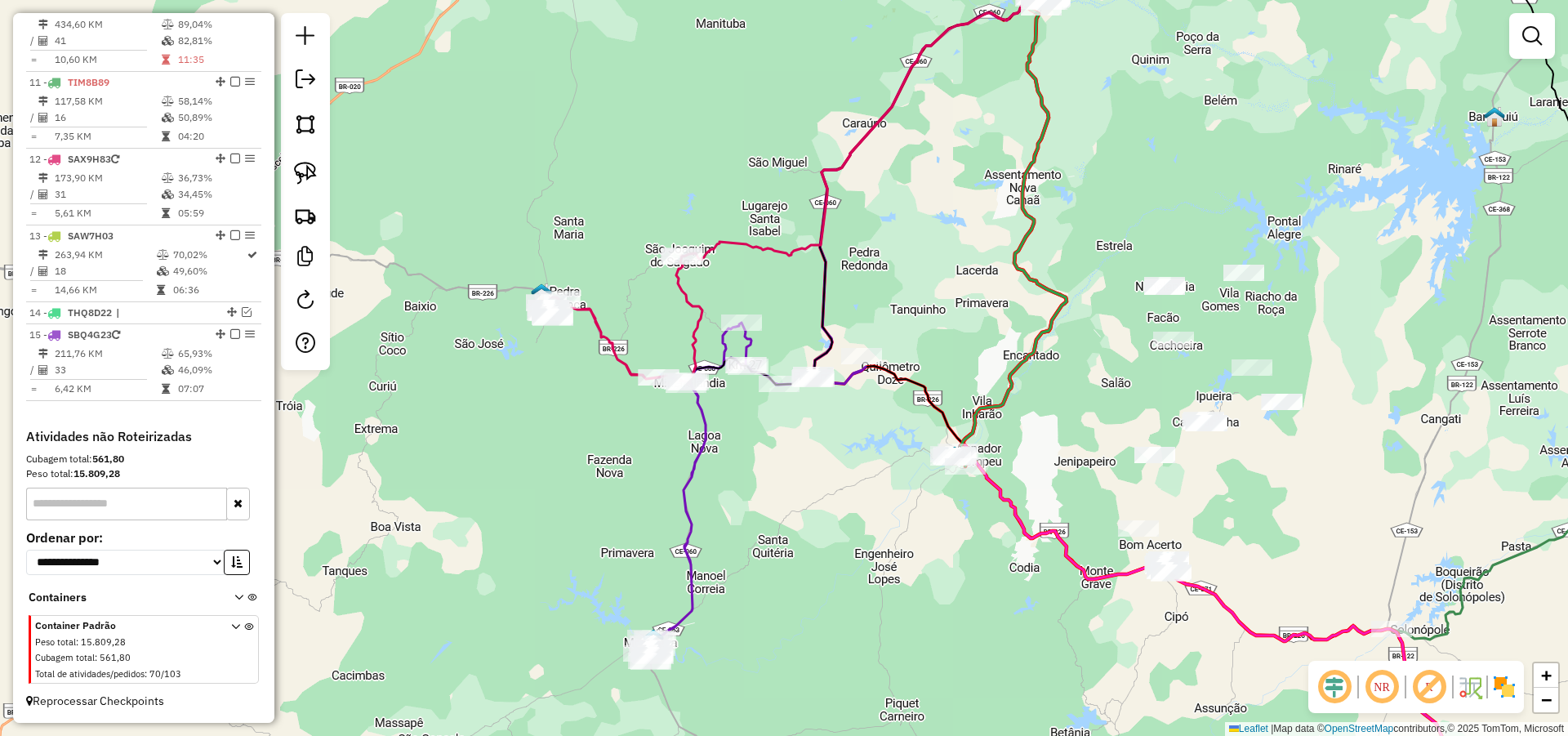
drag, startPoint x: 962, startPoint y: 442, endPoint x: 869, endPoint y: 488, distance: 103.8
click at [868, 486] on div "Janela de atendimento Grade de atendimento Capacidade Transportadoras Veículos …" at bounding box center [784, 368] width 1568 height 736
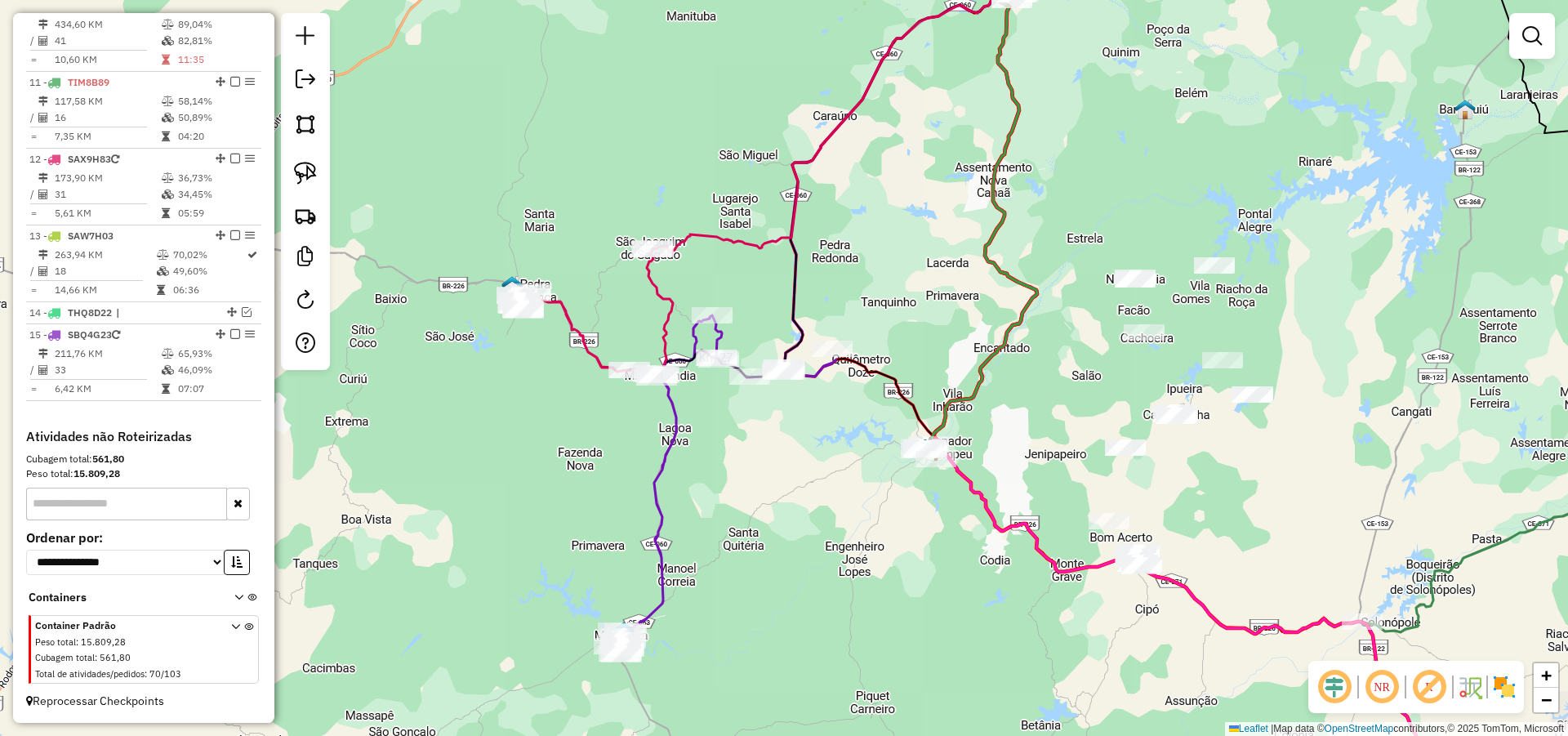
drag, startPoint x: 1251, startPoint y: 536, endPoint x: 1238, endPoint y: 495, distance: 43.0
click at [1238, 495] on div "Janela de atendimento Grade de atendimento Capacidade Transportadoras Veículos …" at bounding box center [784, 368] width 1568 height 736
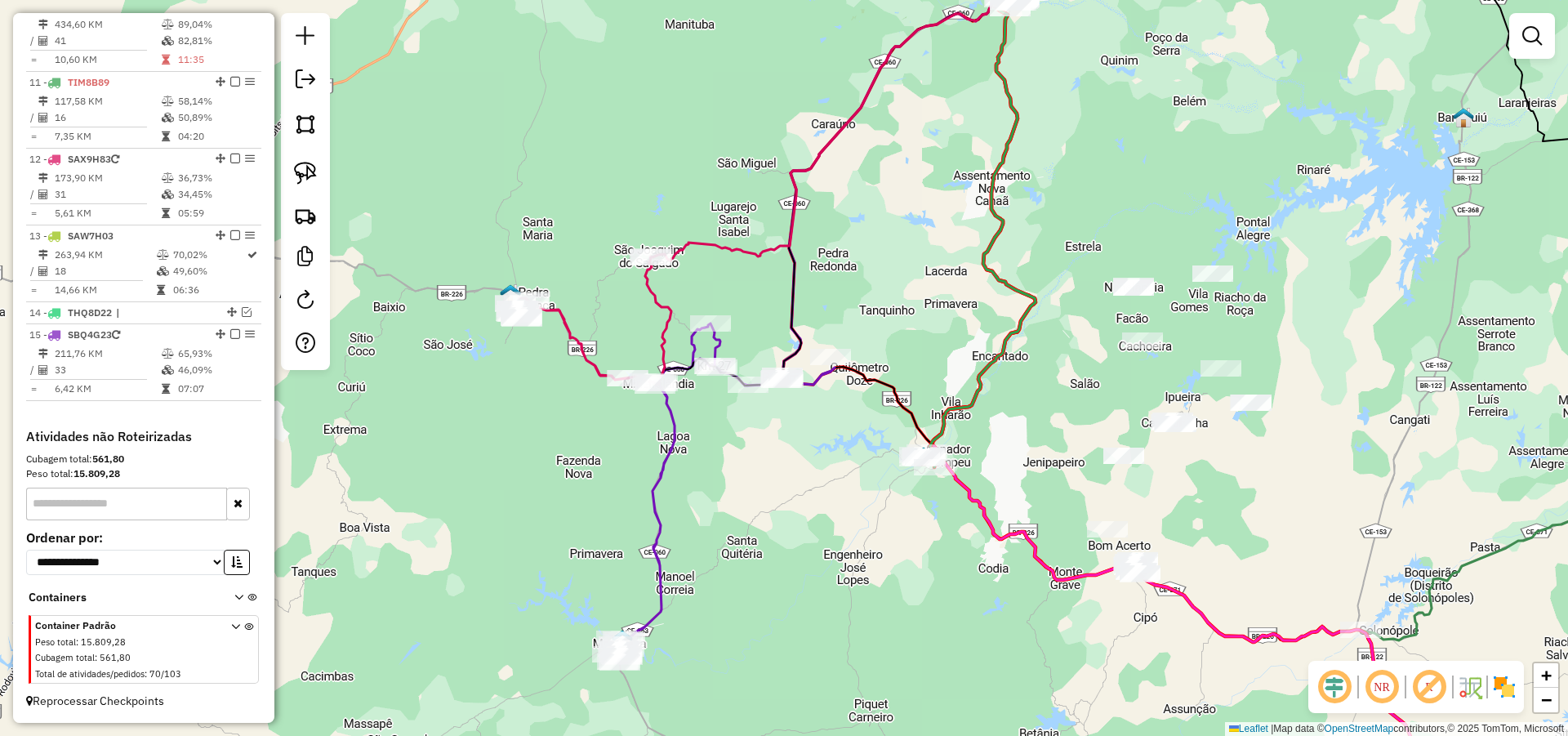
click at [1371, 398] on div "Janela de atendimento Grade de atendimento Capacidade Transportadoras Veículos …" at bounding box center [784, 368] width 1568 height 736
click at [1337, 454] on div "Janela de atendimento Grade de atendimento Capacidade Transportadoras Veículos …" at bounding box center [784, 368] width 1568 height 736
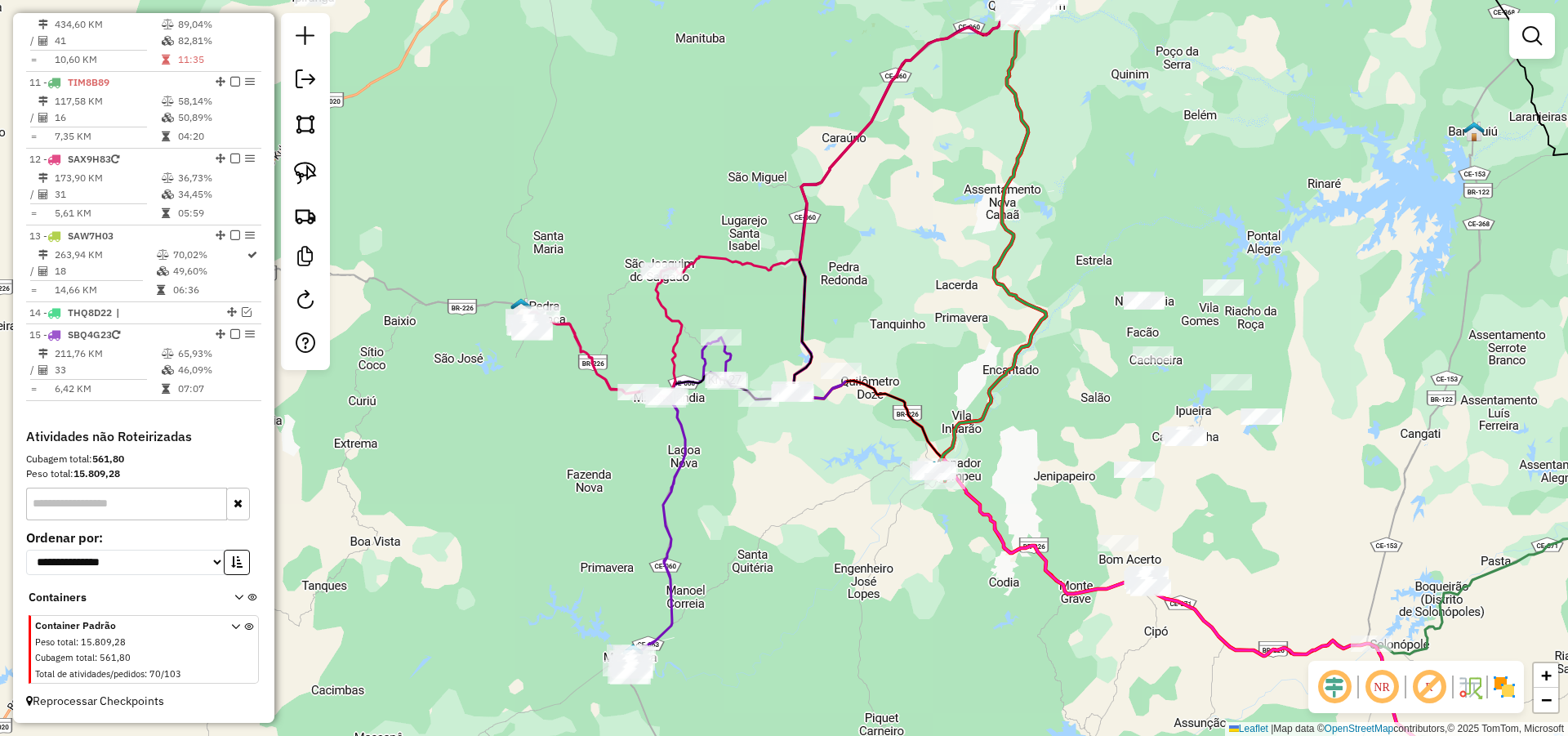
drag, startPoint x: 1139, startPoint y: 405, endPoint x: 1174, endPoint y: 426, distance: 40.8
click at [1174, 426] on div "Janela de atendimento Grade de atendimento Capacidade Transportadoras Veículos …" at bounding box center [784, 368] width 1568 height 736
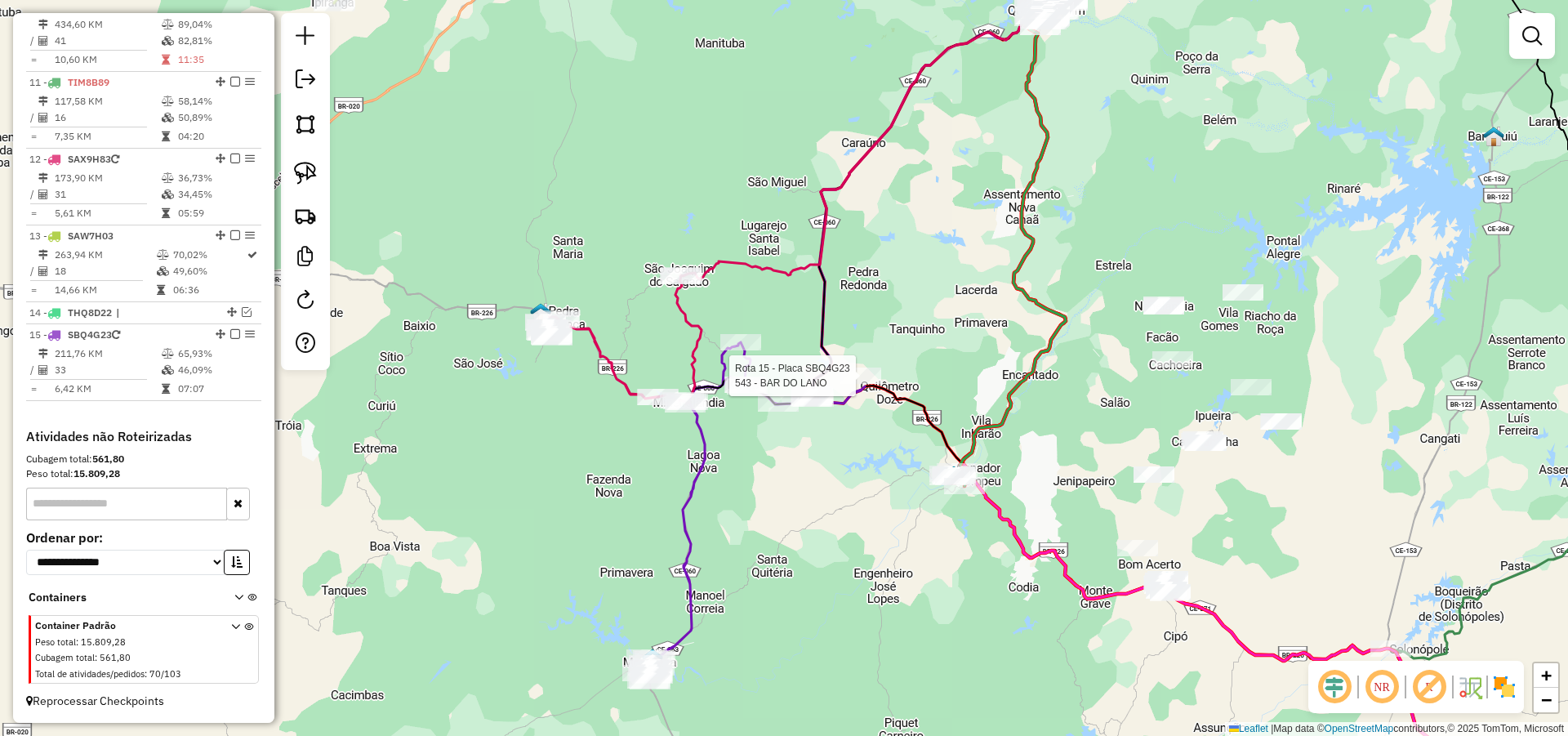
select select "**********"
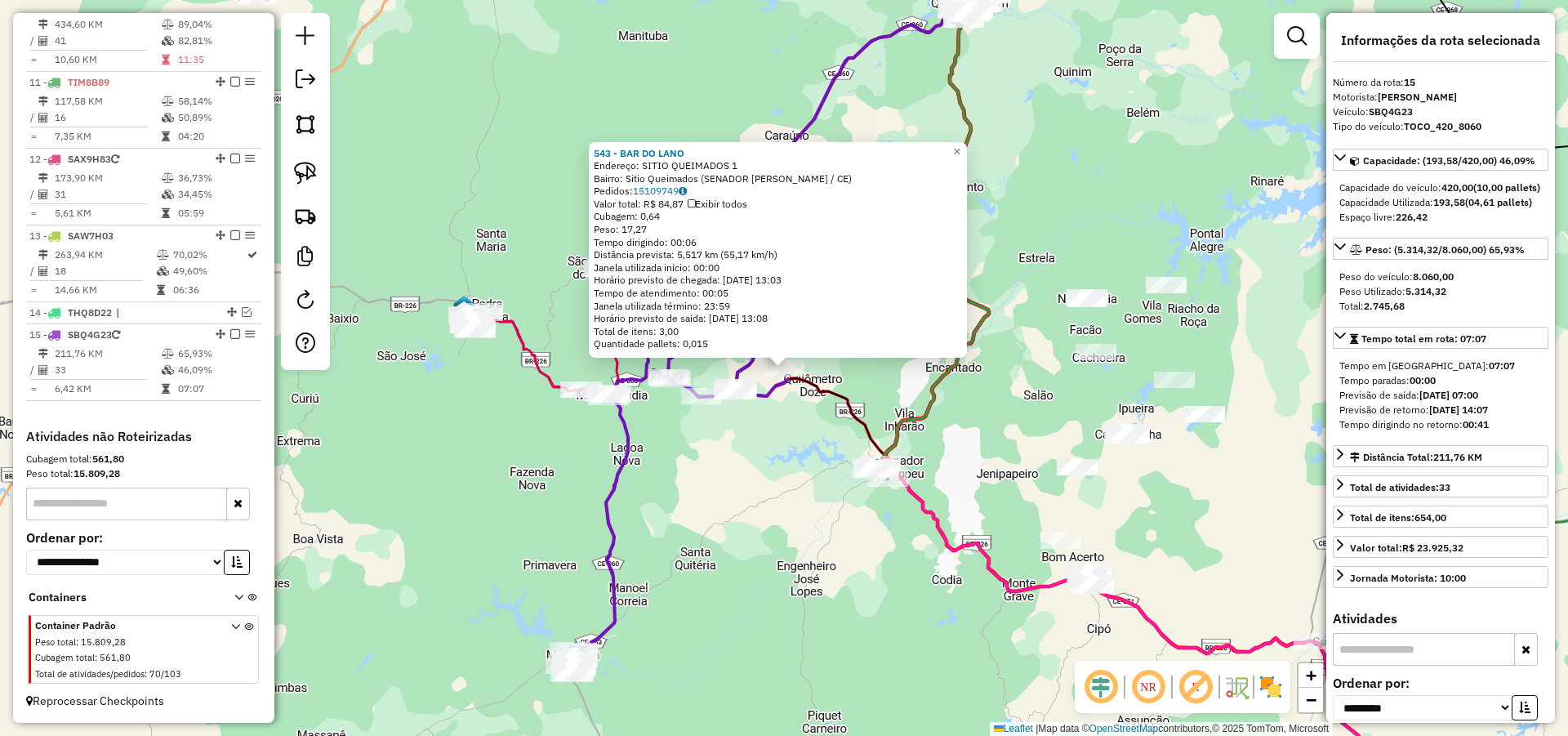
click at [740, 498] on div "543 - BAR DO LANO Endereço: SITIO QUEIMADOS 1 Bairro: Sitio Queimados (SENADOR …" at bounding box center [784, 368] width 1568 height 736
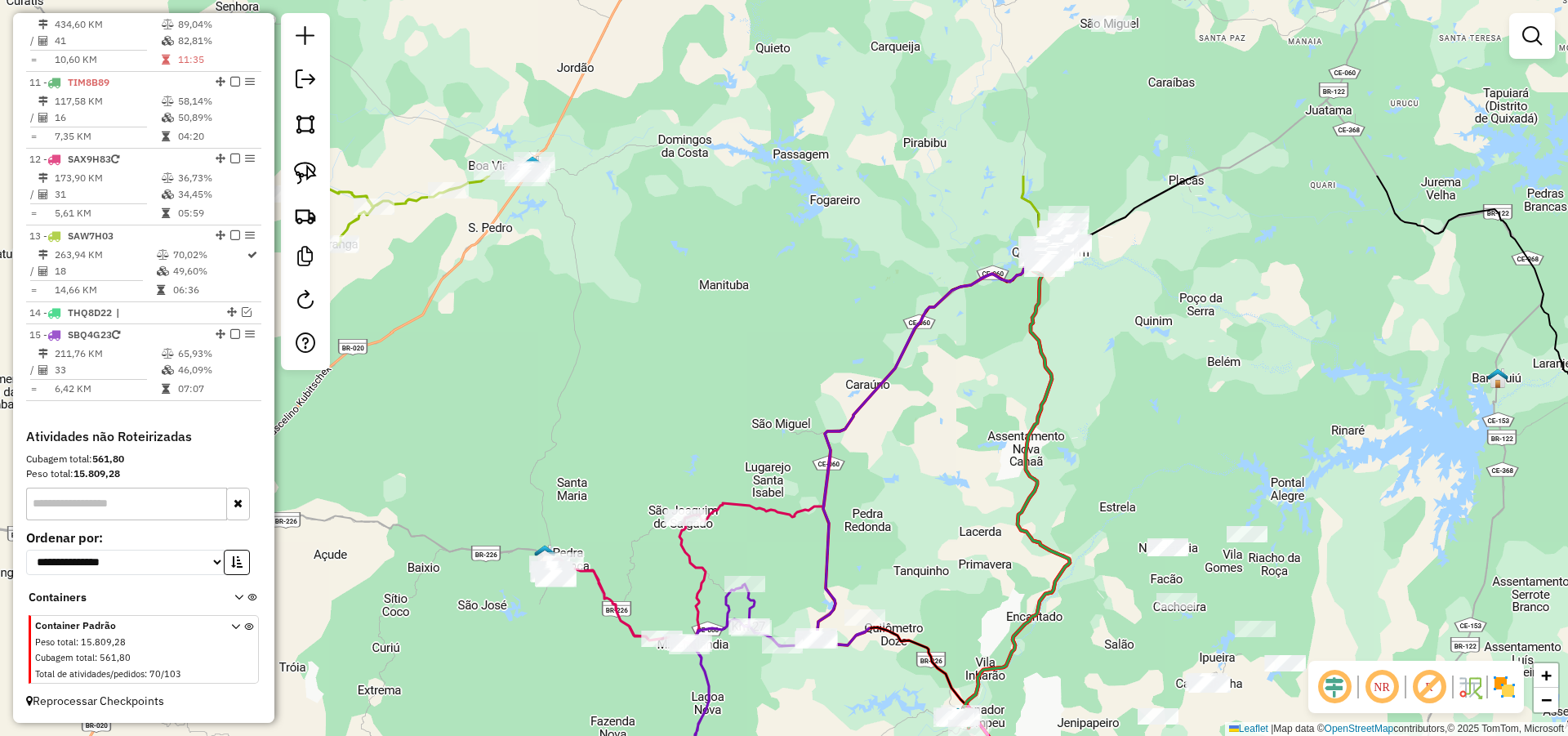
drag, startPoint x: 1042, startPoint y: 177, endPoint x: 1137, endPoint y: 405, distance: 247.0
click at [1133, 405] on div "Janela de atendimento Grade de atendimento Capacidade Transportadoras Veículos …" at bounding box center [784, 368] width 1568 height 736
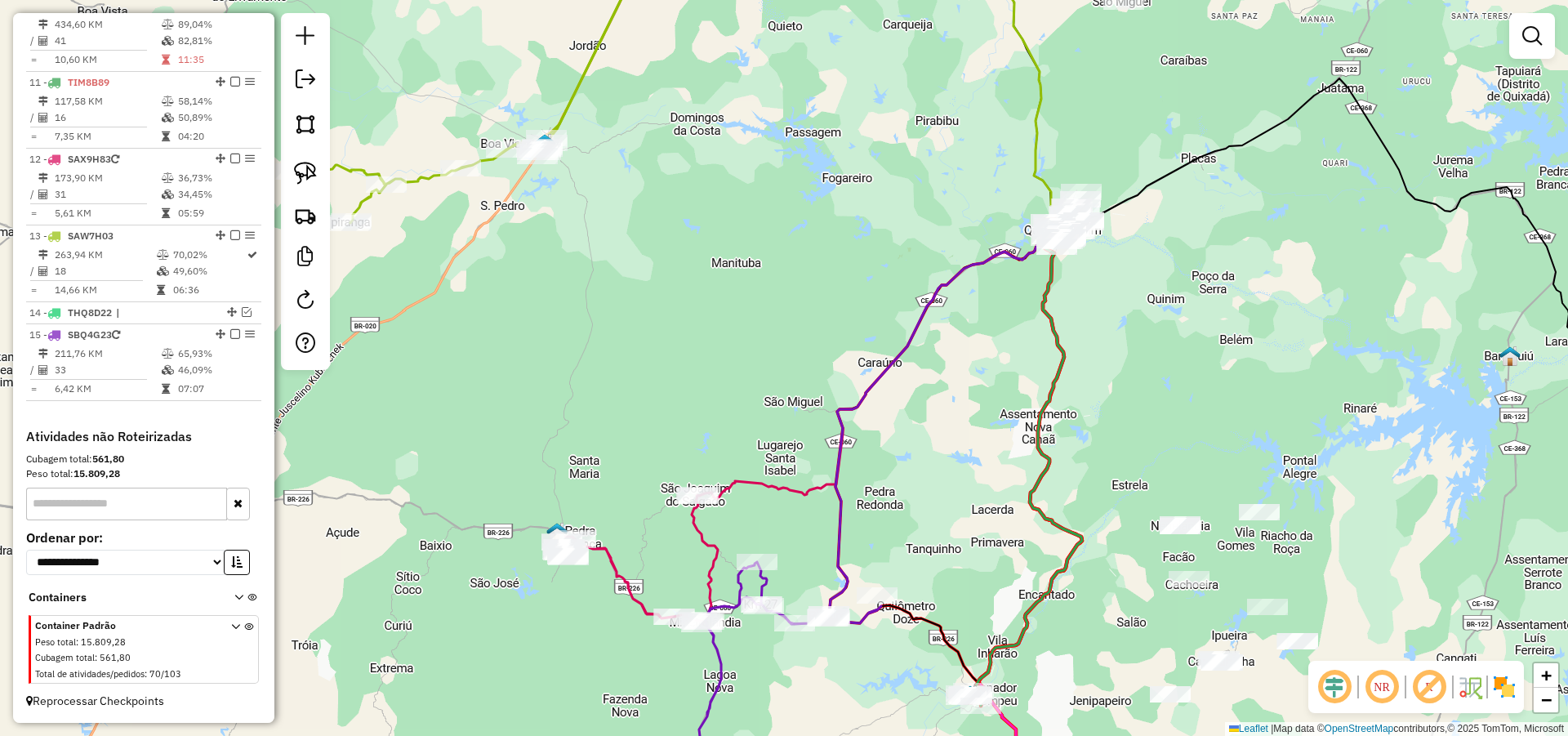
drag, startPoint x: 755, startPoint y: 367, endPoint x: 908, endPoint y: 405, distance: 157.6
click at [906, 406] on div "Janela de atendimento Grade de atendimento Capacidade Transportadoras Veículos …" at bounding box center [784, 368] width 1568 height 736
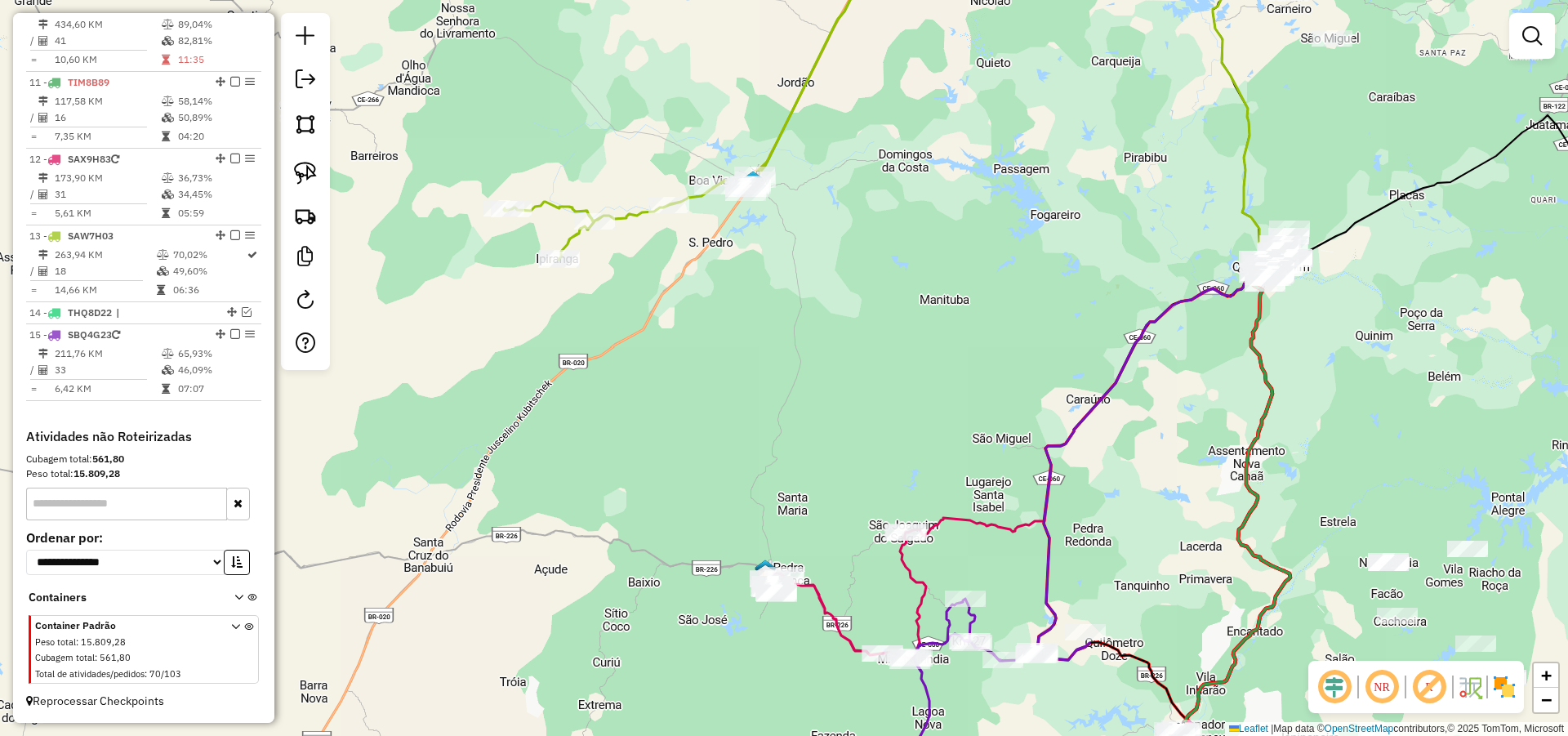
drag, startPoint x: 740, startPoint y: 244, endPoint x: 795, endPoint y: 234, distance: 55.9
click at [794, 238] on div "Janela de atendimento Grade de atendimento Capacidade Transportadoras Veículos …" at bounding box center [784, 368] width 1568 height 736
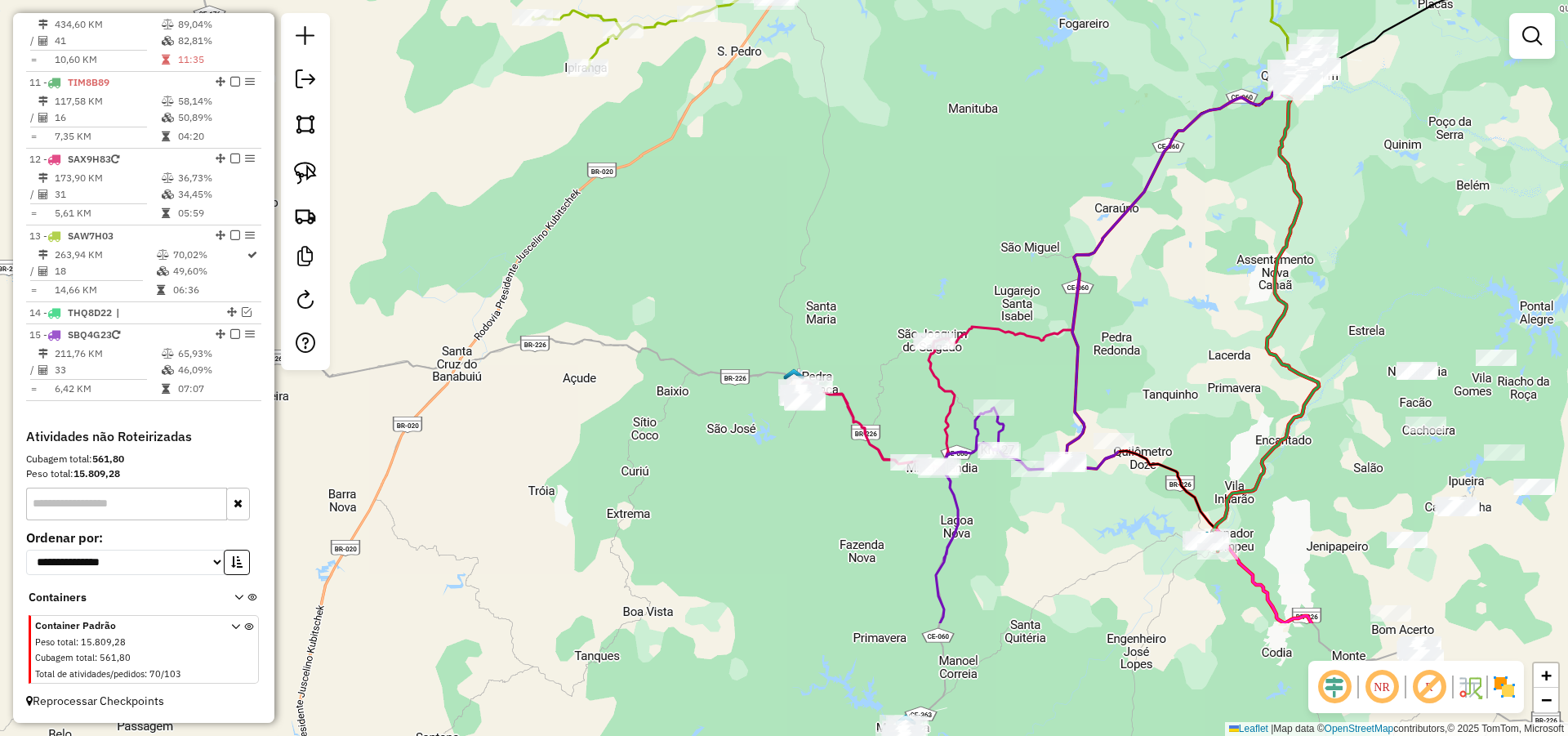
drag, startPoint x: 934, startPoint y: 284, endPoint x: 932, endPoint y: 259, distance: 25.1
click at [933, 259] on div "Janela de atendimento Grade de atendimento Capacidade Transportadoras Veículos …" at bounding box center [784, 368] width 1568 height 736
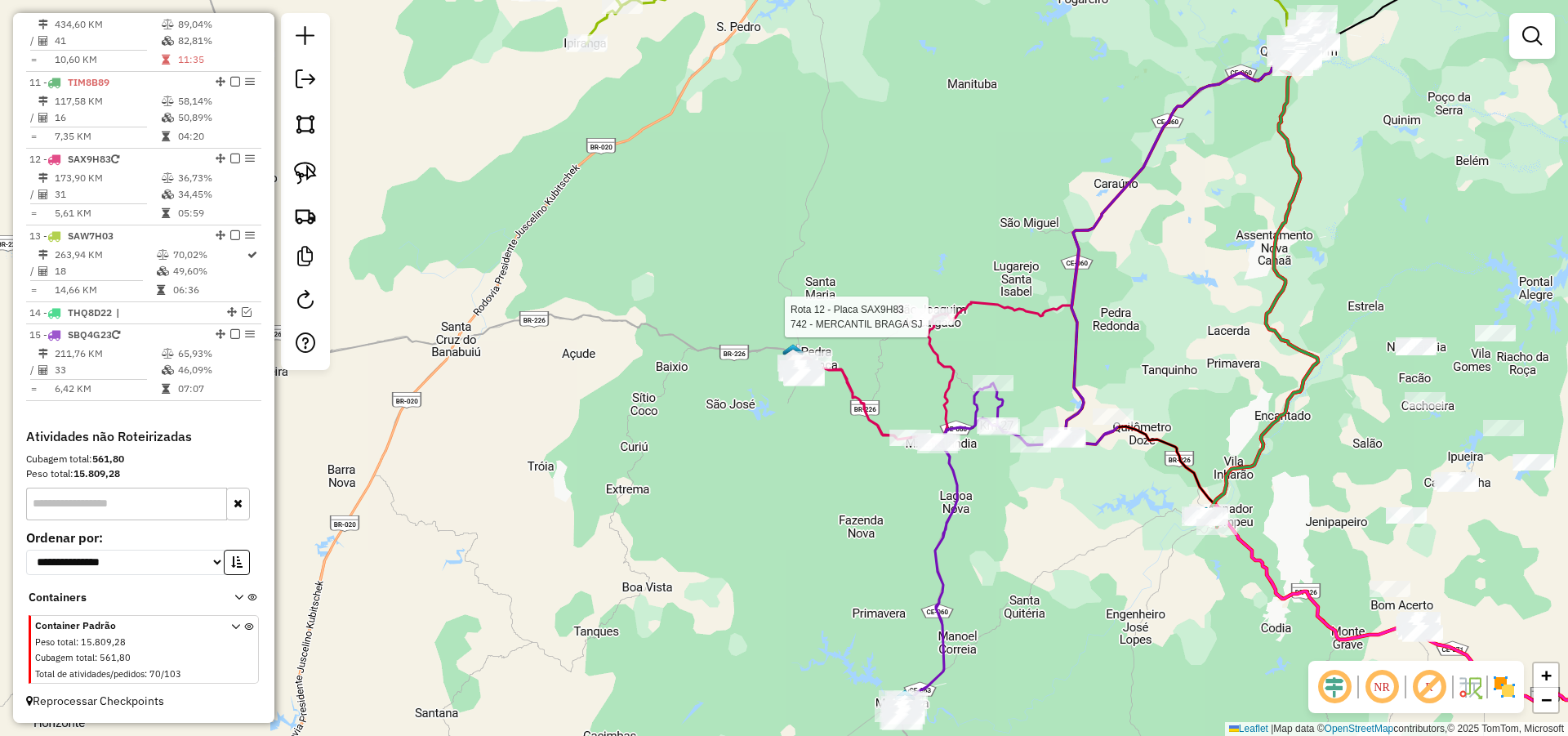
select select "**********"
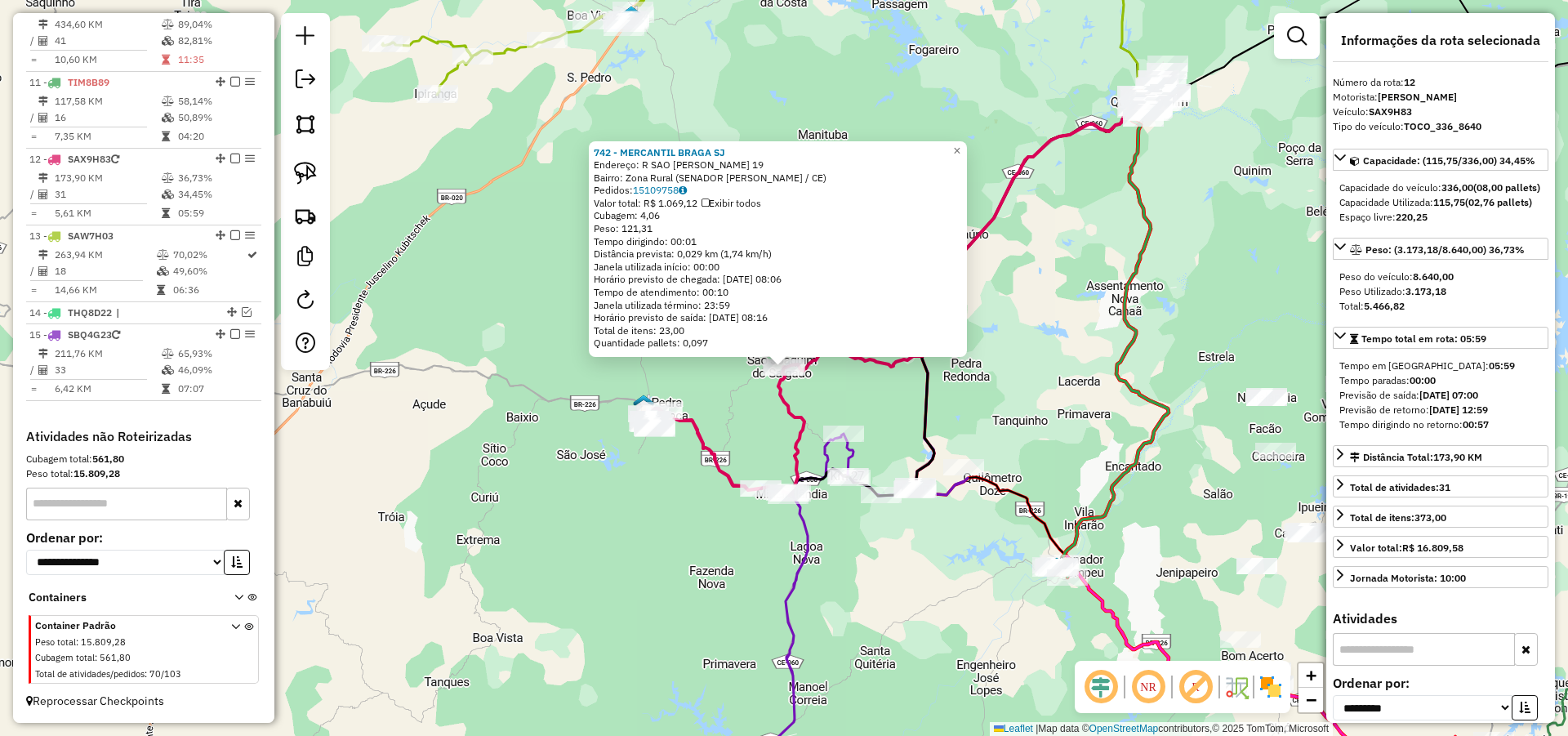
click at [870, 377] on div "742 - MERCANTIL BRAGA SJ Endereço: R SAO JOAQUIM DO SALGADO 19 Bairro: Zona Rur…" at bounding box center [784, 368] width 1568 height 736
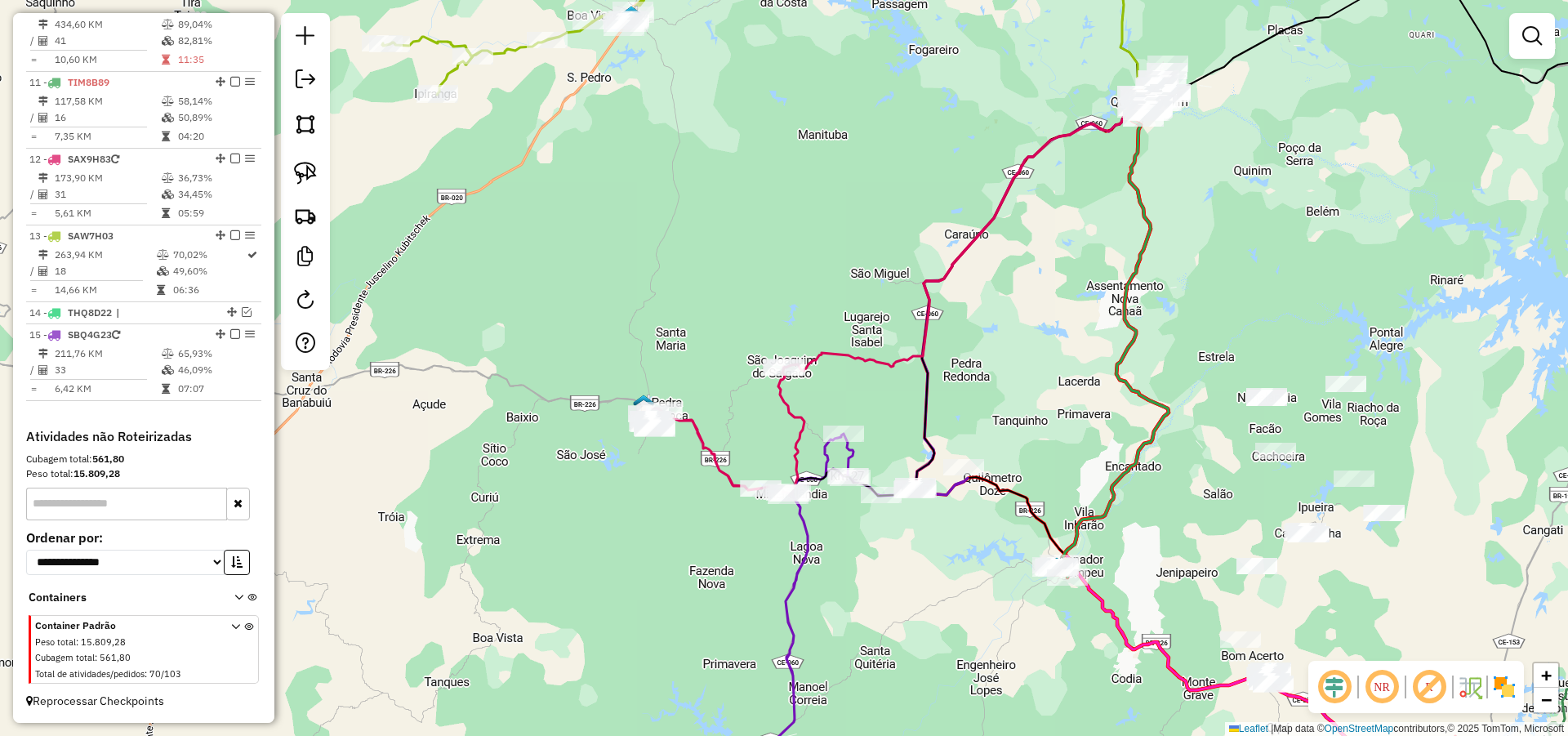
click at [903, 505] on div "Janela de atendimento Grade de atendimento Capacidade Transportadoras Veículos …" at bounding box center [784, 368] width 1568 height 736
click at [915, 498] on div at bounding box center [916, 490] width 41 height 17
select select "**********"
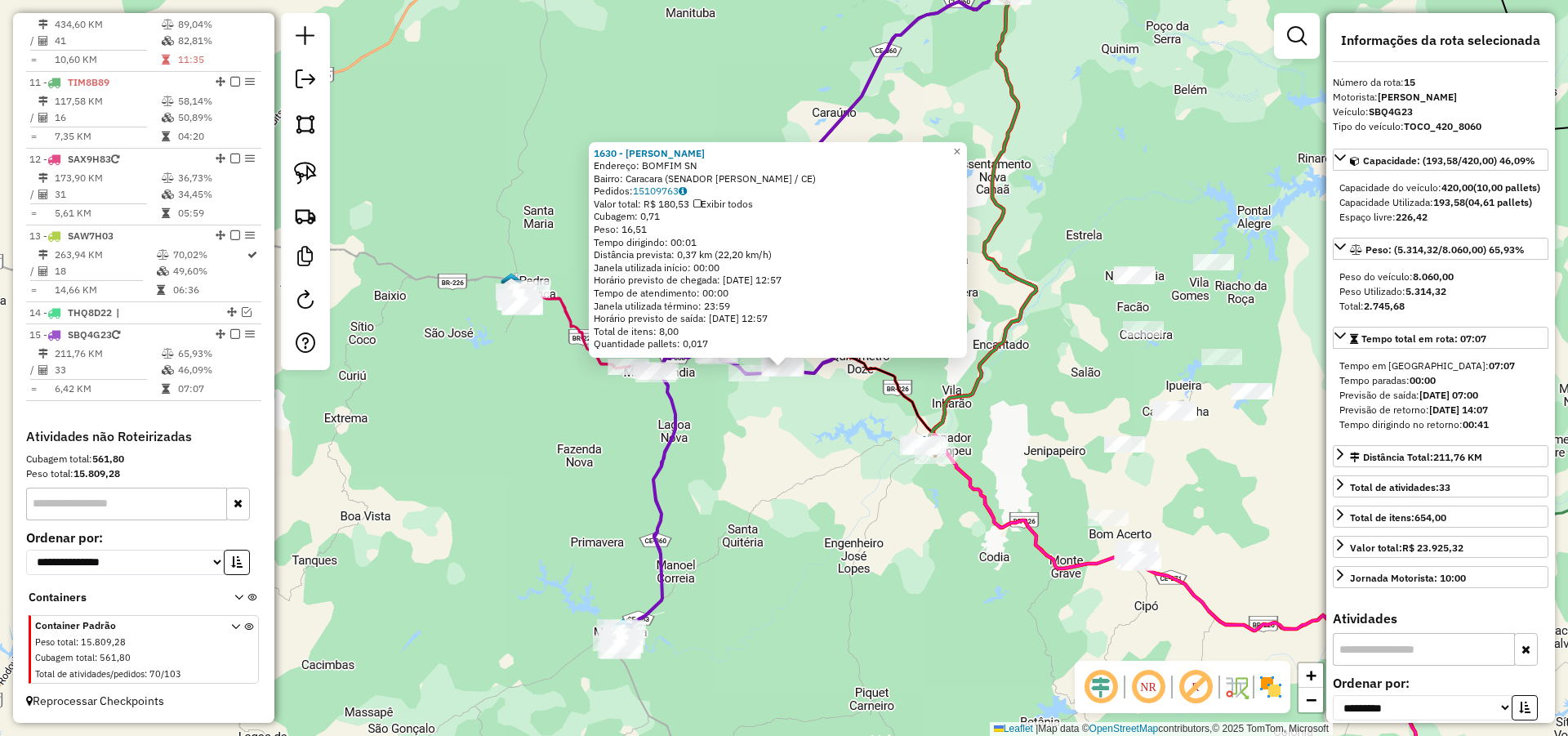
click at [756, 517] on div "1630 - MERCADINHO GABY Endereço: BOMFIM SN Bairro: Caracara (SENADOR POMPEU / C…" at bounding box center [784, 368] width 1568 height 736
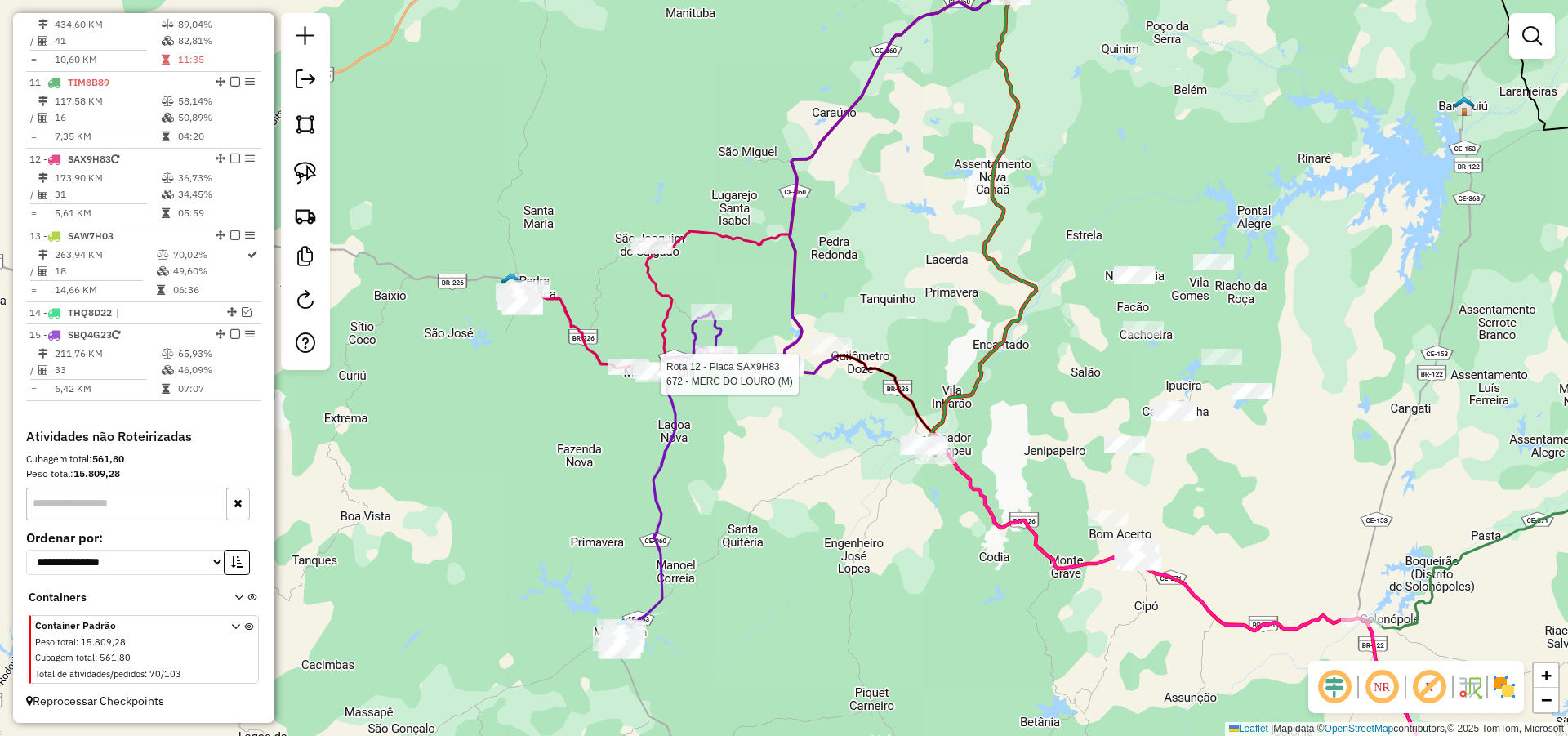
select select "**********"
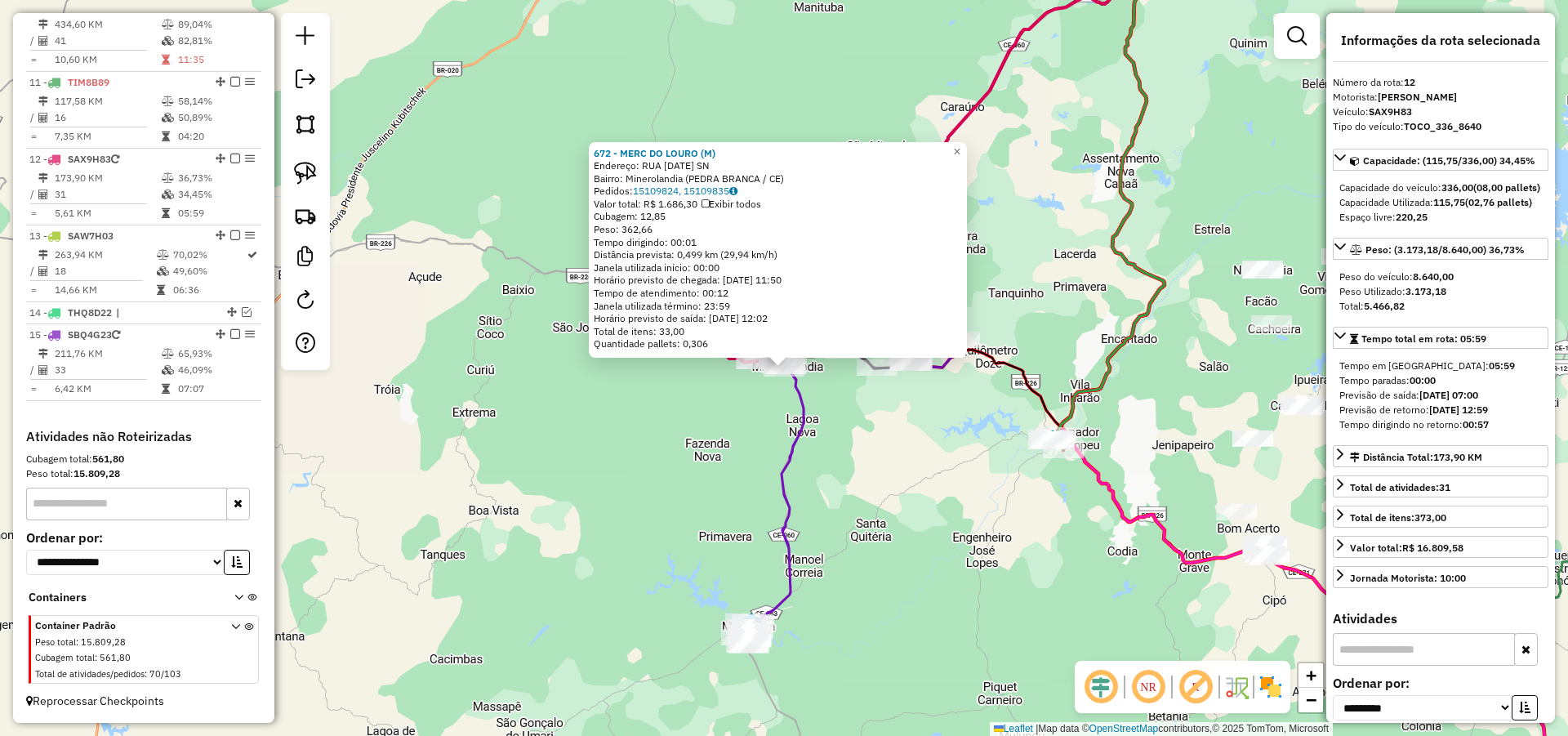
click at [888, 444] on div "672 - MERC DO LOURO (M) Endereço: RUA 12 DE OUTUBRO SN Bairro: Minerolandia (PE…" at bounding box center [784, 368] width 1568 height 736
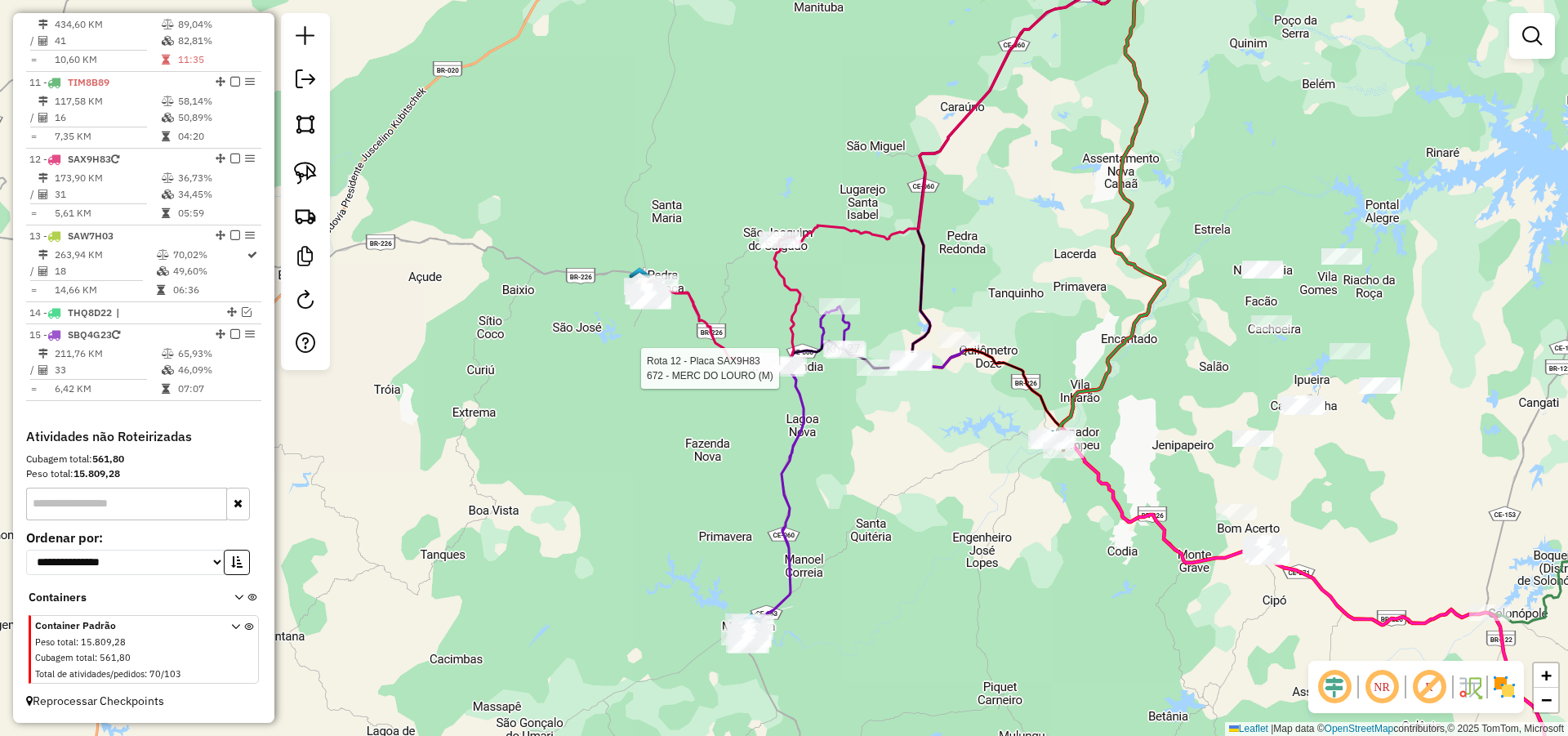
select select "**********"
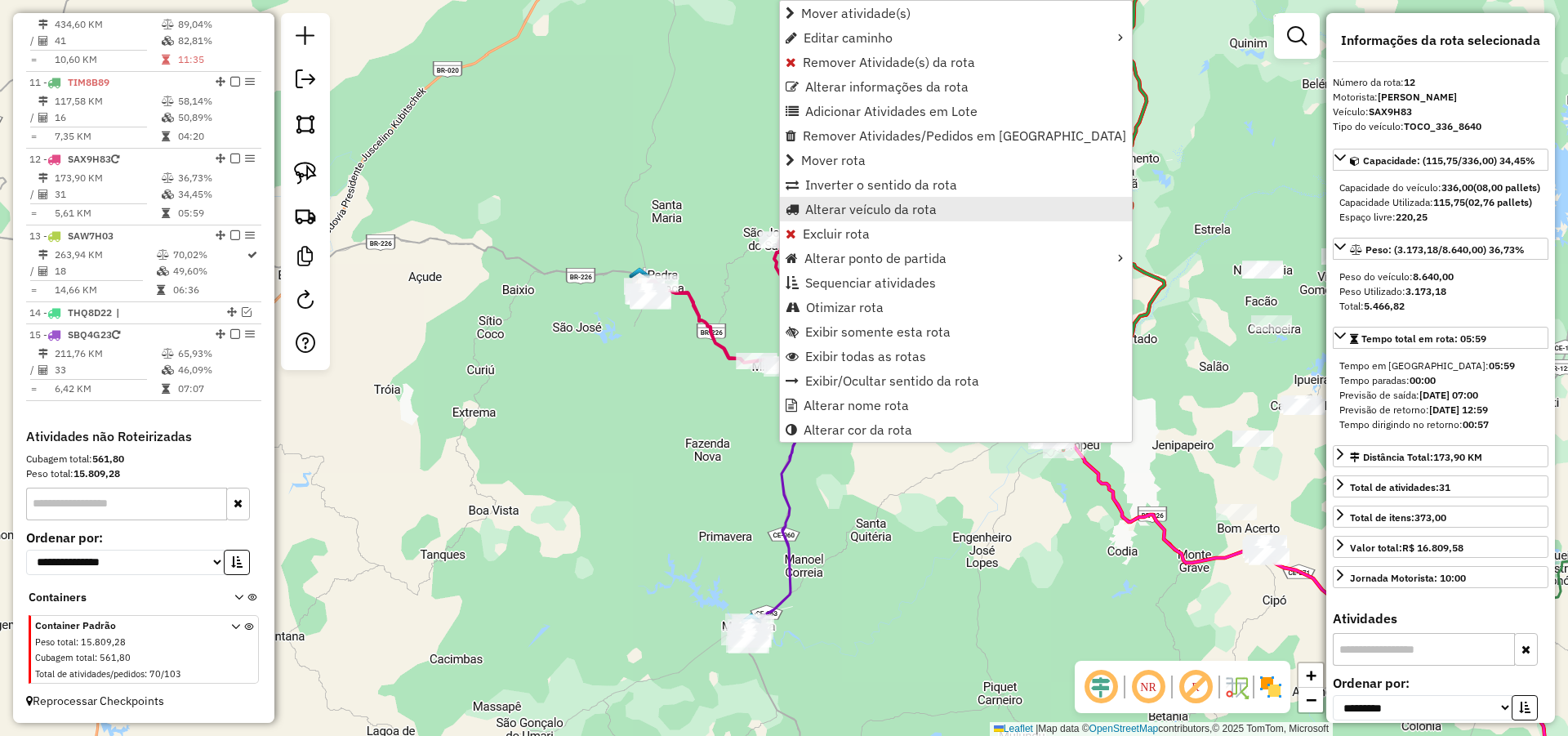
click at [833, 204] on span "Alterar veículo da rota" at bounding box center [871, 209] width 131 height 13
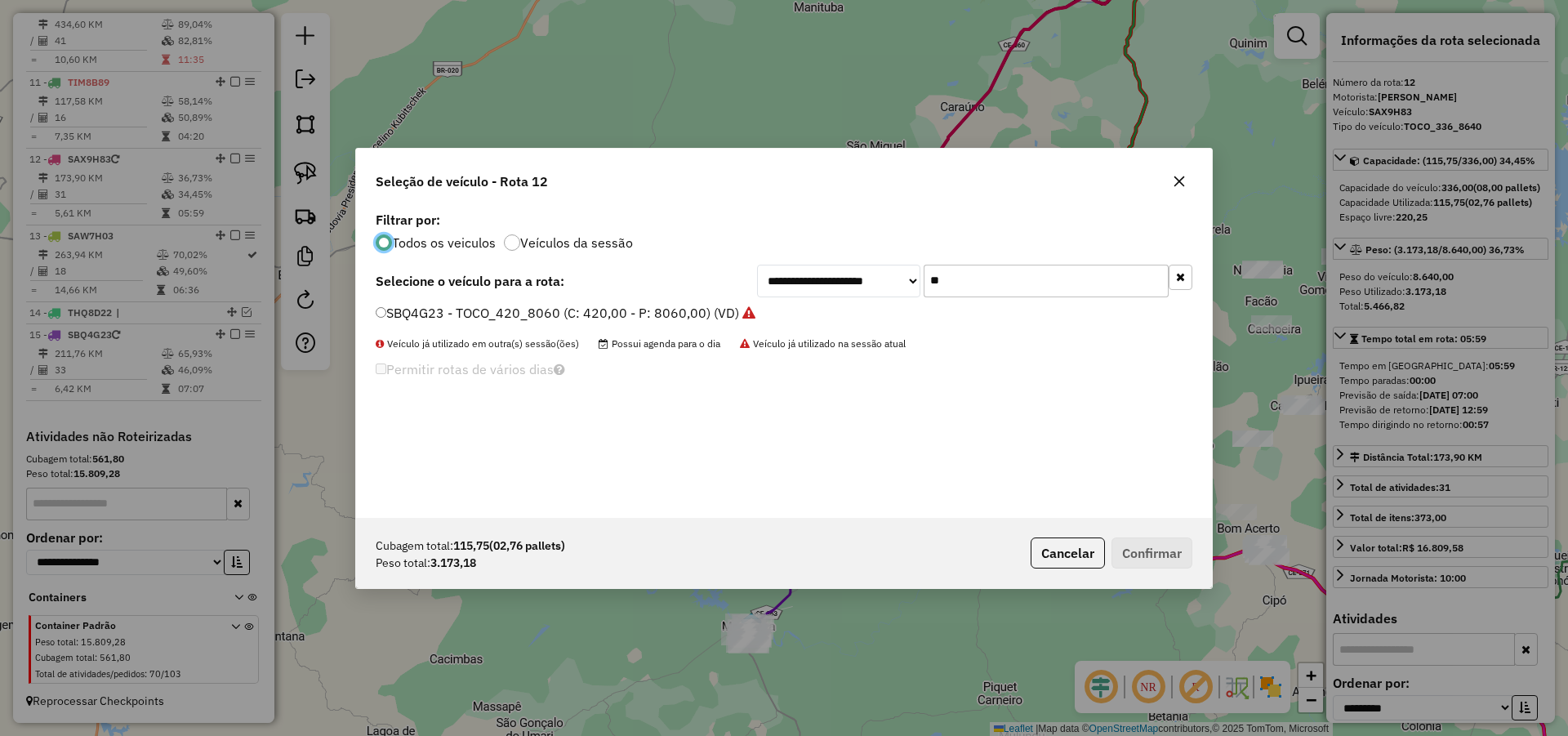
click at [1048, 275] on input "**" at bounding box center [1047, 281] width 245 height 33
click at [690, 308] on label "SBQ4G23 - TOCO_420_8060 (C: 420,00 - P: 8060,00) (VD)" at bounding box center [566, 312] width 379 height 20
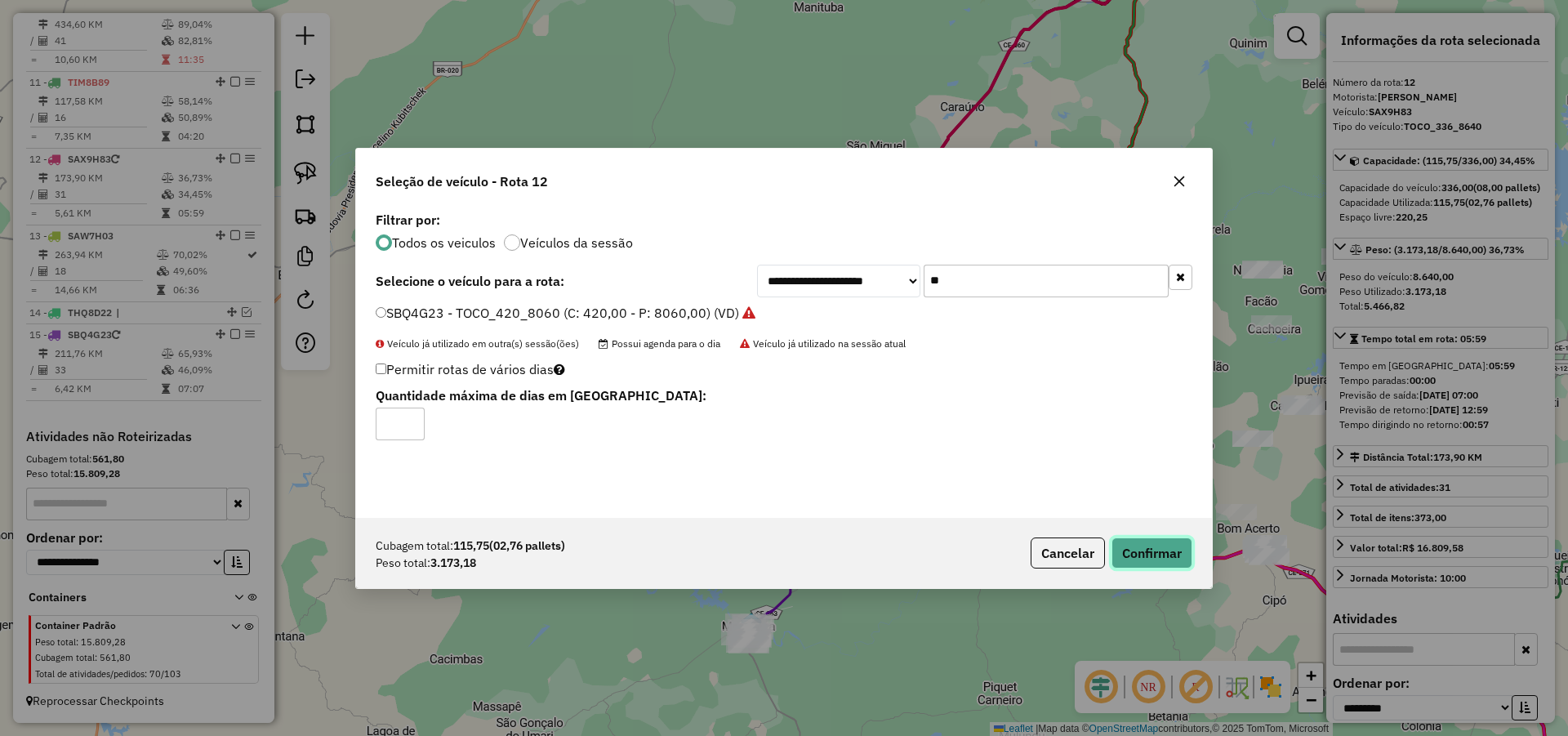
click at [1135, 552] on button "Confirmar" at bounding box center [1152, 553] width 81 height 31
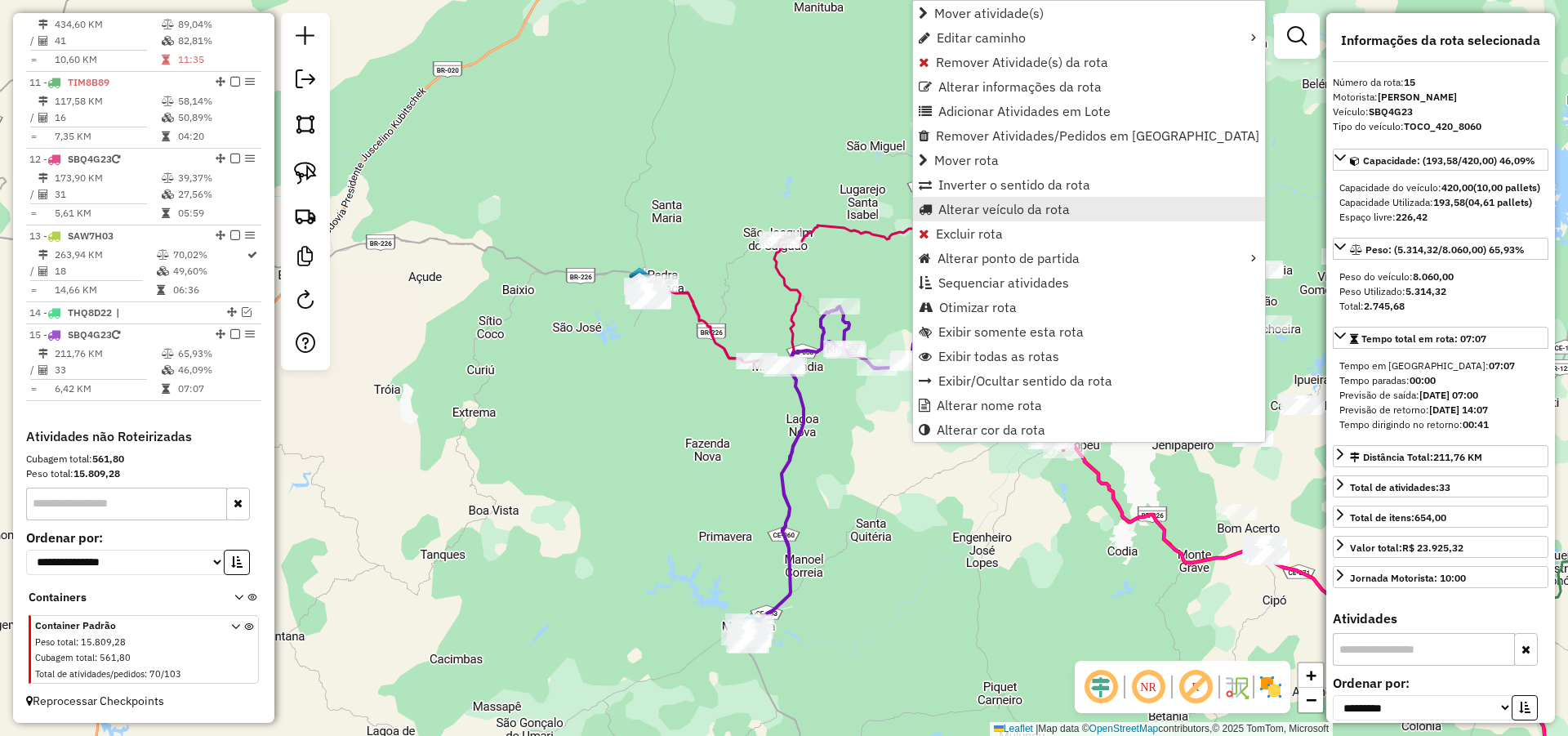
click at [982, 214] on span "Alterar veículo da rota" at bounding box center [1004, 209] width 131 height 13
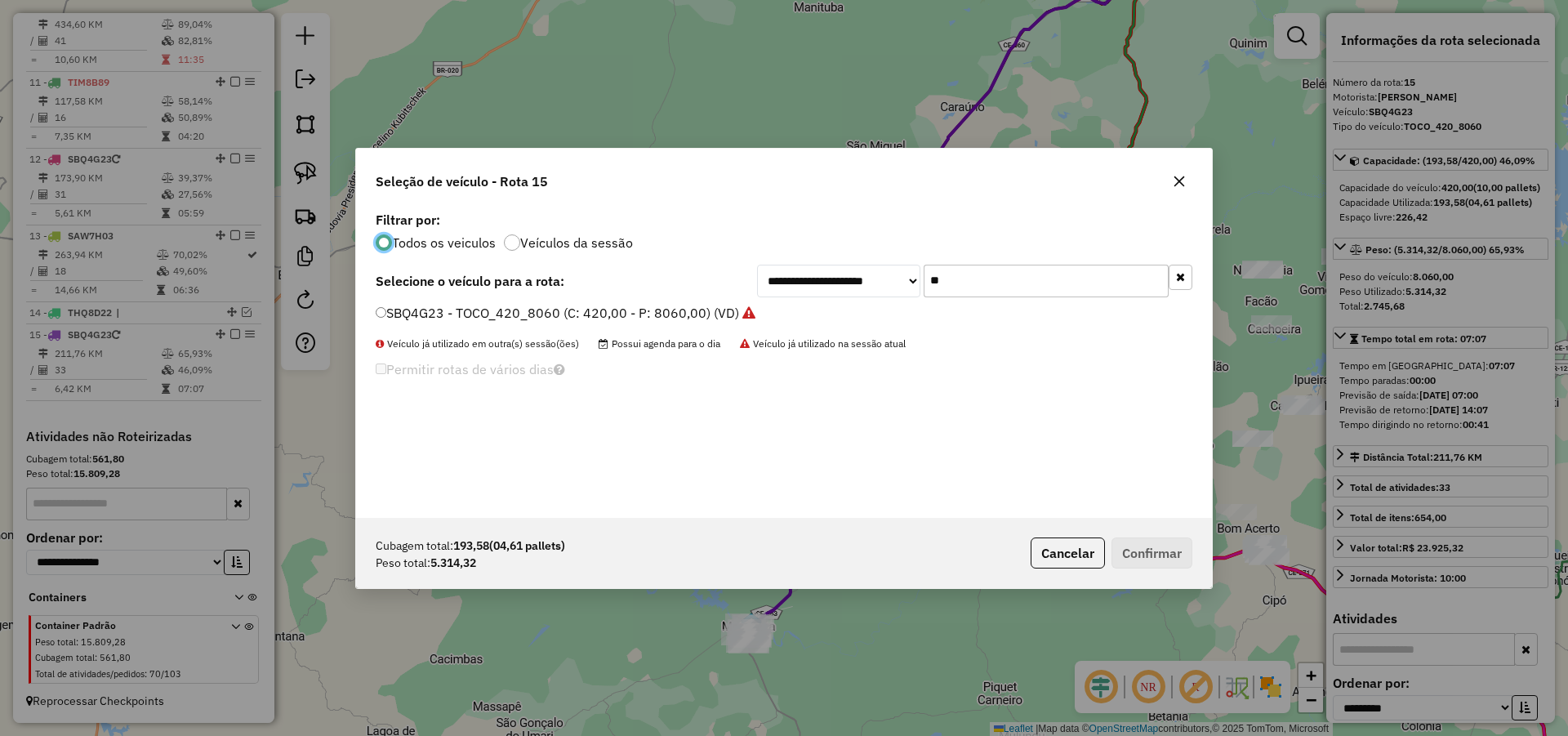
click at [1050, 290] on input "**" at bounding box center [1047, 281] width 245 height 33
type input "**"
click at [698, 314] on label "SAX9H83 - TOCO_336_8640 (C: 336,00 - P: 8640,00) (VD)" at bounding box center [566, 312] width 379 height 20
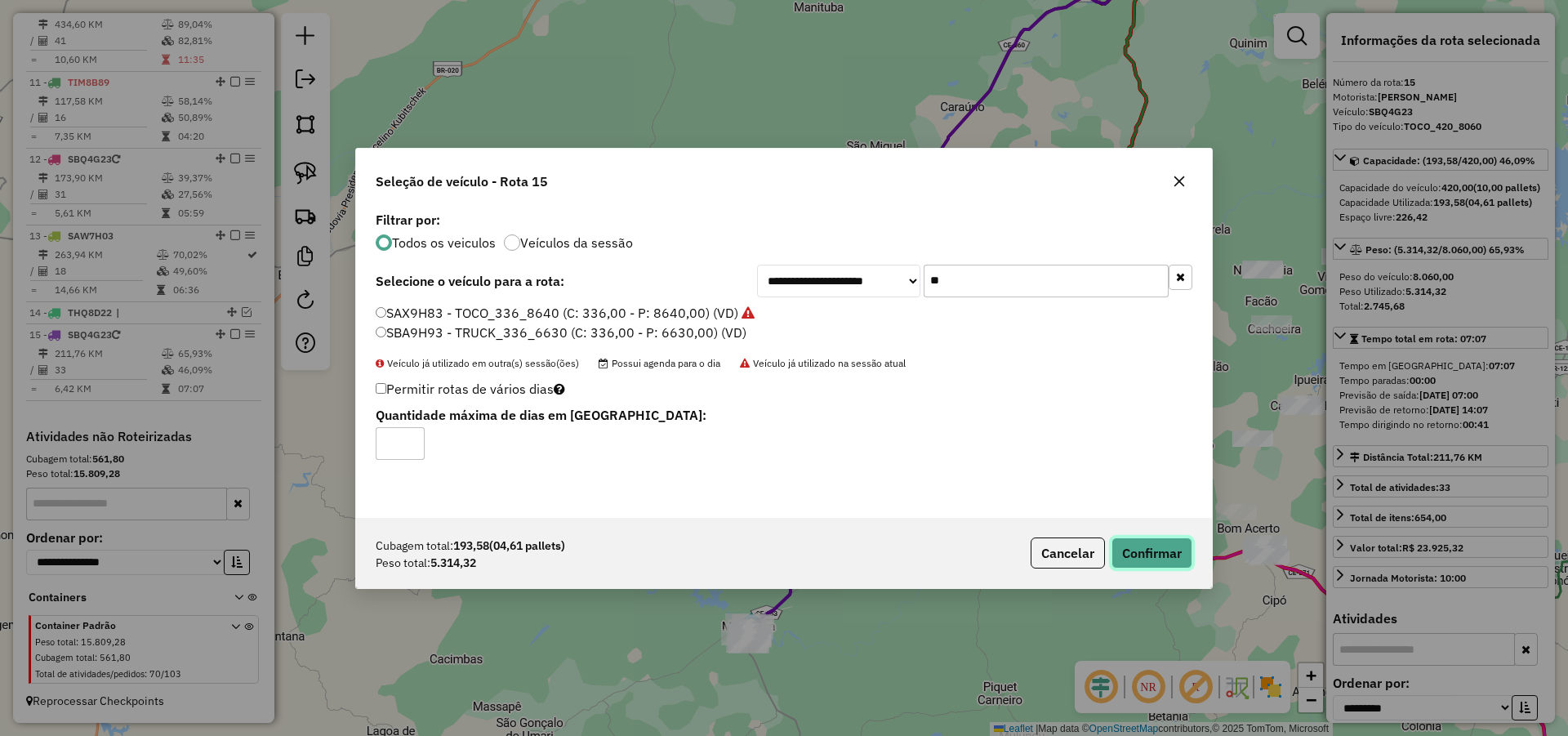
click at [1192, 553] on button "Confirmar" at bounding box center [1152, 553] width 81 height 31
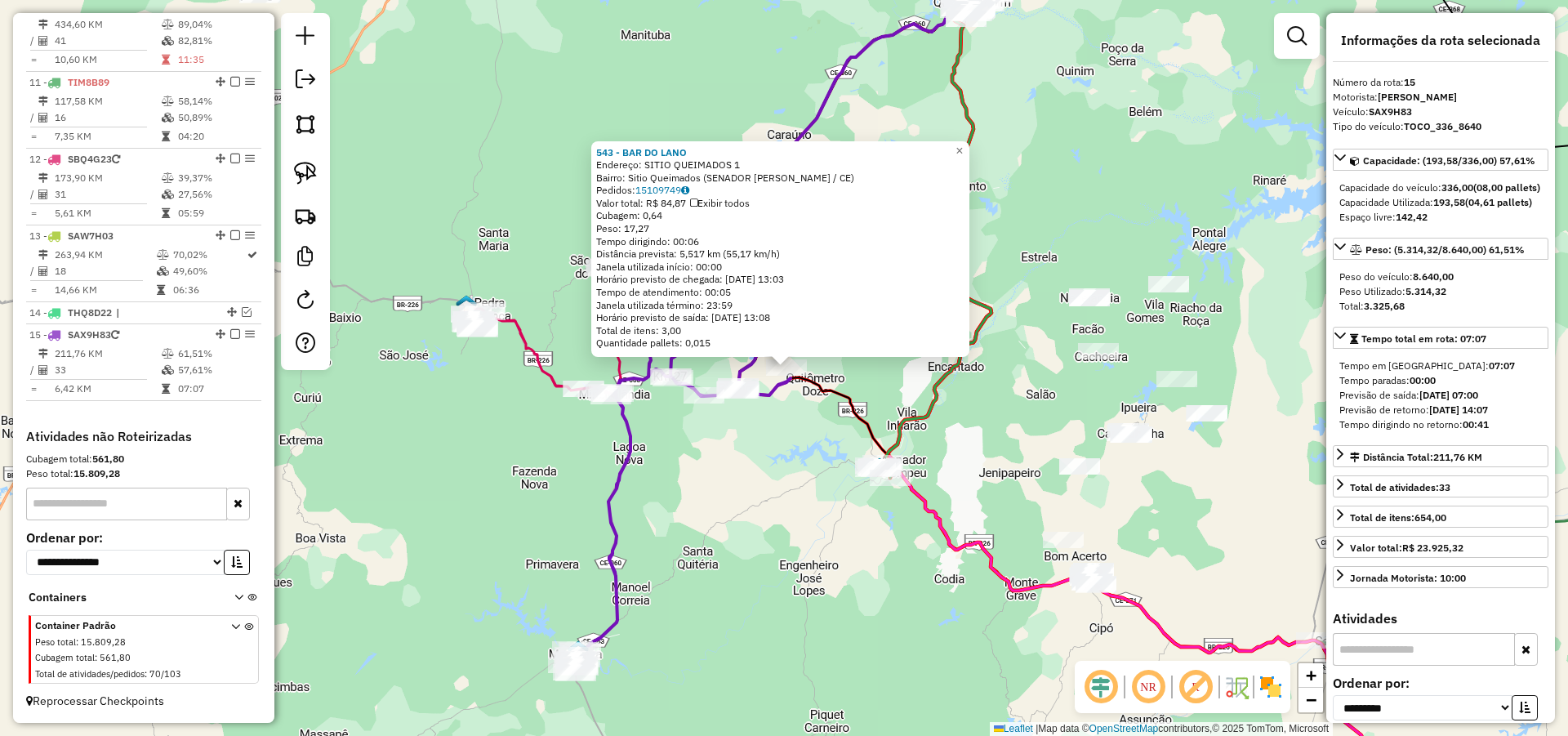
drag, startPoint x: 774, startPoint y: 501, endPoint x: 911, endPoint y: 507, distance: 137.1
click at [910, 507] on div "543 - BAR DO LANO Endereço: SITIO QUEIMADOS 1 Bairro: Sitio Queimados (SENADOR …" at bounding box center [784, 368] width 1568 height 736
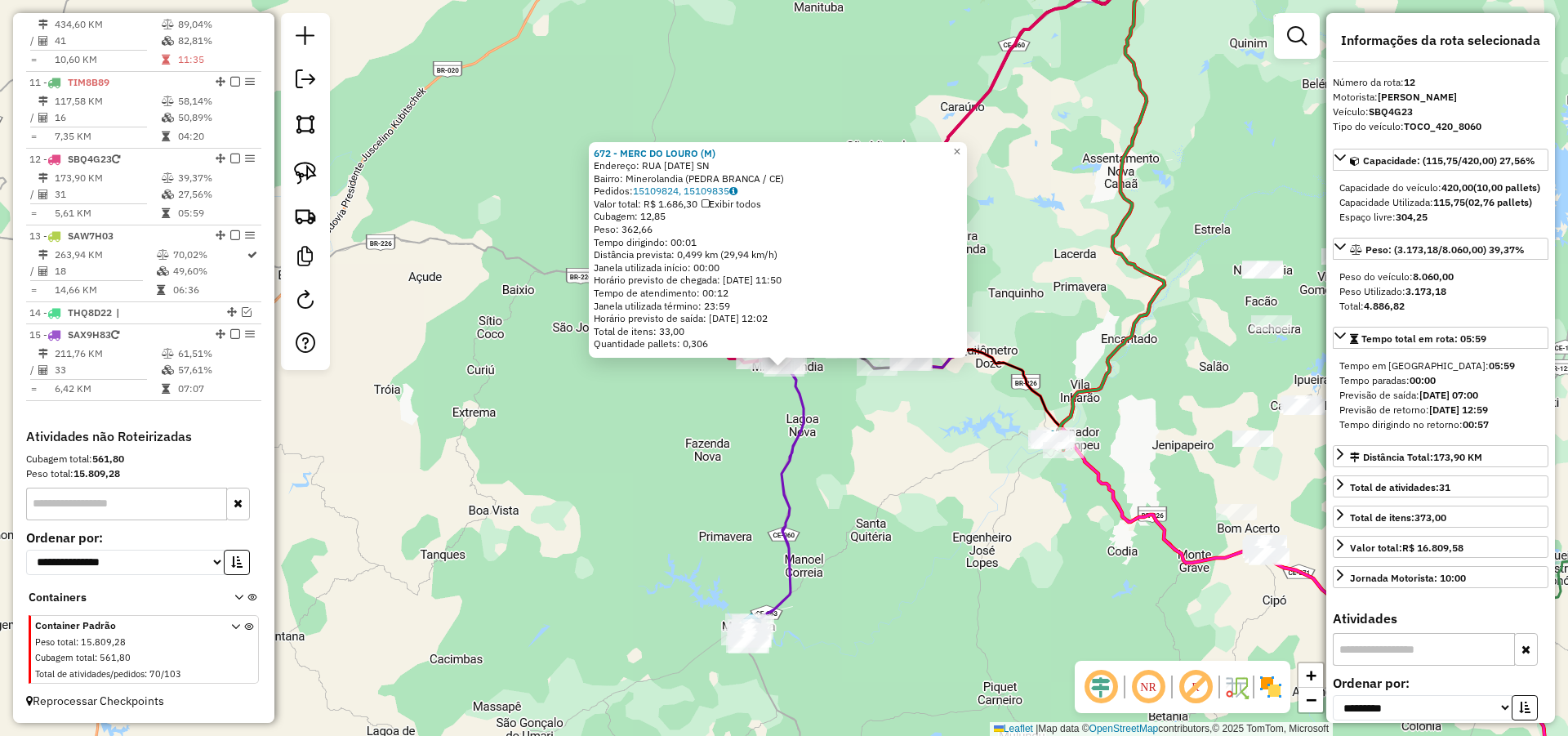
click at [916, 606] on div "672 - MERC DO LOURO (M) Endereço: RUA 12 DE OUTUBRO SN Bairro: Minerolandia (PE…" at bounding box center [784, 368] width 1568 height 736
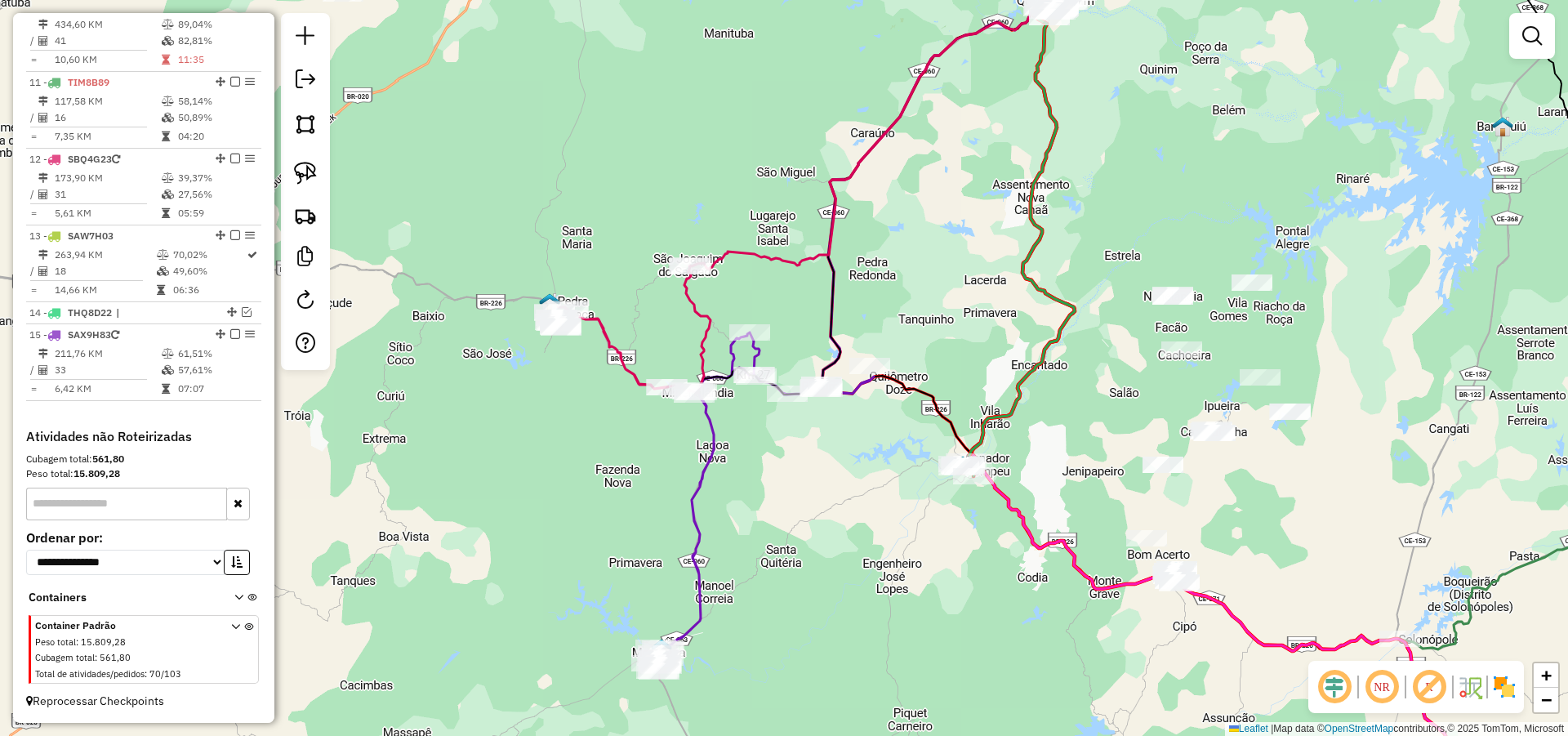
drag, startPoint x: 976, startPoint y: 580, endPoint x: 883, endPoint y: 612, distance: 98.4
click at [885, 609] on div "Janela de atendimento Grade de atendimento Capacidade Transportadoras Veículos …" at bounding box center [784, 368] width 1568 height 736
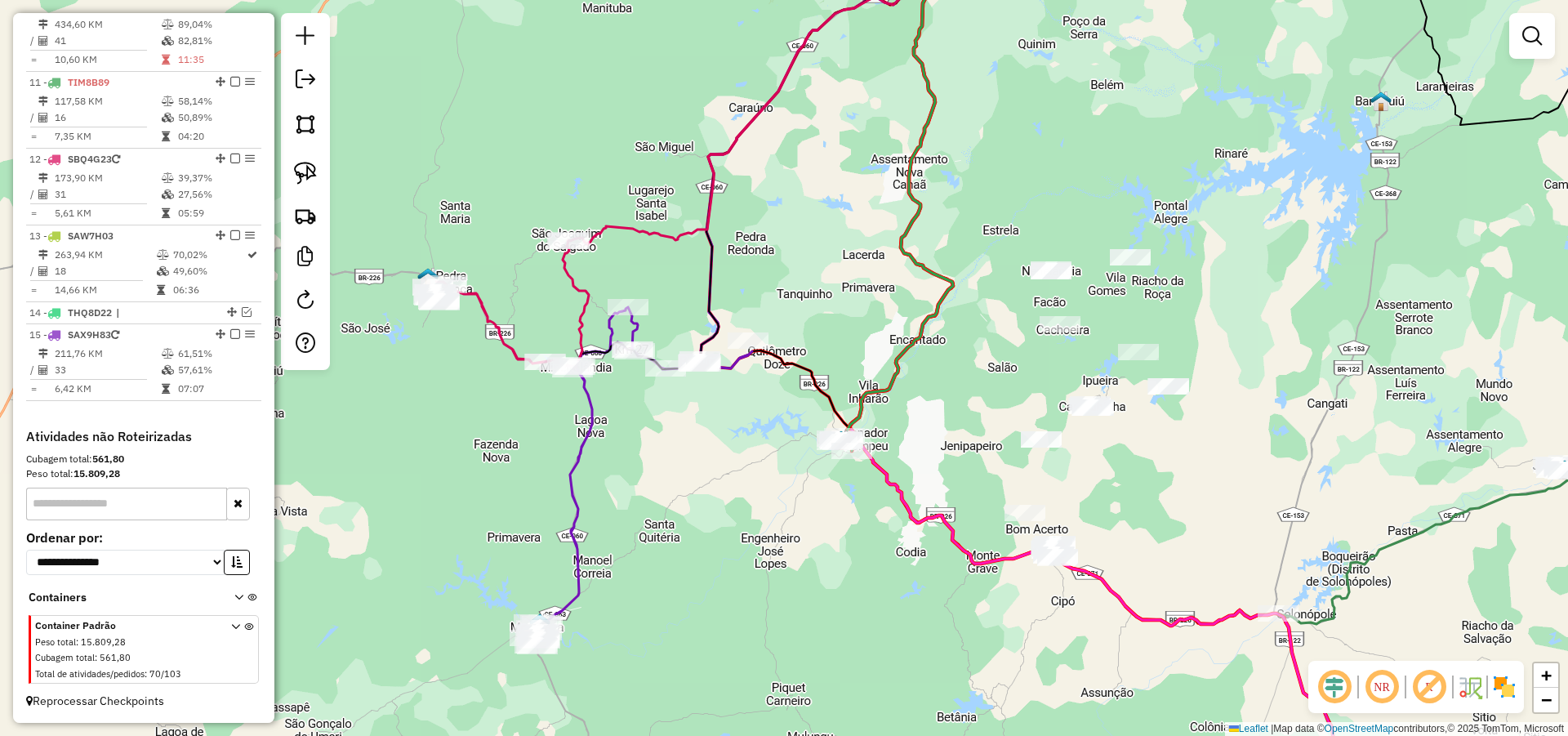
drag, startPoint x: 947, startPoint y: 575, endPoint x: 820, endPoint y: 567, distance: 127.3
click at [831, 565] on div "Janela de atendimento Grade de atendimento Capacidade Transportadoras Veículos …" at bounding box center [784, 368] width 1568 height 736
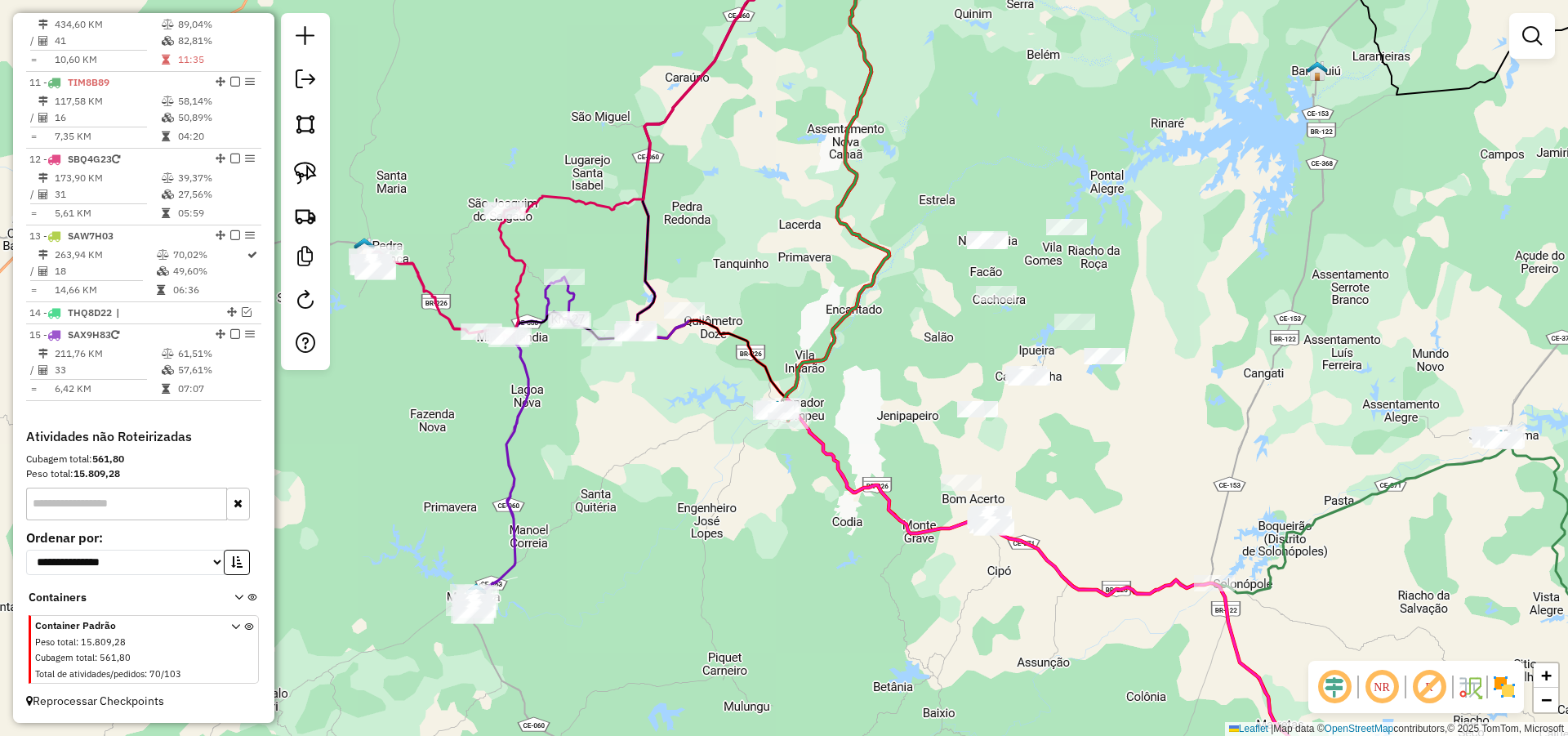
drag, startPoint x: 1152, startPoint y: 497, endPoint x: 1129, endPoint y: 453, distance: 49.6
click at [1129, 453] on div "Janela de atendimento Grade de atendimento Capacidade Transportadoras Veículos …" at bounding box center [784, 368] width 1568 height 736
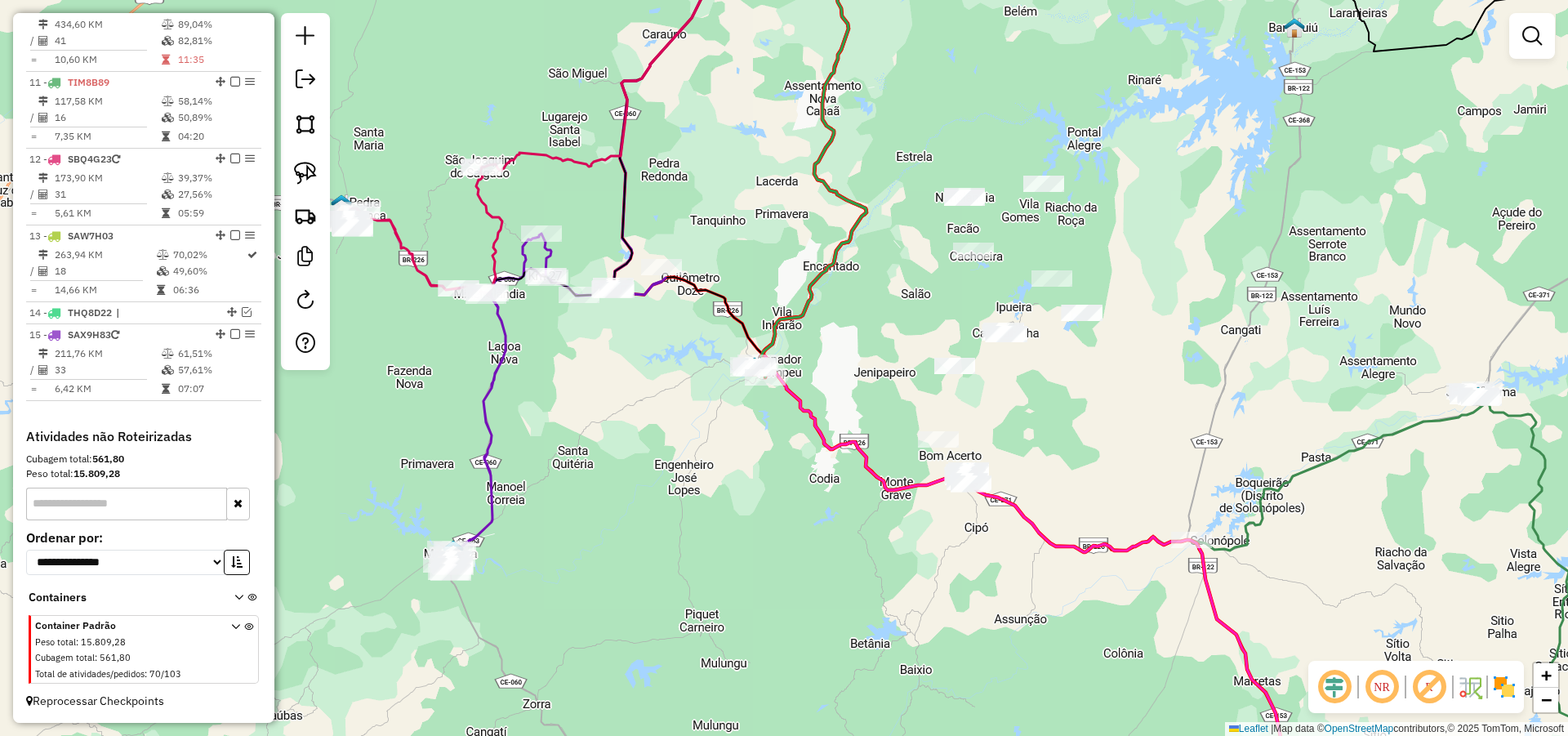
drag, startPoint x: 1213, startPoint y: 462, endPoint x: 1203, endPoint y: 447, distance: 18.0
click at [1203, 447] on div "Janela de atendimento Grade de atendimento Capacidade Transportadoras Veículos …" at bounding box center [784, 368] width 1568 height 736
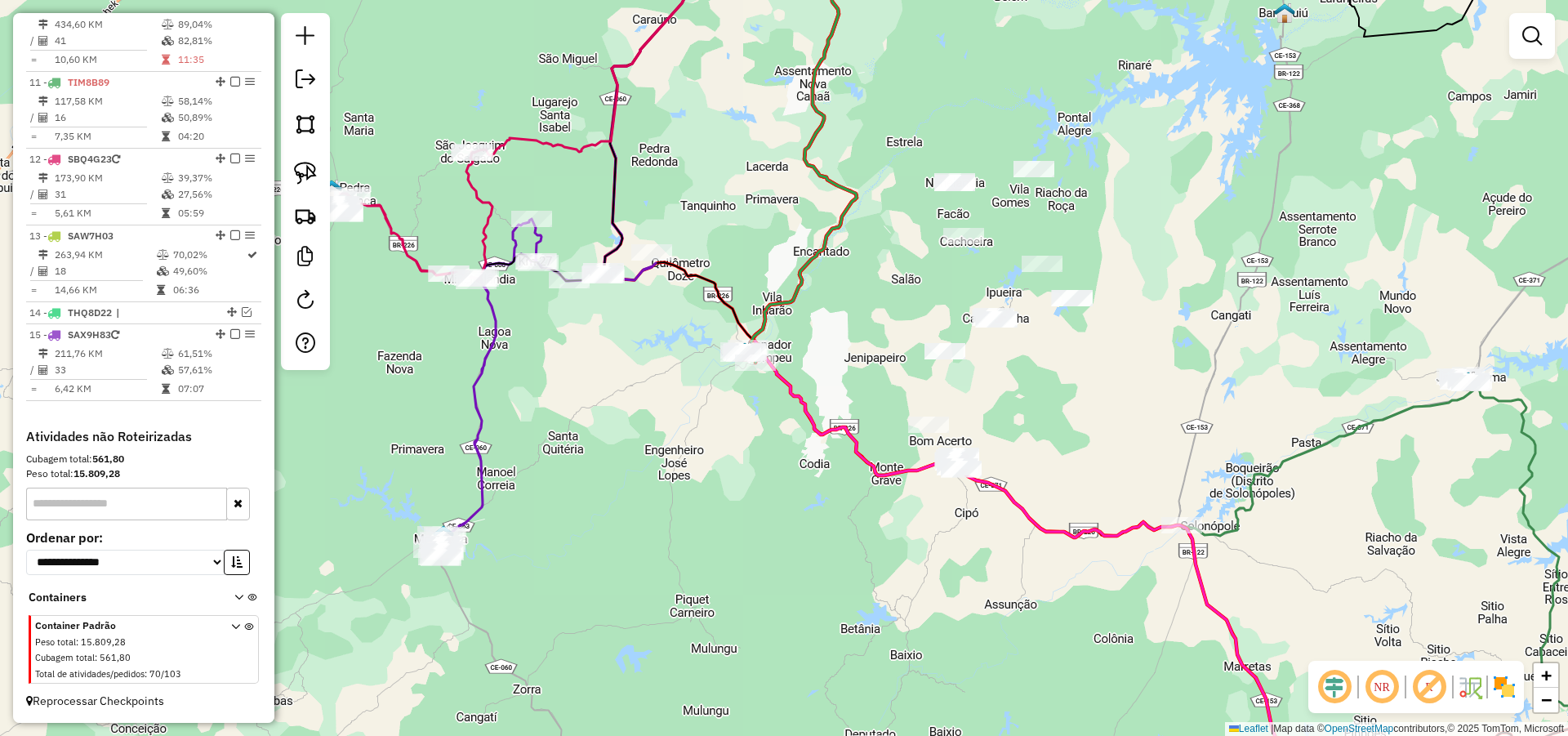
click at [1083, 481] on div "Janela de atendimento Grade de atendimento Capacidade Transportadoras Veículos …" at bounding box center [784, 368] width 1568 height 736
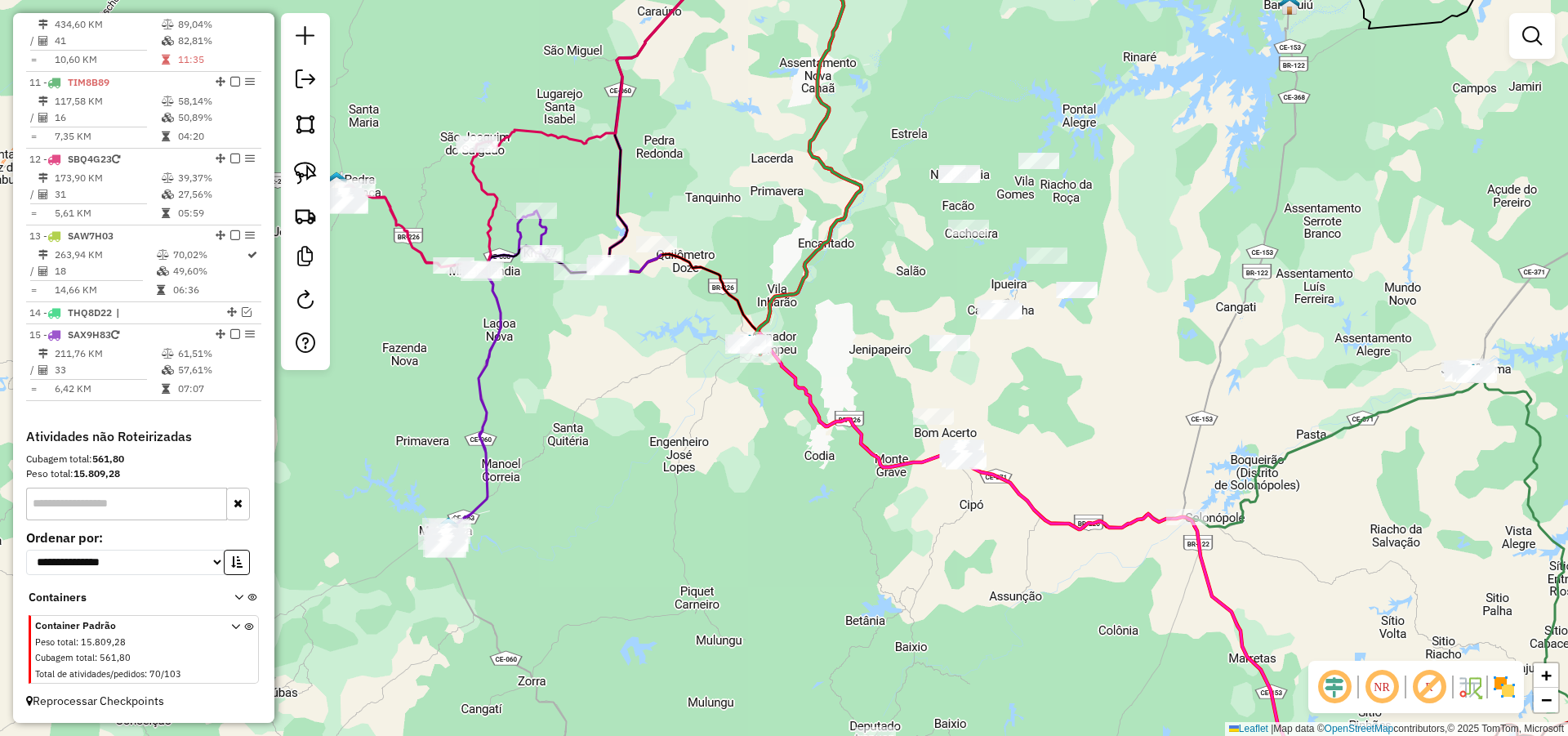
drag, startPoint x: 1069, startPoint y: 441, endPoint x: 1084, endPoint y: 406, distance: 38.1
click at [1084, 406] on div "Janela de atendimento Grade de atendimento Capacidade Transportadoras Veículos …" at bounding box center [784, 368] width 1568 height 736
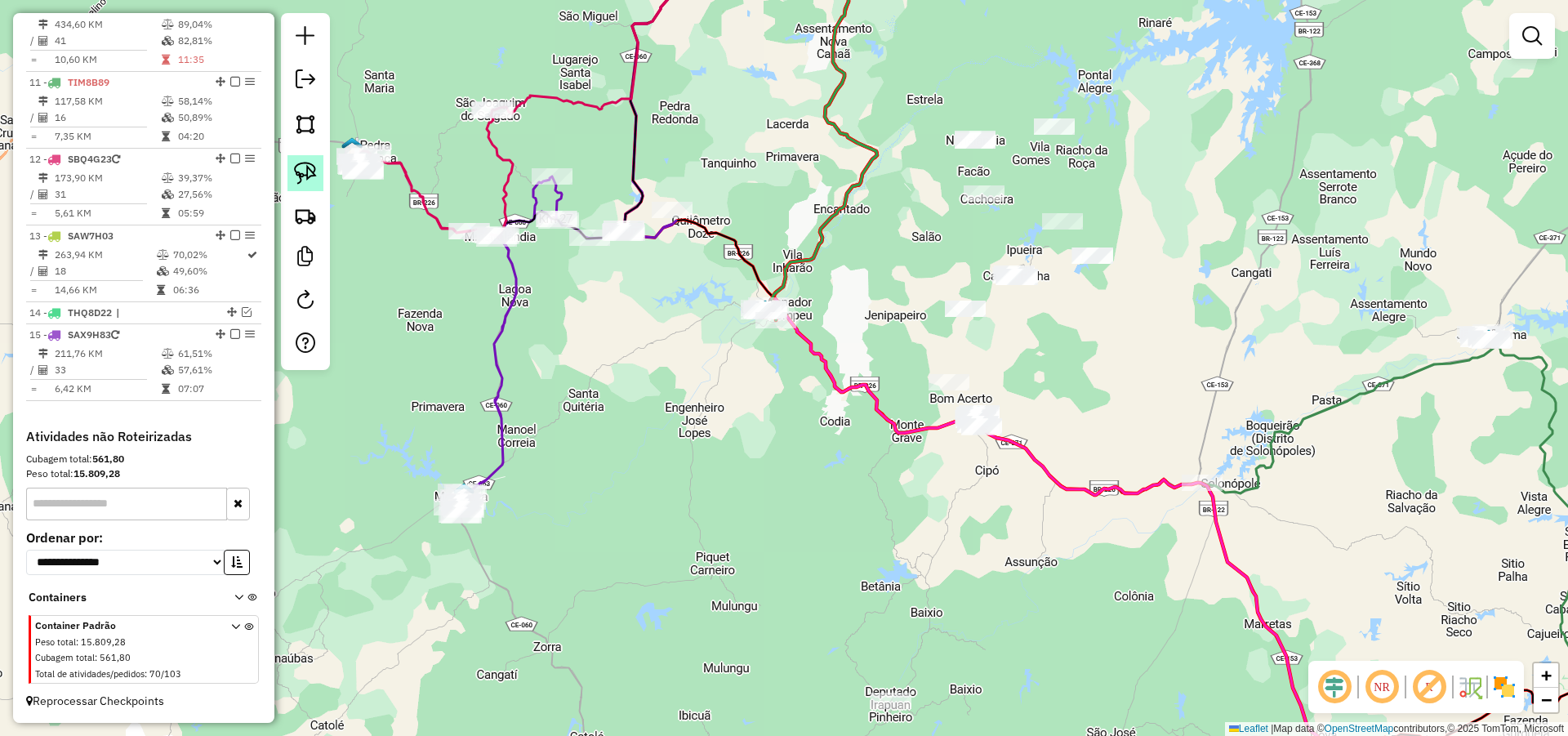
click at [303, 169] on img at bounding box center [305, 173] width 23 height 23
drag, startPoint x: 1022, startPoint y: 387, endPoint x: 1013, endPoint y: 473, distance: 86.5
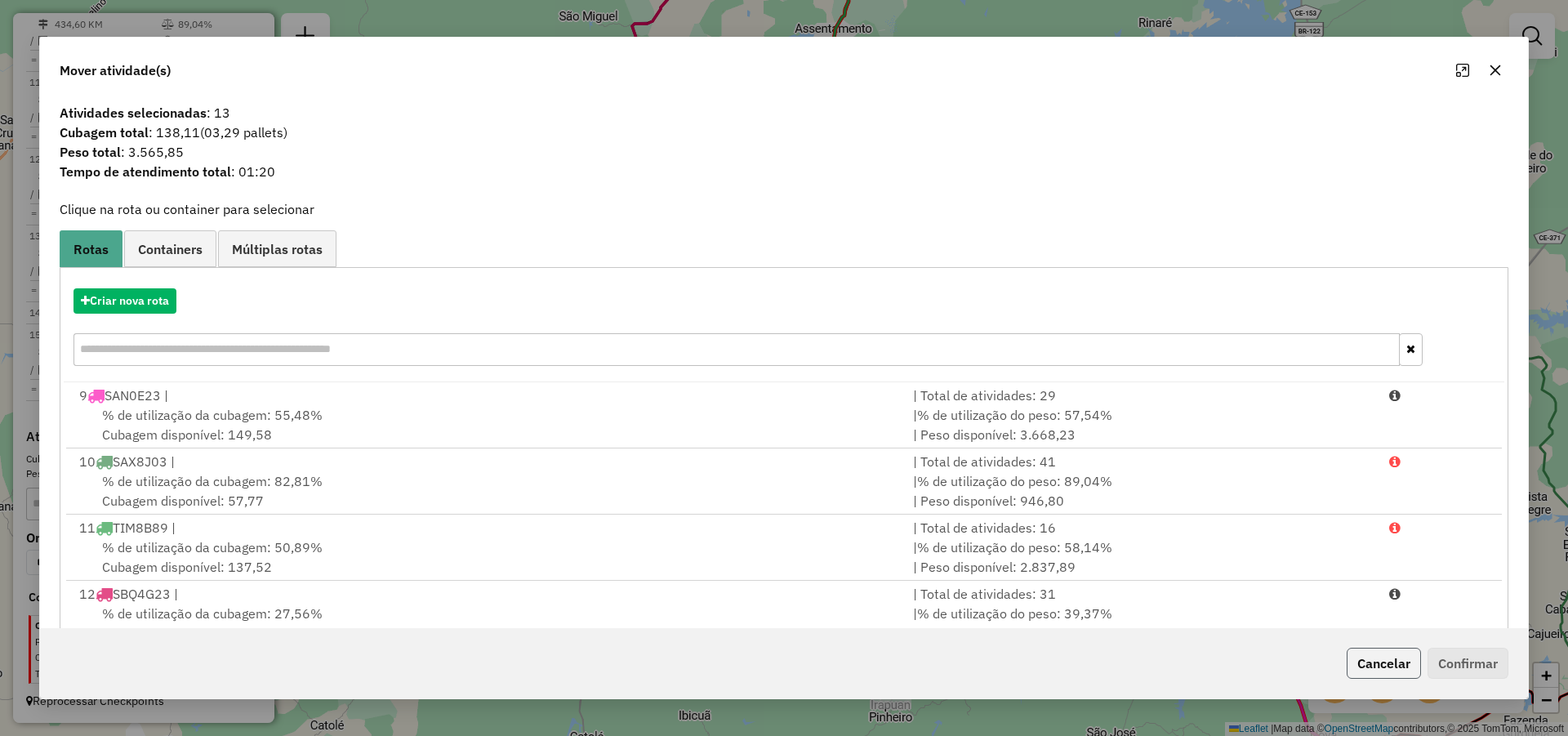
click at [1393, 666] on button "Cancelar" at bounding box center [1384, 663] width 74 height 31
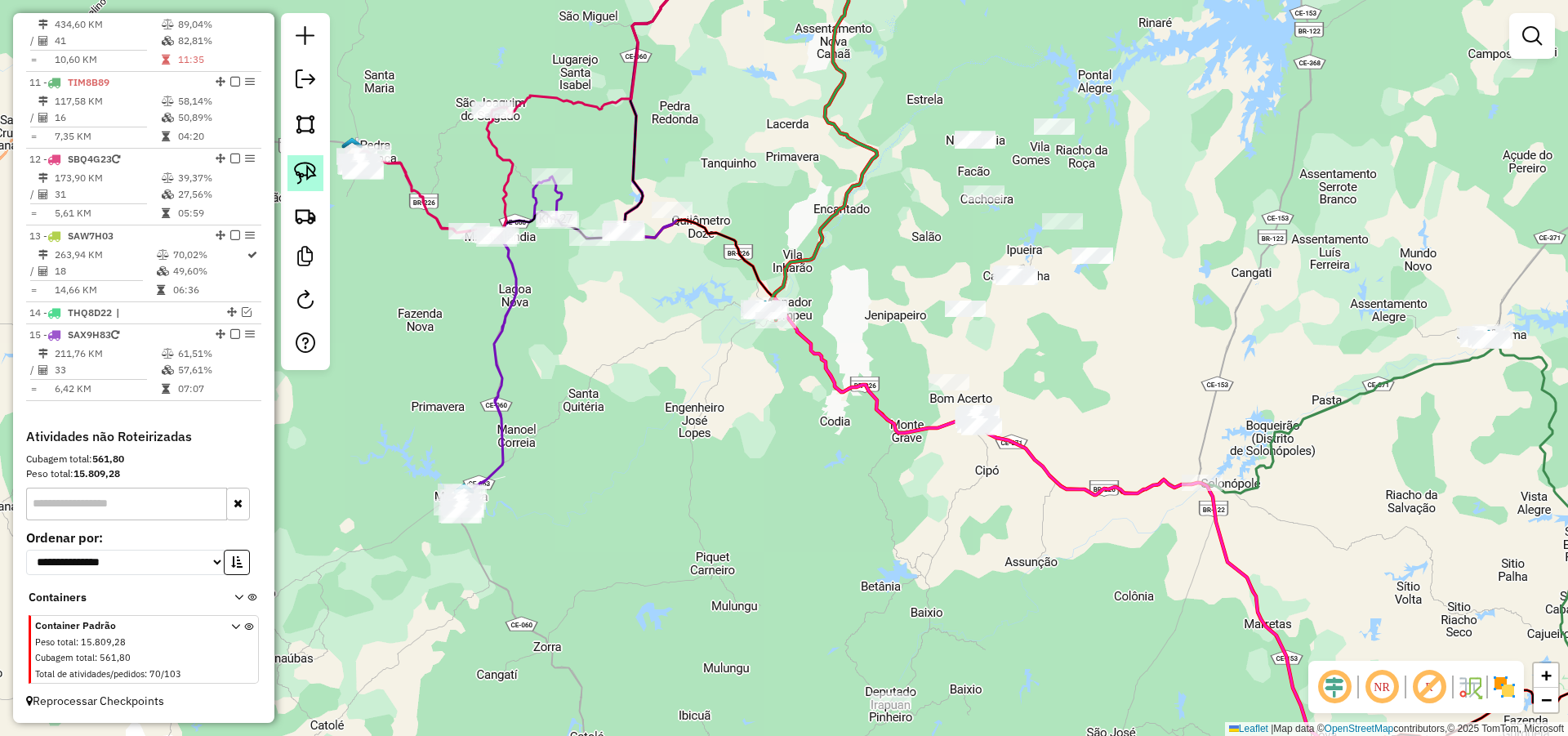
click at [313, 179] on img at bounding box center [305, 173] width 23 height 23
drag, startPoint x: 1002, startPoint y: 354, endPoint x: 1011, endPoint y: 472, distance: 118.3
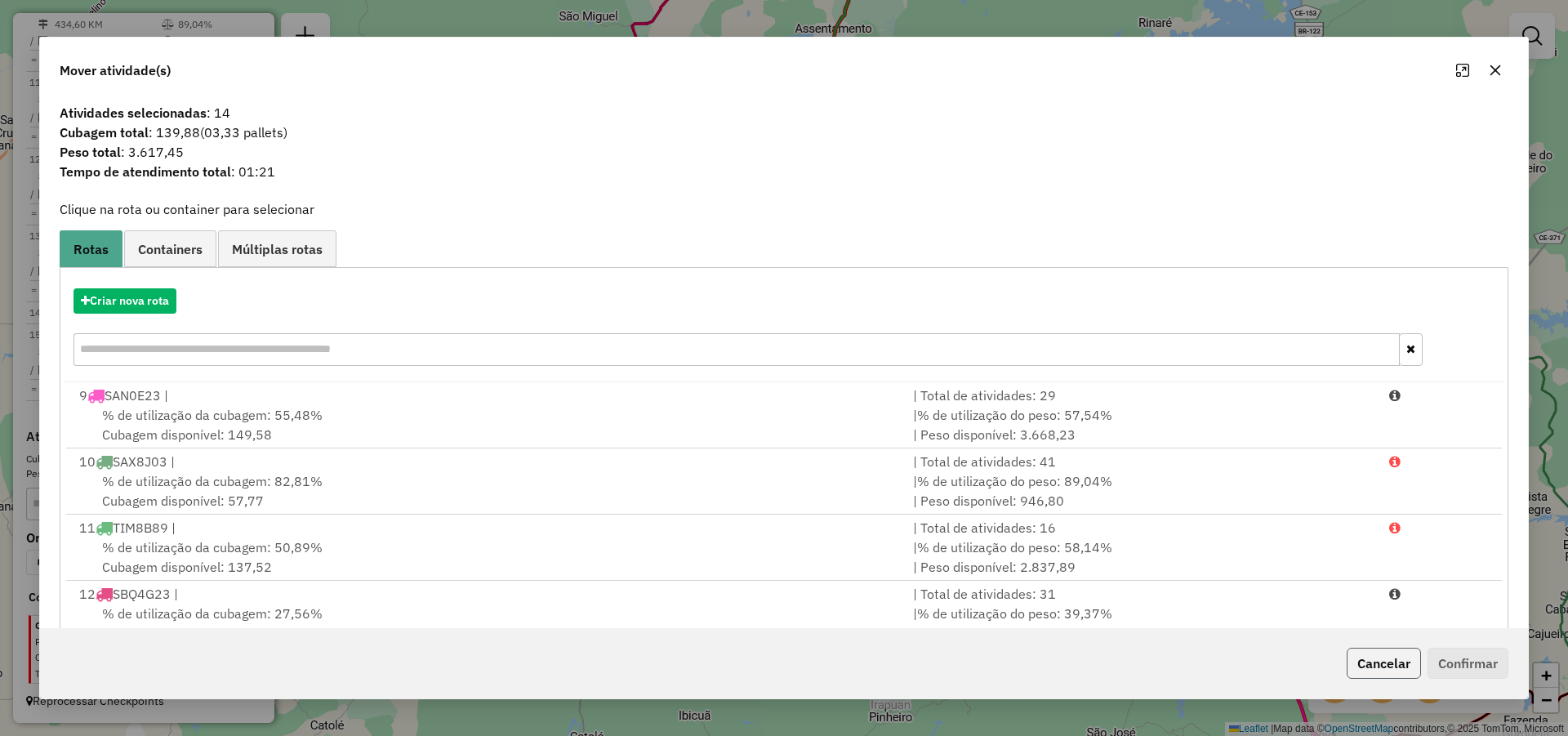
click at [1393, 659] on button "Cancelar" at bounding box center [1384, 663] width 74 height 31
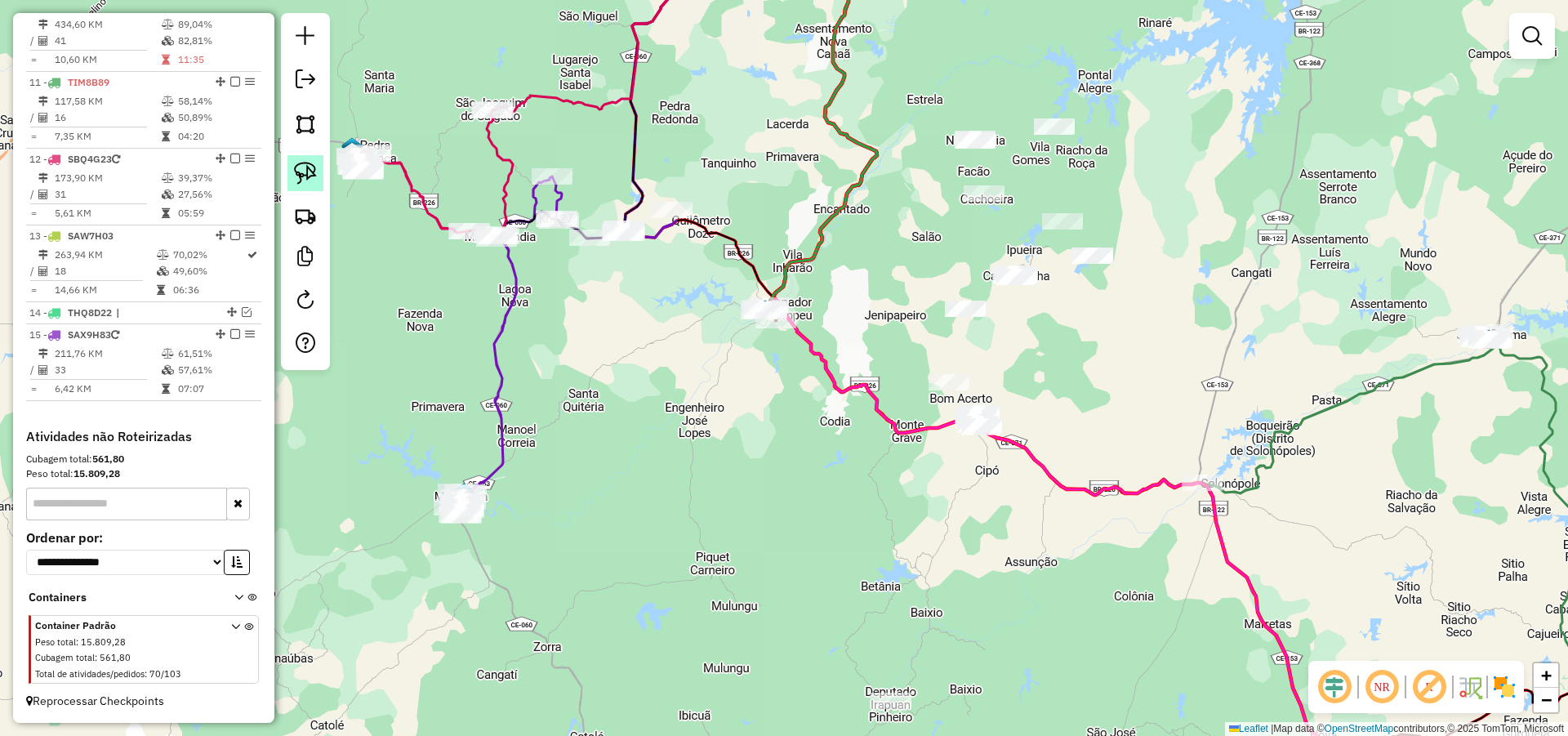
click at [311, 175] on img at bounding box center [305, 173] width 23 height 23
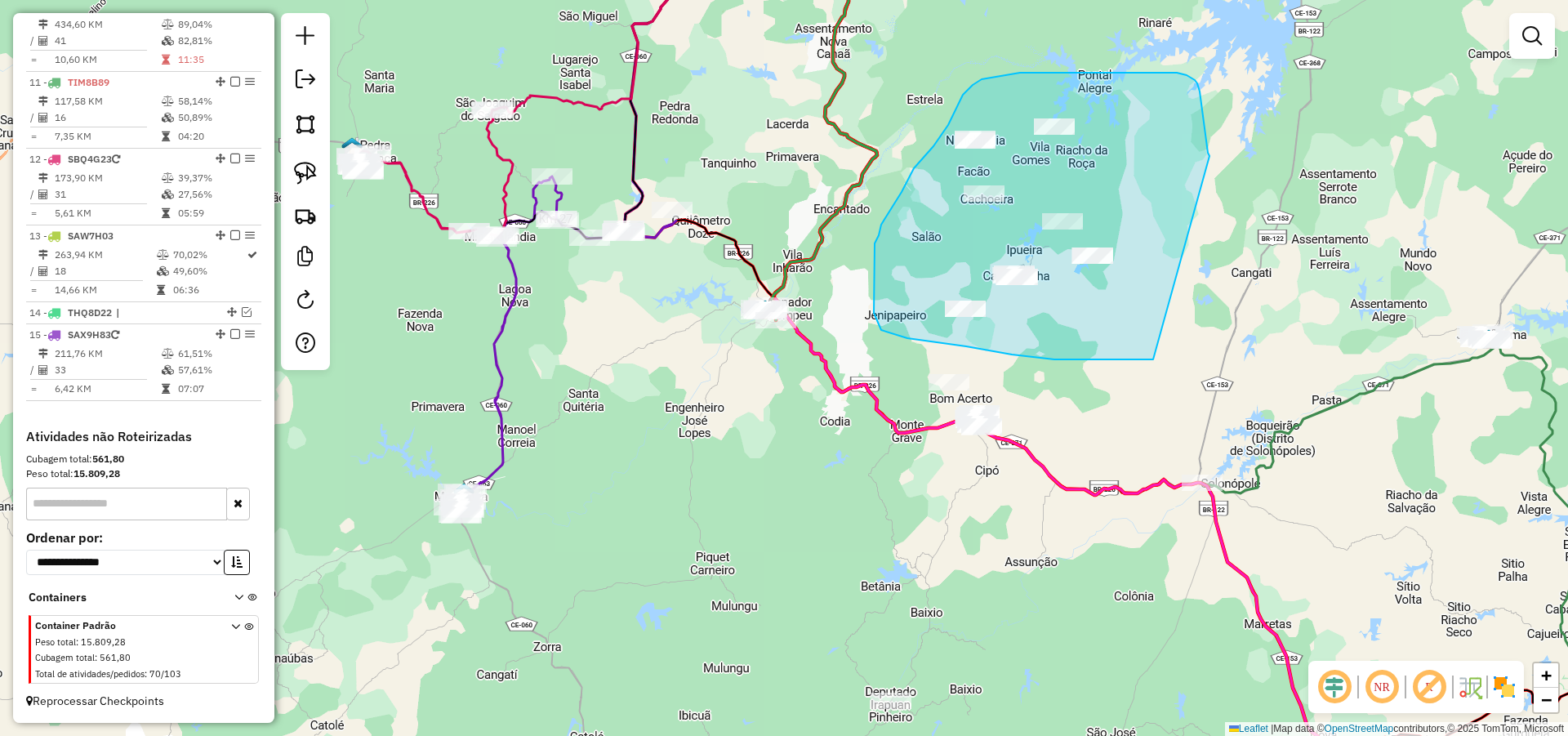
drag, startPoint x: 1012, startPoint y: 354, endPoint x: 1210, endPoint y: 156, distance: 280.0
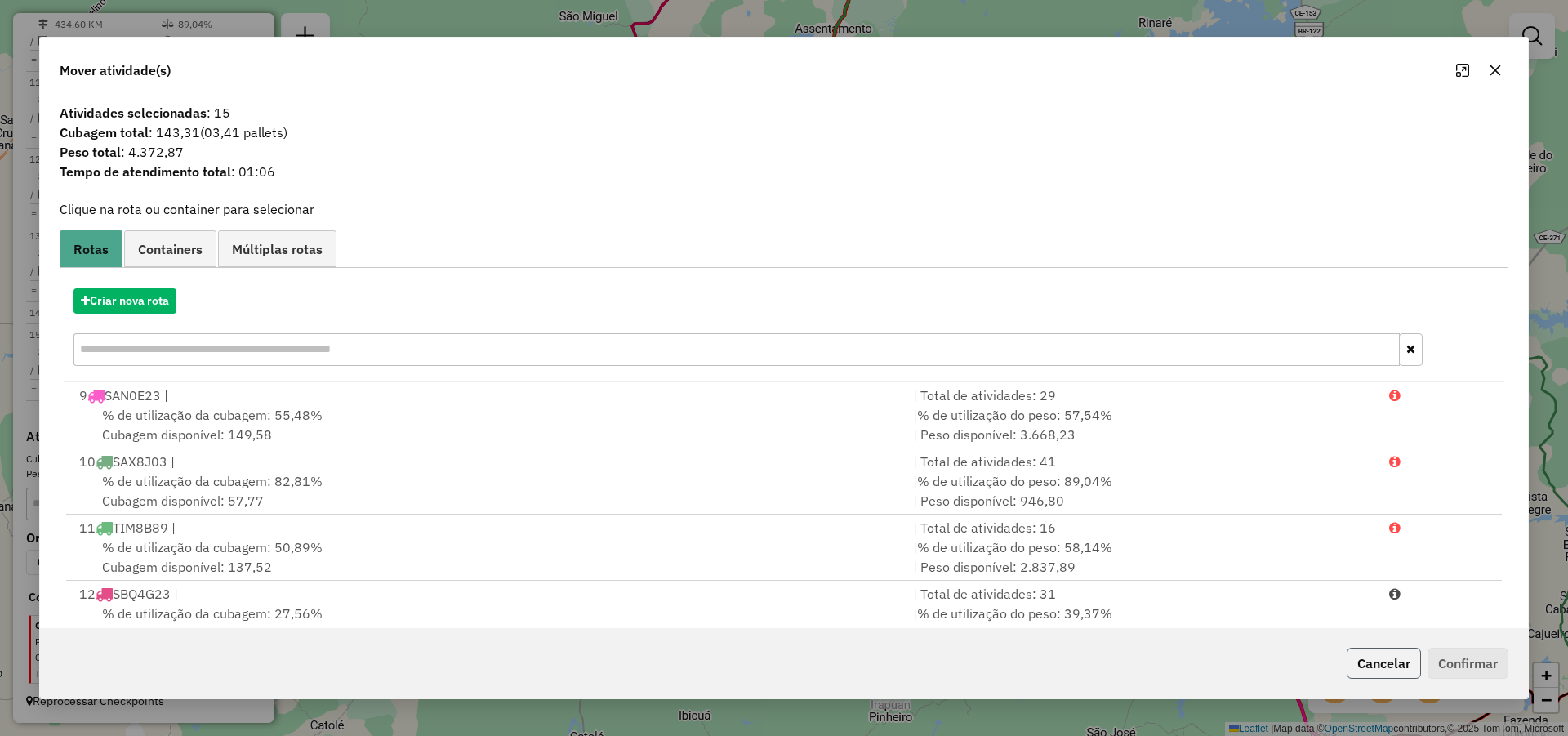
click at [1376, 665] on button "Cancelar" at bounding box center [1384, 663] width 74 height 31
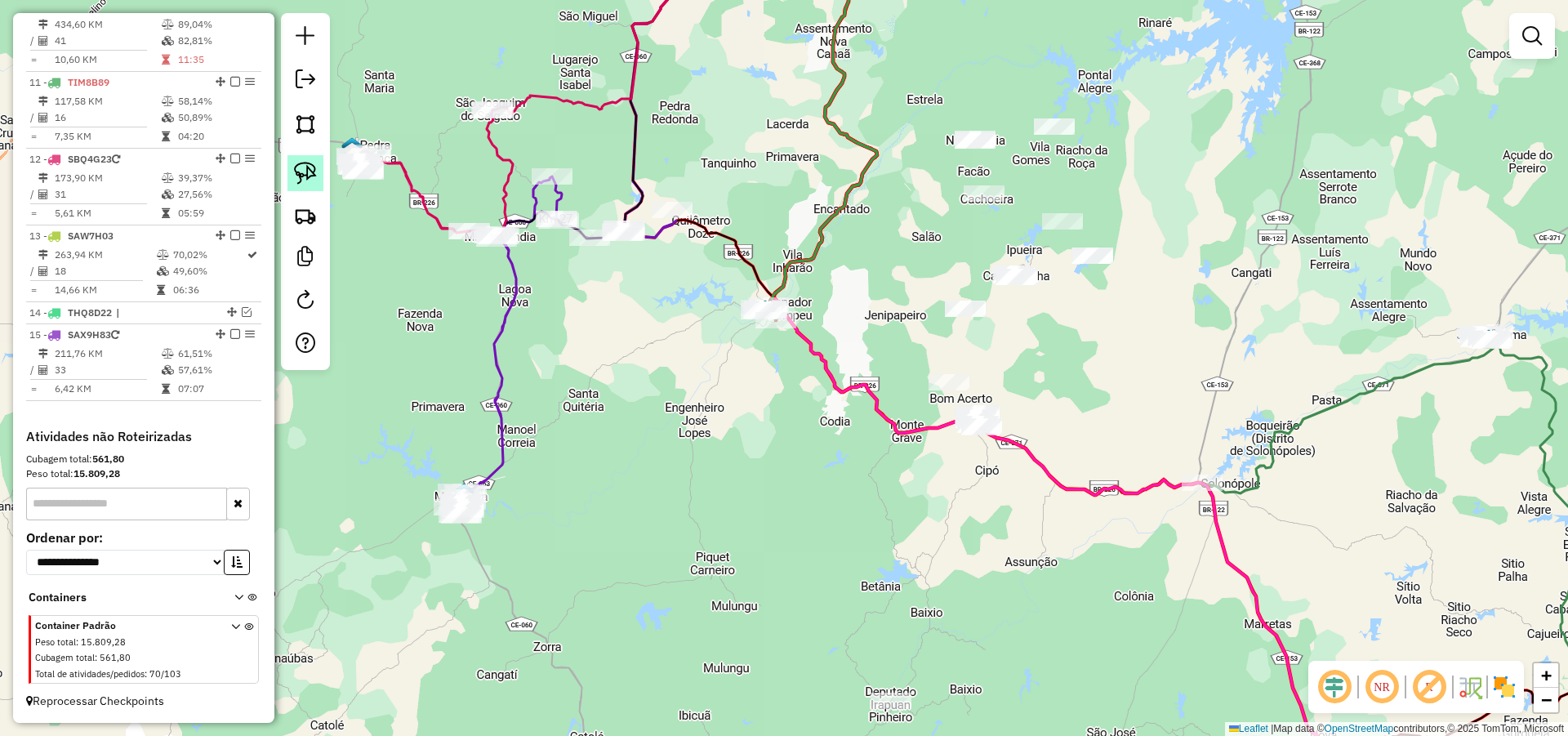
click at [313, 162] on img at bounding box center [305, 173] width 23 height 23
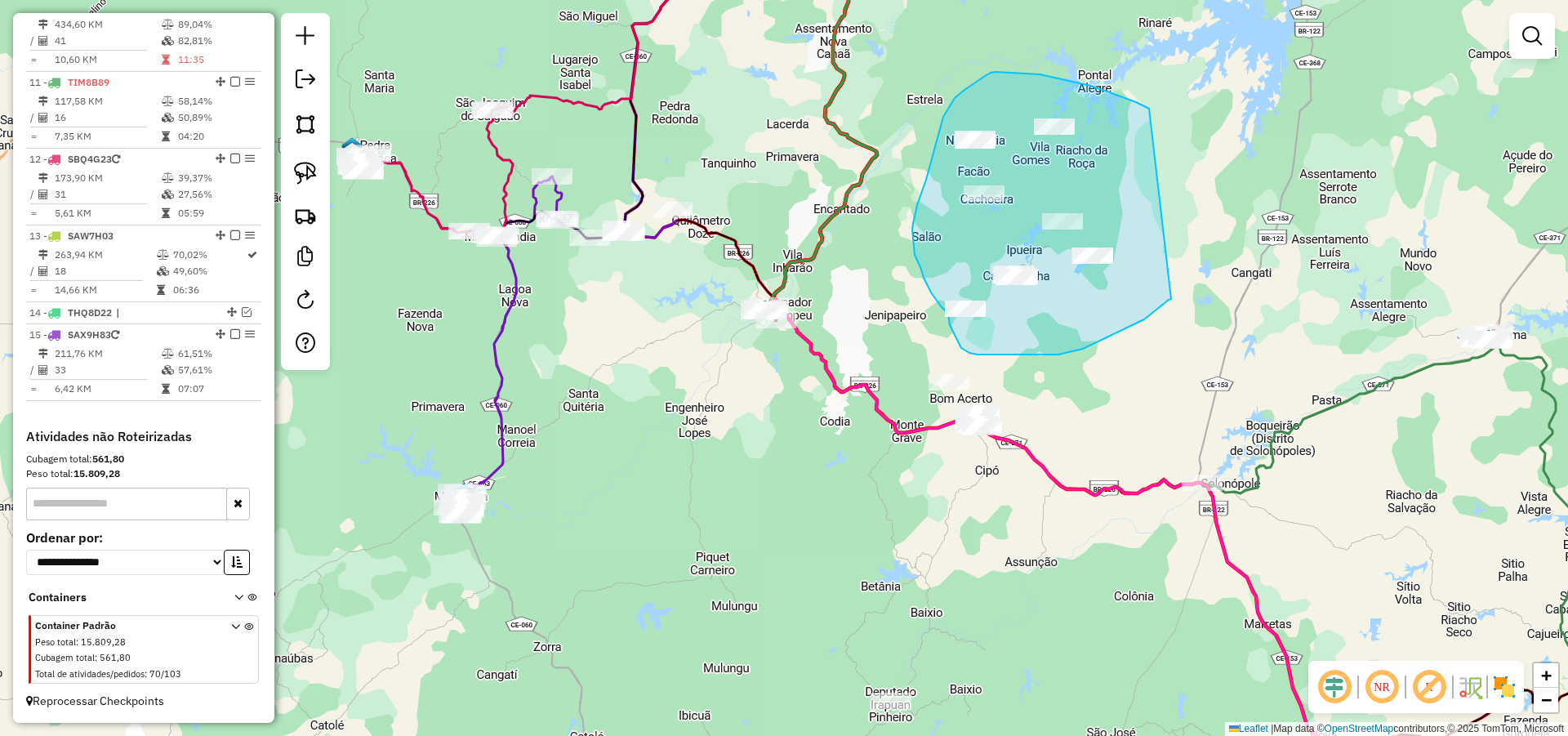
drag, startPoint x: 1091, startPoint y: 86, endPoint x: 1171, endPoint y: 299, distance: 227.5
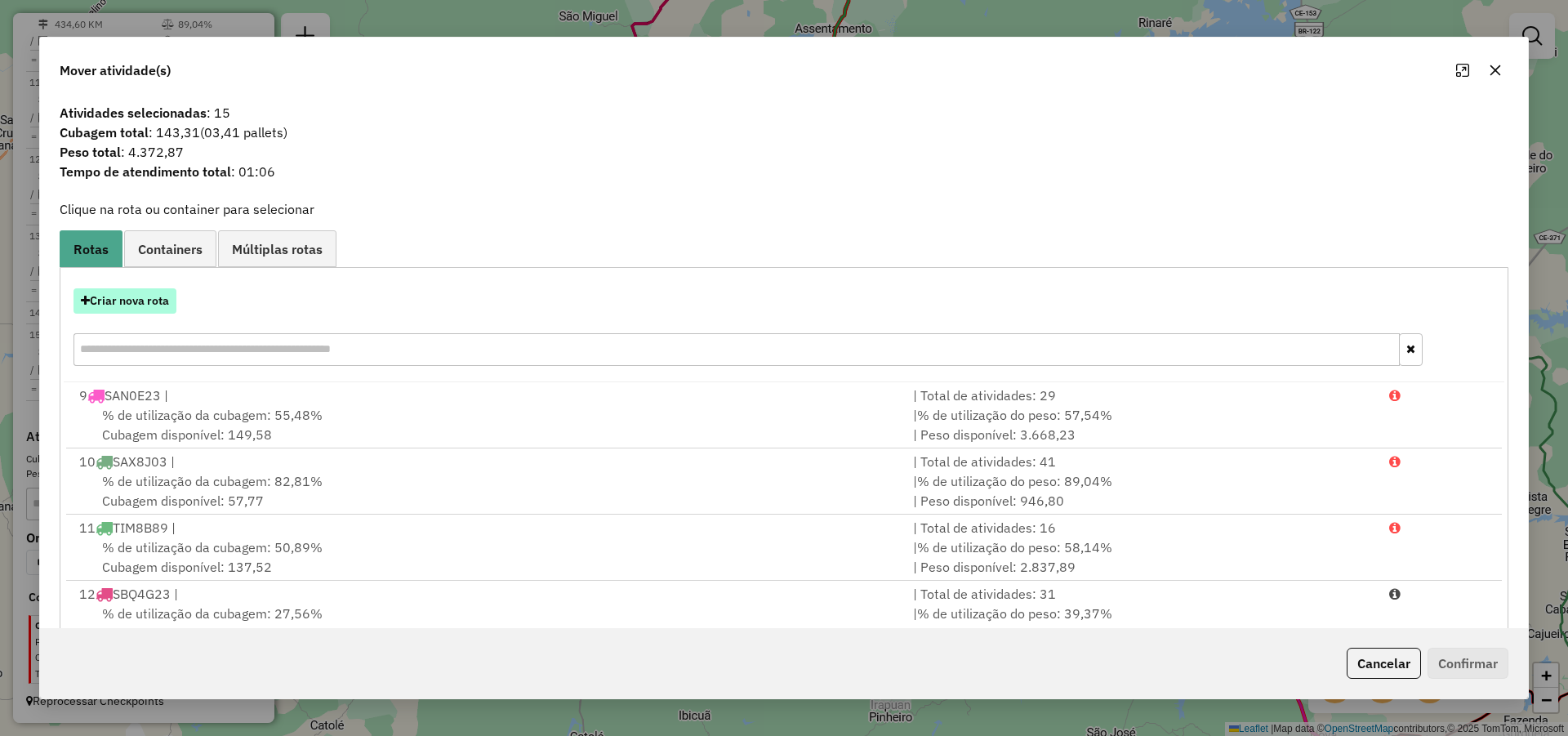
click at [149, 299] on button "Criar nova rota" at bounding box center [124, 300] width 103 height 25
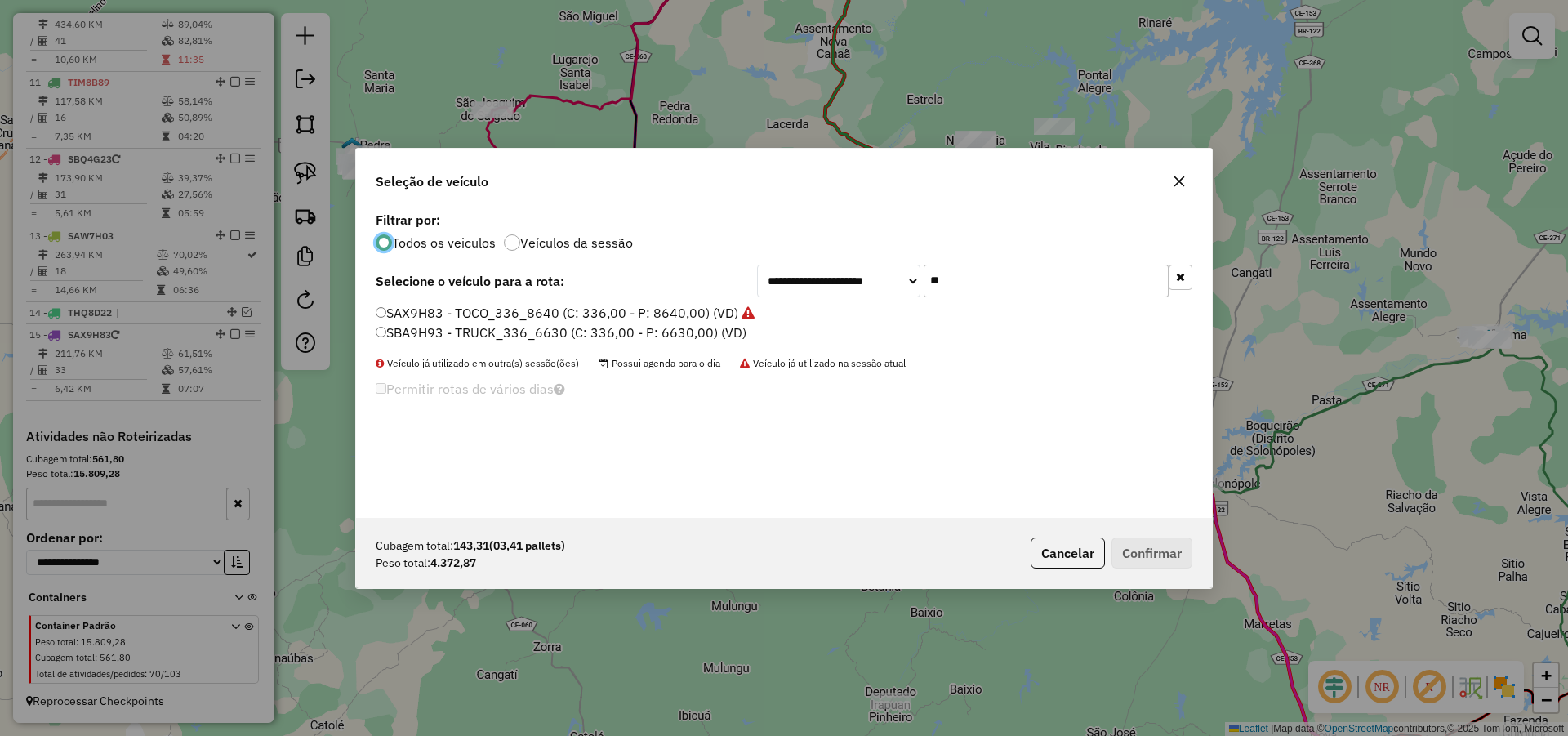
click at [1015, 278] on input "**" at bounding box center [1047, 281] width 245 height 33
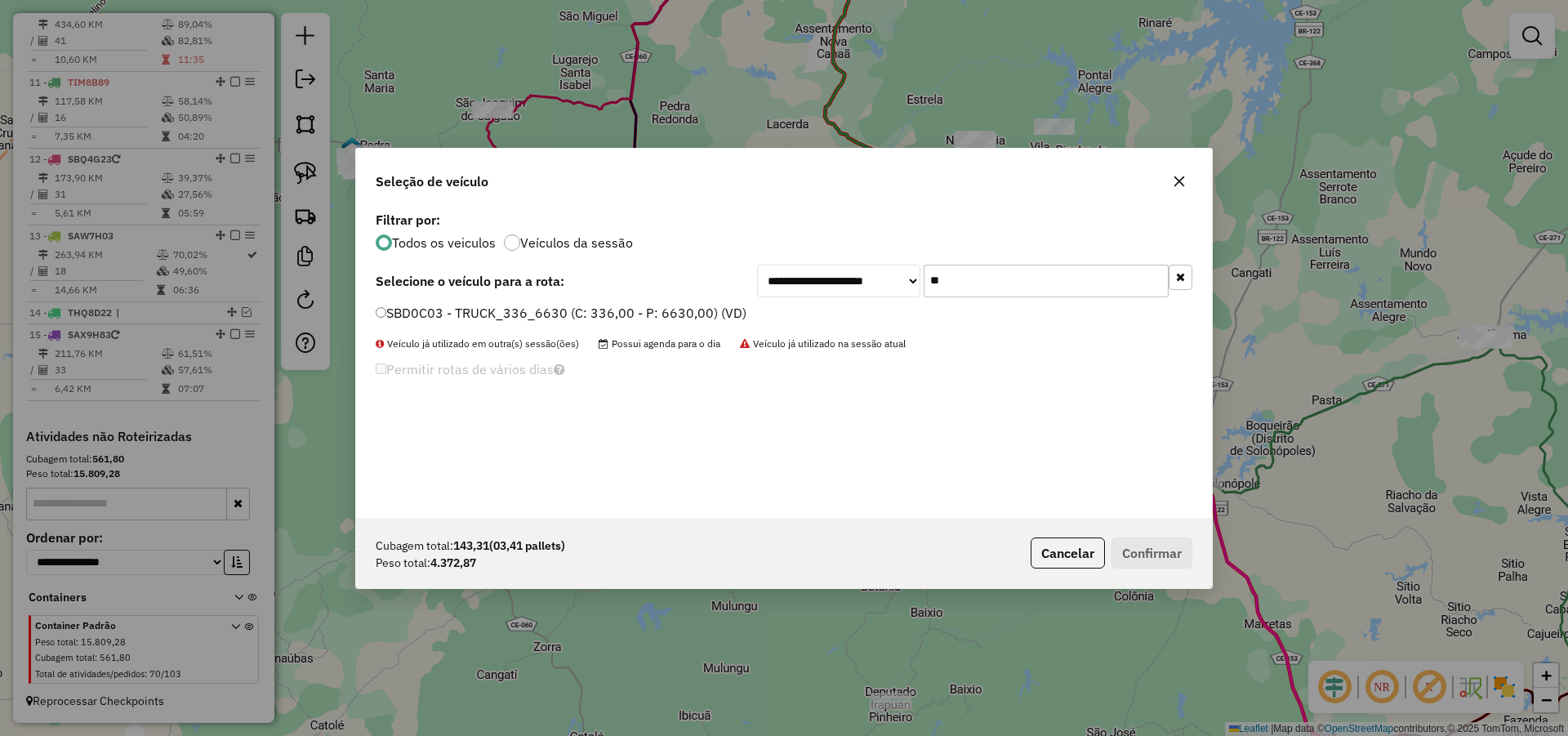
type input "**"
click at [698, 323] on li "SBD0C03 - TRUCK_336_6630 (C: 336,00 - P: 6630,00) (VD)" at bounding box center [784, 313] width 817 height 20
click at [700, 303] on label "SBD0C03 - TRUCK_336_6630 (C: 336,00 - P: 6630,00) (VD)" at bounding box center [561, 312] width 371 height 20
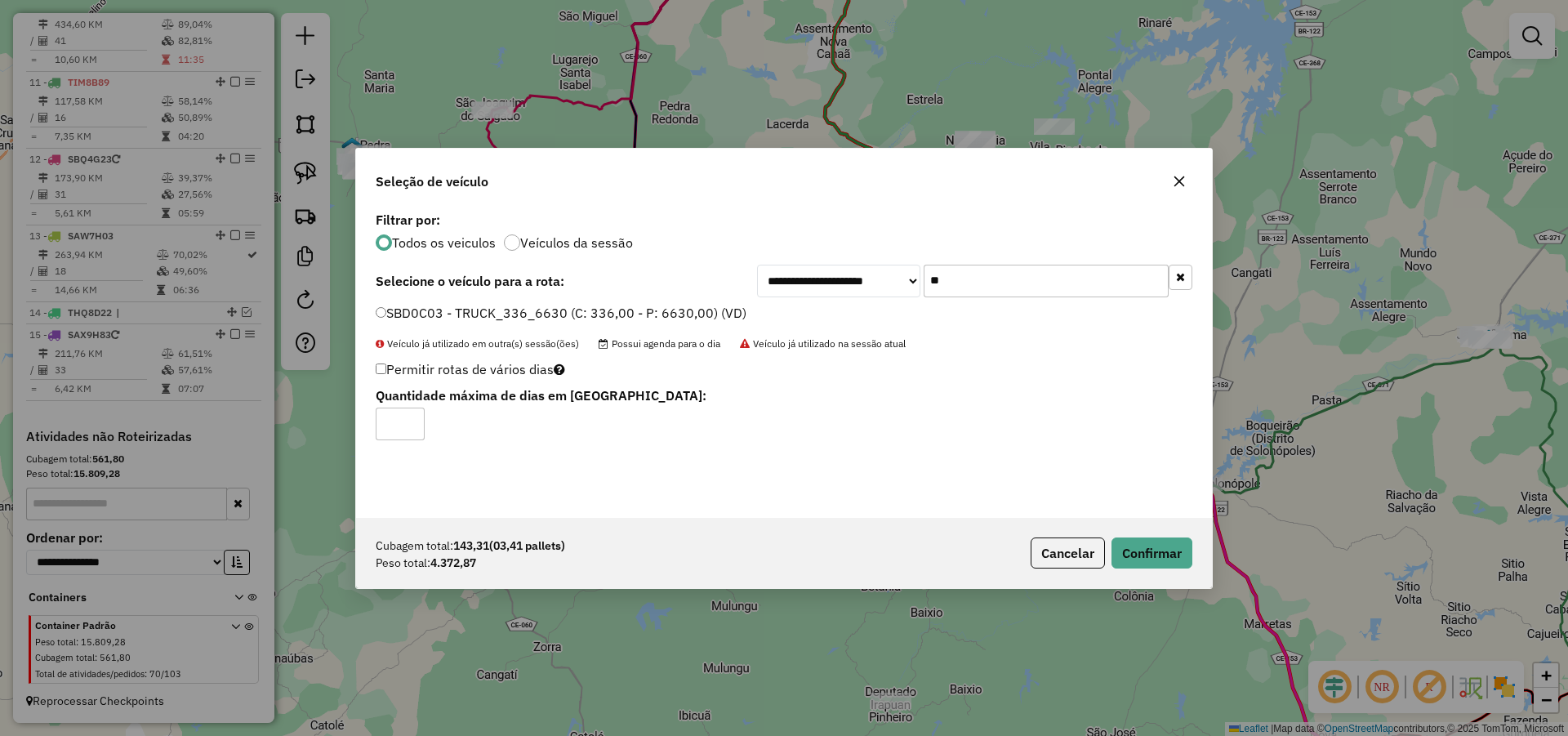
click at [692, 316] on label "SBD0C03 - TRUCK_336_6630 (C: 336,00 - P: 6630,00) (VD)" at bounding box center [561, 312] width 371 height 20
click at [1145, 544] on button "Confirmar" at bounding box center [1152, 553] width 81 height 31
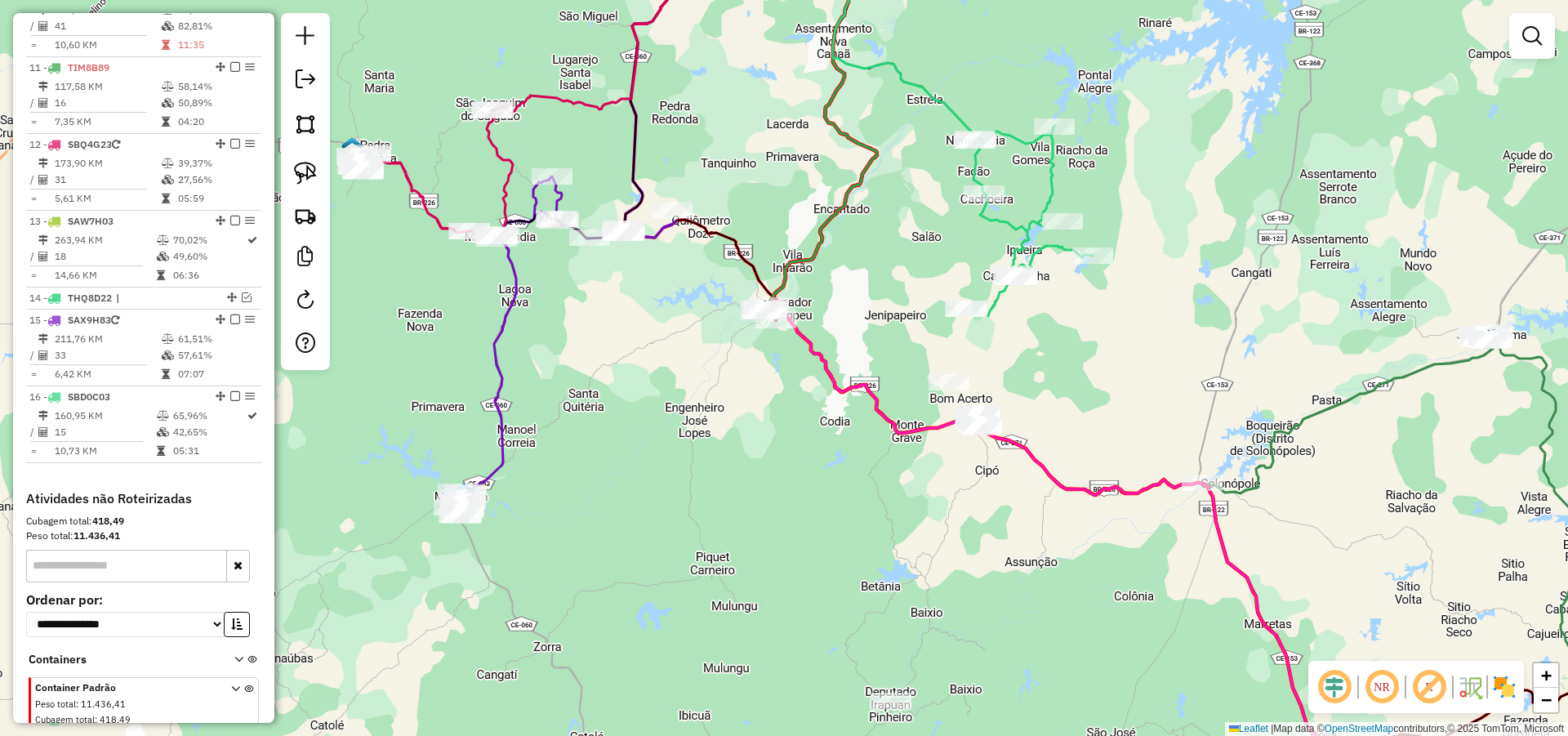
click at [1176, 333] on div "Janela de atendimento Grade de atendimento Capacidade Transportadoras Veículos …" at bounding box center [784, 368] width 1568 height 736
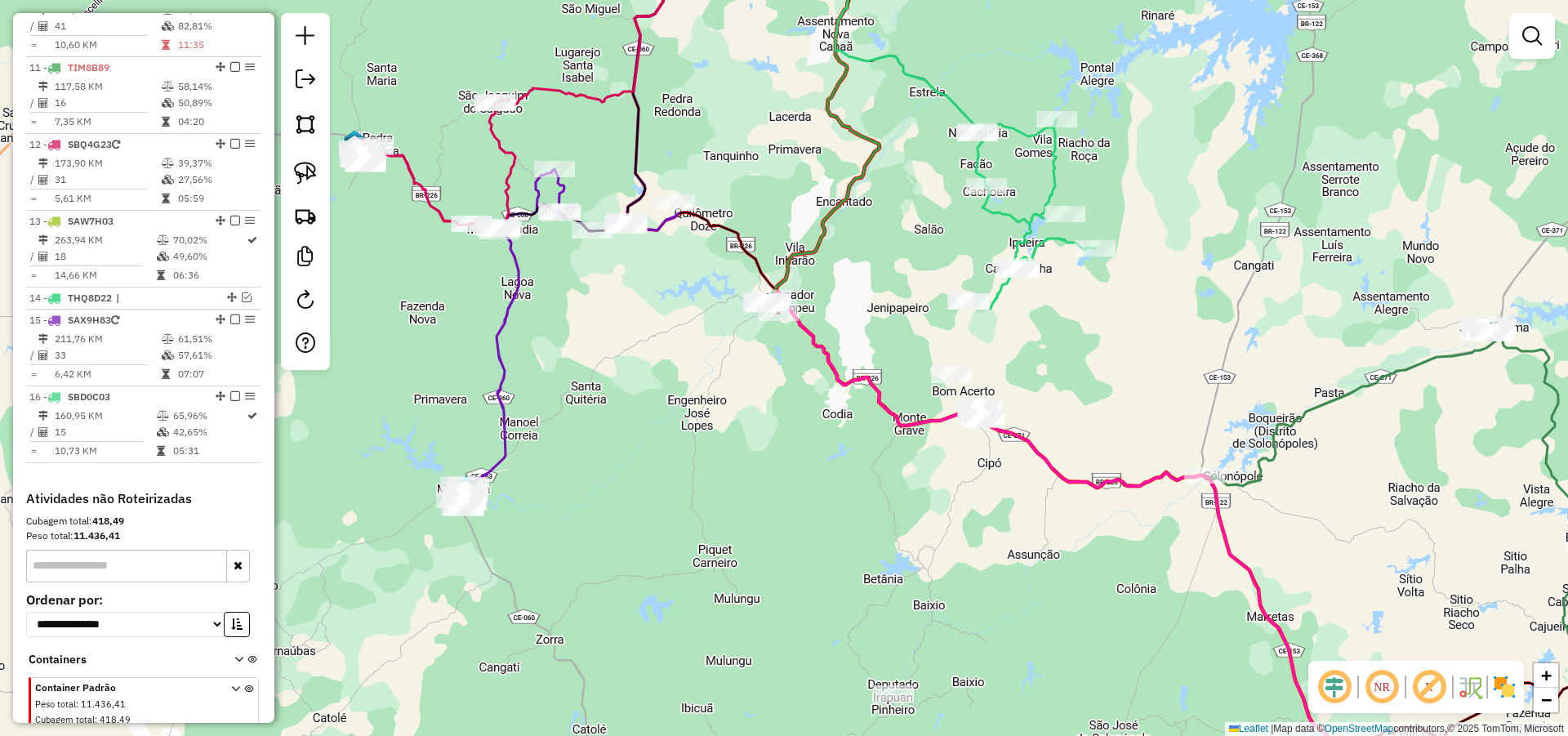
click at [1140, 390] on div "Janela de atendimento Grade de atendimento Capacidade Transportadoras Veículos …" at bounding box center [784, 368] width 1568 height 736
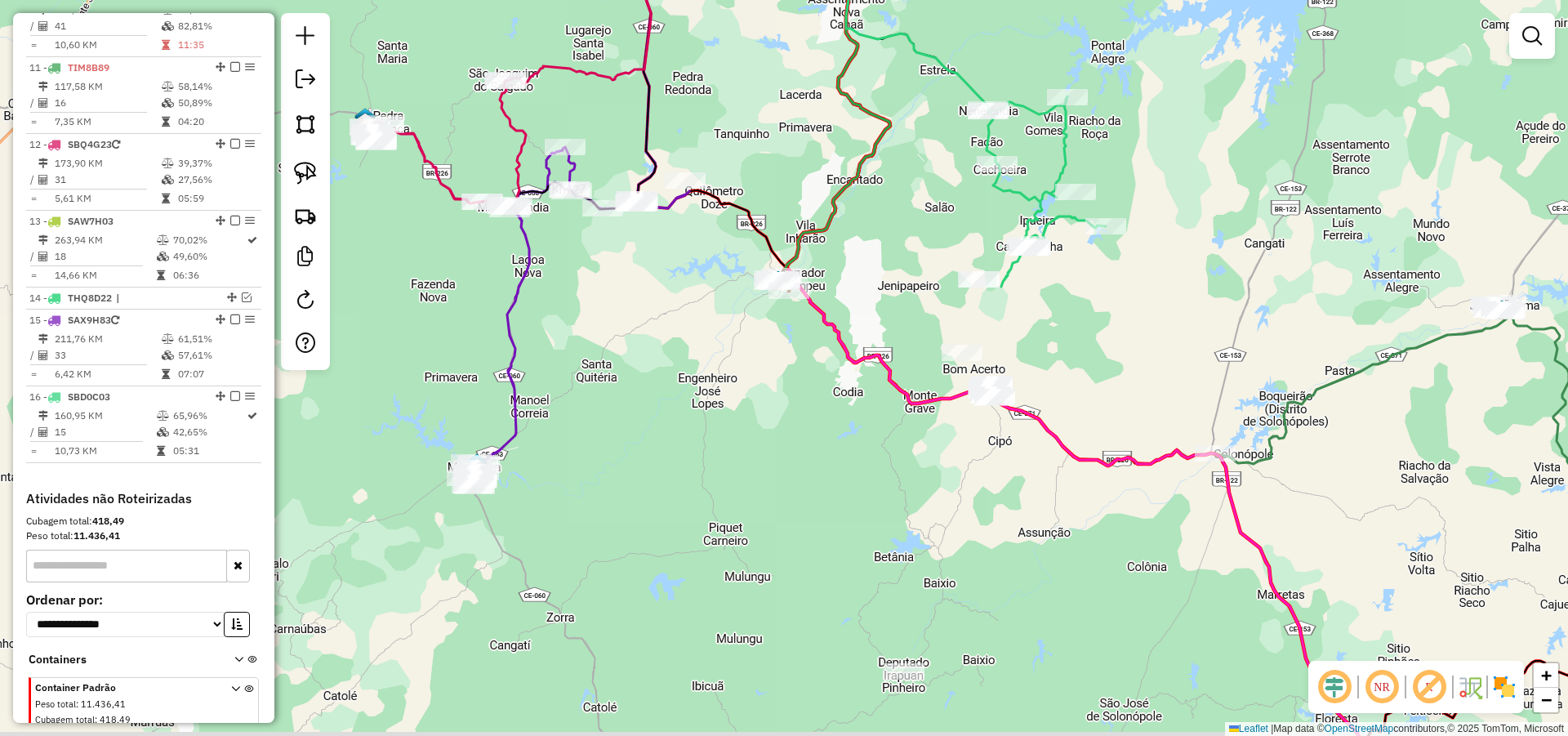
drag, startPoint x: 1116, startPoint y: 391, endPoint x: 1129, endPoint y: 365, distance: 29.1
click at [1129, 365] on div "Janela de atendimento Grade de atendimento Capacidade Transportadoras Veículos …" at bounding box center [784, 368] width 1568 height 736
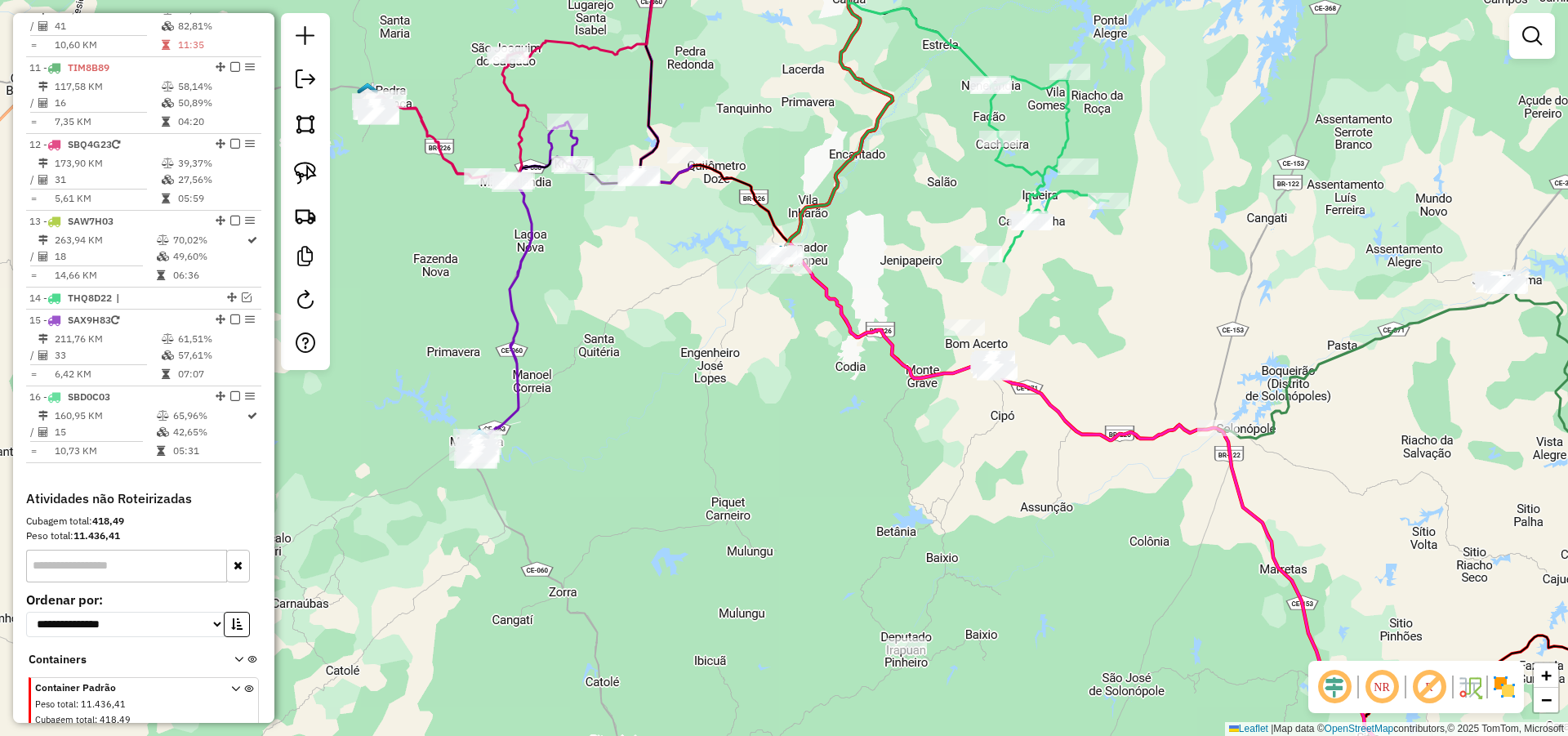
click at [1125, 393] on div "Janela de atendimento Grade de atendimento Capacidade Transportadoras Veículos …" at bounding box center [784, 368] width 1568 height 736
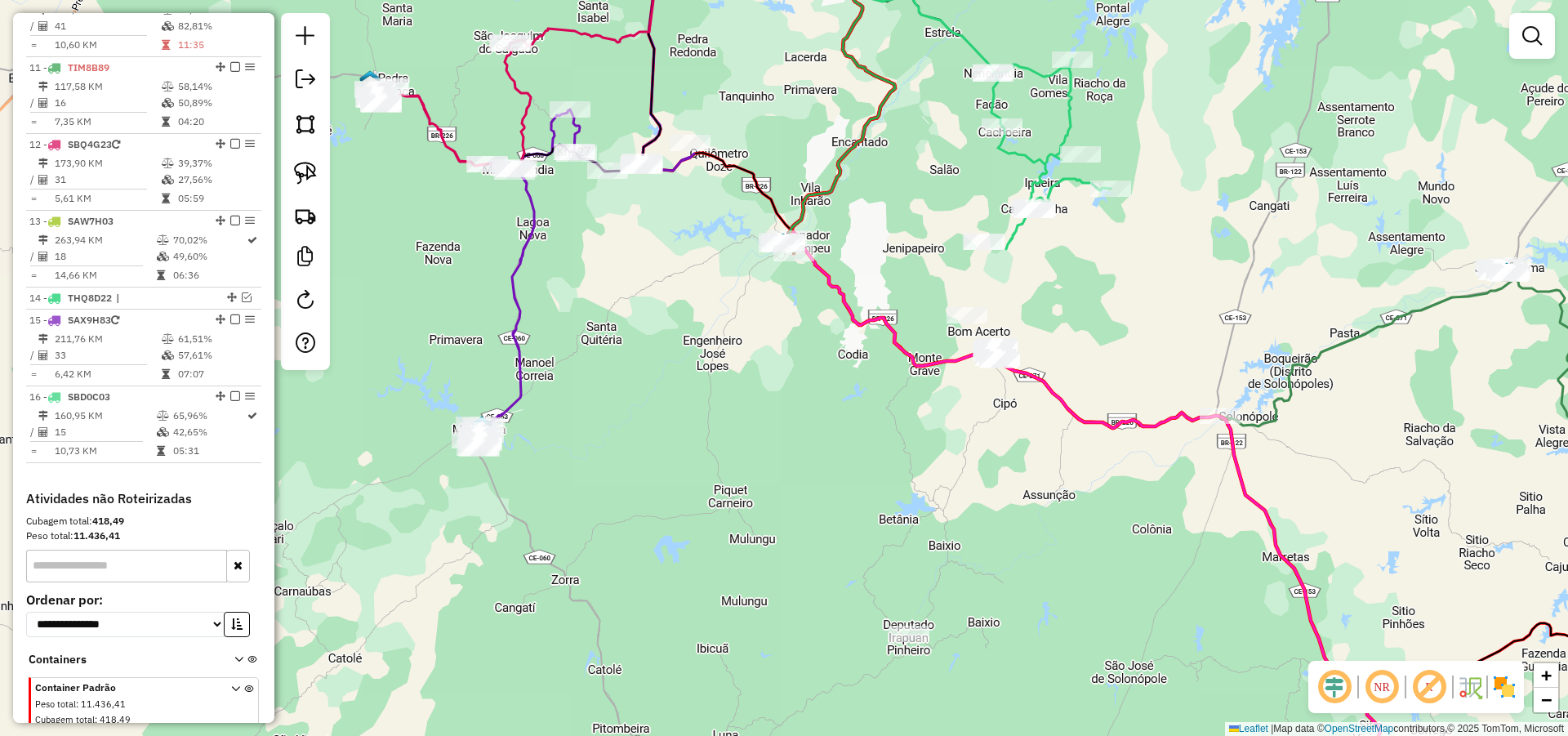
drag, startPoint x: 1122, startPoint y: 338, endPoint x: 1125, endPoint y: 319, distance: 19.2
click at [1125, 319] on div "Janela de atendimento Grade de atendimento Capacidade Transportadoras Veículos …" at bounding box center [784, 368] width 1568 height 736
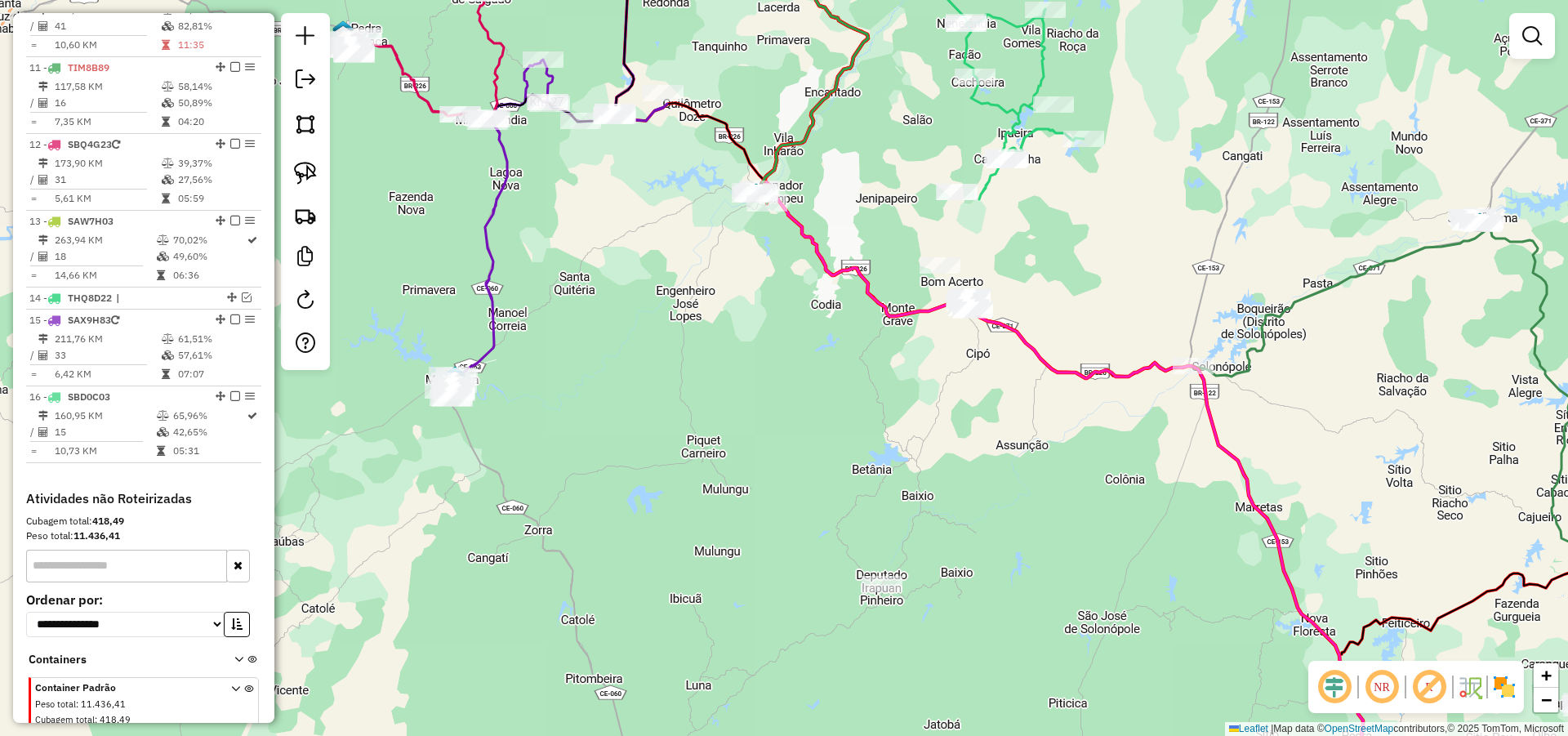
drag, startPoint x: 1099, startPoint y: 316, endPoint x: 1089, endPoint y: 313, distance: 10.4
click at [1096, 313] on div "Janela de atendimento Grade de atendimento Capacidade Transportadoras Veículos …" at bounding box center [784, 368] width 1568 height 736
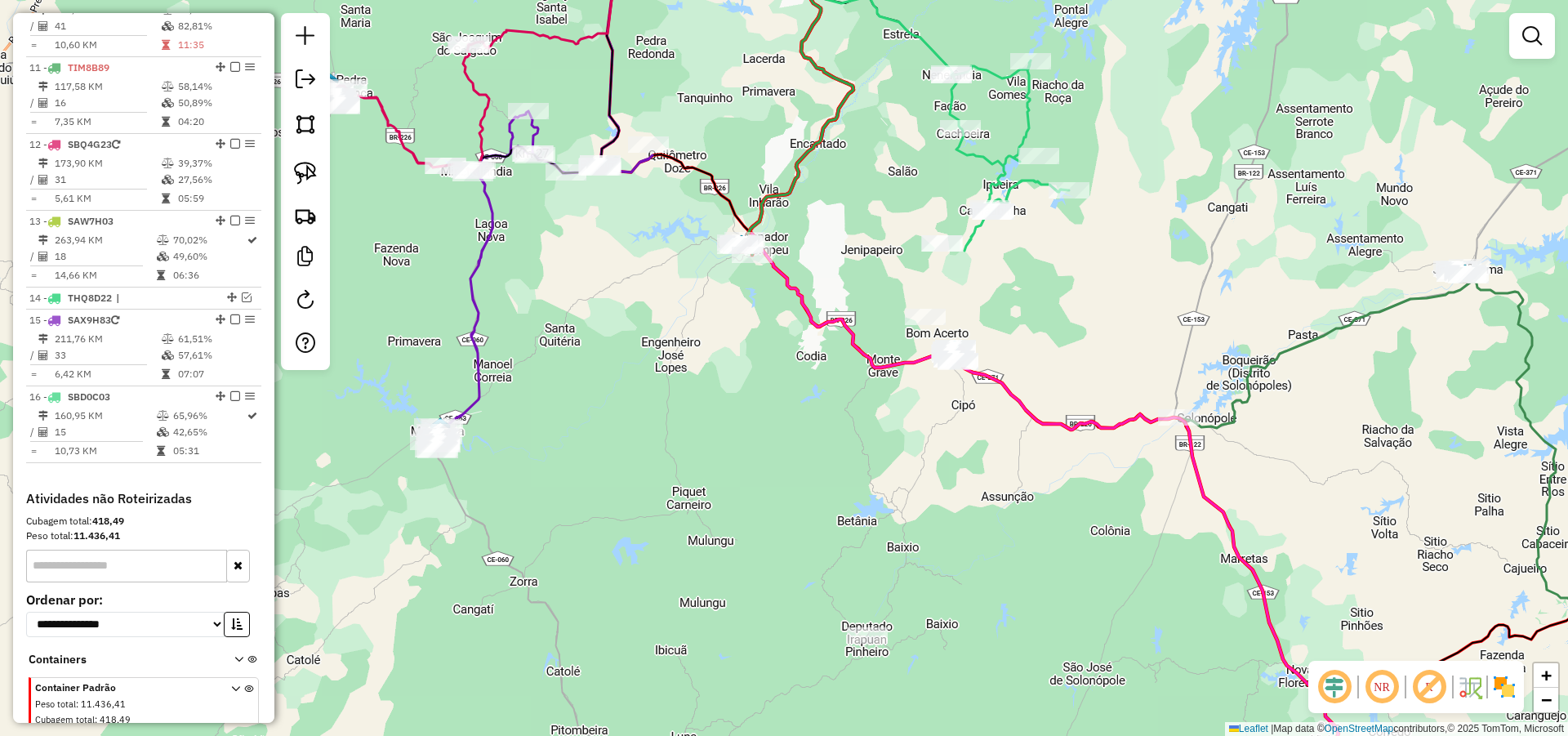
drag, startPoint x: 1045, startPoint y: 360, endPoint x: 1031, endPoint y: 411, distance: 52.9
click at [1031, 411] on icon at bounding box center [1049, 420] width 599 height 883
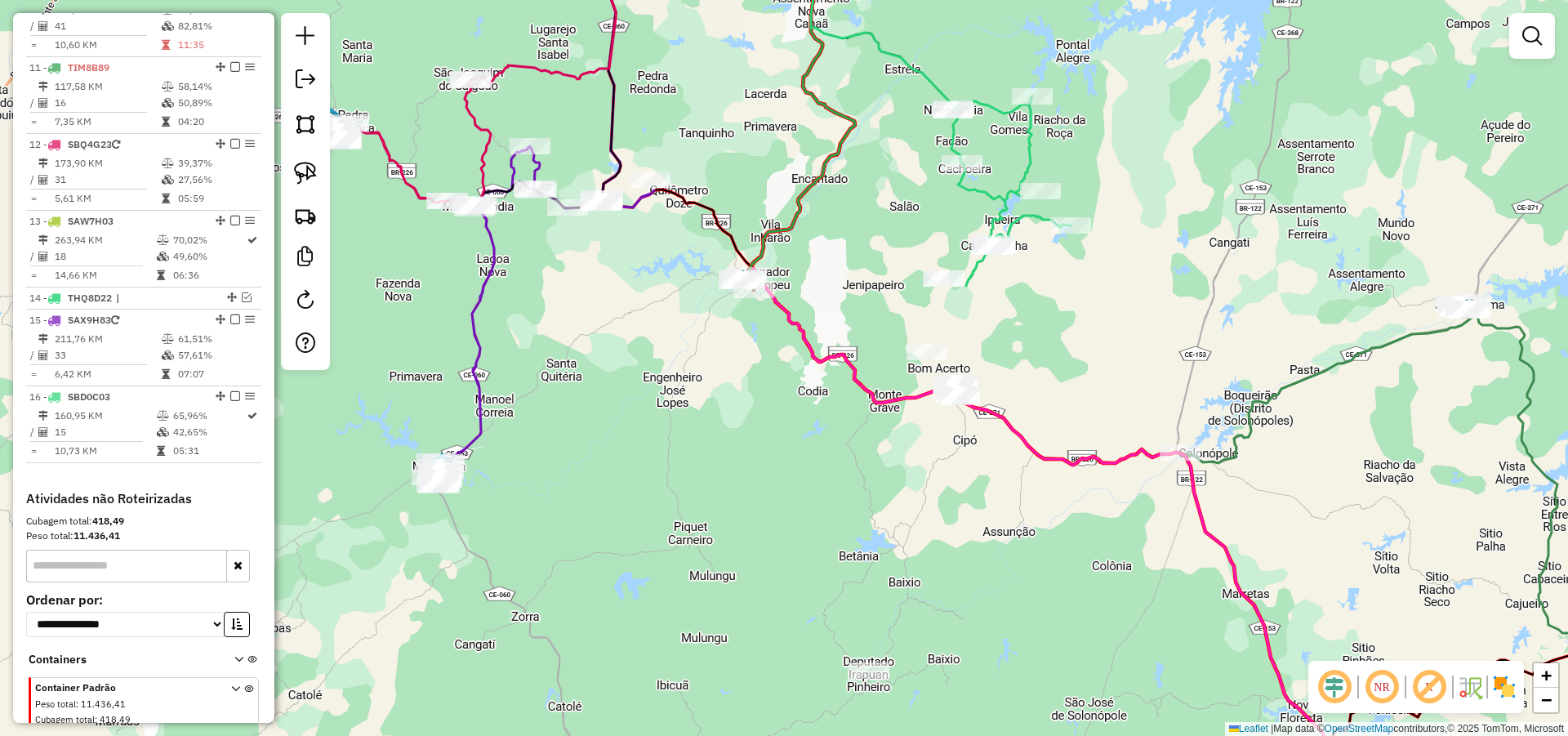
drag, startPoint x: 1050, startPoint y: 342, endPoint x: 1052, endPoint y: 378, distance: 36.1
click at [1052, 378] on div "Janela de atendimento Grade de atendimento Capacidade Transportadoras Veículos …" at bounding box center [784, 368] width 1568 height 736
click at [325, 173] on div at bounding box center [305, 191] width 49 height 357
click at [304, 174] on img at bounding box center [305, 173] width 23 height 23
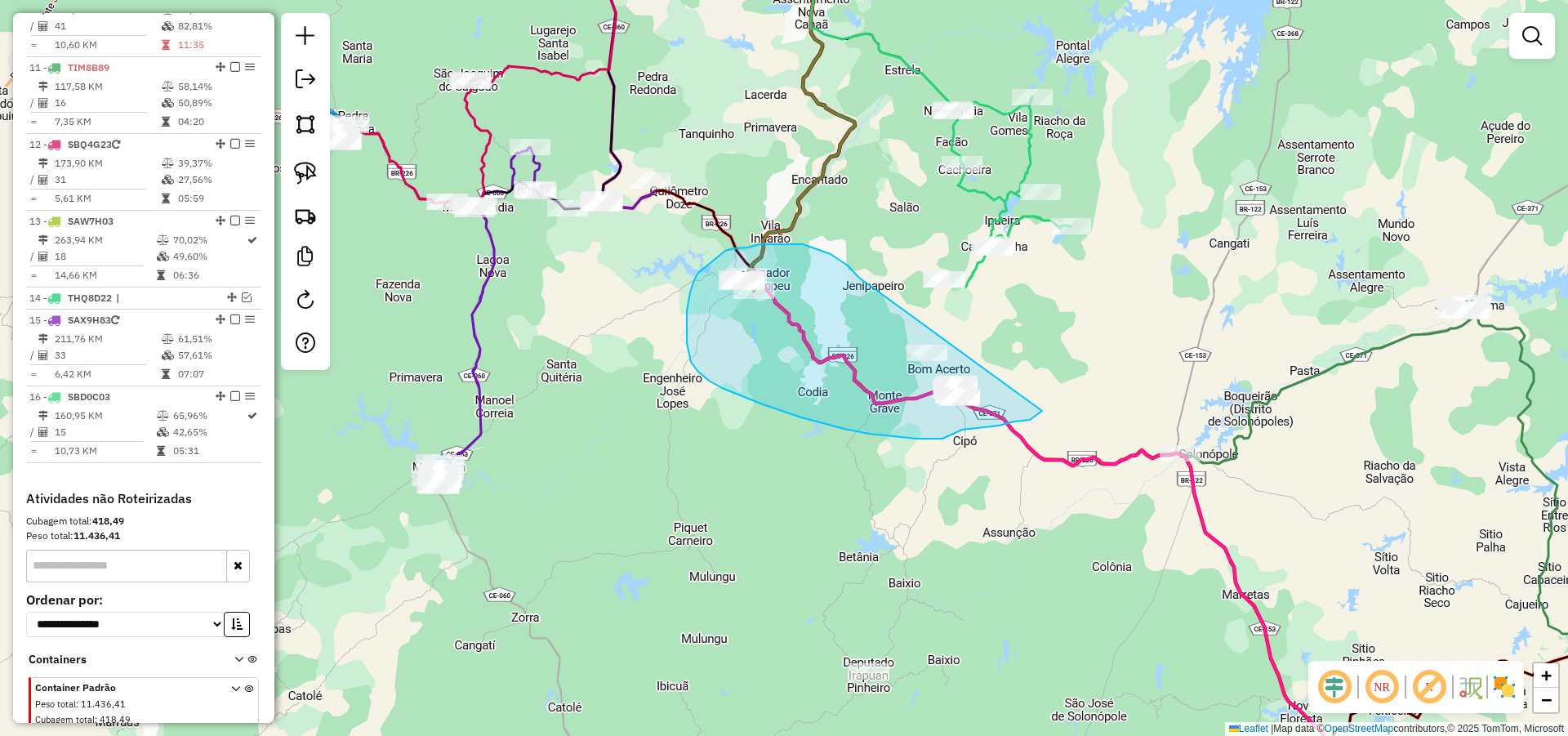
drag, startPoint x: 823, startPoint y: 251, endPoint x: 1042, endPoint y: 411, distance: 271.2
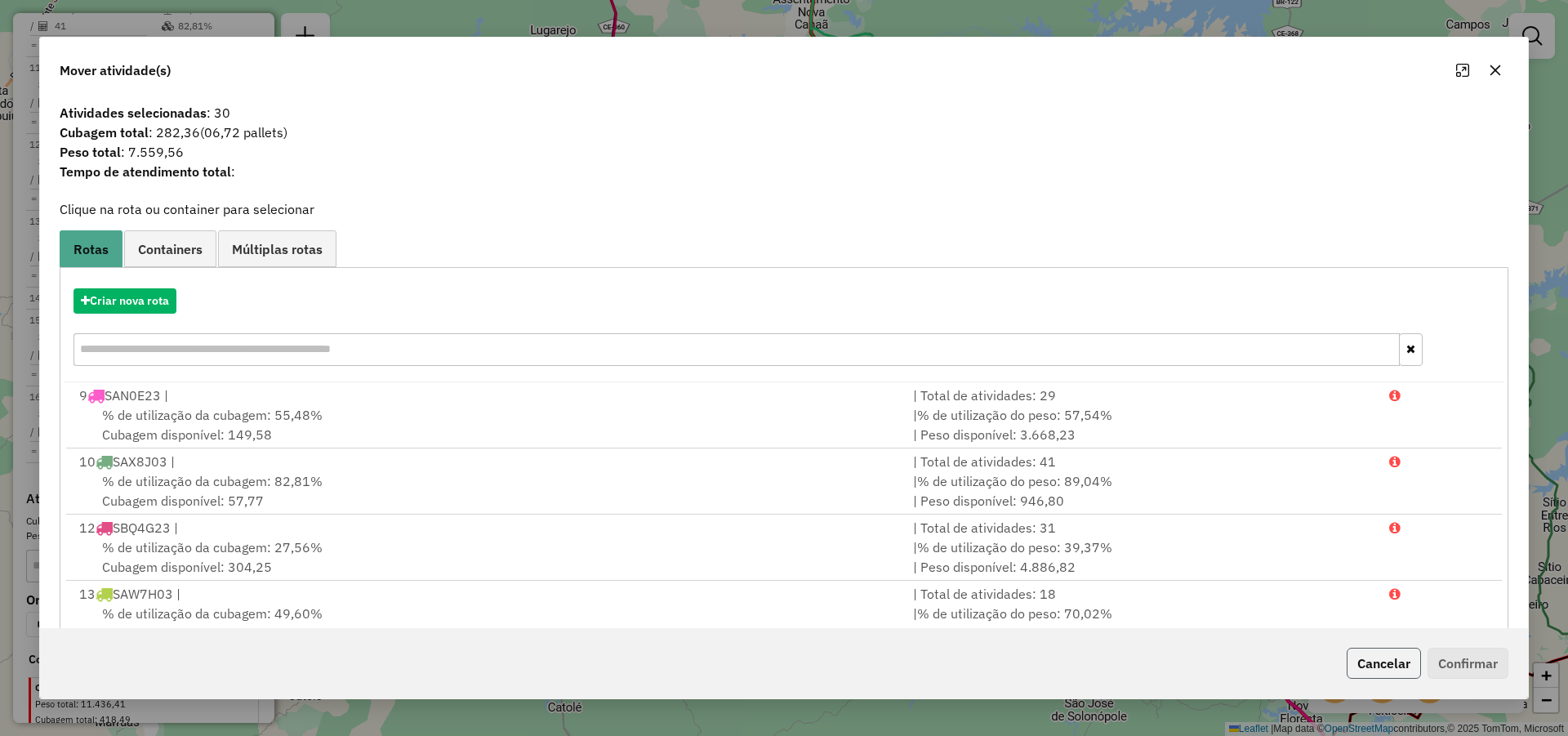
click at [1405, 662] on button "Cancelar" at bounding box center [1384, 663] width 74 height 31
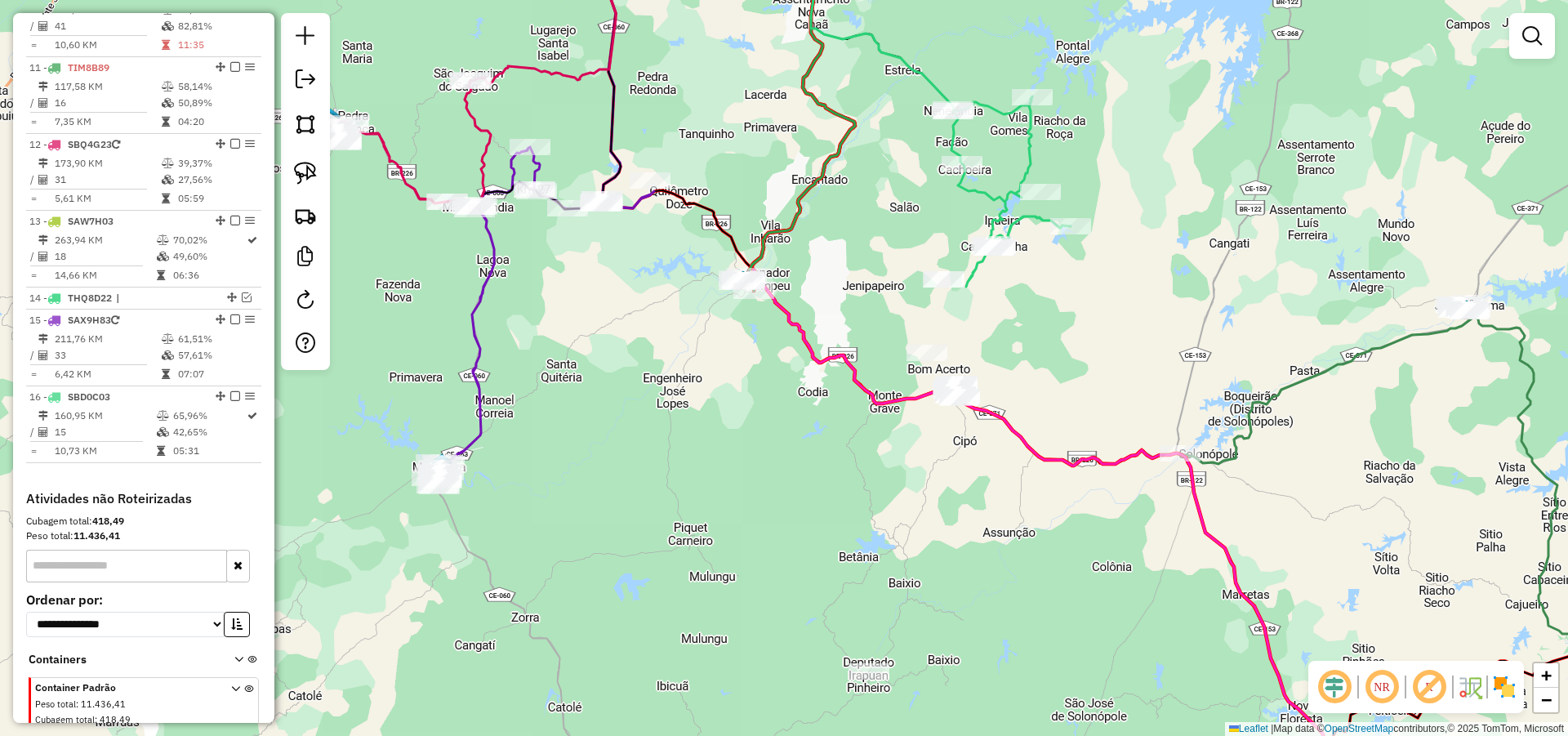
drag, startPoint x: 1031, startPoint y: 350, endPoint x: 1024, endPoint y: 378, distance: 28.9
click at [1024, 378] on div "Janela de atendimento Grade de atendimento Capacidade Transportadoras Veículos …" at bounding box center [784, 368] width 1568 height 736
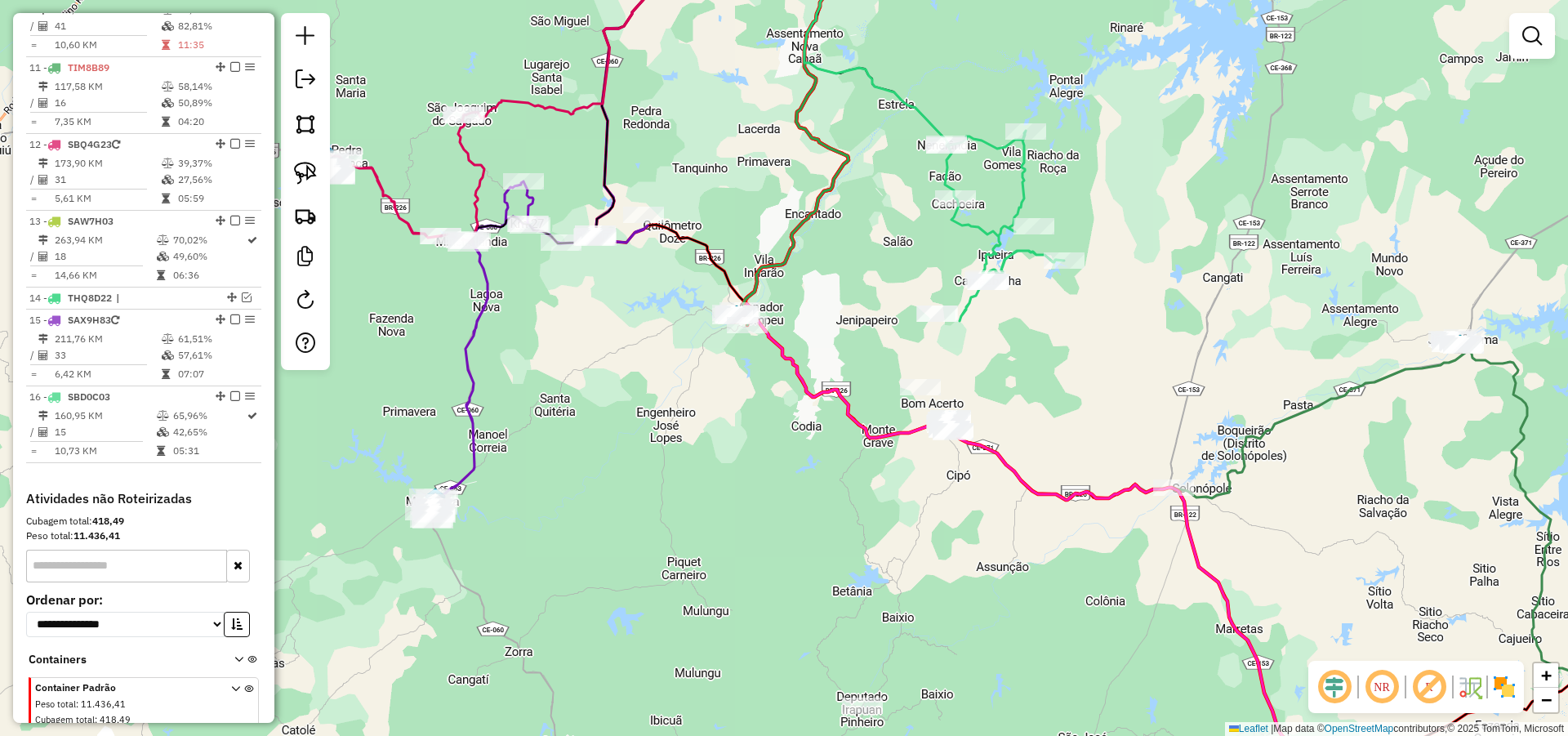
drag, startPoint x: 1045, startPoint y: 379, endPoint x: 1046, endPoint y: 478, distance: 99.0
click at [1041, 472] on div "Janela de atendimento Grade de atendimento Capacidade Transportadoras Veículos …" at bounding box center [784, 368] width 1568 height 736
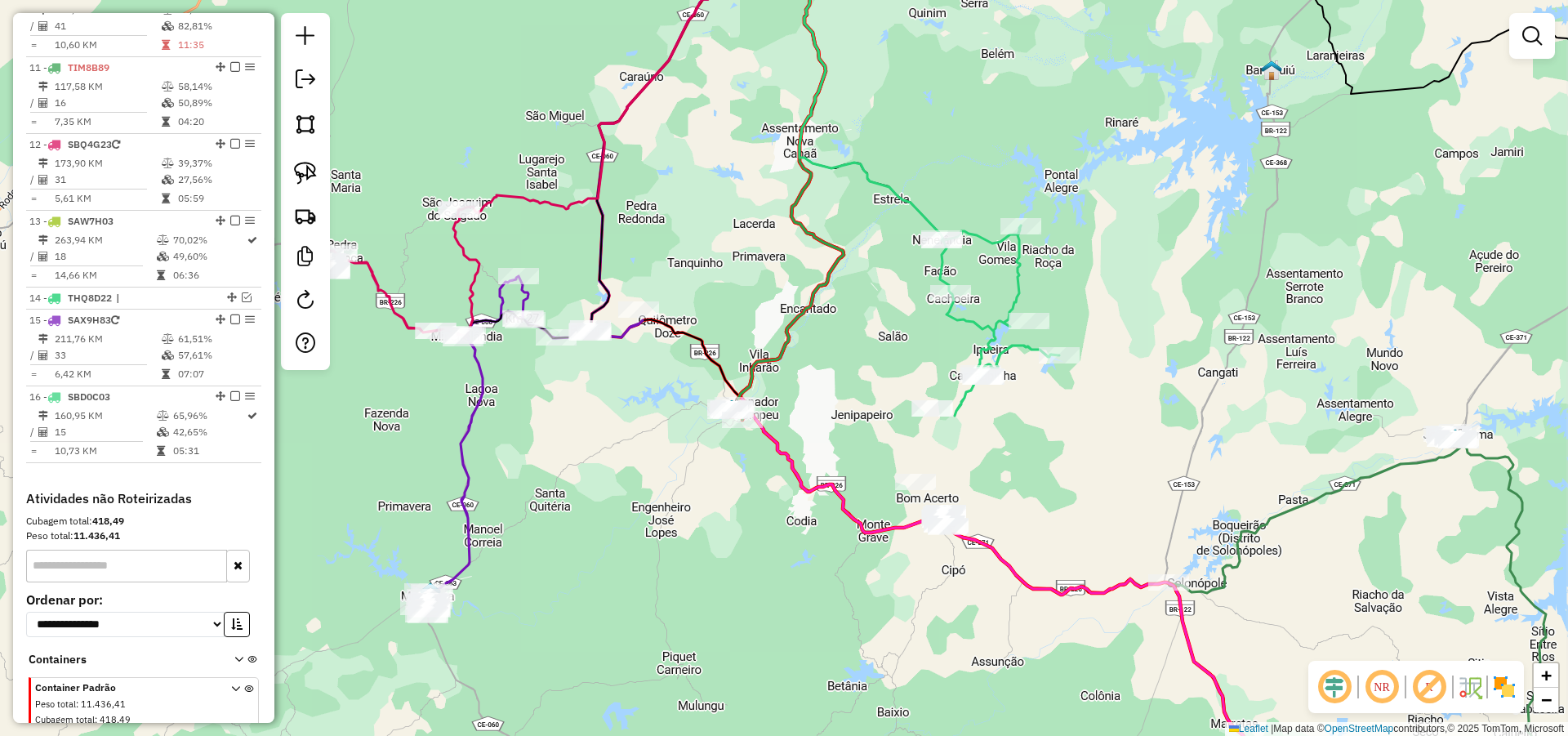
click at [1131, 382] on div "Janela de atendimento Grade de atendimento Capacidade Transportadoras Veículos …" at bounding box center [784, 368] width 1568 height 736
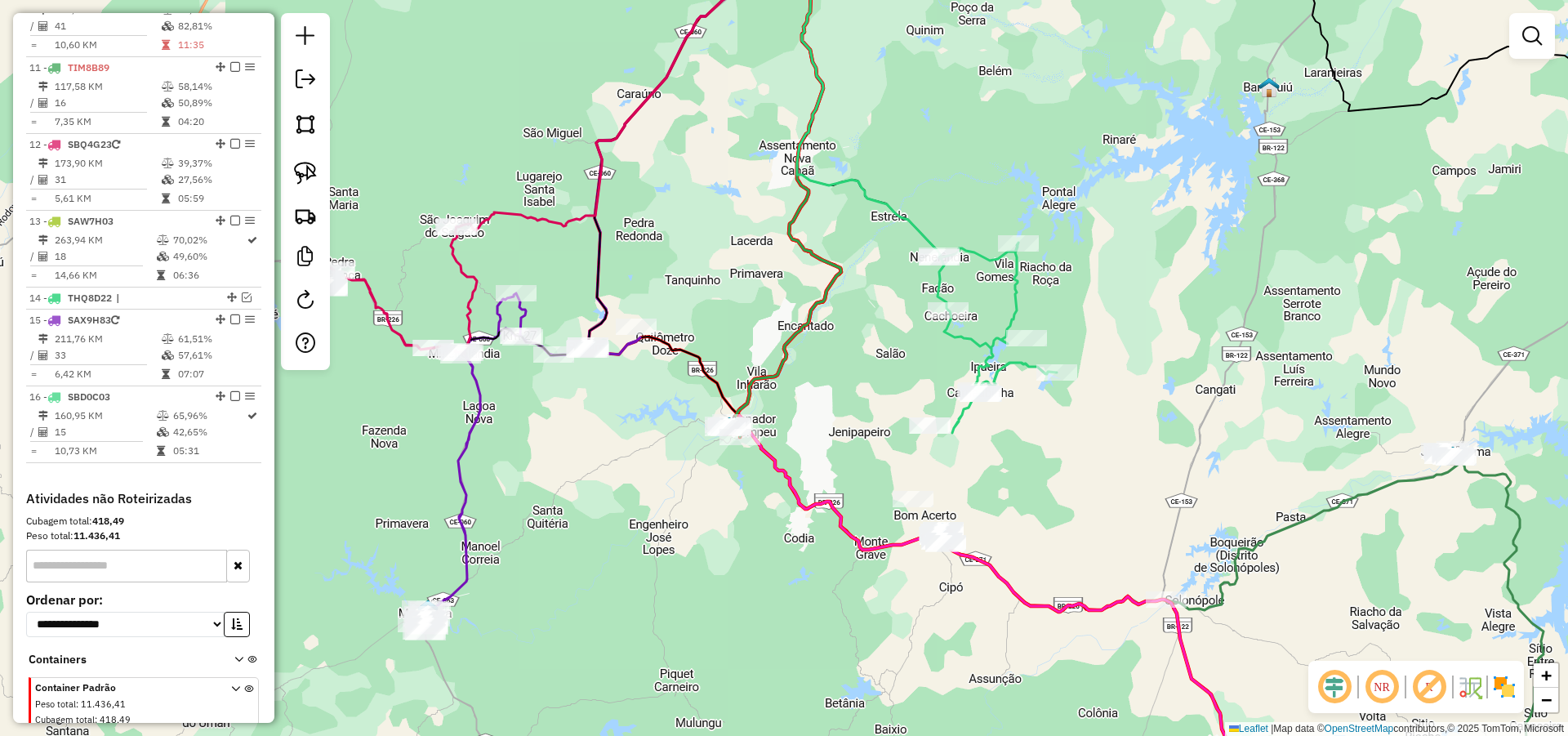
drag, startPoint x: 1123, startPoint y: 407, endPoint x: 1122, endPoint y: 374, distance: 33.0
click at [1123, 375] on div "Janela de atendimento Grade de atendimento Capacidade Transportadoras Veículos …" at bounding box center [784, 368] width 1568 height 736
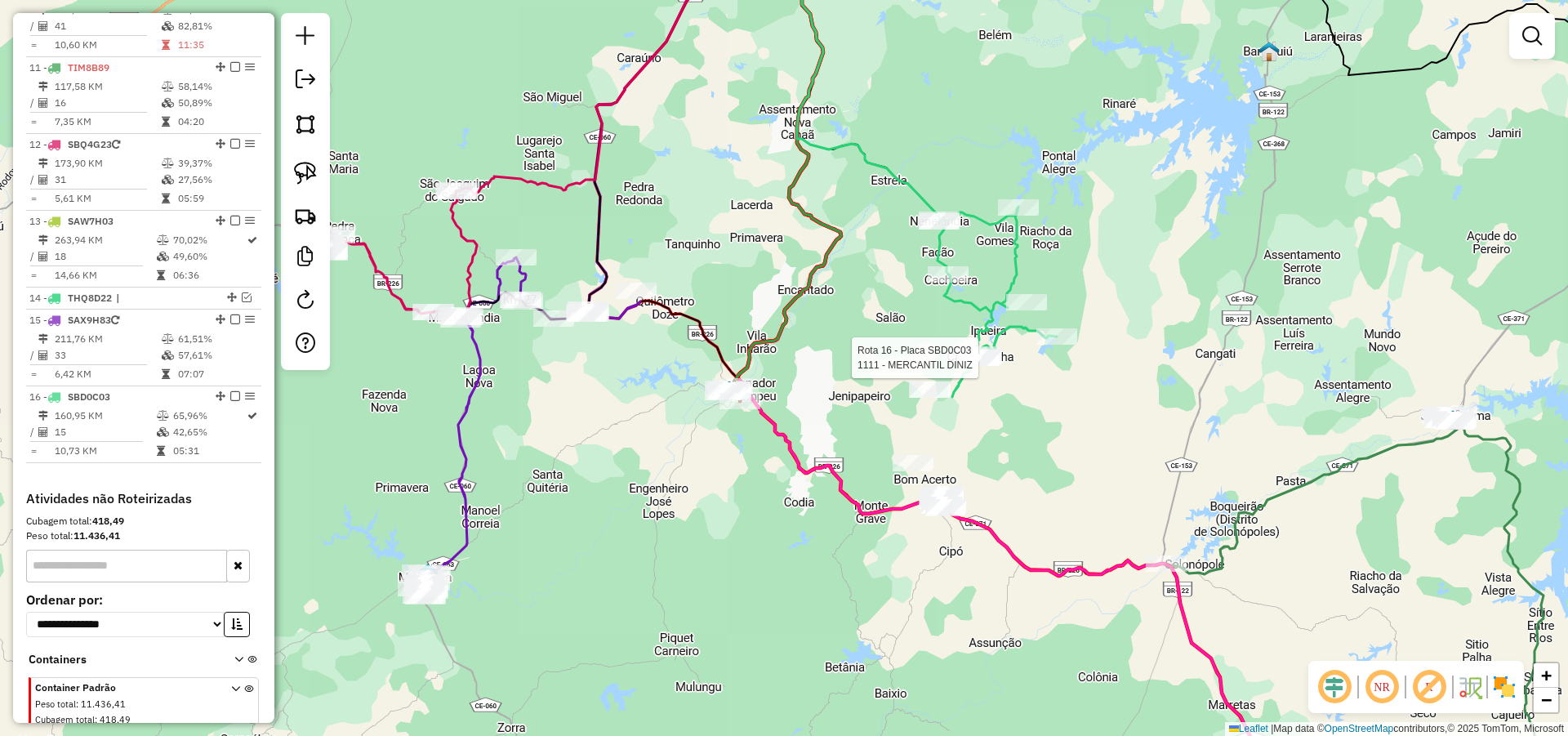
select select "**********"
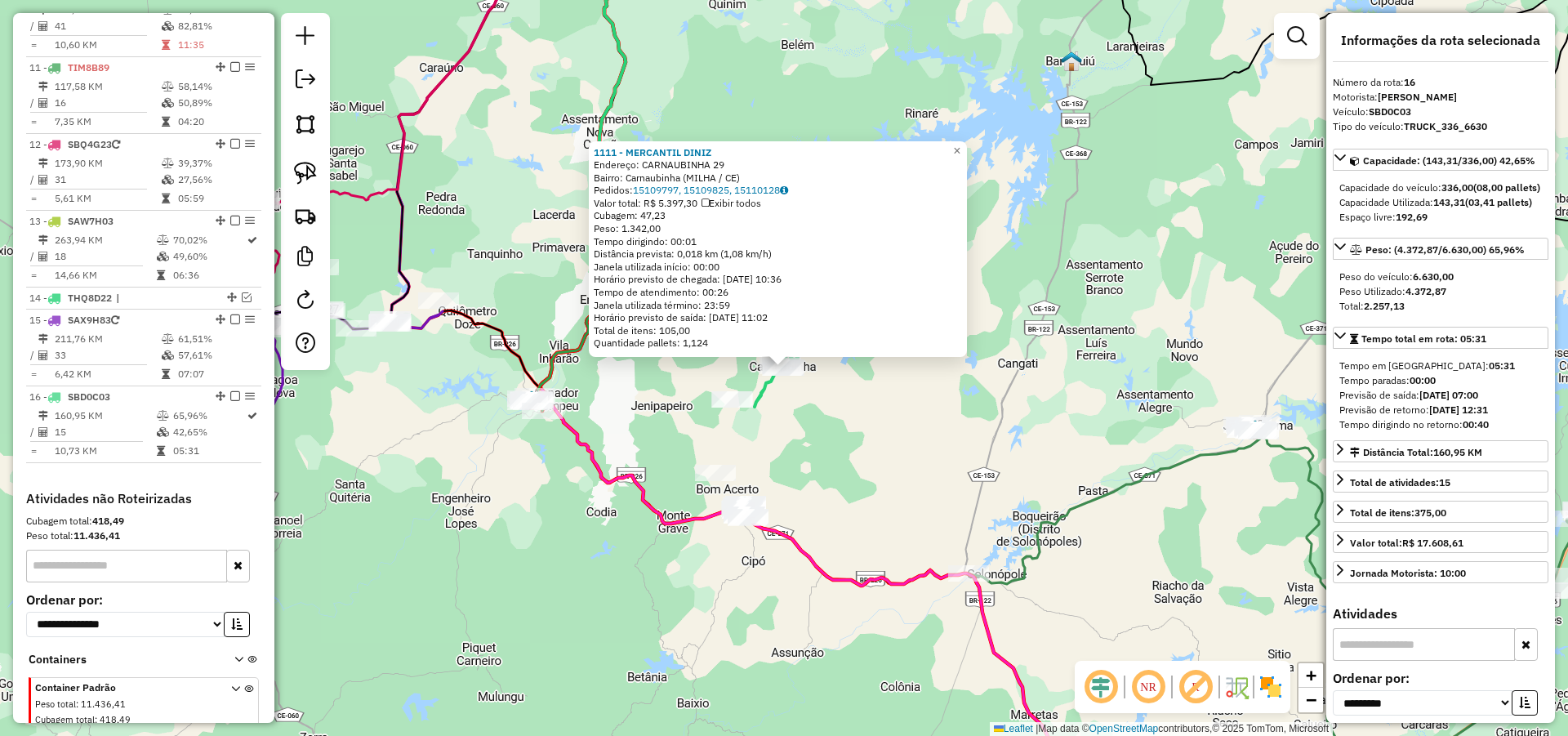
scroll to position [980, 0]
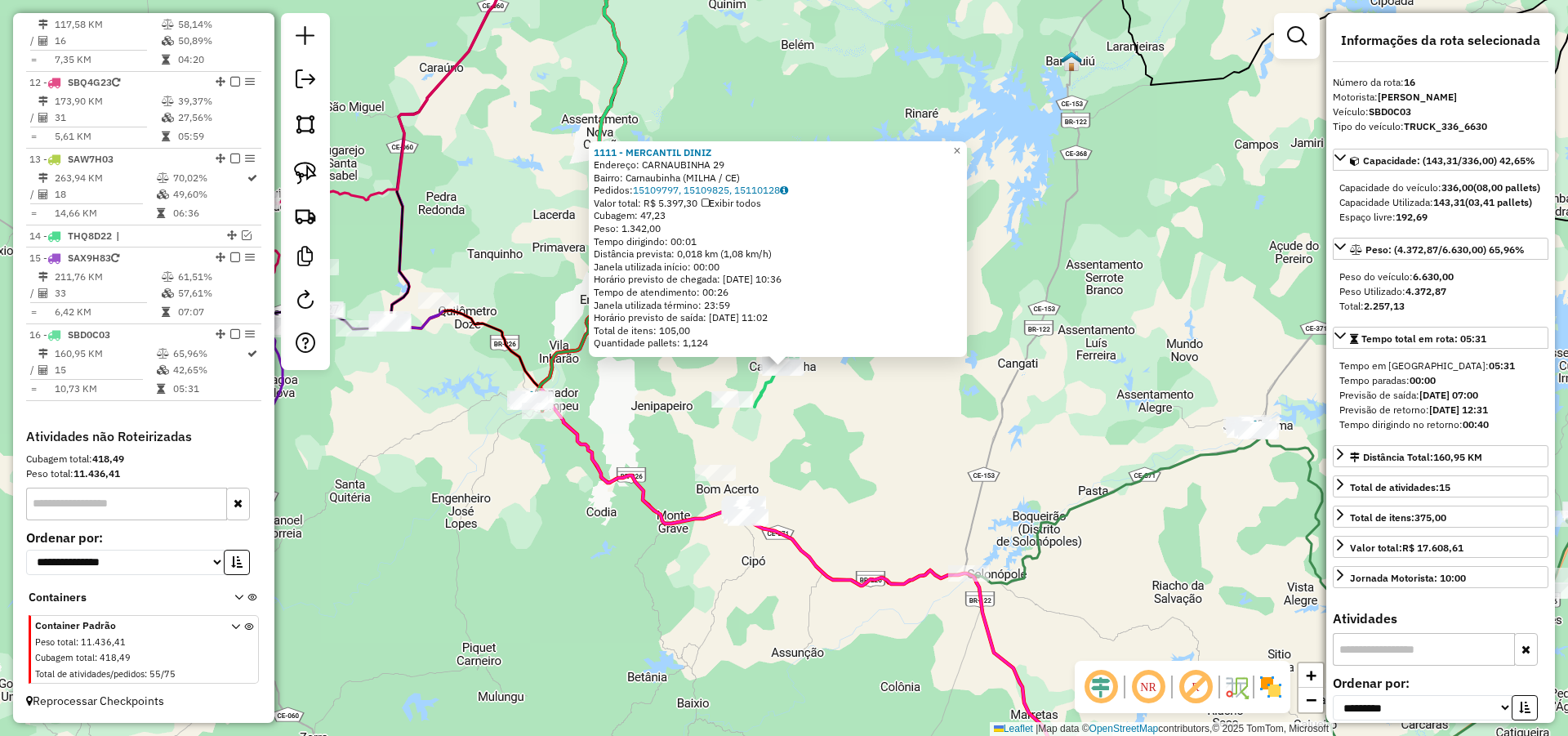
drag, startPoint x: 948, startPoint y: 503, endPoint x: 988, endPoint y: 474, distance: 49.4
click at [950, 501] on div "1111 - MERCANTIL DINIZ Endereço: CARNAUBINHA 29 Bairro: Carnaubinha (MILHA / CE…" at bounding box center [784, 368] width 1568 height 736
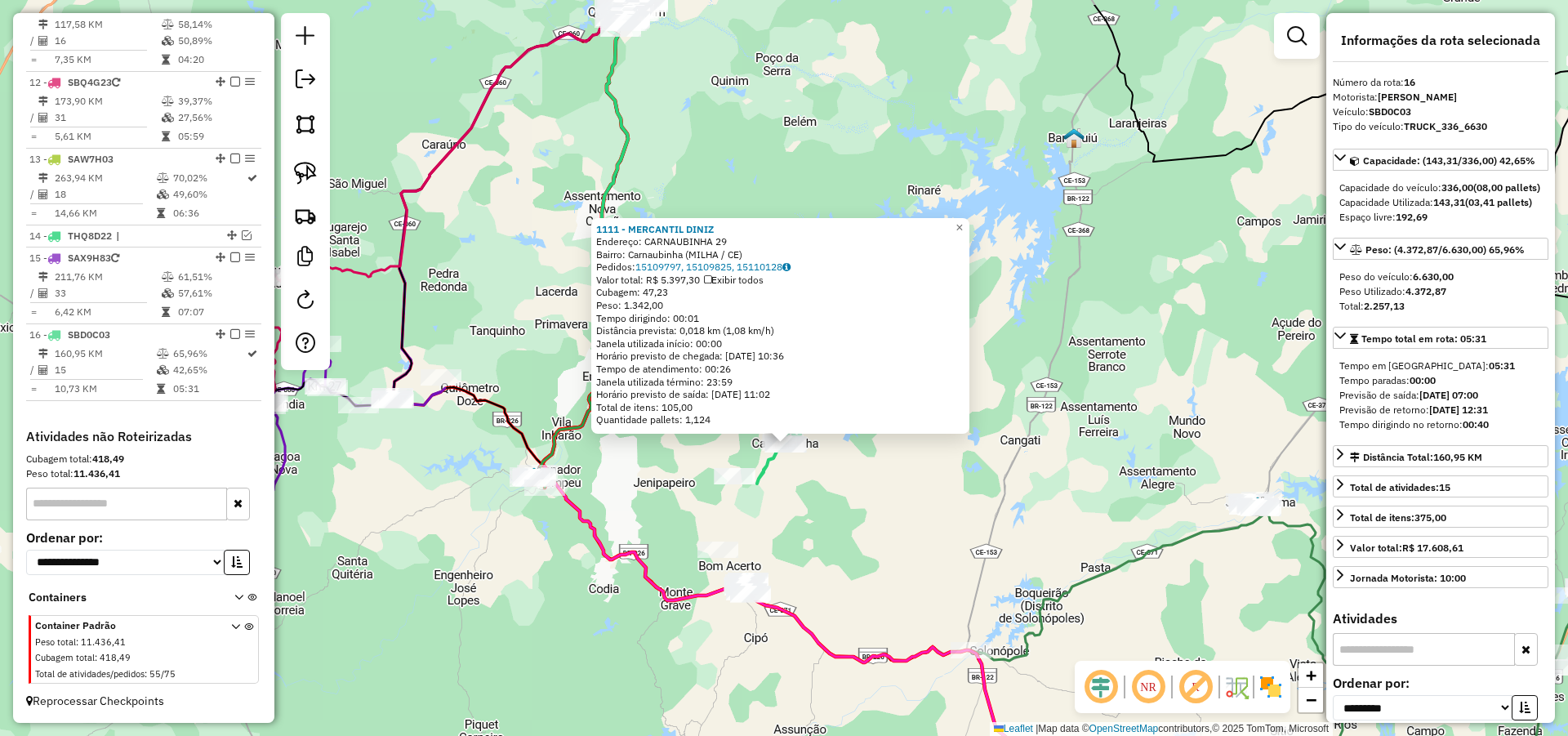
drag, startPoint x: 1134, startPoint y: 288, endPoint x: 1156, endPoint y: 405, distance: 119.1
click at [1153, 405] on div "1111 - MERCANTIL DINIZ Endereço: CARNAUBINHA 29 Bairro: Carnaubinha (MILHA / CE…" at bounding box center [784, 368] width 1568 height 736
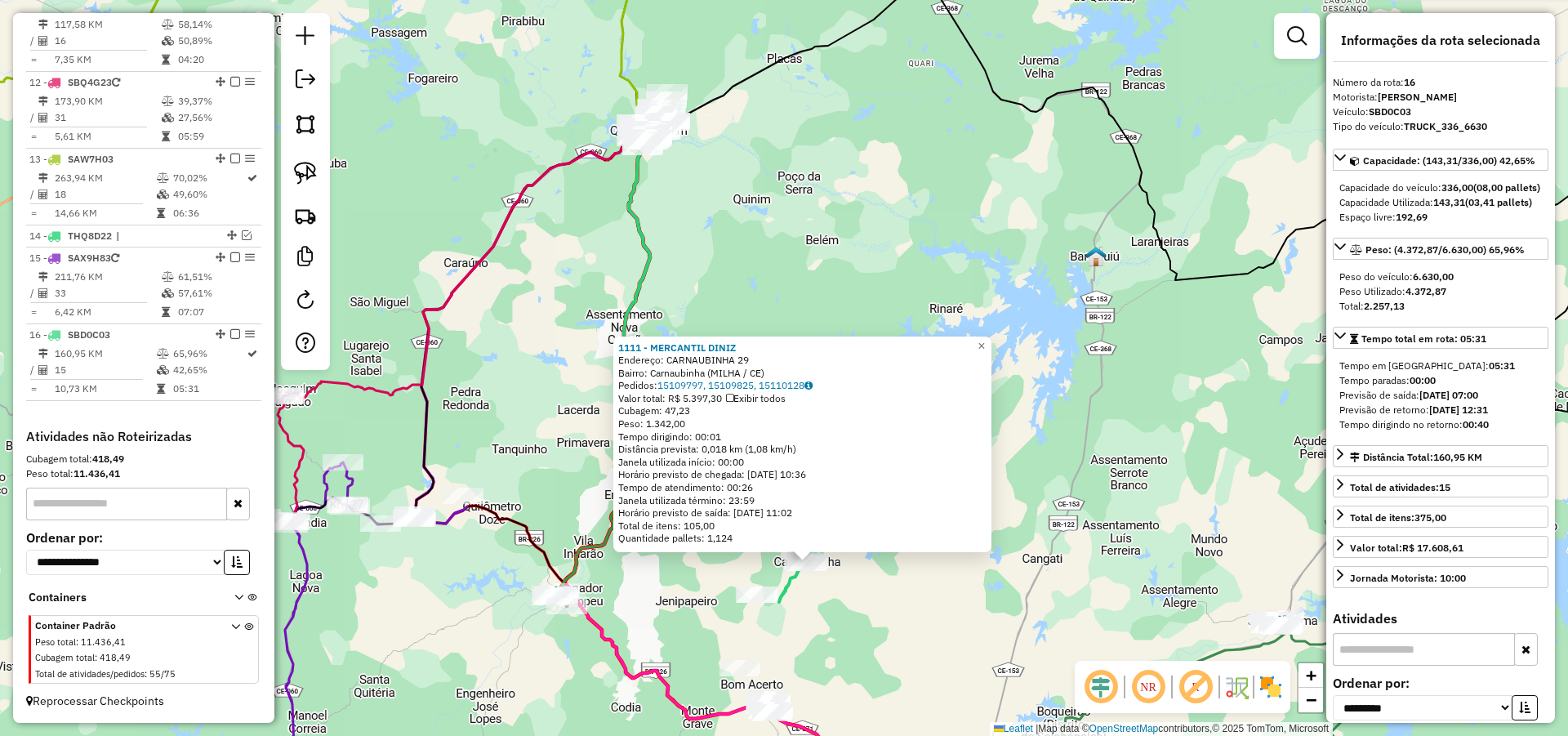
drag, startPoint x: 965, startPoint y: 204, endPoint x: 848, endPoint y: 180, distance: 119.4
click at [965, 204] on div "1111 - MERCANTIL DINIZ Endereço: CARNAUBINHA 29 Bairro: Carnaubinha (MILHA / CE…" at bounding box center [784, 368] width 1568 height 736
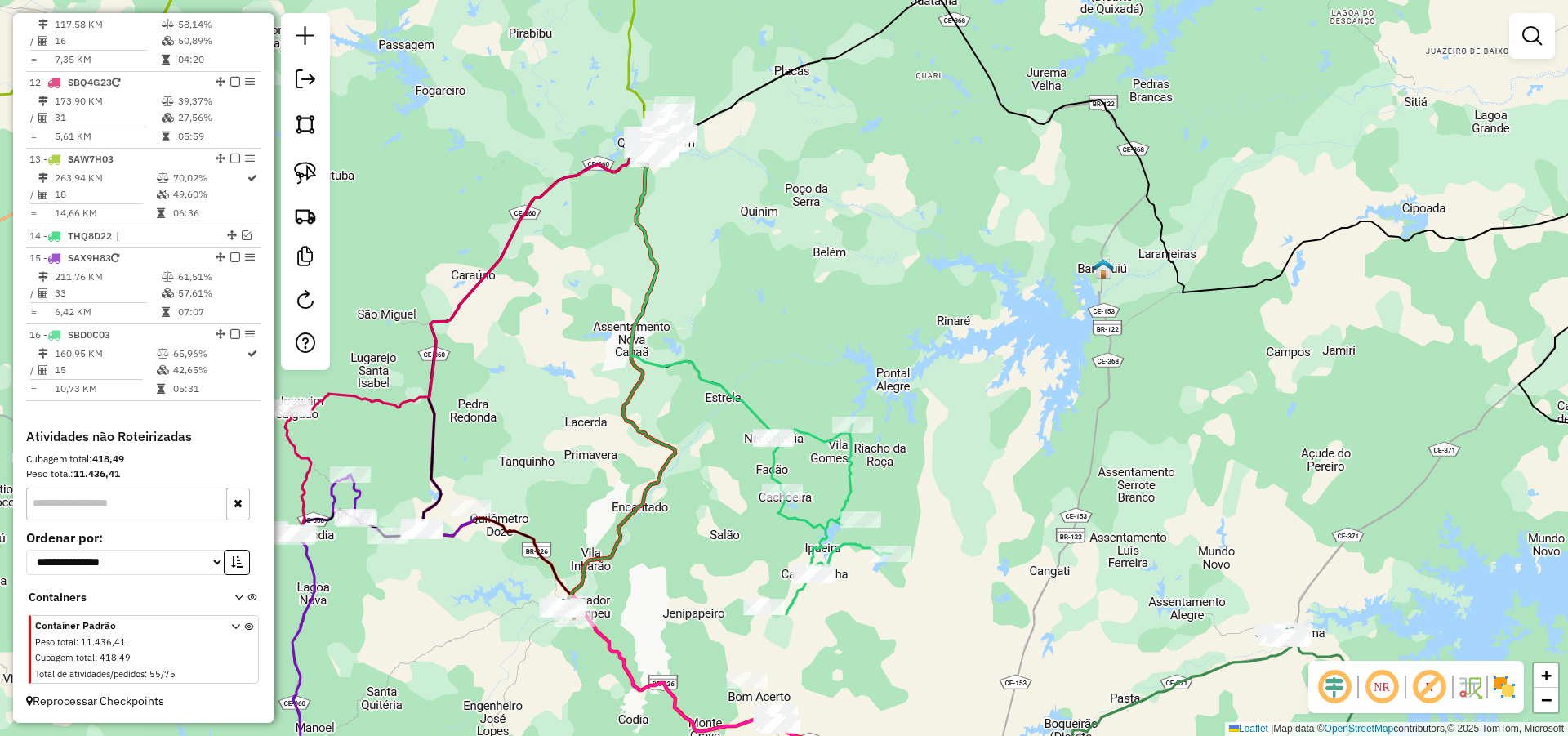
drag, startPoint x: 846, startPoint y: 182, endPoint x: 897, endPoint y: 233, distance: 72.1
click at [893, 233] on div "Janela de atendimento Grade de atendimento Capacidade Transportadoras Veículos …" at bounding box center [784, 368] width 1568 height 736
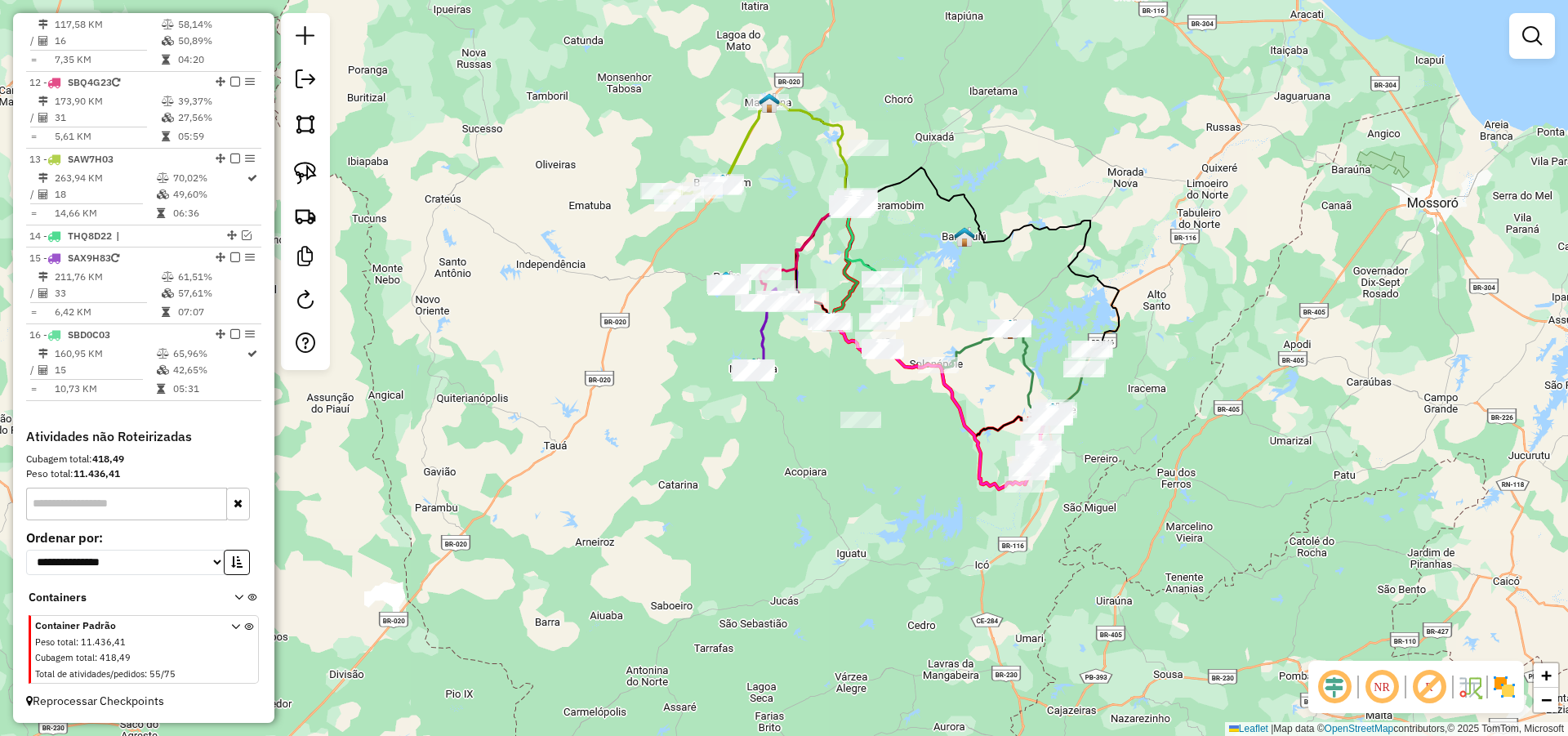
drag, startPoint x: 903, startPoint y: 255, endPoint x: 914, endPoint y: 235, distance: 22.8
click at [914, 235] on div "Janela de atendimento Grade de atendimento Capacidade Transportadoras Veículos …" at bounding box center [784, 368] width 1568 height 736
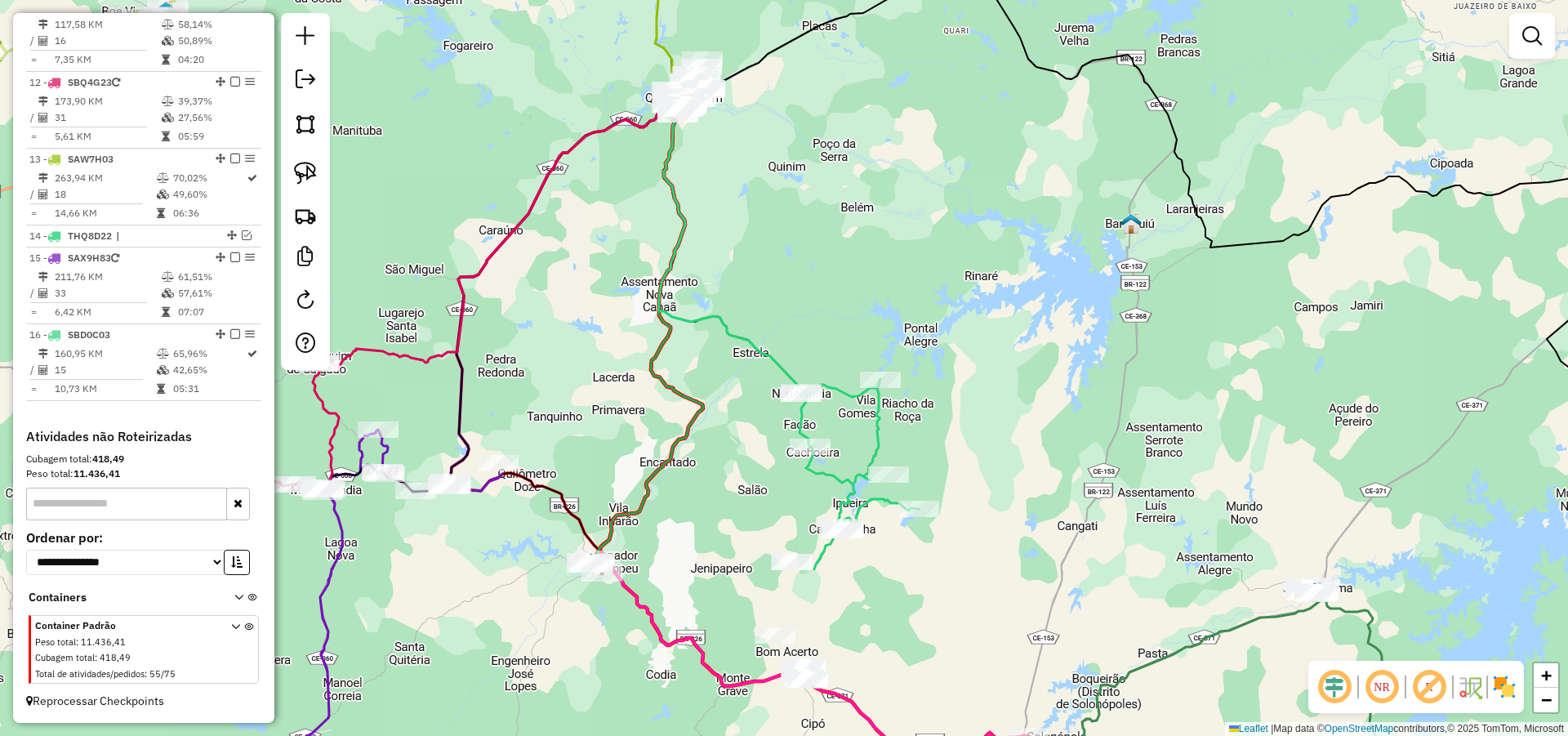
drag, startPoint x: 886, startPoint y: 233, endPoint x: 909, endPoint y: 232, distance: 23.0
click at [907, 231] on div "Janela de atendimento Grade de atendimento Capacidade Transportadoras Veículos …" at bounding box center [784, 368] width 1568 height 736
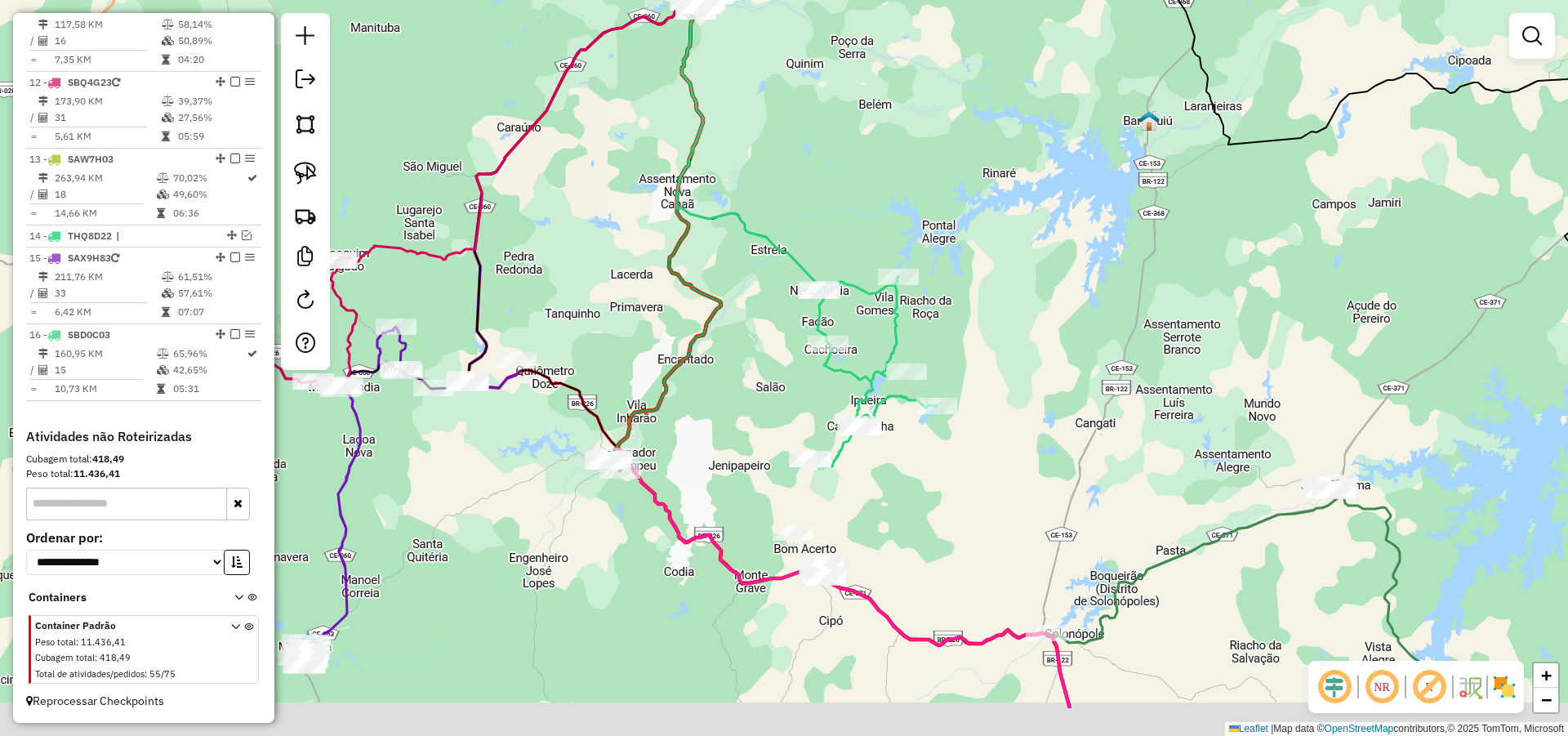
drag, startPoint x: 1032, startPoint y: 529, endPoint x: 1042, endPoint y: 321, distance: 208.2
click at [1041, 324] on div "Janela de atendimento Grade de atendimento Capacidade Transportadoras Veículos …" at bounding box center [784, 368] width 1568 height 736
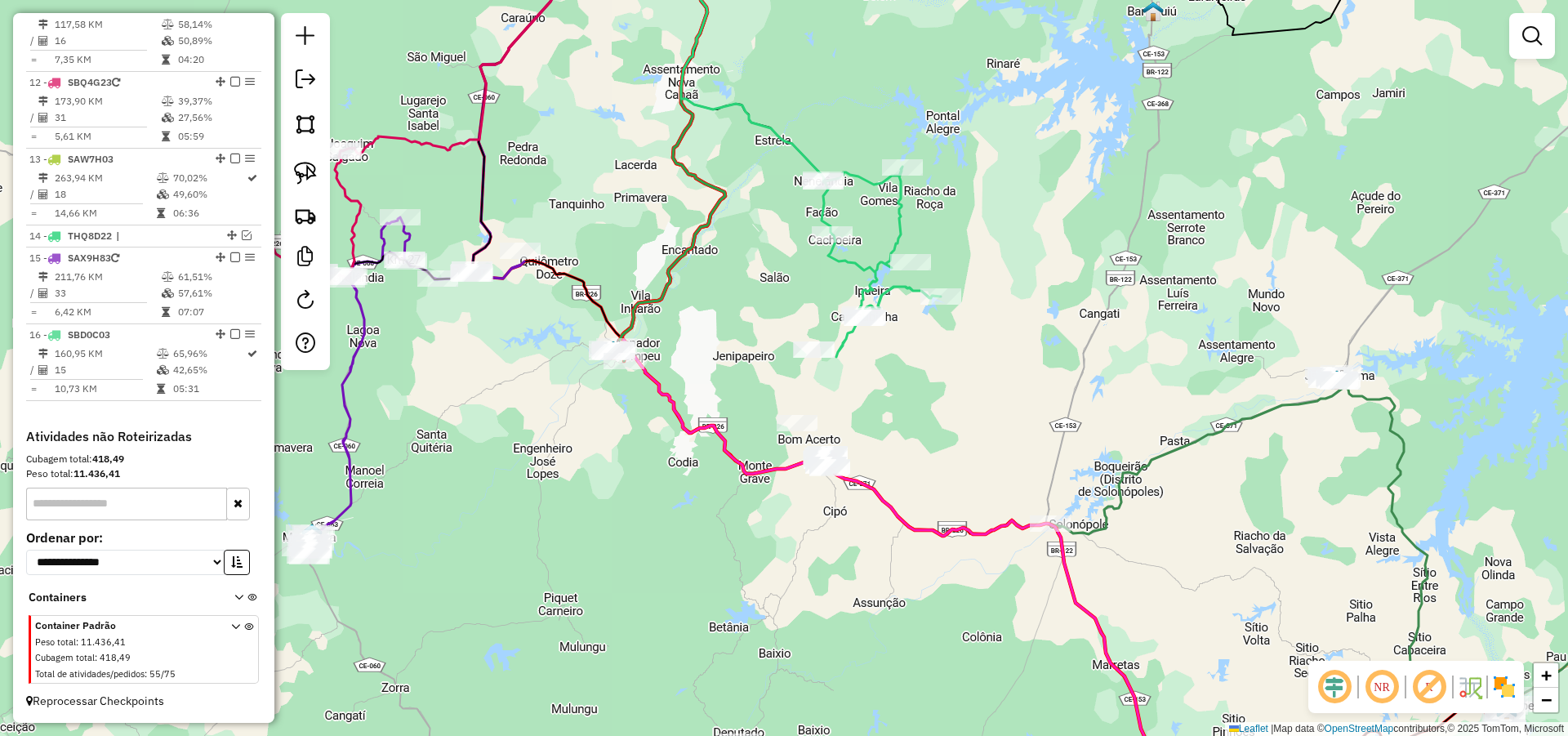
click at [977, 394] on div "Janela de atendimento Grade de atendimento Capacidade Transportadoras Veículos …" at bounding box center [784, 368] width 1568 height 736
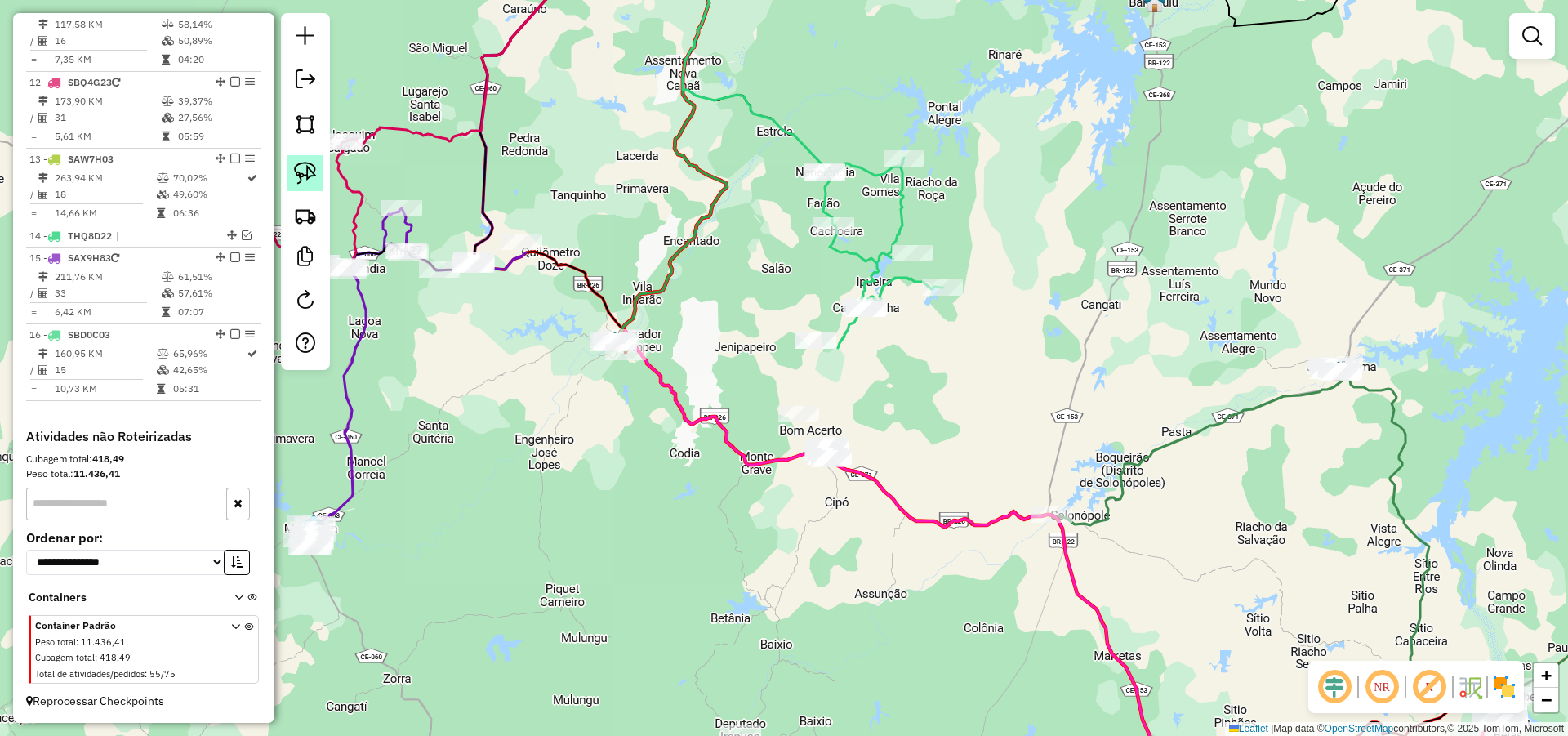
click at [304, 177] on img at bounding box center [305, 173] width 23 height 23
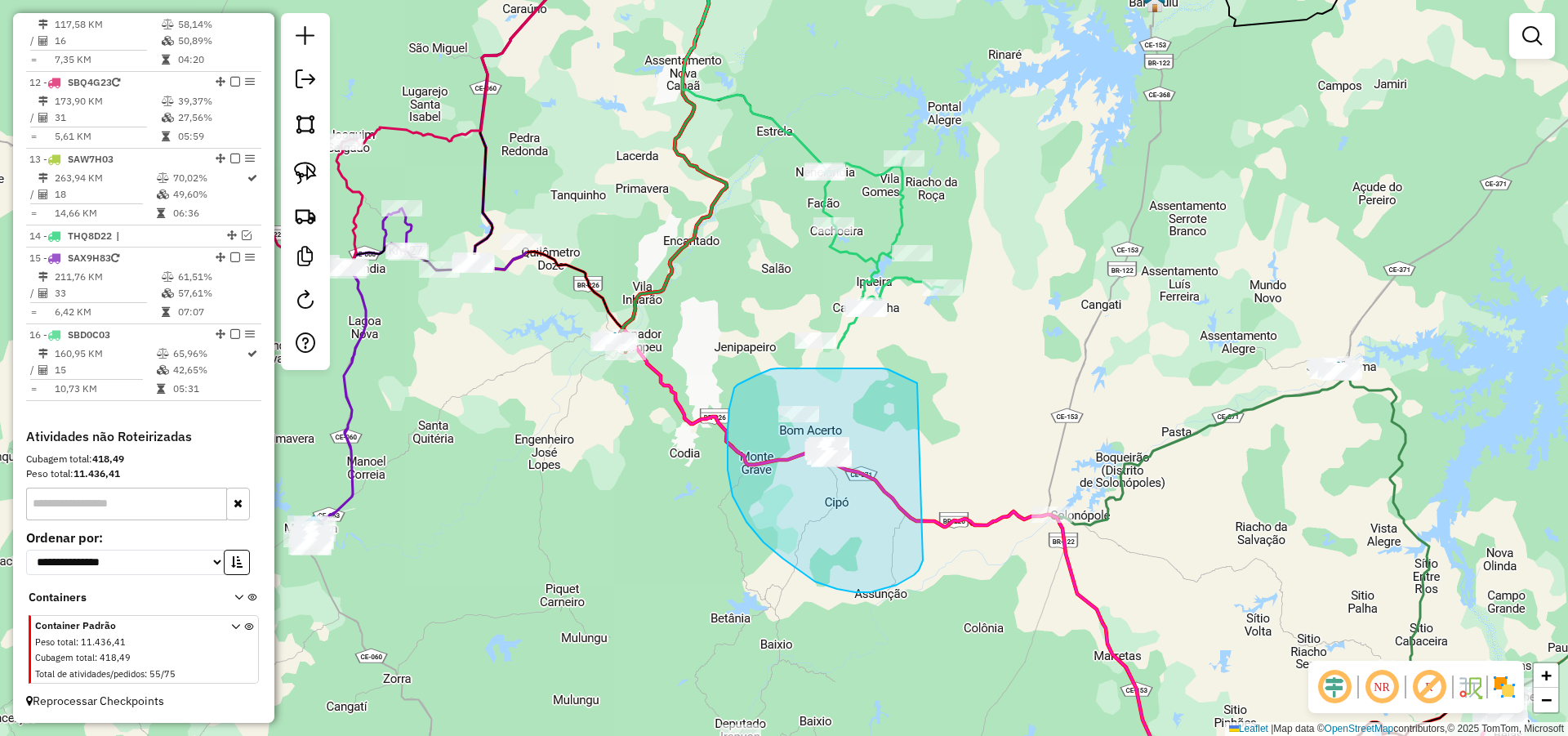
drag, startPoint x: 906, startPoint y: 378, endPoint x: 925, endPoint y: 550, distance: 173.0
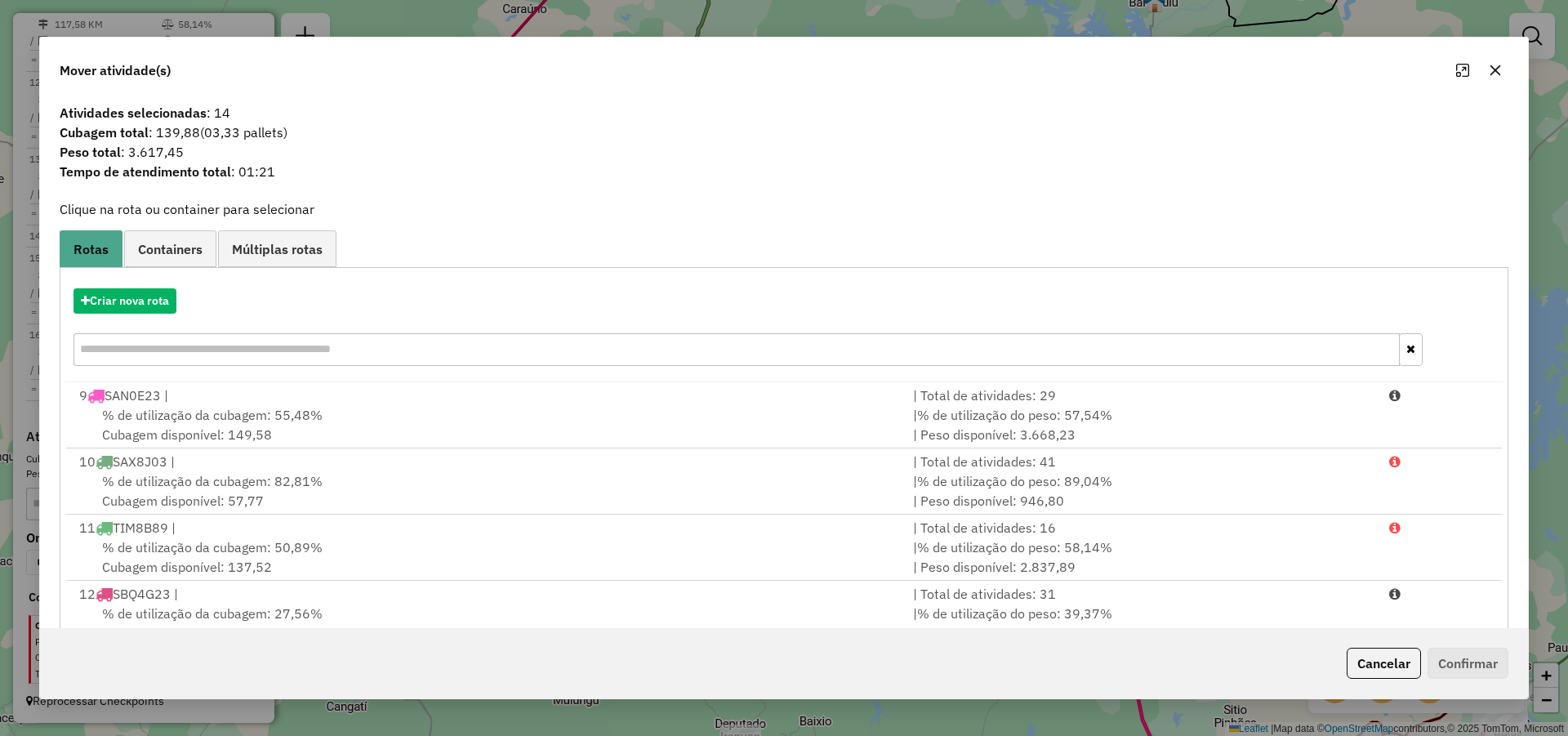
click at [1381, 653] on button "Cancelar" at bounding box center [1384, 663] width 74 height 31
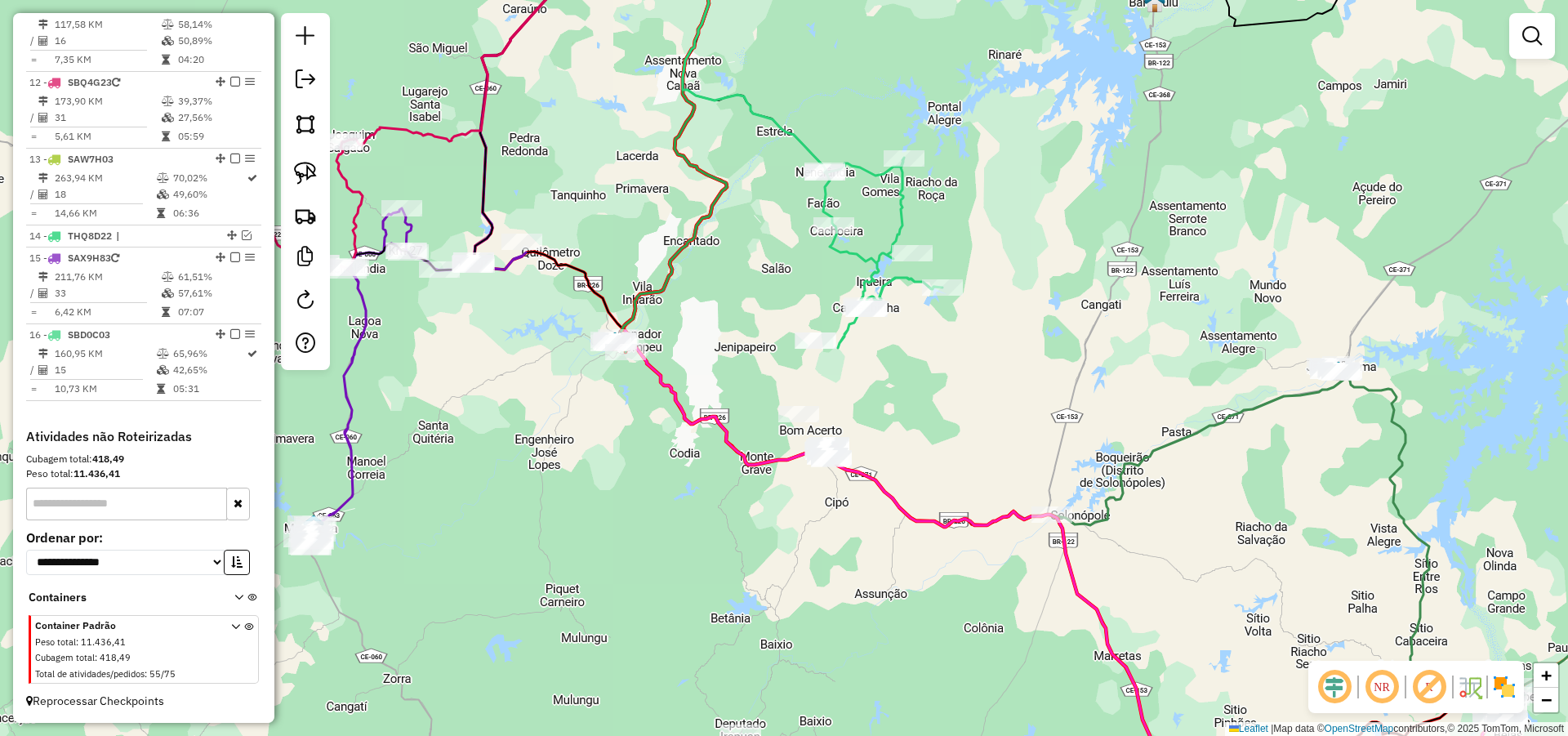
drag, startPoint x: 693, startPoint y: 395, endPoint x: 794, endPoint y: 411, distance: 102.3
click at [797, 412] on div "Janela de atendimento Grade de atendimento Capacidade Transportadoras Veículos …" at bounding box center [784, 368] width 1568 height 736
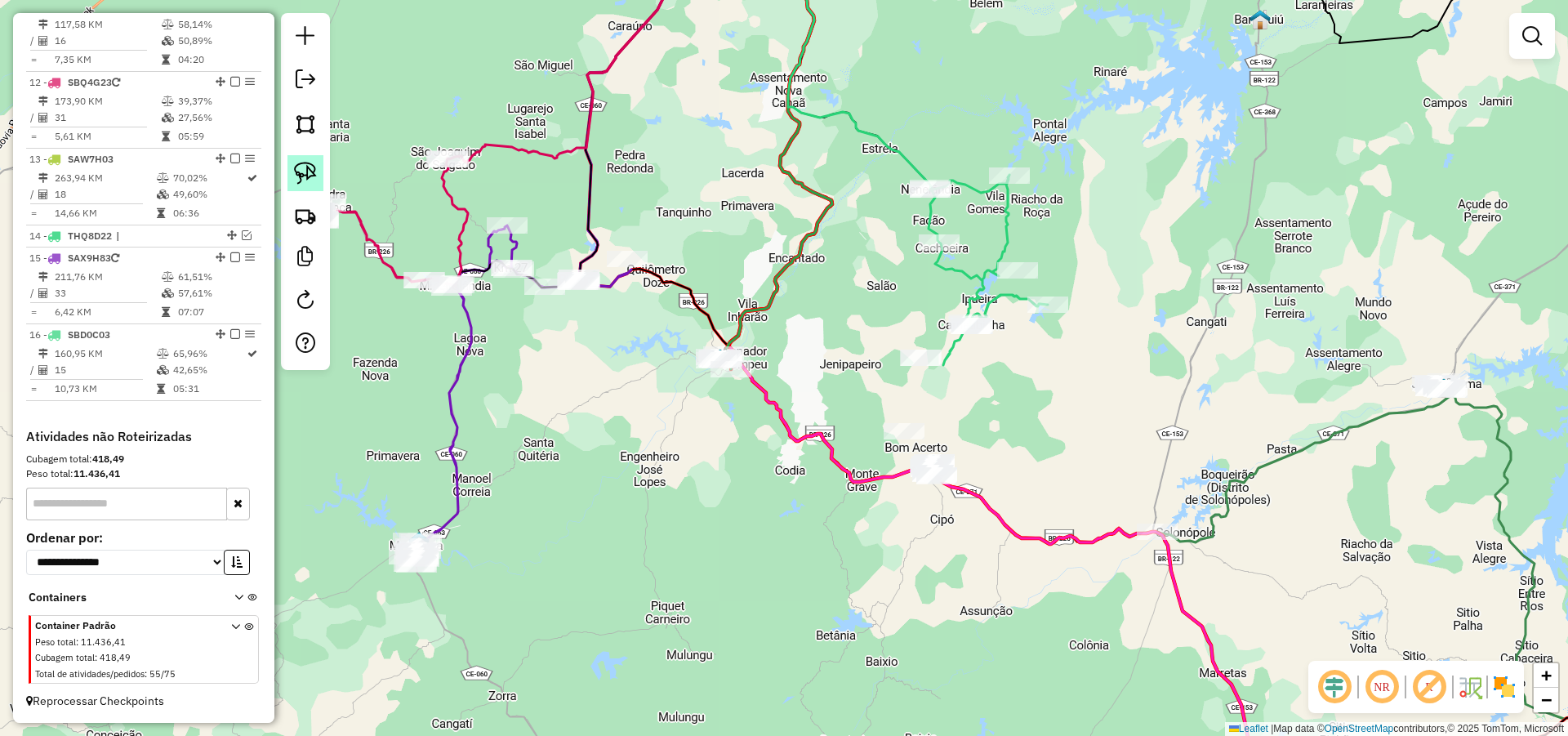
click at [311, 159] on link at bounding box center [305, 172] width 36 height 36
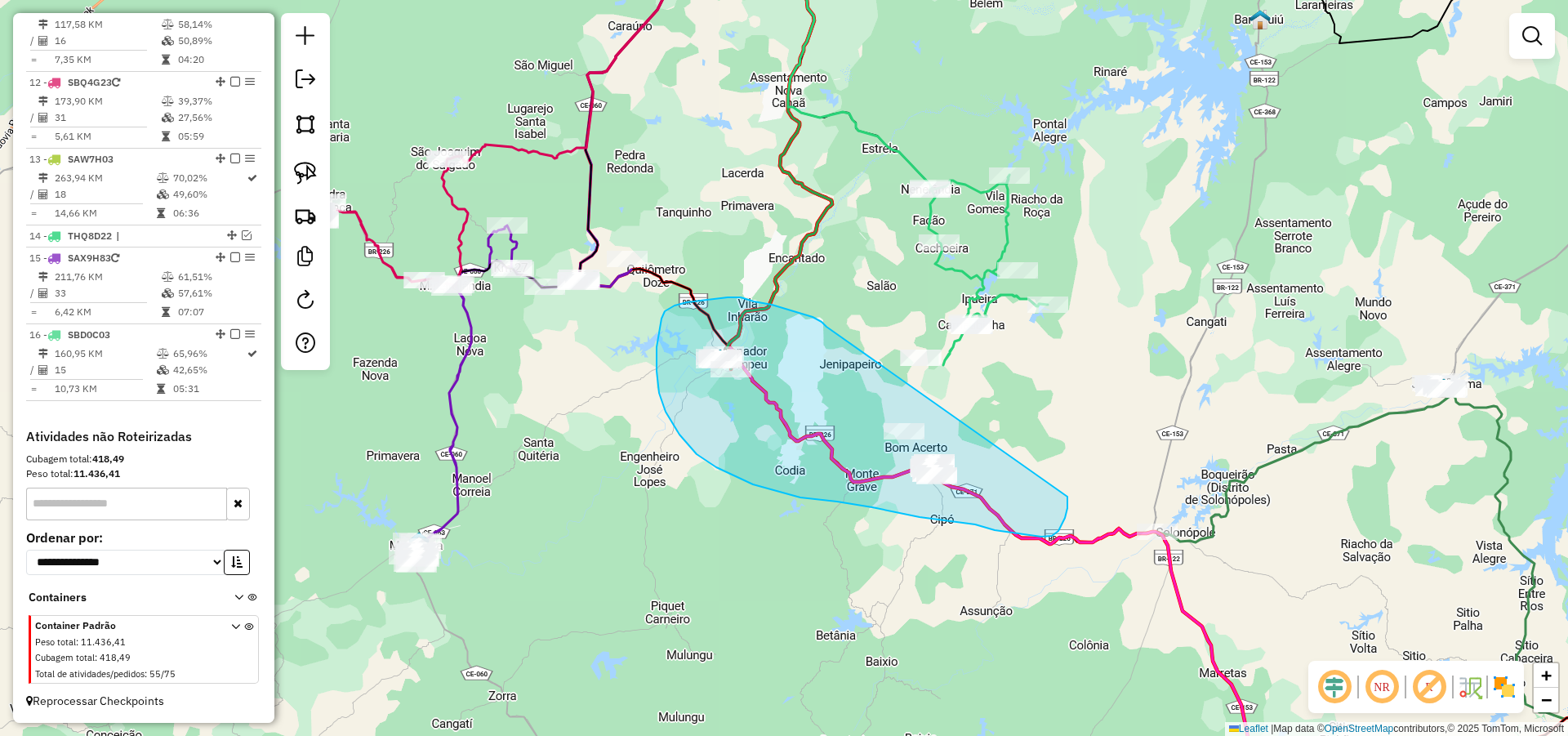
drag, startPoint x: 821, startPoint y: 322, endPoint x: 1068, endPoint y: 488, distance: 297.6
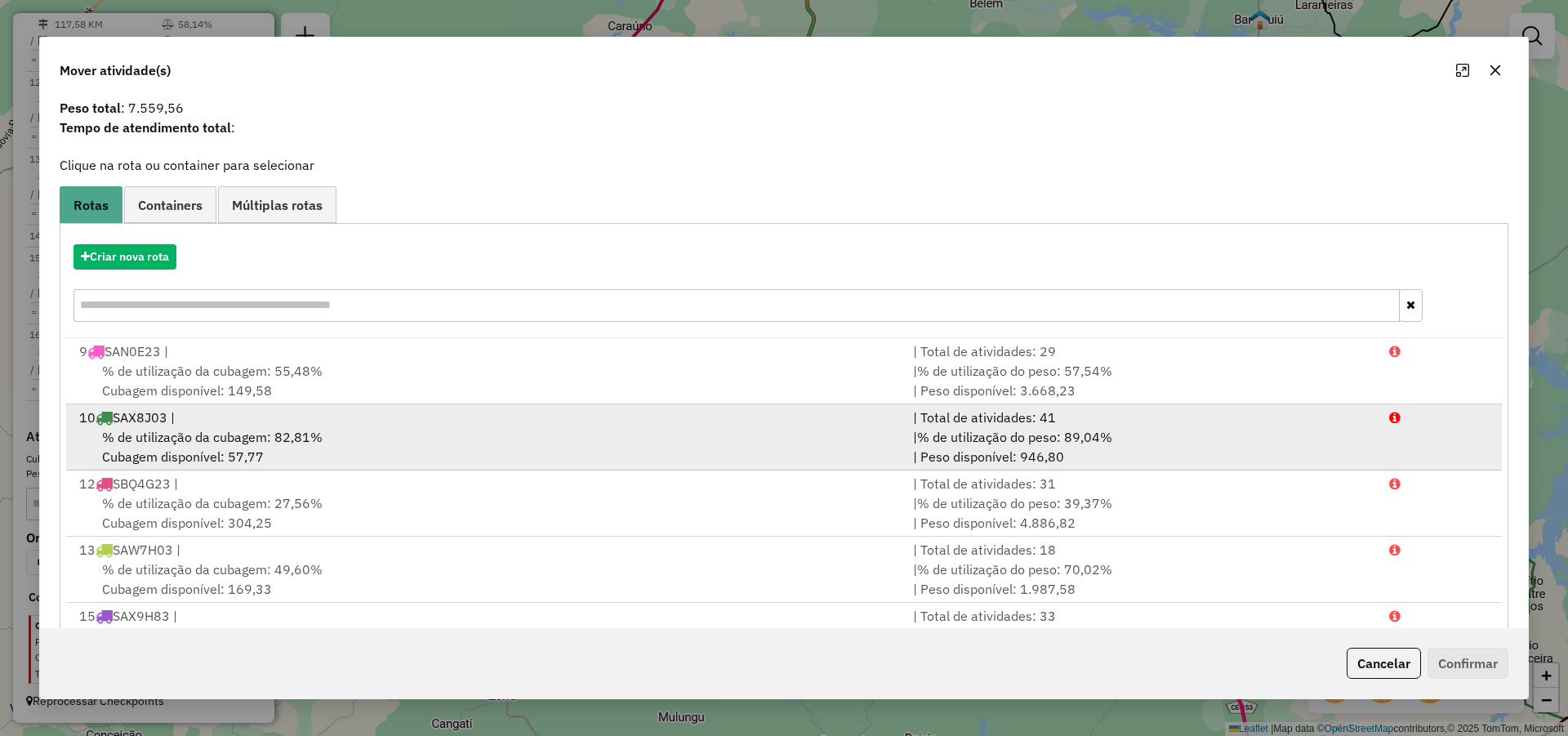
scroll to position [0, 0]
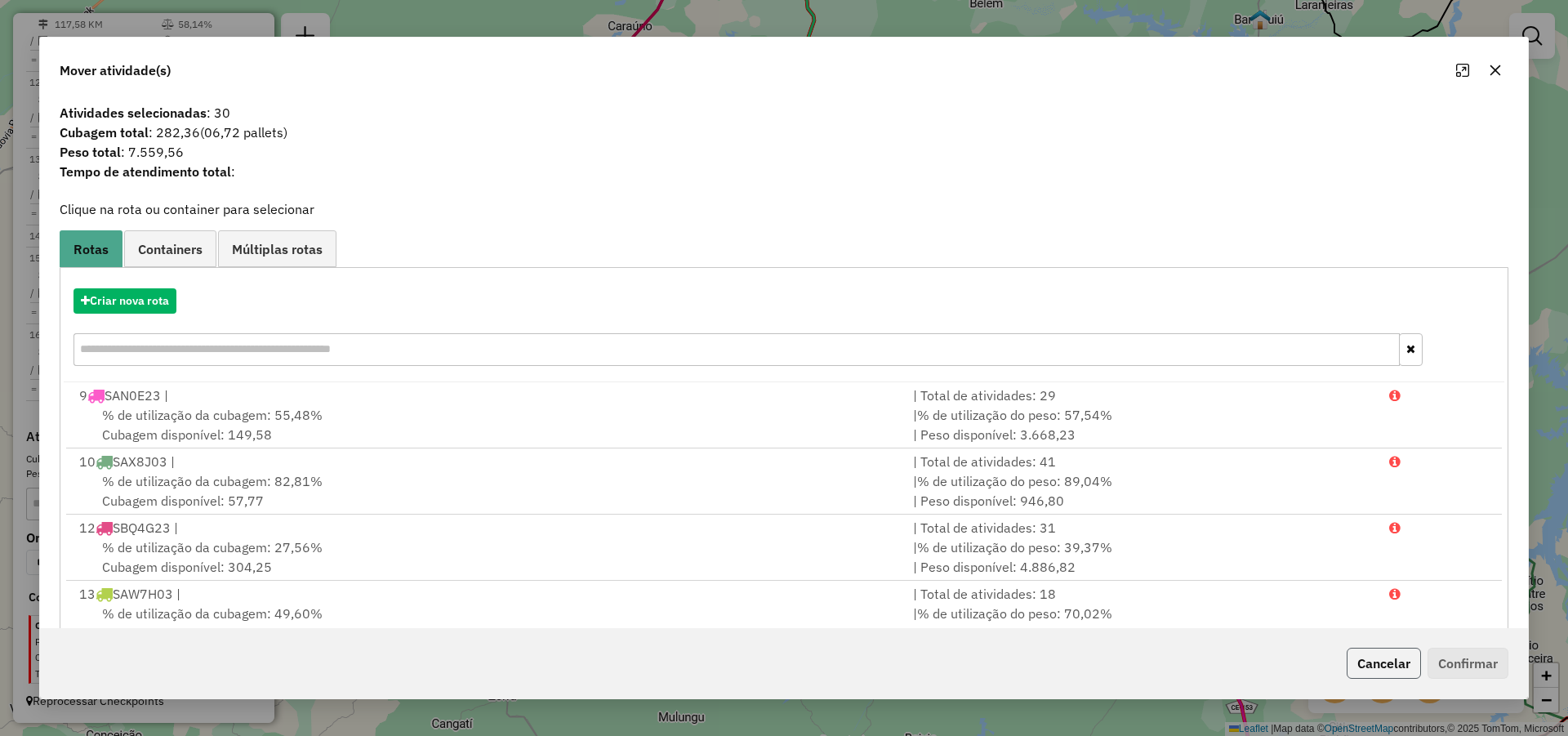
click at [1411, 667] on button "Cancelar" at bounding box center [1384, 663] width 74 height 31
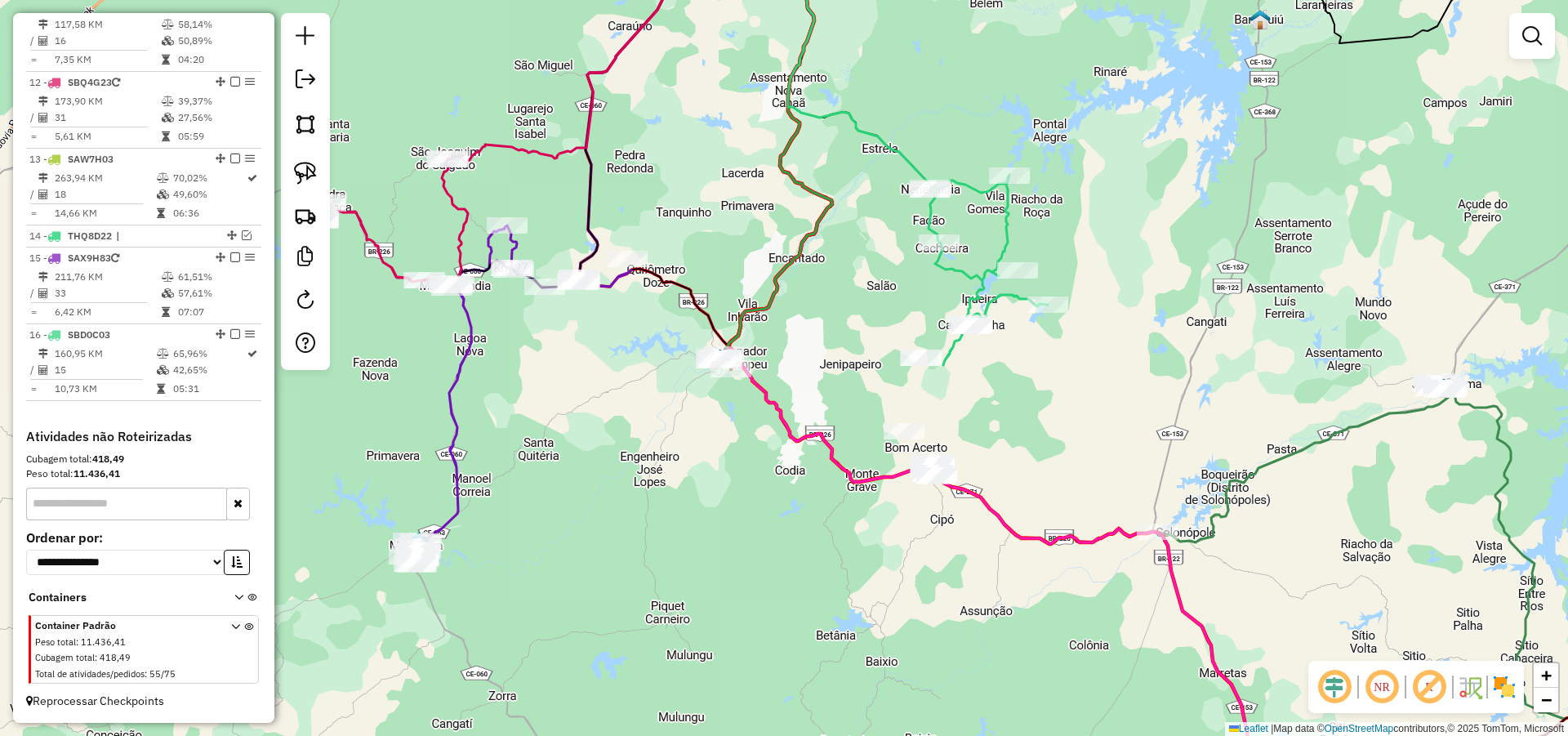
click at [1270, 432] on div "Janela de atendimento Grade de atendimento Capacidade Transportadoras Veículos …" at bounding box center [784, 368] width 1568 height 736
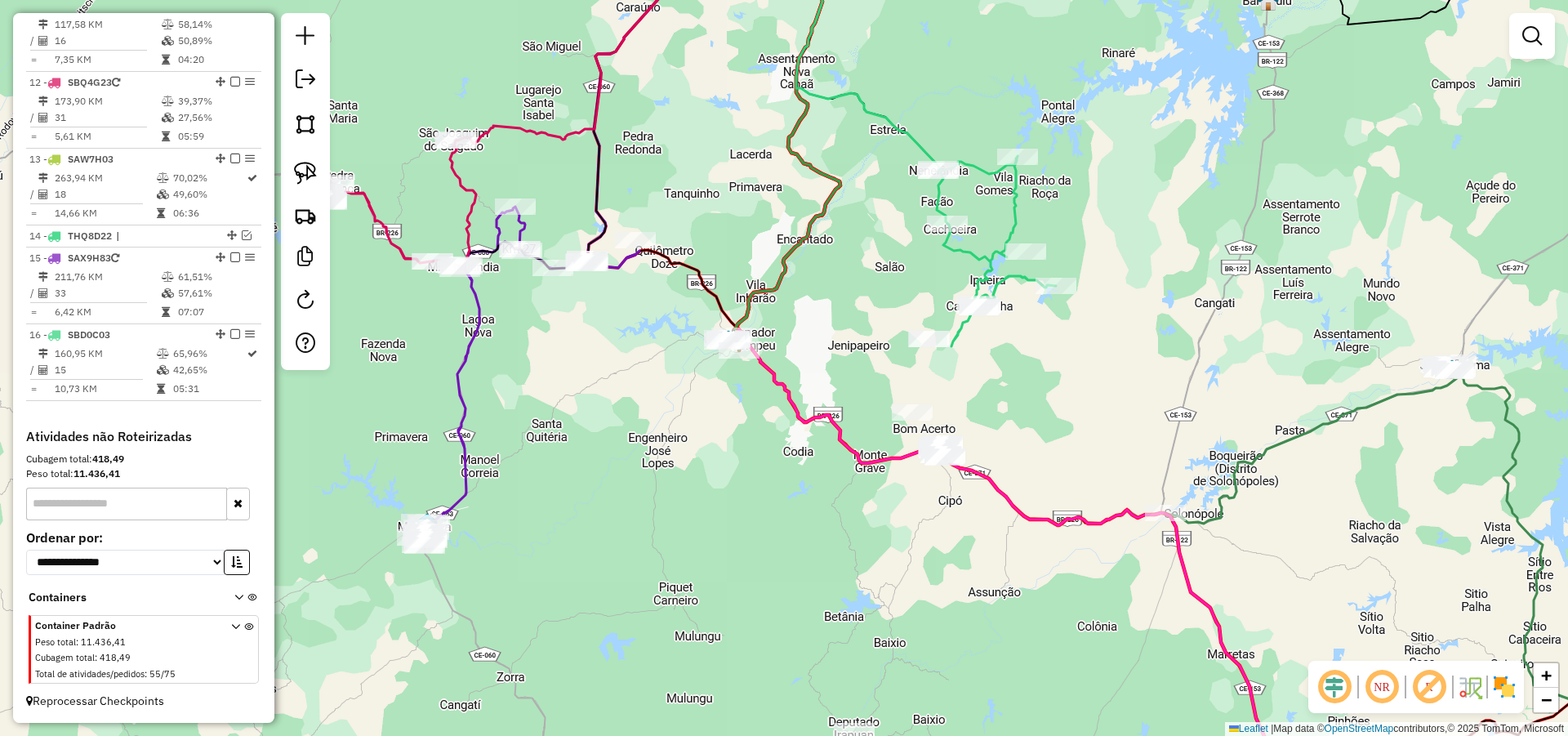
drag, startPoint x: 1118, startPoint y: 434, endPoint x: 1129, endPoint y: 417, distance: 20.2
click at [1129, 418] on div "Janela de atendimento Grade de atendimento Capacidade Transportadoras Veículos …" at bounding box center [784, 368] width 1568 height 736
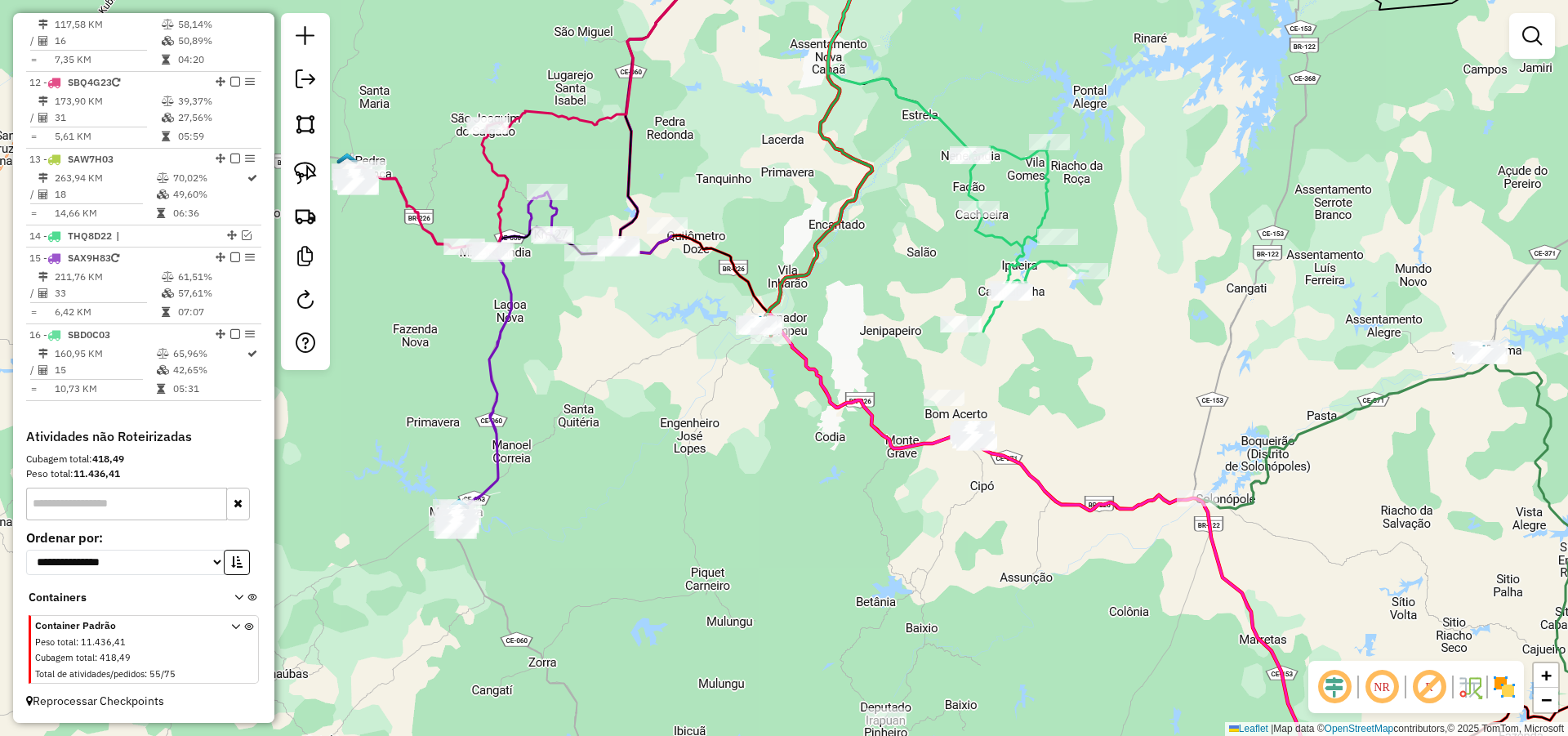
drag, startPoint x: 1114, startPoint y: 409, endPoint x: 1204, endPoint y: 418, distance: 90.4
click at [1198, 418] on div "Janela de atendimento Grade de atendimento Capacidade Transportadoras Veículos …" at bounding box center [784, 368] width 1568 height 736
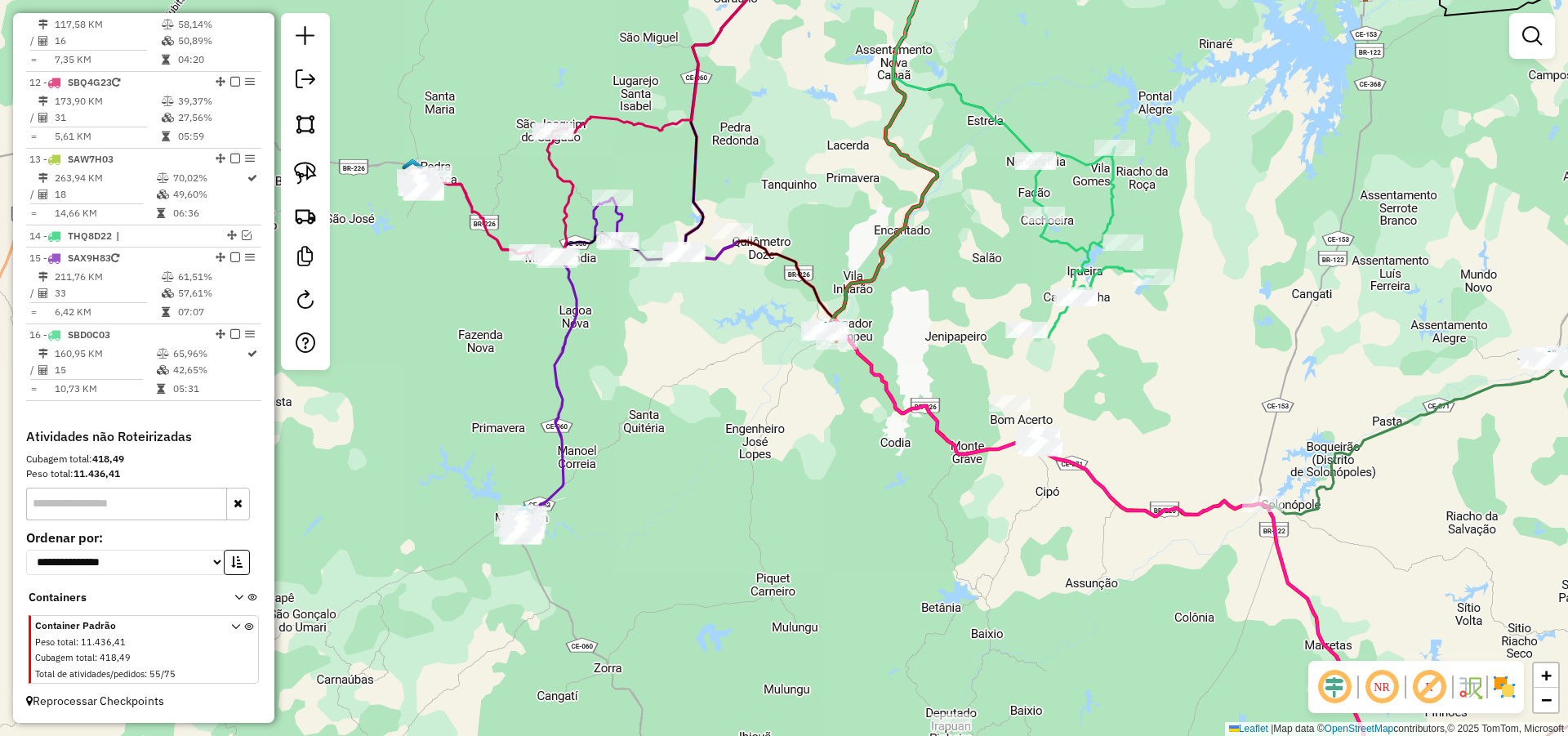
click at [1203, 430] on div "Janela de atendimento Grade de atendimento Capacidade Transportadoras Veículos …" at bounding box center [784, 368] width 1568 height 736
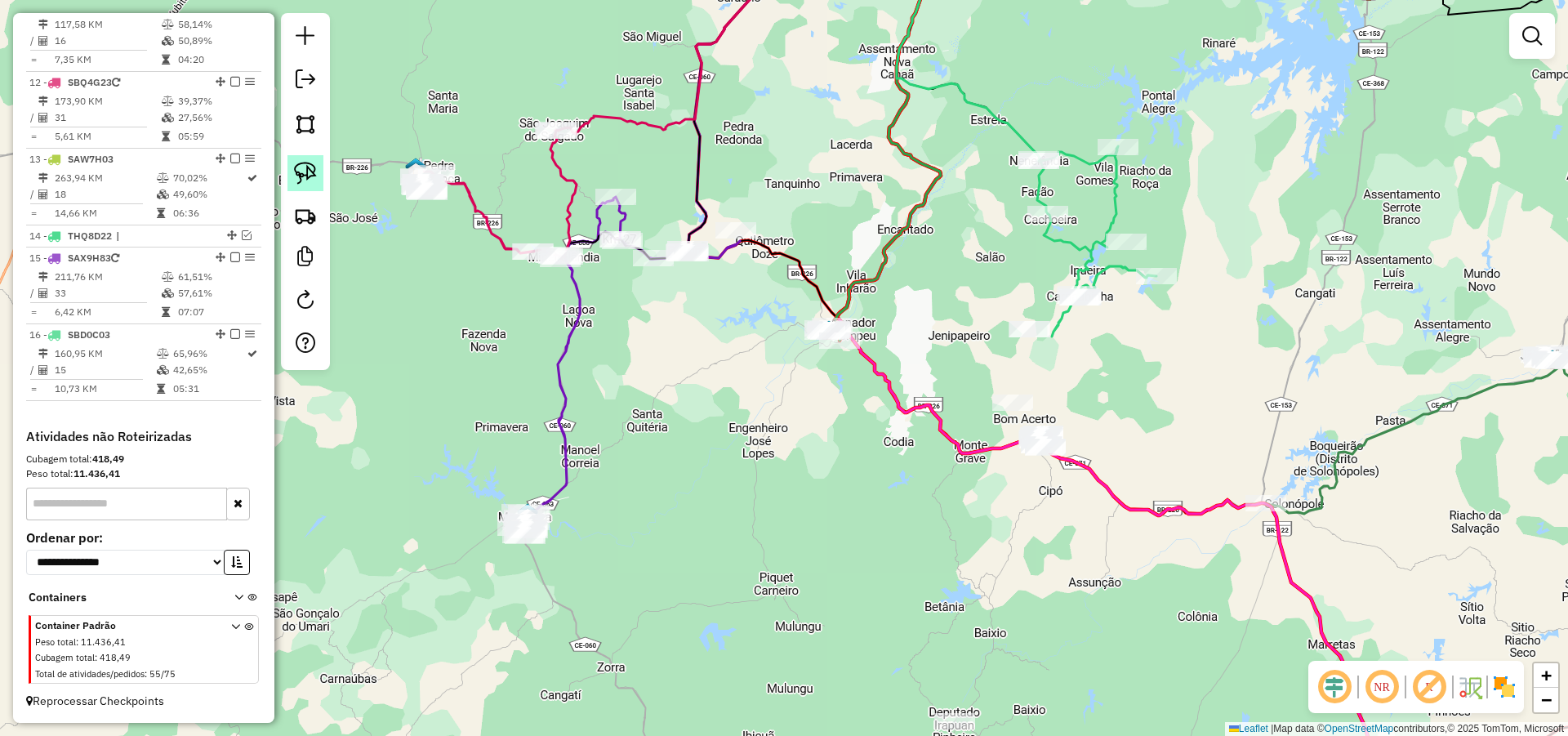
drag, startPoint x: 308, startPoint y: 162, endPoint x: 720, endPoint y: 279, distance: 428.3
click at [309, 163] on img at bounding box center [305, 173] width 23 height 23
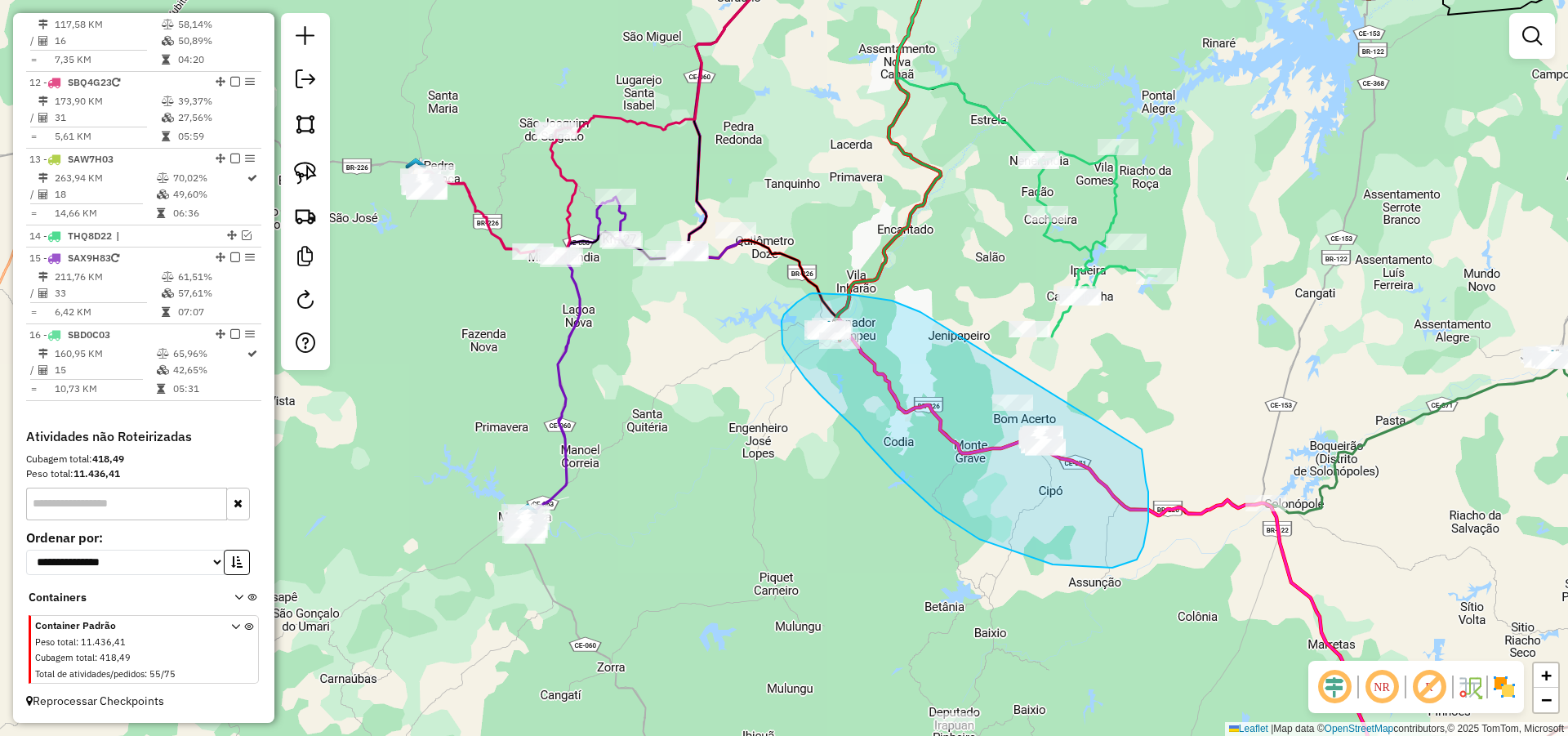
drag, startPoint x: 858, startPoint y: 296, endPoint x: 1141, endPoint y: 445, distance: 319.8
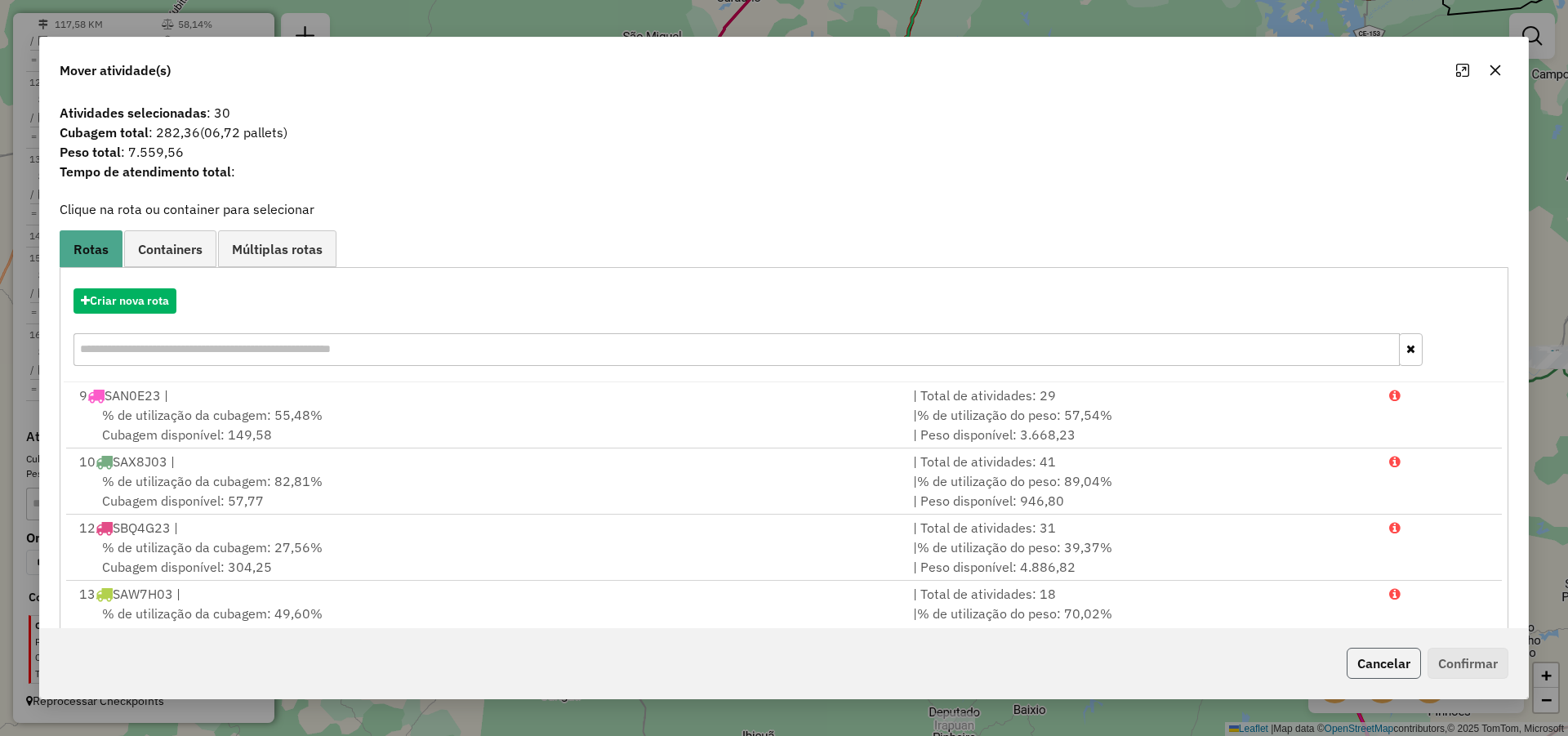
click at [1380, 656] on button "Cancelar" at bounding box center [1384, 663] width 74 height 31
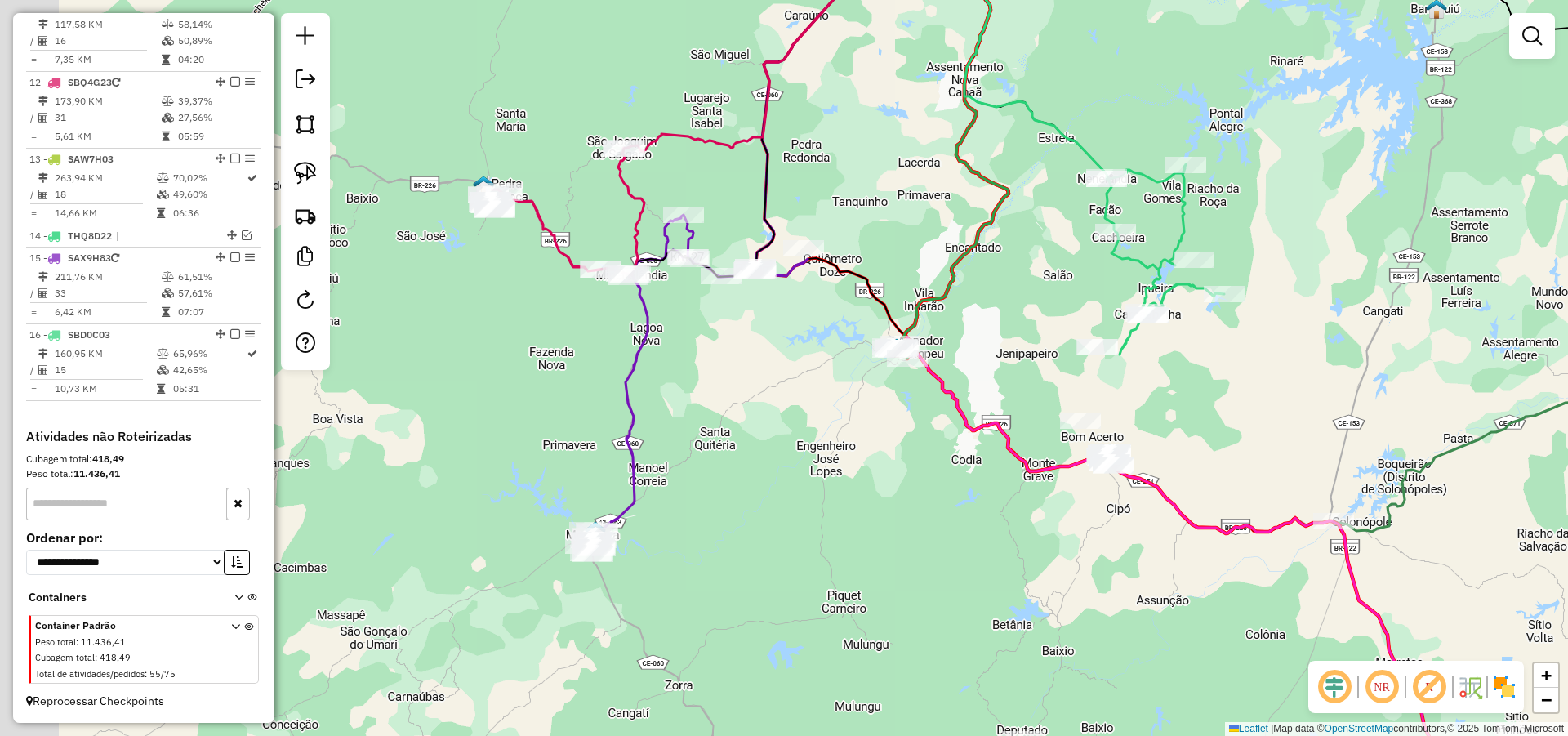
drag, startPoint x: 848, startPoint y: 457, endPoint x: 906, endPoint y: 468, distance: 59.0
click at [902, 468] on div "Janela de atendimento Grade de atendimento Capacidade Transportadoras Veículos …" at bounding box center [784, 368] width 1568 height 736
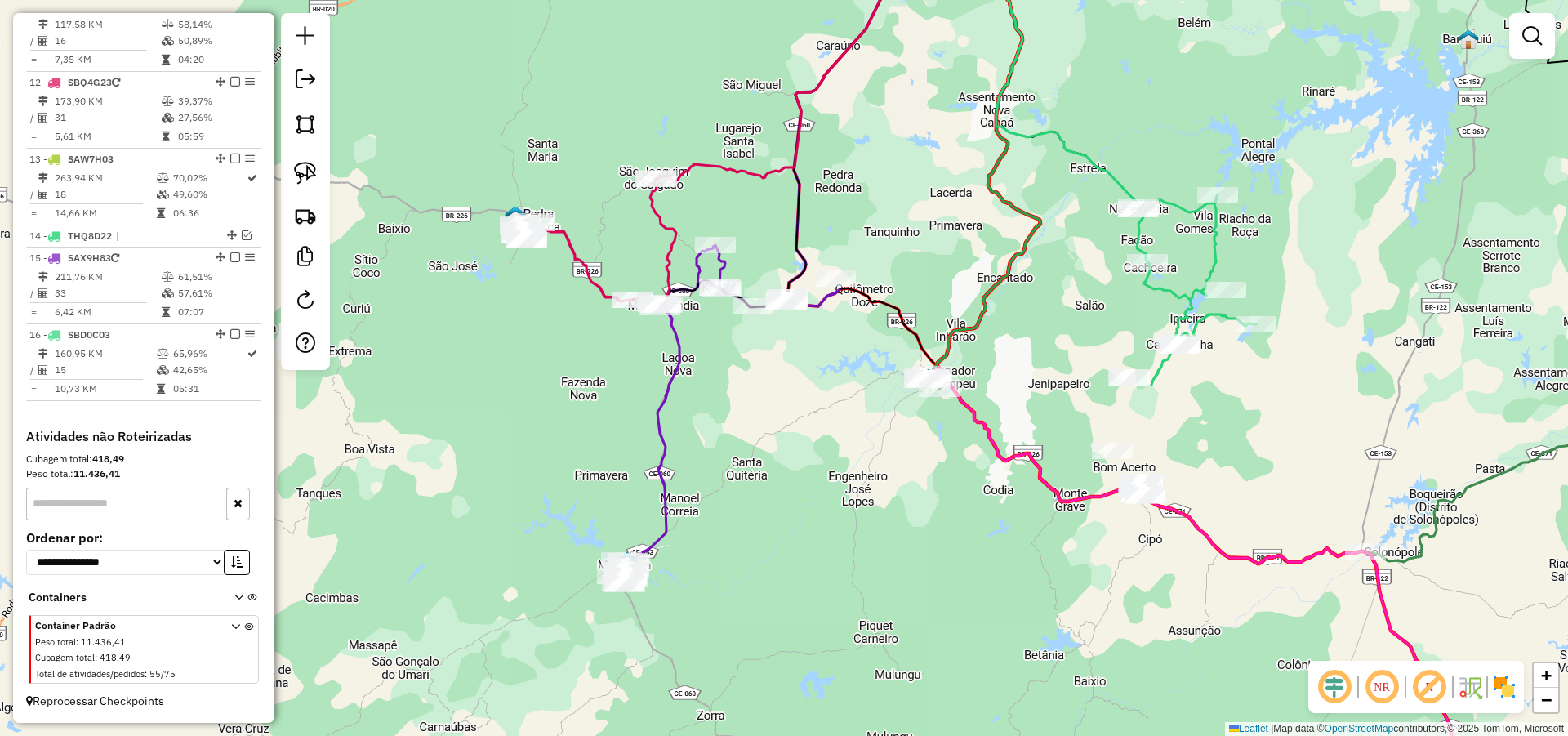
drag, startPoint x: 893, startPoint y: 448, endPoint x: 901, endPoint y: 468, distance: 21.5
click at [901, 468] on div "Janela de atendimento Grade de atendimento Capacidade Transportadoras Veículos …" at bounding box center [784, 368] width 1568 height 736
drag, startPoint x: 315, startPoint y: 172, endPoint x: 343, endPoint y: 184, distance: 30.5
click at [315, 171] on img at bounding box center [305, 173] width 23 height 23
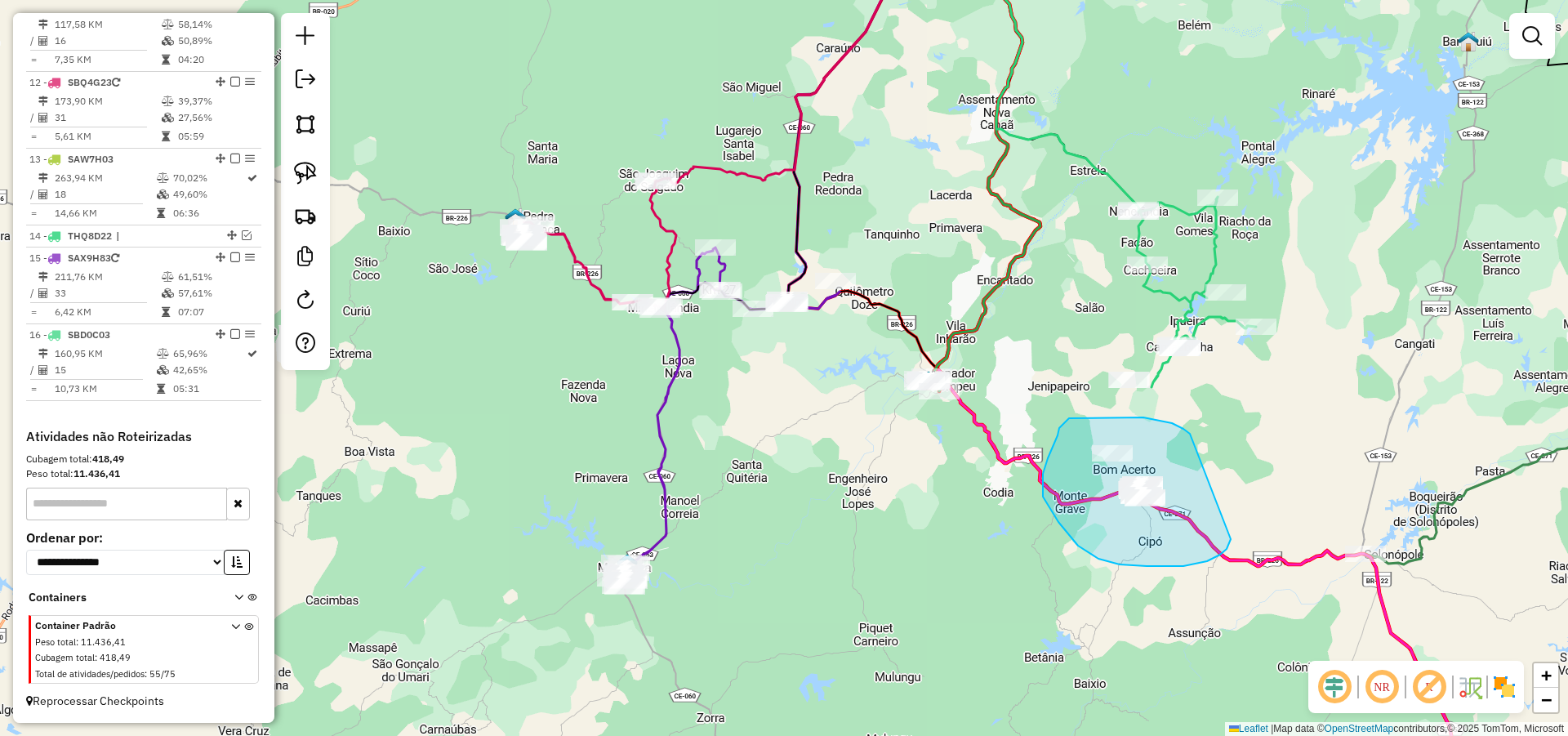
drag, startPoint x: 1183, startPoint y: 429, endPoint x: 1235, endPoint y: 526, distance: 110.1
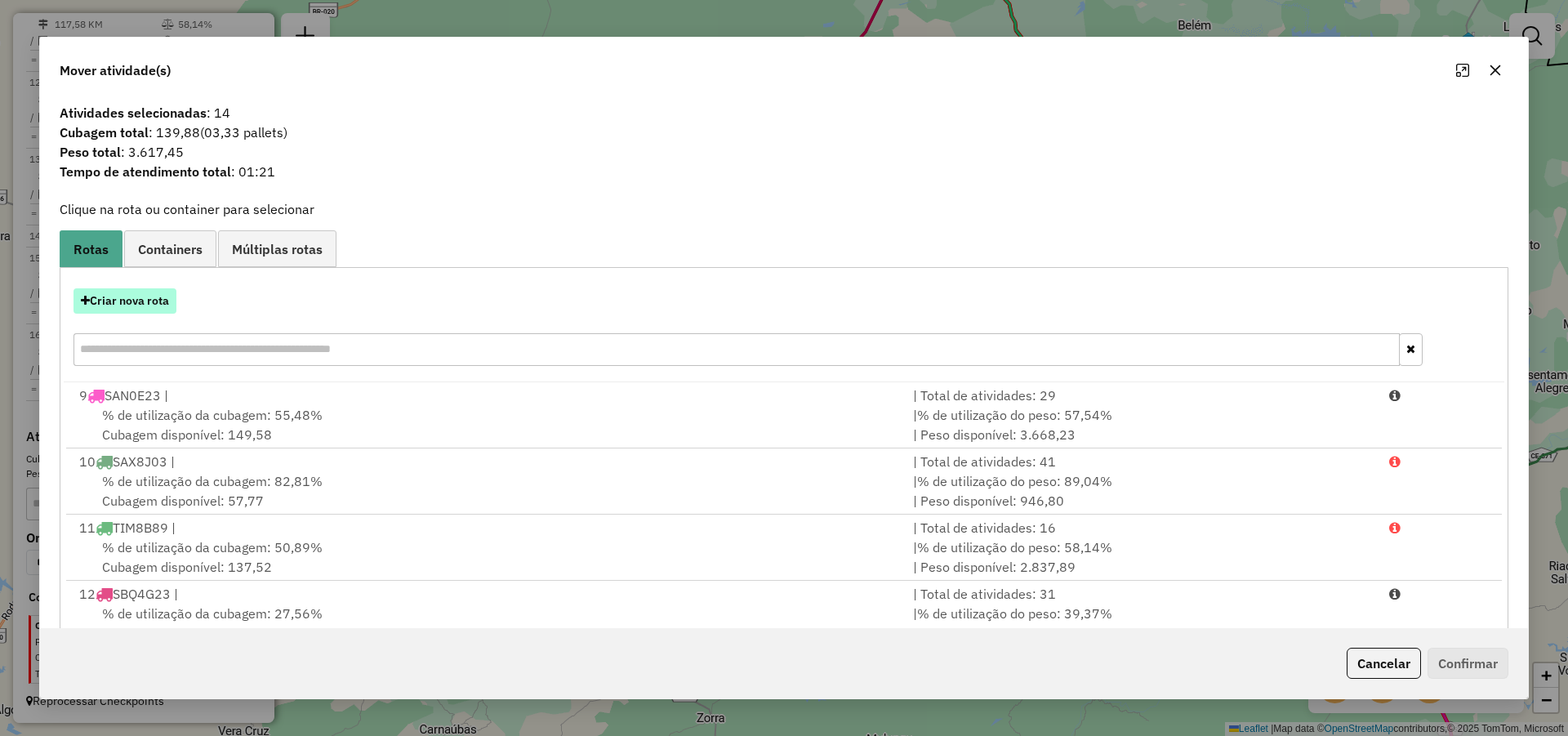
click at [152, 294] on button "Criar nova rota" at bounding box center [124, 300] width 103 height 25
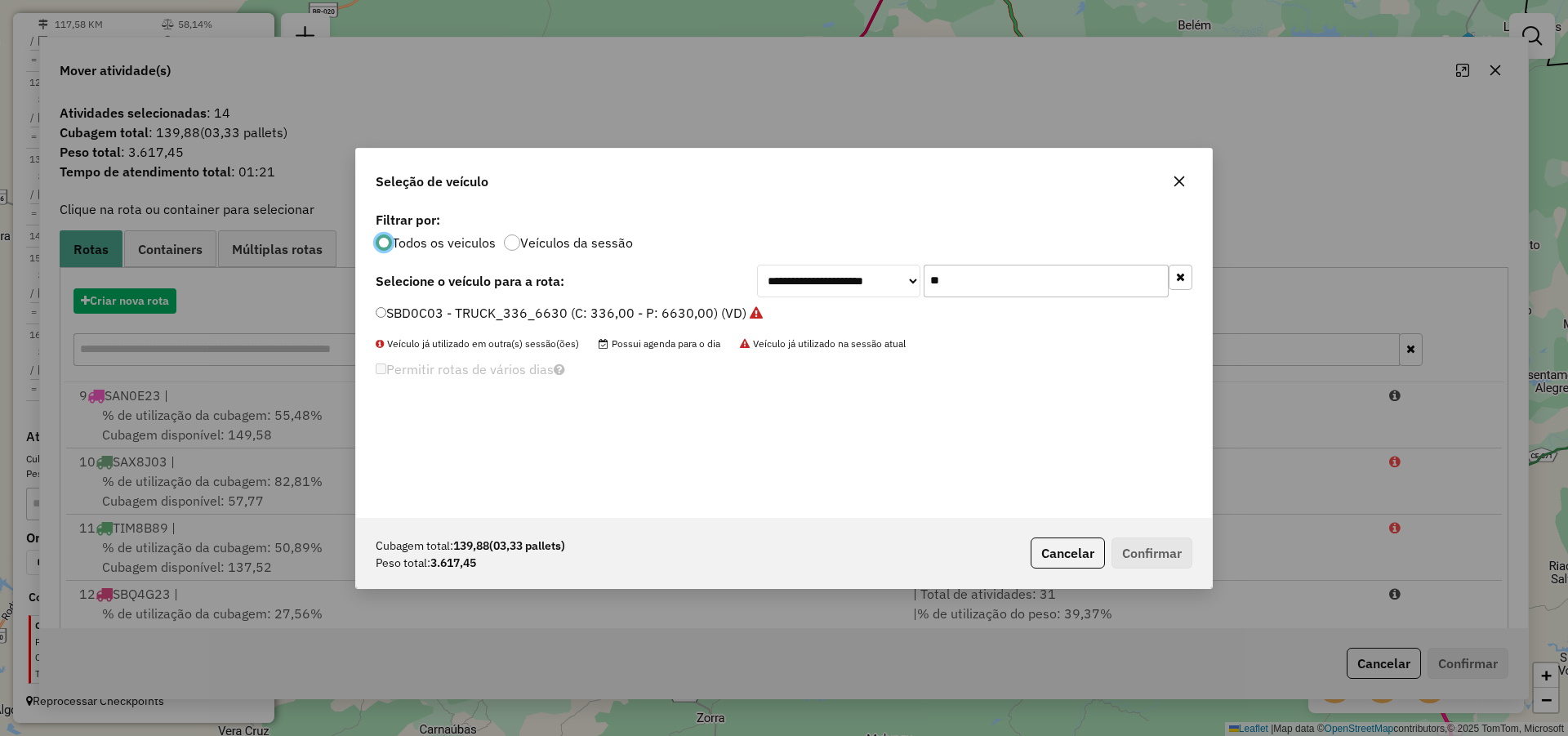
scroll to position [9, 5]
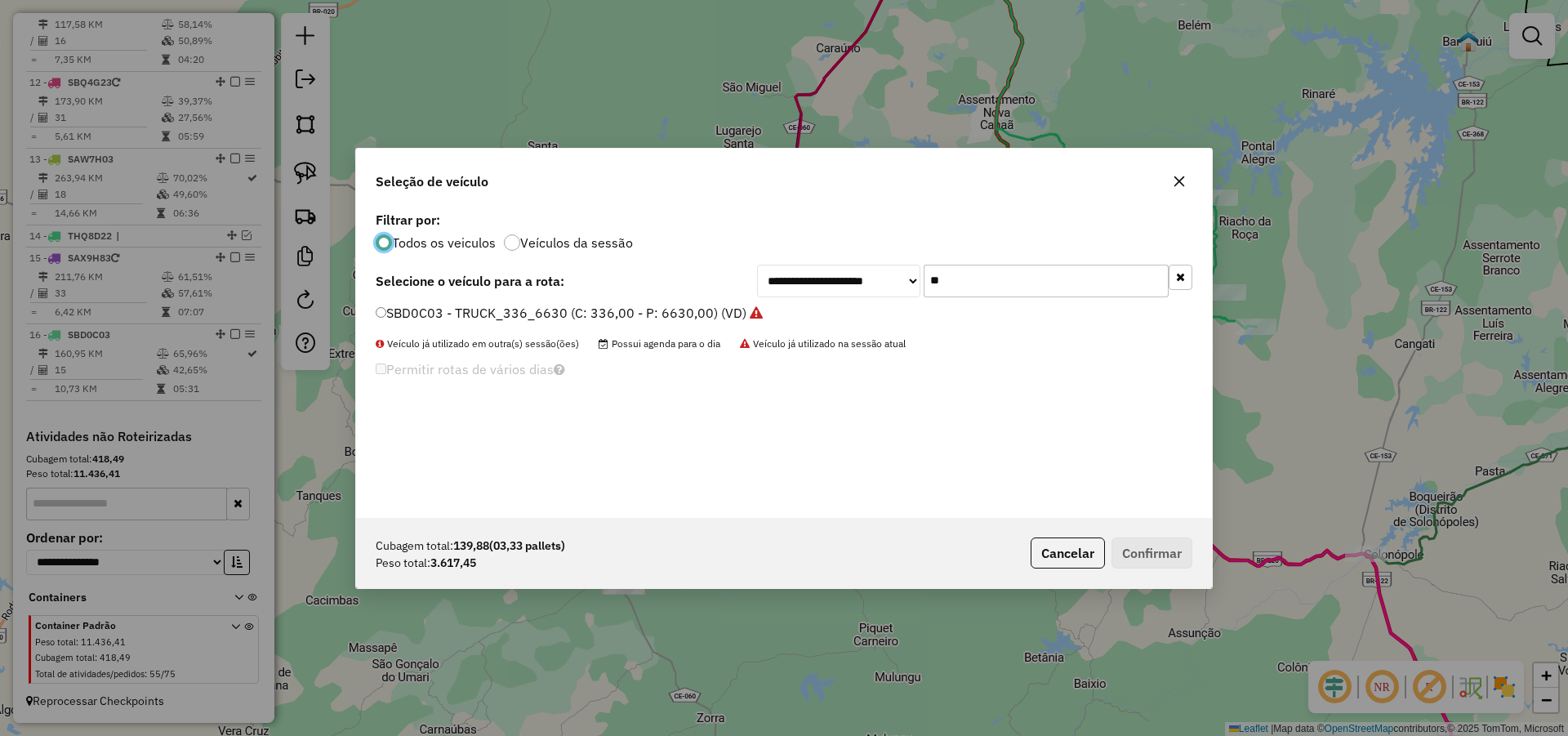
click at [1013, 289] on input "**" at bounding box center [1047, 281] width 245 height 33
type input "****"
click at [646, 310] on label "SBQ3H63 - TRUCK_336_8060 (C: 336,00 - P: 8060,00) (VD)" at bounding box center [561, 312] width 372 height 20
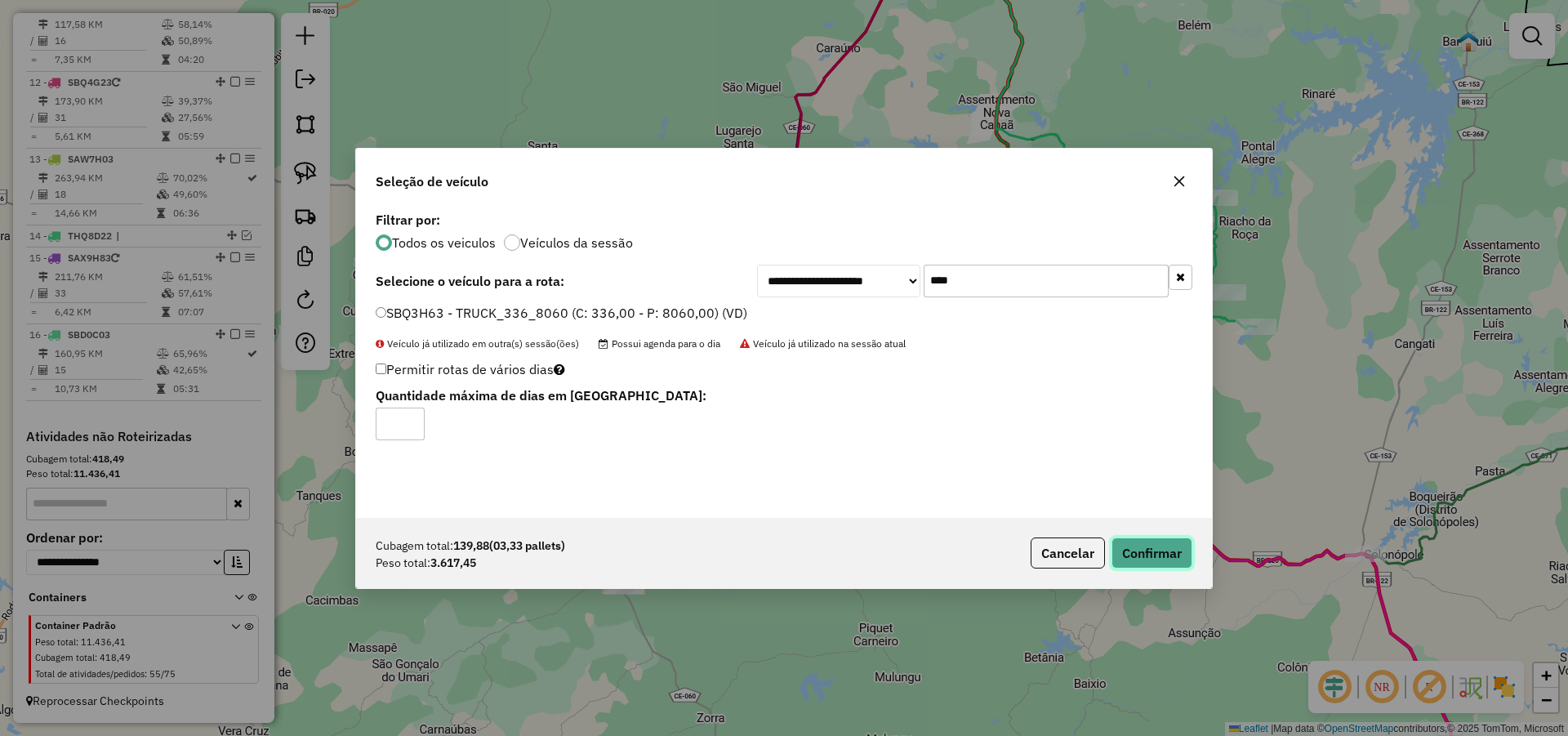
click at [1136, 544] on button "Confirmar" at bounding box center [1152, 553] width 81 height 31
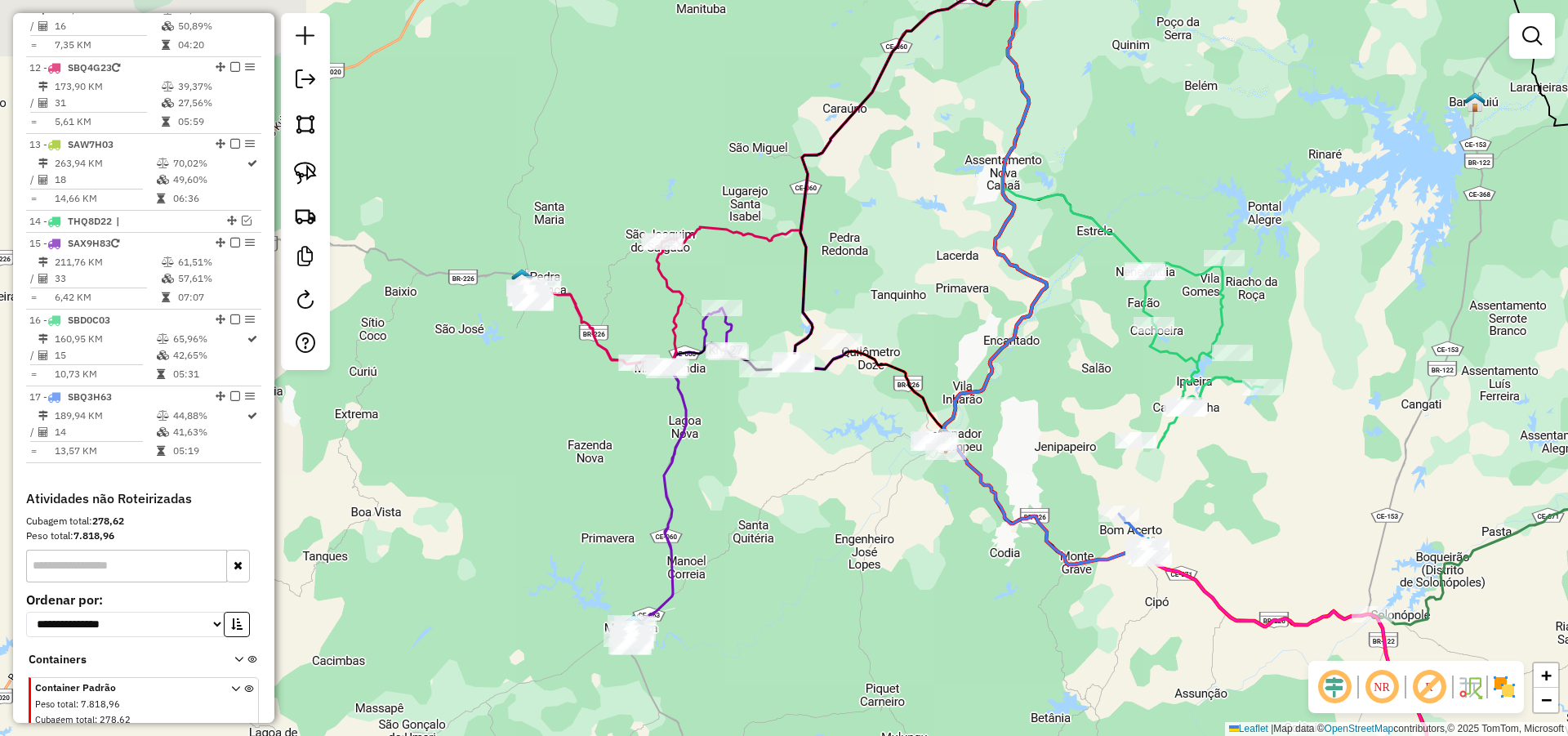
drag, startPoint x: 1053, startPoint y: 439, endPoint x: 1062, endPoint y: 454, distance: 17.5
click at [1062, 454] on div "Janela de atendimento Grade de atendimento Capacidade Transportadoras Veículos …" at bounding box center [784, 368] width 1568 height 736
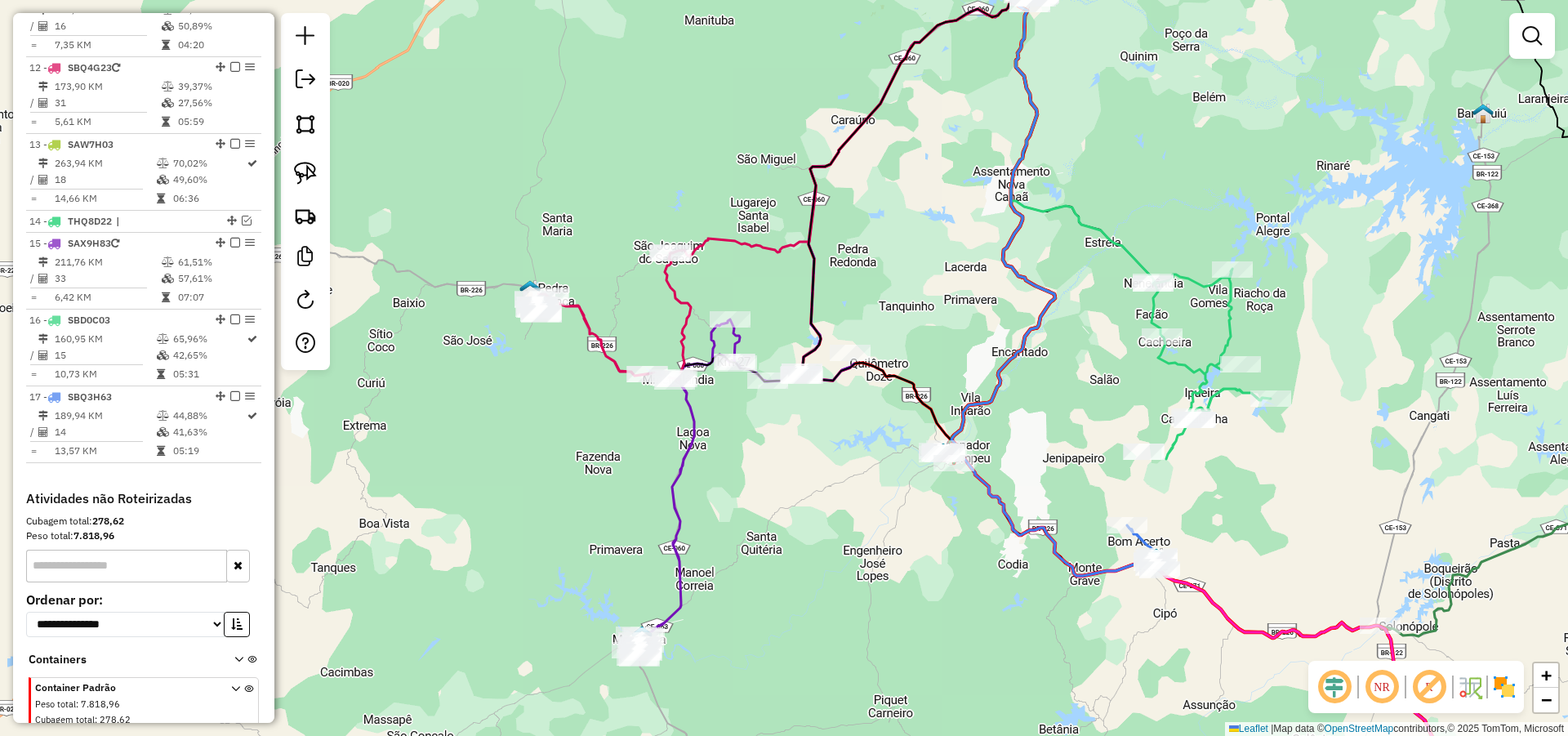
drag, startPoint x: 1013, startPoint y: 408, endPoint x: 1024, endPoint y: 432, distance: 26.4
click at [1023, 431] on div "Janela de atendimento Grade de atendimento Capacidade Transportadoras Veículos …" at bounding box center [784, 368] width 1568 height 736
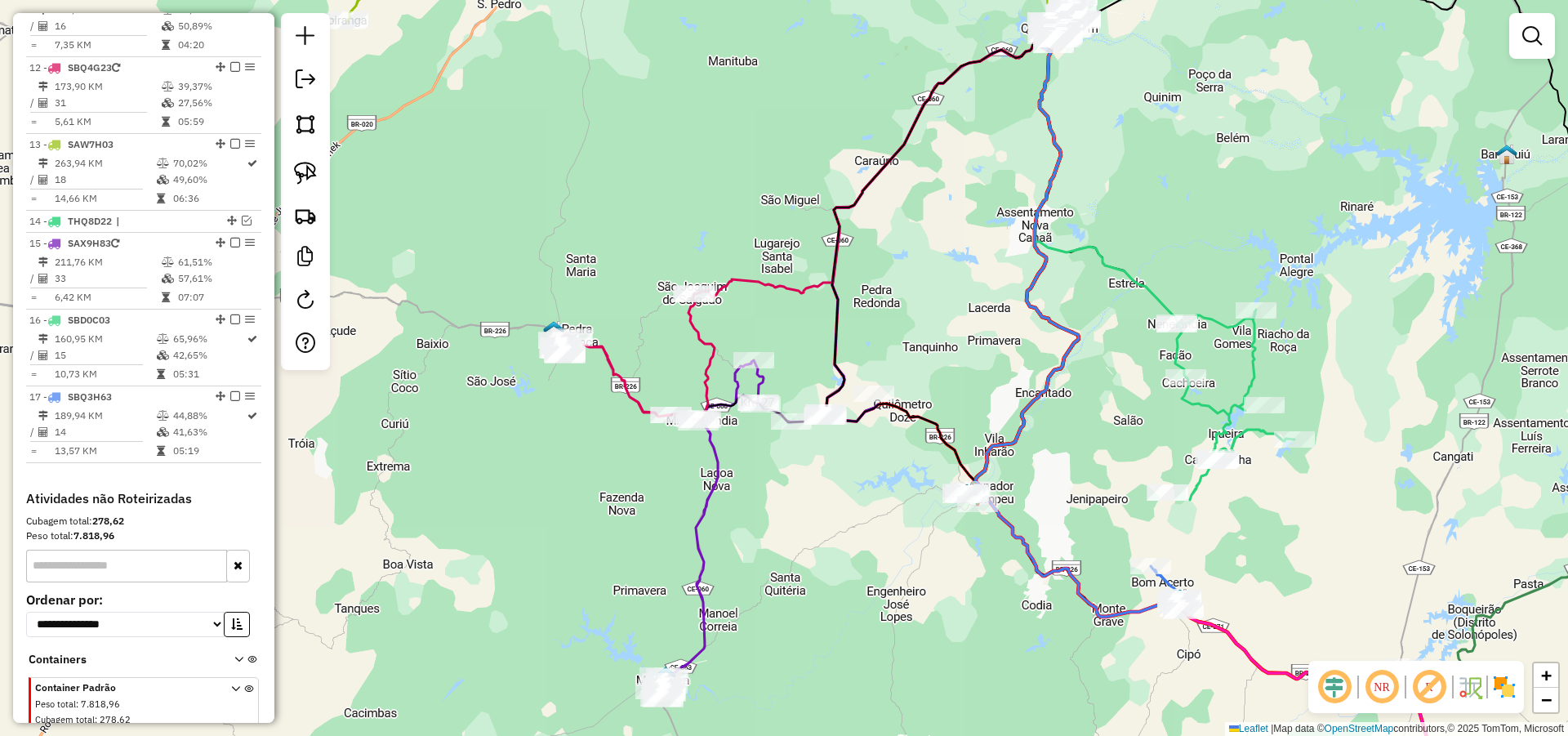
drag, startPoint x: 977, startPoint y: 345, endPoint x: 990, endPoint y: 366, distance: 24.7
click at [990, 366] on div "Janela de atendimento Grade de atendimento Capacidade Transportadoras Veículos …" at bounding box center [784, 368] width 1568 height 736
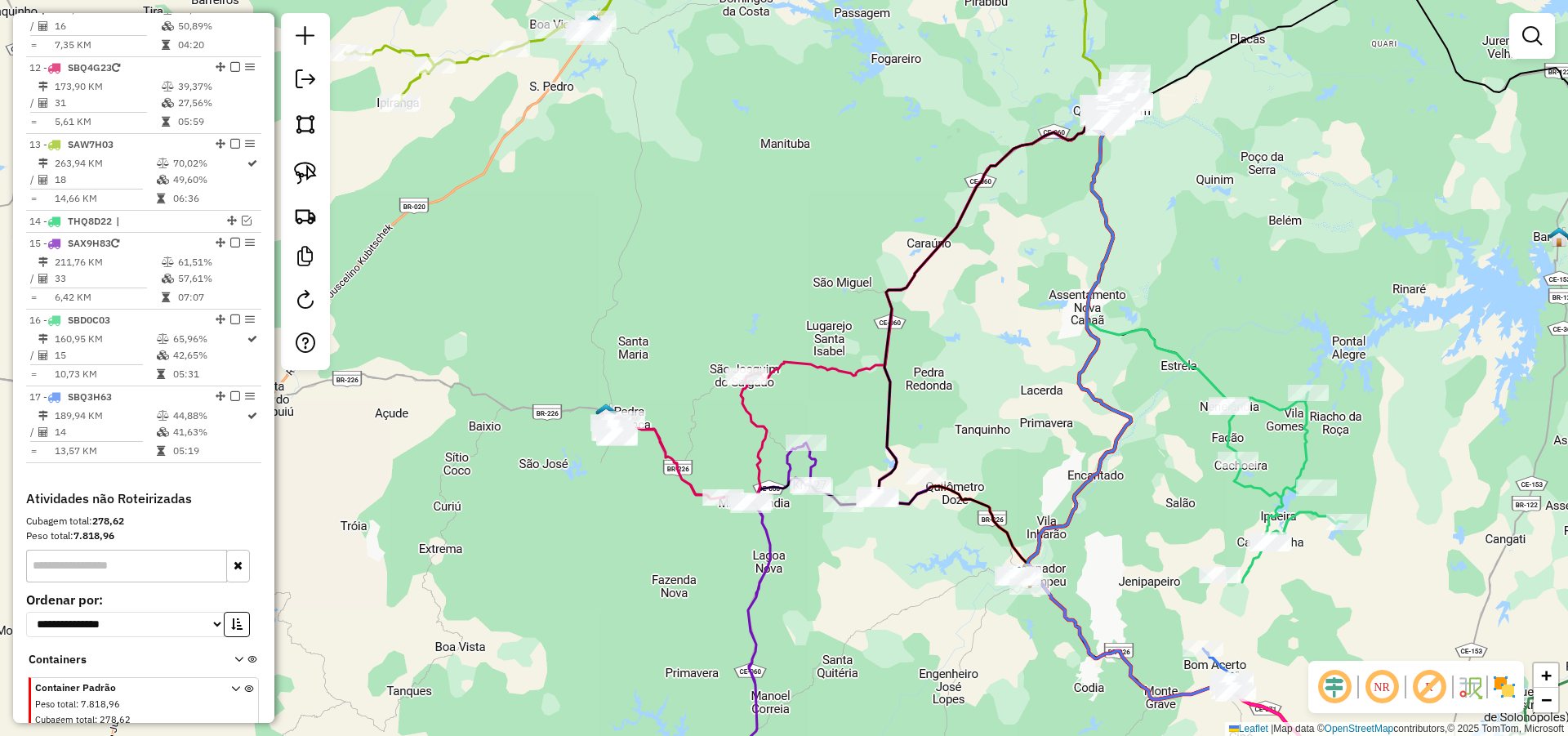
drag, startPoint x: 1004, startPoint y: 393, endPoint x: 1030, endPoint y: 438, distance: 52.0
click at [1029, 433] on div "Janela de atendimento Grade de atendimento Capacidade Transportadoras Veículos …" at bounding box center [784, 368] width 1568 height 736
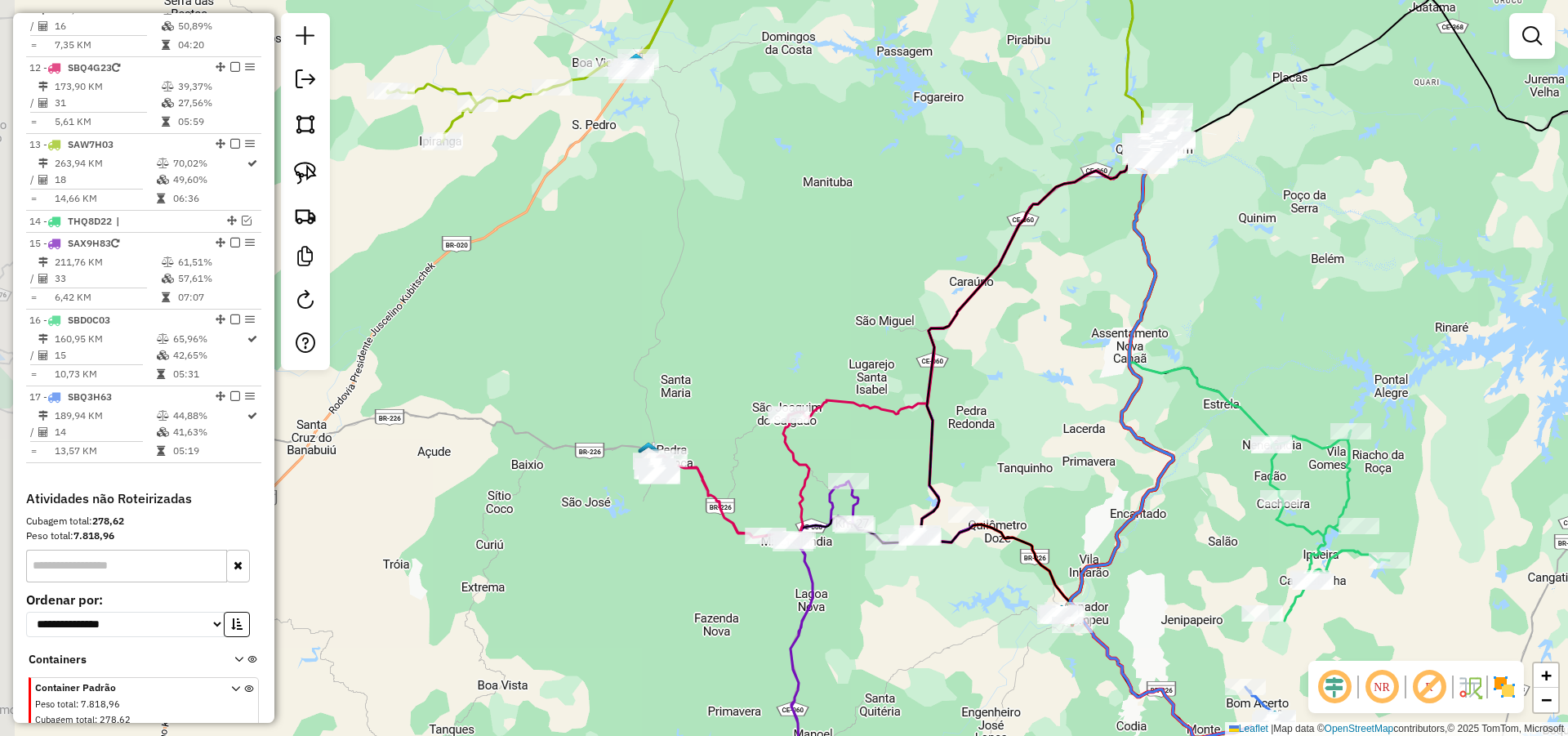
drag, startPoint x: 1006, startPoint y: 386, endPoint x: 1128, endPoint y: 472, distance: 149.3
click at [1035, 396] on div "Janela de atendimento Grade de atendimento Capacidade Transportadoras Veículos …" at bounding box center [784, 368] width 1568 height 736
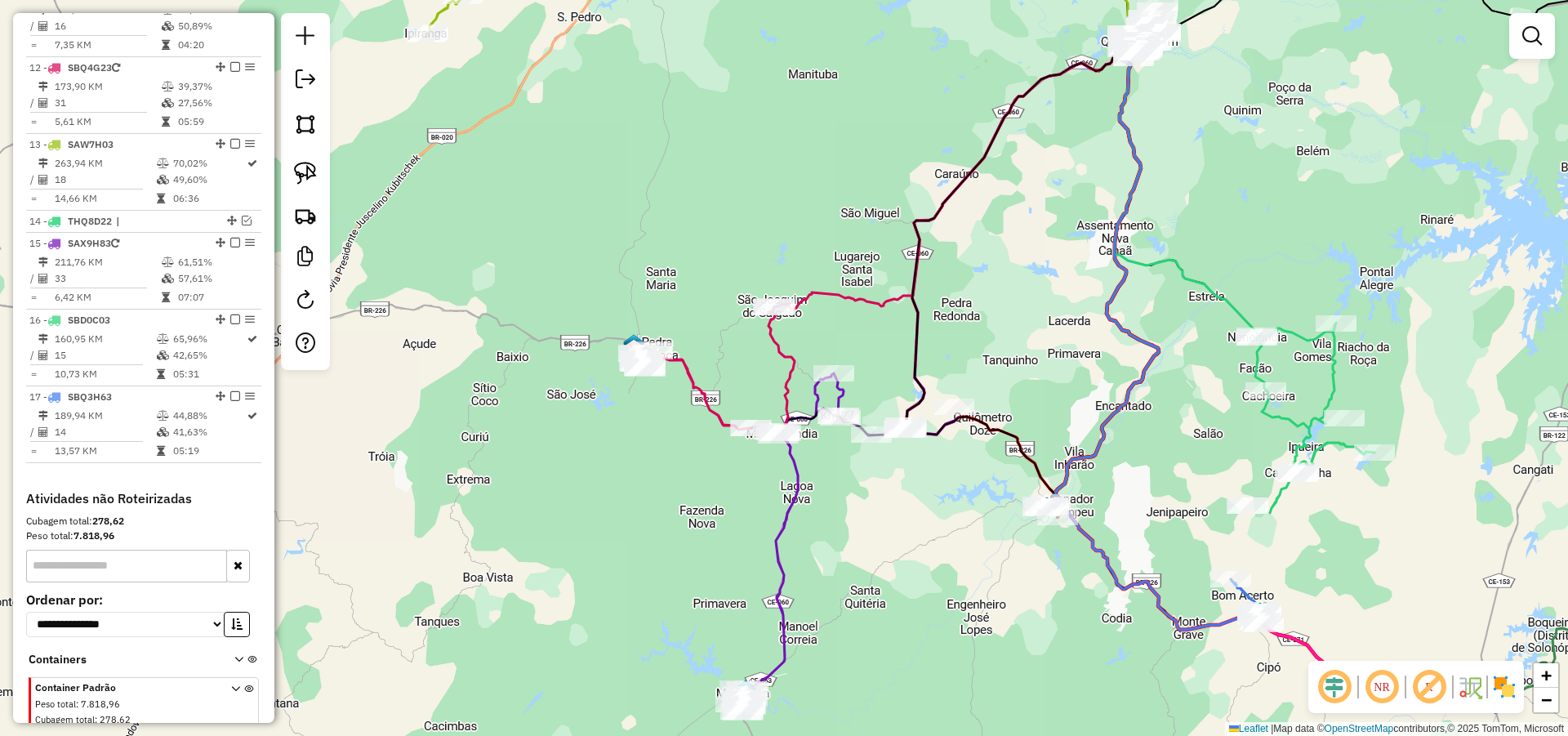
drag, startPoint x: 1129, startPoint y: 470, endPoint x: 1102, endPoint y: 344, distance: 128.9
click at [1105, 350] on div "Janela de atendimento Grade de atendimento Capacidade Transportadoras Veículos …" at bounding box center [784, 368] width 1568 height 736
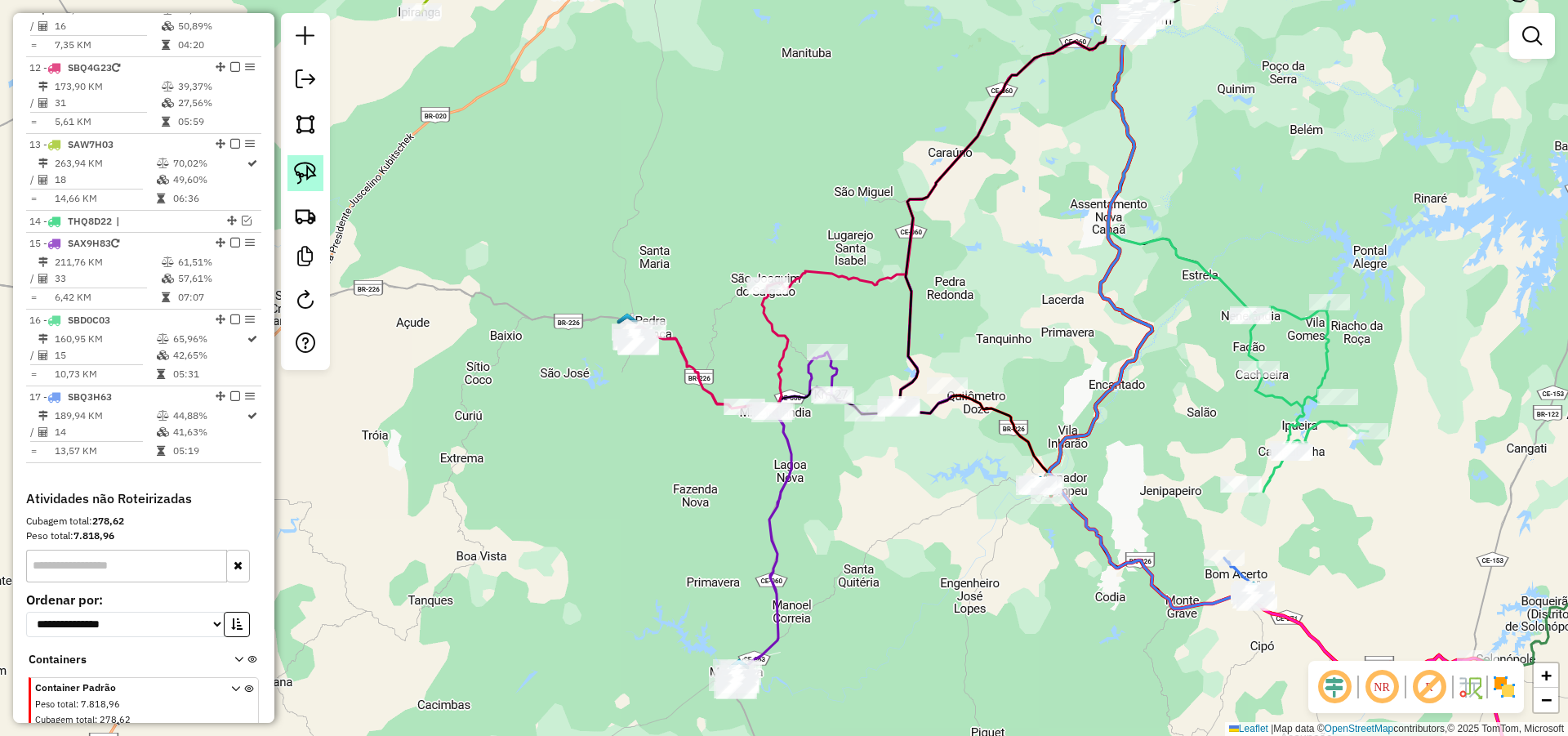
drag, startPoint x: 303, startPoint y: 164, endPoint x: 319, endPoint y: 165, distance: 16.0
click at [304, 164] on img at bounding box center [305, 173] width 23 height 23
drag, startPoint x: 1049, startPoint y: 371, endPoint x: 1059, endPoint y: 525, distance: 154.3
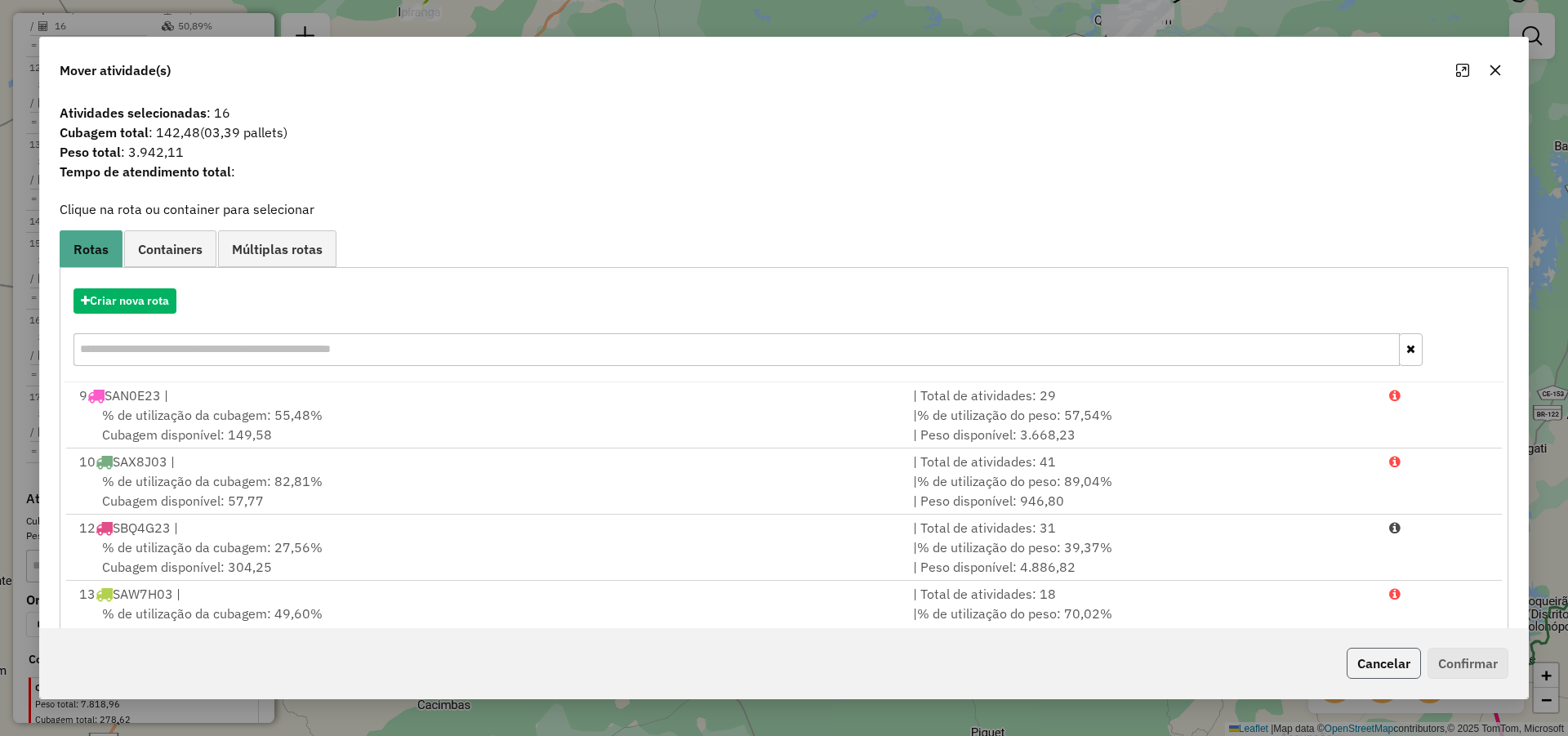
click at [1409, 652] on button "Cancelar" at bounding box center [1384, 663] width 74 height 31
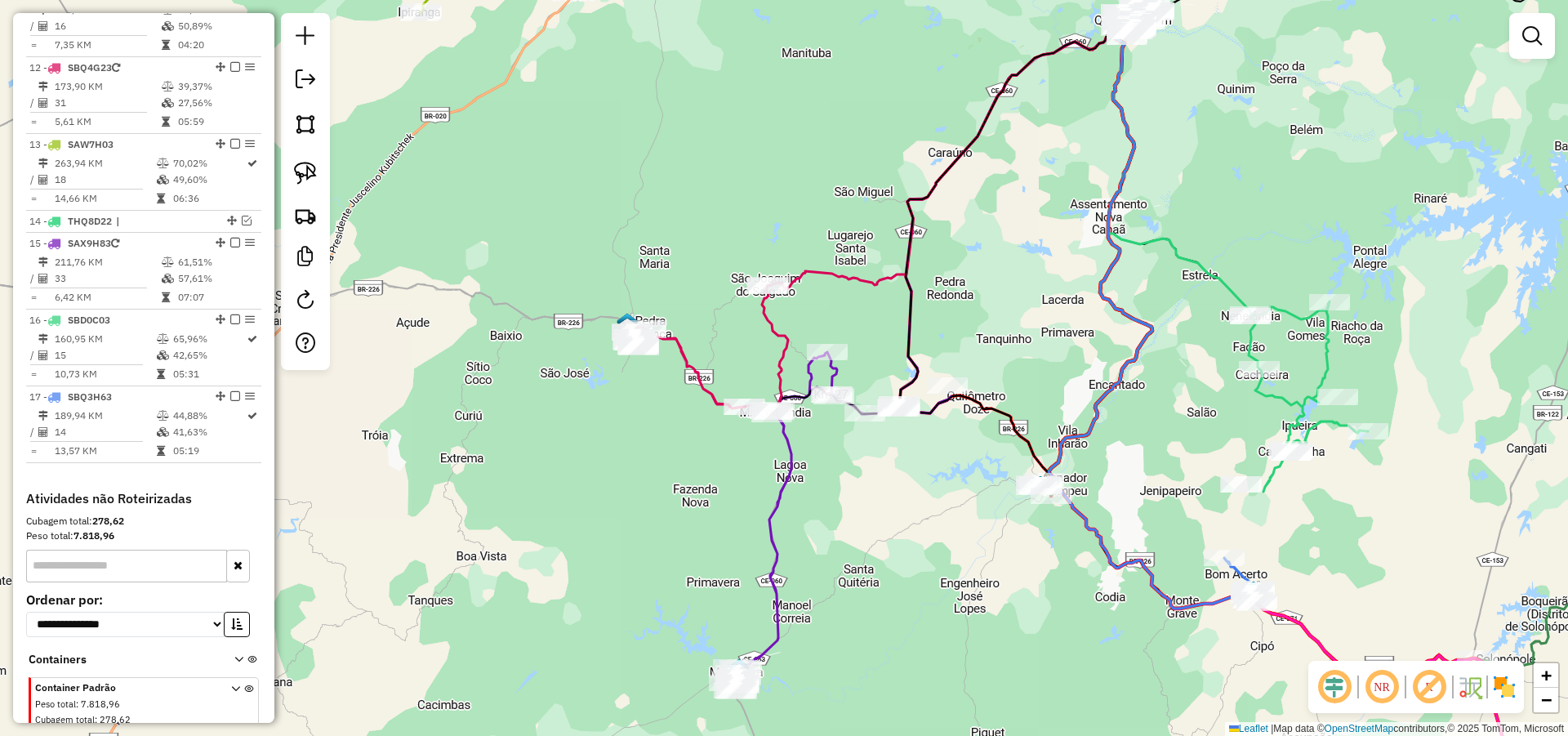
click at [1049, 472] on icon at bounding box center [1150, 312] width 204 height 592
select select "**********"
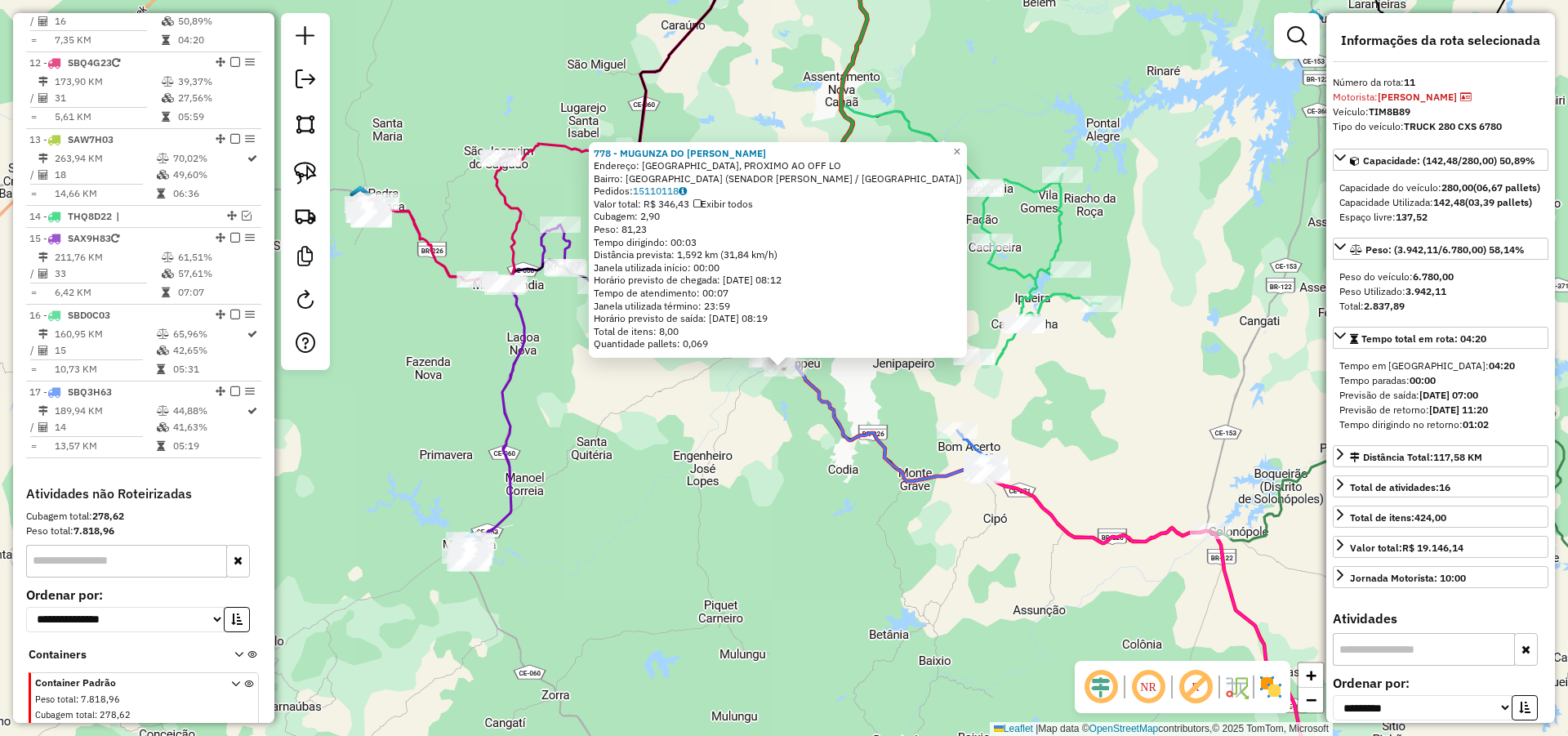
scroll to position [962, 0]
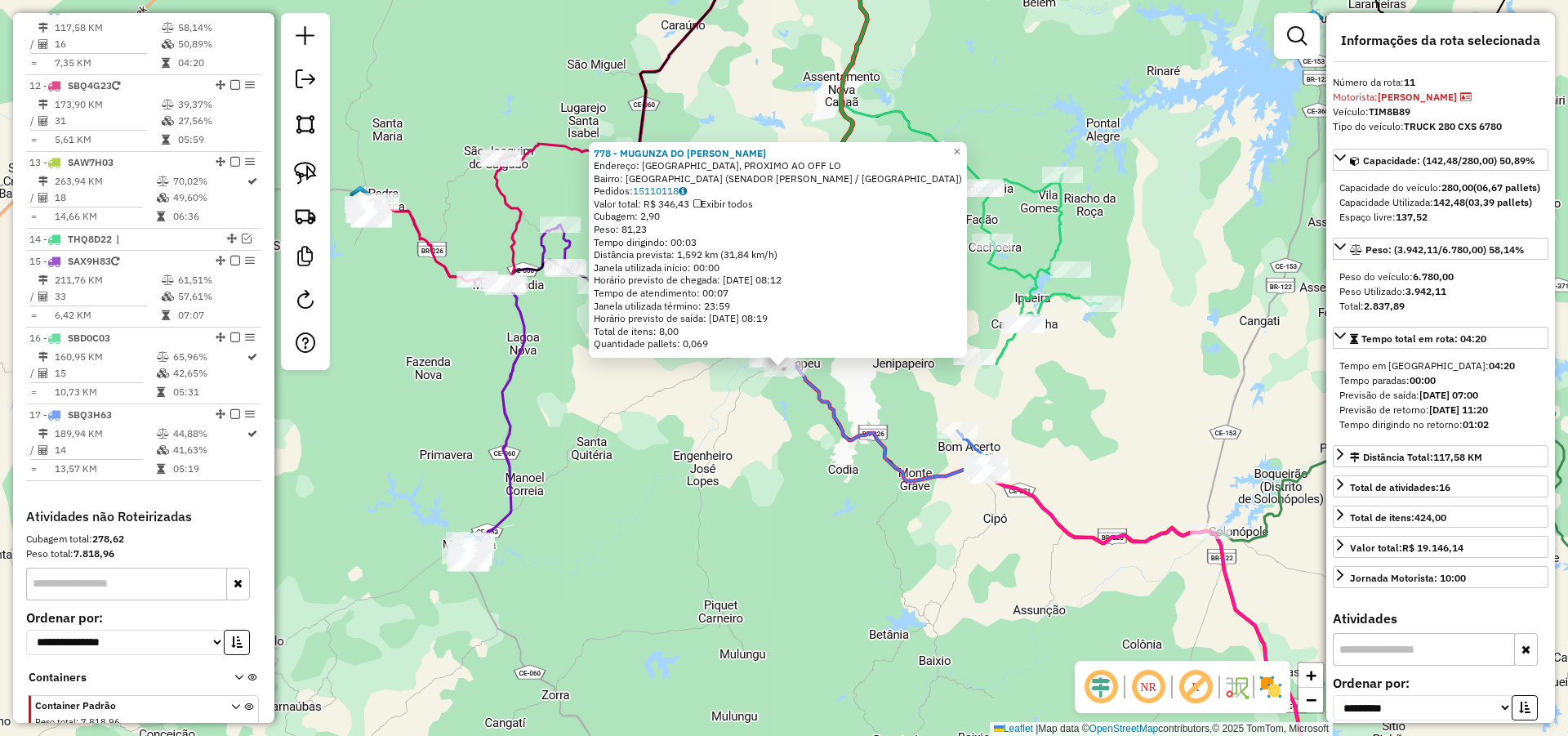
click at [1040, 389] on div "778 - MUGUNZA DO RICARDO Endereço: VILA SANTA ISABEL, PROXIMO AO OFF LO Bairro:…" at bounding box center [784, 368] width 1568 height 736
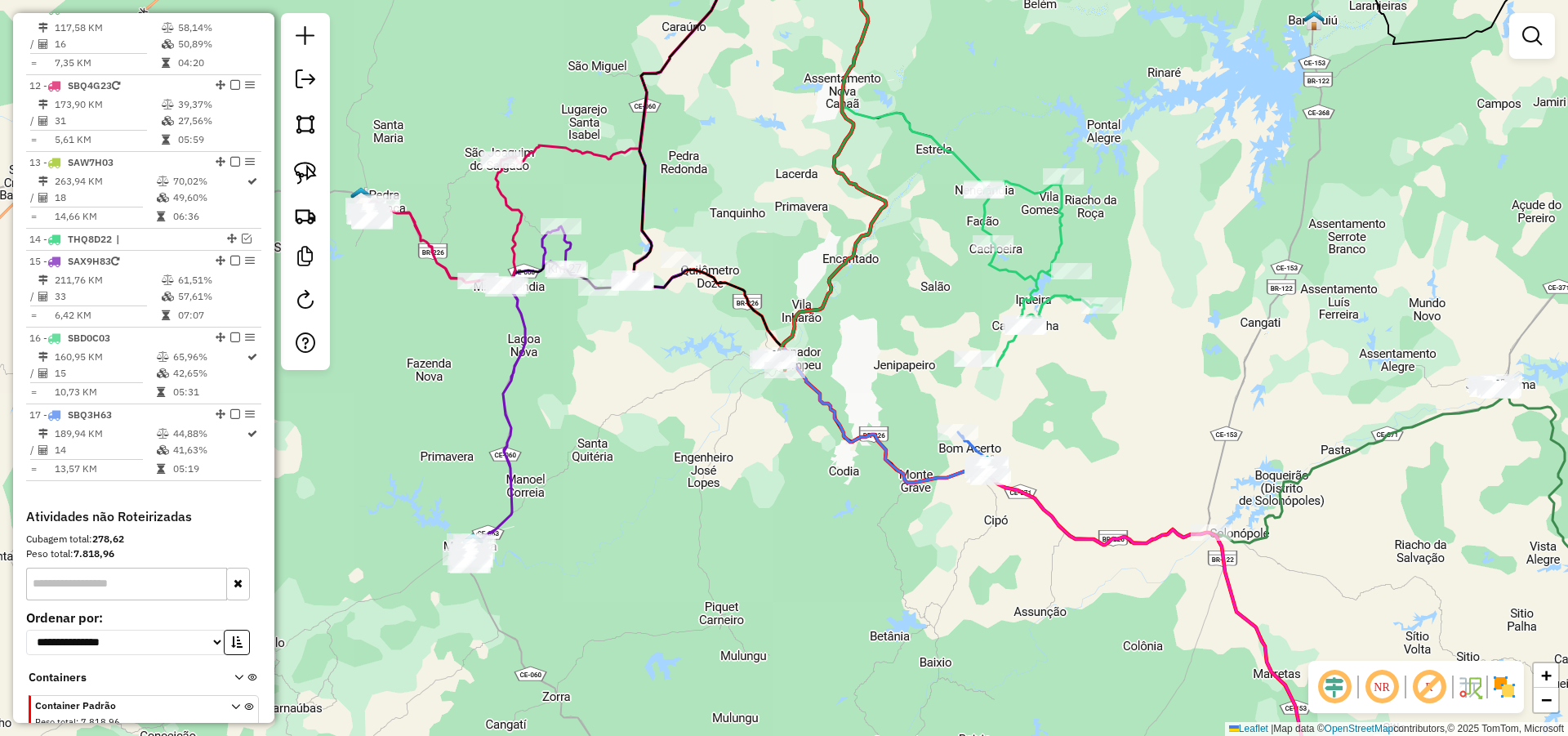
drag, startPoint x: 999, startPoint y: 73, endPoint x: 1161, endPoint y: 471, distance: 429.7
click at [1153, 468] on div "Janela de atendimento Grade de atendimento Capacidade Transportadoras Veículos …" at bounding box center [784, 368] width 1568 height 736
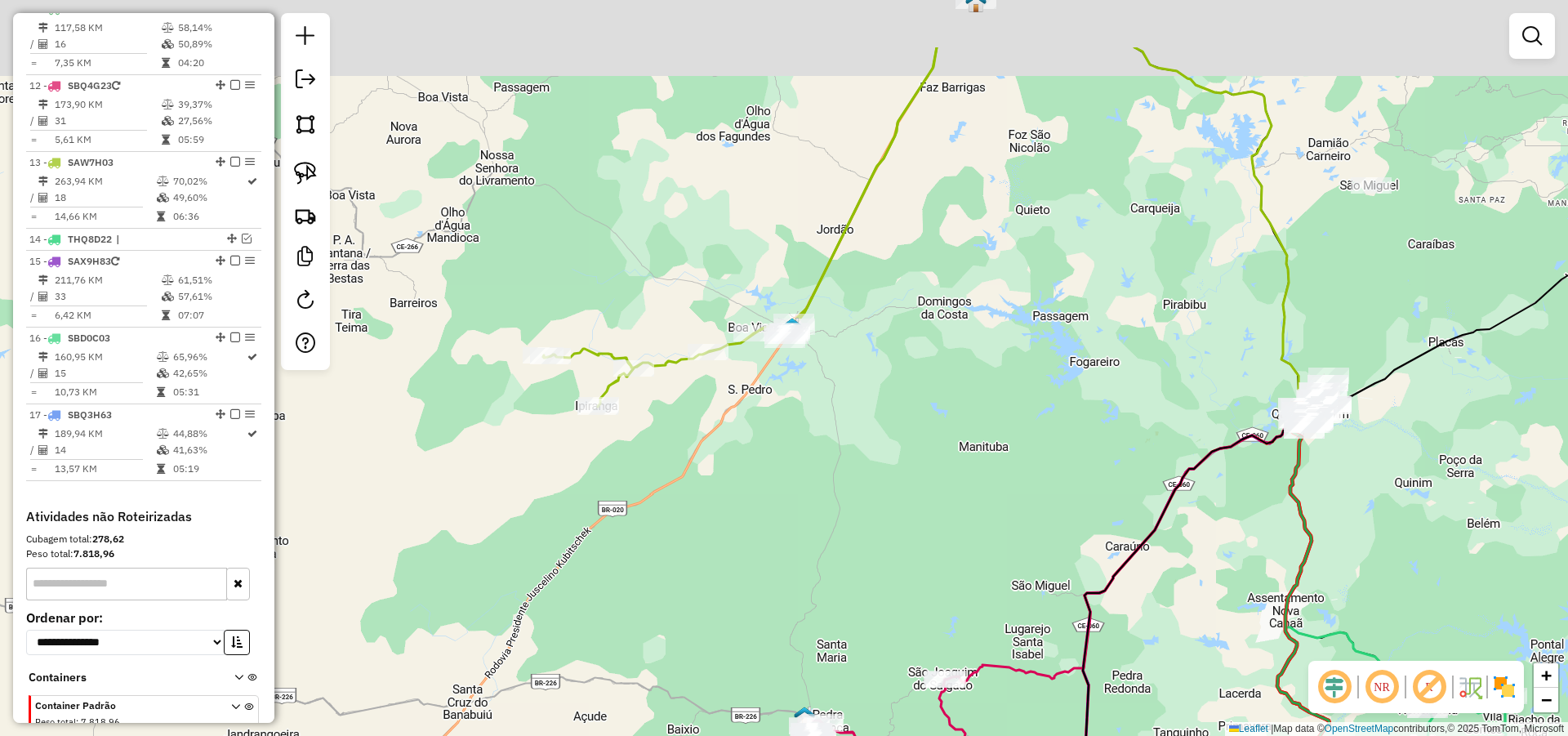
drag, startPoint x: 738, startPoint y: 318, endPoint x: 1014, endPoint y: 425, distance: 296.0
click at [1013, 426] on div "Janela de atendimento Grade de atendimento Capacidade Transportadoras Veículos …" at bounding box center [784, 368] width 1568 height 736
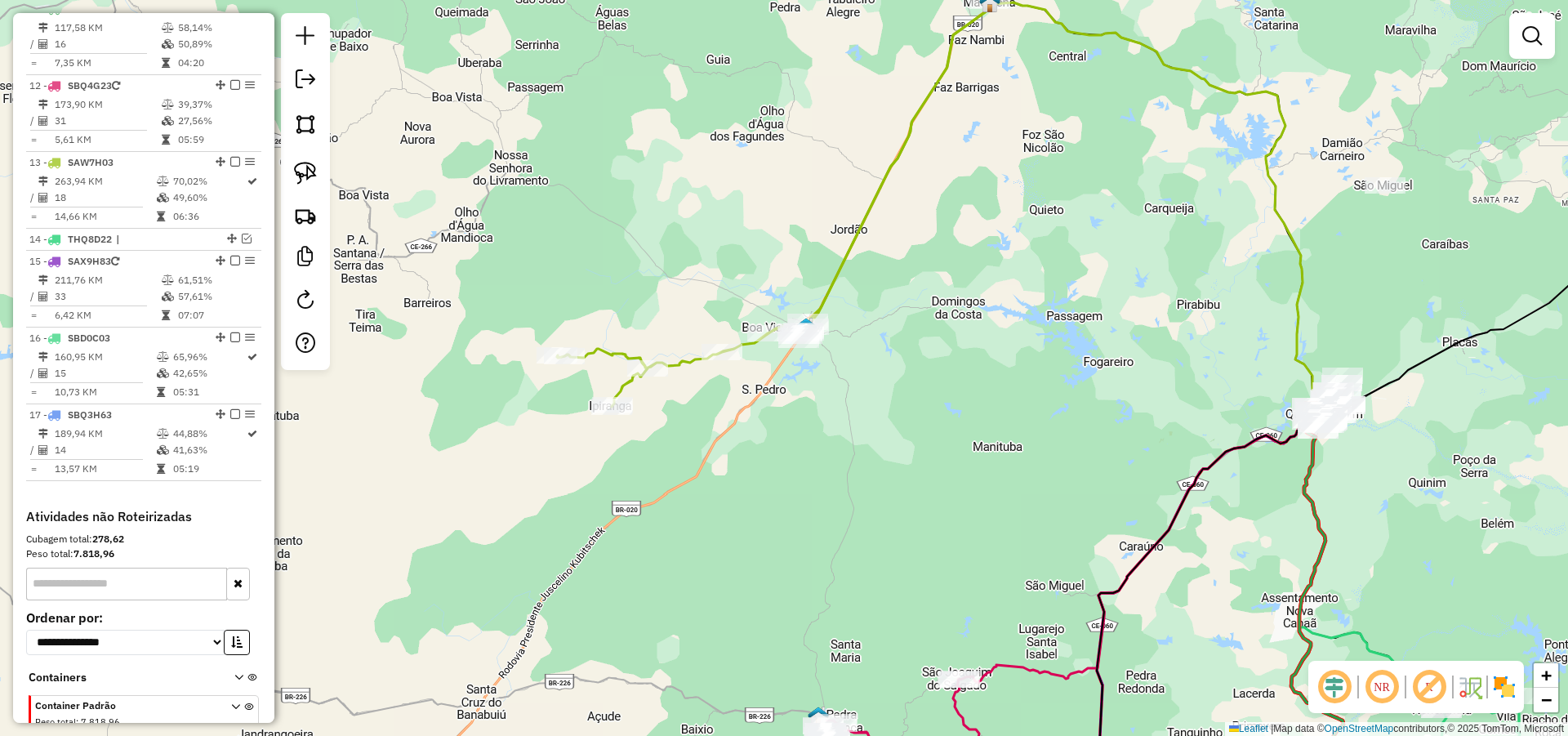
select select "**********"
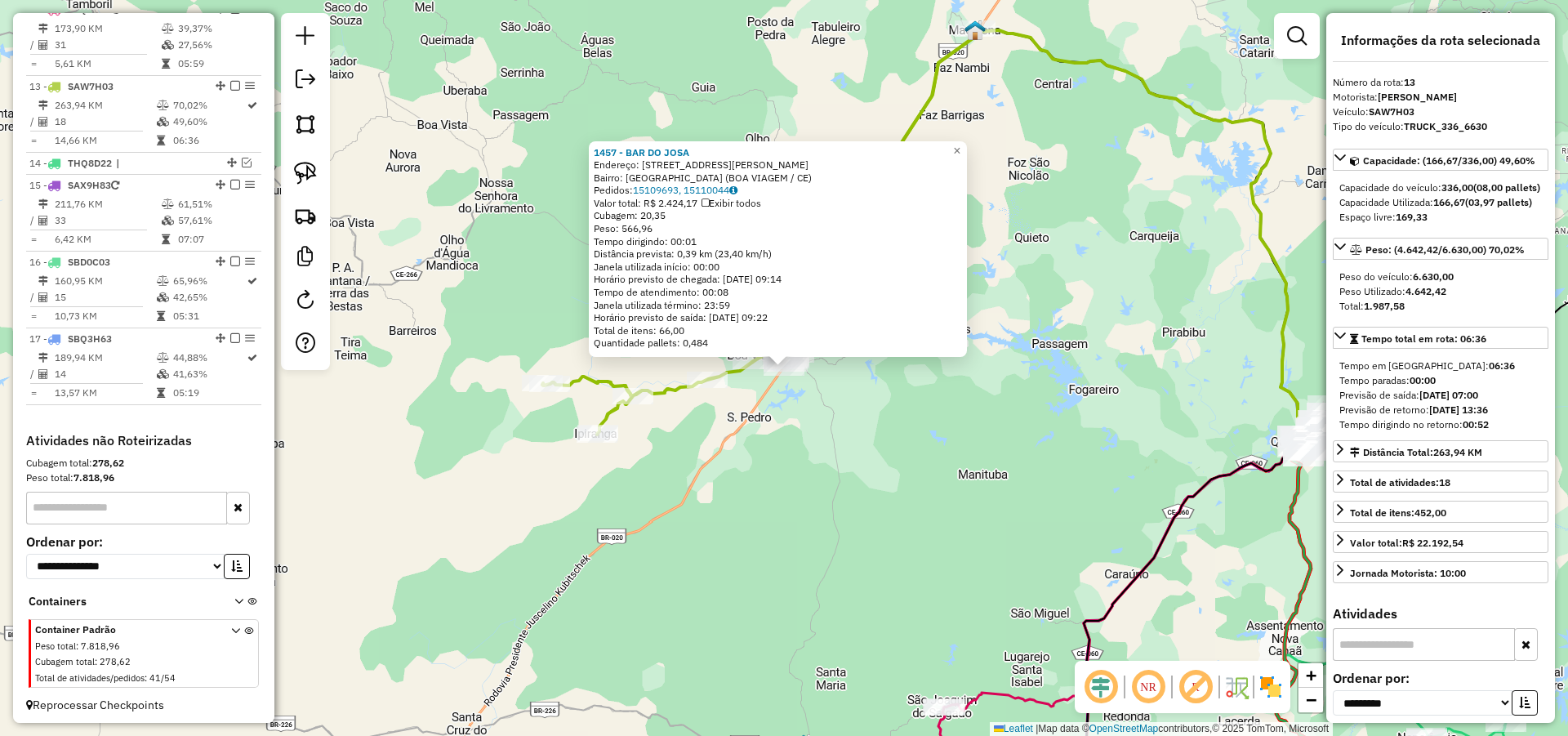
scroll to position [1057, 0]
click at [1099, 366] on div "1457 - BAR DO JOSA Endereço: RUA RUFELISBELA VIEIRA DE FREI 08 Bairro: Vila Hol…" at bounding box center [784, 368] width 1568 height 736
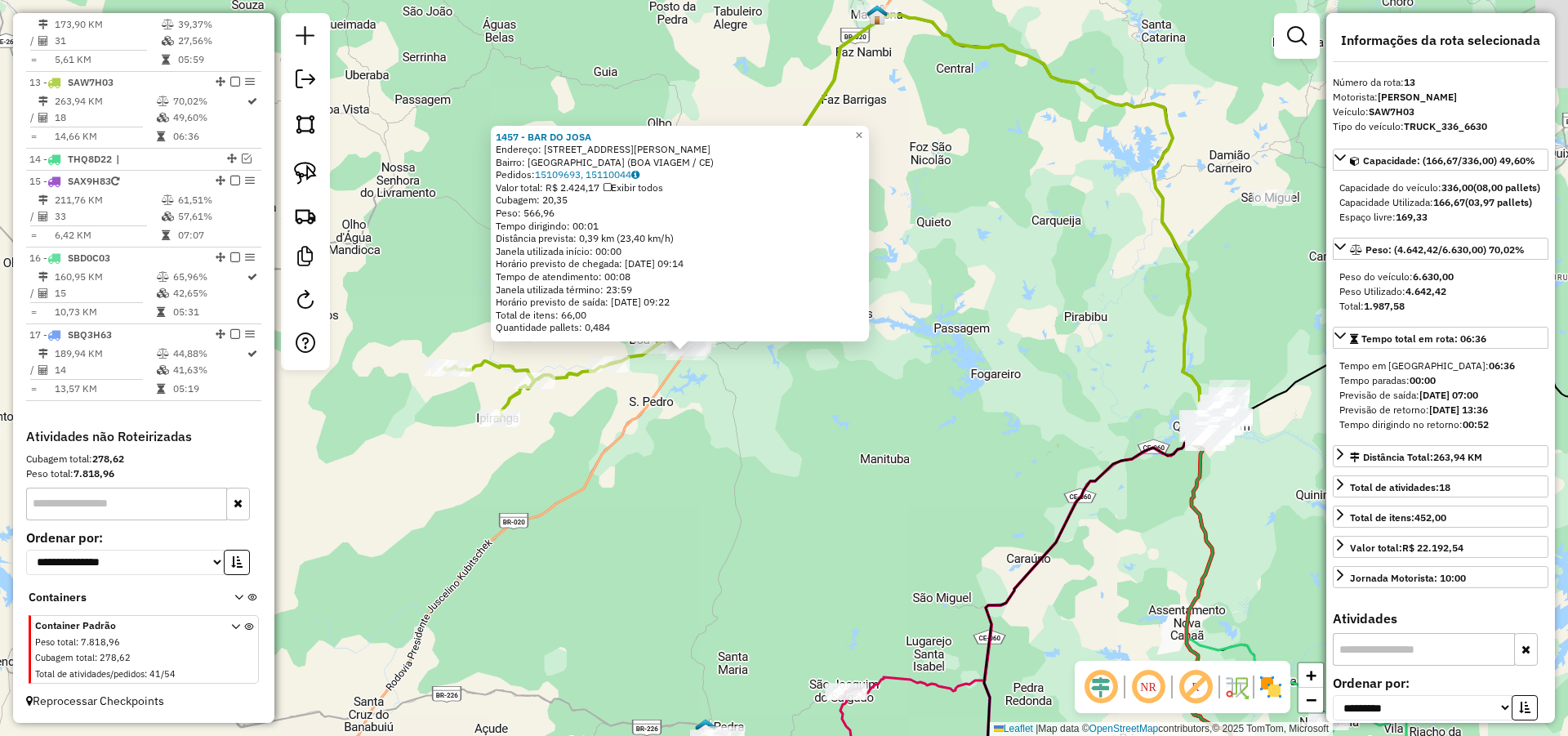
drag, startPoint x: 1082, startPoint y: 247, endPoint x: 835, endPoint y: 191, distance: 253.3
click at [835, 191] on div "1457 - BAR DO JOSA Endereço: RUA RUFELISBELA VIEIRA DE FREI 08 Bairro: Vila Hol…" at bounding box center [784, 368] width 1568 height 736
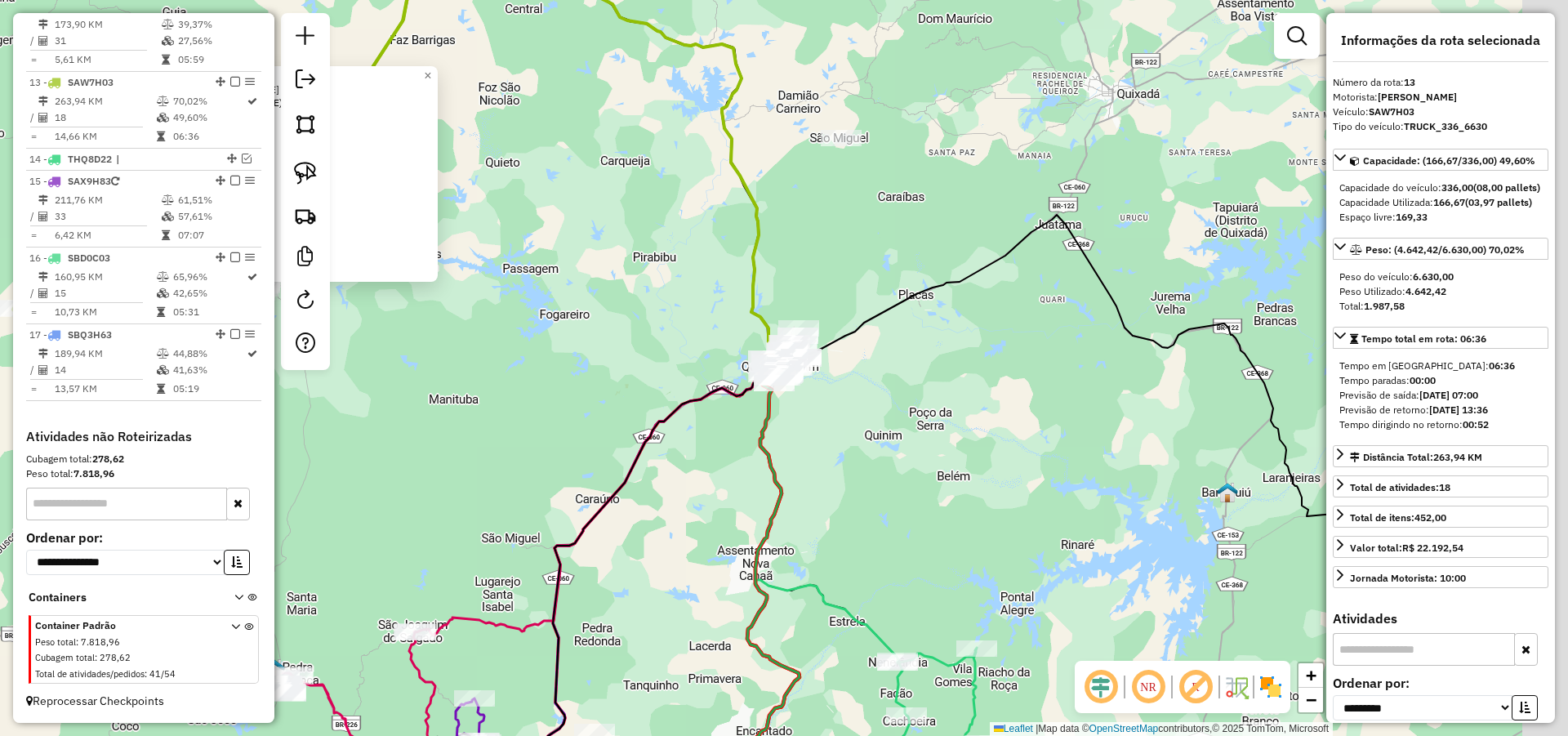
drag, startPoint x: 951, startPoint y: 265, endPoint x: 959, endPoint y: 258, distance: 10.6
click at [952, 260] on div "1457 - BAR DO JOSA Endereço: RUA RUFELISBELA VIEIRA DE FREI 08 Bairro: Vila Hol…" at bounding box center [784, 368] width 1568 height 736
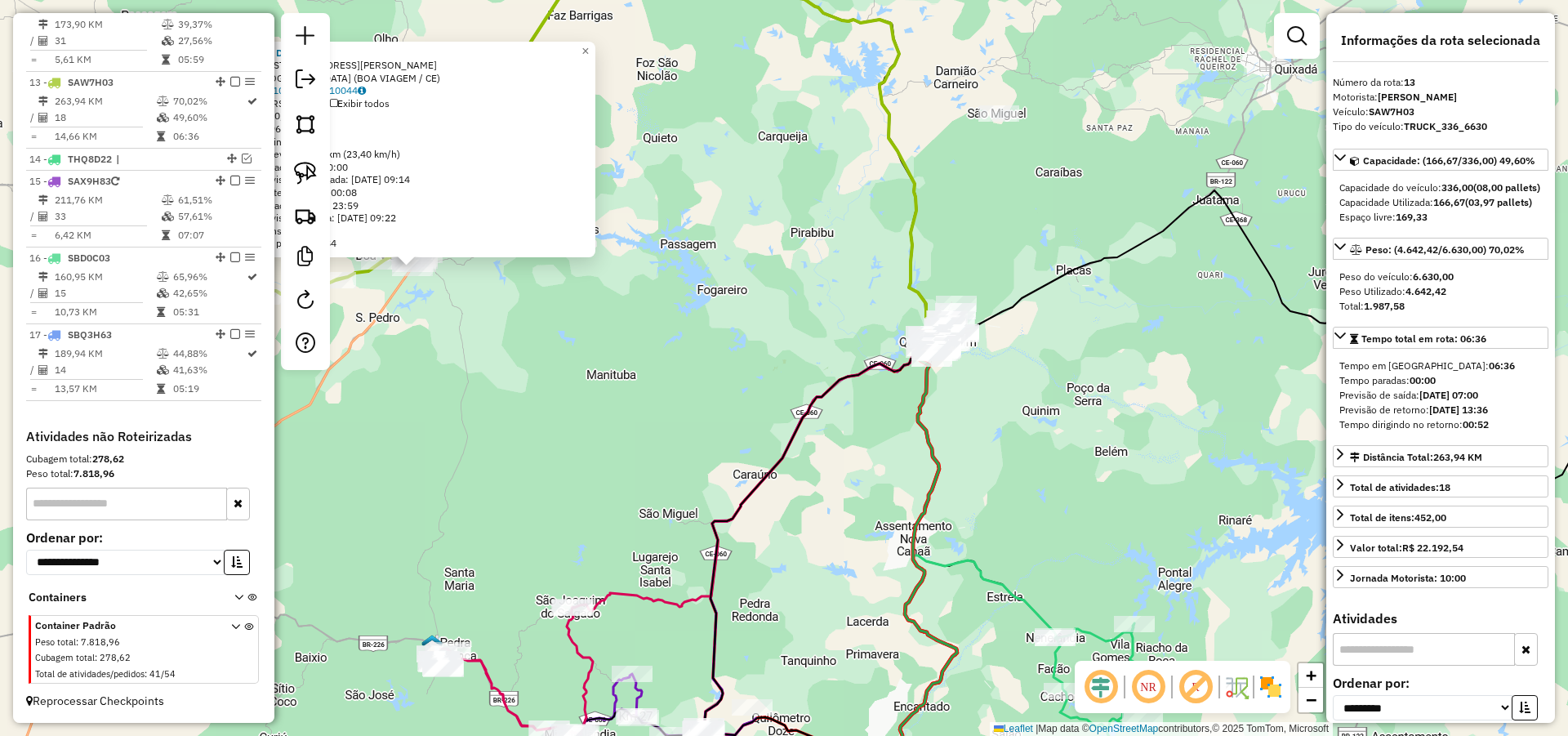
drag, startPoint x: 1087, startPoint y: 359, endPoint x: 1127, endPoint y: 351, distance: 40.8
click at [1127, 351] on div "1457 - BAR DO JOSA Endereço: RUA RUFELISBELA VIEIRA DE FREI 08 Bairro: Vila Hol…" at bounding box center [784, 368] width 1568 height 736
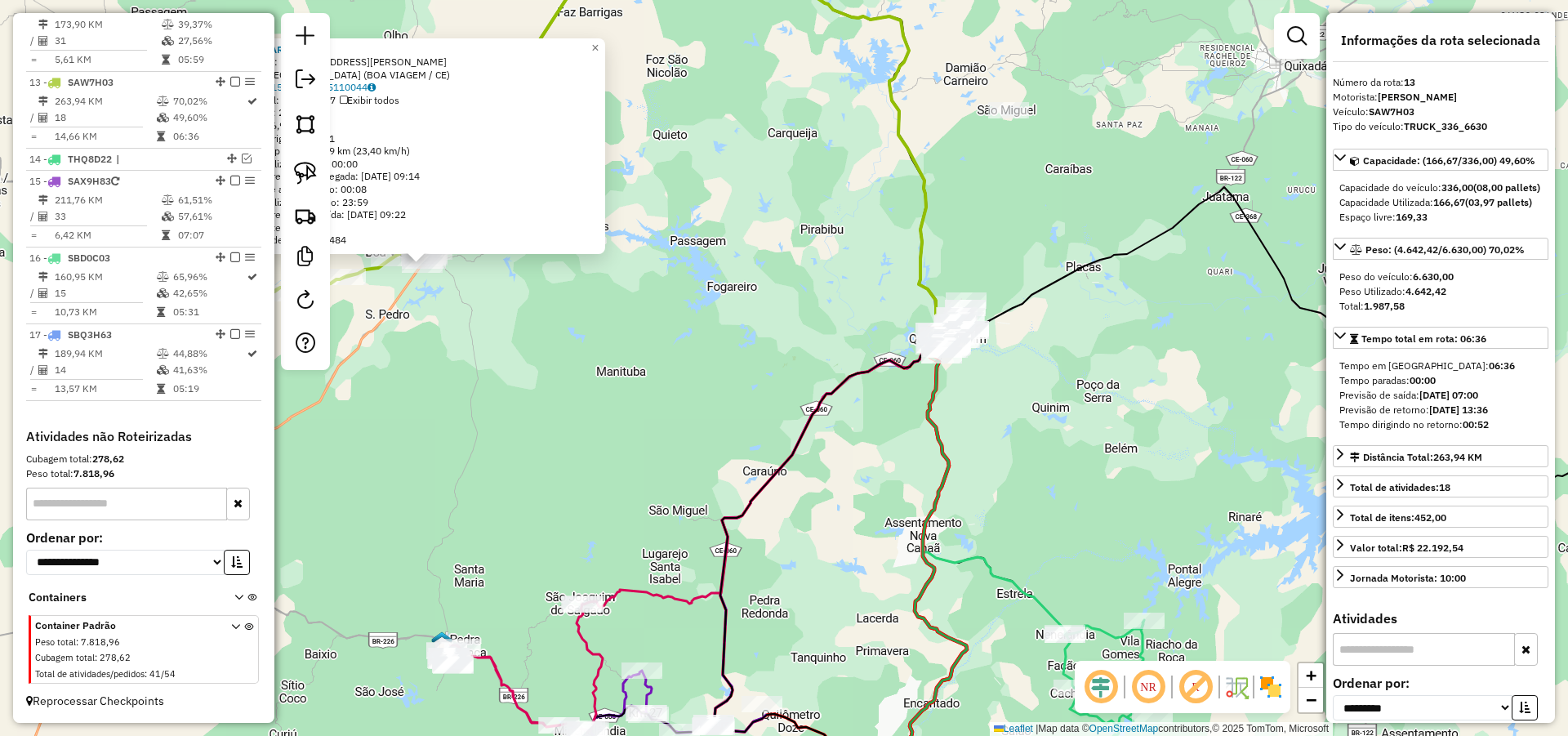
click at [1085, 372] on div "1457 - BAR DO JOSA Endereço: RUA RUFELISBELA VIEIRA DE FREI 08 Bairro: Vila Hol…" at bounding box center [784, 368] width 1568 height 736
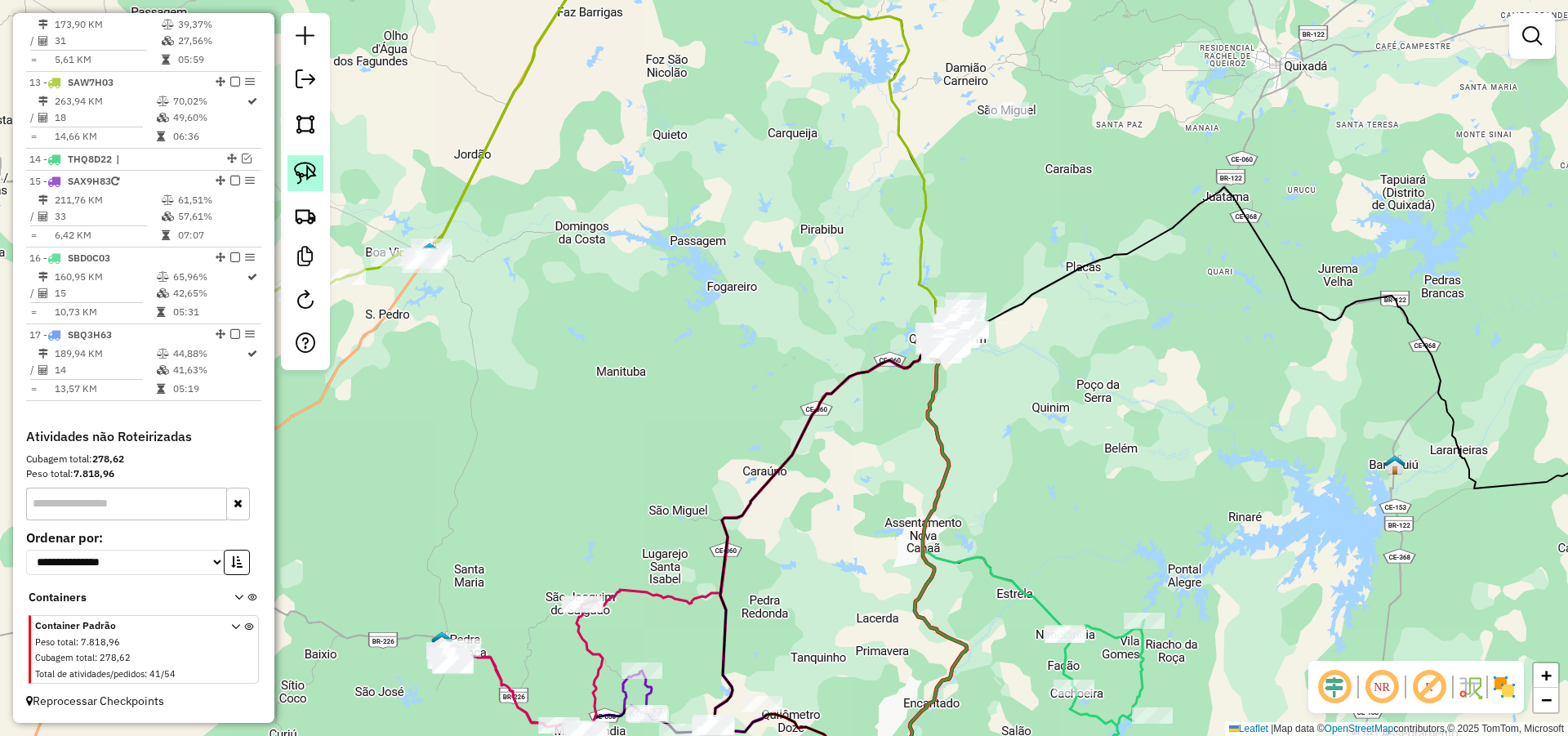
click at [305, 166] on img at bounding box center [305, 173] width 23 height 23
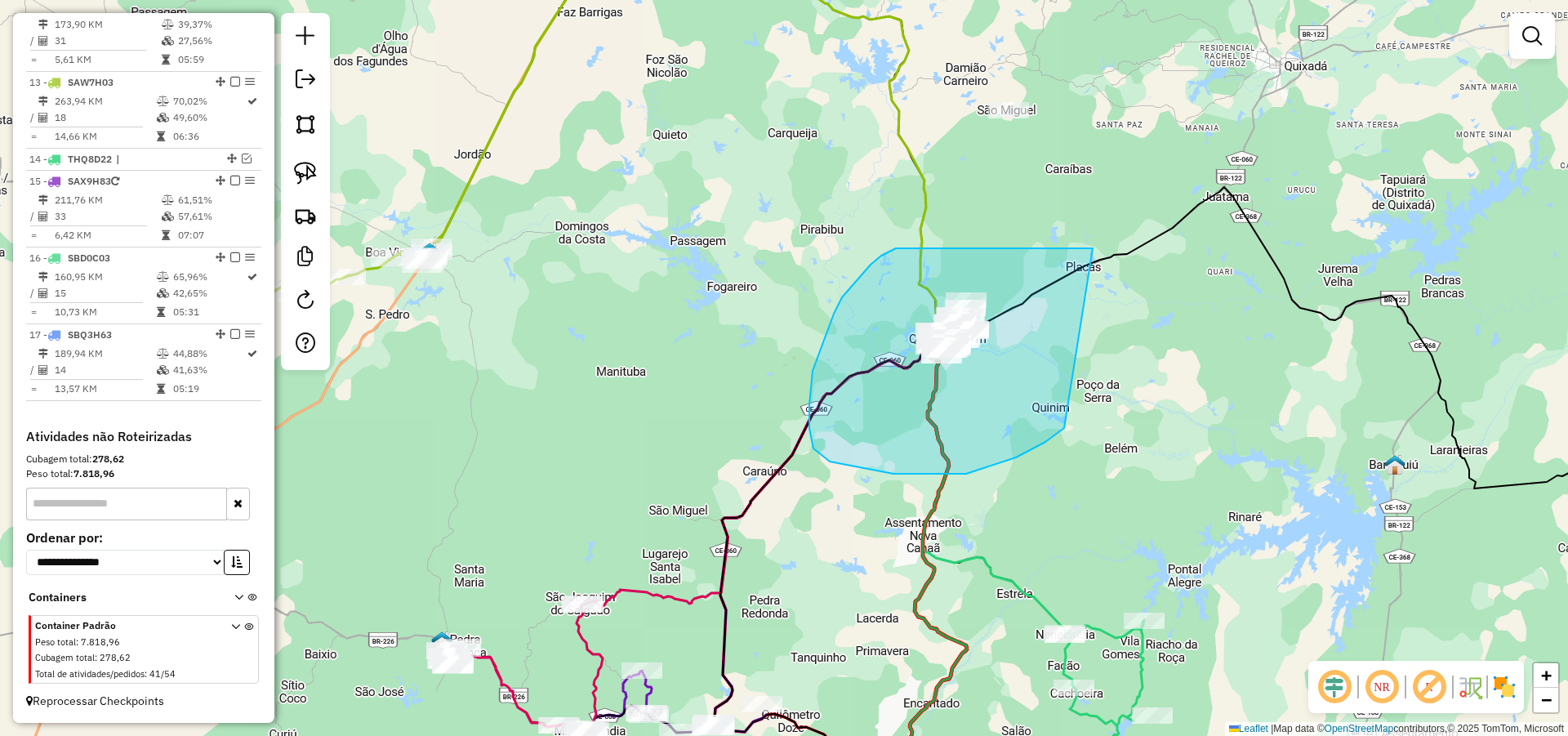
drag, startPoint x: 891, startPoint y: 251, endPoint x: 1072, endPoint y: 418, distance: 246.3
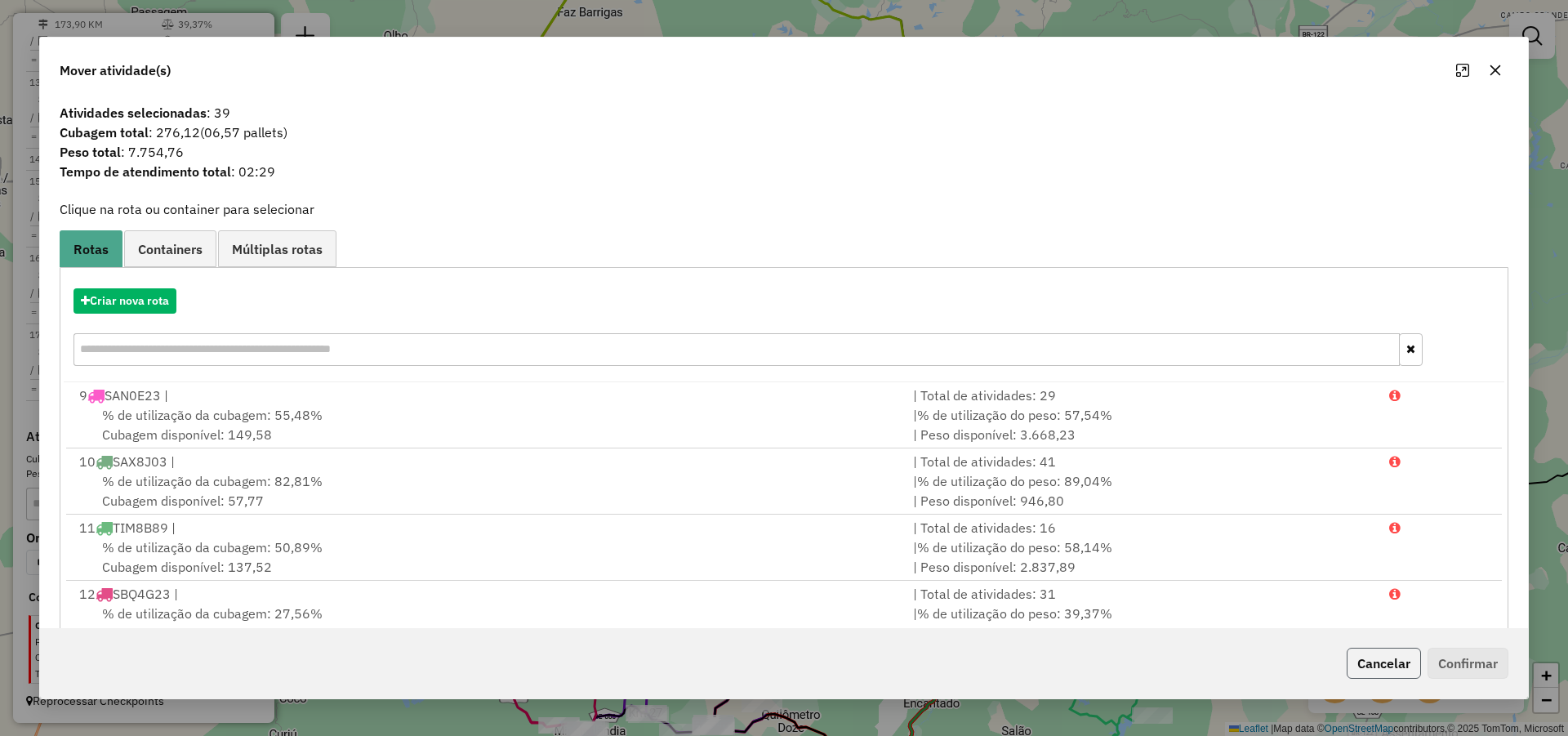
click at [1390, 664] on button "Cancelar" at bounding box center [1384, 663] width 74 height 31
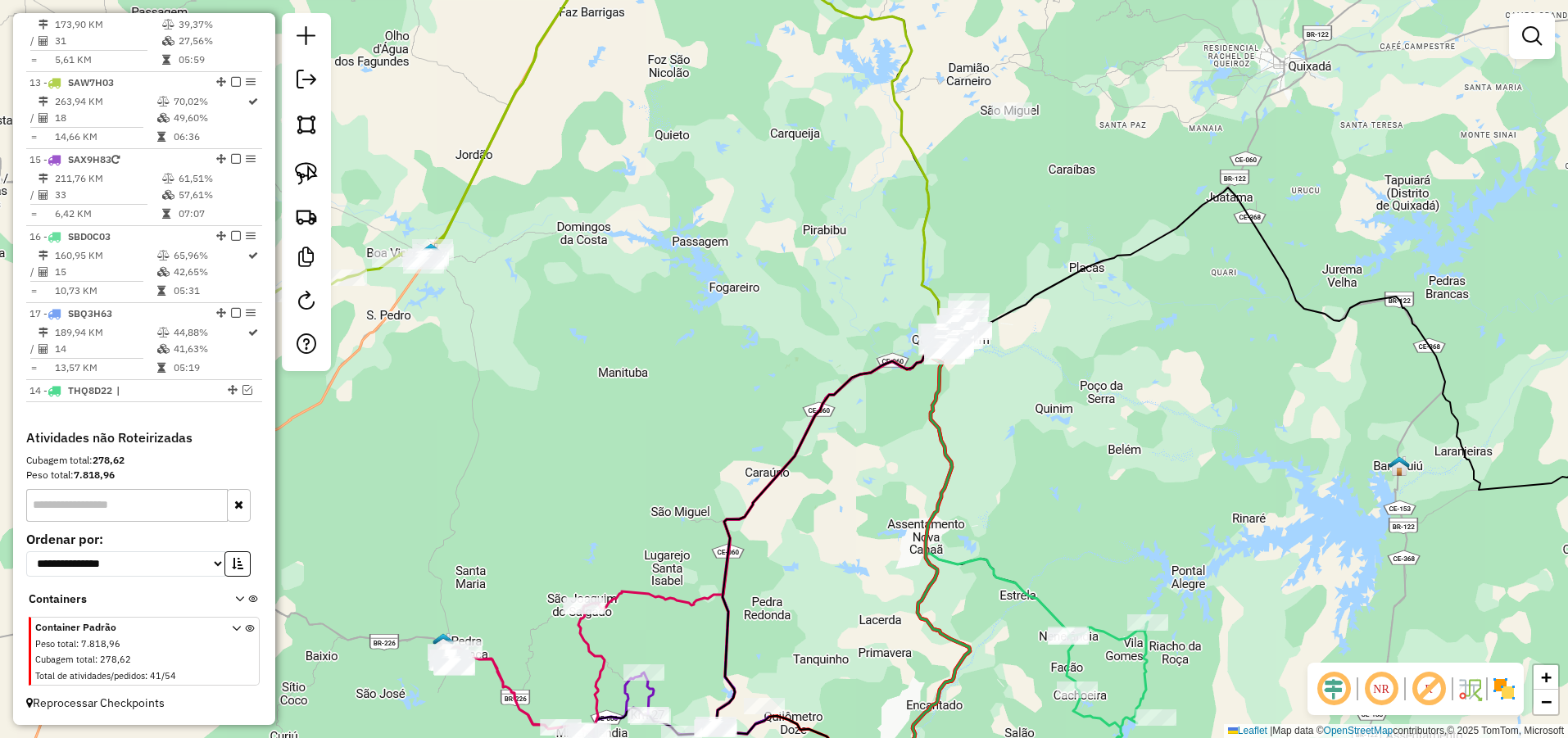
drag, startPoint x: 227, startPoint y: 155, endPoint x: 204, endPoint y: 397, distance: 243.1
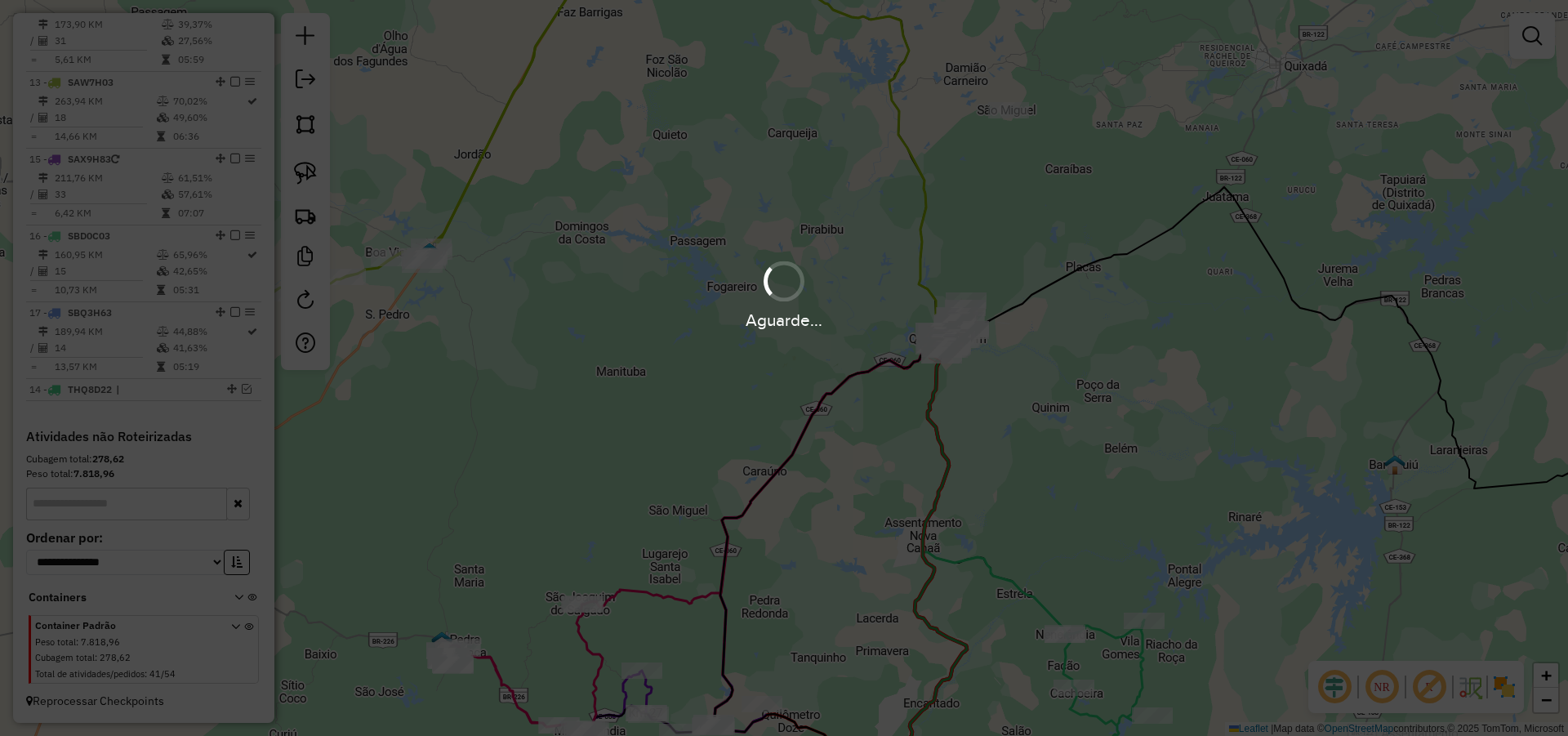
click at [1094, 438] on div "Aguarde..." at bounding box center [784, 368] width 1568 height 736
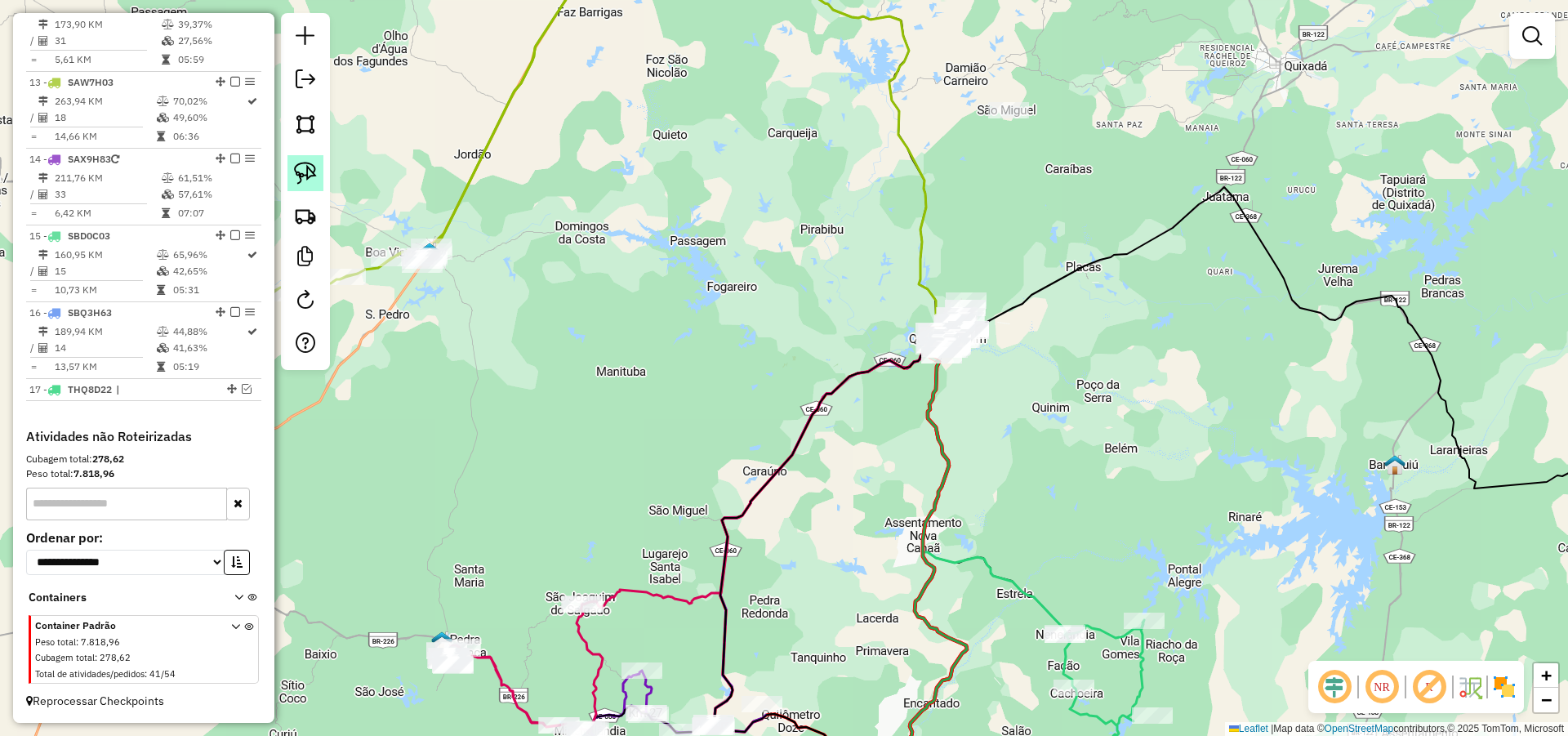
click at [313, 174] on img at bounding box center [305, 173] width 23 height 23
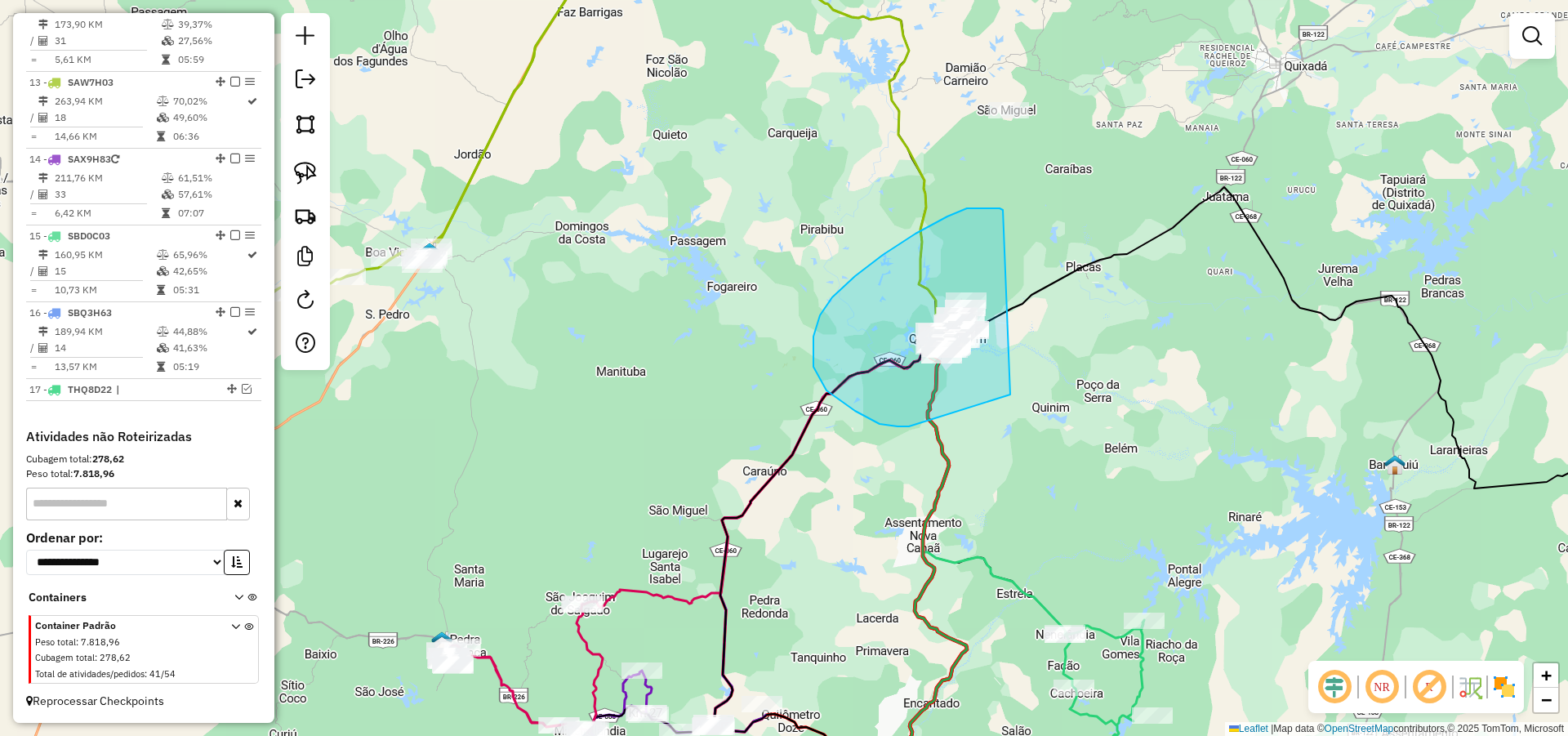
drag, startPoint x: 1000, startPoint y: 208, endPoint x: 1089, endPoint y: 353, distance: 170.1
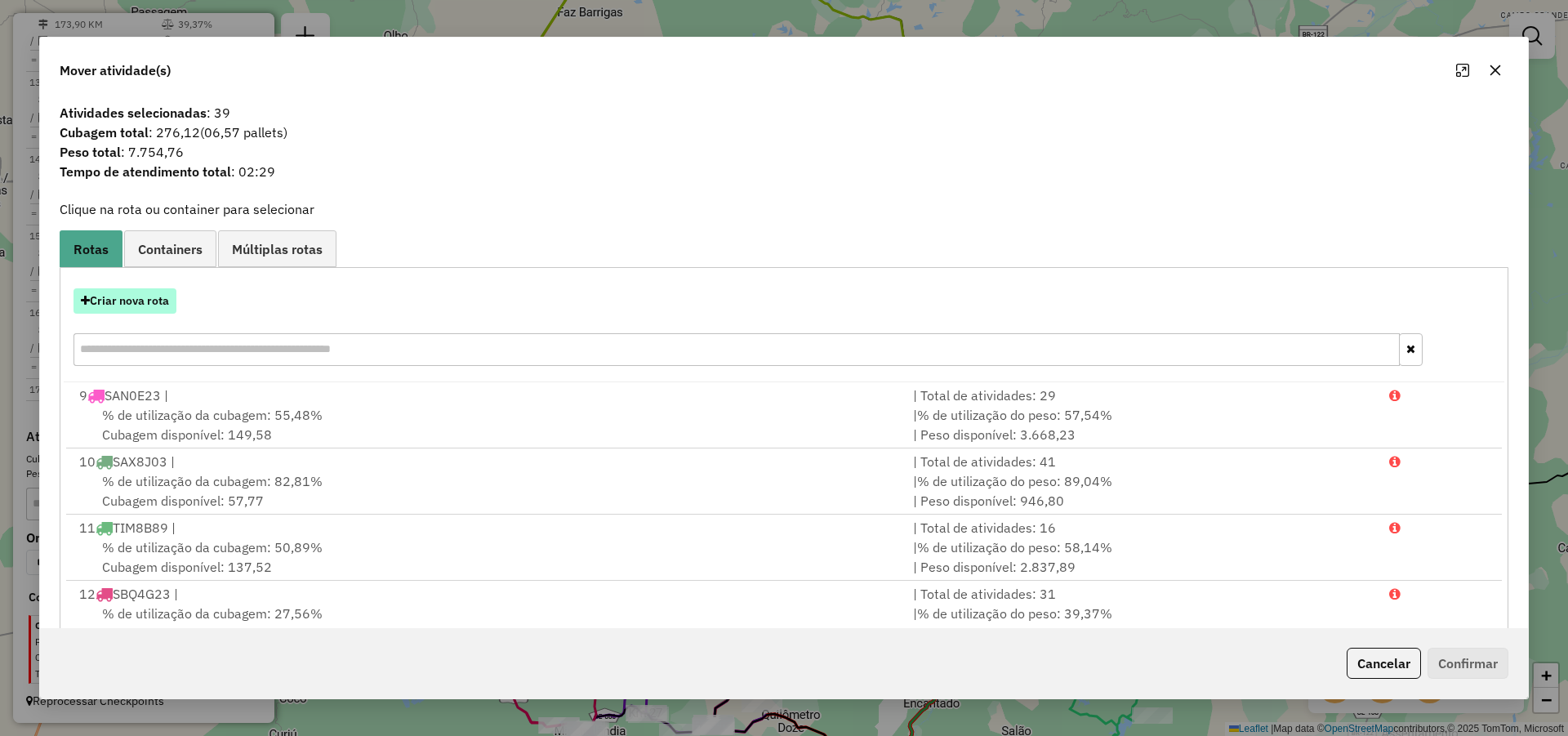
click at [143, 304] on button "Criar nova rota" at bounding box center [124, 300] width 103 height 25
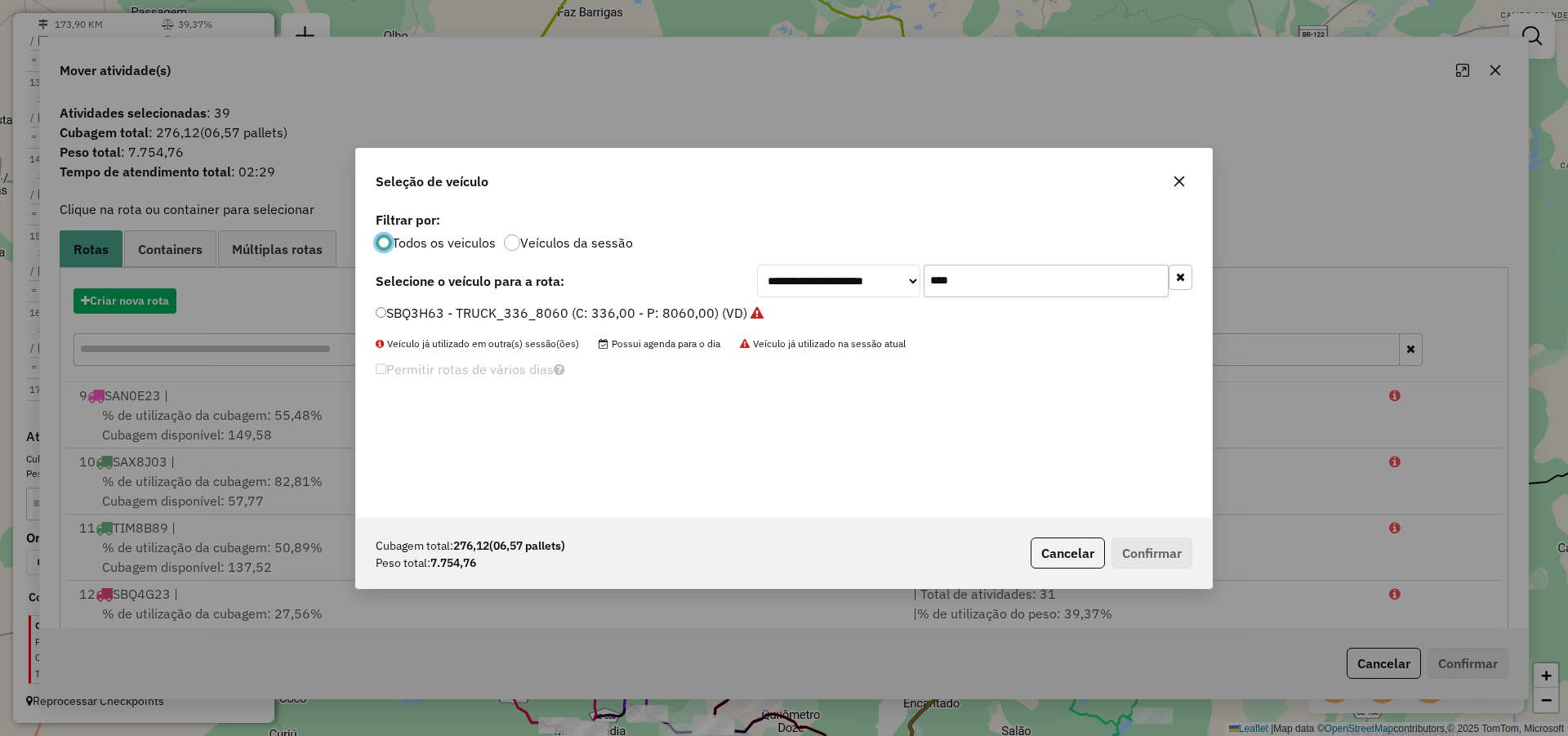
scroll to position [9, 5]
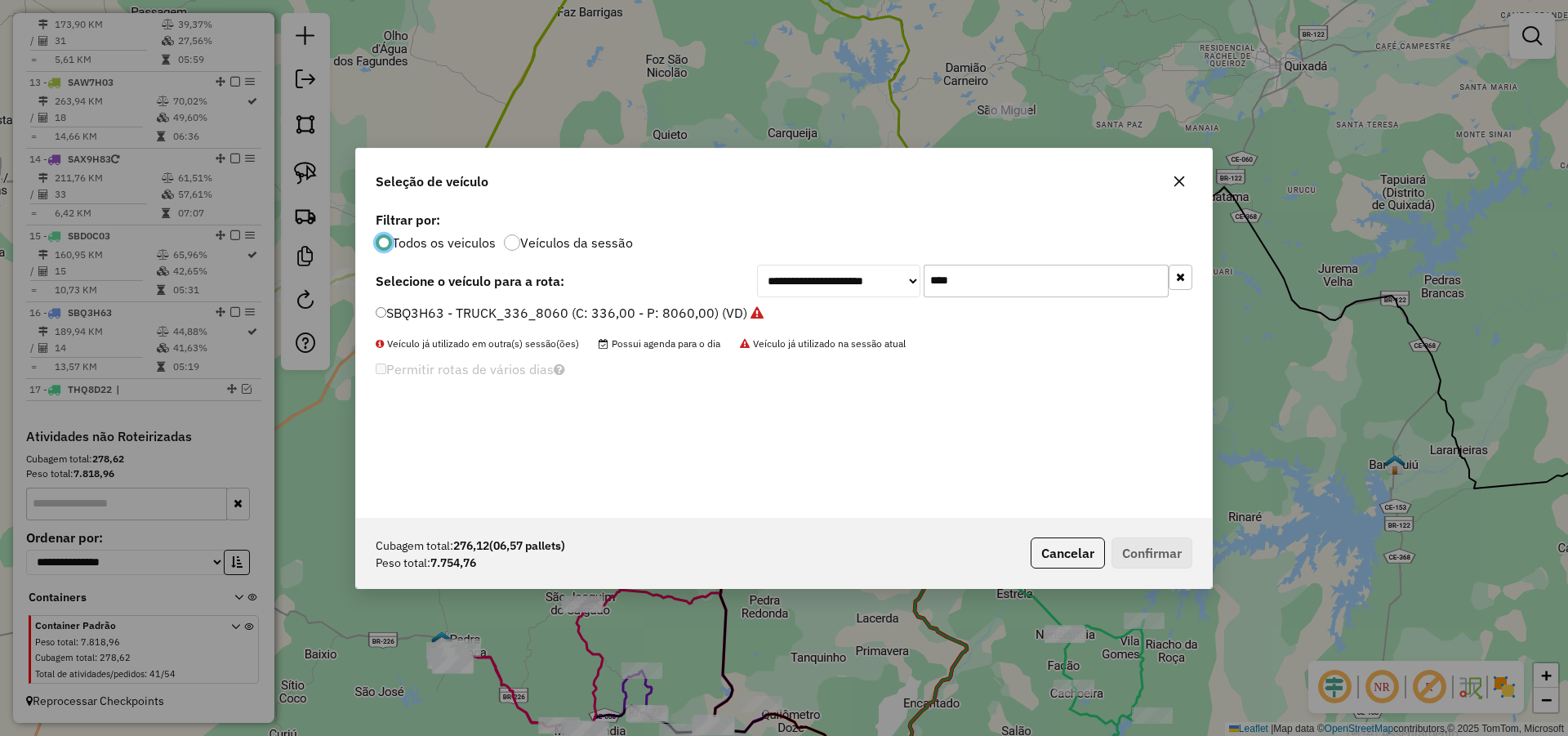
click at [985, 278] on input "****" at bounding box center [1047, 281] width 245 height 33
type input "**"
click at [673, 305] on label "SBQ3J03 - TOCO_336_8060 (C: 336,00 - P: 8060,00) (VD)" at bounding box center [556, 312] width 361 height 20
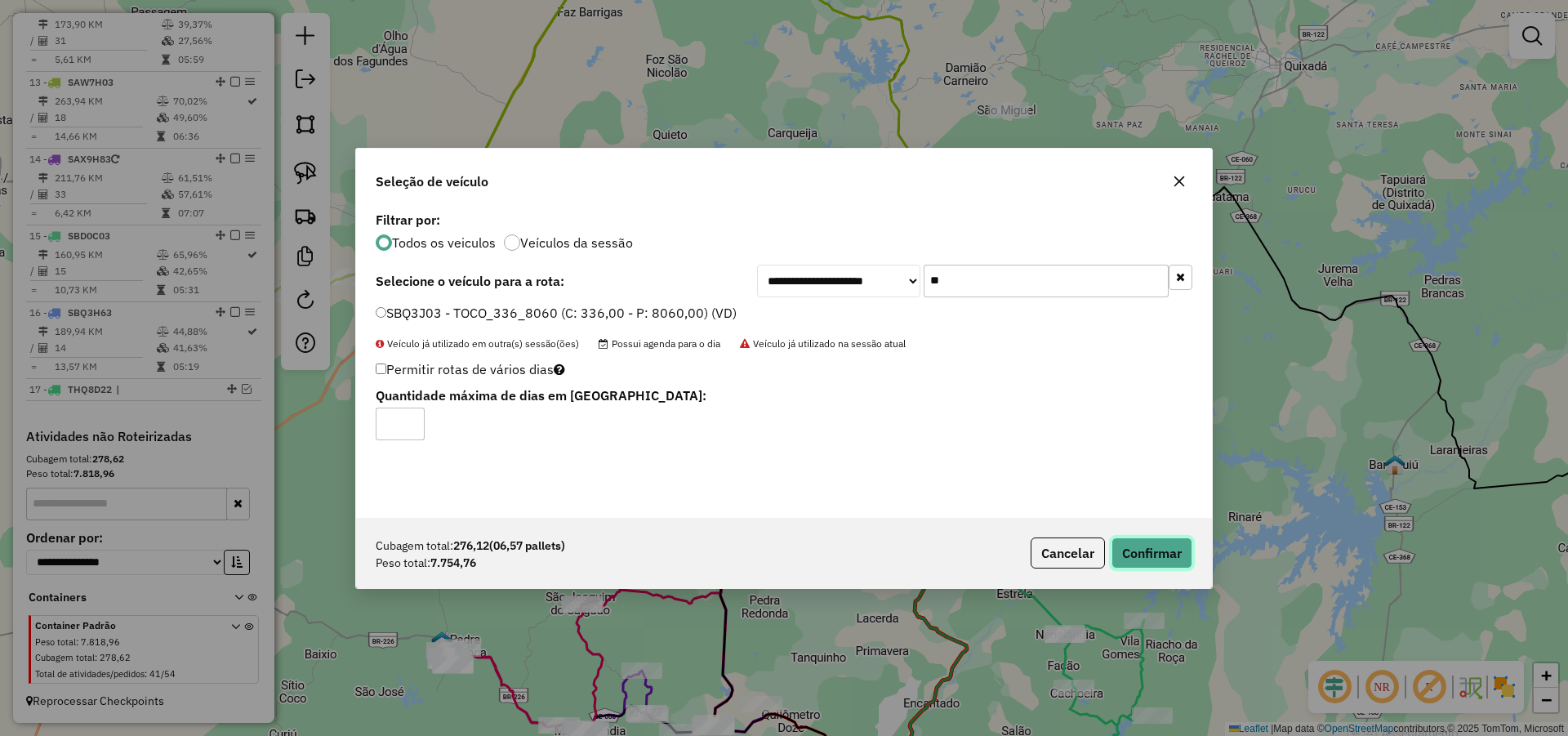
click at [1151, 547] on button "Confirmar" at bounding box center [1152, 553] width 81 height 31
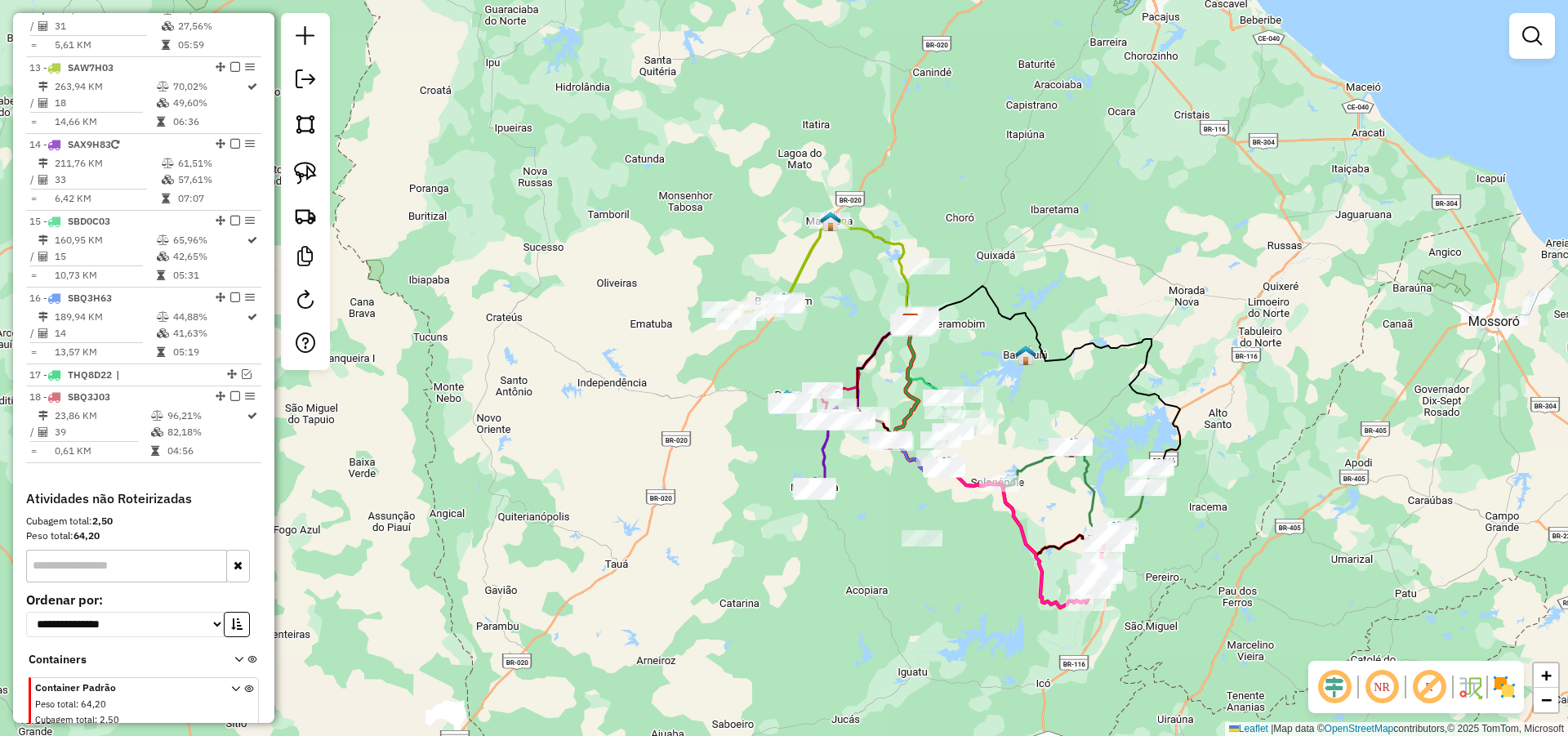
drag, startPoint x: 1012, startPoint y: 387, endPoint x: 997, endPoint y: 371, distance: 21.9
click at [1000, 372] on div "Janela de atendimento Grade de atendimento Capacidade Transportadoras Veículos …" at bounding box center [784, 368] width 1568 height 736
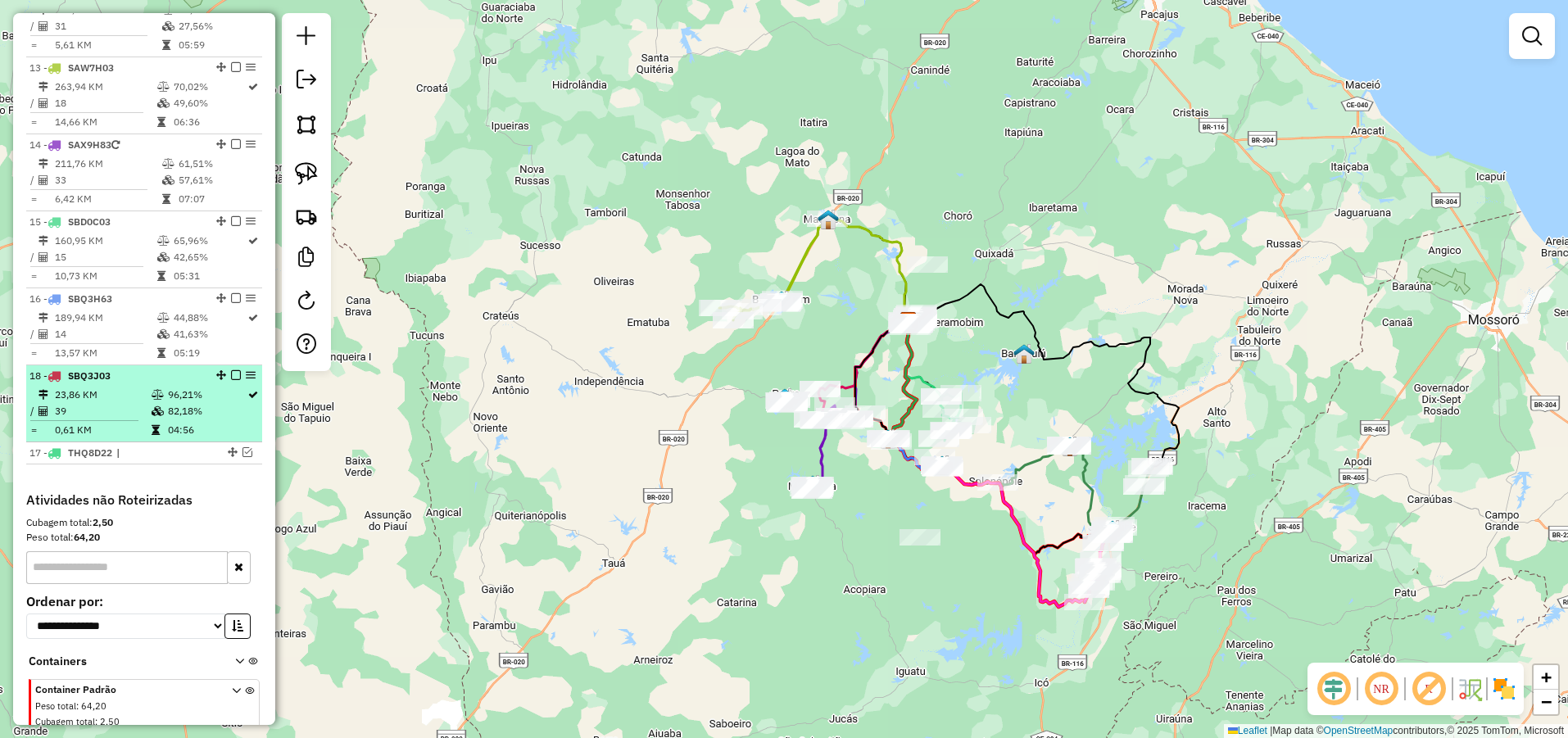
drag, startPoint x: 226, startPoint y: 388, endPoint x: 229, endPoint y: 451, distance: 63.1
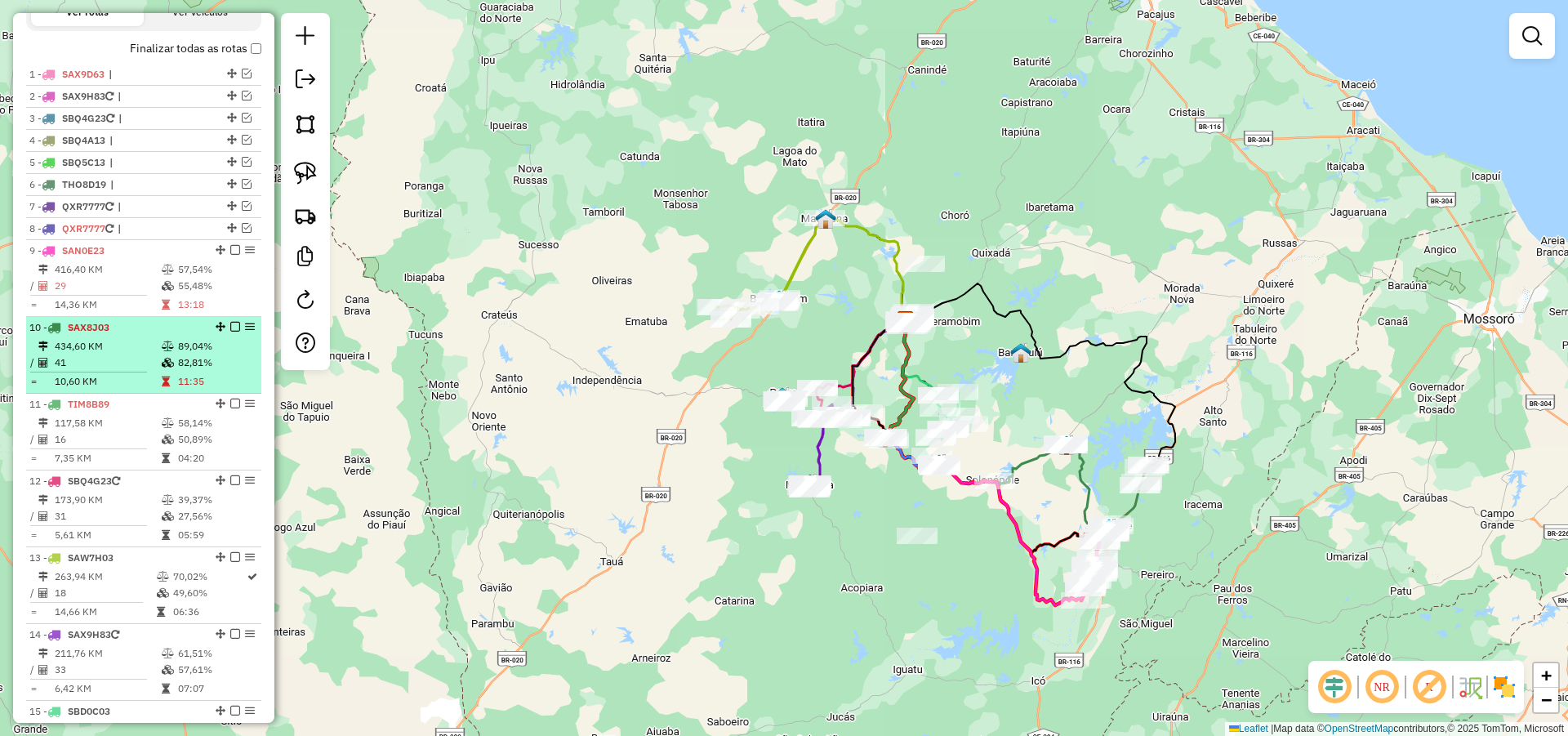
scroll to position [469, 0]
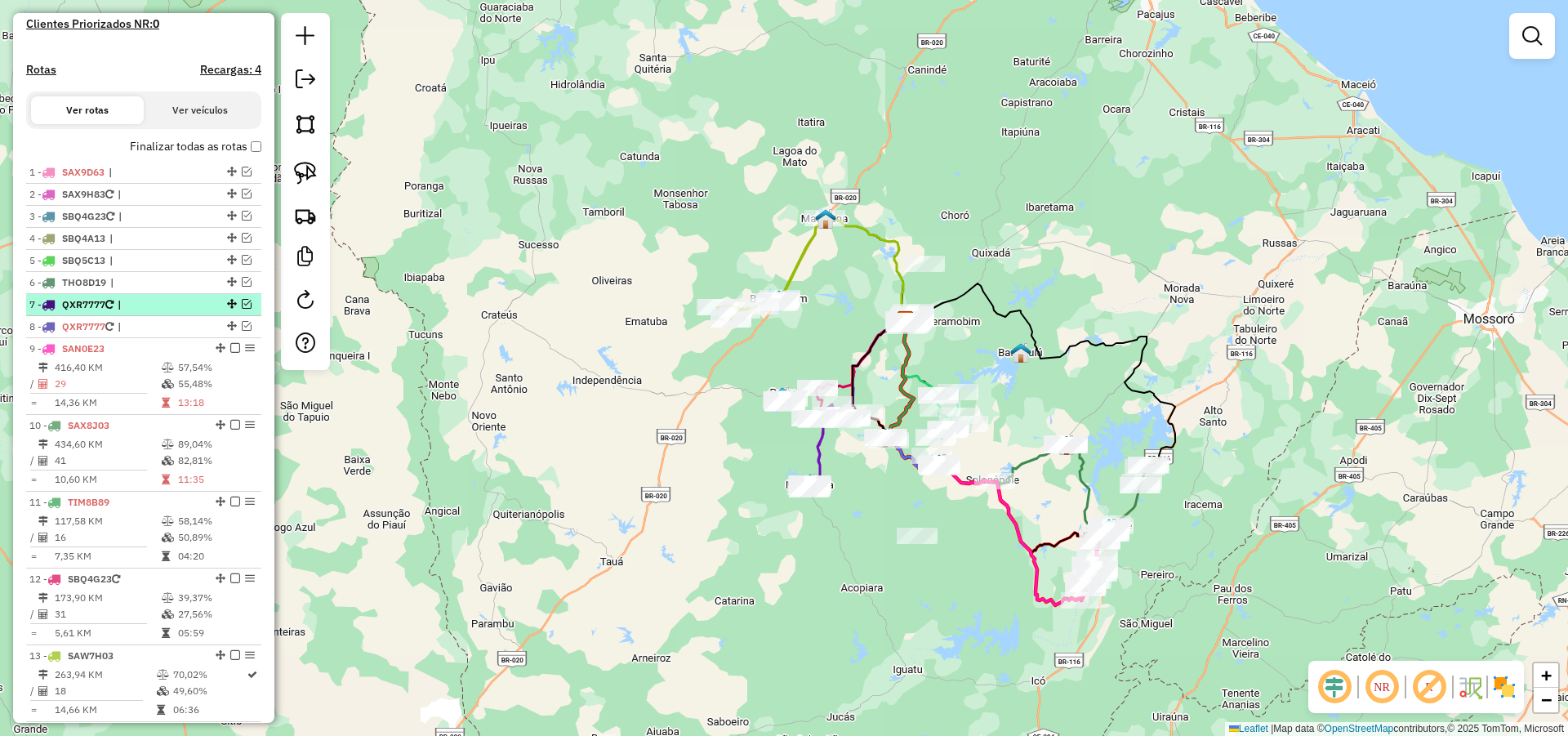
click at [242, 309] on em at bounding box center [246, 304] width 10 height 10
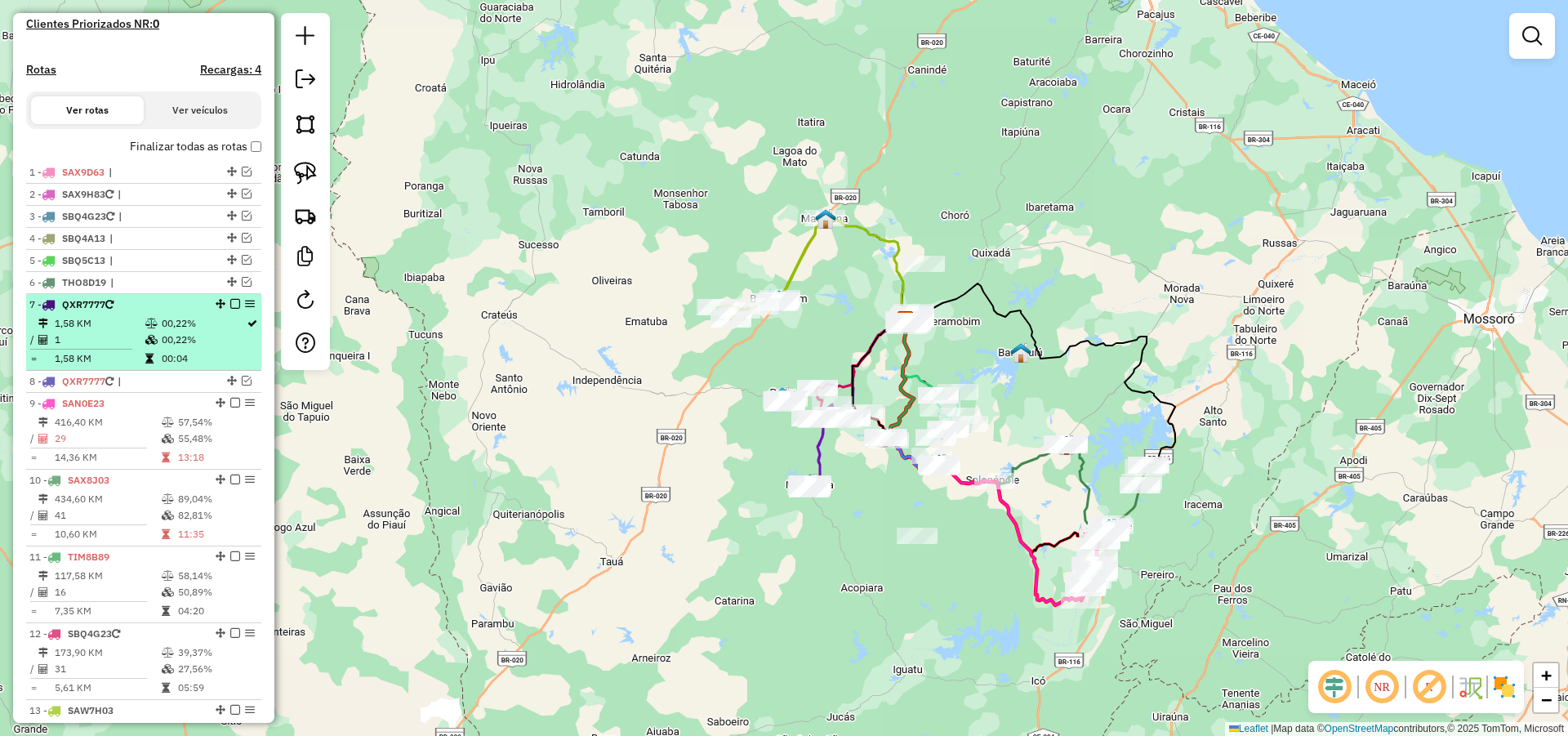
click at [169, 312] on div "7 - QXR7777" at bounding box center [116, 304] width 173 height 15
select select "**********"
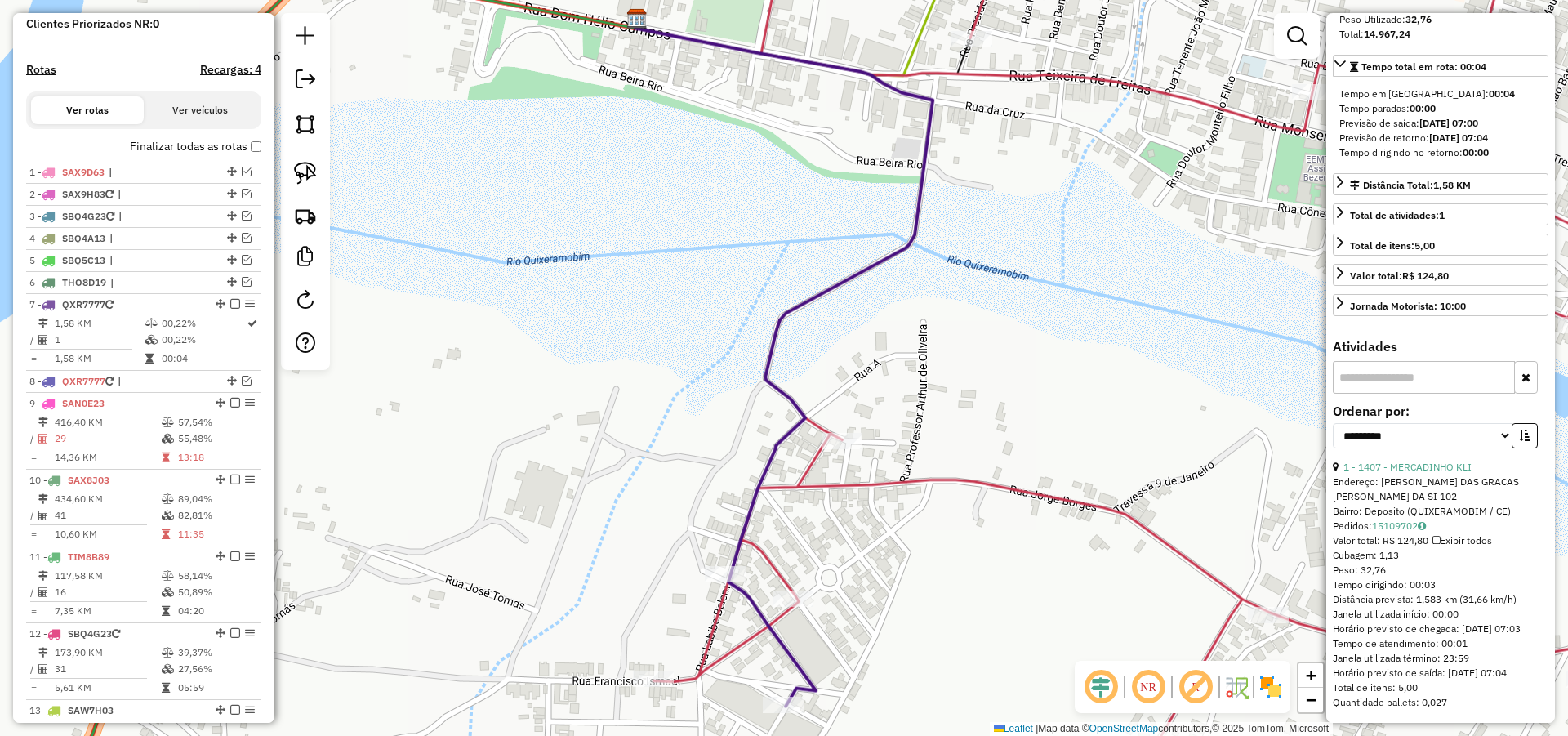
scroll to position [301, 0]
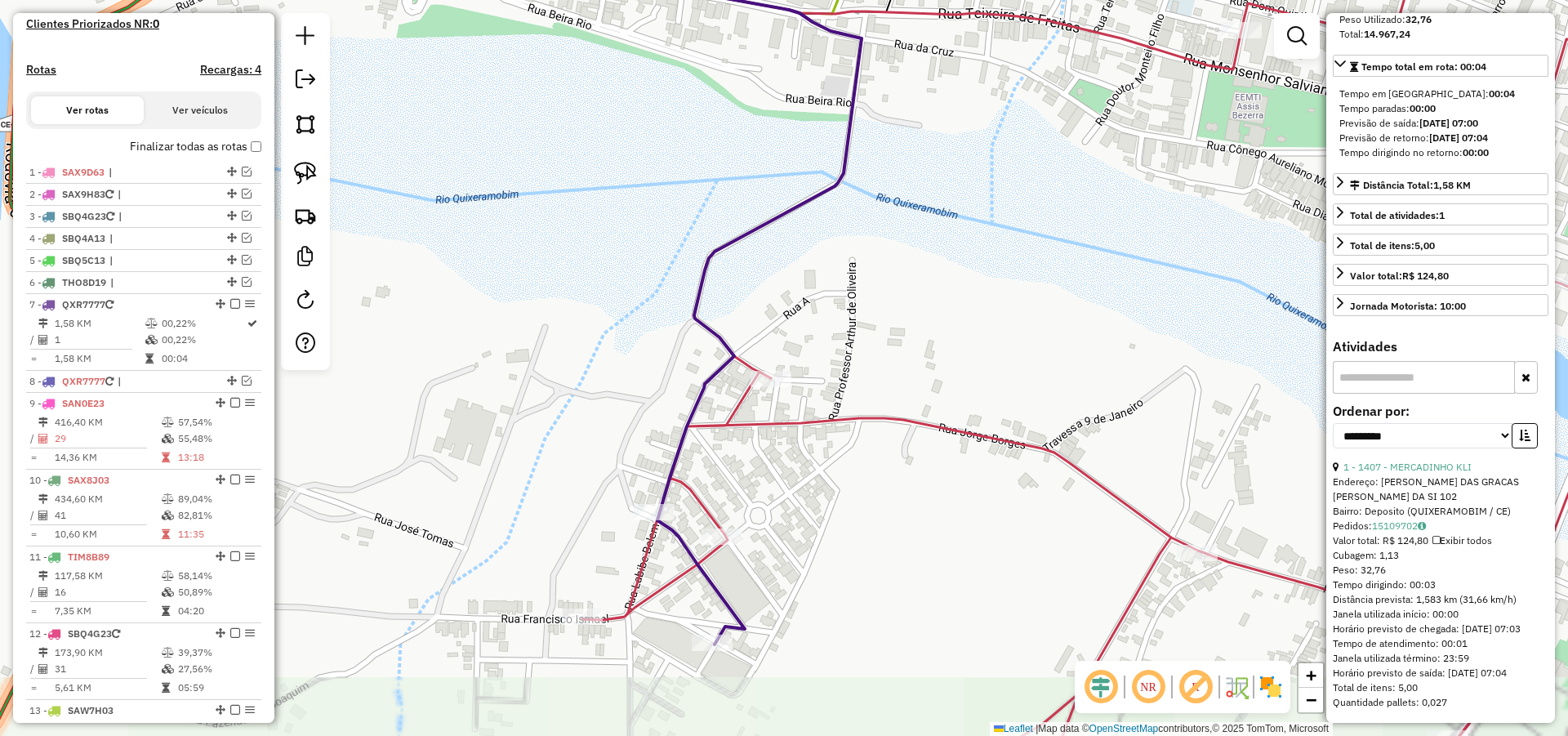
drag, startPoint x: 861, startPoint y: 499, endPoint x: 878, endPoint y: 330, distance: 169.9
click at [878, 342] on div "Janela de atendimento Grade de atendimento Capacidade Transportadoras Veículos …" at bounding box center [784, 368] width 1568 height 736
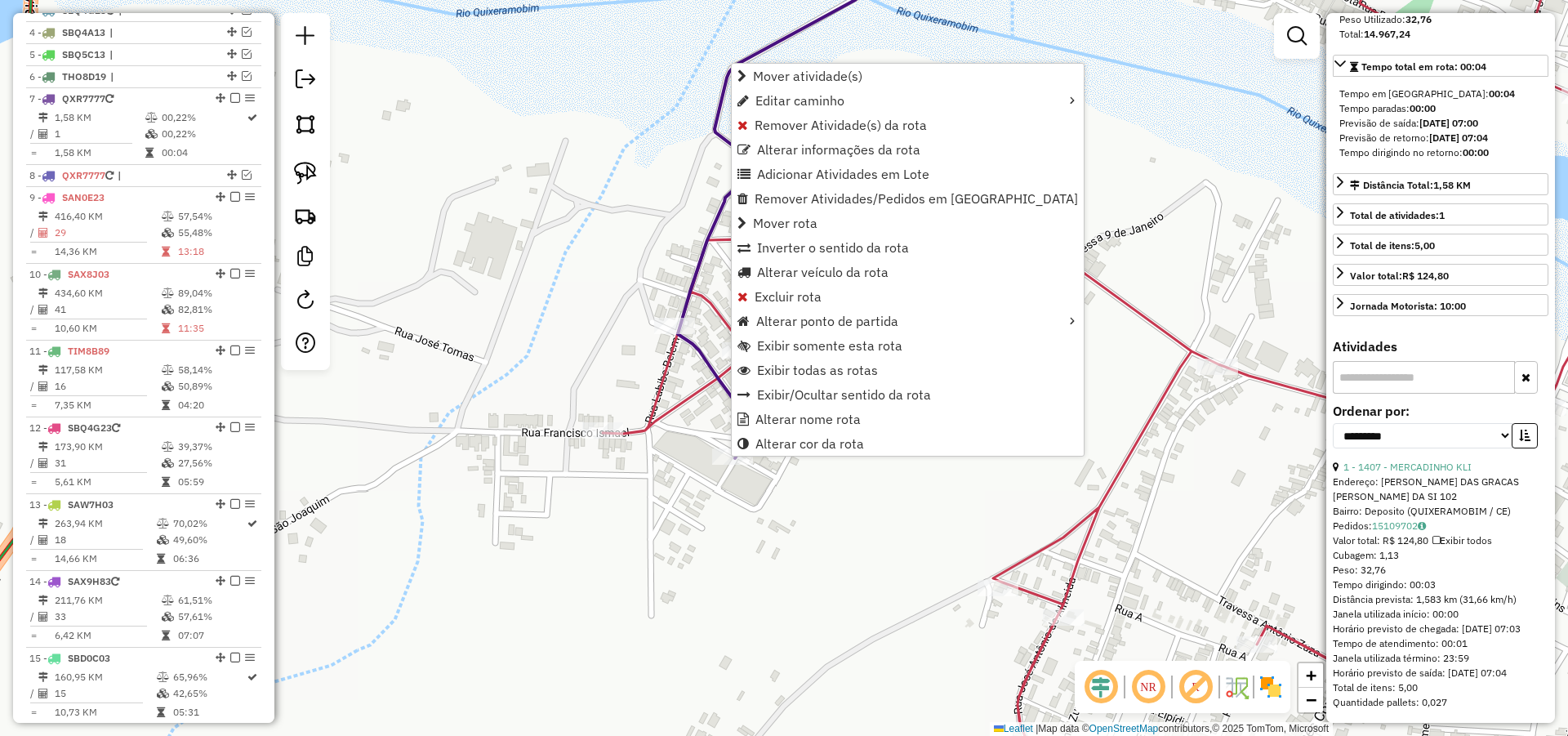
scroll to position [765, 0]
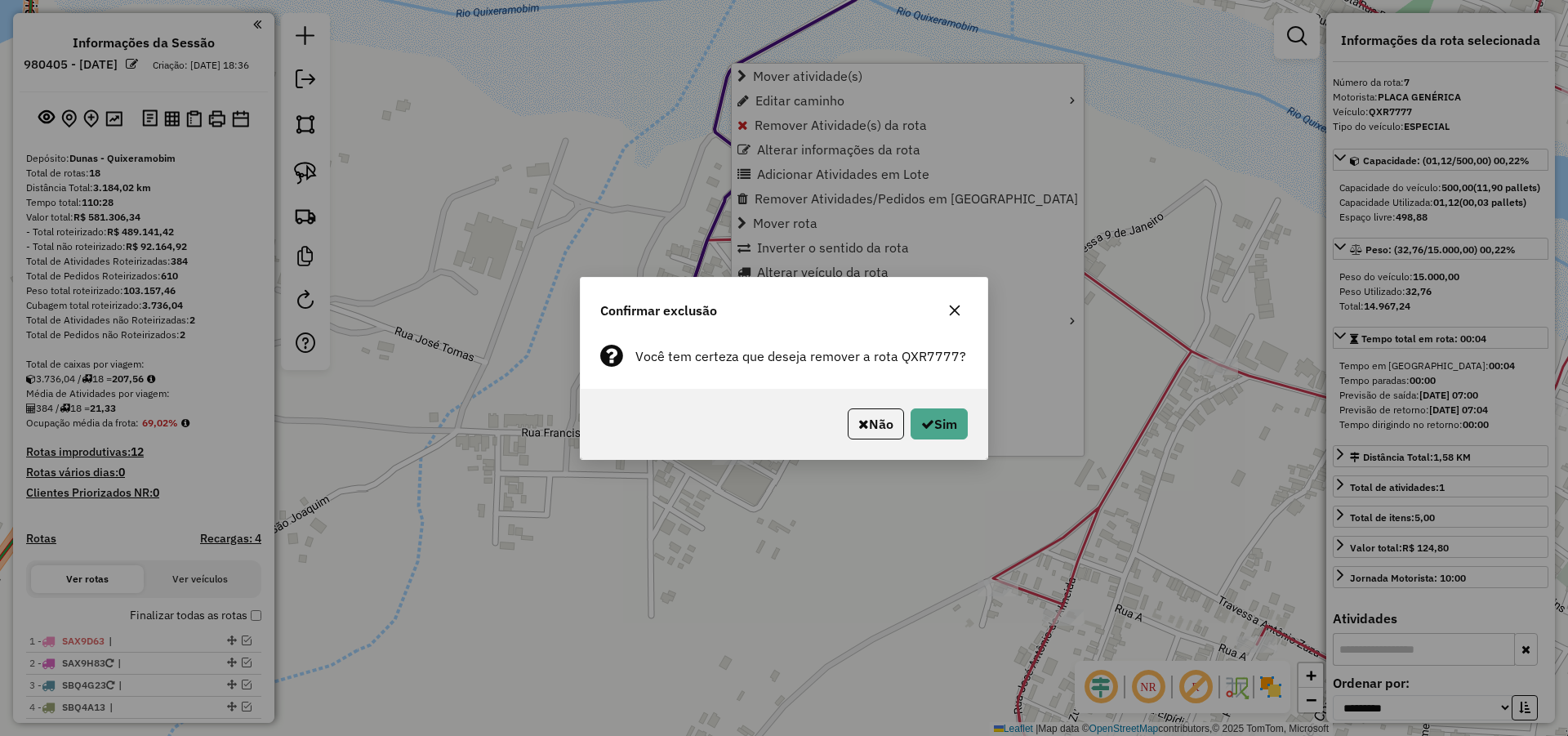
select select "**********"
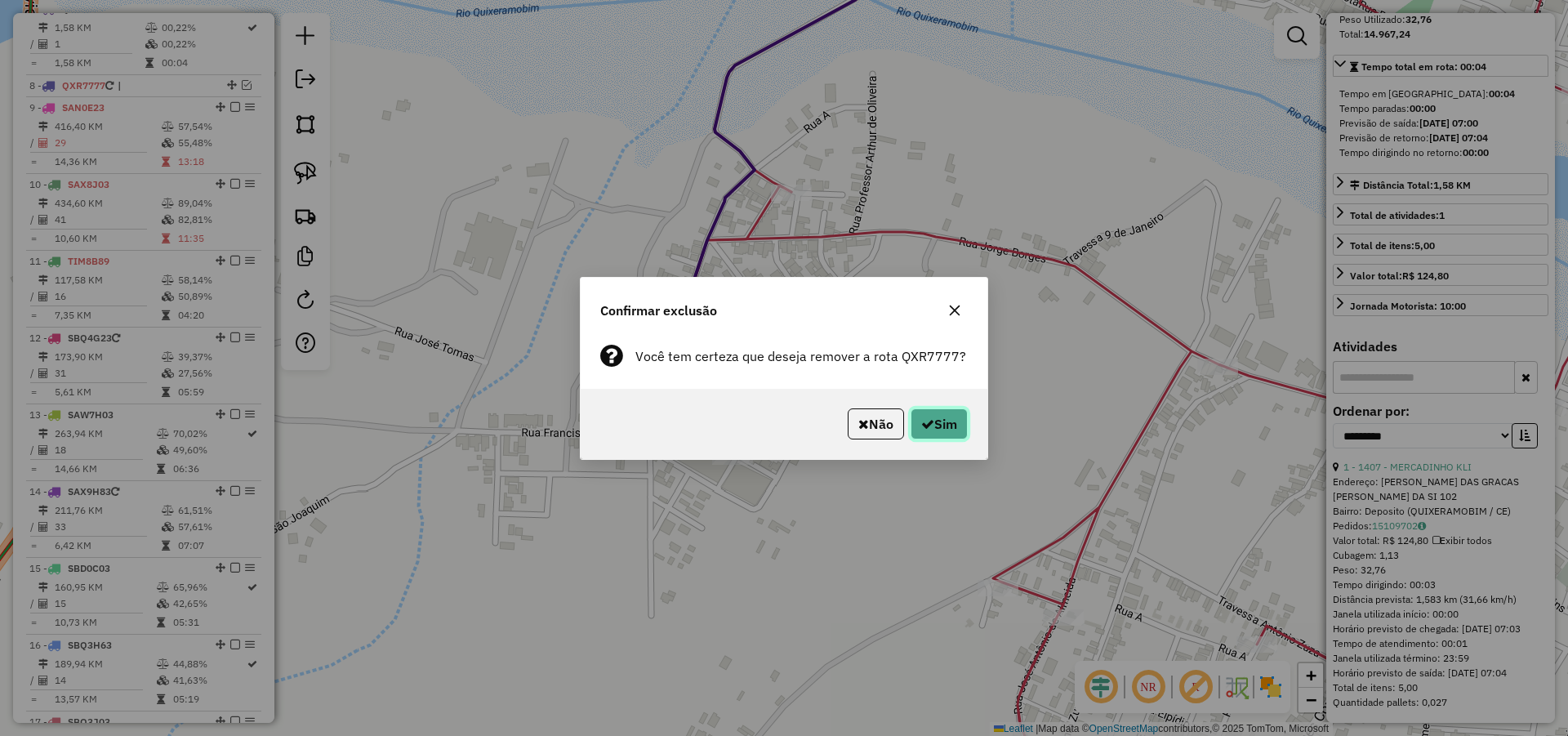
click at [940, 419] on button "Sim" at bounding box center [940, 424] width 57 height 31
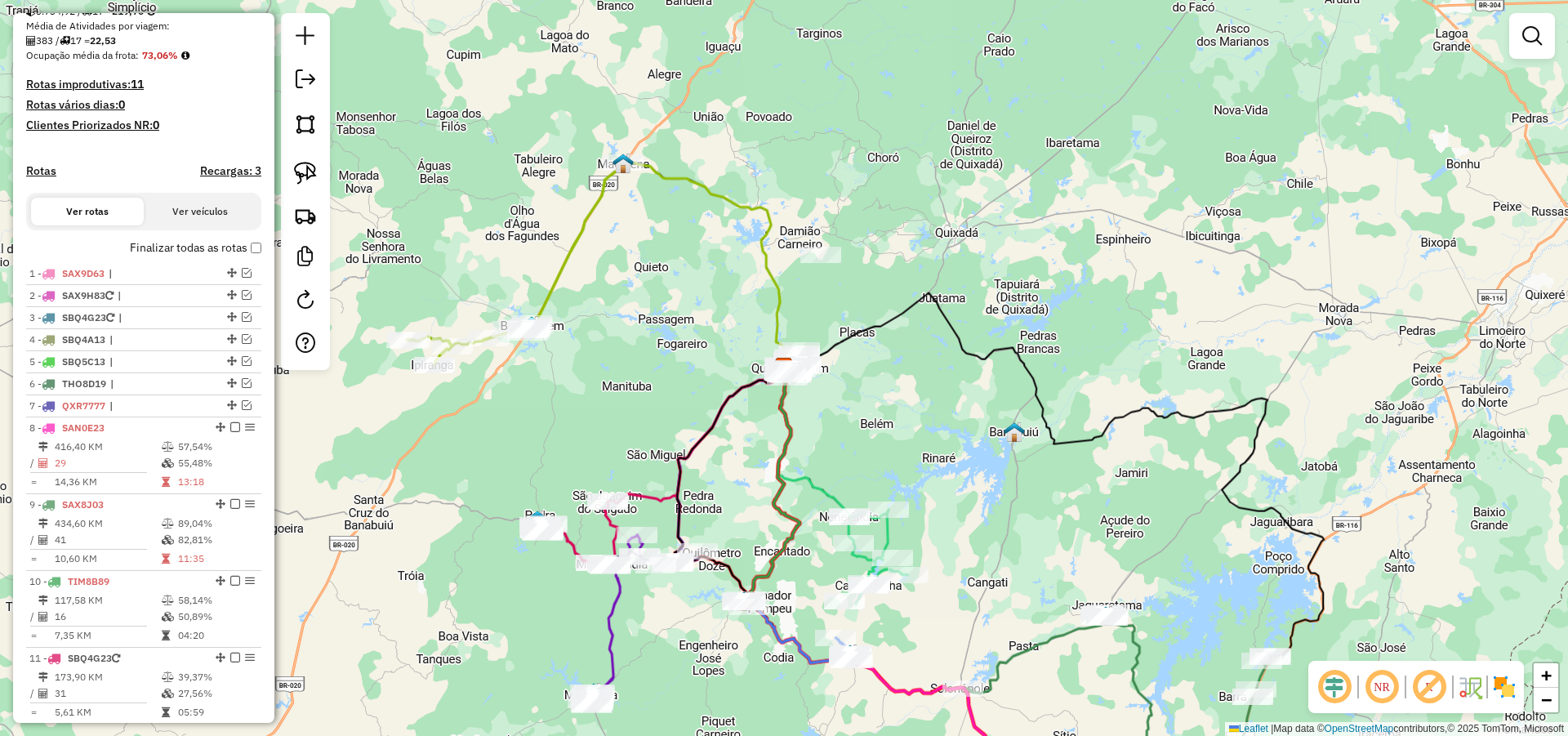
scroll to position [274, 0]
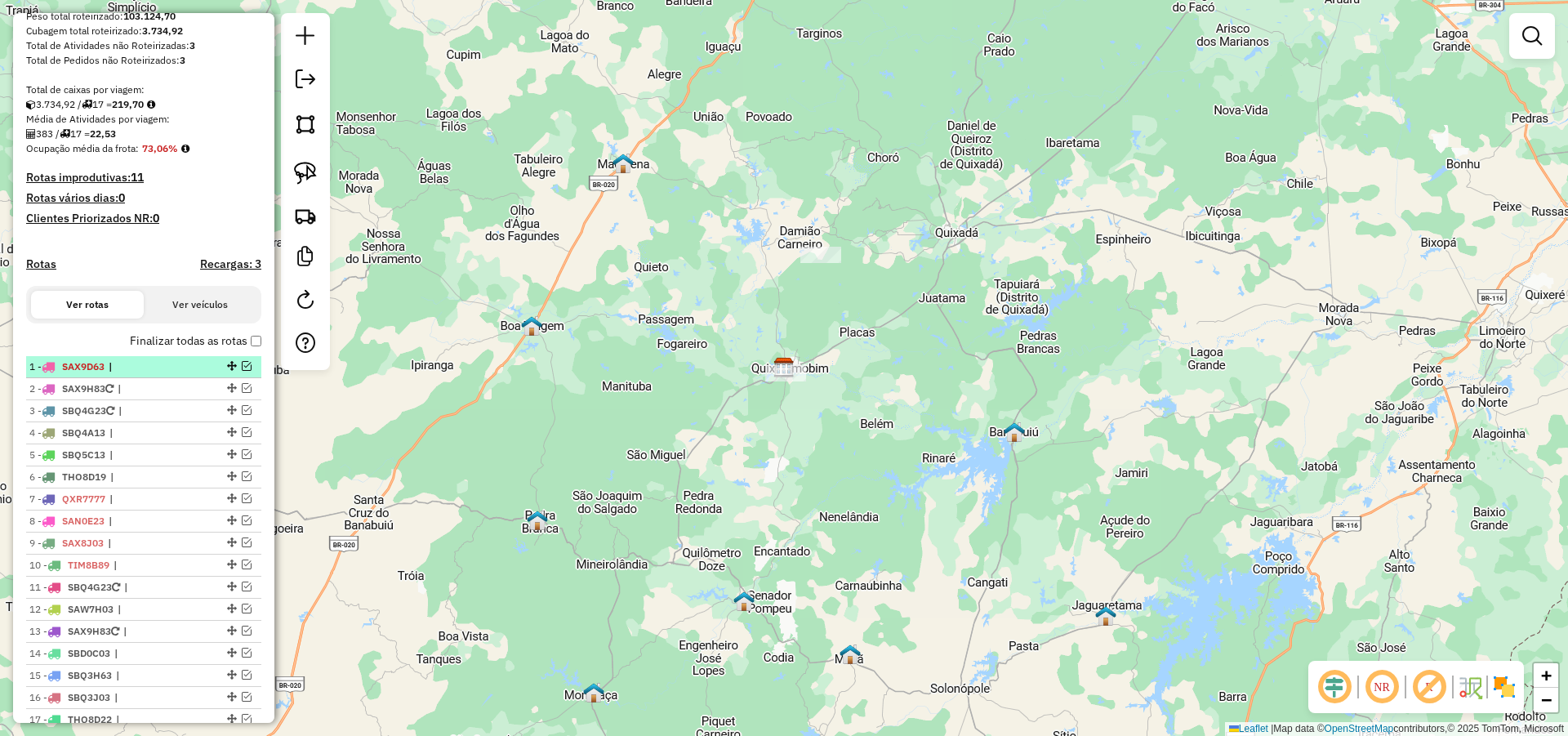
click at [245, 371] on em at bounding box center [246, 365] width 10 height 10
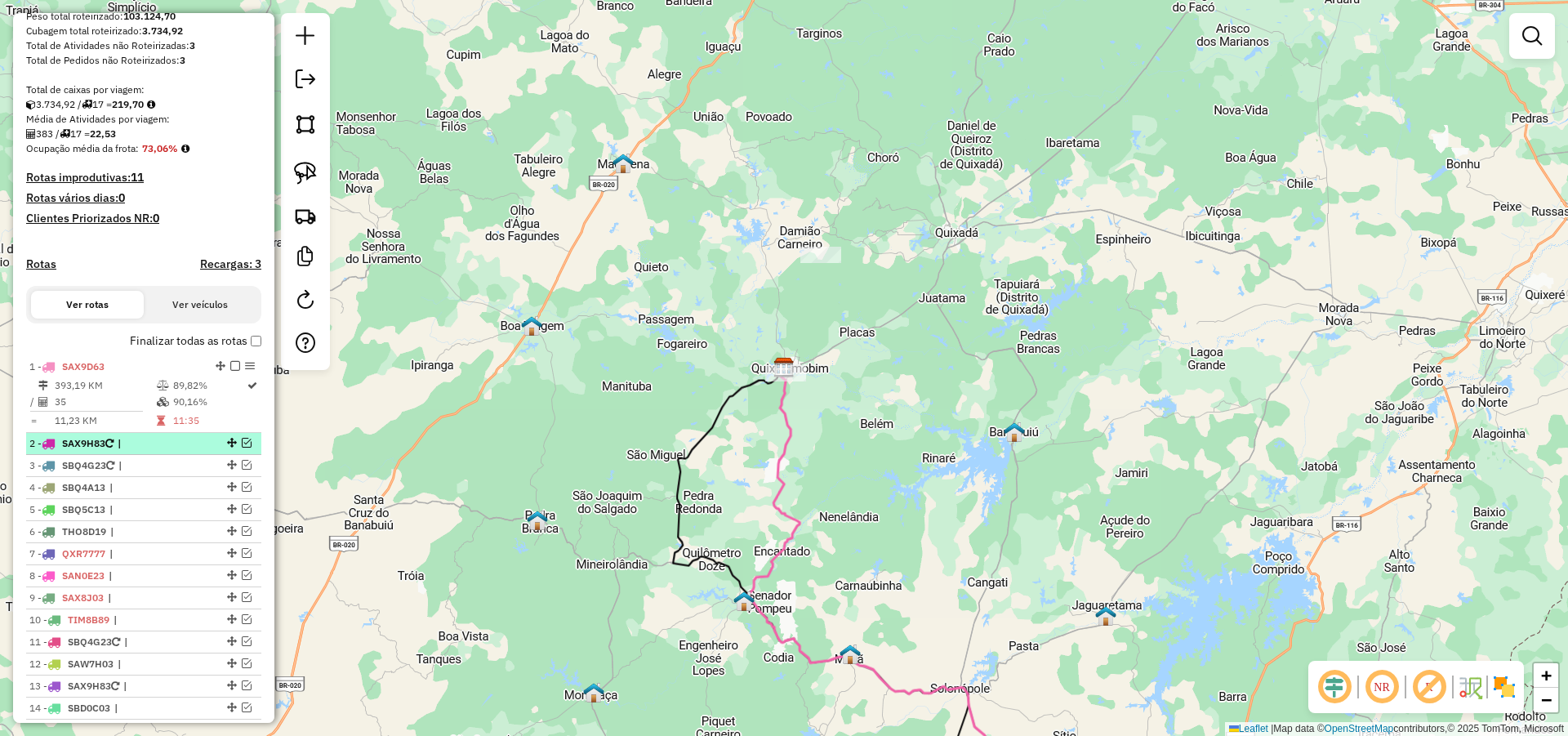
click at [245, 447] on em at bounding box center [246, 442] width 10 height 10
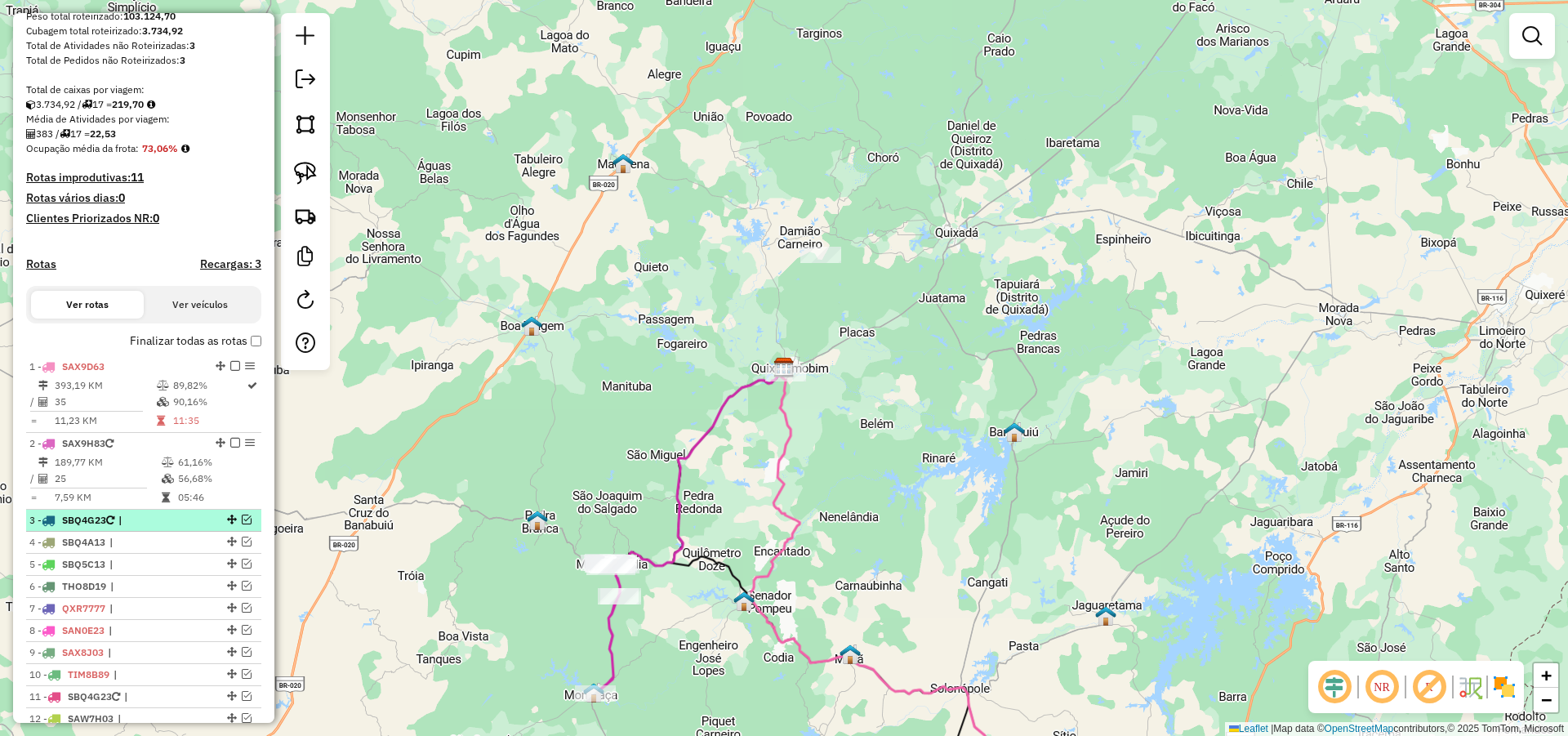
click at [242, 525] on em at bounding box center [246, 519] width 10 height 10
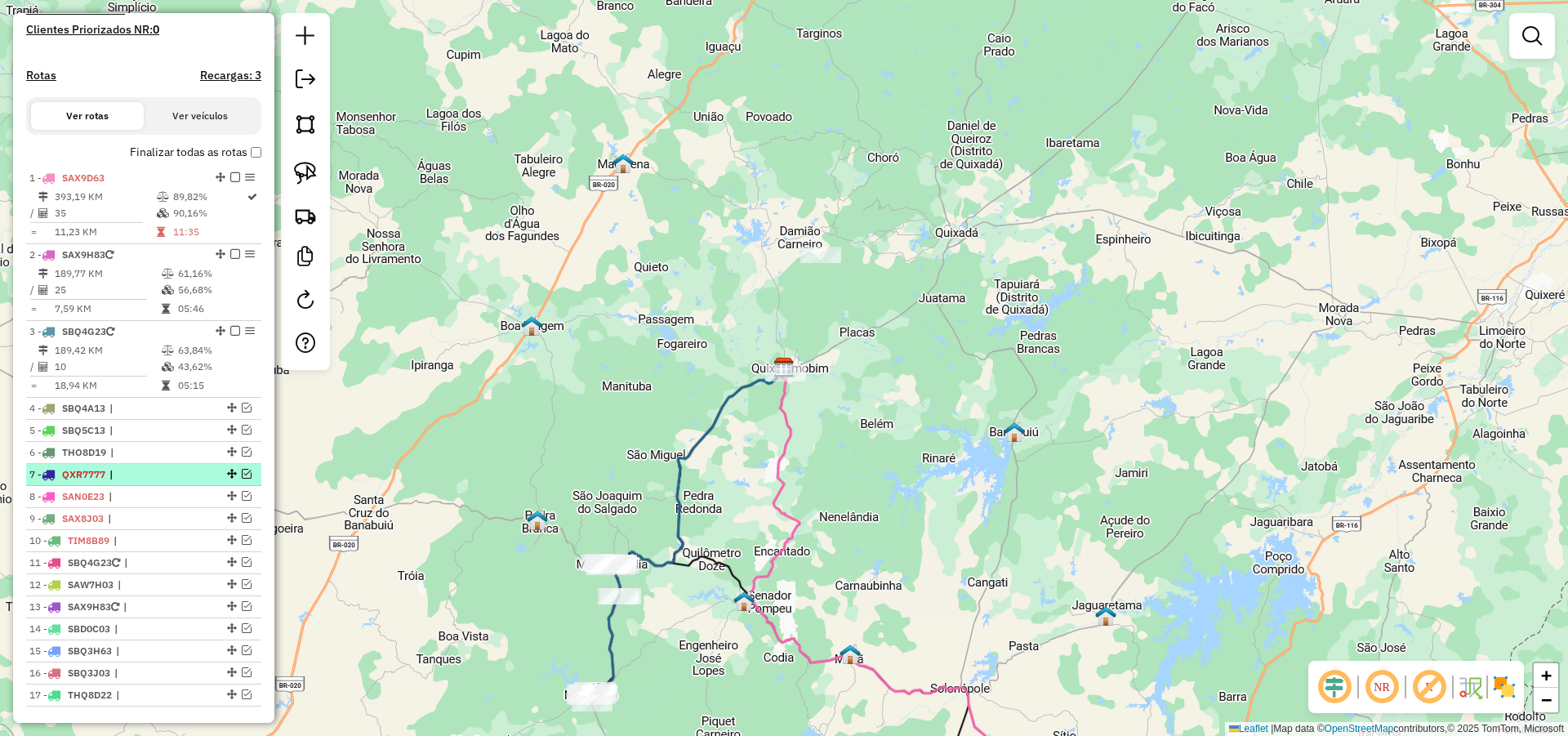
scroll to position [471, 0]
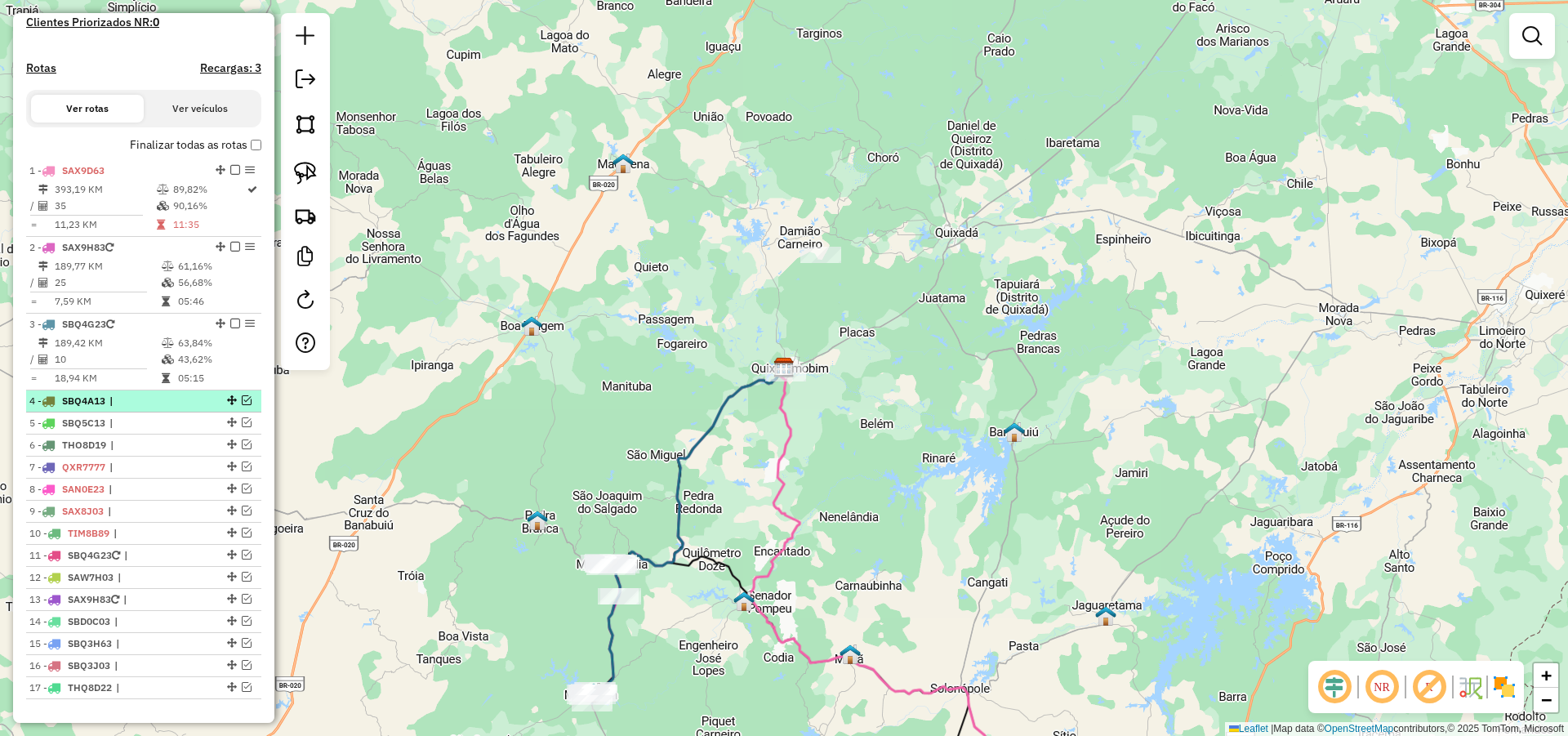
click at [246, 405] on div at bounding box center [231, 399] width 49 height 10
select select "**********"
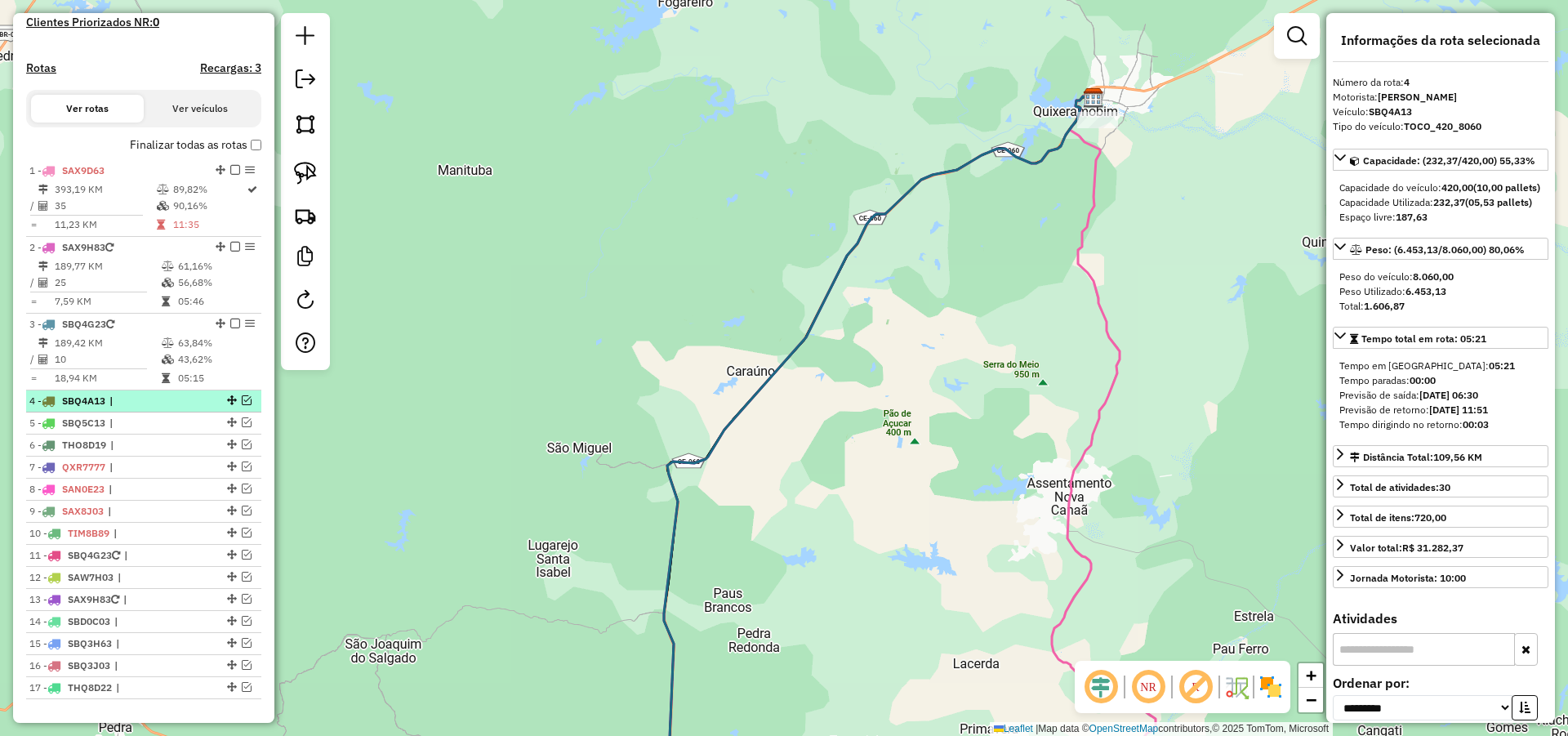
click at [243, 405] on em at bounding box center [246, 399] width 10 height 10
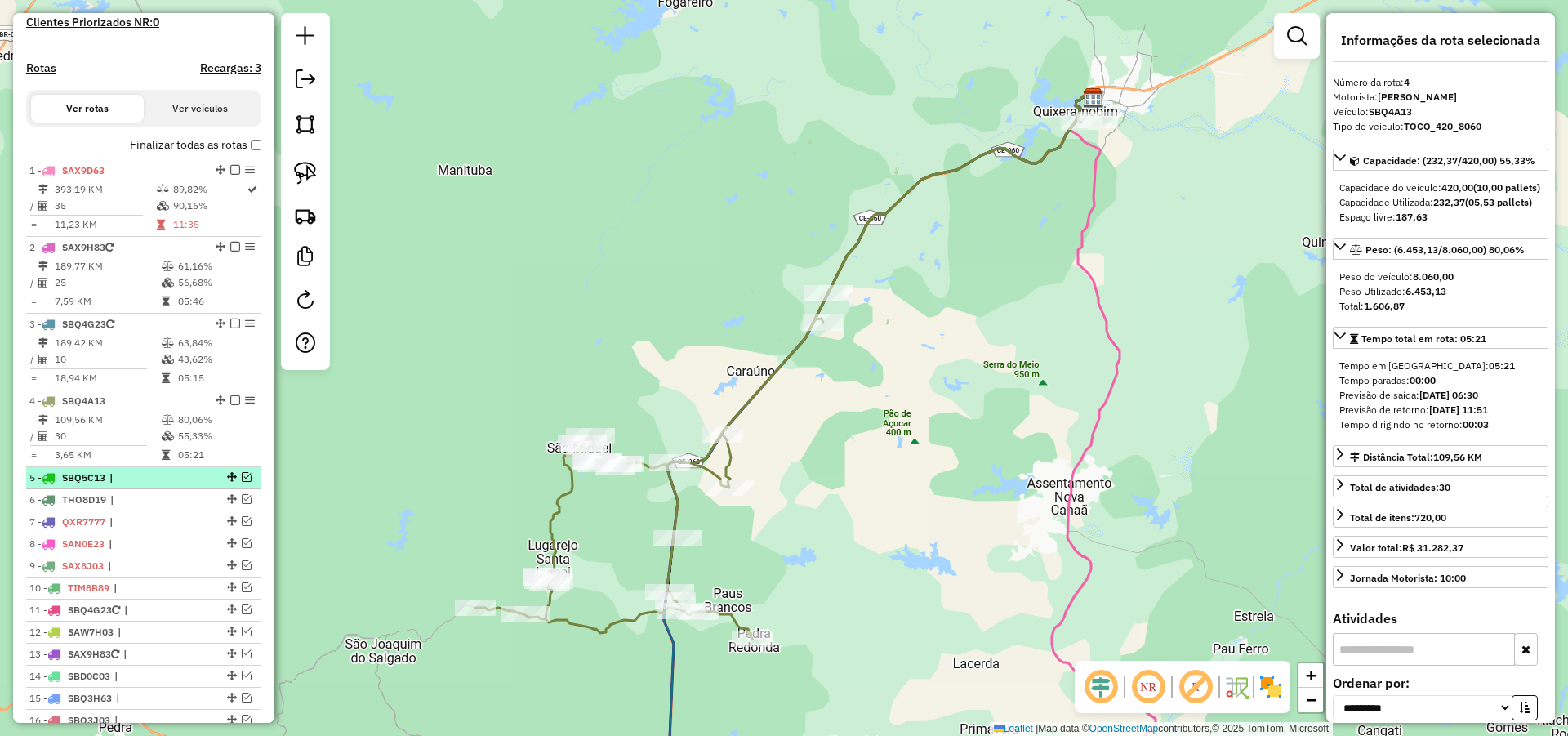
click at [243, 482] on em at bounding box center [246, 477] width 10 height 10
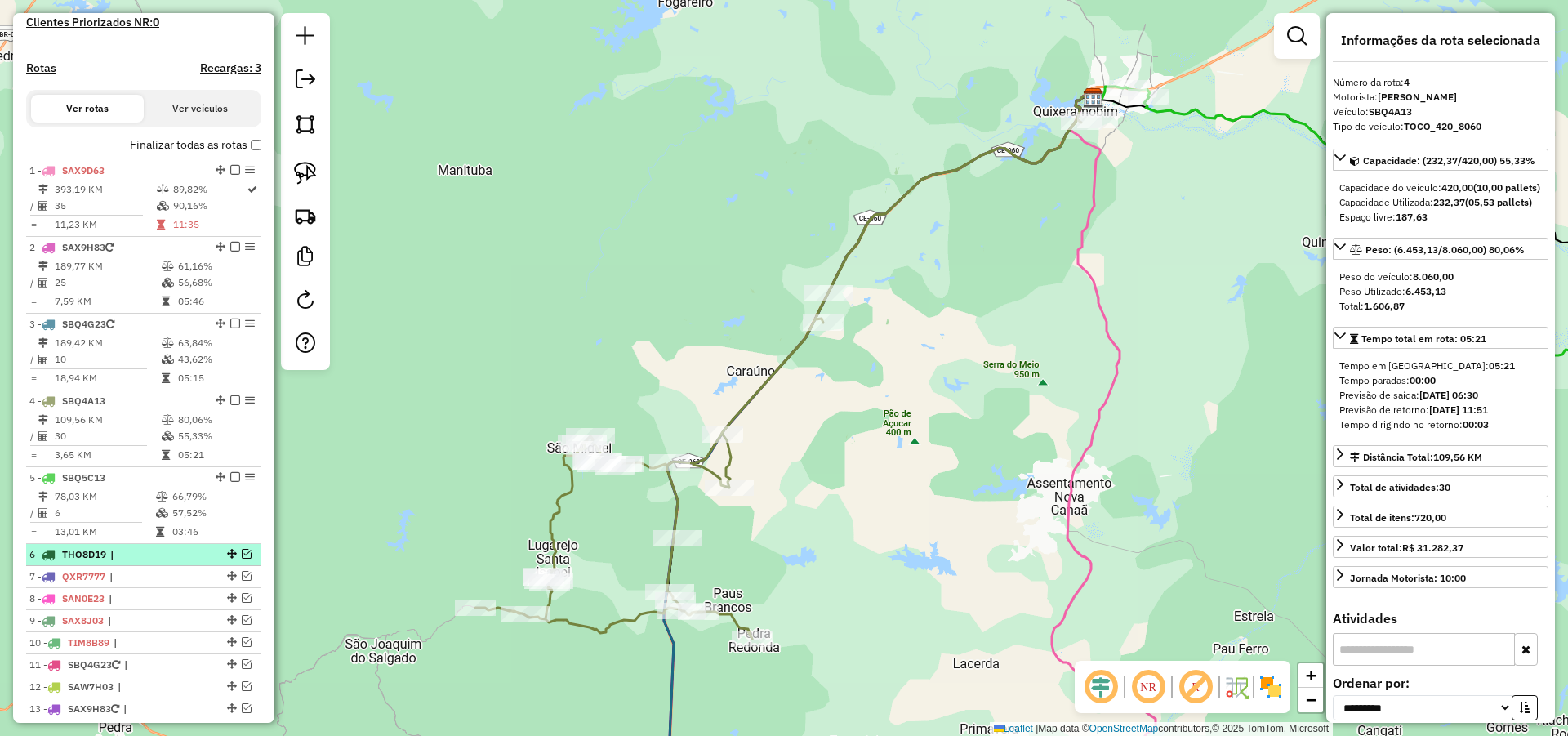
click at [244, 559] on em at bounding box center [246, 553] width 10 height 10
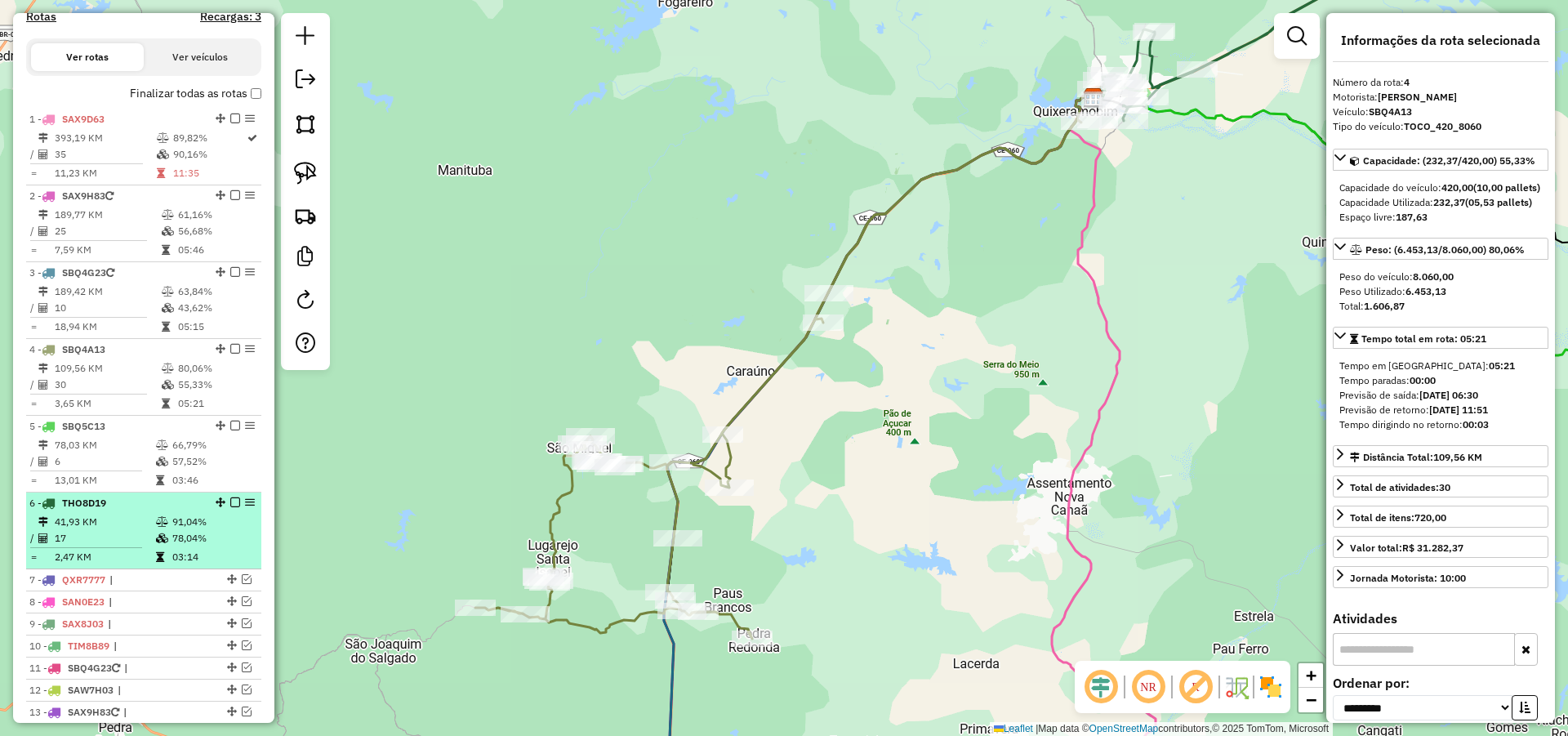
scroll to position [666, 0]
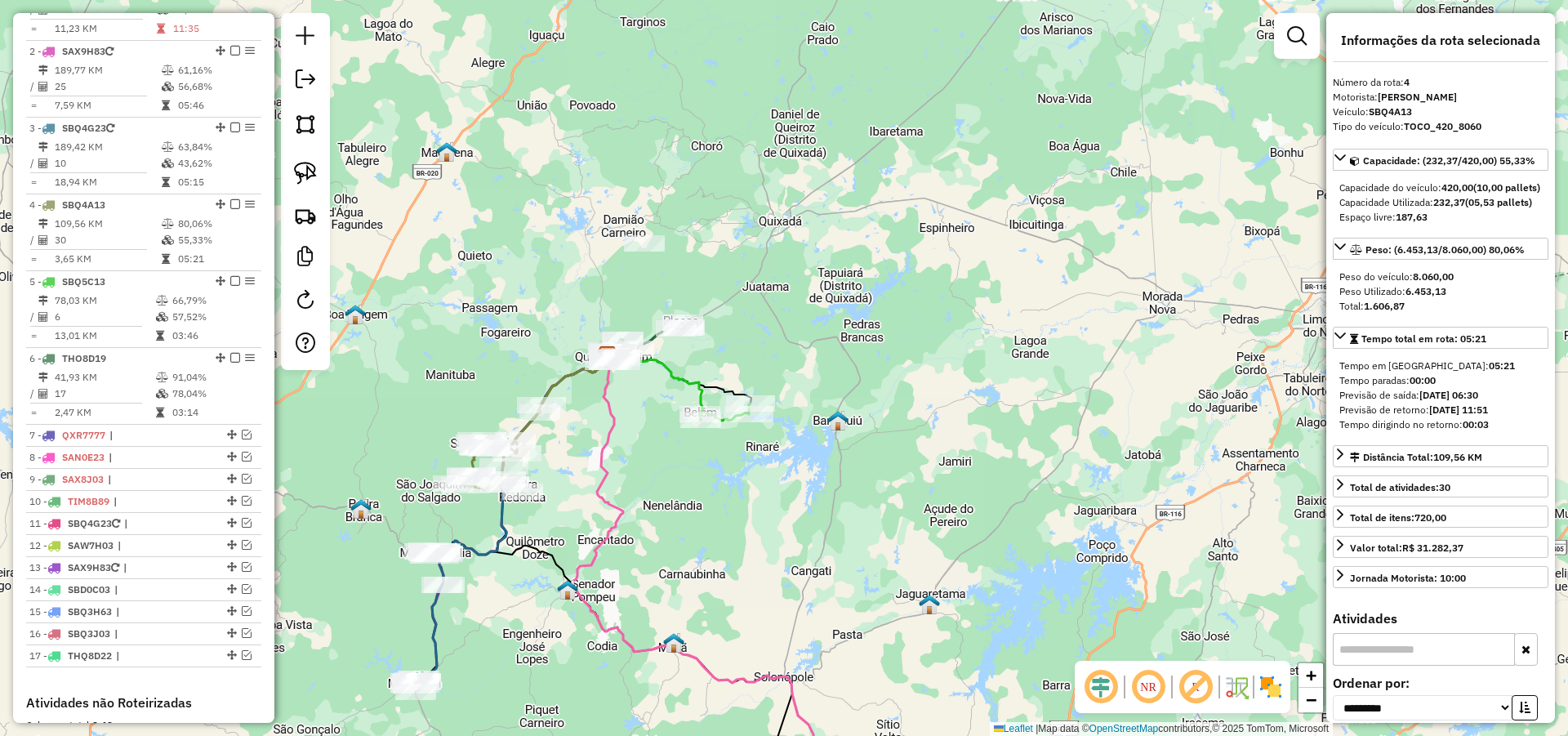
drag, startPoint x: 688, startPoint y: 510, endPoint x: 809, endPoint y: 358, distance: 194.3
click at [802, 370] on div "Janela de atendimento Grade de atendimento Capacidade Transportadoras Veículos …" at bounding box center [784, 368] width 1568 height 736
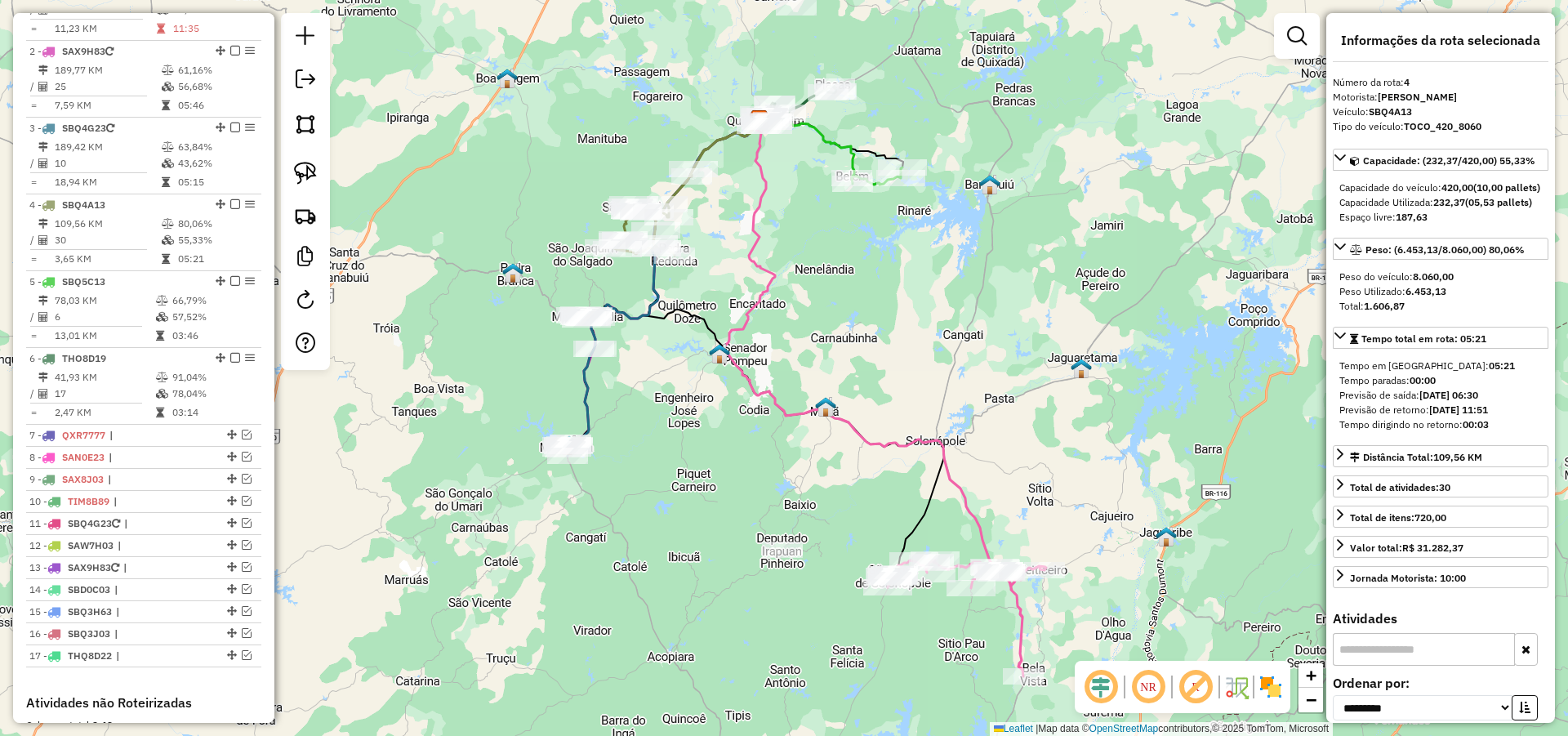
drag, startPoint x: 901, startPoint y: 419, endPoint x: 918, endPoint y: 378, distance: 44.4
click at [914, 377] on div "Janela de atendimento Grade de atendimento Capacidade Transportadoras Veículos …" at bounding box center [784, 368] width 1568 height 736
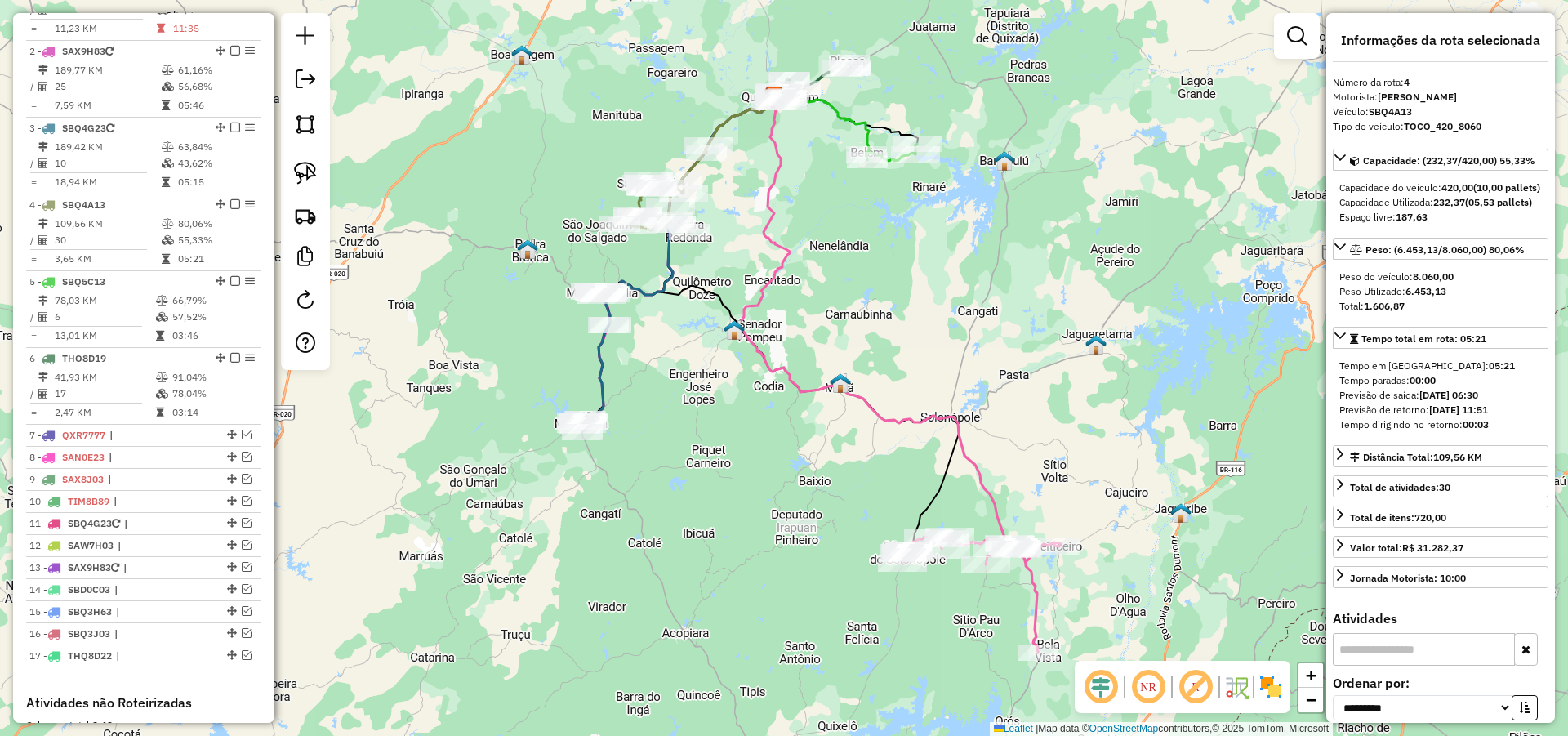
drag, startPoint x: 845, startPoint y: 364, endPoint x: 858, endPoint y: 411, distance: 48.8
click at [858, 408] on div "Janela de atendimento Grade de atendimento Capacidade Transportadoras Veículos …" at bounding box center [784, 368] width 1568 height 736
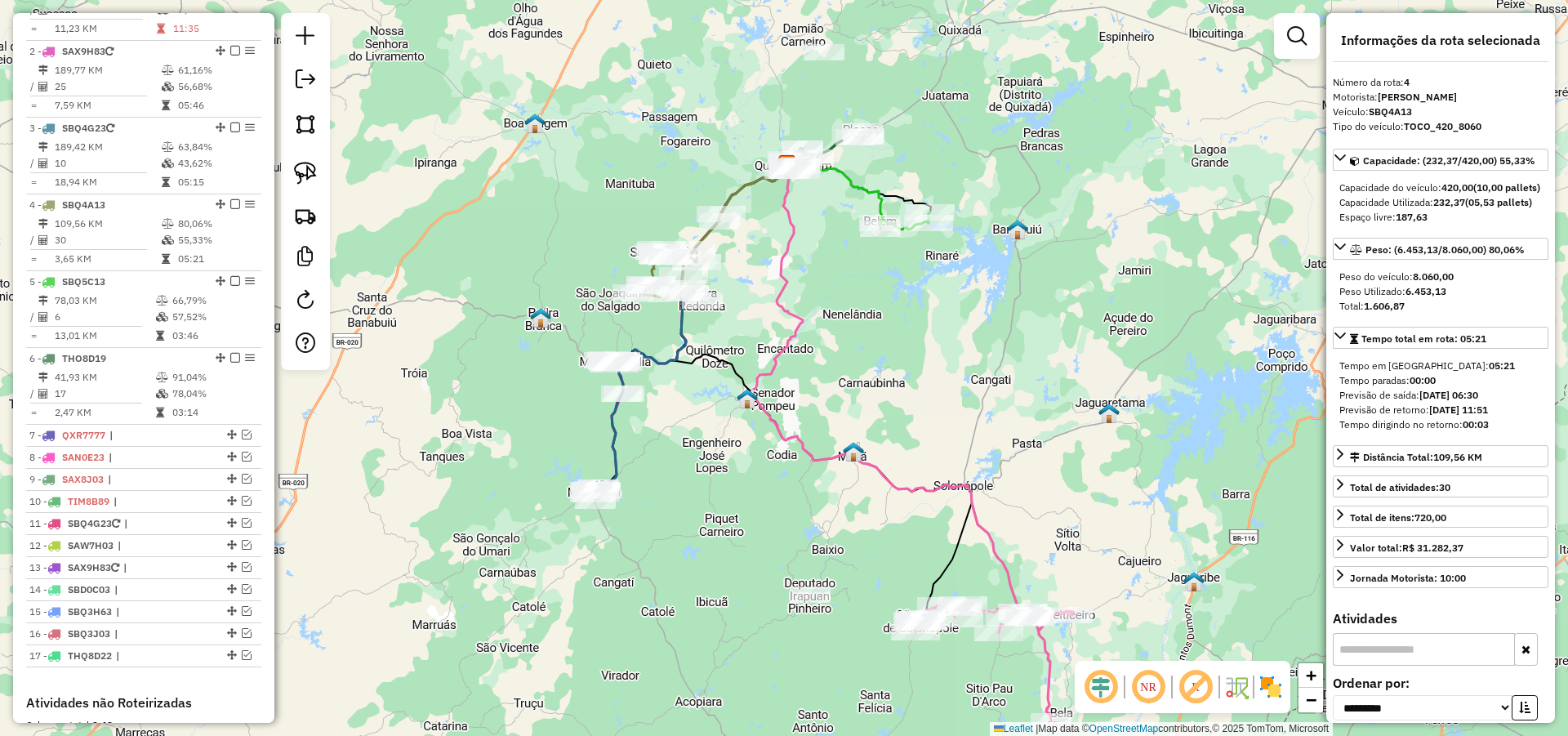
click at [865, 352] on div "Janela de atendimento Grade de atendimento Capacidade Transportadoras Veículos …" at bounding box center [784, 368] width 1568 height 736
click at [154, 443] on span "|" at bounding box center [147, 435] width 75 height 15
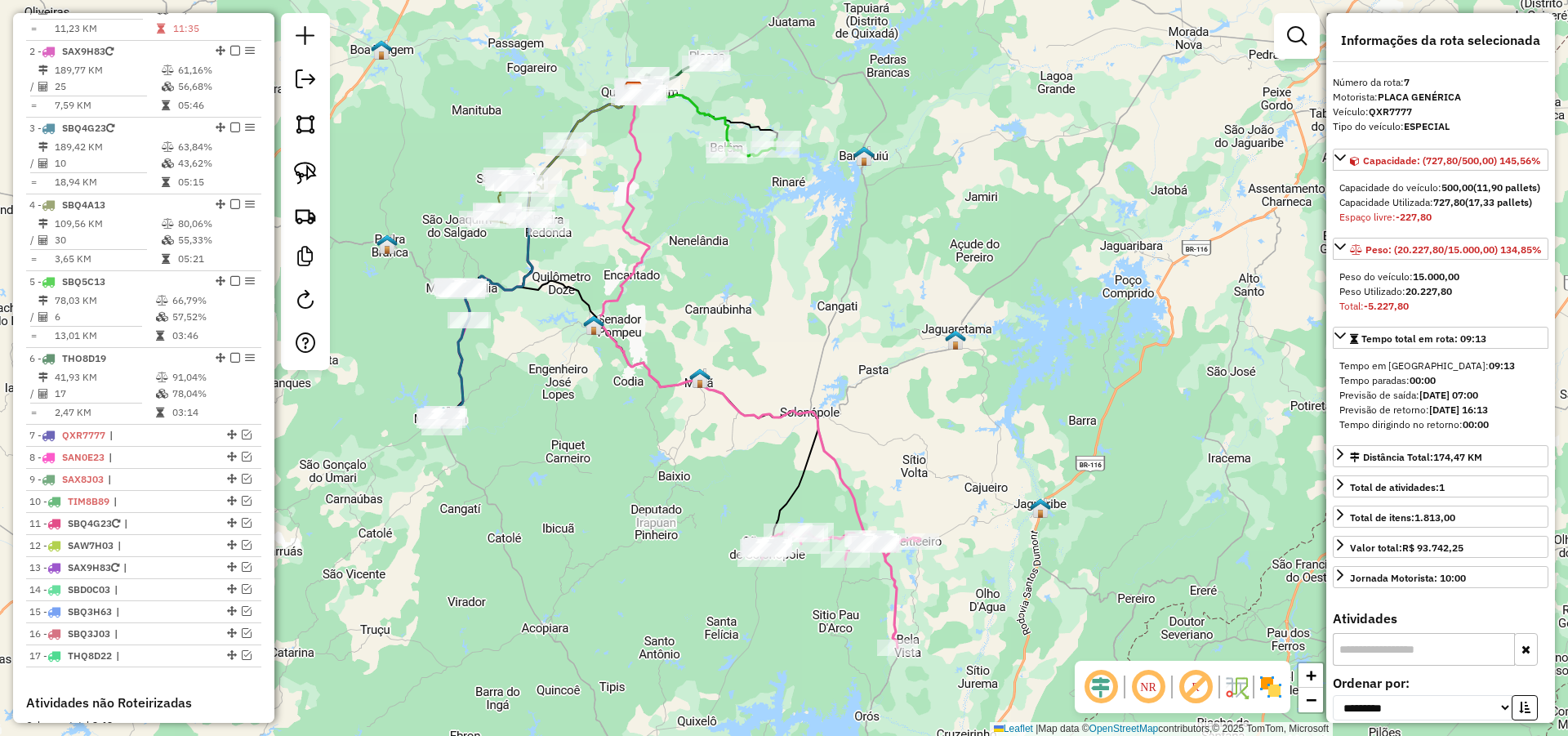
drag, startPoint x: 522, startPoint y: 463, endPoint x: 535, endPoint y: 446, distance: 21.4
click at [535, 446] on div "Janela de atendimento Grade de atendimento Capacidade Transportadoras Veículos …" at bounding box center [784, 368] width 1568 height 736
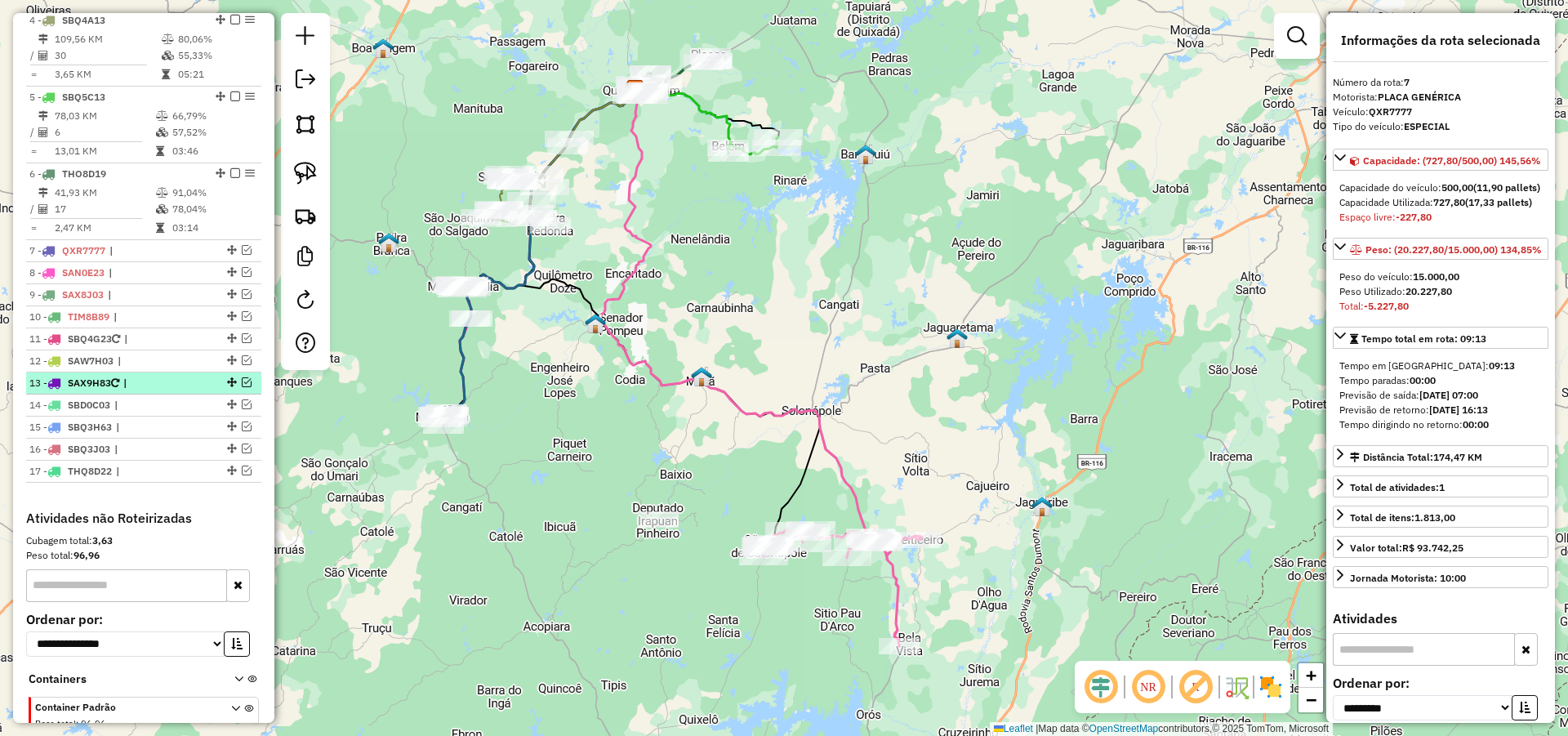
scroll to position [862, 0]
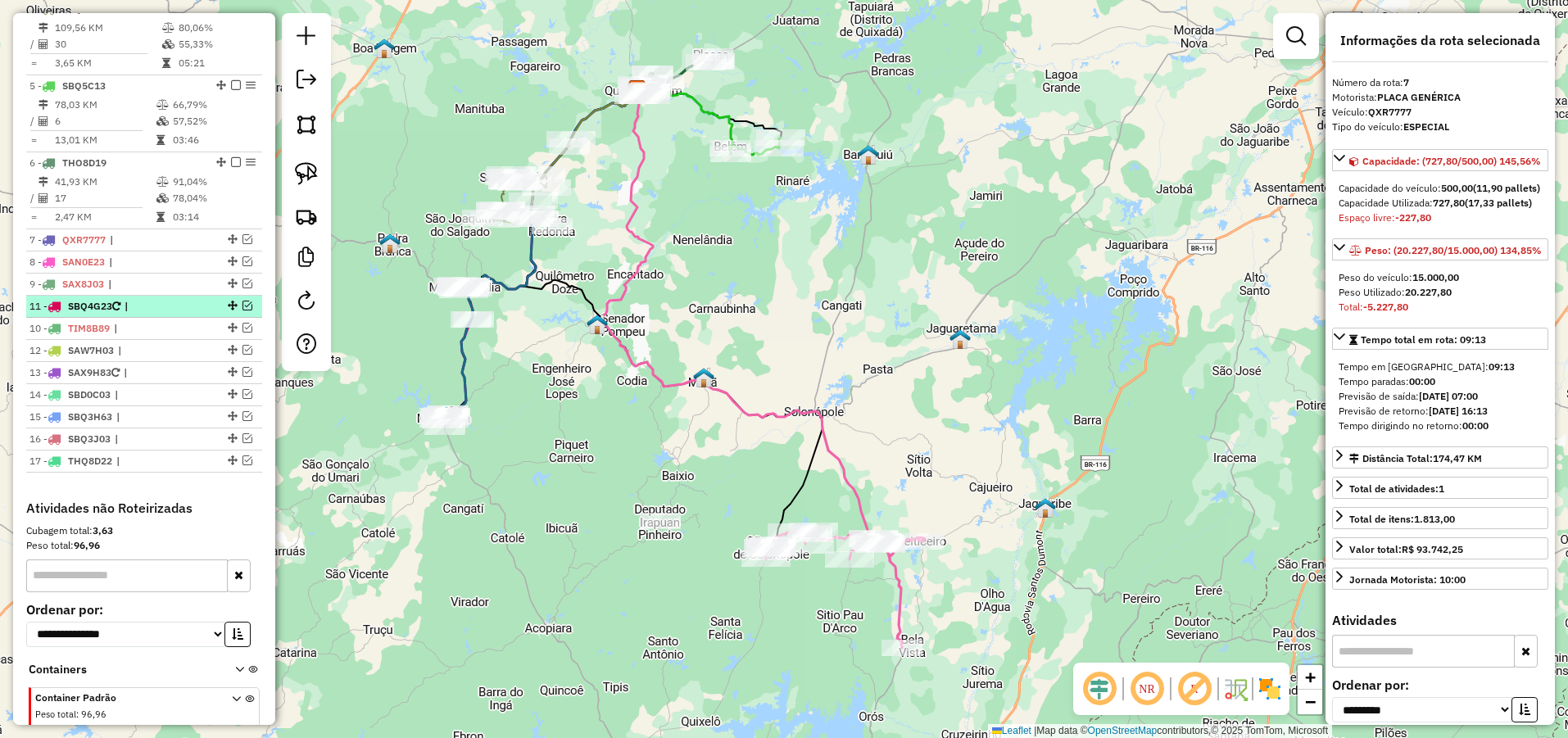
drag, startPoint x: 225, startPoint y: 342, endPoint x: 221, endPoint y: 316, distance: 26.3
drag, startPoint x: 225, startPoint y: 386, endPoint x: 225, endPoint y: 336, distance: 50.0
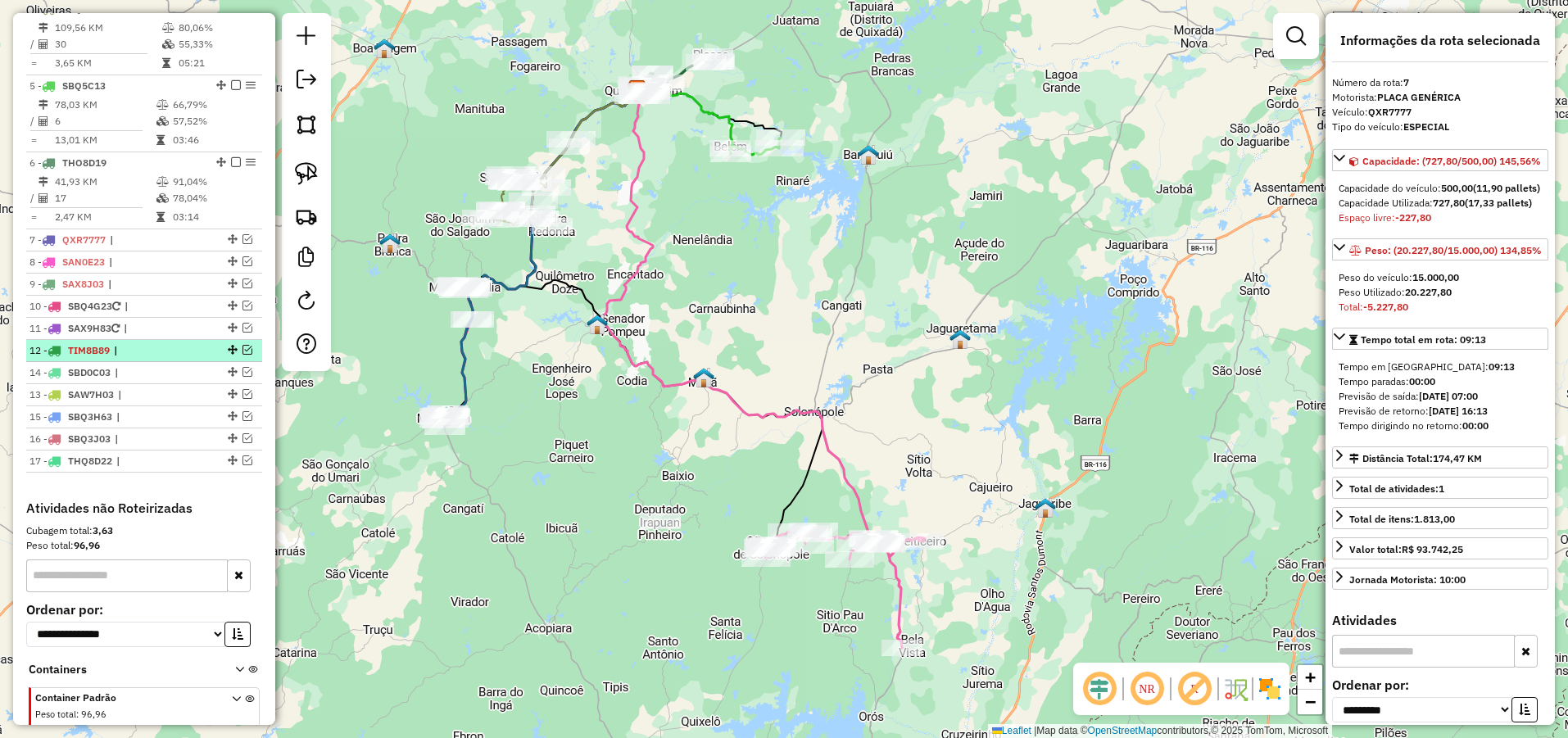
drag, startPoint x: 227, startPoint y: 409, endPoint x: 228, endPoint y: 369, distance: 40.0
drag, startPoint x: 226, startPoint y: 385, endPoint x: 230, endPoint y: 365, distance: 20.4
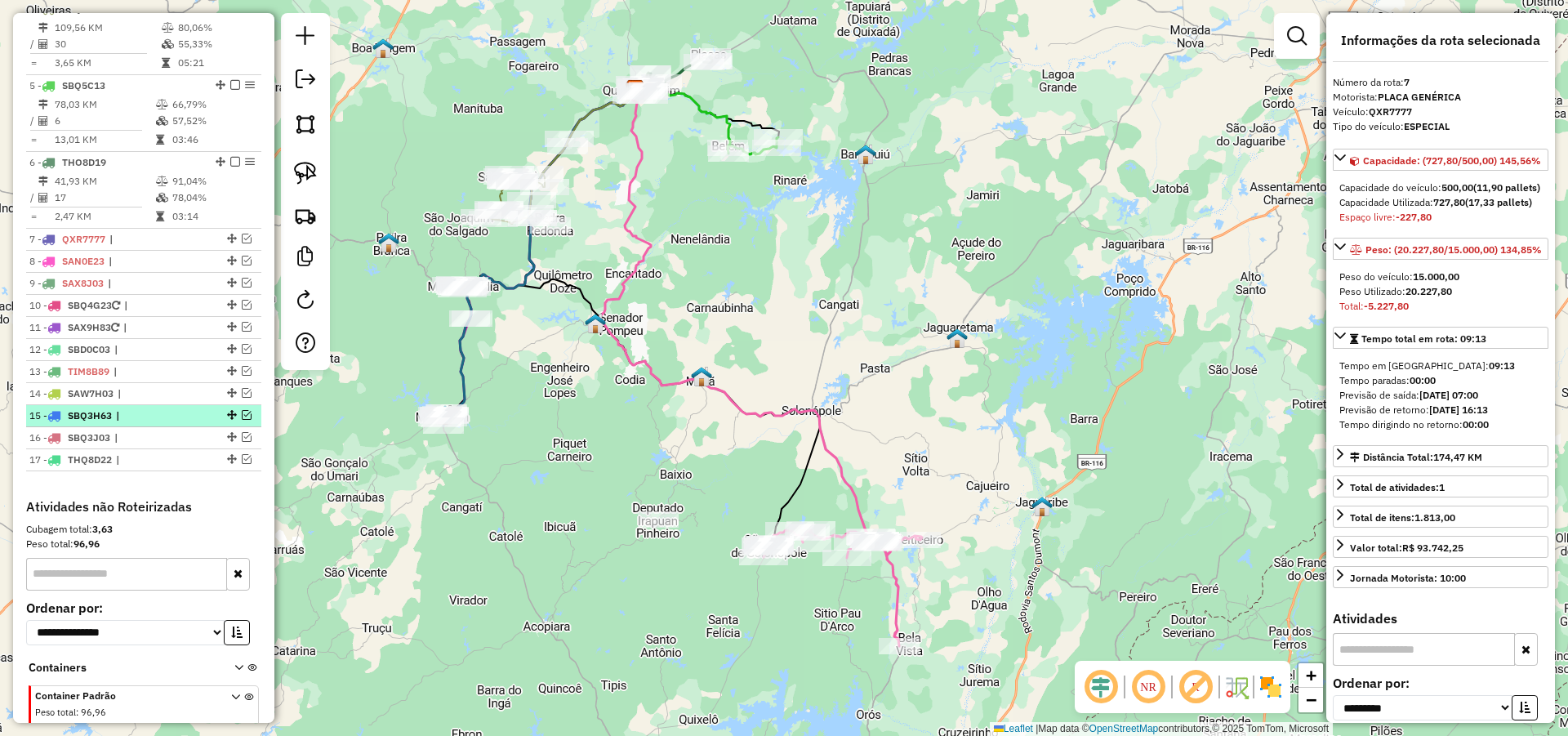
click at [160, 423] on span "|" at bounding box center [153, 415] width 75 height 15
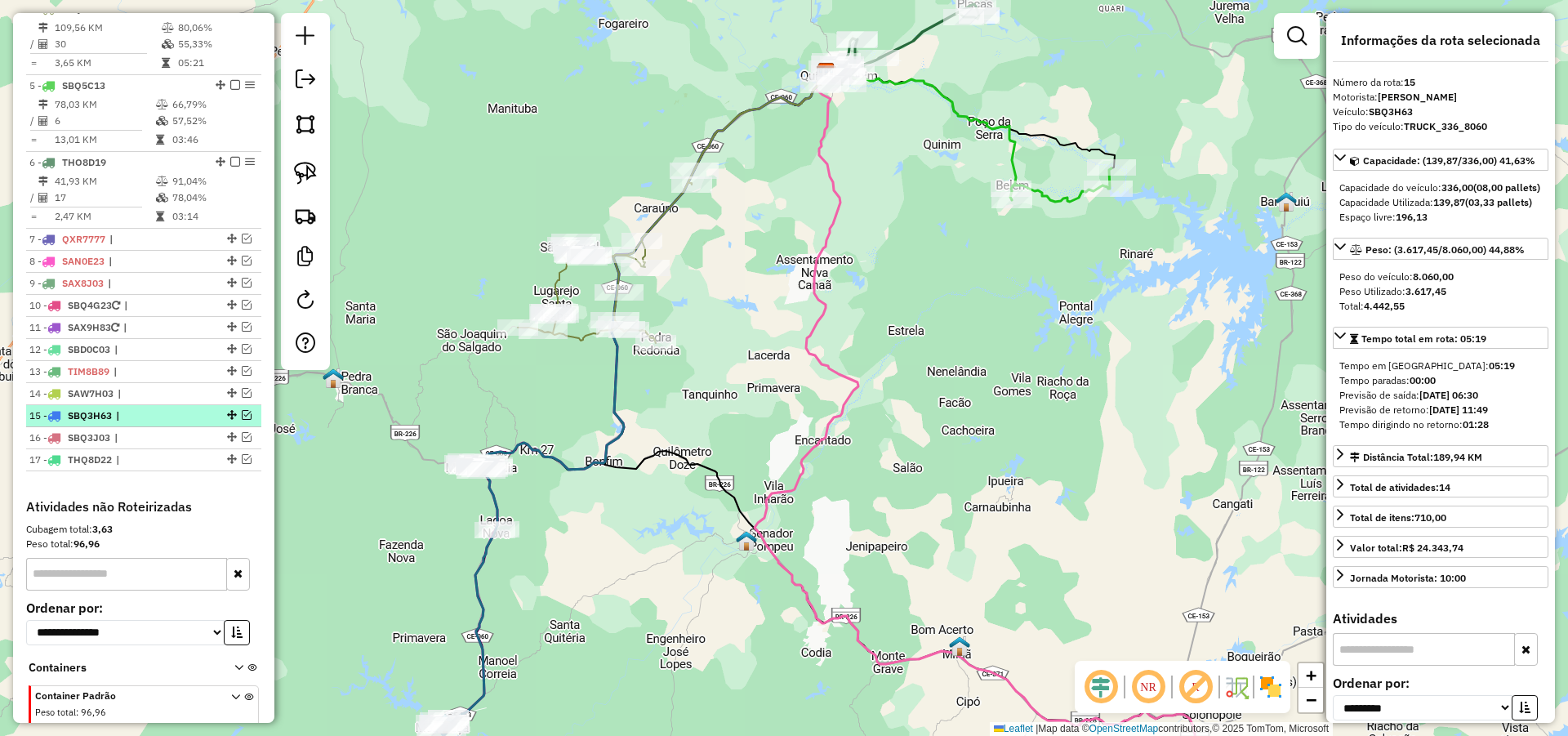
click at [160, 423] on span "|" at bounding box center [153, 415] width 75 height 15
click at [150, 401] on span "|" at bounding box center [155, 393] width 75 height 15
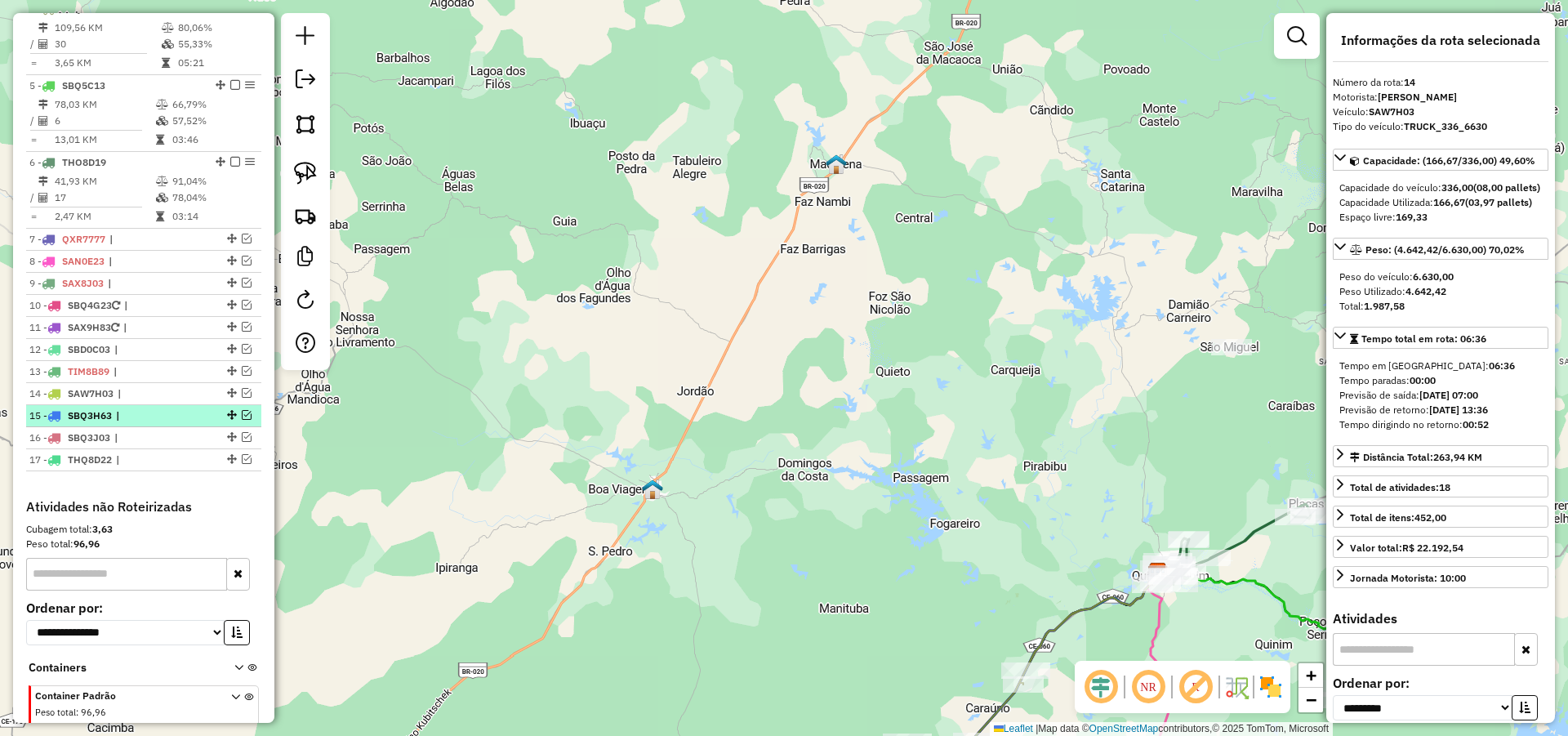
click at [162, 423] on span "|" at bounding box center [153, 415] width 75 height 15
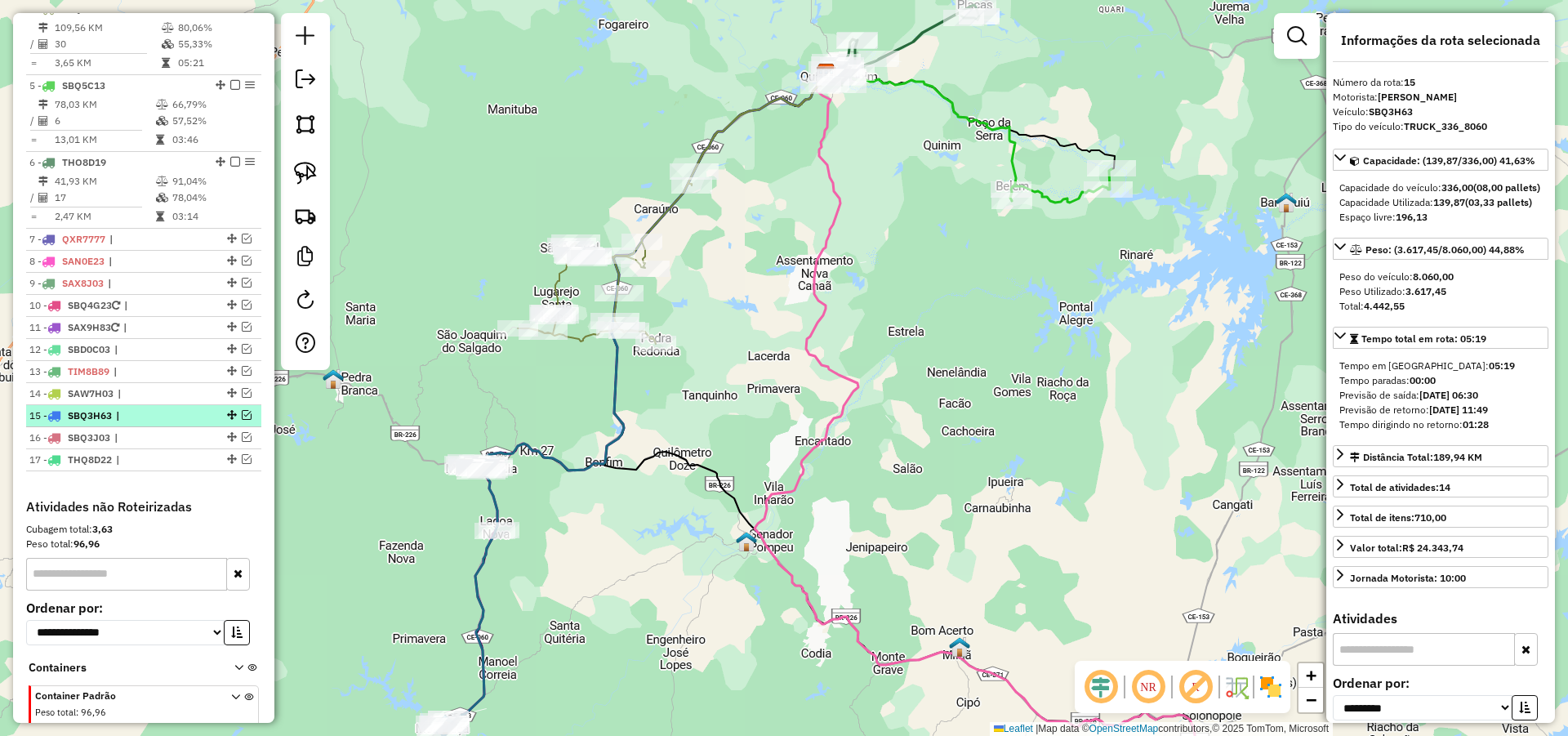
click at [244, 419] on em at bounding box center [246, 414] width 10 height 10
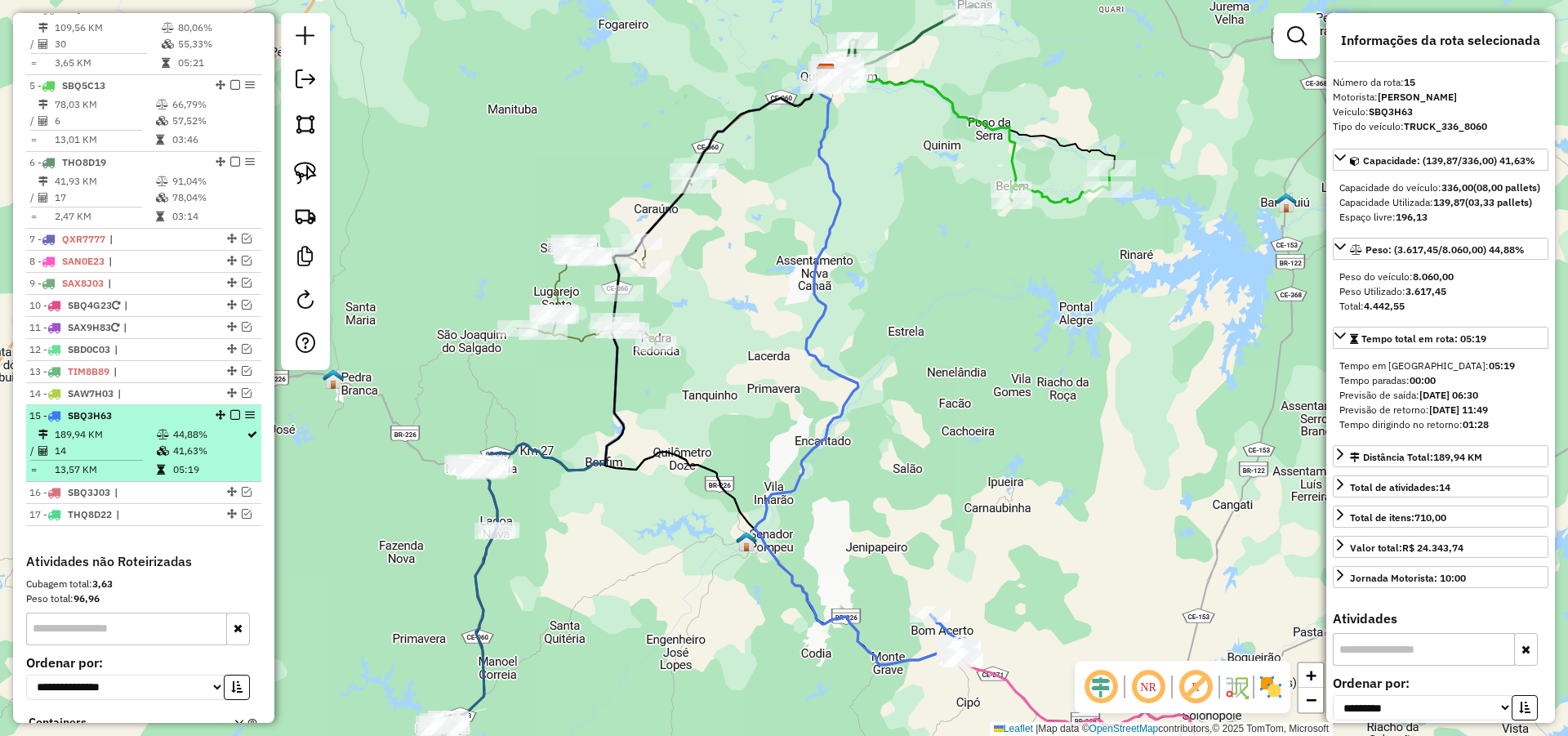
click at [231, 419] on em at bounding box center [235, 414] width 10 height 10
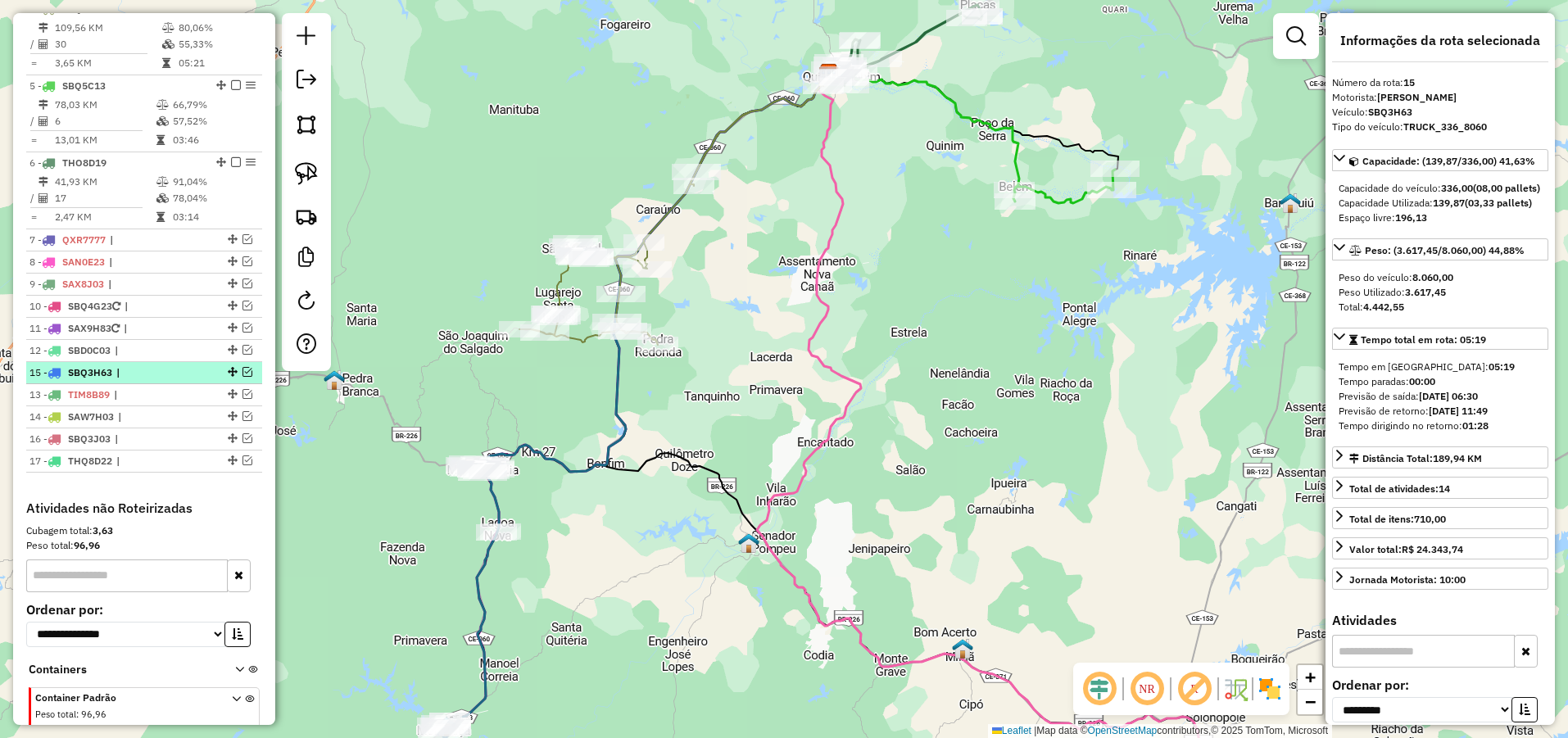
drag, startPoint x: 229, startPoint y: 429, endPoint x: 230, endPoint y: 378, distance: 51.0
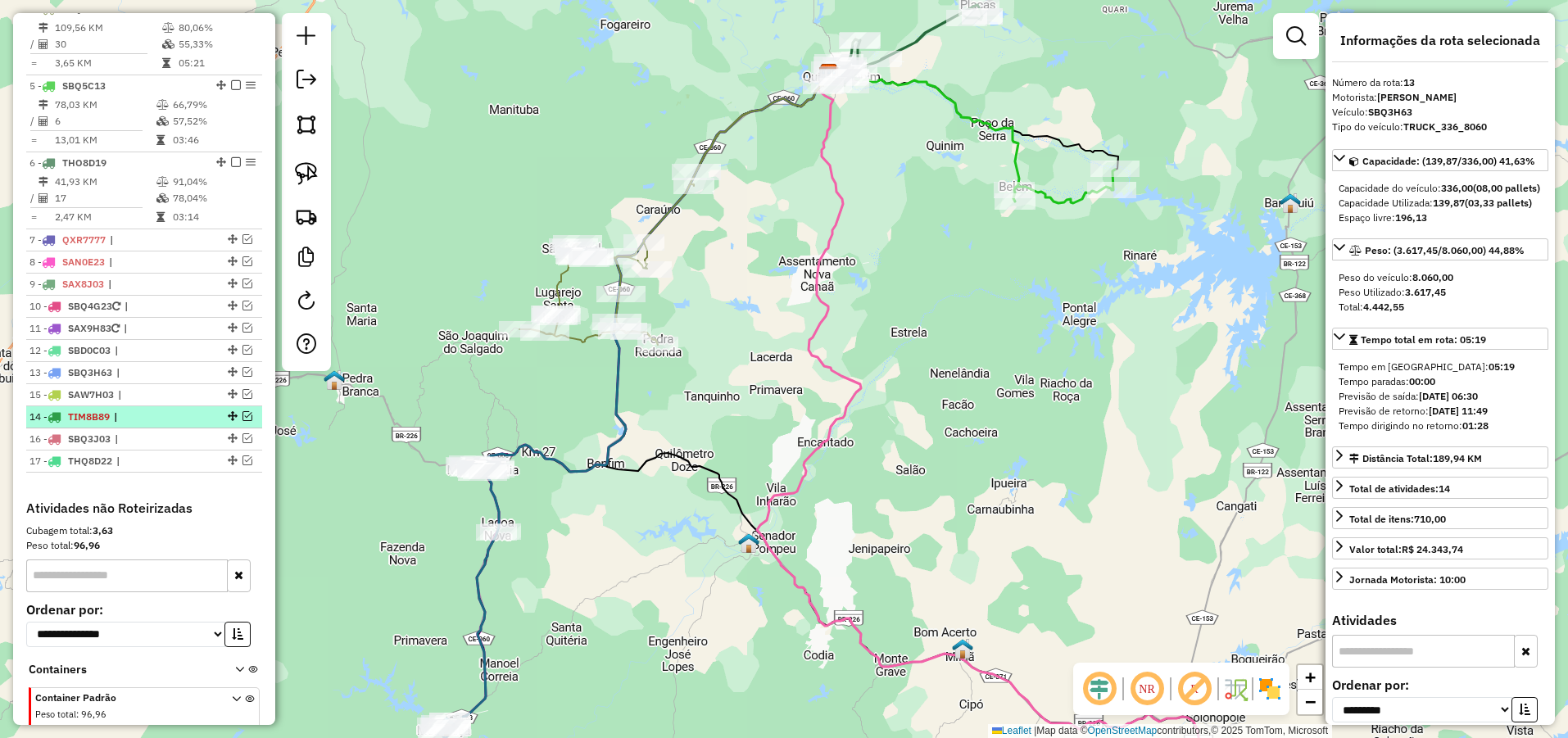
drag, startPoint x: 228, startPoint y: 407, endPoint x: 227, endPoint y: 439, distance: 32.0
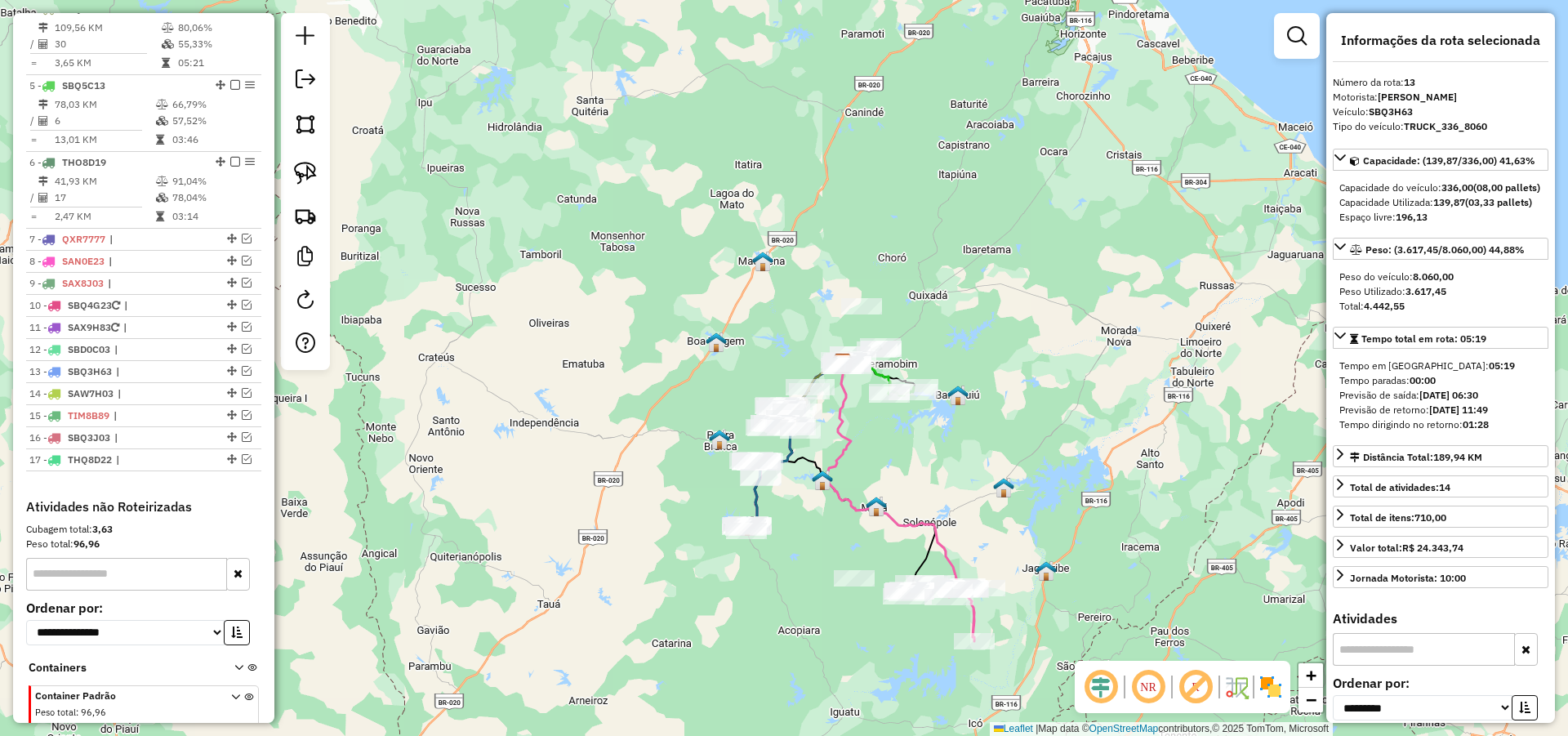
drag, startPoint x: 936, startPoint y: 445, endPoint x: 870, endPoint y: 441, distance: 66.1
click at [895, 446] on div "Janela de atendimento Grade de atendimento Capacidade Transportadoras Veículos …" at bounding box center [784, 368] width 1568 height 736
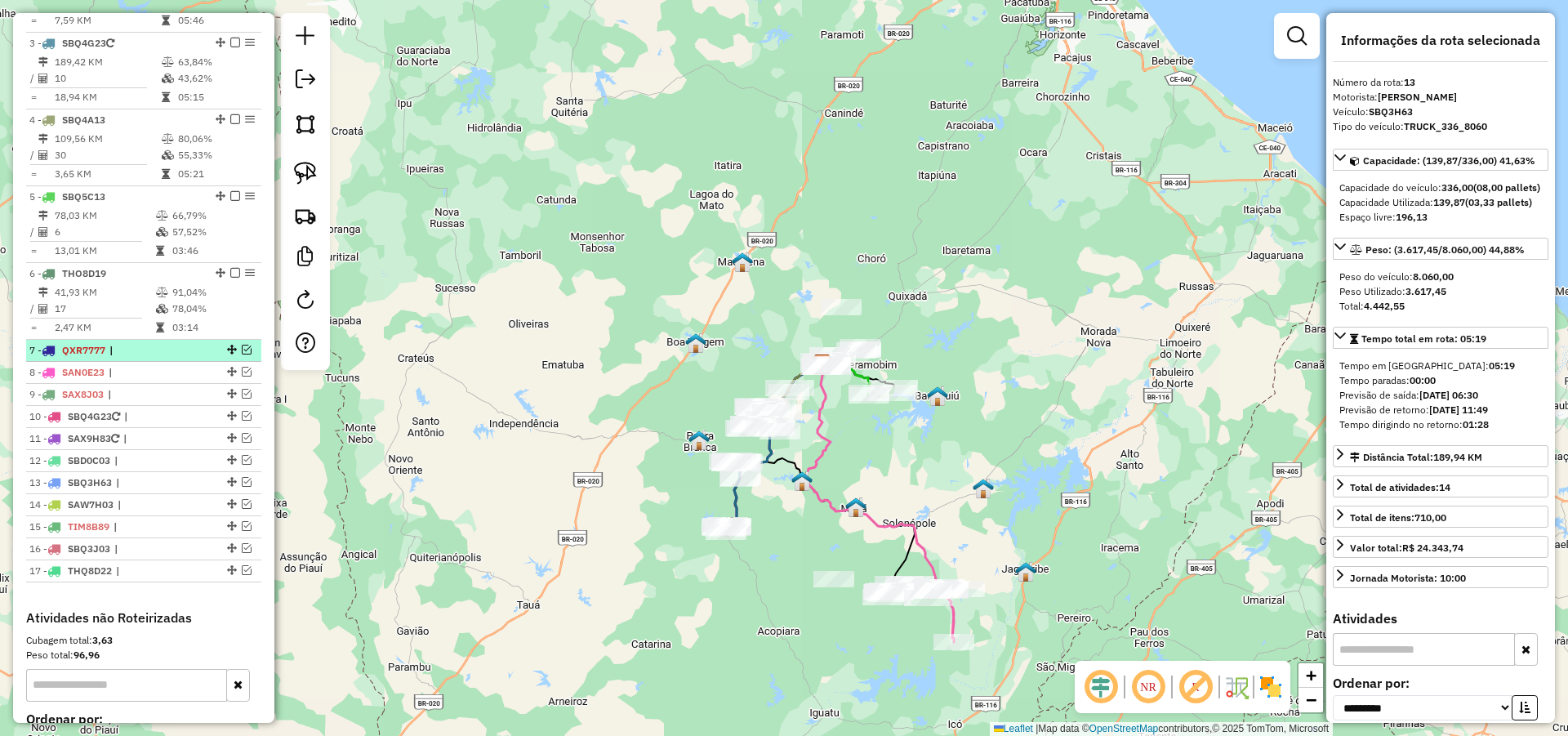
scroll to position [947, 0]
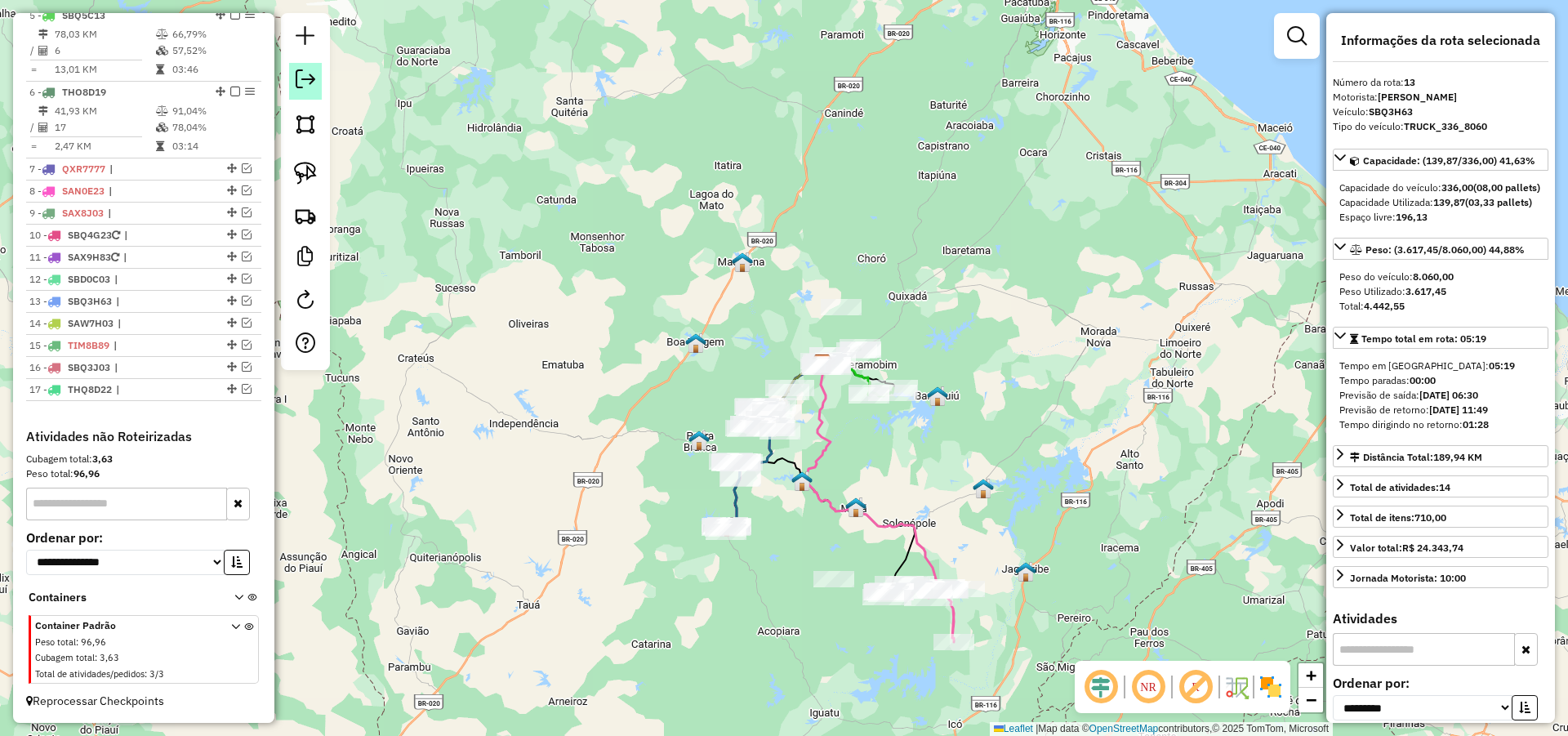
click at [301, 77] on em at bounding box center [305, 79] width 20 height 20
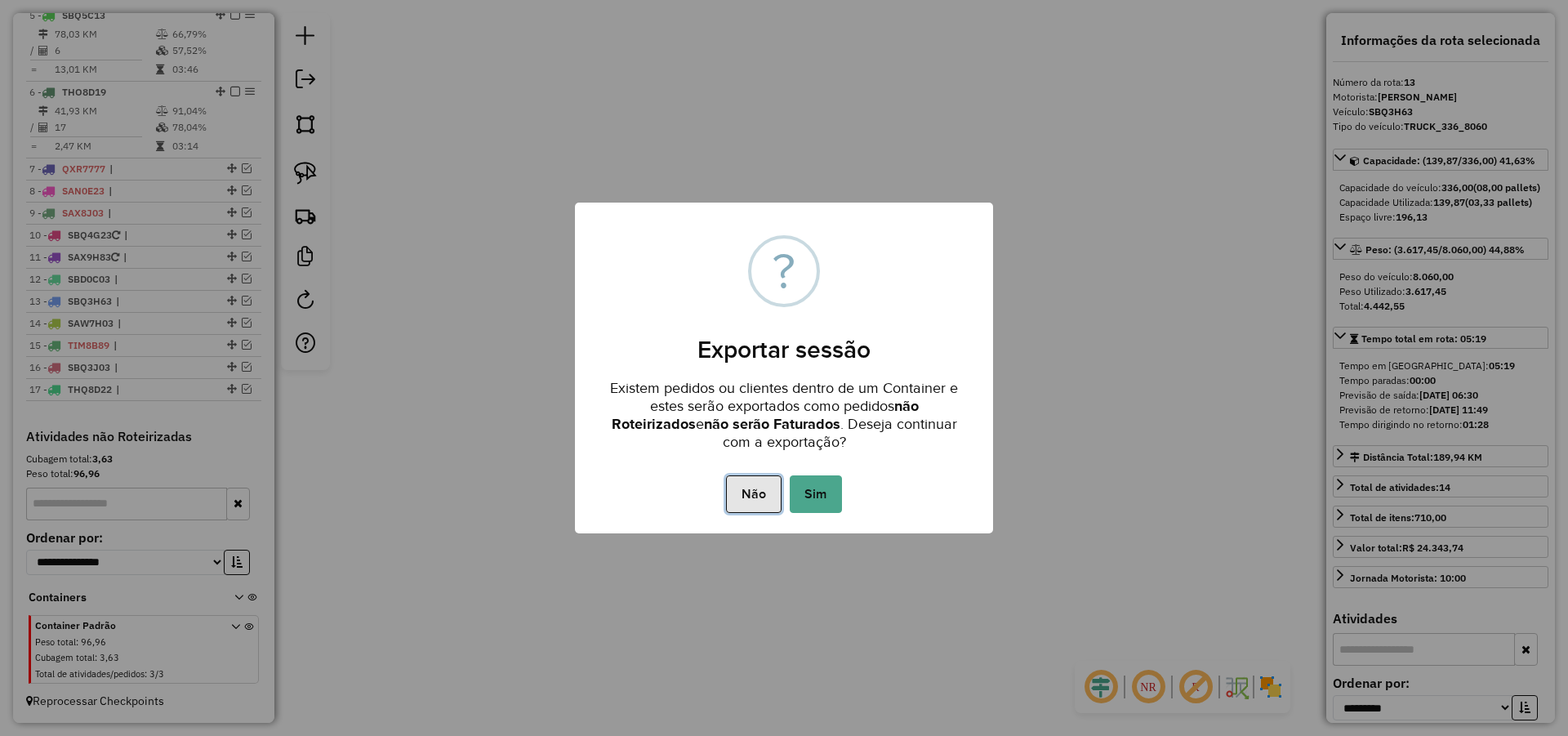
click at [747, 505] on button "Não" at bounding box center [753, 493] width 55 height 37
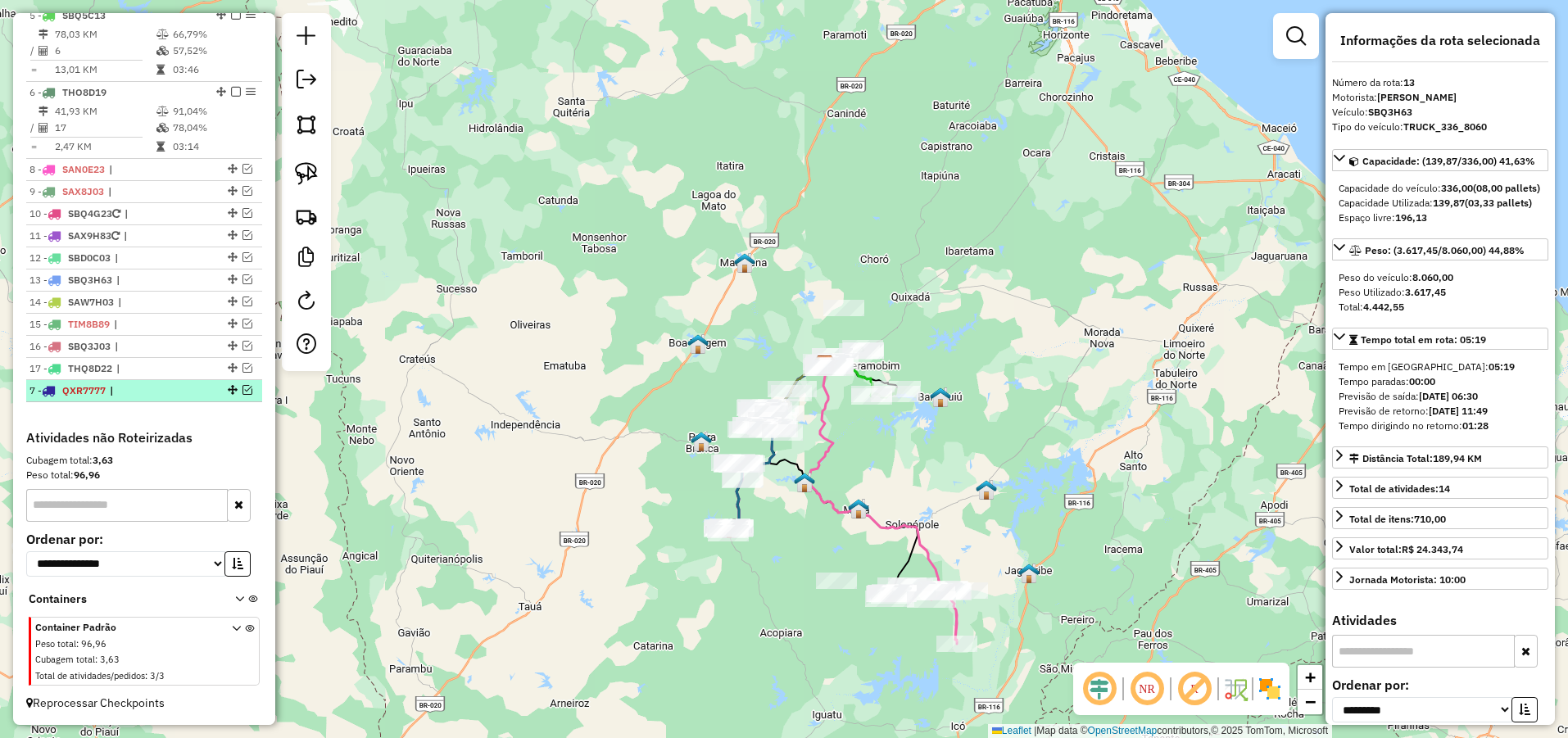
drag, startPoint x: 229, startPoint y: 167, endPoint x: 230, endPoint y: 398, distance: 231.0
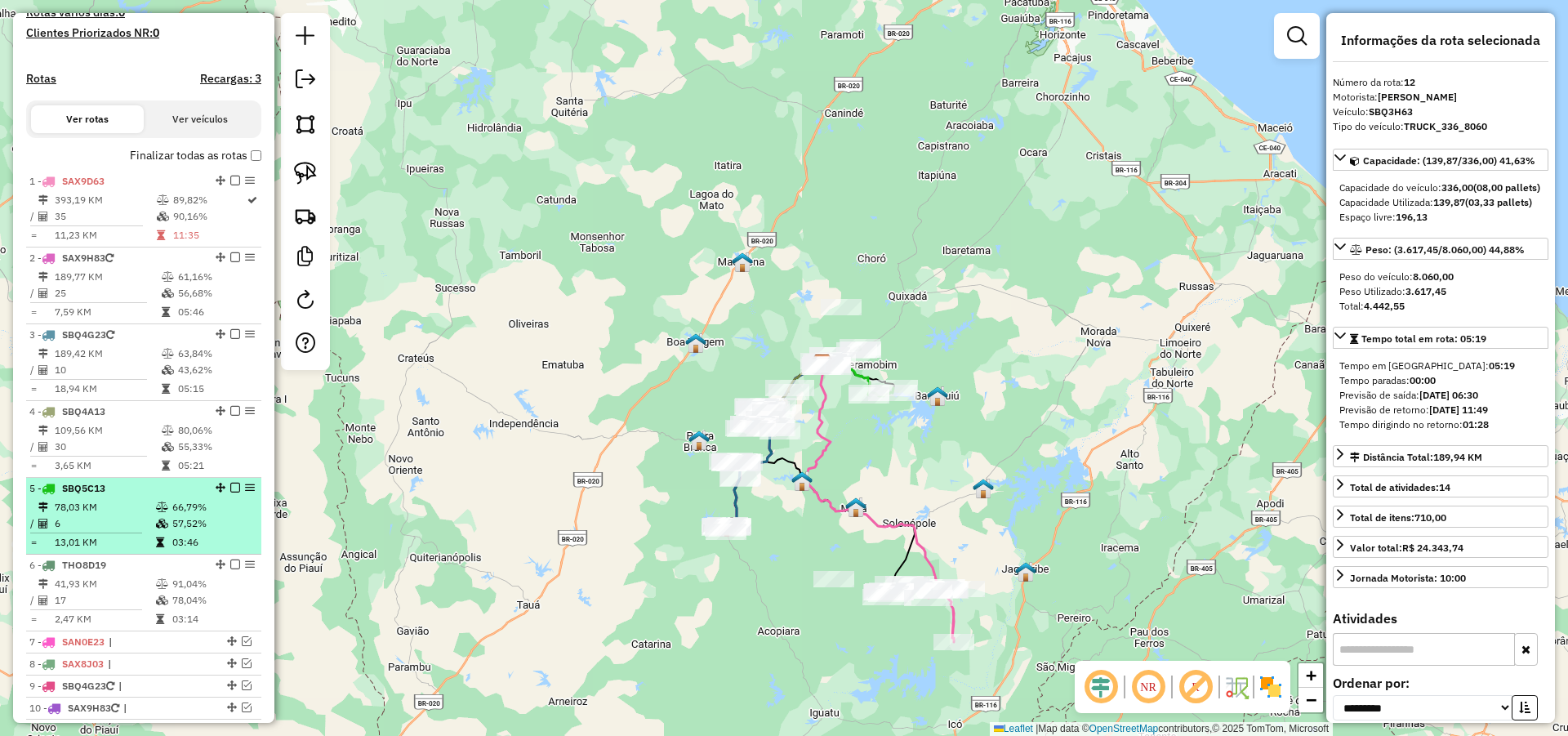
scroll to position [458, 0]
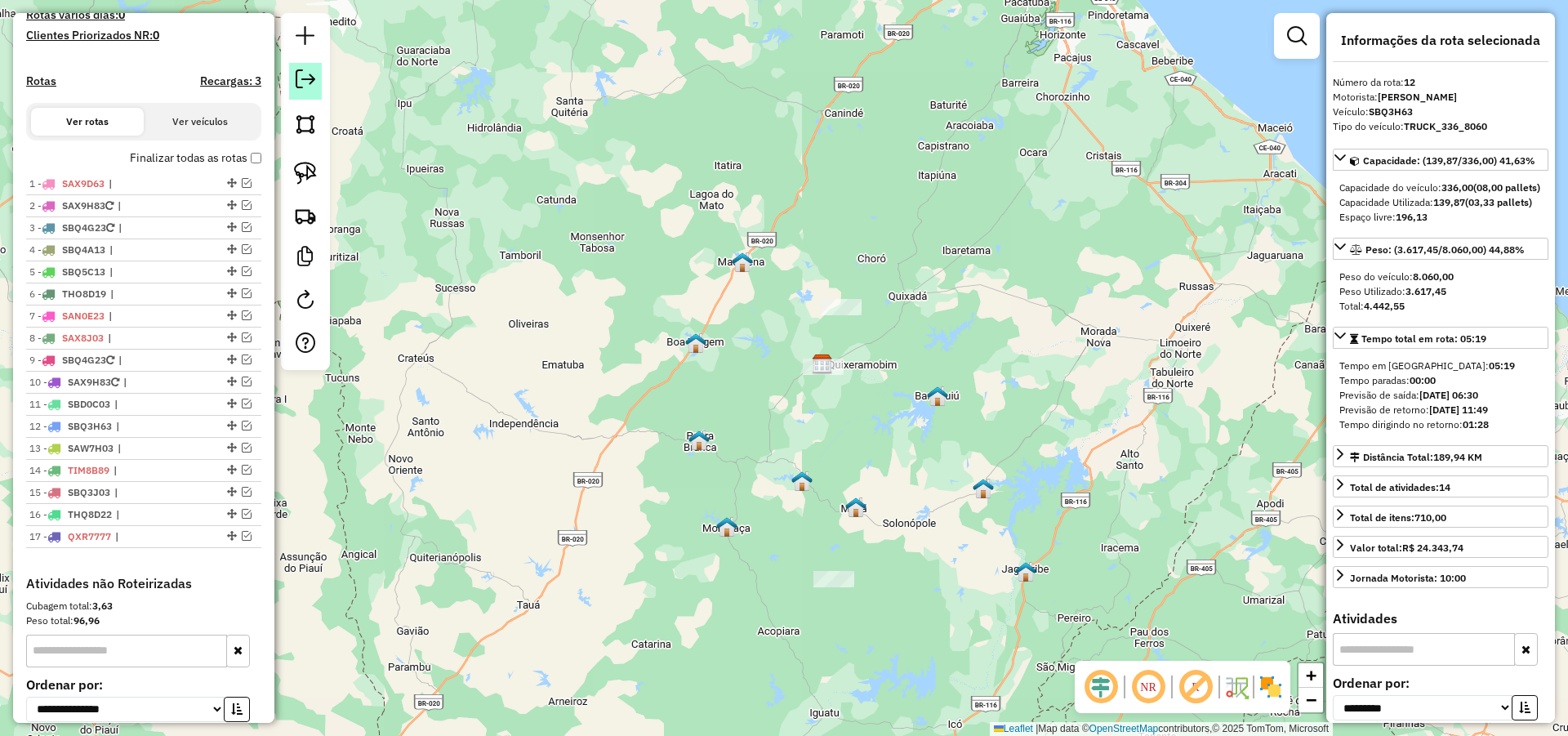
click at [305, 84] on em at bounding box center [305, 79] width 20 height 20
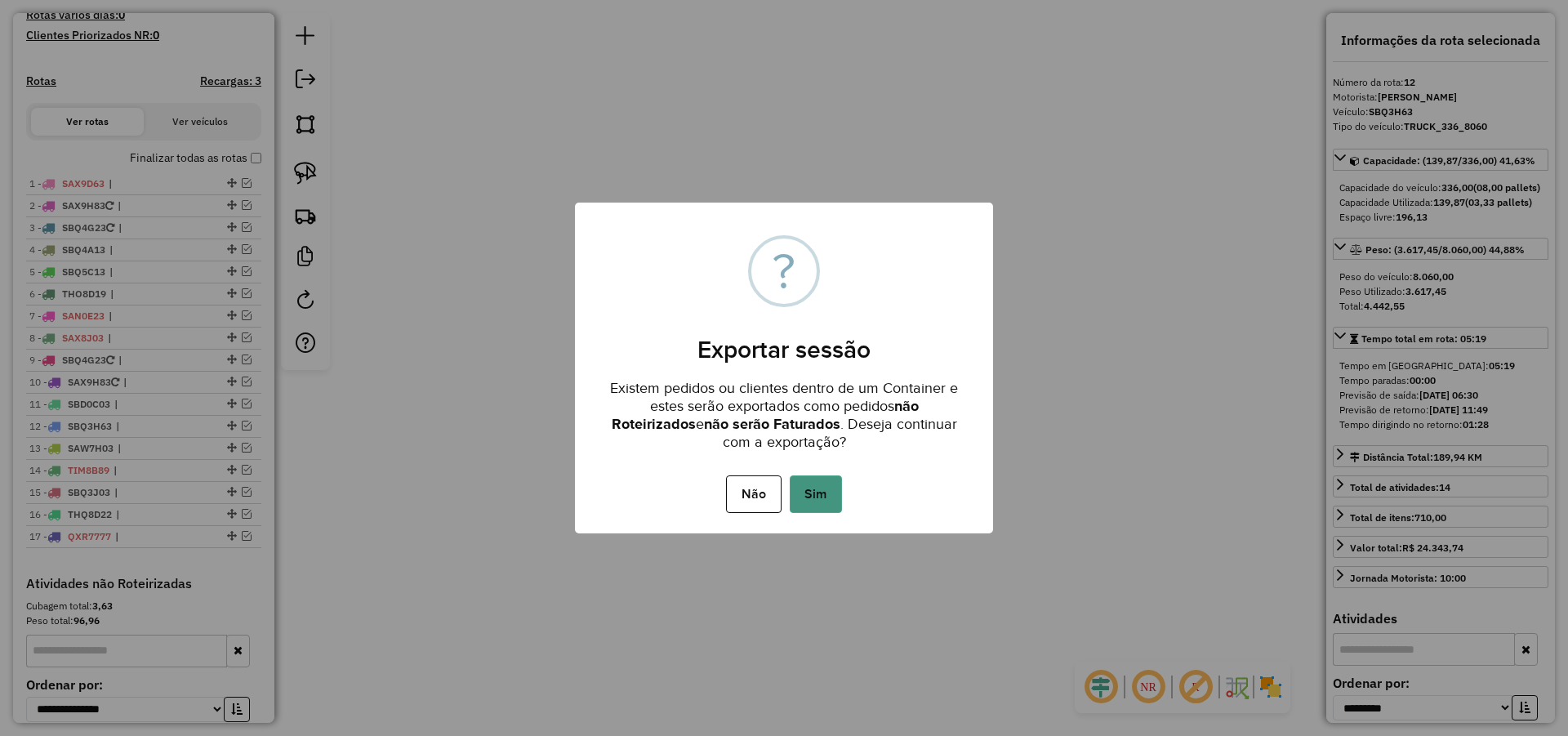
click at [813, 492] on button "Sim" at bounding box center [816, 493] width 52 height 37
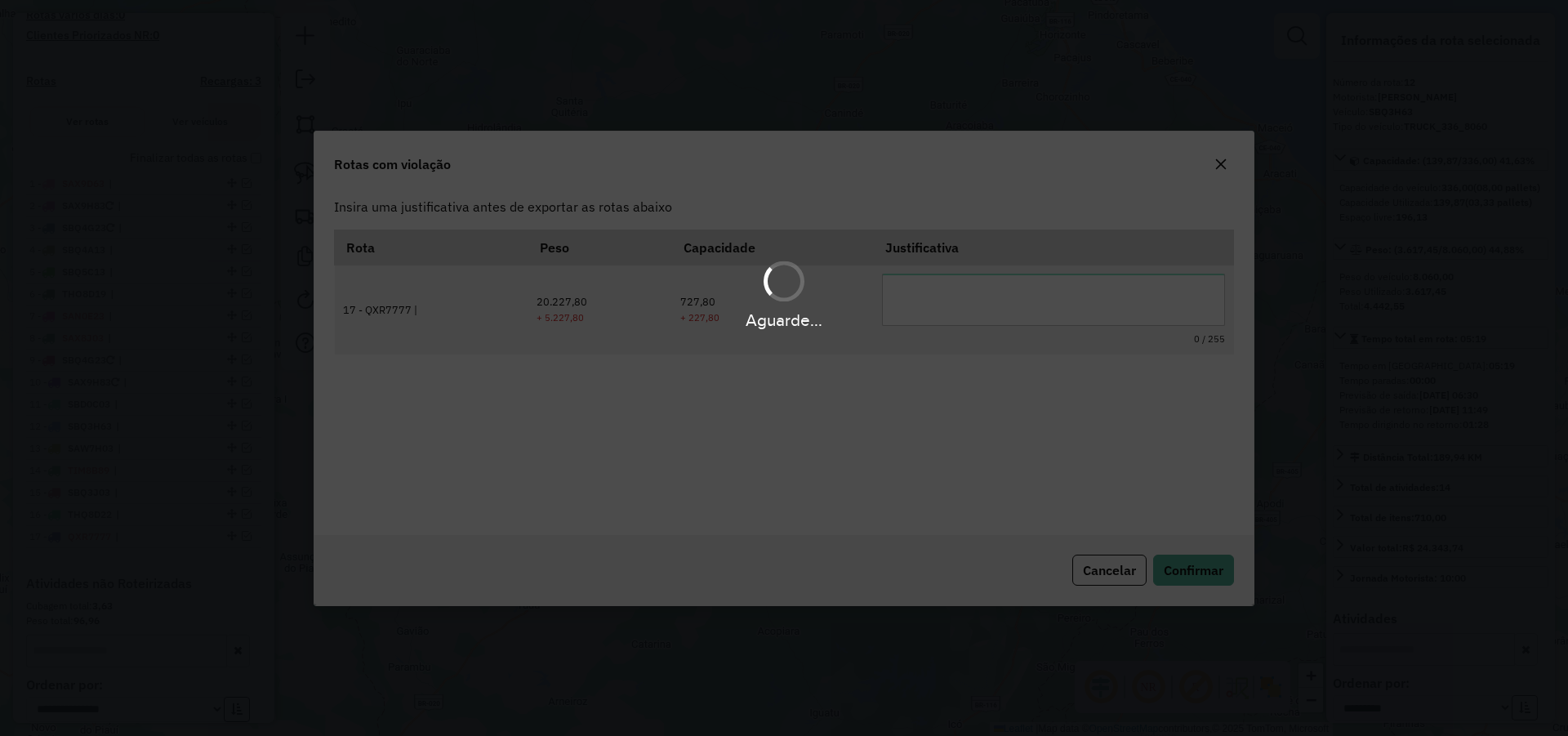
scroll to position [0, 0]
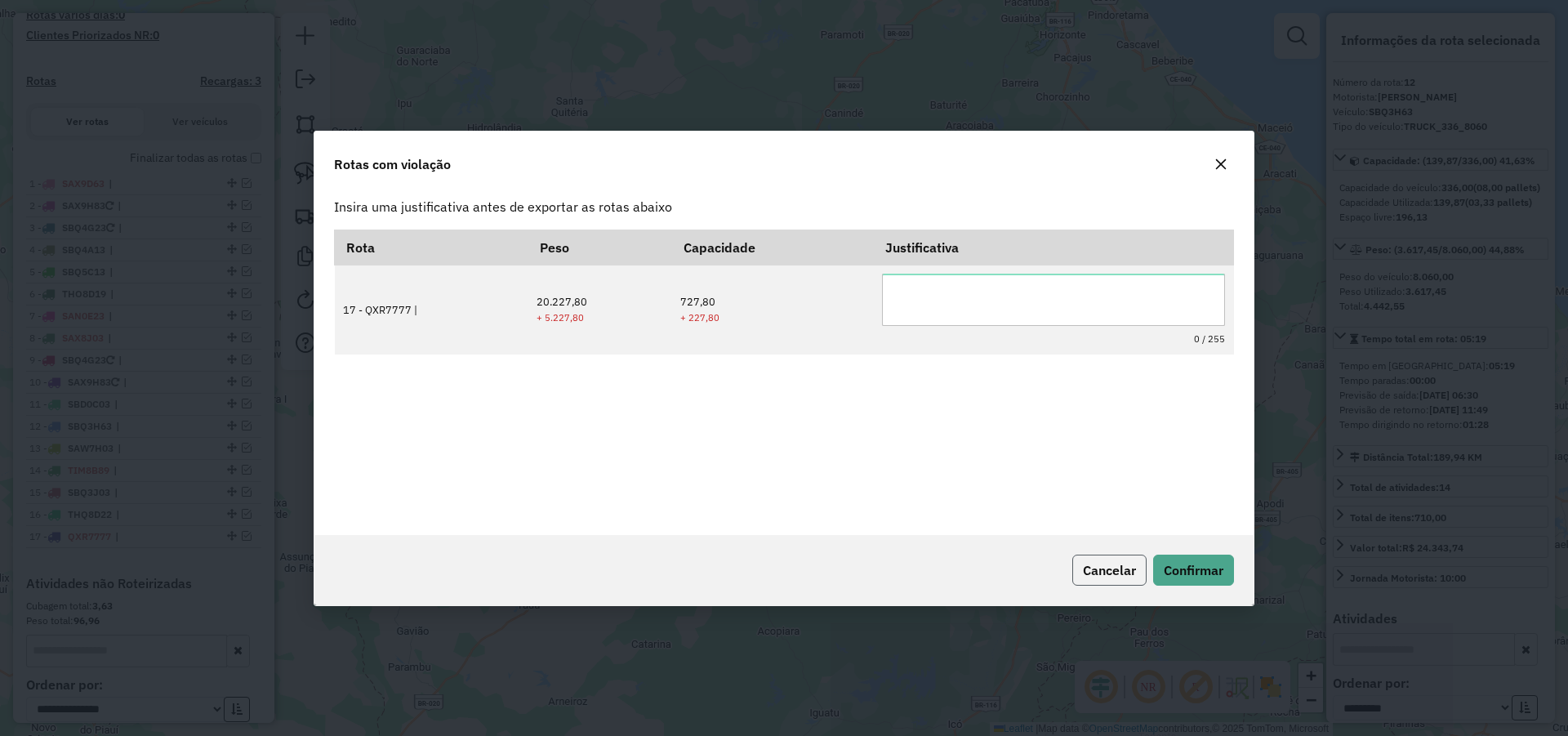
click at [1105, 565] on span "Cancelar" at bounding box center [1109, 570] width 53 height 17
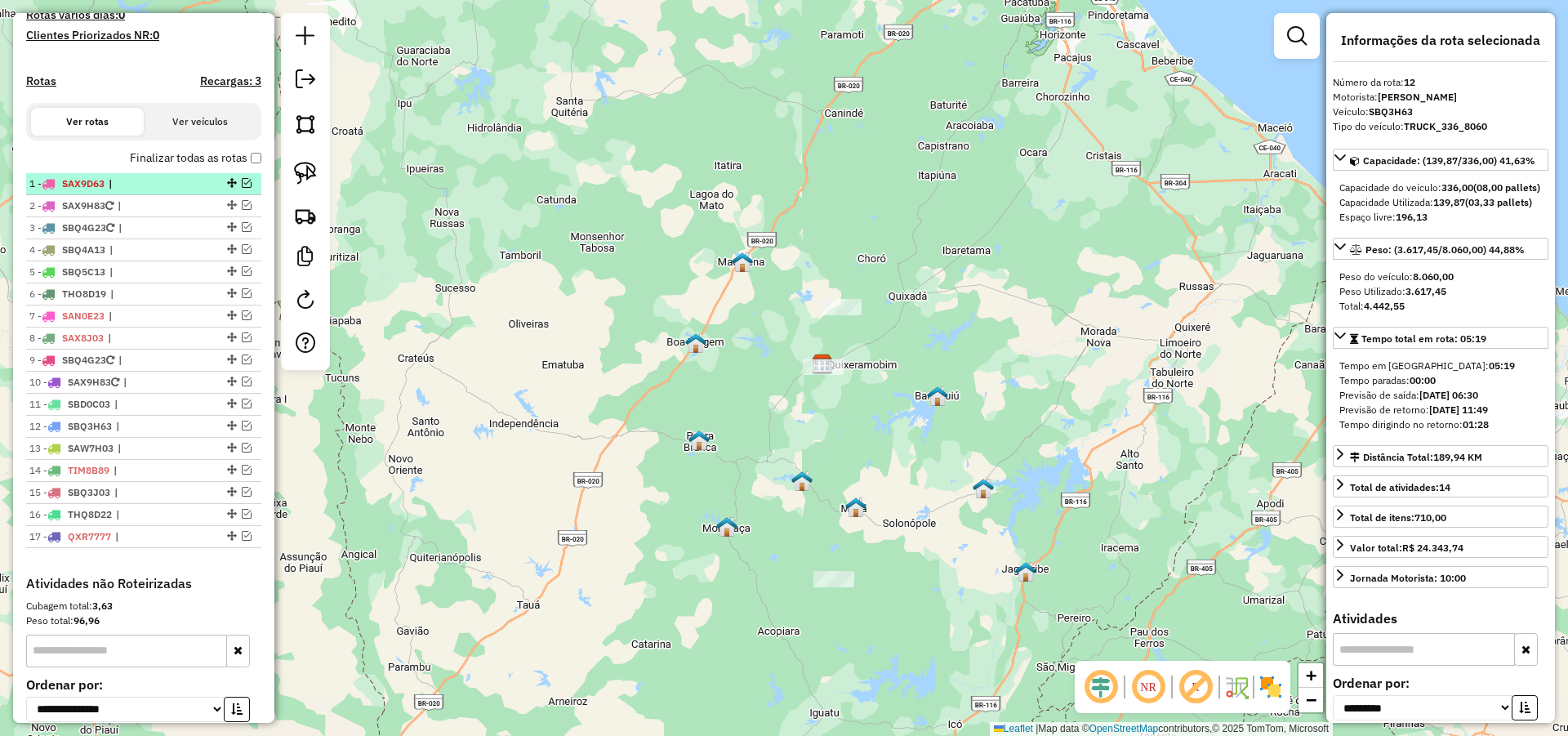
click at [242, 188] on em at bounding box center [246, 183] width 10 height 10
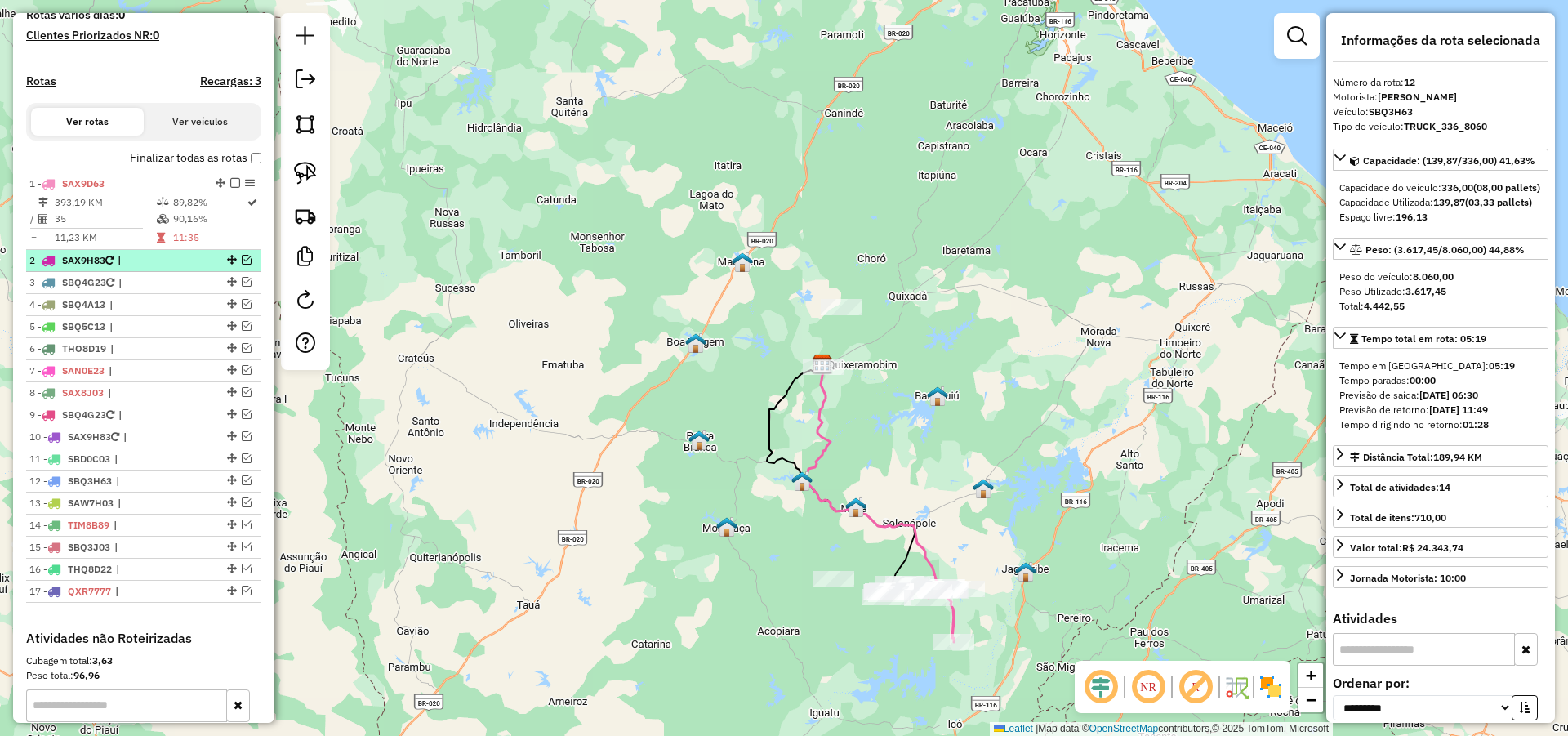
click at [244, 264] on em at bounding box center [246, 259] width 10 height 10
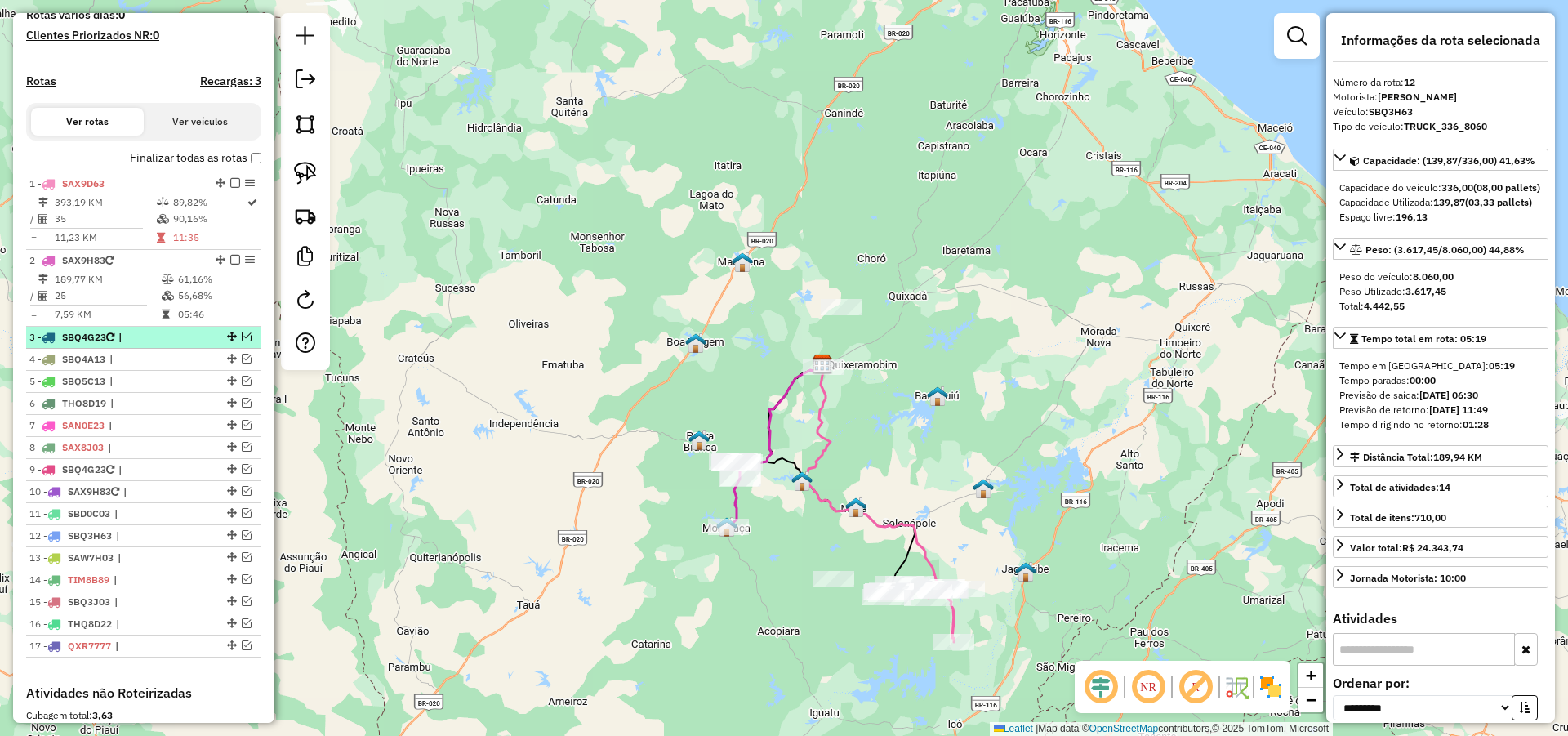
click at [242, 341] on em at bounding box center [246, 336] width 10 height 10
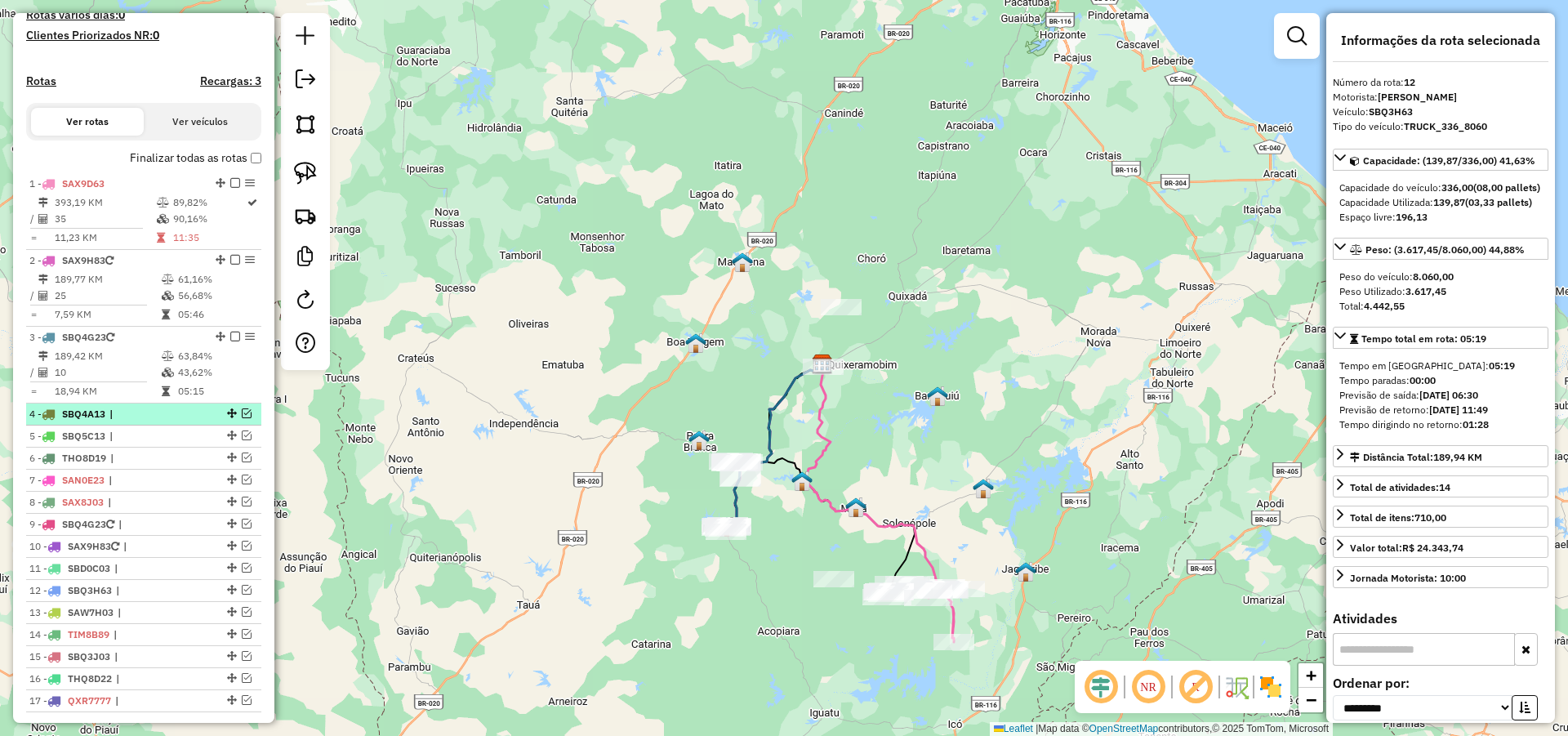
click at [245, 418] on em at bounding box center [246, 412] width 10 height 10
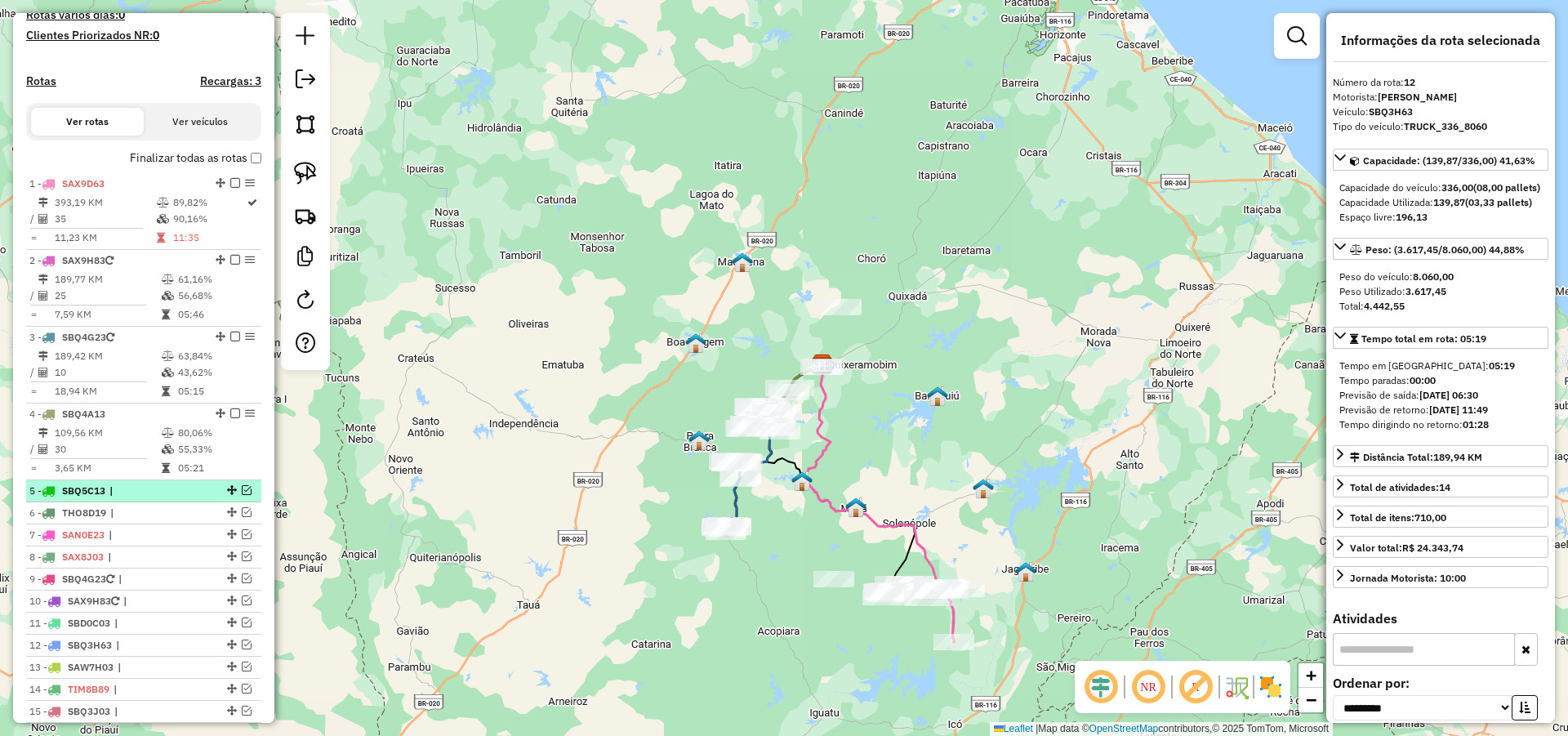
click at [246, 495] on div at bounding box center [231, 490] width 49 height 10
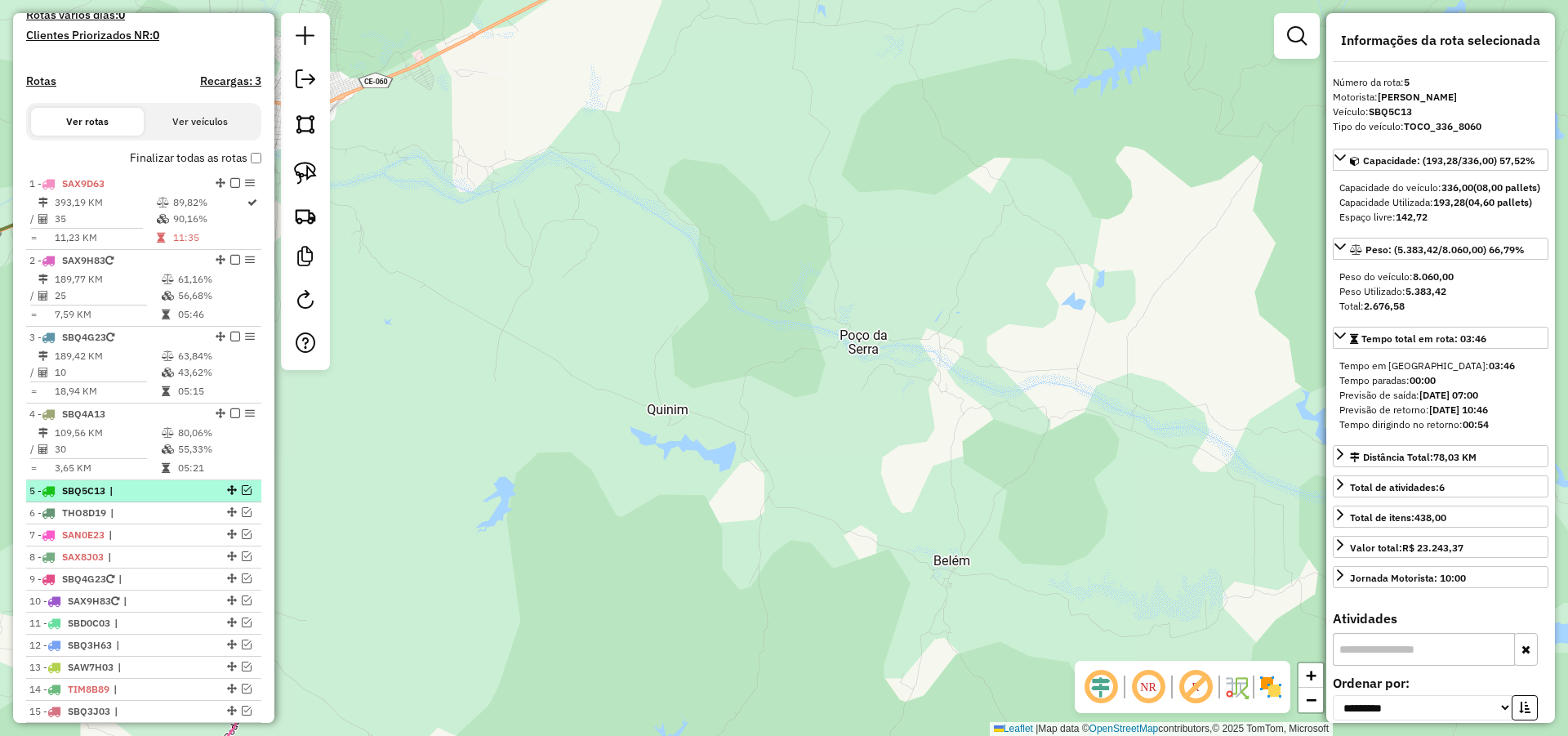
click at [242, 495] on em at bounding box center [246, 490] width 10 height 10
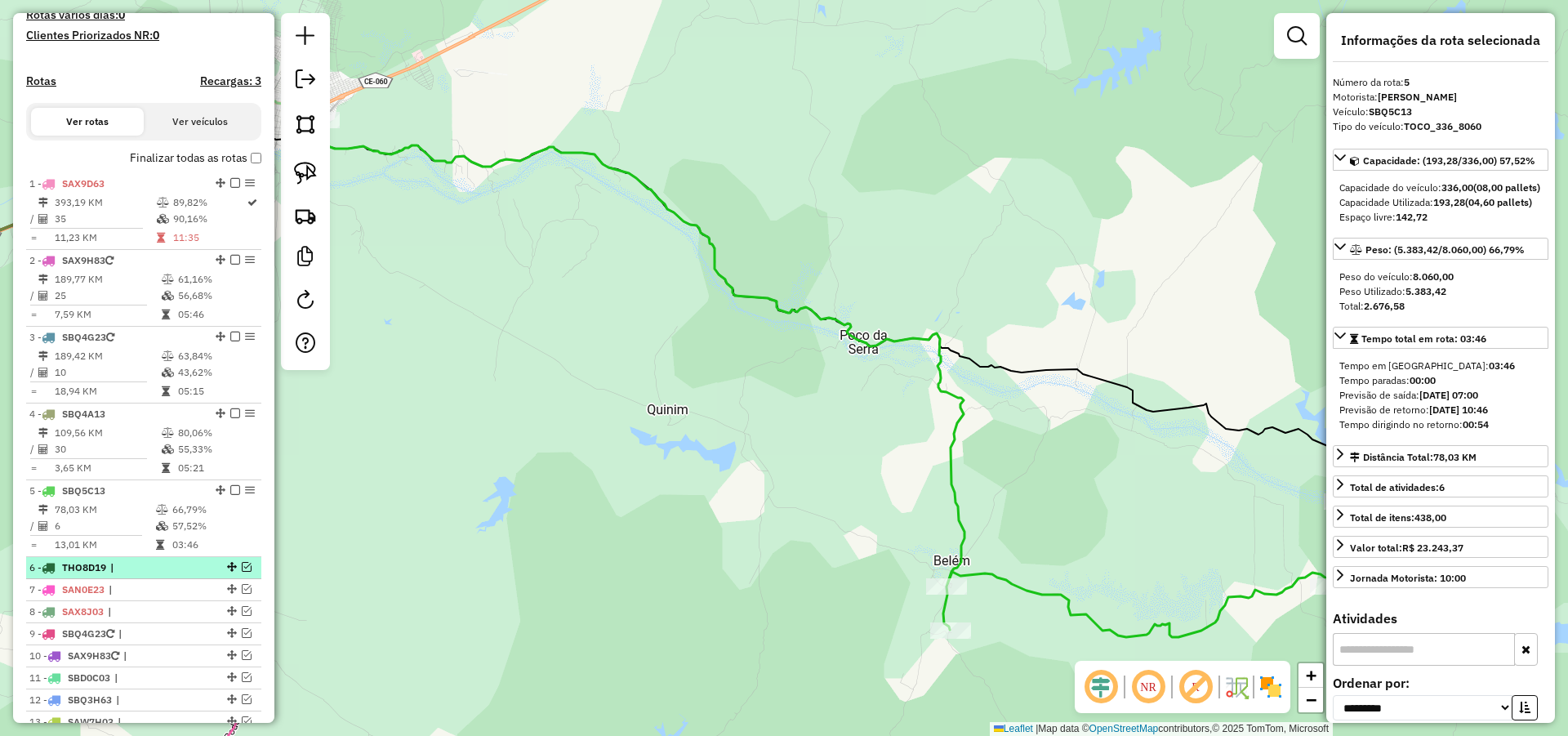
click at [245, 572] on em at bounding box center [246, 566] width 10 height 10
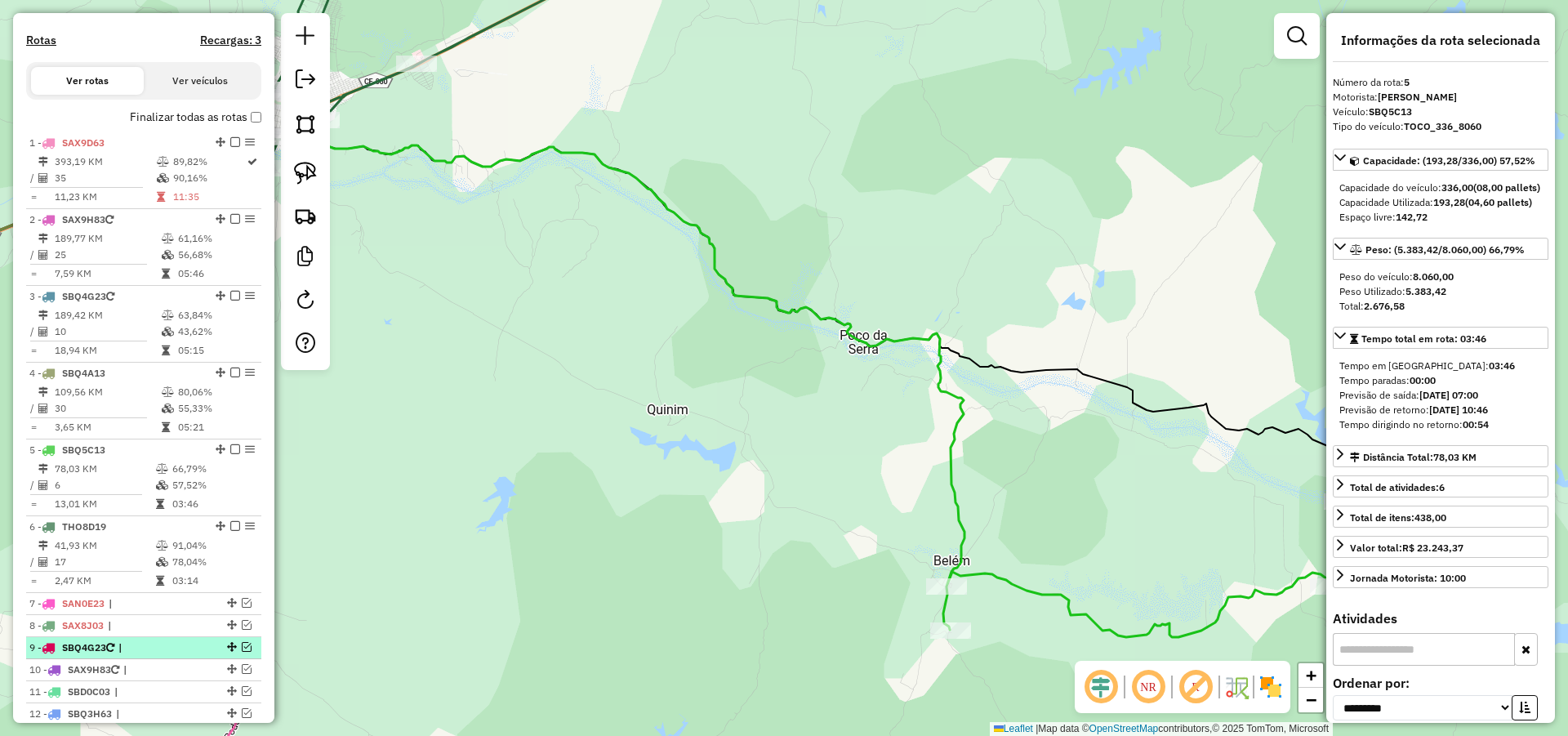
scroll to position [555, 0]
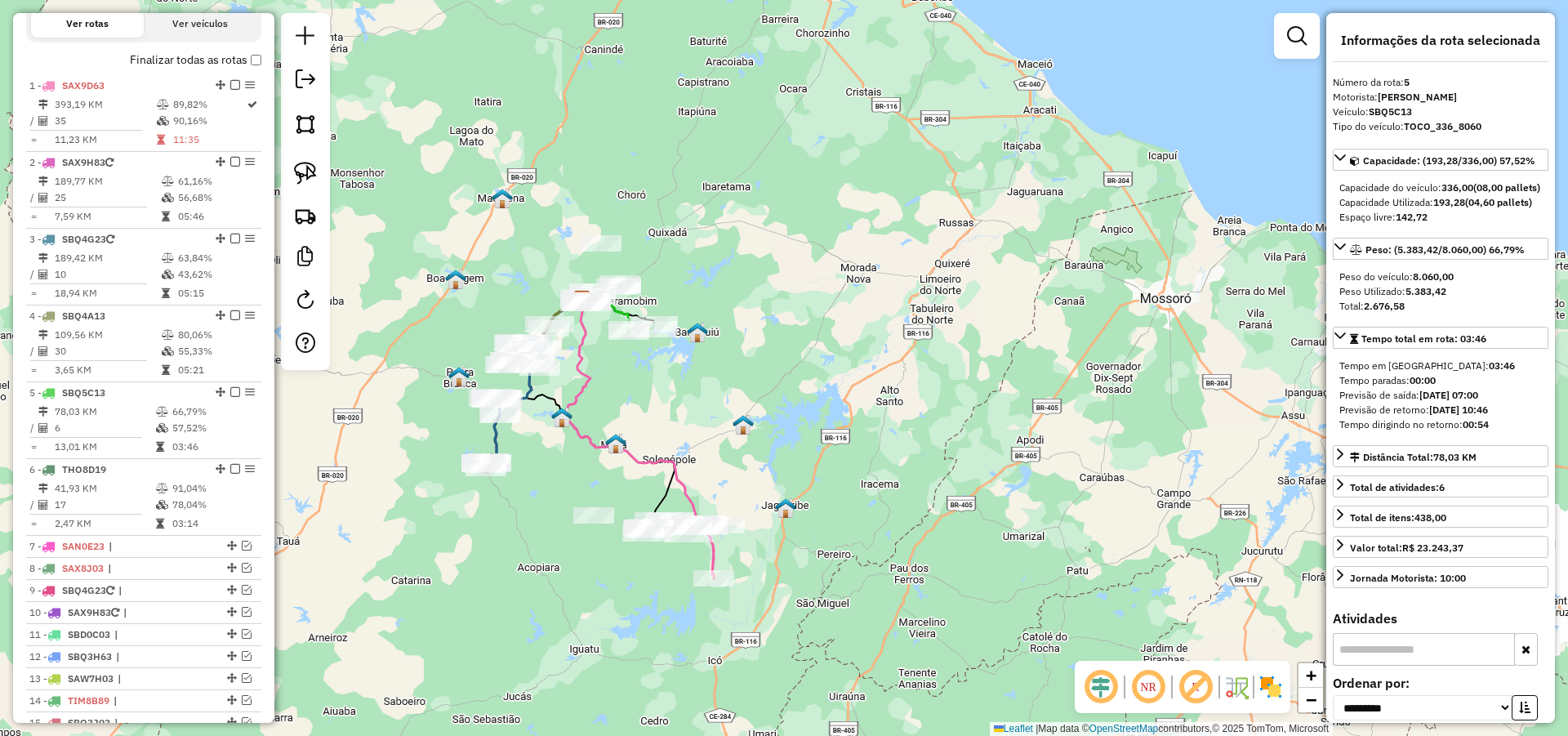
drag, startPoint x: 586, startPoint y: 300, endPoint x: 696, endPoint y: 267, distance: 114.8
click at [696, 267] on div "Janela de atendimento Grade de atendimento Capacidade Transportadoras Veículos …" at bounding box center [784, 368] width 1568 height 736
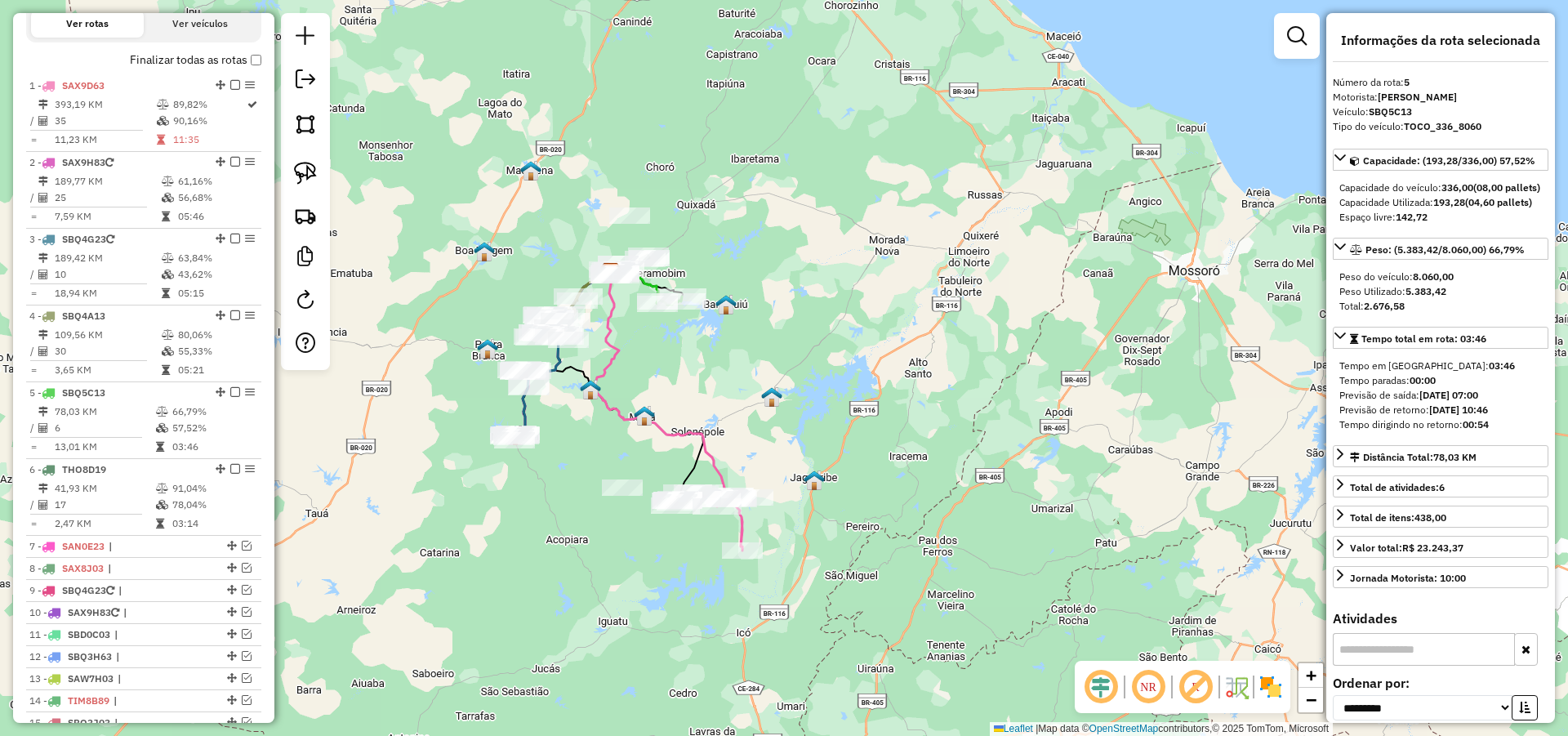
drag, startPoint x: 856, startPoint y: 307, endPoint x: 928, endPoint y: 259, distance: 86.5
click at [924, 259] on div "Janela de atendimento Grade de atendimento Capacidade Transportadoras Veículos …" at bounding box center [784, 368] width 1568 height 736
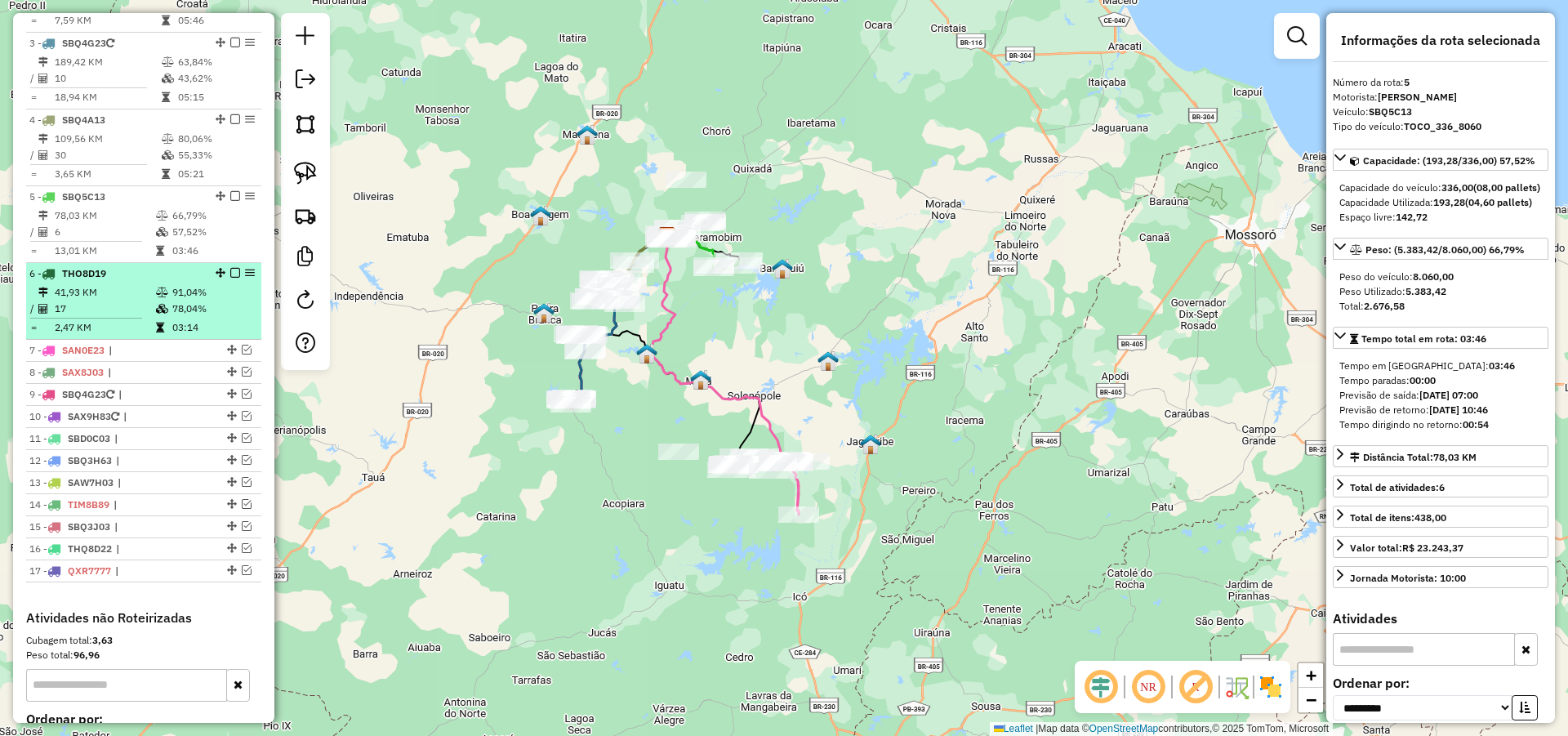
scroll to position [849, 0]
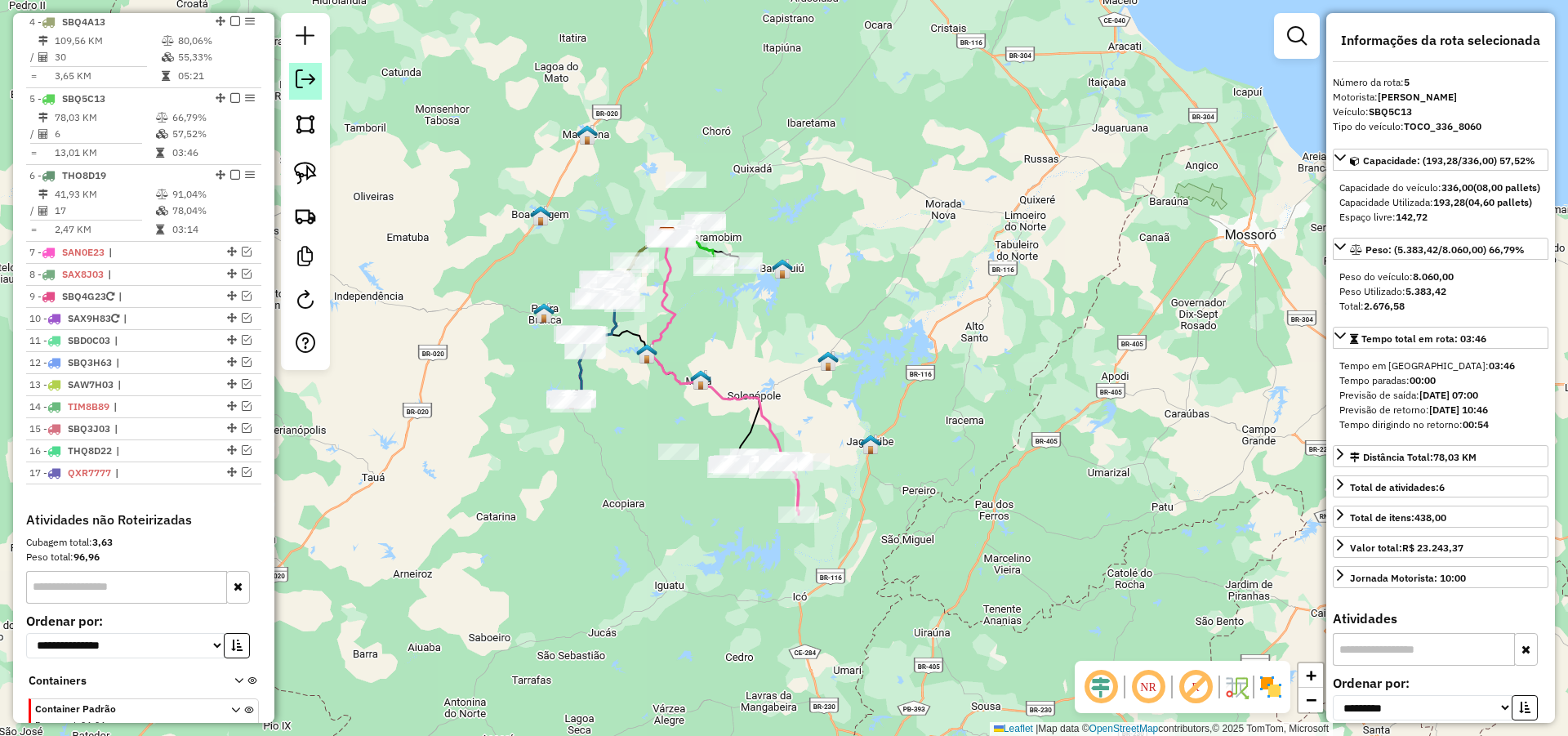
click at [301, 73] on em at bounding box center [305, 79] width 20 height 20
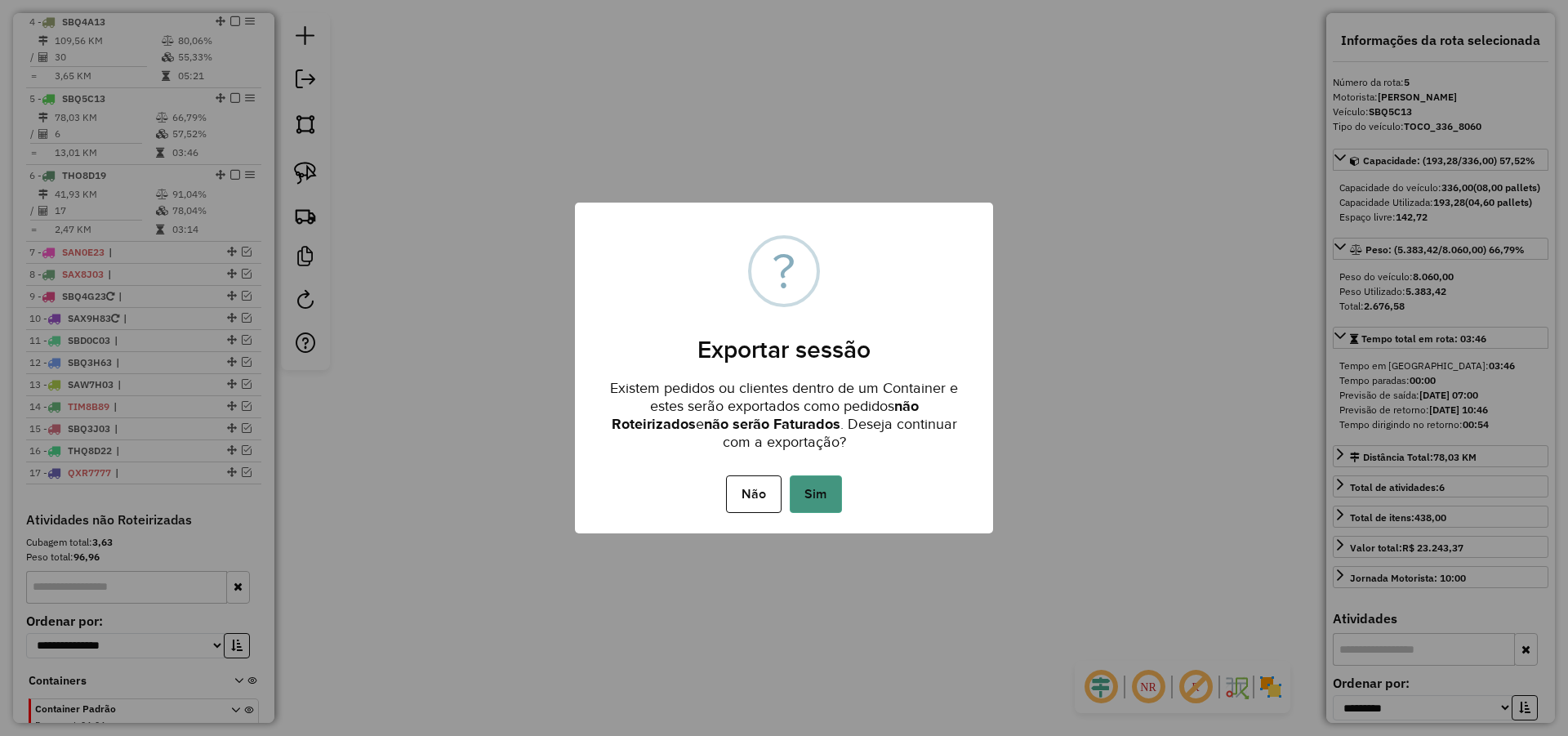
click at [832, 494] on button "Sim" at bounding box center [816, 493] width 52 height 37
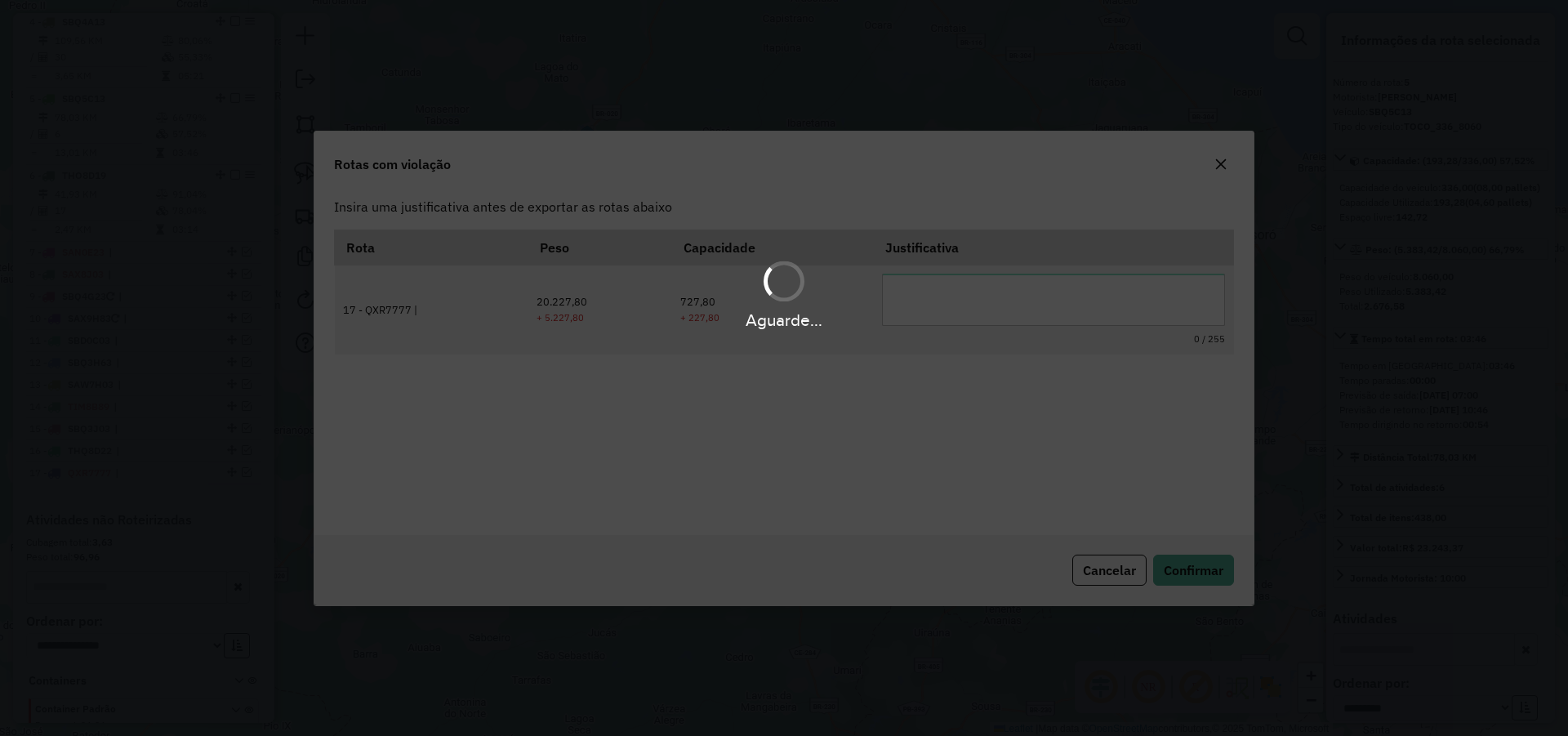
scroll to position [0, 0]
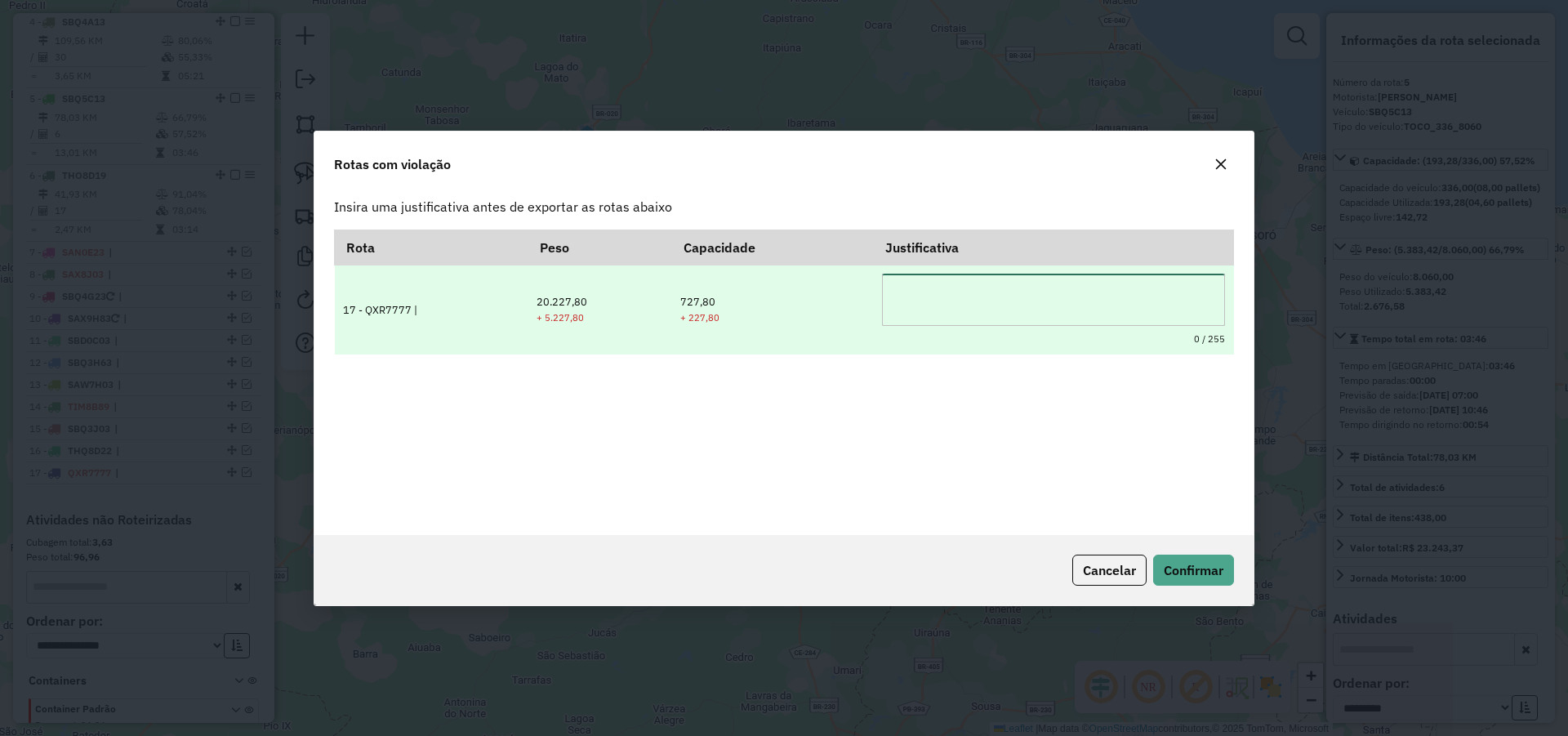
click at [941, 303] on textarea at bounding box center [1054, 299] width 343 height 52
type textarea "*"
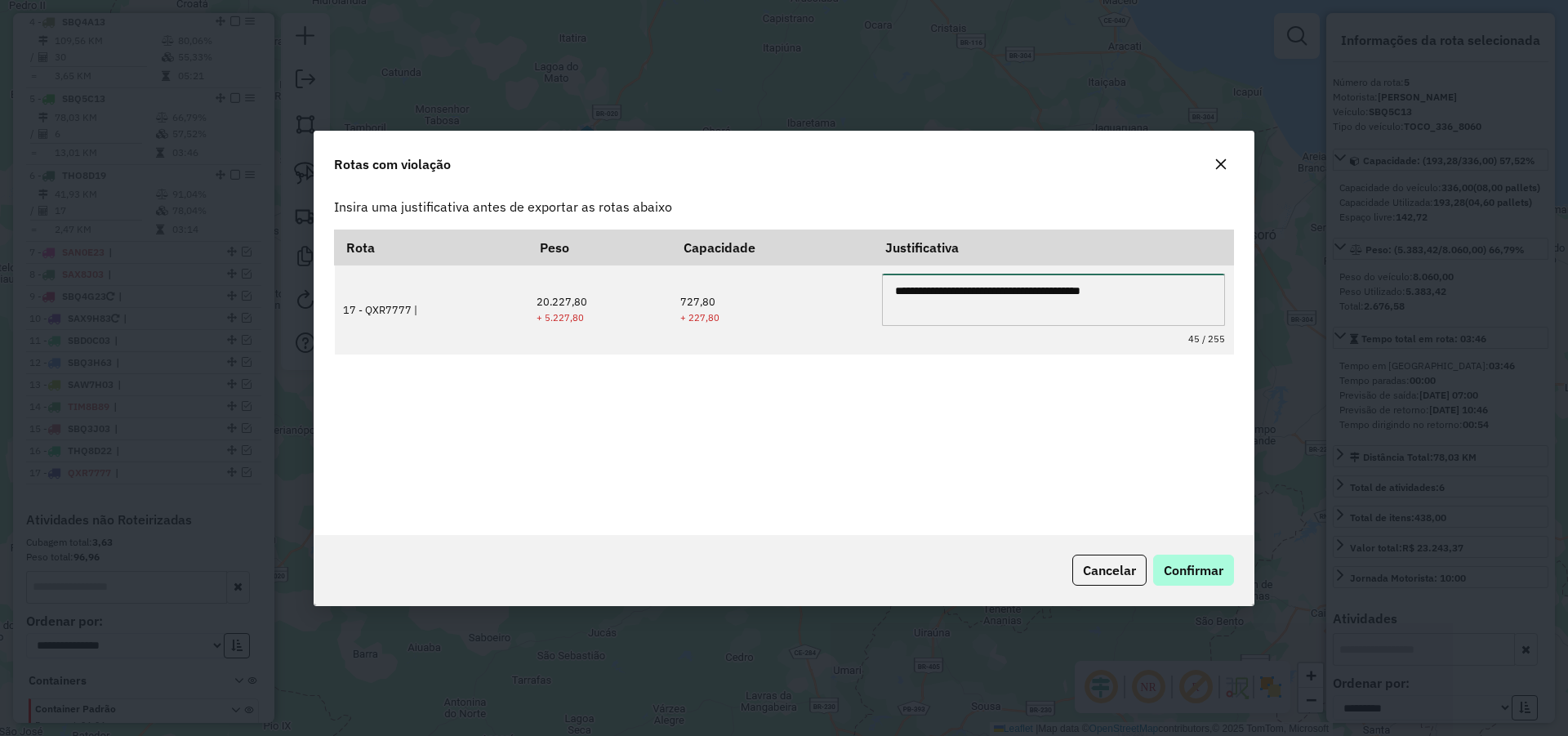
type textarea "**********"
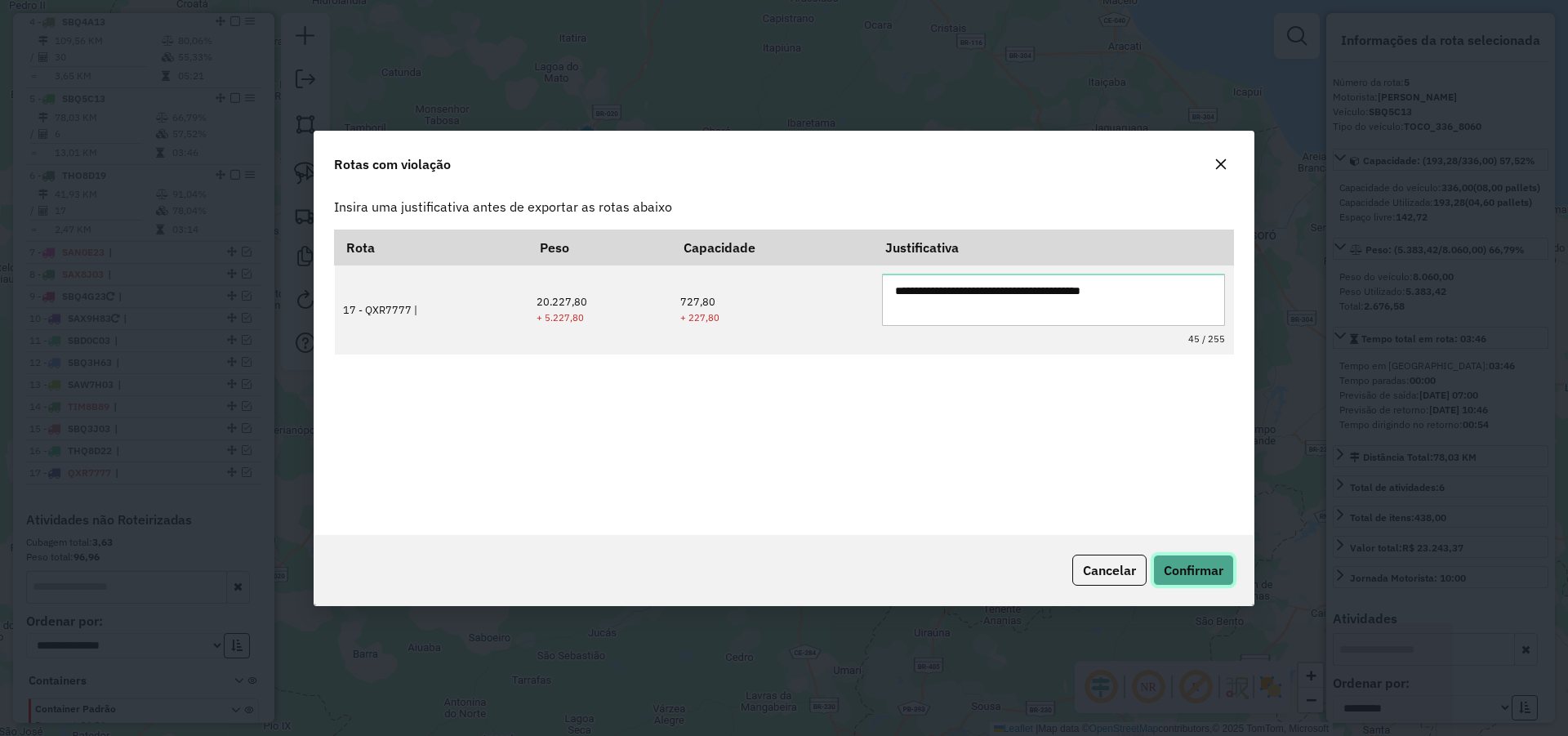
click at [1196, 565] on span "Confirmar" at bounding box center [1194, 570] width 60 height 17
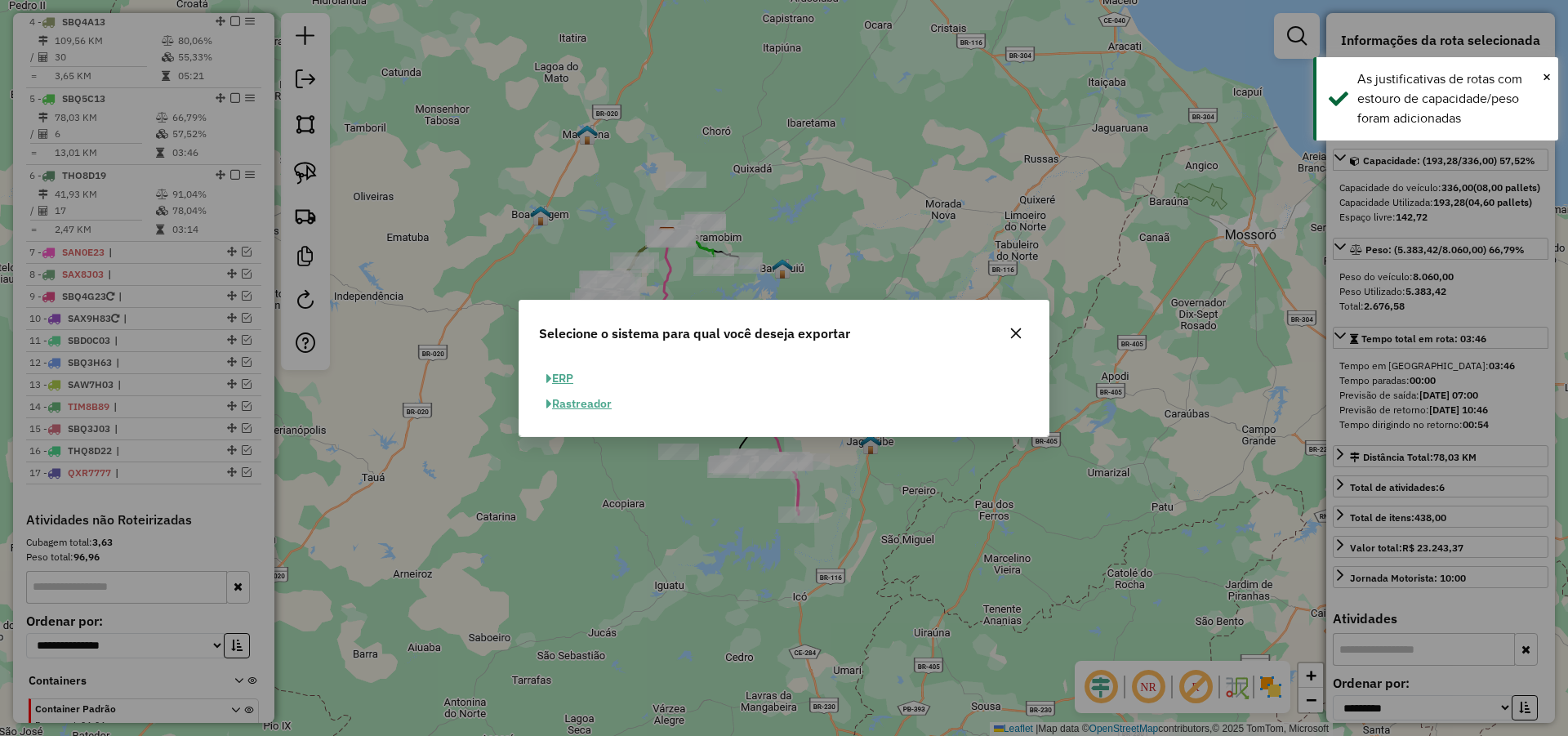
click at [568, 379] on button "ERP" at bounding box center [560, 378] width 42 height 25
select select "**"
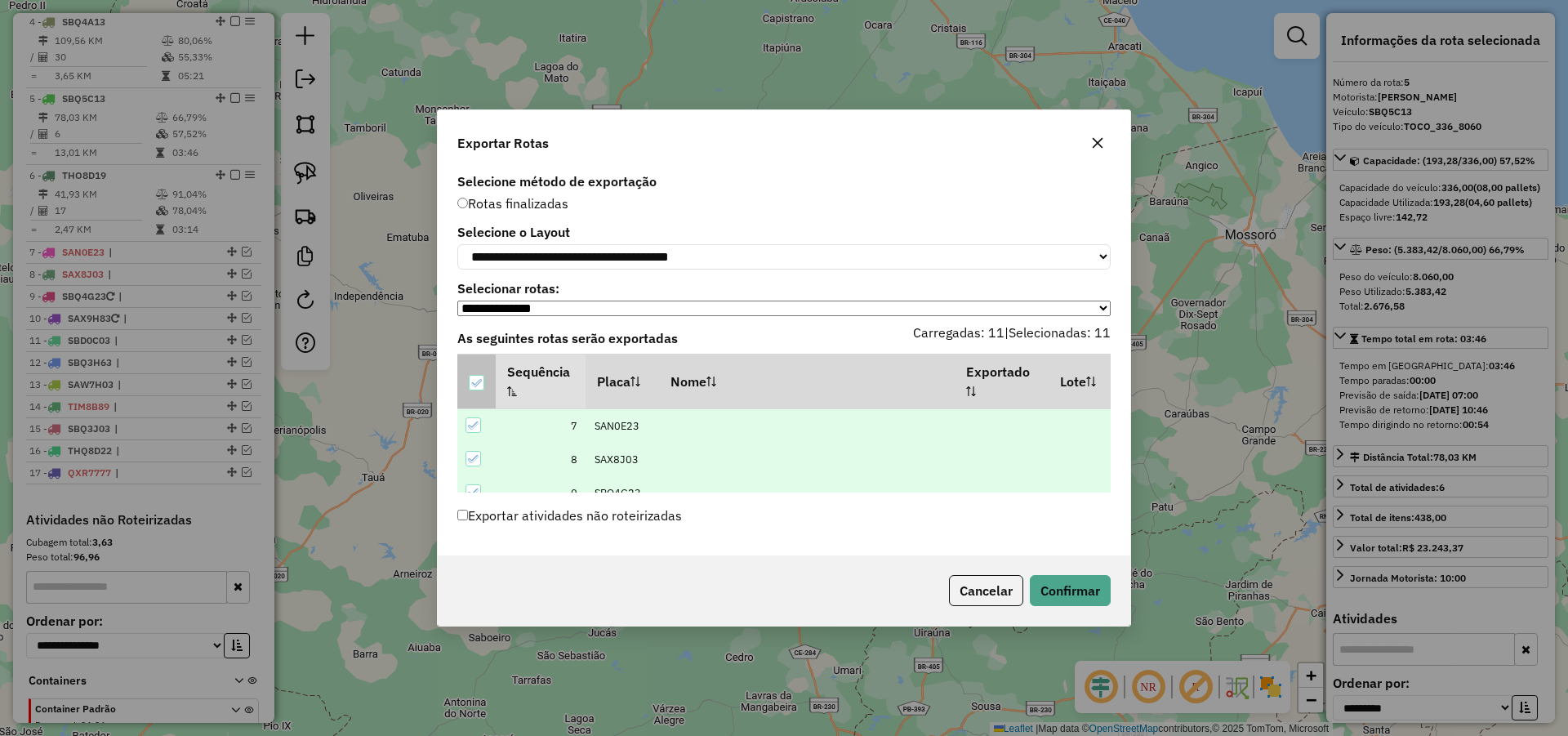
click at [481, 385] on icon at bounding box center [476, 383] width 11 height 11
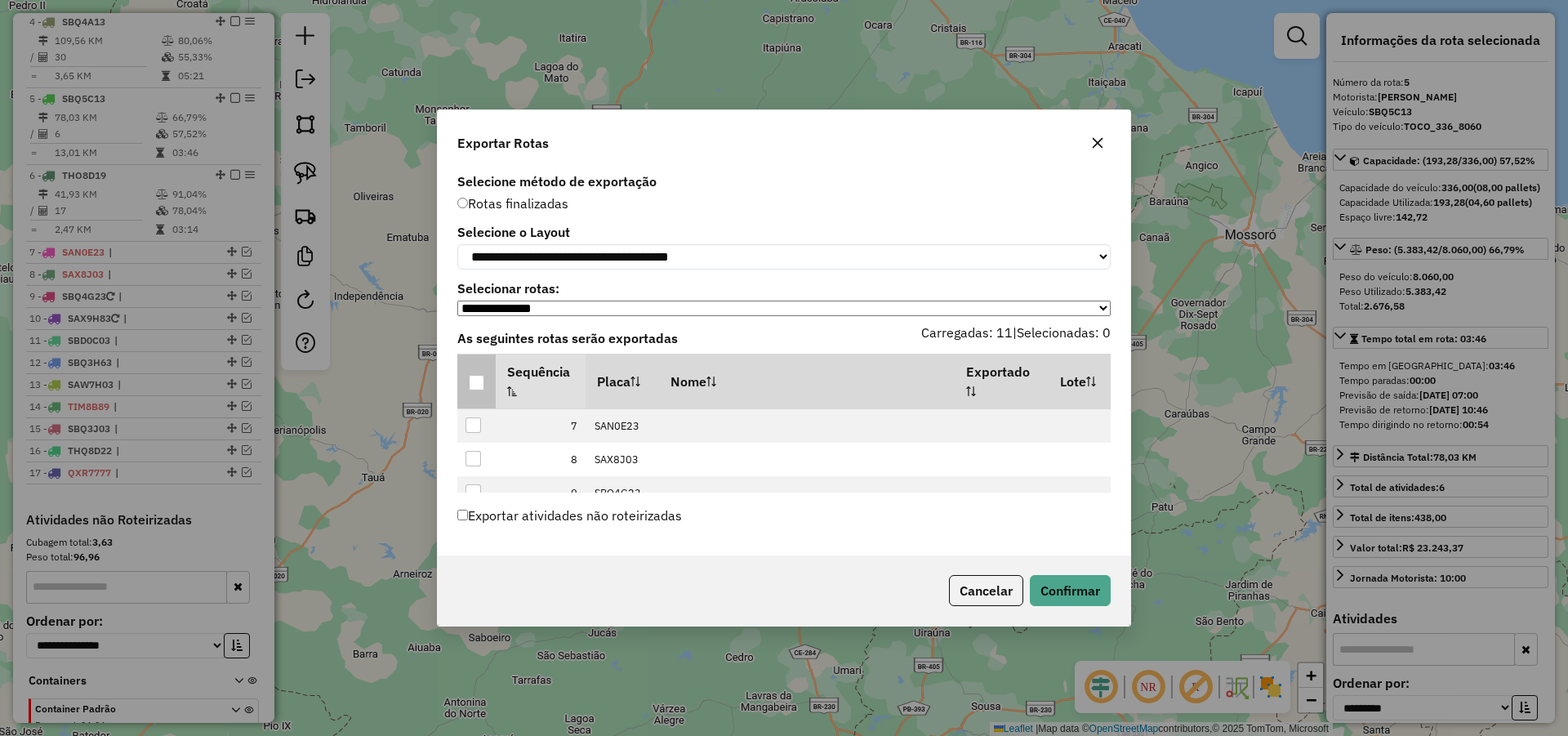
click at [481, 385] on div at bounding box center [477, 383] width 16 height 16
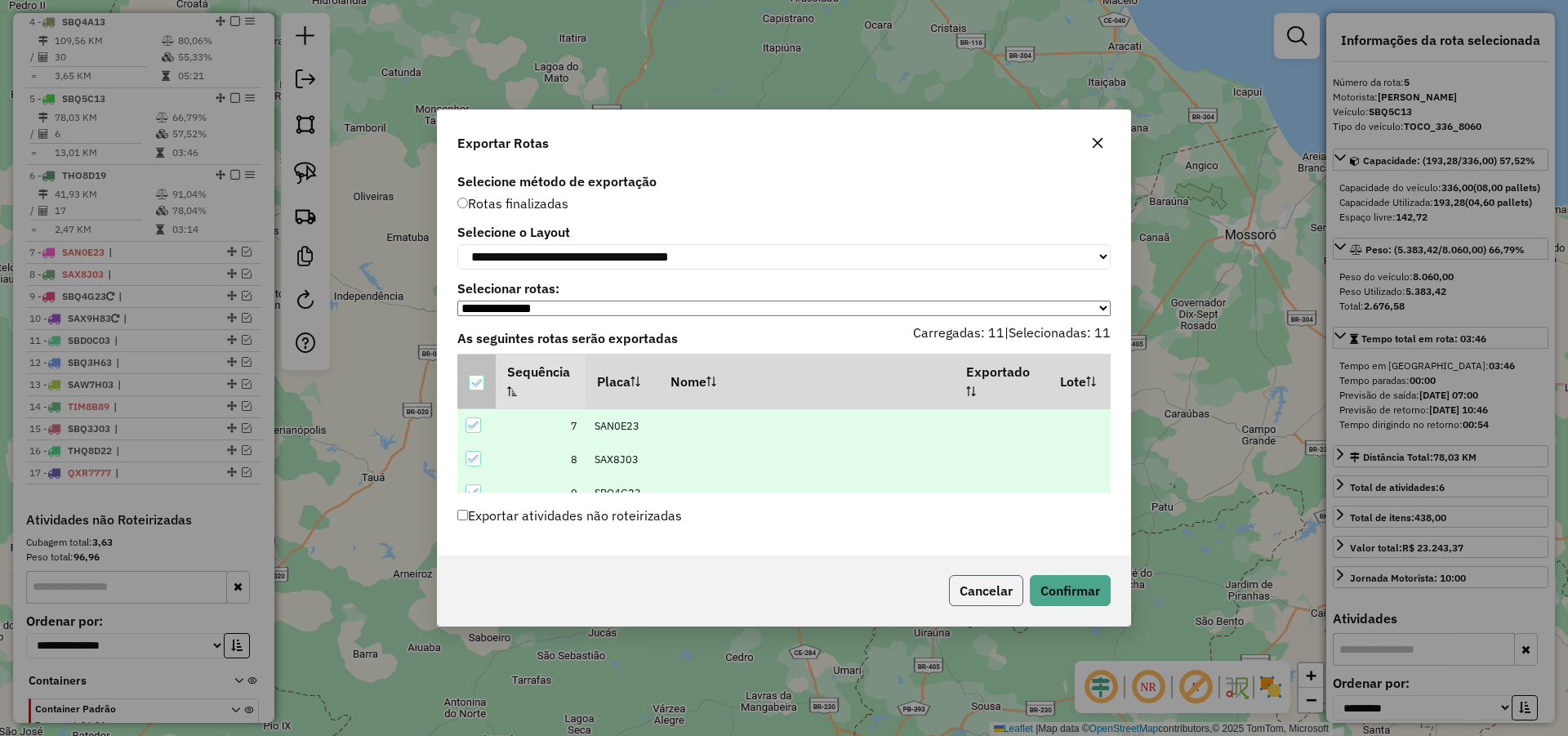
click at [993, 592] on button "Cancelar" at bounding box center [986, 591] width 74 height 31
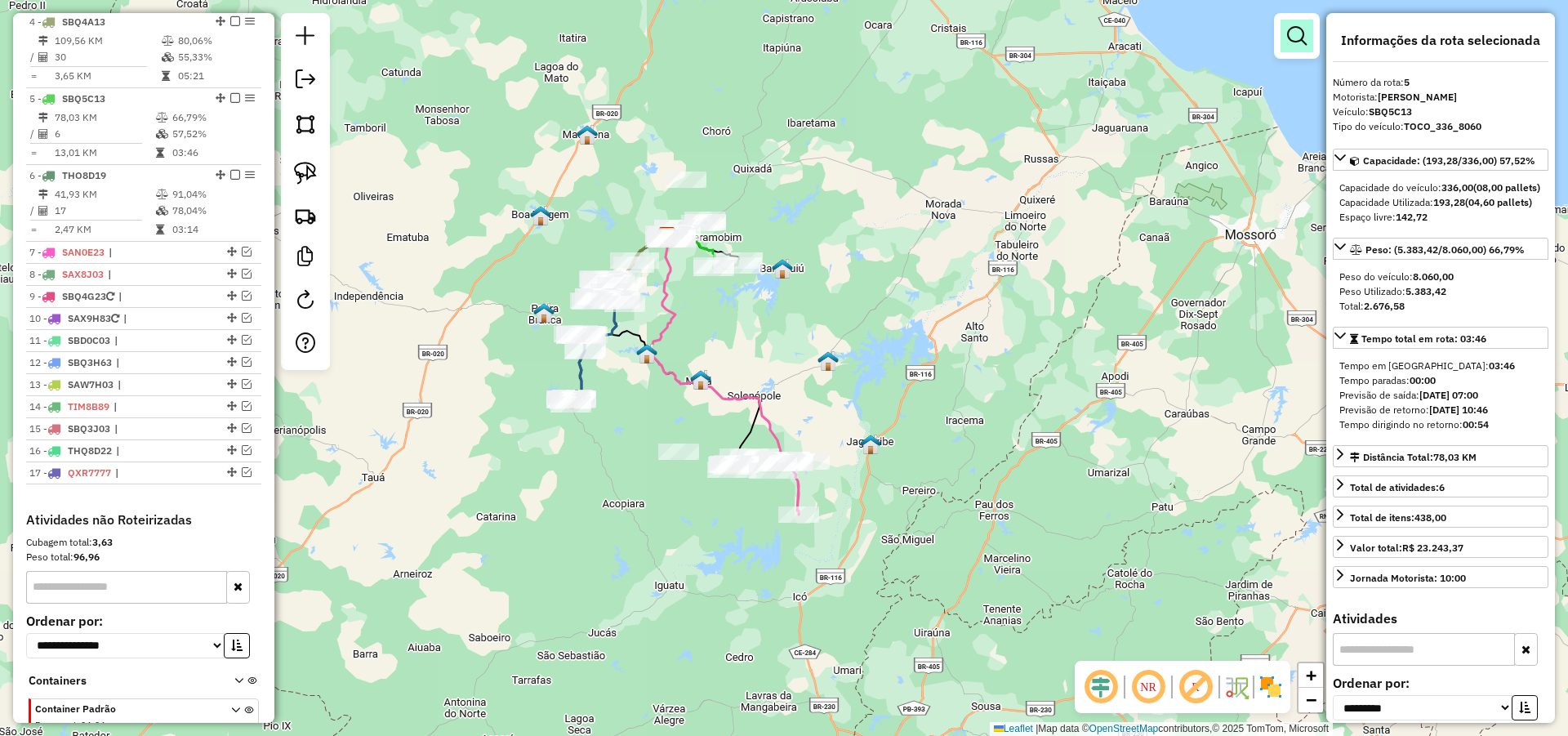
click at [1294, 39] on em at bounding box center [1297, 36] width 20 height 20
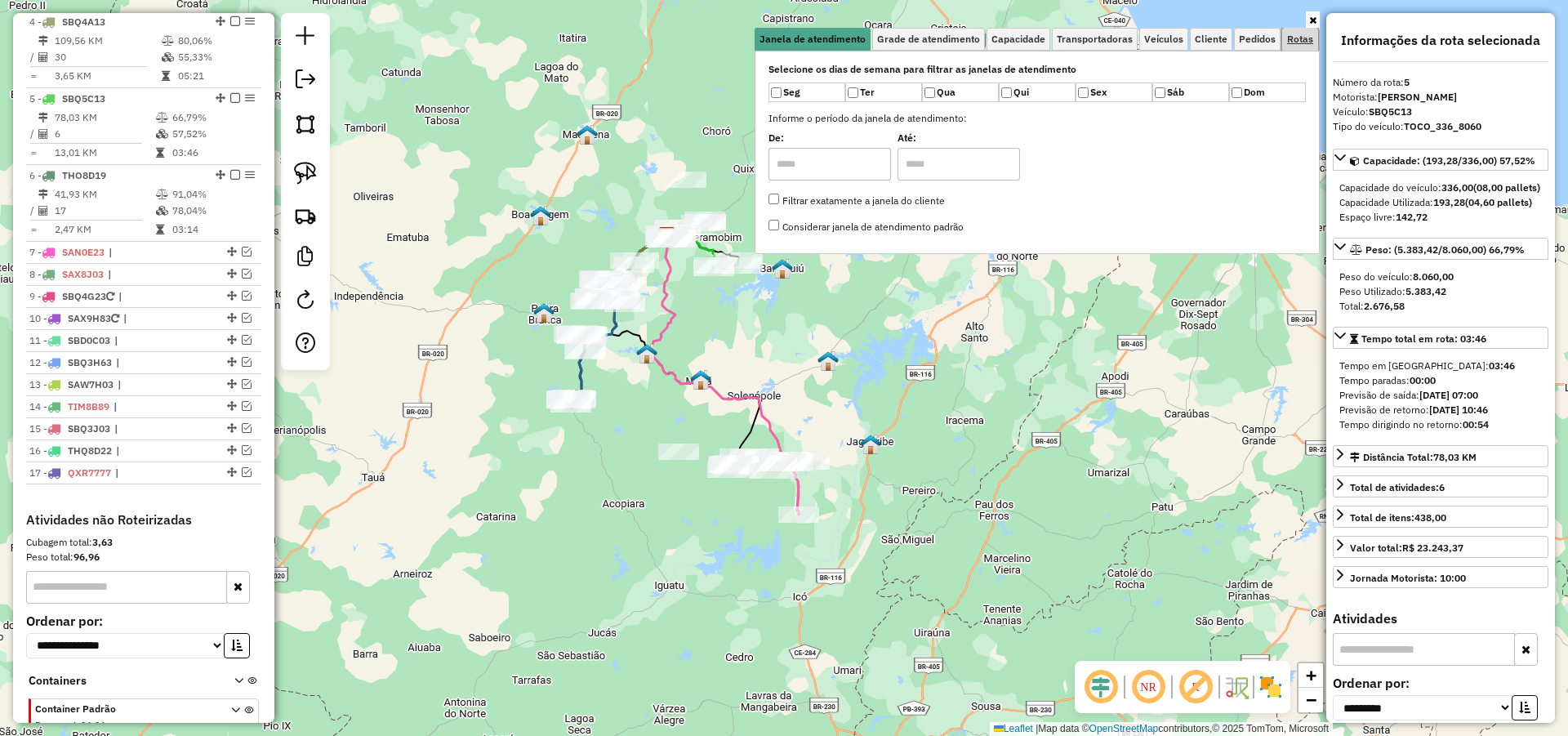
click at [1302, 38] on span "Rotas" at bounding box center [1300, 38] width 26 height 10
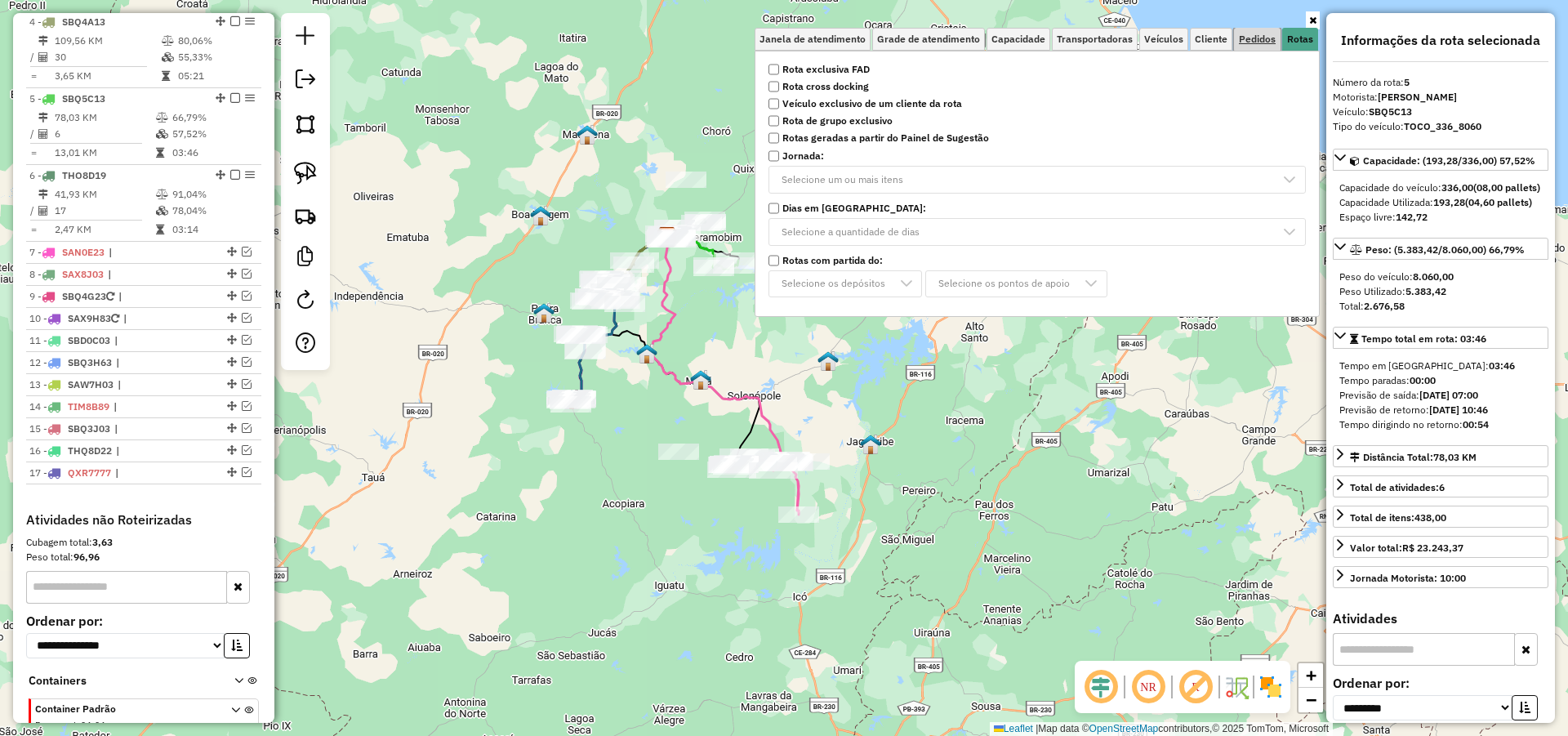
click at [1254, 41] on span "Pedidos" at bounding box center [1257, 38] width 37 height 10
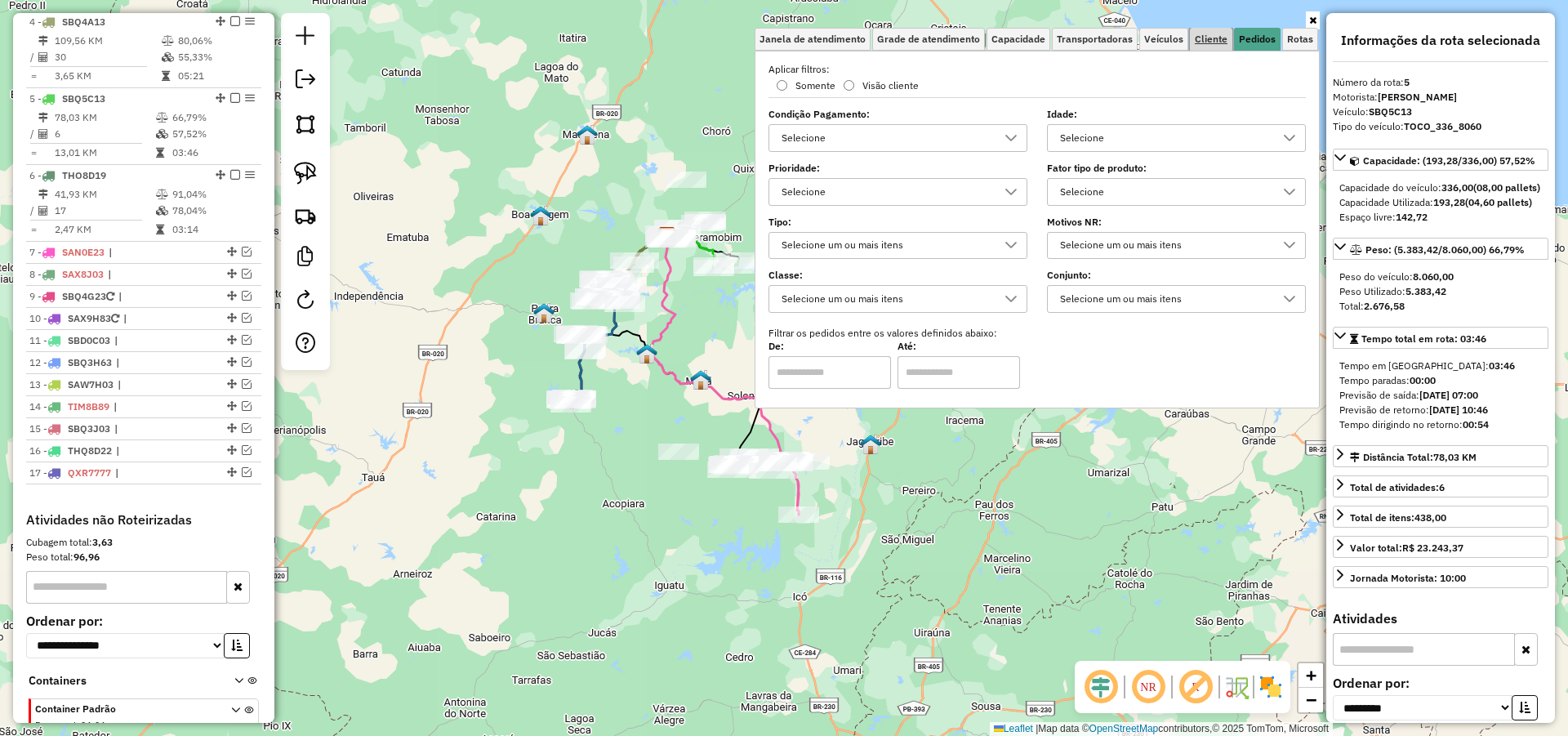
click at [1218, 43] on span "Cliente" at bounding box center [1211, 38] width 33 height 10
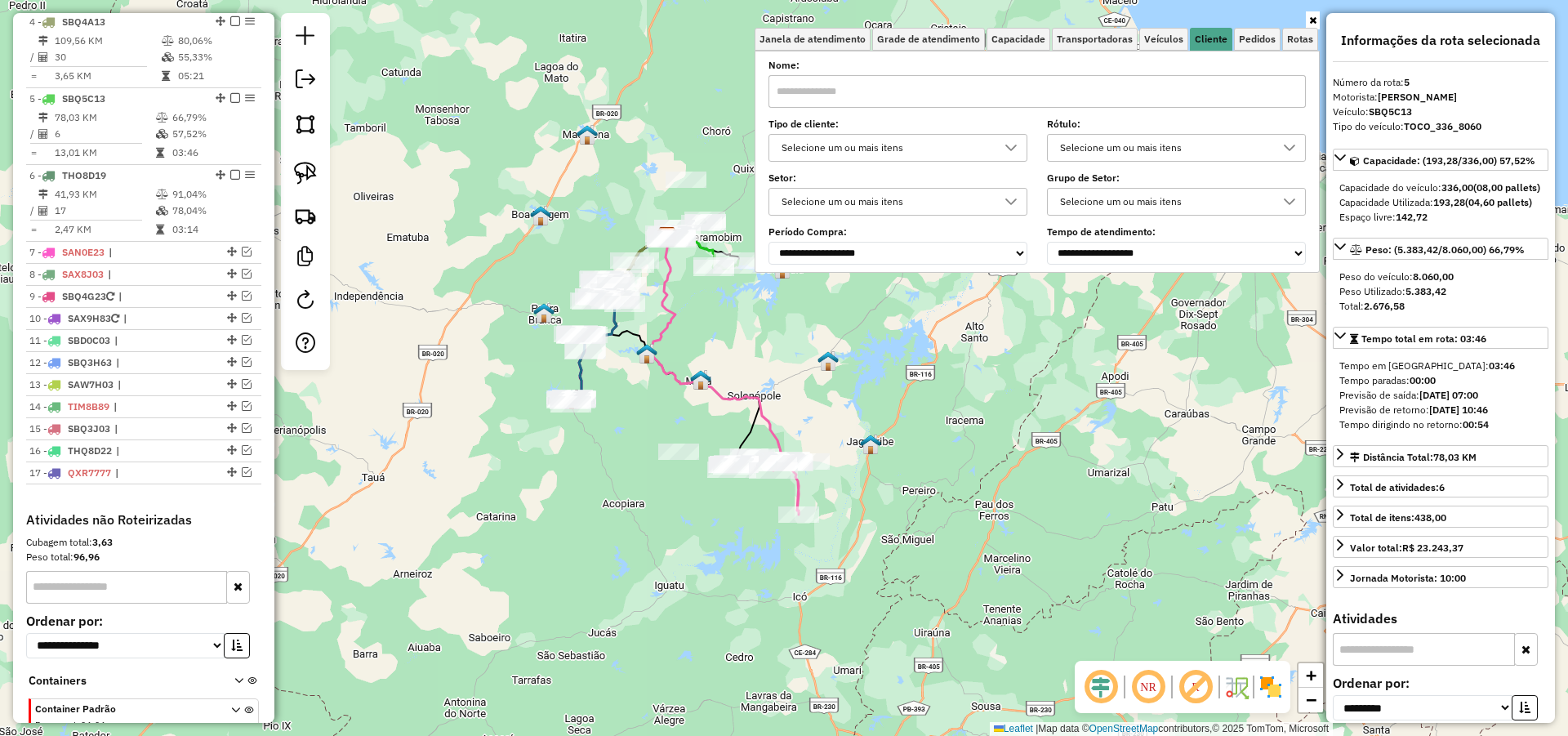
click at [898, 151] on div "Selecione um ou mais itens" at bounding box center [886, 148] width 220 height 26
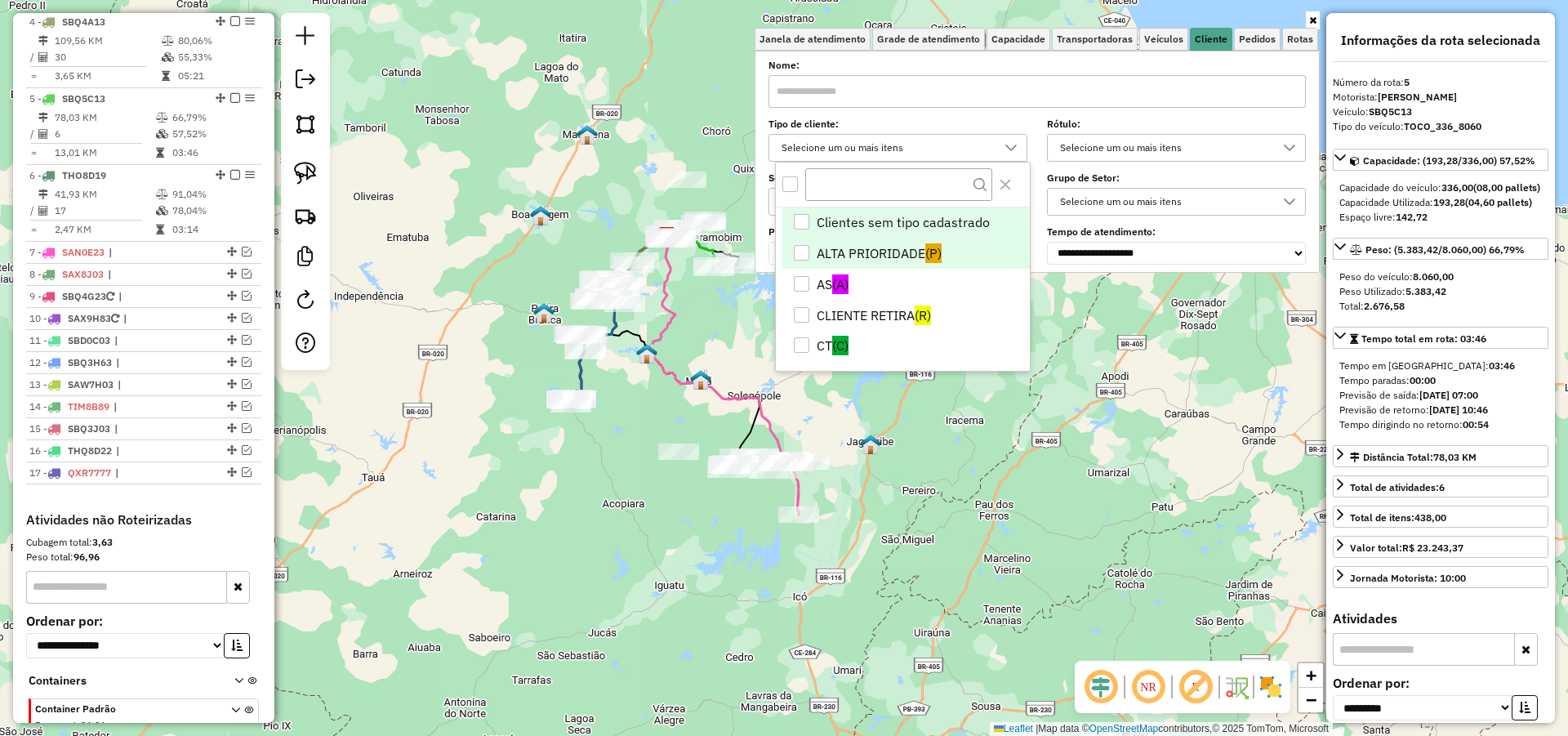
click at [803, 257] on div "ALTA PRIORIDADE" at bounding box center [801, 253] width 16 height 16
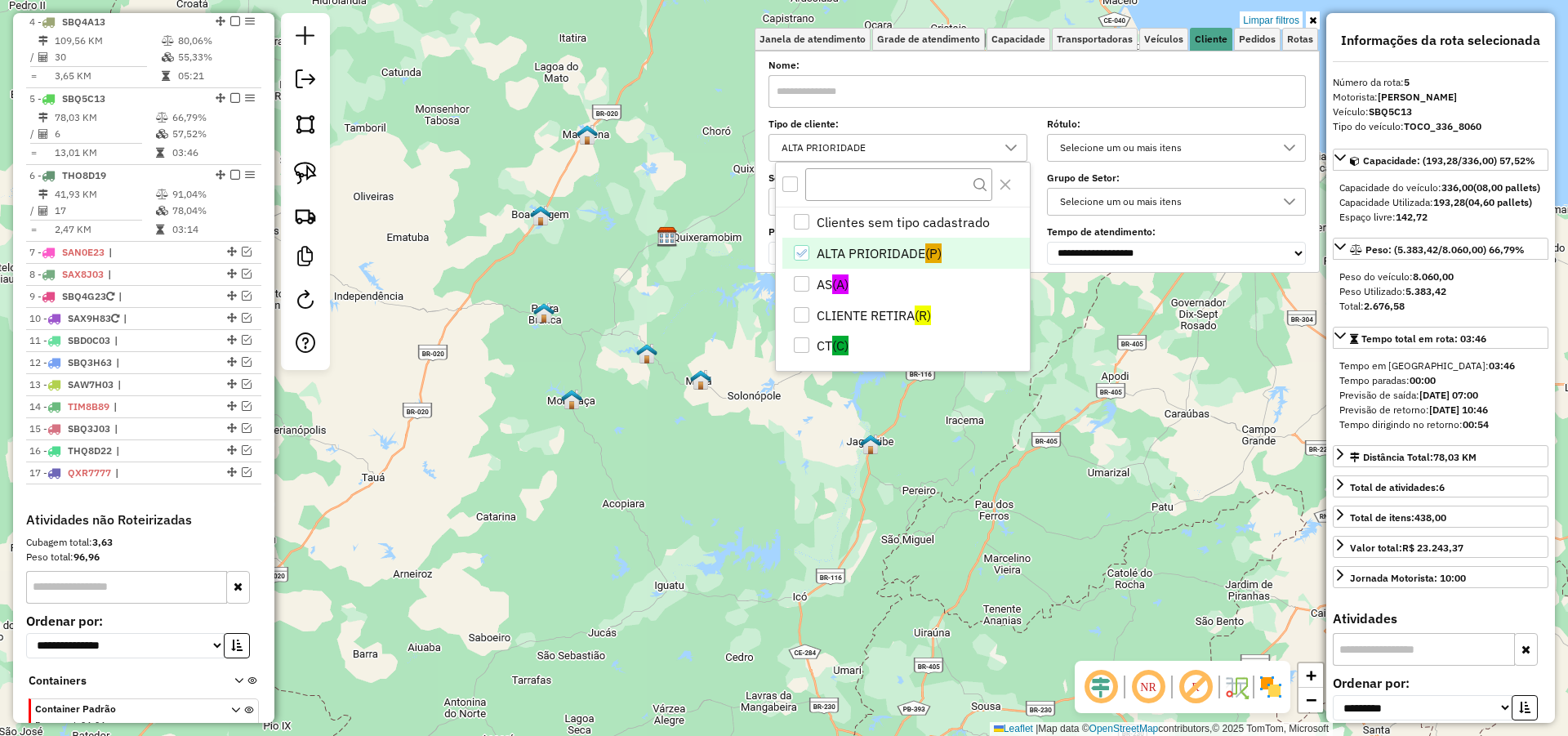
click at [802, 286] on div "AS" at bounding box center [801, 284] width 16 height 16
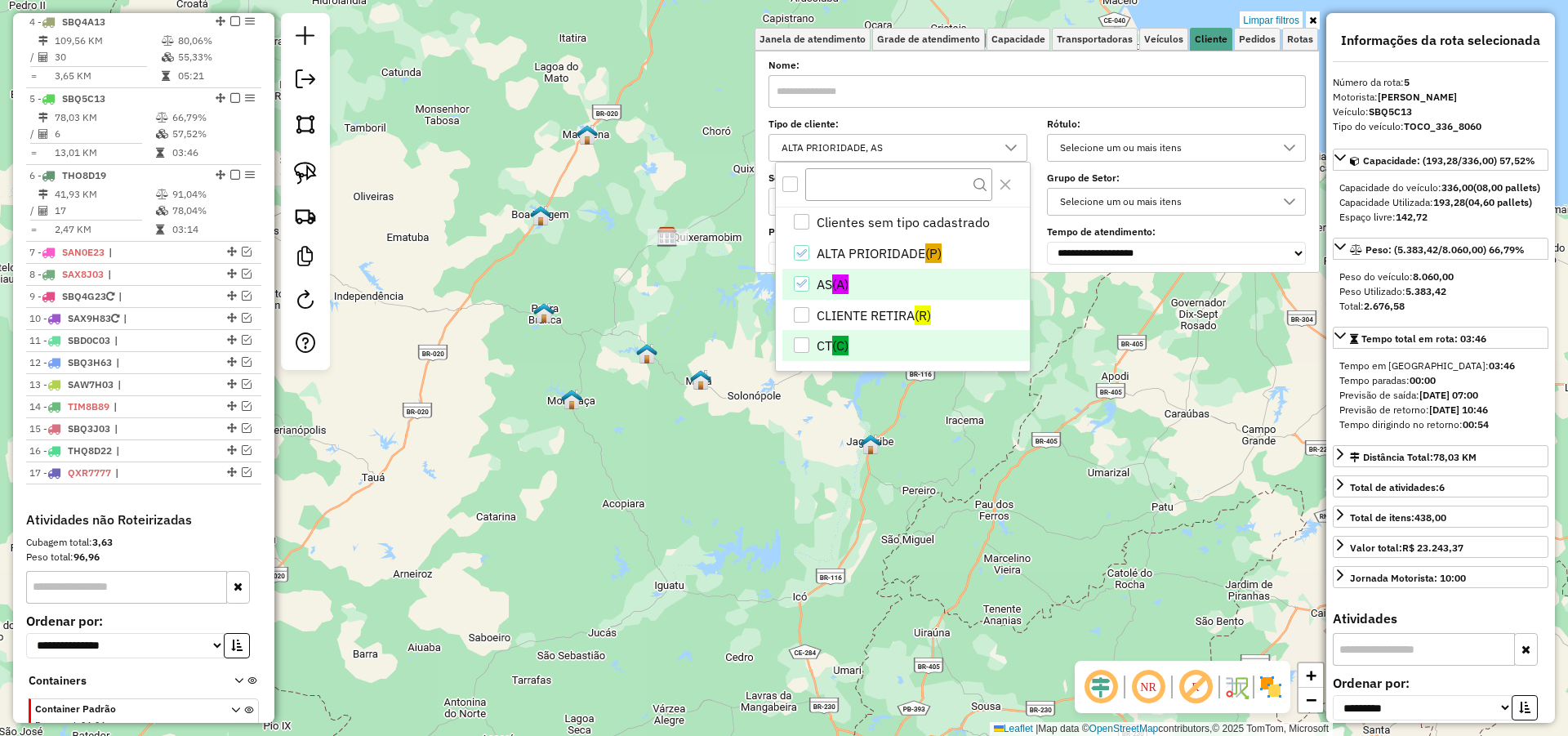
click at [802, 351] on div "CT" at bounding box center [801, 345] width 16 height 16
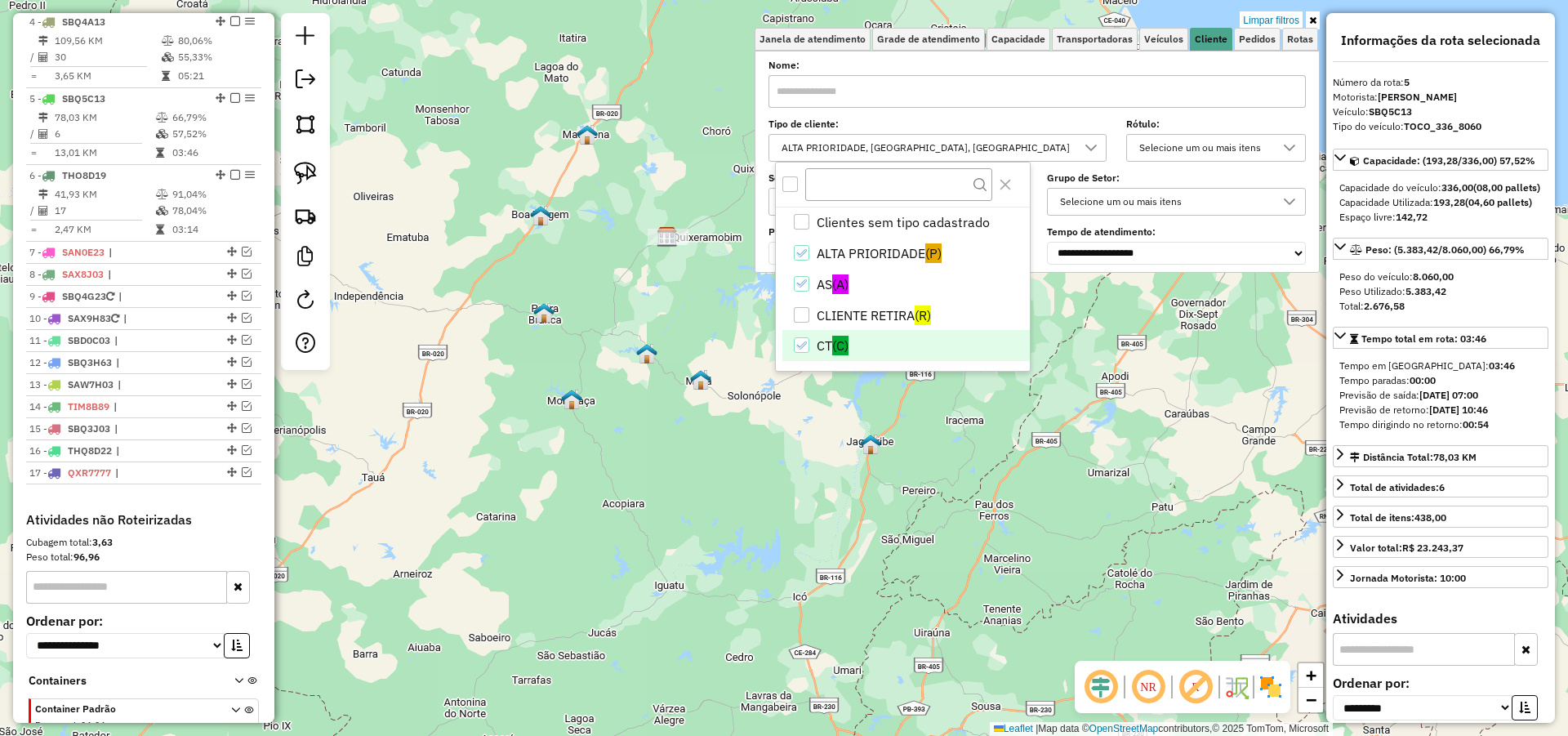
click at [727, 371] on div "Limpar filtros Janela de atendimento Grade de atendimento Capacidade Transporta…" at bounding box center [784, 368] width 1568 height 736
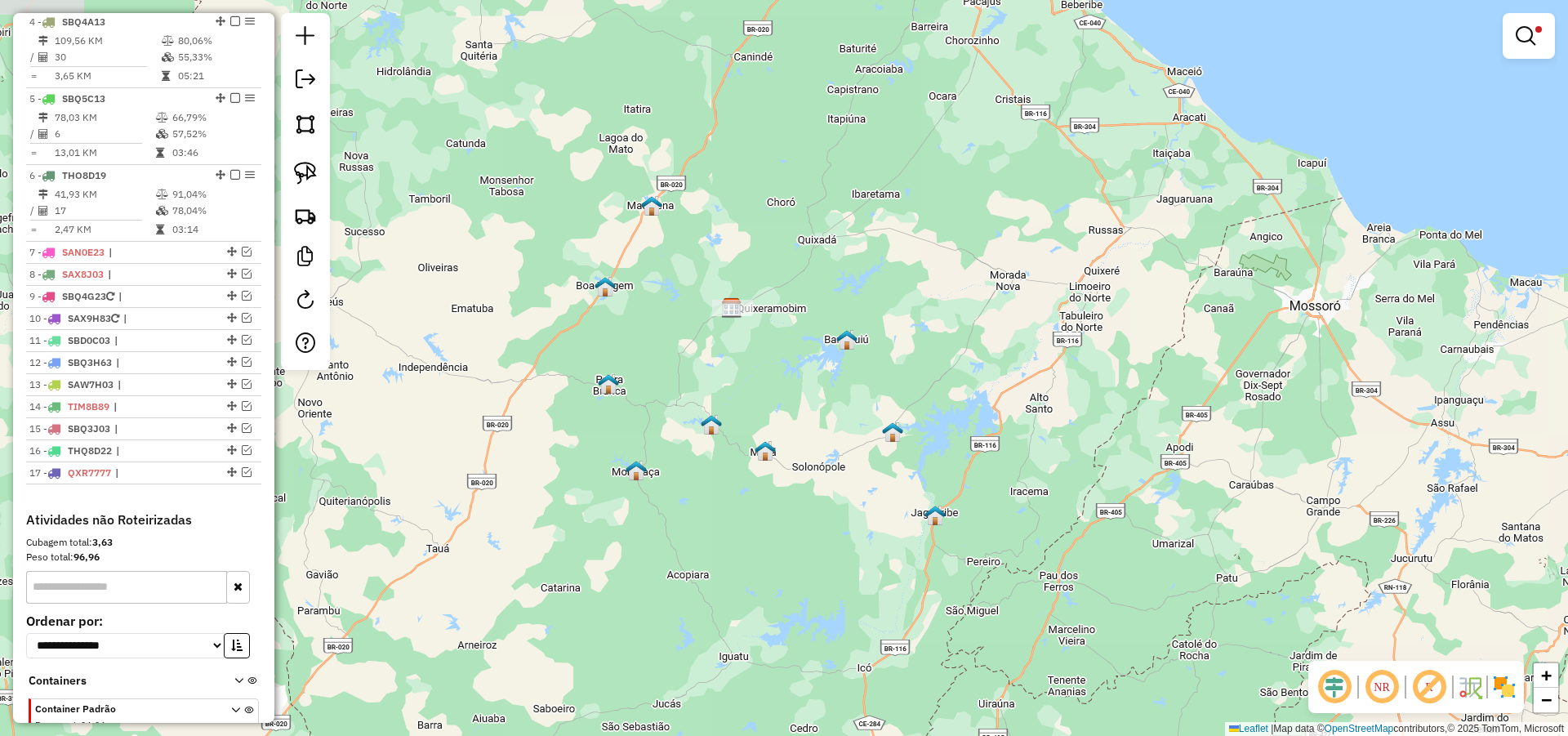
drag, startPoint x: 762, startPoint y: 312, endPoint x: 864, endPoint y: 386, distance: 126.0
click at [863, 387] on div "Limpar filtros Janela de atendimento Grade de atendimento Capacidade Transporta…" at bounding box center [784, 368] width 1568 height 736
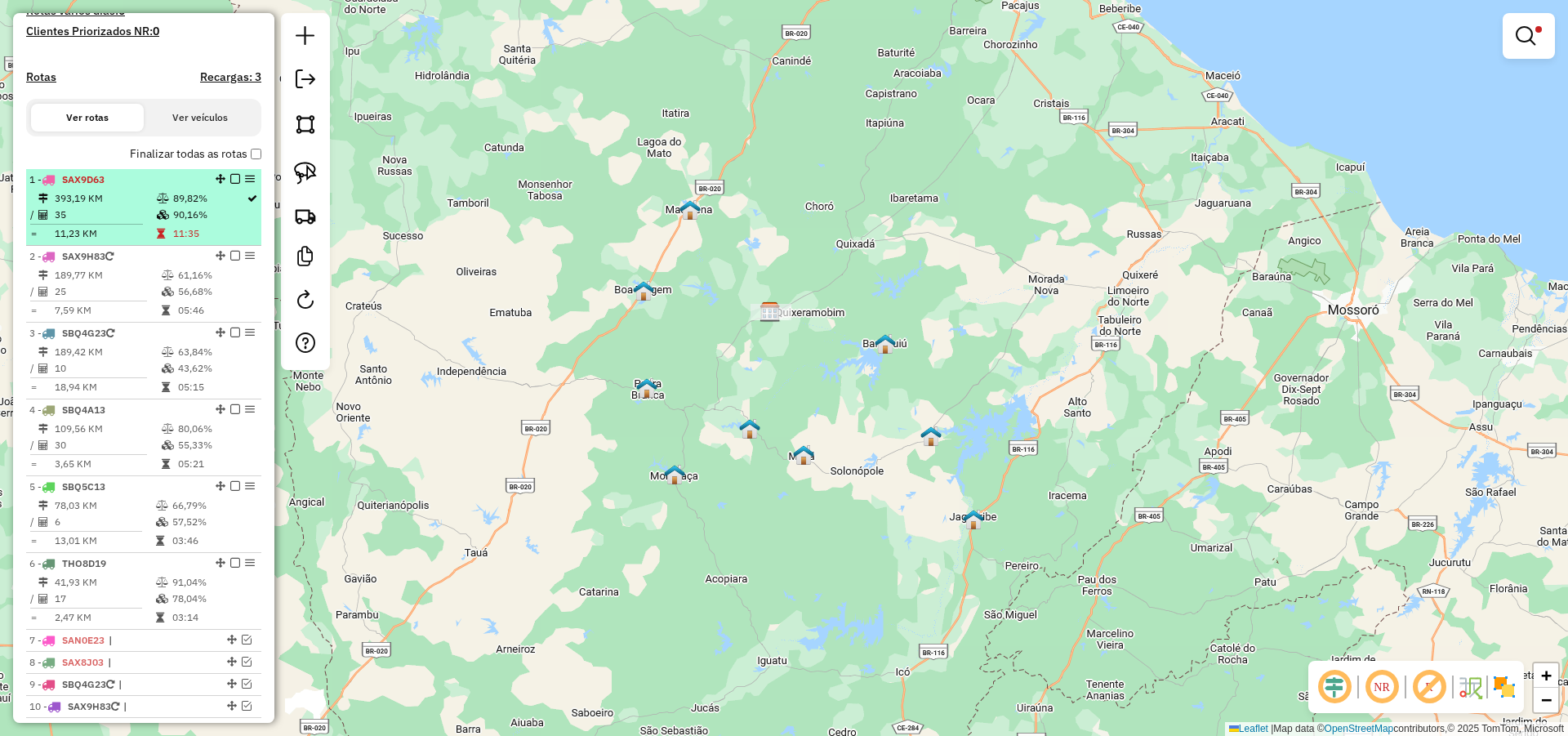
scroll to position [458, 0]
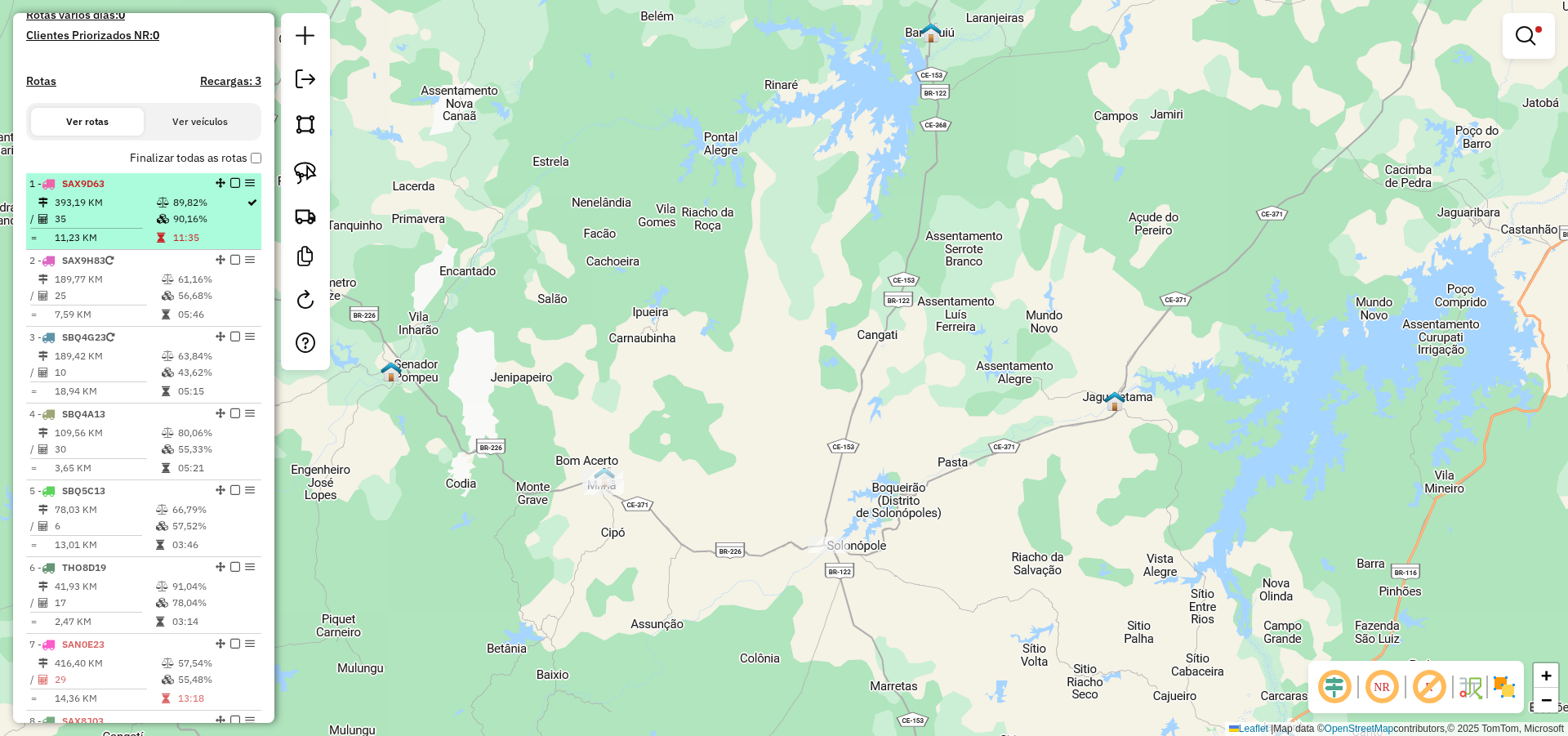
click at [231, 188] on em at bounding box center [235, 183] width 10 height 10
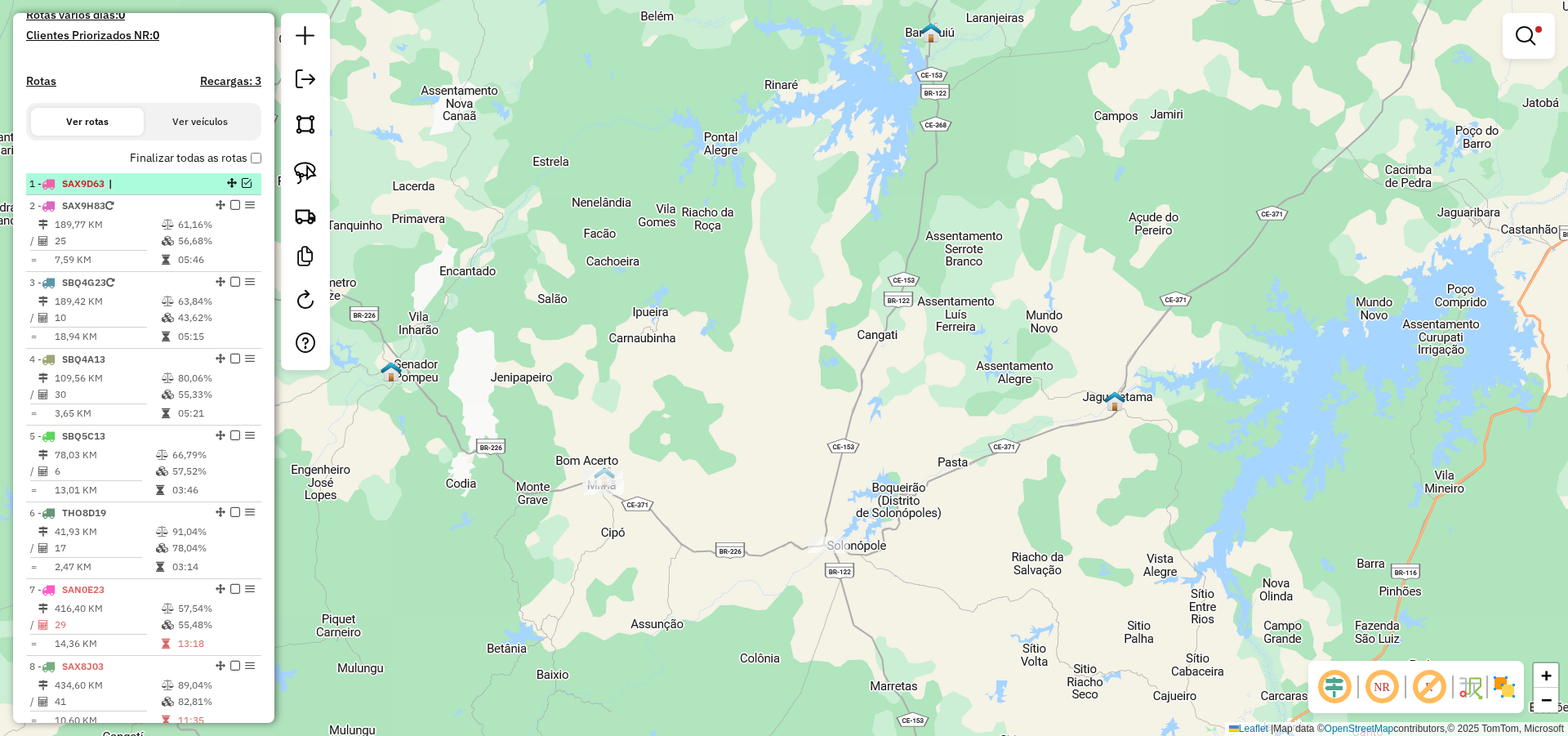
click at [242, 188] on em at bounding box center [246, 183] width 10 height 10
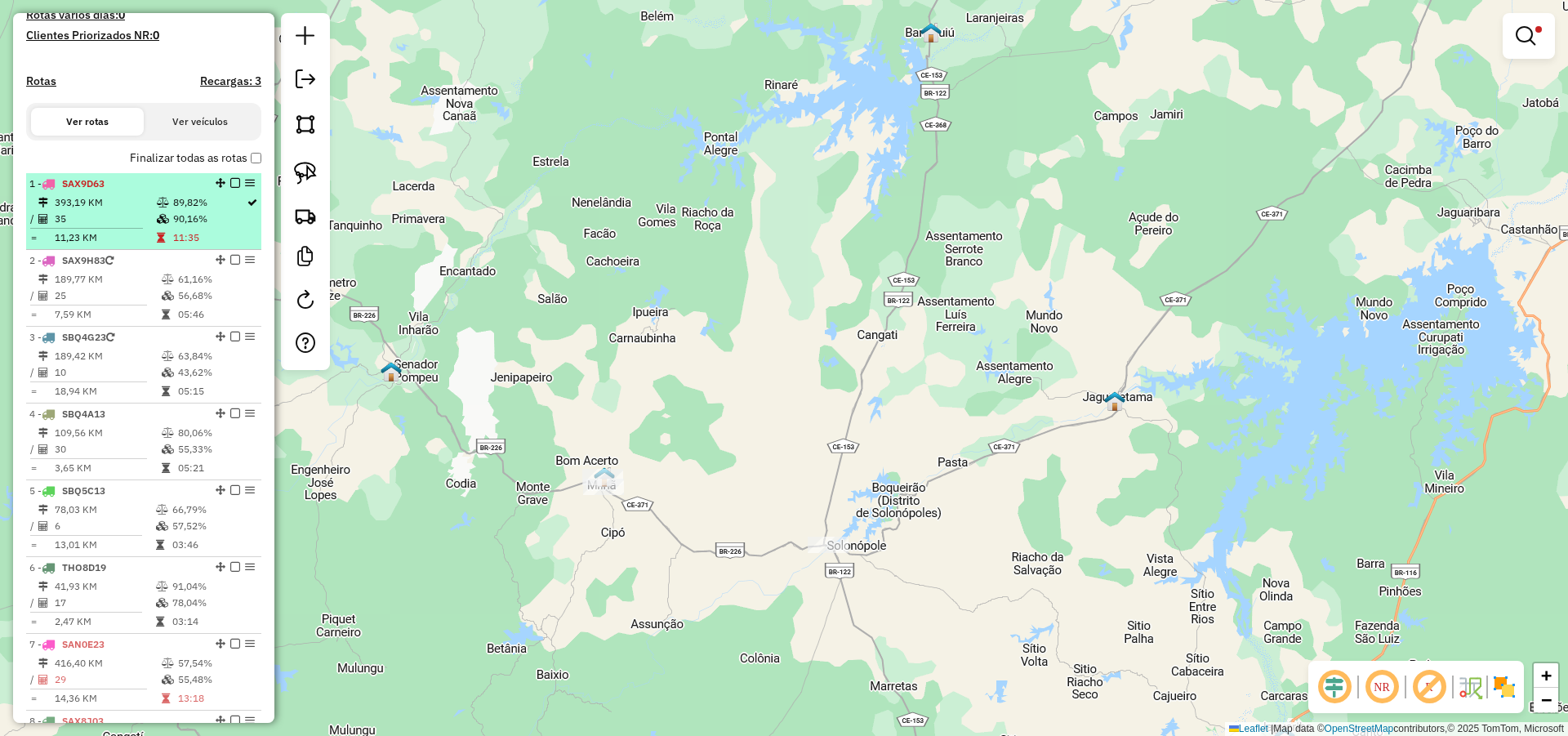
click at [232, 188] on em at bounding box center [235, 183] width 10 height 10
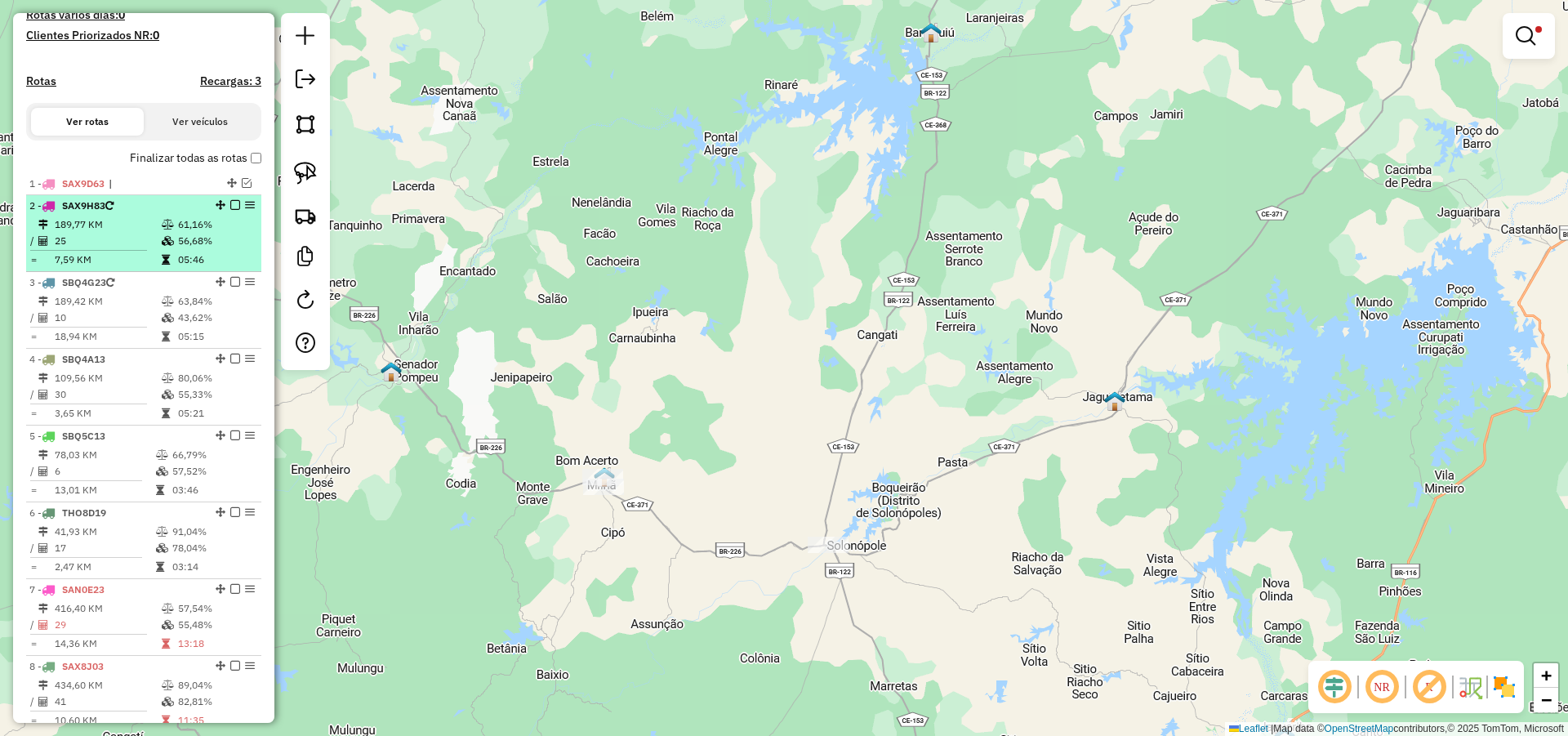
click at [231, 210] on em at bounding box center [235, 204] width 10 height 10
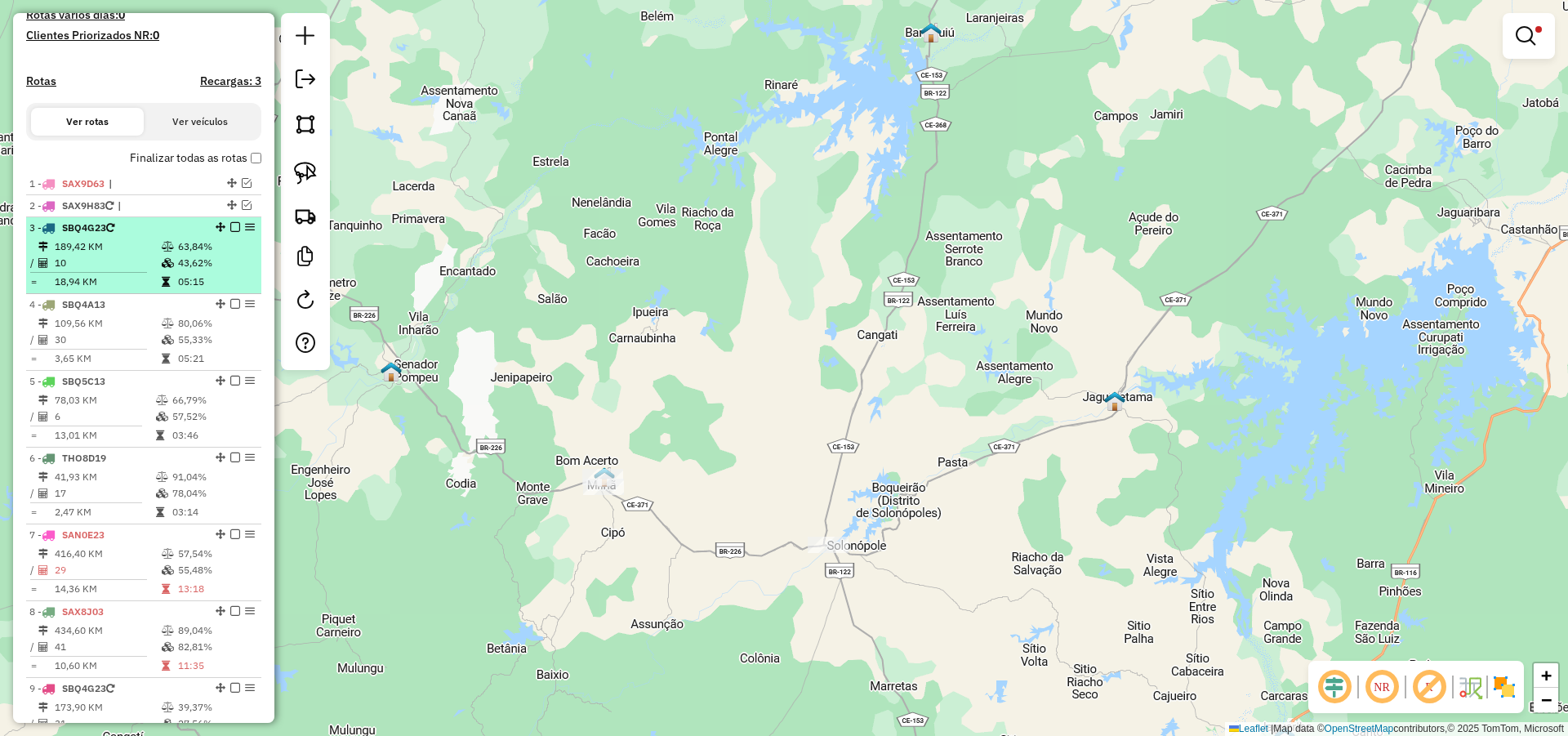
click at [233, 232] on em at bounding box center [235, 226] width 10 height 10
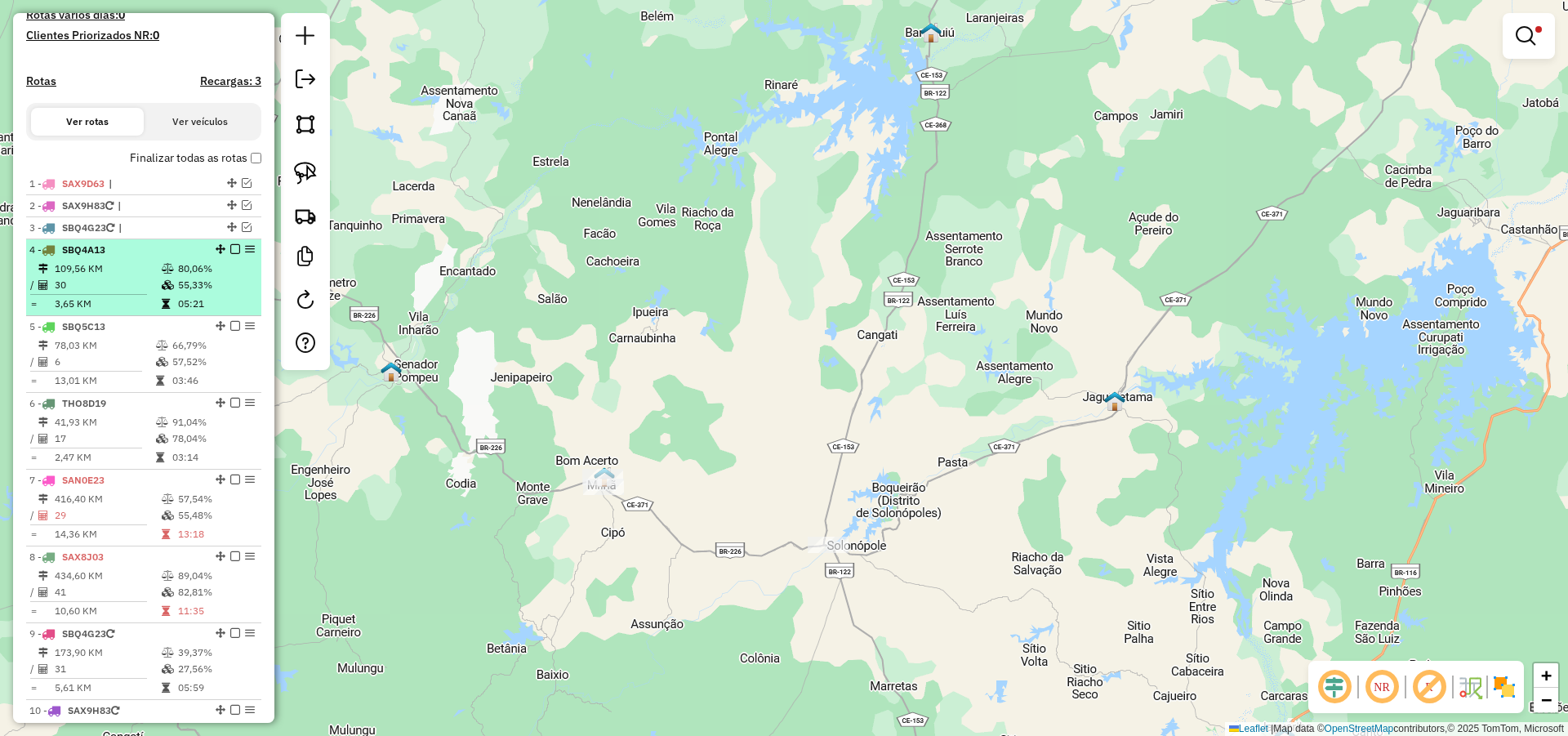
click at [231, 254] on em at bounding box center [235, 249] width 10 height 10
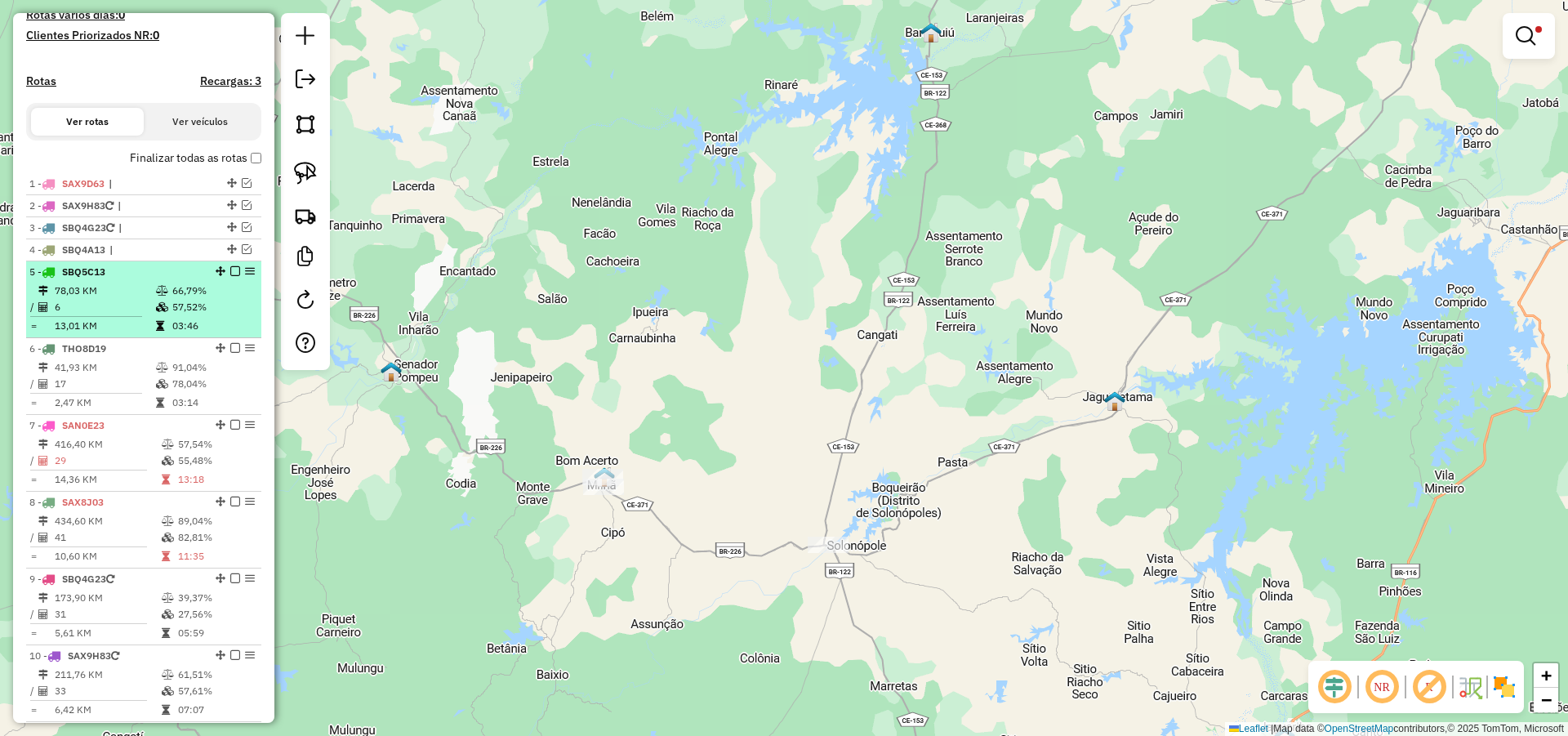
click at [231, 276] on em at bounding box center [235, 271] width 10 height 10
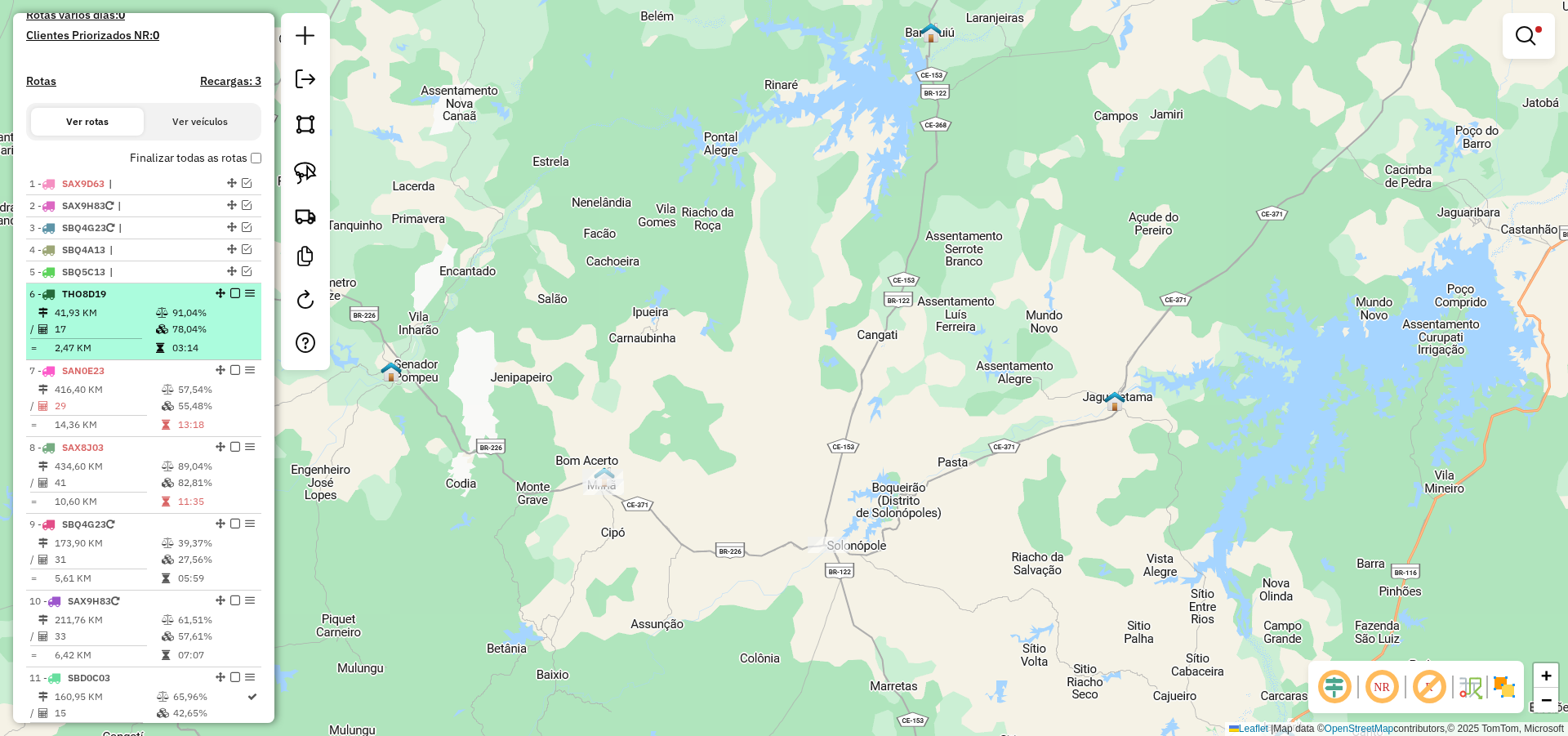
click at [231, 298] on em at bounding box center [235, 292] width 10 height 10
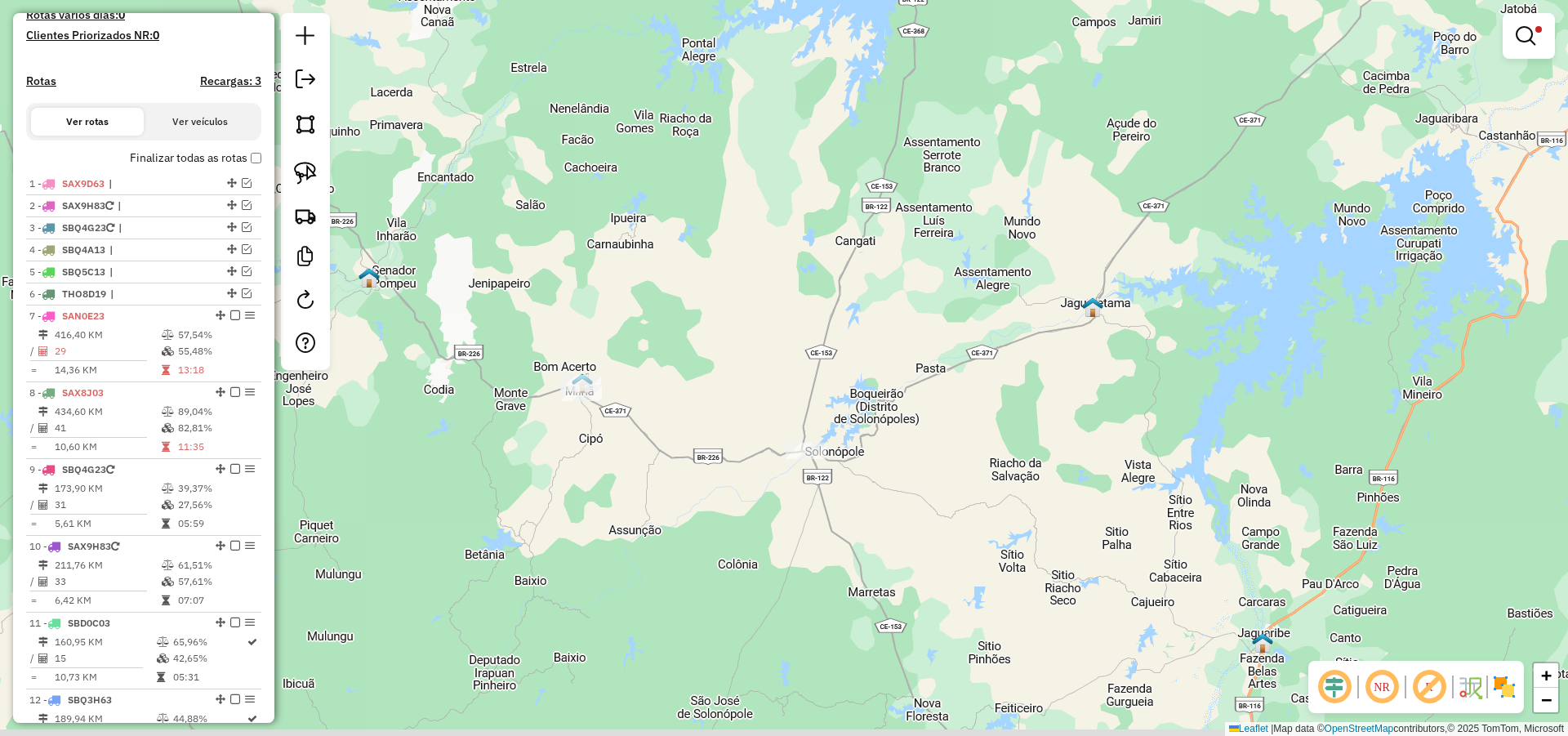
drag, startPoint x: 915, startPoint y: 457, endPoint x: 908, endPoint y: 405, distance: 52.5
click at [908, 405] on div "Limpar filtros Janela de atendimento Grade de atendimento Capacidade Transporta…" at bounding box center [784, 368] width 1568 height 736
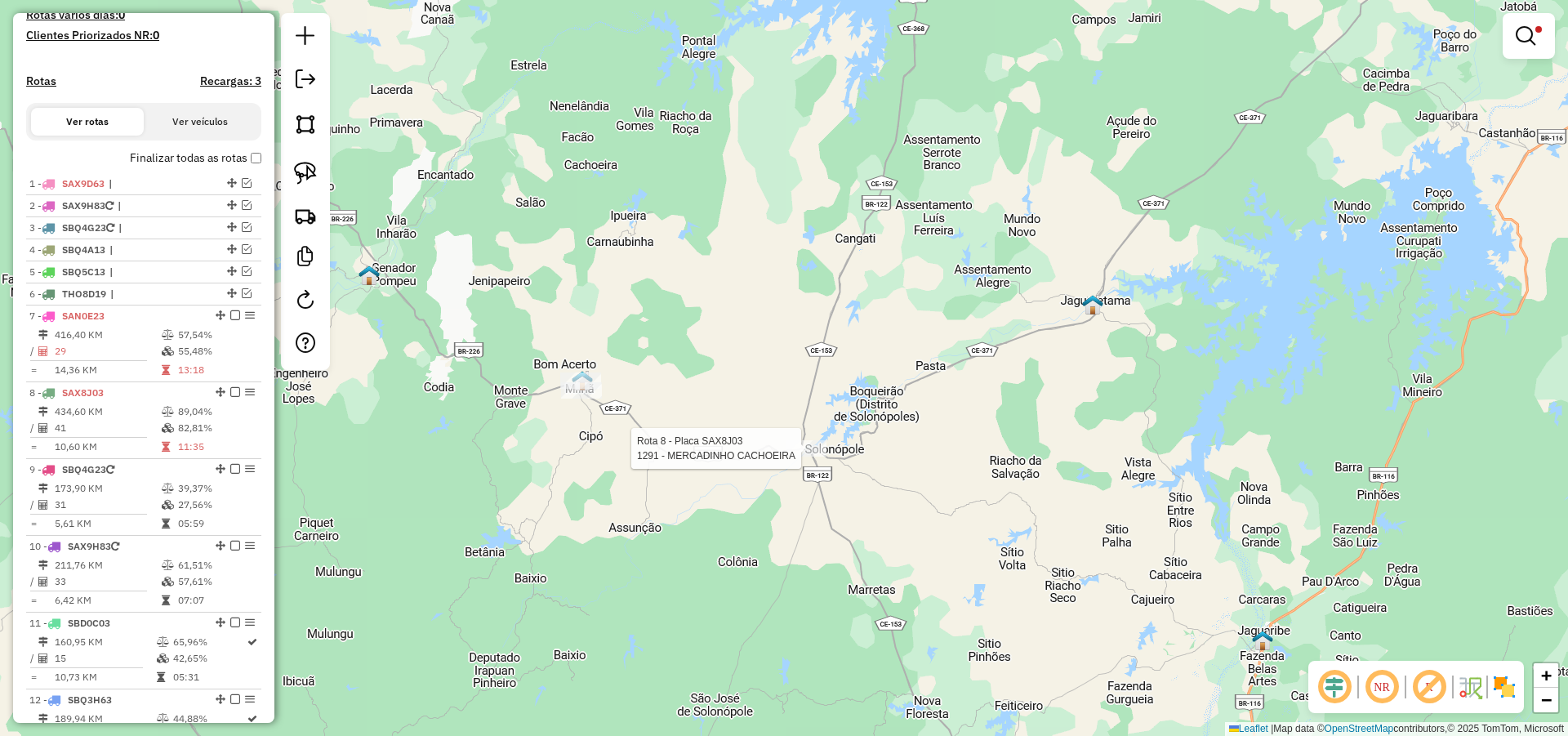
select select "**********"
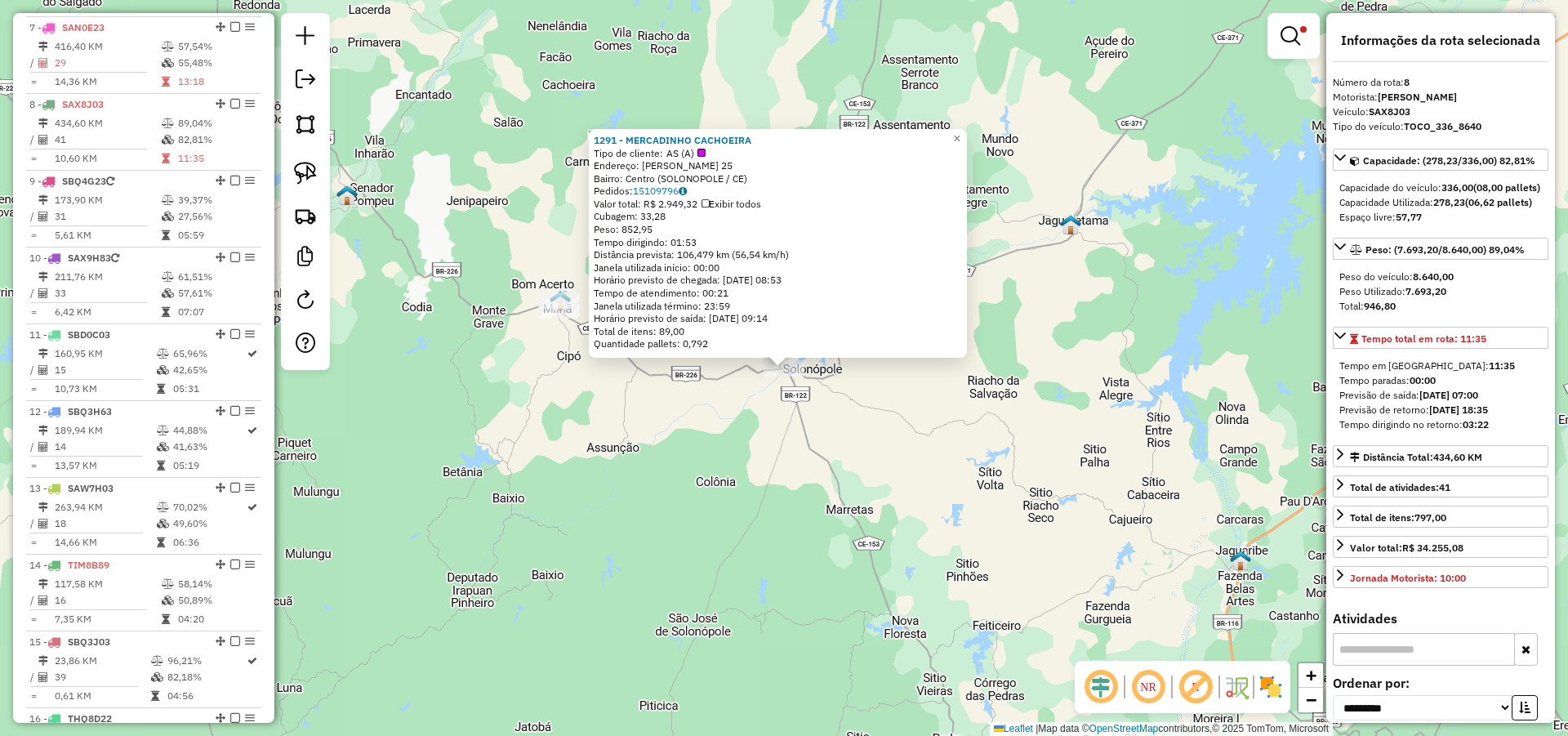
scroll to position [841, 0]
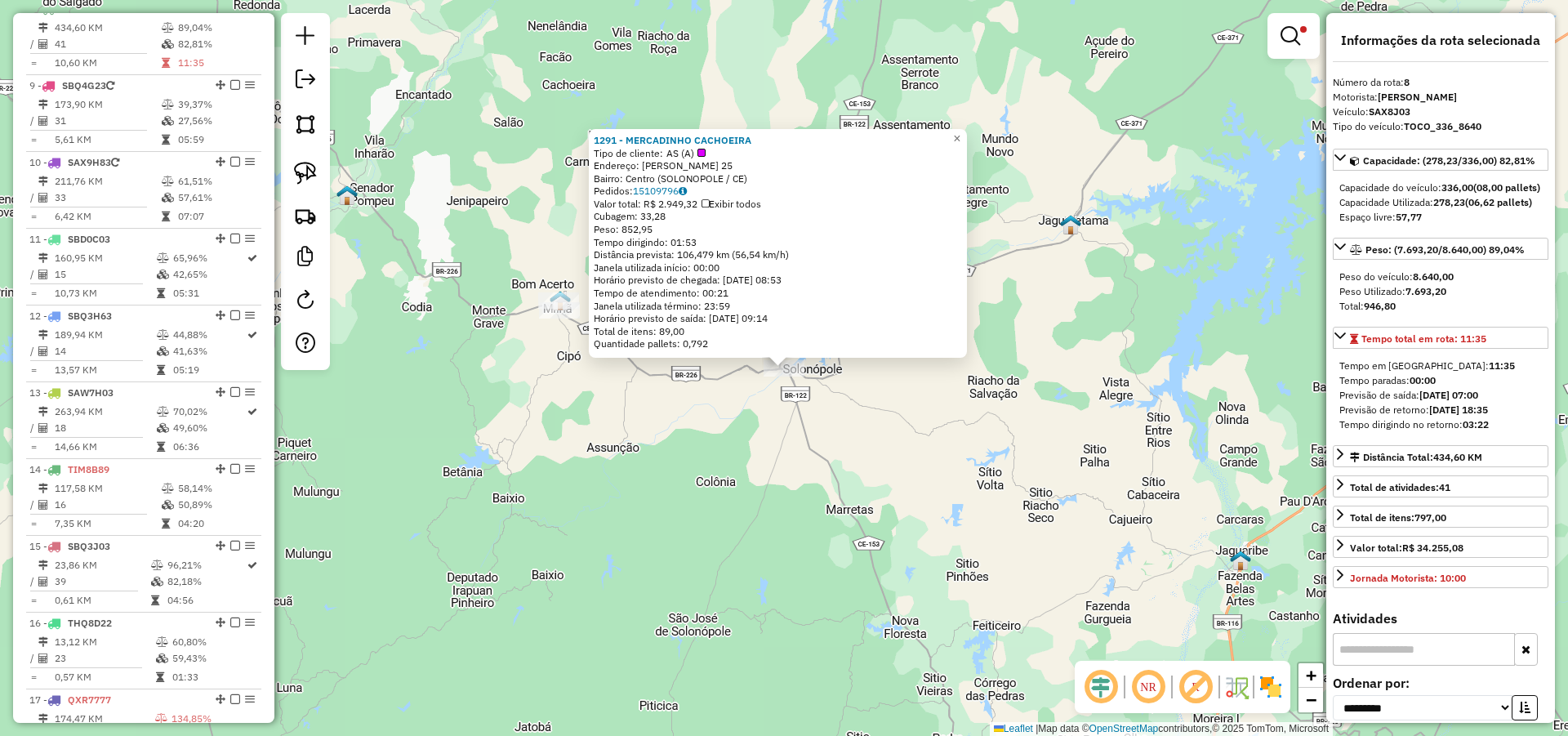
drag, startPoint x: 770, startPoint y: 143, endPoint x: 596, endPoint y: 143, distance: 174.0
click at [596, 143] on div "1291 - MERCADINHO CACHOEIRA Tipo de cliente: AS (A) Endereço: FRANCISCO ODORINO…" at bounding box center [778, 243] width 379 height 229
copy strong "1291 - MERCADINHO CACHOEIRA"
click at [645, 404] on div "1291 - MERCADINHO CACHOEIRA Tipo de cliente: AS (A) Endereço: FRANCISCO ODORINO…" at bounding box center [784, 368] width 1568 height 736
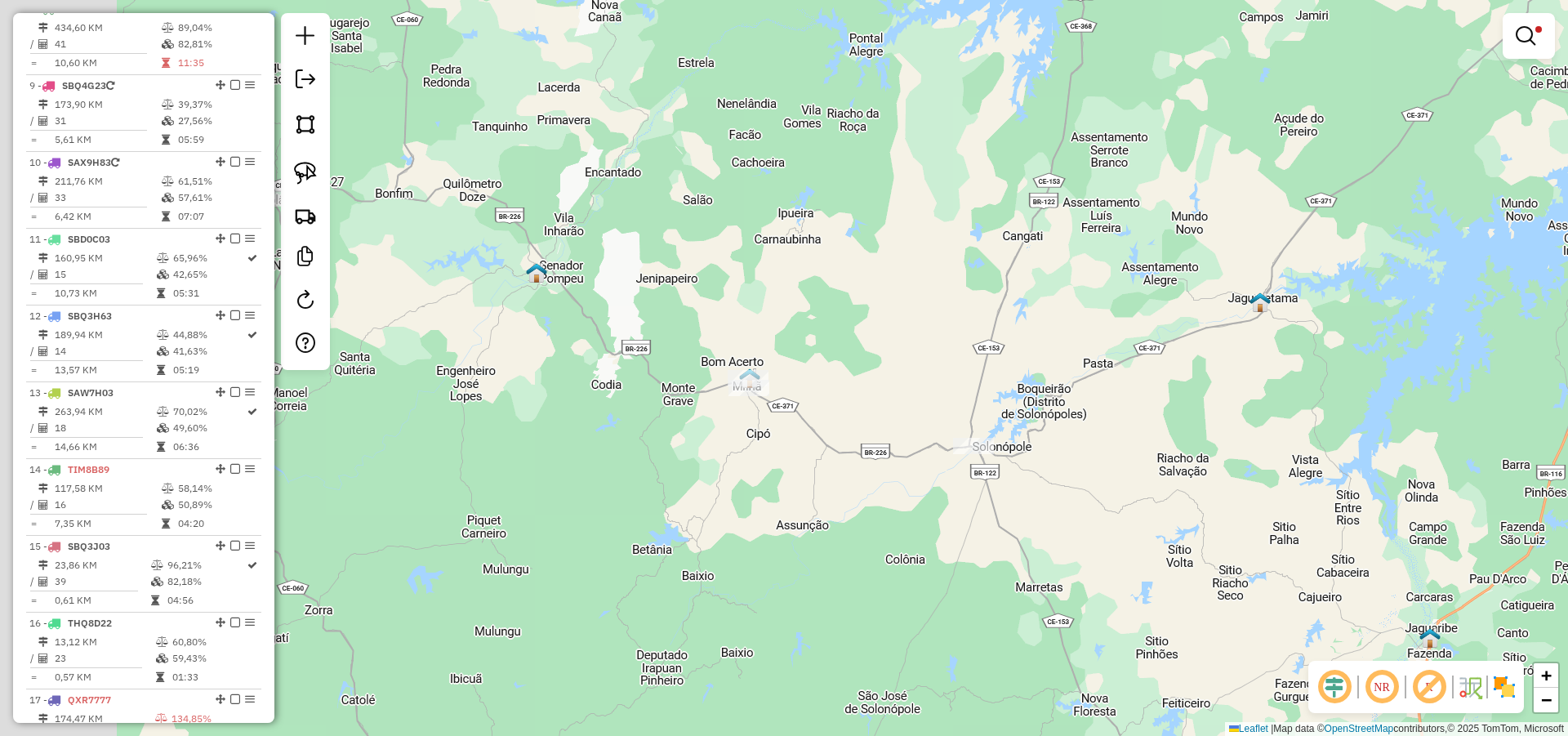
drag, startPoint x: 709, startPoint y: 450, endPoint x: 787, endPoint y: 473, distance: 81.3
click at [774, 469] on div "Limpar filtros Janela de atendimento Grade de atendimento Capacidade Transporta…" at bounding box center [784, 368] width 1568 height 736
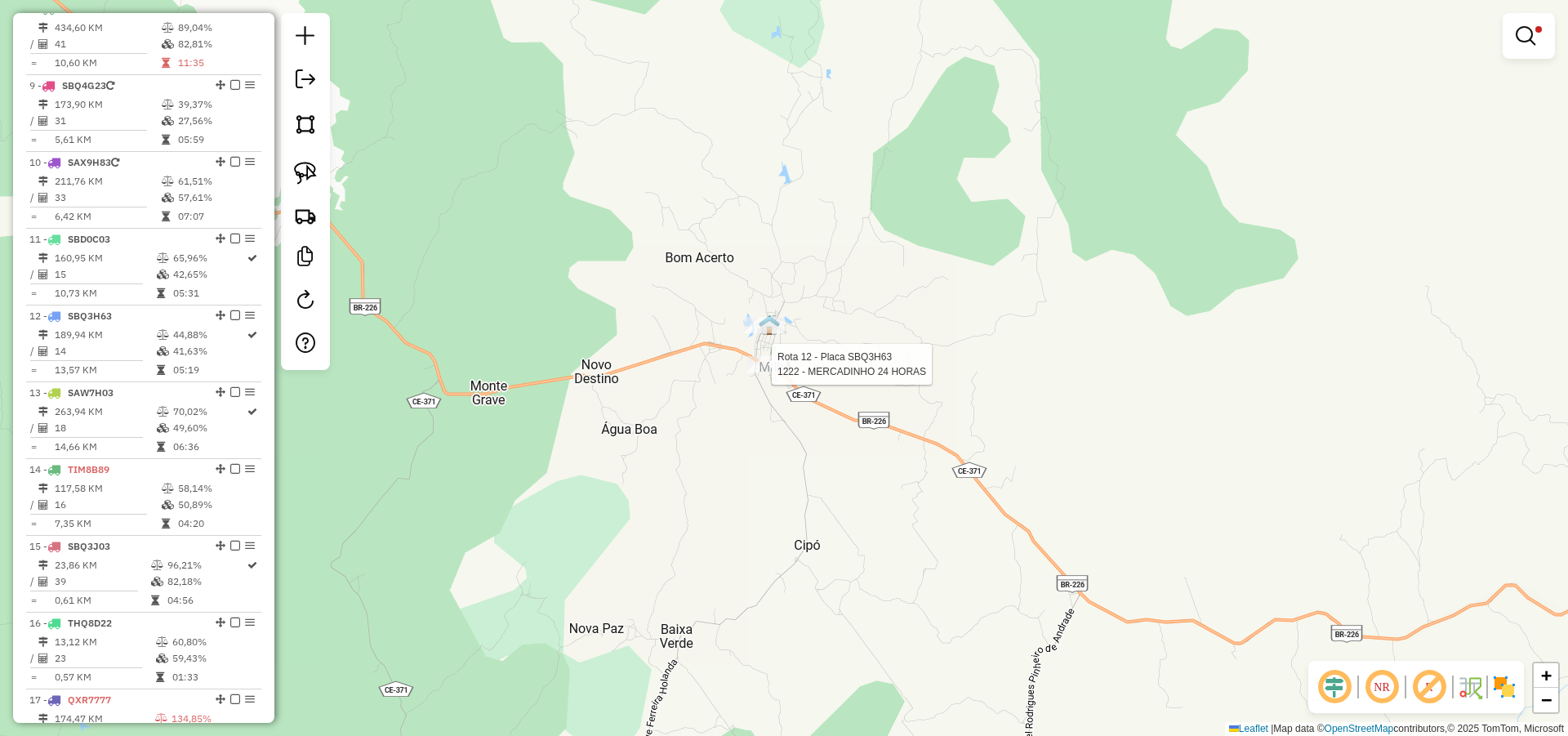
select select "**********"
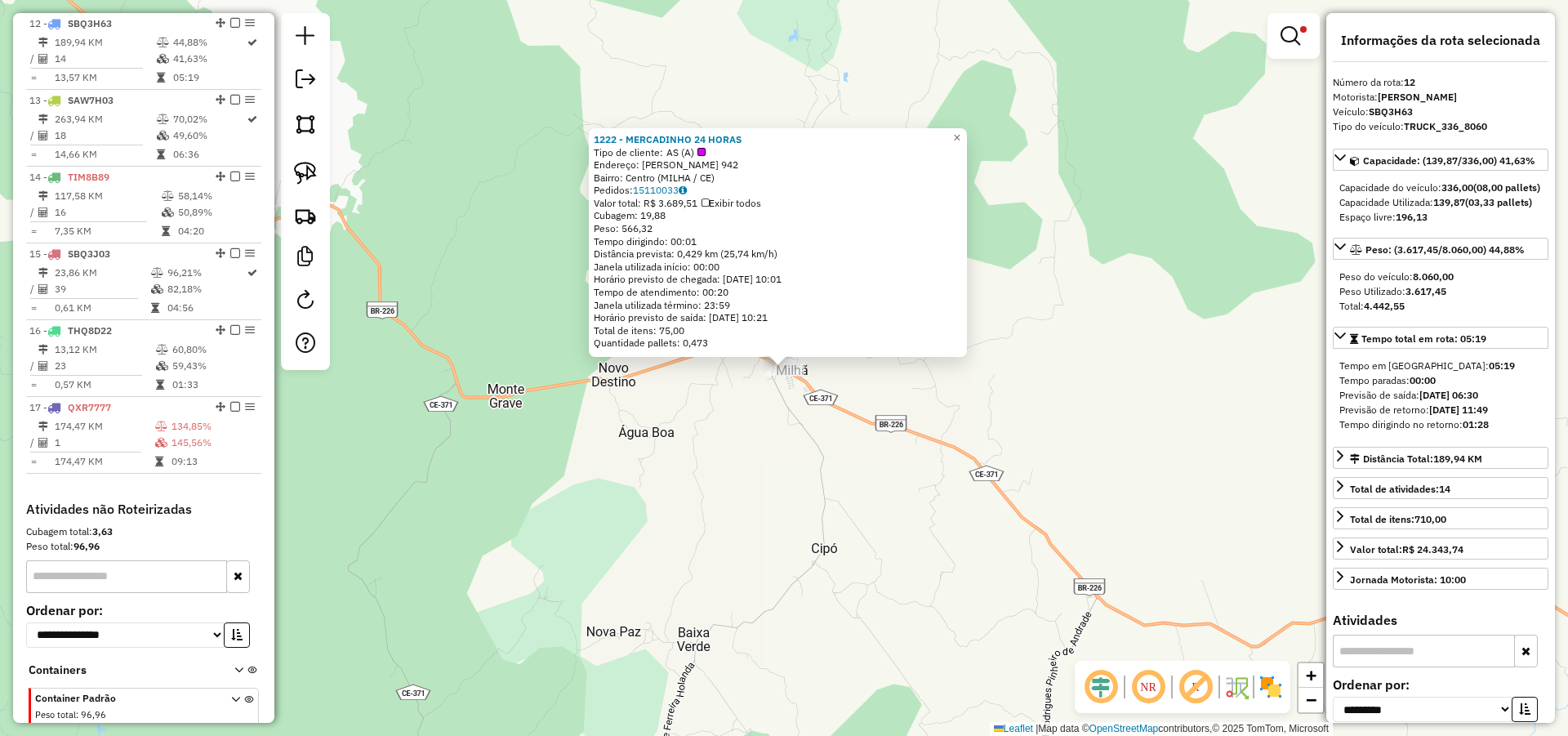
scroll to position [1148, 0]
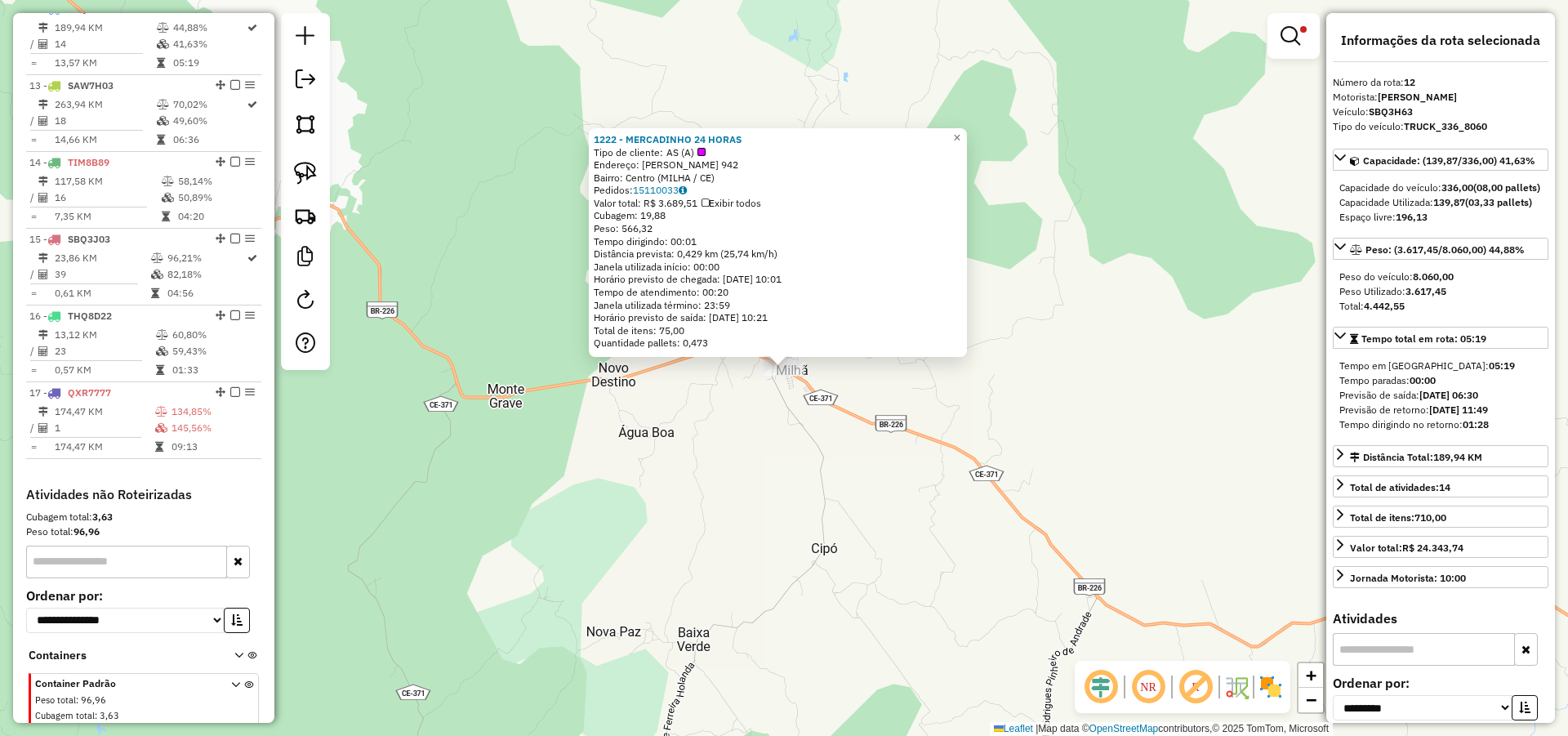
drag, startPoint x: 759, startPoint y: 144, endPoint x: 591, endPoint y: 139, distance: 168.1
click at [591, 139] on div "1222 - MERCADINHO 24 HORAS Tipo de cliente: AS (A) Endereço: PREFEIRO AZIMIRO D…" at bounding box center [778, 242] width 379 height 229
copy strong "1222 - MERCADINHO 24 HORAS"
click at [871, 372] on div "1222 - MERCADINHO 24 HORAS Tipo de cliente: AS (A) Endereço: PREFEIRO AZIMIRO D…" at bounding box center [784, 368] width 1568 height 736
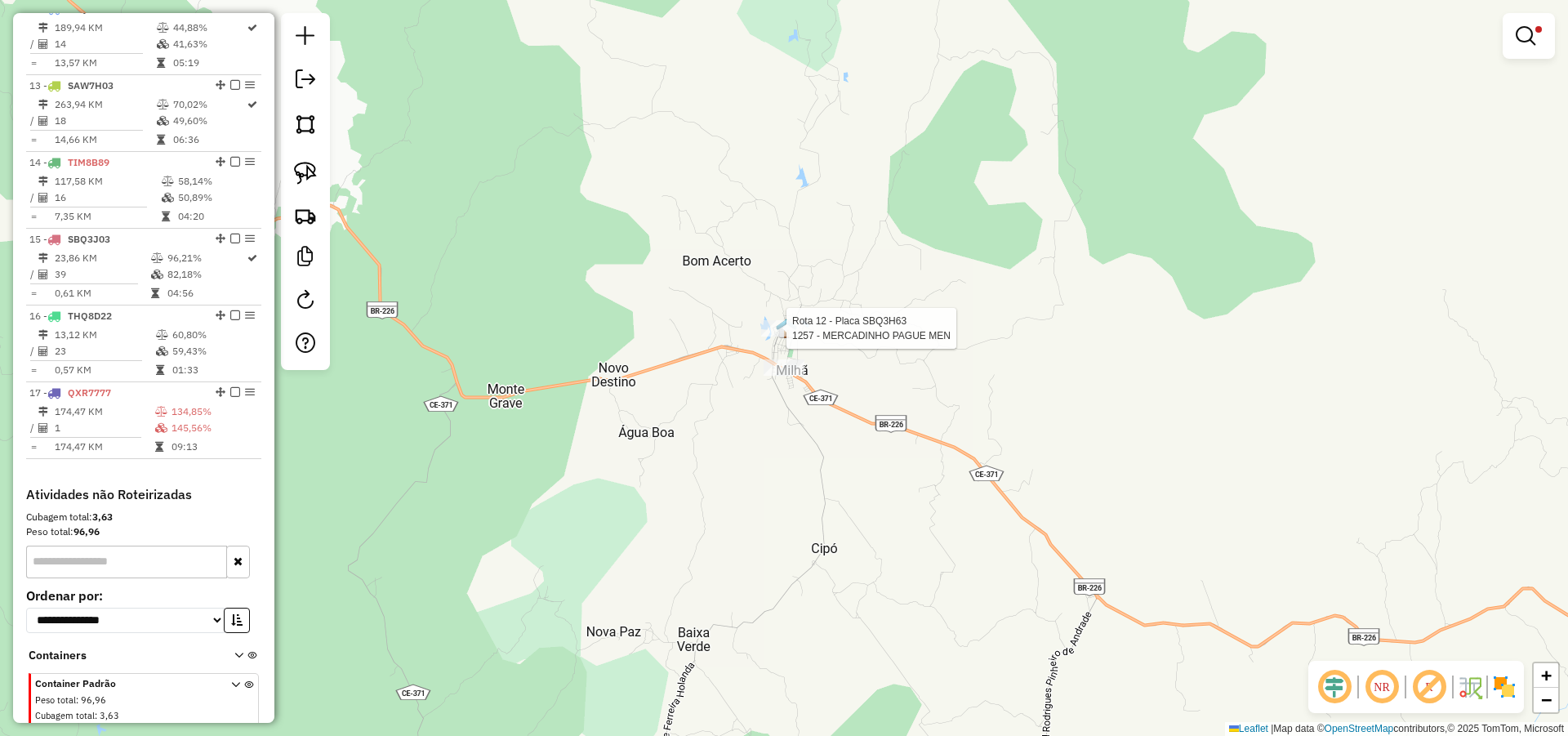
select select "**********"
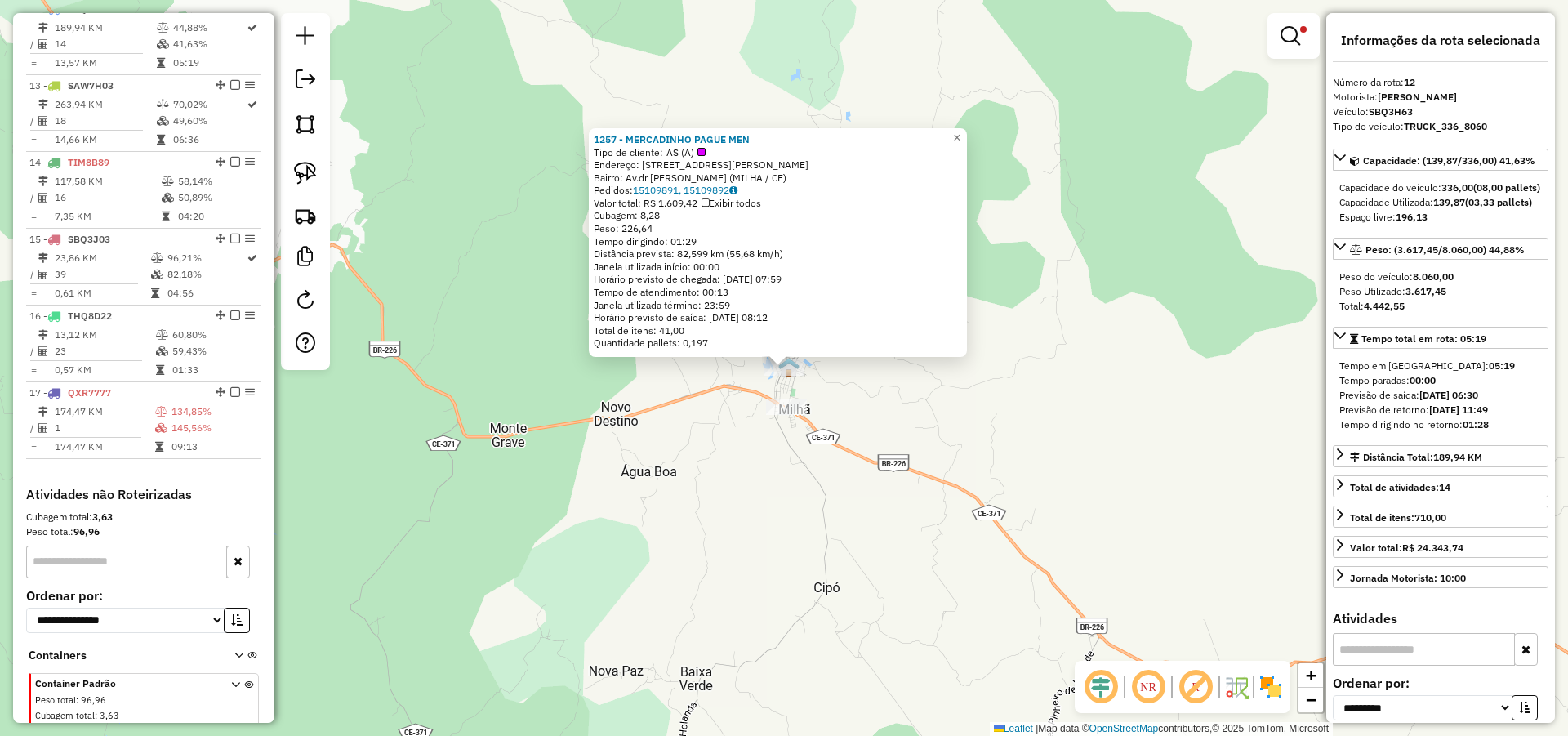
drag, startPoint x: 772, startPoint y: 139, endPoint x: 597, endPoint y: 140, distance: 175.0
click at [597, 140] on div "1257 - MERCADINHO PAGUE MEN Tipo de cliente: AS (A) Endereço: AV.DR WILSON PINH…" at bounding box center [778, 242] width 379 height 229
copy strong "1257 - MERCADINHO PAGUE MEN"
click at [592, 445] on div "1257 - MERCADINHO PAGUE MEN Tipo de cliente: AS (A) Endereço: AV.DR WILSON PINH…" at bounding box center [784, 368] width 1568 height 736
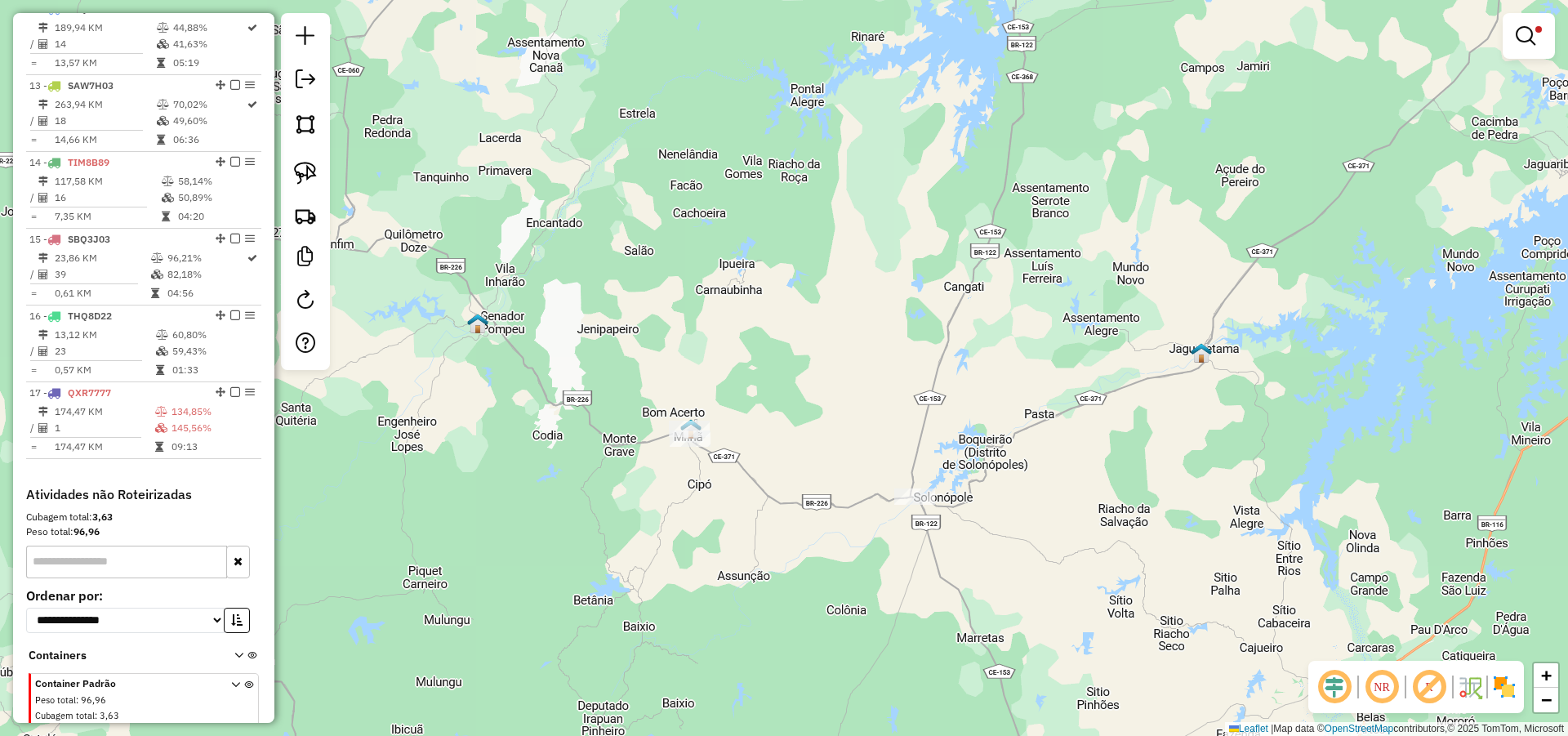
drag, startPoint x: 574, startPoint y: 371, endPoint x: 1024, endPoint y: 353, distance: 450.4
click at [1022, 356] on div "Limpar filtros Janela de atendimento Grade de atendimento Capacidade Transporta…" at bounding box center [784, 368] width 1568 height 736
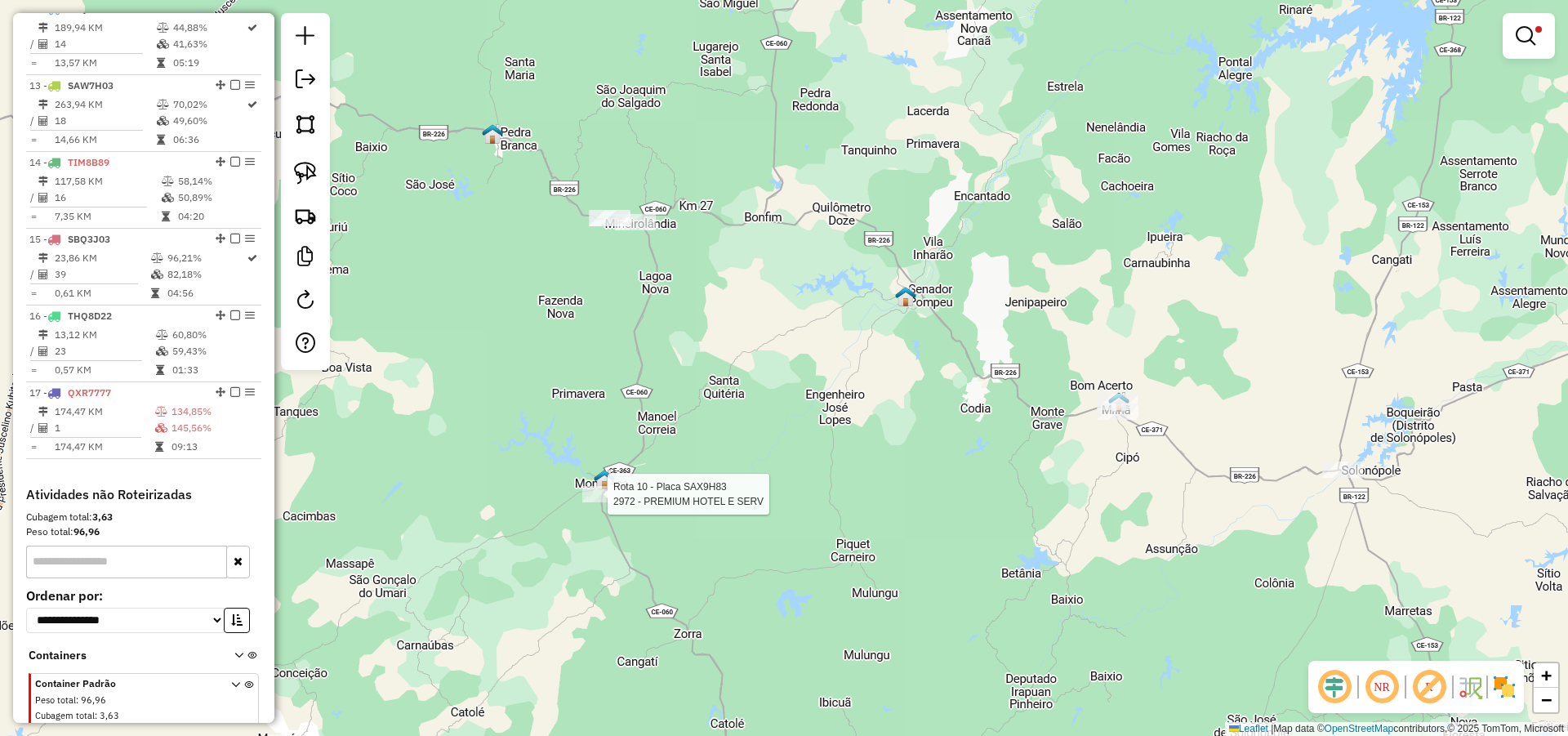
select select "**********"
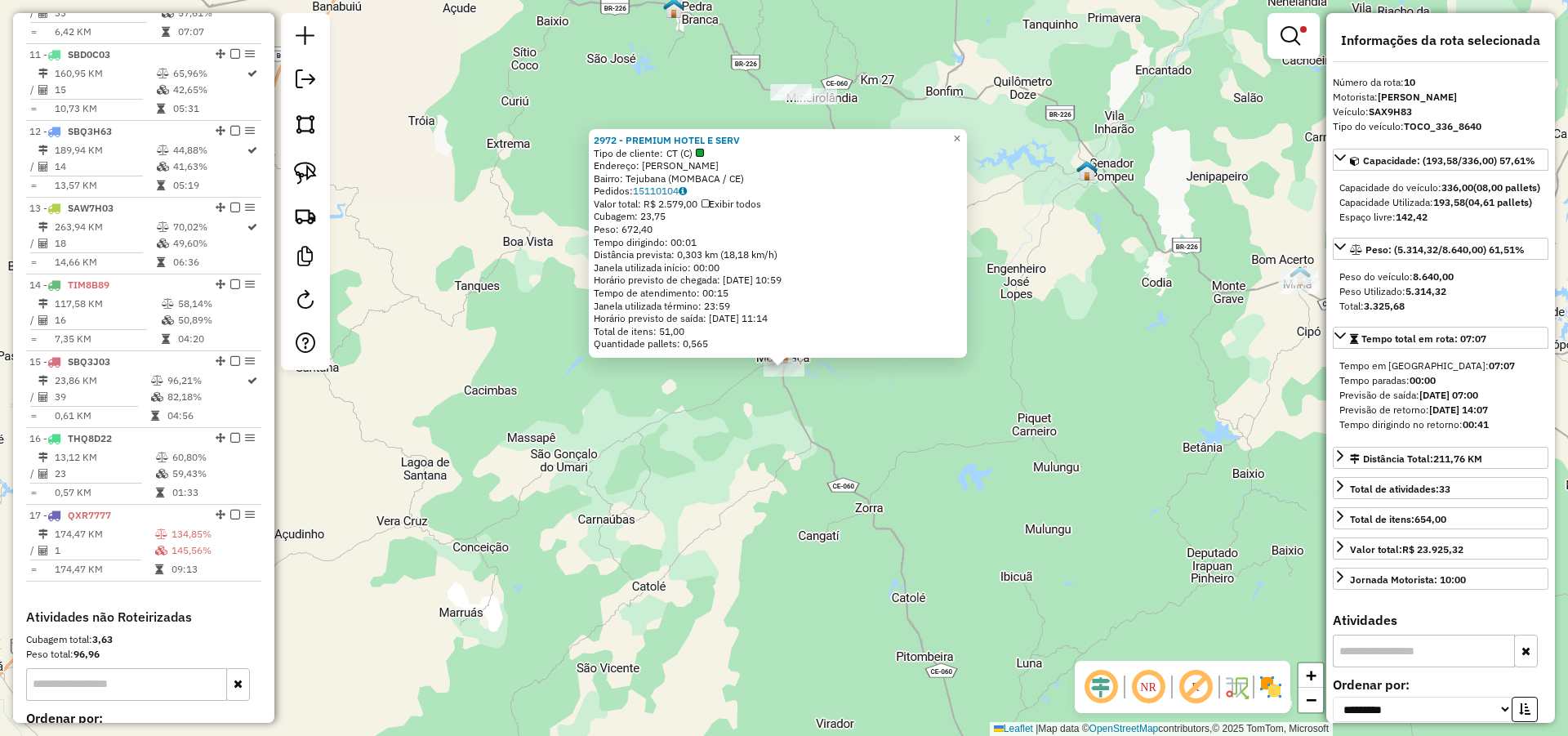
scroll to position [994, 0]
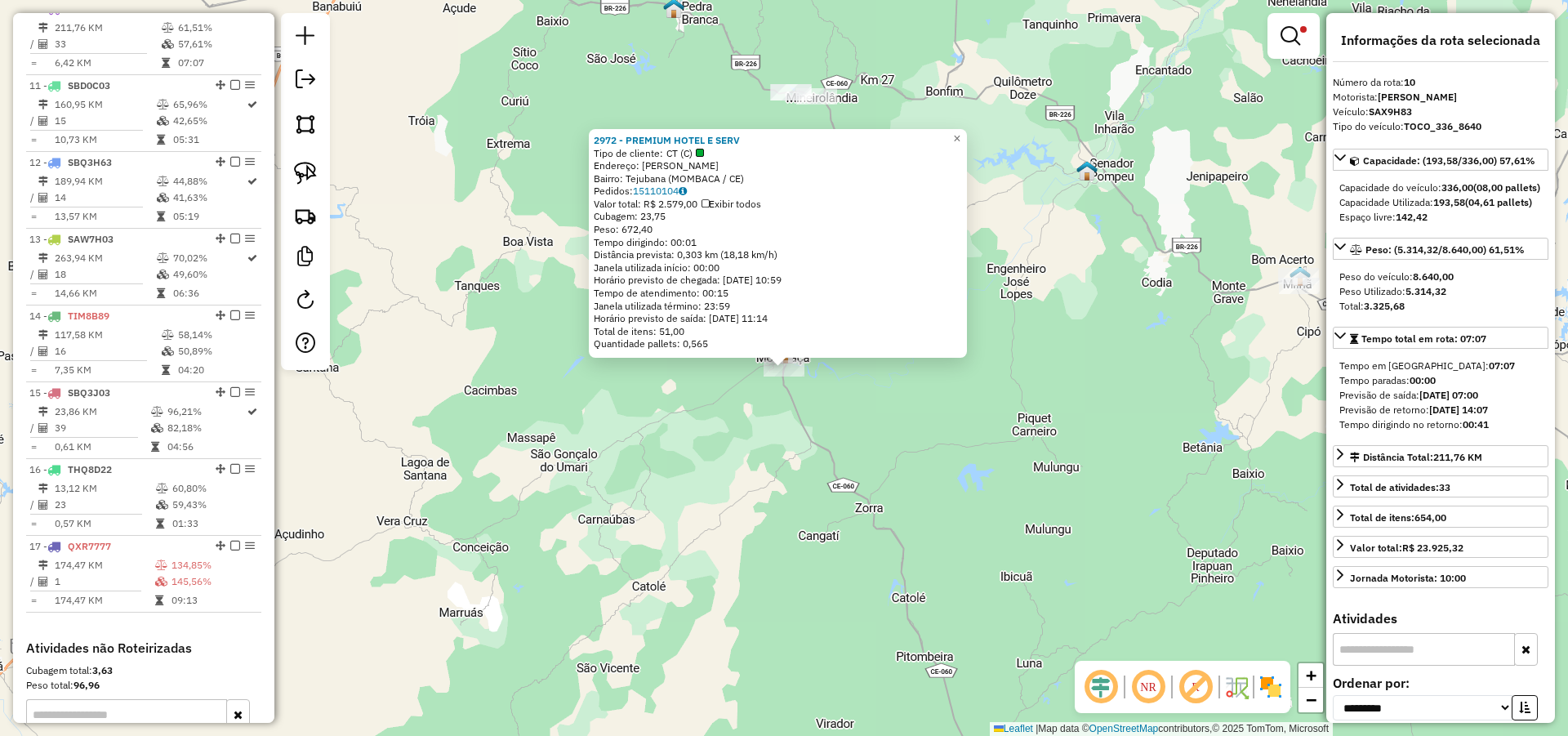
drag, startPoint x: 775, startPoint y: 139, endPoint x: 591, endPoint y: 139, distance: 184.0
click at [591, 139] on div "2972 - PREMIUM HOTEL E SERV Tipo de cliente: CT (C) Endereço: LUIZA SABINO Bair…" at bounding box center [778, 243] width 379 height 229
copy strong "2972 - PREMIUM HOTEL E SERV"
click at [775, 481] on div "2972 - PREMIUM HOTEL E SERV Tipo de cliente: CT (C) Endereço: LUIZA SABINO Bair…" at bounding box center [784, 368] width 1568 height 736
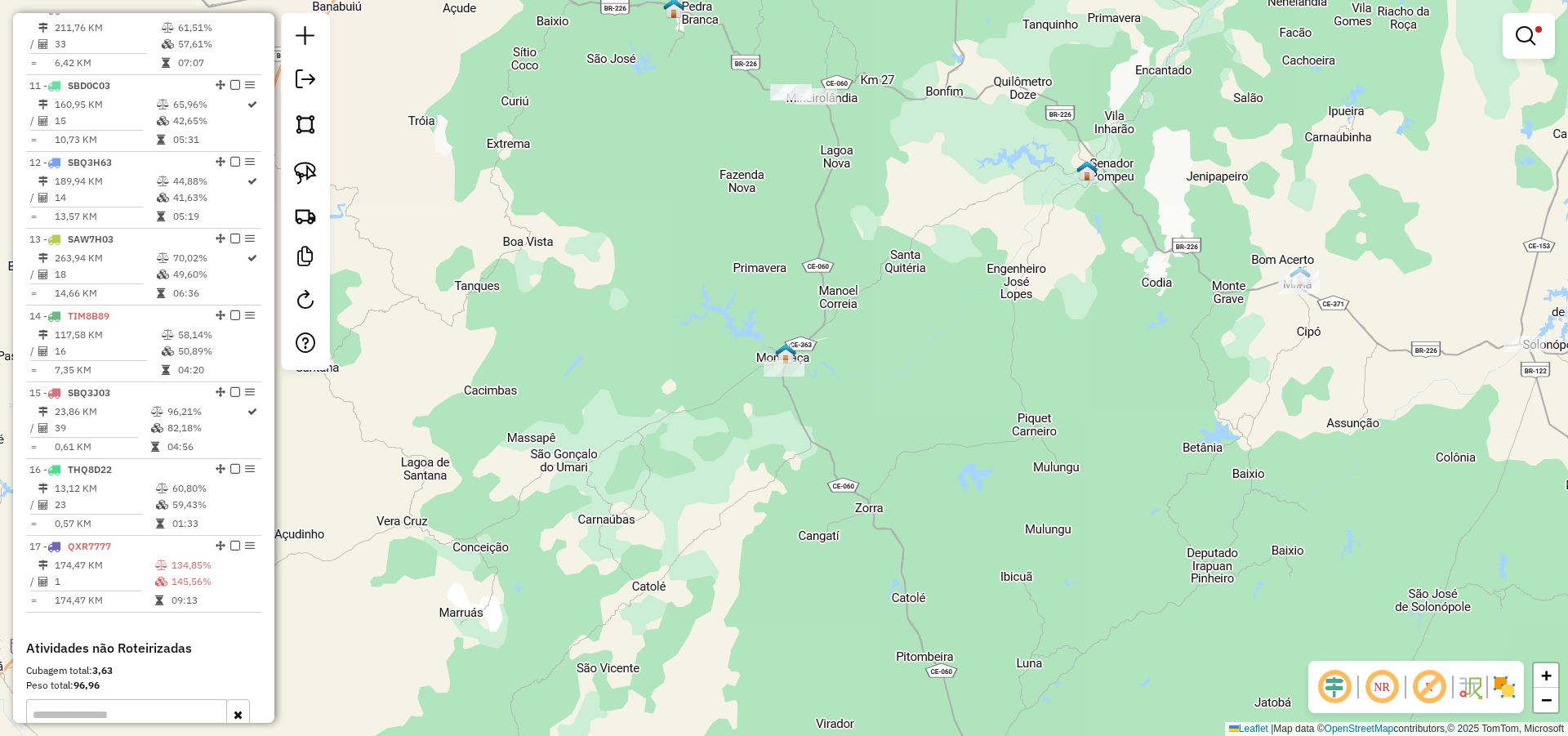
drag, startPoint x: 949, startPoint y: 165, endPoint x: 932, endPoint y: 349, distance: 184.8
click at [935, 346] on div "Limpar filtros Janela de atendimento Grade de atendimento Capacidade Transporta…" at bounding box center [784, 368] width 1568 height 736
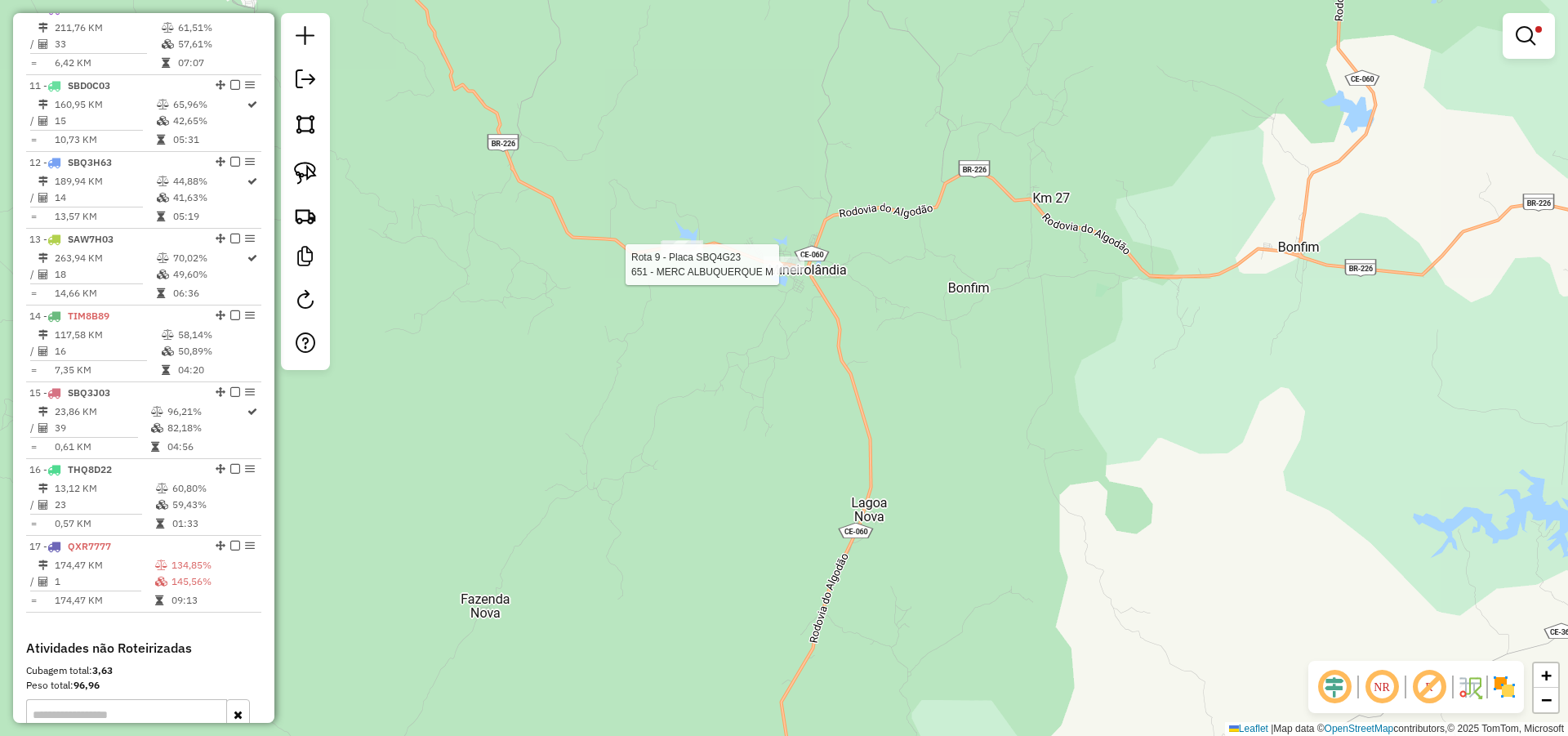
select select "**********"
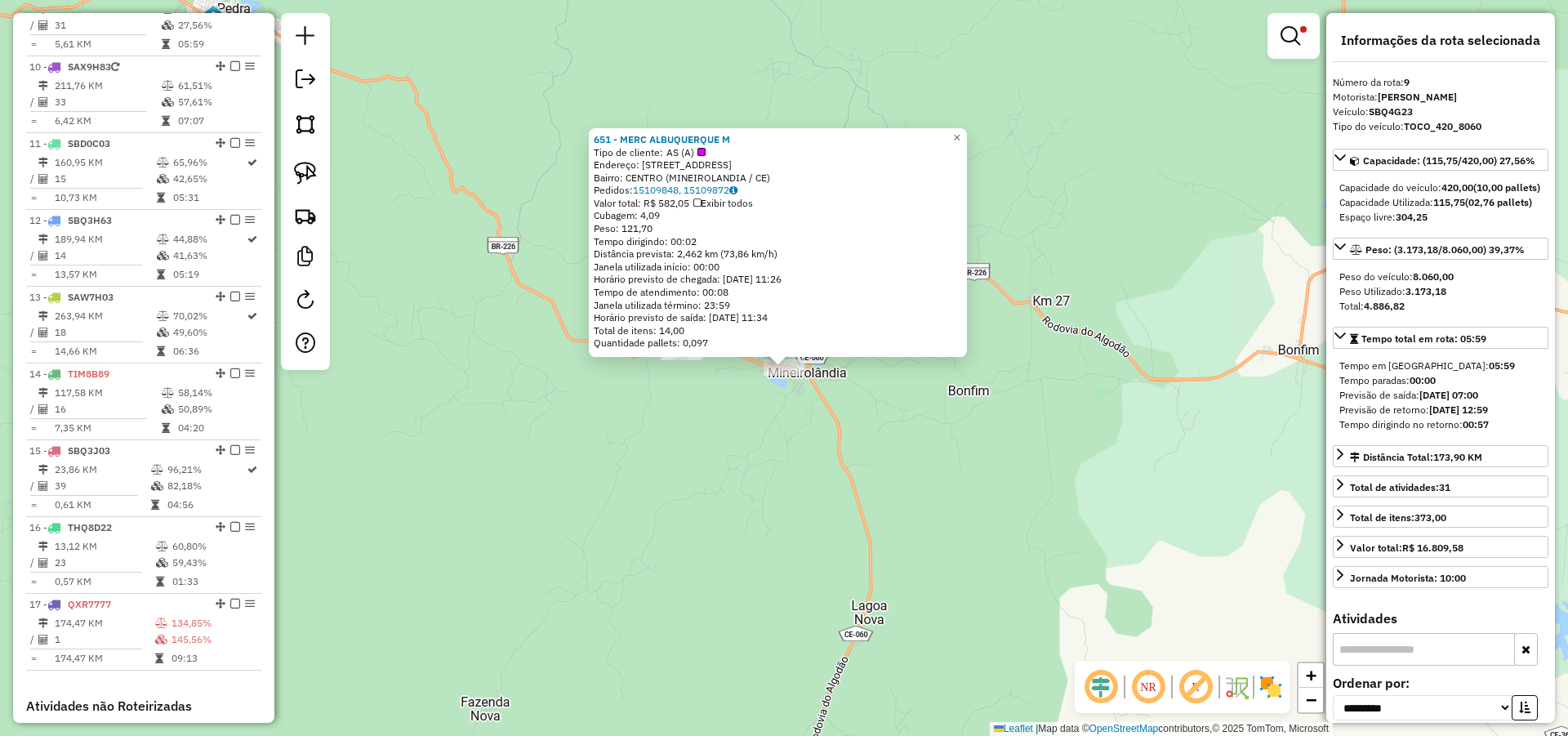
scroll to position [918, 0]
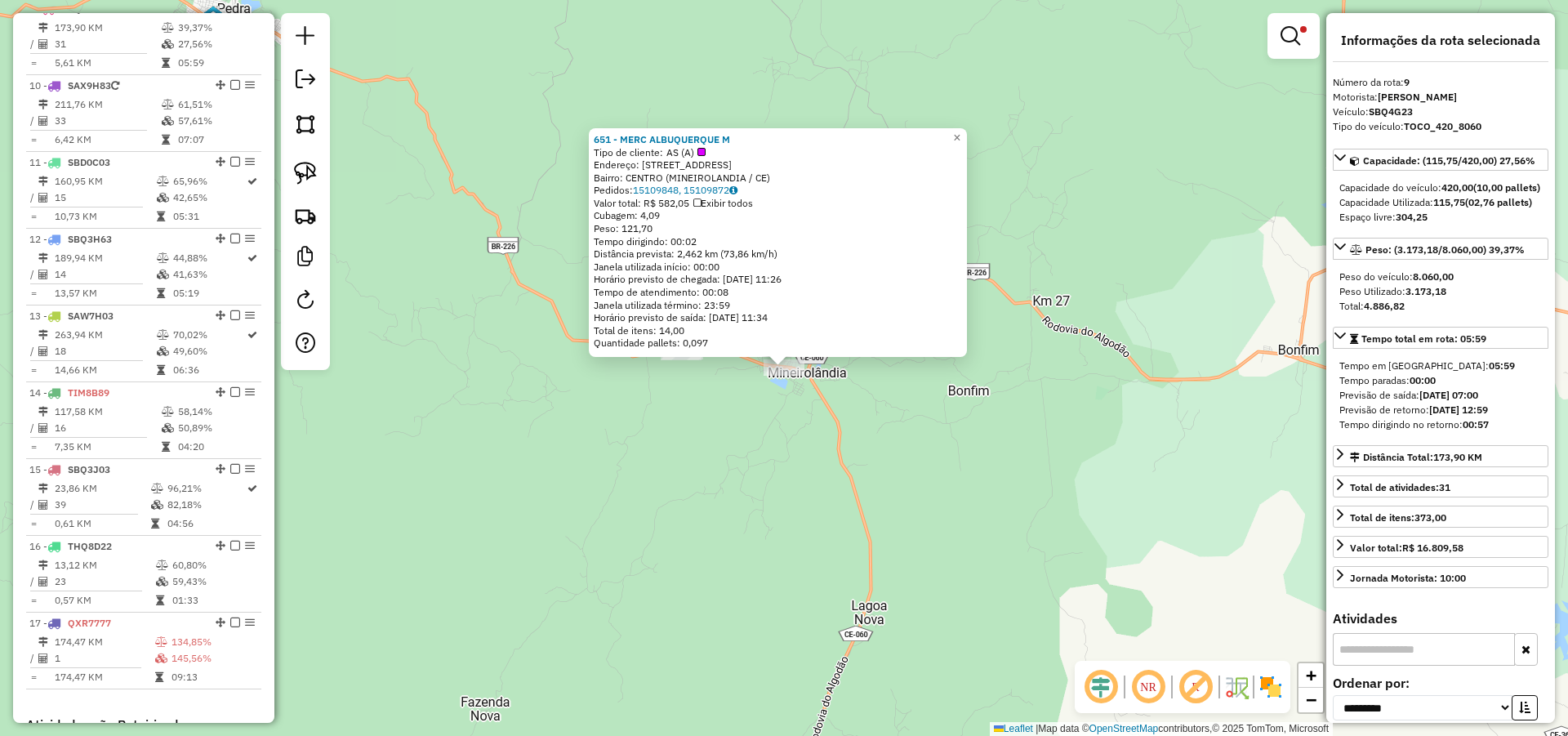
drag, startPoint x: 753, startPoint y: 141, endPoint x: 598, endPoint y: 132, distance: 155.3
click at [598, 132] on div "651 - MERC ALBUQUERQUE M Tipo de cliente: AS (A) Endereço: RUA PALMEIRAS 154 Ba…" at bounding box center [778, 242] width 379 height 229
copy strong "651 - MERC ALBUQUERQUE M"
click at [659, 425] on div "651 - MERC ALBUQUERQUE M Tipo de cliente: AS (A) Endereço: RUA PALMEIRAS 154 Ba…" at bounding box center [784, 368] width 1568 height 736
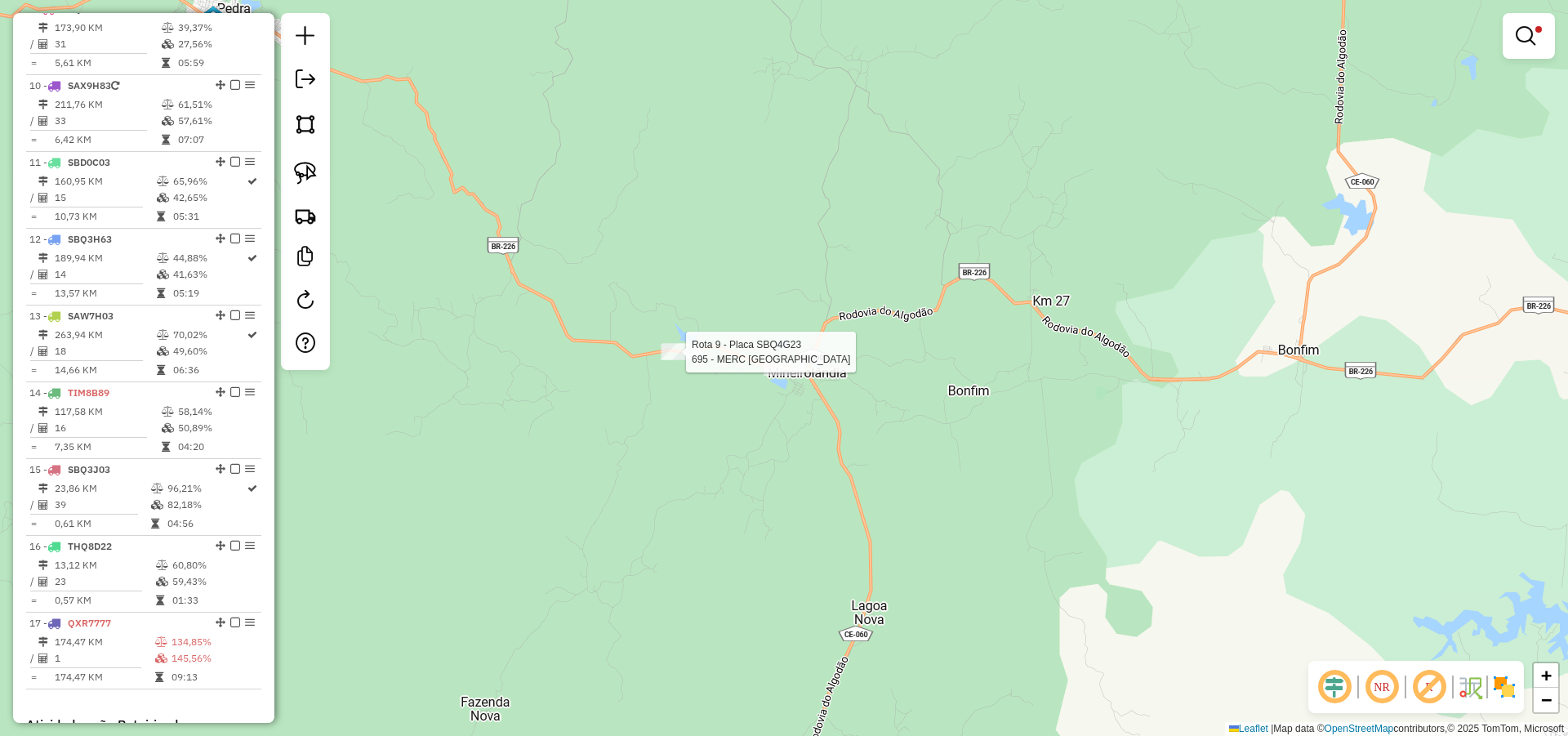
select select "**********"
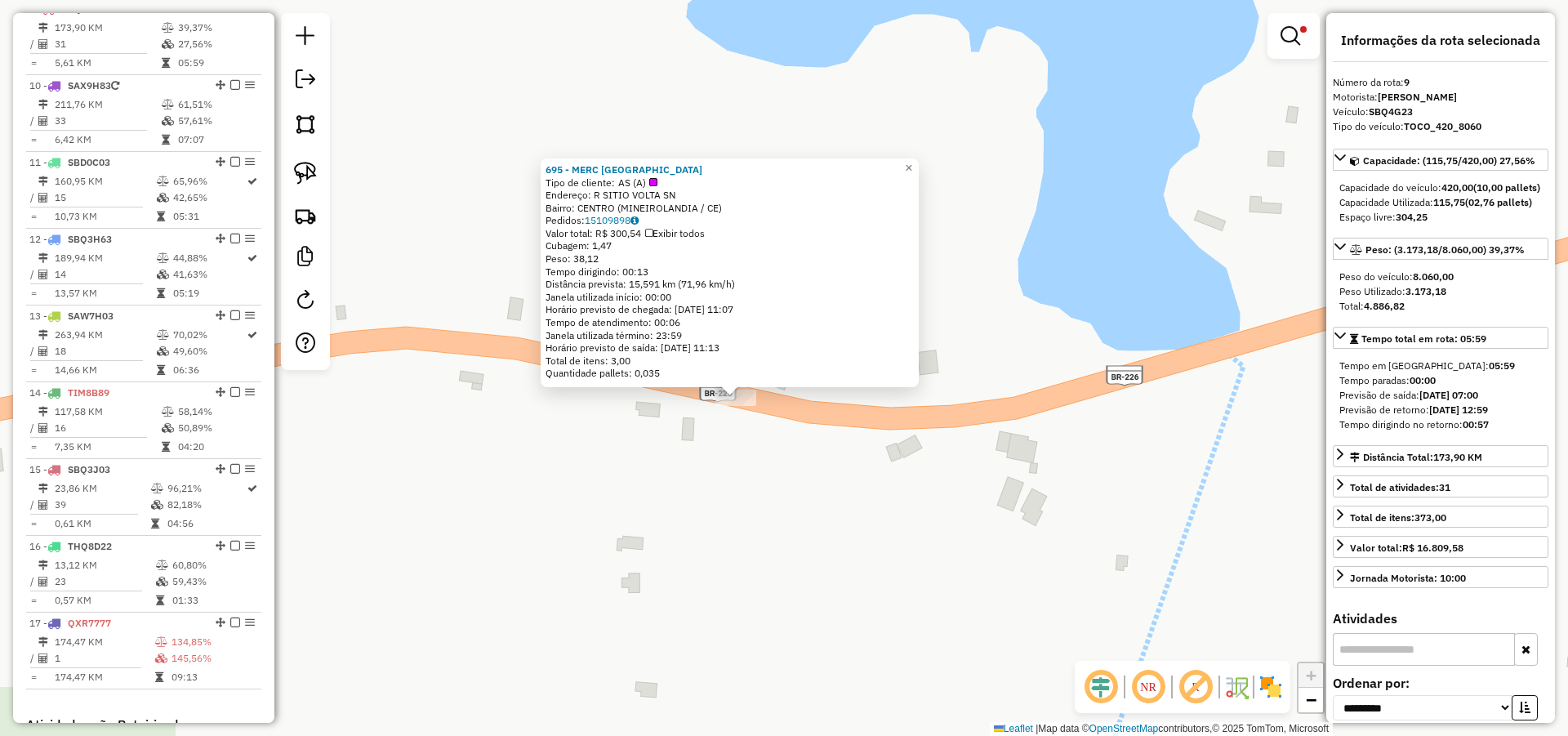
click at [774, 421] on div "695 - MERC SAO FRANCISCO Tipo de cliente: AS (A) Endereço: R SITIO VOLTA SN Bai…" at bounding box center [784, 368] width 1568 height 736
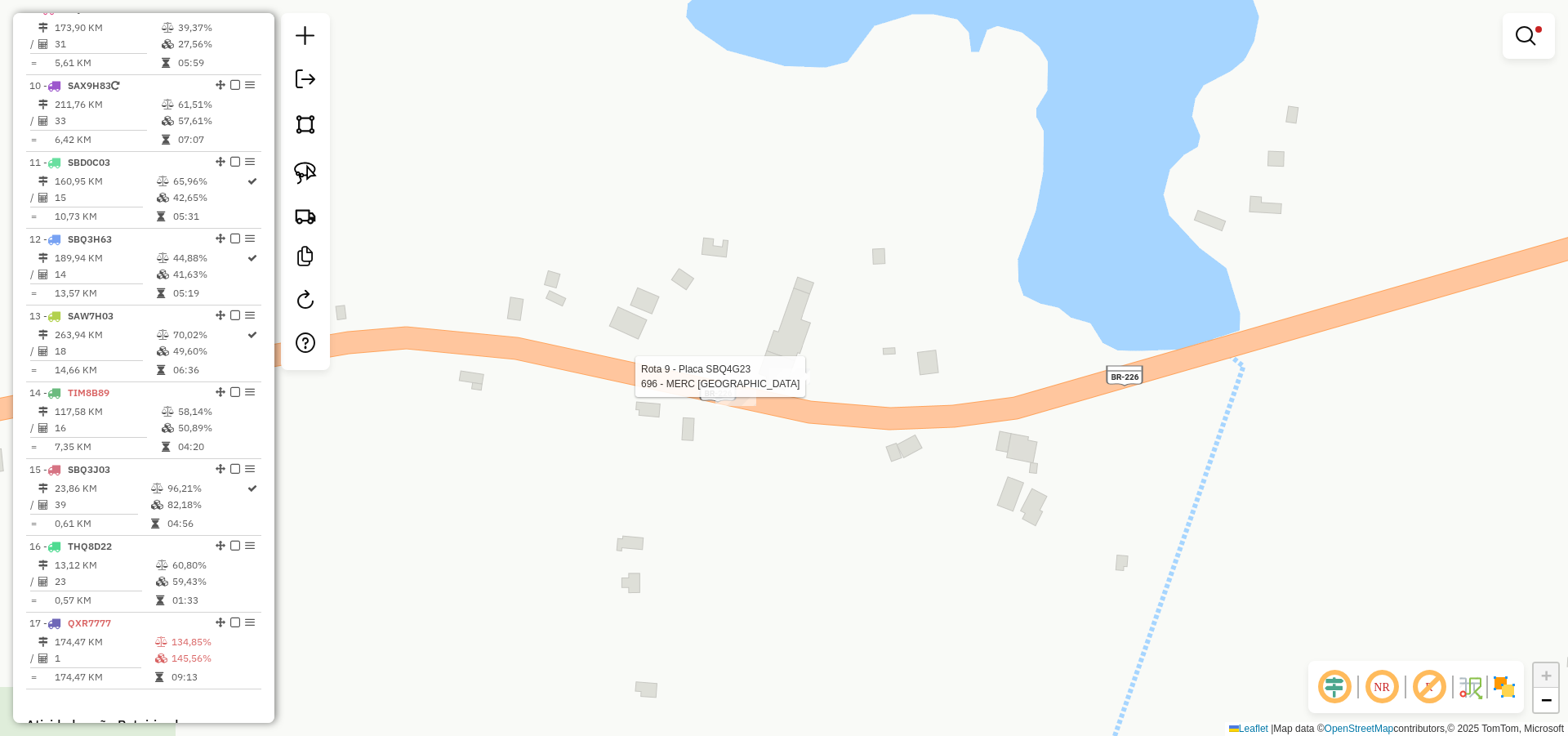
select select "**********"
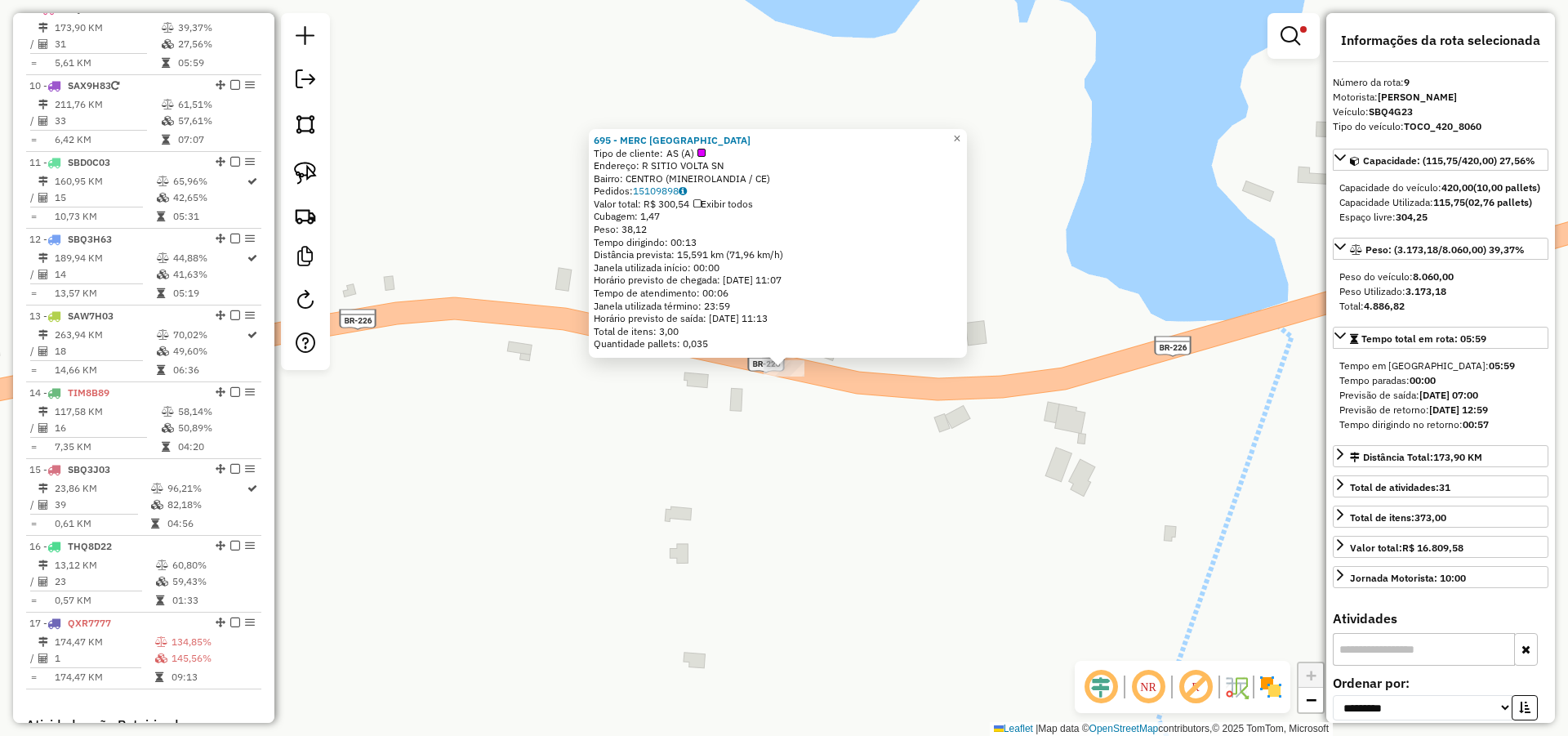
drag, startPoint x: 766, startPoint y: 141, endPoint x: 593, endPoint y: 135, distance: 173.1
click at [593, 135] on div "695 - MERC SAO FRANCISCO Tipo de cliente: AS (A) Endereço: R SITIO VOLTA SN Bai…" at bounding box center [778, 243] width 379 height 229
copy strong "695 - MERC SAO FRANCISCO"
click at [711, 432] on div "695 - MERC SAO FRANCISCO Tipo de cliente: AS (A) Endereço: R SITIO VOLTA SN Bai…" at bounding box center [784, 368] width 1568 height 736
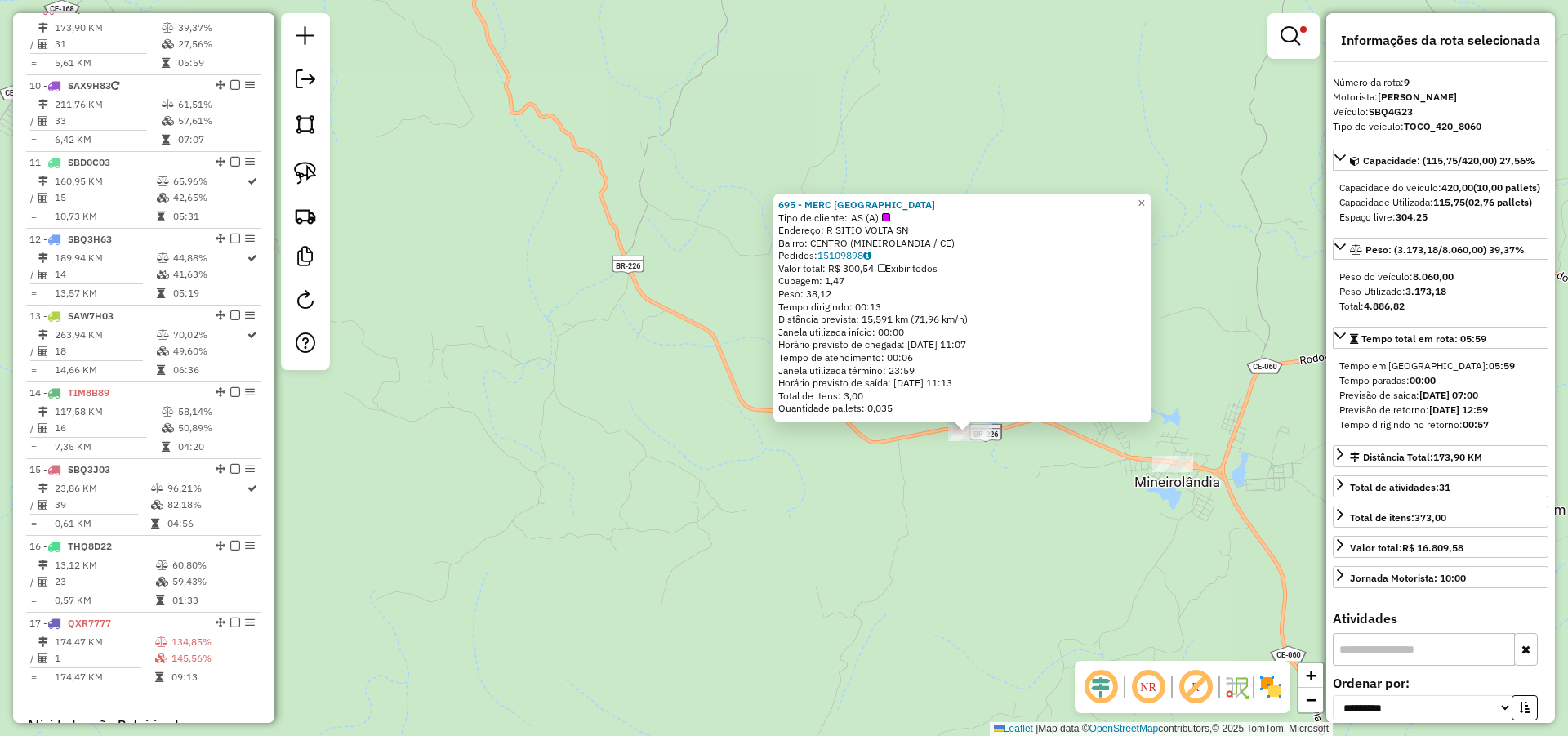
drag, startPoint x: 1126, startPoint y: 515, endPoint x: 694, endPoint y: 486, distance: 433.0
click at [734, 496] on div "695 - MERC SAO FRANCISCO Tipo de cliente: AS (A) Endereço: R SITIO VOLTA SN Bai…" at bounding box center [784, 368] width 1568 height 736
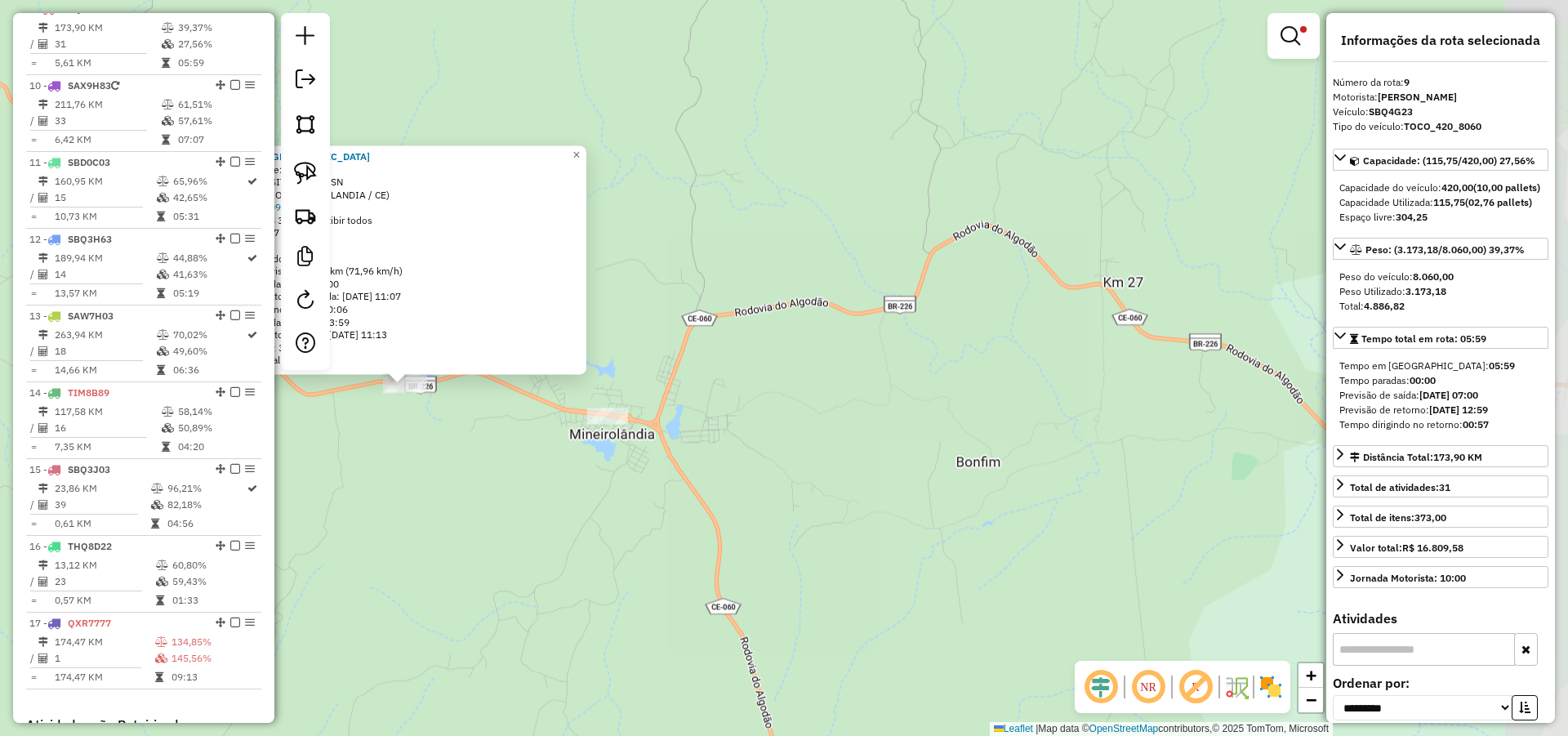
click at [837, 514] on div "695 - MERC SAO FRANCISCO Tipo de cliente: AS (A) Endereço: R SITIO VOLTA SN Bai…" at bounding box center [784, 368] width 1568 height 736
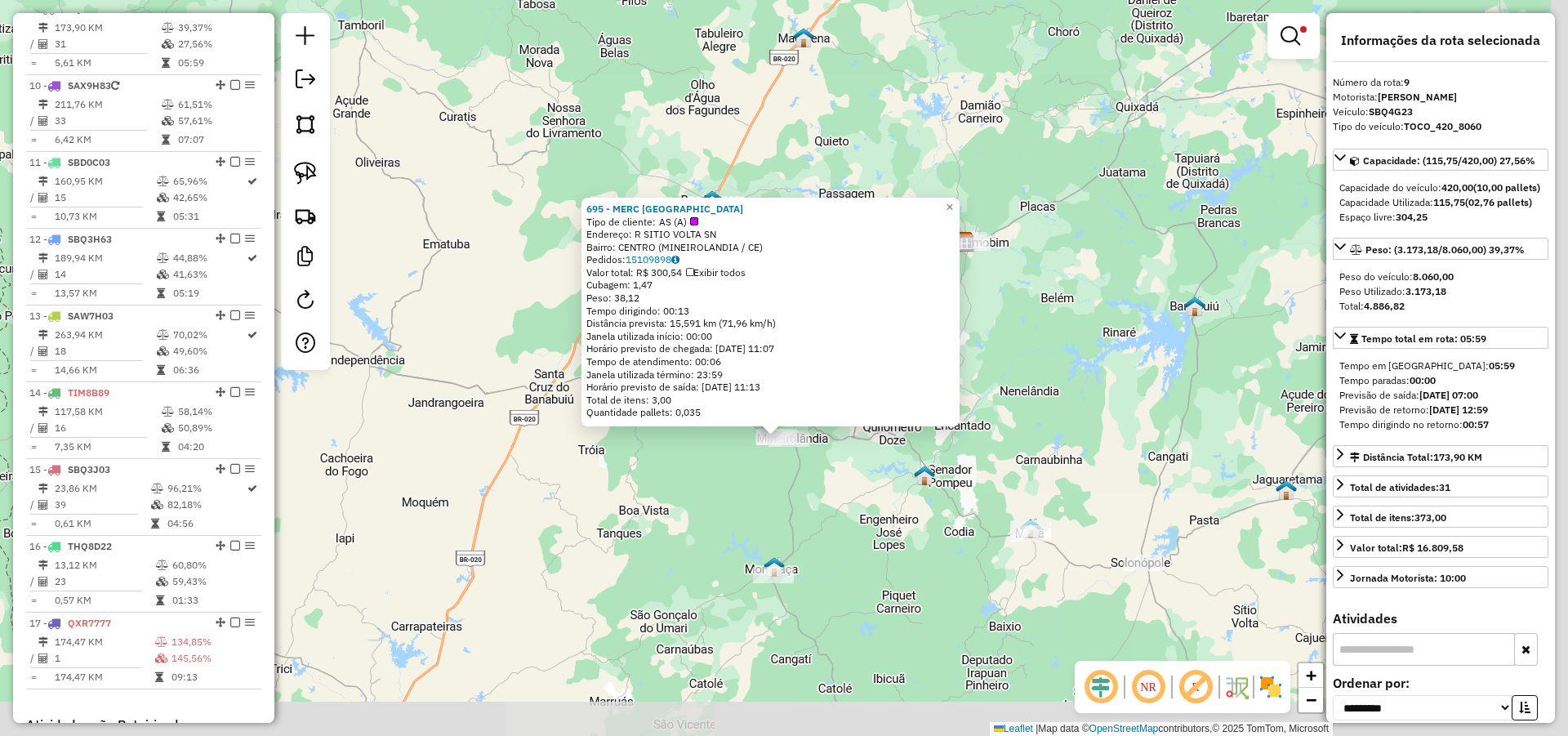
drag, startPoint x: 1008, startPoint y: 502, endPoint x: 902, endPoint y: 466, distance: 111.9
click at [914, 466] on img at bounding box center [924, 475] width 21 height 21
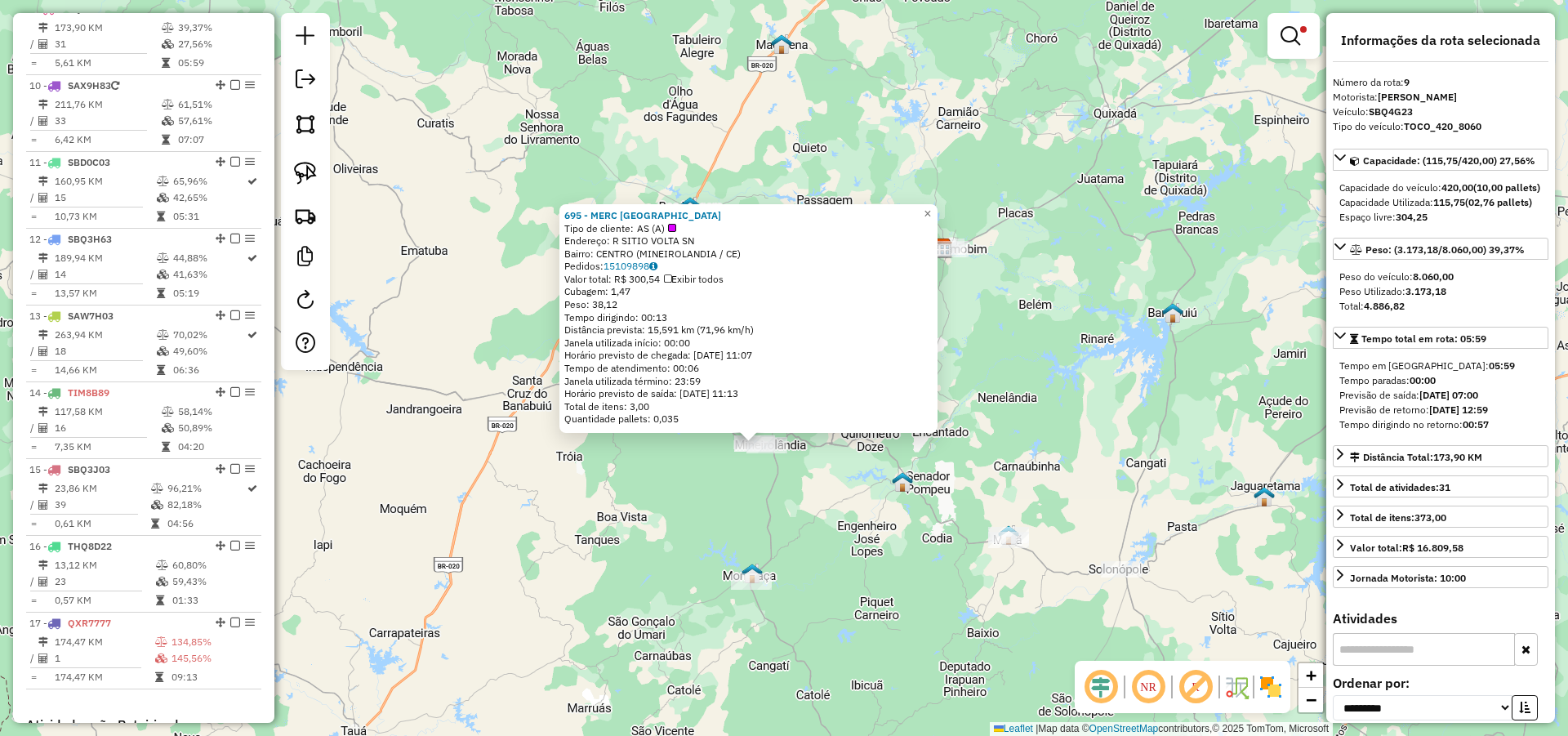
drag, startPoint x: 866, startPoint y: 476, endPoint x: 811, endPoint y: 491, distance: 57.0
click at [811, 491] on div "695 - MERC SAO FRANCISCO Tipo de cliente: AS (A) Endereço: R SITIO VOLTA SN Bai…" at bounding box center [784, 368] width 1568 height 736
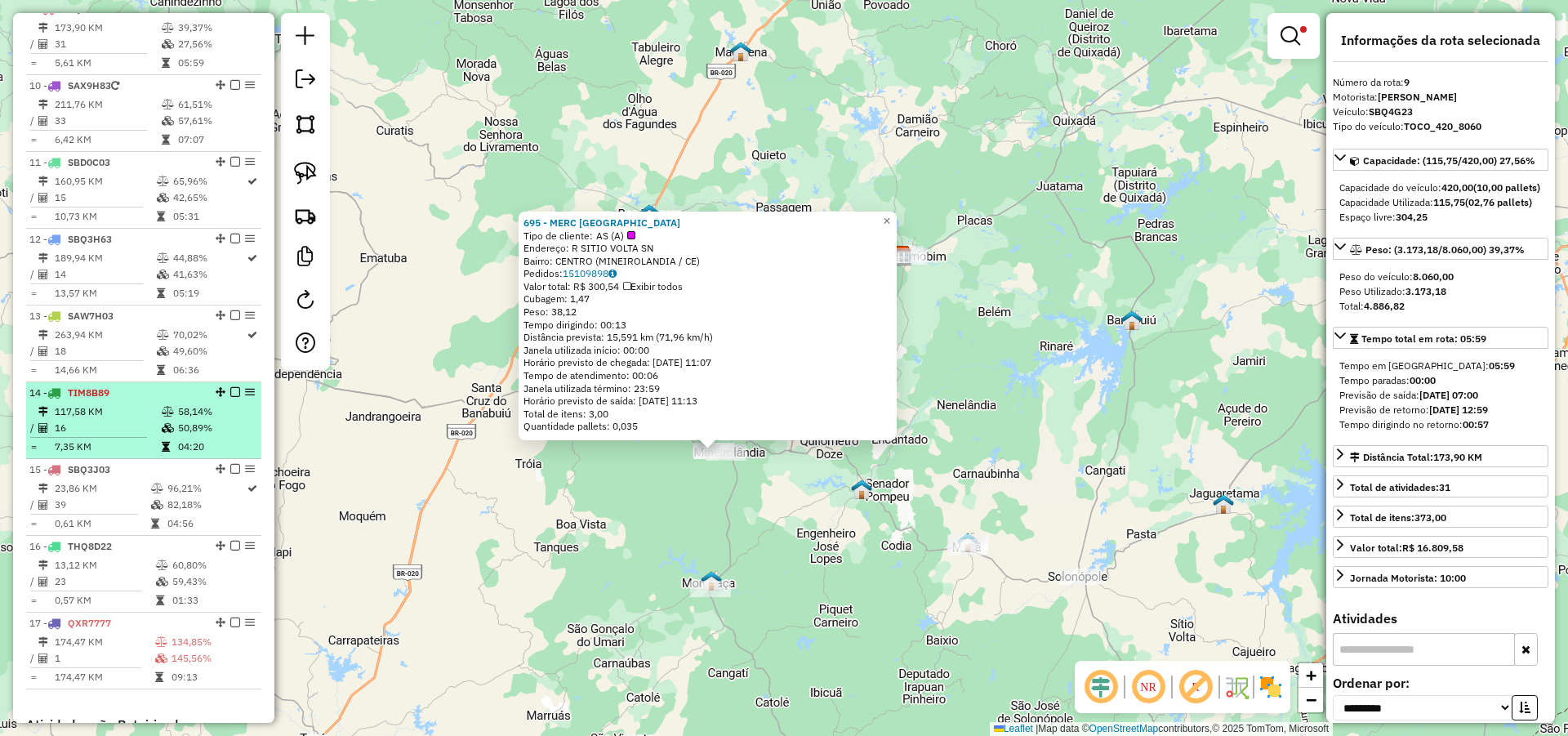
scroll to position [1016, 0]
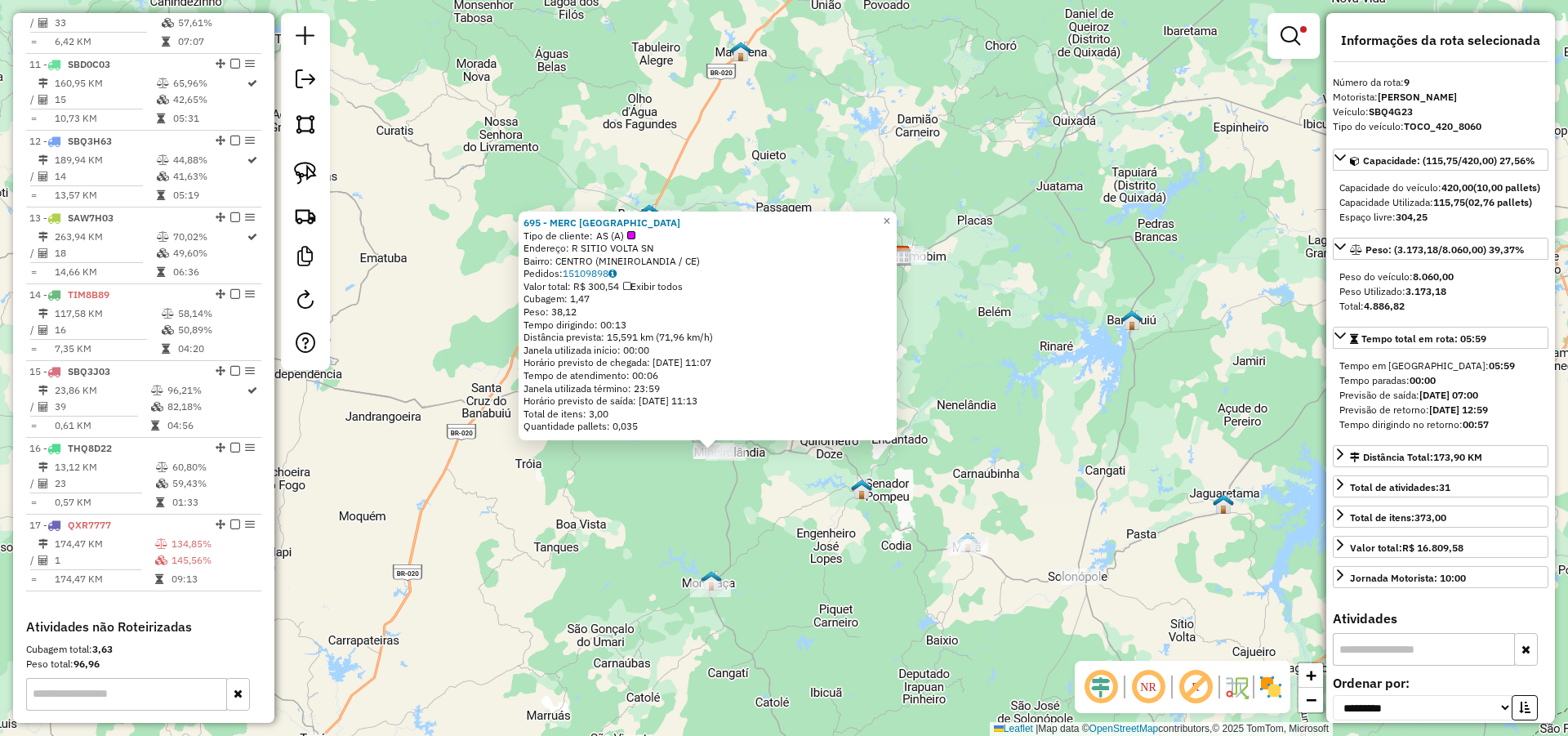
click at [645, 552] on div "695 - MERC SAO FRANCISCO Tipo de cliente: AS (A) Endereço: R SITIO VOLTA SN Bai…" at bounding box center [784, 368] width 1568 height 736
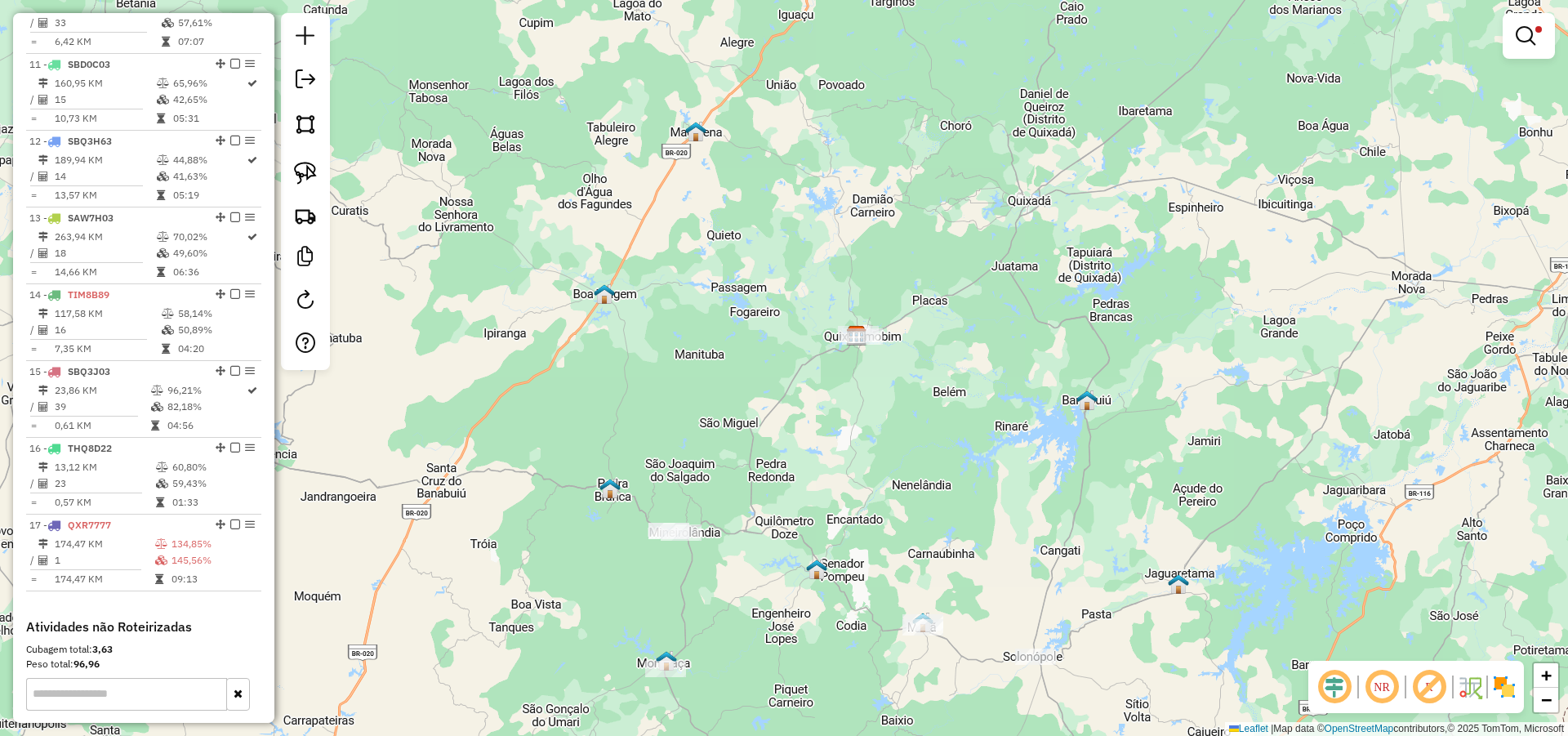
drag, startPoint x: 775, startPoint y: 215, endPoint x: 741, endPoint y: 293, distance: 85.1
click at [740, 269] on div "Limpar filtros Janela de atendimento Grade de atendimento Capacidade Transporta…" at bounding box center [784, 368] width 1568 height 736
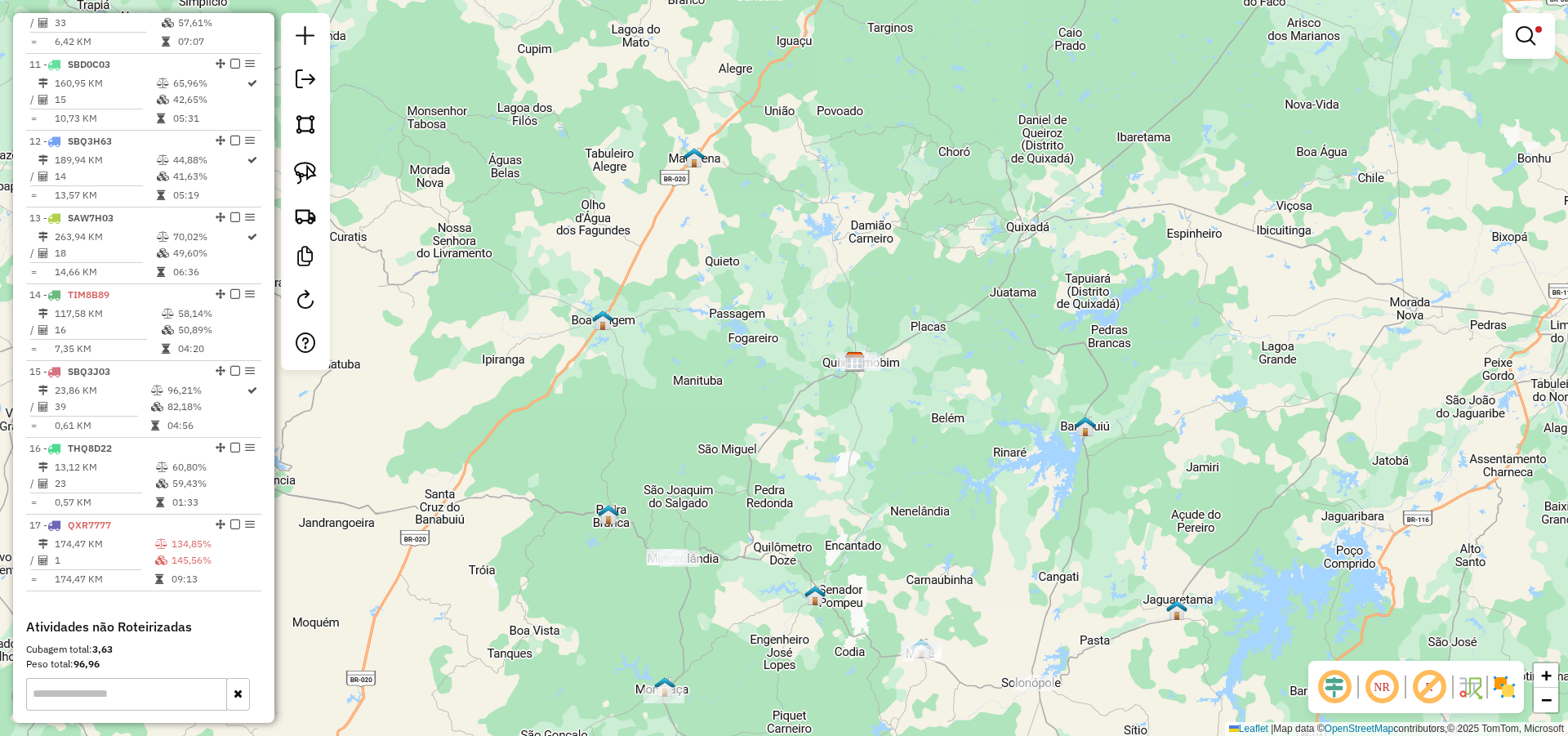
drag, startPoint x: 858, startPoint y: 439, endPoint x: 738, endPoint y: 498, distance: 133.7
click at [735, 485] on div "Limpar filtros Janela de atendimento Grade de atendimento Capacidade Transporta…" at bounding box center [784, 368] width 1568 height 736
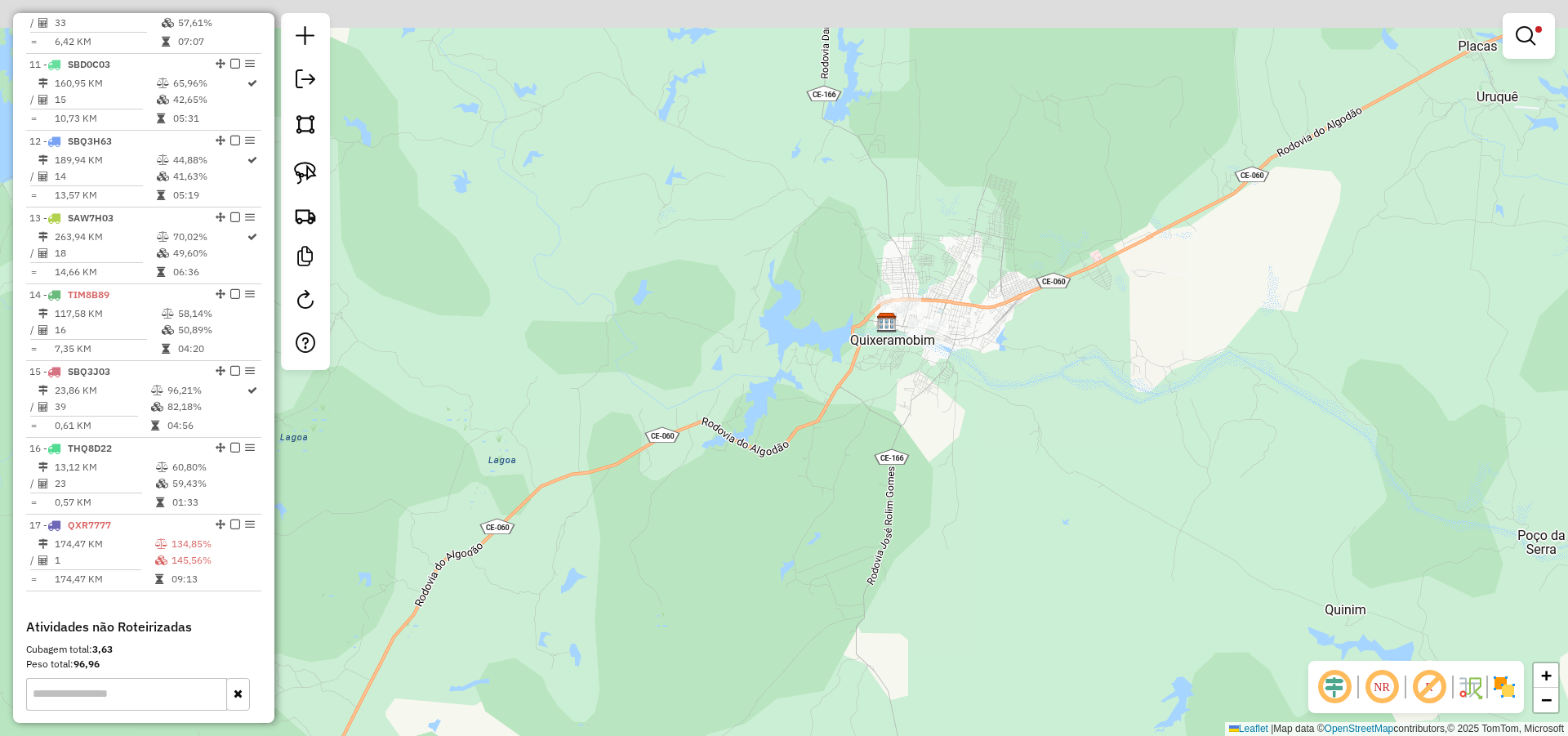
drag, startPoint x: 912, startPoint y: 386, endPoint x: 847, endPoint y: 438, distance: 83.2
click at [854, 434] on div "Limpar filtros Janela de atendimento Grade de atendimento Capacidade Transporta…" at bounding box center [784, 368] width 1568 height 736
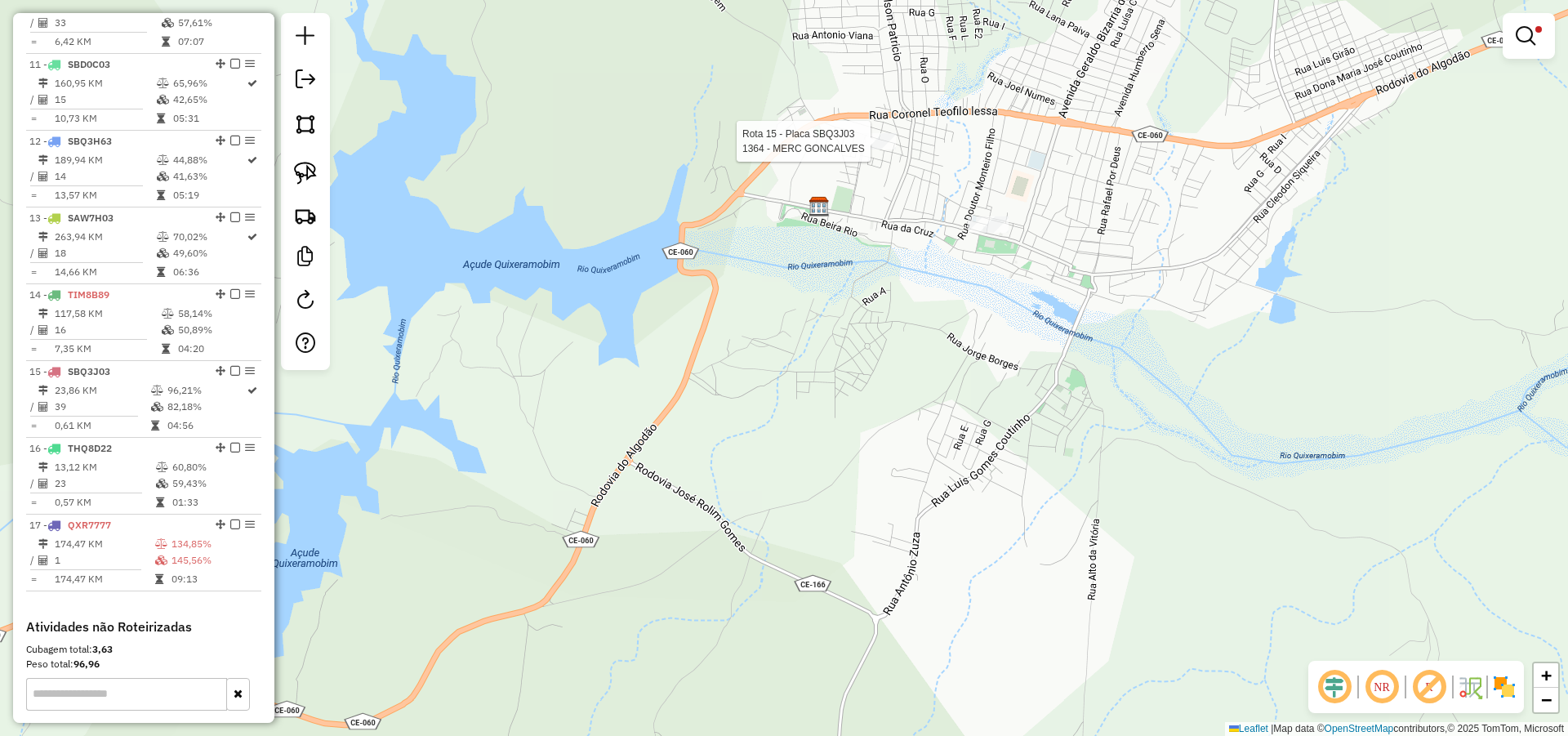
select select "**********"
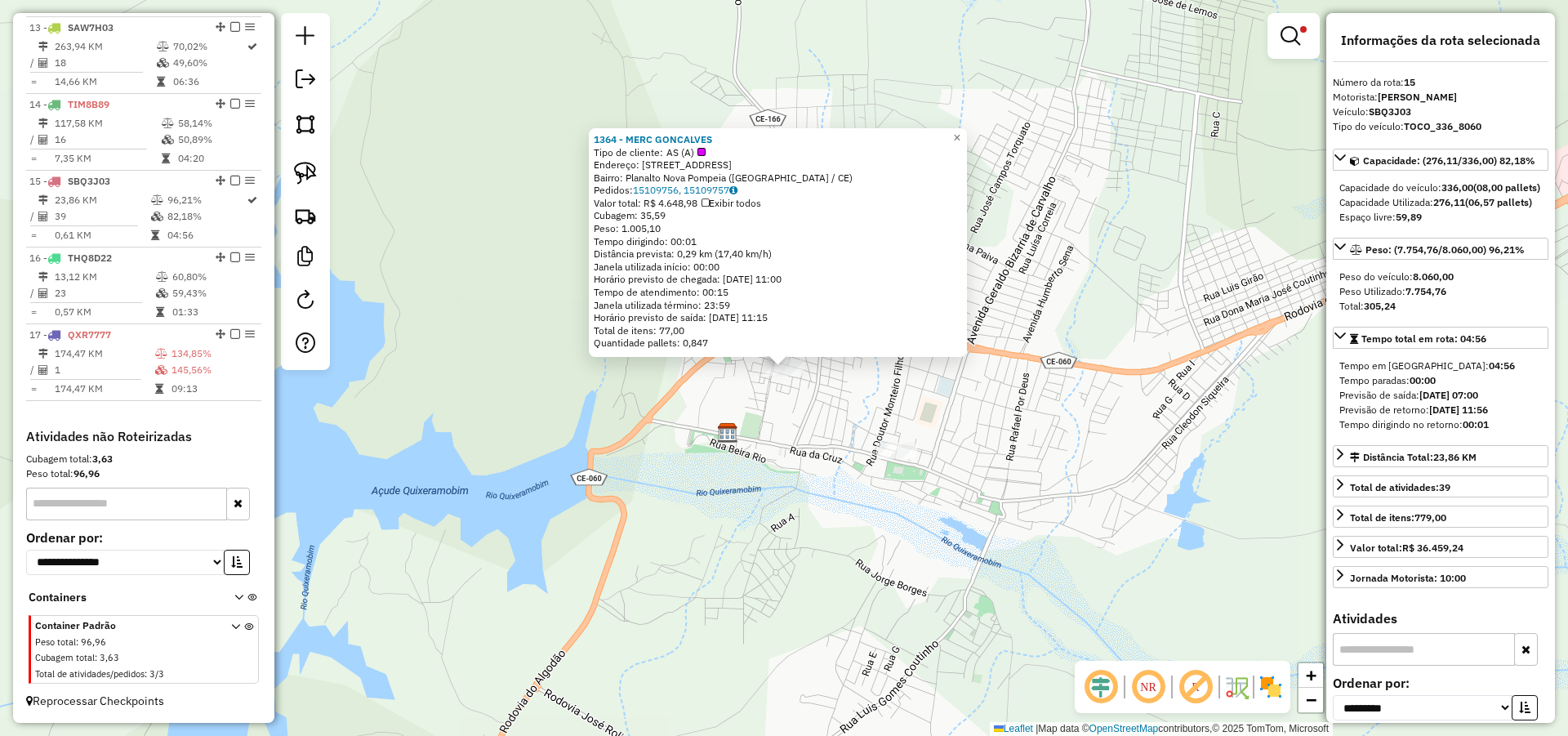
scroll to position [1221, 0]
drag, startPoint x: 739, startPoint y: 141, endPoint x: 593, endPoint y: 131, distance: 146.3
click at [593, 131] on div "1364 - MERC GONCALVES Tipo de cliente: AS (A) Endereço: Rua Presidente Castelo …" at bounding box center [778, 242] width 379 height 229
copy strong "1364 - MERC GONCALVES"
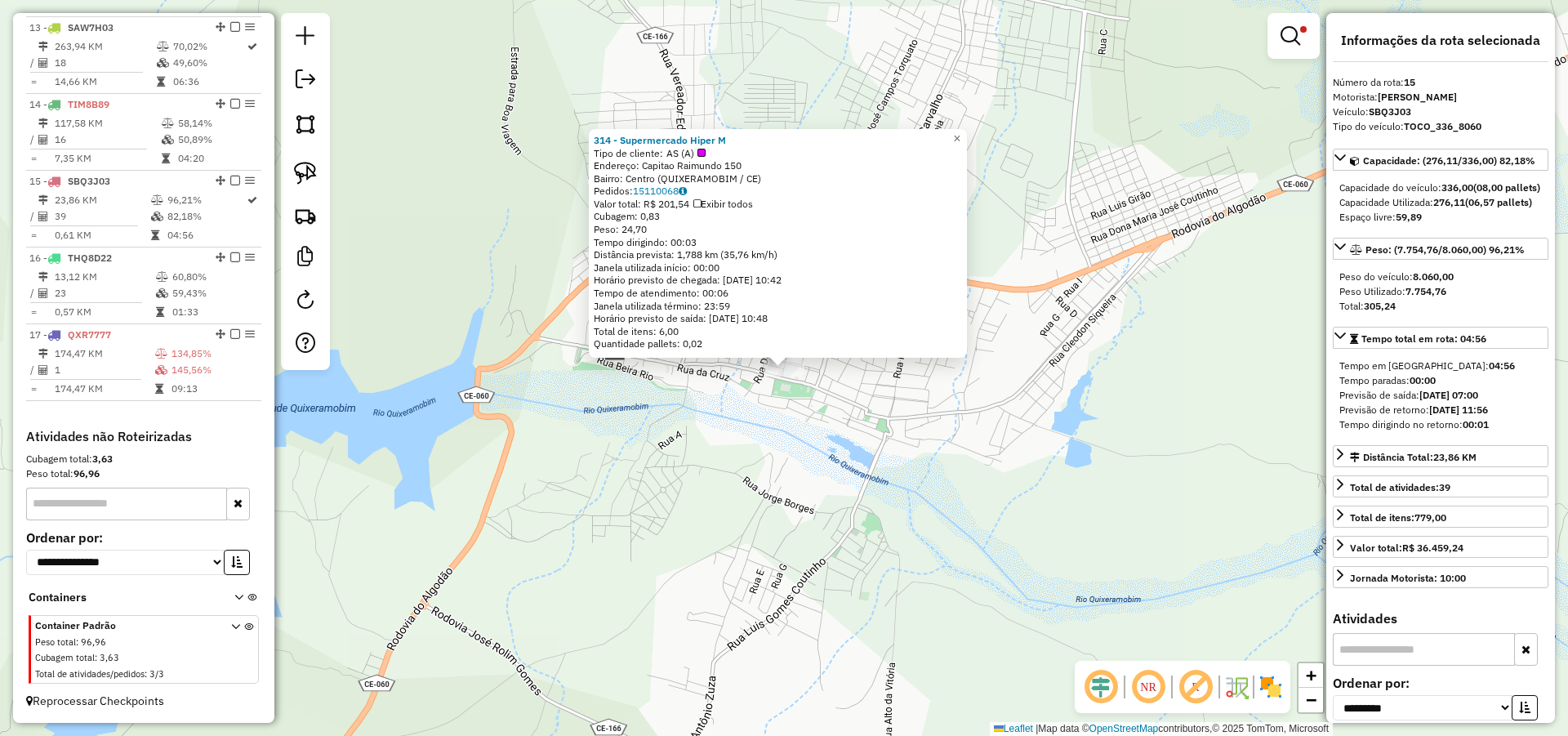
drag, startPoint x: 673, startPoint y: 137, endPoint x: 593, endPoint y: 137, distance: 80.0
click at [593, 137] on div "314 - Supermercado Hiper M Tipo de cliente: AS (A) Endereço: Capitao Raimundo 1…" at bounding box center [778, 243] width 379 height 229
copy strong "314 - Supermercado Hiper M"
click at [872, 395] on div "314 - Supermercado Hiper M Tipo de cliente: AS (A) Endereço: Capitao Raimundo 1…" at bounding box center [784, 368] width 1568 height 736
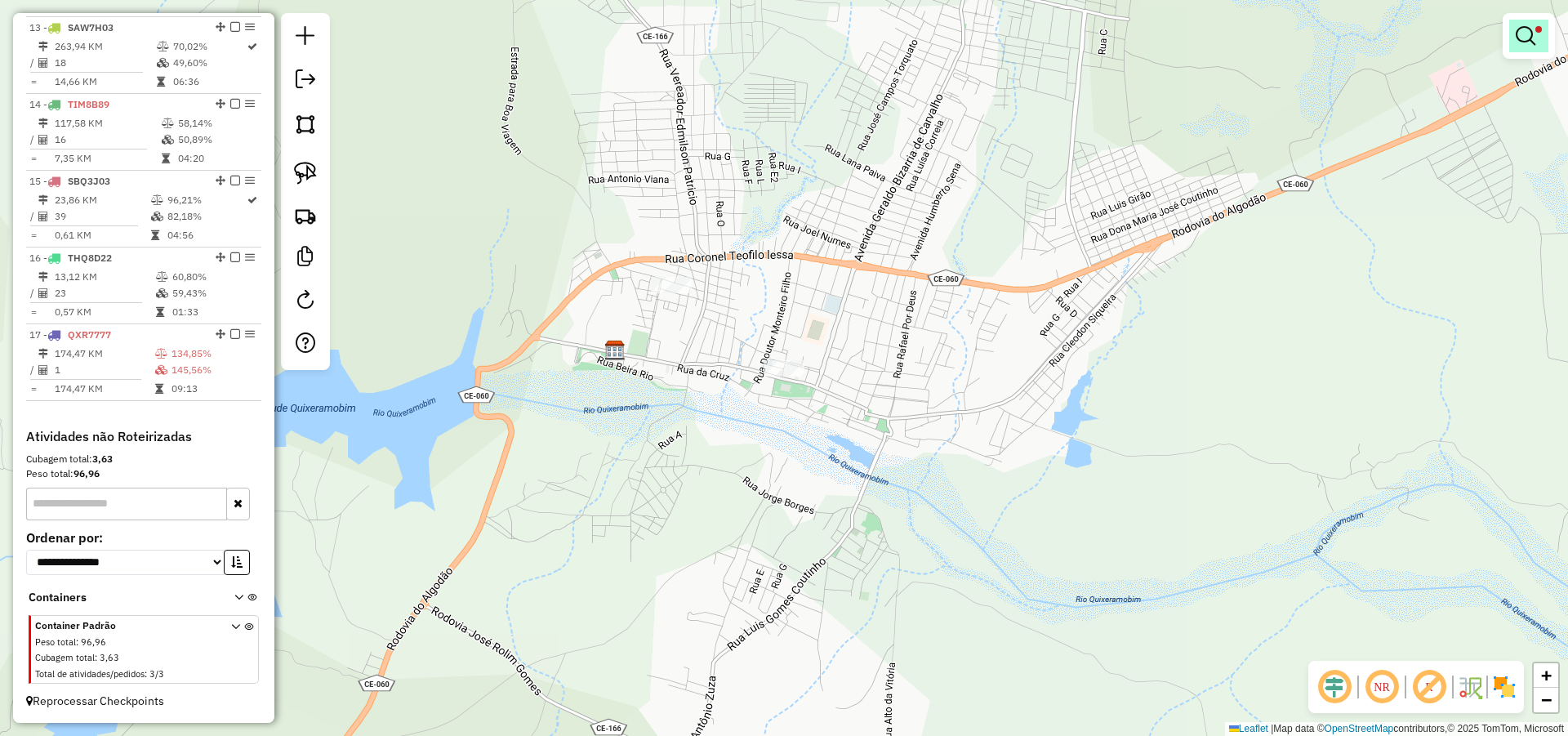
click at [1547, 24] on link at bounding box center [1529, 37] width 39 height 33
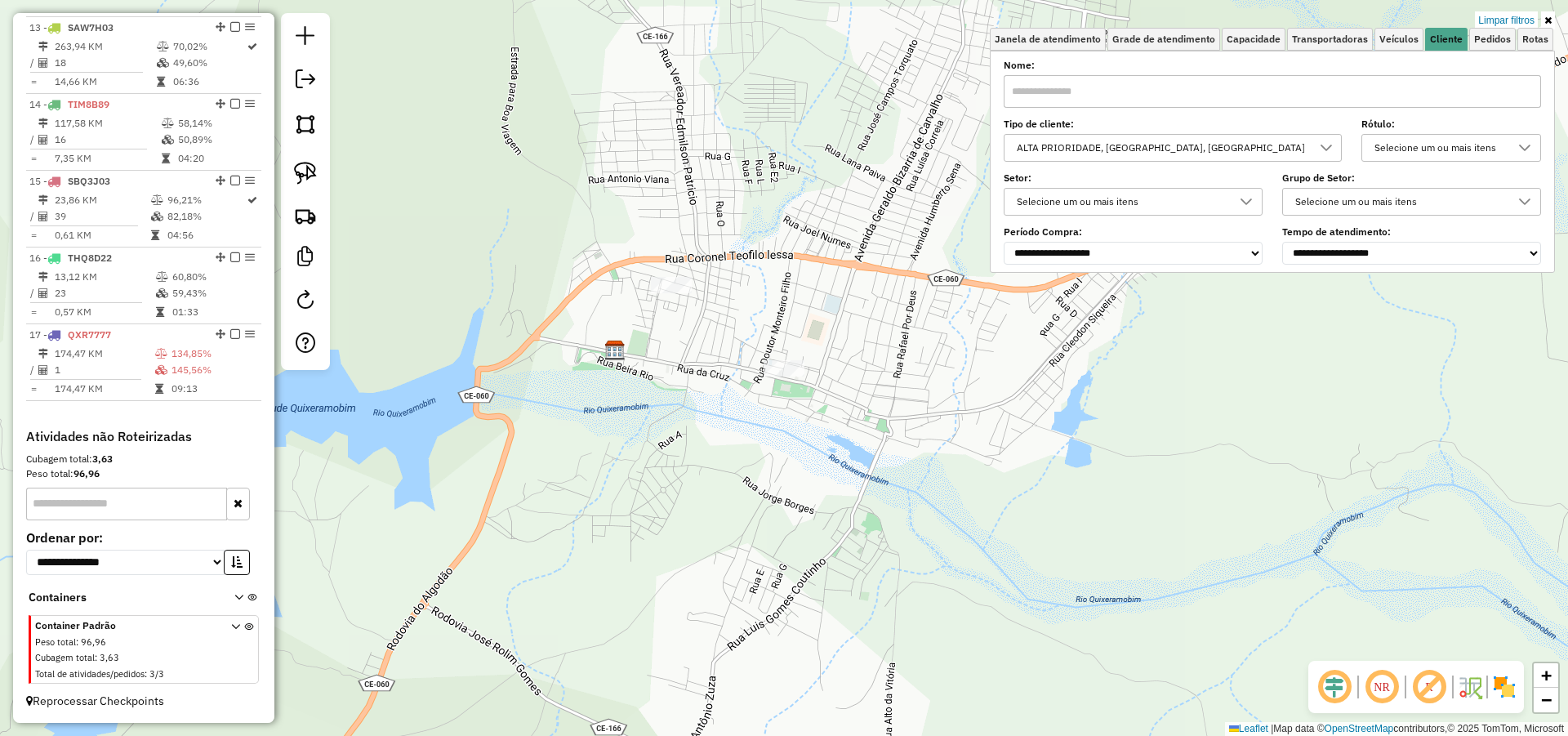
click at [1509, 18] on link "Limpar filtros" at bounding box center [1506, 20] width 63 height 18
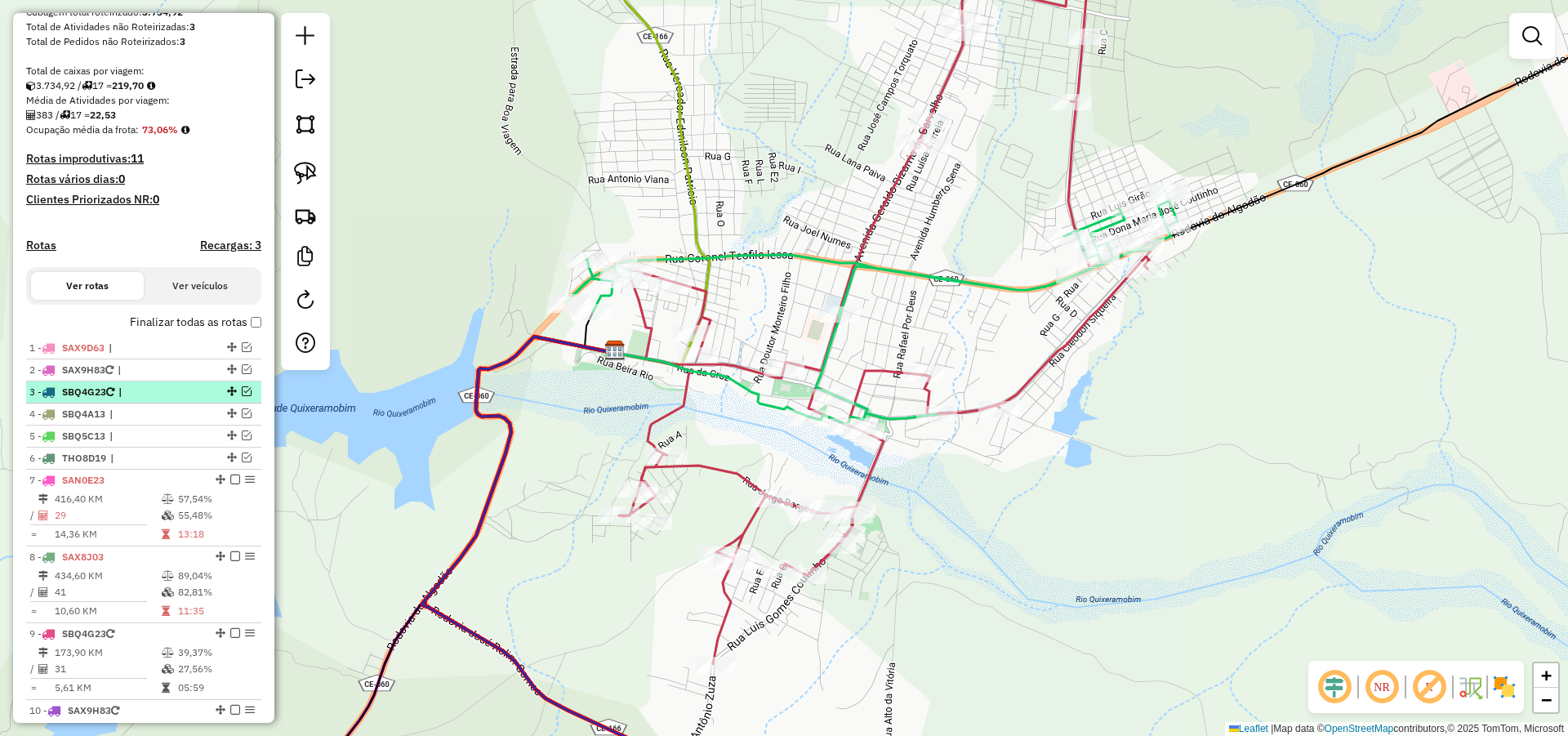
scroll to position [339, 0]
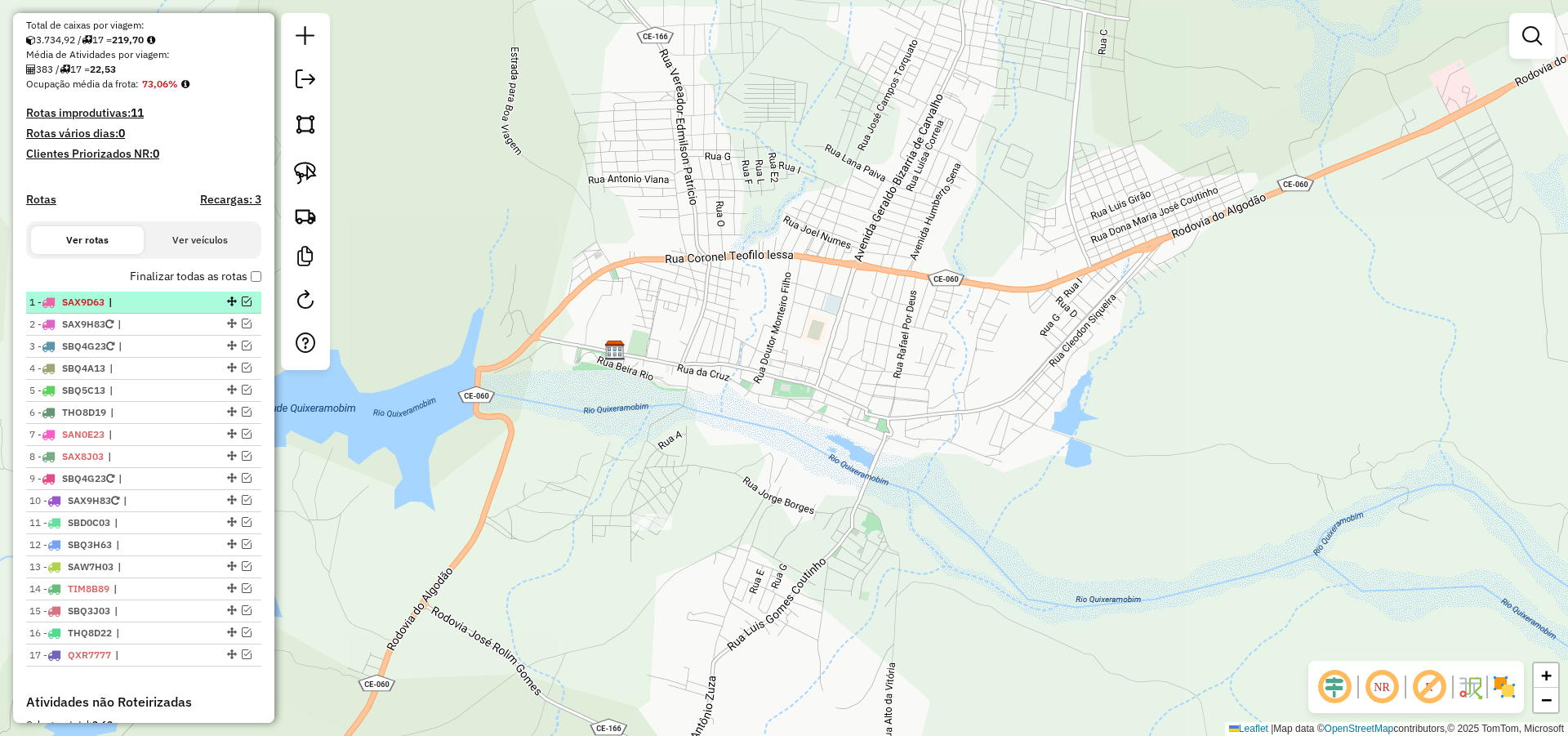
click at [245, 306] on em at bounding box center [246, 301] width 10 height 10
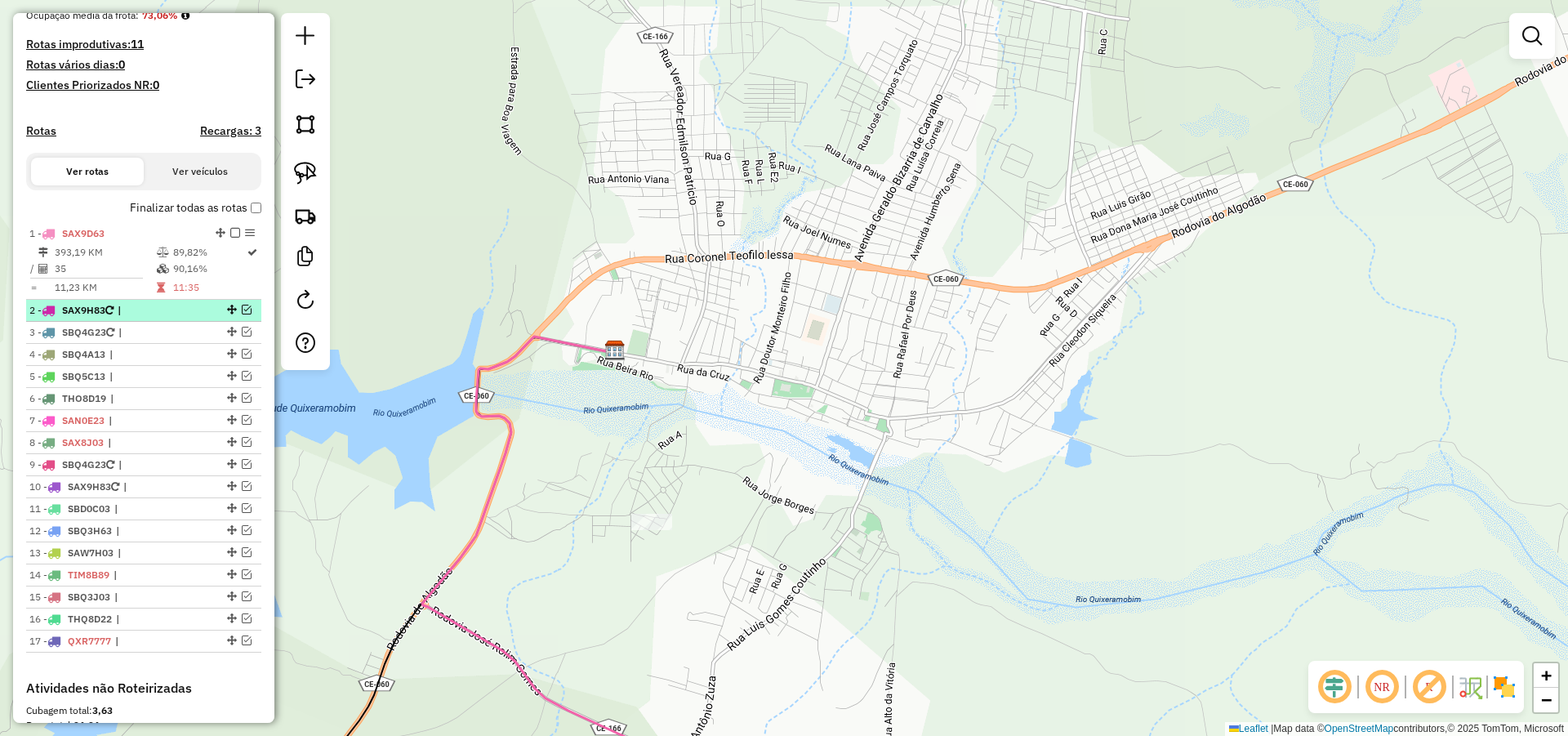
scroll to position [535, 0]
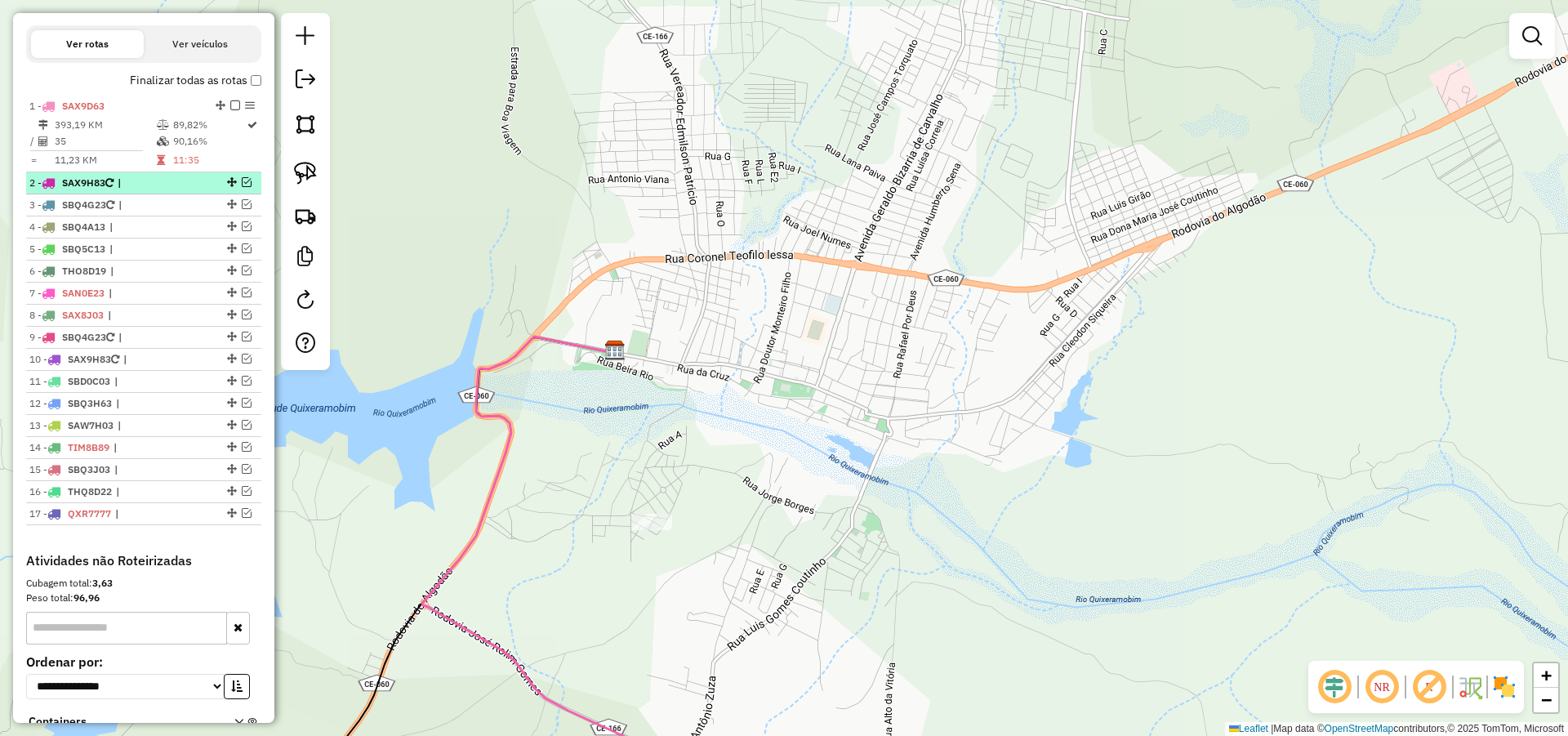
drag, startPoint x: 240, startPoint y: 197, endPoint x: 254, endPoint y: 217, distance: 24.4
click at [242, 187] on em at bounding box center [246, 182] width 10 height 10
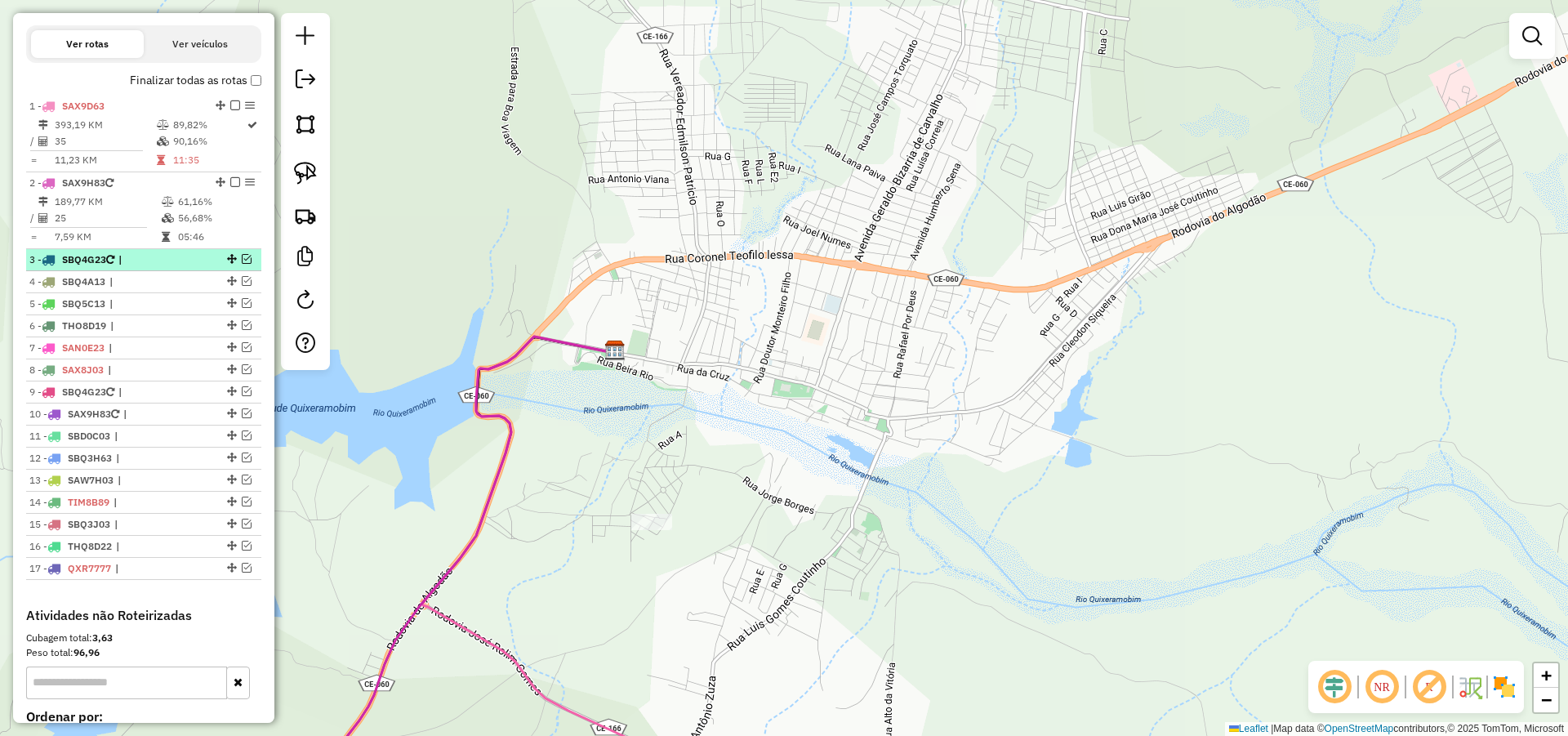
click at [245, 264] on em at bounding box center [246, 258] width 10 height 10
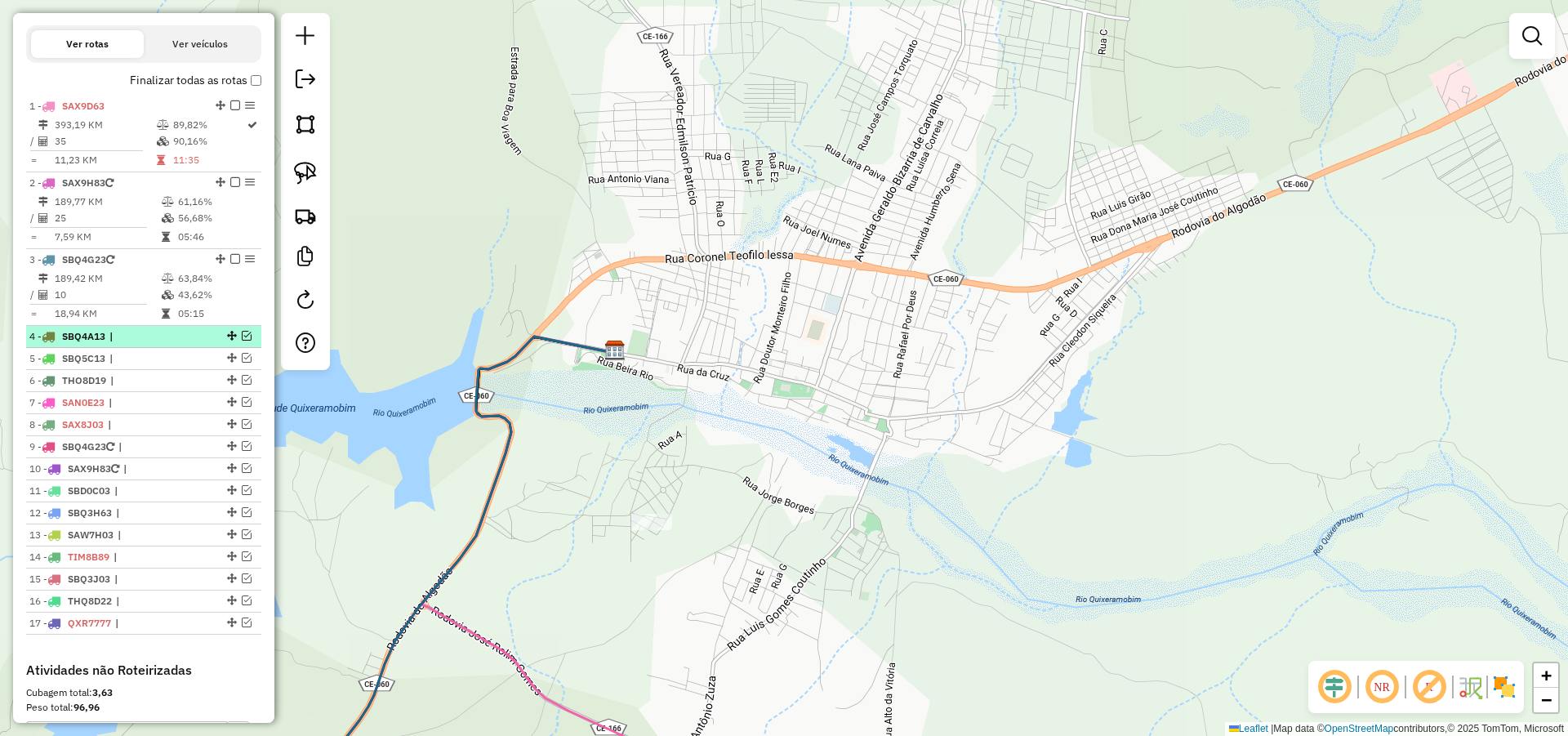
click at [242, 340] on em at bounding box center [246, 335] width 10 height 10
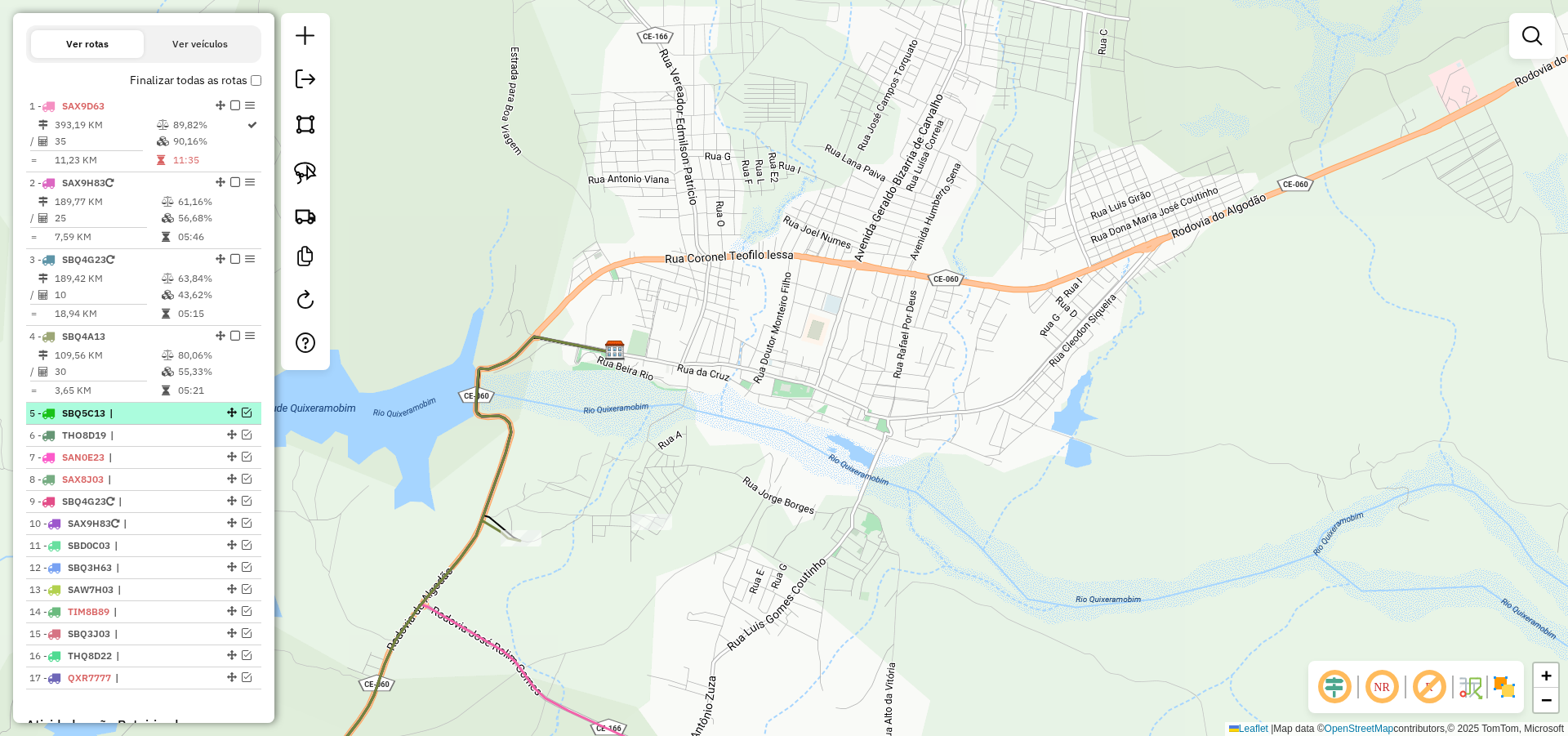
click at [242, 418] on em at bounding box center [246, 411] width 10 height 10
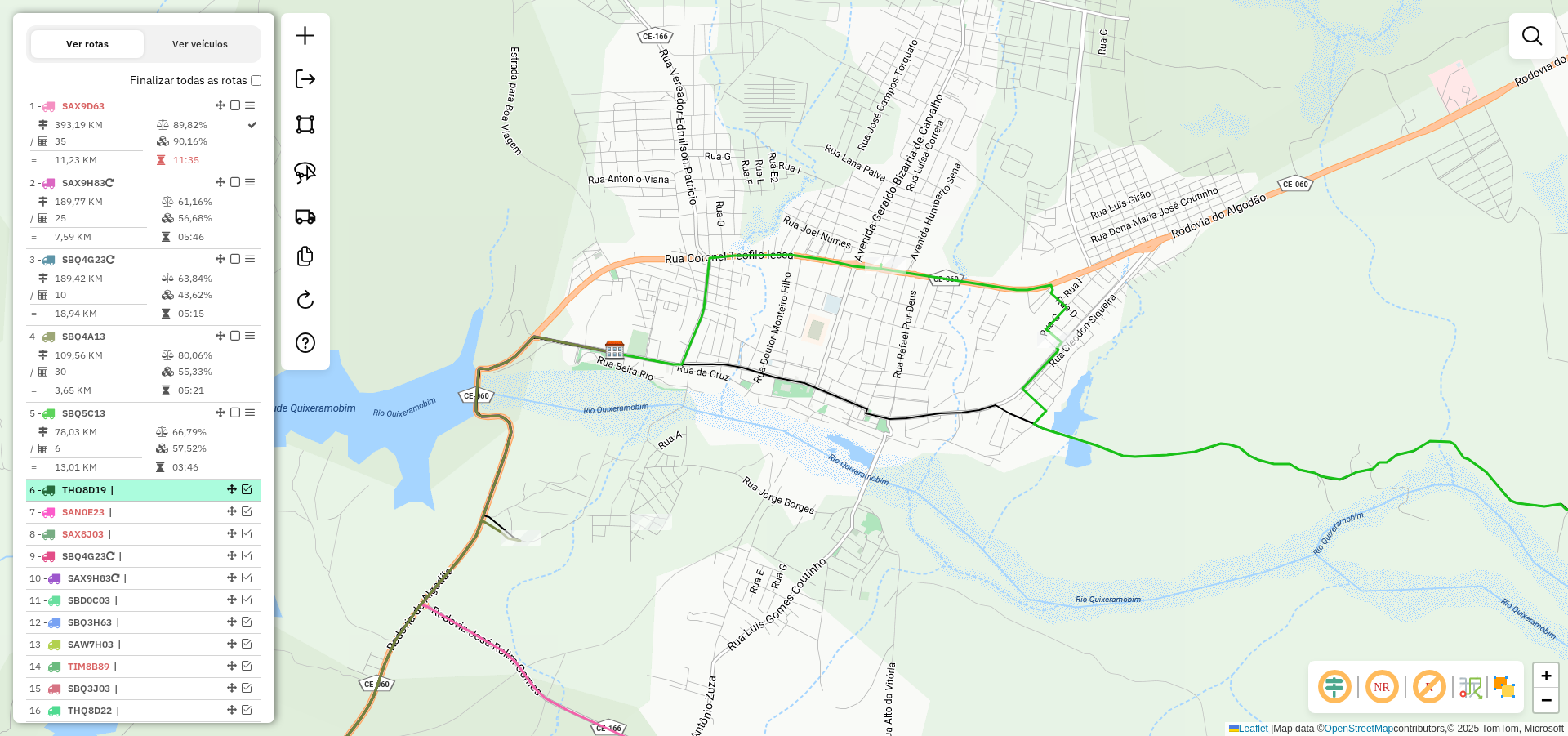
click at [242, 494] on em at bounding box center [246, 489] width 10 height 10
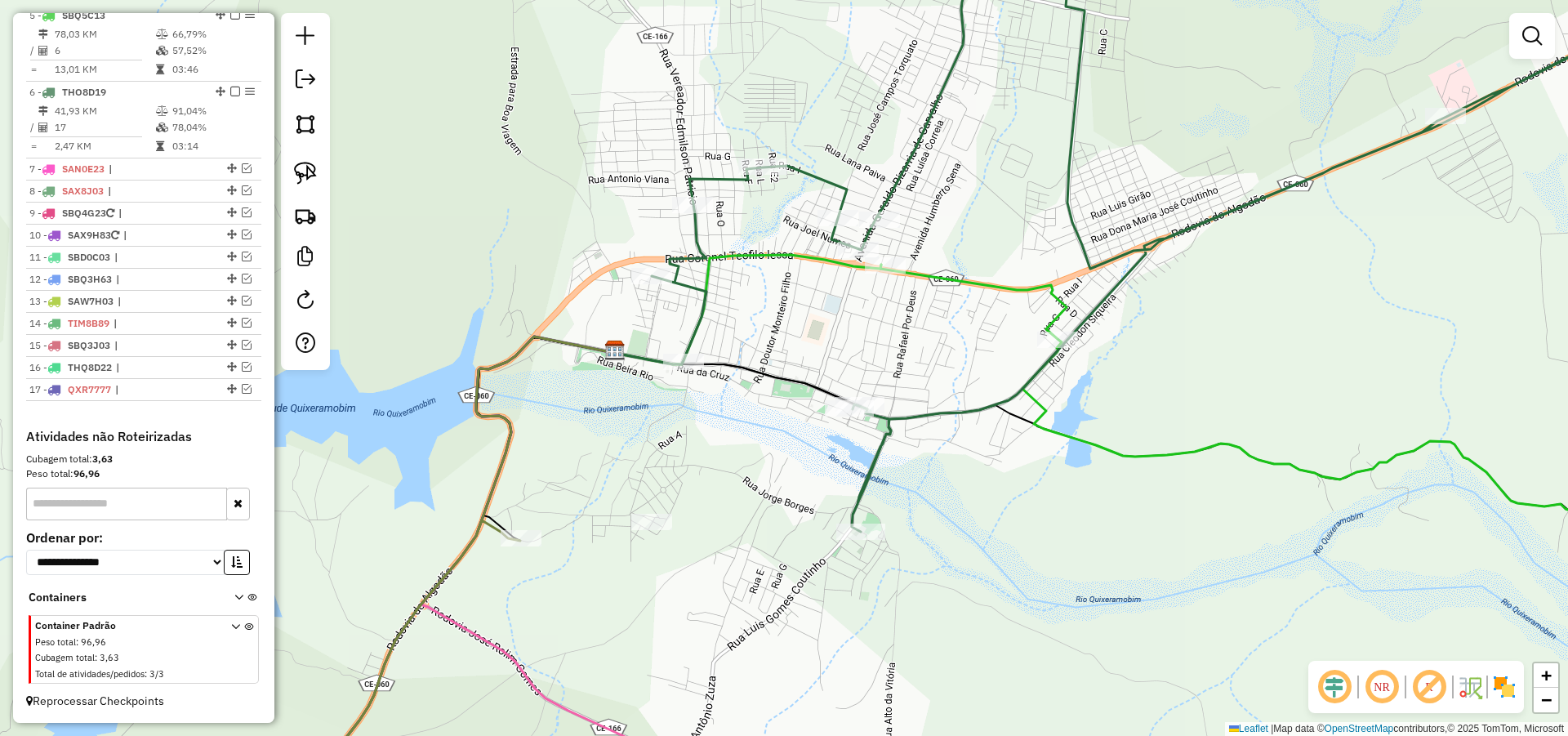
scroll to position [947, 0]
click at [104, 319] on span "TIM8B89" at bounding box center [89, 323] width 42 height 12
select select "**********"
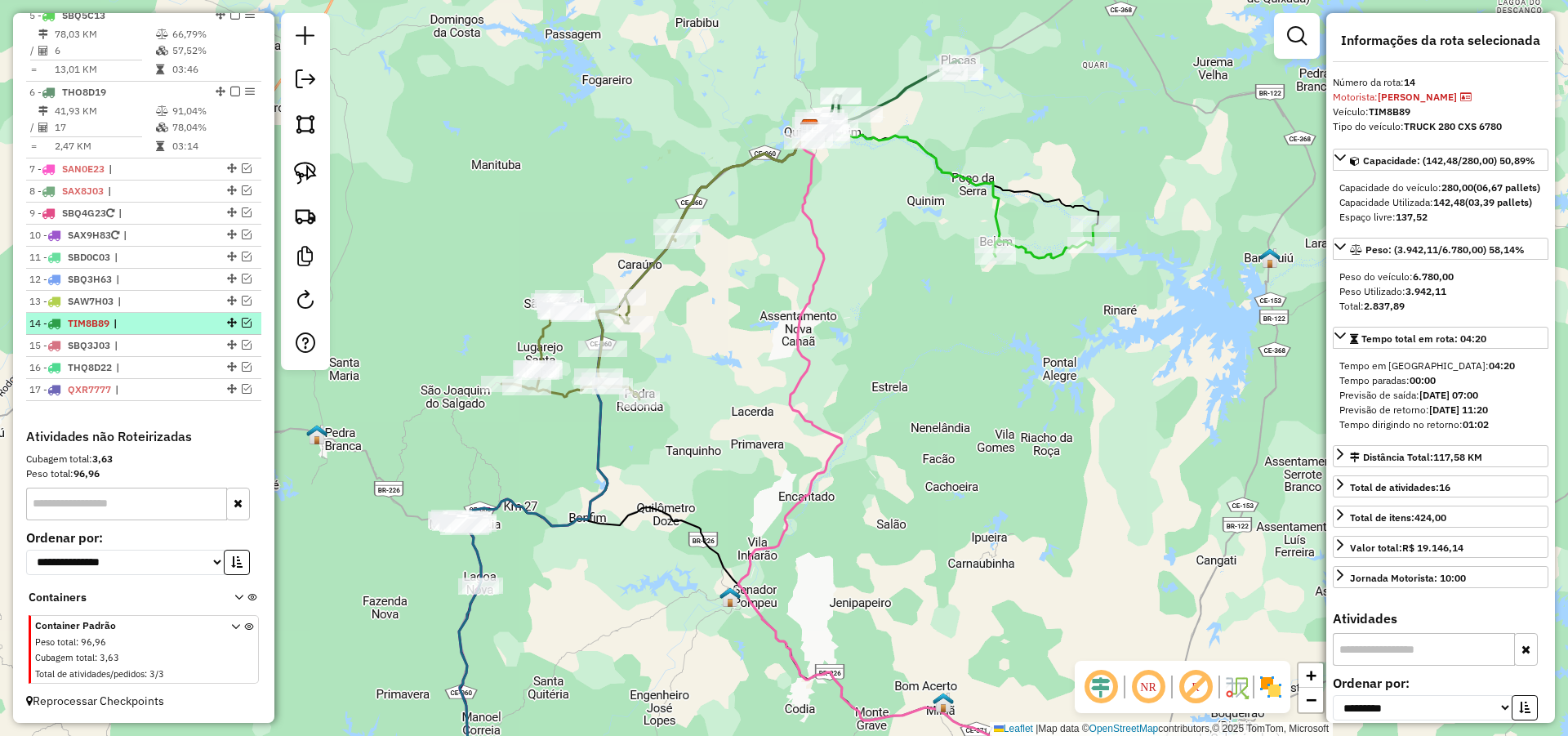
drag, startPoint x: 85, startPoint y: 317, endPoint x: 74, endPoint y: 324, distance: 13.0
click at [74, 324] on span "TIM8B89" at bounding box center [89, 323] width 42 height 12
click at [247, 323] on div at bounding box center [231, 322] width 49 height 10
click at [244, 325] on em at bounding box center [246, 322] width 10 height 10
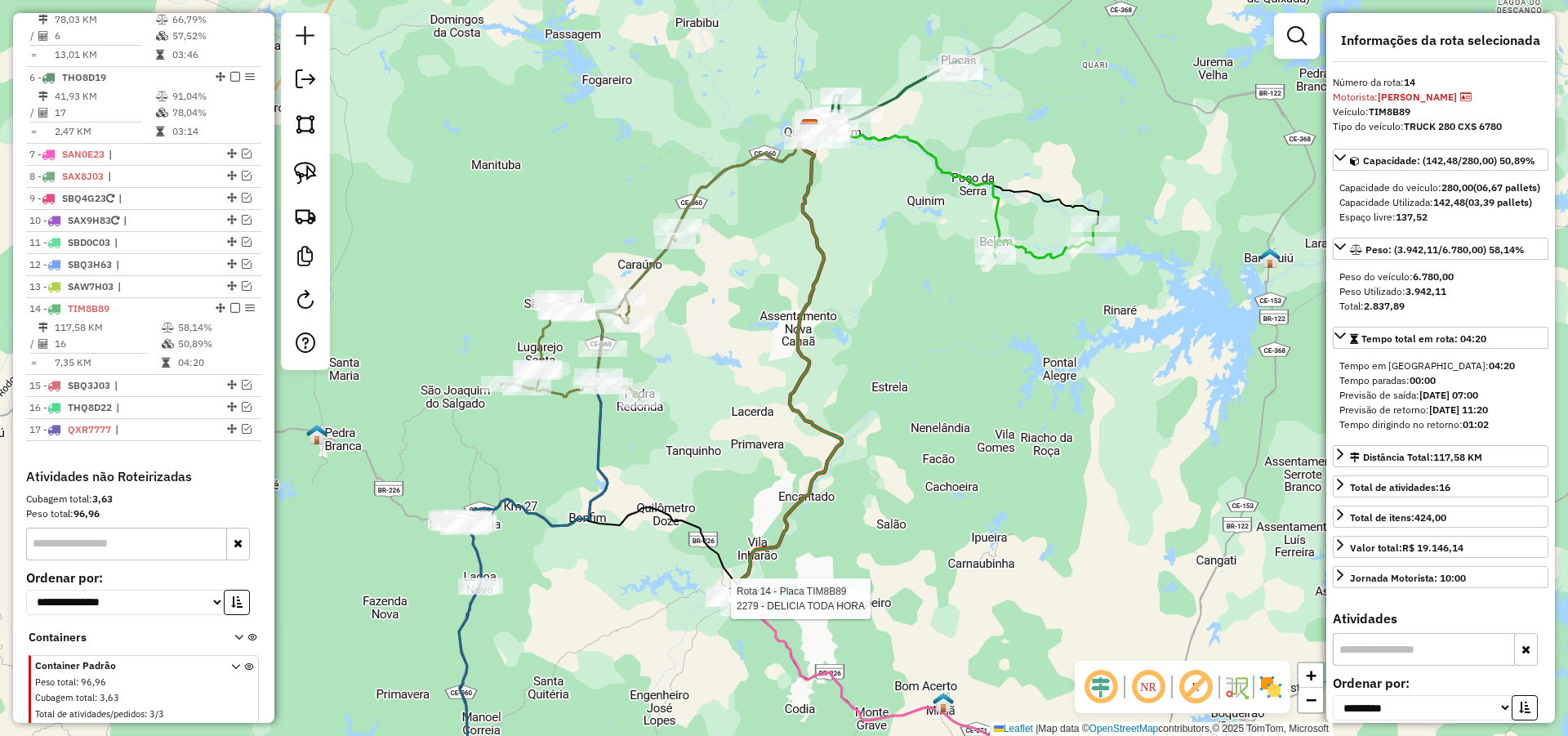
scroll to position [1002, 0]
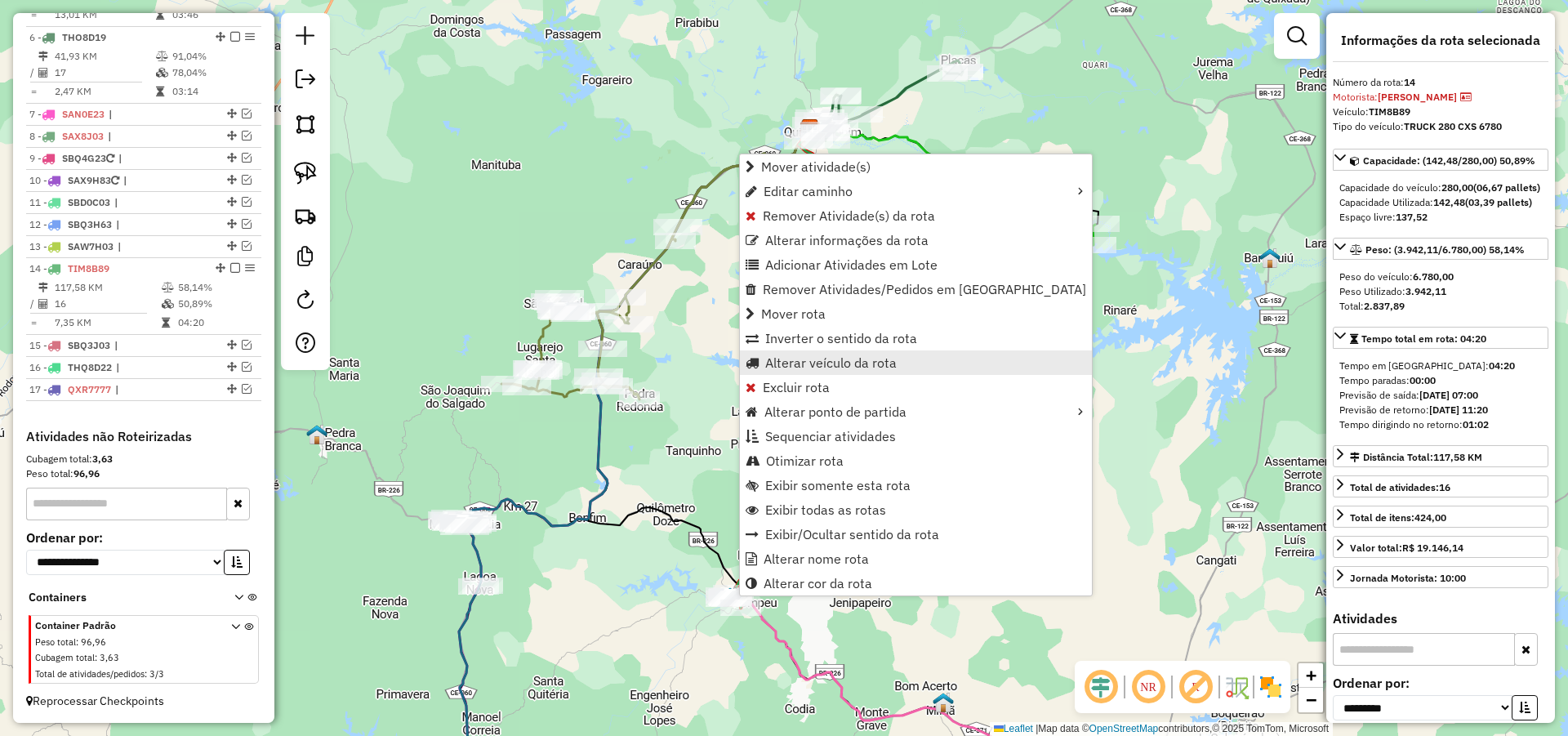
click at [863, 362] on span "Alterar veículo da rota" at bounding box center [831, 362] width 131 height 13
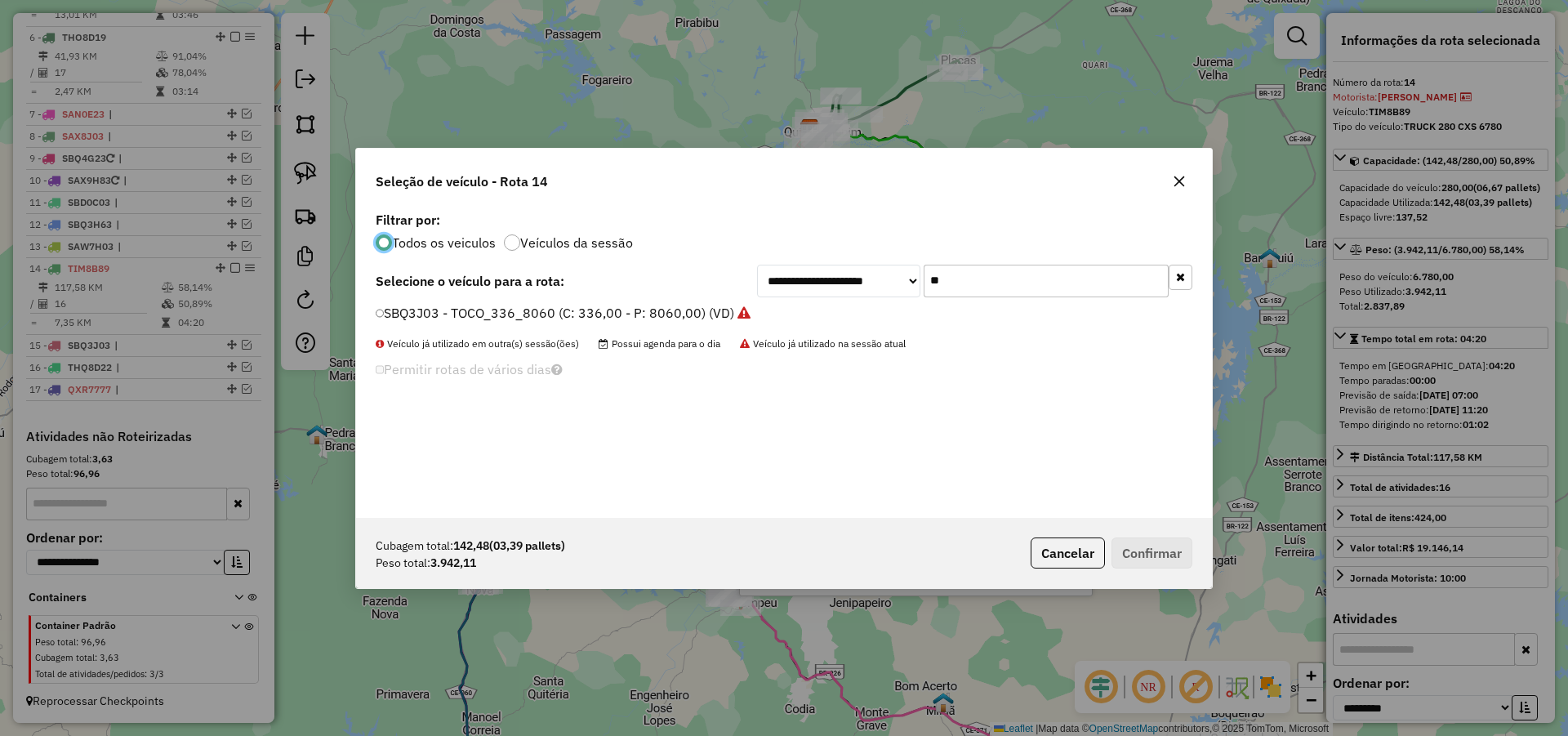
scroll to position [9, 5]
click at [971, 285] on input "**" at bounding box center [1047, 281] width 245 height 33
type input "**"
click at [654, 313] on label "SBQ4G23 - TOCO_420_8060 (C: 420,00 - P: 8060,00) (VD)" at bounding box center [566, 312] width 379 height 20
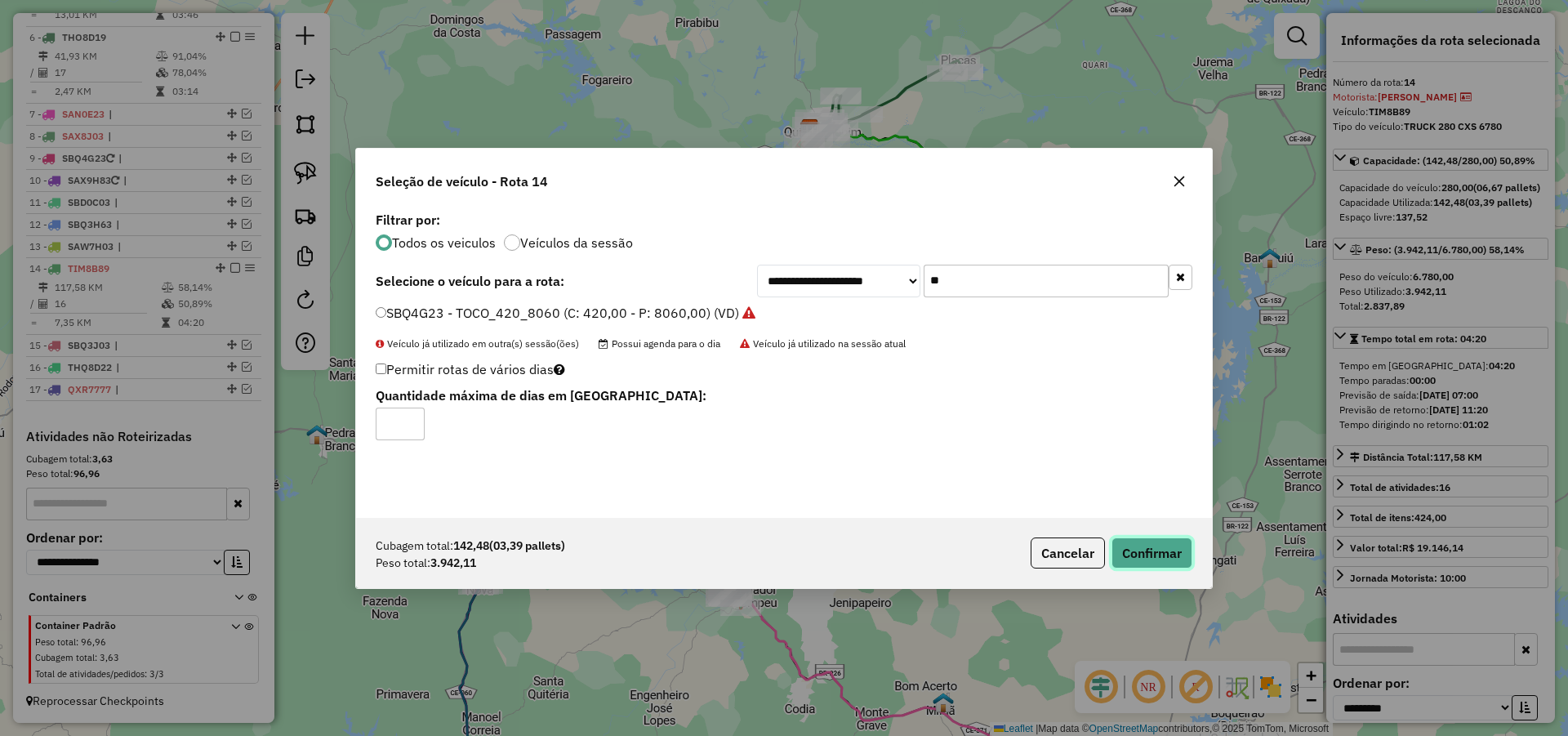
click at [1173, 559] on button "Confirmar" at bounding box center [1152, 553] width 81 height 31
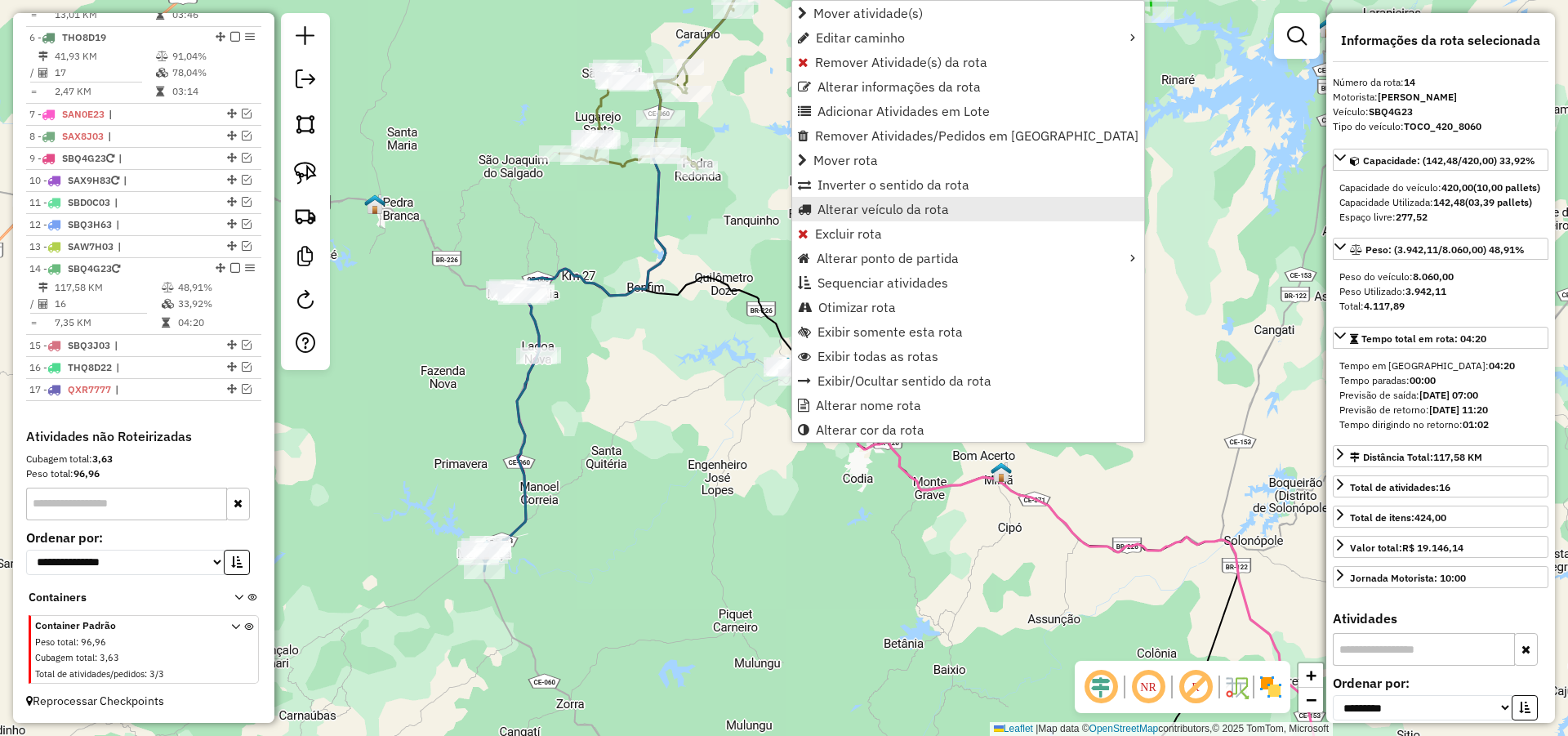
click at [853, 211] on span "Alterar veículo da rota" at bounding box center [883, 209] width 131 height 13
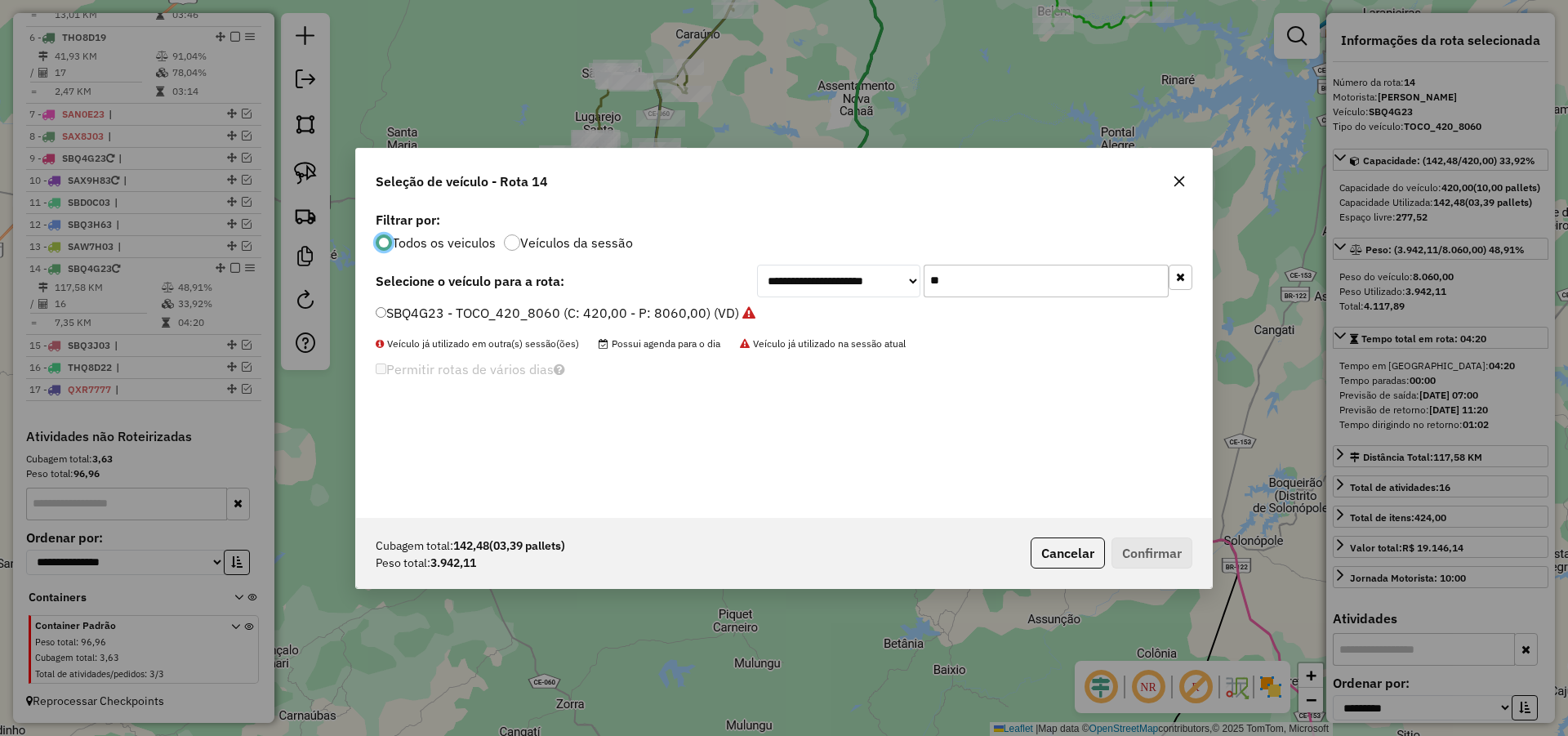
click at [968, 284] on input "**" at bounding box center [1047, 281] width 245 height 33
type input "**"
click at [647, 310] on label "RIH5G49 - TOCO_387_8350 (C: 387,00 - P: 8350,00) (VD)" at bounding box center [556, 312] width 361 height 20
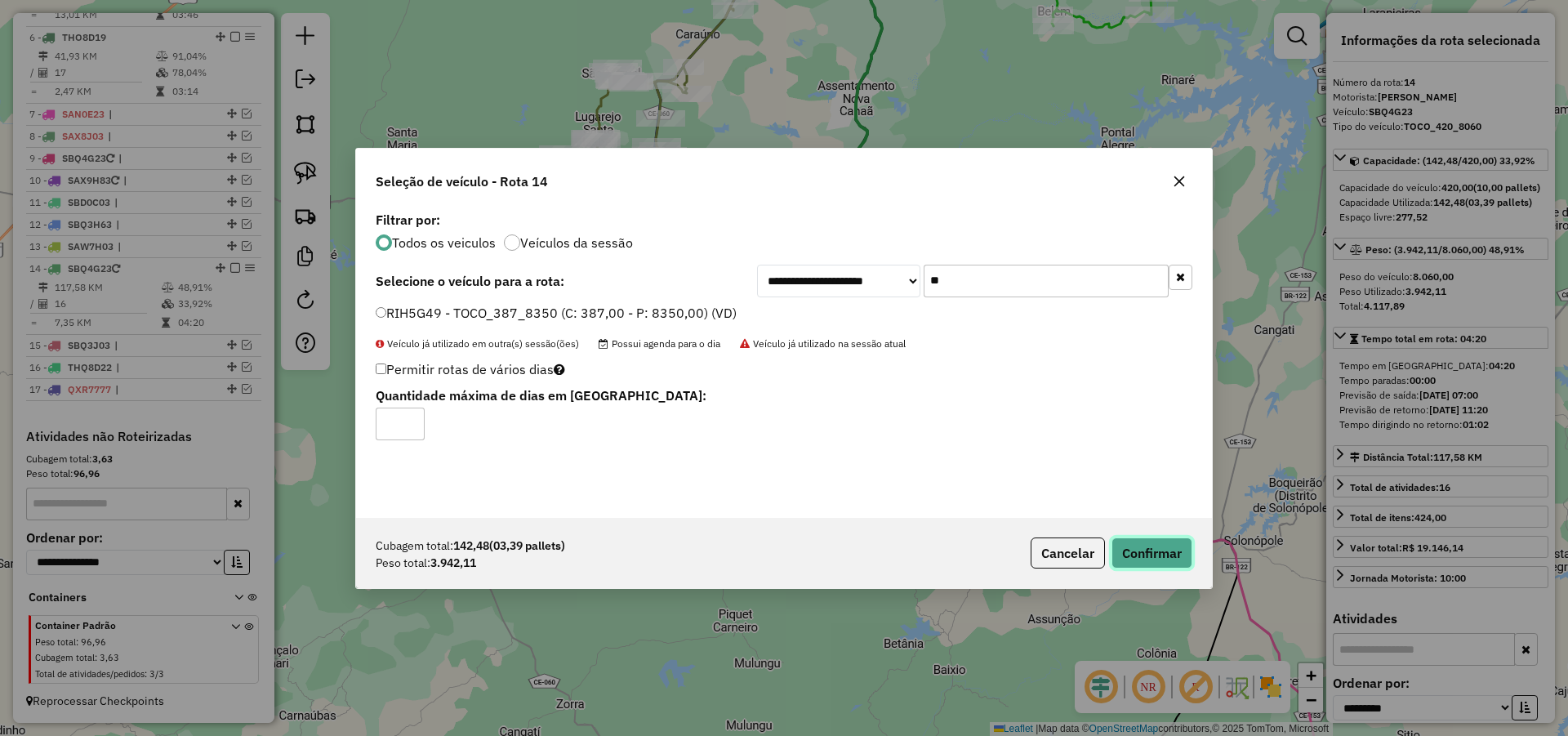
click at [1141, 549] on button "Confirmar" at bounding box center [1152, 553] width 81 height 31
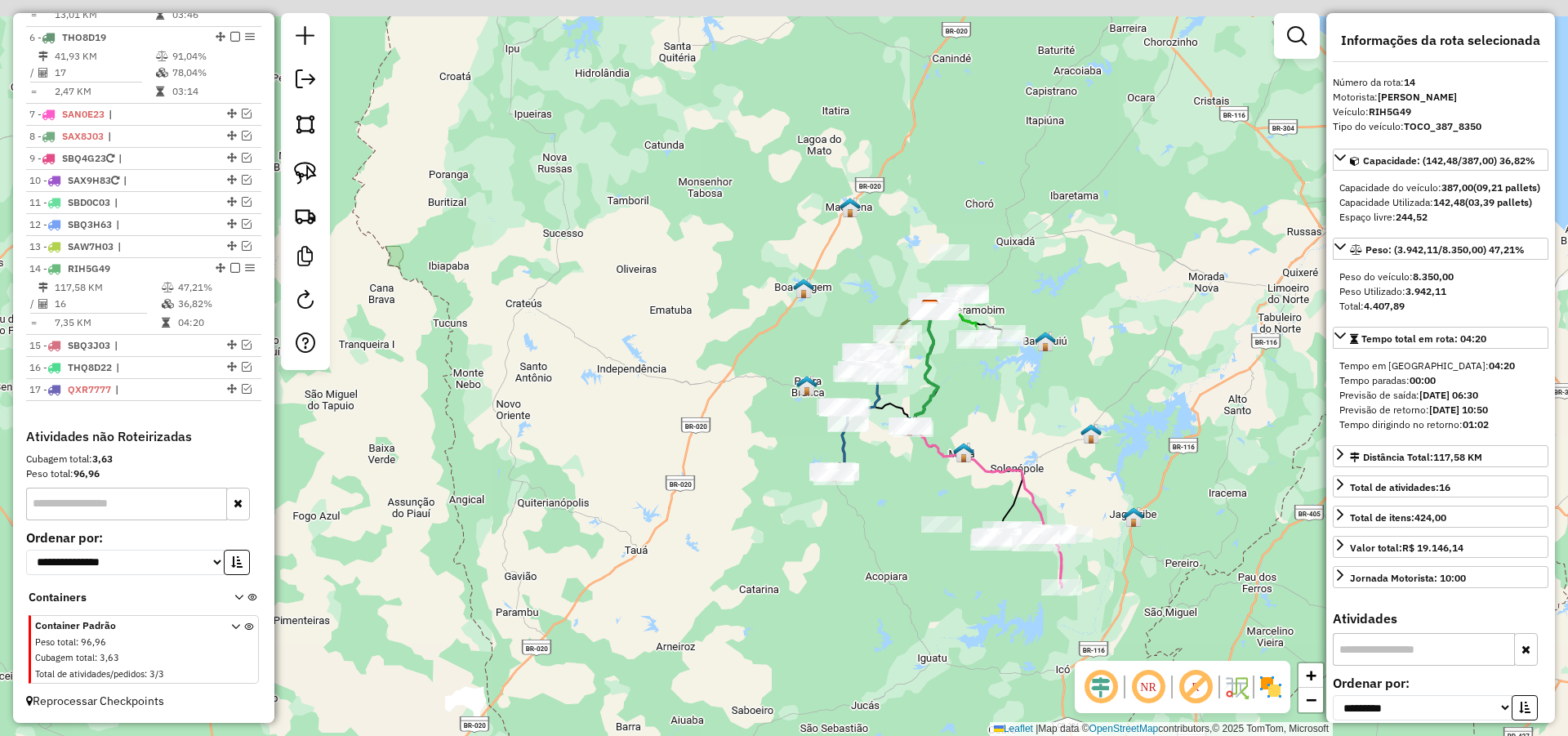
drag, startPoint x: 1027, startPoint y: 362, endPoint x: 1006, endPoint y: 421, distance: 62.6
click at [1008, 418] on div "Janela de atendimento Grade de atendimento Capacidade Transportadoras Veículos …" at bounding box center [784, 368] width 1568 height 736
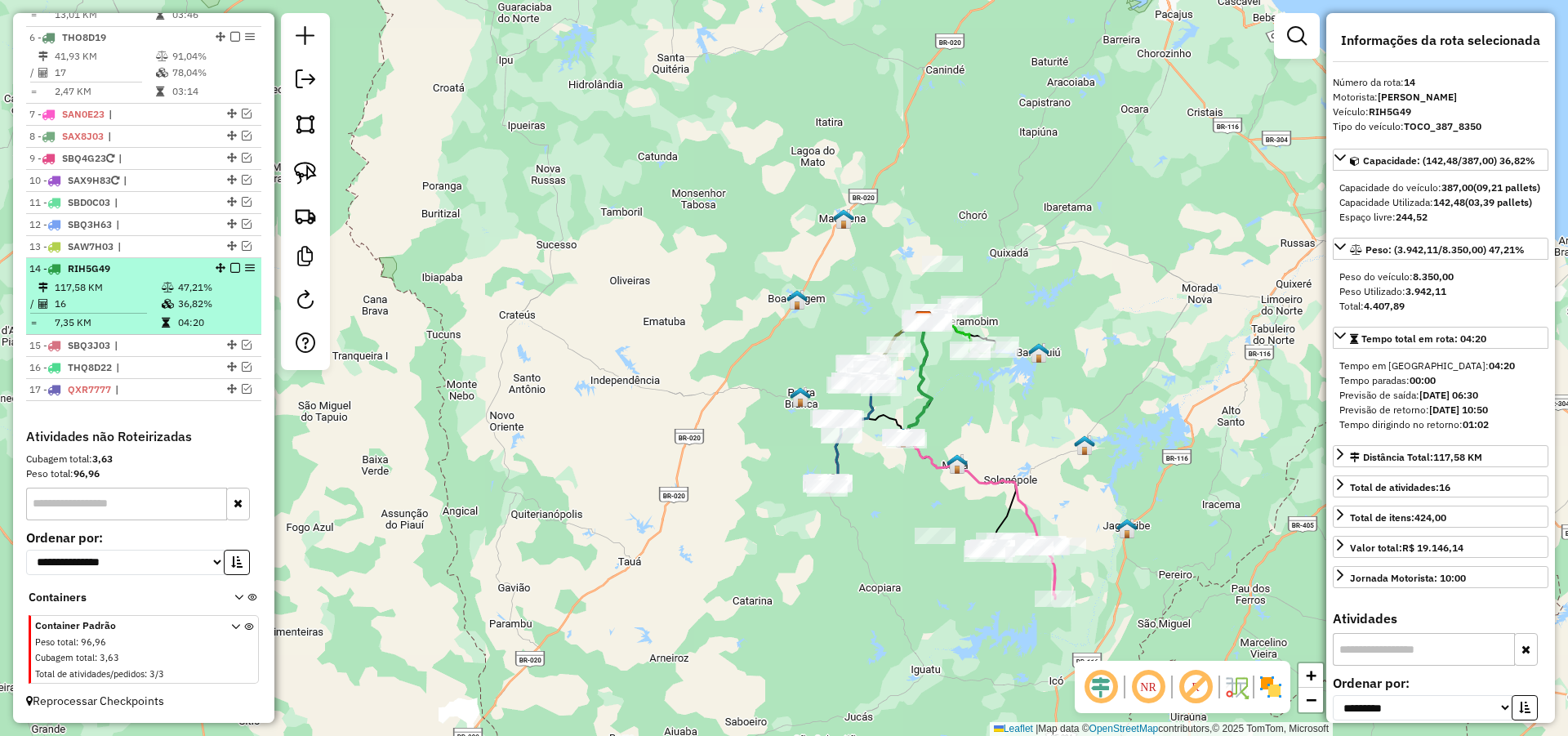
click at [231, 265] on em at bounding box center [235, 267] width 10 height 10
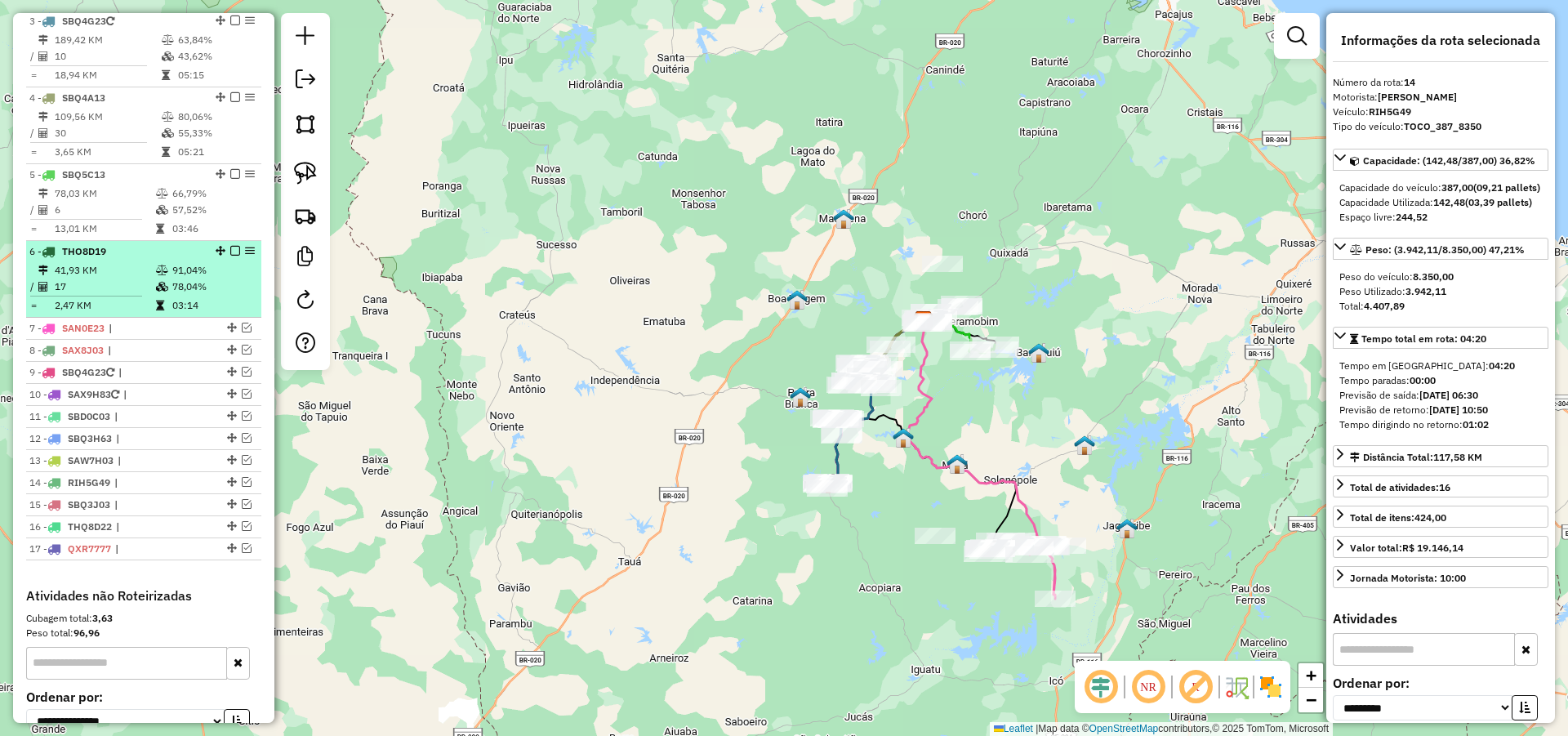
scroll to position [849, 0]
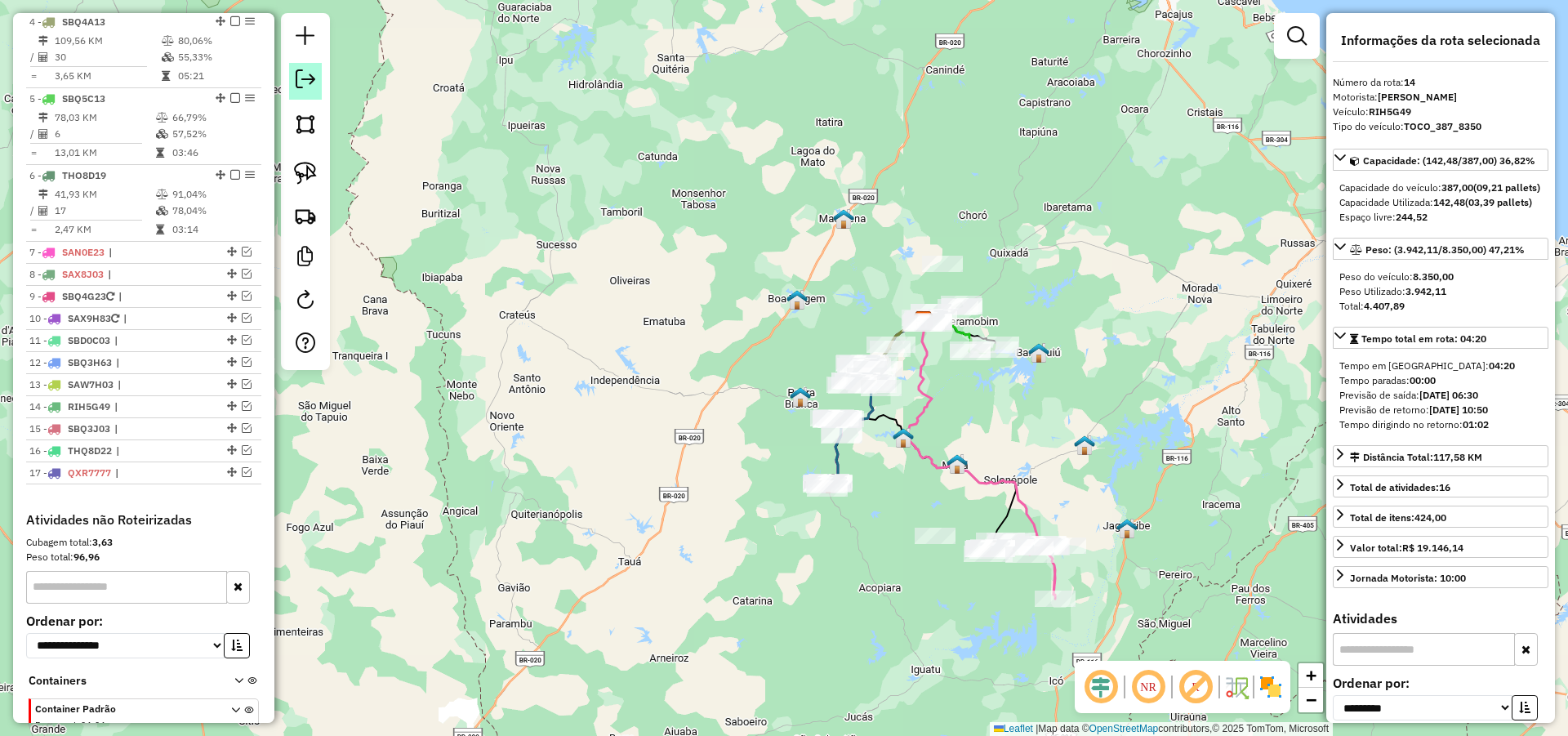
click at [313, 73] on em at bounding box center [305, 79] width 20 height 20
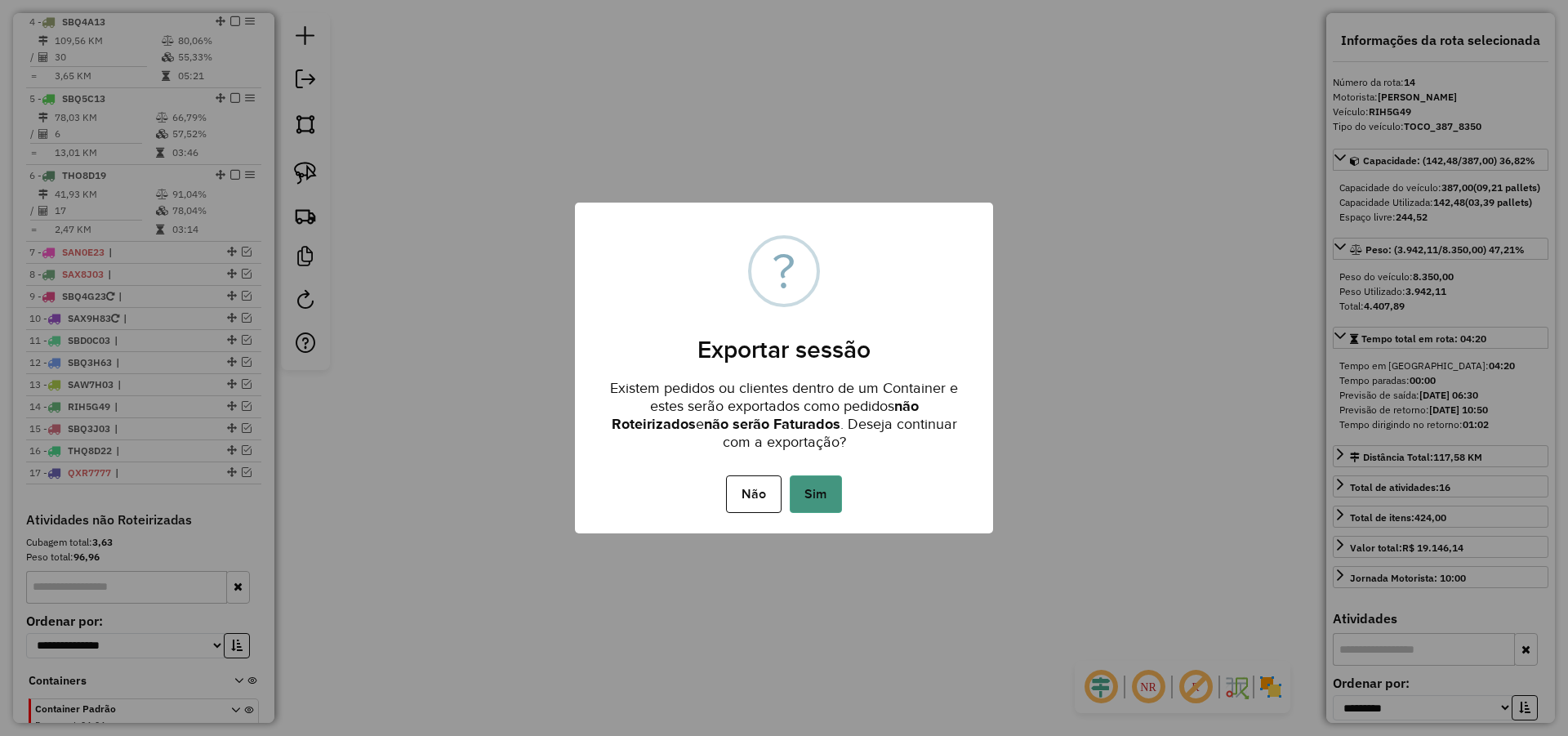
click at [826, 504] on button "Sim" at bounding box center [816, 493] width 52 height 37
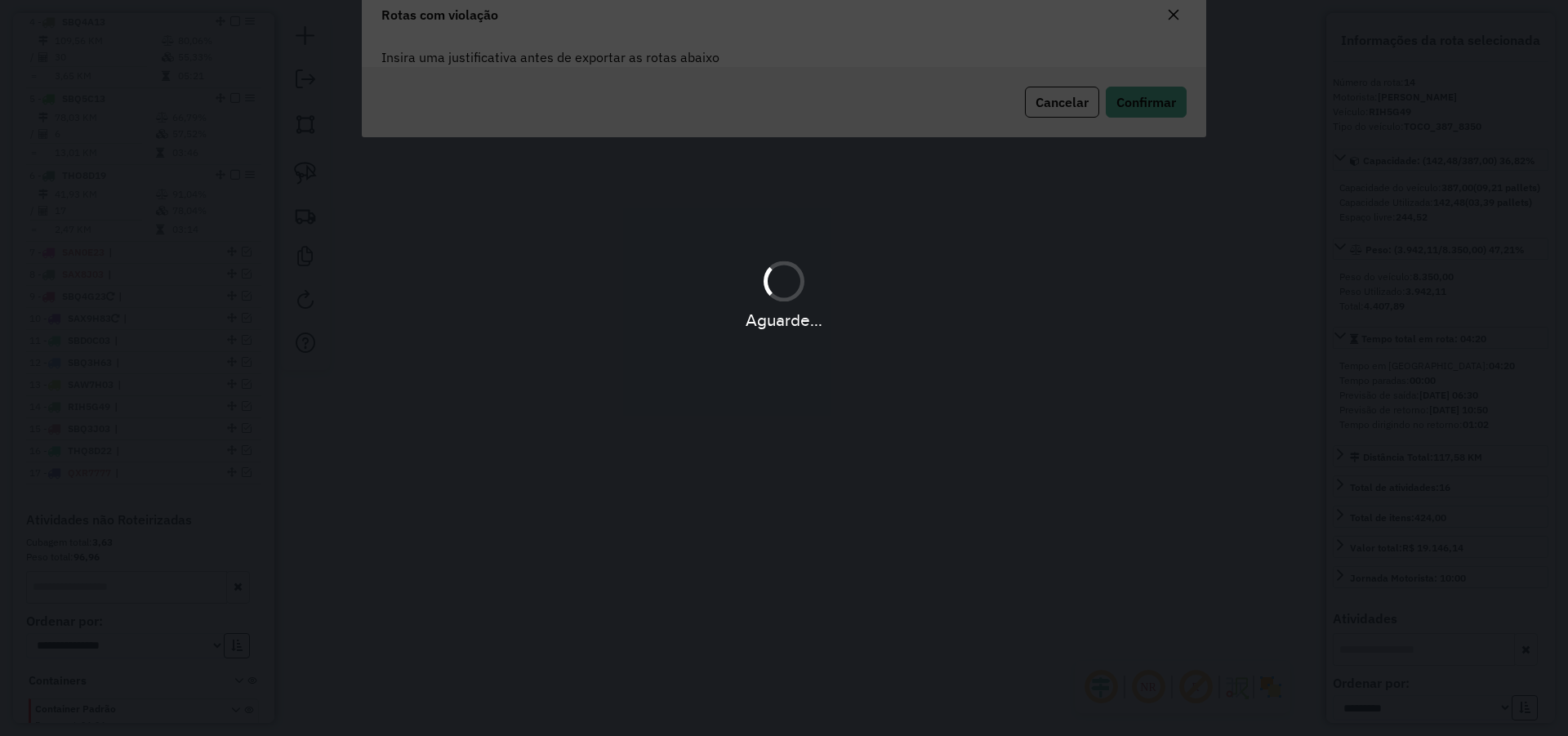
type textarea "**********"
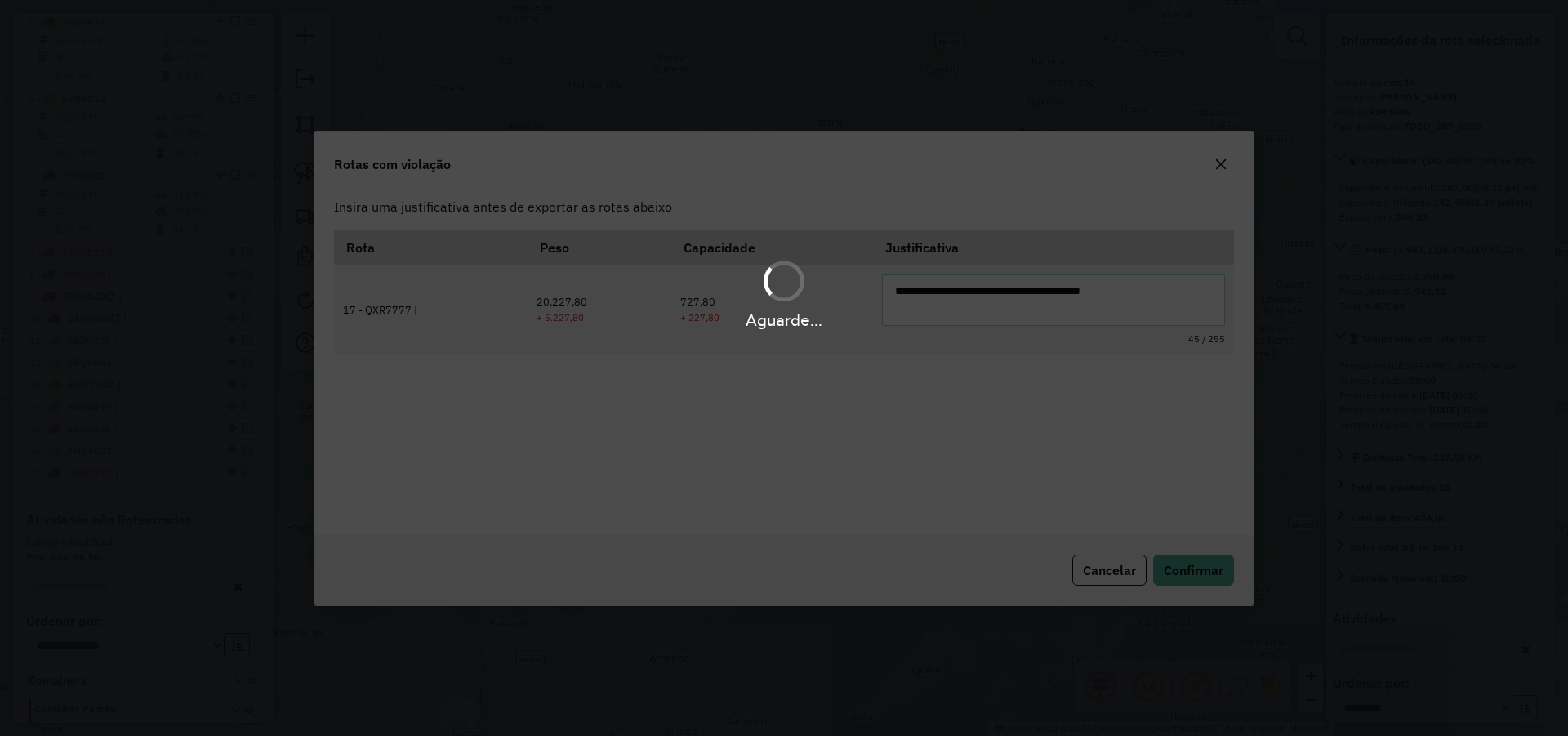
scroll to position [0, 0]
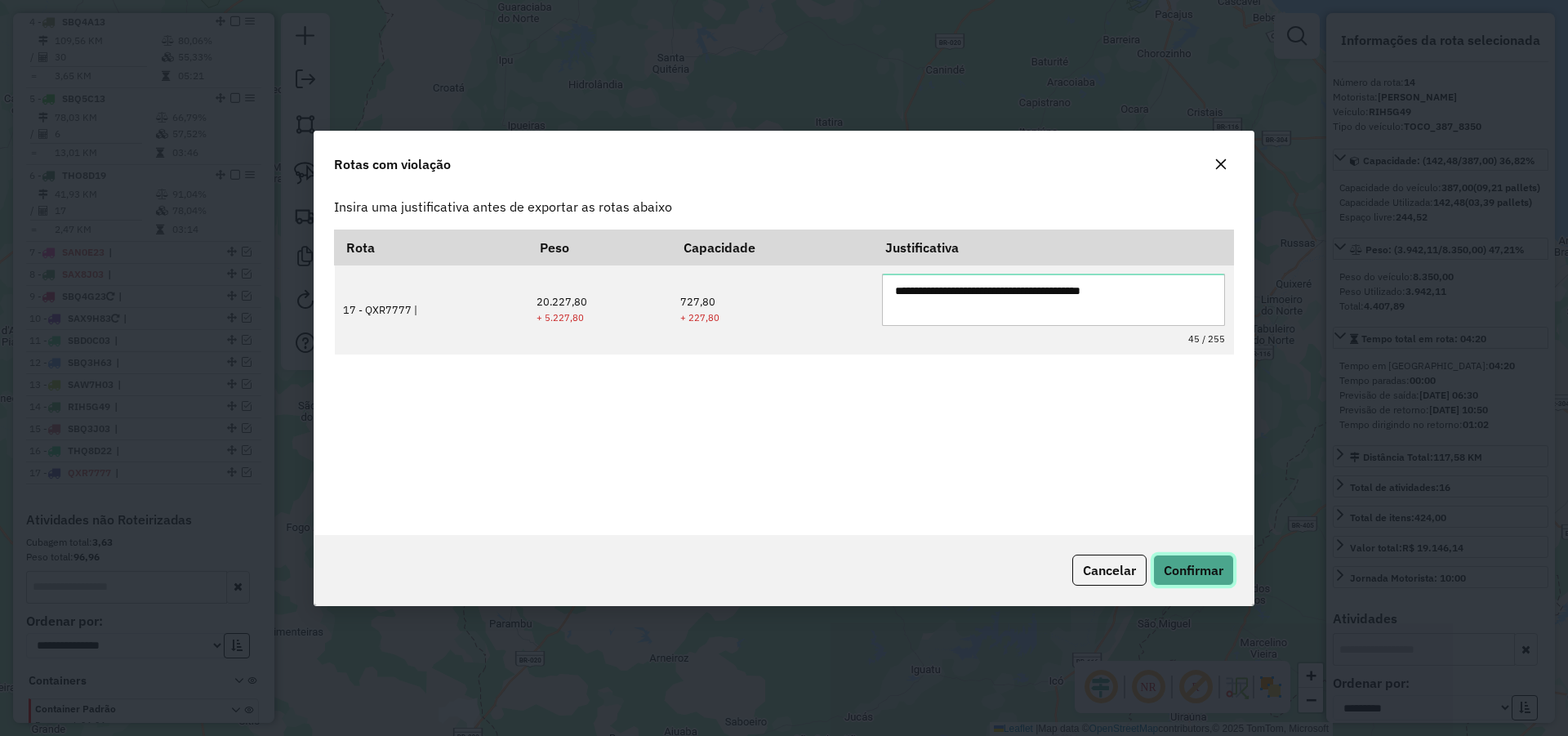
click at [1199, 568] on span "Confirmar" at bounding box center [1194, 570] width 60 height 17
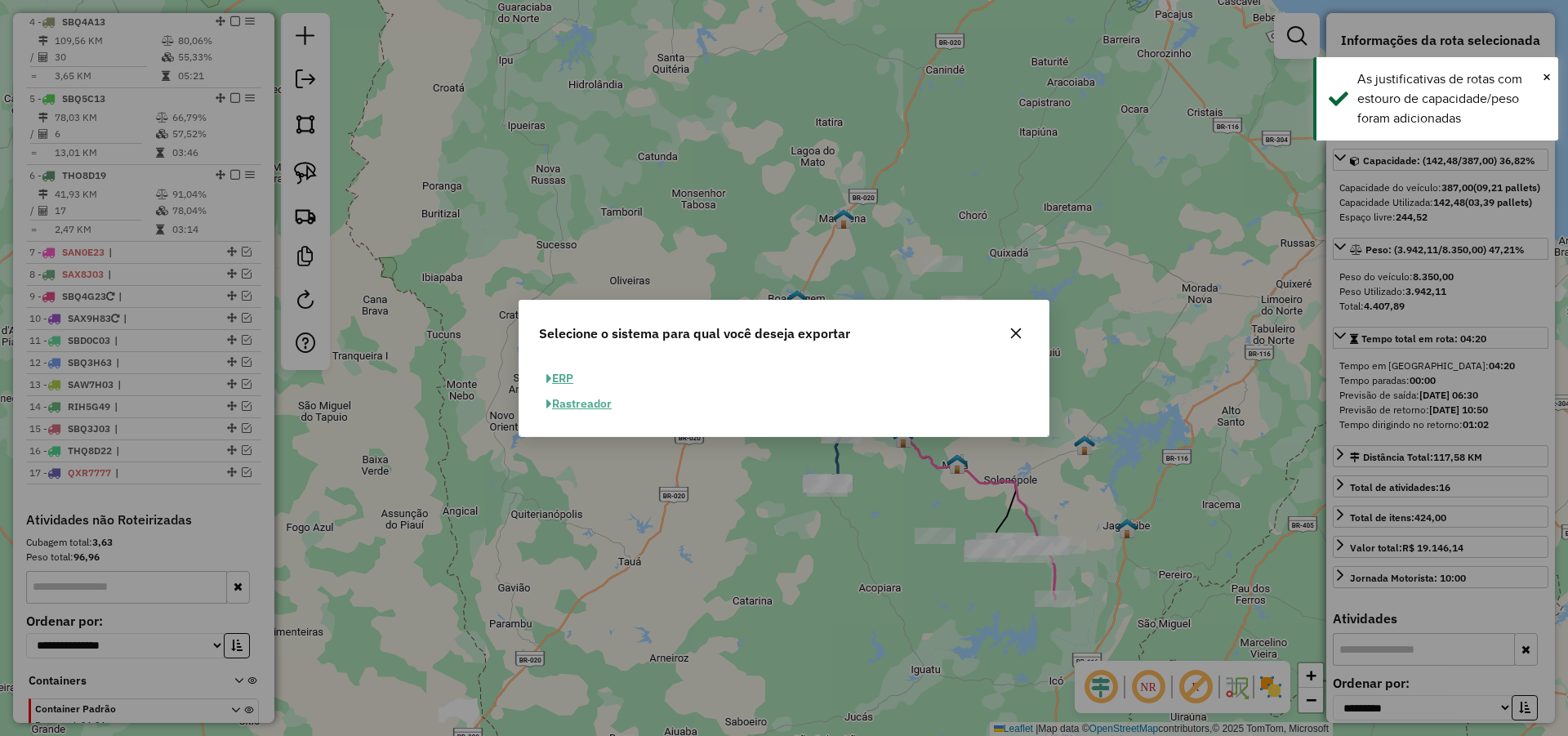
click at [568, 379] on button "ERP" at bounding box center [560, 378] width 42 height 25
select select "**"
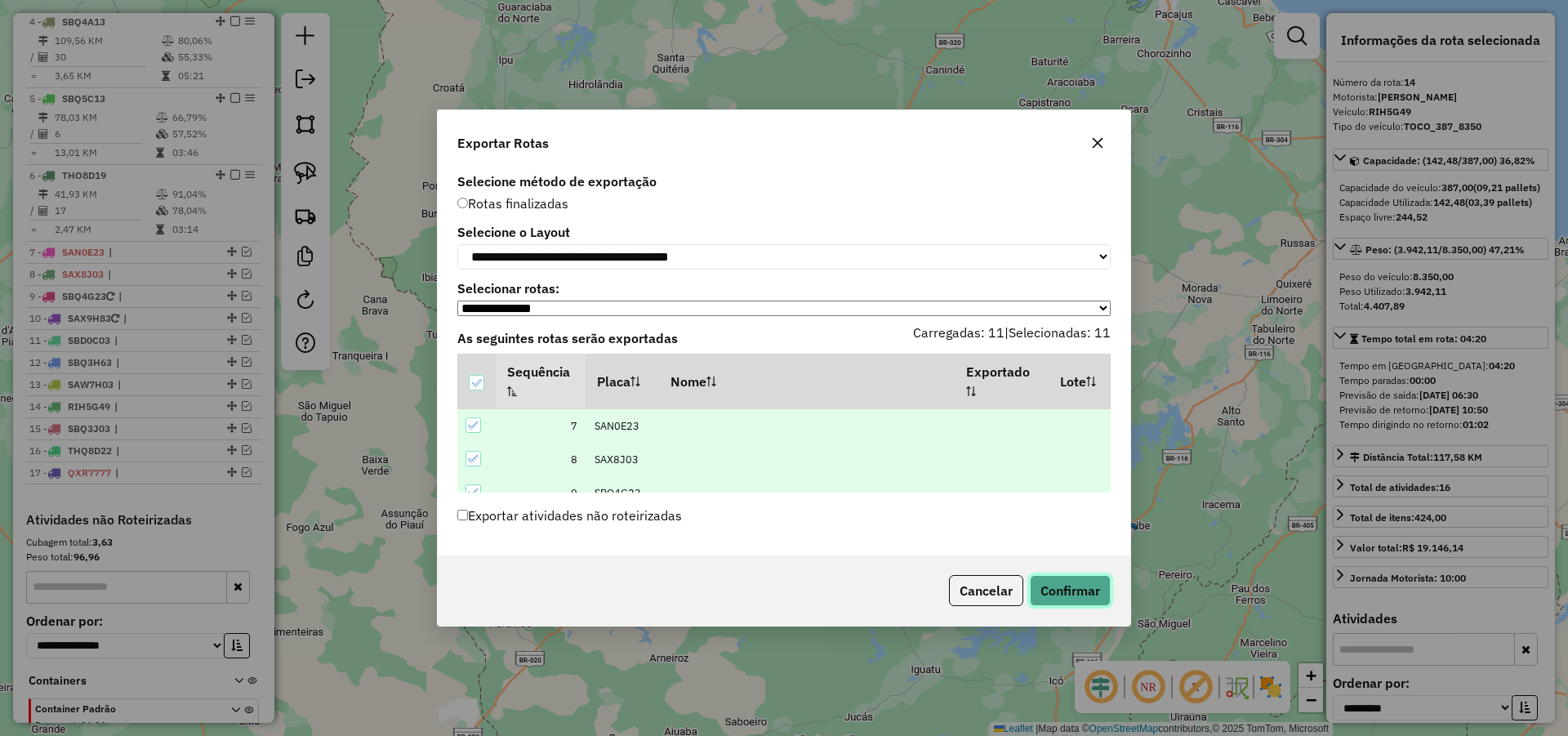
click at [1059, 594] on button "Confirmar" at bounding box center [1070, 591] width 81 height 31
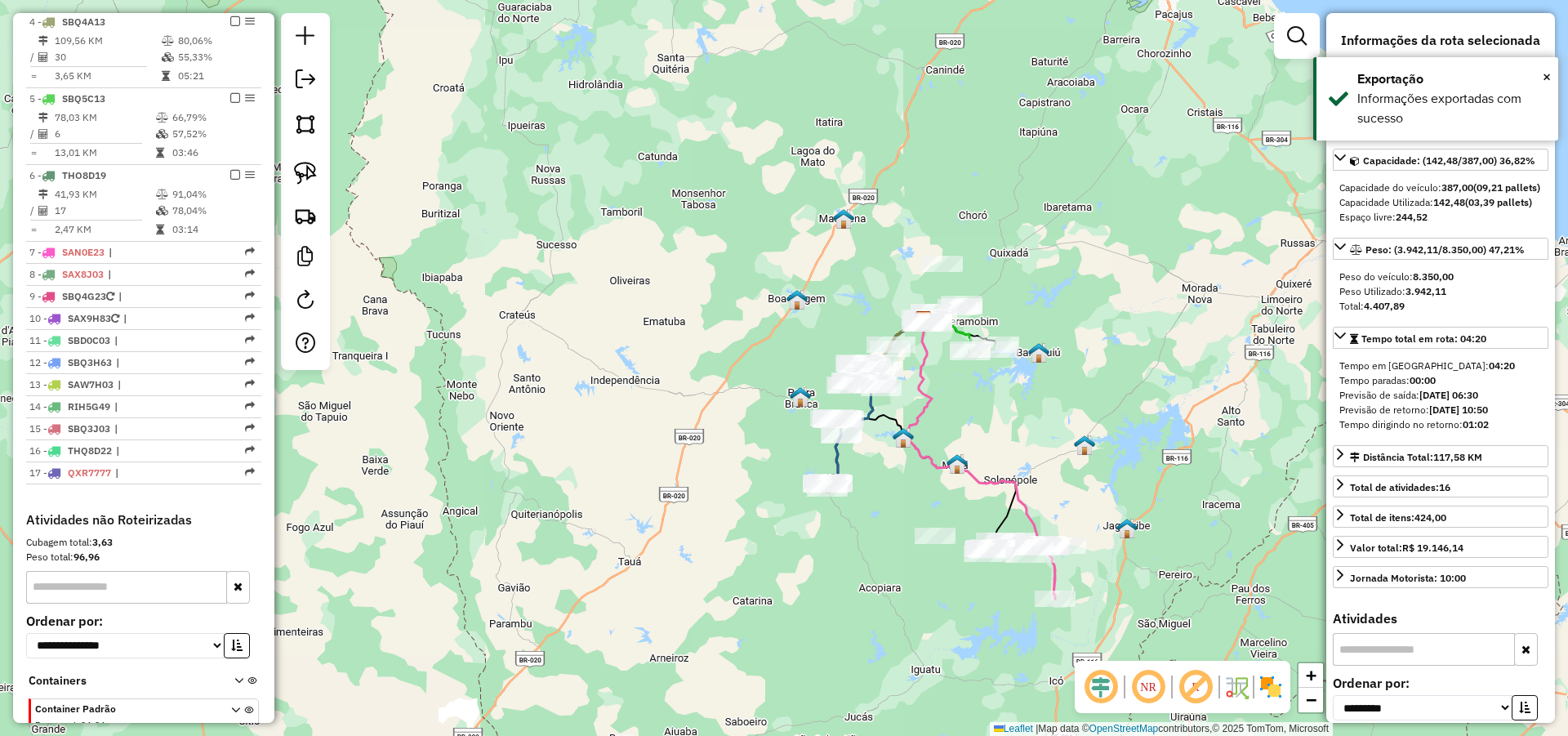
scroll to position [947, 0]
